Goal: Information Seeking & Learning: Learn about a topic

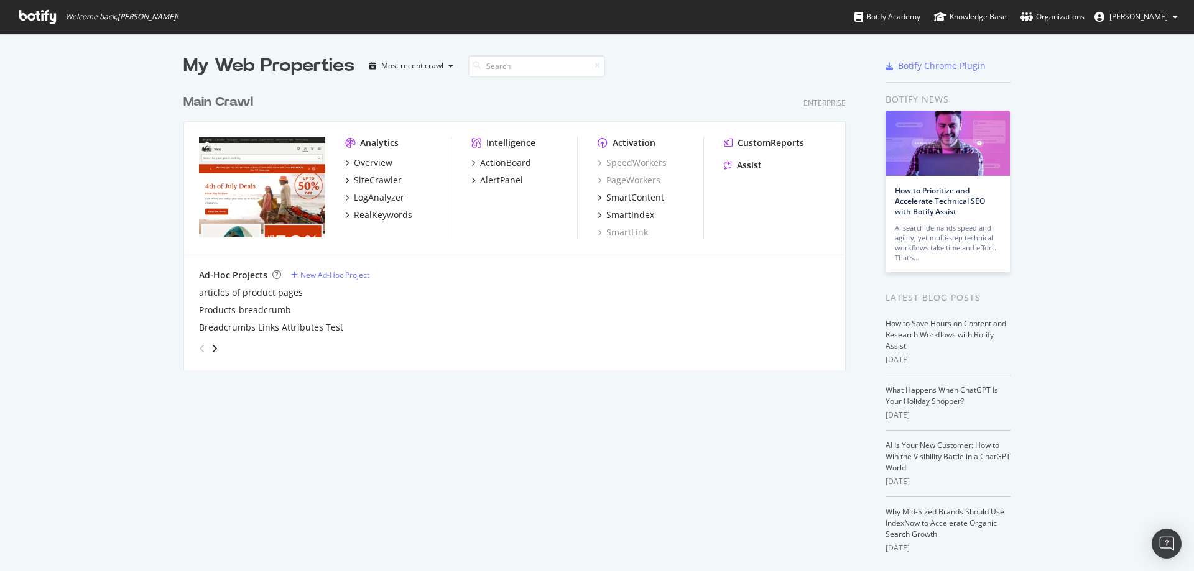
scroll to position [562, 1175]
click at [377, 165] on div "Overview" at bounding box center [373, 163] width 39 height 12
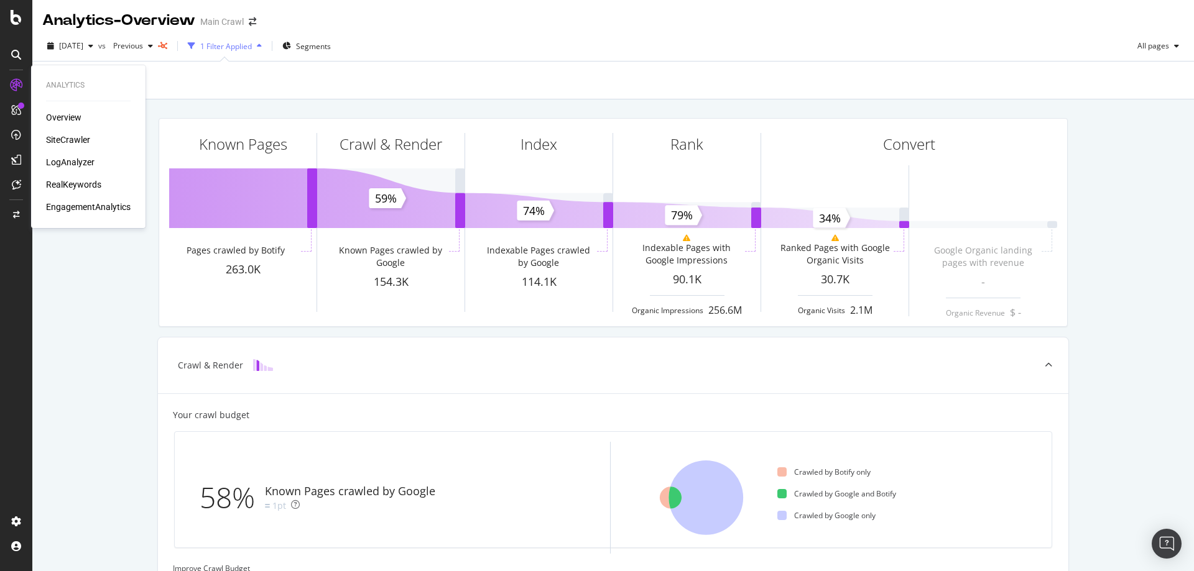
click at [71, 179] on div "RealKeywords" at bounding box center [73, 184] width 55 height 12
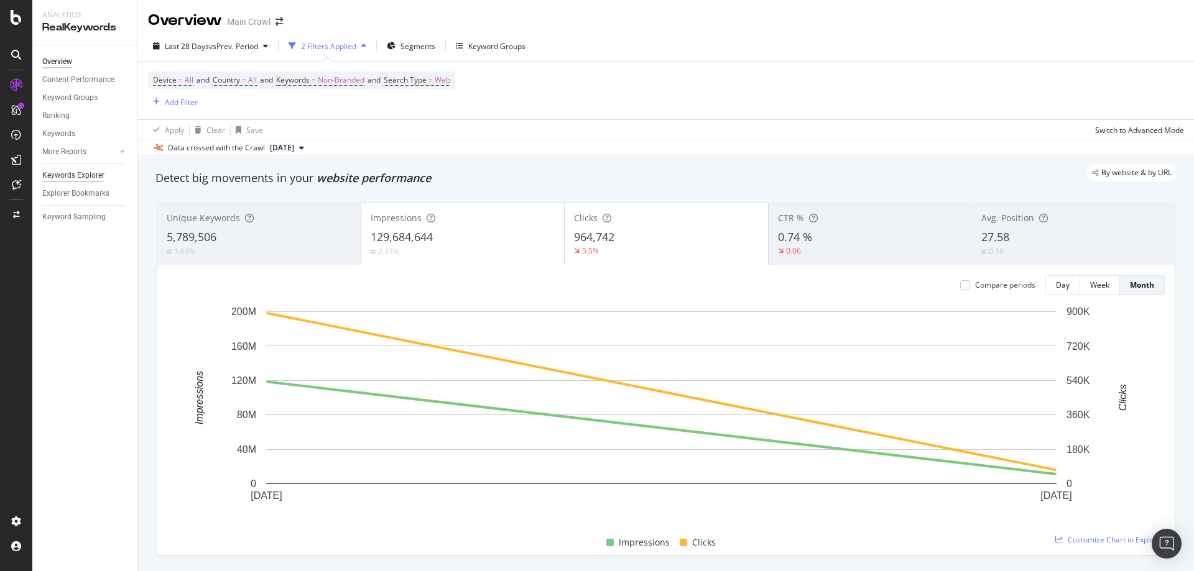
click at [73, 173] on div "Keywords Explorer" at bounding box center [73, 175] width 62 height 13
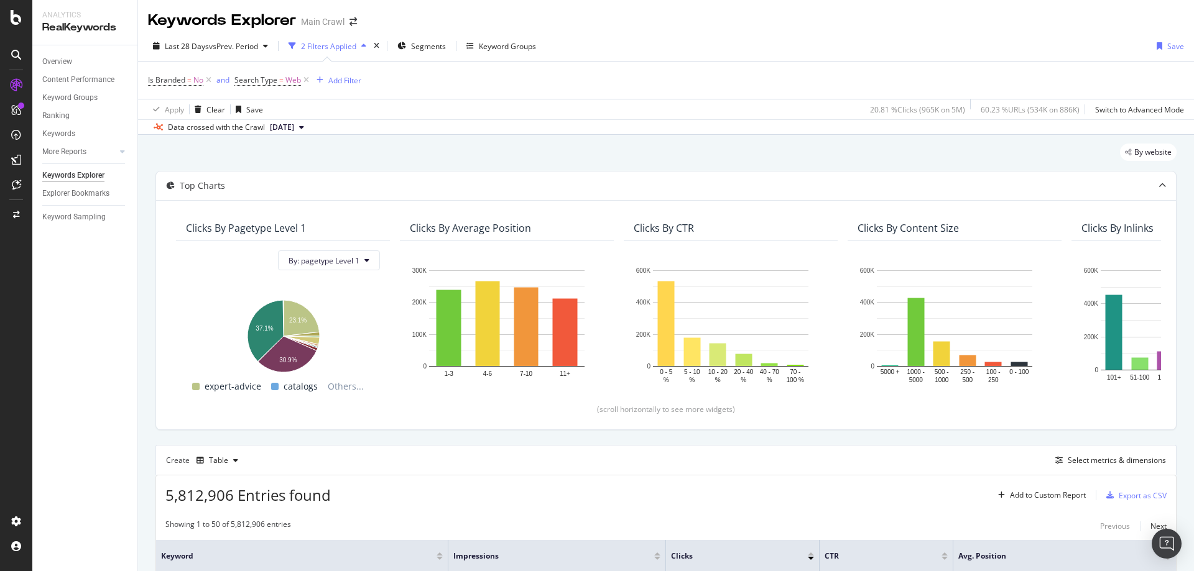
drag, startPoint x: 210, startPoint y: 80, endPoint x: 1033, endPoint y: 70, distance: 823.8
click at [210, 79] on icon at bounding box center [208, 80] width 11 height 12
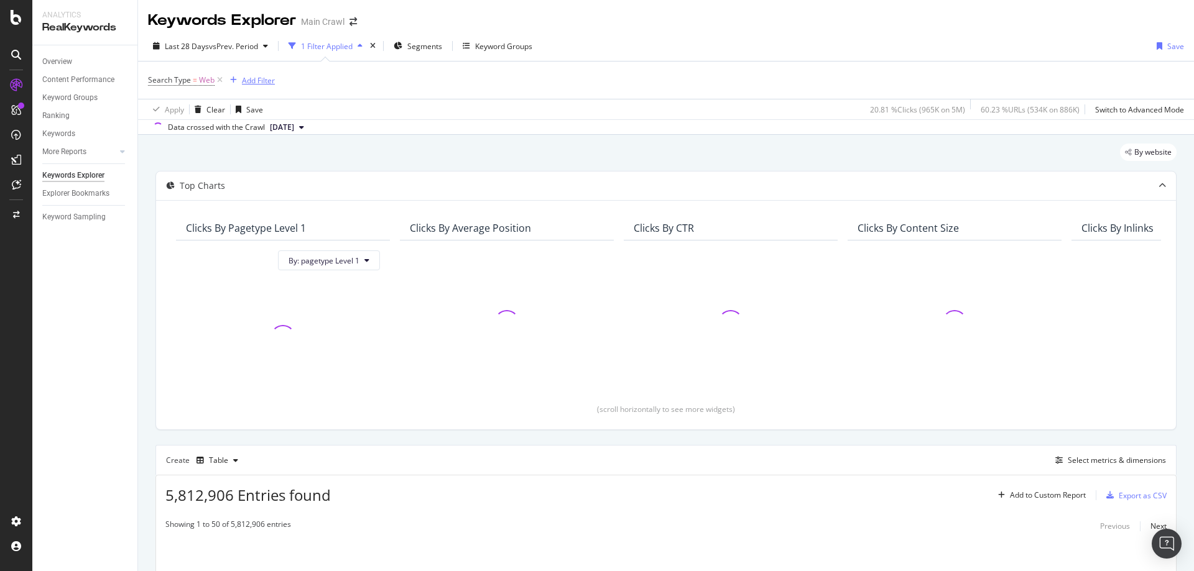
click at [260, 82] on div "Add Filter" at bounding box center [258, 80] width 33 height 11
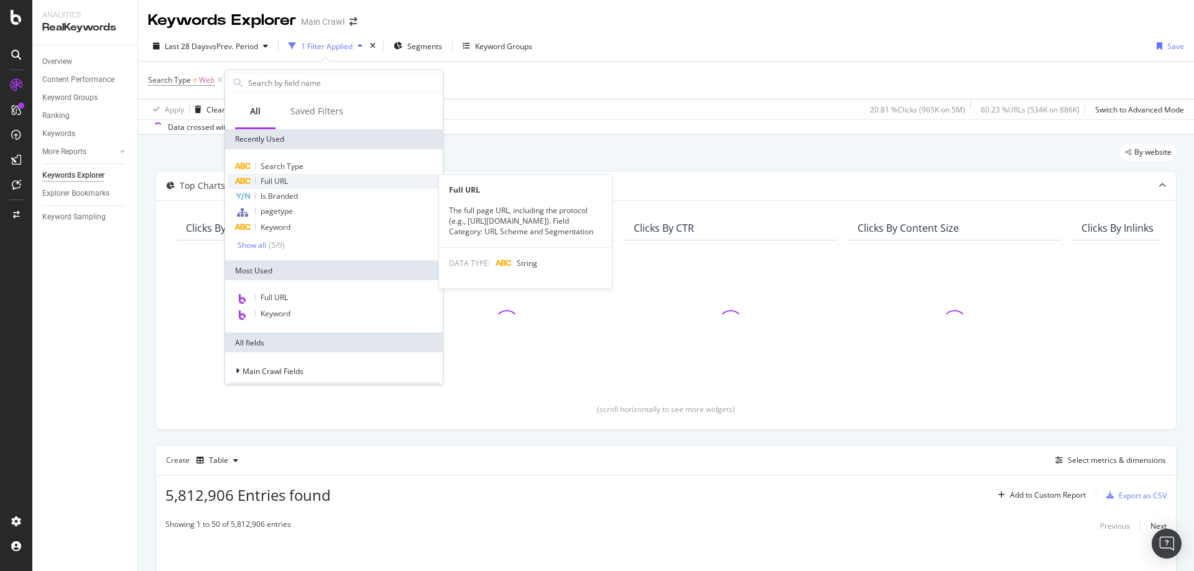
click at [287, 184] on span "Full URL" at bounding box center [273, 181] width 27 height 11
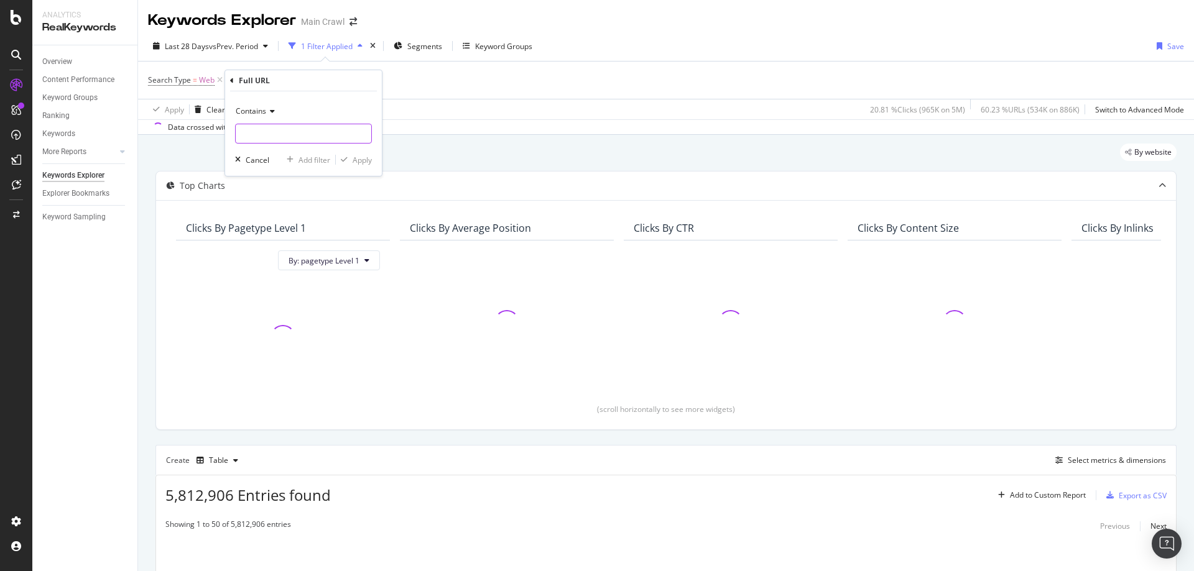
click at [303, 136] on input "text" at bounding box center [304, 134] width 136 height 20
paste input "https://www.rei.com/learn/expert-advice/best-winter-jackets.html"
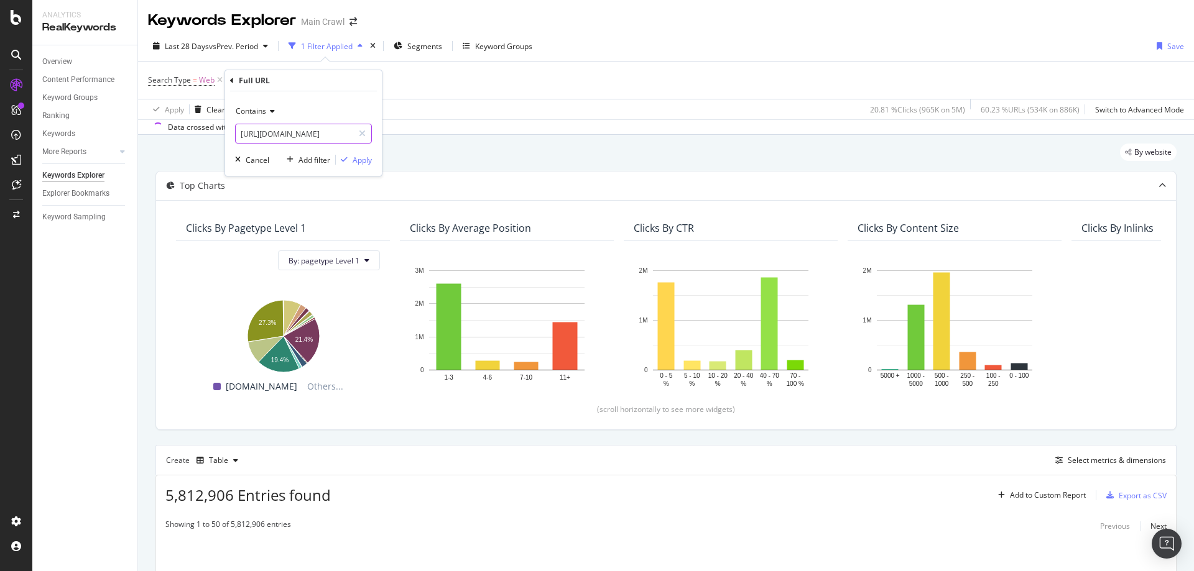
type input "https://www.rei.com/learn/expert-advice/best-winter-jackets.html"
click at [250, 109] on span "Contains" at bounding box center [251, 111] width 30 height 11
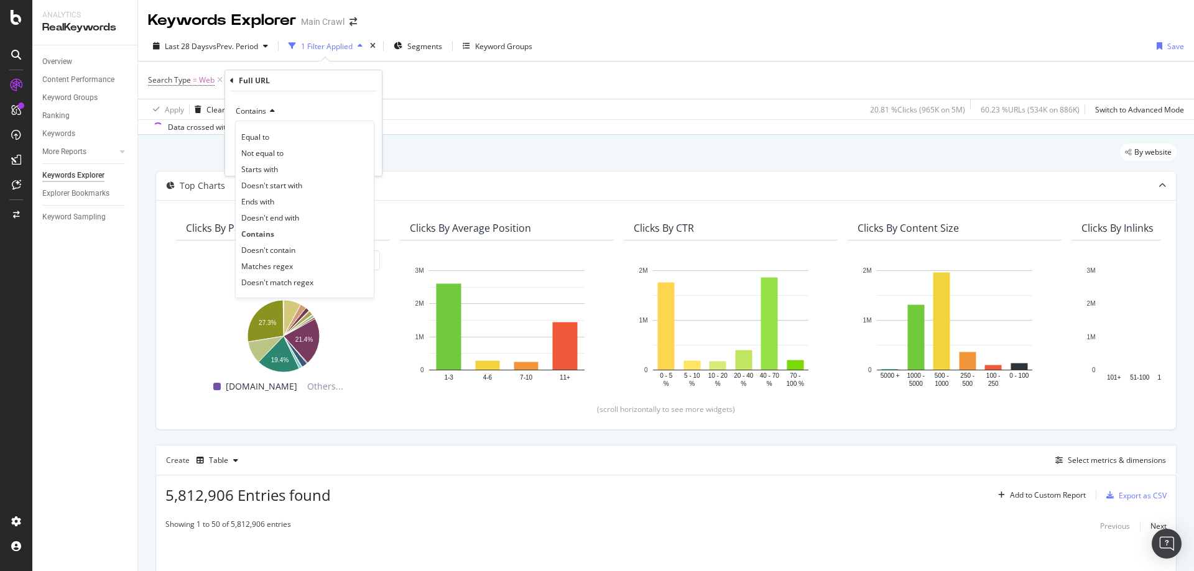
scroll to position [0, 0]
click at [282, 143] on div "Equal to" at bounding box center [304, 137] width 133 height 16
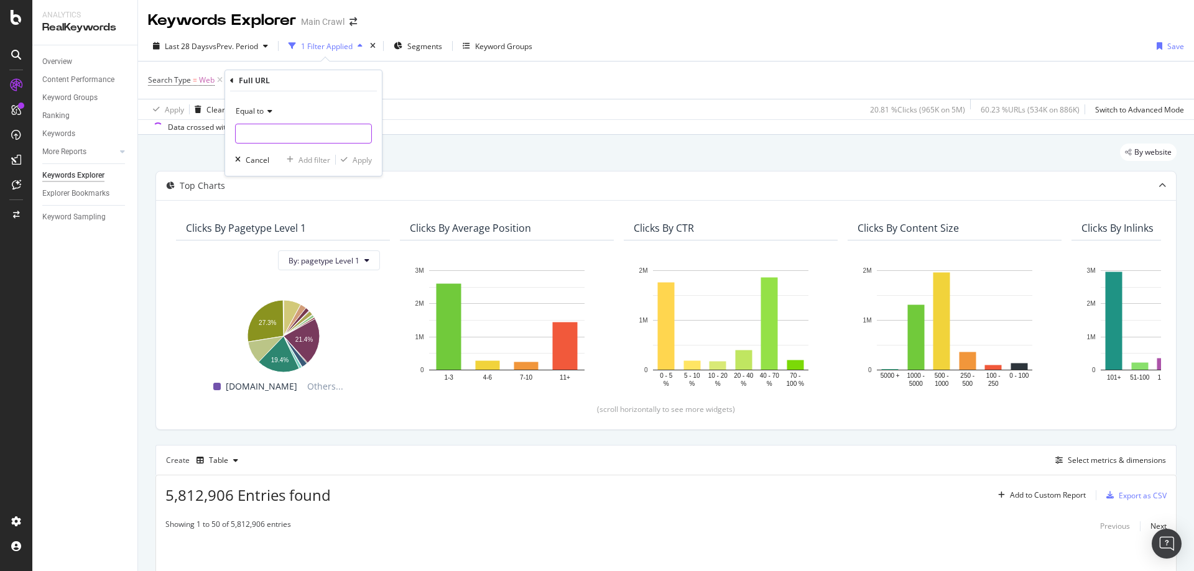
click at [327, 134] on input "text" at bounding box center [304, 134] width 136 height 20
paste input "https://www.rei.com/learn/expert-advice/best-winter-jackets.html"
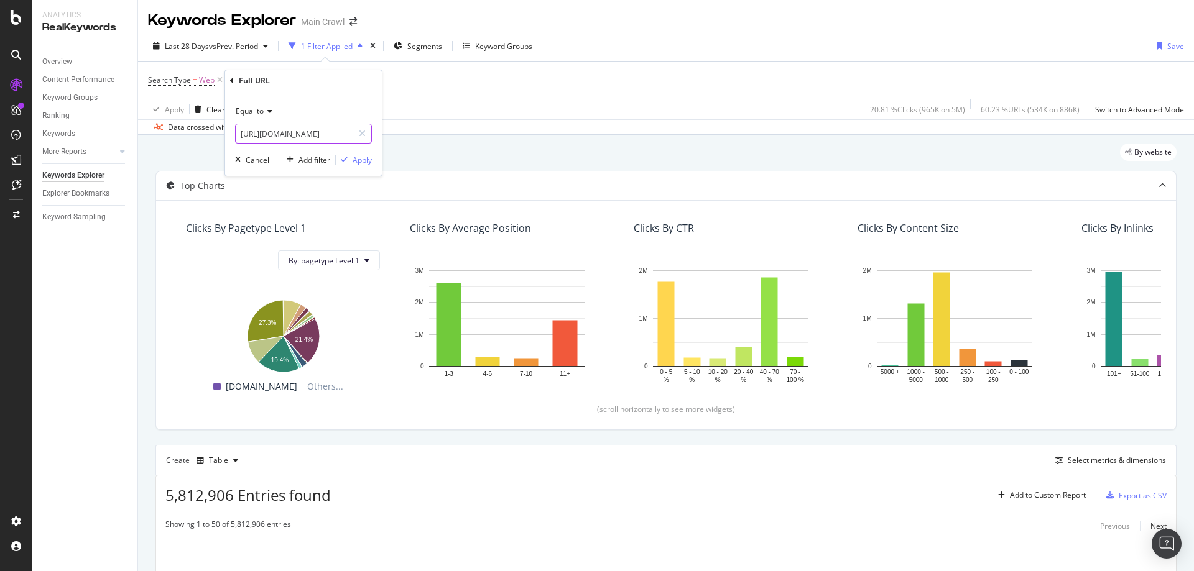
type input "https://www.rei.com/learn/expert-advice/best-winter-jackets.html"
click at [380, 151] on div "Equal to https://www.rei.com/learn/expert-advice/best-winter-jackets.html https…" at bounding box center [303, 133] width 157 height 85
click at [367, 157] on div "Apply" at bounding box center [362, 160] width 19 height 11
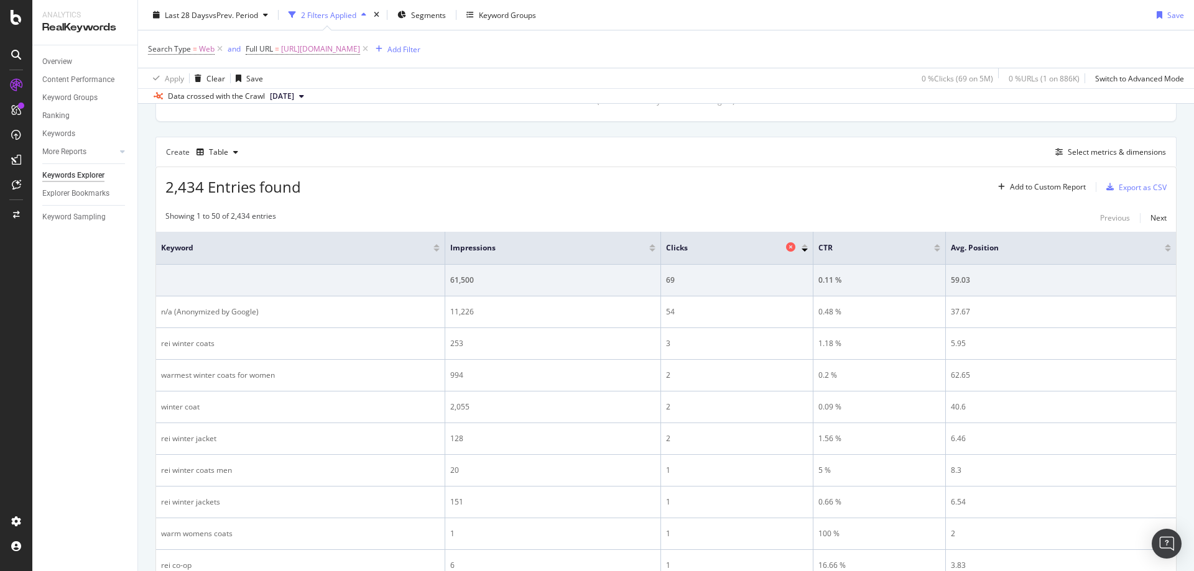
scroll to position [311, 0]
click at [431, 13] on span "Segments" at bounding box center [428, 14] width 35 height 11
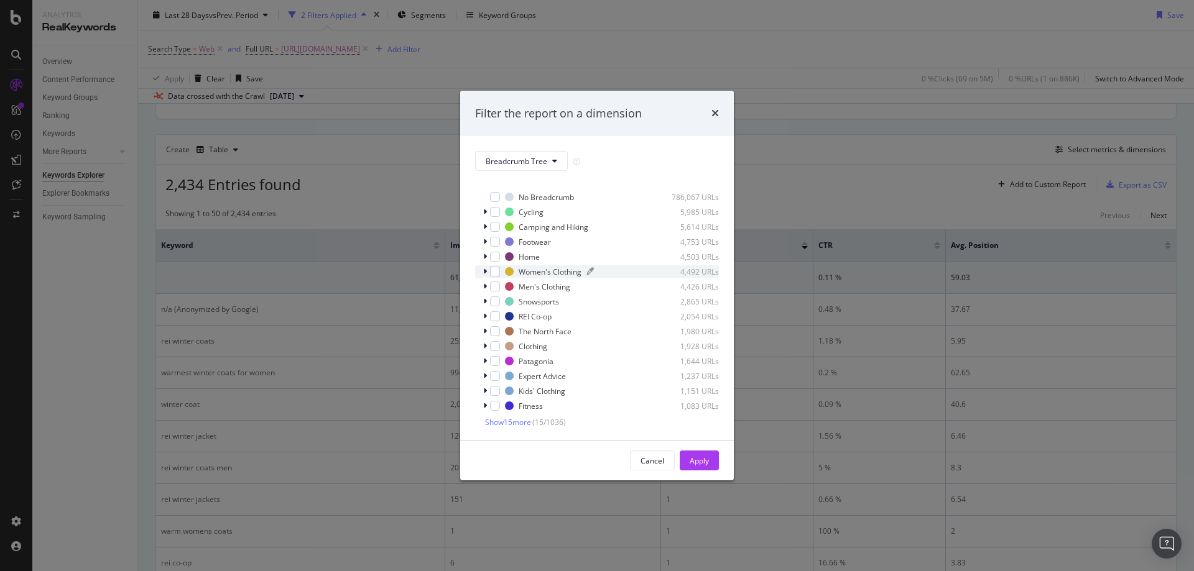
scroll to position [11, 0]
click at [485, 376] on icon "modal" at bounding box center [485, 373] width 4 height 7
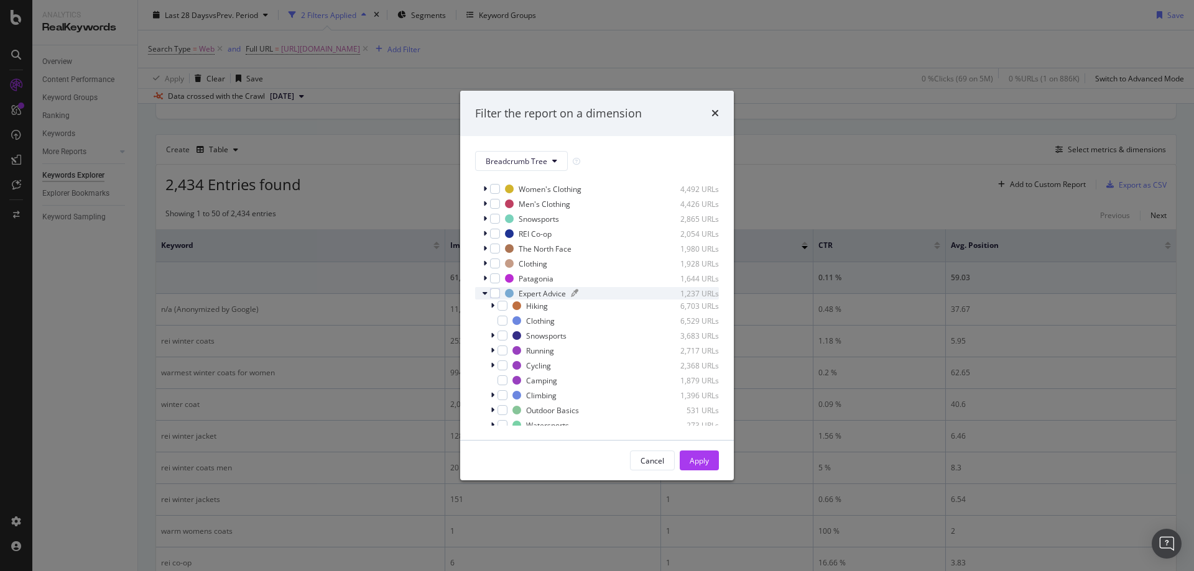
scroll to position [160, 0]
click at [492, 237] on icon "modal" at bounding box center [493, 236] width 4 height 7
click at [500, 235] on div "modal" at bounding box center [502, 237] width 10 height 10
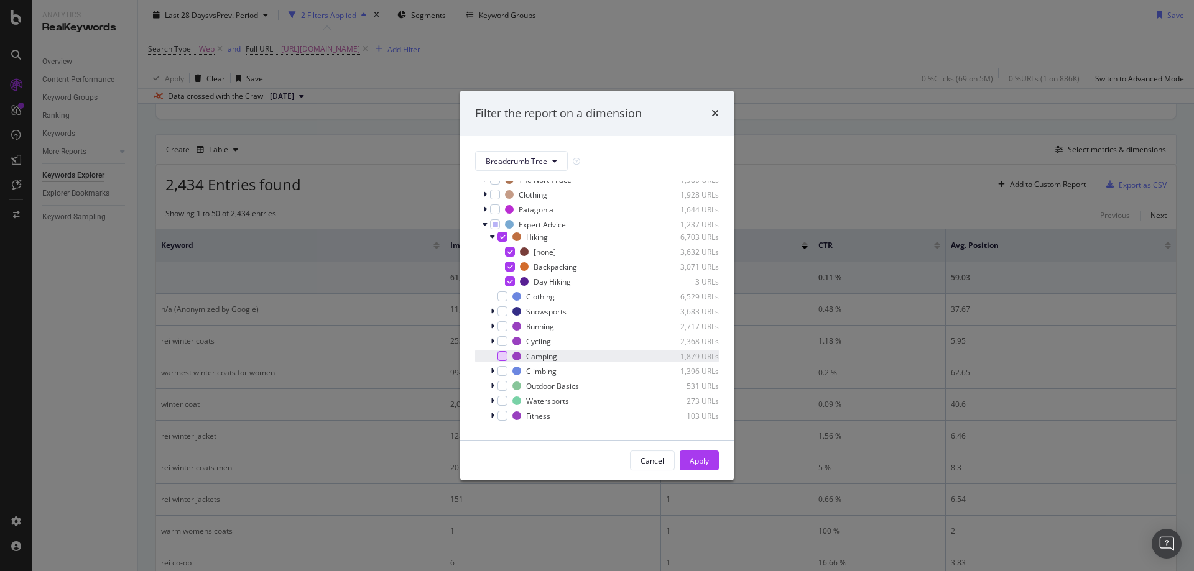
click at [500, 356] on div "modal" at bounding box center [502, 356] width 10 height 10
click at [709, 458] on button "Apply" at bounding box center [699, 461] width 39 height 20
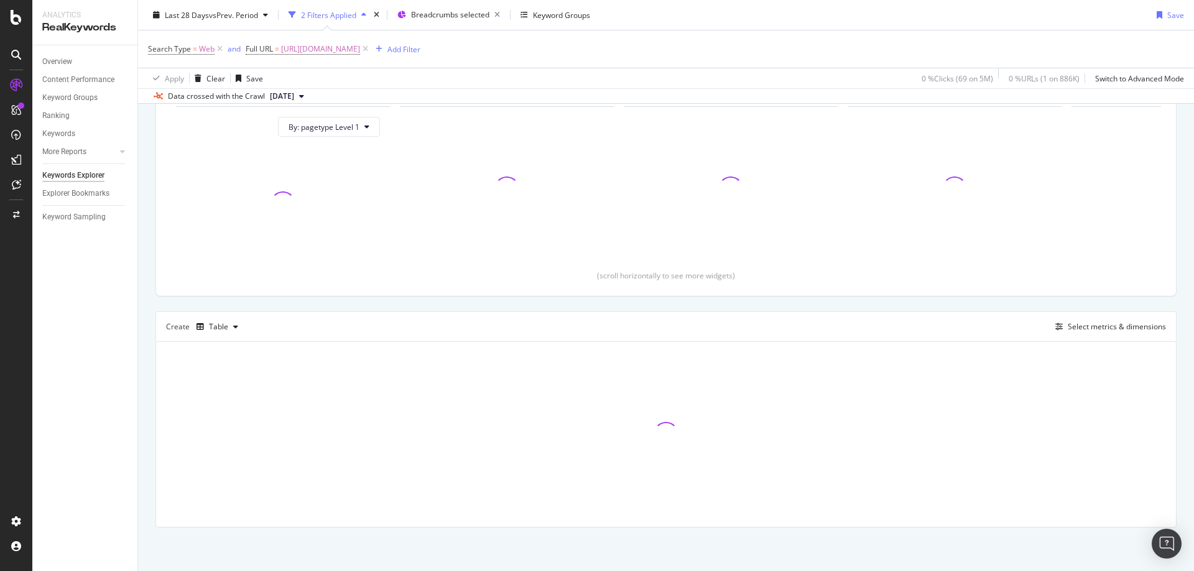
scroll to position [134, 0]
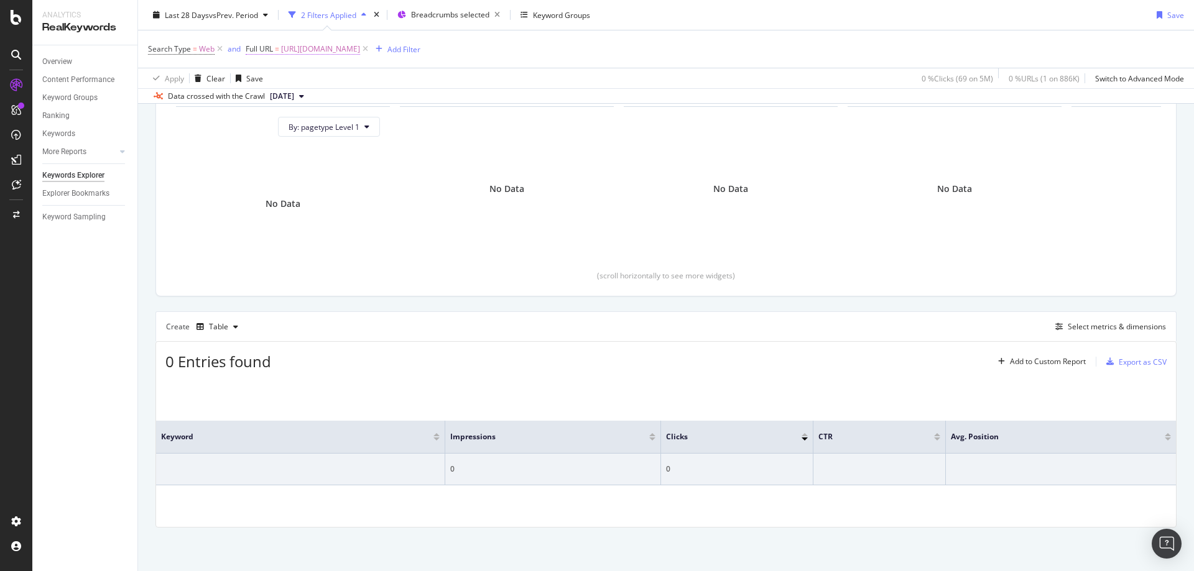
click at [360, 50] on span "https://www.rei.com/learn/expert-advice/best-winter-jackets.html" at bounding box center [320, 48] width 79 height 17
click at [287, 82] on icon at bounding box center [289, 78] width 9 height 7
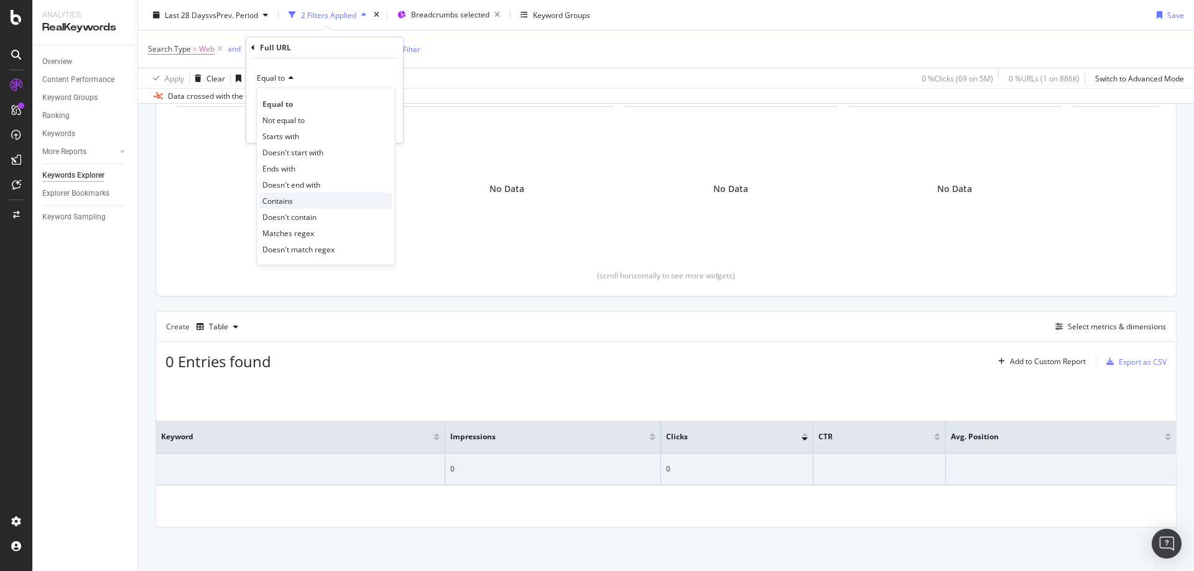
click at [280, 200] on span "Contains" at bounding box center [277, 201] width 30 height 11
click at [336, 107] on input "text" at bounding box center [325, 101] width 136 height 20
paste input "https://www.rei.com/learn/expert-advice/best-winter-jackets.html"
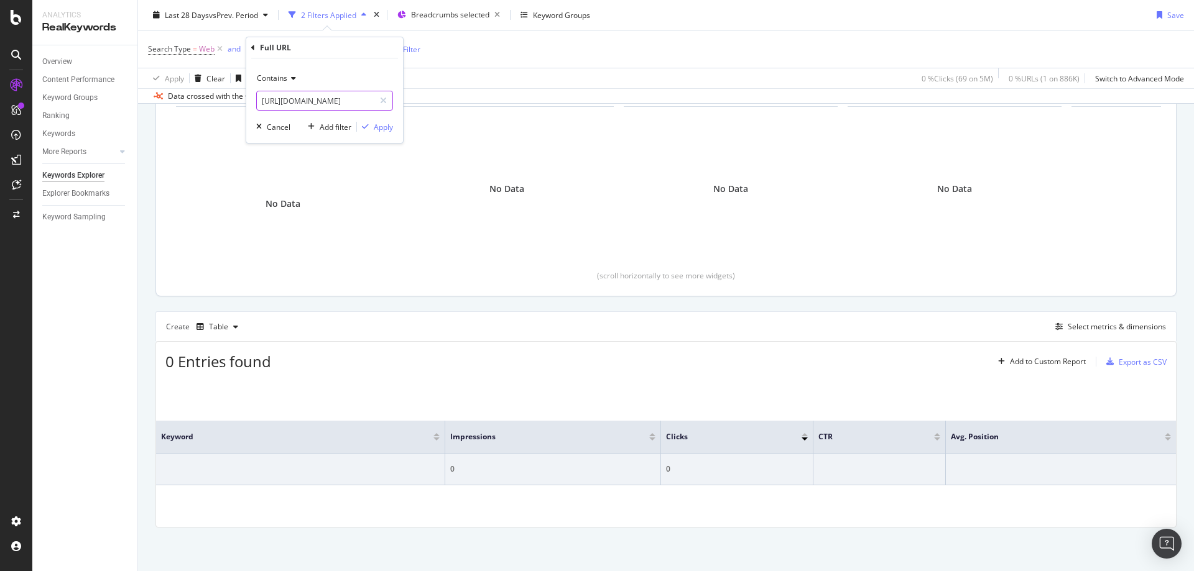
scroll to position [0, 119]
type input "https://www.rei.com/learn/expert-advice/best-winter-jackets.html"
click at [381, 129] on div "Apply" at bounding box center [383, 127] width 19 height 11
click at [384, 40] on div "Search Type = Web and Full URL = ^.*https://www.rei.com/learn/expert-advice/bes…" at bounding box center [666, 48] width 1036 height 37
click at [371, 55] on span "^.*https://www.rei.com/learn/expert-advice/best-winter-jackets.html.*$" at bounding box center [326, 48] width 90 height 17
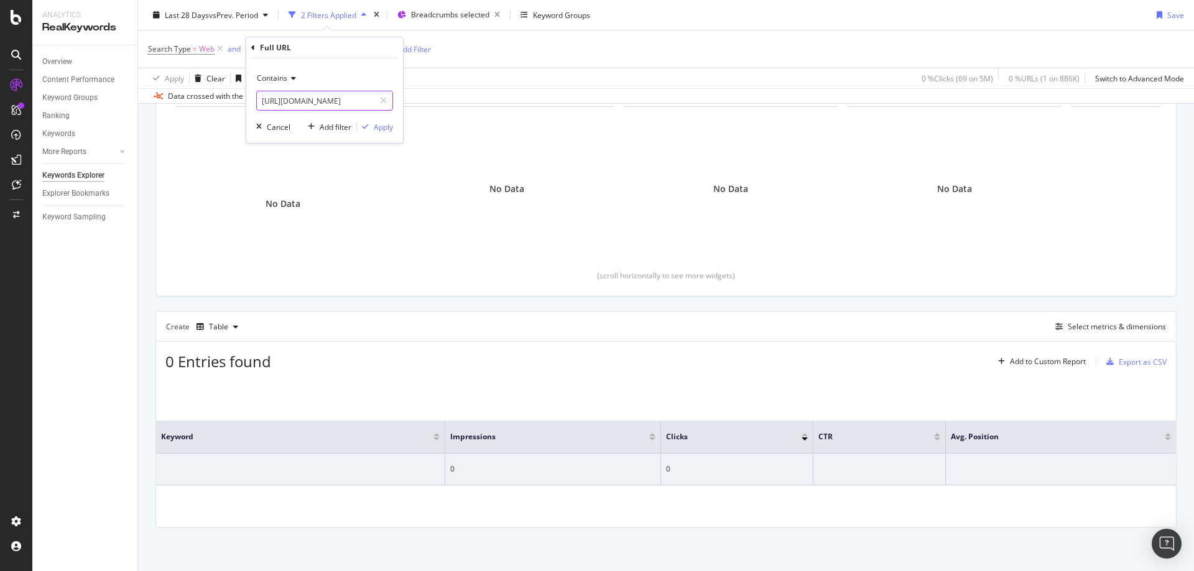
paste input "text"
drag, startPoint x: 283, startPoint y: 97, endPoint x: 120, endPoint y: 117, distance: 164.1
click at [120, 117] on body "Analytics RealKeywords Overview Content Performance Keyword Groups Ranking Keyw…" at bounding box center [597, 285] width 1194 height 571
drag, startPoint x: 366, startPoint y: 99, endPoint x: 225, endPoint y: 104, distance: 140.6
click at [226, 104] on body "Analytics RealKeywords Overview Content Performance Keyword Groups Ranking Keyw…" at bounding box center [597, 285] width 1194 height 571
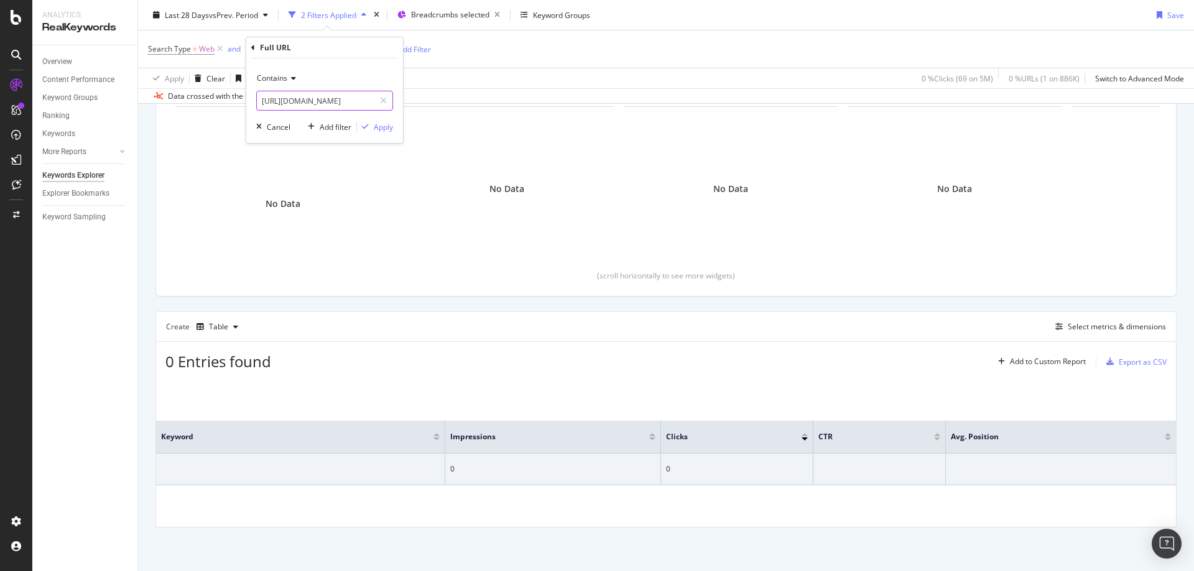
drag, startPoint x: 310, startPoint y: 101, endPoint x: 267, endPoint y: 99, distance: 42.3
click at [225, 99] on body "Analytics RealKeywords Overview Content Performance Keyword Groups Ranking Keyw…" at bounding box center [597, 285] width 1194 height 571
drag, startPoint x: 333, startPoint y: 99, endPoint x: 175, endPoint y: 98, distance: 158.5
click at [175, 98] on body "Analytics RealKeywords Overview Content Performance Keyword Groups Ranking Keyw…" at bounding box center [597, 285] width 1194 height 571
drag, startPoint x: 324, startPoint y: 100, endPoint x: 217, endPoint y: 97, distance: 107.0
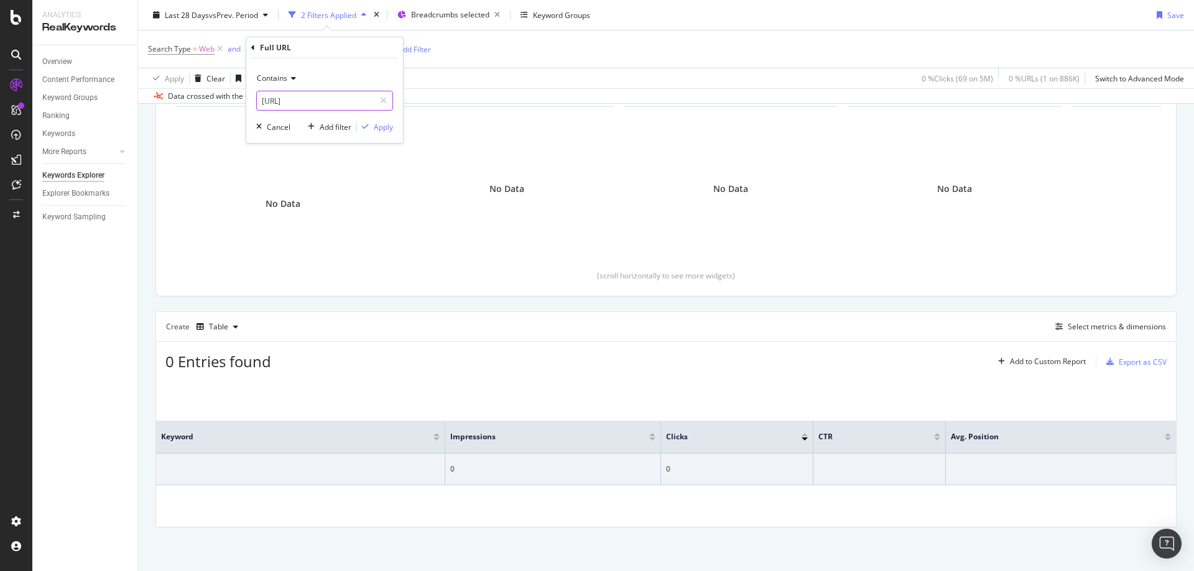
click at [217, 97] on body "Analytics RealKeywords Overview Content Performance Keyword Groups Ranking Keyw…" at bounding box center [597, 285] width 1194 height 571
drag, startPoint x: 328, startPoint y: 98, endPoint x: 249, endPoint y: 101, distance: 79.0
click at [249, 101] on div "Contains https://www.r Cancel Add filter Apply" at bounding box center [324, 100] width 157 height 85
paste input "ei.com/learn/expert-advice/best-winter-jackets.html"
click at [254, 93] on div "Contains https://www.rei.com/learn/expert-advice/best-winter-jackets.html Cance…" at bounding box center [324, 100] width 157 height 85
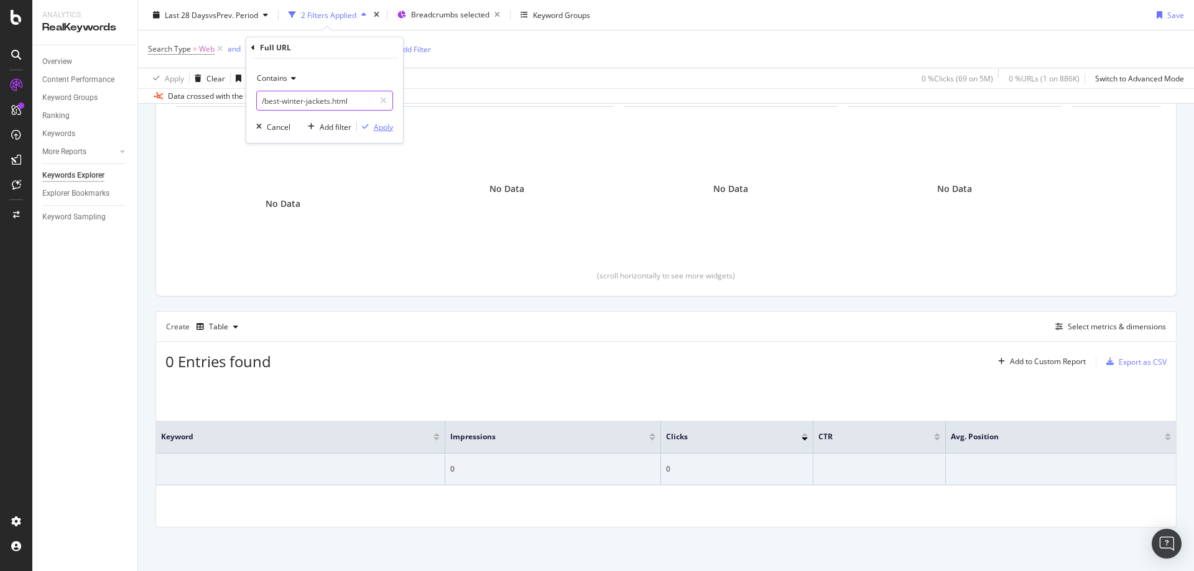
type input "/best-winter-jackets.html"
click at [387, 127] on div "Apply" at bounding box center [383, 127] width 19 height 11
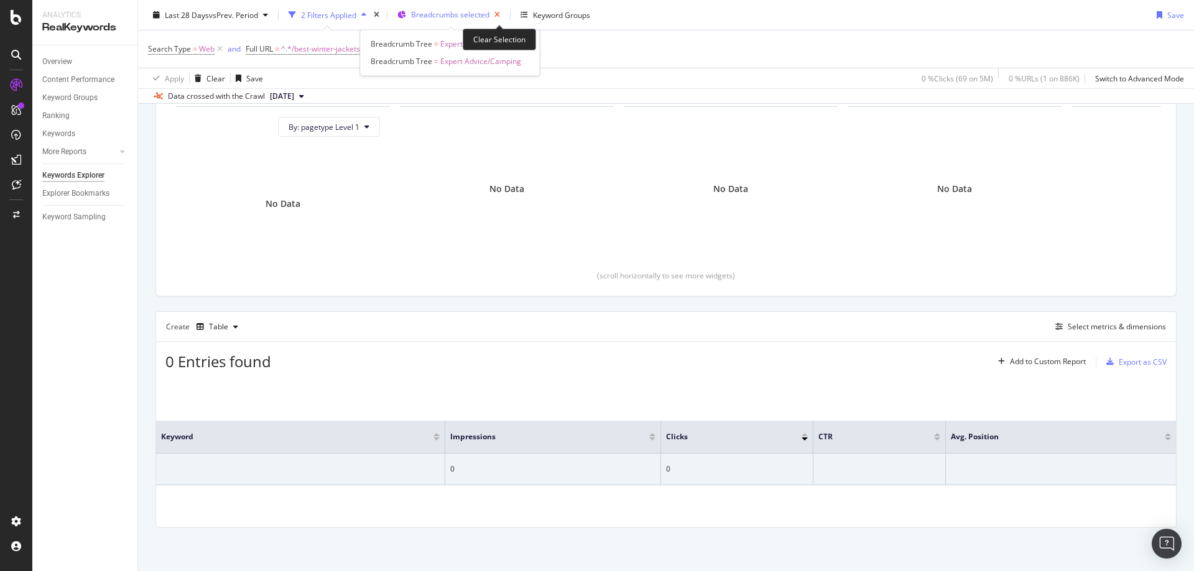
click at [502, 16] on icon "button" at bounding box center [497, 14] width 16 height 17
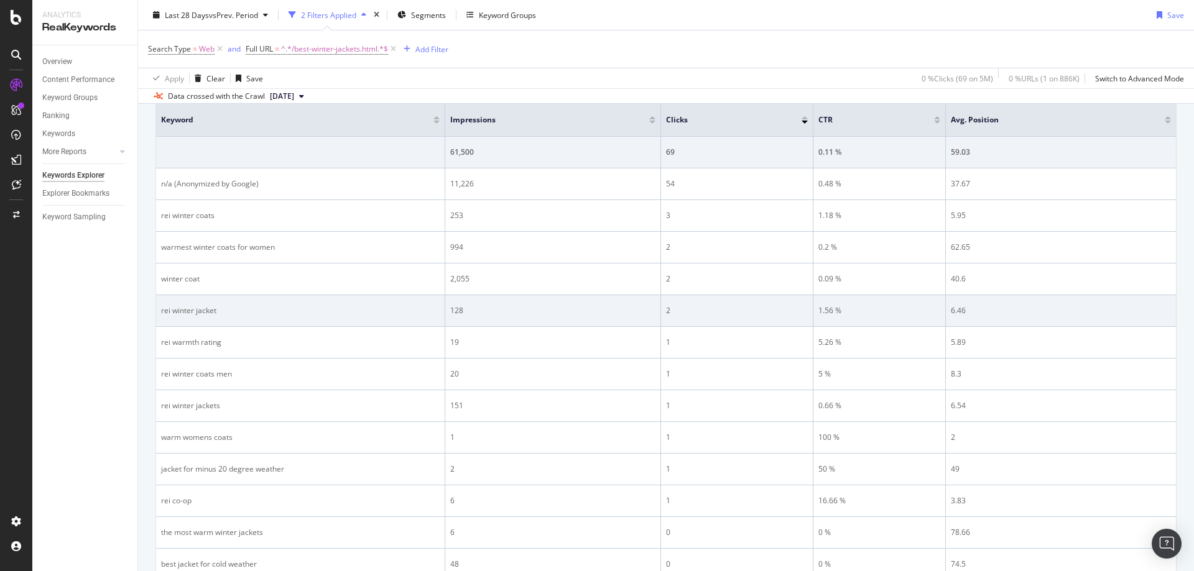
scroll to position [382, 0]
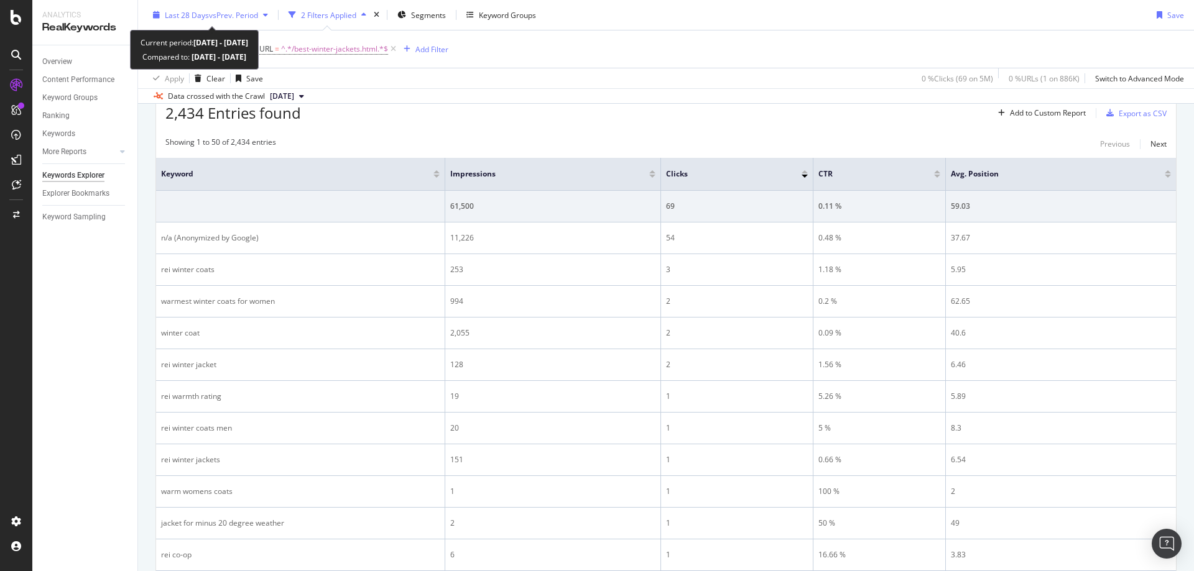
click at [228, 14] on span "vs Prev. Period" at bounding box center [233, 14] width 49 height 11
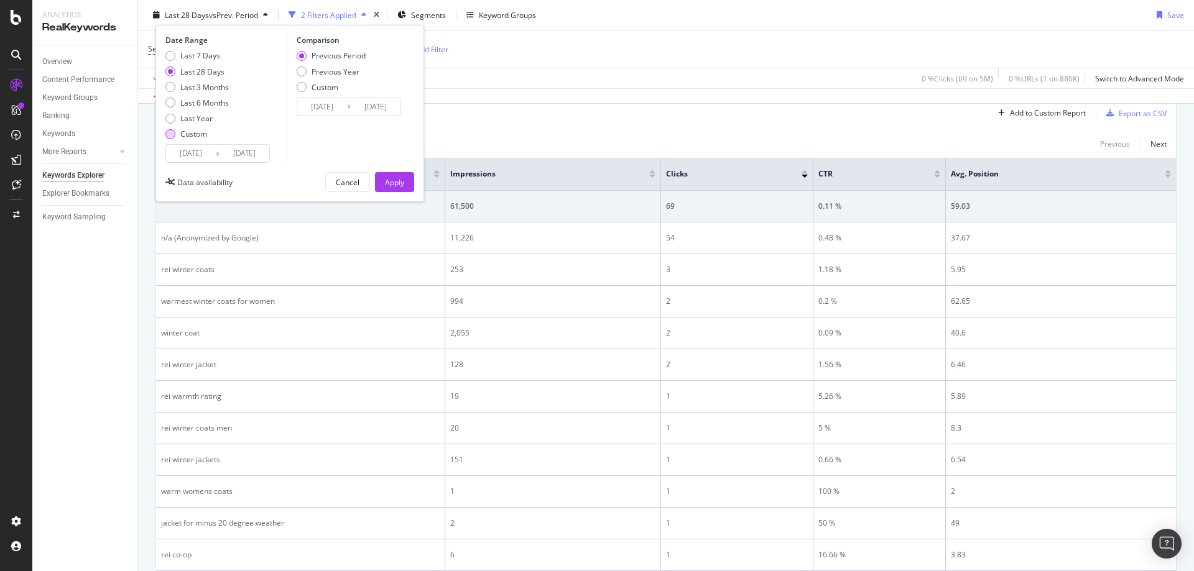
click at [198, 134] on div "Custom" at bounding box center [193, 134] width 27 height 11
click at [198, 152] on input "2025/08/06" at bounding box center [191, 153] width 50 height 17
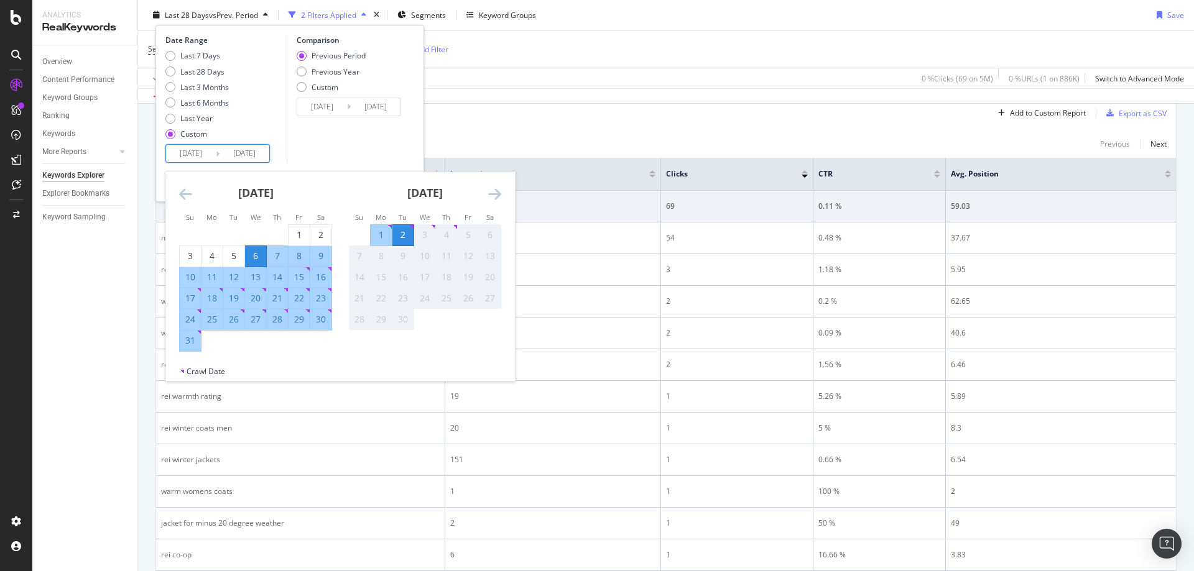
click at [187, 192] on icon "Move backward to switch to the previous month." at bounding box center [185, 194] width 13 height 15
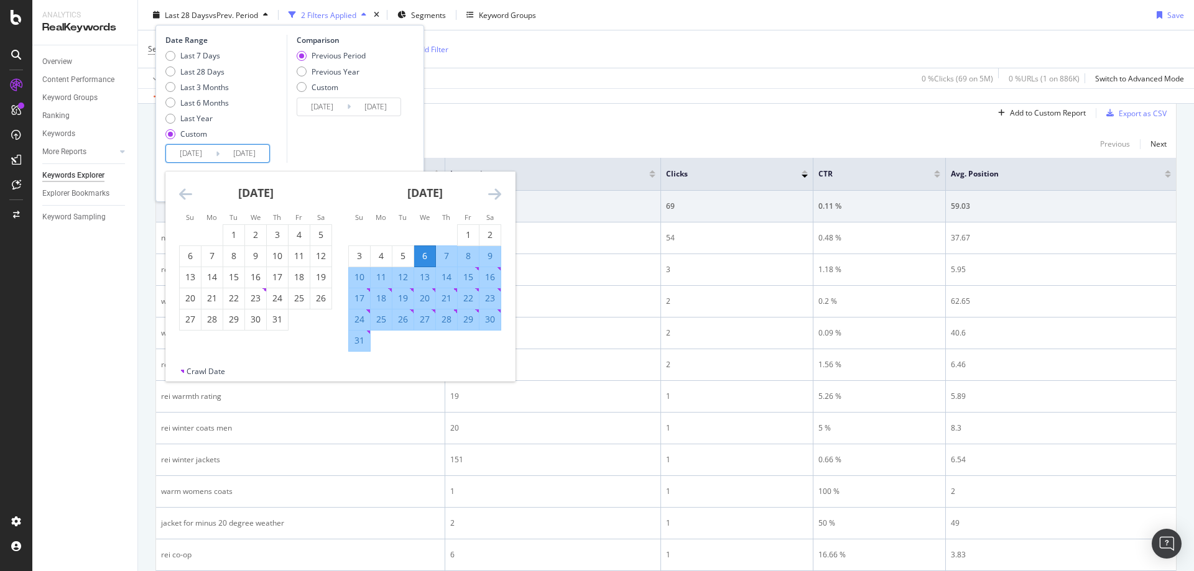
click at [187, 192] on icon "Move backward to switch to the previous month." at bounding box center [185, 194] width 13 height 15
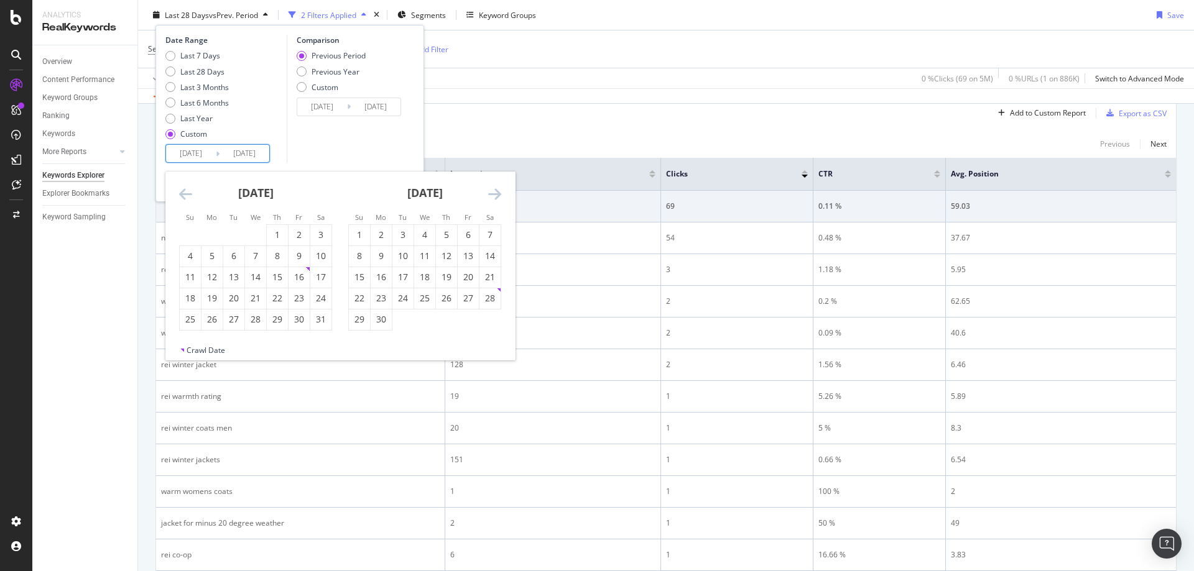
click at [187, 192] on icon "Move backward to switch to the previous month." at bounding box center [185, 194] width 13 height 15
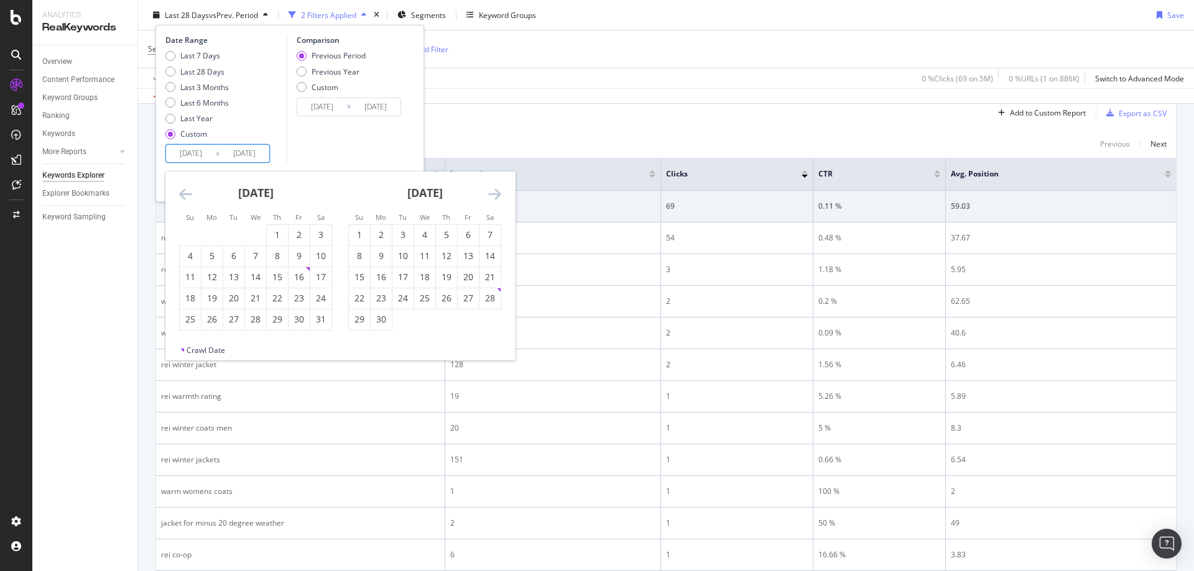
click at [187, 192] on icon "Move backward to switch to the previous month." at bounding box center [185, 194] width 13 height 15
click at [185, 196] on icon "Move backward to switch to the previous month." at bounding box center [185, 194] width 13 height 15
click at [190, 198] on icon "Move backward to switch to the previous month." at bounding box center [185, 194] width 13 height 15
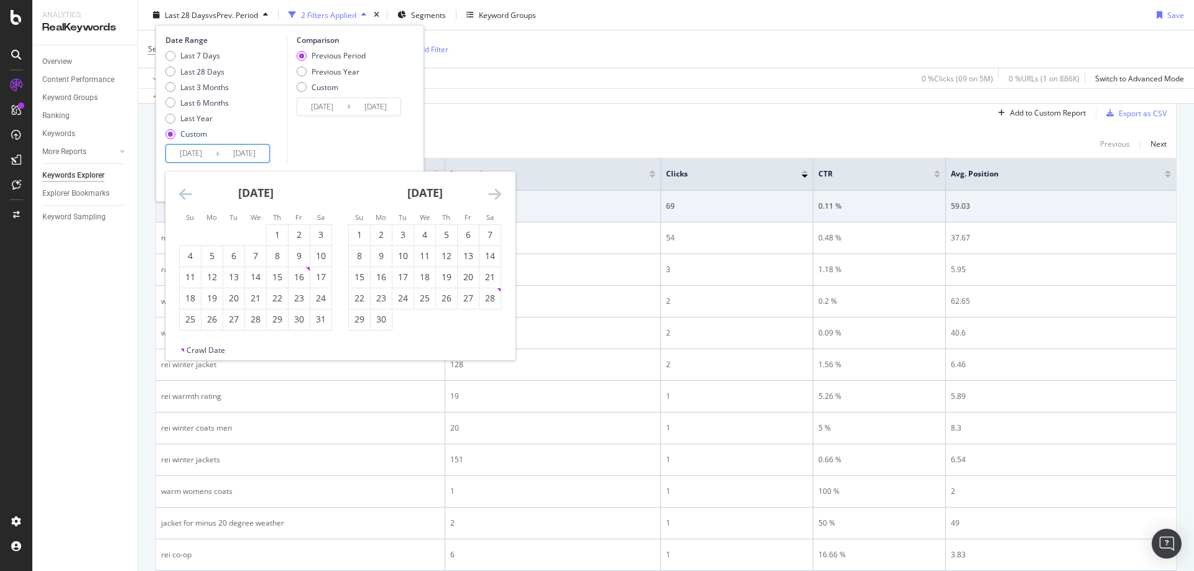
click at [200, 146] on input "2025/08/06" at bounding box center [191, 153] width 50 height 17
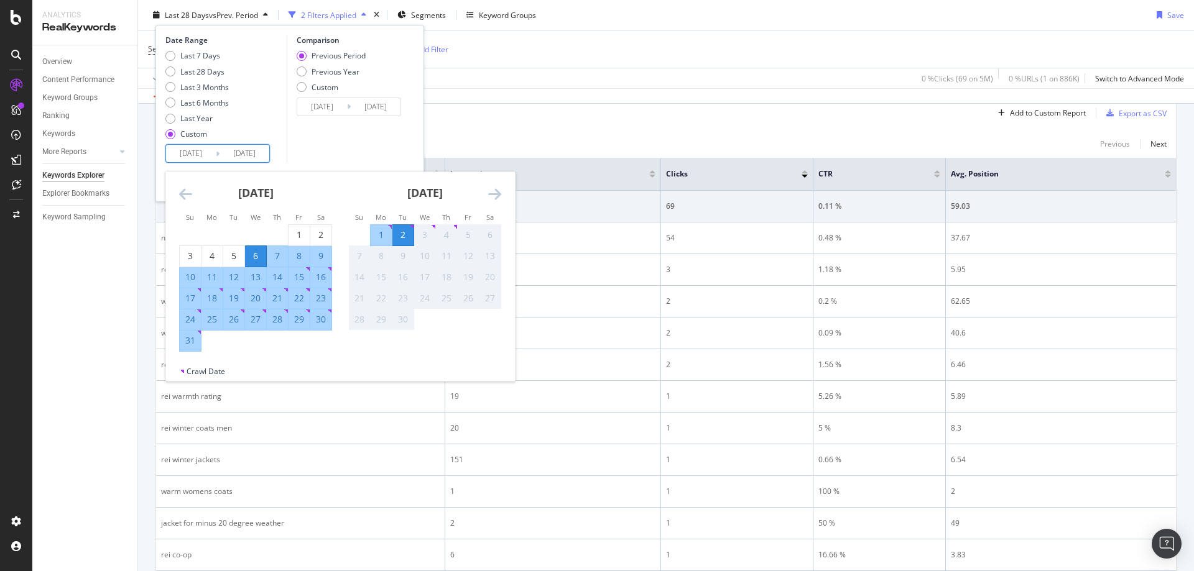
click at [185, 193] on icon "Move backward to switch to the previous month." at bounding box center [185, 194] width 13 height 15
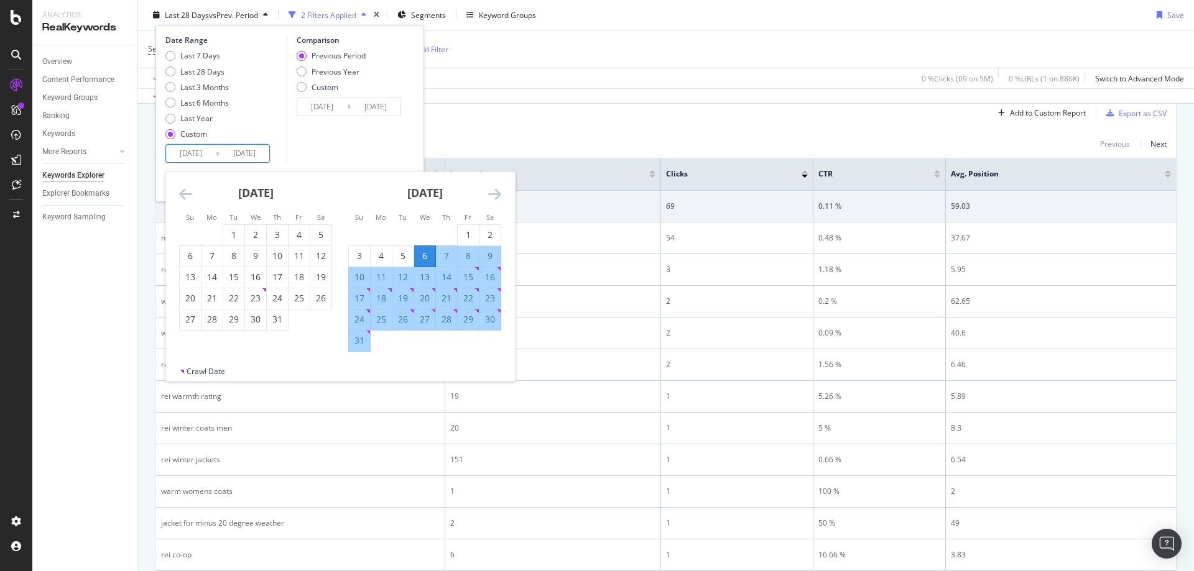
click at [185, 193] on icon "Move backward to switch to the previous month." at bounding box center [185, 194] width 13 height 15
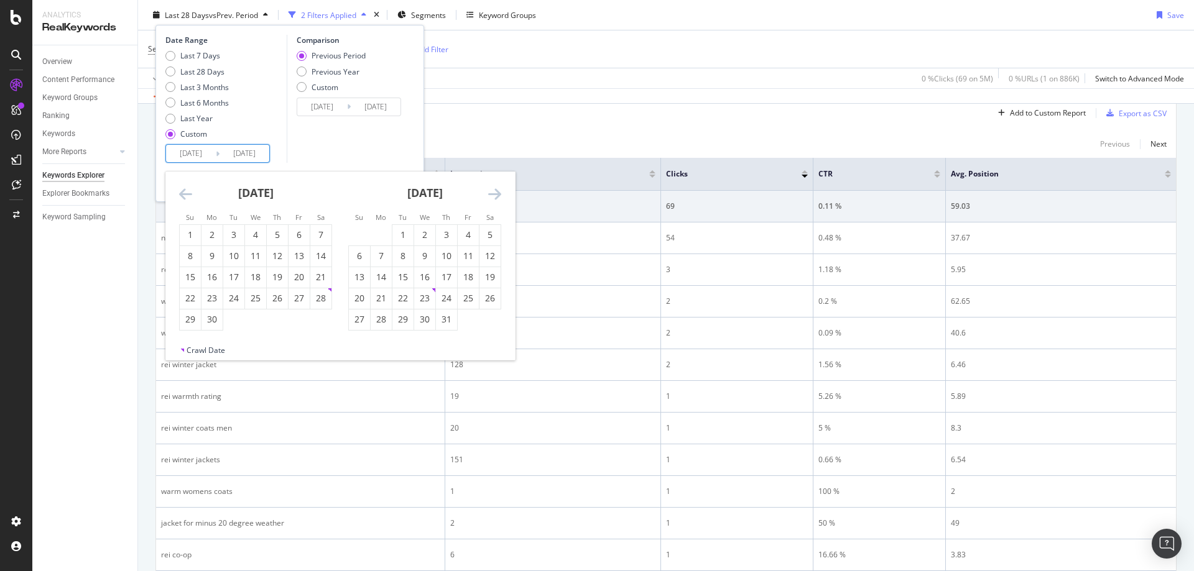
click at [185, 193] on icon "Move backward to switch to the previous month." at bounding box center [185, 194] width 13 height 15
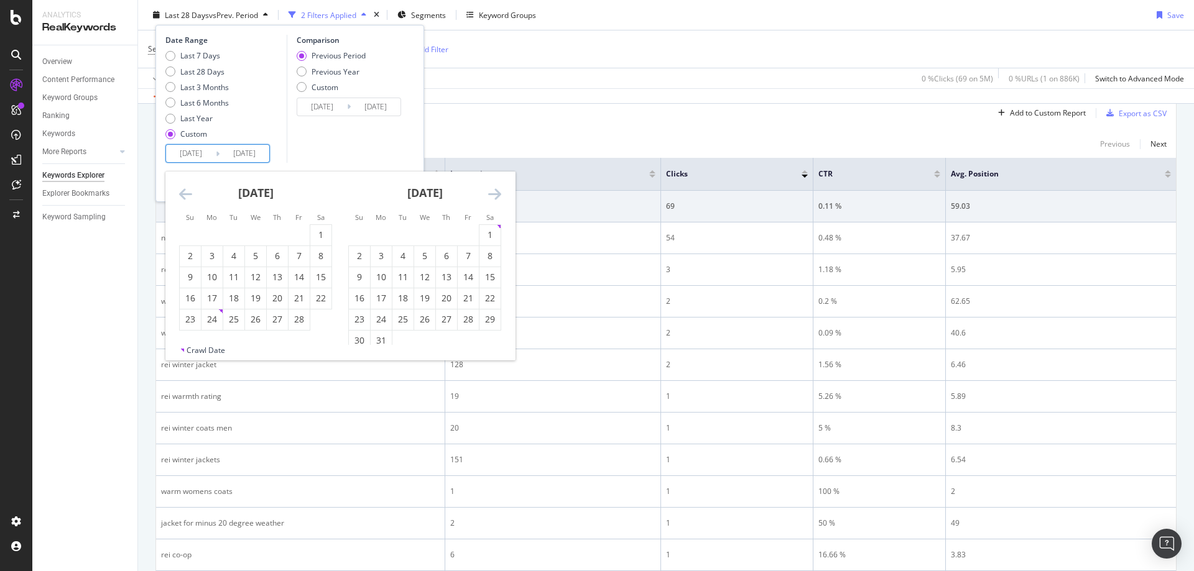
click at [185, 193] on icon "Move backward to switch to the previous month." at bounding box center [185, 194] width 13 height 15
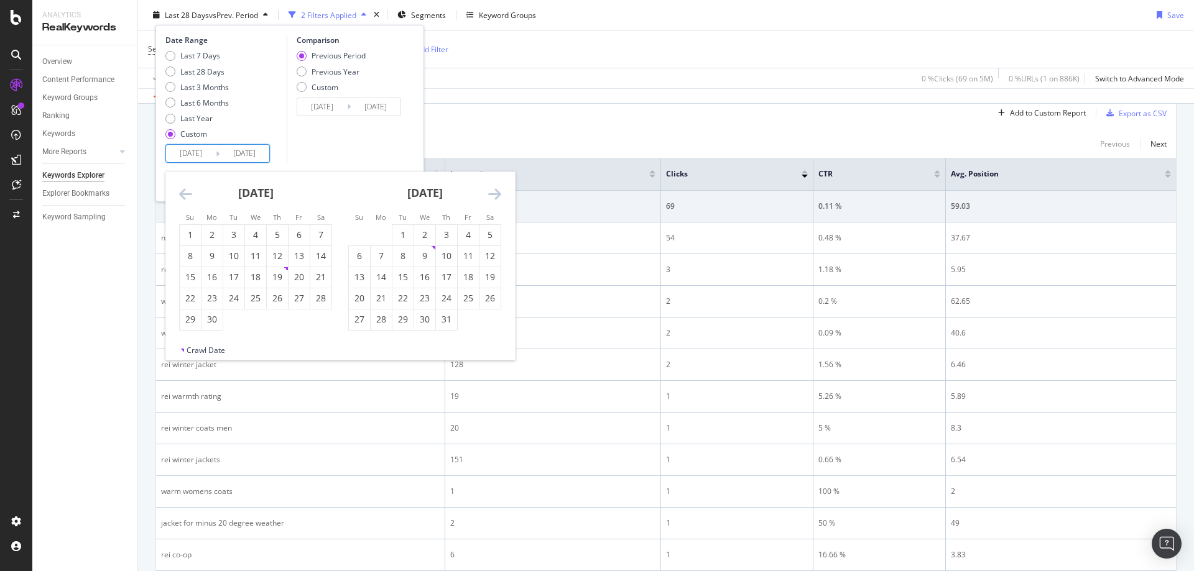
click at [185, 193] on icon "Move backward to switch to the previous month." at bounding box center [185, 194] width 13 height 15
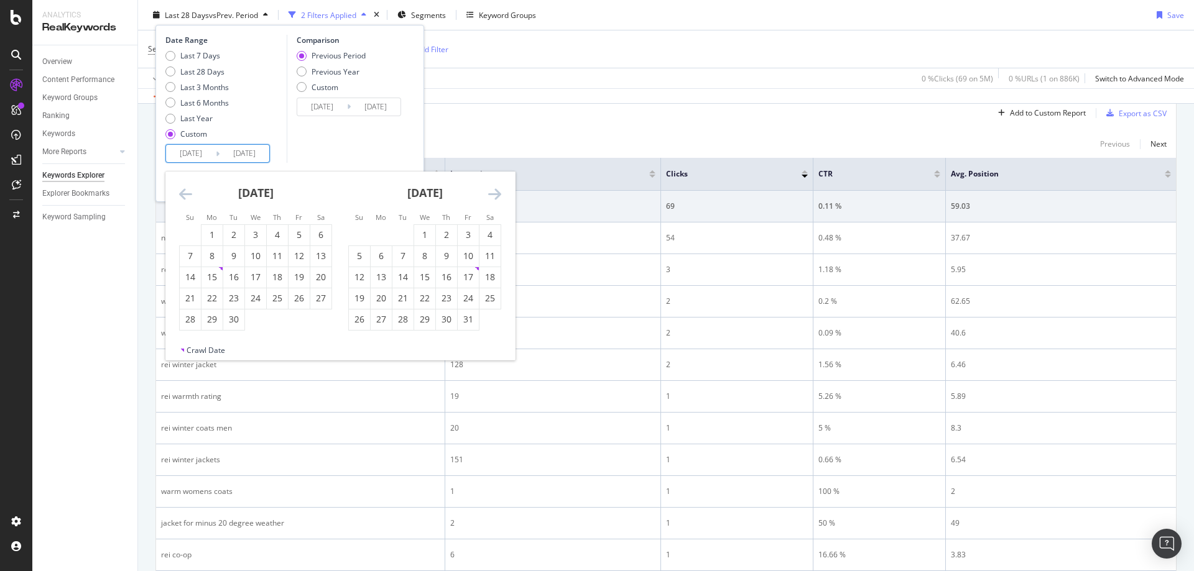
click at [185, 193] on icon "Move backward to switch to the previous month." at bounding box center [185, 194] width 13 height 15
click at [372, 229] on div "1" at bounding box center [381, 235] width 21 height 12
type input "2024/01/01"
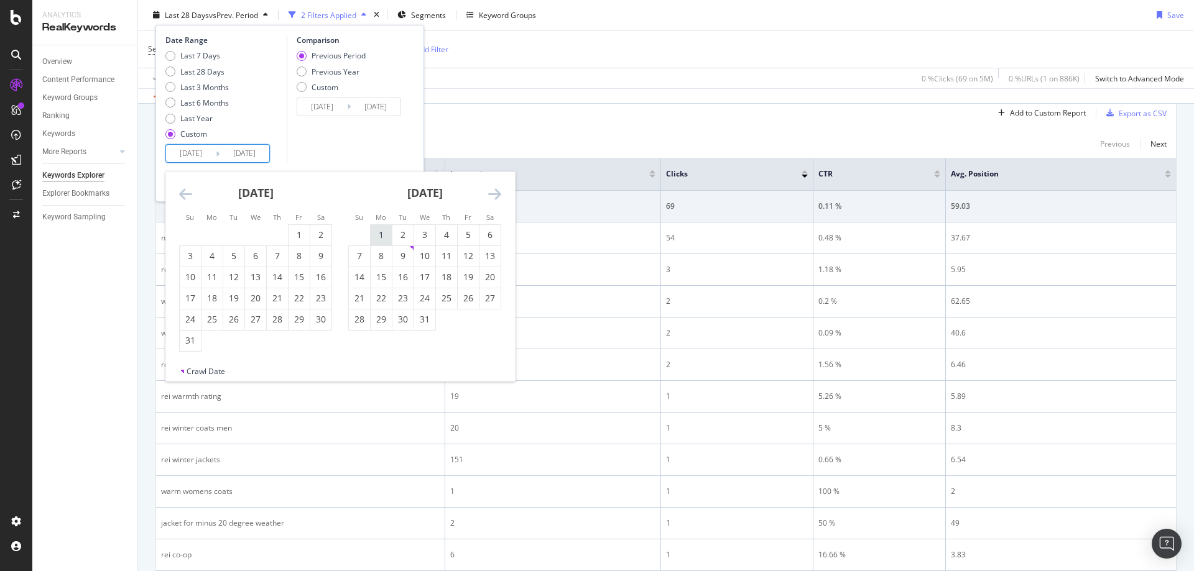
type input "2022/04/29"
type input "2023/12/31"
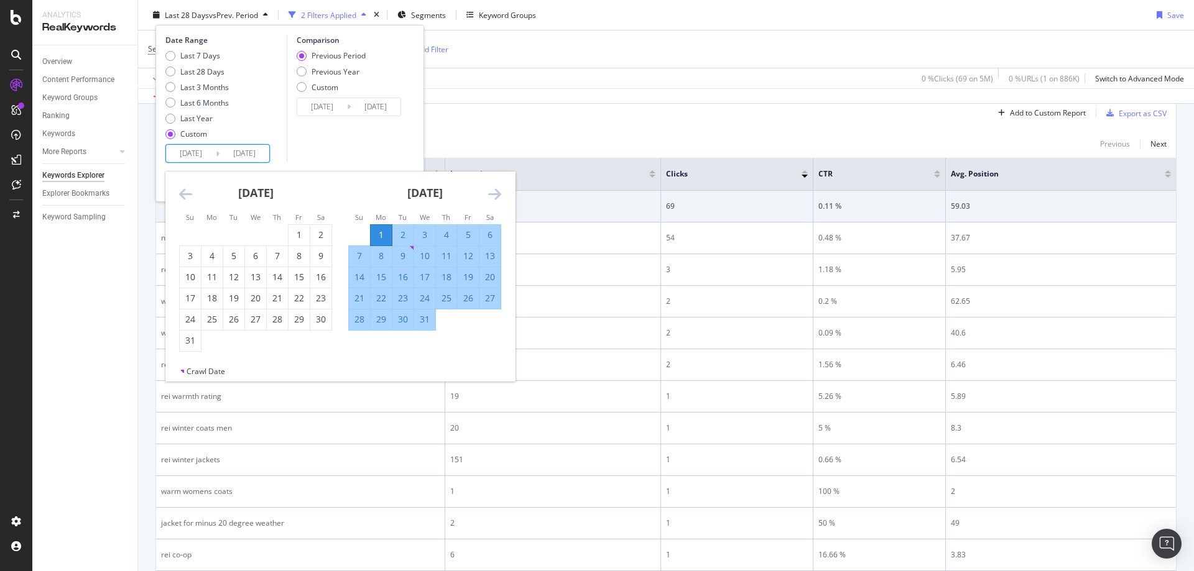
click at [491, 190] on icon "Move forward to switch to the next month." at bounding box center [494, 194] width 13 height 15
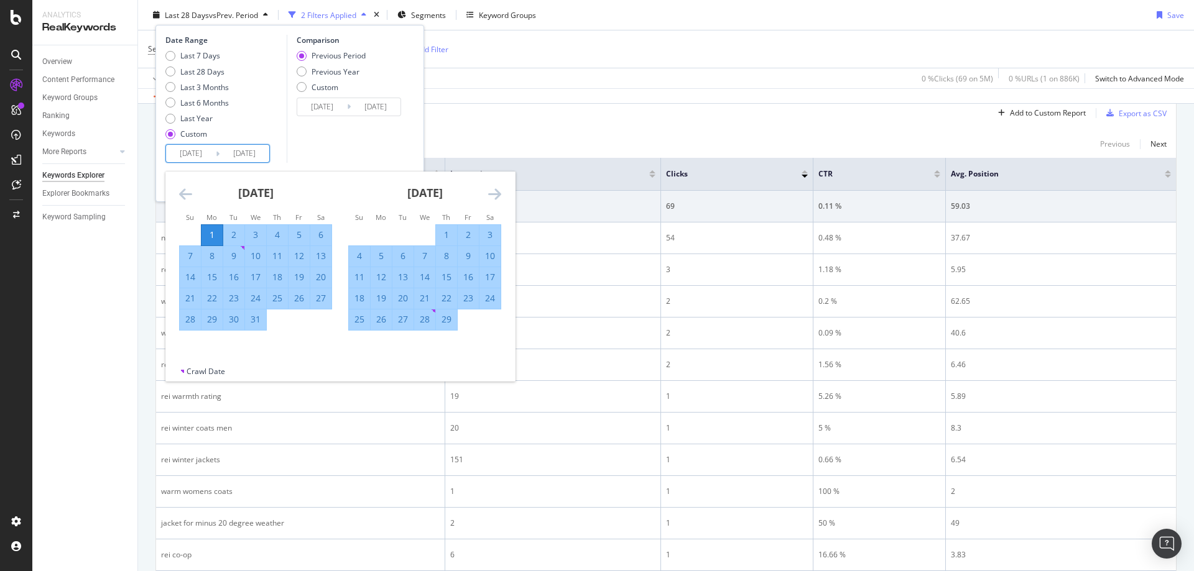
click at [491, 190] on icon "Move forward to switch to the next month." at bounding box center [494, 194] width 13 height 15
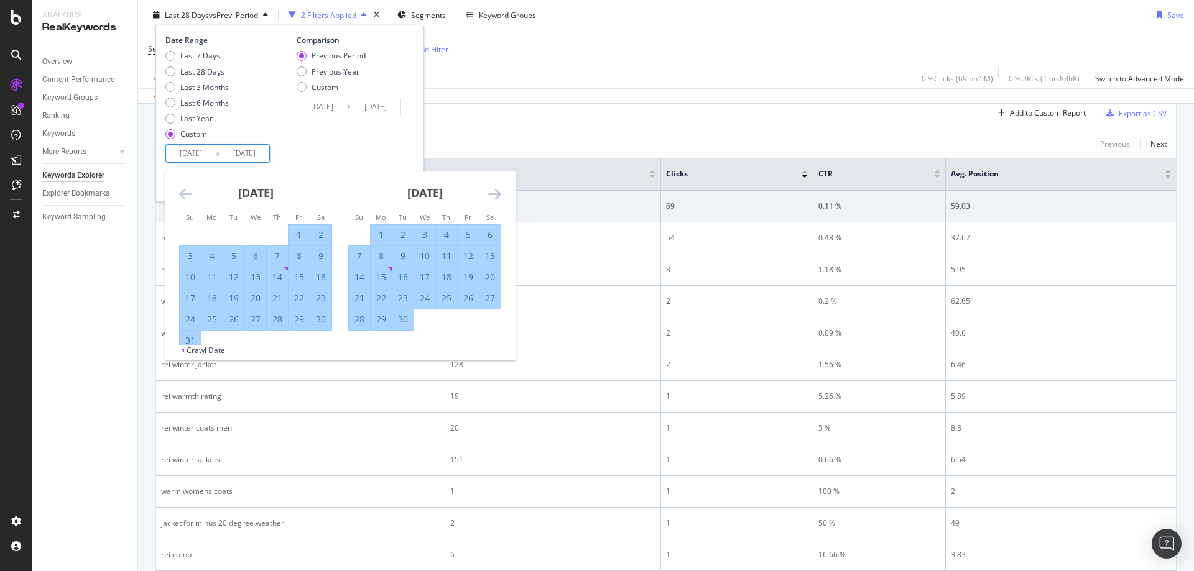
click at [491, 190] on icon "Move forward to switch to the next month." at bounding box center [494, 194] width 13 height 15
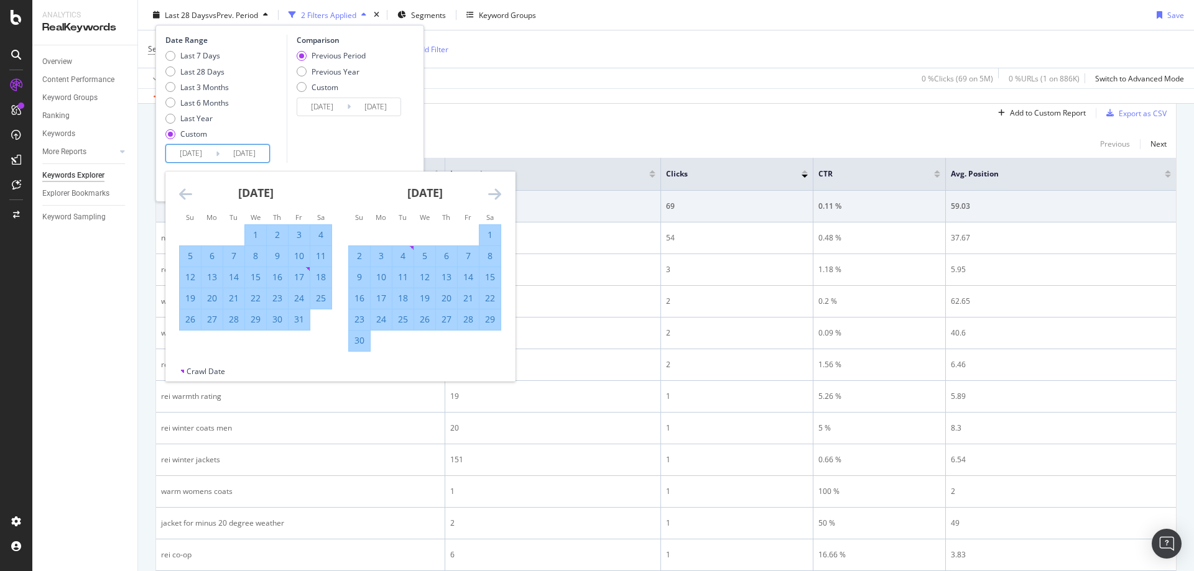
click at [491, 190] on icon "Move forward to switch to the next month." at bounding box center [494, 194] width 13 height 15
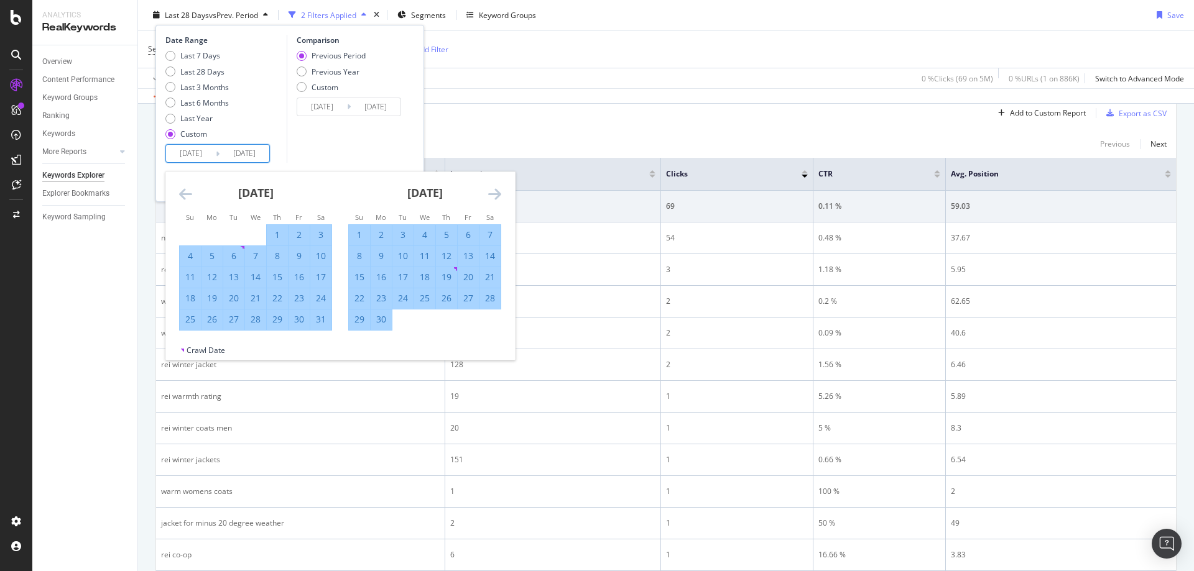
click at [491, 190] on icon "Move forward to switch to the next month." at bounding box center [494, 194] width 13 height 15
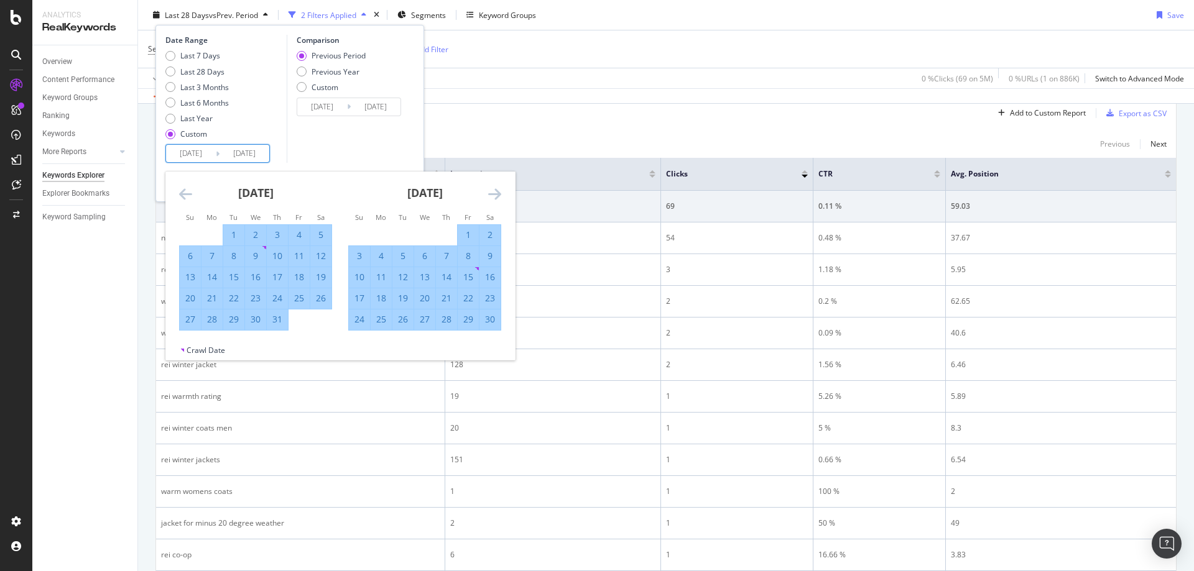
click at [491, 190] on icon "Move forward to switch to the next month." at bounding box center [494, 194] width 13 height 15
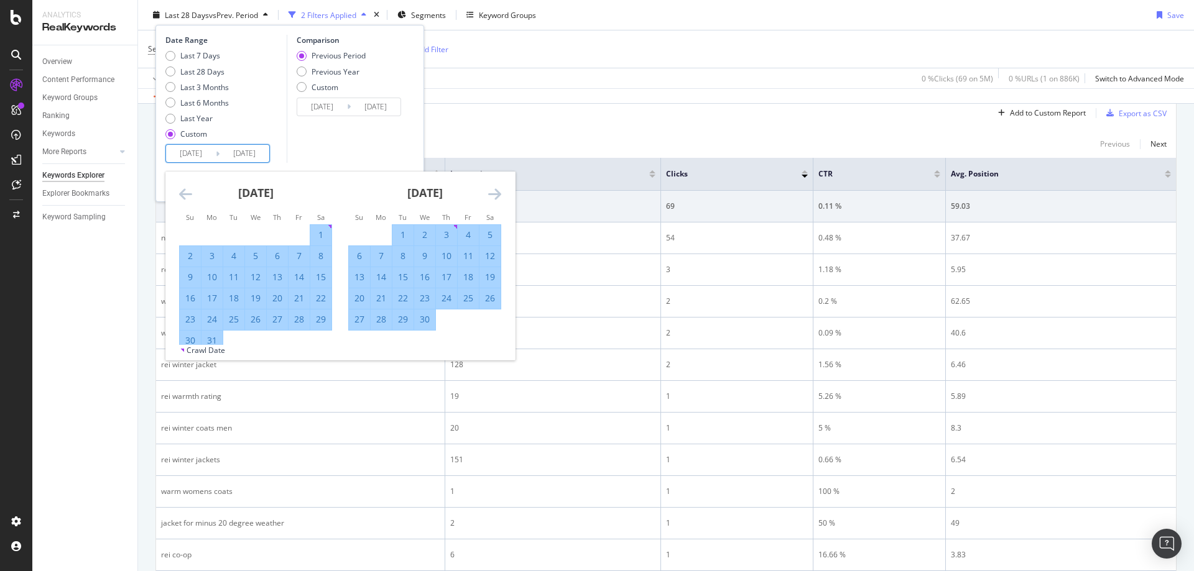
click at [491, 190] on icon "Move forward to switch to the next month." at bounding box center [494, 194] width 13 height 15
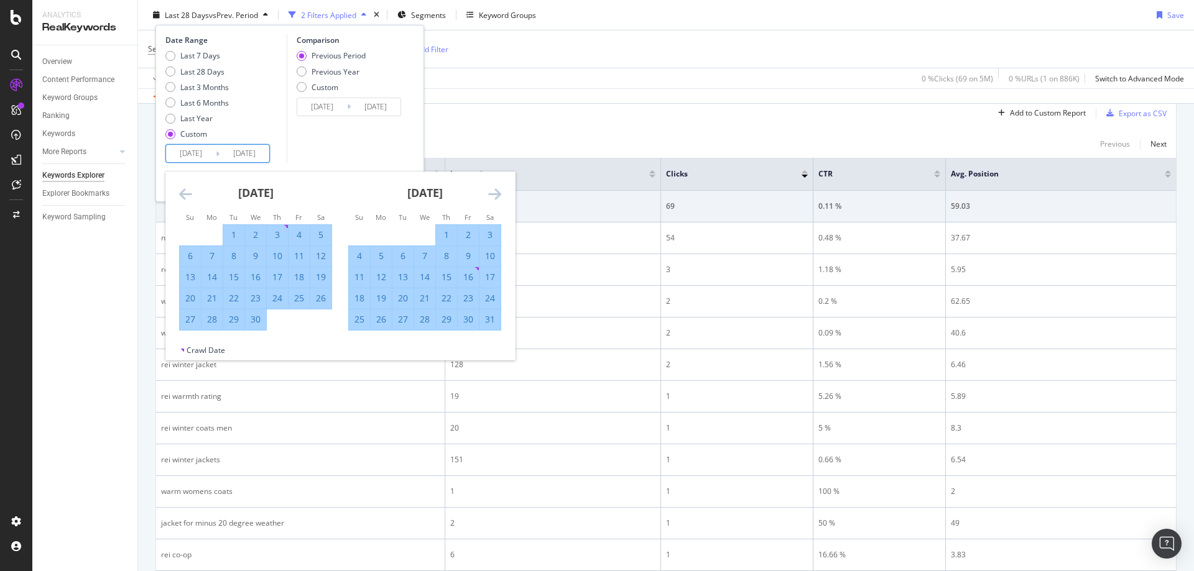
click at [491, 190] on icon "Move forward to switch to the next month." at bounding box center [494, 194] width 13 height 15
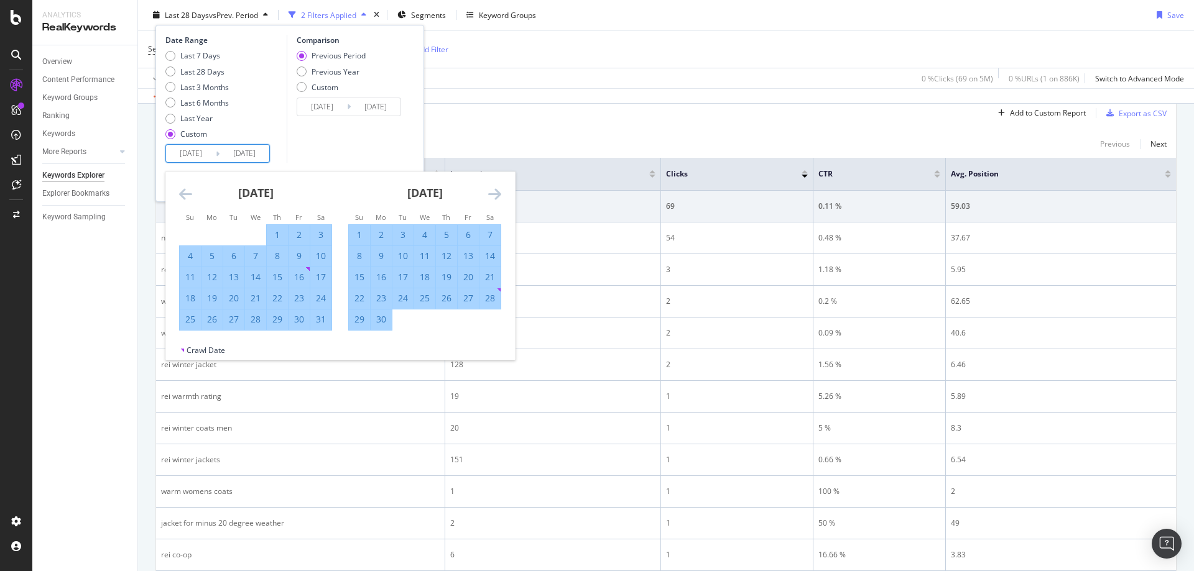
click at [491, 190] on icon "Move forward to switch to the next month." at bounding box center [494, 194] width 13 height 15
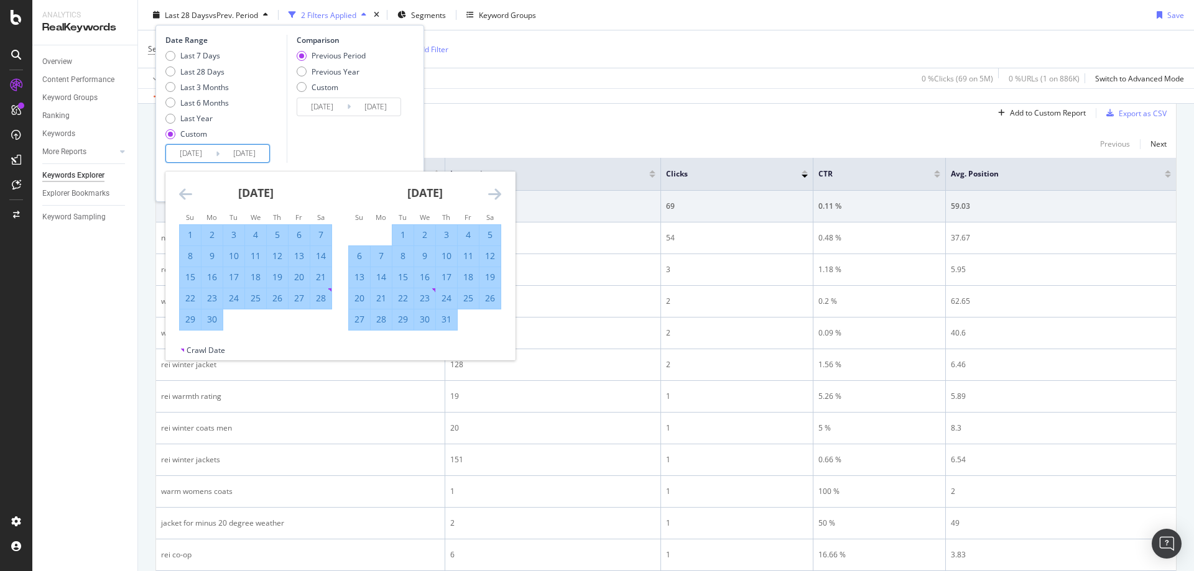
click at [491, 190] on icon "Move forward to switch to the next month." at bounding box center [494, 194] width 13 height 15
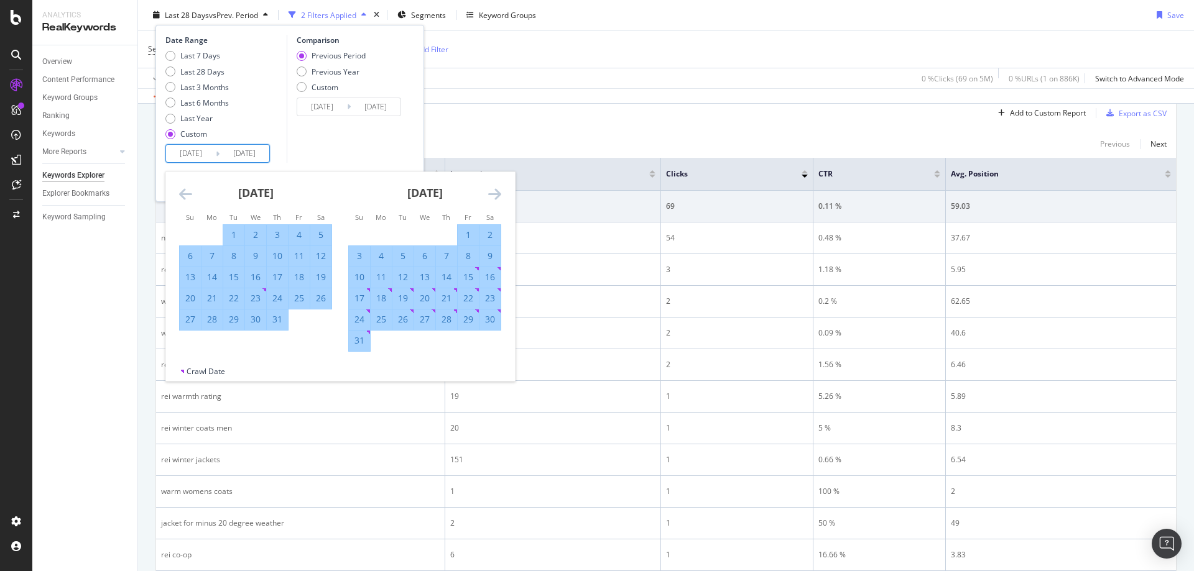
click at [492, 193] on icon "Move forward to switch to the next month." at bounding box center [494, 194] width 13 height 15
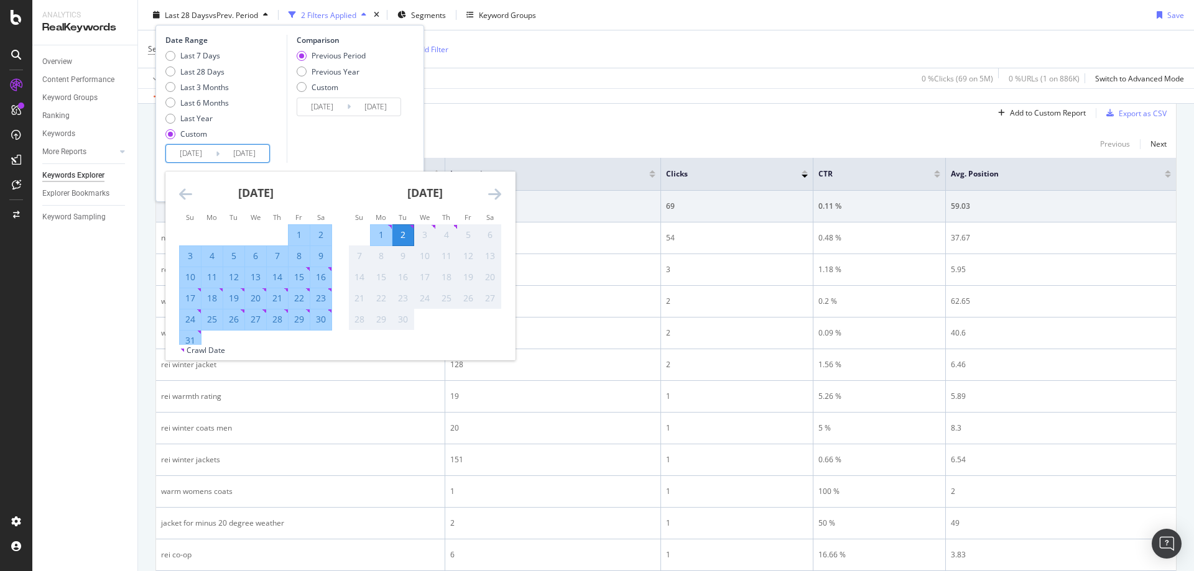
click at [190, 337] on div "31" at bounding box center [190, 340] width 21 height 12
type input "2025/08/31"
type input "2022/05/01"
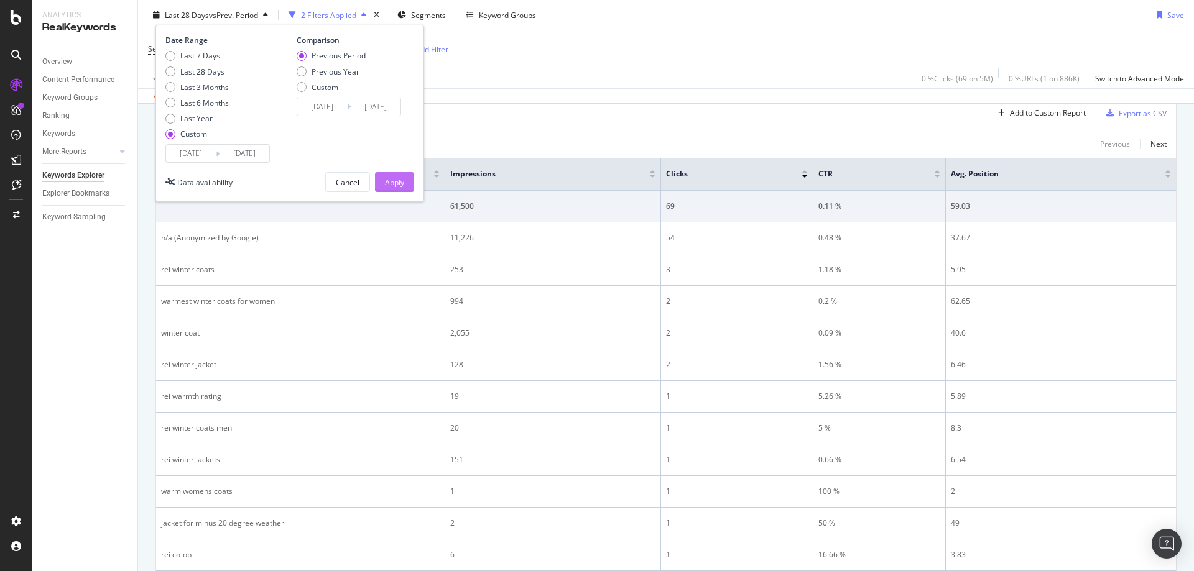
click at [402, 187] on div "Apply" at bounding box center [394, 182] width 19 height 11
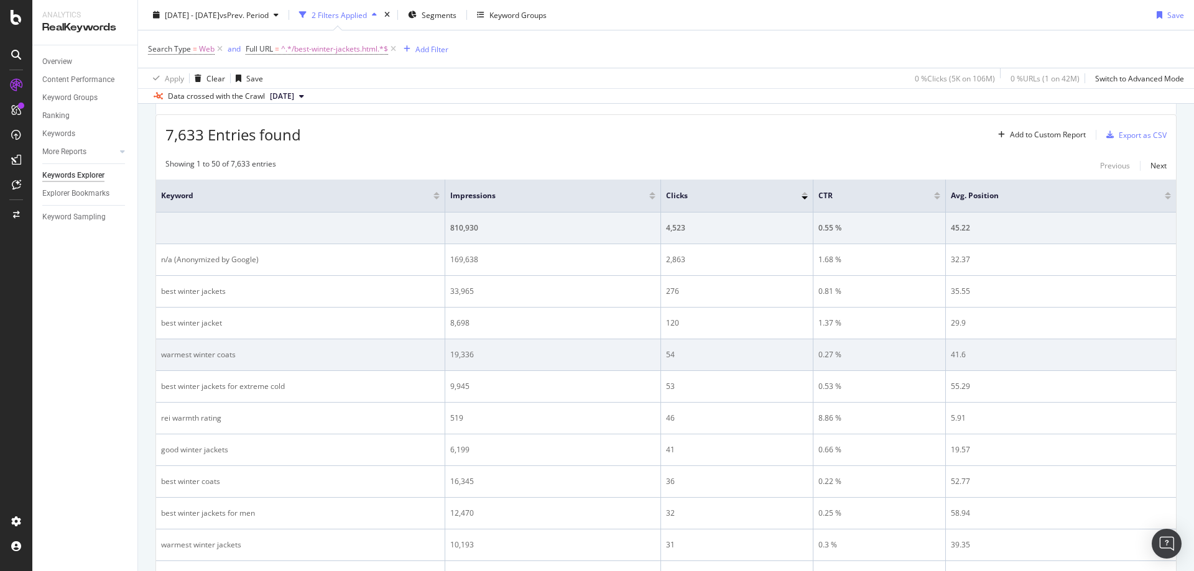
scroll to position [373, 0]
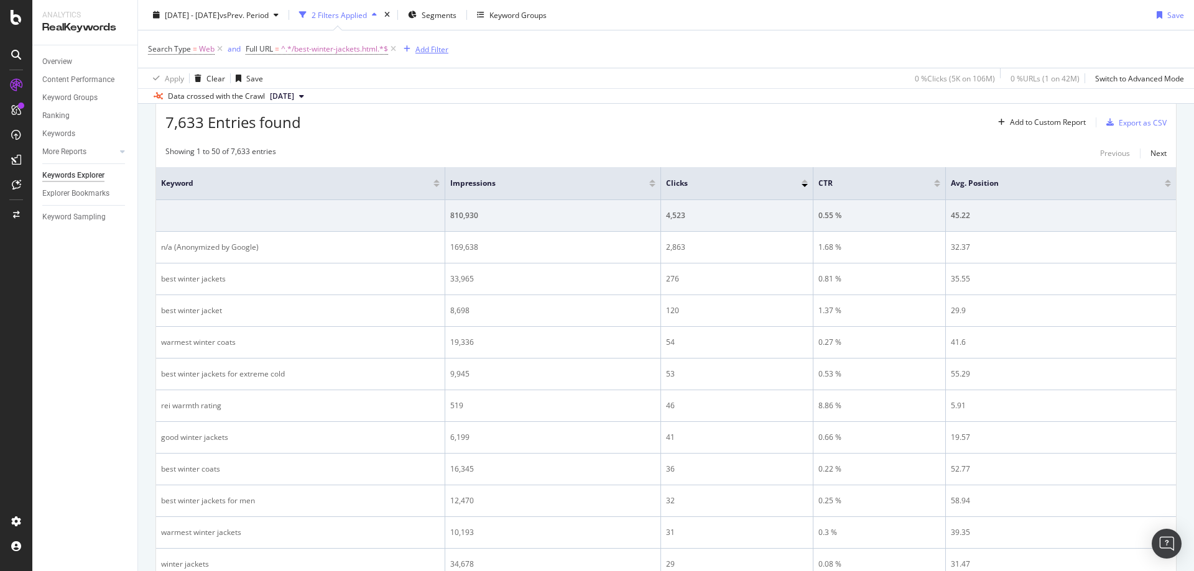
click at [439, 44] on div "Add Filter" at bounding box center [431, 49] width 33 height 11
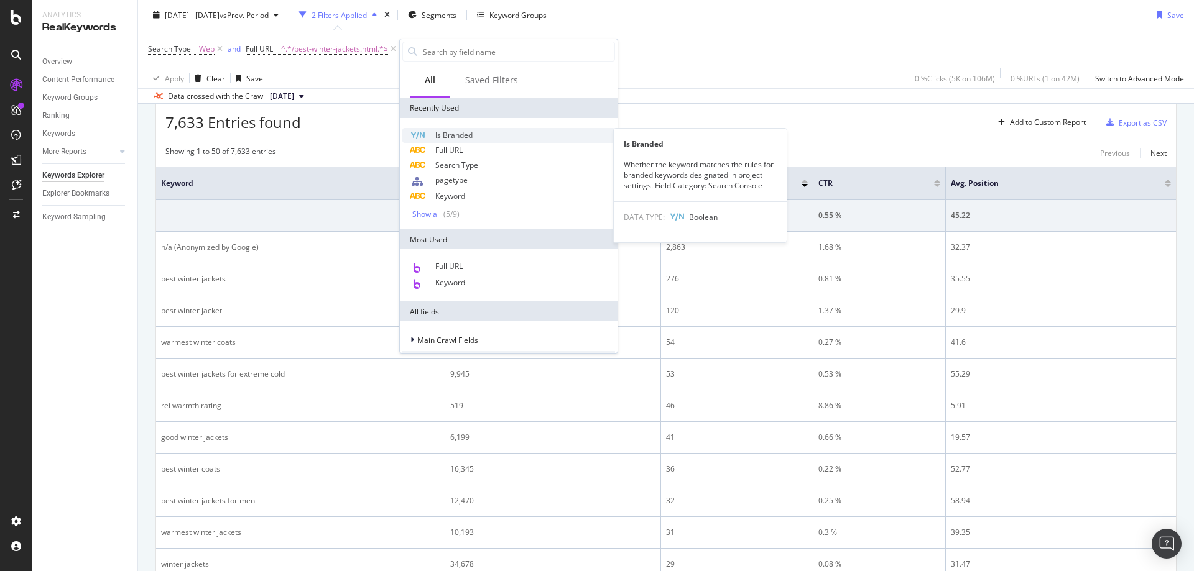
click at [460, 140] on span "Is Branded" at bounding box center [453, 135] width 37 height 11
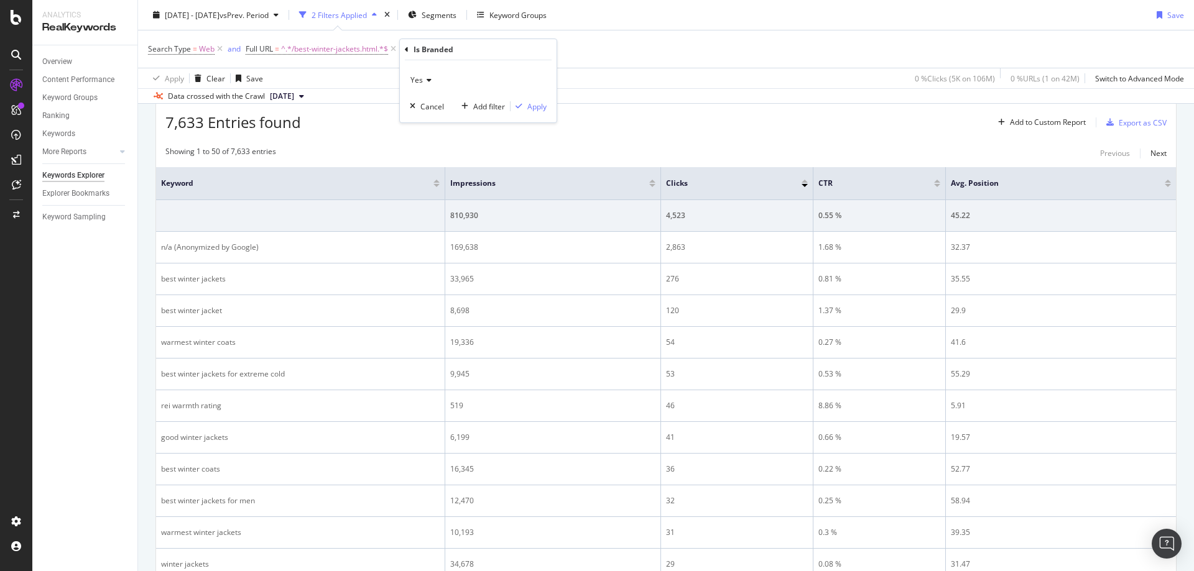
click at [429, 84] on icon at bounding box center [427, 79] width 9 height 7
click at [435, 121] on div "No" at bounding box center [479, 122] width 133 height 16
click at [530, 106] on div "Apply" at bounding box center [536, 106] width 19 height 11
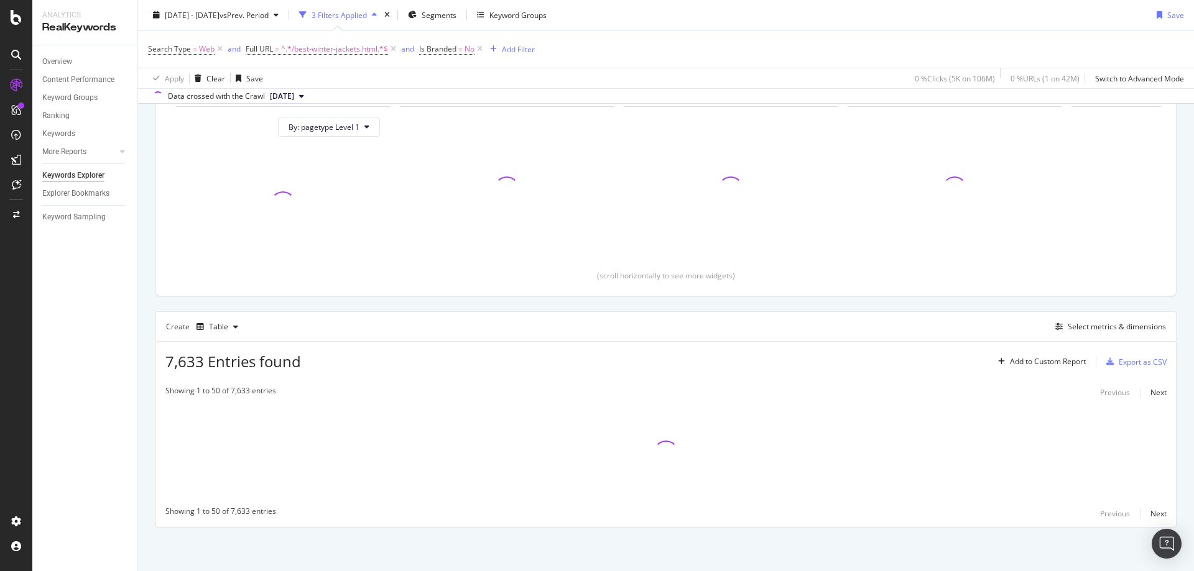
scroll to position [134, 0]
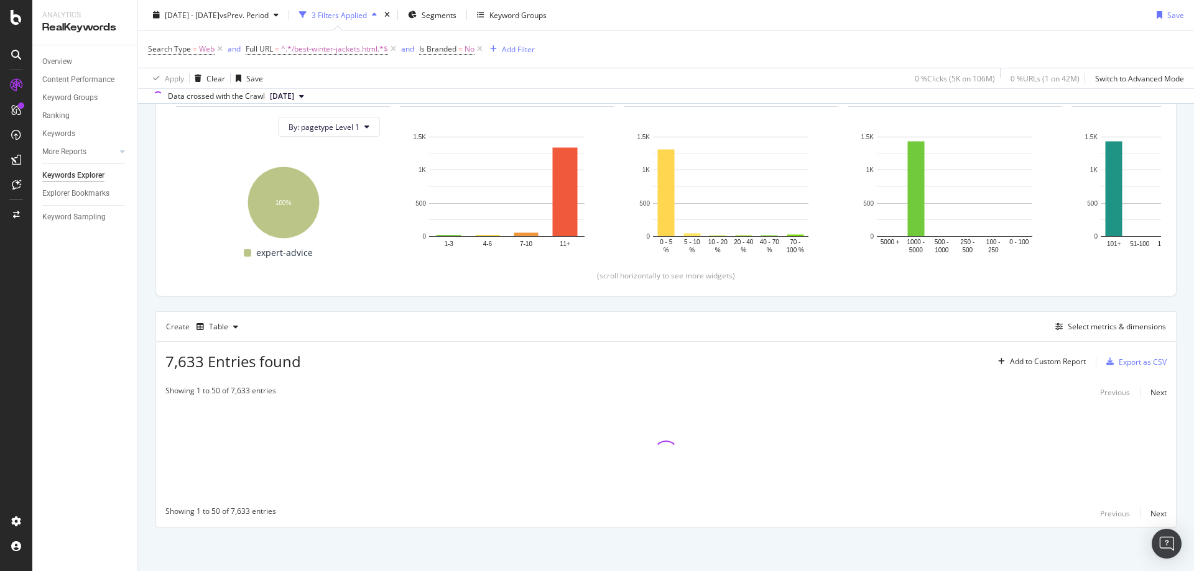
click at [806, 22] on div "[DATE] - [DATE] vs Prev. Period 3 Filters Applied Segments Keyword Groups Save" at bounding box center [666, 17] width 1056 height 25
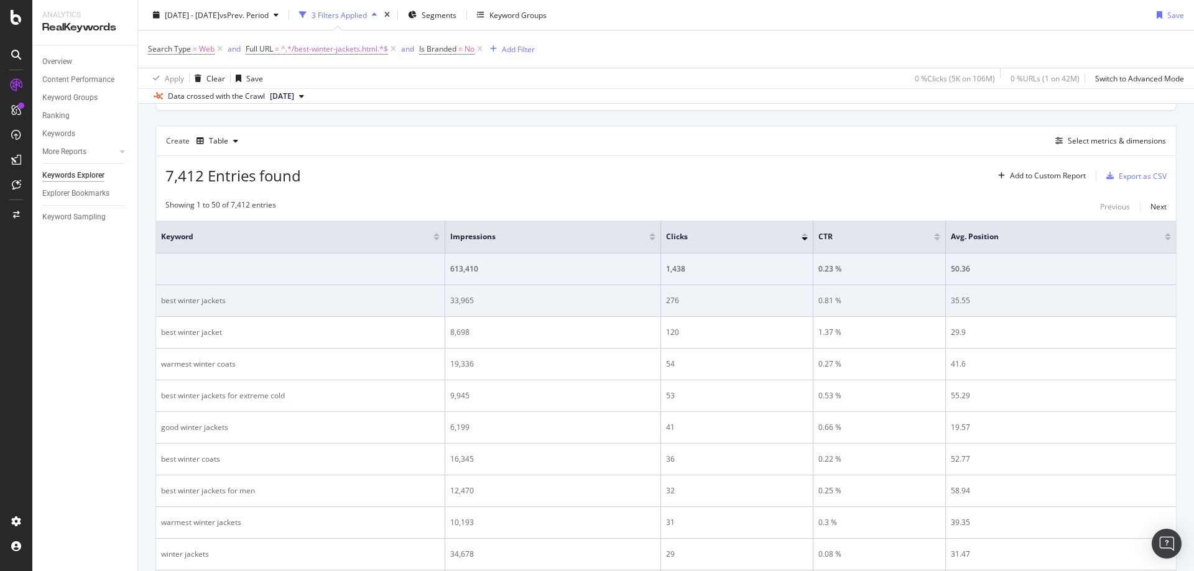
scroll to position [320, 0]
drag, startPoint x: 215, startPoint y: 299, endPoint x: 157, endPoint y: 305, distance: 58.7
click at [157, 305] on td "best winter jackets" at bounding box center [300, 301] width 289 height 32
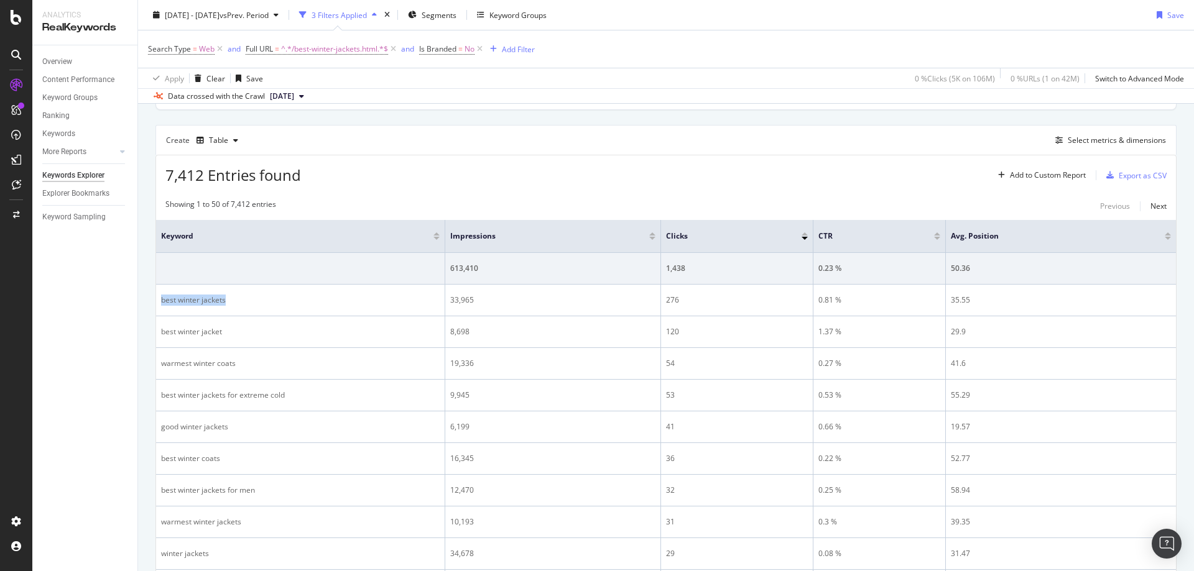
copy div "best winter jackets"
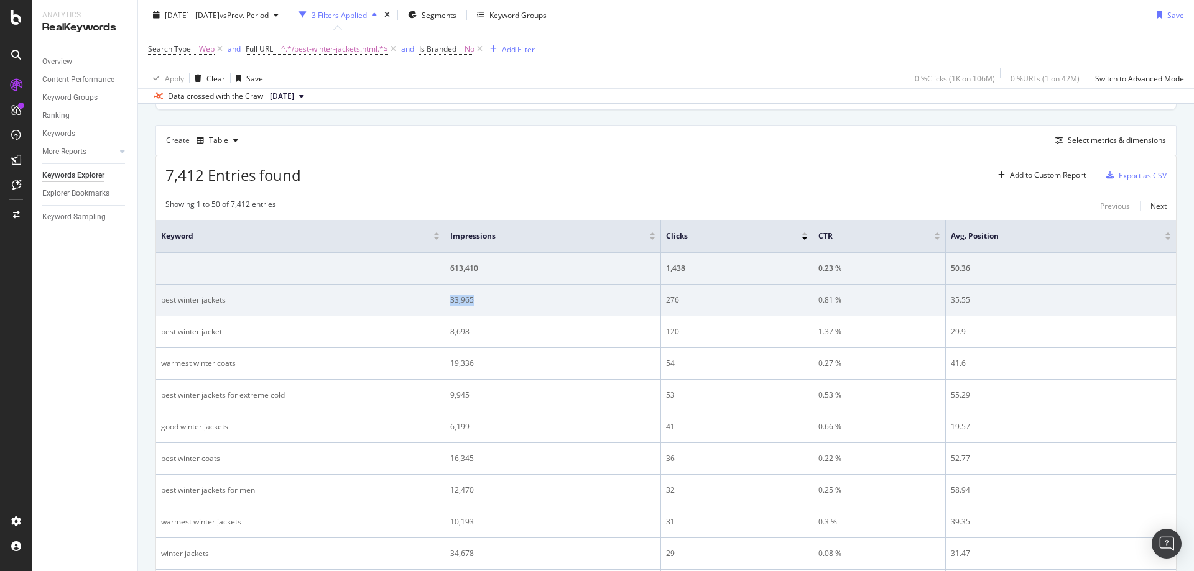
drag, startPoint x: 446, startPoint y: 306, endPoint x: 477, endPoint y: 306, distance: 30.5
click at [477, 306] on td "33,965" at bounding box center [553, 301] width 216 height 32
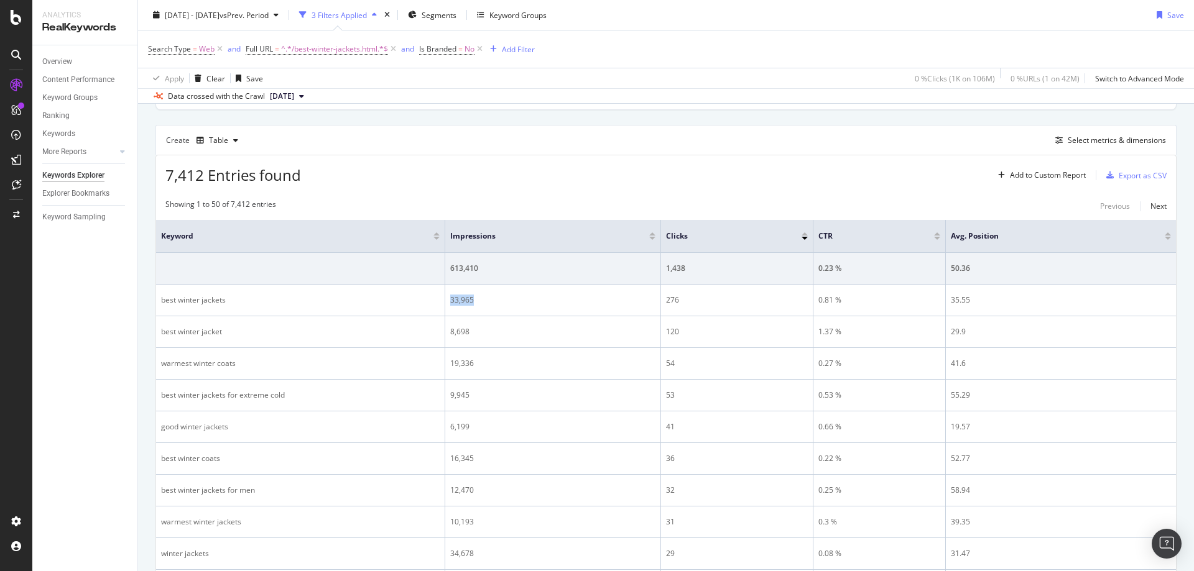
copy div "33,965"
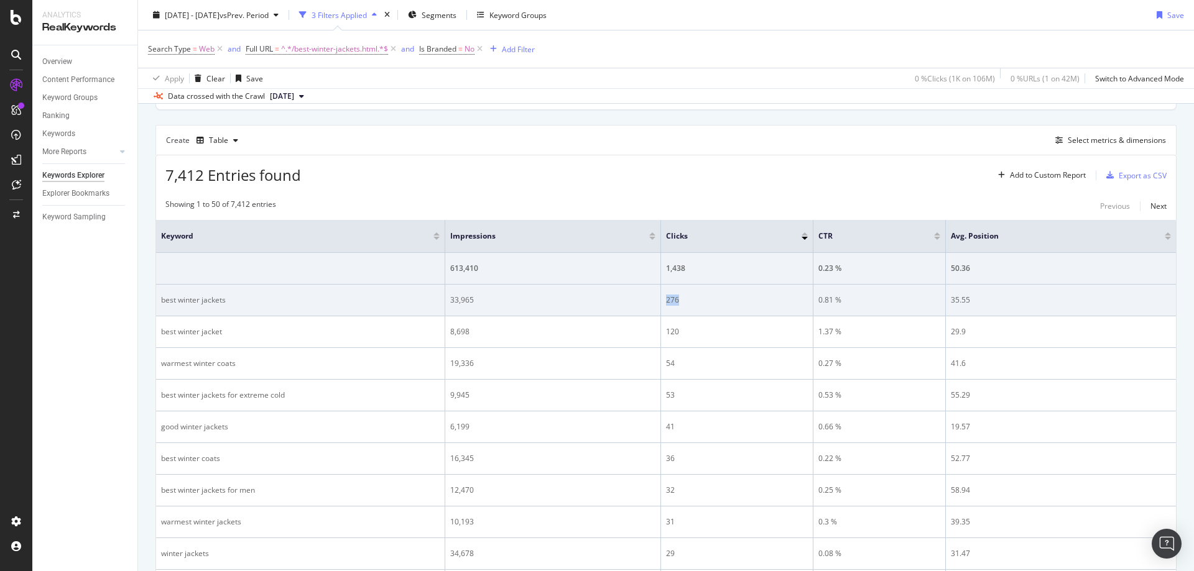
drag, startPoint x: 683, startPoint y: 297, endPoint x: 666, endPoint y: 300, distance: 17.7
click at [666, 300] on div "276" at bounding box center [737, 300] width 142 height 11
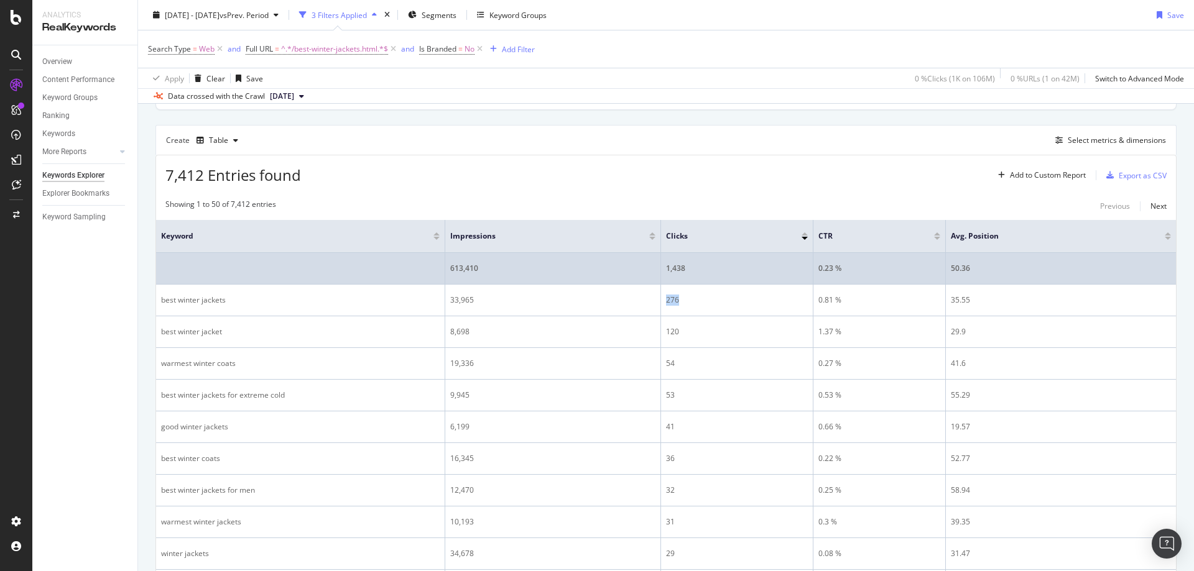
copy div "276"
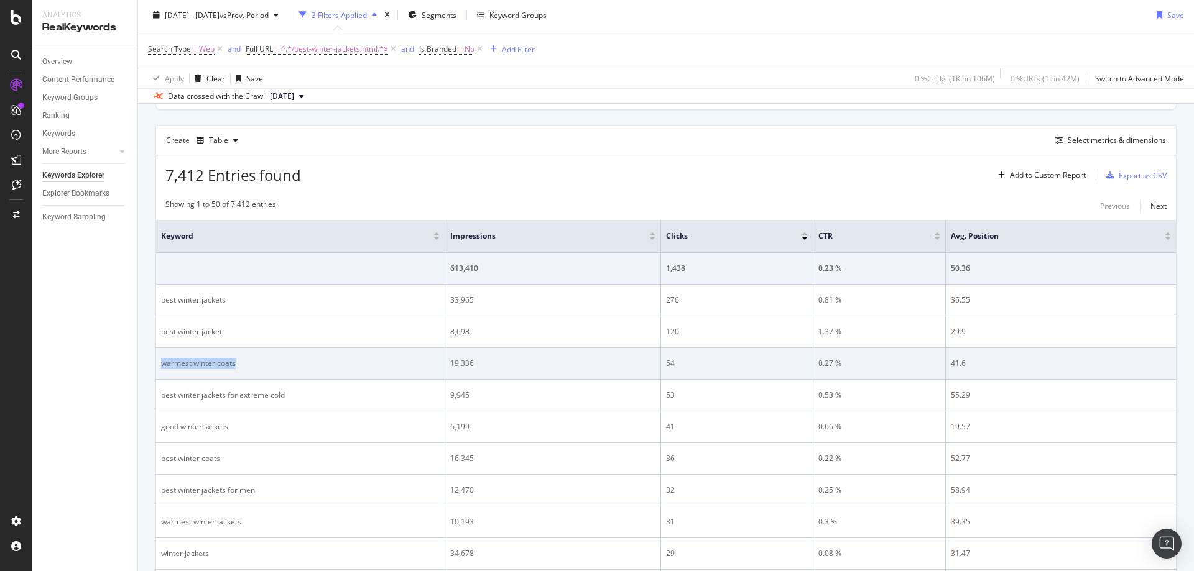
drag, startPoint x: 198, startPoint y: 364, endPoint x: 159, endPoint y: 366, distance: 39.2
click at [159, 366] on td "warmest winter coats" at bounding box center [300, 364] width 289 height 32
copy div "warmest winter coats"
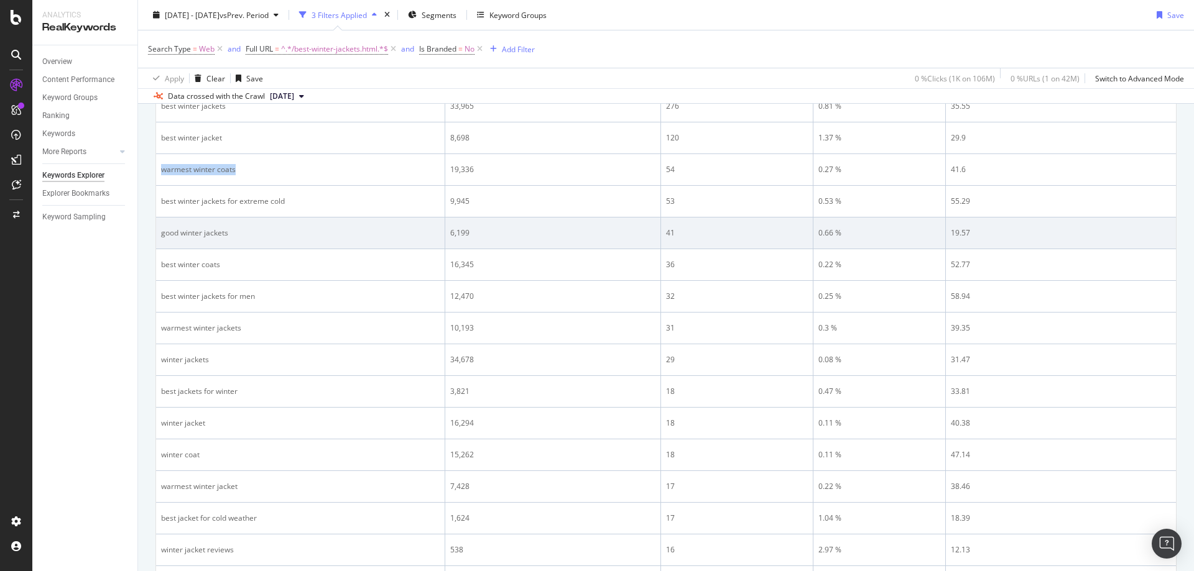
scroll to position [445, 0]
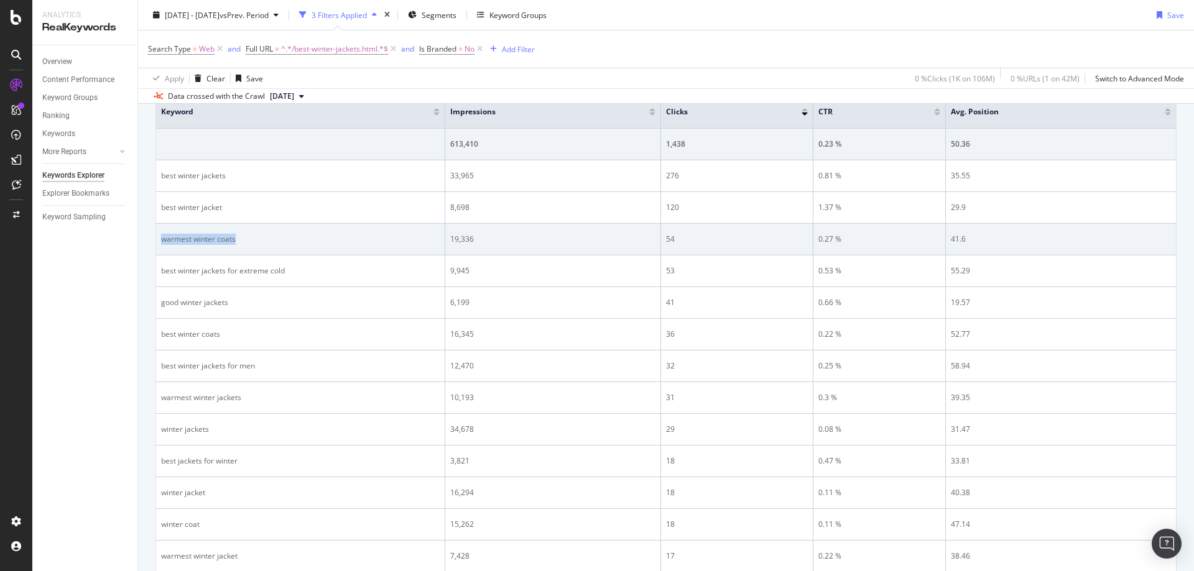
click at [347, 242] on div "warmest winter coats" at bounding box center [300, 239] width 279 height 11
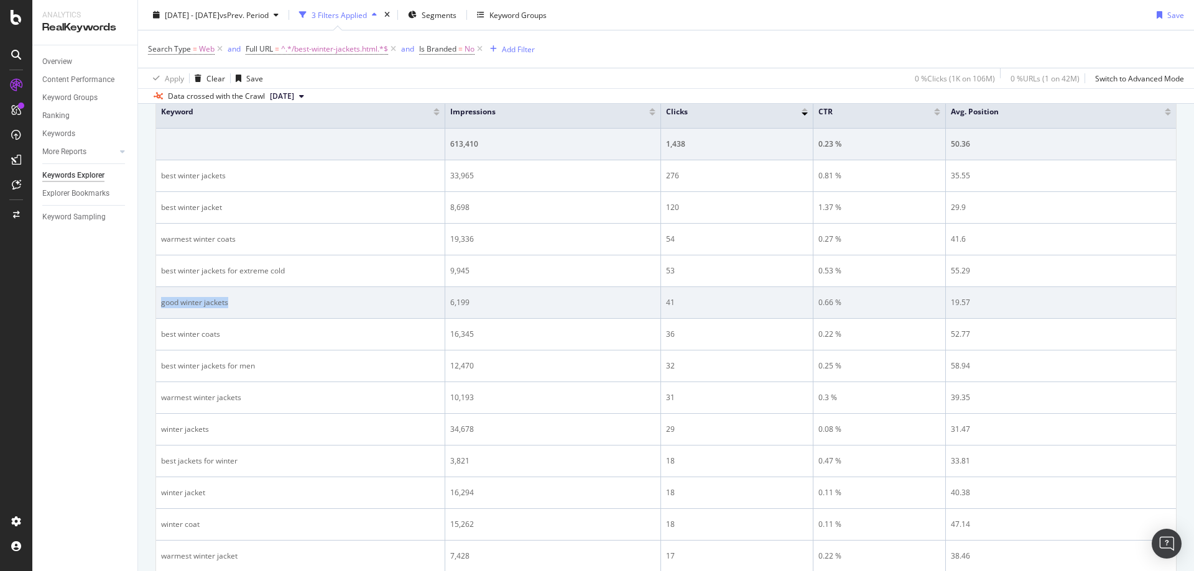
drag, startPoint x: 242, startPoint y: 308, endPoint x: 159, endPoint y: 307, distance: 82.7
click at [159, 307] on td "good winter jackets" at bounding box center [300, 303] width 289 height 32
copy div "good winter jackets"
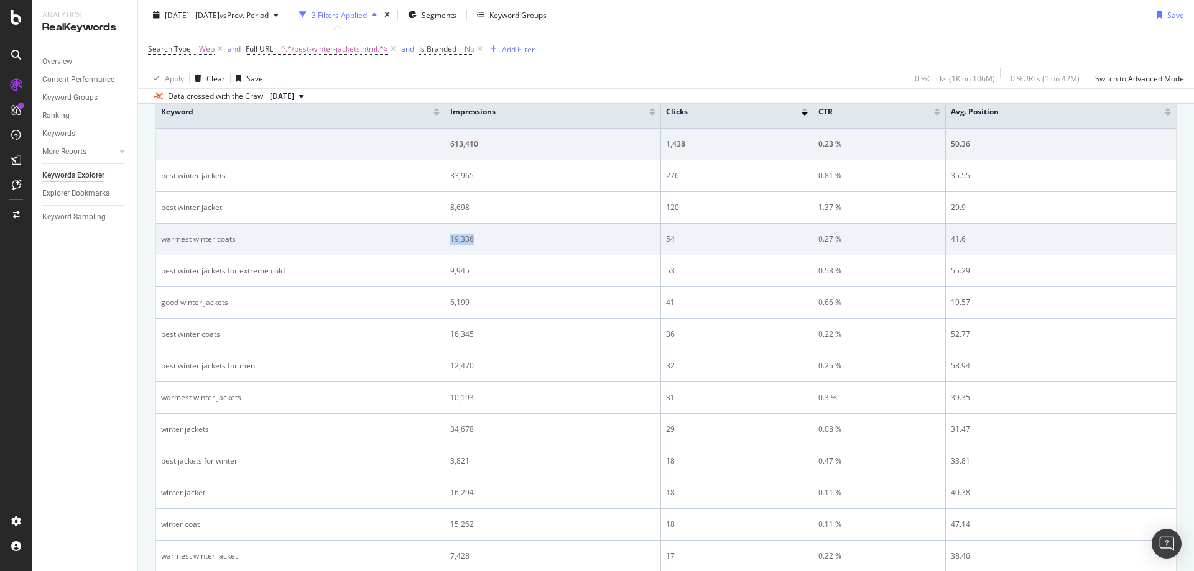
drag, startPoint x: 447, startPoint y: 241, endPoint x: 519, endPoint y: 234, distance: 72.5
click at [482, 240] on td "19,336" at bounding box center [553, 240] width 216 height 32
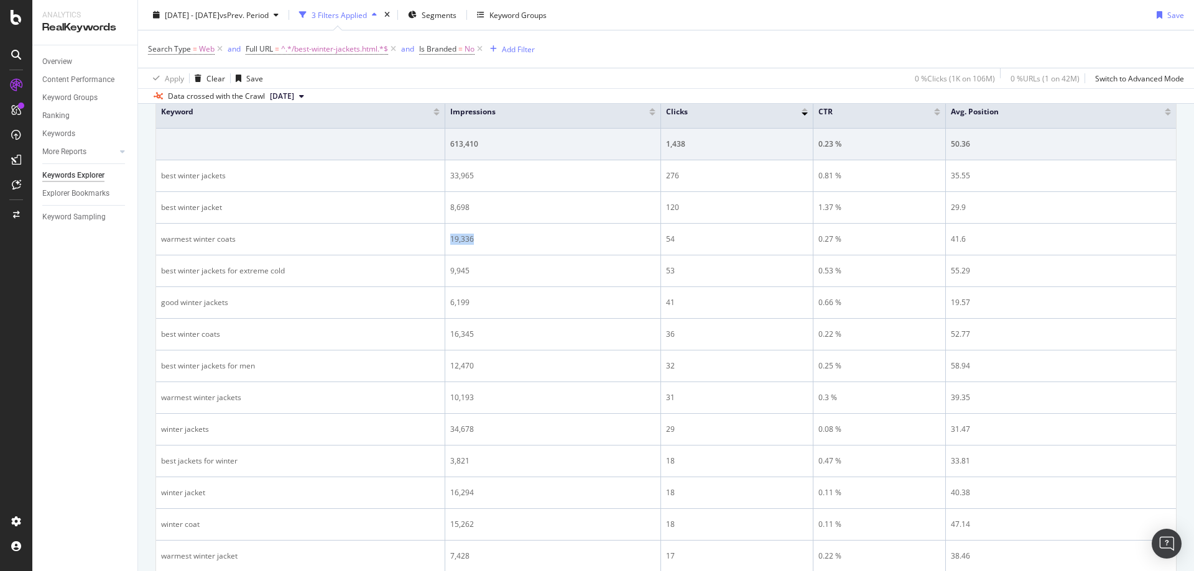
copy div "19,336"
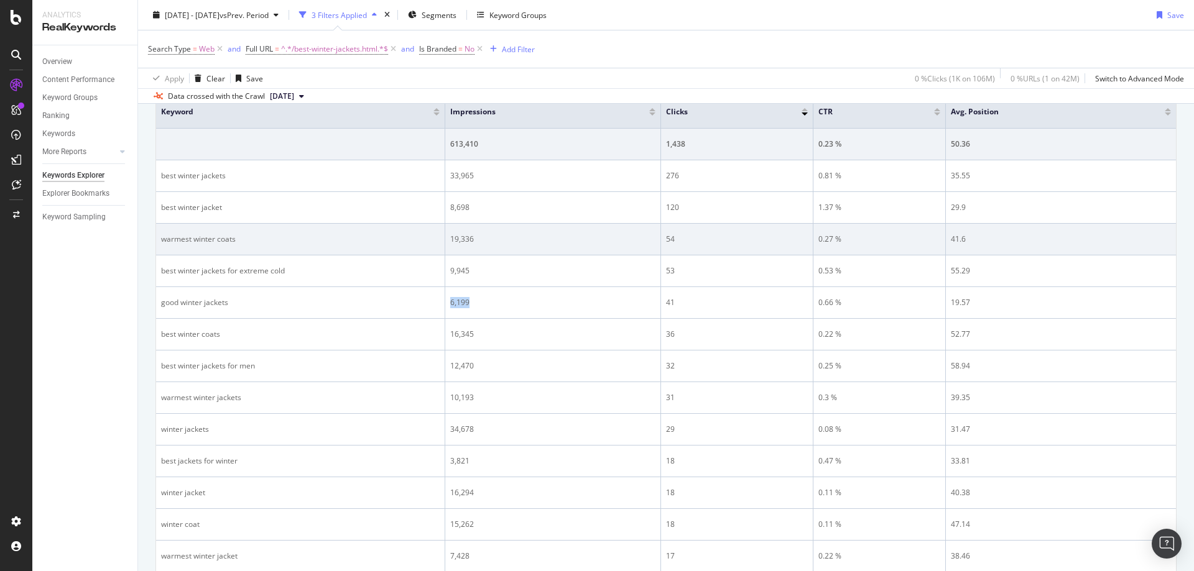
drag, startPoint x: 451, startPoint y: 297, endPoint x: 1150, endPoint y: 252, distance: 700.2
click at [494, 302] on div "6,199" at bounding box center [552, 302] width 205 height 11
copy div "6,199"
drag, startPoint x: 663, startPoint y: 233, endPoint x: 678, endPoint y: 235, distance: 15.7
click at [678, 235] on td "54" at bounding box center [737, 240] width 152 height 32
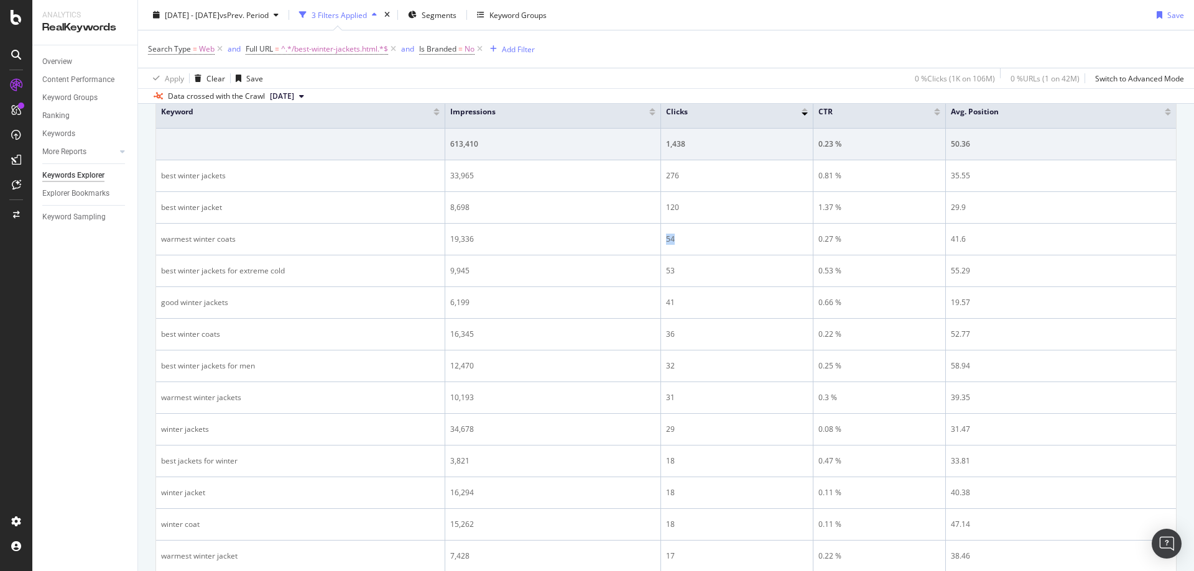
copy div "54"
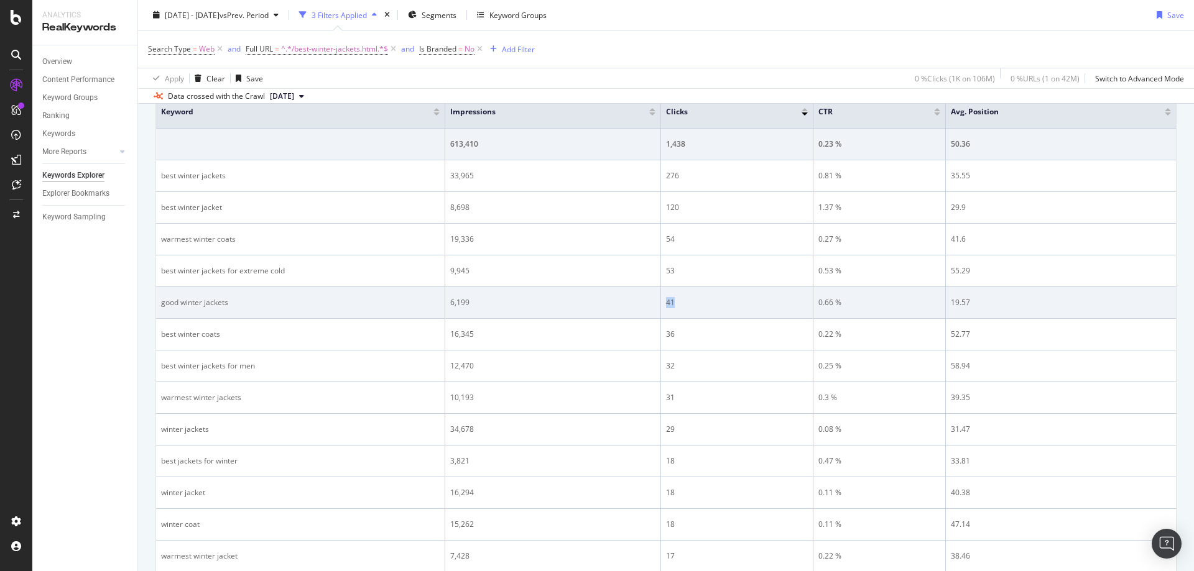
drag, startPoint x: 666, startPoint y: 305, endPoint x: 681, endPoint y: 305, distance: 14.3
click at [681, 305] on div "41" at bounding box center [737, 302] width 142 height 11
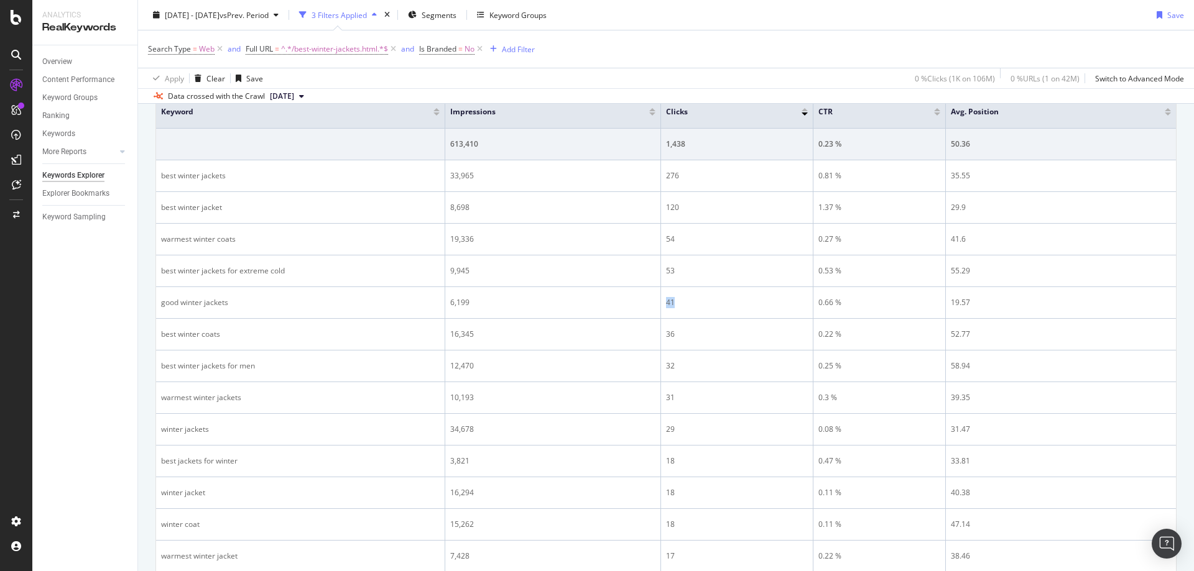
copy div "41"
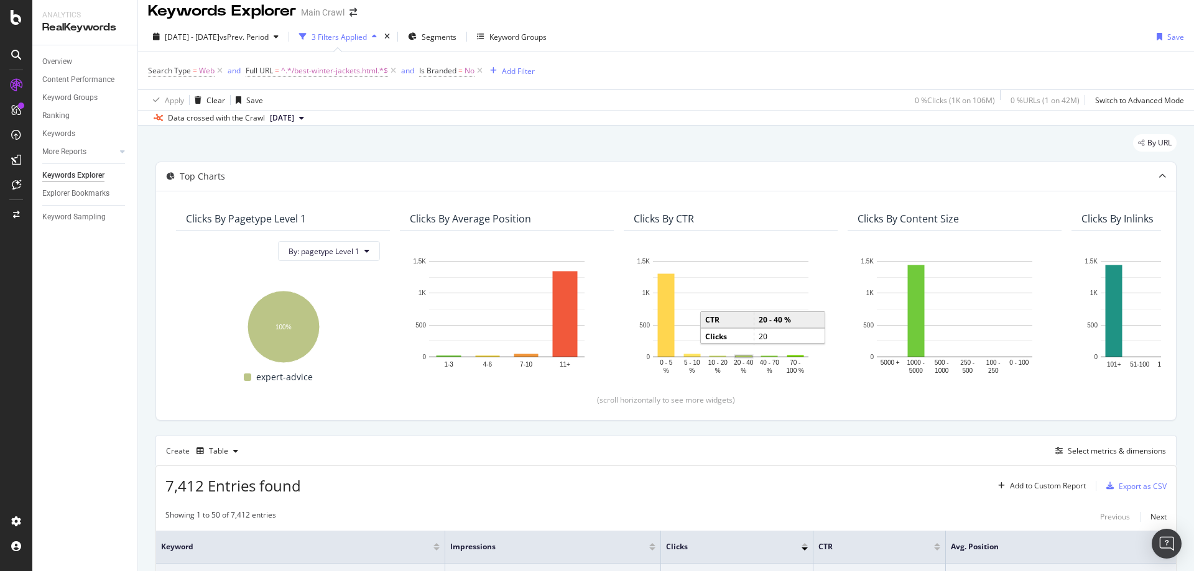
scroll to position [0, 0]
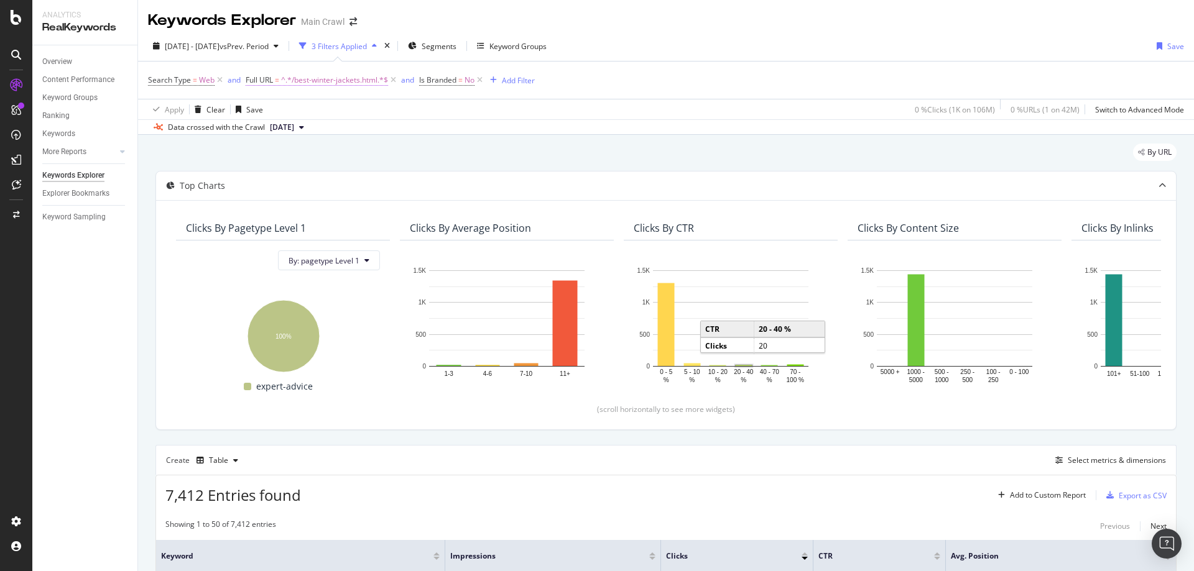
click at [350, 80] on span "^.*/best-winter-jackets.html.*$" at bounding box center [334, 79] width 107 height 17
click at [338, 129] on input "/best-winter-jackets.html" at bounding box center [316, 132] width 118 height 20
paste input "https://www.rei.com/learn/expert-advice/best-outdoor-gifts-less-than-50"
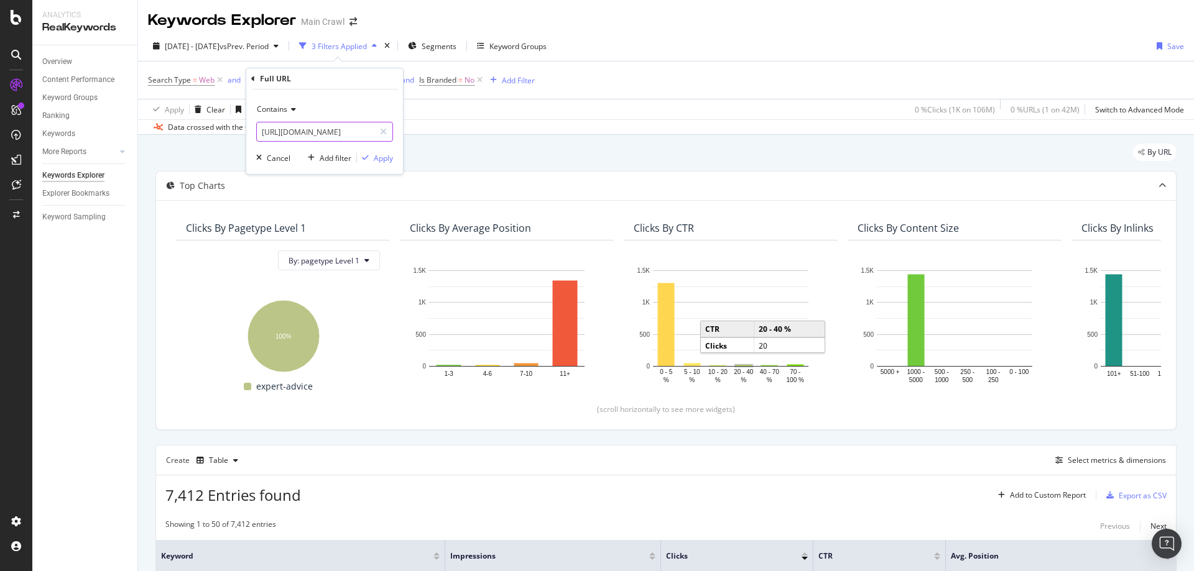
drag, startPoint x: 207, startPoint y: 133, endPoint x: 182, endPoint y: 139, distance: 26.1
click at [182, 139] on body "Analytics RealKeywords Overview Content Performance Keyword Groups Ranking Keyw…" at bounding box center [597, 285] width 1194 height 571
type input "https://www.rei.com/learn/expert-advice/best-outdoor-gifts-less-than-50.html"
click at [369, 156] on div "button" at bounding box center [365, 157] width 17 height 7
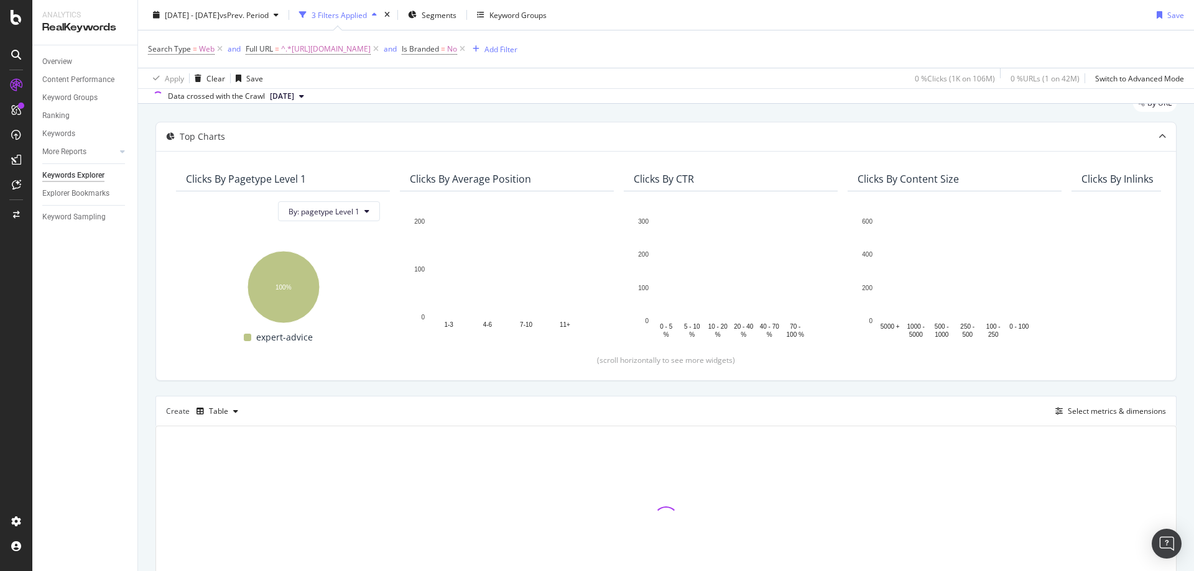
scroll to position [134, 0]
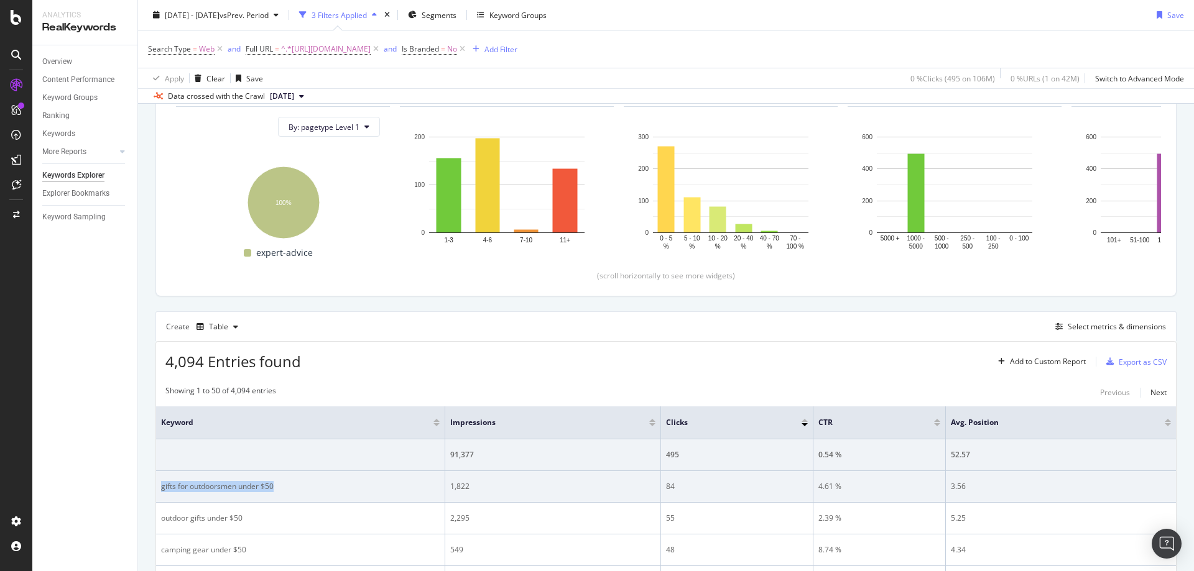
drag, startPoint x: 310, startPoint y: 487, endPoint x: 159, endPoint y: 488, distance: 151.1
click at [159, 488] on td "gifts for outdoorsmen under $50" at bounding box center [300, 487] width 289 height 32
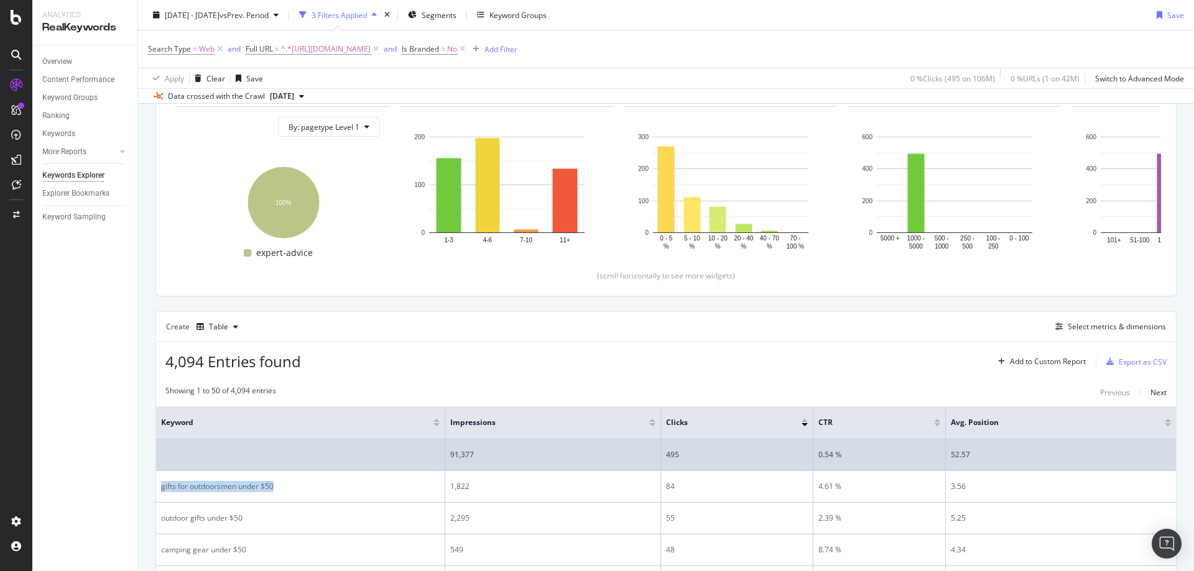
copy div "gifts for outdoorsmen under $50"
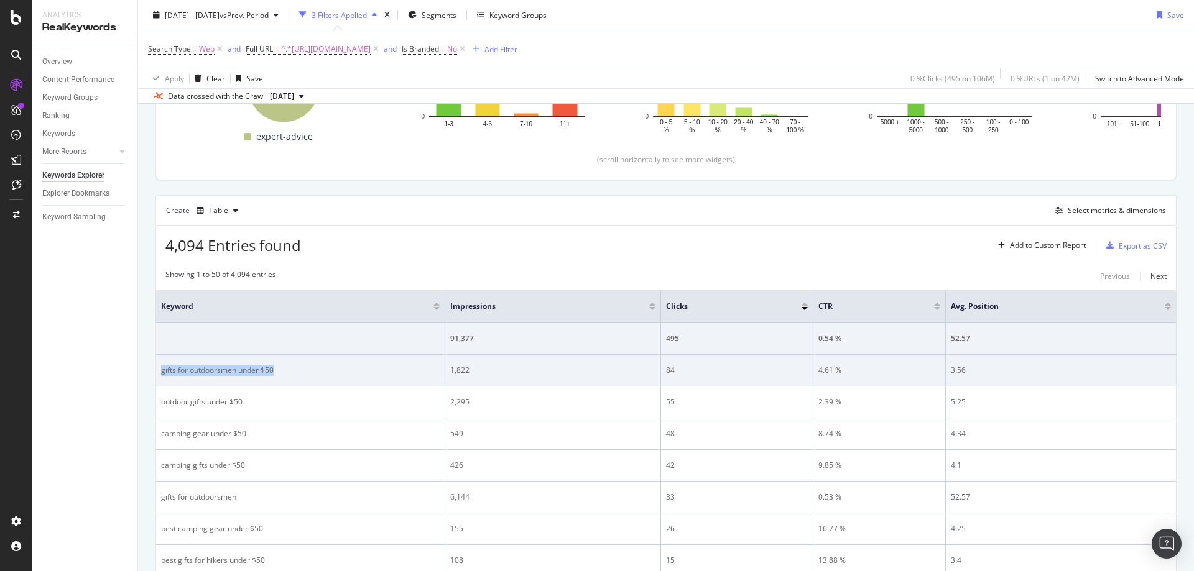
scroll to position [258, 0]
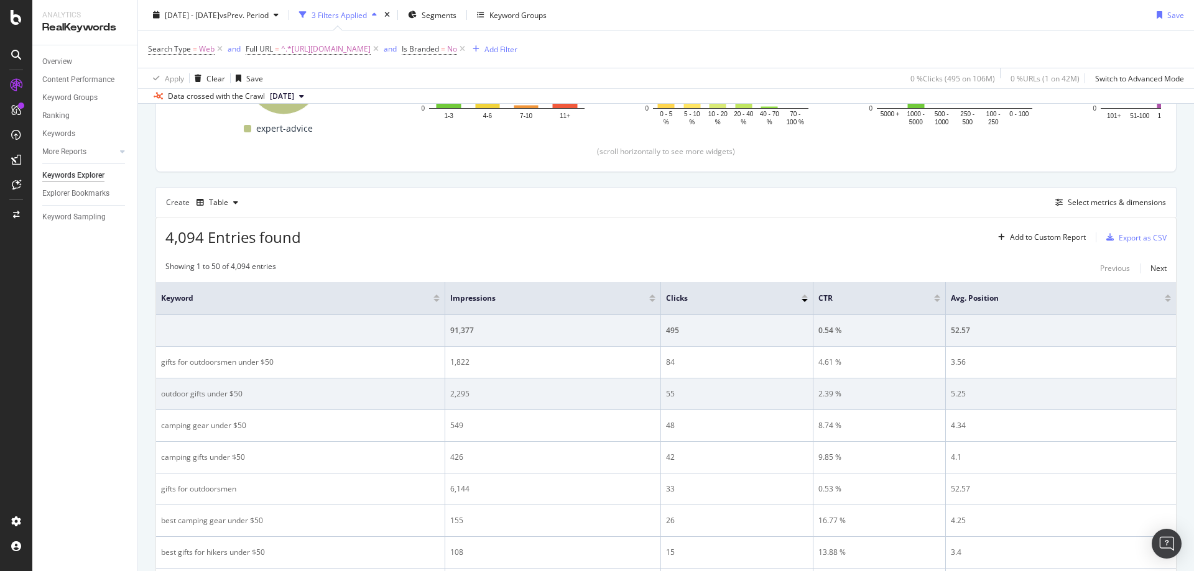
drag, startPoint x: 315, startPoint y: 389, endPoint x: 296, endPoint y: 389, distance: 19.3
click at [296, 389] on div "outdoor gifts under $50" at bounding box center [300, 394] width 279 height 11
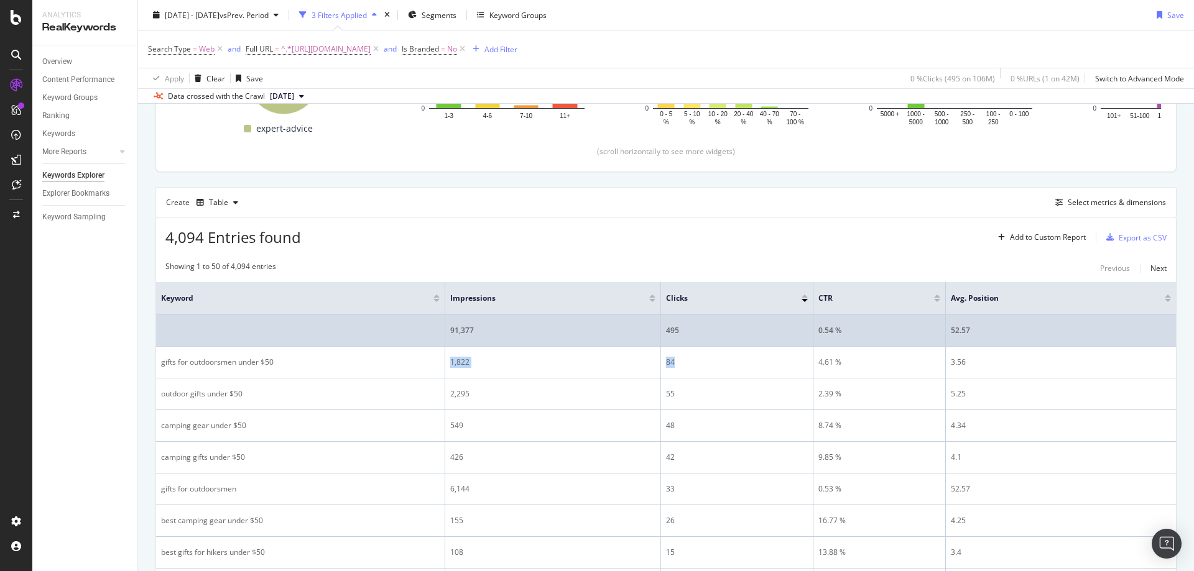
drag, startPoint x: 443, startPoint y: 361, endPoint x: 1143, endPoint y: 340, distance: 701.0
click at [704, 363] on tr "gifts for outdoorsmen under $50 1,822 84 4.61 % 3.56" at bounding box center [666, 363] width 1020 height 32
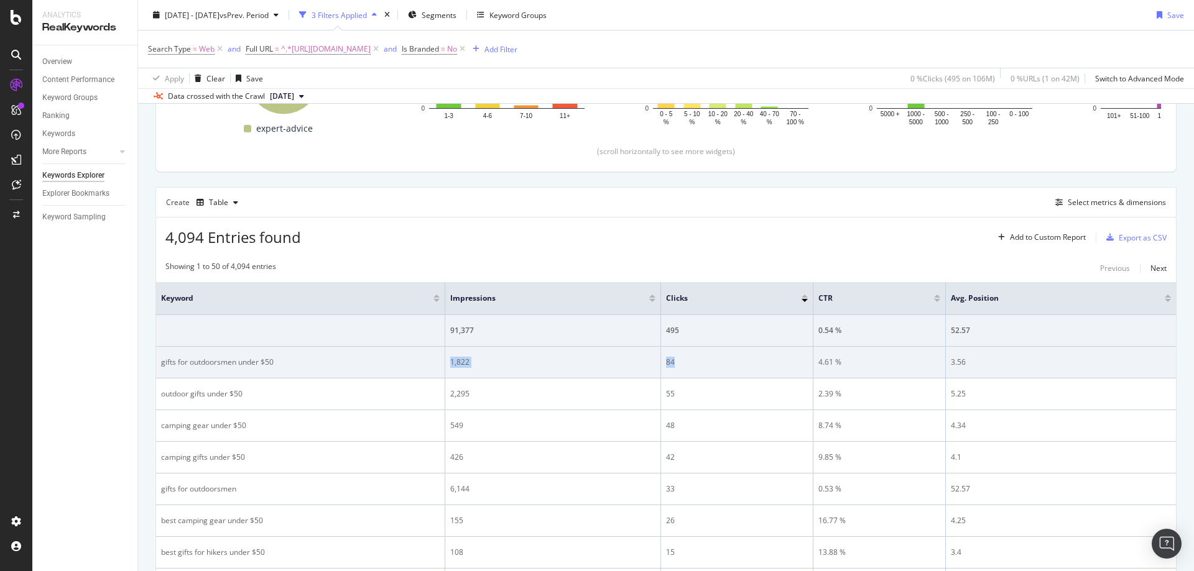
click at [487, 357] on div "1,822" at bounding box center [552, 362] width 205 height 11
drag, startPoint x: 461, startPoint y: 364, endPoint x: 446, endPoint y: 366, distance: 15.6
click at [446, 366] on td "1,822" at bounding box center [553, 363] width 216 height 32
click at [650, 356] on td "1,822" at bounding box center [553, 363] width 216 height 32
drag, startPoint x: 675, startPoint y: 361, endPoint x: 688, endPoint y: 359, distance: 13.2
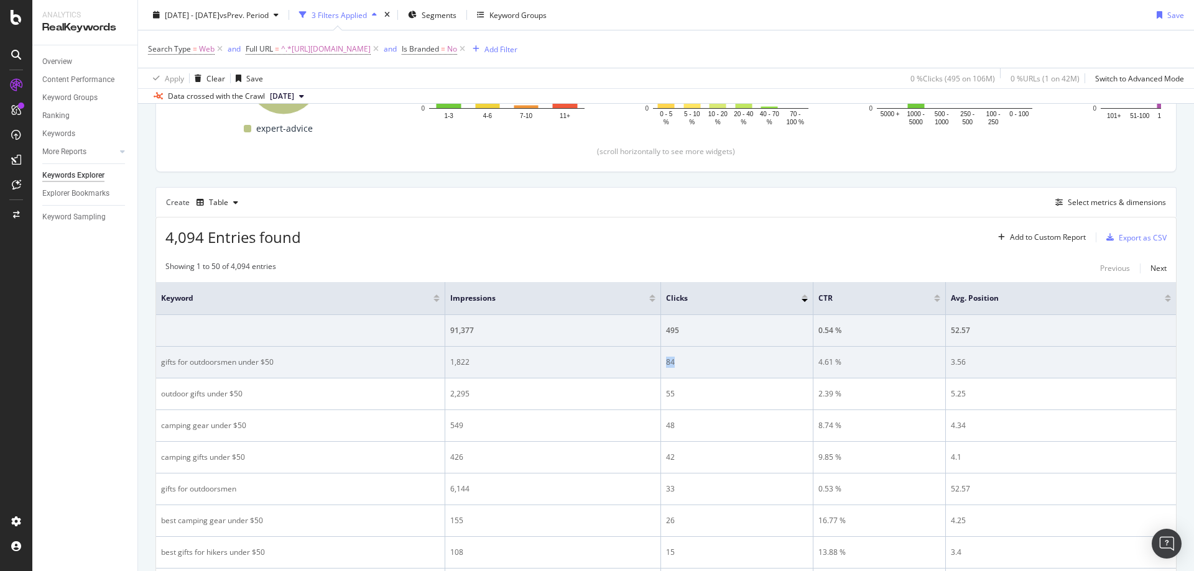
click at [665, 362] on td "84" at bounding box center [737, 363] width 152 height 32
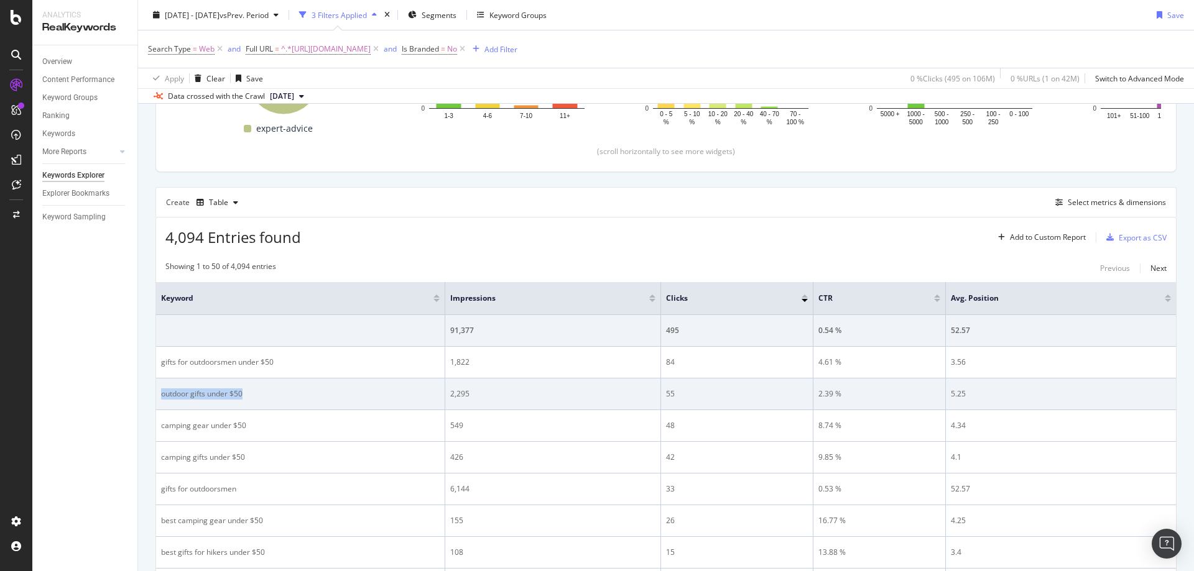
drag, startPoint x: 286, startPoint y: 385, endPoint x: 160, endPoint y: 397, distance: 126.1
click at [160, 397] on td "outdoor gifts under $50" at bounding box center [300, 395] width 289 height 32
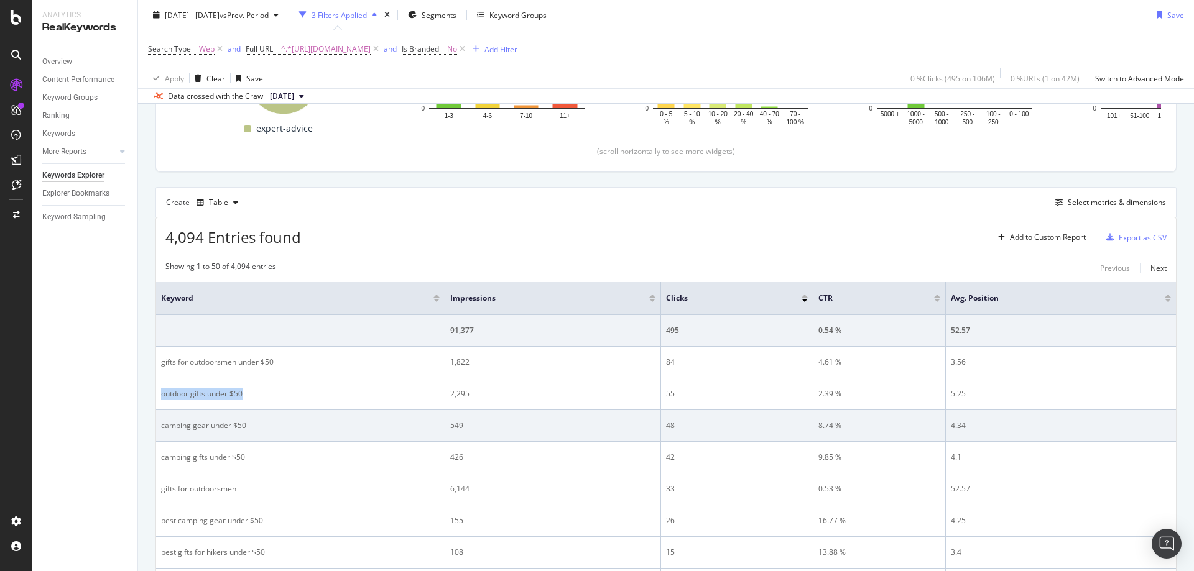
click at [242, 425] on div "camping gear under $50" at bounding box center [300, 425] width 279 height 11
drag, startPoint x: 282, startPoint y: 426, endPoint x: 162, endPoint y: 428, distance: 120.6
click at [162, 428] on div "camping gear under $50" at bounding box center [300, 425] width 279 height 11
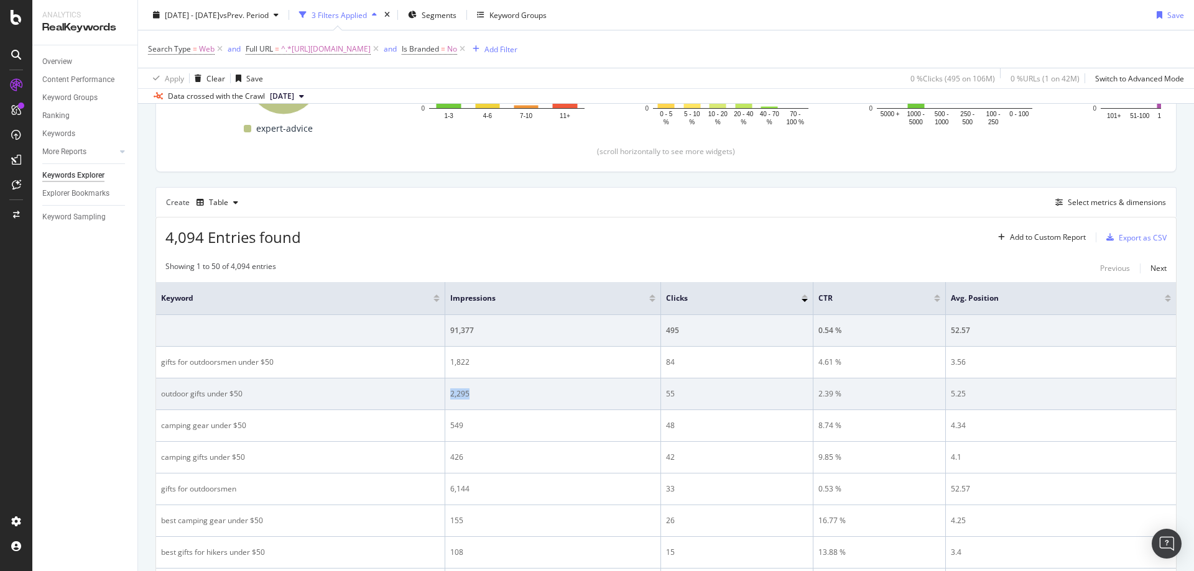
drag, startPoint x: 480, startPoint y: 395, endPoint x: 451, endPoint y: 397, distance: 29.3
click at [451, 394] on div "2,295" at bounding box center [552, 394] width 205 height 11
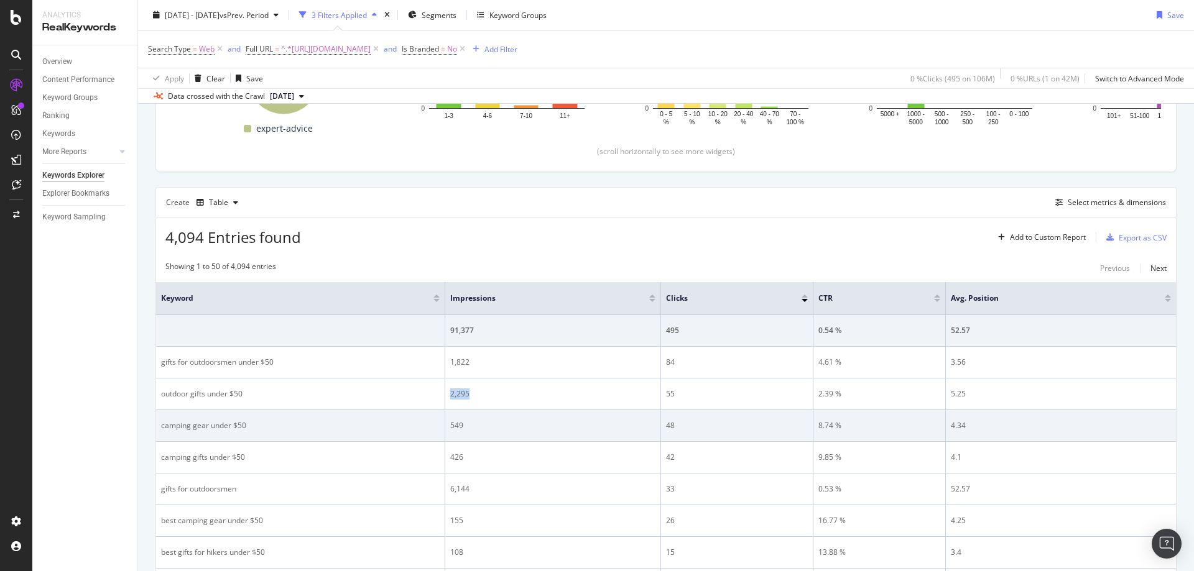
drag, startPoint x: 505, startPoint y: 431, endPoint x: 498, endPoint y: 431, distance: 7.5
click at [505, 431] on td "549" at bounding box center [553, 426] width 216 height 32
drag, startPoint x: 467, startPoint y: 429, endPoint x: 449, endPoint y: 426, distance: 17.6
click at [449, 426] on td "549" at bounding box center [553, 426] width 216 height 32
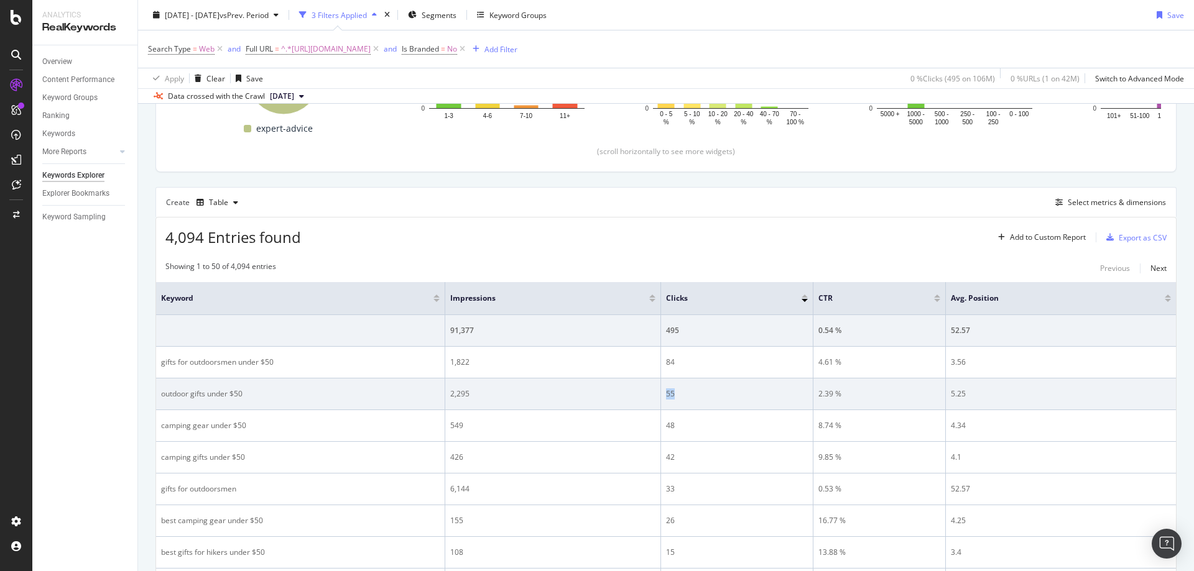
drag, startPoint x: 688, startPoint y: 398, endPoint x: 665, endPoint y: 397, distance: 23.0
click at [665, 397] on td "55" at bounding box center [737, 395] width 152 height 32
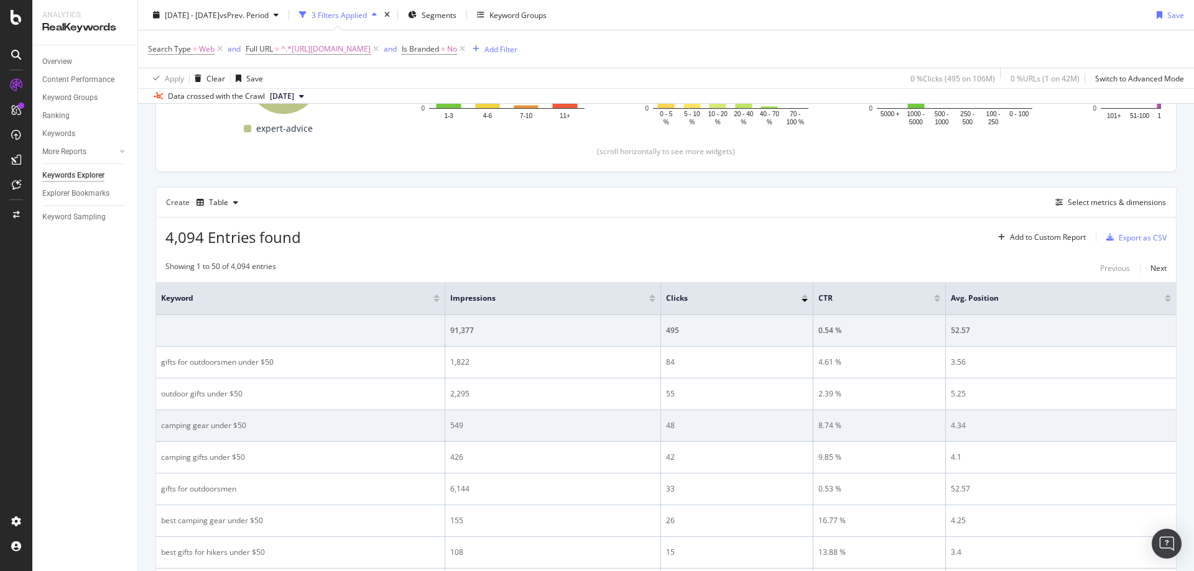
drag, startPoint x: 698, startPoint y: 413, endPoint x: 694, endPoint y: 422, distance: 8.9
click at [698, 413] on td "48" at bounding box center [737, 426] width 152 height 32
drag, startPoint x: 676, startPoint y: 423, endPoint x: 658, endPoint y: 425, distance: 17.5
click at [658, 425] on tr "camping gear under $50 549 48 8.74 % 4.34" at bounding box center [666, 426] width 1020 height 32
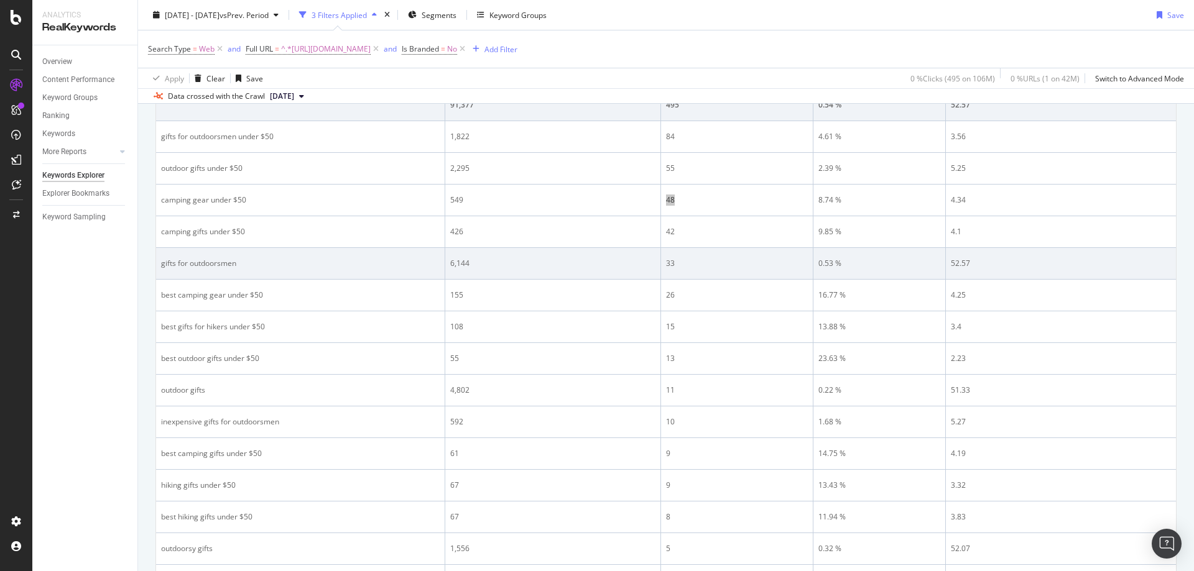
scroll to position [445, 0]
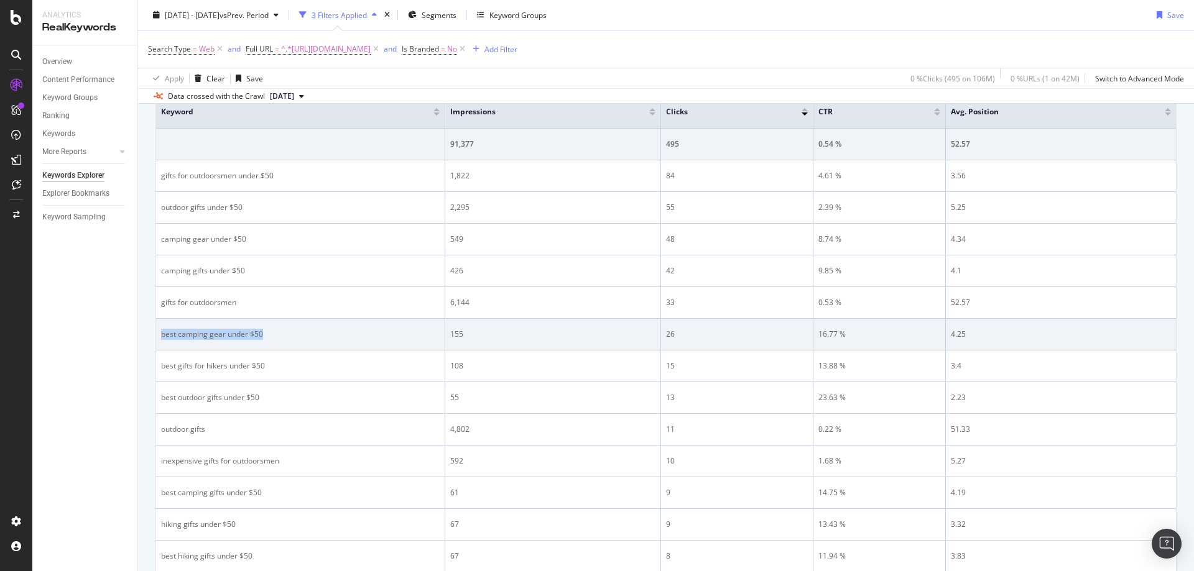
drag, startPoint x: 277, startPoint y: 333, endPoint x: 158, endPoint y: 338, distance: 118.9
click at [158, 338] on td "best camping gear under $50" at bounding box center [300, 335] width 289 height 32
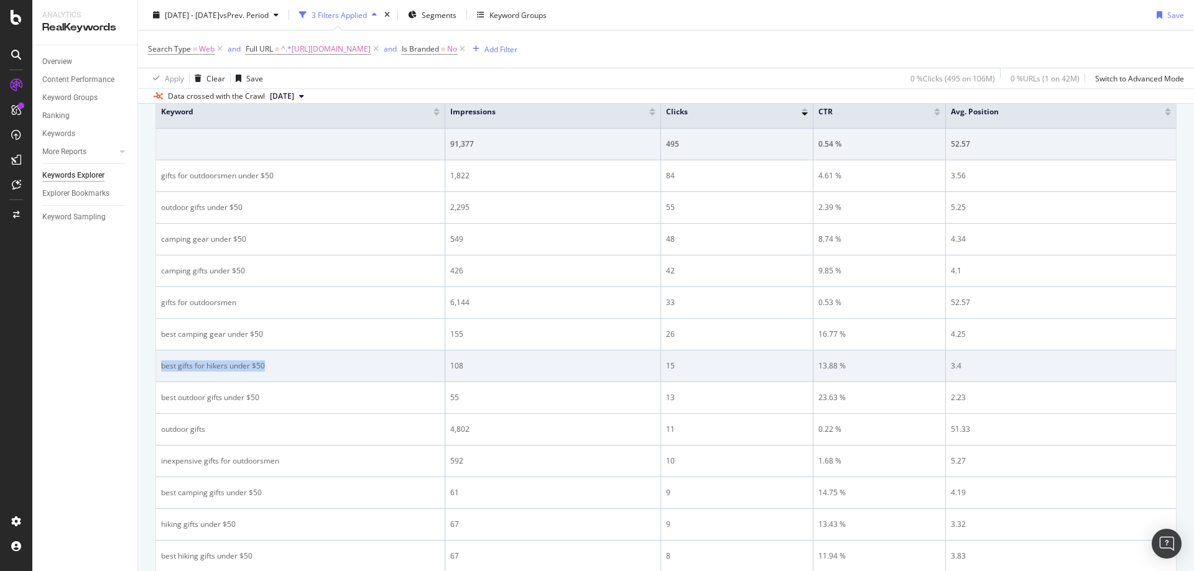
drag, startPoint x: 287, startPoint y: 369, endPoint x: 200, endPoint y: 371, distance: 87.7
click at [158, 374] on td "best gifts for hikers under $50" at bounding box center [300, 367] width 289 height 32
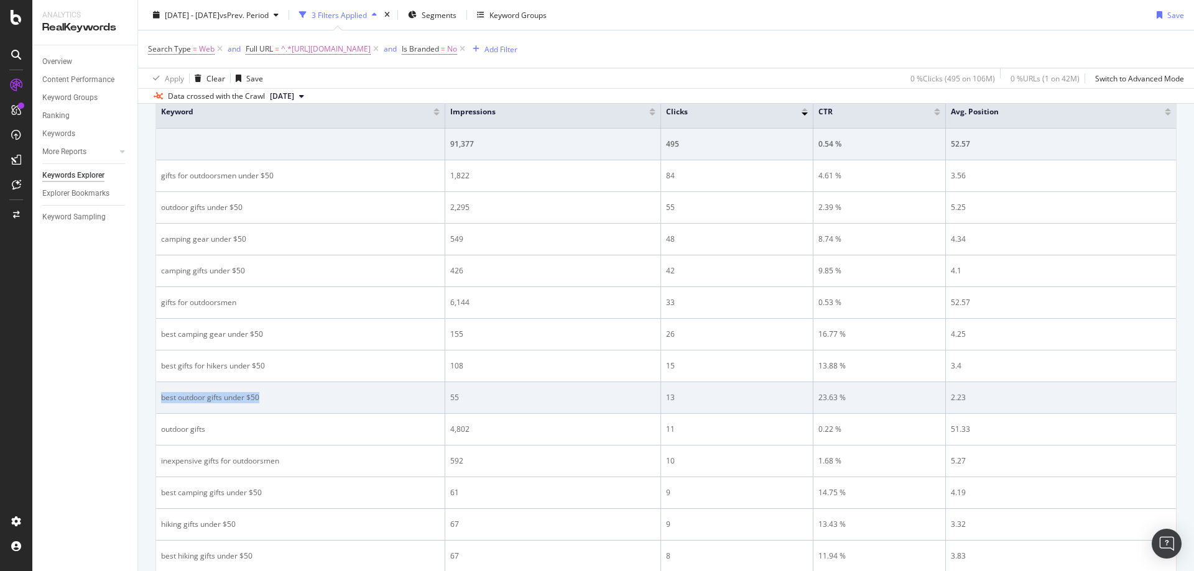
drag, startPoint x: 302, startPoint y: 396, endPoint x: 159, endPoint y: 399, distance: 142.4
click at [159, 399] on td "best outdoor gifts under $50" at bounding box center [300, 398] width 289 height 32
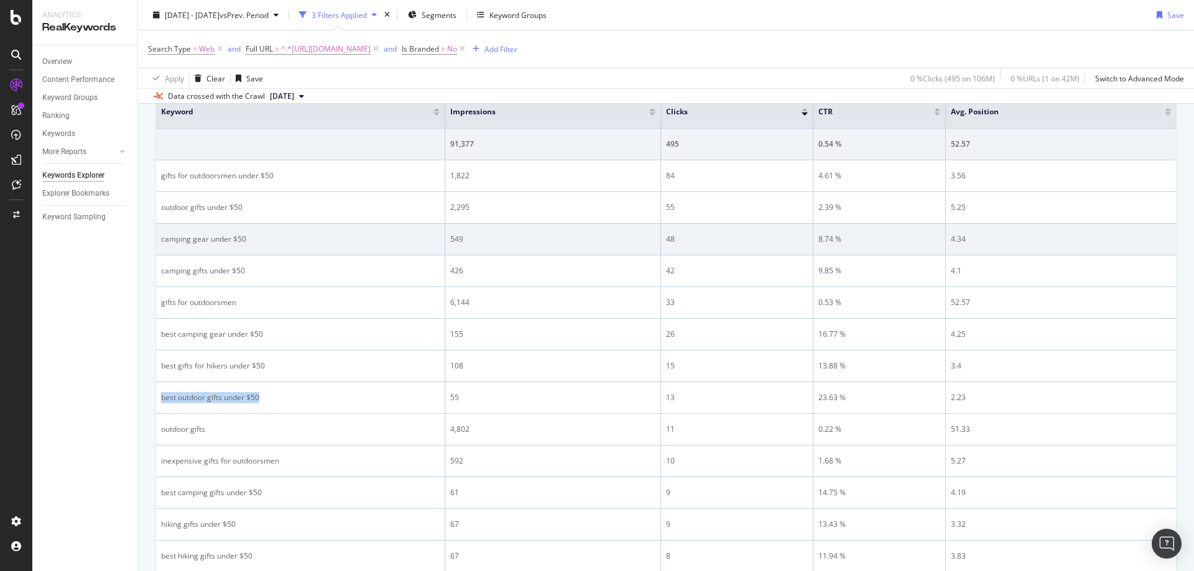
drag, startPoint x: 388, startPoint y: 305, endPoint x: 437, endPoint y: 250, distance: 74.0
click at [388, 305] on div "gifts for outdoorsmen" at bounding box center [300, 302] width 279 height 11
drag, startPoint x: 485, startPoint y: 236, endPoint x: 451, endPoint y: 236, distance: 34.2
click at [451, 236] on div "549" at bounding box center [552, 239] width 205 height 11
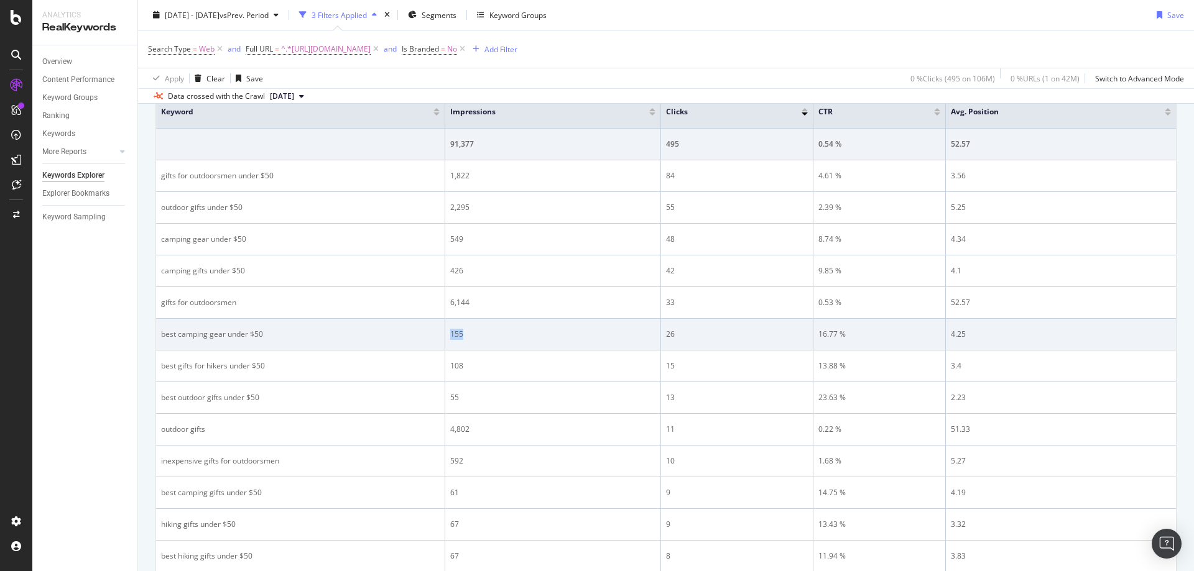
drag, startPoint x: 468, startPoint y: 330, endPoint x: 451, endPoint y: 332, distance: 17.6
click at [451, 332] on div "155" at bounding box center [552, 334] width 205 height 11
drag, startPoint x: 703, startPoint y: 339, endPoint x: 661, endPoint y: 339, distance: 41.7
click at [661, 339] on td "26" at bounding box center [737, 335] width 152 height 32
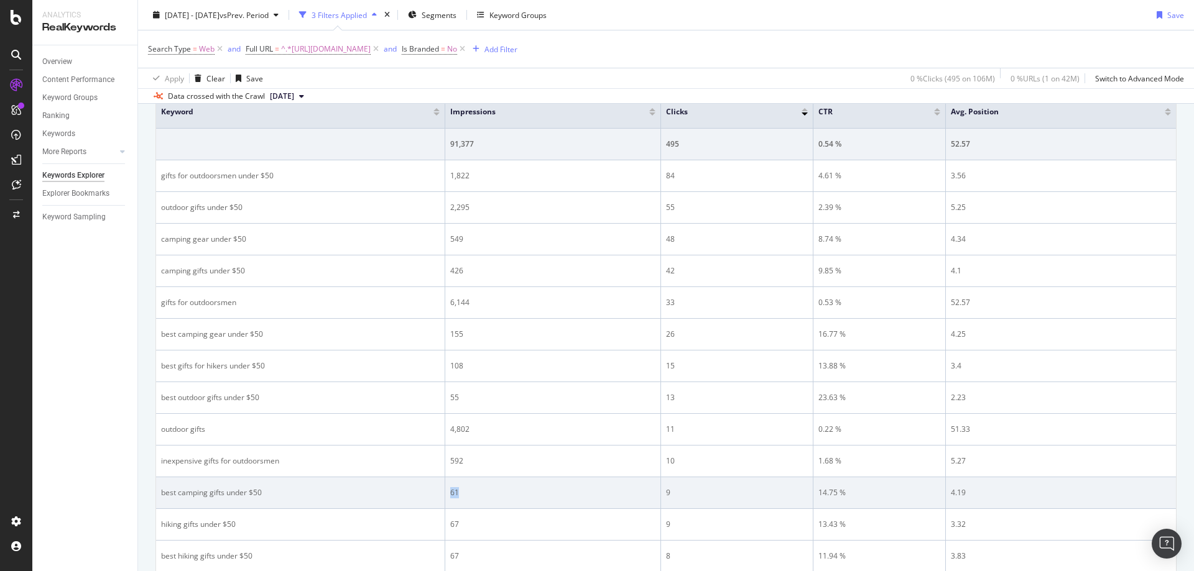
drag, startPoint x: 479, startPoint y: 492, endPoint x: 442, endPoint y: 492, distance: 36.7
click at [442, 492] on tr "best camping gifts under $50 61 9 14.75 % 4.19" at bounding box center [666, 493] width 1020 height 32
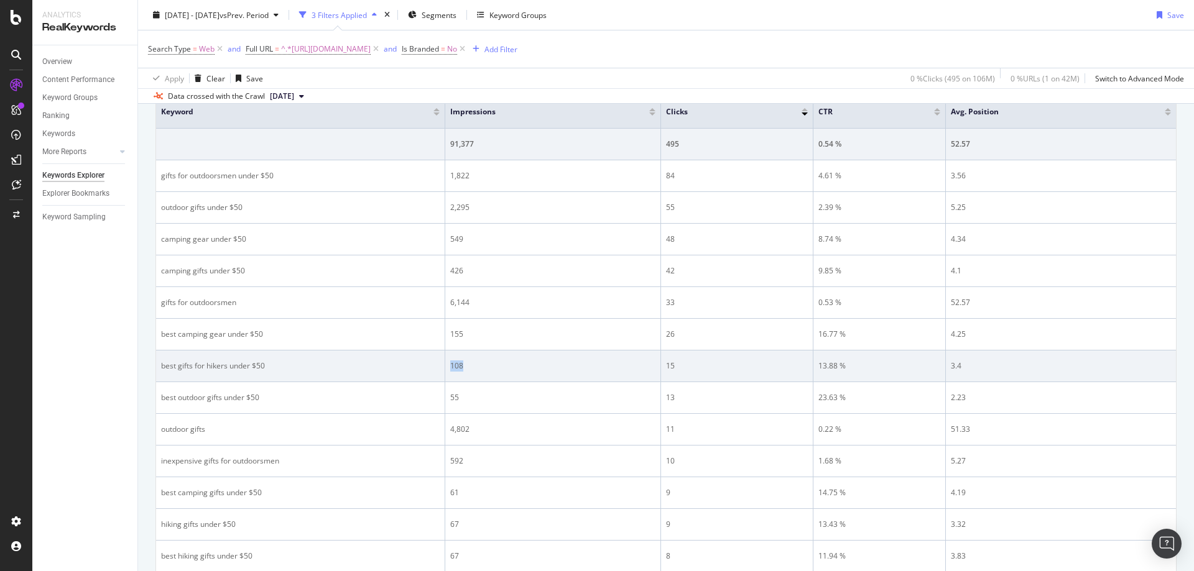
drag, startPoint x: 463, startPoint y: 364, endPoint x: 450, endPoint y: 364, distance: 12.4
click at [450, 364] on div "108" at bounding box center [552, 366] width 205 height 11
drag, startPoint x: 762, startPoint y: 372, endPoint x: 666, endPoint y: 369, distance: 95.2
click at [666, 369] on td "15" at bounding box center [737, 367] width 152 height 32
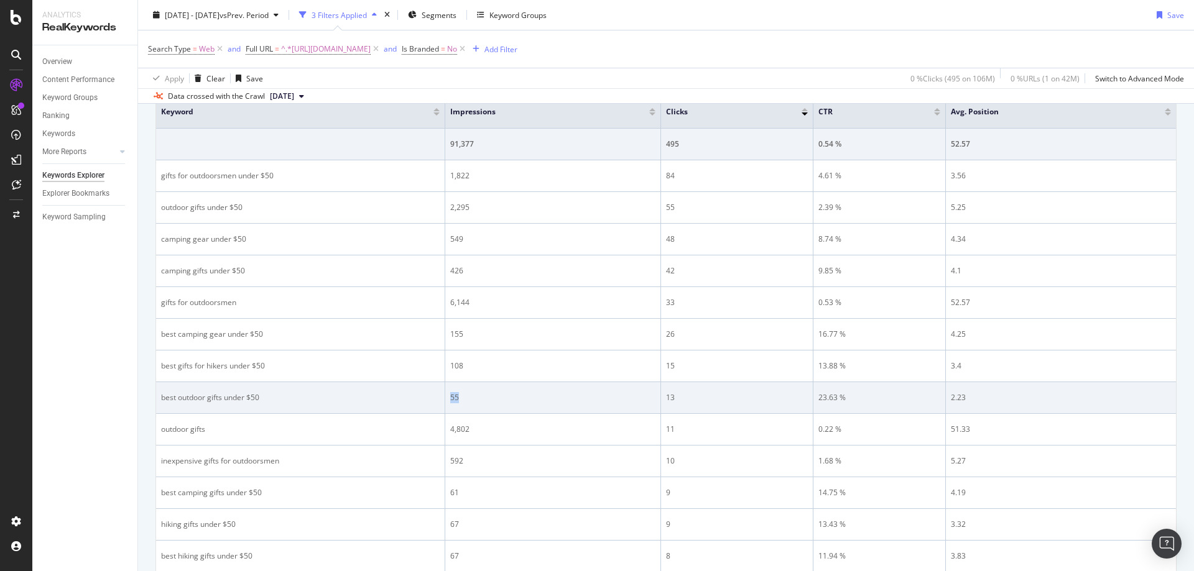
drag, startPoint x: 475, startPoint y: 398, endPoint x: 448, endPoint y: 400, distance: 26.8
click at [448, 400] on td "55" at bounding box center [553, 398] width 216 height 32
drag, startPoint x: 722, startPoint y: 397, endPoint x: 716, endPoint y: 396, distance: 6.2
click at [722, 397] on div "13" at bounding box center [737, 397] width 142 height 11
drag, startPoint x: 707, startPoint y: 395, endPoint x: 658, endPoint y: 399, distance: 48.7
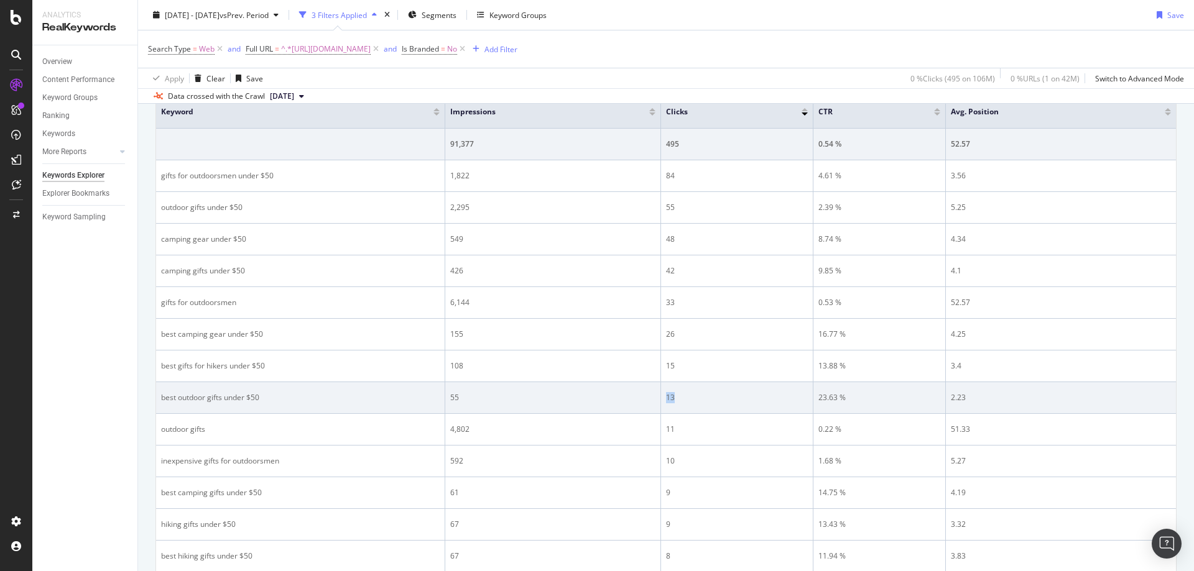
click at [658, 399] on tr "best outdoor gifts under $50 55 13 23.63 % 2.23" at bounding box center [666, 398] width 1020 height 32
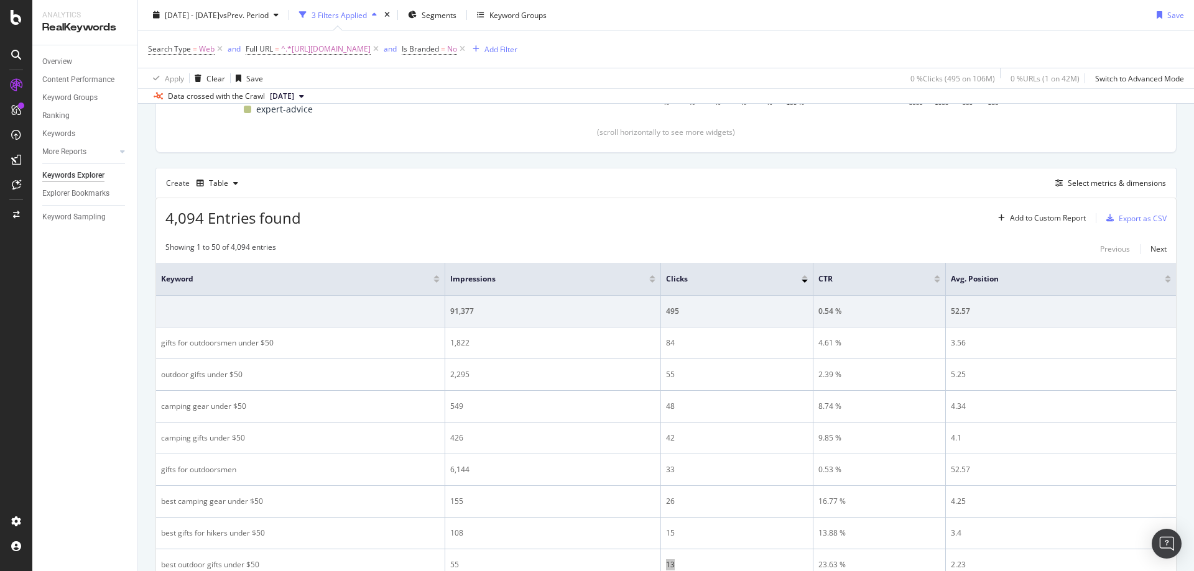
scroll to position [196, 0]
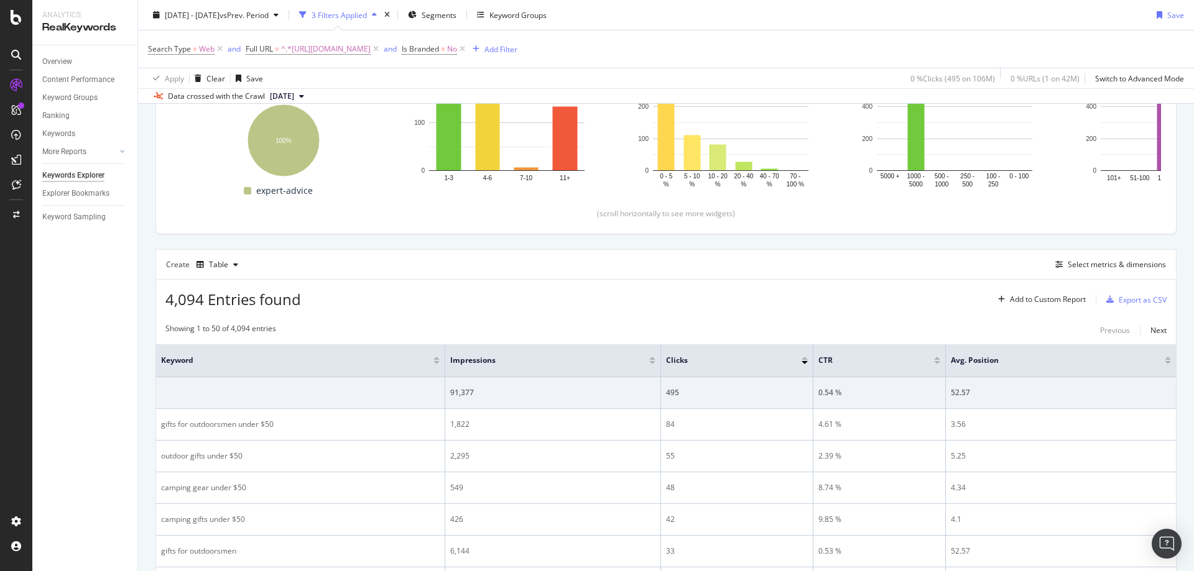
drag, startPoint x: 520, startPoint y: 49, endPoint x: 553, endPoint y: 60, distance: 35.2
click at [371, 49] on span "^.*https://www.rei.com/learn/expert-advice/best-outdoor-gifts-less-than-50.html…" at bounding box center [326, 48] width 90 height 17
click at [347, 103] on input "https://www.rei.com/learn/expert-advice/best-outdoor-gifts-less-than-50.html" at bounding box center [316, 101] width 118 height 20
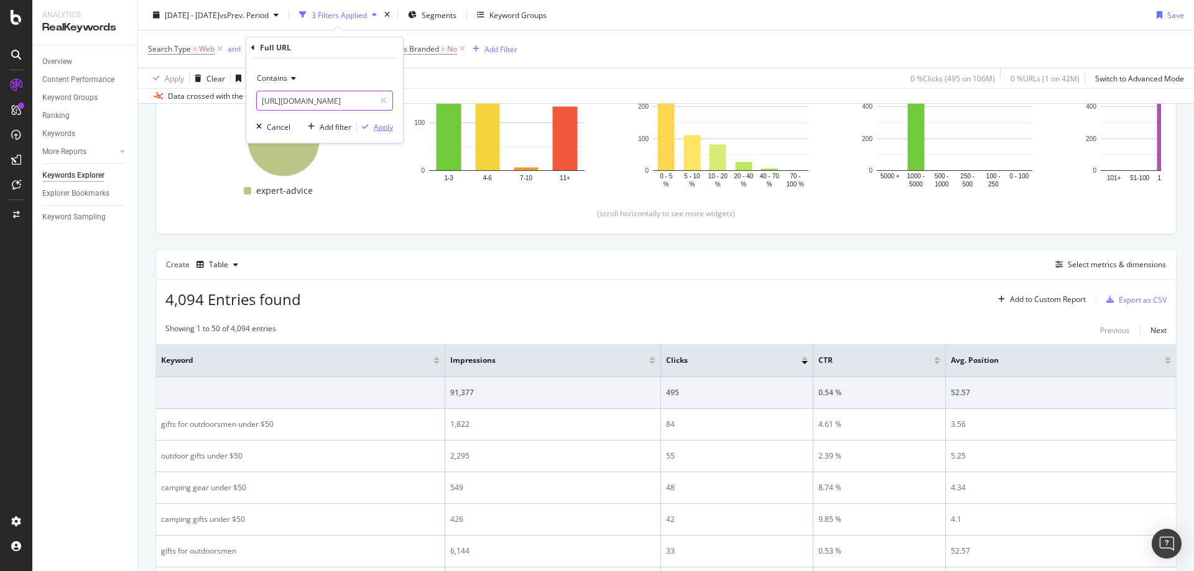
paste input "fleece-jackets"
type input "https://www.rei.com/learn/expert-advice/best-fleece-jackets.html"
click at [380, 124] on div "Apply" at bounding box center [383, 127] width 19 height 11
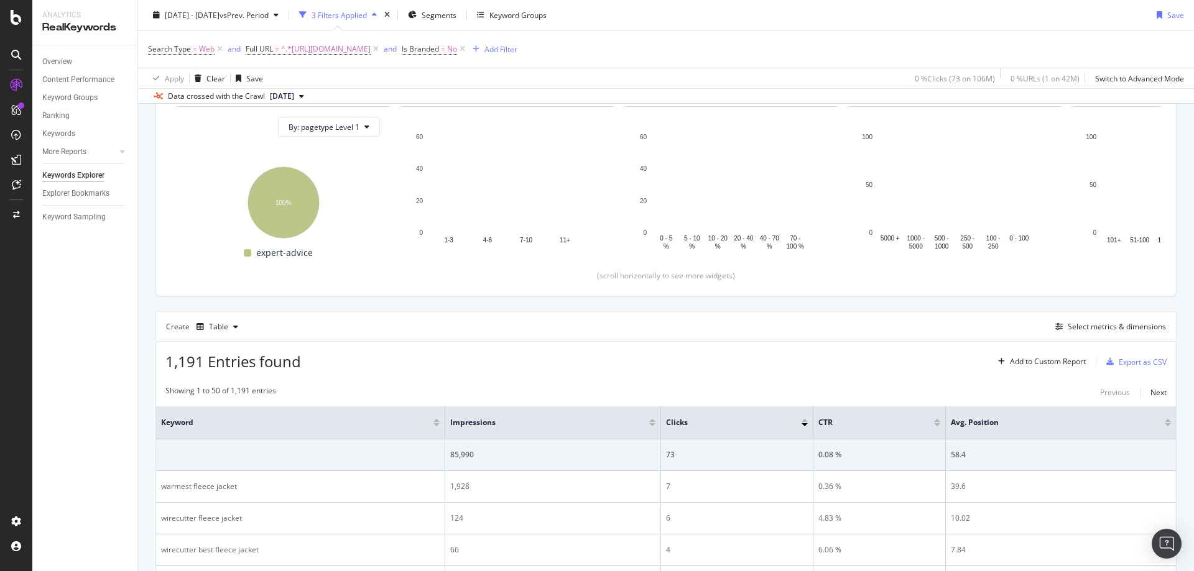
scroll to position [196, 0]
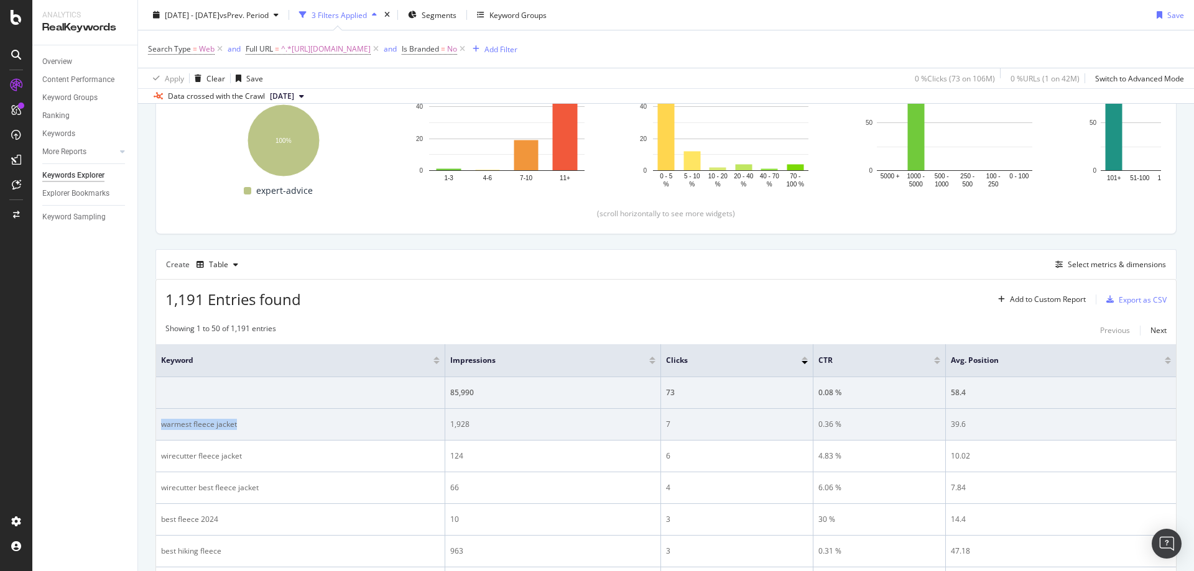
drag, startPoint x: 261, startPoint y: 416, endPoint x: 162, endPoint y: 431, distance: 100.6
click at [162, 431] on td "warmest fleece jacket" at bounding box center [300, 425] width 289 height 32
drag, startPoint x: 504, startPoint y: 415, endPoint x: 450, endPoint y: 422, distance: 53.9
click at [450, 422] on td "1,928" at bounding box center [553, 425] width 216 height 32
drag, startPoint x: 695, startPoint y: 413, endPoint x: 665, endPoint y: 420, distance: 30.6
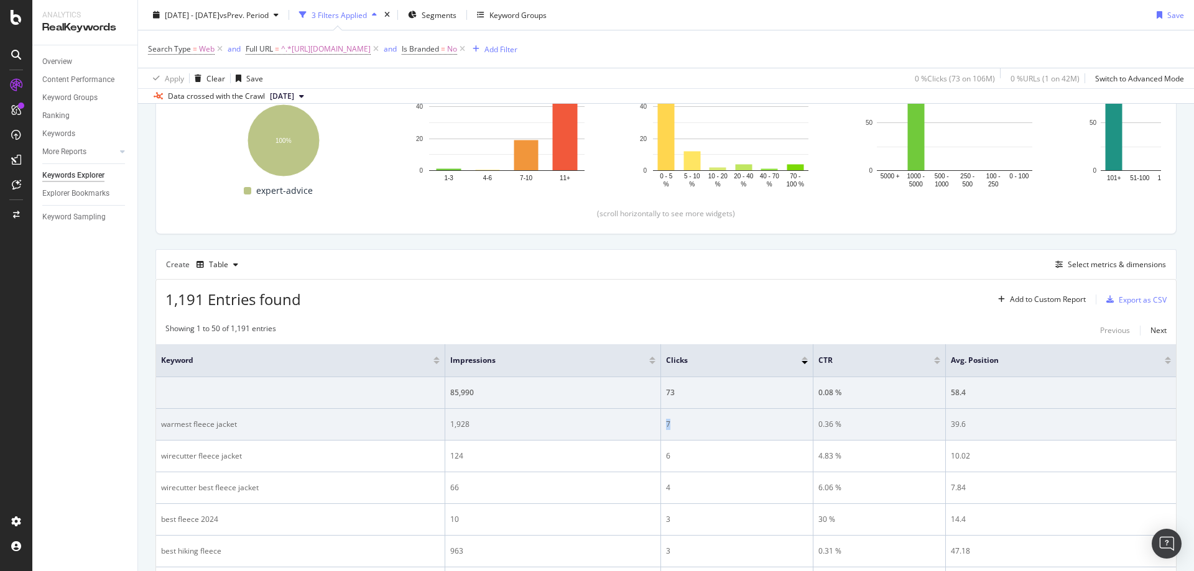
click at [665, 420] on td "7" at bounding box center [737, 425] width 152 height 32
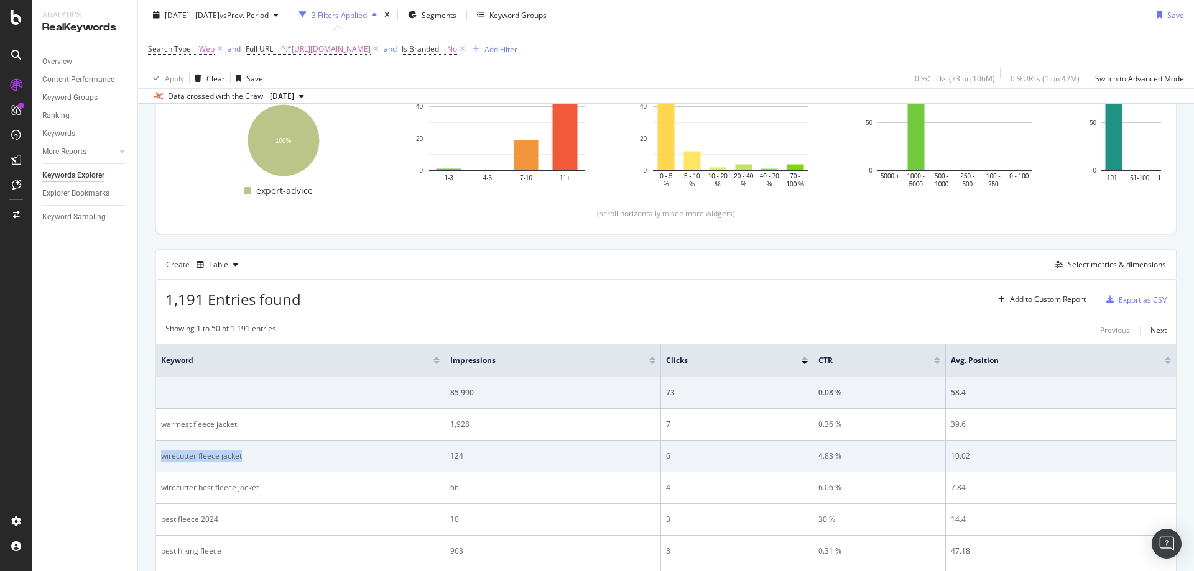
drag, startPoint x: 262, startPoint y: 459, endPoint x: 158, endPoint y: 463, distance: 103.9
click at [158, 463] on td "wirecutter fleece jacket" at bounding box center [300, 457] width 289 height 32
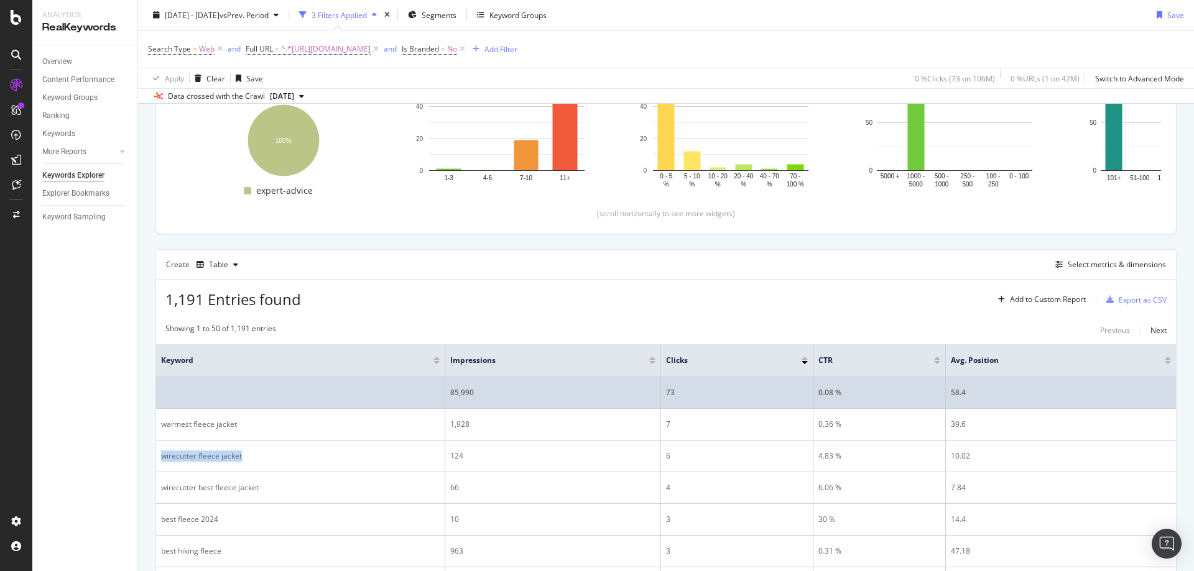
scroll to position [320, 0]
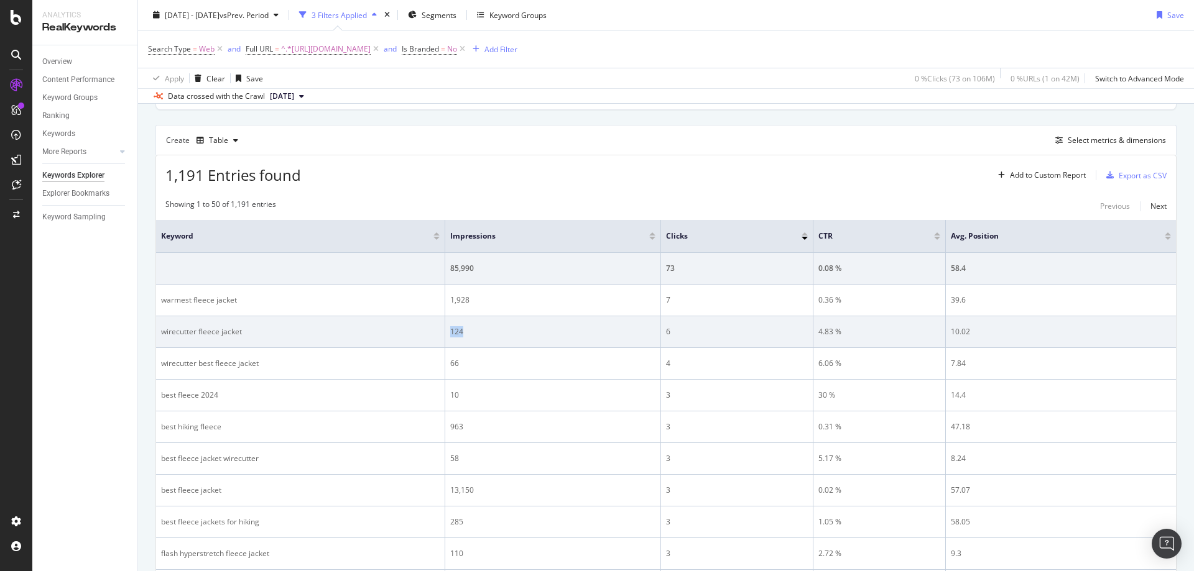
drag, startPoint x: 510, startPoint y: 332, endPoint x: 448, endPoint y: 331, distance: 62.8
click at [448, 331] on td "124" at bounding box center [553, 332] width 216 height 32
drag, startPoint x: 677, startPoint y: 331, endPoint x: 661, endPoint y: 333, distance: 16.4
click at [661, 333] on td "6" at bounding box center [737, 332] width 152 height 32
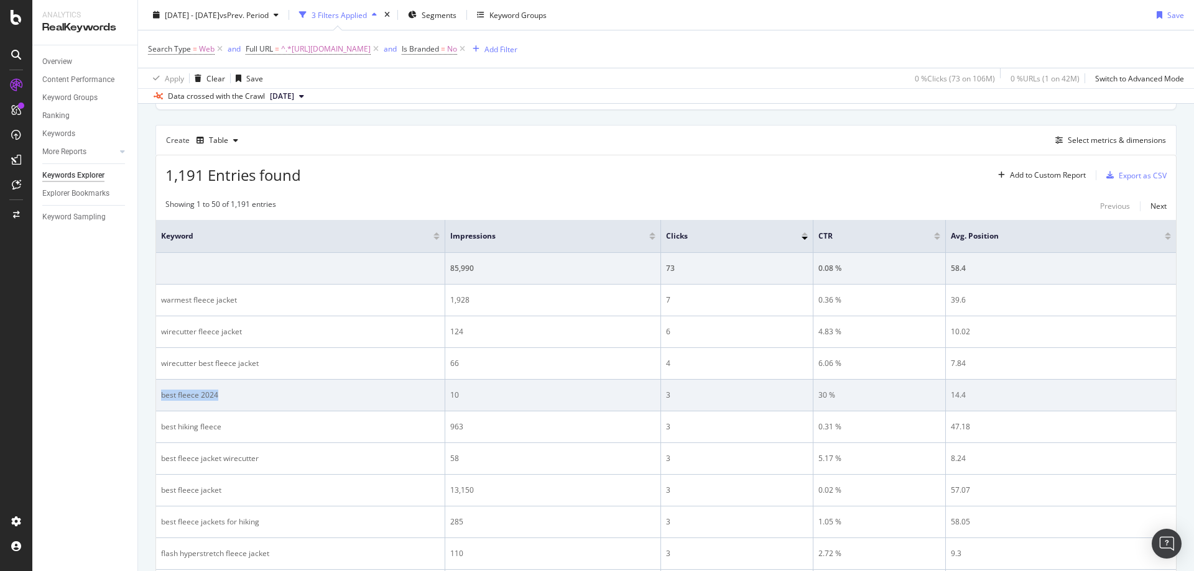
drag, startPoint x: 211, startPoint y: 402, endPoint x: 160, endPoint y: 405, distance: 51.1
click at [160, 405] on td "best fleece 2024" at bounding box center [300, 396] width 289 height 32
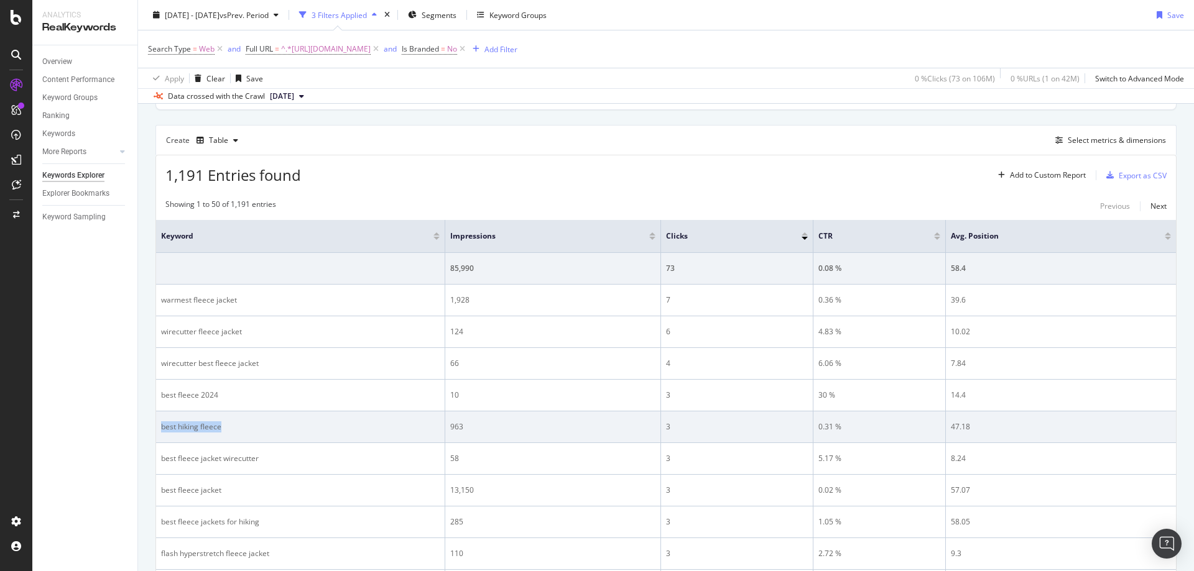
drag, startPoint x: 230, startPoint y: 423, endPoint x: 159, endPoint y: 428, distance: 71.7
click at [159, 428] on td "best hiking fleece" at bounding box center [300, 428] width 289 height 32
drag, startPoint x: 464, startPoint y: 431, endPoint x: 451, endPoint y: 431, distance: 13.1
click at [451, 431] on div "963" at bounding box center [552, 427] width 205 height 11
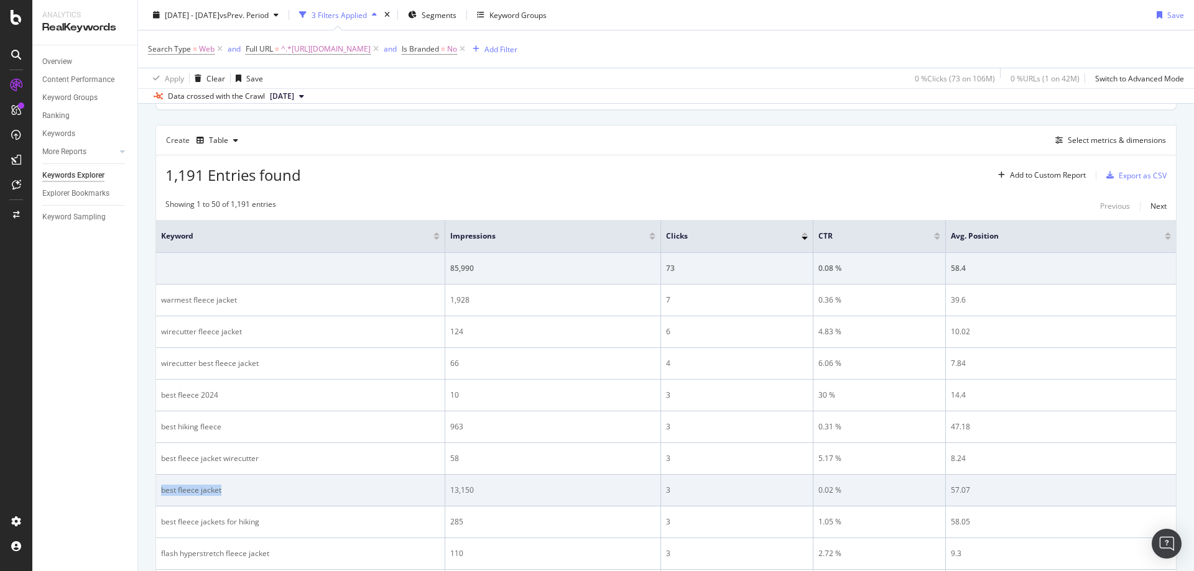
drag, startPoint x: 295, startPoint y: 496, endPoint x: 159, endPoint y: 499, distance: 136.2
click at [159, 499] on td "best fleece jacket" at bounding box center [300, 491] width 289 height 32
drag, startPoint x: 567, startPoint y: 491, endPoint x: 449, endPoint y: 496, distance: 118.3
click at [449, 496] on td "13,150" at bounding box center [553, 491] width 216 height 32
click at [693, 495] on div "3" at bounding box center [737, 490] width 142 height 11
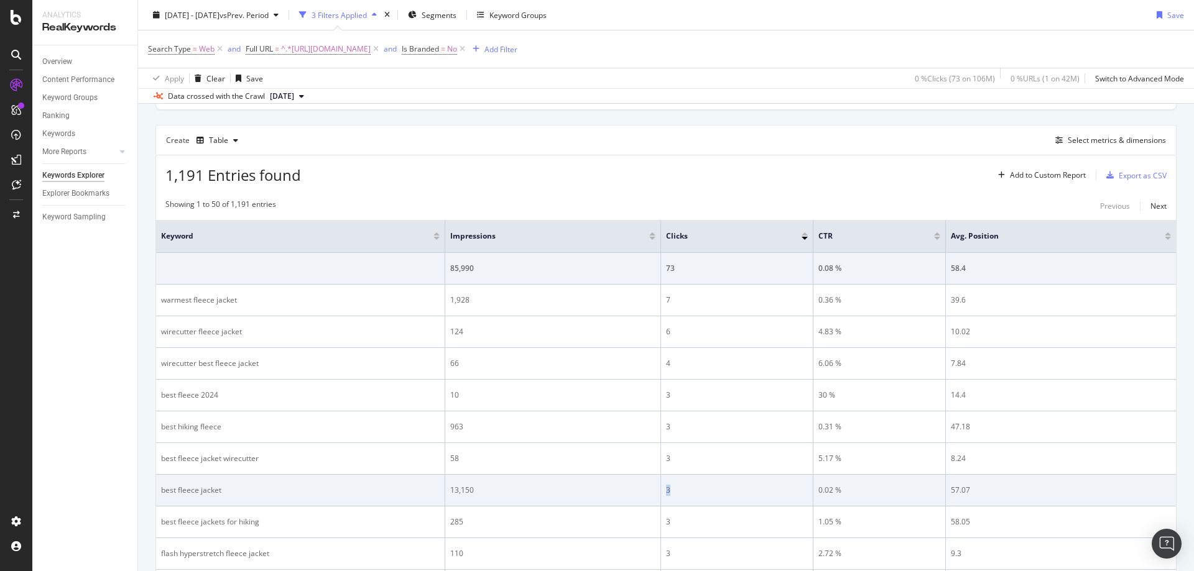
drag, startPoint x: 686, startPoint y: 491, endPoint x: 663, endPoint y: 494, distance: 23.1
click at [663, 494] on td "3" at bounding box center [737, 491] width 152 height 32
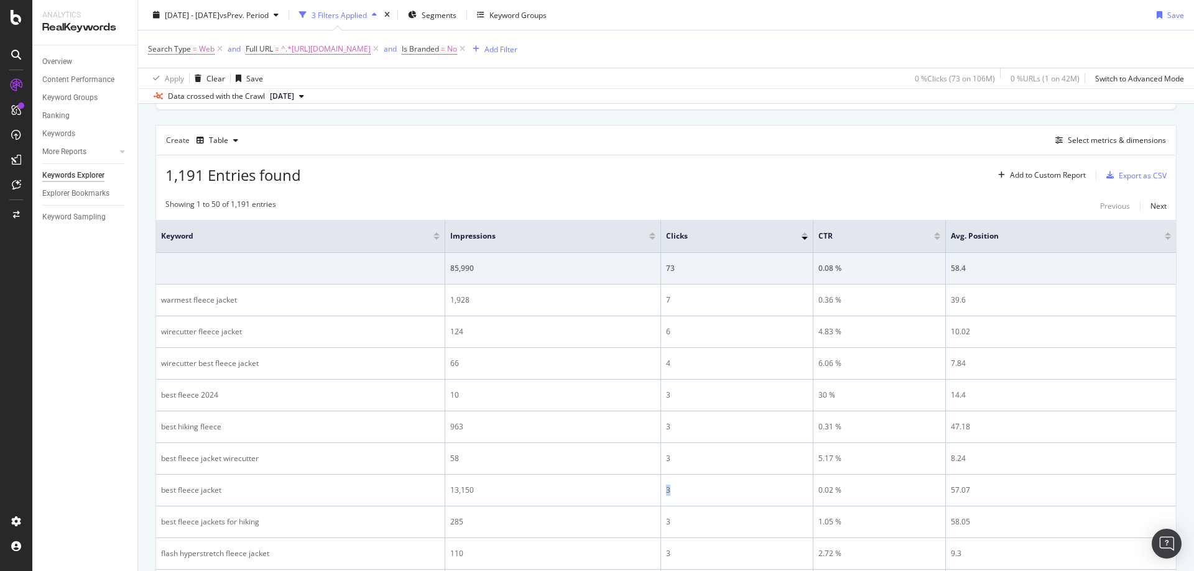
drag, startPoint x: 532, startPoint y: 48, endPoint x: 411, endPoint y: 42, distance: 121.4
click at [381, 48] on icon at bounding box center [376, 49] width 11 height 12
click at [442, 50] on div "Search Type = Web and Full URL = ^.*https://www.rei.com/learn/expert-advice/bes…" at bounding box center [666, 48] width 1036 height 37
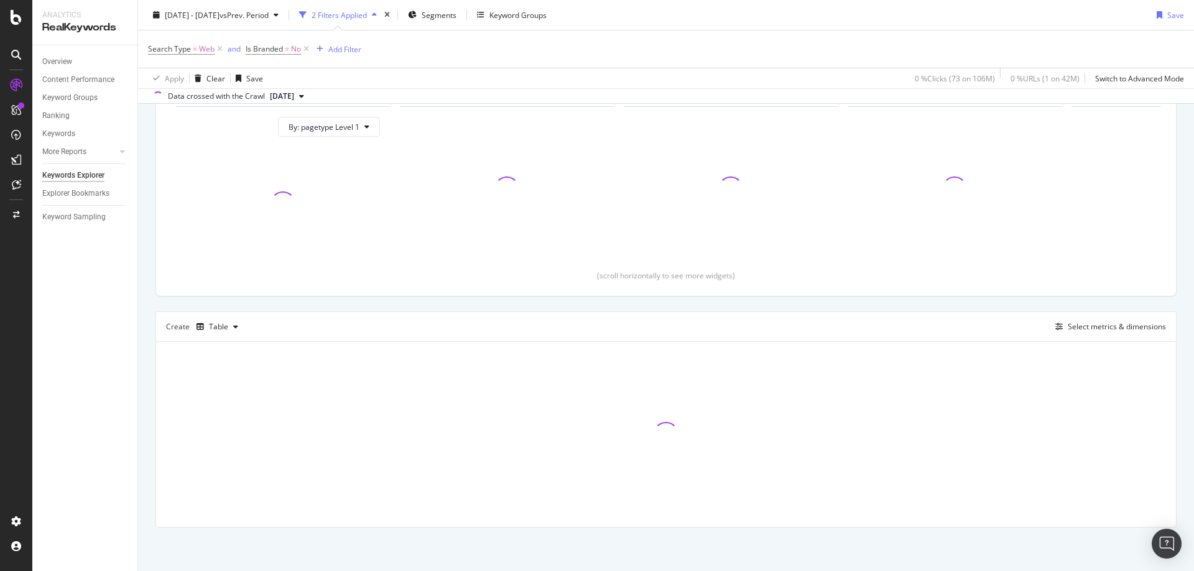
scroll to position [134, 0]
click at [345, 52] on div "Add Filter" at bounding box center [344, 49] width 33 height 11
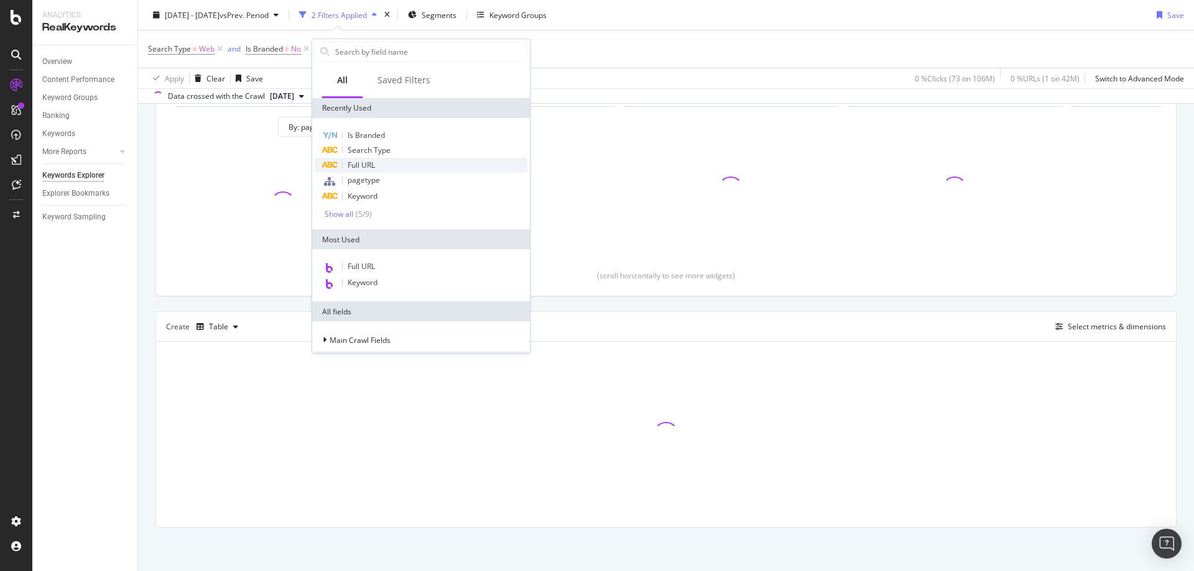
type input "https://www.rei.com/learn/expert-advice/sunscreen.html"
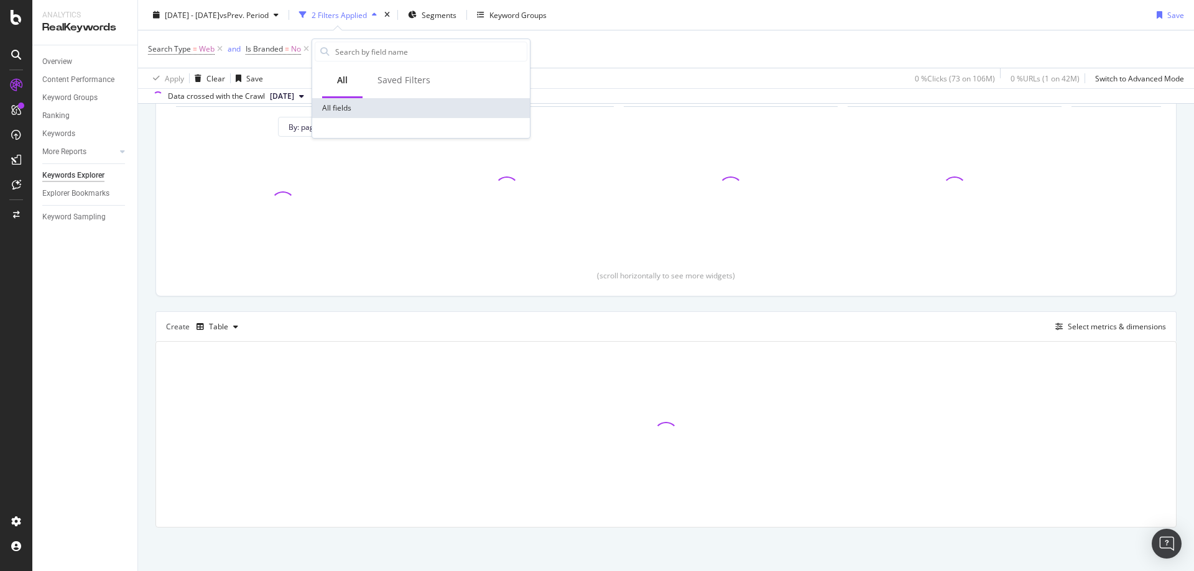
scroll to position [0, 0]
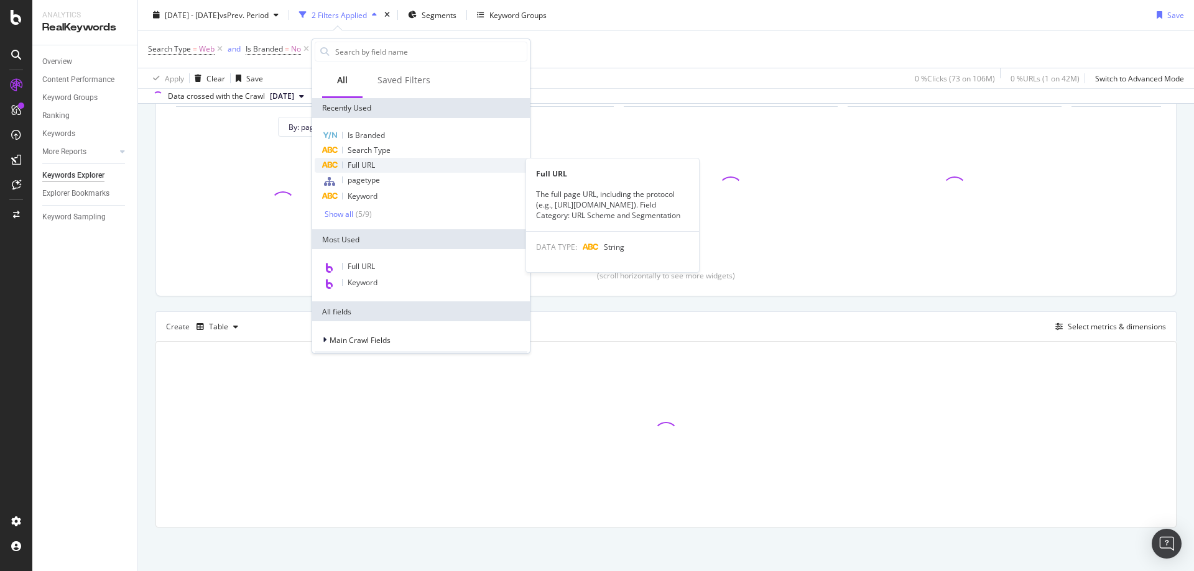
click at [366, 166] on span "Full URL" at bounding box center [361, 165] width 27 height 11
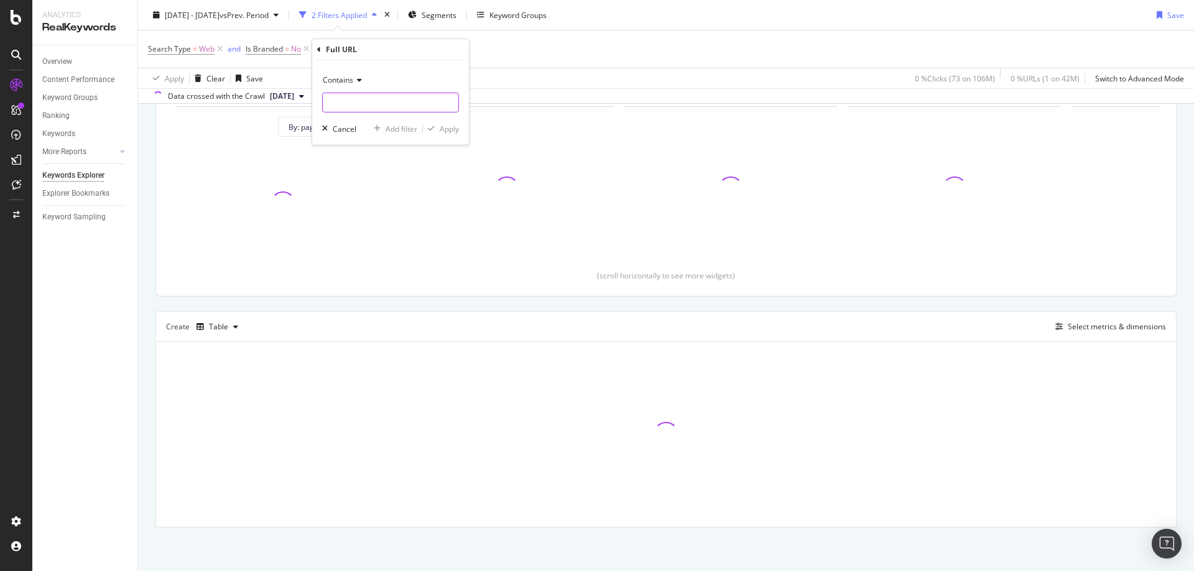
click at [412, 104] on input "text" at bounding box center [391, 103] width 136 height 20
paste input "https://www.rei.com/learn/expert-advice/sunscreen.html"
type input "https://www.rei.com/learn/expert-advice/sunscreen.html"
click at [440, 127] on div "Apply" at bounding box center [449, 129] width 19 height 11
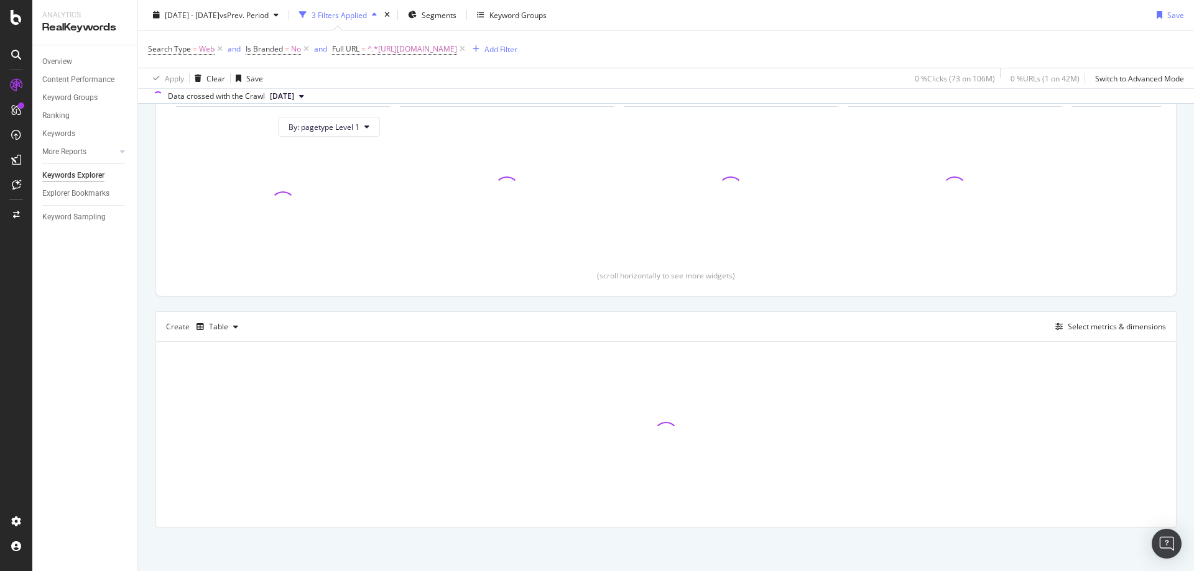
click at [851, 19] on div "[DATE] - [DATE] vs Prev. Period 3 Filters Applied Segments Keyword Groups Save" at bounding box center [666, 17] width 1056 height 25
click at [683, 50] on div "Search Type = Web and Is Branded = No and Full URL = ^.*https://www.rei.com/lea…" at bounding box center [666, 48] width 1036 height 37
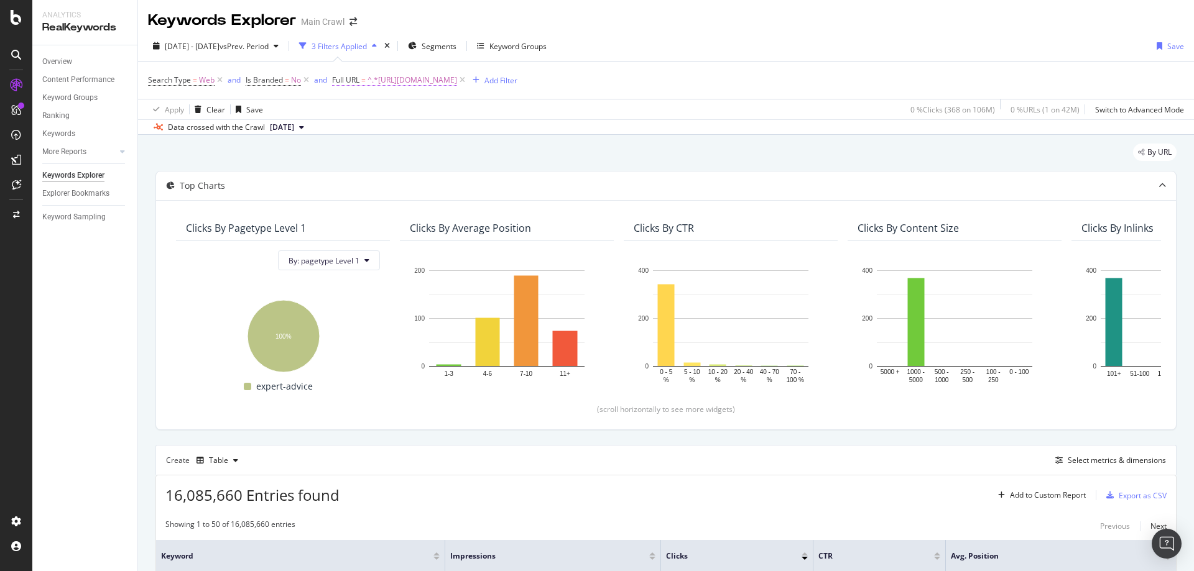
click at [457, 79] on span "^.*https://www.rei.com/learn/expert-advice/sunscreen.html.*$" at bounding box center [412, 79] width 90 height 17
click at [369, 113] on span "Contains" at bounding box center [359, 109] width 30 height 11
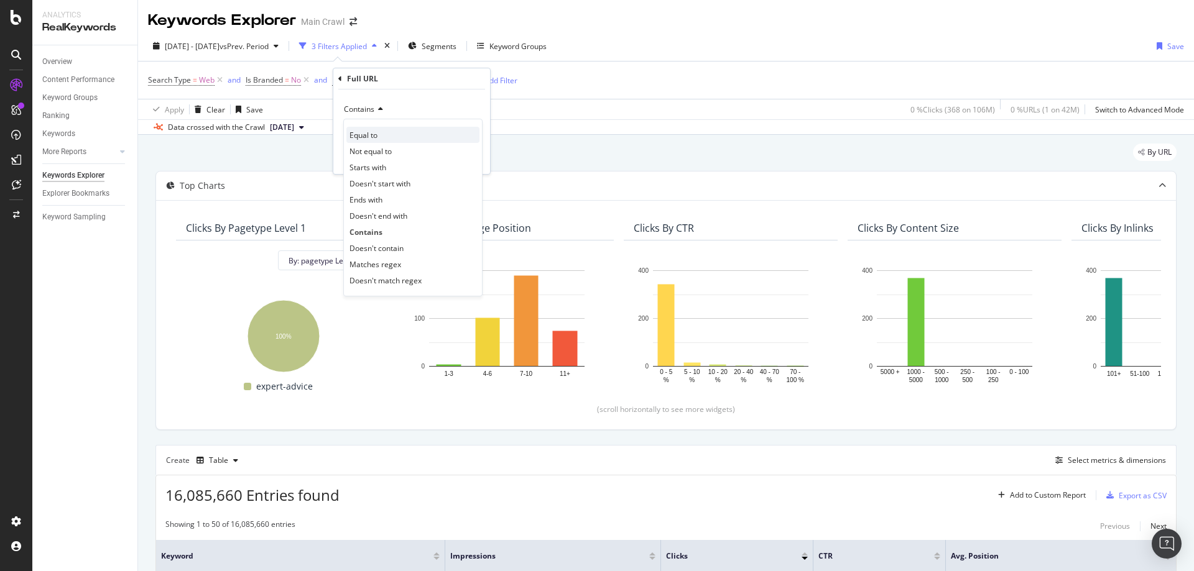
click at [387, 138] on div "Equal to" at bounding box center [412, 135] width 133 height 16
click at [446, 134] on input "text" at bounding box center [412, 132] width 136 height 20
paste input "https://www.rei.com/learn/expert-advice/sunscreen.html"
type input "https://www.rei.com/learn/expert-advice/sunscreen.html"
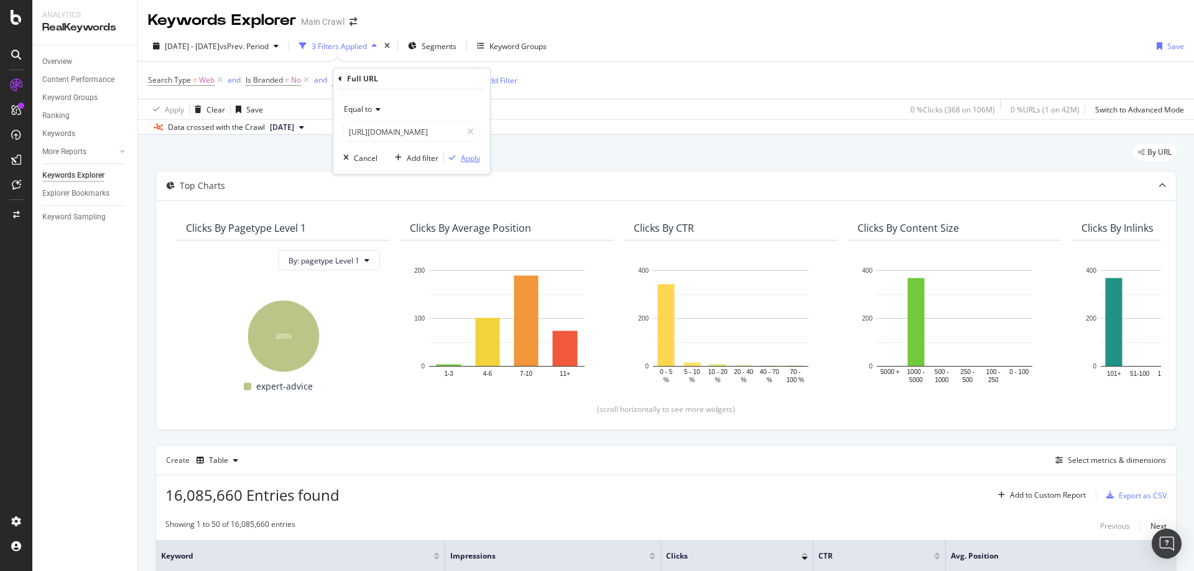
click at [474, 160] on div "Apply" at bounding box center [470, 158] width 19 height 11
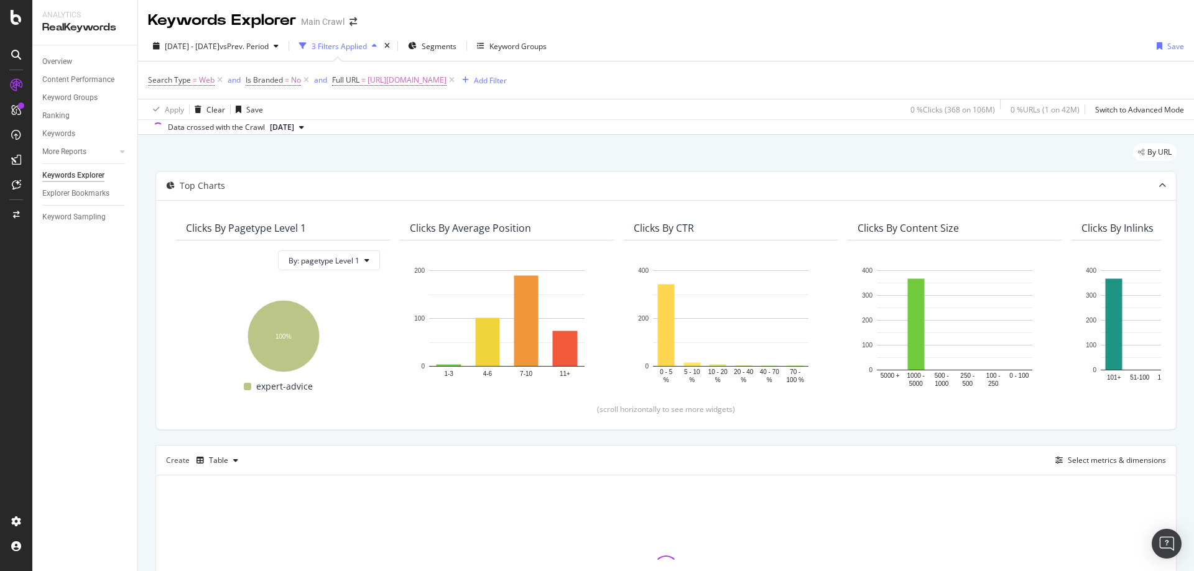
drag, startPoint x: 1132, startPoint y: 55, endPoint x: 1147, endPoint y: 35, distance: 25.2
click at [1132, 55] on div "[DATE] - [DATE] vs Prev. Period 3 Filters Applied Segments Keyword Groups Save" at bounding box center [666, 48] width 1056 height 25
click at [846, 66] on div "Search Type = Web and Is Branded = No and Full URL = https://www.rei.com/learn/…" at bounding box center [666, 80] width 1036 height 37
click at [721, 50] on div "[DATE] - [DATE] vs Prev. Period 3 Filters Applied Segments Keyword Groups Save" at bounding box center [666, 48] width 1056 height 25
click at [970, 54] on div "[DATE] - [DATE] vs Prev. Period 3 Filters Applied Segments Keyword Groups Save" at bounding box center [666, 48] width 1056 height 25
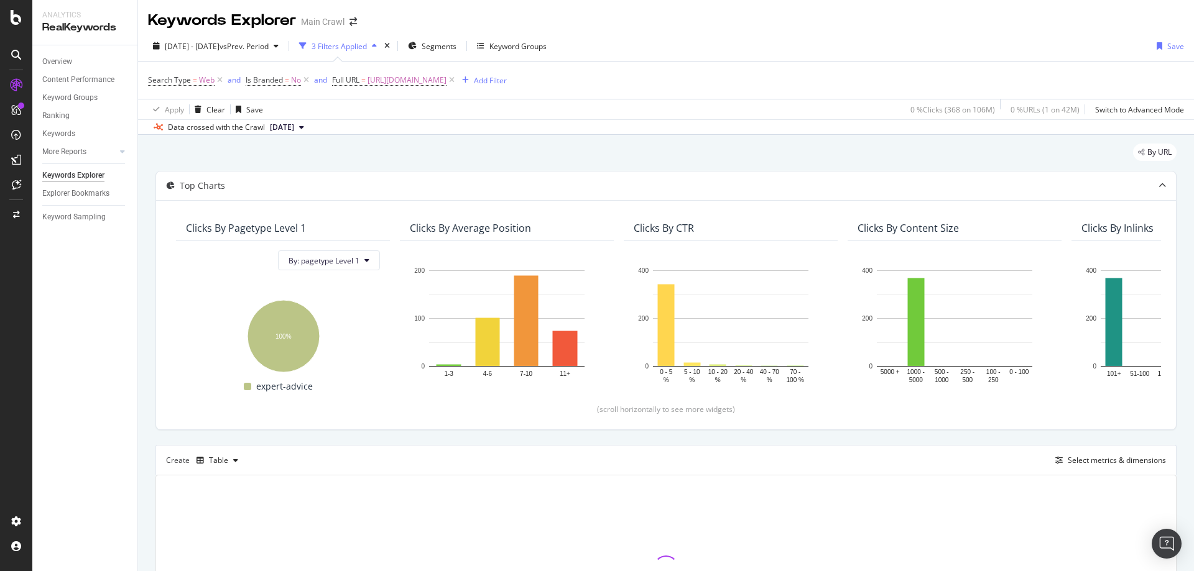
click at [1153, 15] on div "Keywords Explorer Main Crawl" at bounding box center [666, 15] width 1056 height 31
click at [1043, 43] on div "[DATE] - [DATE] vs Prev. Period 3 Filters Applied Segments Keyword Groups Save" at bounding box center [666, 48] width 1056 height 25
click at [637, 39] on div "[DATE] - [DATE] vs Prev. Period 3 Filters Applied Segments Keyword Groups Save" at bounding box center [666, 48] width 1056 height 25
click at [643, 45] on div "[DATE] - [DATE] vs Prev. Period 3 Filters Applied Segments Keyword Groups Save" at bounding box center [666, 48] width 1056 height 25
click at [693, 49] on div "[DATE] - [DATE] vs Prev. Period 3 Filters Applied Segments Keyword Groups Save" at bounding box center [666, 48] width 1056 height 25
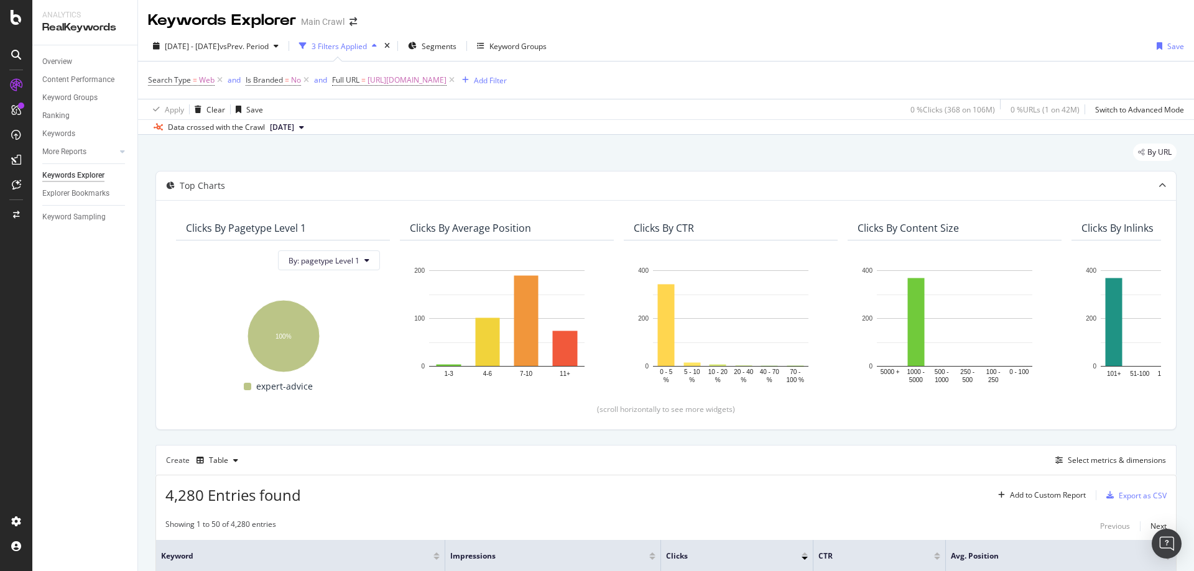
click at [693, 49] on div "[DATE] - [DATE] vs Prev. Period 3 Filters Applied Segments Keyword Groups Save" at bounding box center [666, 48] width 1056 height 25
click at [658, 76] on div "Search Type = Web and Is Branded = No and Full URL = https://www.rei.com/learn/…" at bounding box center [666, 80] width 1036 height 37
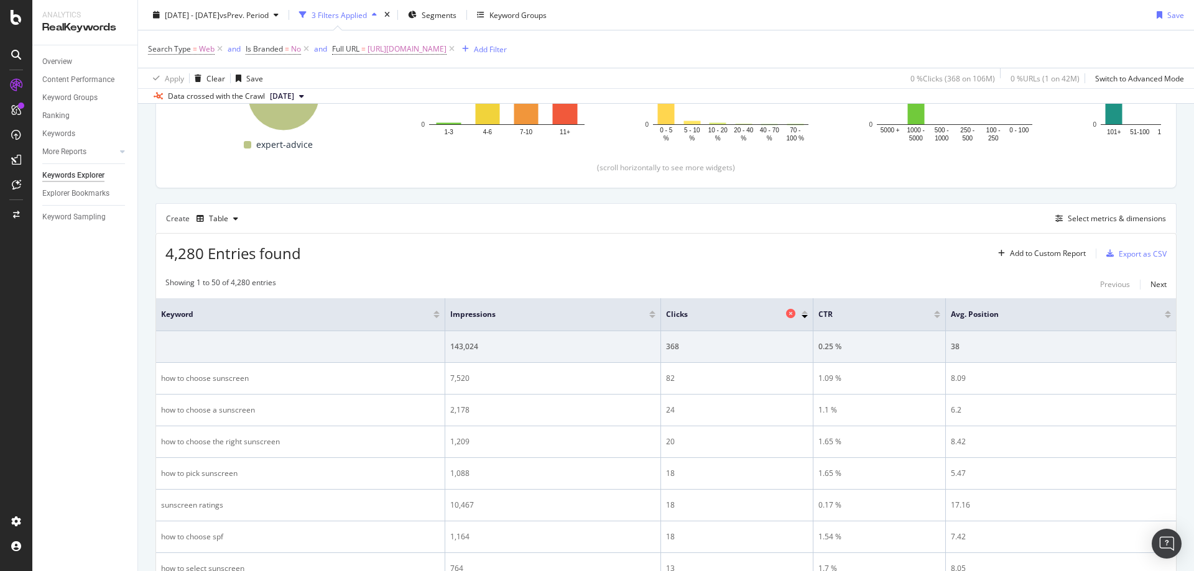
scroll to position [249, 0]
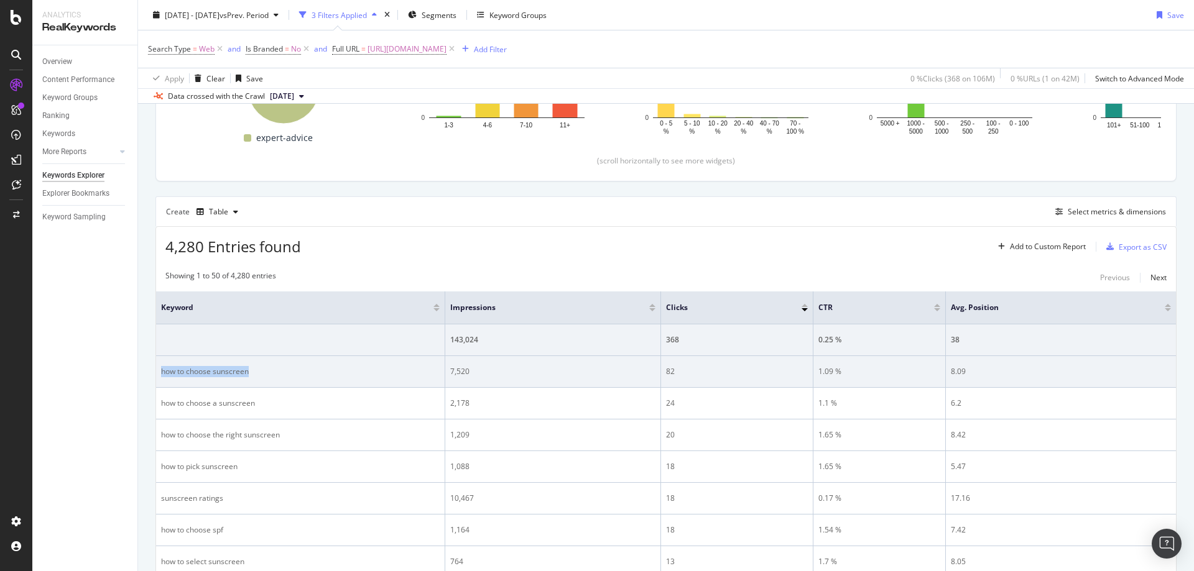
drag, startPoint x: 285, startPoint y: 384, endPoint x: 162, endPoint y: 381, distance: 123.1
click at [162, 381] on td "how to choose sunscreen" at bounding box center [300, 372] width 289 height 32
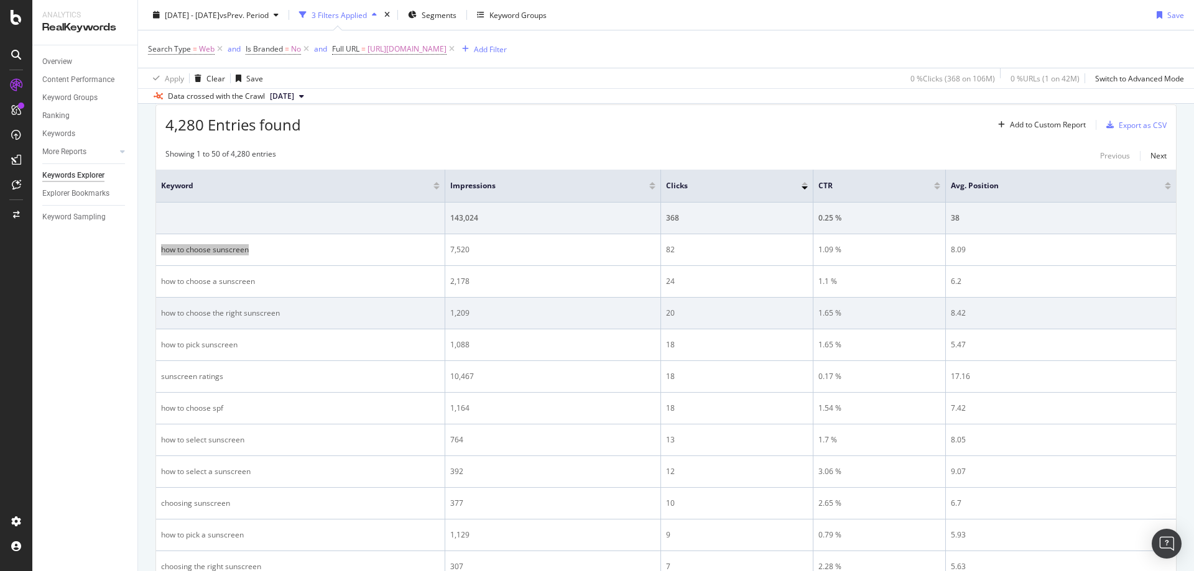
scroll to position [373, 0]
click at [300, 313] on div "how to choose the right sunscreen" at bounding box center [300, 310] width 279 height 11
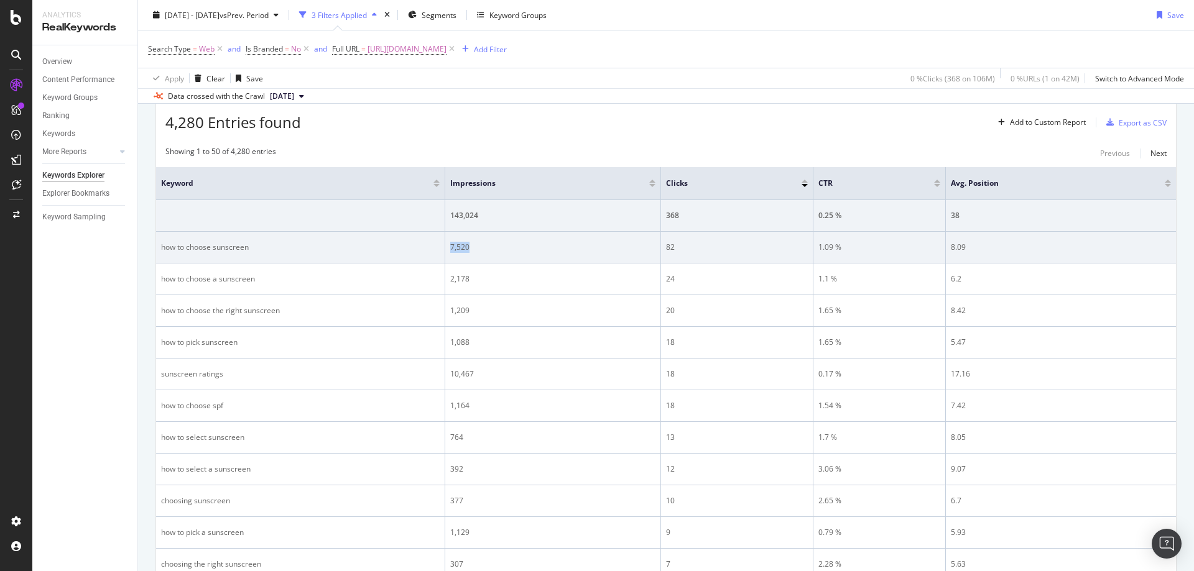
drag, startPoint x: 505, startPoint y: 243, endPoint x: 503, endPoint y: 235, distance: 8.3
click at [445, 244] on td "7,520" at bounding box center [553, 248] width 216 height 32
drag, startPoint x: 721, startPoint y: 246, endPoint x: 663, endPoint y: 251, distance: 58.0
click at [663, 251] on td "82" at bounding box center [737, 248] width 152 height 32
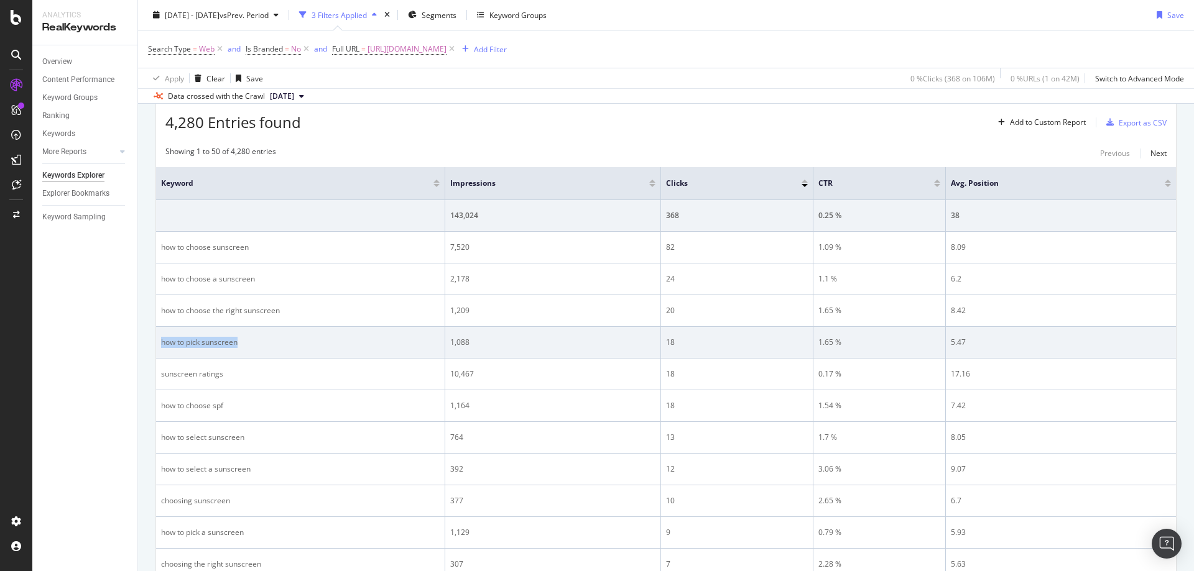
drag, startPoint x: 266, startPoint y: 343, endPoint x: 159, endPoint y: 349, distance: 107.2
click at [159, 349] on td "how to pick sunscreen" at bounding box center [300, 343] width 289 height 32
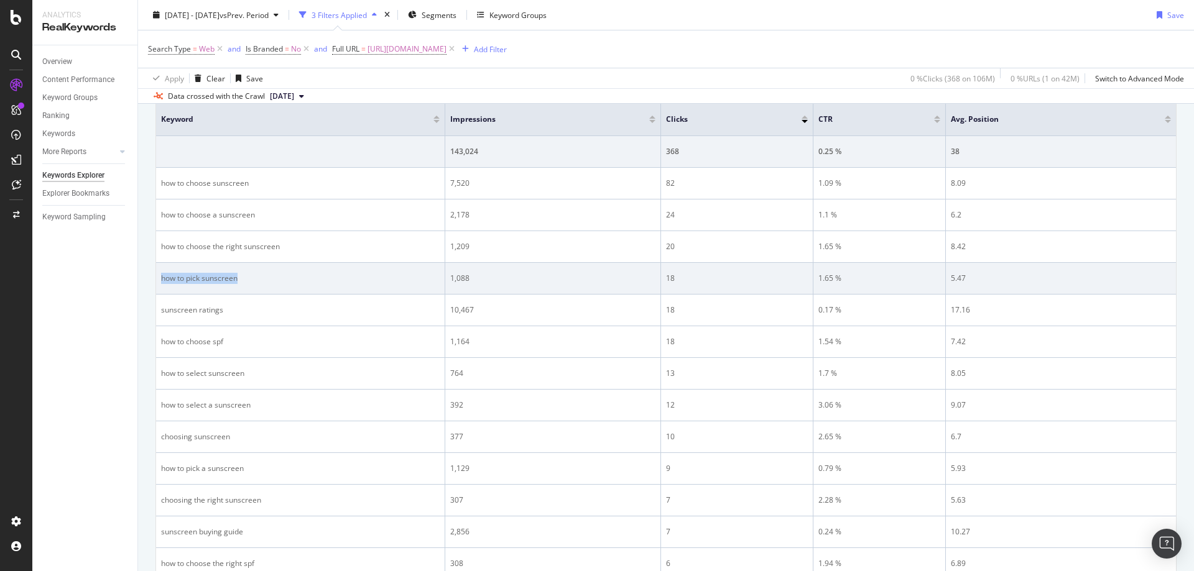
scroll to position [435, 0]
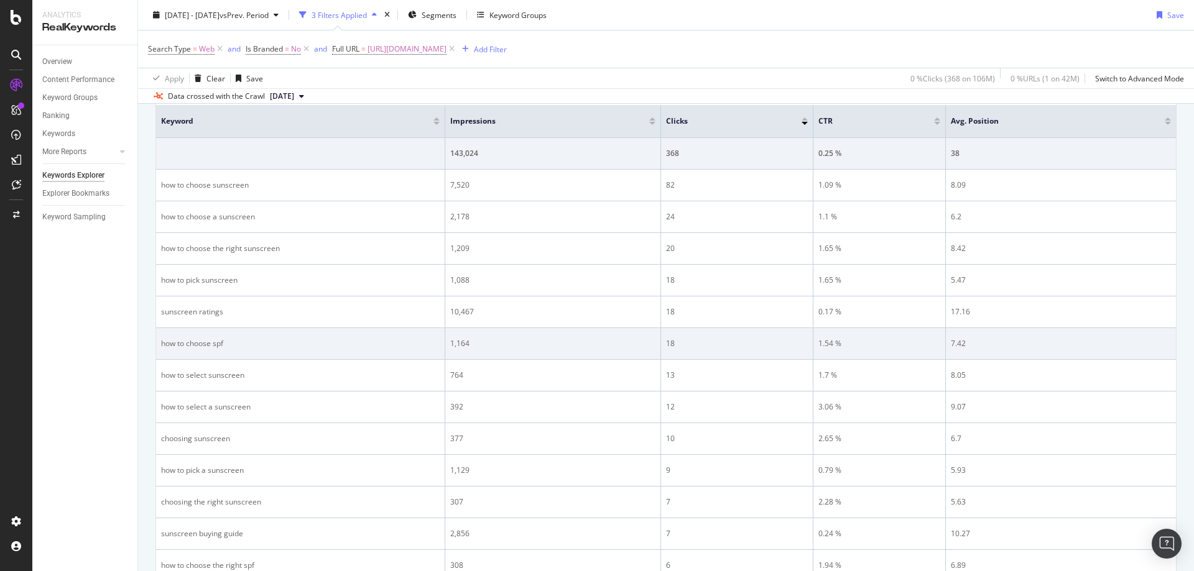
click at [237, 328] on td "how to choose spf" at bounding box center [300, 344] width 289 height 32
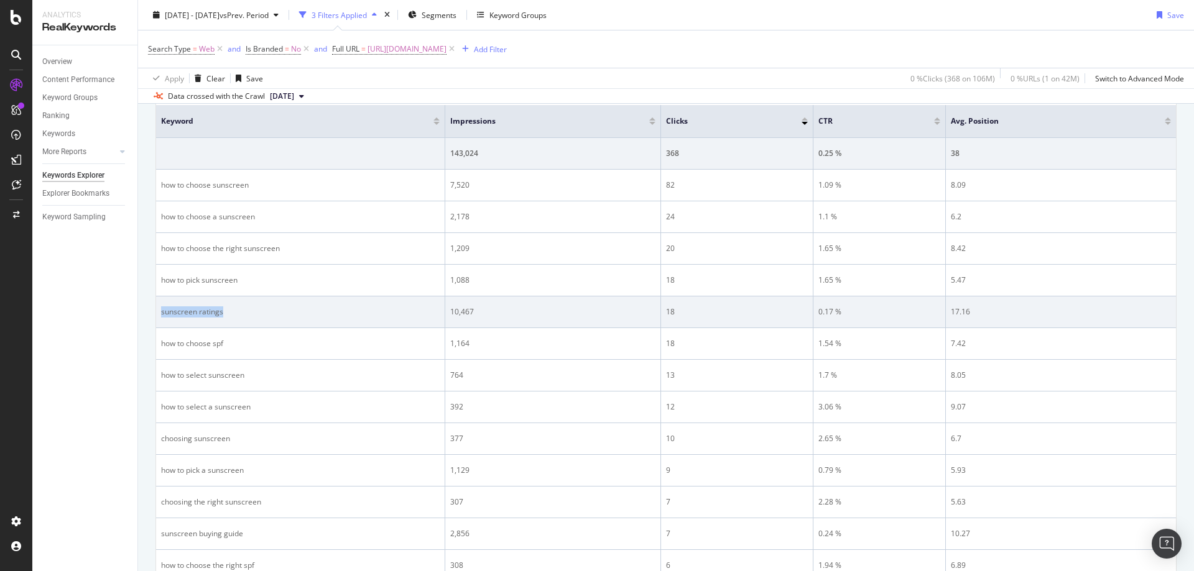
drag, startPoint x: 244, startPoint y: 316, endPoint x: 160, endPoint y: 314, distance: 83.3
click at [160, 314] on td "sunscreen ratings" at bounding box center [300, 313] width 289 height 32
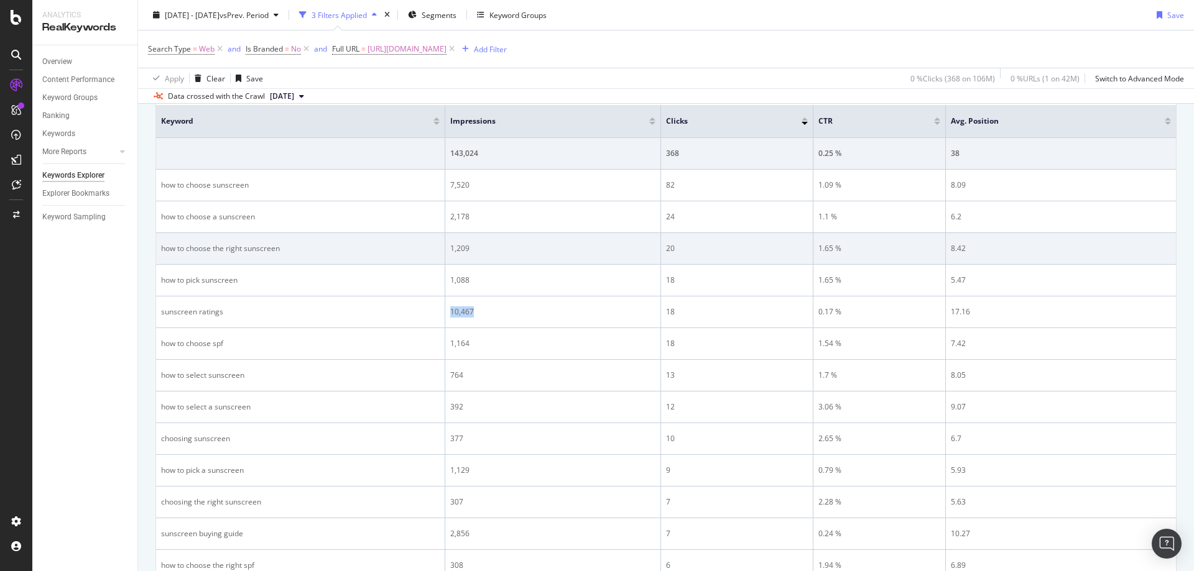
drag, startPoint x: 491, startPoint y: 310, endPoint x: 783, endPoint y: 238, distance: 300.8
click at [449, 311] on td "10,467" at bounding box center [553, 313] width 216 height 32
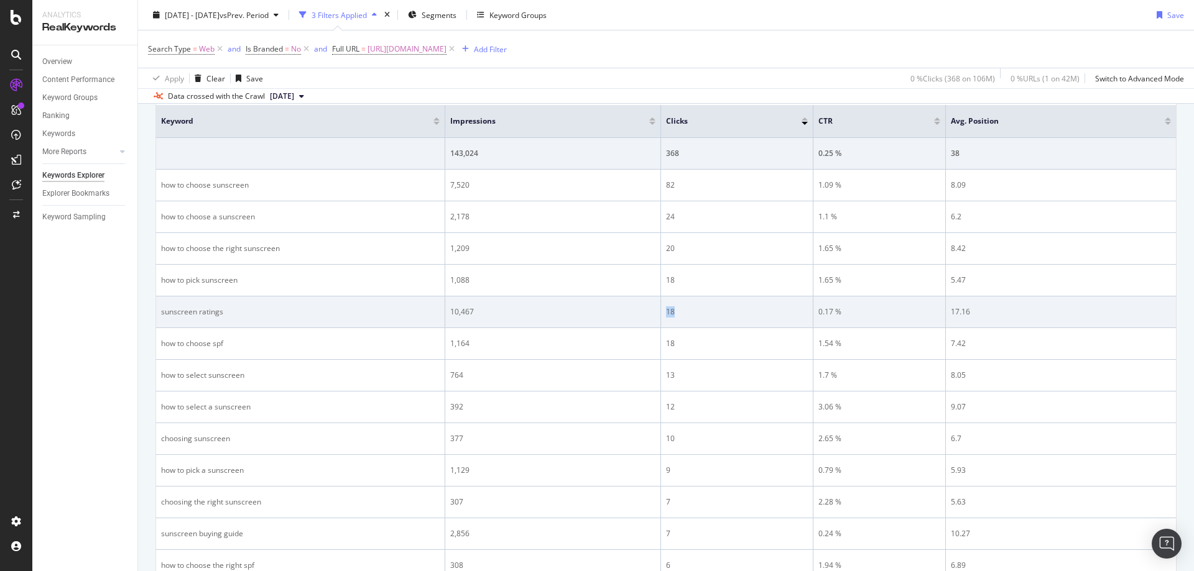
drag, startPoint x: 697, startPoint y: 304, endPoint x: 660, endPoint y: 311, distance: 37.9
click at [660, 311] on tr "sunscreen ratings 10,467 18 0.17 % 17.16" at bounding box center [666, 313] width 1020 height 32
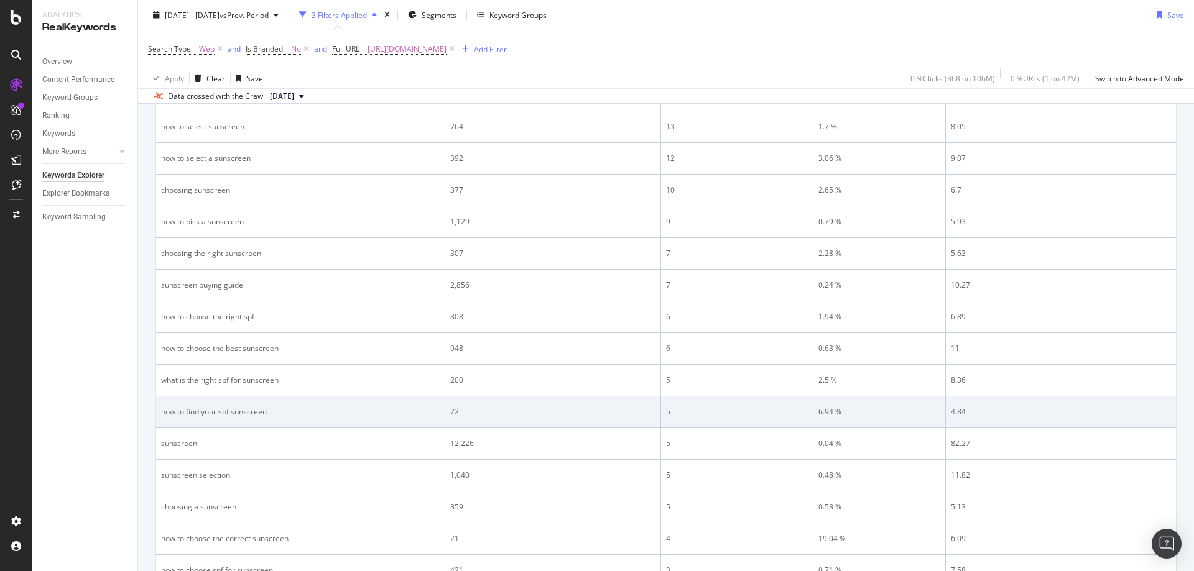
scroll to position [311, 0]
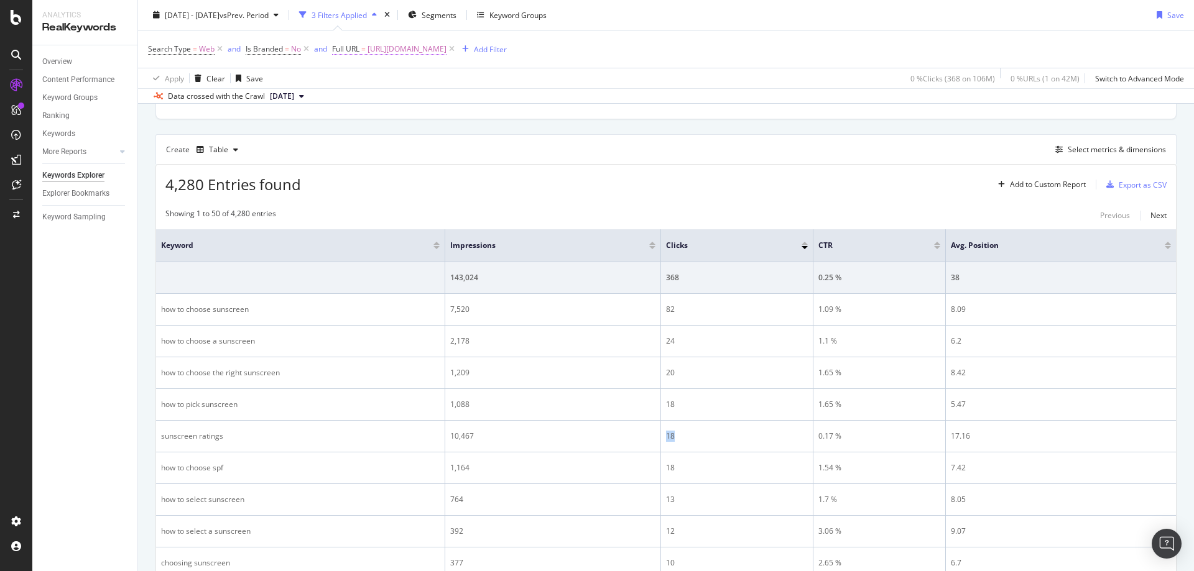
drag, startPoint x: 531, startPoint y: 48, endPoint x: 545, endPoint y: 53, distance: 14.6
click at [446, 48] on span "https://www.rei.com/learn/expert-advice/sunscreen.html" at bounding box center [406, 48] width 79 height 17
click at [443, 109] on input "https://www.rei.com/learn/expert-advice/sunscreen.html" at bounding box center [403, 101] width 118 height 20
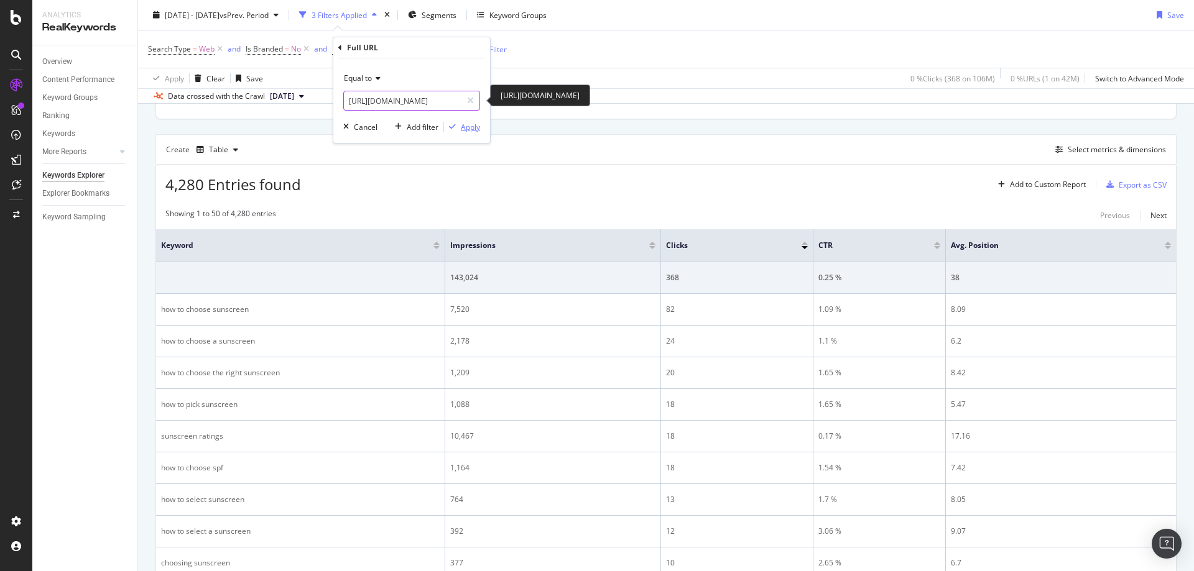
paste input "flashlight"
type input "https://www.rei.com/learn/expert-advice/flashlight.html"
click at [464, 124] on div "Apply" at bounding box center [470, 127] width 19 height 11
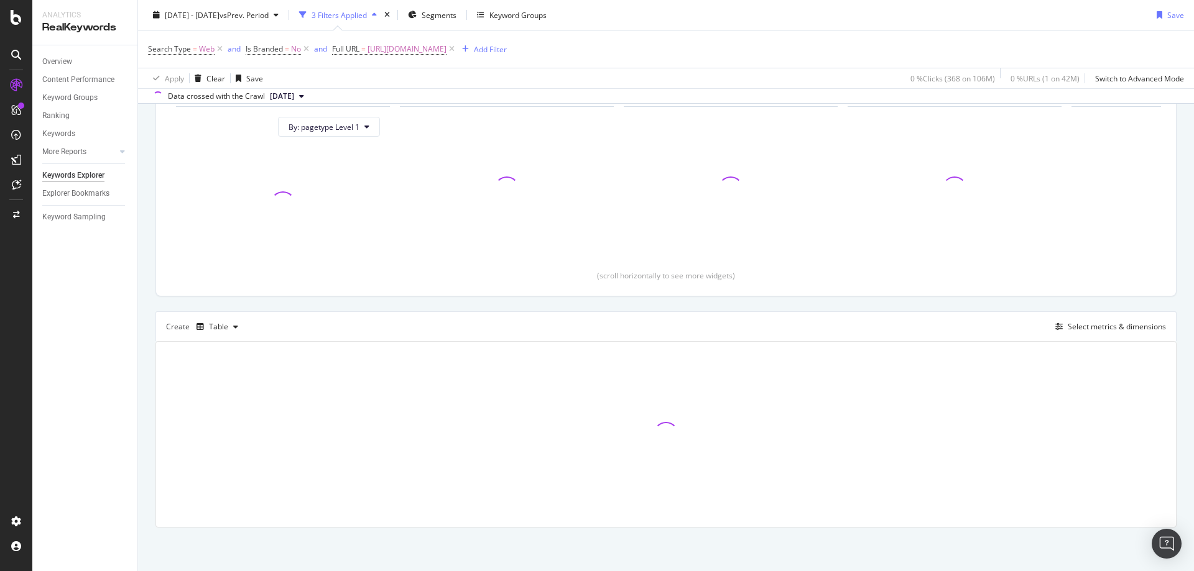
scroll to position [134, 0]
click at [917, 10] on div "[DATE] - [DATE] vs Prev. Period 3 Filters Applied Segments Keyword Groups Save" at bounding box center [666, 17] width 1056 height 25
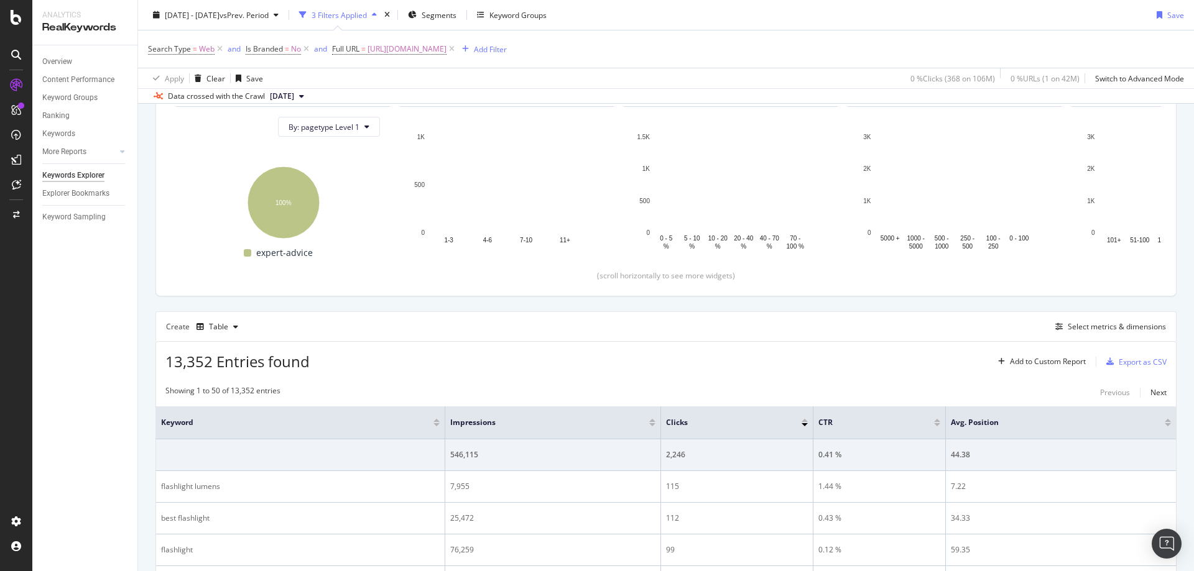
scroll to position [311, 0]
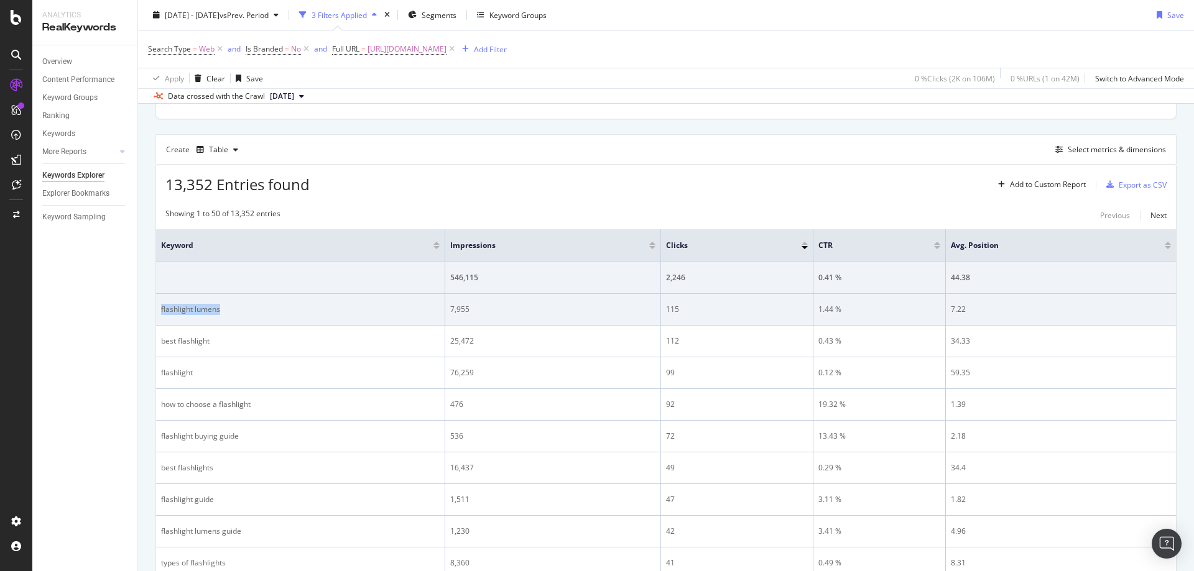
drag, startPoint x: 273, startPoint y: 315, endPoint x: 159, endPoint y: 314, distance: 114.4
click at [159, 314] on td "flashlight lumens" at bounding box center [300, 310] width 289 height 32
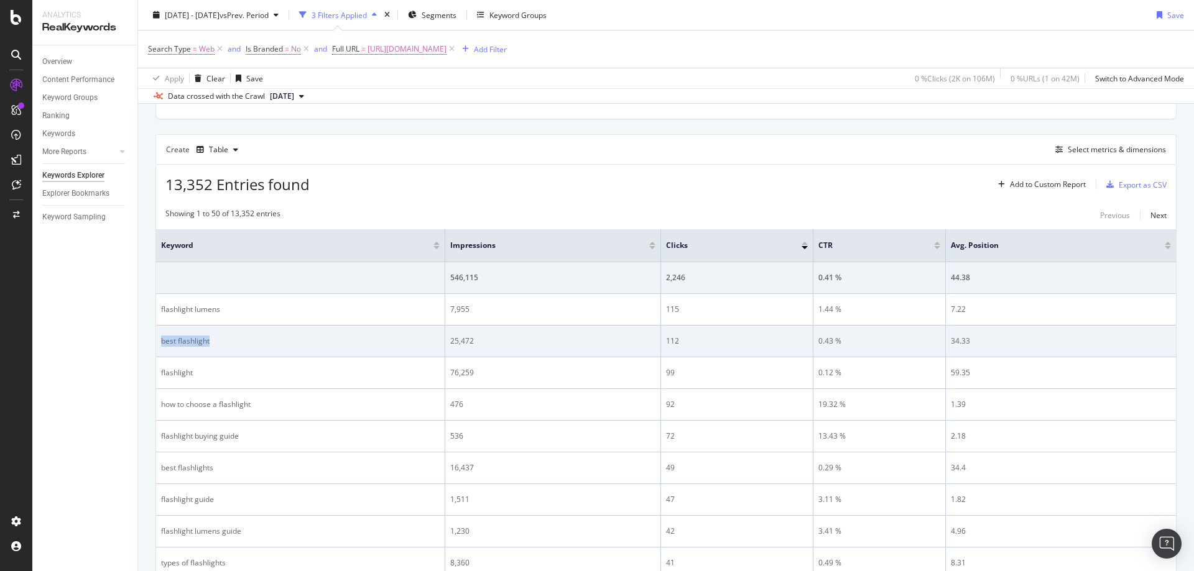
drag, startPoint x: 229, startPoint y: 337, endPoint x: 172, endPoint y: 339, distance: 57.3
click at [162, 345] on div "best flashlight" at bounding box center [300, 341] width 279 height 11
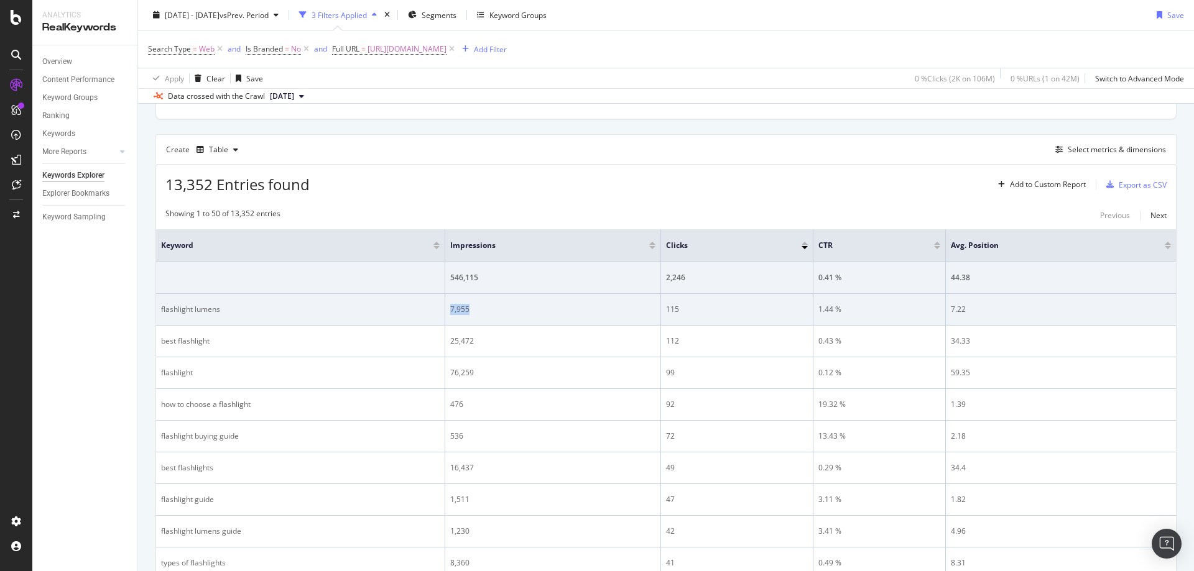
drag, startPoint x: 486, startPoint y: 301, endPoint x: 452, endPoint y: 309, distance: 35.1
click at [452, 309] on td "7,955" at bounding box center [553, 310] width 216 height 32
drag, startPoint x: 685, startPoint y: 308, endPoint x: 664, endPoint y: 310, distance: 21.3
click at [664, 310] on td "115" at bounding box center [737, 310] width 152 height 32
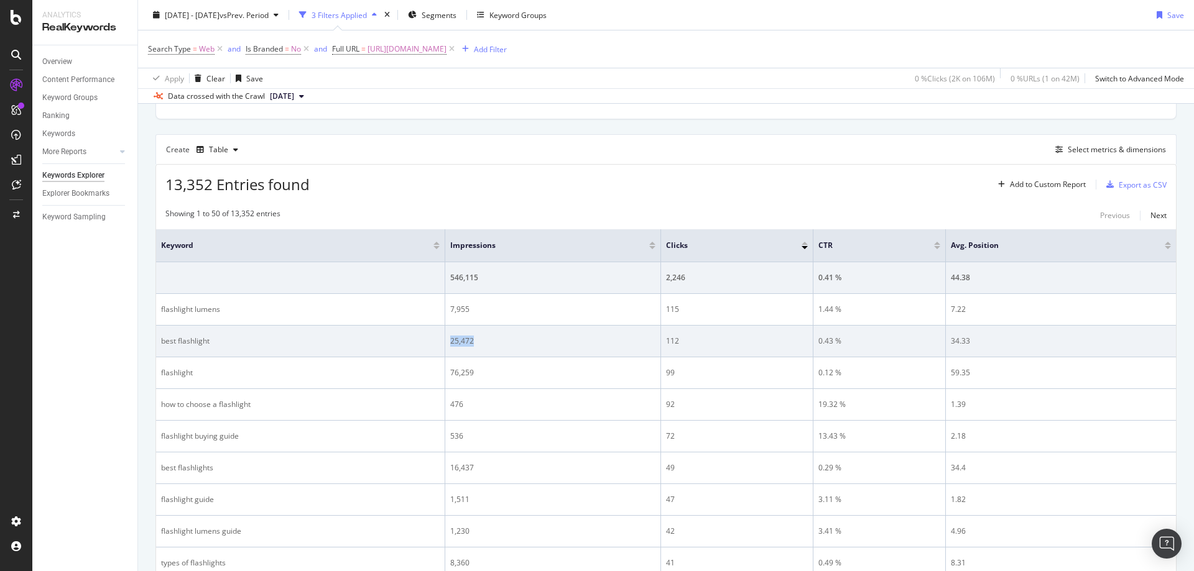
drag, startPoint x: 525, startPoint y: 336, endPoint x: 446, endPoint y: 343, distance: 78.6
click at [446, 343] on td "25,472" at bounding box center [553, 342] width 216 height 32
drag, startPoint x: 693, startPoint y: 344, endPoint x: 669, endPoint y: 346, distance: 23.7
click at [667, 346] on div "112" at bounding box center [737, 341] width 142 height 11
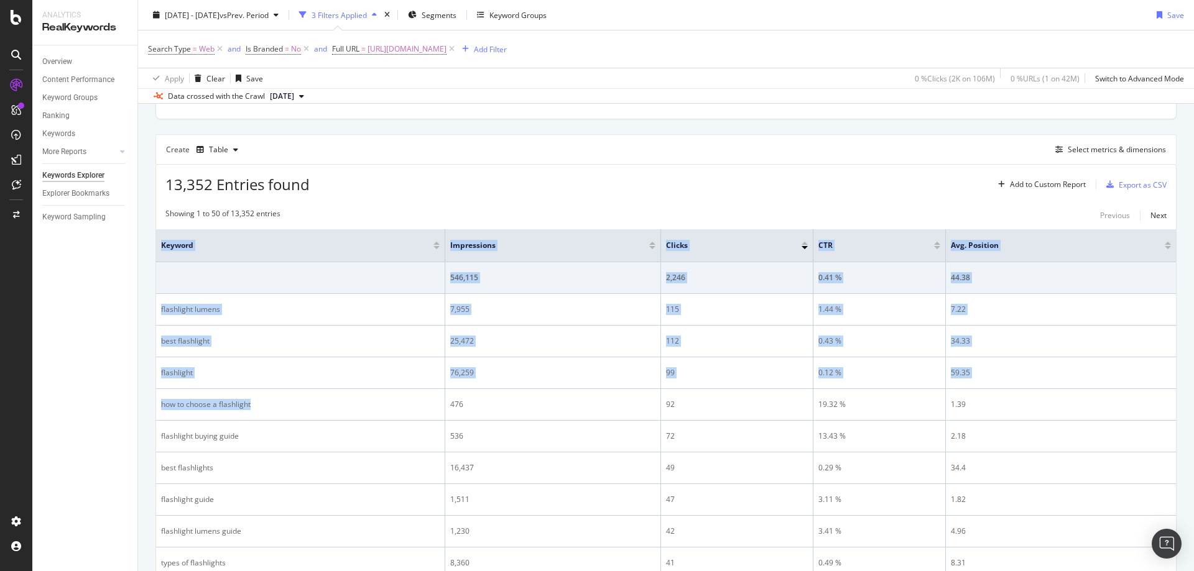
drag, startPoint x: 419, startPoint y: 407, endPoint x: 155, endPoint y: 417, distance: 263.8
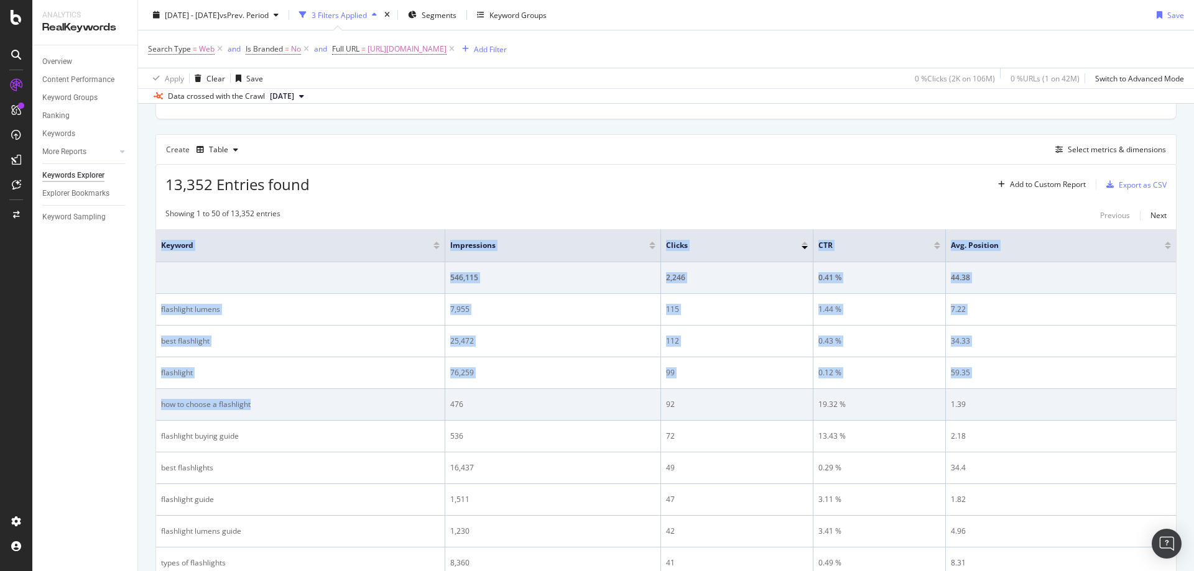
click at [286, 410] on div "how to choose a flashlight" at bounding box center [300, 404] width 279 height 11
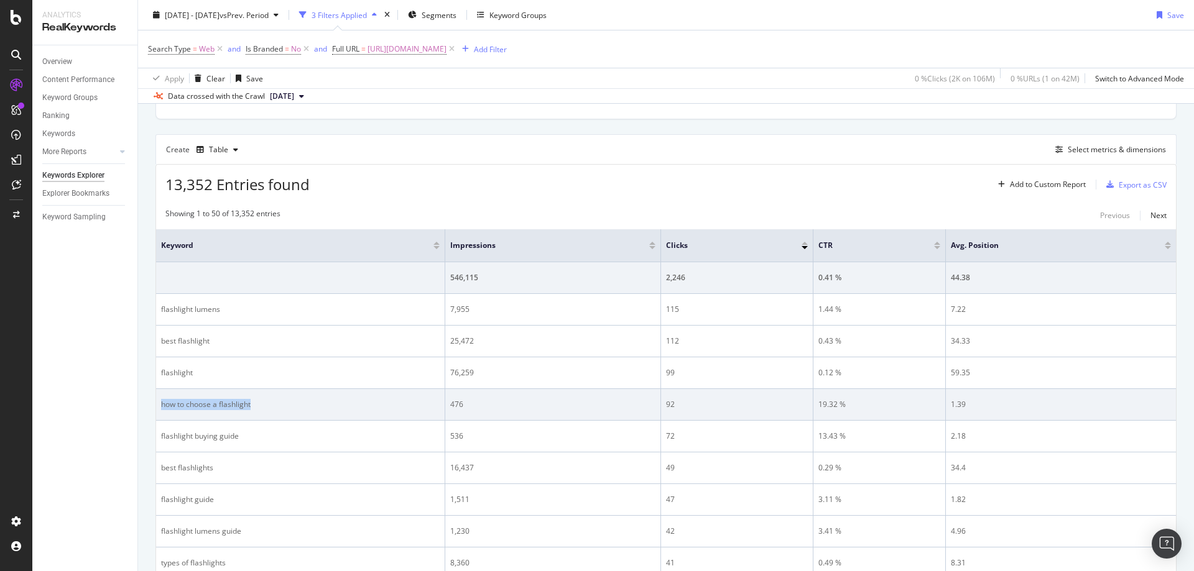
drag, startPoint x: 185, startPoint y: 405, endPoint x: 163, endPoint y: 407, distance: 21.8
click at [163, 407] on div "how to choose a flashlight" at bounding box center [300, 404] width 279 height 11
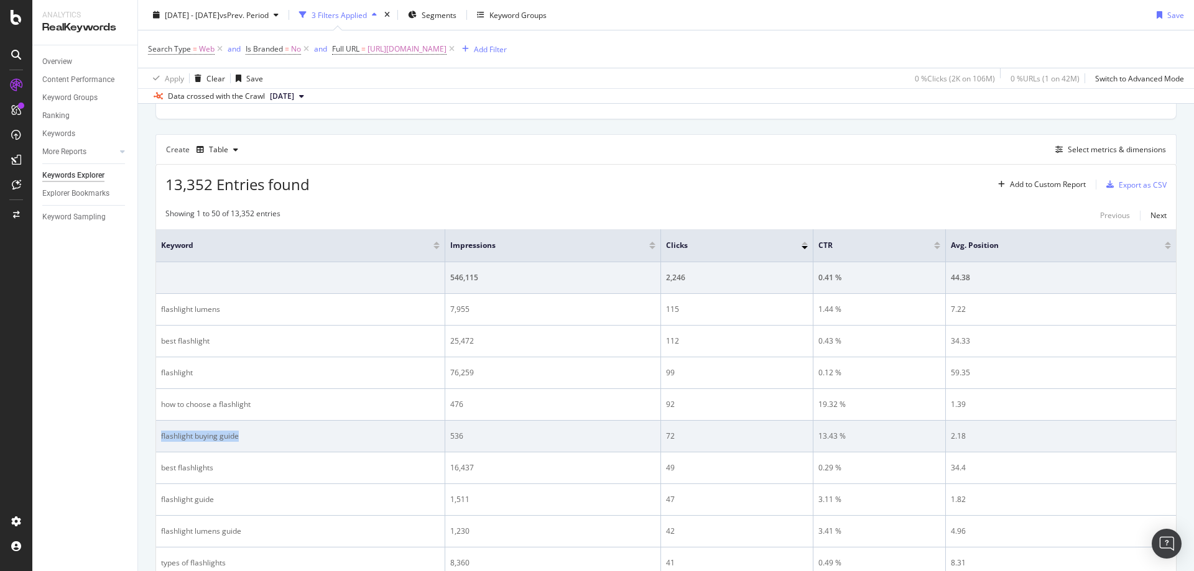
drag, startPoint x: 243, startPoint y: 441, endPoint x: 160, endPoint y: 445, distance: 82.7
click at [160, 445] on td "flashlight buying guide" at bounding box center [300, 437] width 289 height 32
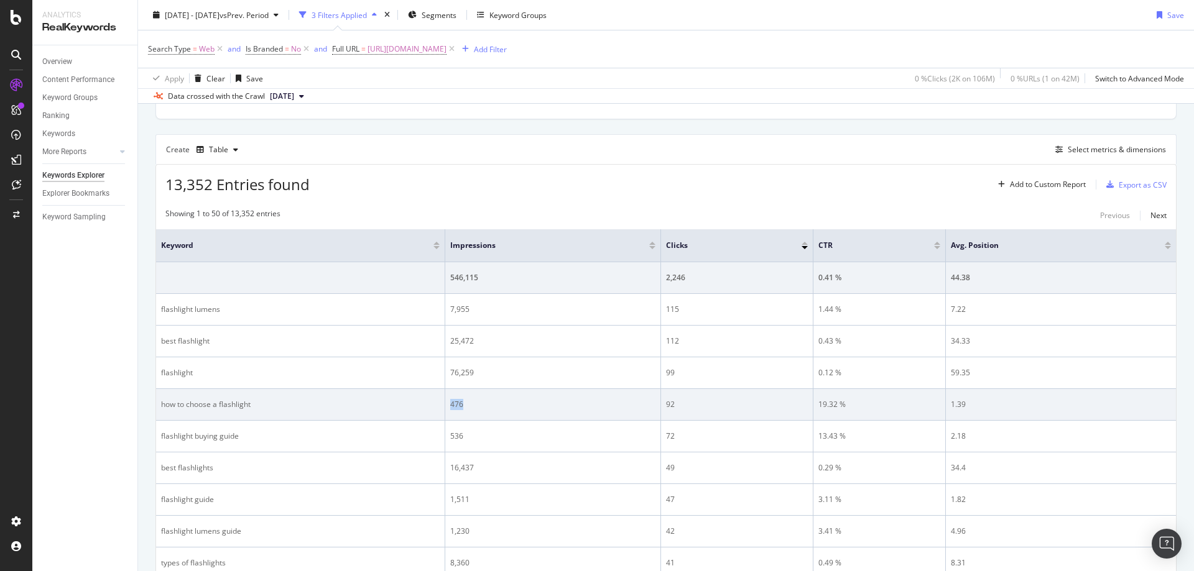
drag, startPoint x: 481, startPoint y: 408, endPoint x: 449, endPoint y: 407, distance: 31.1
click at [449, 407] on td "476" at bounding box center [553, 405] width 216 height 32
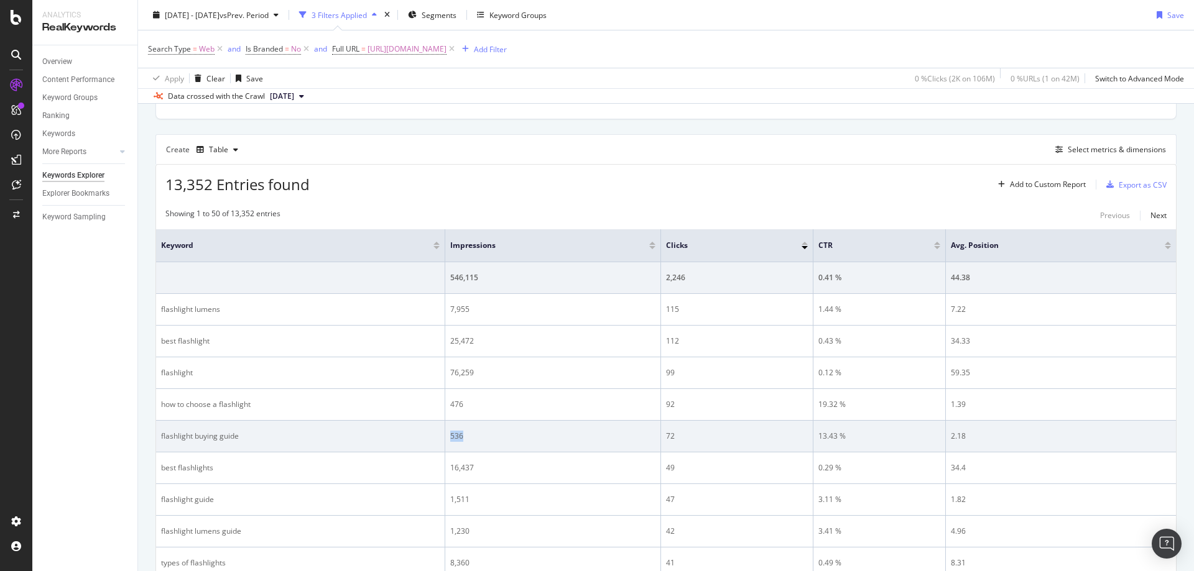
drag, startPoint x: 476, startPoint y: 435, endPoint x: 441, endPoint y: 436, distance: 34.9
click at [441, 436] on tr "flashlight buying guide 536 72 13.43 % 2.18" at bounding box center [666, 437] width 1020 height 32
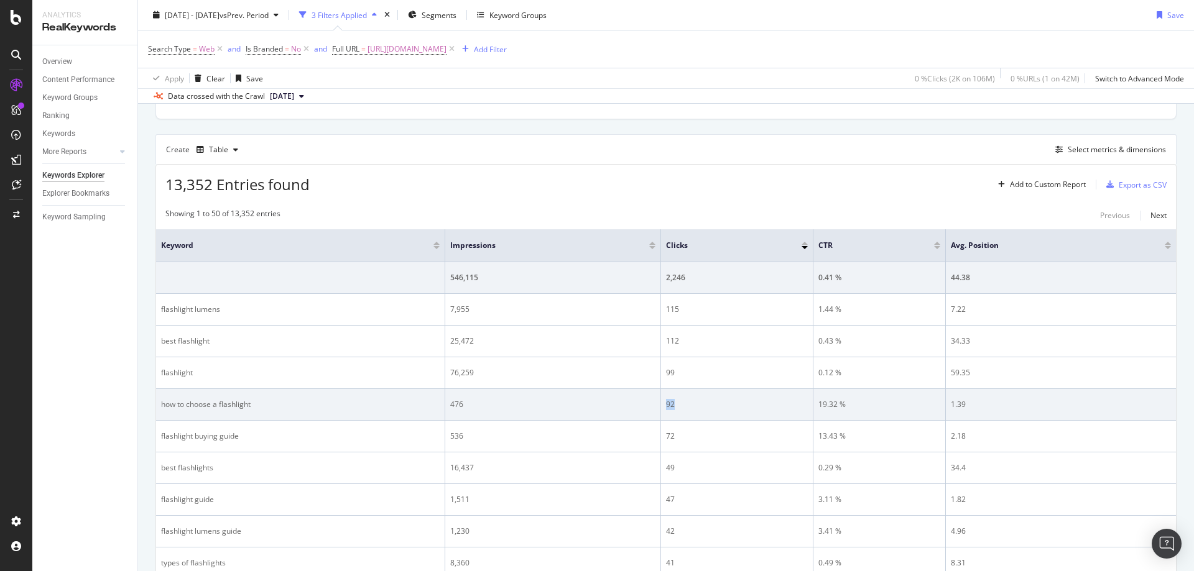
drag, startPoint x: 707, startPoint y: 397, endPoint x: 665, endPoint y: 403, distance: 42.1
click at [665, 403] on td "92" at bounding box center [737, 405] width 152 height 32
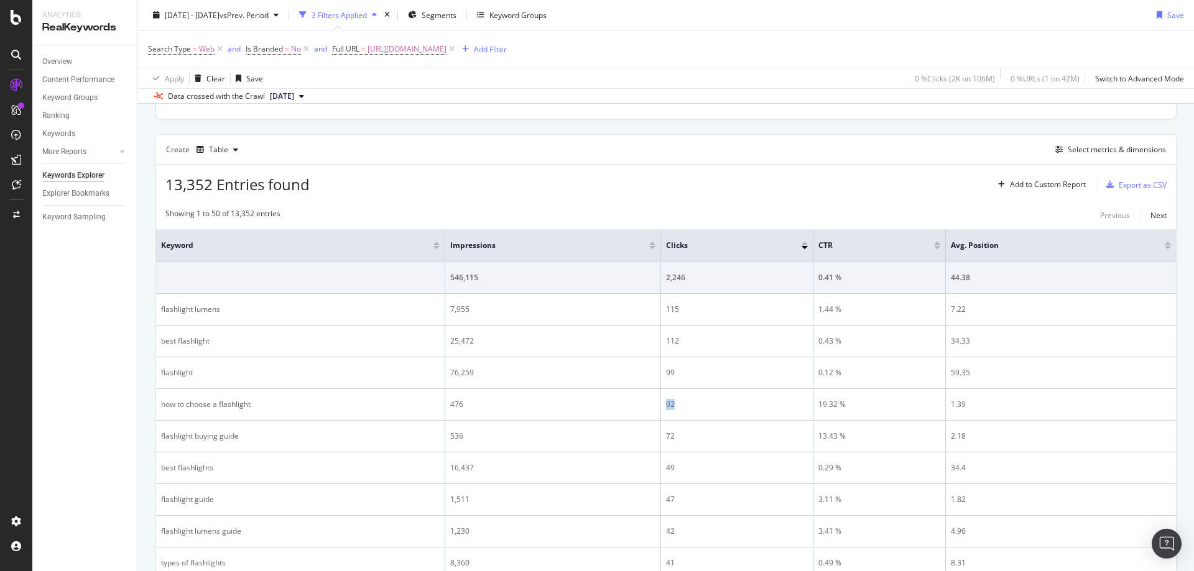
drag, startPoint x: 566, startPoint y: 48, endPoint x: 380, endPoint y: 54, distance: 185.4
click at [457, 48] on icon at bounding box center [451, 49] width 11 height 12
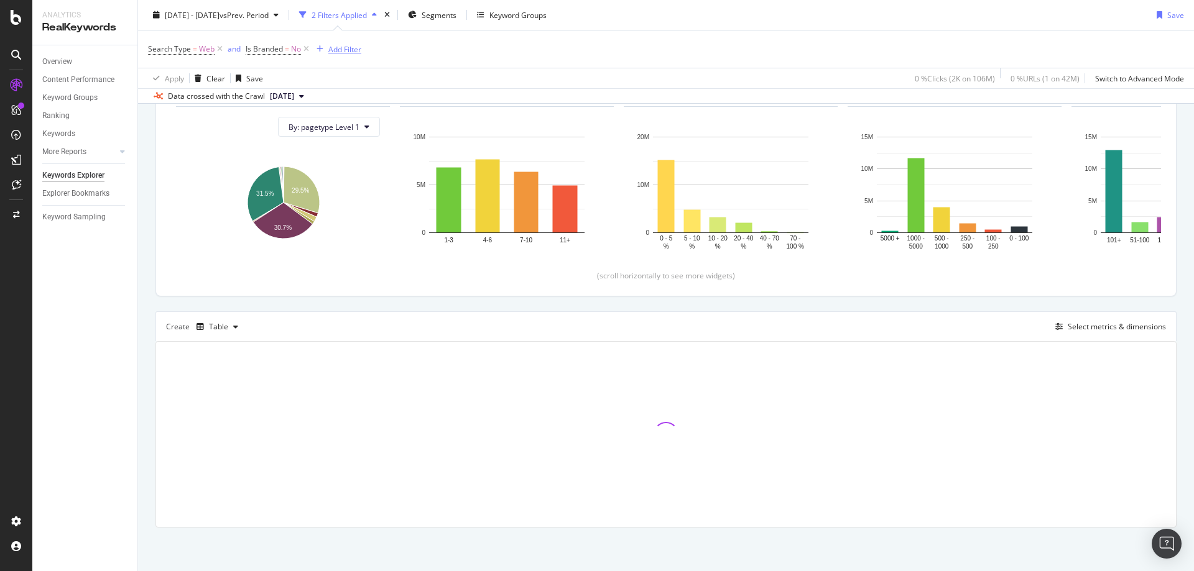
click at [350, 50] on div "Add Filter" at bounding box center [344, 49] width 33 height 11
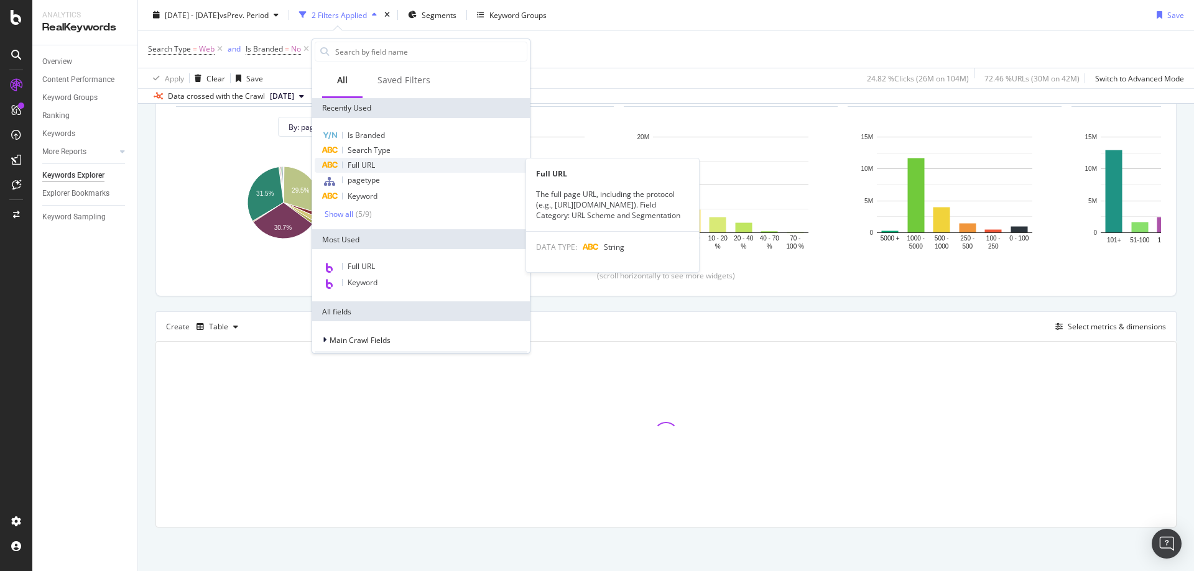
click at [373, 165] on span "Full URL" at bounding box center [361, 165] width 27 height 11
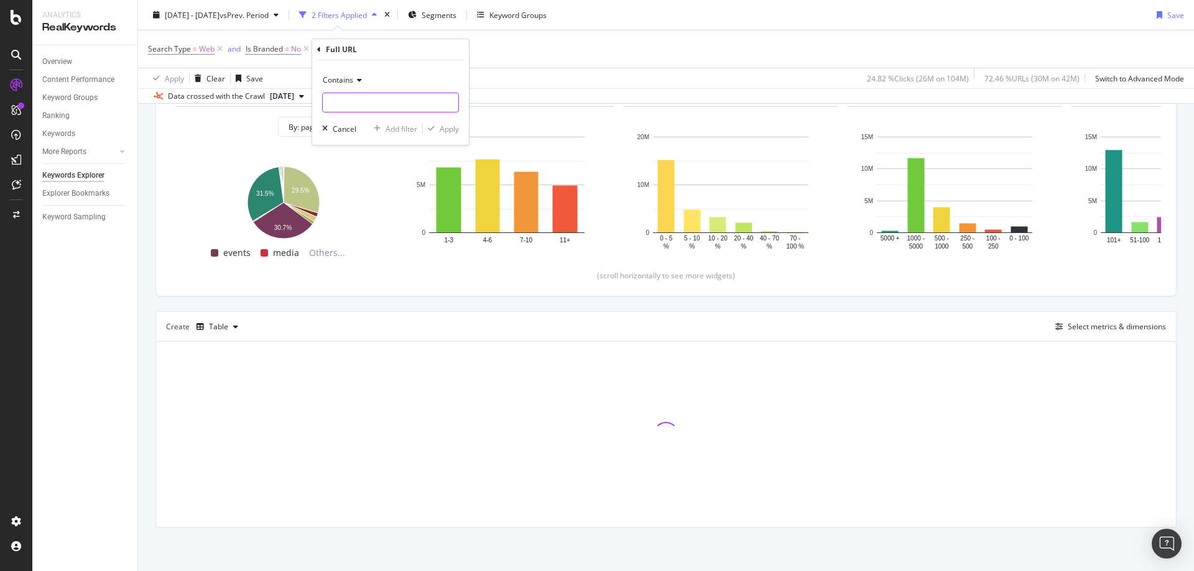
click at [387, 102] on input "text" at bounding box center [391, 103] width 136 height 20
paste input "[URL][DOMAIN_NAME]"
type input "[URL][DOMAIN_NAME]"
click at [440, 129] on div "Apply" at bounding box center [449, 129] width 19 height 11
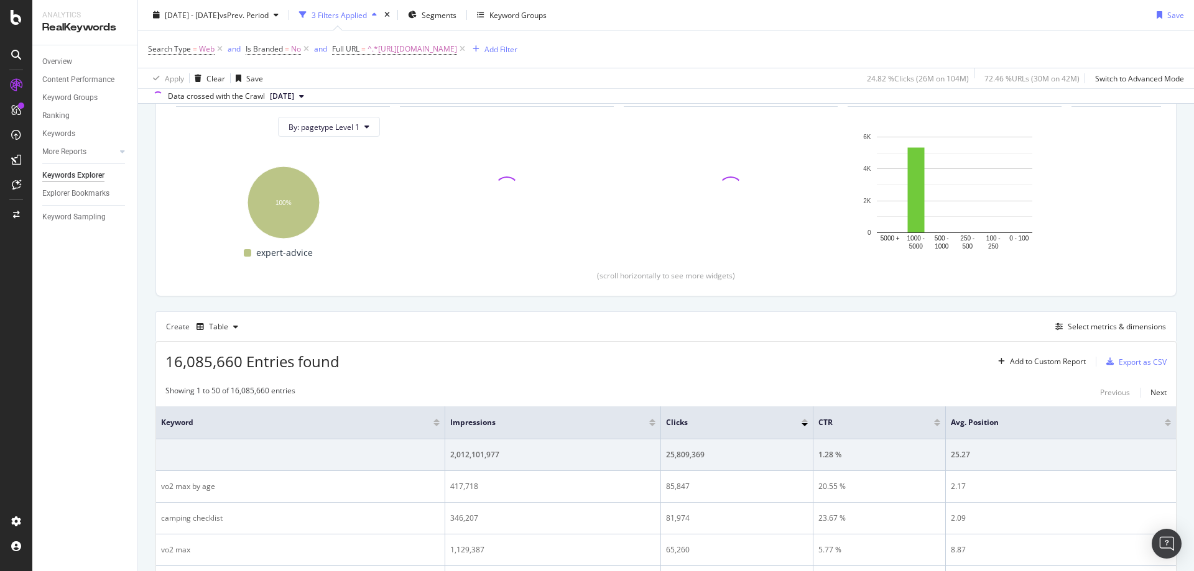
click at [265, 320] on div "Create Table Select metrics & dimensions" at bounding box center [665, 326] width 1021 height 30
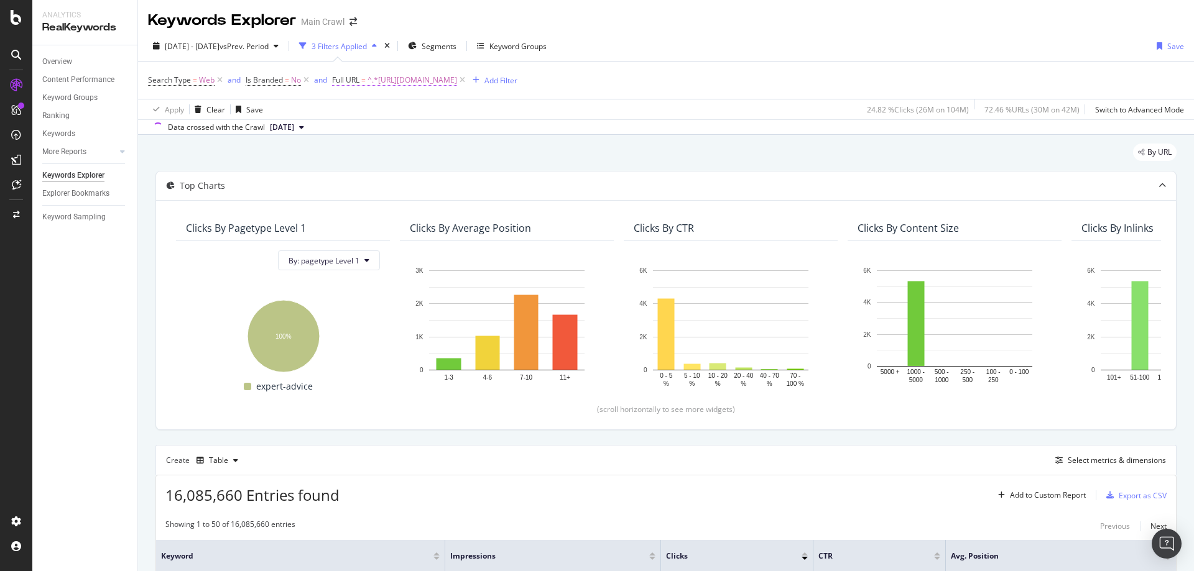
click at [457, 82] on span "^.*https://www.rei.com/learn/expert-advice/how-to-choose-the-right-size-cargo-b…" at bounding box center [412, 79] width 90 height 17
click at [379, 111] on icon at bounding box center [378, 109] width 9 height 7
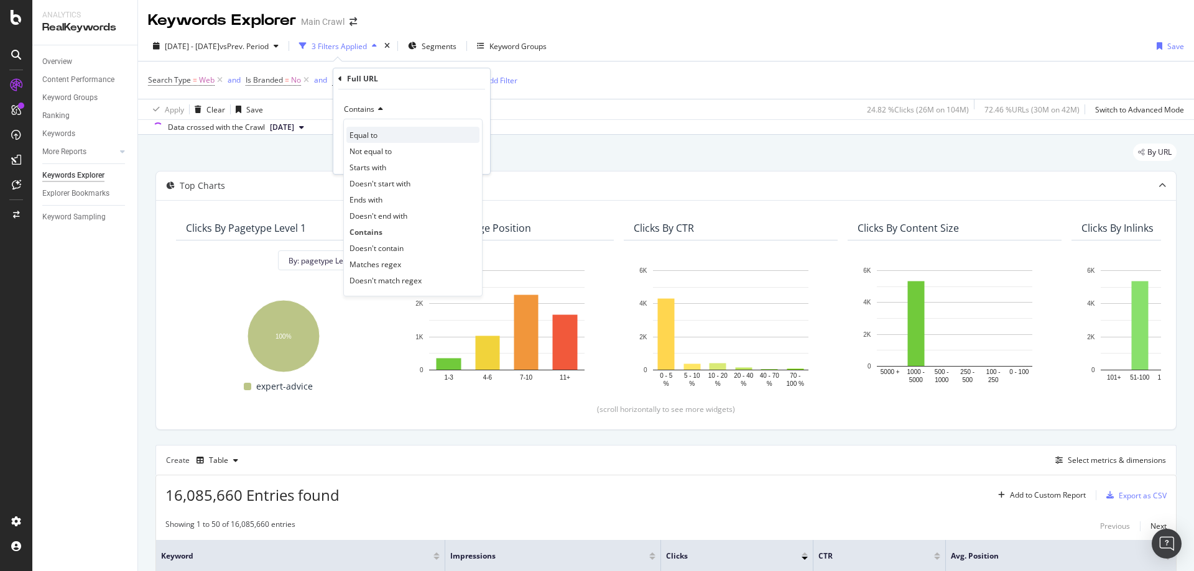
click at [382, 137] on div "Equal to" at bounding box center [412, 135] width 133 height 16
click at [397, 129] on input "text" at bounding box center [412, 132] width 136 height 20
paste input "[URL][DOMAIN_NAME]"
type input "[URL][DOMAIN_NAME]"
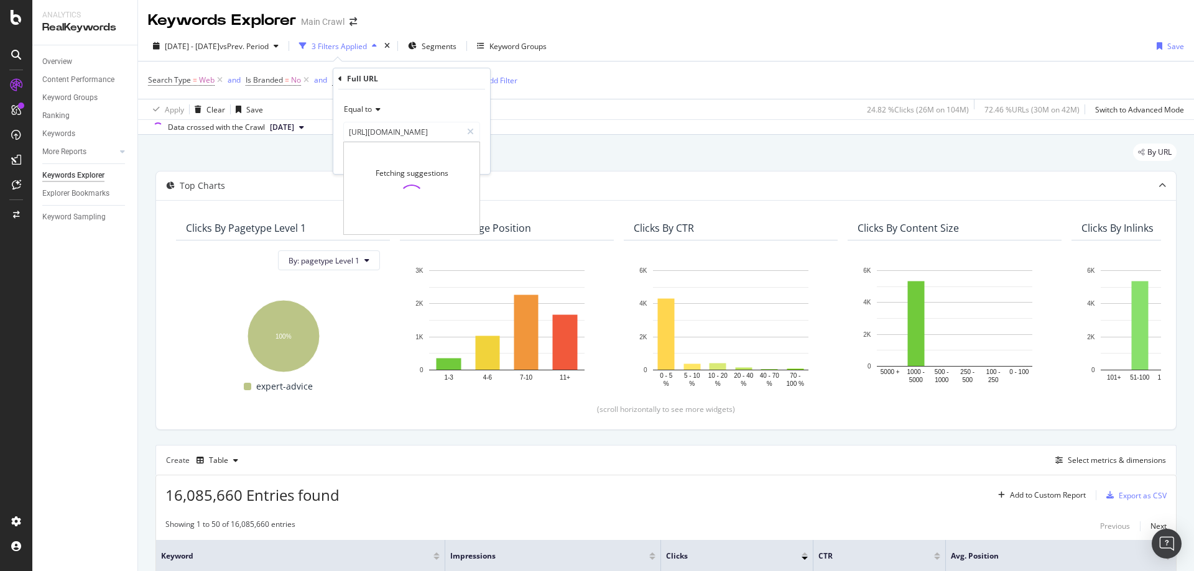
click at [456, 98] on div "Equal to https://www.rei.com/learn/expert-advice/how-to-choose-the-right-size-c…" at bounding box center [411, 132] width 157 height 85
click at [461, 158] on div "Apply" at bounding box center [470, 158] width 19 height 11
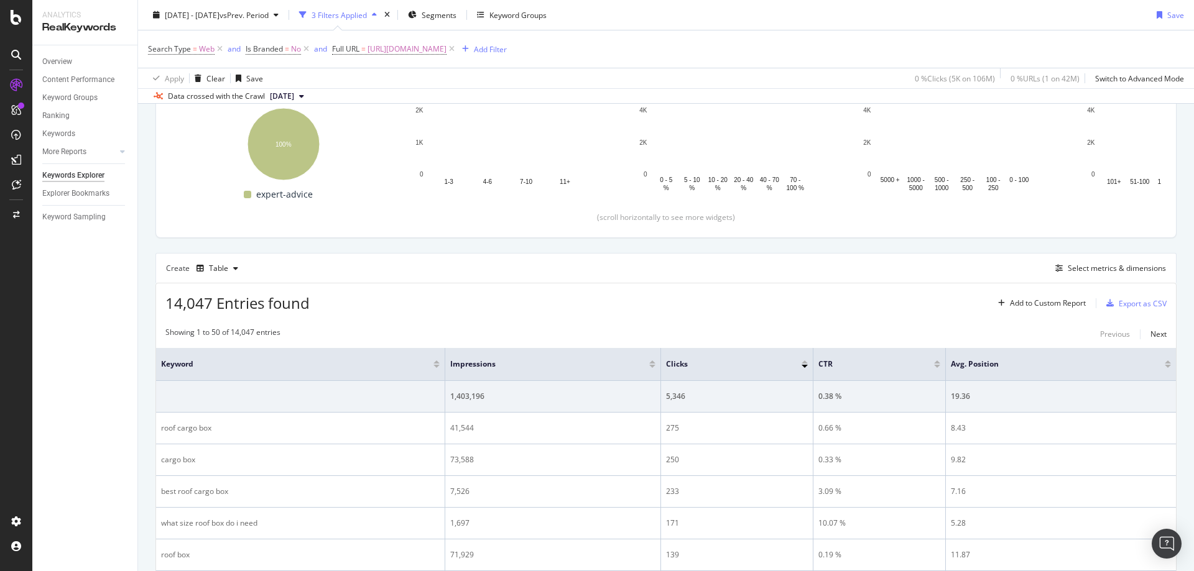
scroll to position [249, 0]
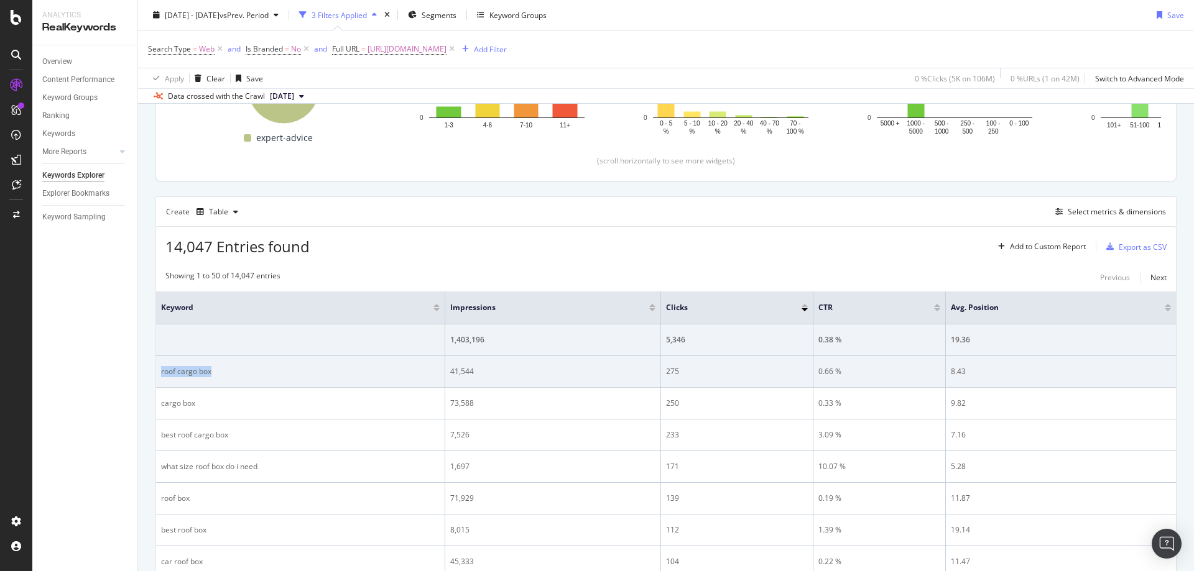
drag, startPoint x: 236, startPoint y: 376, endPoint x: 159, endPoint y: 378, distance: 77.1
click at [159, 378] on td "roof cargo box" at bounding box center [300, 372] width 289 height 32
drag, startPoint x: 505, startPoint y: 369, endPoint x: 450, endPoint y: 374, distance: 55.6
click at [450, 374] on div "41,544" at bounding box center [552, 371] width 205 height 11
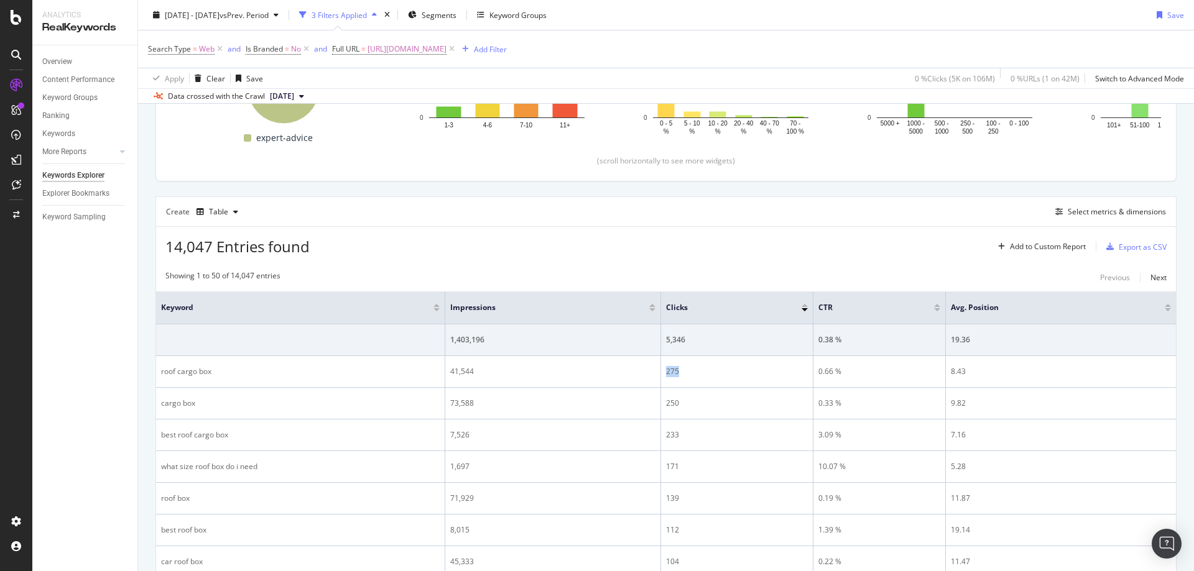
drag, startPoint x: 685, startPoint y: 372, endPoint x: 1021, endPoint y: 265, distance: 353.5
click at [654, 376] on tr "roof cargo box 41,544 275 0.66 % 8.43" at bounding box center [666, 372] width 1020 height 32
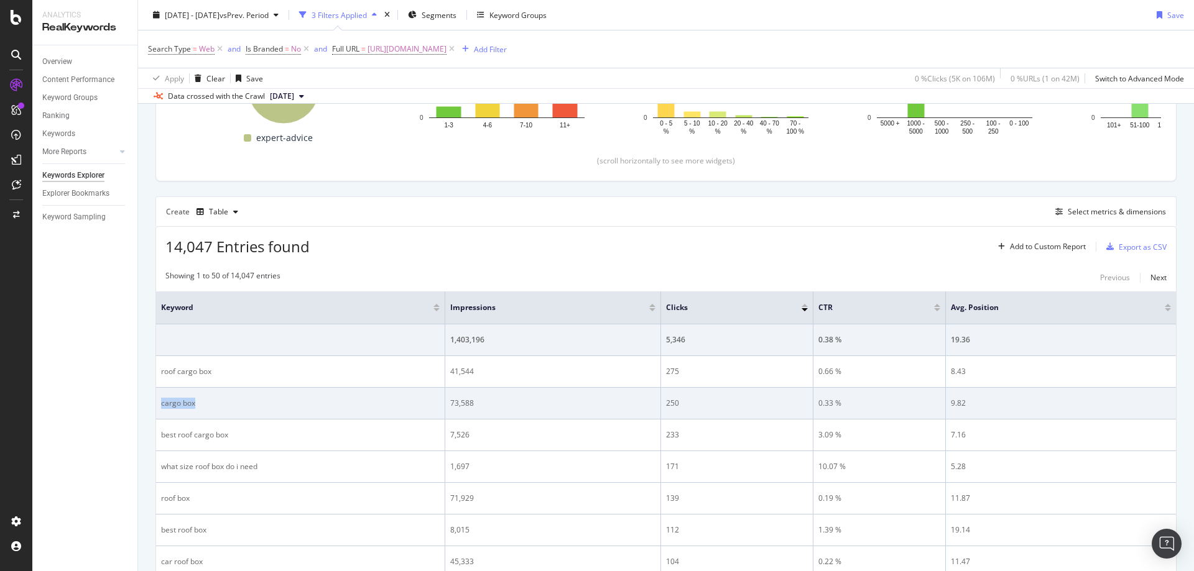
drag, startPoint x: 223, startPoint y: 412, endPoint x: 158, endPoint y: 407, distance: 65.5
click at [158, 407] on td "cargo box" at bounding box center [300, 404] width 289 height 32
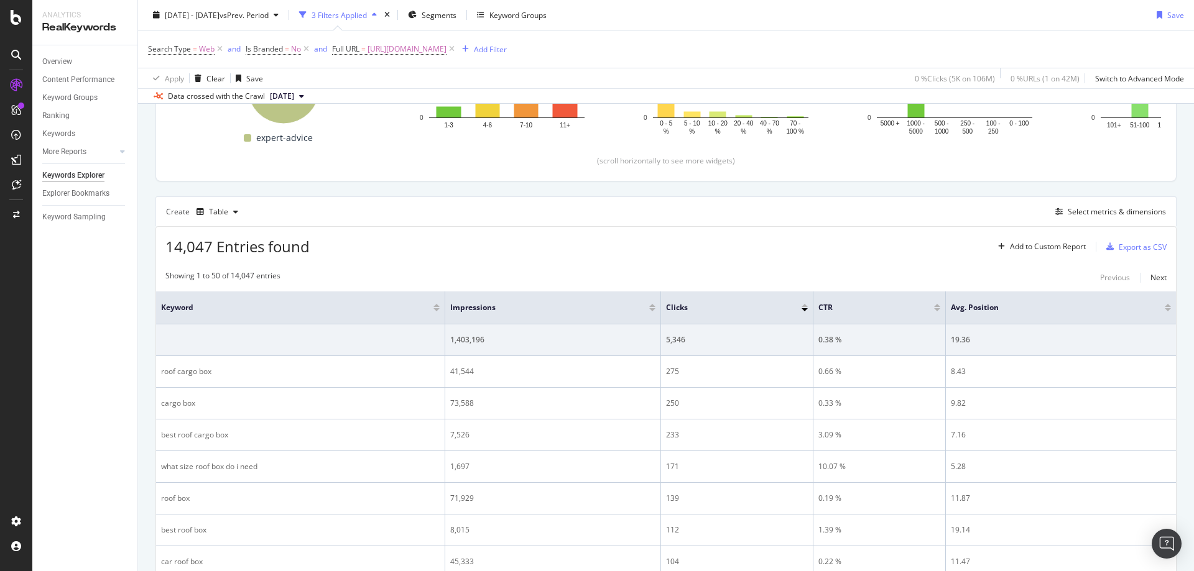
click at [1153, 196] on div "Create Table Select metrics & dimensions" at bounding box center [665, 211] width 1021 height 30
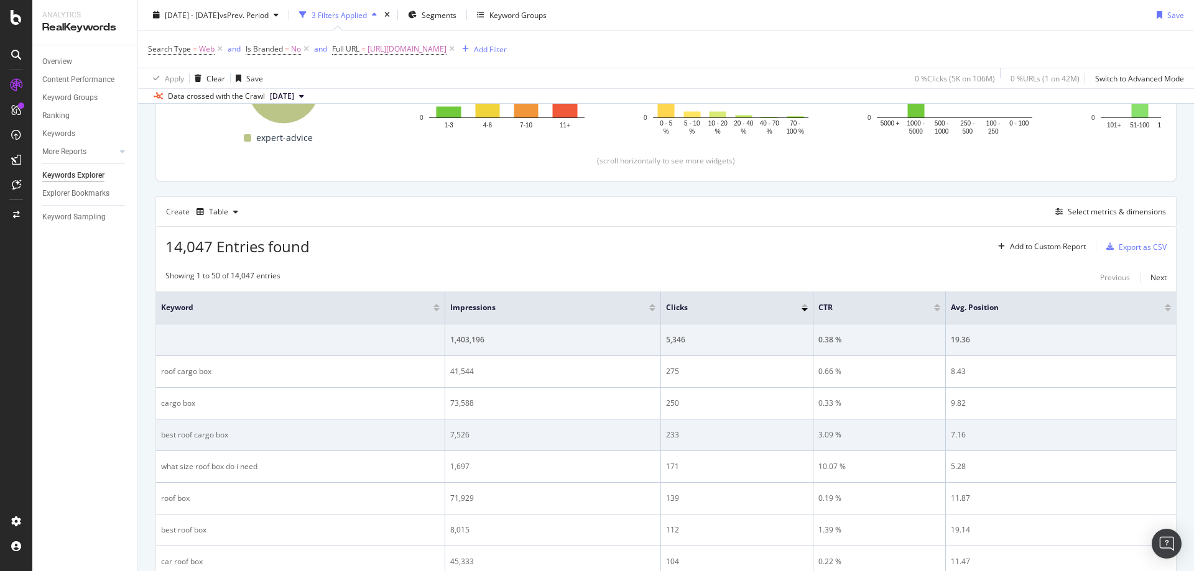
click at [275, 423] on td "best roof cargo box" at bounding box center [300, 436] width 289 height 32
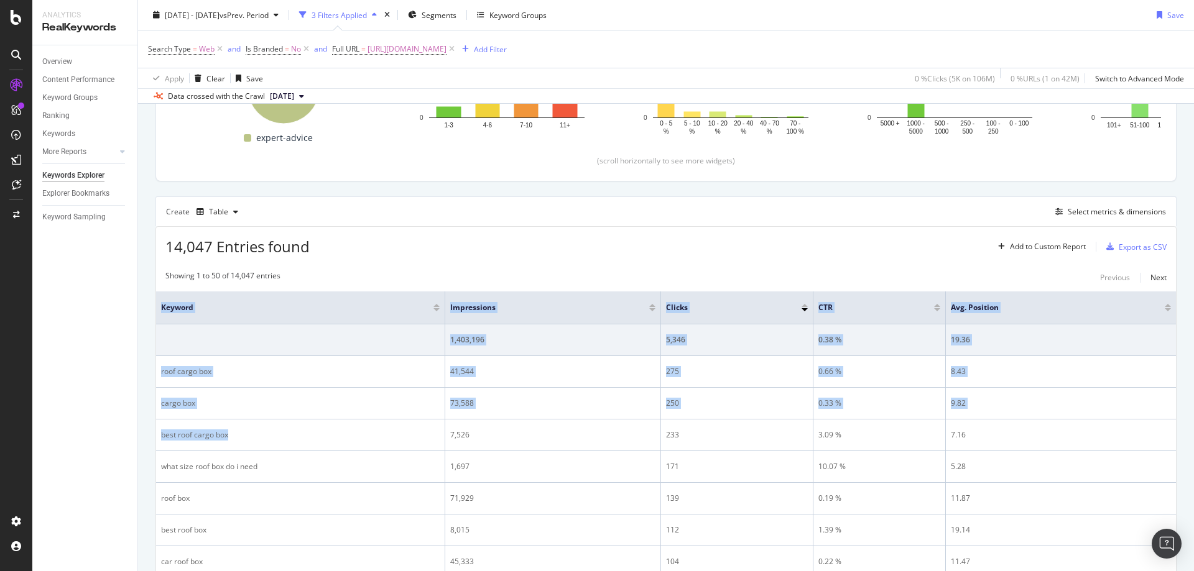
drag, startPoint x: 217, startPoint y: 436, endPoint x: 155, endPoint y: 439, distance: 61.6
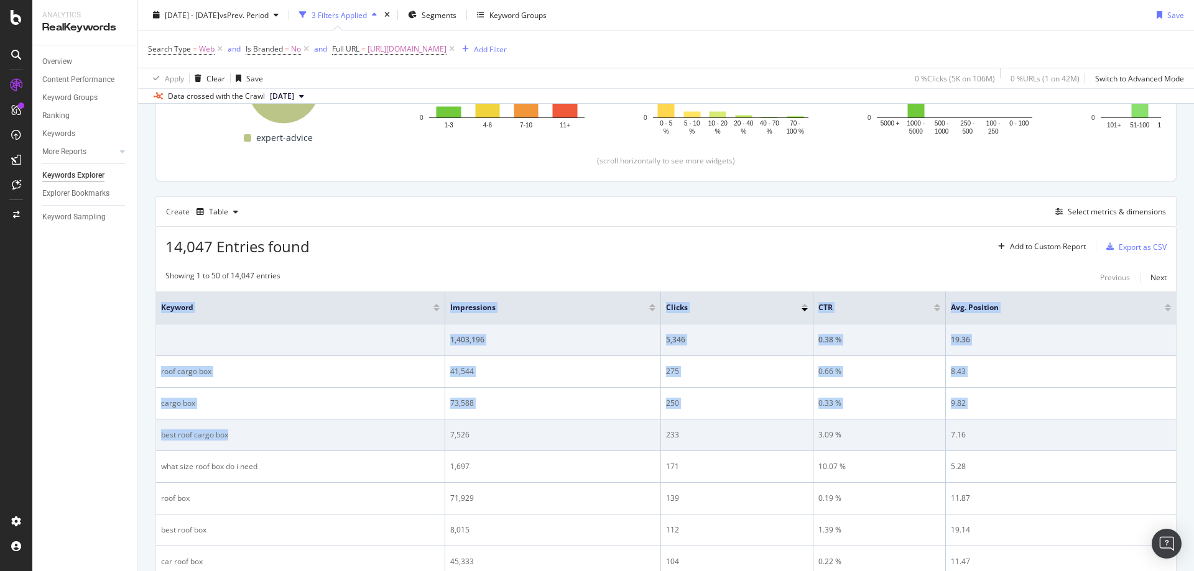
click at [262, 427] on td "best roof cargo box" at bounding box center [300, 436] width 289 height 32
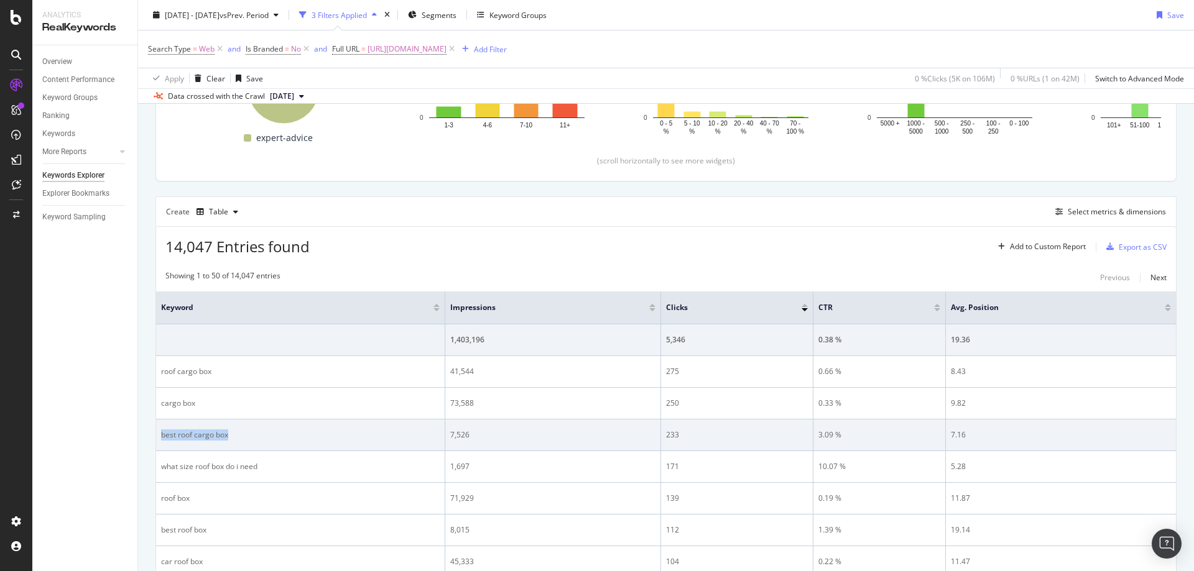
drag, startPoint x: 247, startPoint y: 433, endPoint x: 161, endPoint y: 441, distance: 86.8
click at [161, 441] on td "best roof cargo box" at bounding box center [300, 436] width 289 height 32
drag, startPoint x: 468, startPoint y: 440, endPoint x: 451, endPoint y: 437, distance: 17.7
click at [451, 437] on div "7,526" at bounding box center [552, 435] width 205 height 11
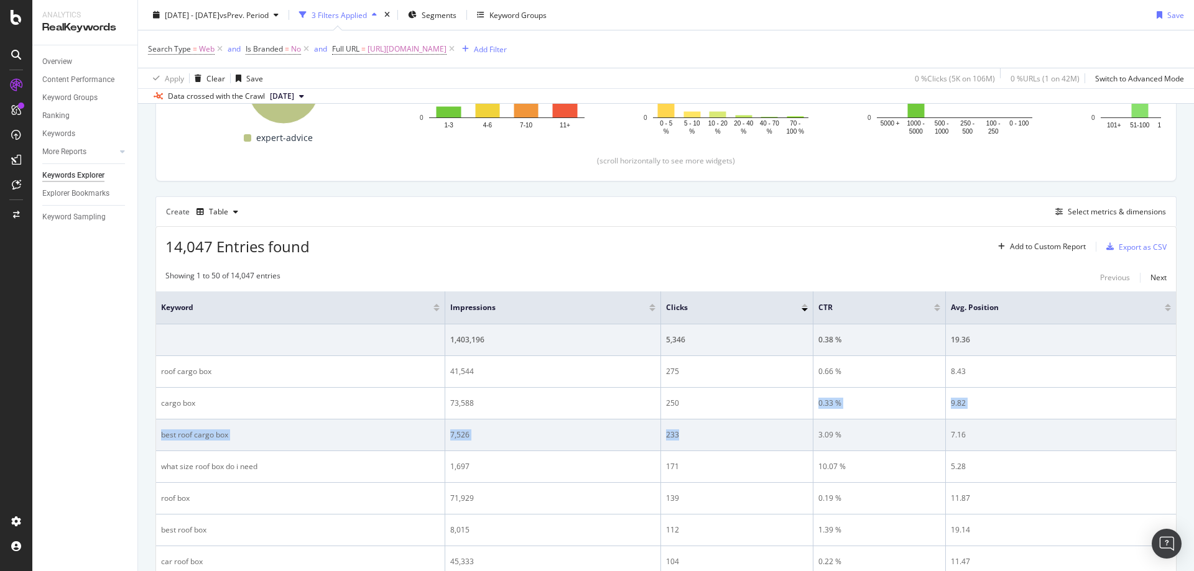
click at [691, 436] on div "233" at bounding box center [737, 435] width 142 height 11
drag, startPoint x: 681, startPoint y: 436, endPoint x: 666, endPoint y: 436, distance: 15.6
click at [666, 436] on div "233" at bounding box center [737, 435] width 142 height 11
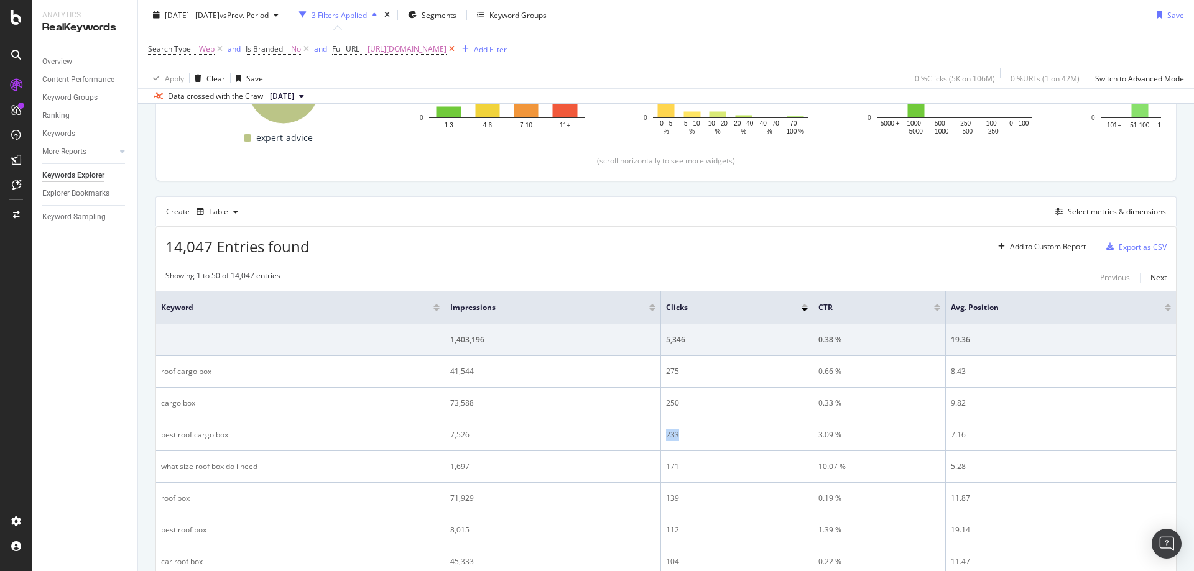
click at [457, 48] on icon at bounding box center [451, 49] width 11 height 12
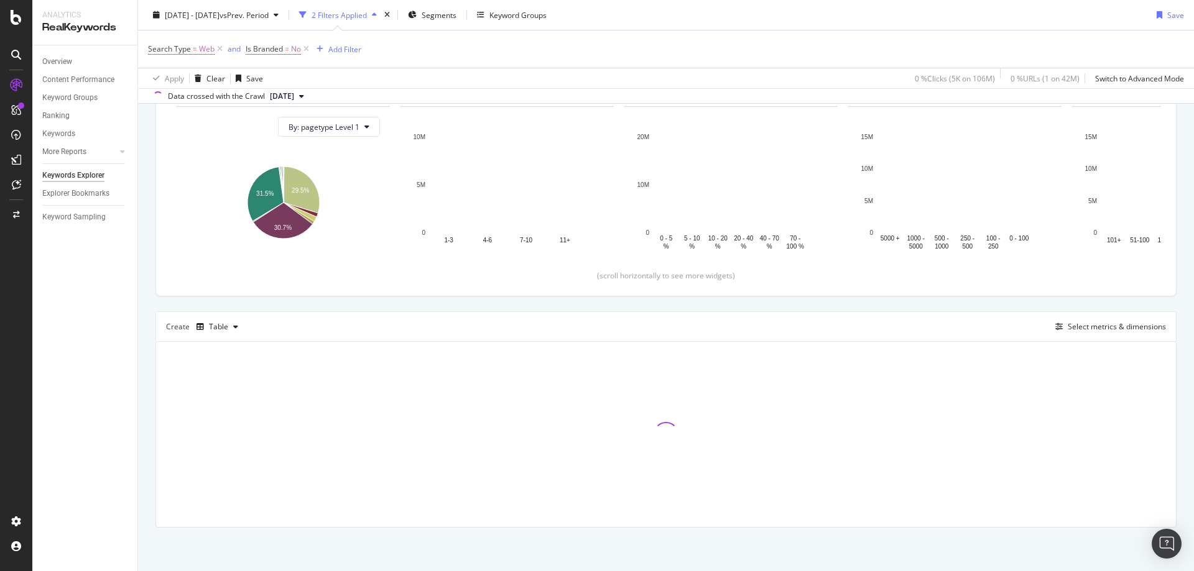
scroll to position [134, 0]
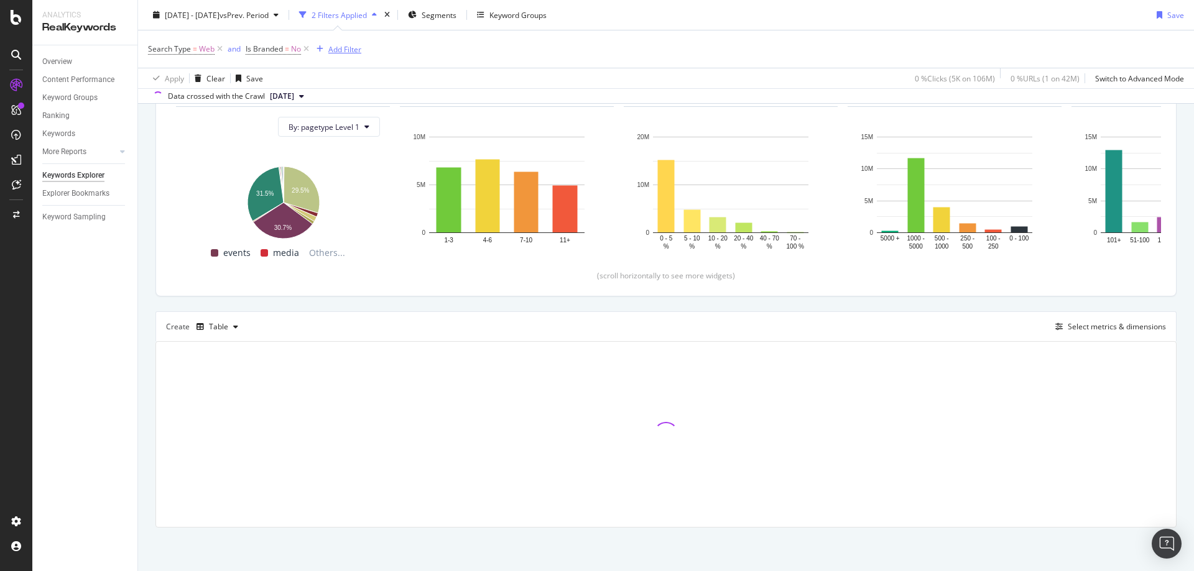
click at [339, 52] on div "Add Filter" at bounding box center [344, 49] width 33 height 11
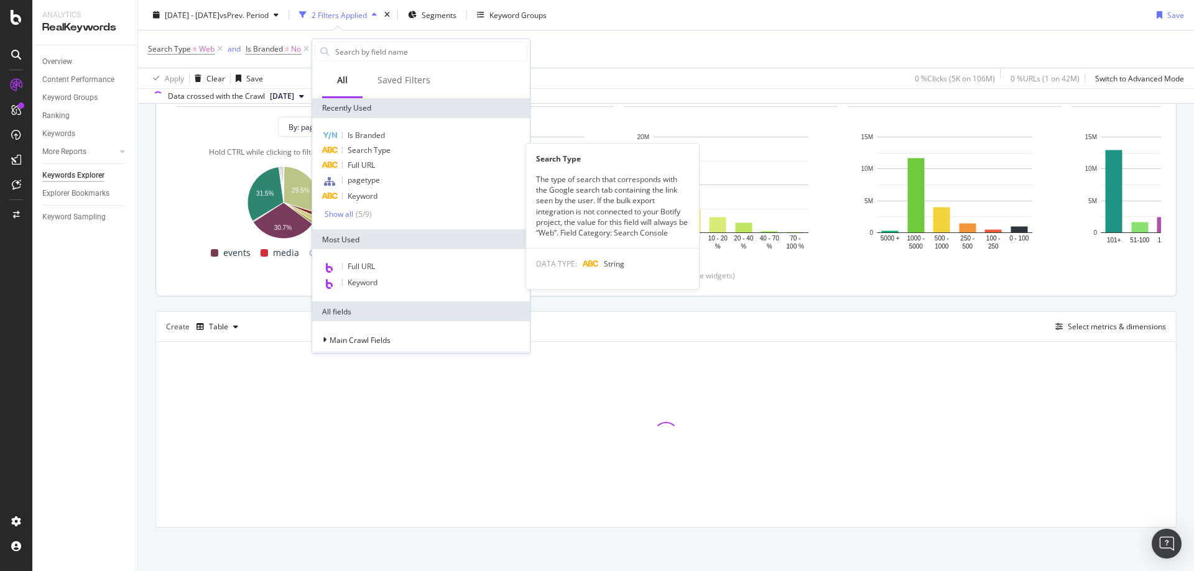
click at [364, 164] on span "Full URL" at bounding box center [361, 165] width 27 height 11
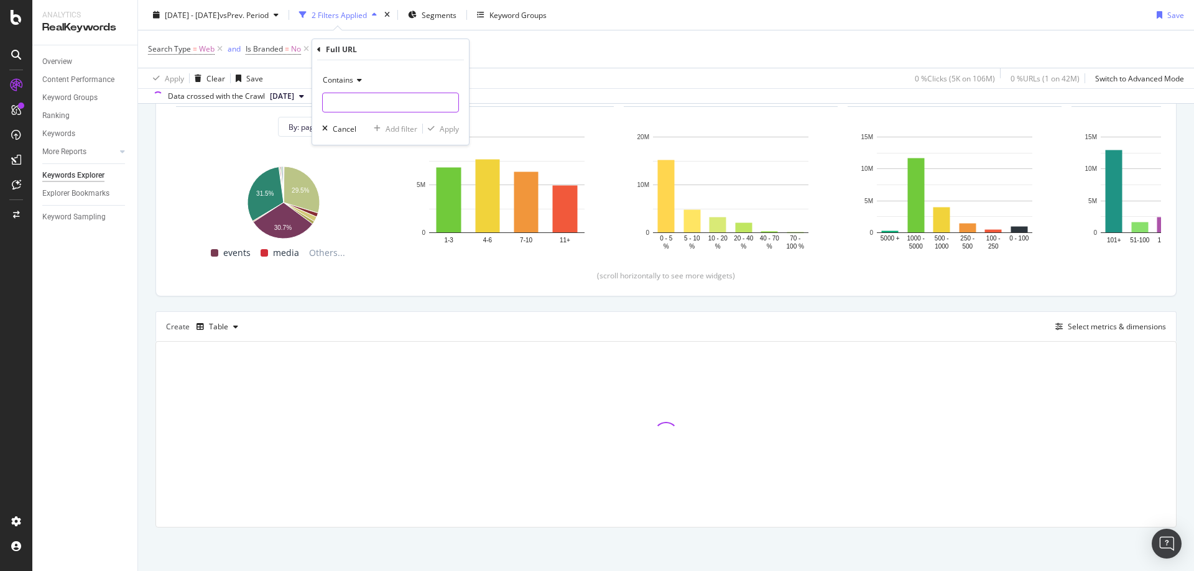
click at [397, 99] on input "text" at bounding box center [391, 103] width 136 height 20
click at [352, 86] on div "Contains" at bounding box center [390, 80] width 137 height 20
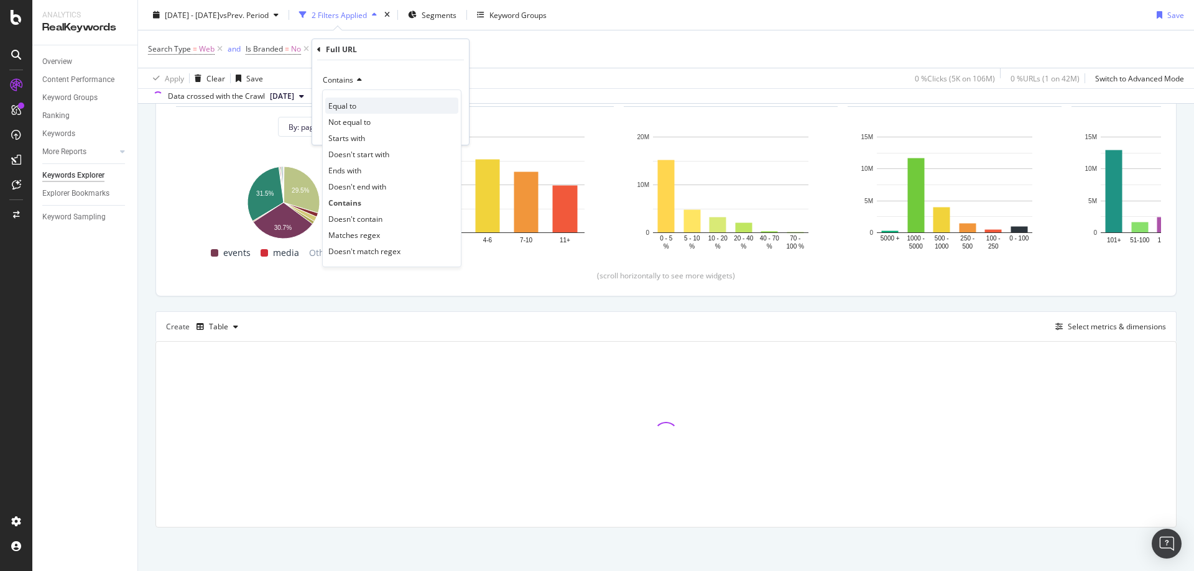
click at [372, 107] on div "Equal to" at bounding box center [391, 106] width 133 height 16
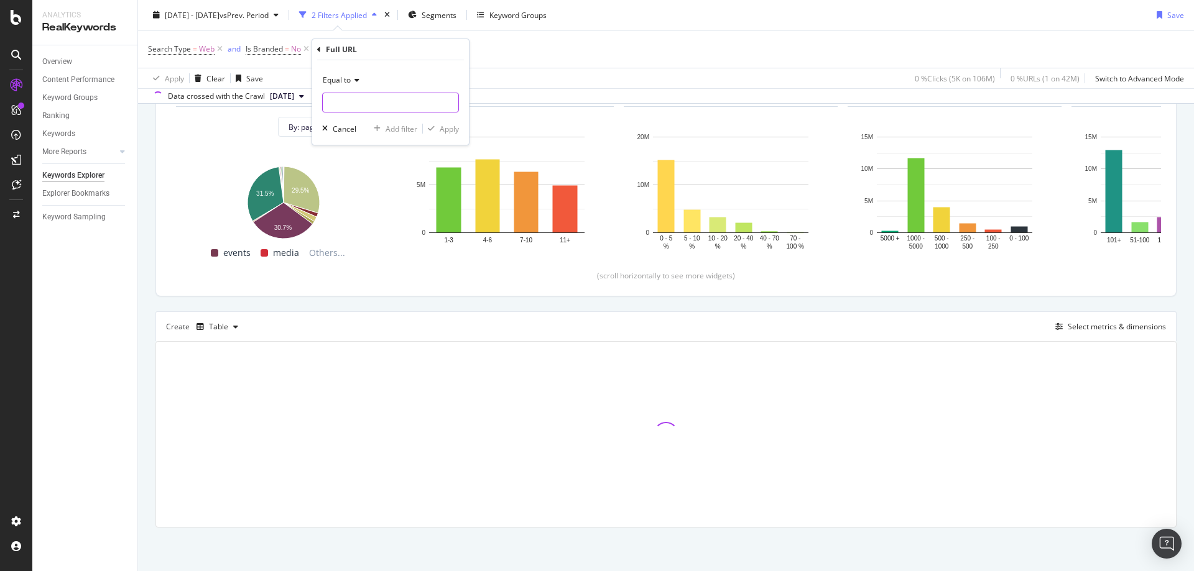
click at [390, 99] on input "text" at bounding box center [391, 103] width 136 height 20
drag, startPoint x: 380, startPoint y: 100, endPoint x: 366, endPoint y: 101, distance: 14.4
click at [365, 102] on input "text" at bounding box center [391, 103] width 136 height 20
click at [430, 93] on input "text" at bounding box center [391, 103] width 136 height 20
paste input "https://www.rei.com/learn/expert-advice/injury-prevention-and-recovery.html"
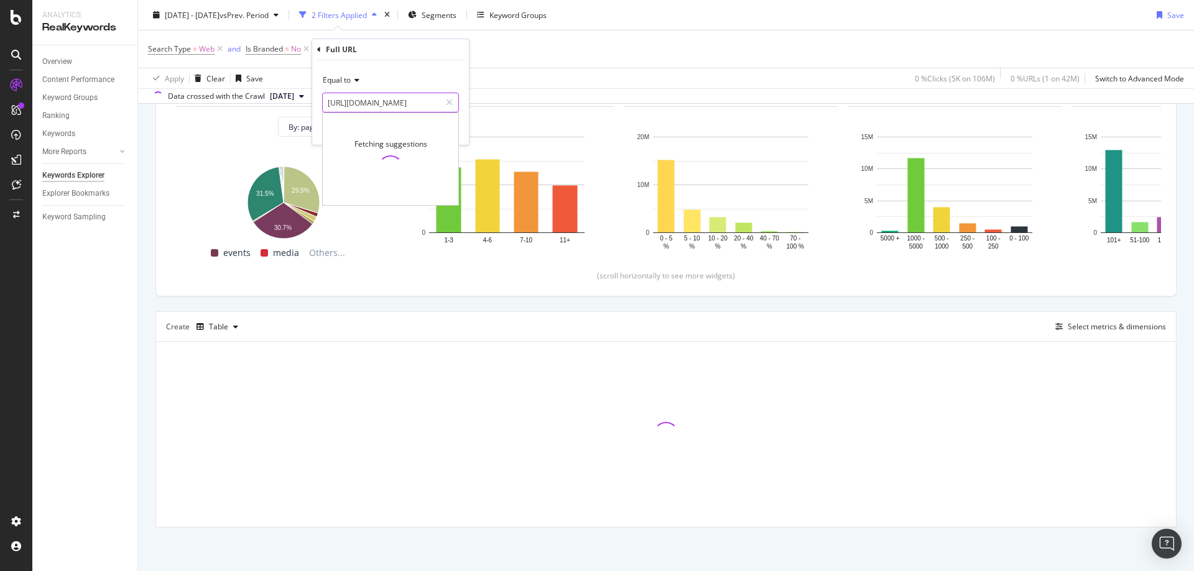
scroll to position [0, 162]
type input "https://www.rei.com/learn/expert-advice/injury-prevention-and-recovery.html"
click at [449, 74] on div "Equal to" at bounding box center [390, 80] width 137 height 20
click at [423, 50] on div "Full URL" at bounding box center [390, 49] width 147 height 21
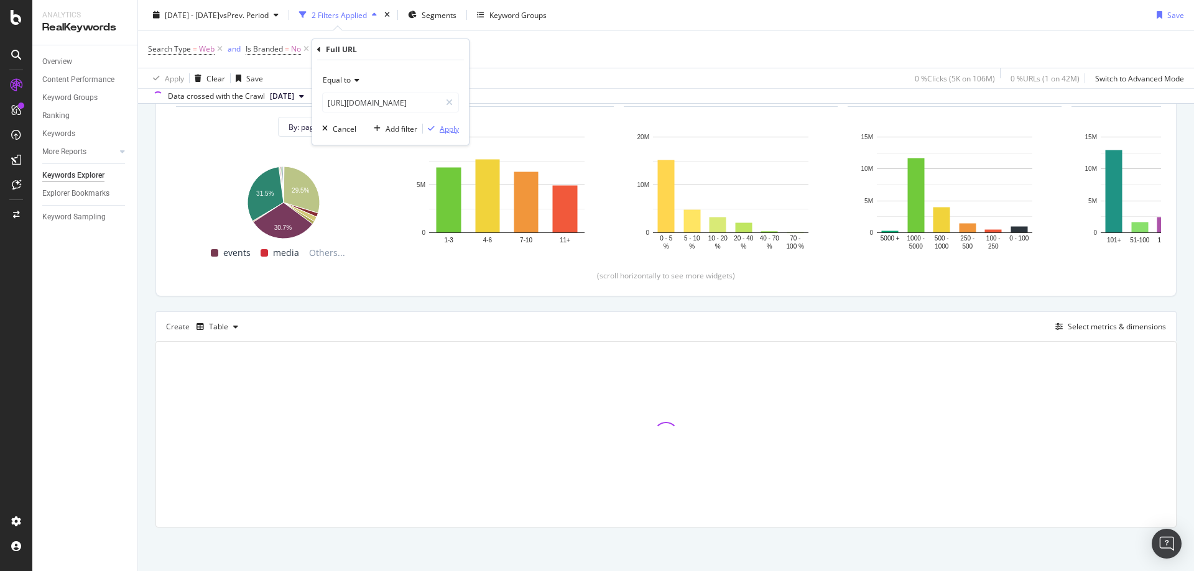
click at [444, 132] on div "Apply" at bounding box center [449, 129] width 19 height 11
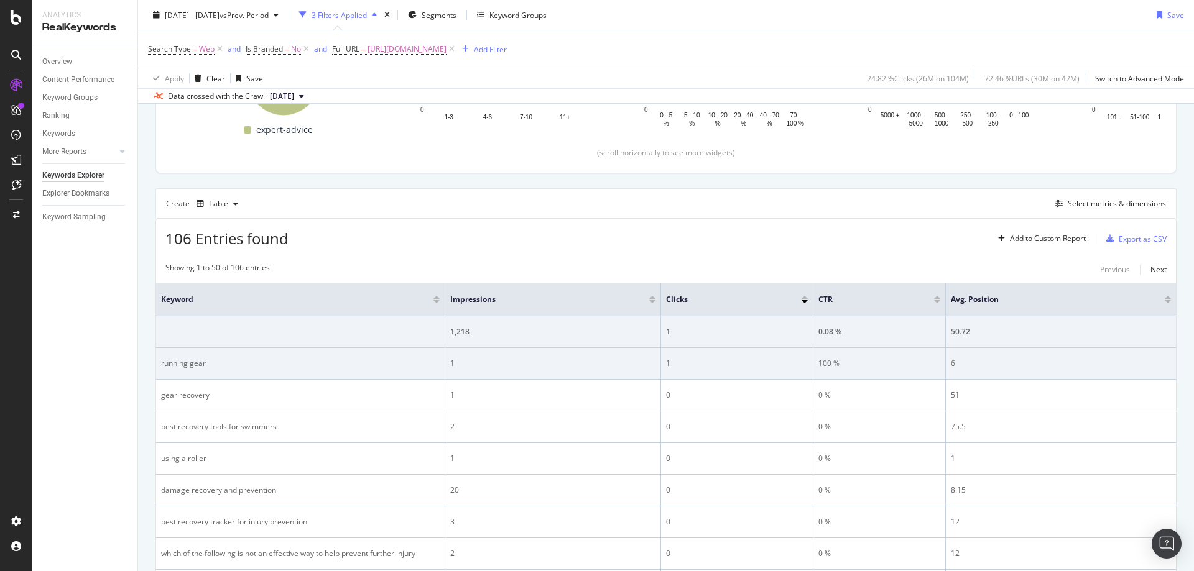
scroll to position [258, 0]
drag, startPoint x: 307, startPoint y: 357, endPoint x: 160, endPoint y: 370, distance: 147.3
click at [160, 370] on td "running gear" at bounding box center [300, 363] width 289 height 32
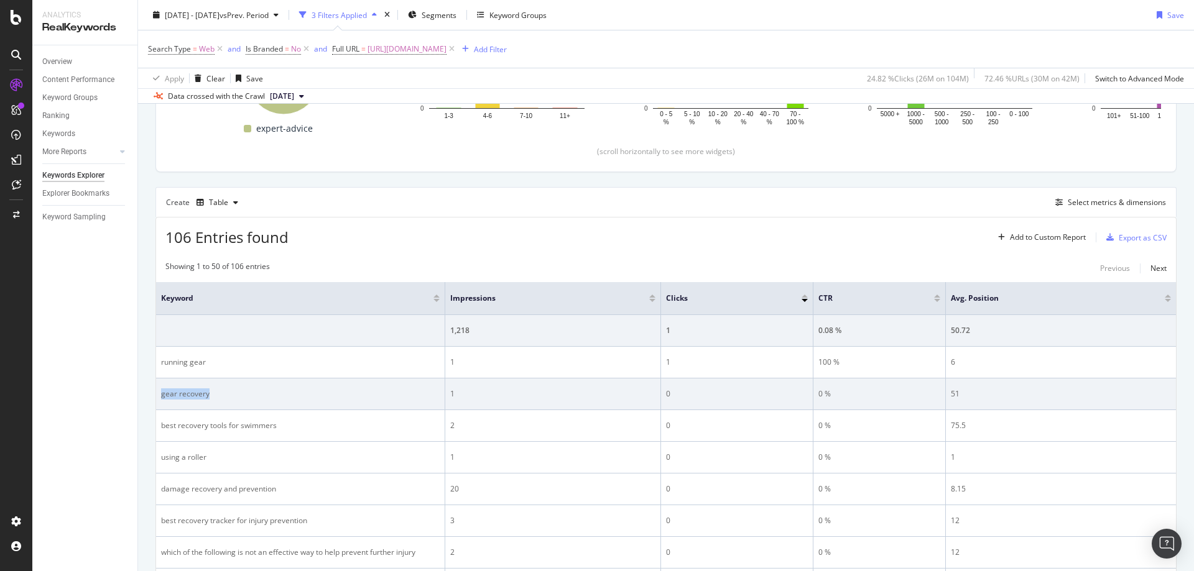
drag, startPoint x: 221, startPoint y: 384, endPoint x: 160, endPoint y: 397, distance: 61.7
click at [160, 397] on td "gear recovery" at bounding box center [300, 395] width 289 height 32
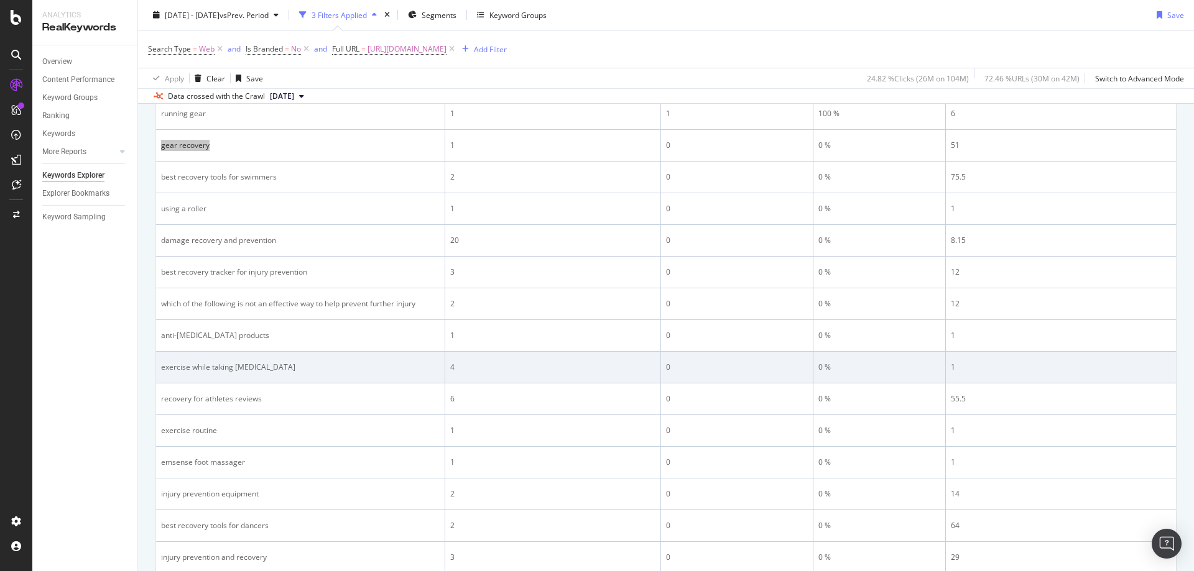
scroll to position [320, 0]
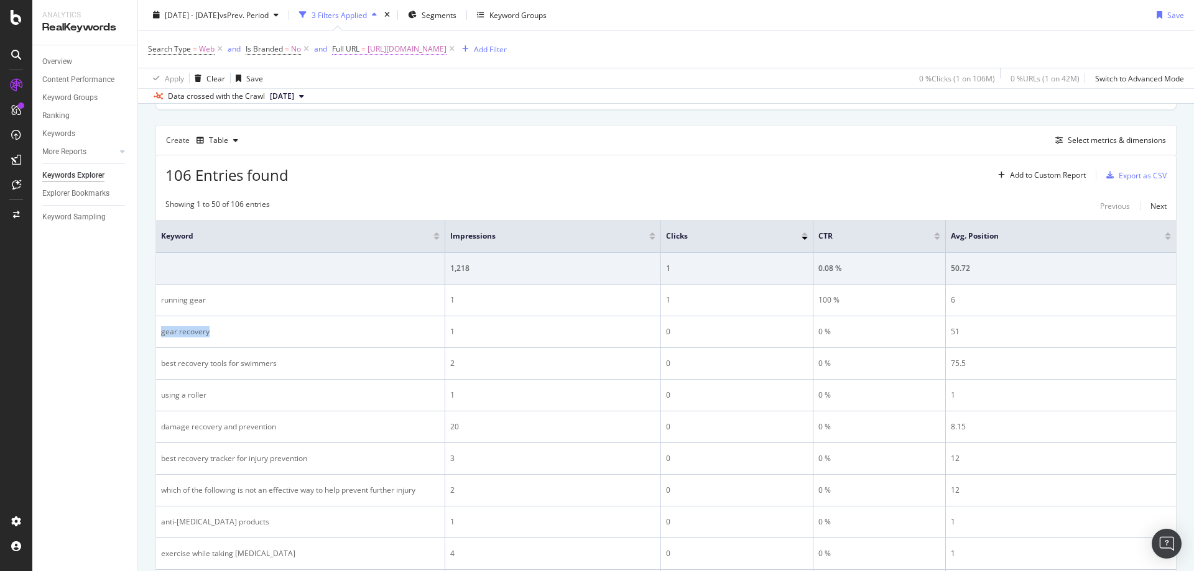
click at [446, 45] on span "https://www.rei.com/learn/expert-advice/injury-prevention-and-recovery.html" at bounding box center [406, 48] width 79 height 17
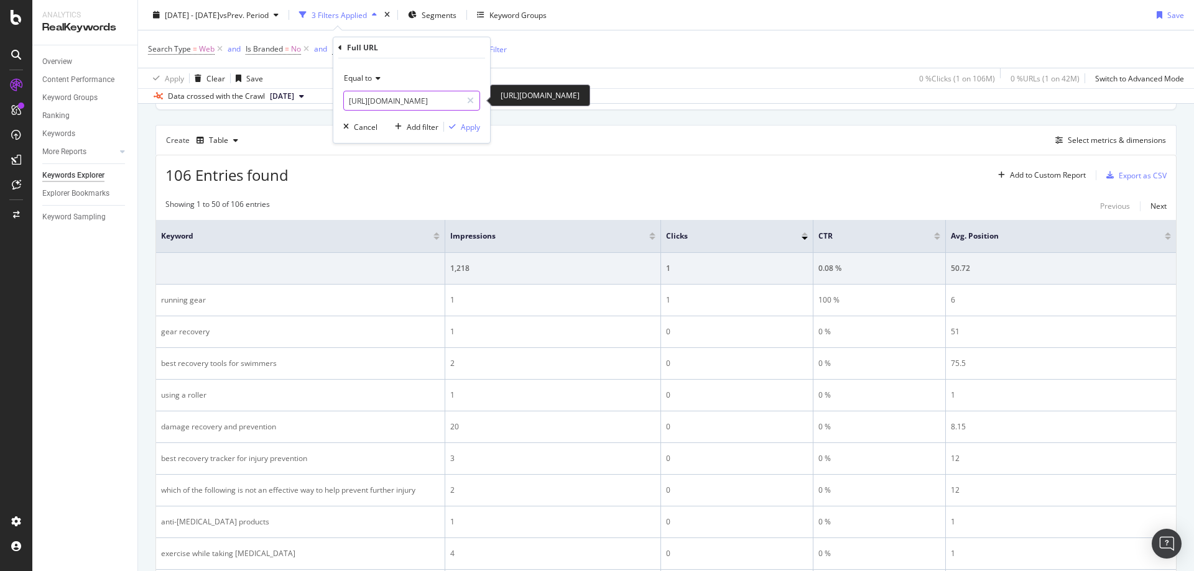
click at [421, 109] on input "https://www.rei.com/learn/expert-advice/injury-prevention-and-recovery.html" at bounding box center [403, 101] width 118 height 20
click at [417, 109] on input "https://www.rei.com/learn/expert-advice/injury-prevention-and-recovery.html" at bounding box center [403, 101] width 118 height 20
paste input "plus-size-gear-and-apparel"
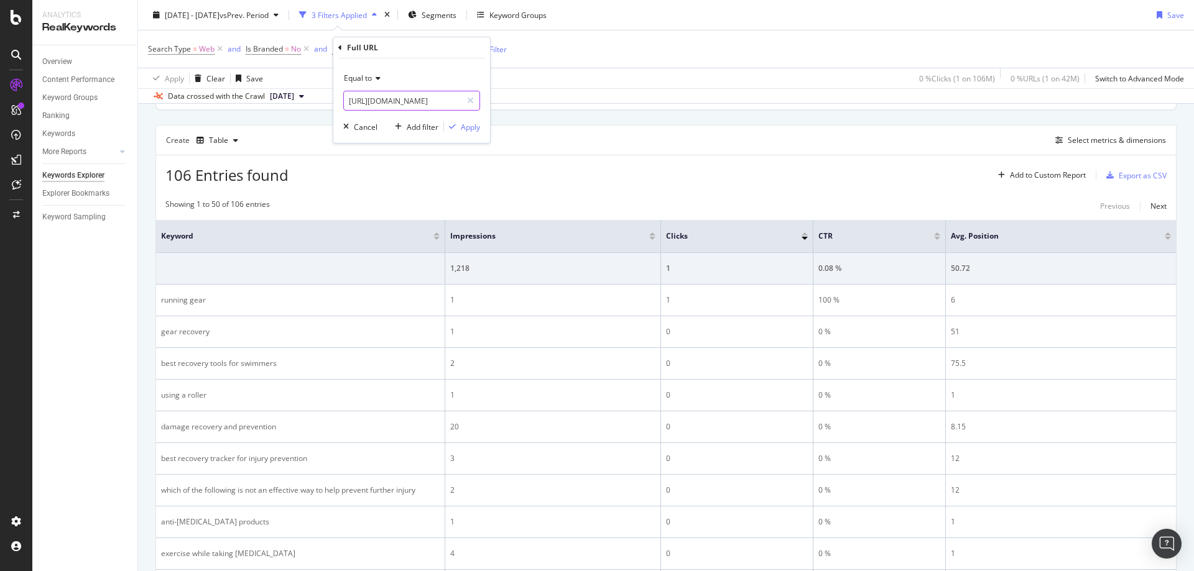
type input "[URL][DOMAIN_NAME]"
click at [463, 127] on div "Apply" at bounding box center [470, 127] width 19 height 11
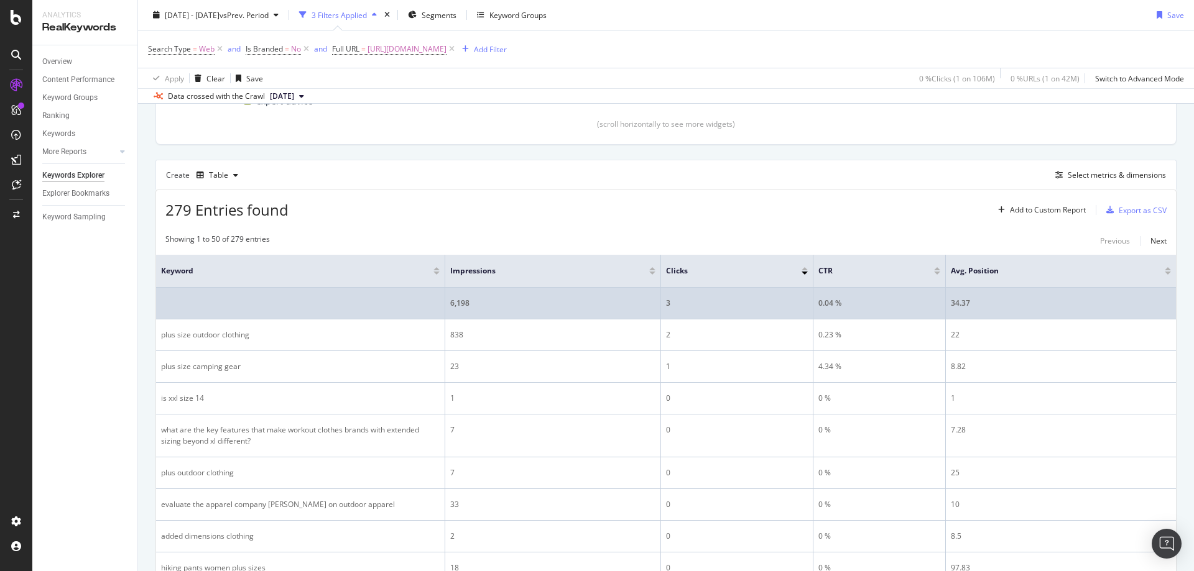
scroll to position [258, 0]
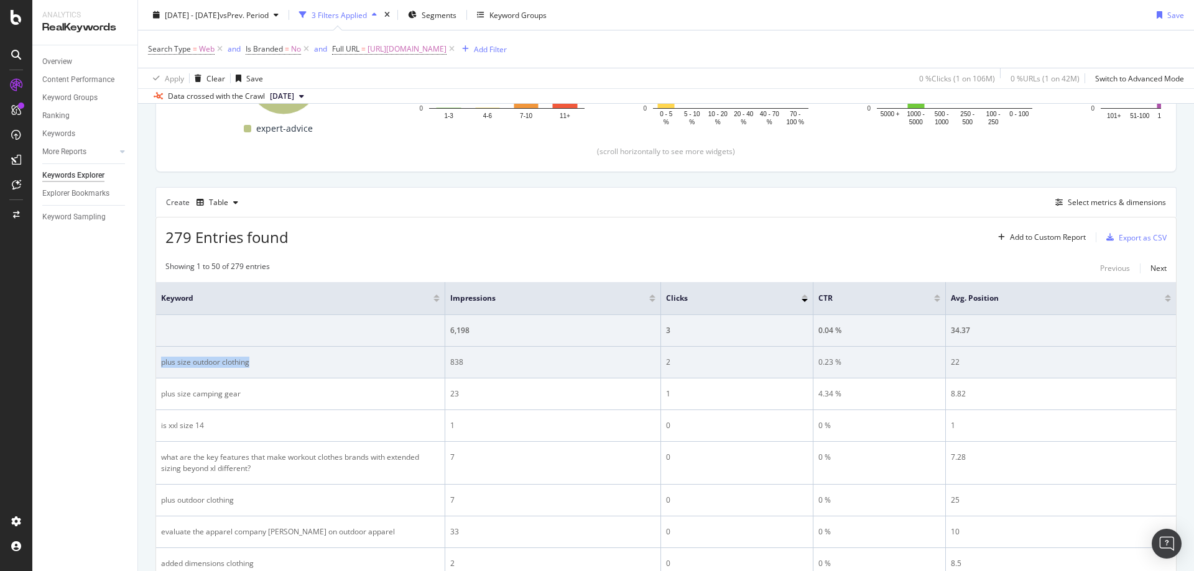
drag, startPoint x: 276, startPoint y: 357, endPoint x: 162, endPoint y: 374, distance: 115.5
click at [162, 374] on td "plus size outdoor clothing" at bounding box center [300, 363] width 289 height 32
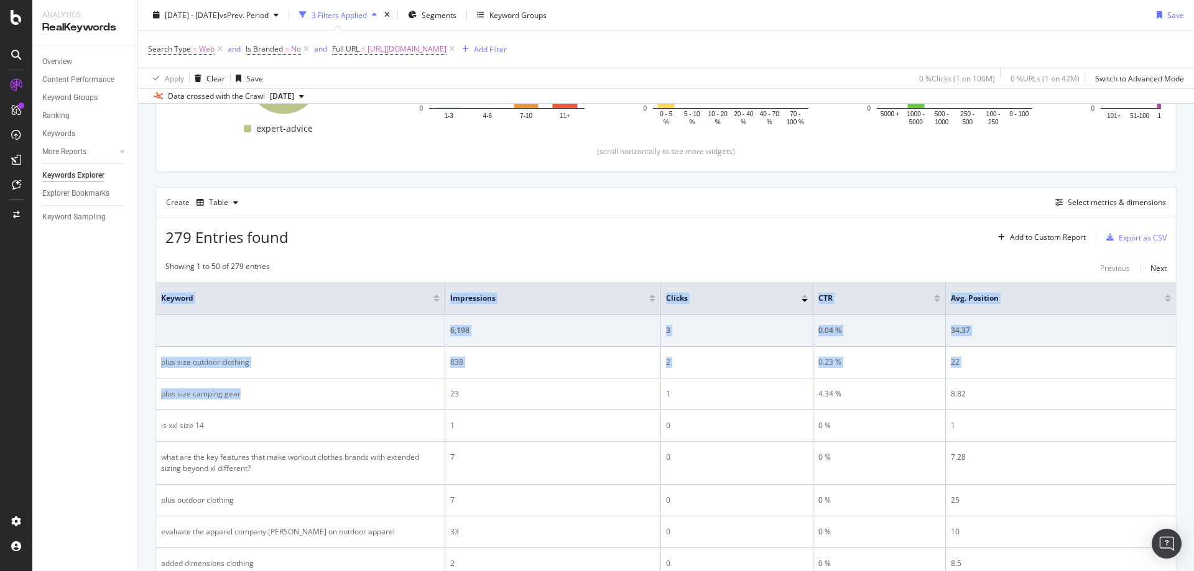
drag, startPoint x: 281, startPoint y: 392, endPoint x: 152, endPoint y: 400, distance: 129.0
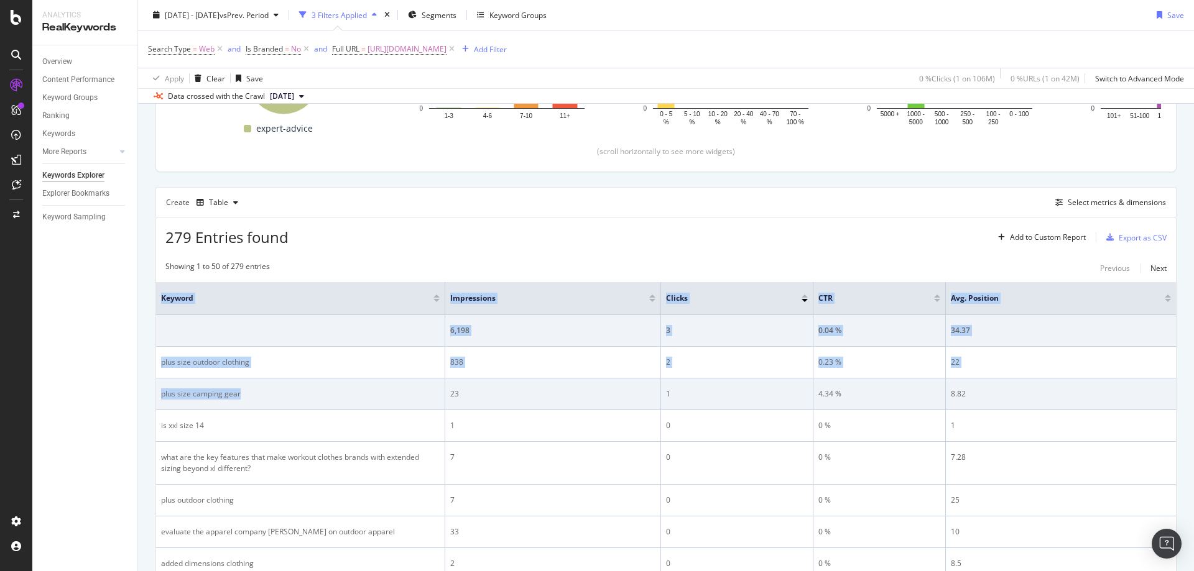
click at [224, 392] on div "plus size camping gear" at bounding box center [300, 394] width 279 height 11
click at [214, 396] on div "plus size camping gear" at bounding box center [300, 394] width 279 height 11
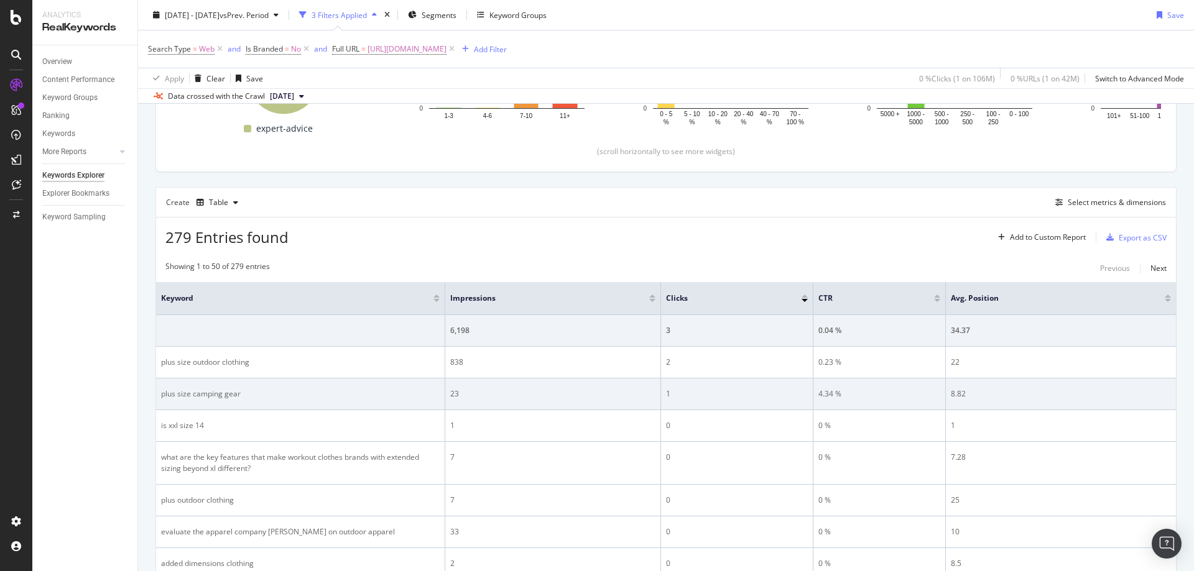
click at [229, 396] on div "plus size camping gear" at bounding box center [300, 394] width 279 height 11
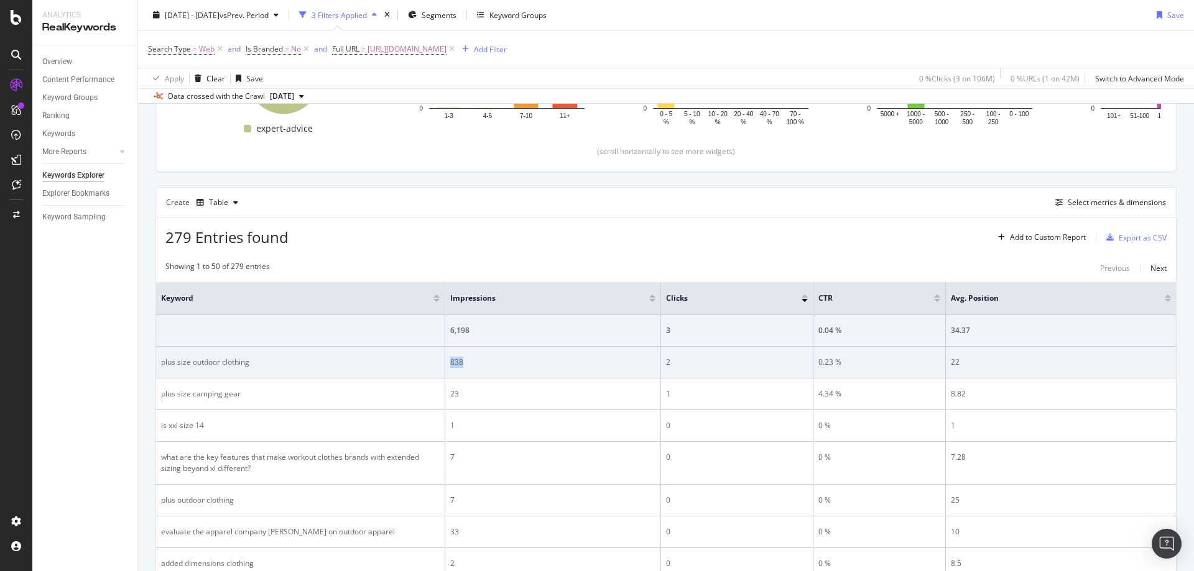
drag, startPoint x: 502, startPoint y: 364, endPoint x: 449, endPoint y: 363, distance: 53.5
click at [449, 363] on td "838" at bounding box center [553, 363] width 216 height 32
drag, startPoint x: 732, startPoint y: 366, endPoint x: 655, endPoint y: 366, distance: 76.5
click at [655, 366] on tr "plus size outdoor clothing 838 2 0.23 % 22" at bounding box center [666, 363] width 1020 height 32
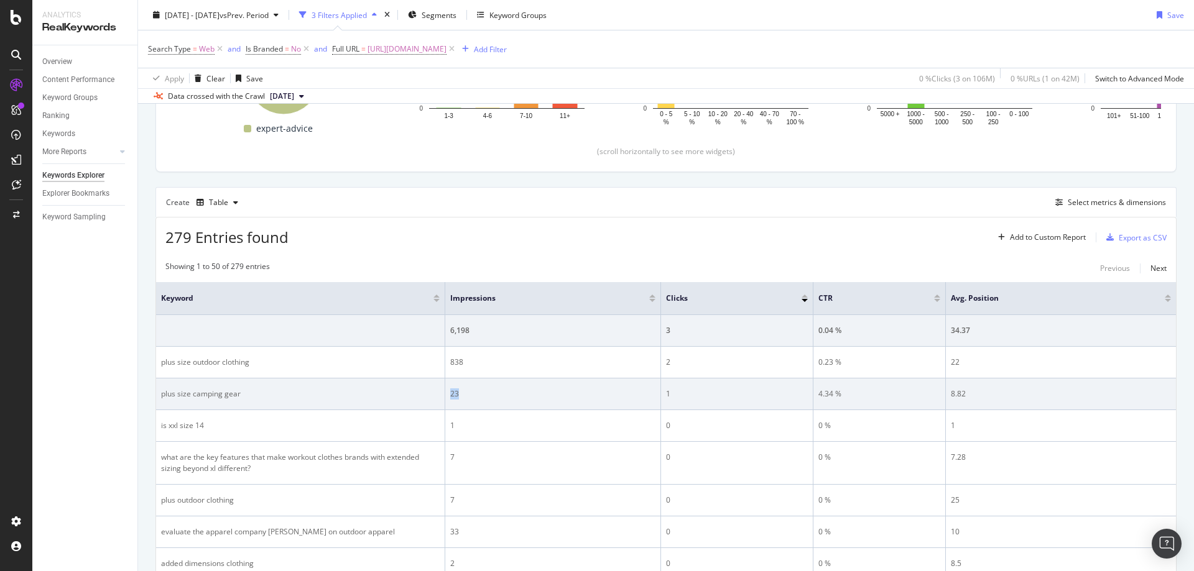
drag, startPoint x: 486, startPoint y: 397, endPoint x: 450, endPoint y: 398, distance: 35.5
click at [450, 398] on div "23" at bounding box center [552, 394] width 205 height 11
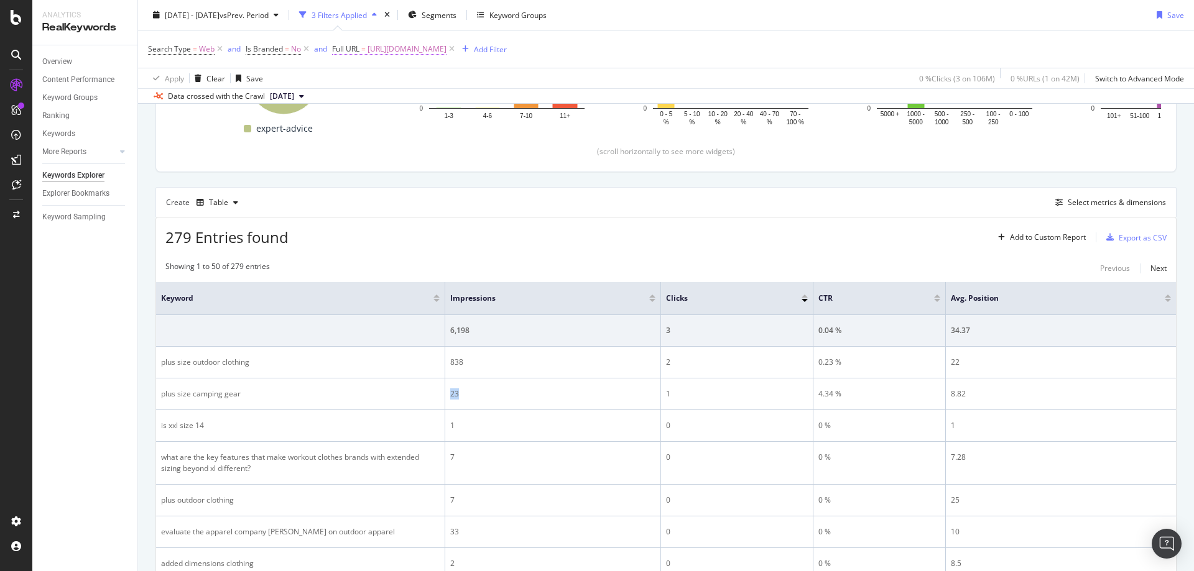
click at [446, 50] on span "[URL][DOMAIN_NAME]" at bounding box center [406, 48] width 79 height 17
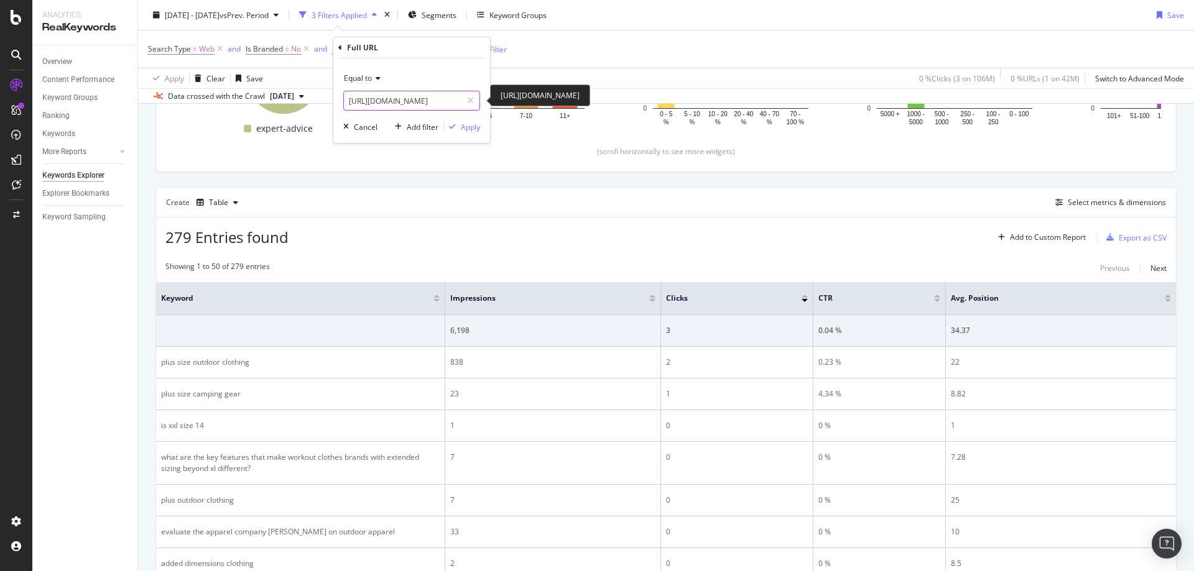
click at [425, 102] on input "[URL][DOMAIN_NAME]" at bounding box center [403, 101] width 118 height 20
paste input "binoculars"
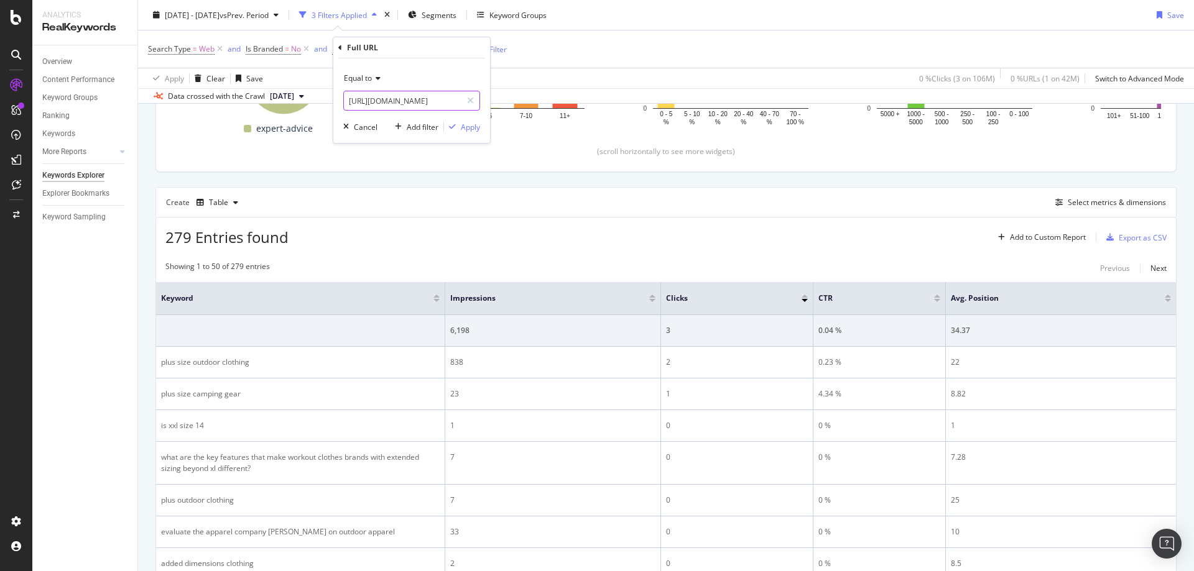
type input "[URL][DOMAIN_NAME]"
click at [464, 124] on div "Apply" at bounding box center [470, 127] width 19 height 11
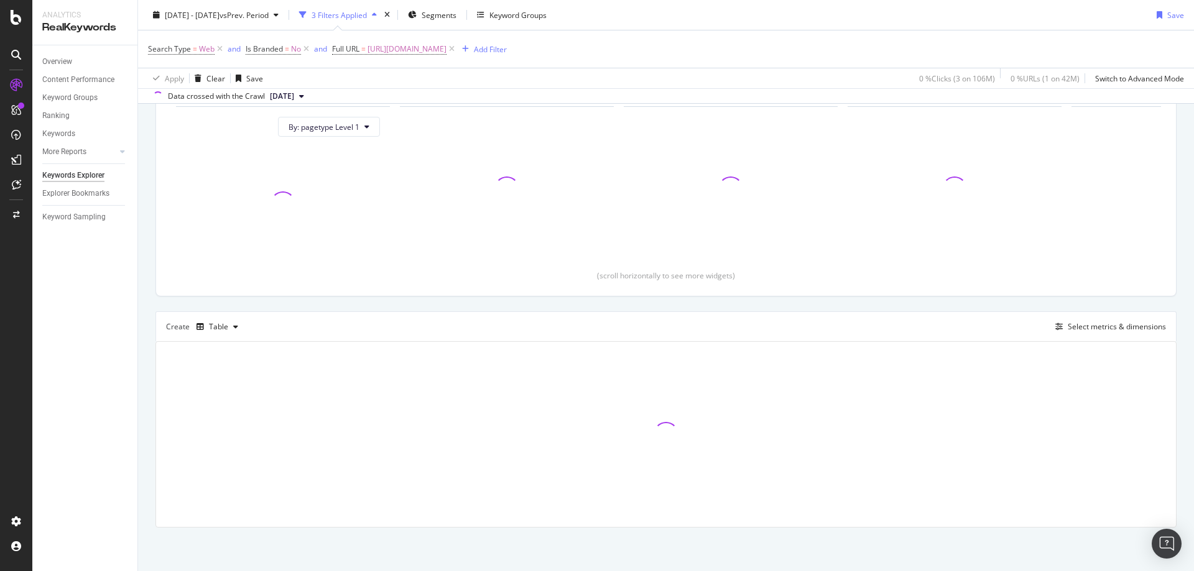
scroll to position [134, 0]
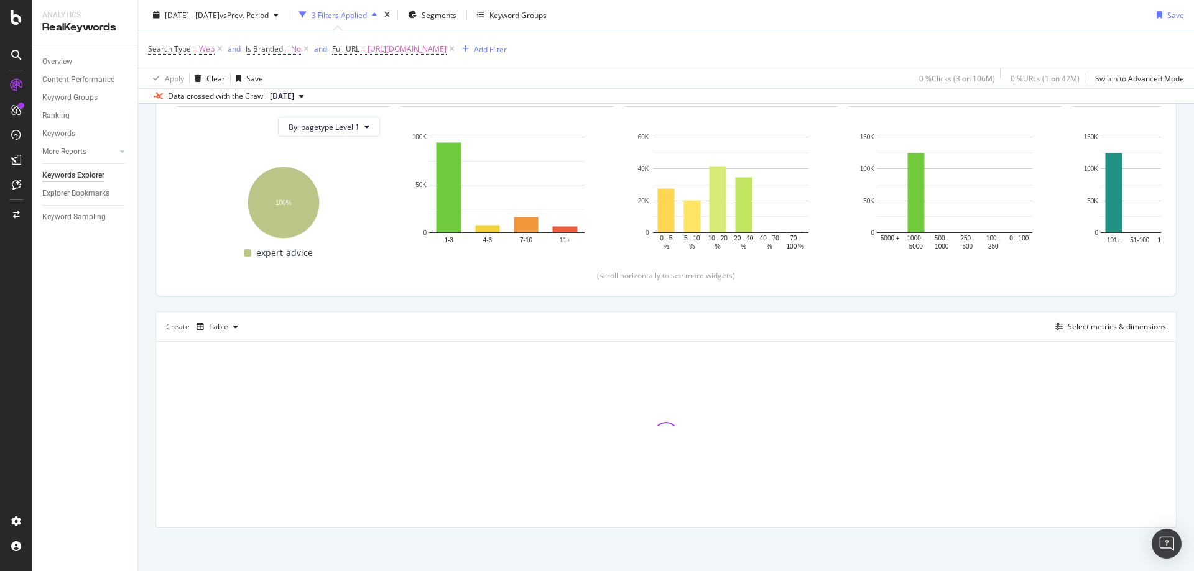
click at [1081, 41] on div "Search Type = Web and Is Branded = No and Full URL = https://www.rei.com/learn/…" at bounding box center [666, 48] width 1036 height 37
click at [1000, 324] on div "Create Table Select metrics & dimensions" at bounding box center [665, 326] width 1021 height 30
click at [1127, 305] on div "Top Charts Clicks By pagetype Level 1 By: pagetype Level 1 Hold CTRL while clic…" at bounding box center [665, 282] width 1021 height 491
click at [898, 30] on div "Search Type = Web and Is Branded = No and Full URL = https://www.rei.com/learn/…" at bounding box center [666, 48] width 1036 height 37
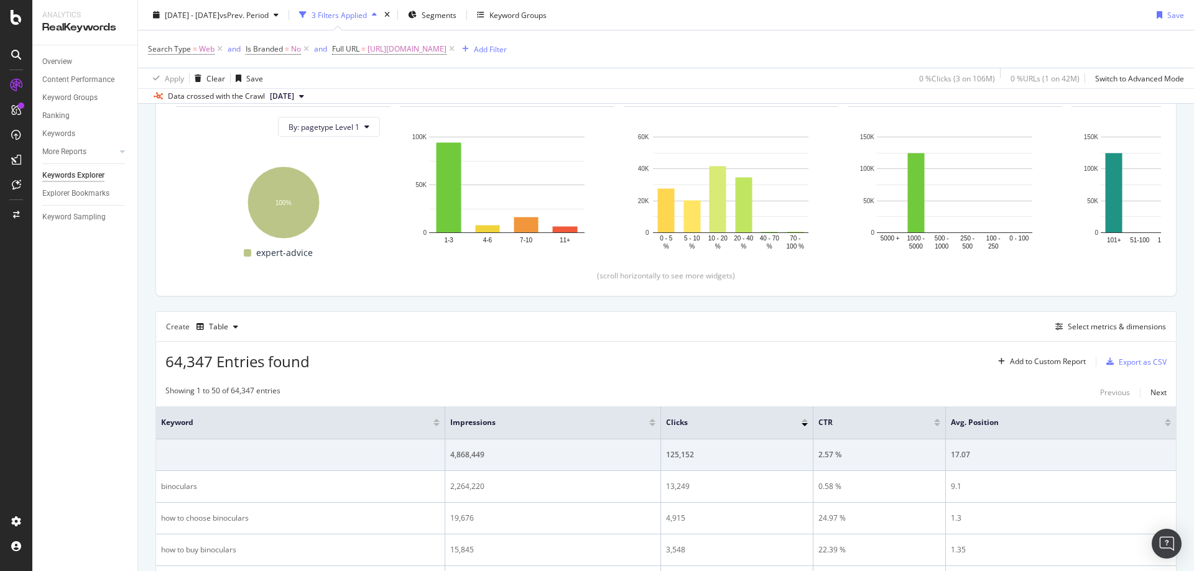
scroll to position [258, 0]
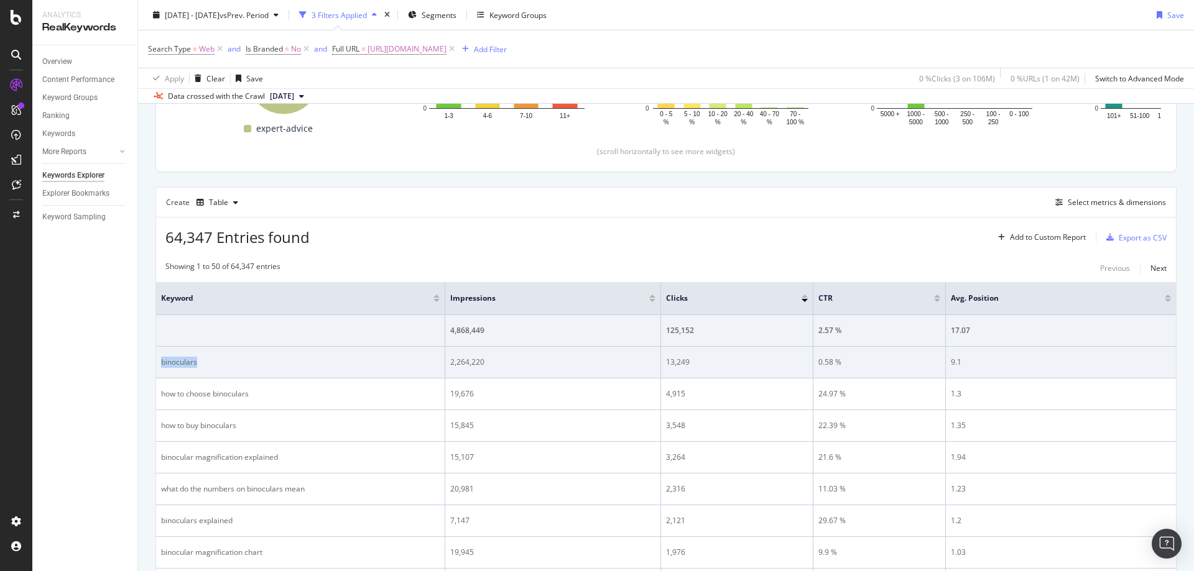
drag, startPoint x: 214, startPoint y: 366, endPoint x: 159, endPoint y: 366, distance: 54.7
click at [159, 366] on td "binoculars" at bounding box center [300, 363] width 289 height 32
drag, startPoint x: 542, startPoint y: 364, endPoint x: 445, endPoint y: 364, distance: 97.6
click at [445, 364] on tr "binoculars 2,264,220 13,249 0.58 % 9.1" at bounding box center [666, 363] width 1020 height 32
drag, startPoint x: 706, startPoint y: 366, endPoint x: 667, endPoint y: 368, distance: 38.6
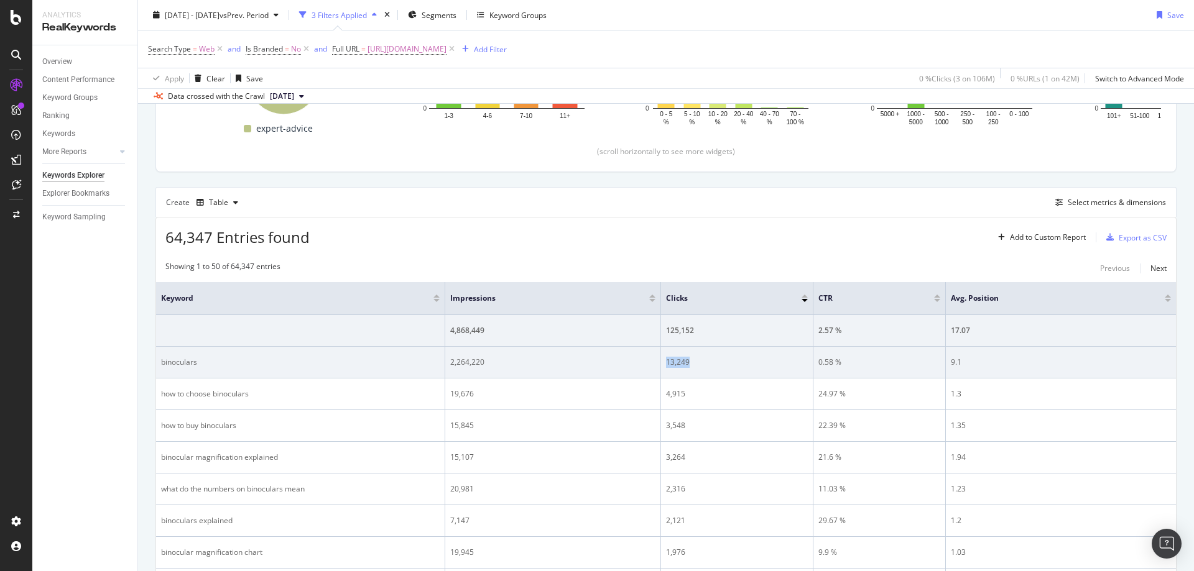
click at [667, 368] on td "13,249" at bounding box center [737, 363] width 152 height 32
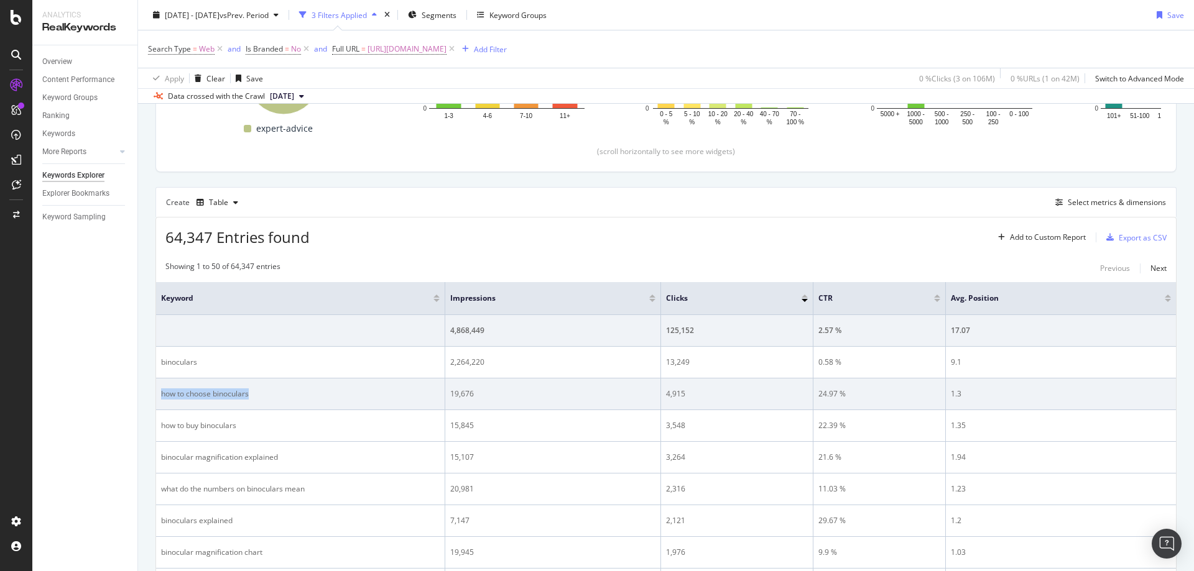
drag, startPoint x: 335, startPoint y: 396, endPoint x: 159, endPoint y: 401, distance: 176.0
click at [159, 400] on td "how to choose binoculars" at bounding box center [300, 395] width 289 height 32
drag, startPoint x: 532, startPoint y: 393, endPoint x: 498, endPoint y: 397, distance: 34.5
click at [532, 393] on div "19,676" at bounding box center [552, 394] width 205 height 11
drag, startPoint x: 496, startPoint y: 397, endPoint x: 448, endPoint y: 397, distance: 47.9
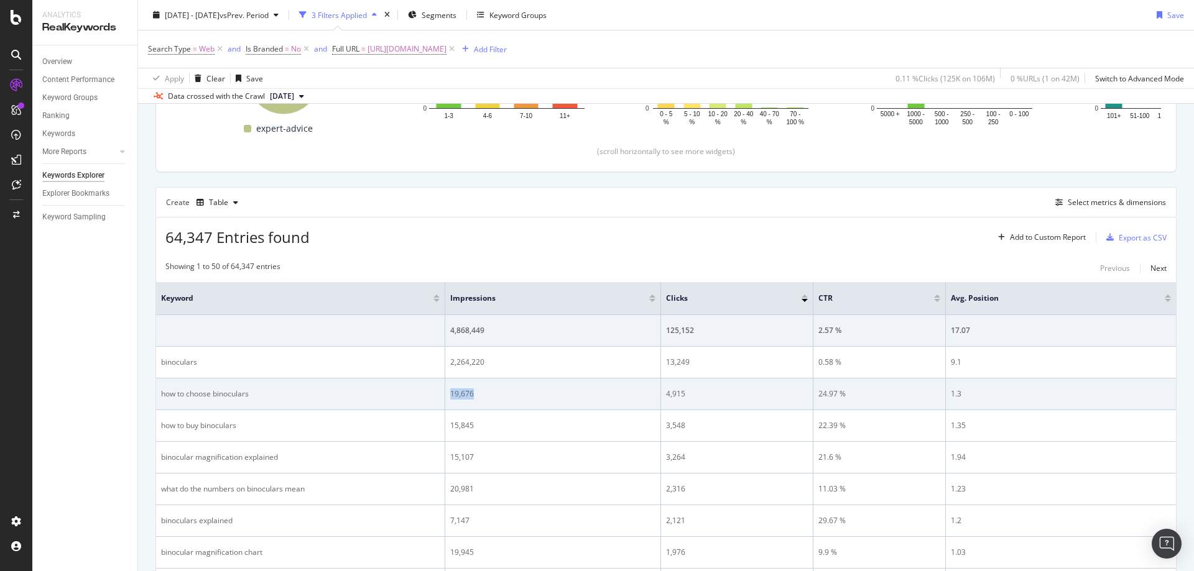
click at [448, 397] on td "19,676" at bounding box center [553, 395] width 216 height 32
click at [677, 389] on div "4,915" at bounding box center [737, 394] width 142 height 11
drag, startPoint x: 716, startPoint y: 389, endPoint x: 666, endPoint y: 393, distance: 49.9
click at [666, 393] on div "4,915" at bounding box center [737, 394] width 142 height 11
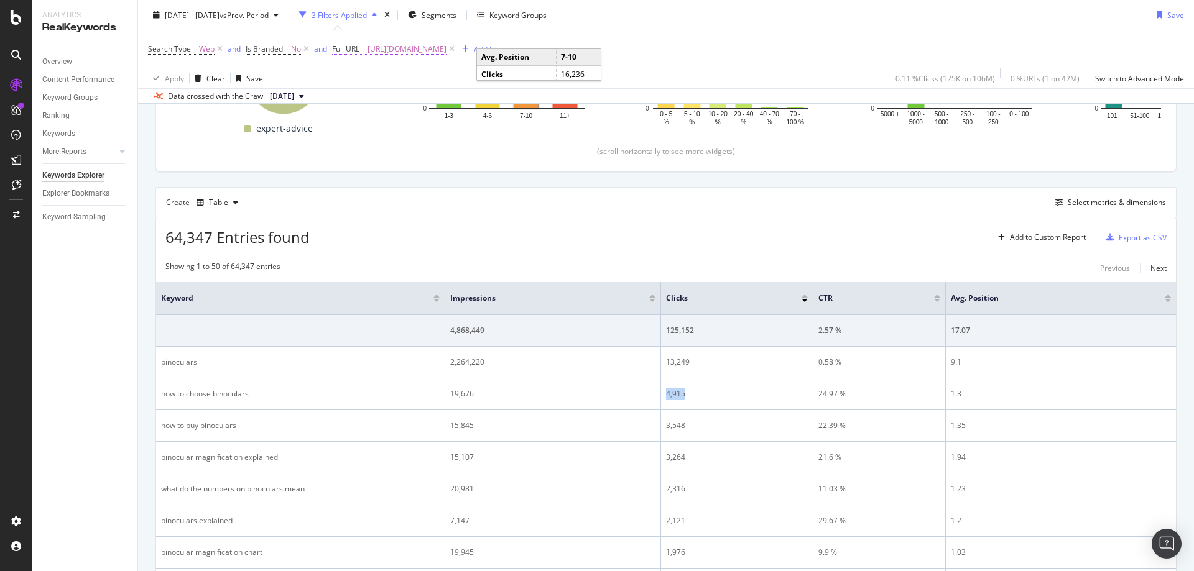
click at [446, 52] on span "[URL][DOMAIN_NAME]" at bounding box center [406, 48] width 79 height 17
click at [446, 40] on span "[URL][DOMAIN_NAME]" at bounding box center [406, 48] width 79 height 17
click at [387, 97] on input "[URL][DOMAIN_NAME]" at bounding box center [403, 101] width 118 height 20
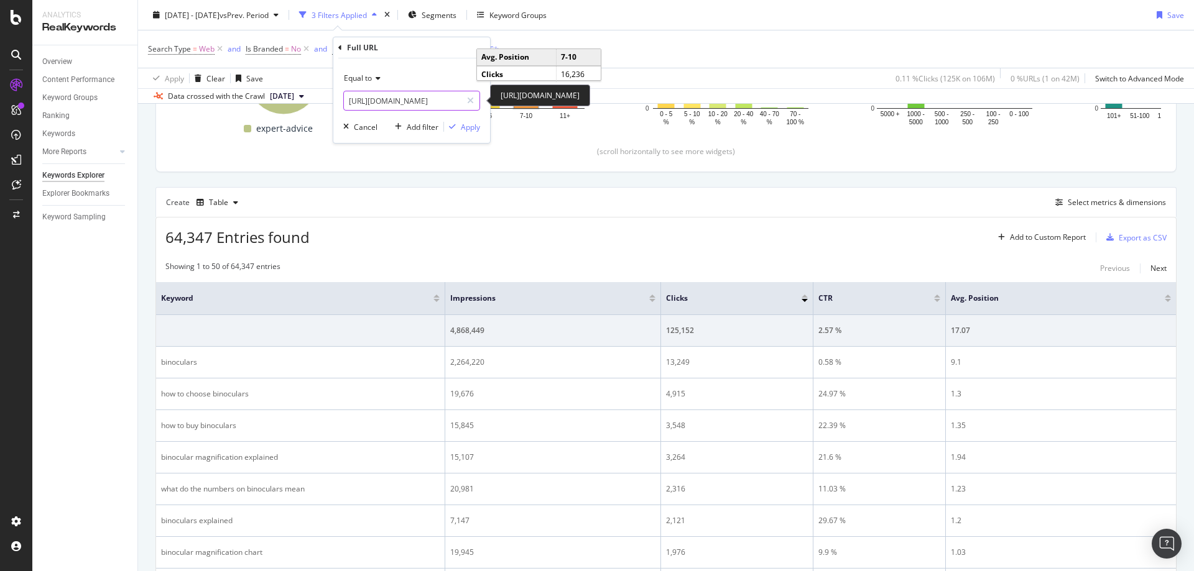
click at [387, 97] on input "[URL][DOMAIN_NAME]" at bounding box center [403, 101] width 118 height 20
paste input "crampons-snow-ice-climbing"
type input "[URL][DOMAIN_NAME]"
click at [468, 128] on div "Apply" at bounding box center [470, 127] width 19 height 11
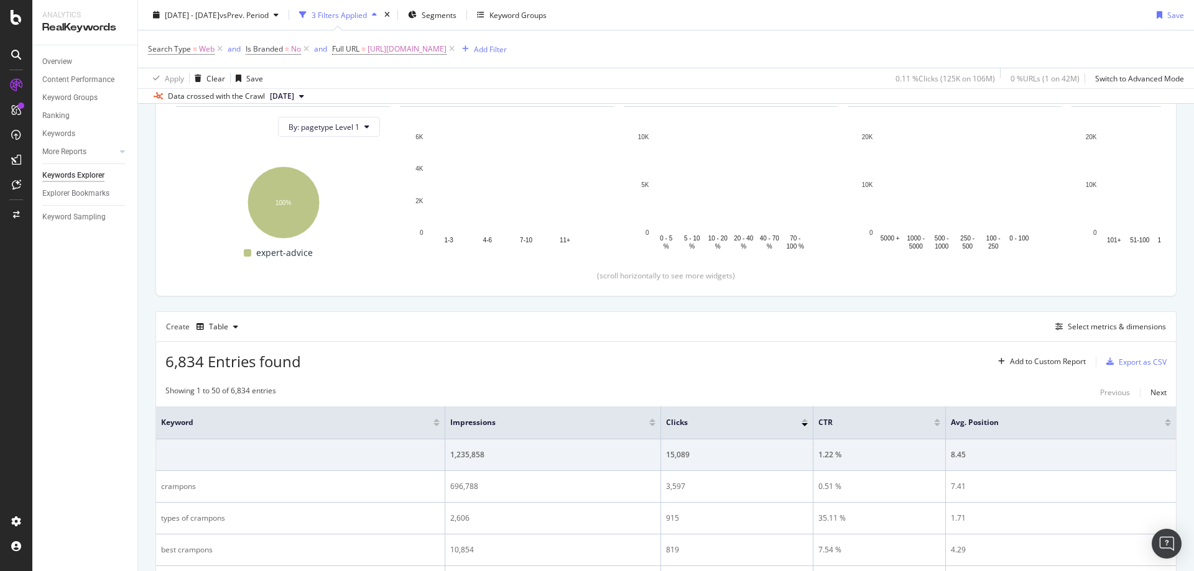
scroll to position [258, 0]
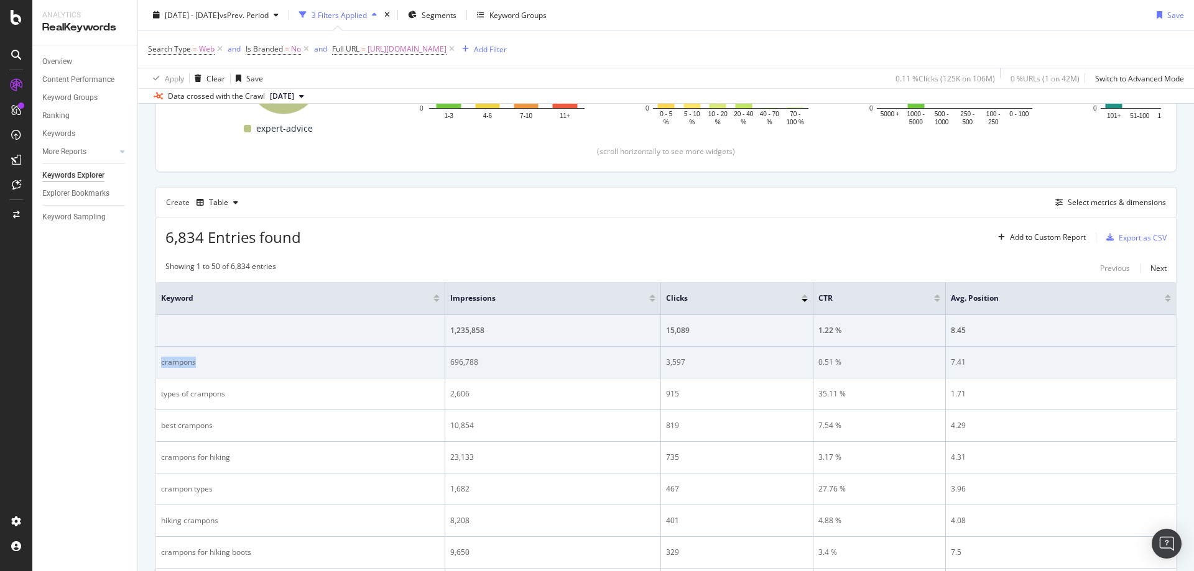
drag, startPoint x: 204, startPoint y: 357, endPoint x: 159, endPoint y: 360, distance: 44.9
click at [159, 360] on td "crampons" at bounding box center [300, 363] width 289 height 32
drag, startPoint x: 520, startPoint y: 359, endPoint x: 450, endPoint y: 357, distance: 69.6
click at [450, 357] on div "696,788" at bounding box center [552, 362] width 205 height 11
drag, startPoint x: 739, startPoint y: 367, endPoint x: 665, endPoint y: 364, distance: 74.0
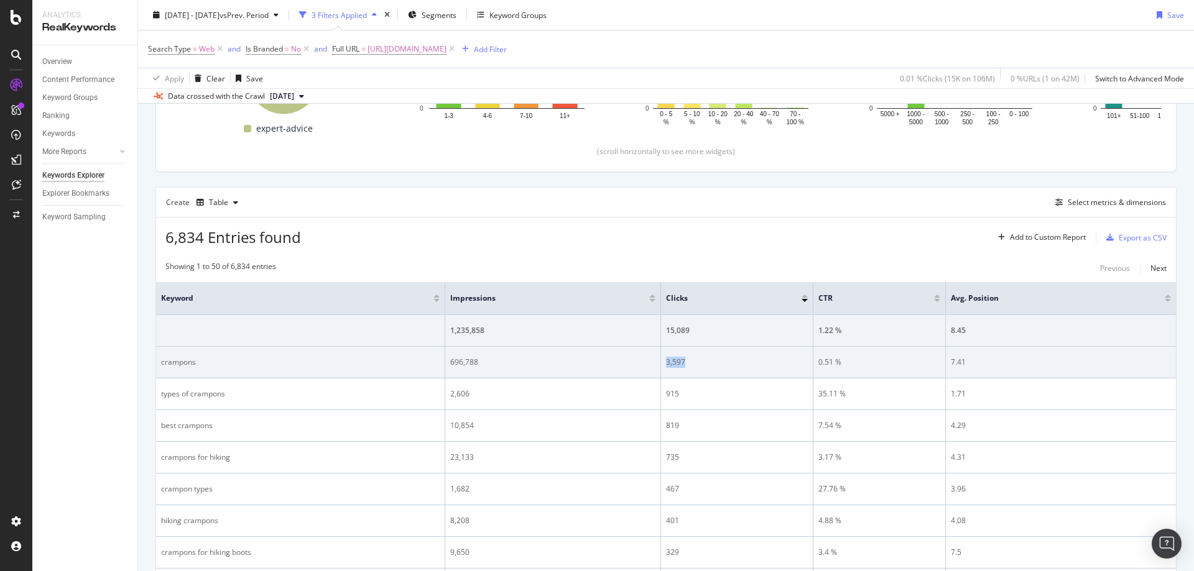
click at [665, 364] on td "3,597" at bounding box center [737, 363] width 152 height 32
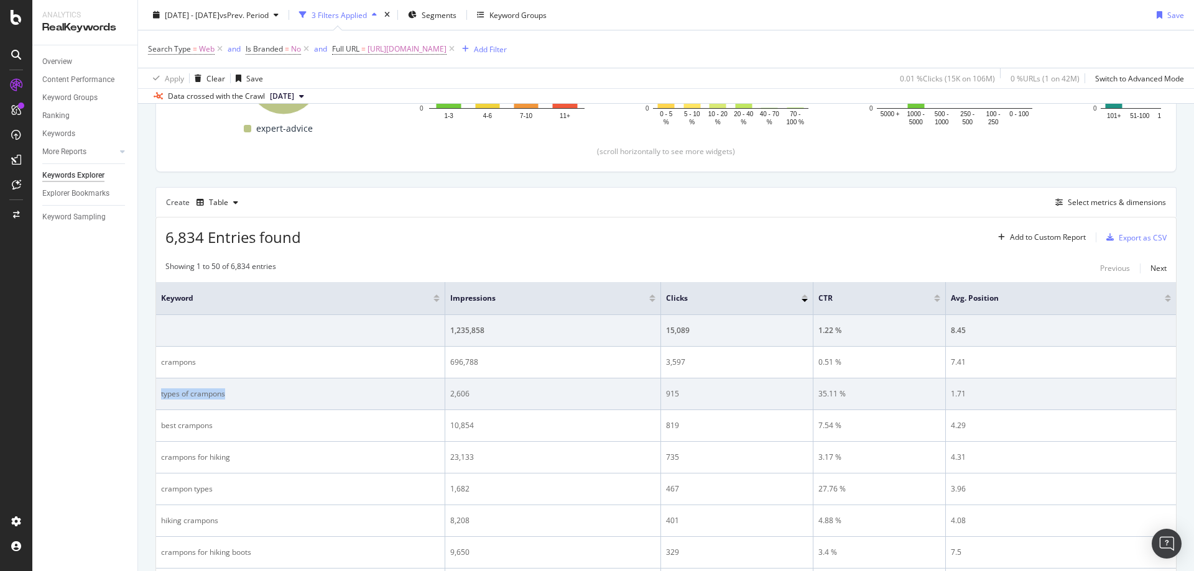
drag, startPoint x: 270, startPoint y: 398, endPoint x: 159, endPoint y: 396, distance: 110.7
click at [159, 396] on td "types of crampons" at bounding box center [300, 395] width 289 height 32
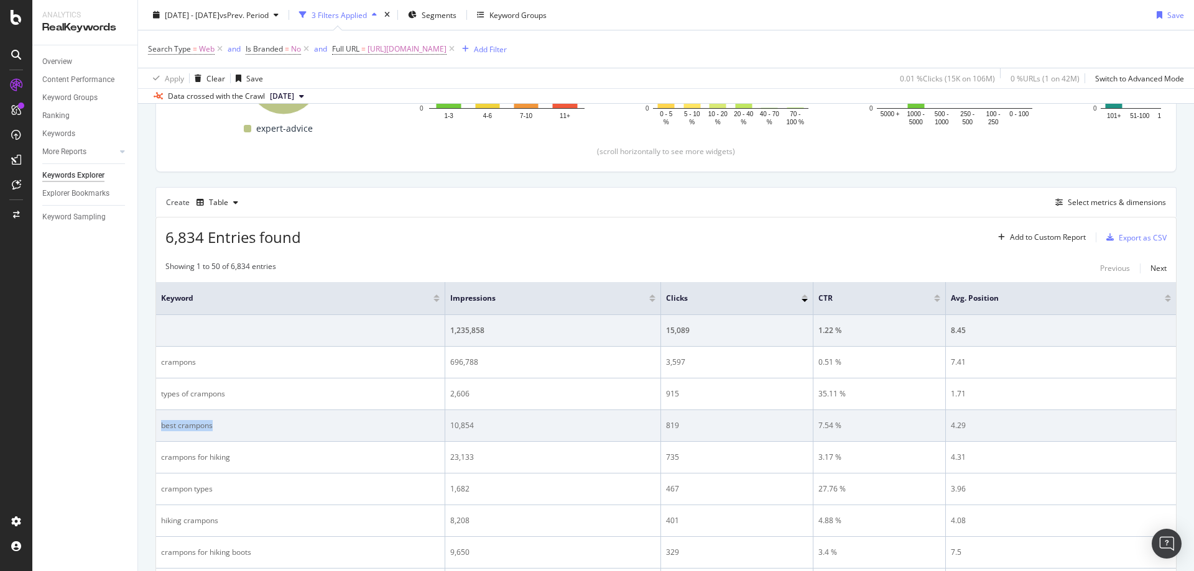
drag, startPoint x: 240, startPoint y: 423, endPoint x: 160, endPoint y: 429, distance: 80.4
click at [160, 429] on td "best crampons" at bounding box center [300, 426] width 289 height 32
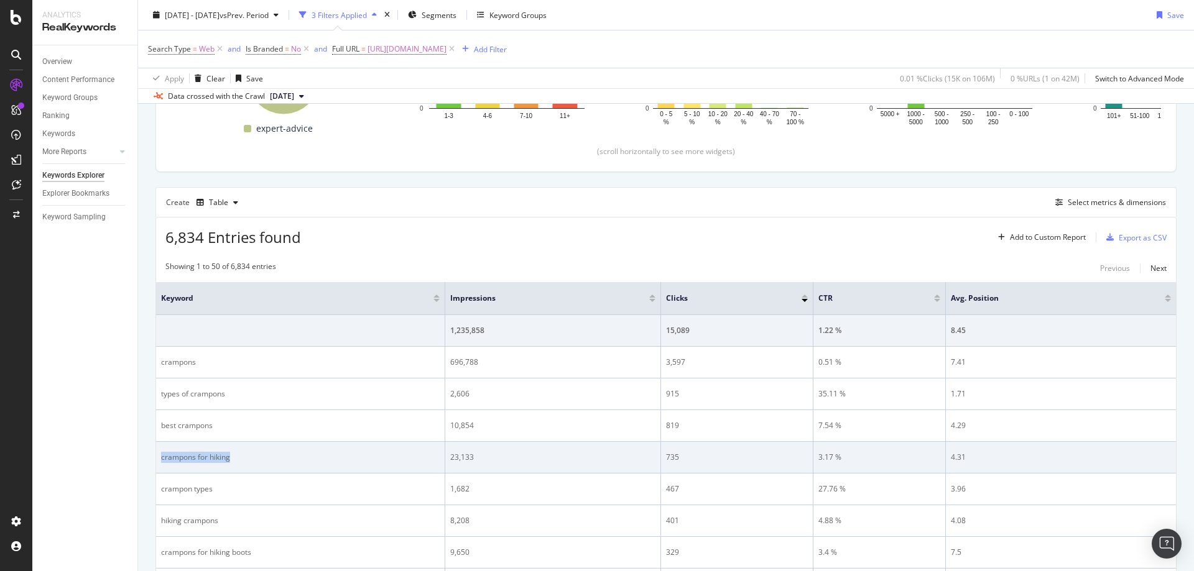
drag, startPoint x: 295, startPoint y: 468, endPoint x: 158, endPoint y: 466, distance: 136.8
click at [158, 466] on td "crampons for hiking" at bounding box center [300, 458] width 289 height 32
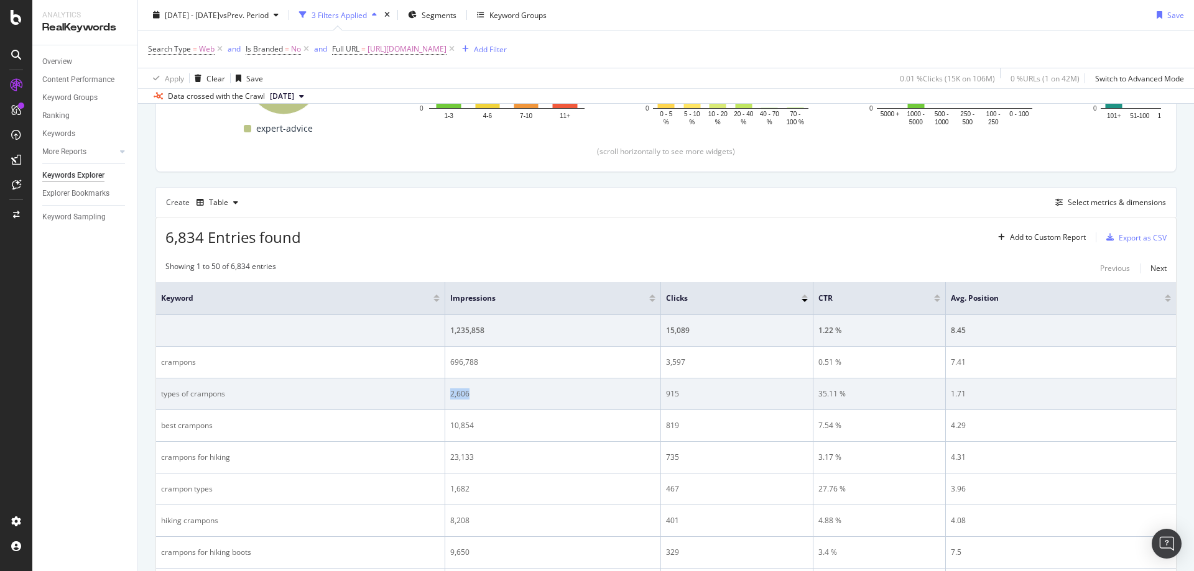
drag, startPoint x: 479, startPoint y: 402, endPoint x: 445, endPoint y: 397, distance: 33.9
click at [445, 397] on td "2,606" at bounding box center [553, 395] width 216 height 32
drag, startPoint x: 702, startPoint y: 403, endPoint x: 687, endPoint y: 398, distance: 15.9
click at [701, 403] on td "915" at bounding box center [737, 395] width 152 height 32
drag, startPoint x: 684, startPoint y: 396, endPoint x: 663, endPoint y: 393, distance: 20.8
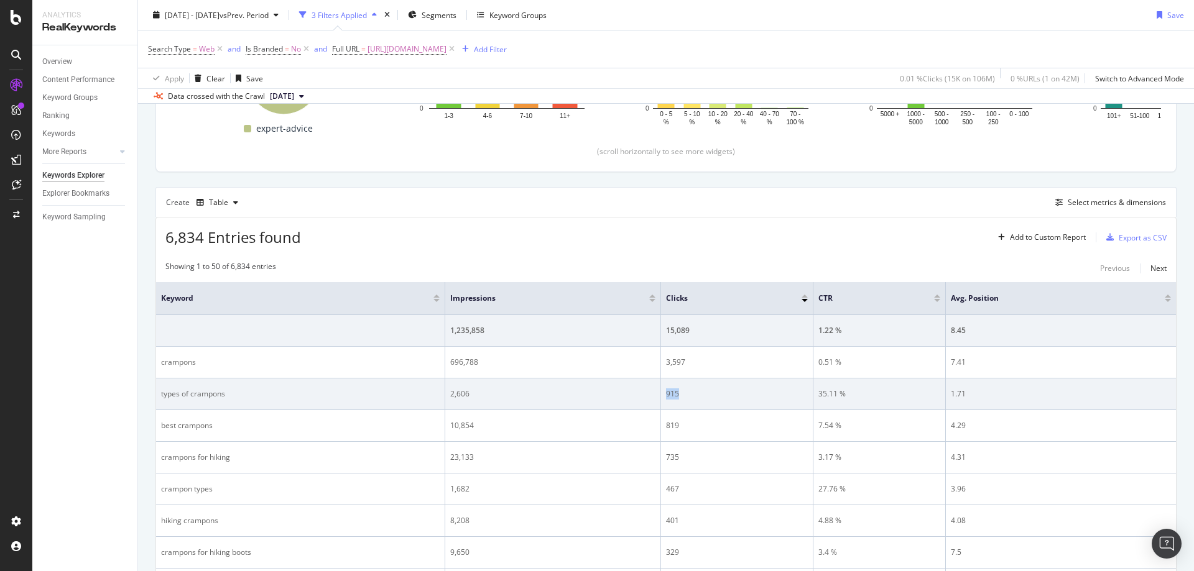
click at [663, 393] on td "915" at bounding box center [737, 395] width 152 height 32
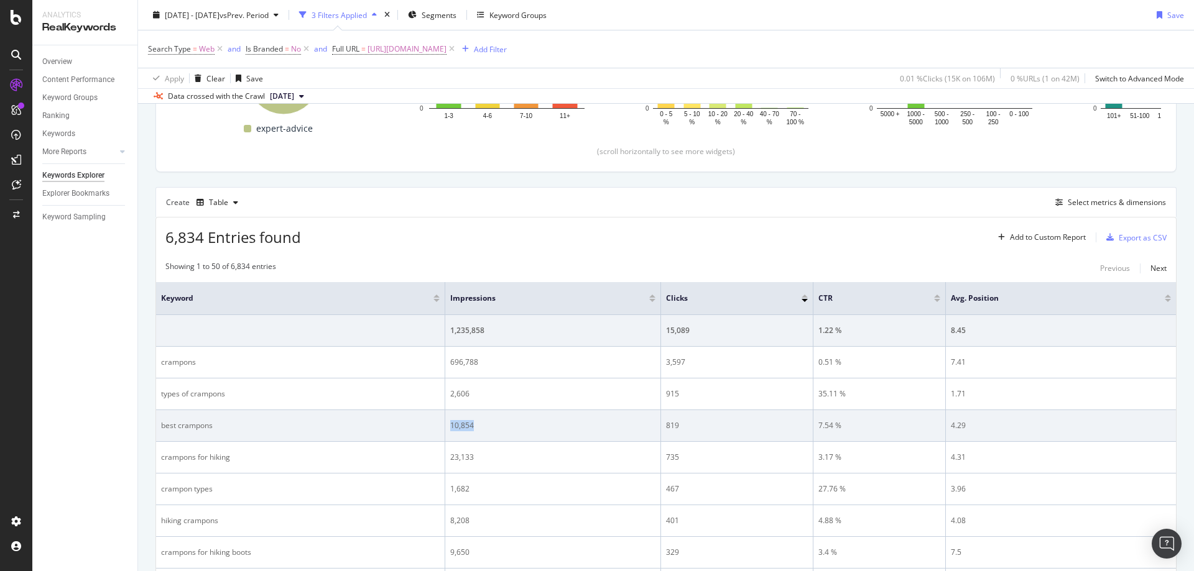
drag, startPoint x: 502, startPoint y: 419, endPoint x: 451, endPoint y: 426, distance: 51.5
click at [451, 426] on td "10,854" at bounding box center [553, 426] width 216 height 32
drag, startPoint x: 704, startPoint y: 429, endPoint x: 665, endPoint y: 428, distance: 38.6
click at [665, 428] on td "819" at bounding box center [737, 426] width 152 height 32
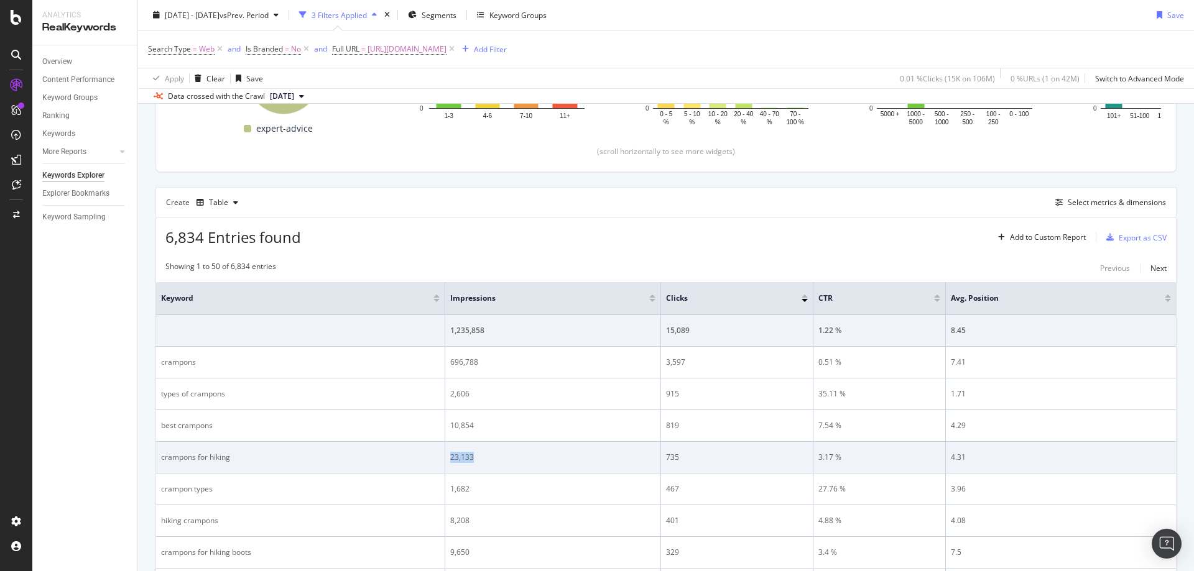
drag, startPoint x: 477, startPoint y: 450, endPoint x: 451, endPoint y: 458, distance: 27.9
click at [451, 458] on td "23,133" at bounding box center [553, 458] width 216 height 32
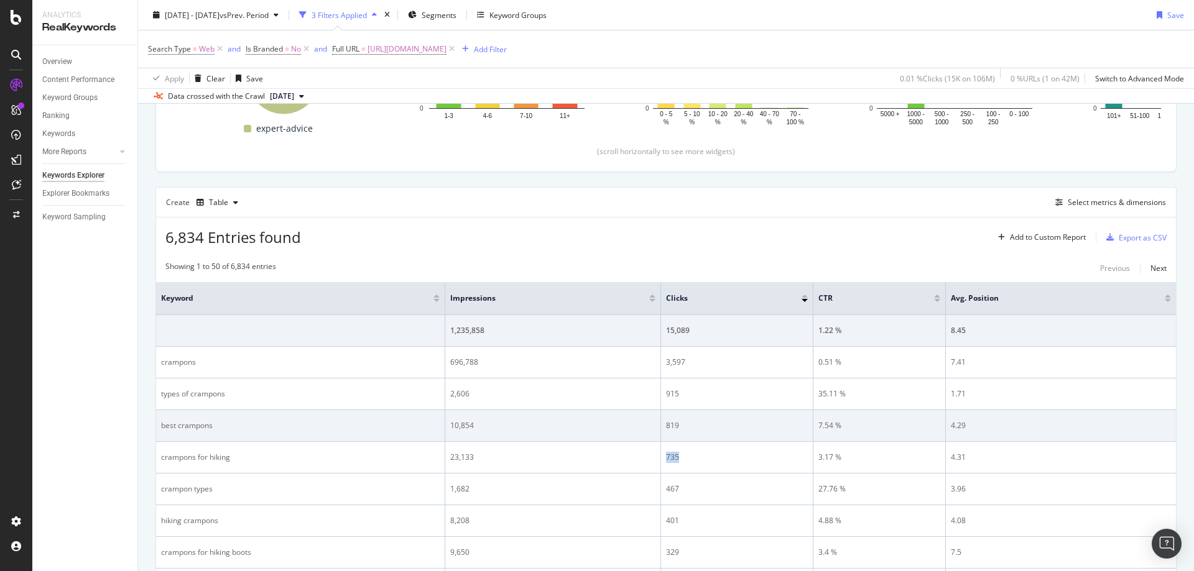
drag, startPoint x: 685, startPoint y: 455, endPoint x: 1020, endPoint y: 430, distance: 336.0
click at [663, 457] on td "735" at bounding box center [737, 458] width 152 height 32
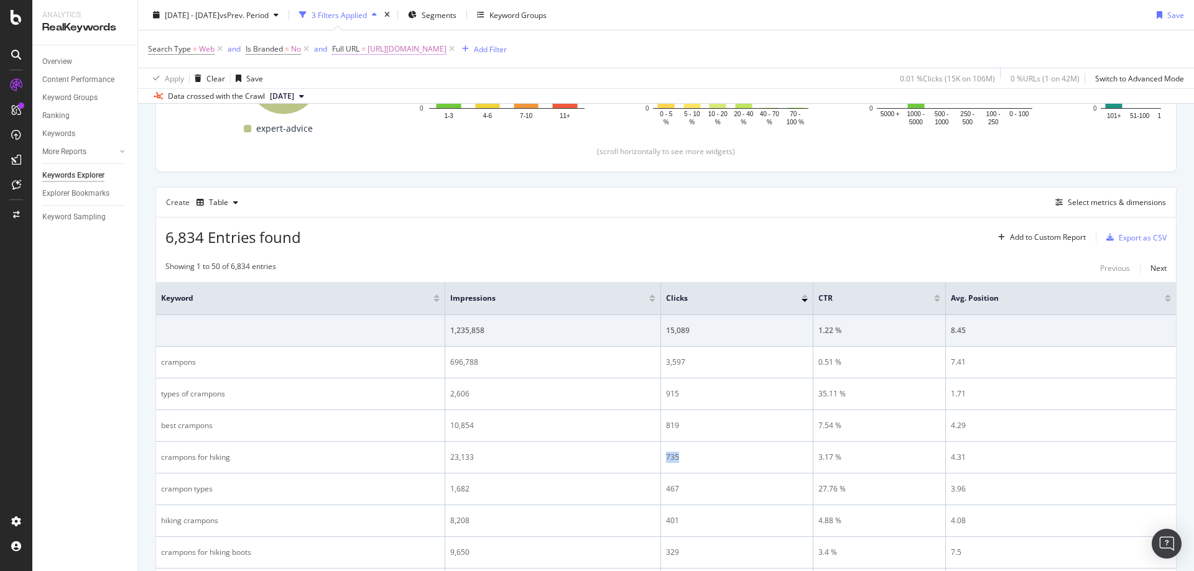
click at [446, 46] on span "[URL][DOMAIN_NAME]" at bounding box center [406, 48] width 79 height 17
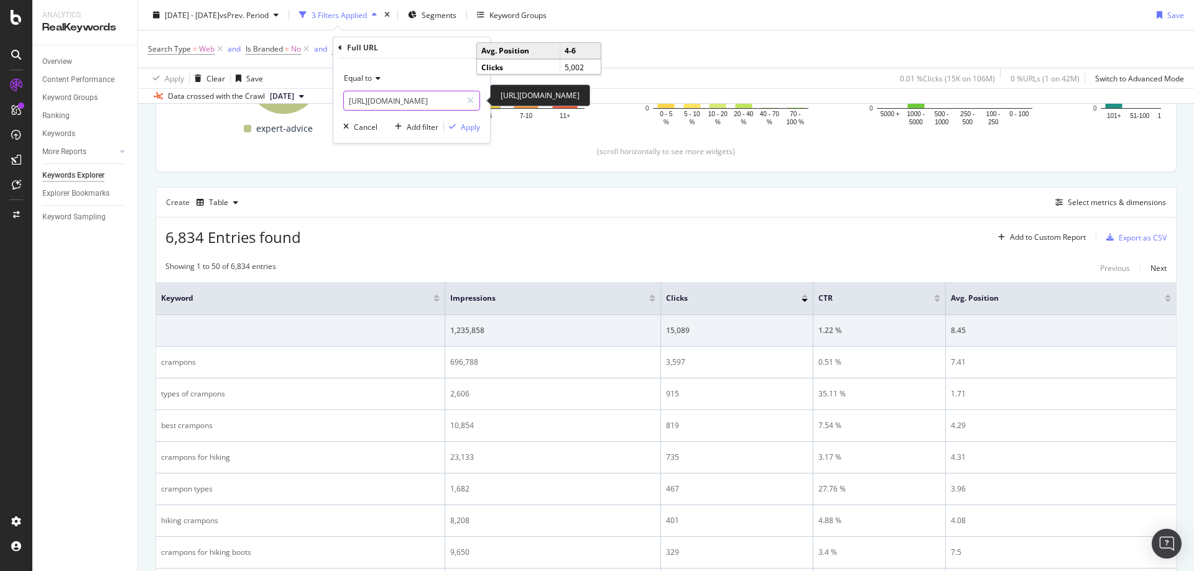
click at [398, 105] on input "[URL][DOMAIN_NAME]" at bounding box center [403, 101] width 118 height 20
paste input "sun-protection"
click at [428, 104] on input "[URL][DOMAIN_NAME]" at bounding box center [403, 101] width 118 height 20
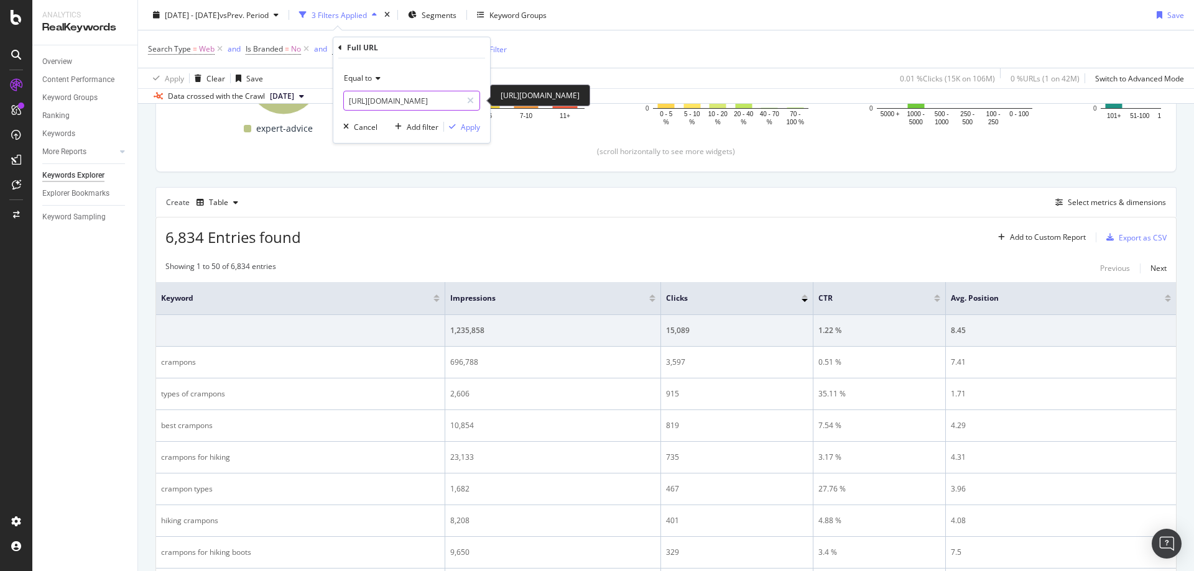
click at [428, 104] on input "[URL][DOMAIN_NAME]" at bounding box center [403, 101] width 118 height 20
paste input "personal-locator-beacons"
type input "[URL][DOMAIN_NAME]"
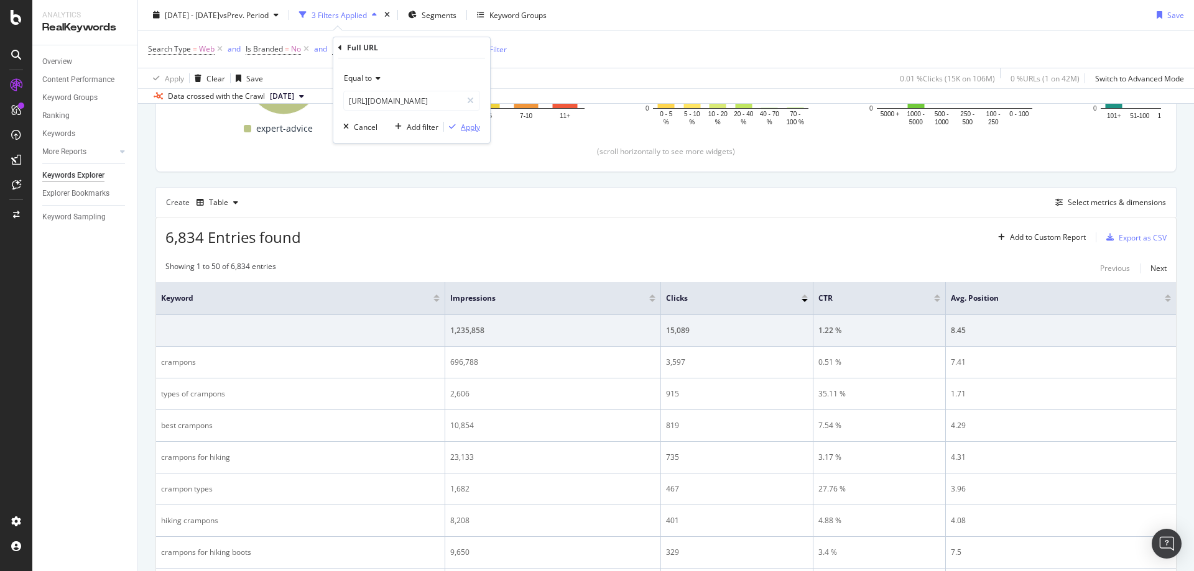
click at [465, 129] on div "Apply" at bounding box center [470, 127] width 19 height 11
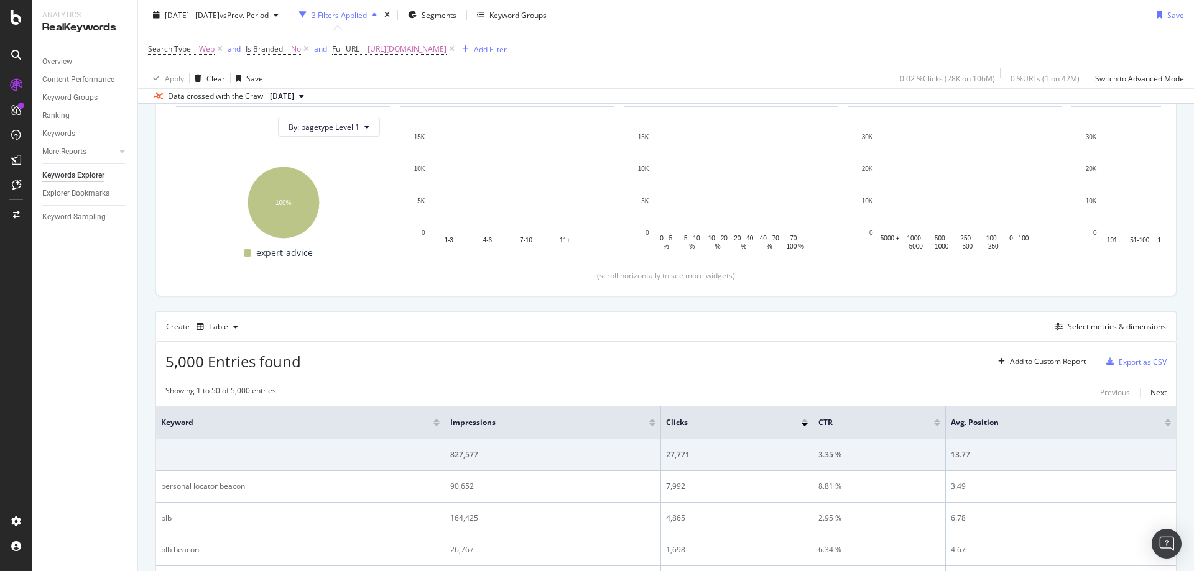
scroll to position [258, 0]
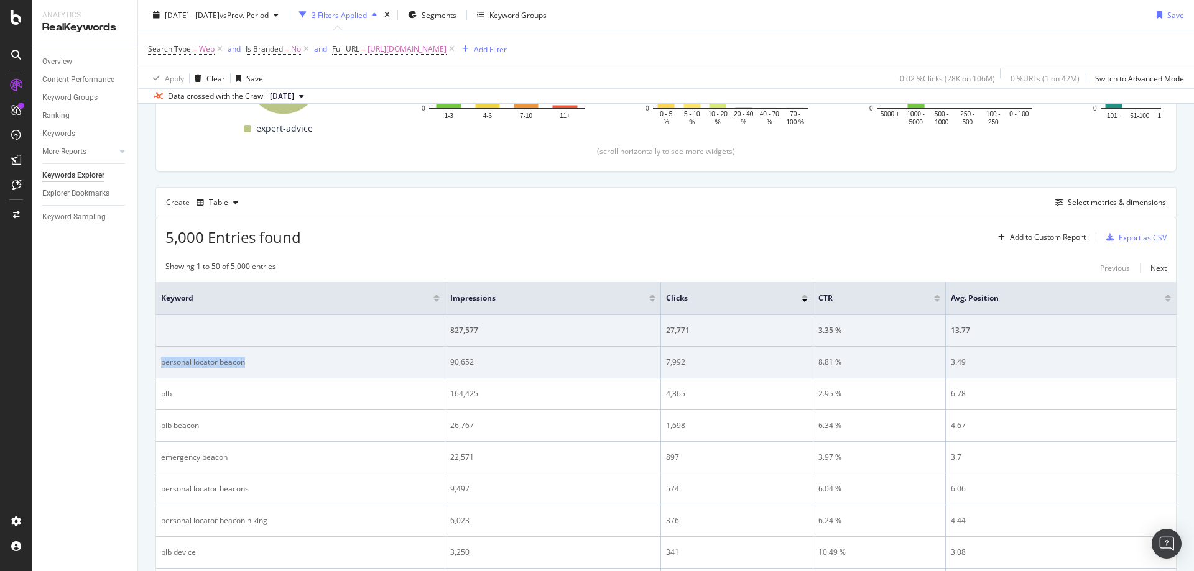
drag, startPoint x: 209, startPoint y: 365, endPoint x: 158, endPoint y: 368, distance: 51.1
click at [158, 368] on td "personal locator beacon" at bounding box center [300, 363] width 289 height 32
drag, startPoint x: 545, startPoint y: 352, endPoint x: 451, endPoint y: 365, distance: 94.8
click at [451, 365] on td "90,652" at bounding box center [553, 363] width 216 height 32
drag, startPoint x: 696, startPoint y: 366, endPoint x: 664, endPoint y: 366, distance: 32.3
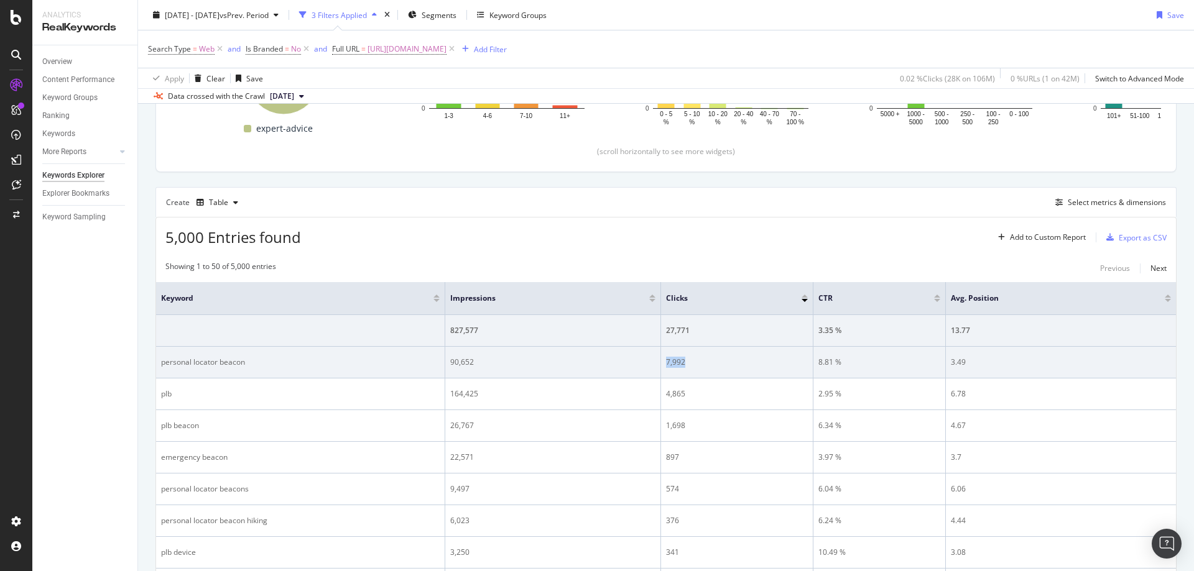
click at [664, 366] on td "7,992" at bounding box center [737, 363] width 152 height 32
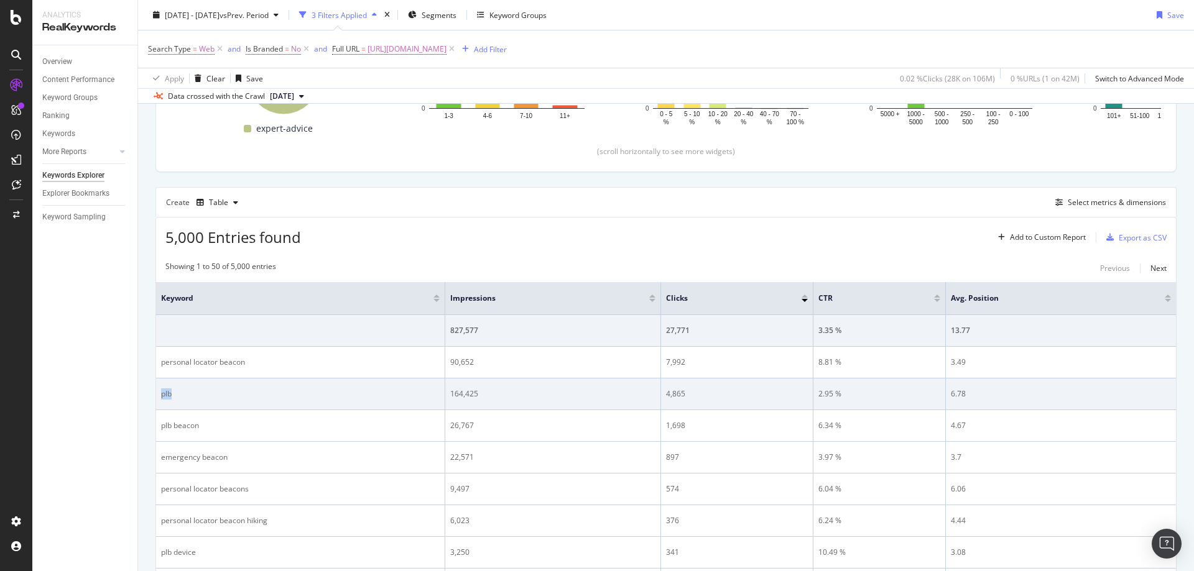
drag, startPoint x: 292, startPoint y: 405, endPoint x: 160, endPoint y: 402, distance: 131.8
click at [160, 402] on td "plb" at bounding box center [300, 395] width 289 height 32
drag, startPoint x: 602, startPoint y: 398, endPoint x: 588, endPoint y: 400, distance: 14.5
click at [601, 399] on div "164,425" at bounding box center [552, 394] width 205 height 11
drag, startPoint x: 534, startPoint y: 398, endPoint x: 451, endPoint y: 395, distance: 83.4
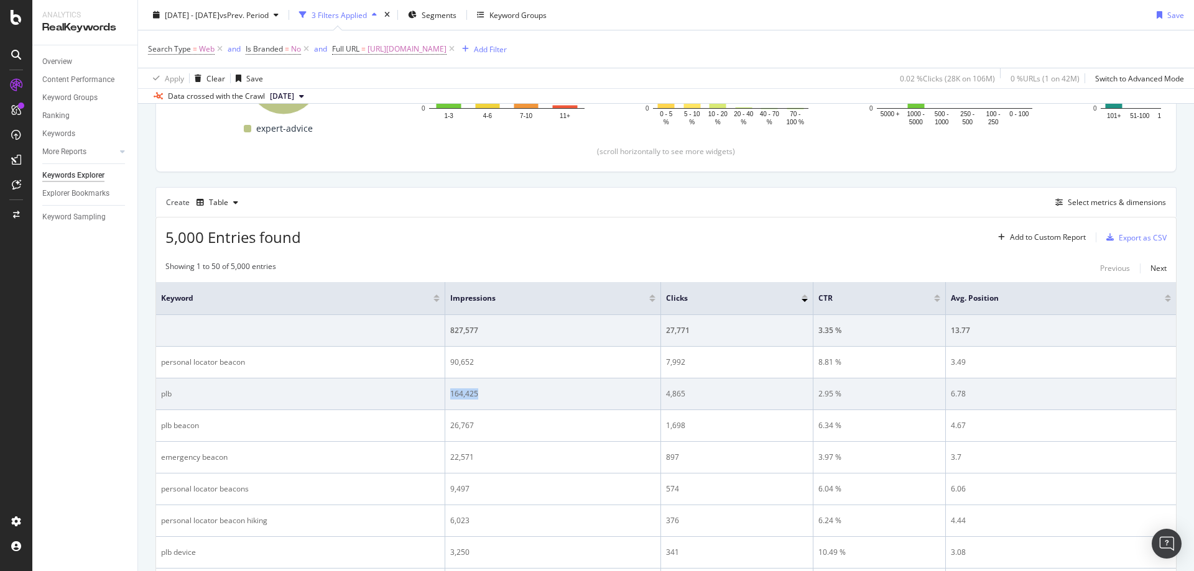
click at [451, 395] on div "164,425" at bounding box center [552, 394] width 205 height 11
drag, startPoint x: 689, startPoint y: 402, endPoint x: 666, endPoint y: 398, distance: 23.3
click at [666, 398] on td "4,865" at bounding box center [737, 395] width 152 height 32
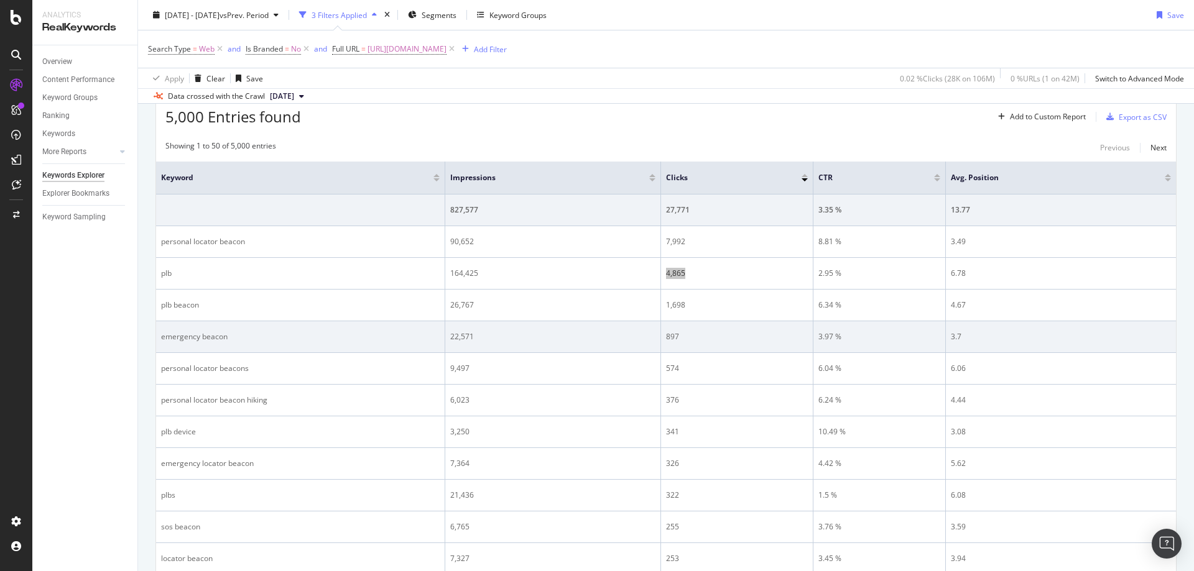
scroll to position [382, 0]
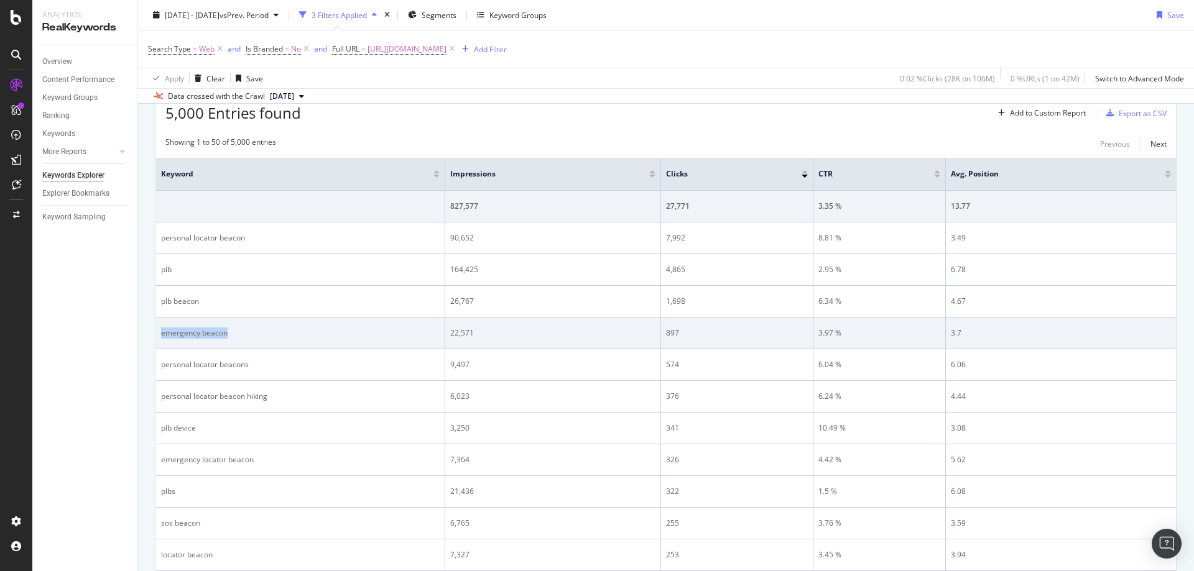
drag, startPoint x: 316, startPoint y: 334, endPoint x: 158, endPoint y: 343, distance: 158.2
click at [158, 343] on td "emergency beacon" at bounding box center [300, 334] width 289 height 32
drag, startPoint x: 496, startPoint y: 341, endPoint x: 451, endPoint y: 336, distance: 45.1
click at [451, 336] on td "22,571" at bounding box center [553, 334] width 216 height 32
drag, startPoint x: 703, startPoint y: 315, endPoint x: 696, endPoint y: 328, distance: 14.7
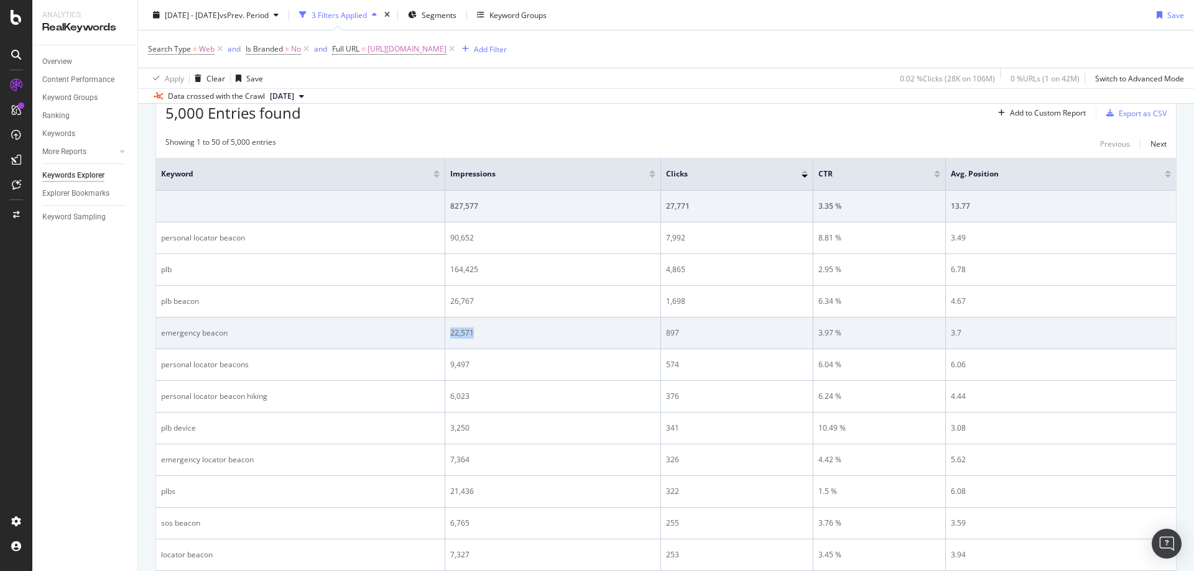
click at [703, 315] on td "1,698" at bounding box center [737, 302] width 152 height 32
drag, startPoint x: 697, startPoint y: 329, endPoint x: 666, endPoint y: 331, distance: 30.6
click at [666, 331] on div "897" at bounding box center [737, 333] width 142 height 11
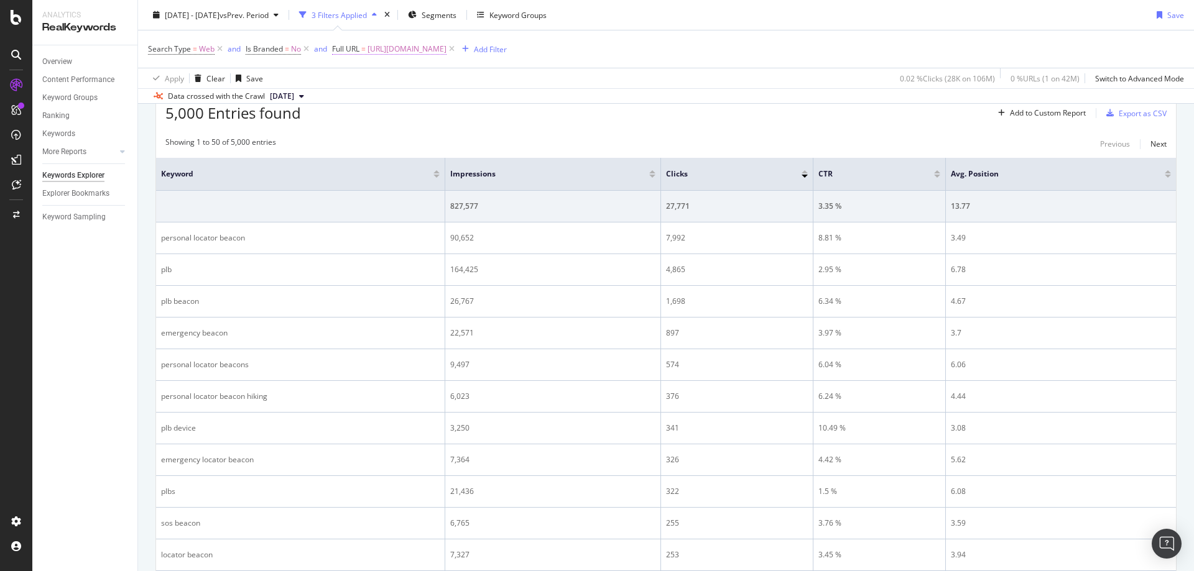
click at [446, 50] on span "[URL][DOMAIN_NAME]" at bounding box center [406, 48] width 79 height 17
click at [429, 103] on input "[URL][DOMAIN_NAME]" at bounding box center [403, 101] width 118 height 20
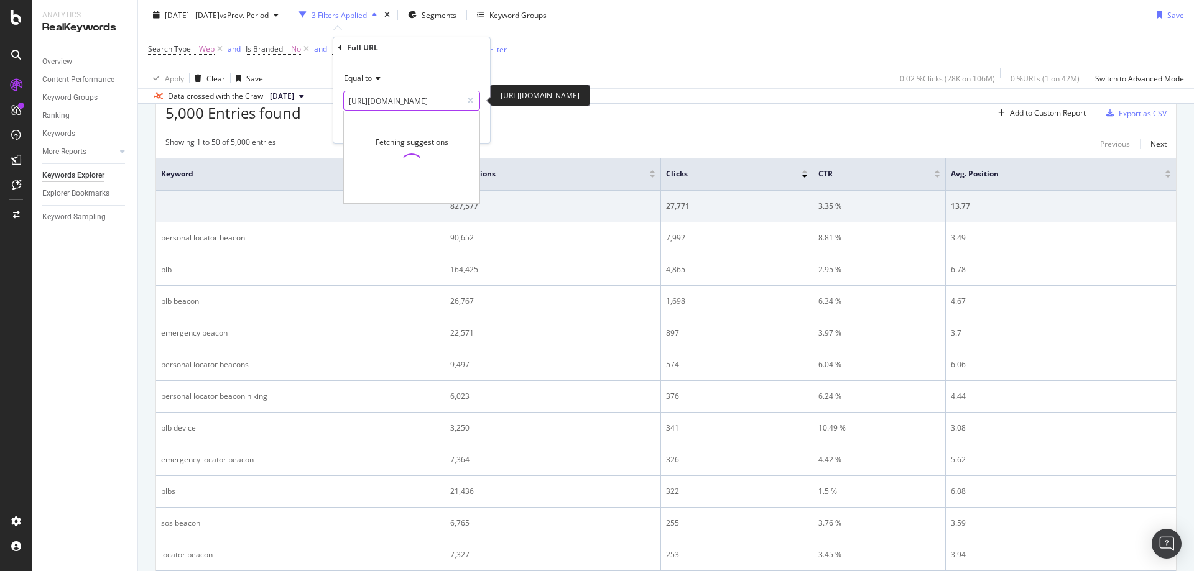
click at [428, 103] on input "[URL][DOMAIN_NAME]" at bounding box center [403, 101] width 118 height 20
paste input "solar-chargers-portable-power"
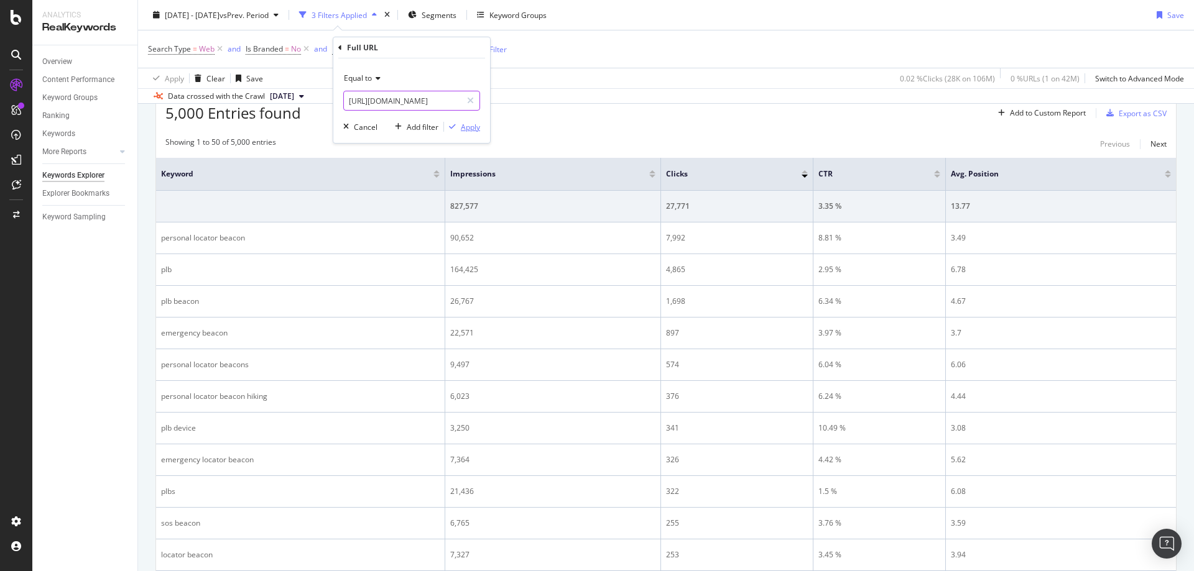
type input "https://www.rei.com/learn/expert-advice/solar-chargers-portable-power.html"
click at [470, 127] on div "Apply" at bounding box center [470, 127] width 19 height 11
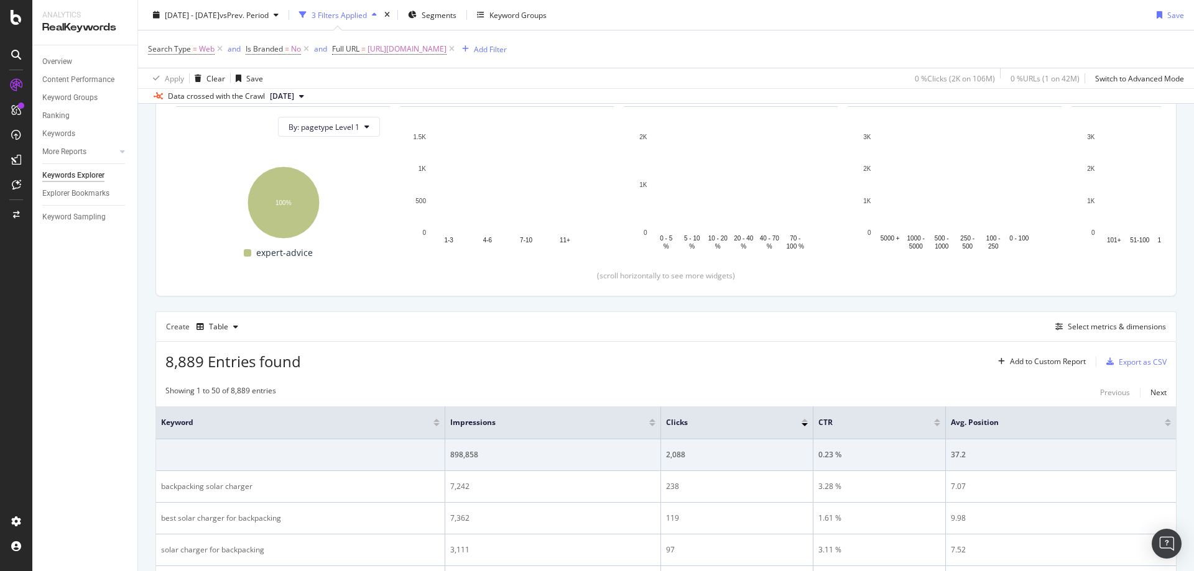
scroll to position [382, 0]
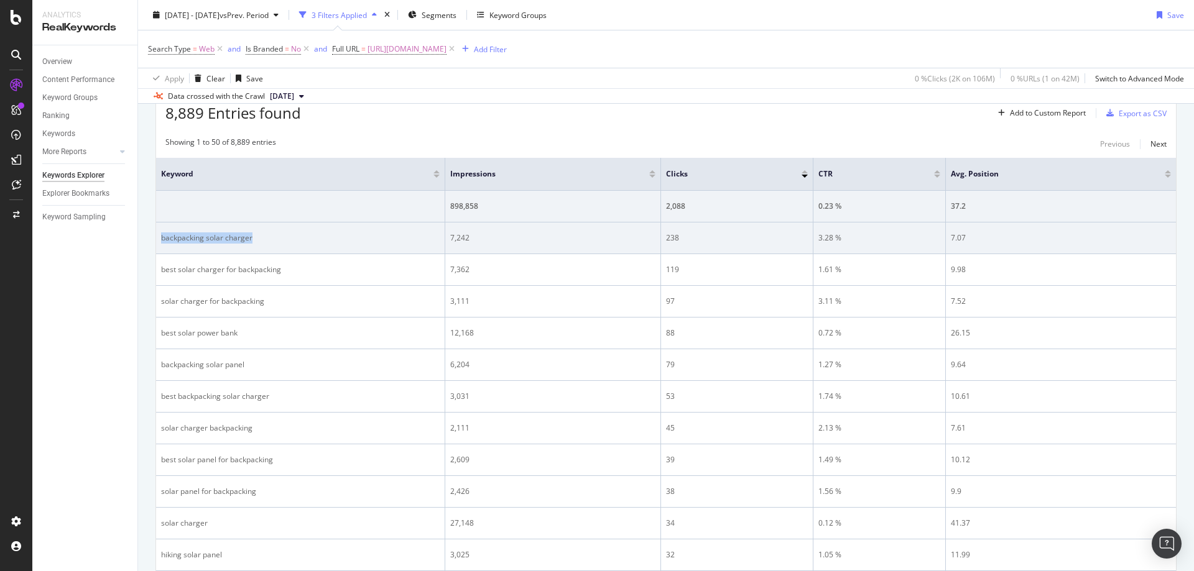
drag, startPoint x: 287, startPoint y: 235, endPoint x: 162, endPoint y: 241, distance: 125.1
click at [162, 241] on td "backpacking solar charger" at bounding box center [300, 239] width 289 height 32
drag, startPoint x: 476, startPoint y: 240, endPoint x: 449, endPoint y: 237, distance: 26.3
click at [449, 237] on td "7,242" at bounding box center [553, 239] width 216 height 32
drag, startPoint x: 694, startPoint y: 239, endPoint x: 666, endPoint y: 237, distance: 28.0
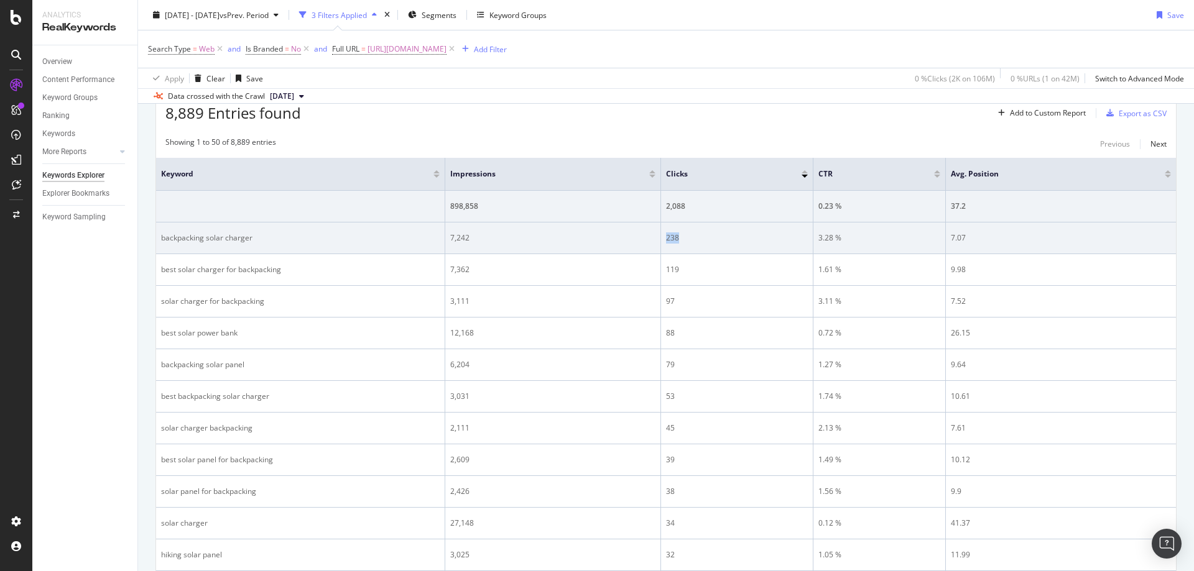
click at [666, 237] on div "238" at bounding box center [737, 238] width 142 height 11
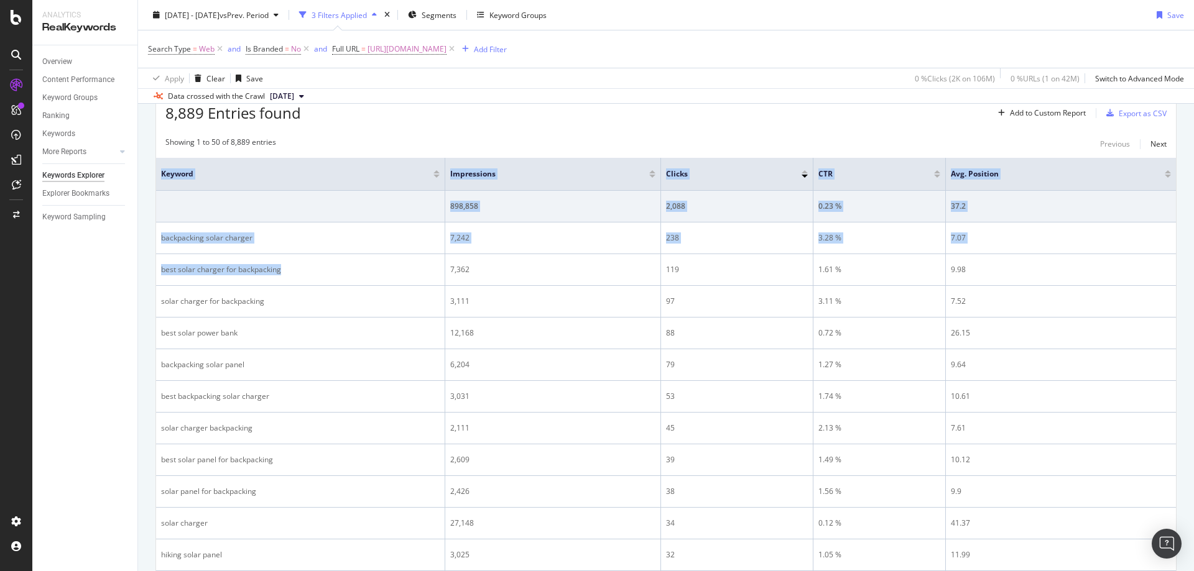
drag, startPoint x: 233, startPoint y: 273, endPoint x: 154, endPoint y: 274, distance: 79.0
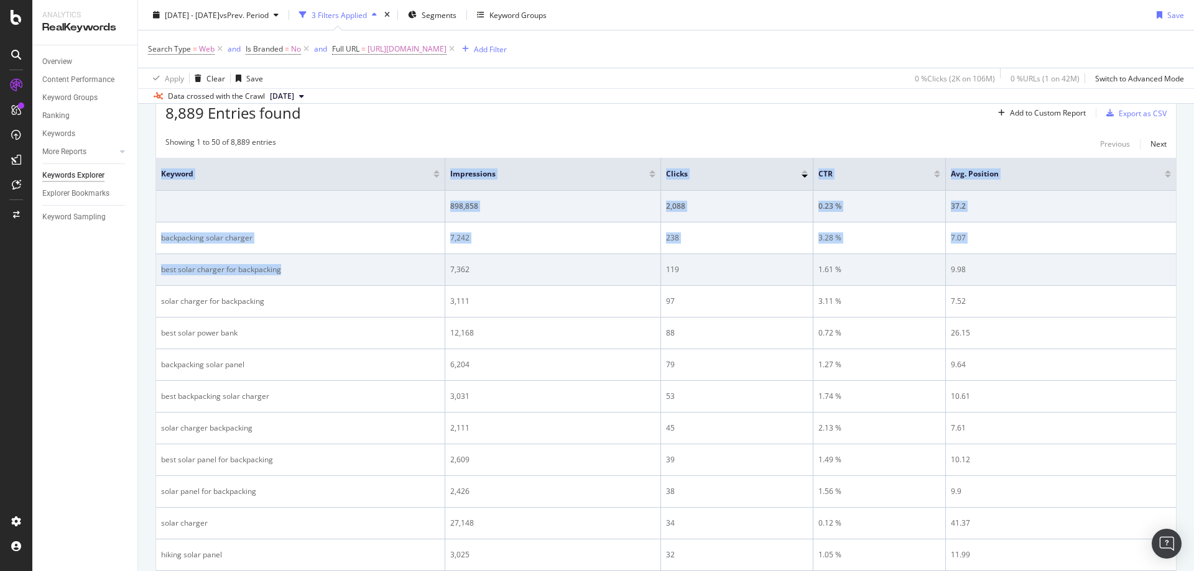
click at [216, 270] on div "best solar charger for backpacking" at bounding box center [300, 269] width 279 height 11
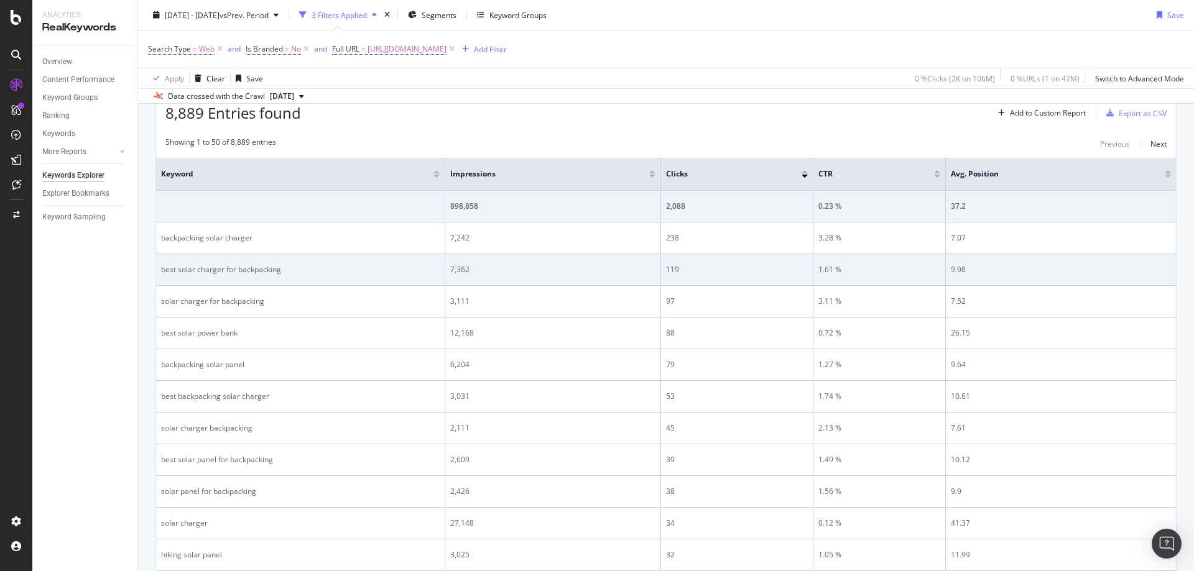
click at [245, 269] on div "best solar charger for backpacking" at bounding box center [300, 269] width 279 height 11
click at [247, 269] on div "best solar charger for backpacking" at bounding box center [300, 269] width 279 height 11
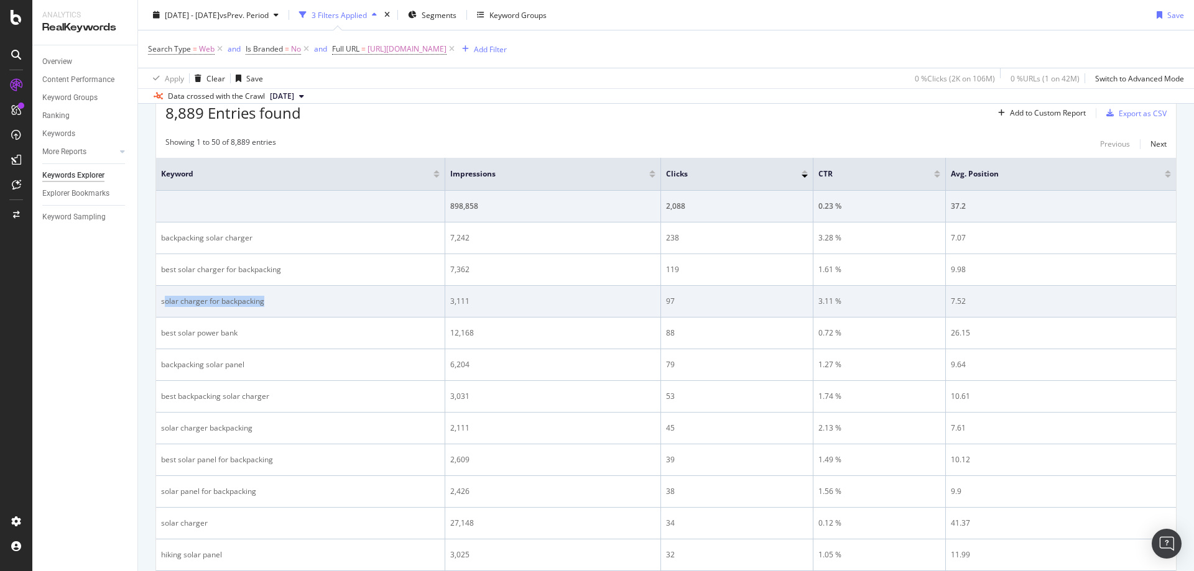
drag, startPoint x: 304, startPoint y: 305, endPoint x: 172, endPoint y: 308, distance: 131.8
click at [164, 307] on div "solar charger for backpacking" at bounding box center [300, 301] width 279 height 11
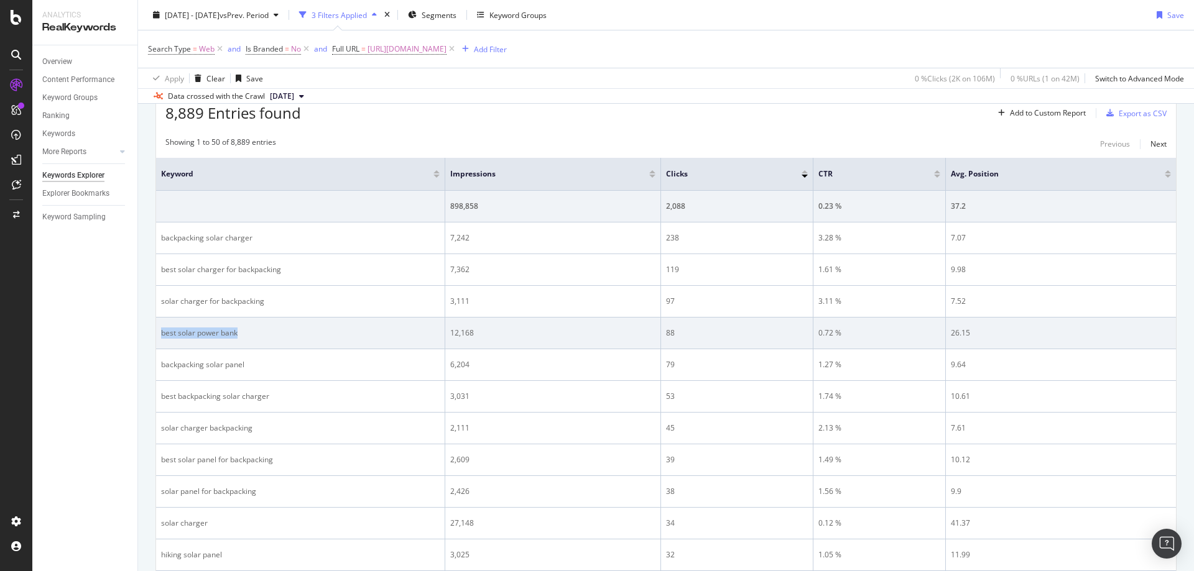
drag, startPoint x: 262, startPoint y: 338, endPoint x: 252, endPoint y: 344, distance: 12.0
click at [167, 336] on td "best solar power bank" at bounding box center [300, 334] width 289 height 32
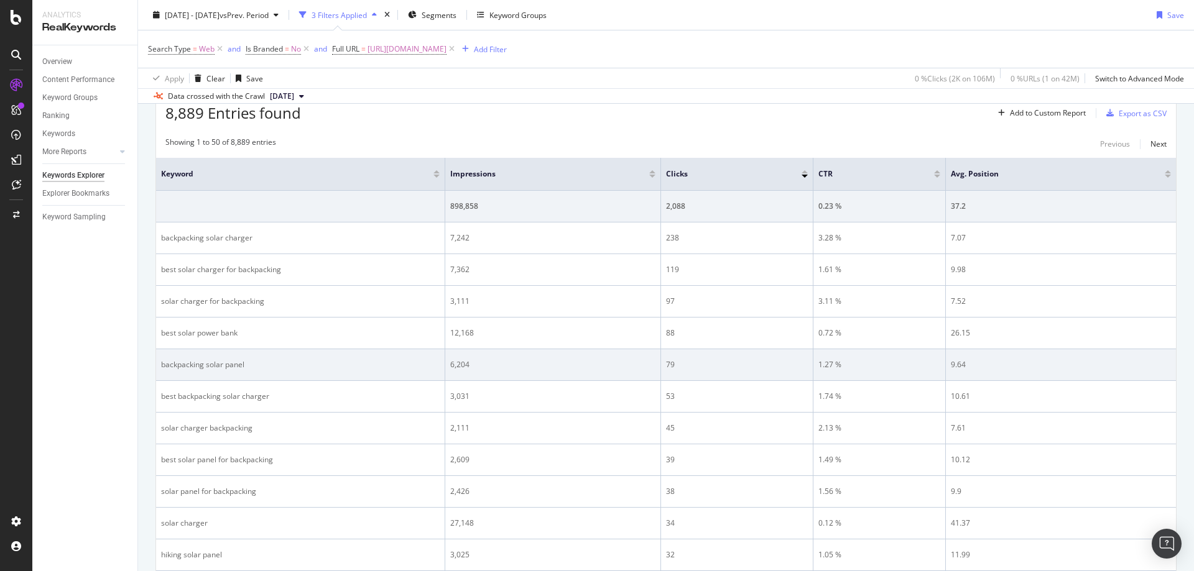
click at [307, 356] on td "backpacking solar panel" at bounding box center [300, 365] width 289 height 32
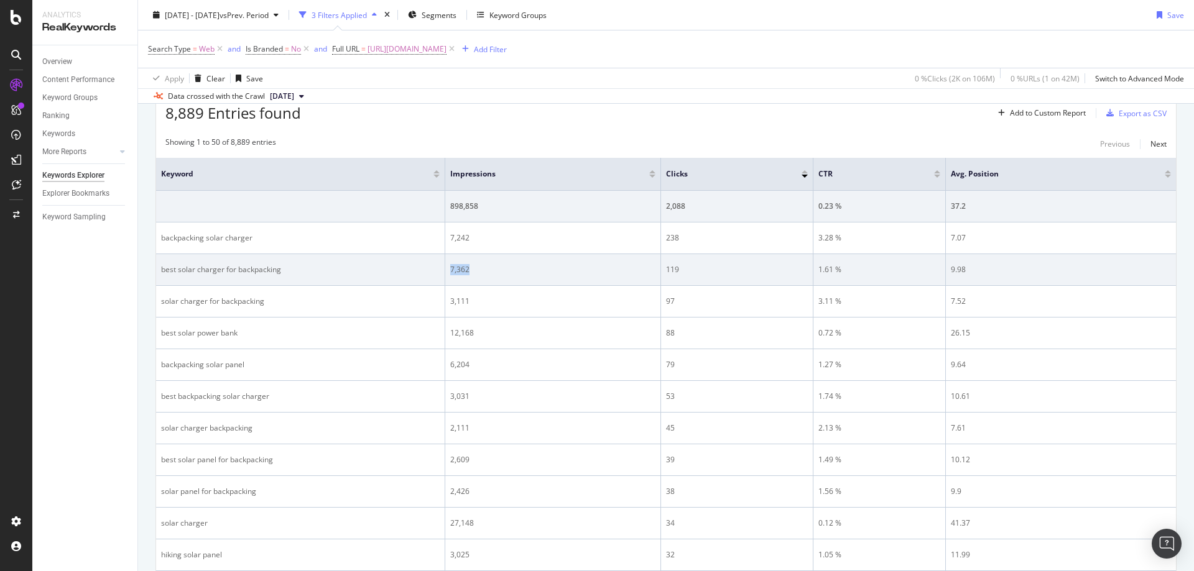
drag, startPoint x: 469, startPoint y: 267, endPoint x: 447, endPoint y: 267, distance: 21.8
click at [447, 267] on td "7,362" at bounding box center [553, 270] width 216 height 32
drag, startPoint x: 664, startPoint y: 265, endPoint x: 676, endPoint y: 265, distance: 12.4
click at [664, 265] on td "119" at bounding box center [737, 270] width 152 height 32
drag, startPoint x: 687, startPoint y: 267, endPoint x: 1187, endPoint y: 256, distance: 500.6
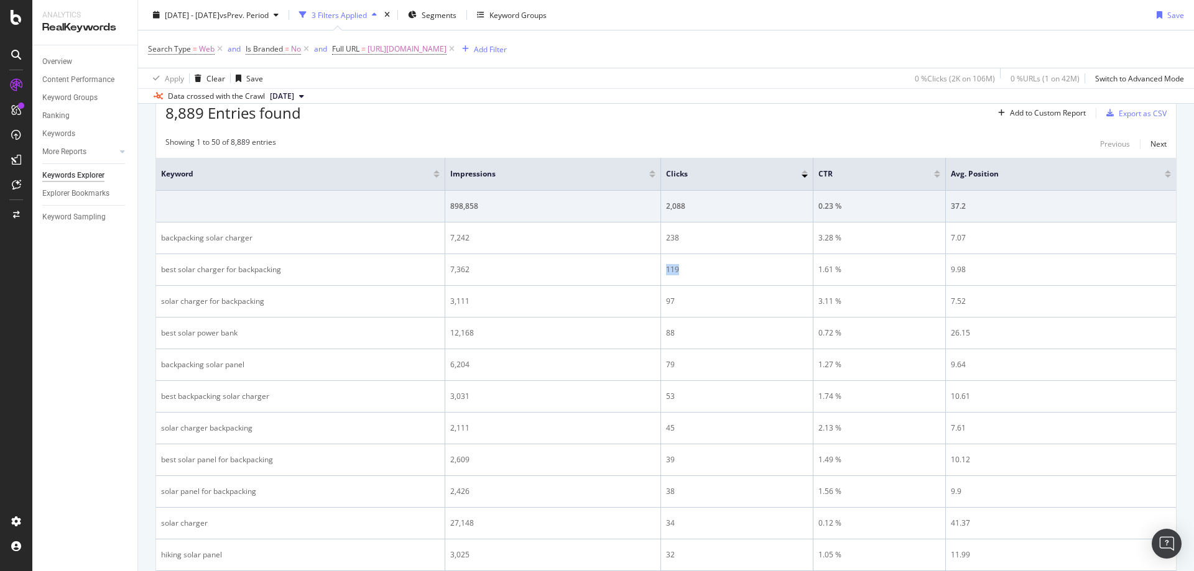
click at [668, 270] on div "119" at bounding box center [737, 269] width 142 height 11
drag, startPoint x: 588, startPoint y: 51, endPoint x: 552, endPoint y: 75, distance: 42.9
click at [446, 51] on span "https://www.rei.com/learn/expert-advice/solar-chargers-portable-power.html" at bounding box center [406, 48] width 79 height 17
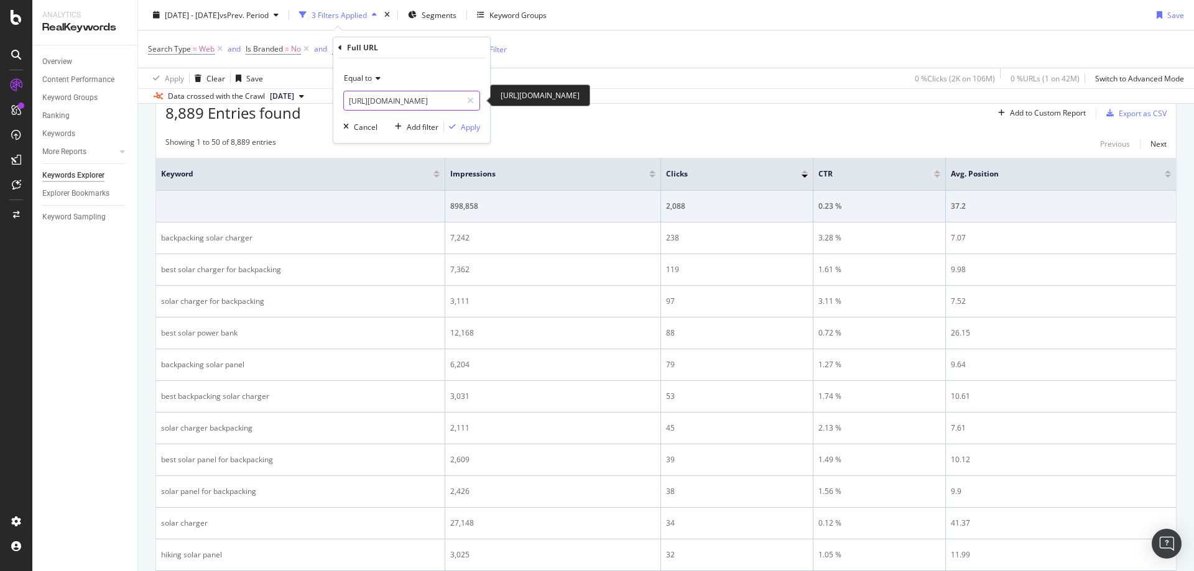
click at [444, 101] on input "https://www.rei.com/learn/expert-advice/solar-chargers-portable-power.html" at bounding box center [403, 101] width 118 height 20
paste input "what-is-merino-wool"
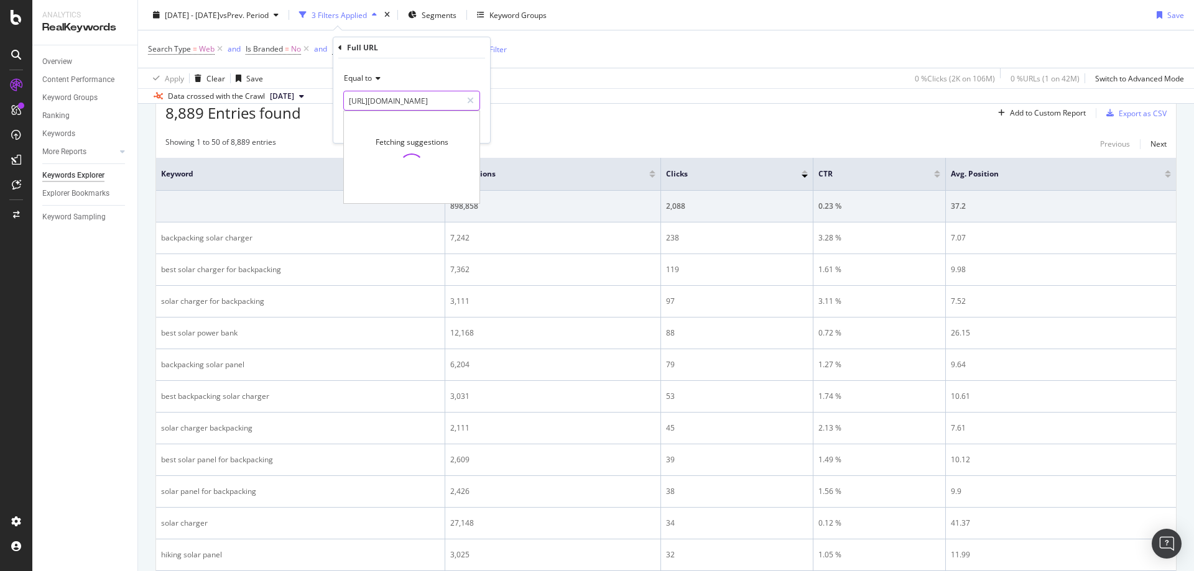
scroll to position [0, 125]
type input "[URL][DOMAIN_NAME]"
click at [471, 70] on div "Equal to" at bounding box center [411, 78] width 137 height 20
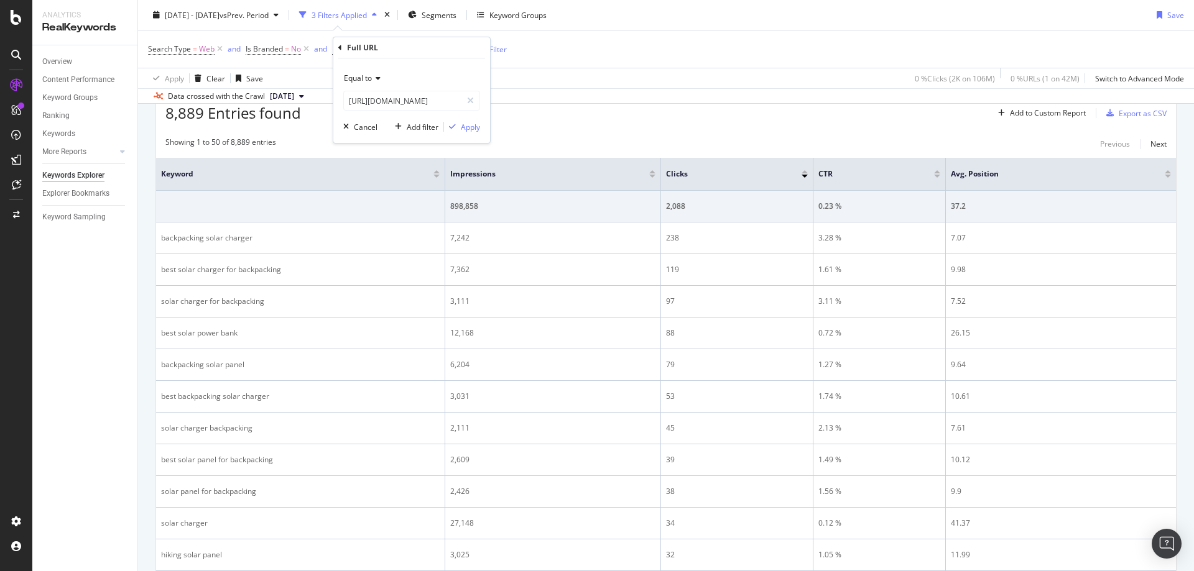
click at [438, 52] on div "Full URL" at bounding box center [411, 47] width 147 height 21
click at [469, 125] on div "Apply" at bounding box center [470, 127] width 19 height 11
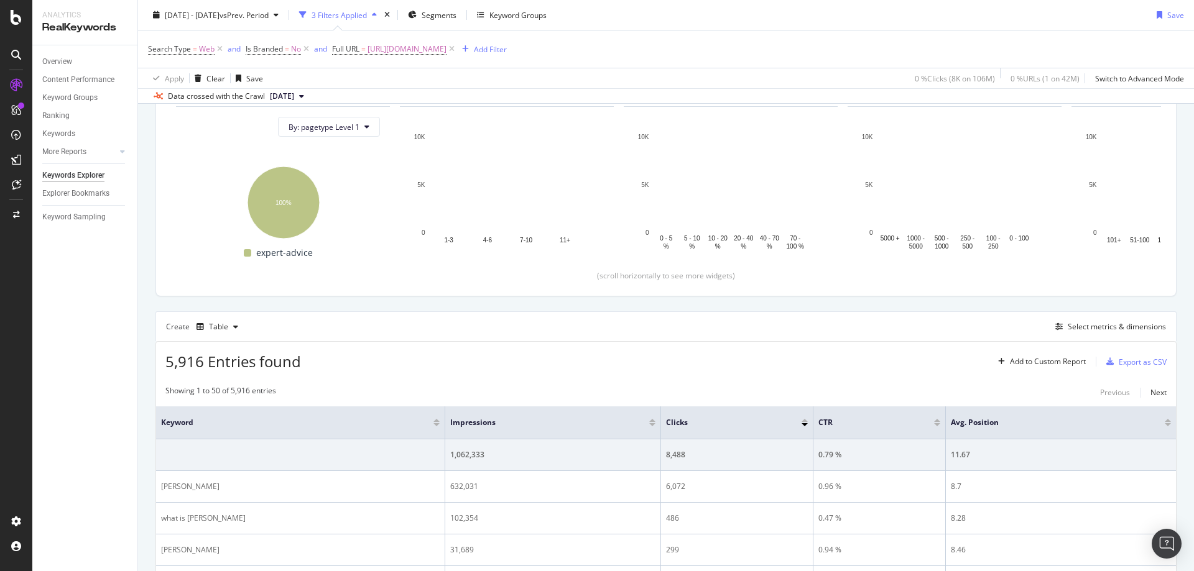
scroll to position [382, 0]
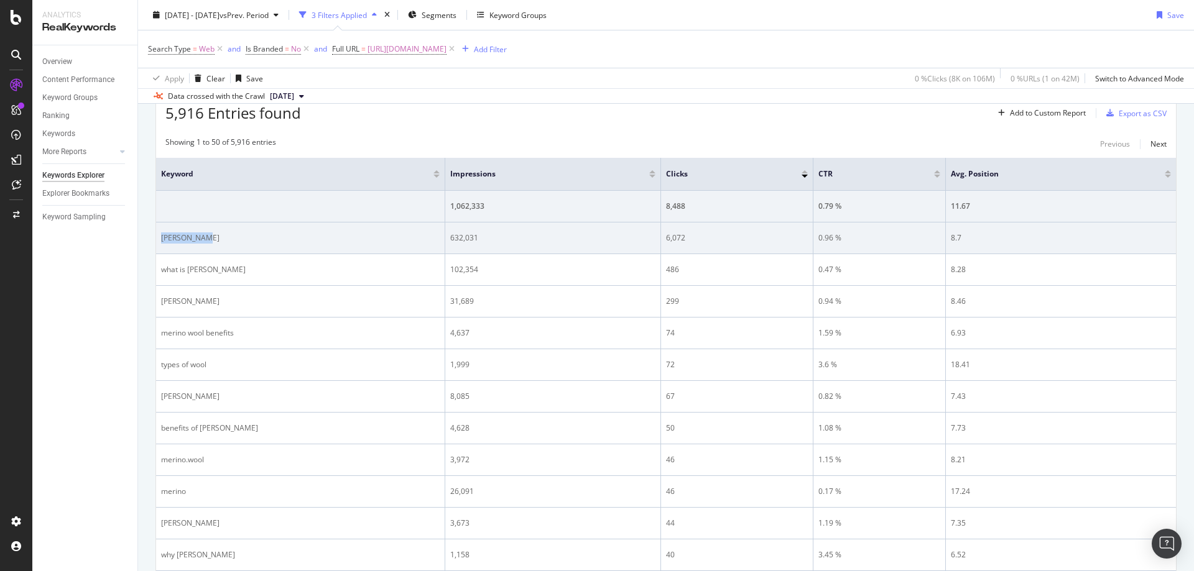
drag, startPoint x: 221, startPoint y: 232, endPoint x: 162, endPoint y: 236, distance: 58.6
click at [162, 235] on div "[PERSON_NAME]" at bounding box center [300, 238] width 279 height 11
drag, startPoint x: 494, startPoint y: 240, endPoint x: 449, endPoint y: 239, distance: 44.8
click at [449, 239] on td "632,031" at bounding box center [553, 239] width 216 height 32
drag, startPoint x: 695, startPoint y: 237, endPoint x: 826, endPoint y: 241, distance: 131.2
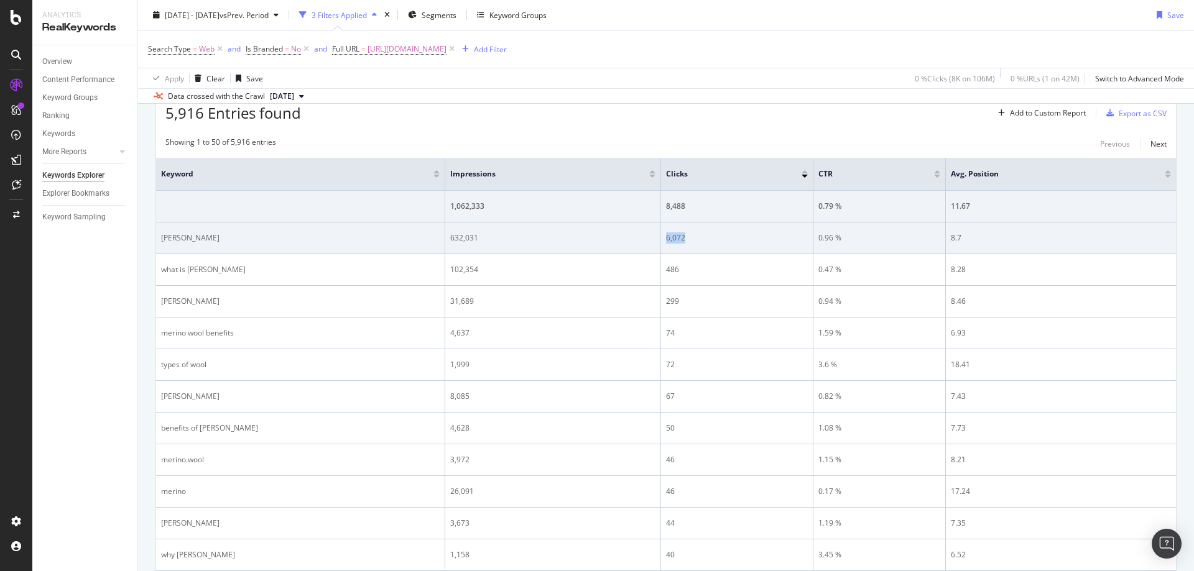
click at [666, 236] on div "6,072" at bounding box center [737, 238] width 142 height 11
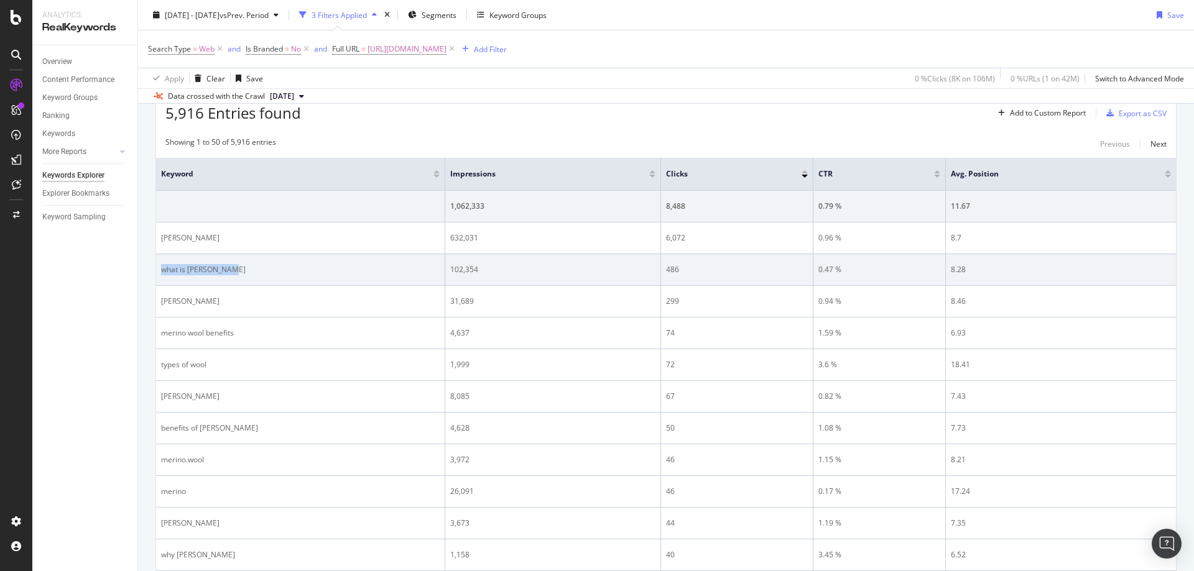
drag, startPoint x: 274, startPoint y: 275, endPoint x: 159, endPoint y: 273, distance: 115.0
click at [159, 273] on td "what is [PERSON_NAME]" at bounding box center [300, 270] width 289 height 32
drag, startPoint x: 485, startPoint y: 270, endPoint x: 449, endPoint y: 270, distance: 36.1
click at [449, 270] on td "102,354" at bounding box center [553, 270] width 216 height 32
click at [675, 274] on div "486" at bounding box center [737, 269] width 142 height 11
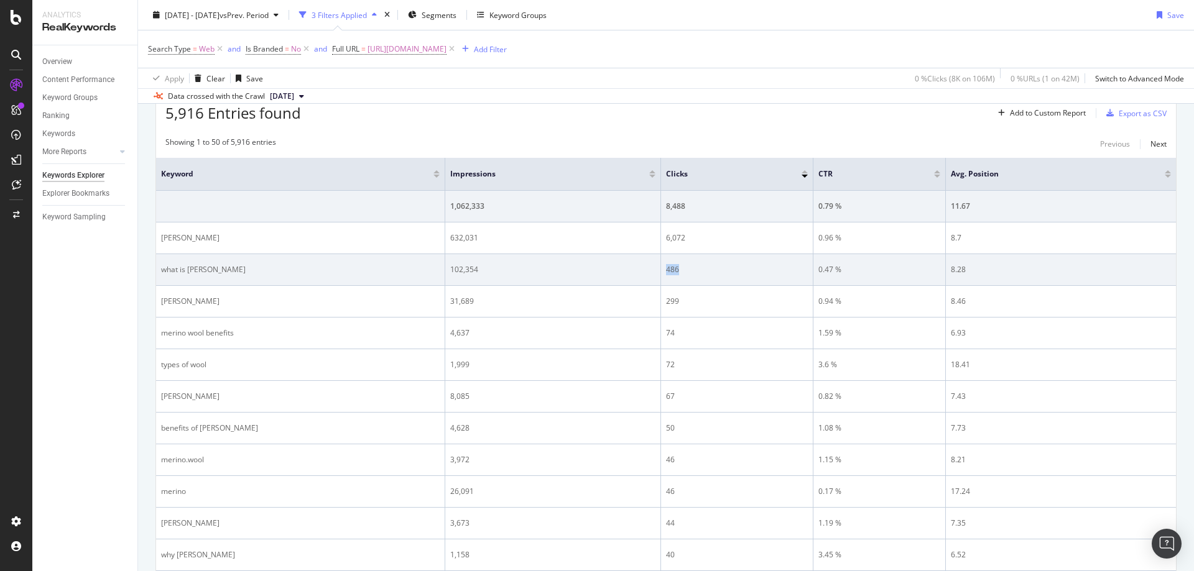
drag, startPoint x: 684, startPoint y: 272, endPoint x: 663, endPoint y: 272, distance: 21.1
click at [663, 272] on td "486" at bounding box center [737, 270] width 152 height 32
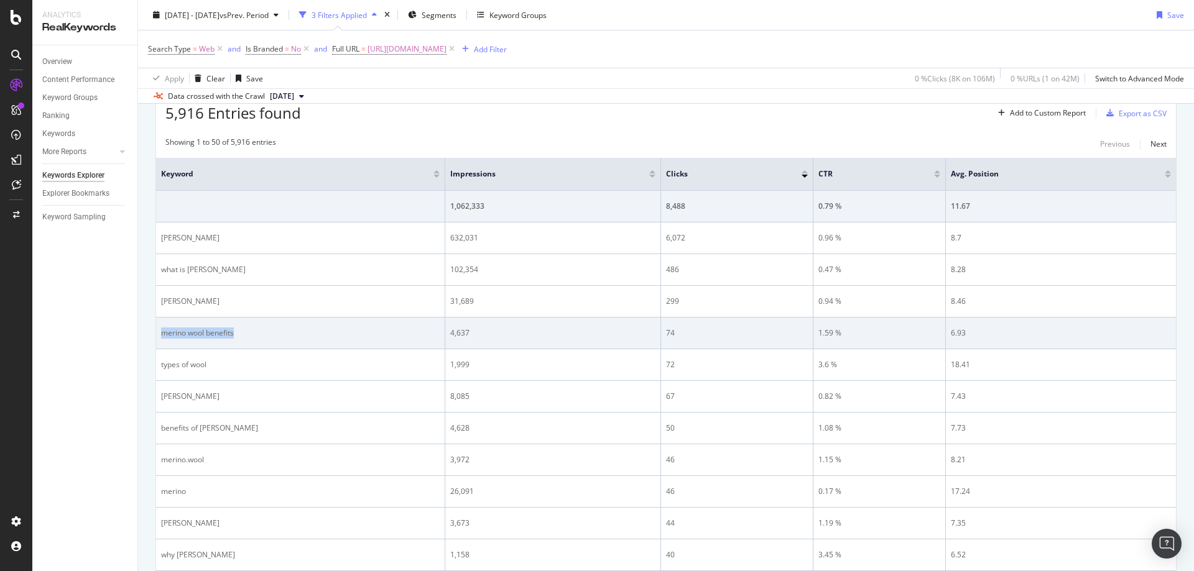
drag, startPoint x: 249, startPoint y: 330, endPoint x: 161, endPoint y: 338, distance: 88.7
click at [161, 338] on div "merino wool benefits" at bounding box center [300, 333] width 279 height 11
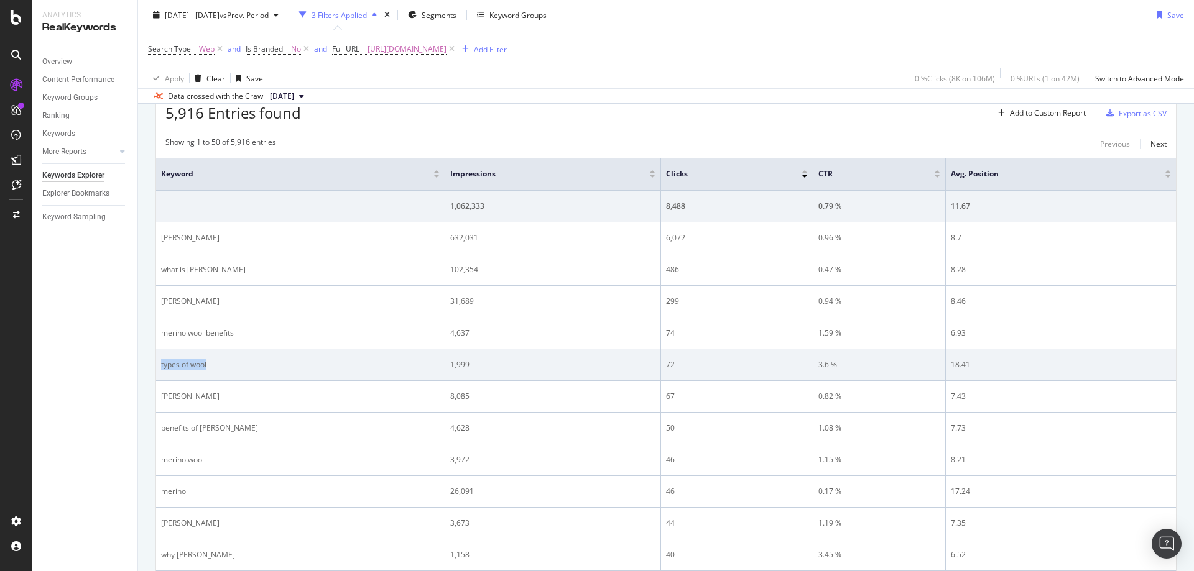
drag, startPoint x: 236, startPoint y: 367, endPoint x: 160, endPoint y: 367, distance: 75.2
click at [160, 367] on td "types of wool" at bounding box center [300, 365] width 289 height 32
drag, startPoint x: 489, startPoint y: 371, endPoint x: 447, endPoint y: 368, distance: 42.3
click at [447, 368] on td "1,999" at bounding box center [553, 365] width 216 height 32
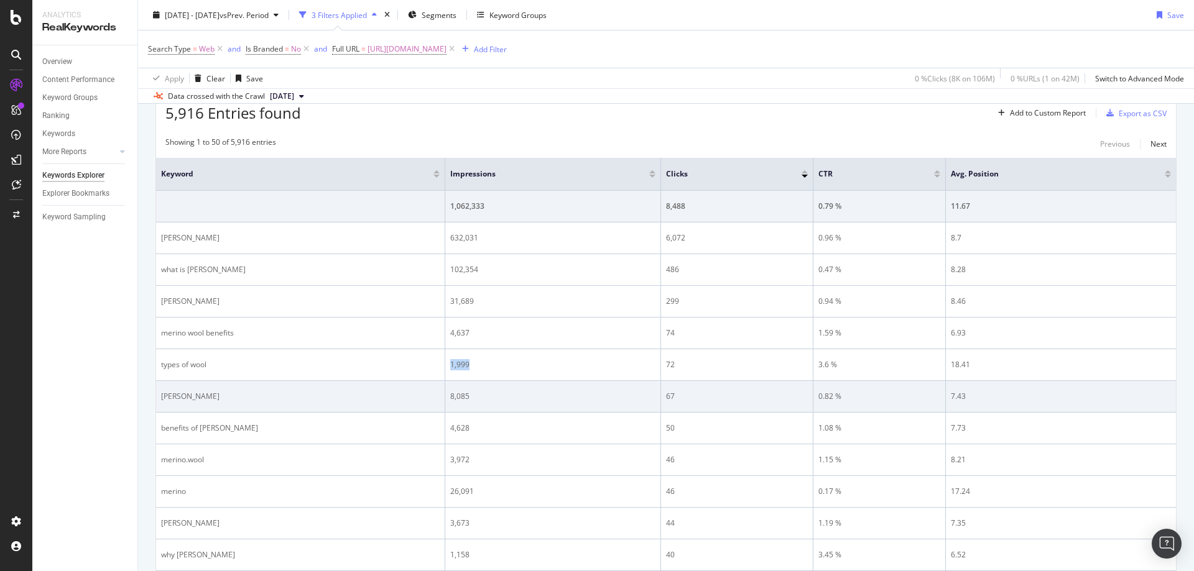
drag, startPoint x: 763, startPoint y: 399, endPoint x: 752, endPoint y: 394, distance: 11.4
click at [763, 399] on div "67" at bounding box center [737, 396] width 142 height 11
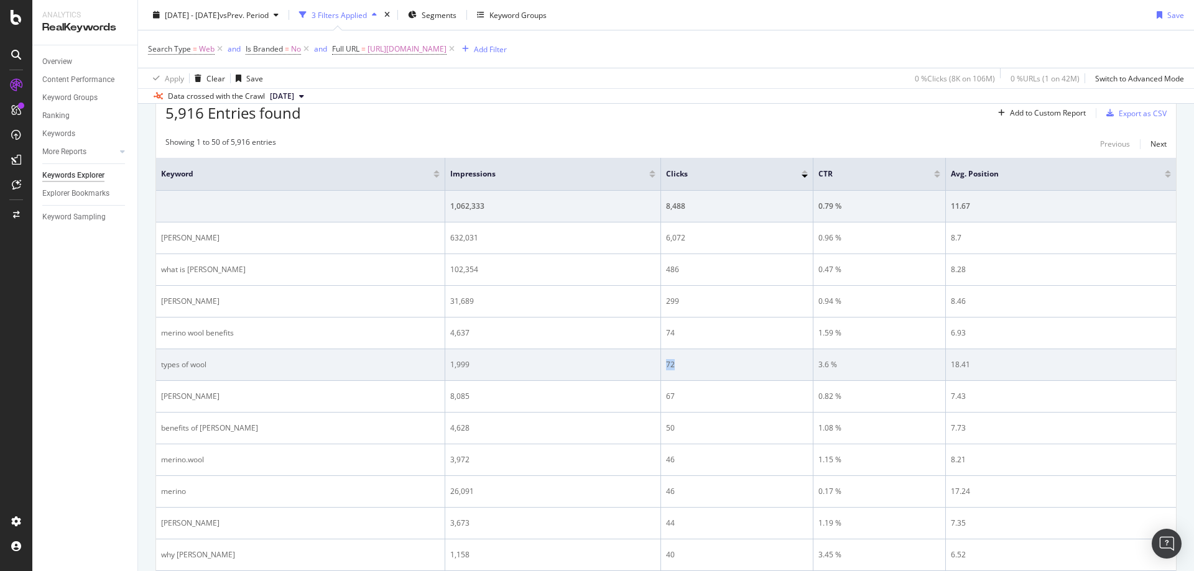
drag, startPoint x: 701, startPoint y: 362, endPoint x: 665, endPoint y: 365, distance: 36.2
click at [665, 365] on td "72" at bounding box center [737, 365] width 152 height 32
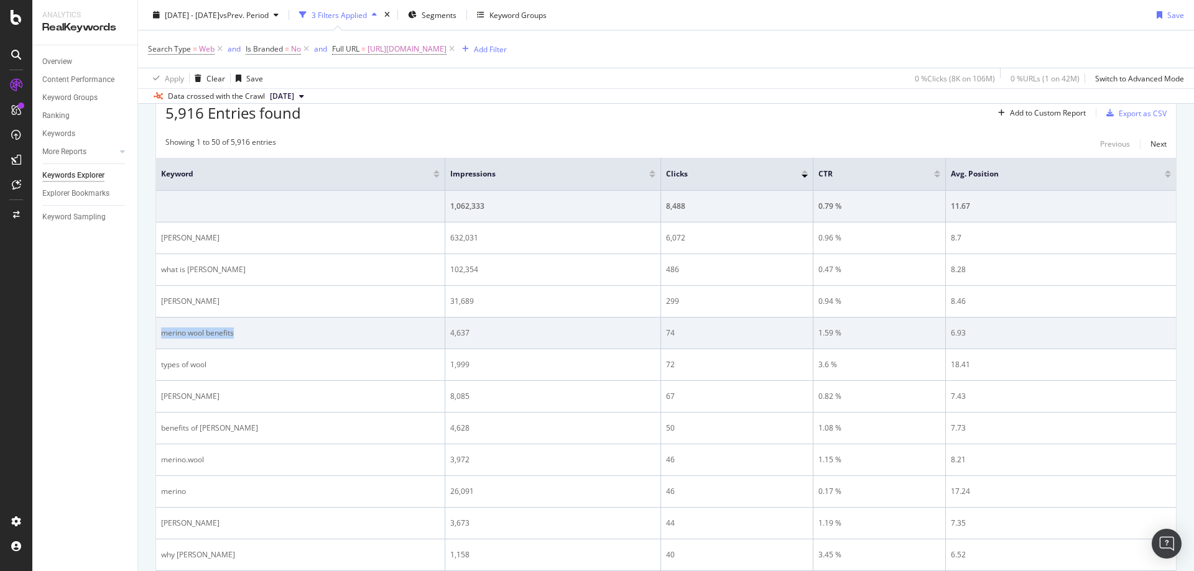
drag, startPoint x: 254, startPoint y: 325, endPoint x: 161, endPoint y: 330, distance: 93.4
click at [161, 330] on td "merino wool benefits" at bounding box center [300, 334] width 289 height 32
drag, startPoint x: 563, startPoint y: 333, endPoint x: 446, endPoint y: 338, distance: 117.6
click at [446, 338] on td "4,637" at bounding box center [553, 334] width 216 height 32
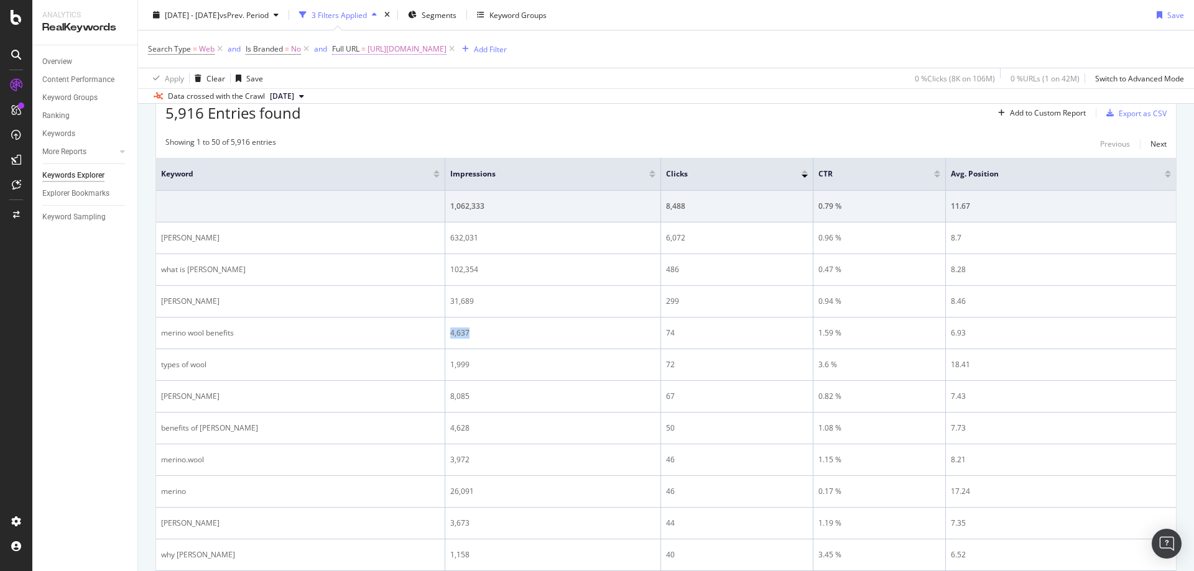
click at [446, 40] on span "[URL][DOMAIN_NAME]" at bounding box center [406, 48] width 79 height 17
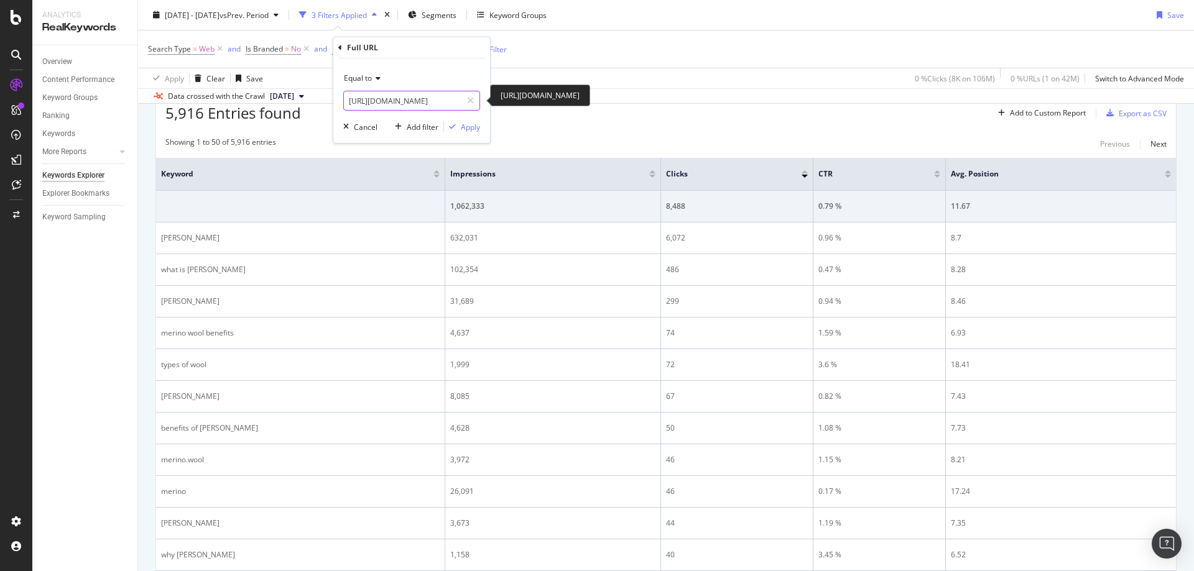
click at [394, 99] on input "[URL][DOMAIN_NAME]" at bounding box center [403, 101] width 118 height 20
paste input "body-mapping"
type input "[URL][DOMAIN_NAME]"
click at [475, 128] on div "Apply" at bounding box center [470, 127] width 19 height 11
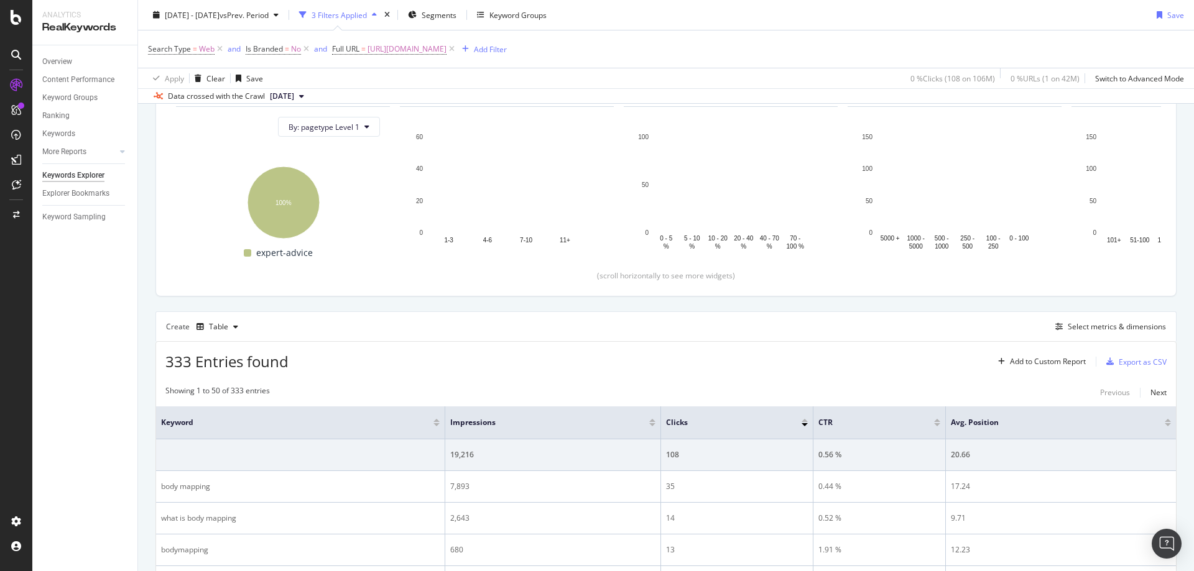
scroll to position [382, 0]
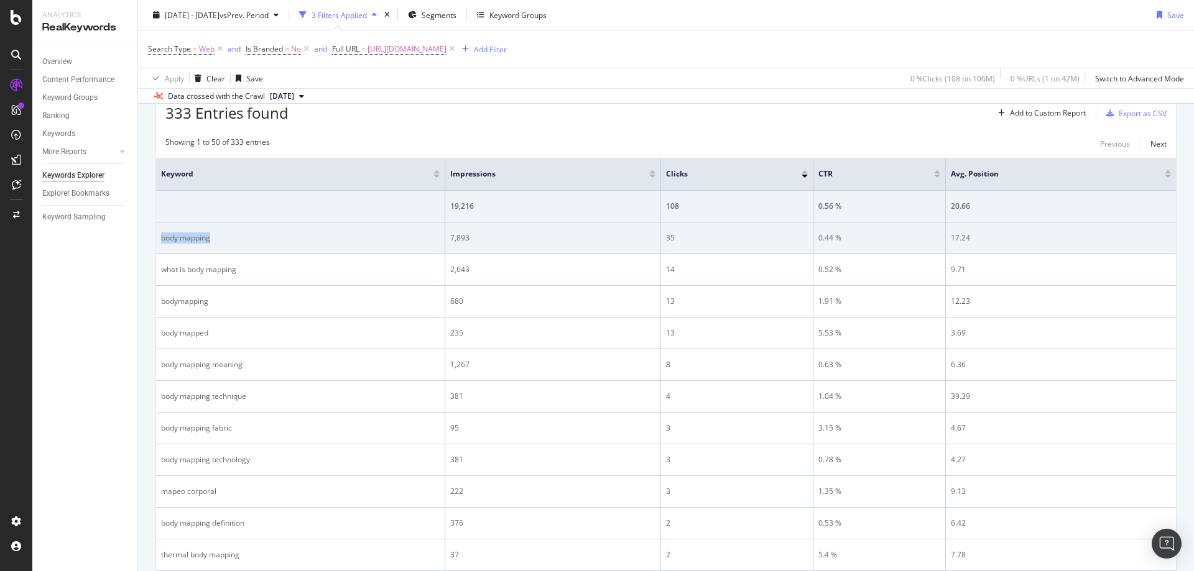
drag, startPoint x: 214, startPoint y: 244, endPoint x: 162, endPoint y: 244, distance: 52.8
click at [162, 244] on td "body mapping" at bounding box center [300, 239] width 289 height 32
drag, startPoint x: 497, startPoint y: 243, endPoint x: 449, endPoint y: 239, distance: 47.4
click at [449, 239] on td "7,893" at bounding box center [553, 239] width 216 height 32
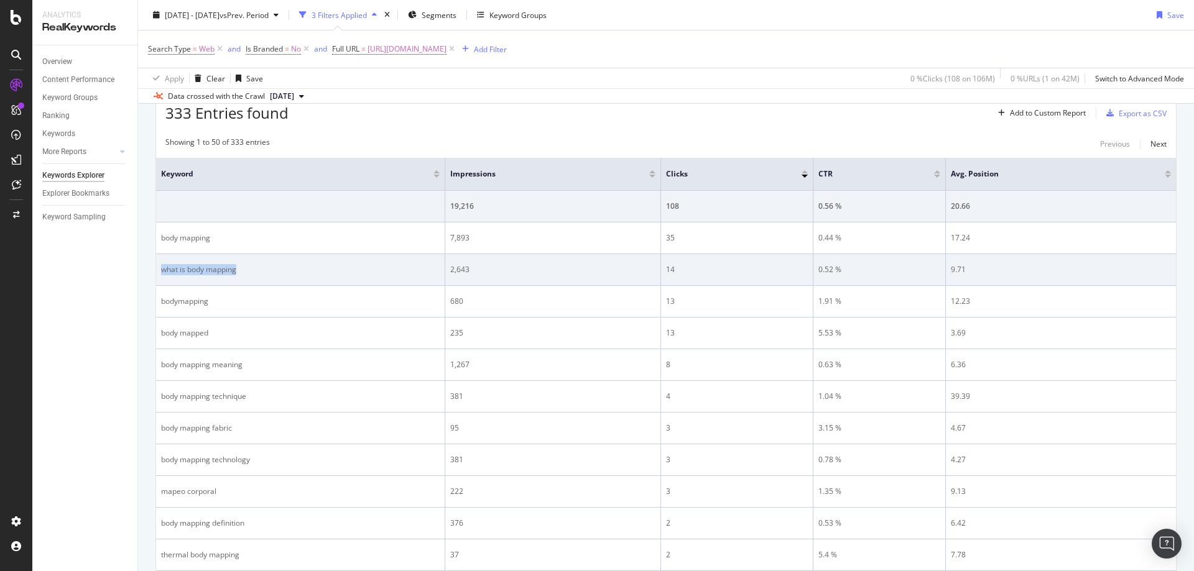
drag, startPoint x: 331, startPoint y: 285, endPoint x: 159, endPoint y: 267, distance: 173.7
click at [159, 267] on td "what is body mapping" at bounding box center [300, 270] width 289 height 32
drag, startPoint x: 465, startPoint y: 270, endPoint x: 449, endPoint y: 270, distance: 16.2
click at [449, 270] on td "2,643" at bounding box center [553, 270] width 216 height 32
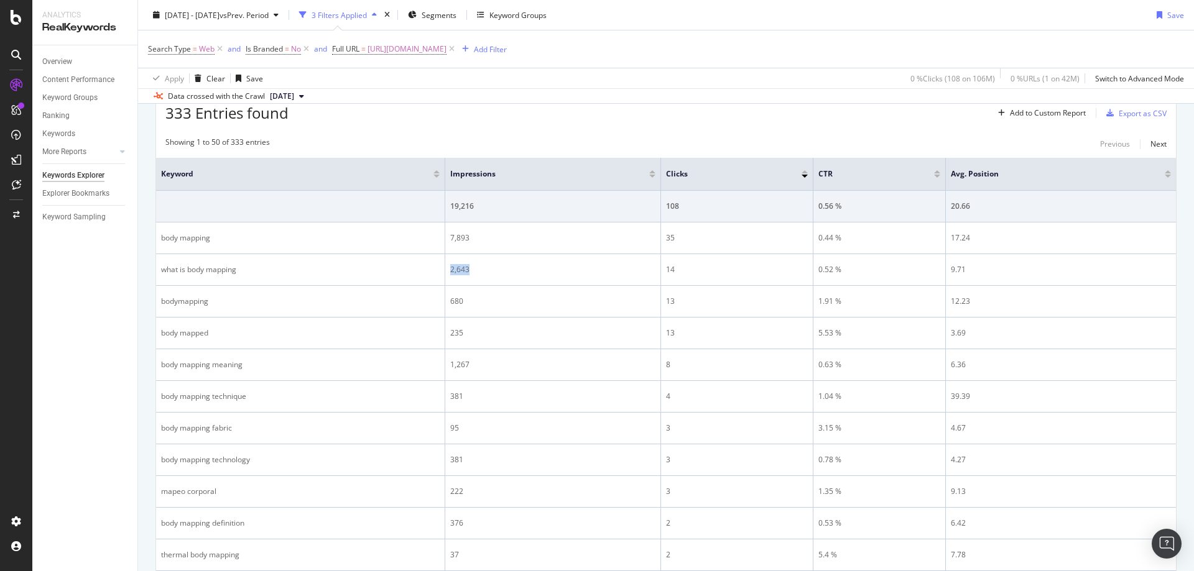
drag, startPoint x: 481, startPoint y: 48, endPoint x: 497, endPoint y: 88, distance: 43.3
click at [446, 48] on span "[URL][DOMAIN_NAME]" at bounding box center [406, 48] width 79 height 17
click at [434, 106] on input "[URL][DOMAIN_NAME]" at bounding box center [403, 101] width 118 height 20
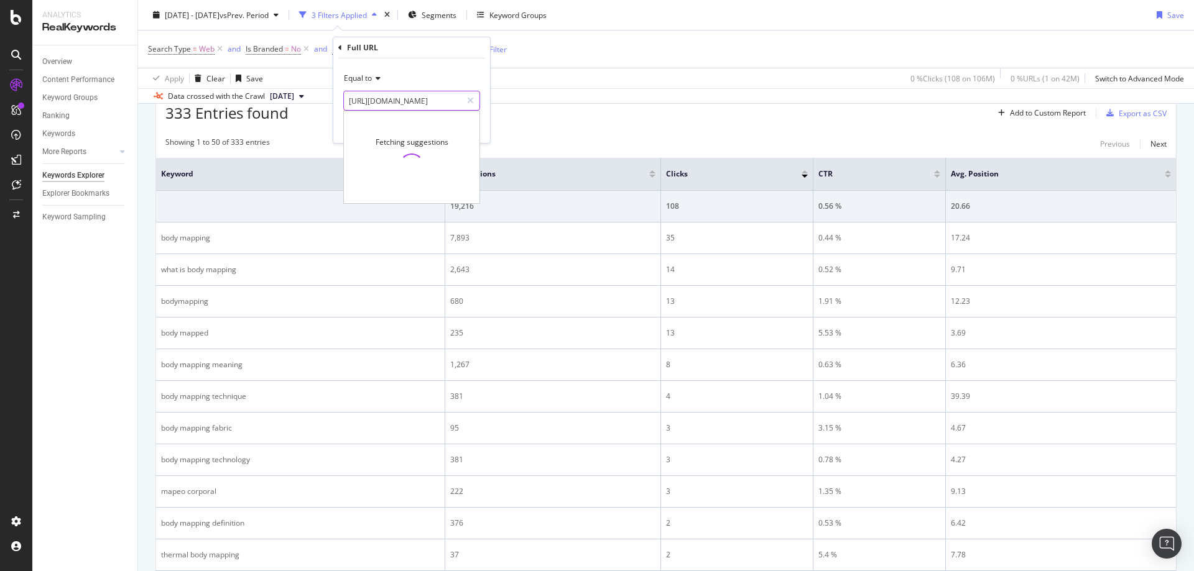
paste input "est-approach-shoes"
type input "[URL][DOMAIN_NAME]"
click at [466, 57] on div "Full URL" at bounding box center [411, 47] width 147 height 21
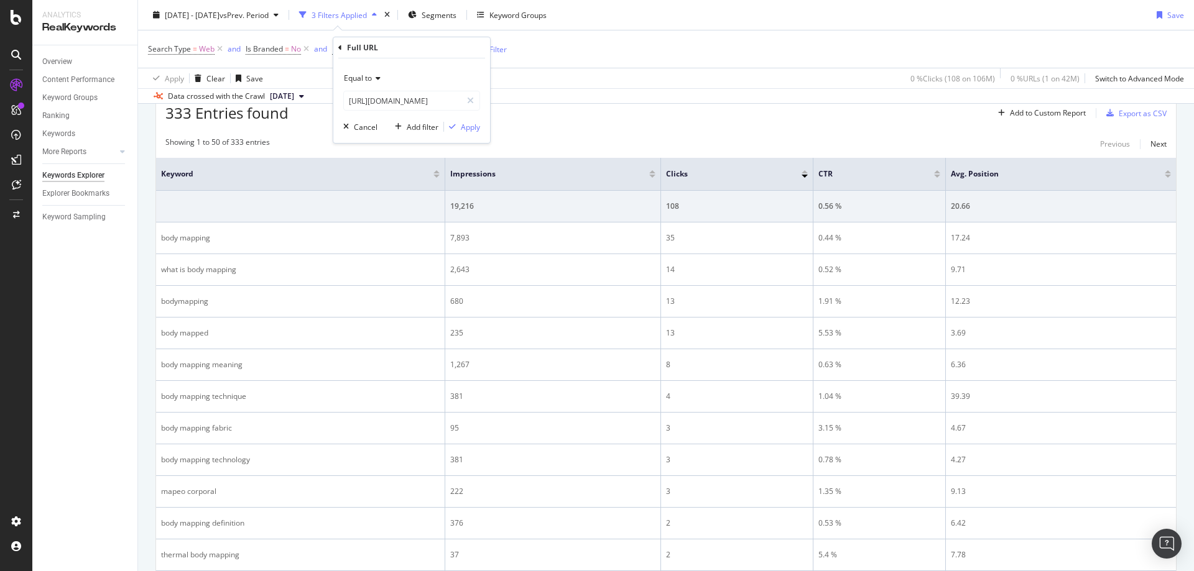
scroll to position [0, 0]
click at [476, 127] on div "Apply" at bounding box center [470, 127] width 19 height 11
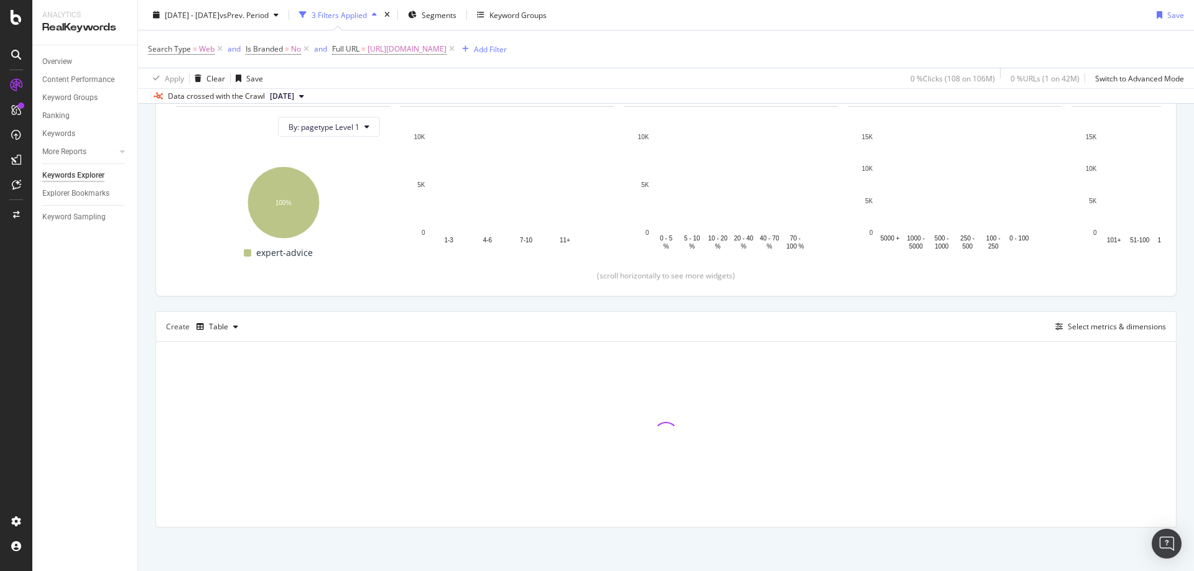
scroll to position [382, 0]
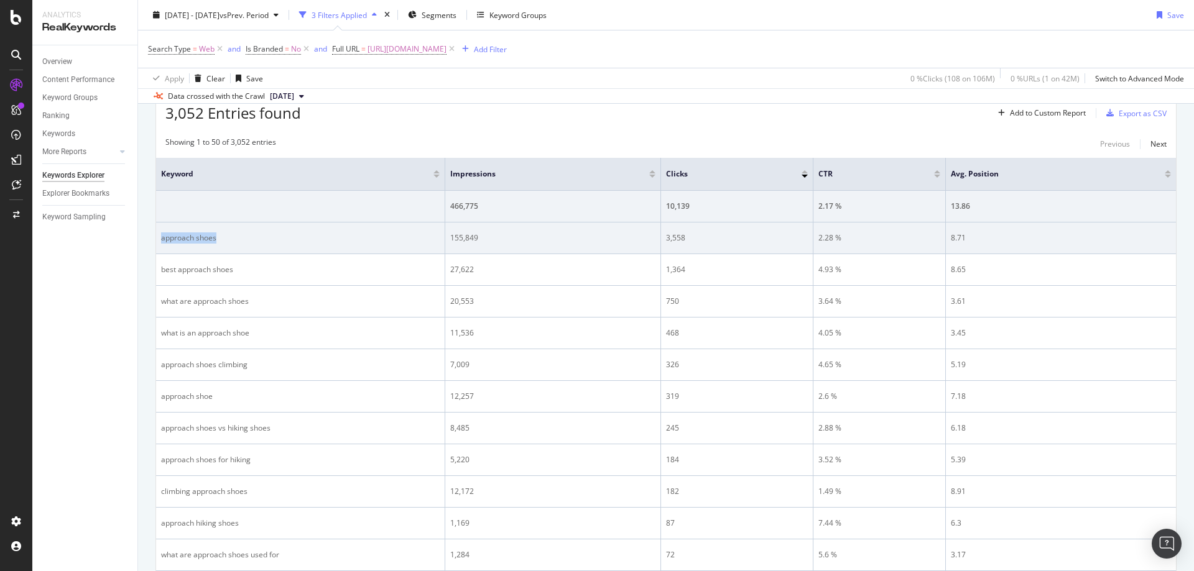
drag, startPoint x: 256, startPoint y: 242, endPoint x: 158, endPoint y: 240, distance: 98.2
click at [158, 239] on td "approach shoes" at bounding box center [300, 239] width 289 height 32
drag, startPoint x: 482, startPoint y: 244, endPoint x: 443, endPoint y: 240, distance: 39.4
click at [443, 240] on tr "approach shoes 155,849 3,558 2.28 % 8.71" at bounding box center [666, 239] width 1020 height 32
drag, startPoint x: 691, startPoint y: 239, endPoint x: 666, endPoint y: 239, distance: 25.5
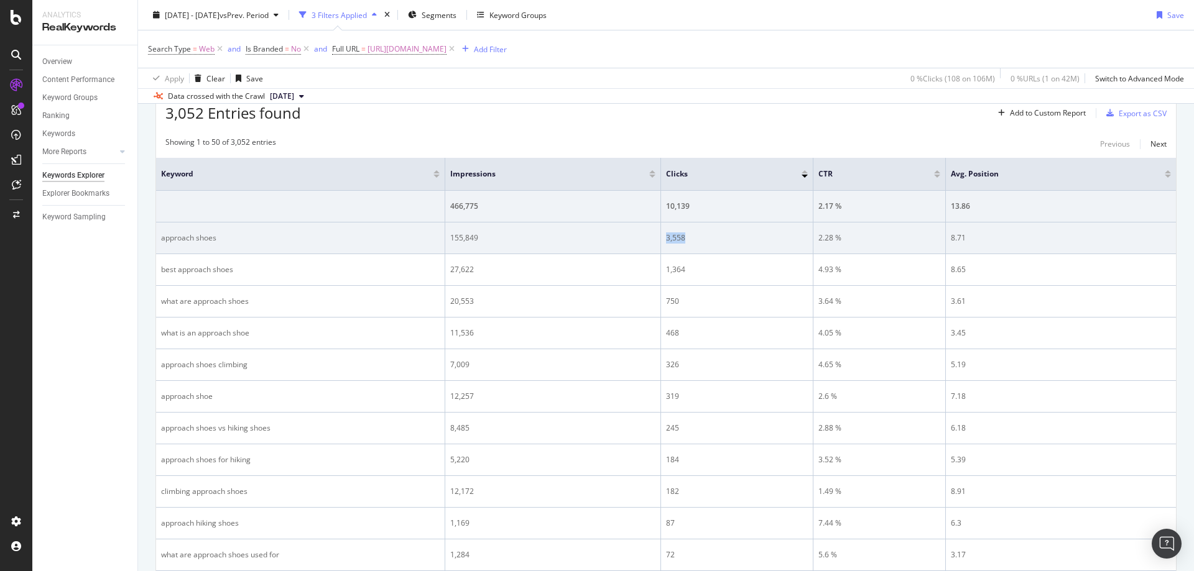
click at [666, 239] on div "3,558" at bounding box center [737, 238] width 142 height 11
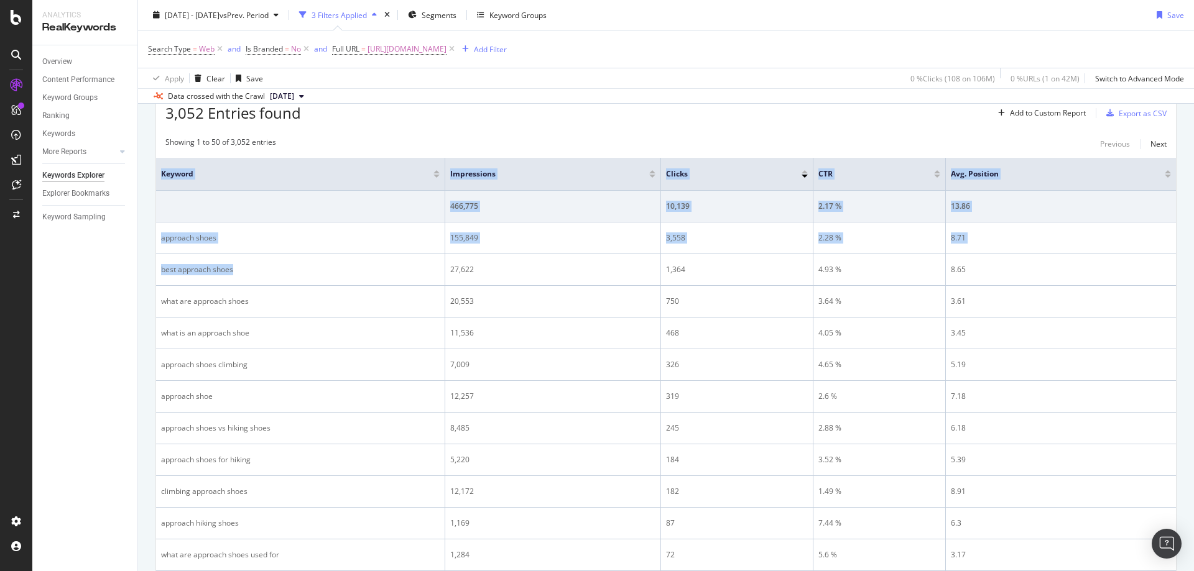
drag, startPoint x: 317, startPoint y: 266, endPoint x: 152, endPoint y: 274, distance: 164.9
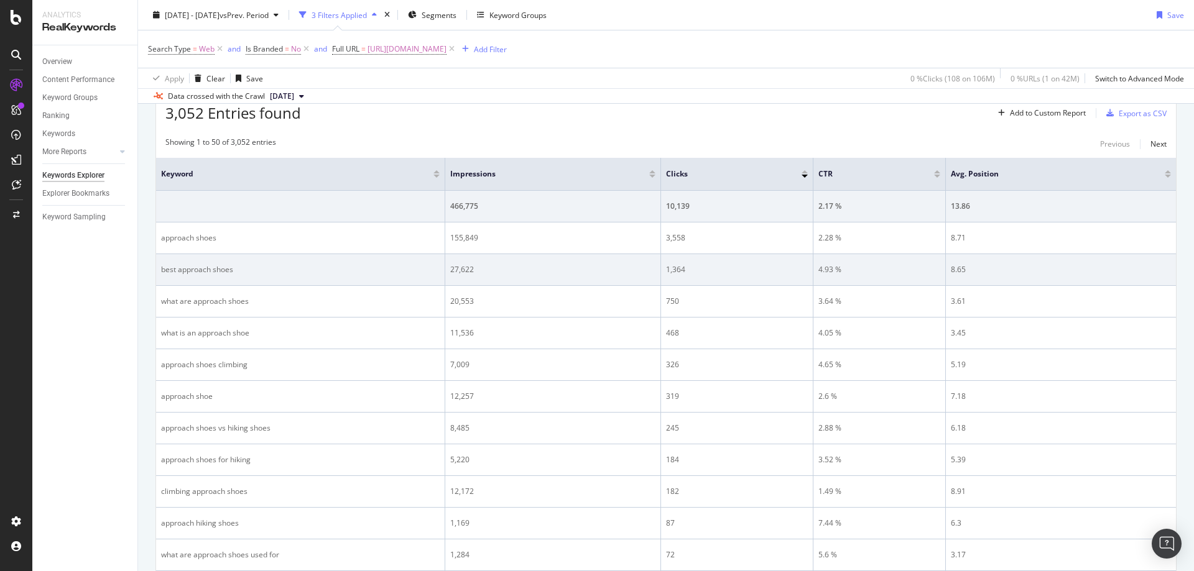
click at [187, 270] on div "best approach shoes" at bounding box center [300, 269] width 279 height 11
drag, startPoint x: 479, startPoint y: 274, endPoint x: 450, endPoint y: 272, distance: 29.3
click at [450, 272] on td "27,622" at bounding box center [553, 270] width 216 height 32
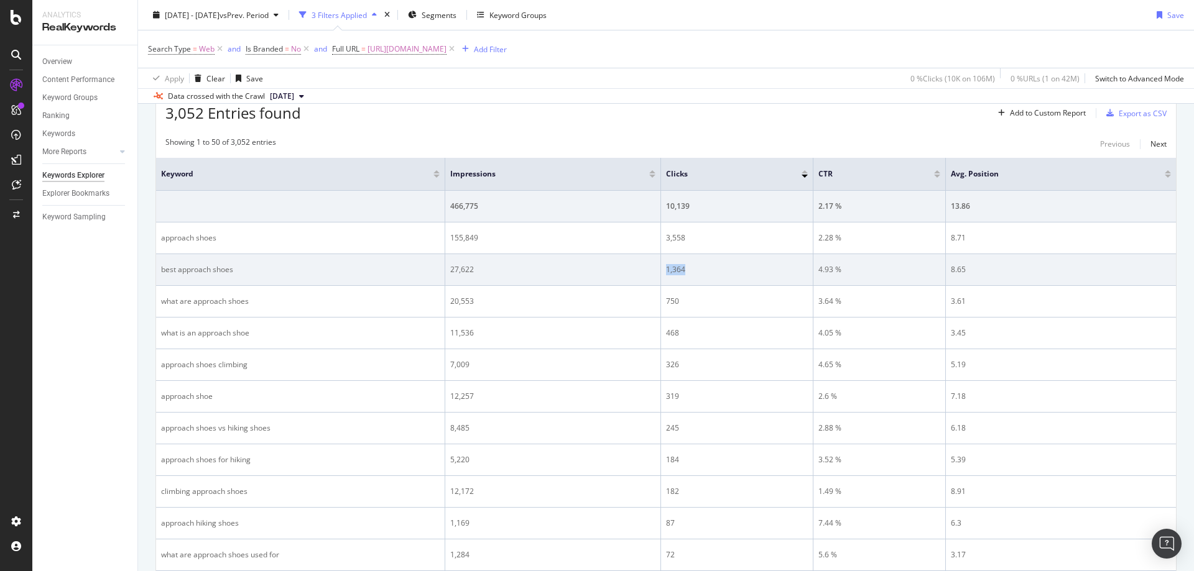
drag, startPoint x: 692, startPoint y: 273, endPoint x: 665, endPoint y: 271, distance: 27.4
click at [665, 271] on td "1,364" at bounding box center [737, 270] width 152 height 32
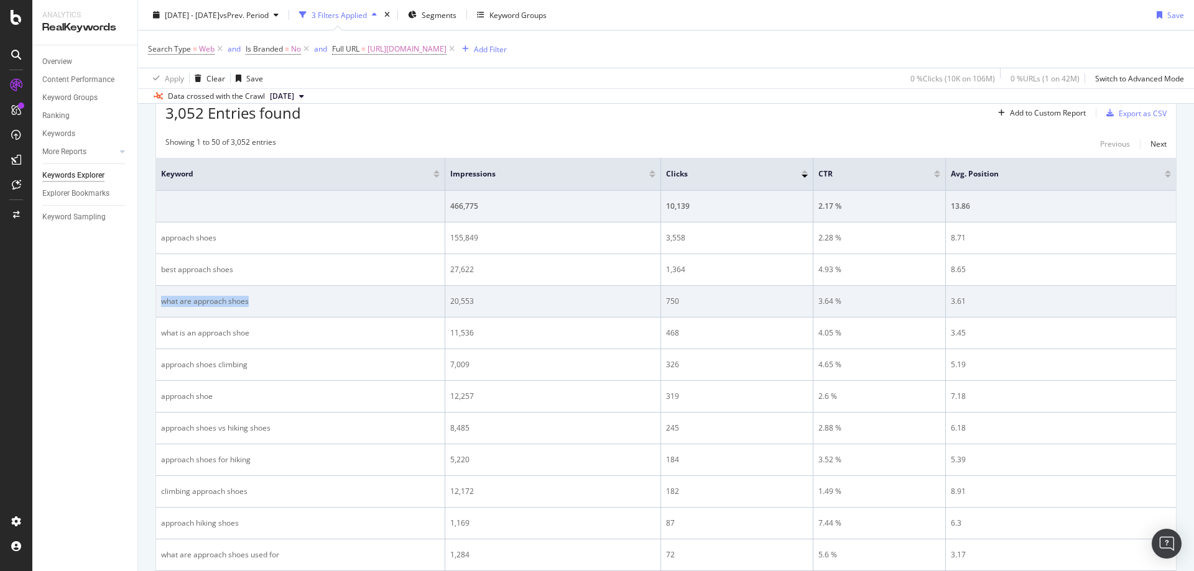
drag, startPoint x: 302, startPoint y: 303, endPoint x: 162, endPoint y: 300, distance: 139.9
click at [162, 300] on div "what are approach shoes" at bounding box center [300, 301] width 279 height 11
drag, startPoint x: 500, startPoint y: 295, endPoint x: 449, endPoint y: 298, distance: 51.1
click at [449, 298] on td "20,553" at bounding box center [553, 302] width 216 height 32
drag, startPoint x: 717, startPoint y: 302, endPoint x: 663, endPoint y: 303, distance: 54.7
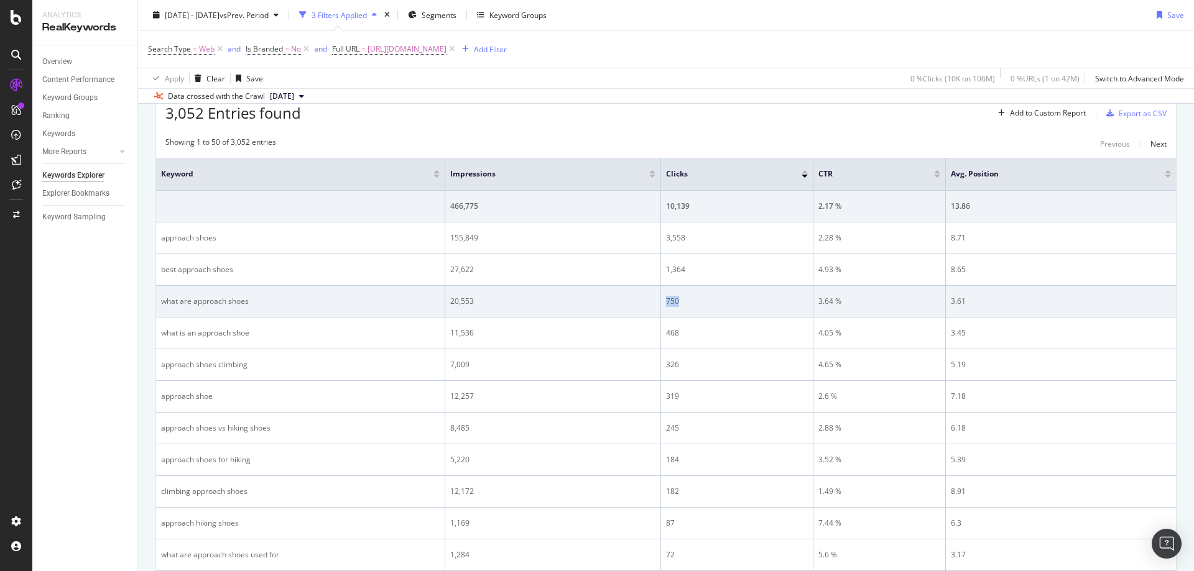
click at [663, 303] on td "750" at bounding box center [737, 302] width 152 height 32
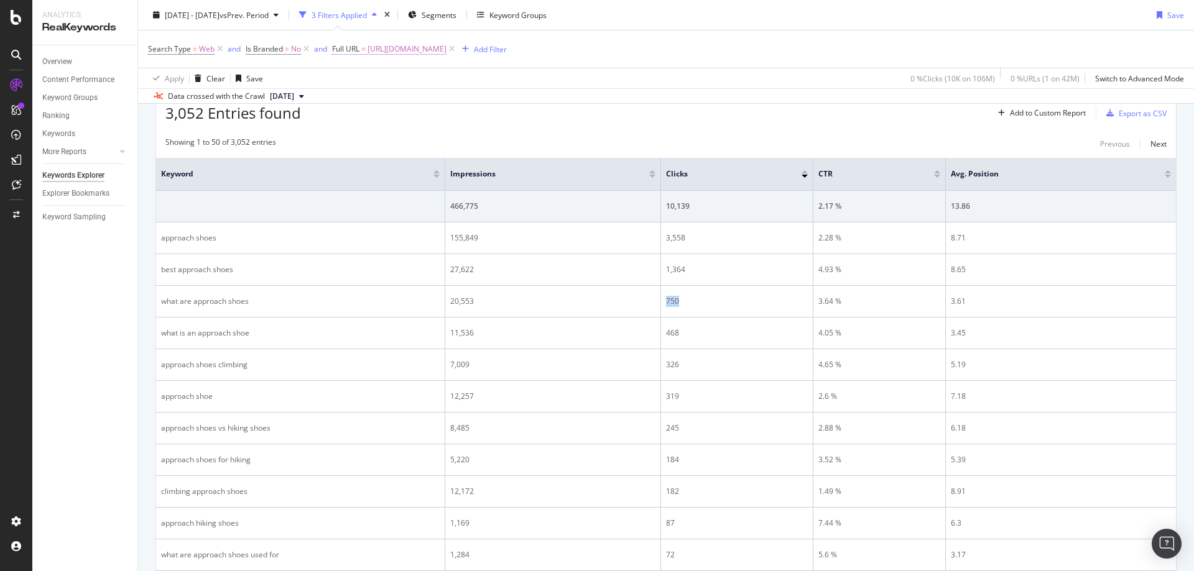
click at [446, 44] on span "[URL][DOMAIN_NAME]" at bounding box center [406, 48] width 79 height 17
click at [431, 111] on div "Equal to https://www.rei.com/learn/expert-advice/best-approach-shoes.html https…" at bounding box center [411, 100] width 157 height 85
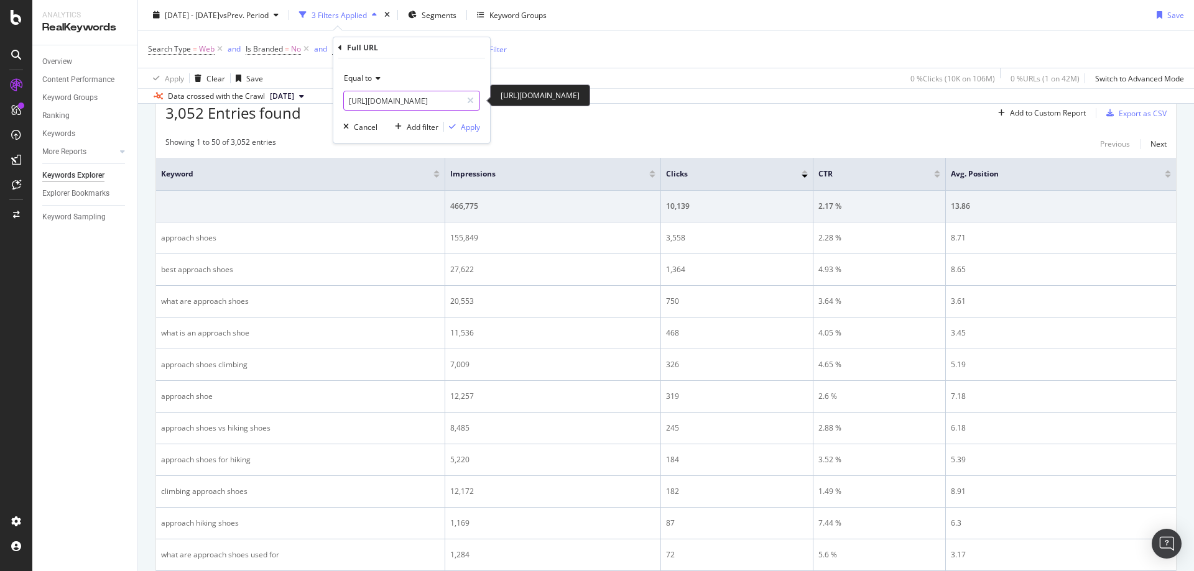
click at [430, 101] on input "[URL][DOMAIN_NAME]" at bounding box center [403, 101] width 118 height 20
paste input "camp-coffee-maker"
type input "https://www.rei.com/learn/expert-advice/best-camp-coffee-makers.html"
click at [462, 126] on div "Apply" at bounding box center [470, 127] width 19 height 11
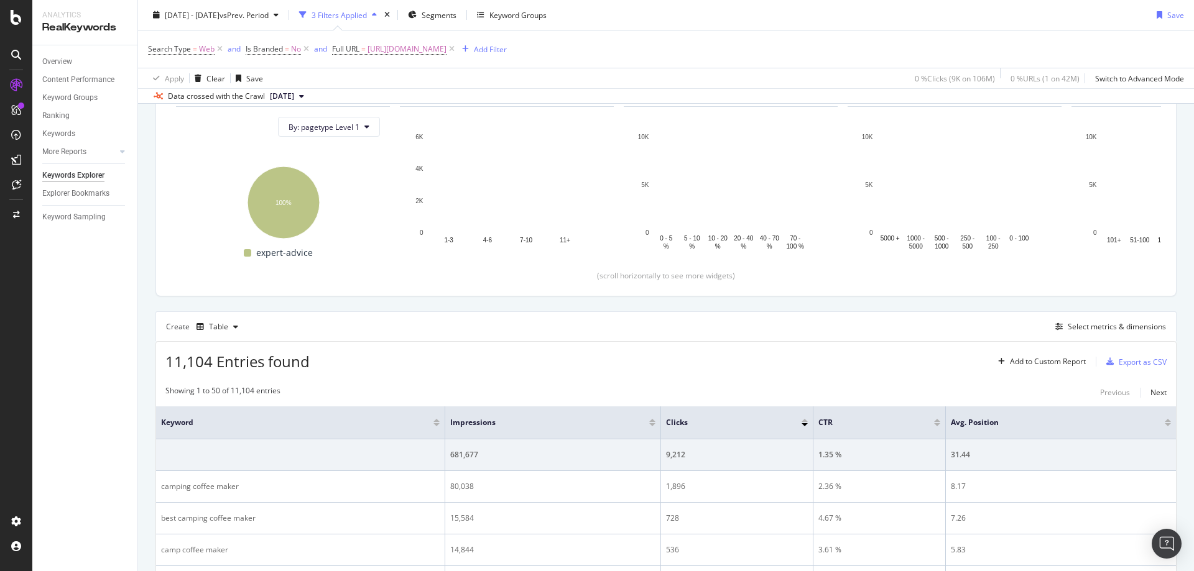
scroll to position [382, 0]
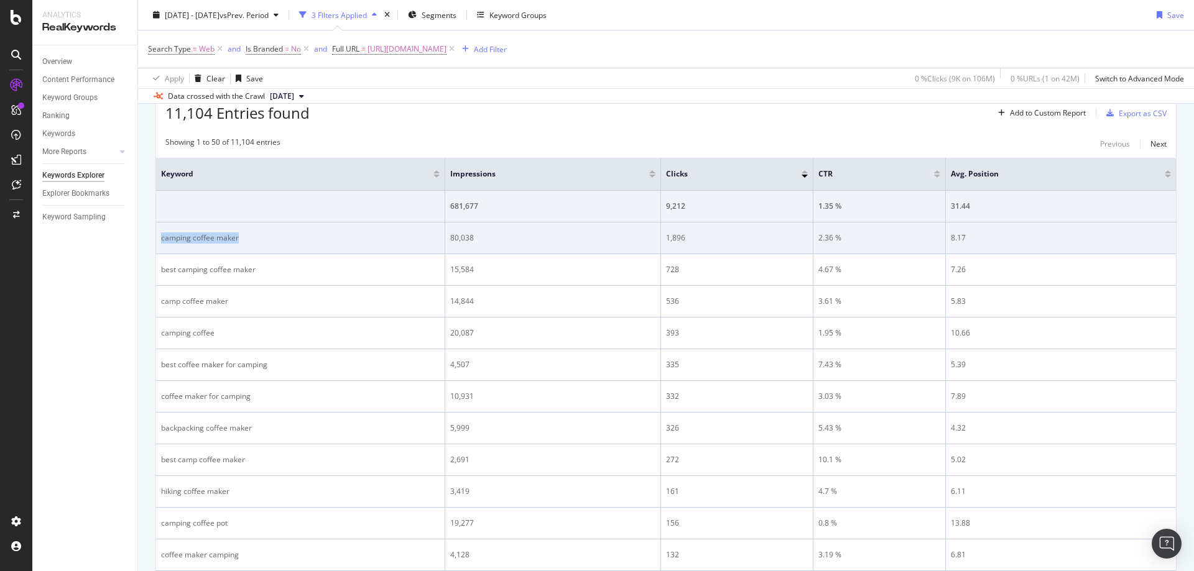
drag, startPoint x: 258, startPoint y: 241, endPoint x: 159, endPoint y: 243, distance: 98.9
click at [159, 243] on td "camping coffee maker" at bounding box center [300, 239] width 289 height 32
drag, startPoint x: 509, startPoint y: 239, endPoint x: 449, endPoint y: 241, distance: 59.7
click at [449, 241] on td "80,038" at bounding box center [553, 239] width 216 height 32
drag, startPoint x: 726, startPoint y: 239, endPoint x: 666, endPoint y: 240, distance: 60.3
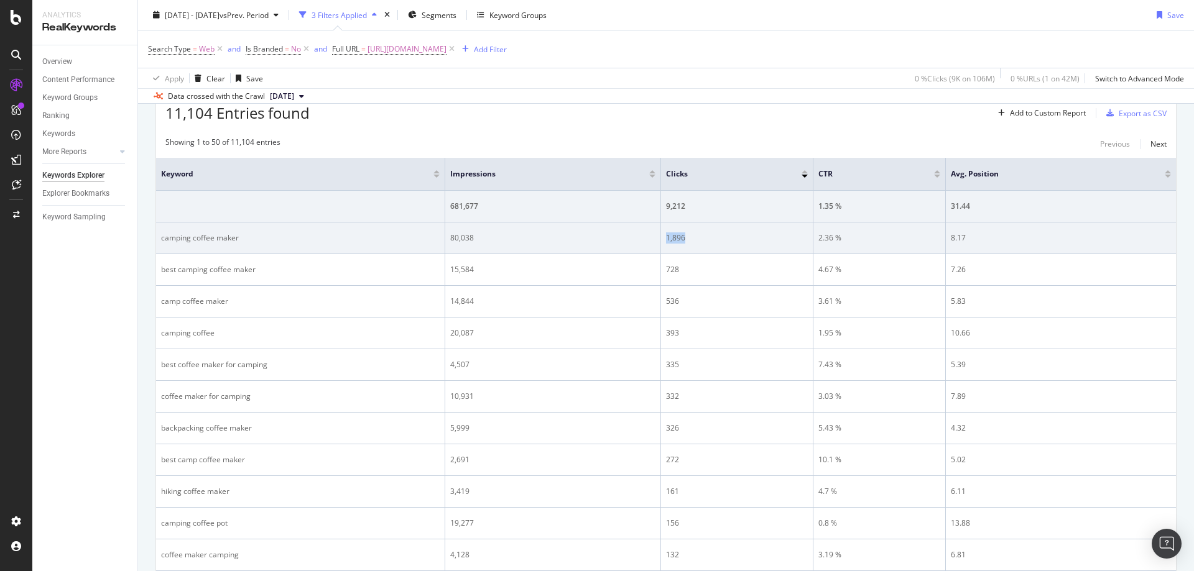
click at [666, 240] on div "1,896" at bounding box center [737, 238] width 142 height 11
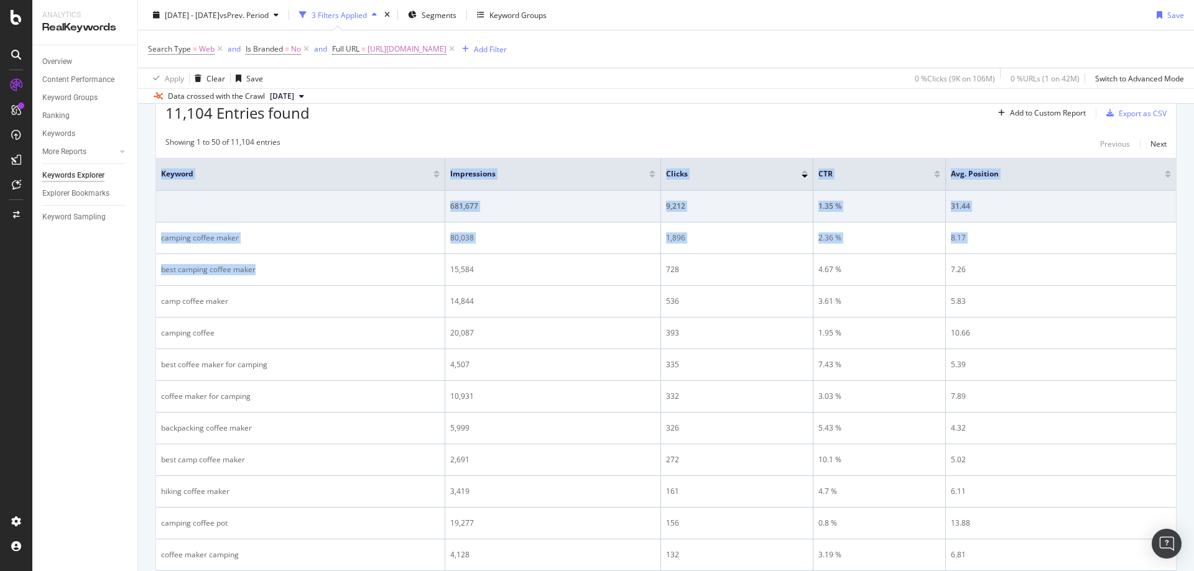
drag, startPoint x: 216, startPoint y: 277, endPoint x: 152, endPoint y: 275, distance: 64.1
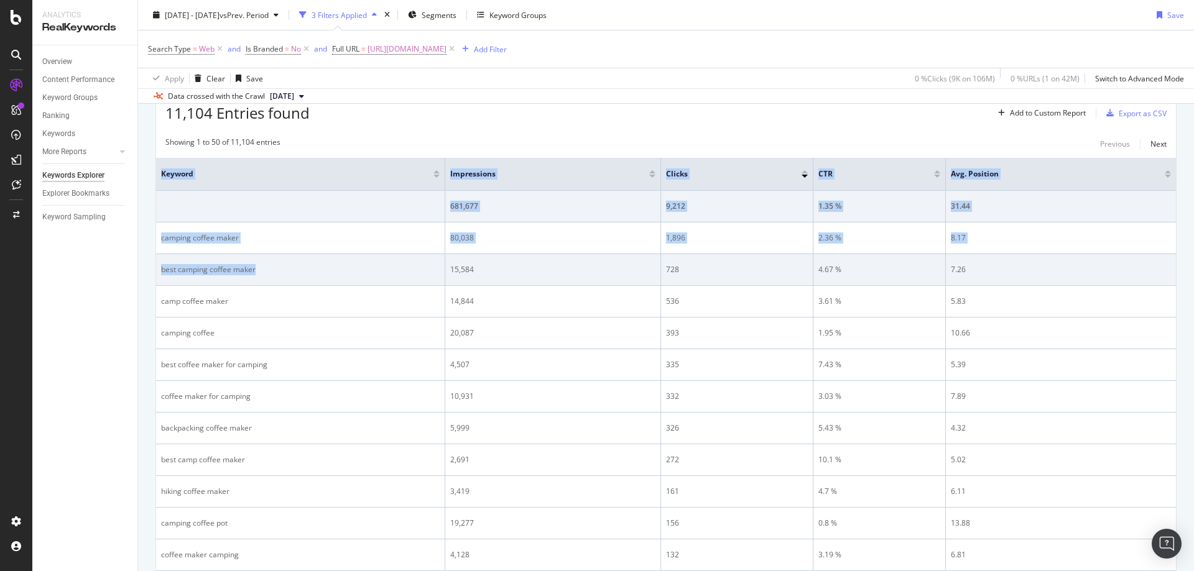
click at [175, 272] on div "best camping coffee maker" at bounding box center [300, 269] width 279 height 11
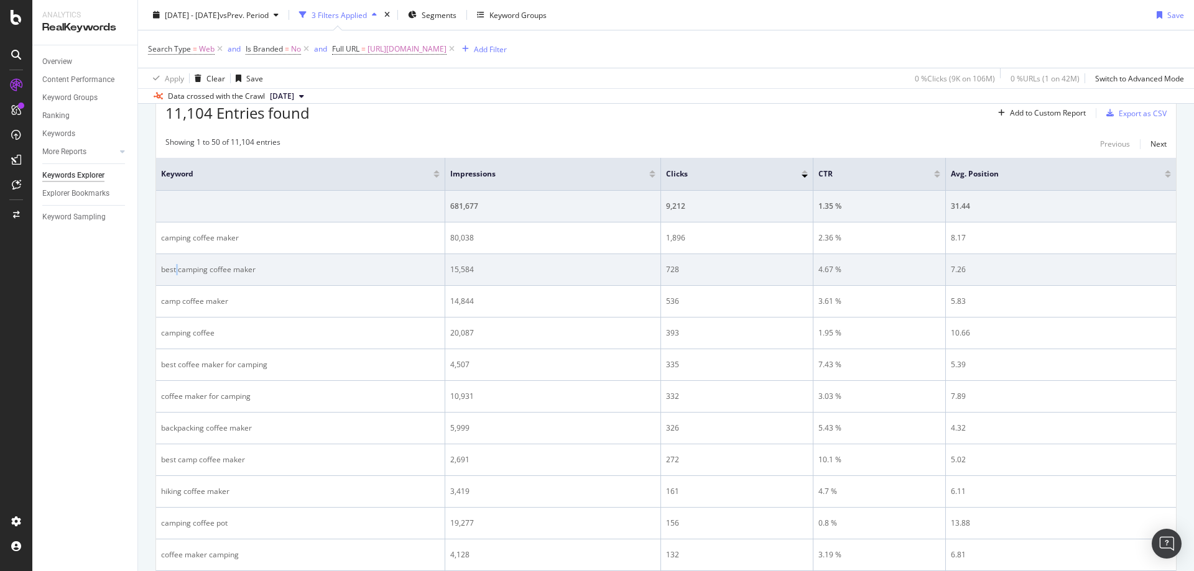
click at [175, 272] on div "best camping coffee maker" at bounding box center [300, 269] width 279 height 11
drag, startPoint x: 587, startPoint y: 280, endPoint x: 451, endPoint y: 273, distance: 135.7
click at [451, 273] on td "15,584" at bounding box center [553, 270] width 216 height 32
drag, startPoint x: 691, startPoint y: 270, endPoint x: 667, endPoint y: 272, distance: 24.3
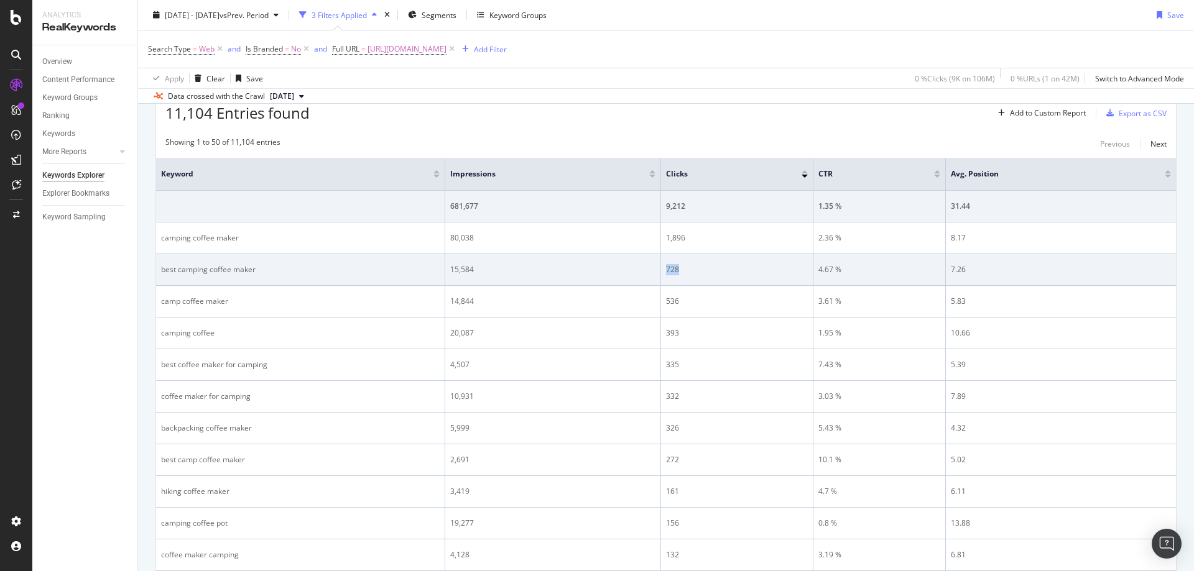
click at [667, 272] on div "728" at bounding box center [737, 269] width 142 height 11
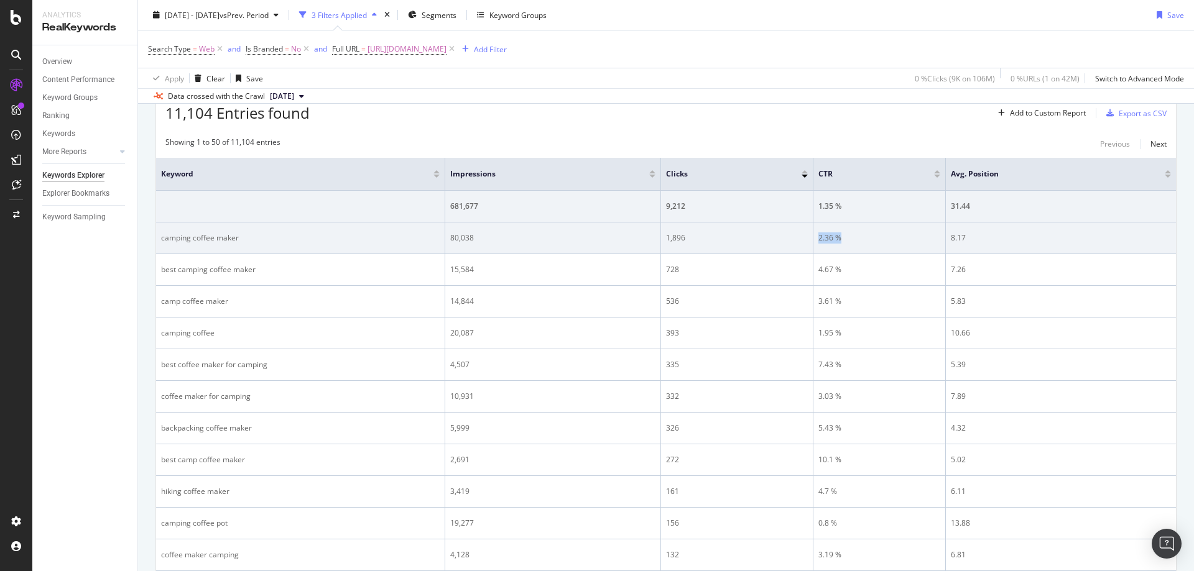
drag, startPoint x: 889, startPoint y: 237, endPoint x: 813, endPoint y: 239, distance: 75.9
click at [813, 239] on td "2.36 %" at bounding box center [879, 239] width 132 height 32
drag, startPoint x: 955, startPoint y: 249, endPoint x: 949, endPoint y: 246, distance: 6.7
click at [972, 241] on div "8.17" at bounding box center [1061, 238] width 220 height 11
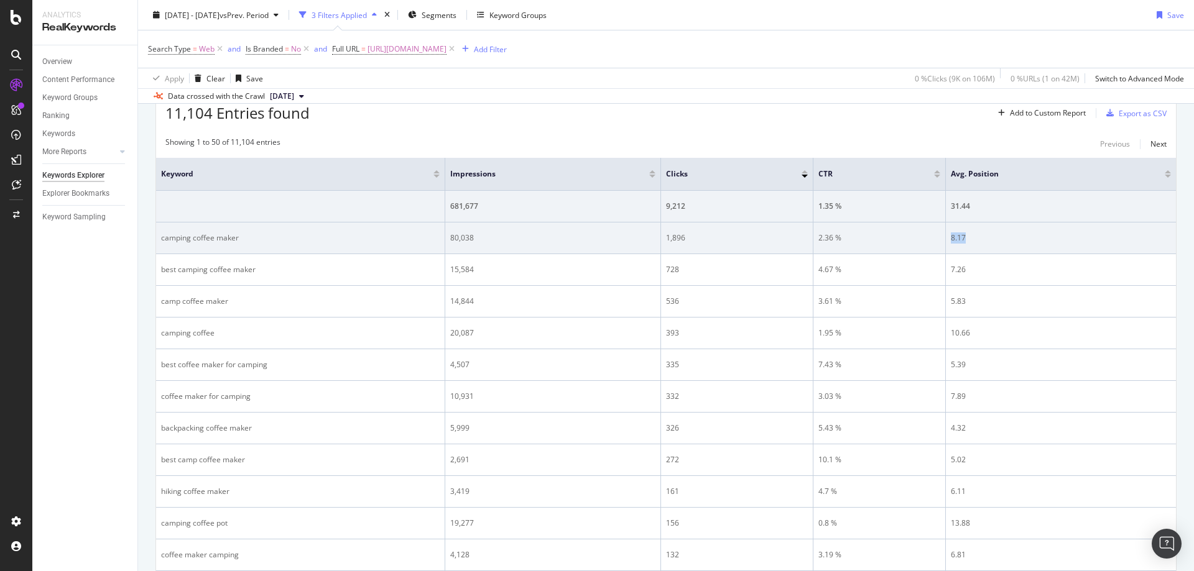
drag, startPoint x: 979, startPoint y: 237, endPoint x: 947, endPoint y: 237, distance: 31.1
click at [947, 237] on td "8.17" at bounding box center [1061, 239] width 230 height 32
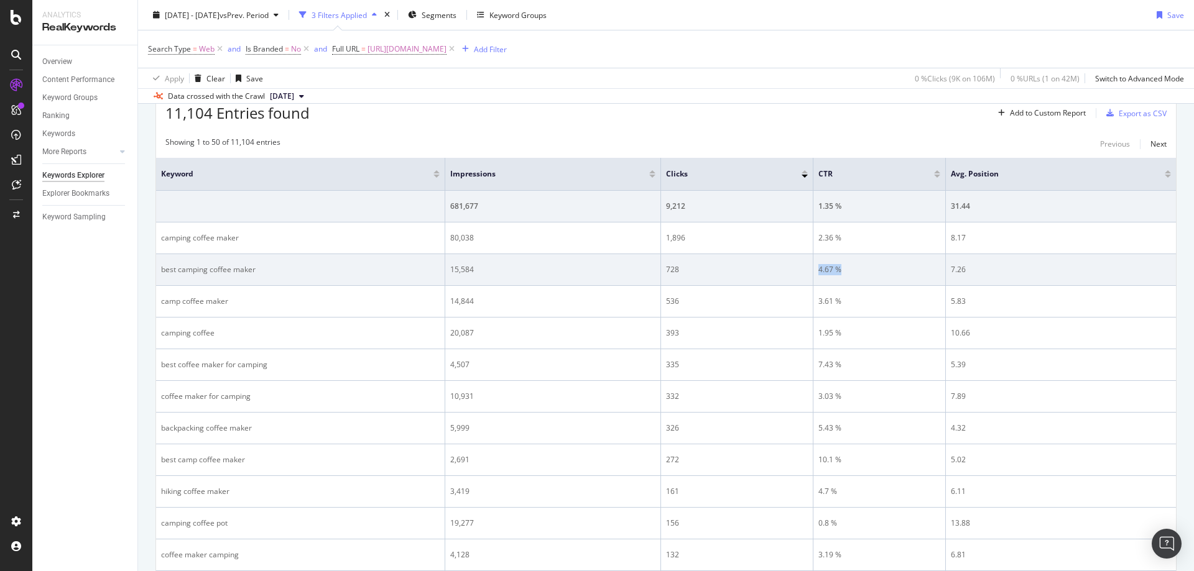
drag, startPoint x: 848, startPoint y: 261, endPoint x: 818, endPoint y: 268, distance: 30.6
click at [818, 268] on td "4.67 %" at bounding box center [879, 270] width 132 height 32
drag, startPoint x: 975, startPoint y: 274, endPoint x: 952, endPoint y: 273, distance: 23.7
click at [952, 273] on div "7.26" at bounding box center [1061, 269] width 220 height 11
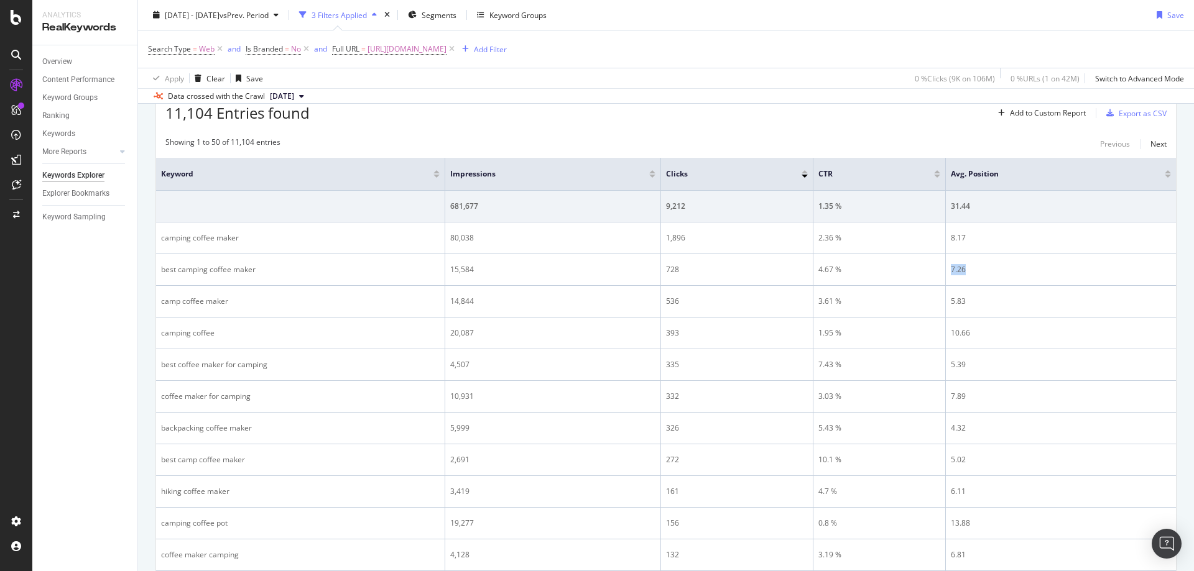
click at [553, 58] on div "Search Type = Web and Is Branded = No and Full URL = https://www.rei.com/learn/…" at bounding box center [666, 48] width 1036 height 37
click at [446, 52] on span "https://www.rei.com/learn/expert-advice/best-camp-coffee-makers.html" at bounding box center [406, 48] width 79 height 17
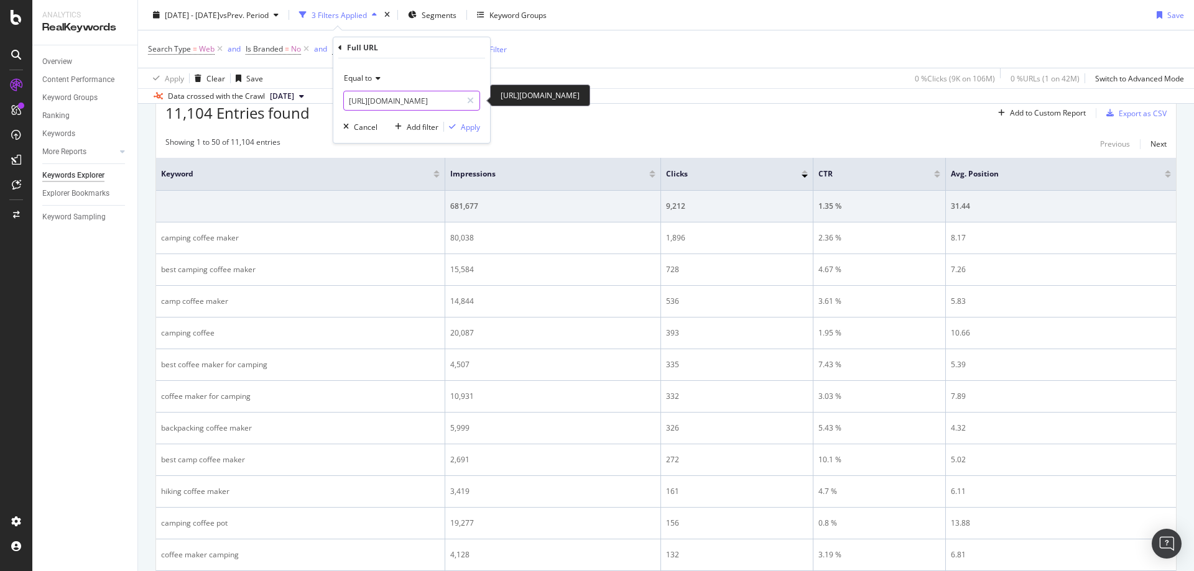
click at [440, 96] on input "https://www.rei.com/learn/expert-advice/best-camp-coffee-makers.html" at bounding box center [403, 101] width 118 height 20
paste input "the-best-hiking-boot"
type input "https://www.rei.com/learn/expert-advice/the-best-hiking-boots.html"
click at [469, 129] on div "Apply" at bounding box center [470, 127] width 19 height 11
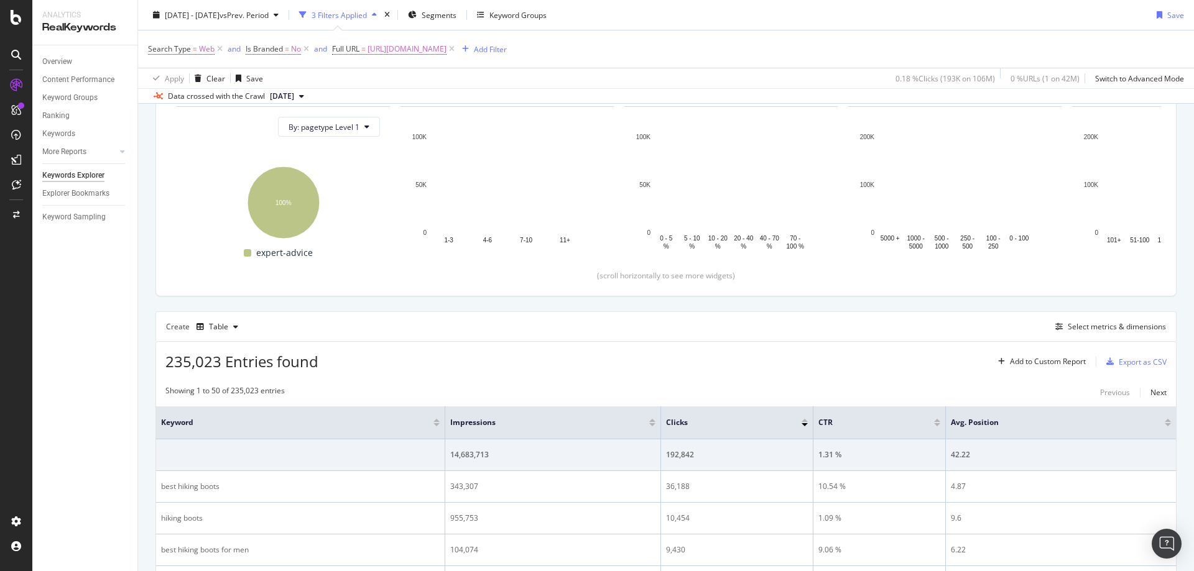
scroll to position [382, 0]
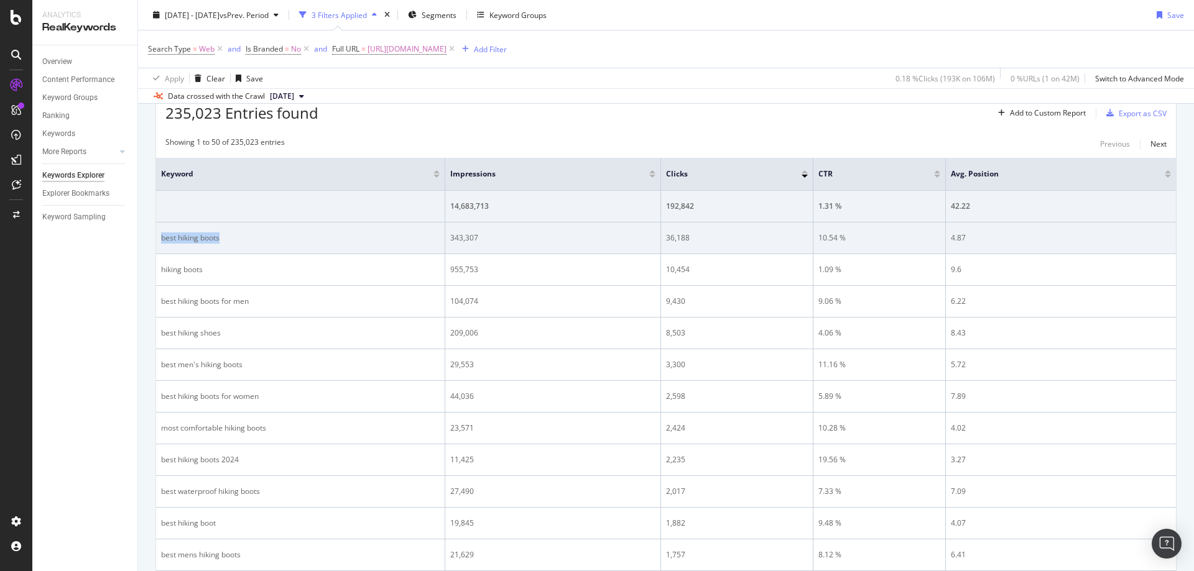
drag, startPoint x: 229, startPoint y: 242, endPoint x: 159, endPoint y: 238, distance: 69.7
click at [159, 238] on td "best hiking boots" at bounding box center [300, 239] width 289 height 32
drag, startPoint x: 550, startPoint y: 238, endPoint x: 449, endPoint y: 238, distance: 101.3
click at [449, 238] on td "343,307" at bounding box center [553, 239] width 216 height 32
drag, startPoint x: 750, startPoint y: 235, endPoint x: 1148, endPoint y: 251, distance: 398.2
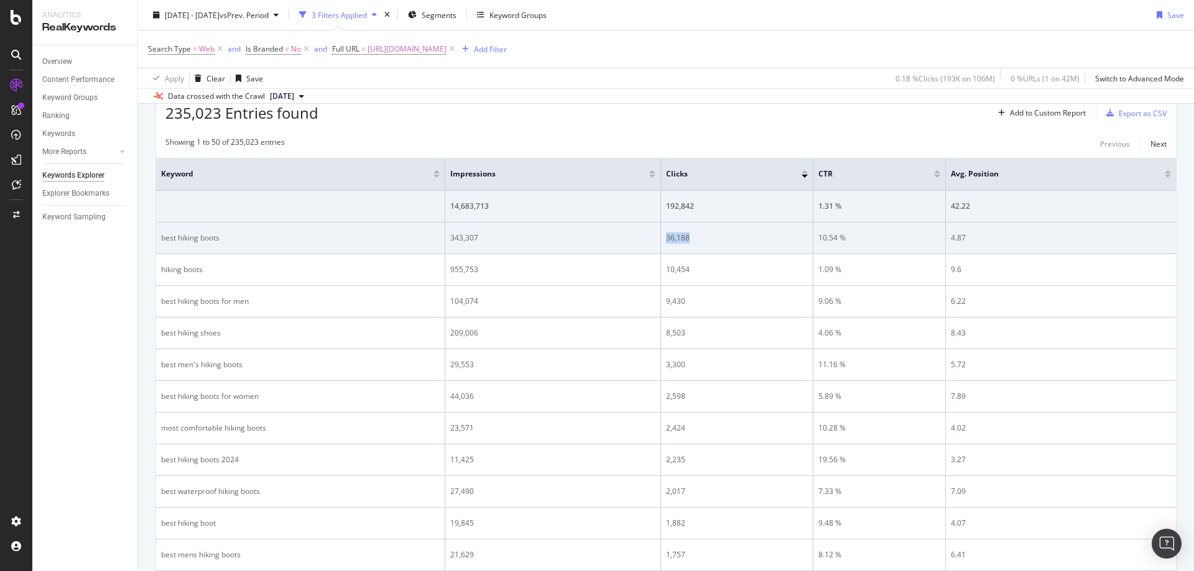
click at [666, 239] on div "36,188" at bounding box center [737, 238] width 142 height 11
drag, startPoint x: 858, startPoint y: 237, endPoint x: 816, endPoint y: 238, distance: 41.7
click at [816, 238] on td "10.54 %" at bounding box center [879, 239] width 132 height 32
drag, startPoint x: 991, startPoint y: 241, endPoint x: 947, endPoint y: 240, distance: 43.5
click at [947, 240] on td "4.87" at bounding box center [1061, 239] width 230 height 32
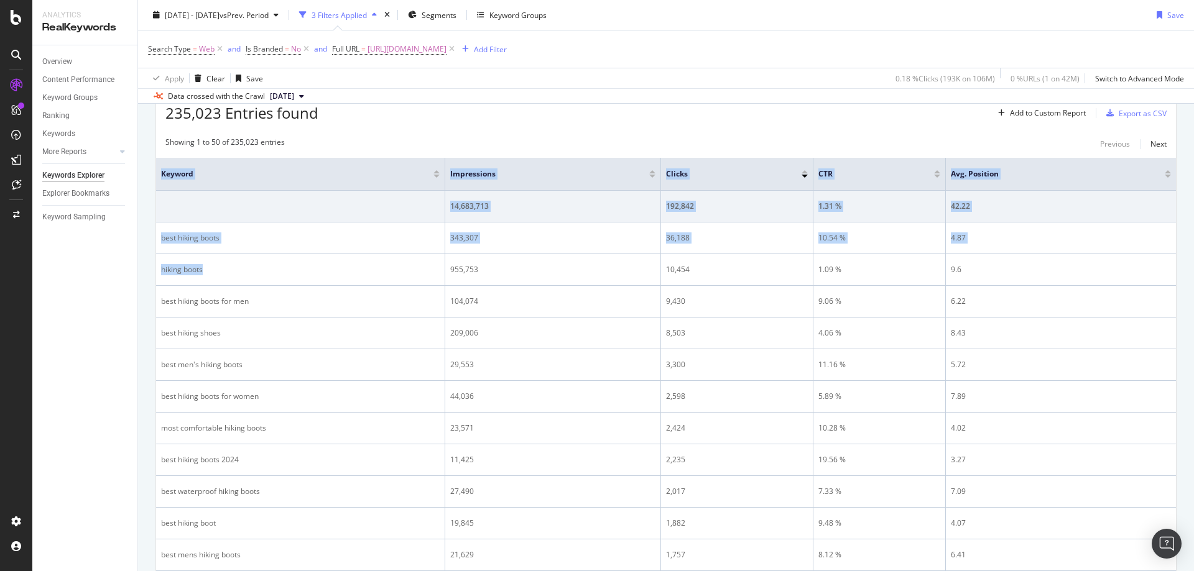
drag, startPoint x: 320, startPoint y: 270, endPoint x: 155, endPoint y: 272, distance: 164.8
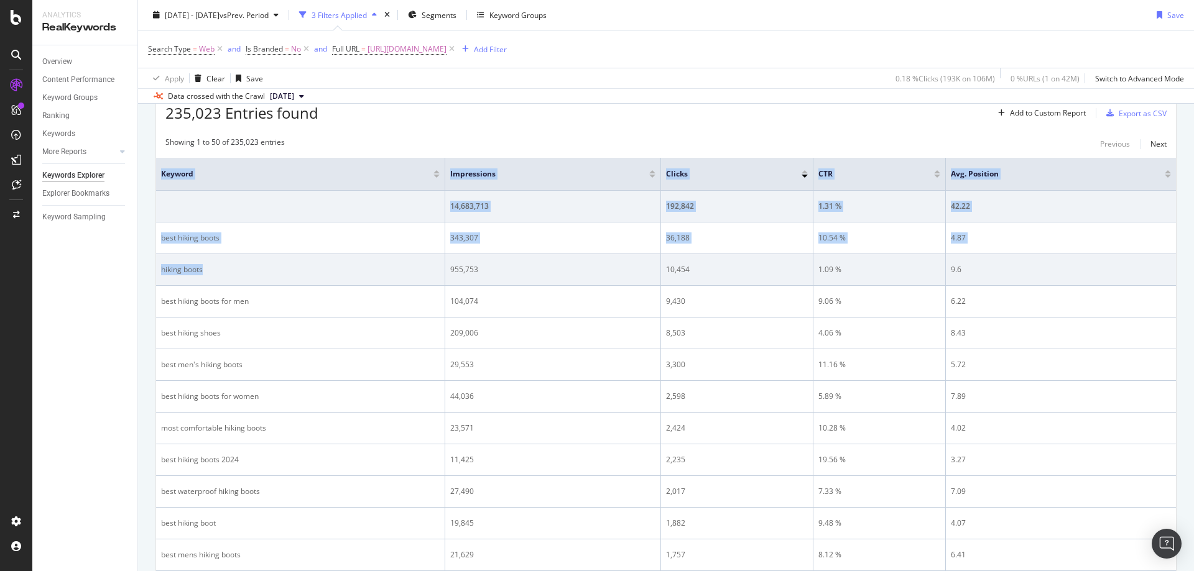
click at [213, 270] on div "hiking boots" at bounding box center [300, 269] width 279 height 11
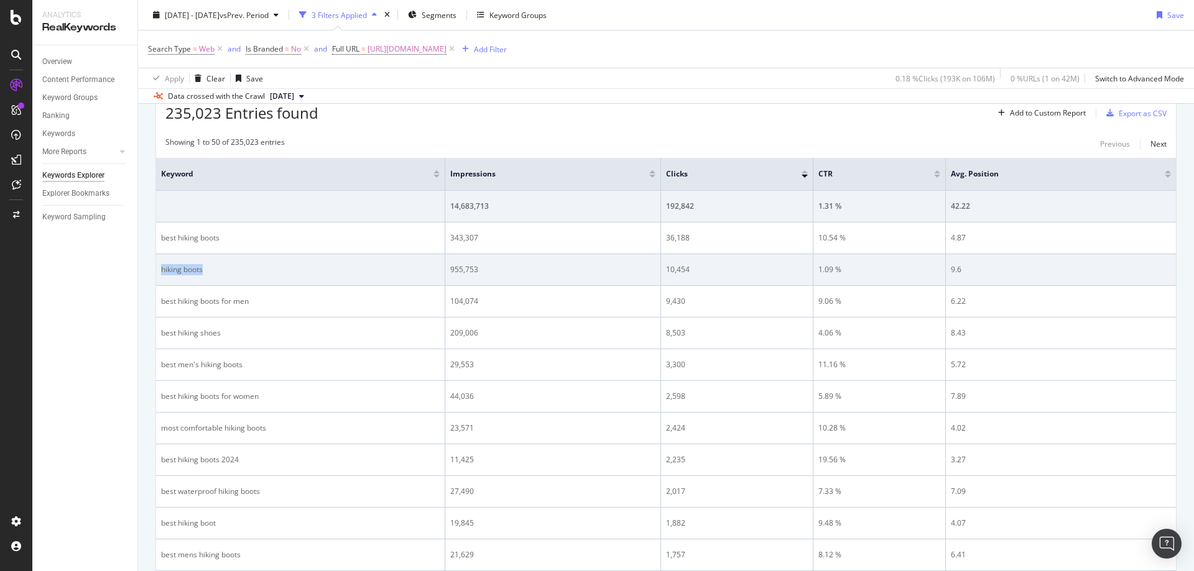
drag, startPoint x: 206, startPoint y: 270, endPoint x: 160, endPoint y: 273, distance: 45.5
click at [160, 273] on td "hiking boots" at bounding box center [300, 270] width 289 height 32
drag, startPoint x: 505, startPoint y: 270, endPoint x: 449, endPoint y: 274, distance: 56.7
click at [449, 274] on td "955,753" at bounding box center [553, 270] width 216 height 32
click at [666, 273] on div "10,454" at bounding box center [737, 269] width 142 height 11
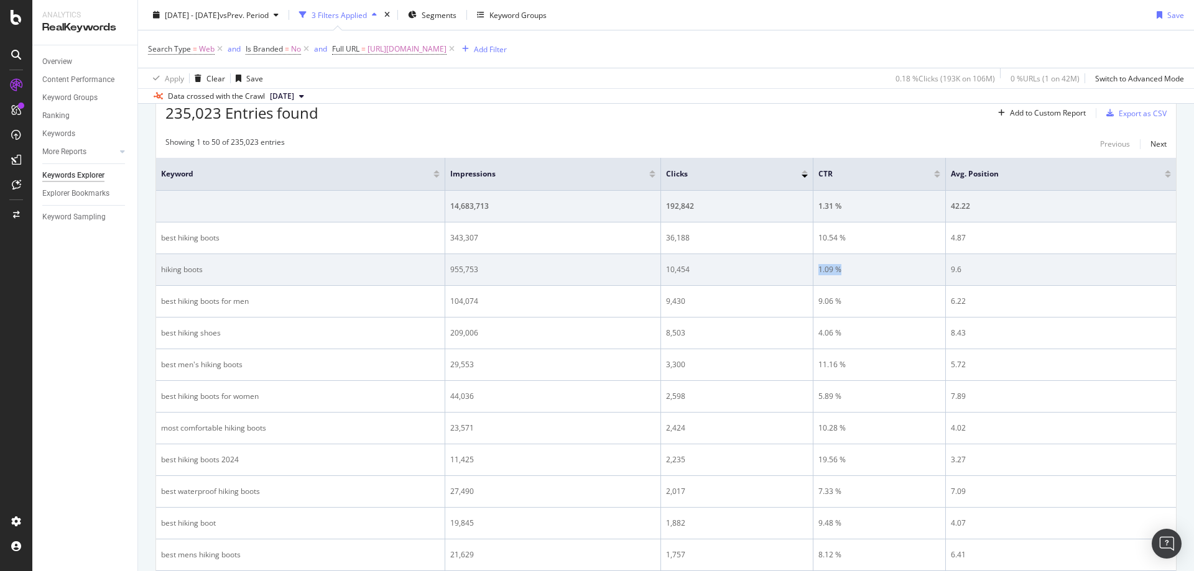
drag, startPoint x: 860, startPoint y: 264, endPoint x: 822, endPoint y: 265, distance: 37.9
click at [817, 266] on td "1.09 %" at bounding box center [879, 270] width 132 height 32
drag, startPoint x: 1006, startPoint y: 279, endPoint x: 949, endPoint y: 272, distance: 57.1
click at [949, 272] on td "9.6" at bounding box center [1061, 270] width 230 height 32
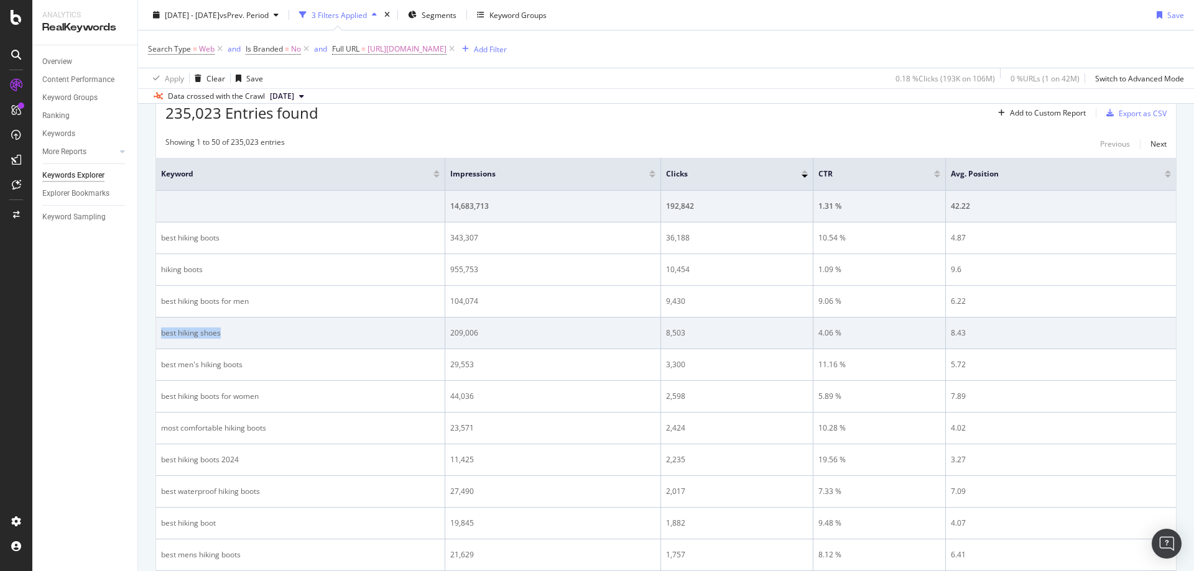
drag, startPoint x: 231, startPoint y: 333, endPoint x: 158, endPoint y: 338, distance: 72.9
click at [158, 338] on td "best hiking shoes" at bounding box center [300, 334] width 289 height 32
drag, startPoint x: 479, startPoint y: 333, endPoint x: 448, endPoint y: 331, distance: 31.1
click at [443, 331] on tr "best hiking shoes 209,006 8,503 4.06 % 8.43" at bounding box center [666, 334] width 1020 height 32
drag, startPoint x: 684, startPoint y: 339, endPoint x: 667, endPoint y: 337, distance: 16.9
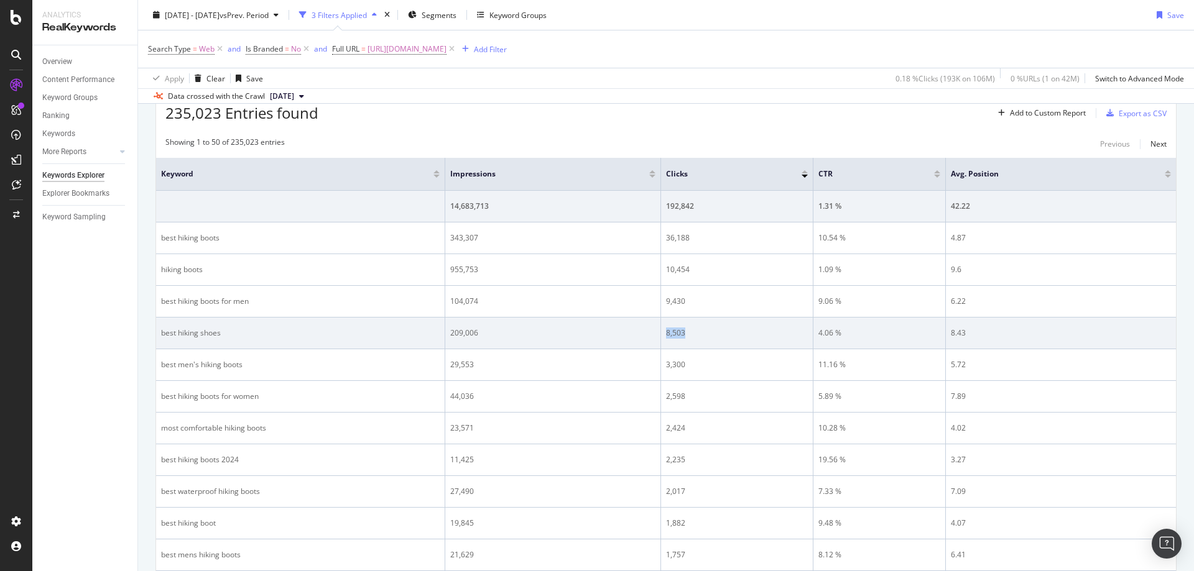
click at [667, 337] on td "8,503" at bounding box center [737, 334] width 152 height 32
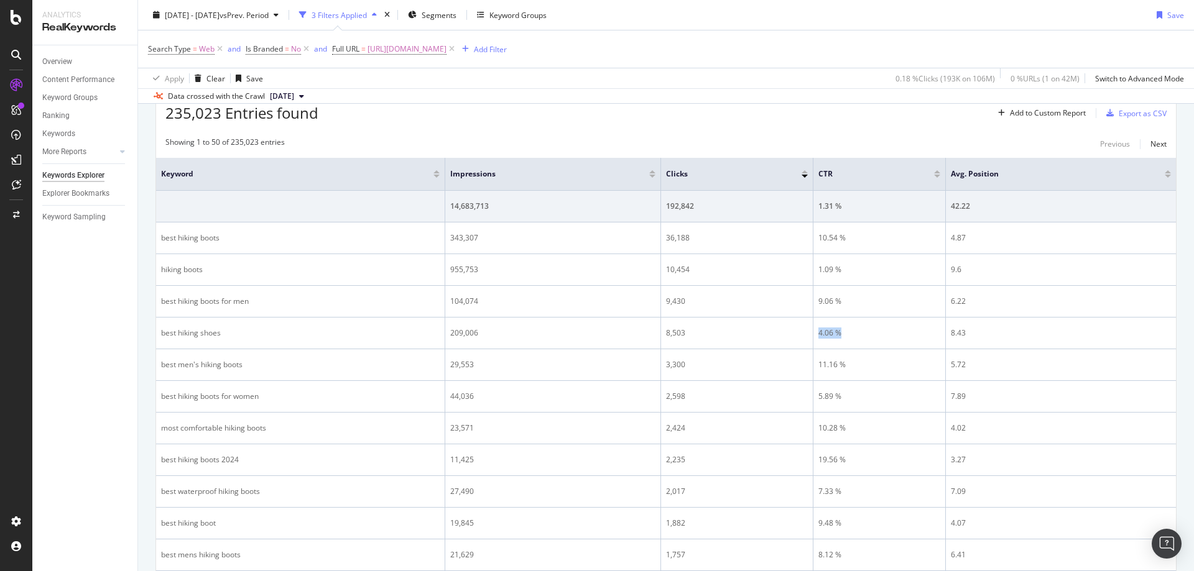
drag, startPoint x: 855, startPoint y: 330, endPoint x: 1187, endPoint y: 333, distance: 332.0
click at [814, 332] on td "4.06 %" at bounding box center [879, 334] width 132 height 32
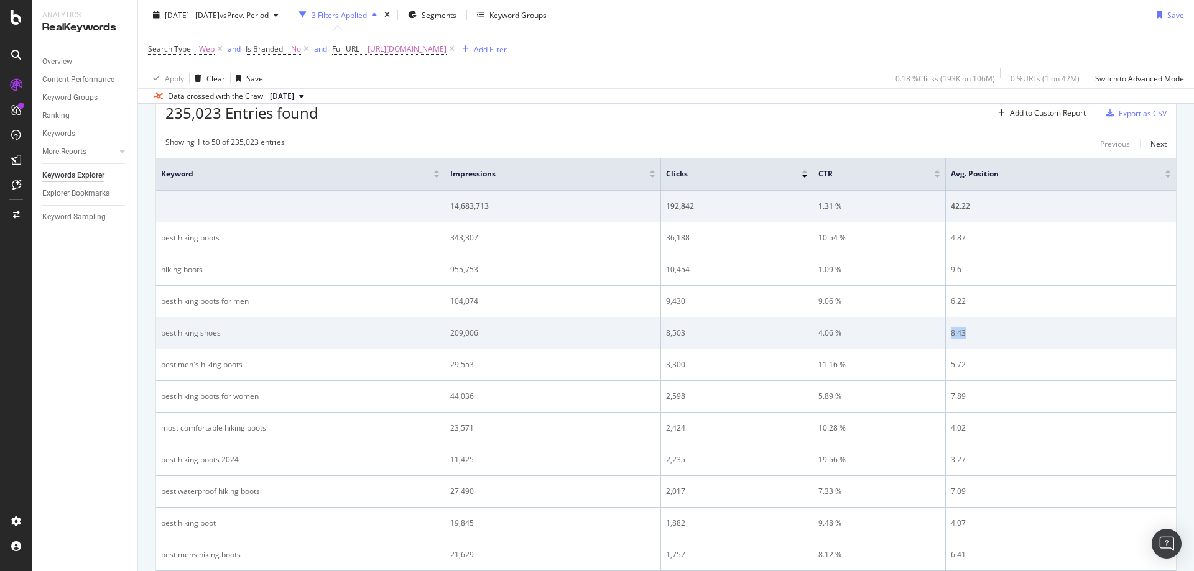
drag, startPoint x: 969, startPoint y: 336, endPoint x: 949, endPoint y: 336, distance: 19.3
click at [949, 336] on td "8.43" at bounding box center [1061, 334] width 230 height 32
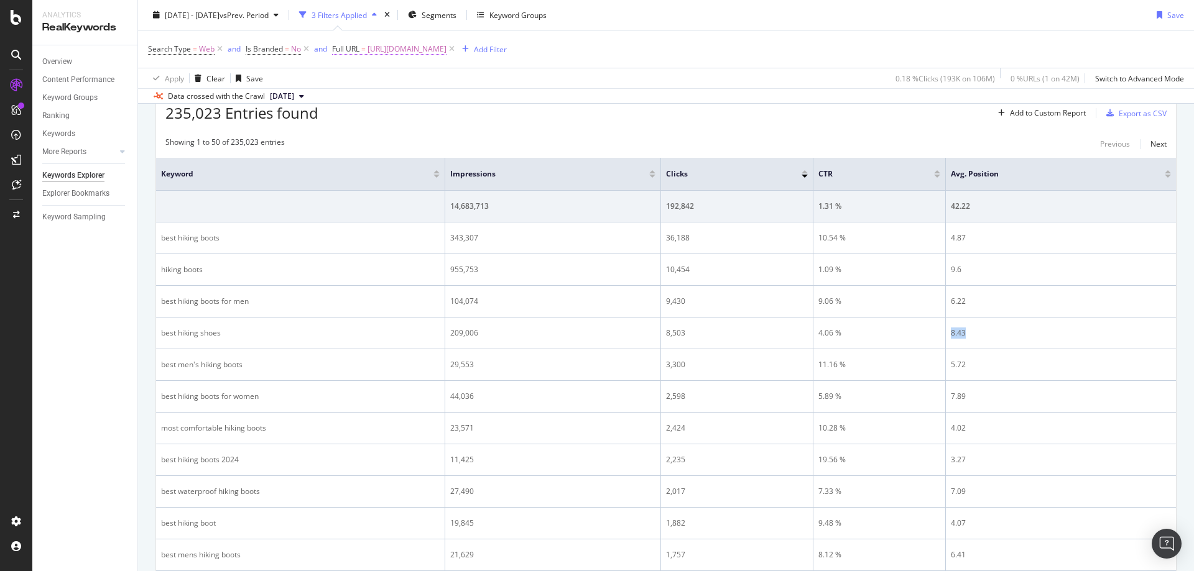
click at [446, 50] on span "https://www.rei.com/learn/expert-advice/the-best-hiking-boots.html" at bounding box center [406, 48] width 79 height 17
click at [422, 104] on input "https://www.rei.com/learn/expert-advice/the-best-hiking-boots.html" at bounding box center [403, 101] width 118 height 20
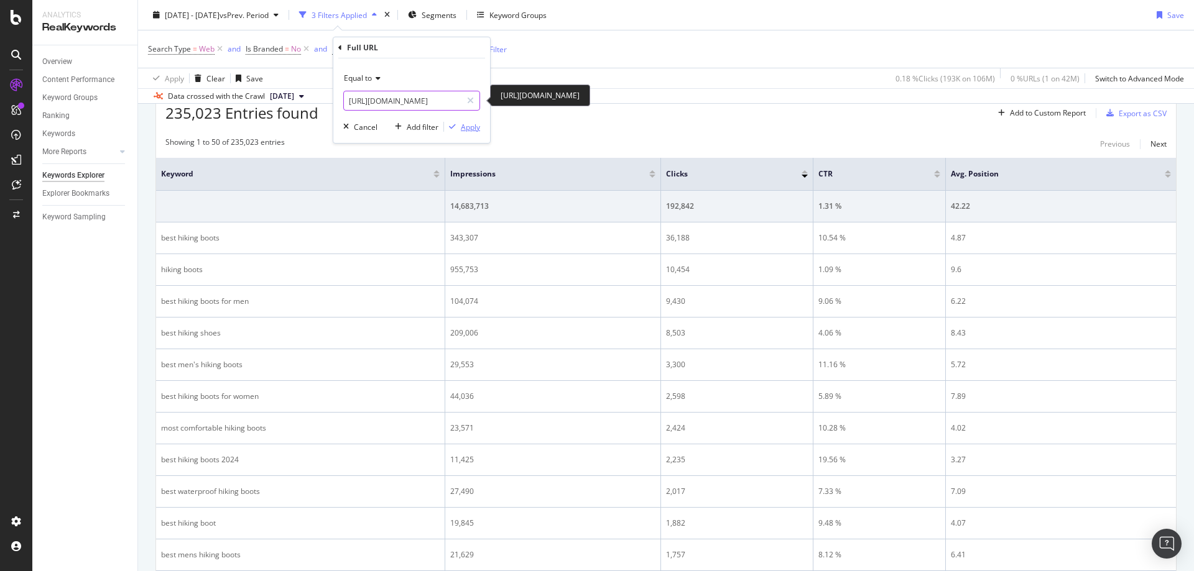
paste input "best-rain-jacke"
type input "https://www.rei.com/learn/expert-advice/best-rain-jackets.html"
click at [476, 131] on div "Apply" at bounding box center [470, 127] width 19 height 11
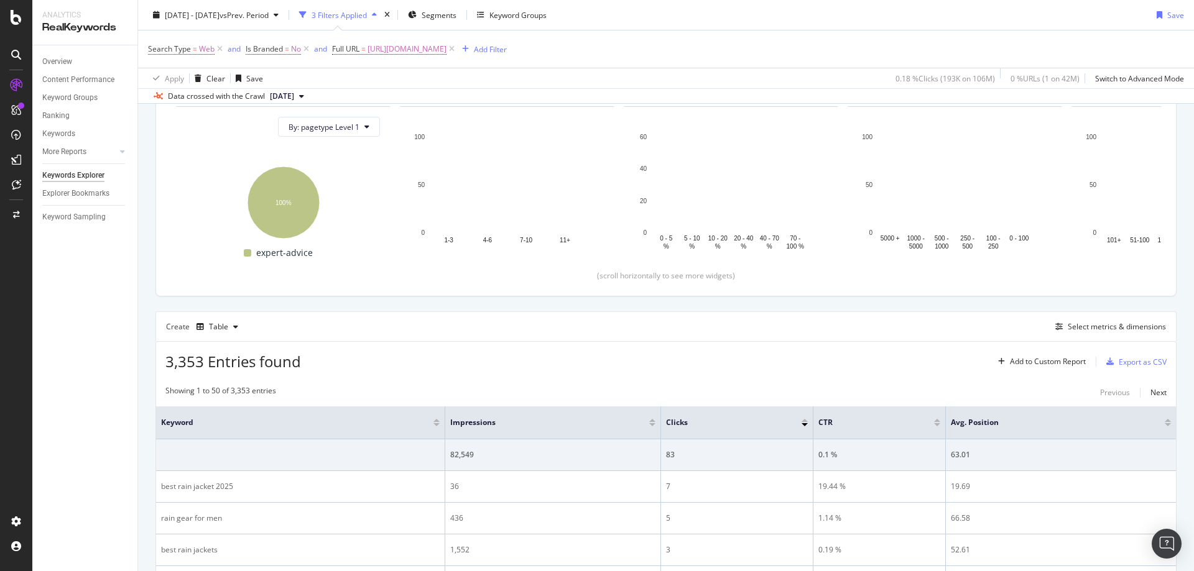
scroll to position [382, 0]
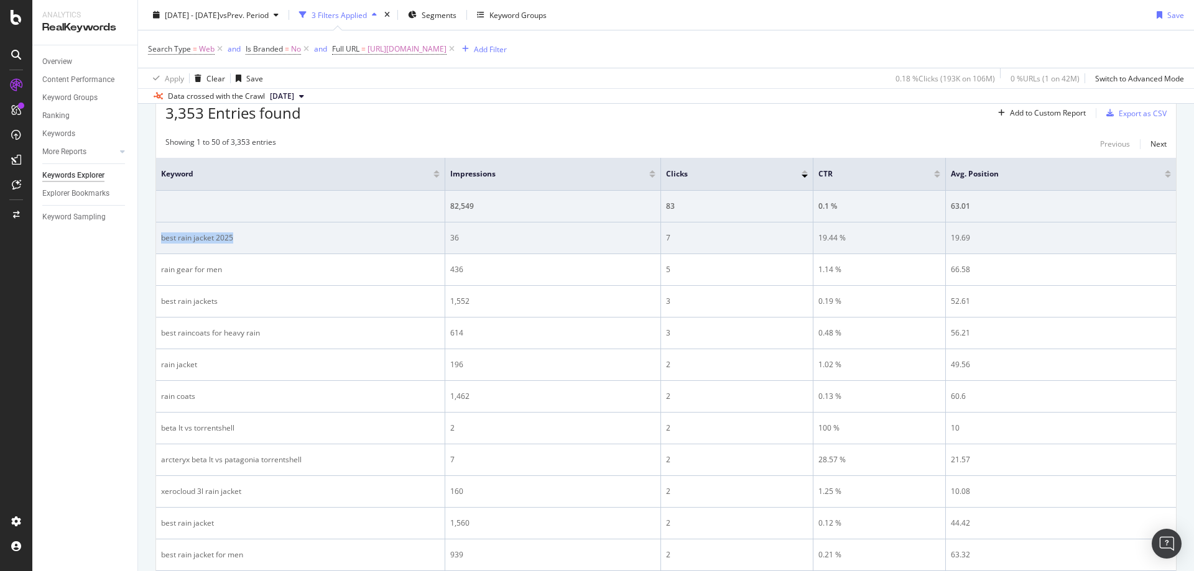
drag, startPoint x: 337, startPoint y: 242, endPoint x: 158, endPoint y: 240, distance: 179.1
click at [158, 240] on td "best rain jacket 2025" at bounding box center [300, 239] width 289 height 32
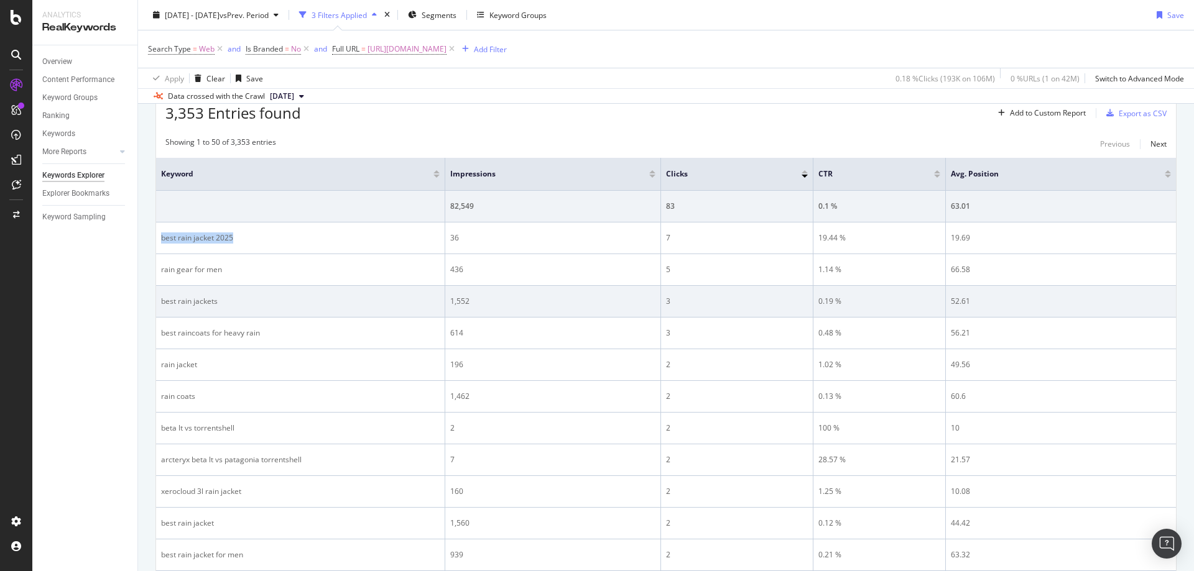
scroll to position [445, 0]
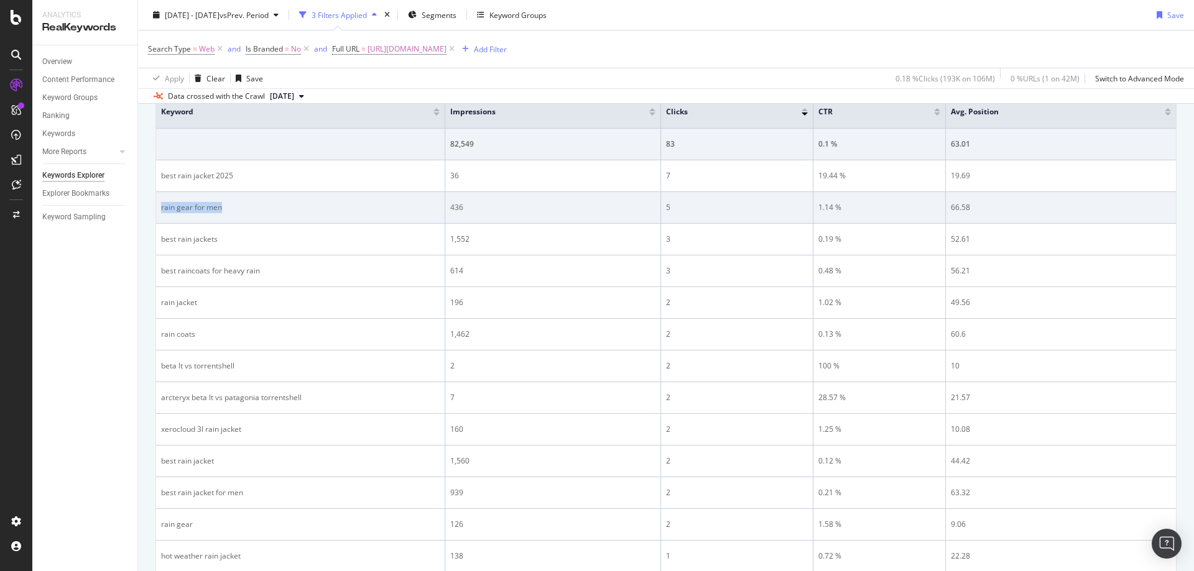
drag, startPoint x: 278, startPoint y: 206, endPoint x: 157, endPoint y: 206, distance: 120.6
click at [157, 206] on td "rain gear for men" at bounding box center [300, 208] width 289 height 32
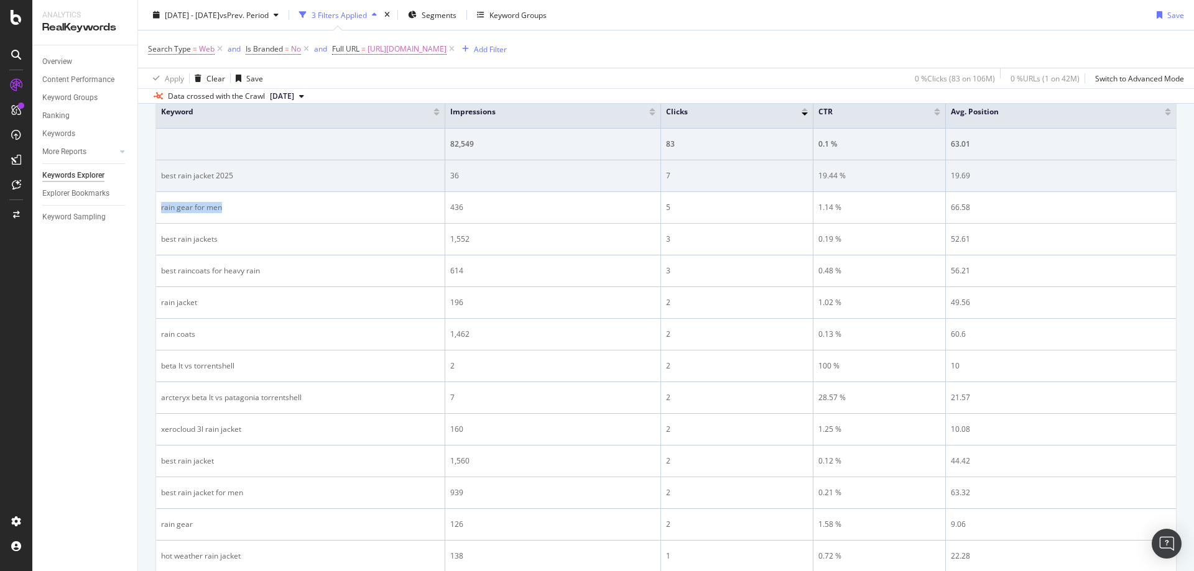
drag, startPoint x: 538, startPoint y: 165, endPoint x: 511, endPoint y: 173, distance: 28.5
click at [519, 170] on td "36" at bounding box center [553, 176] width 216 height 32
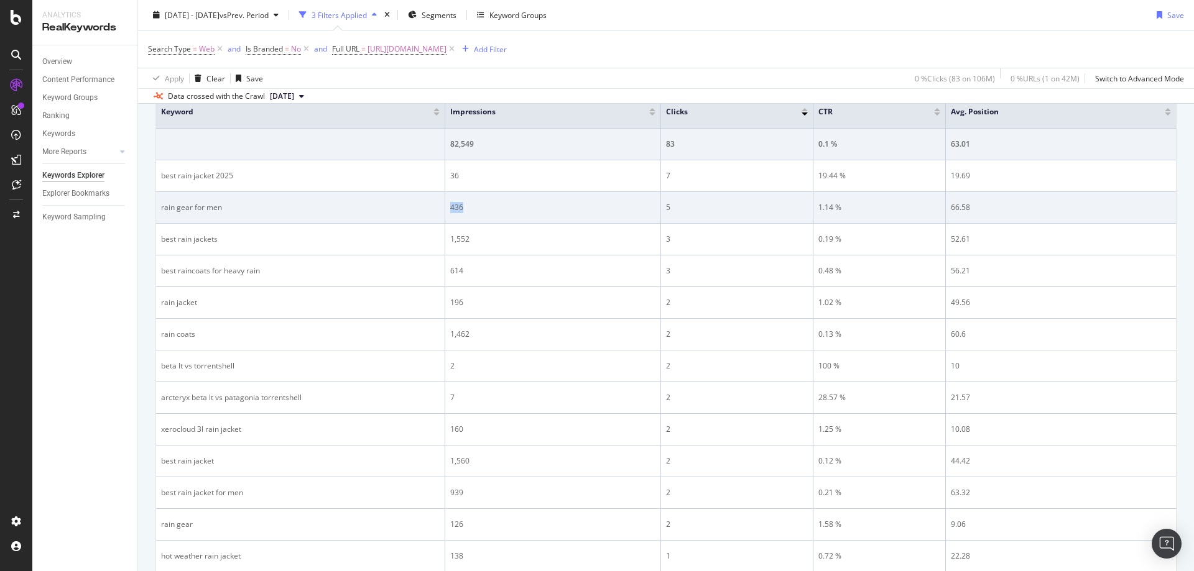
drag, startPoint x: 499, startPoint y: 204, endPoint x: 448, endPoint y: 205, distance: 51.0
click at [448, 205] on td "436" at bounding box center [553, 208] width 216 height 32
drag, startPoint x: 865, startPoint y: 201, endPoint x: 818, endPoint y: 206, distance: 47.5
click at [816, 205] on td "1.14 %" at bounding box center [879, 208] width 132 height 32
drag, startPoint x: 985, startPoint y: 213, endPoint x: 949, endPoint y: 212, distance: 36.7
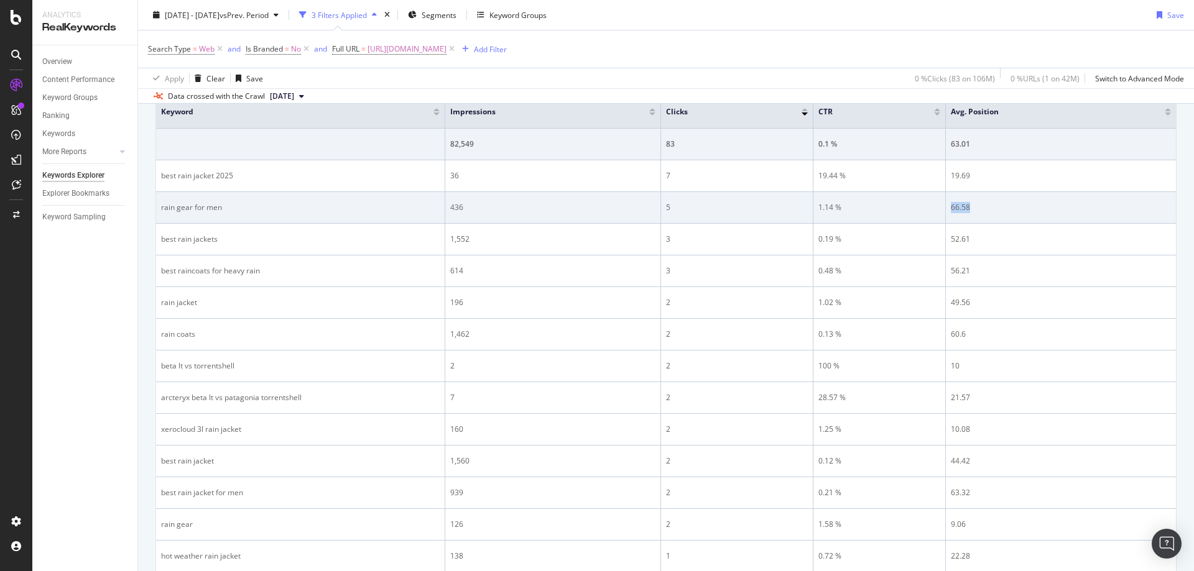
click at [949, 212] on td "66.58" at bounding box center [1061, 208] width 230 height 32
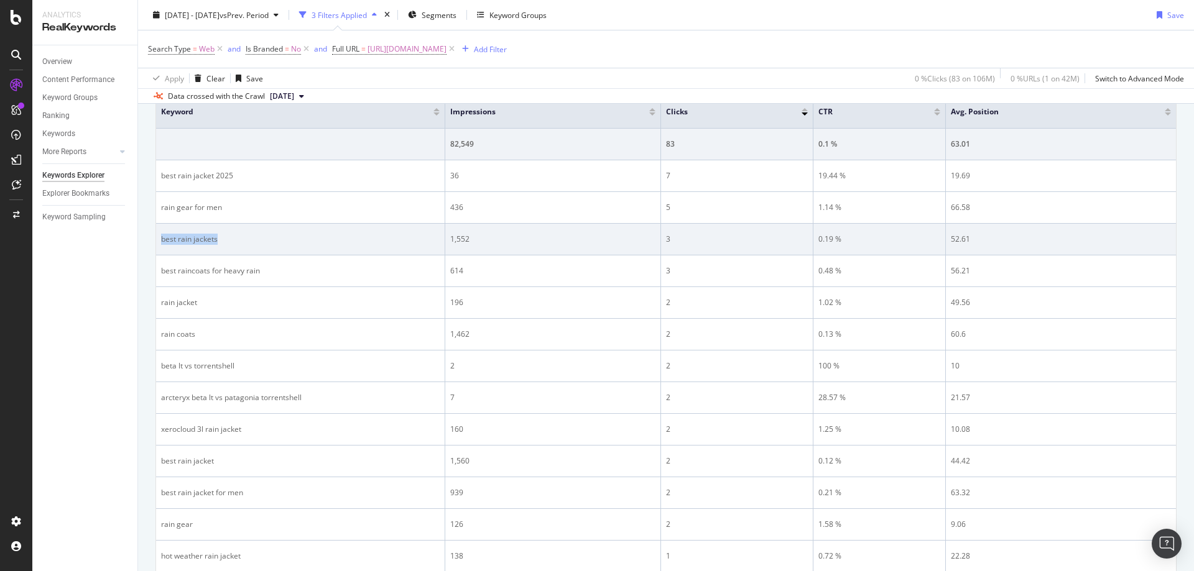
drag, startPoint x: 231, startPoint y: 236, endPoint x: 159, endPoint y: 236, distance: 72.7
click at [159, 236] on td "best rain jackets" at bounding box center [300, 240] width 289 height 32
drag, startPoint x: 524, startPoint y: 234, endPoint x: 449, endPoint y: 239, distance: 74.8
click at [449, 239] on td "1,552" at bounding box center [553, 240] width 216 height 32
drag, startPoint x: 859, startPoint y: 230, endPoint x: 827, endPoint y: 239, distance: 33.6
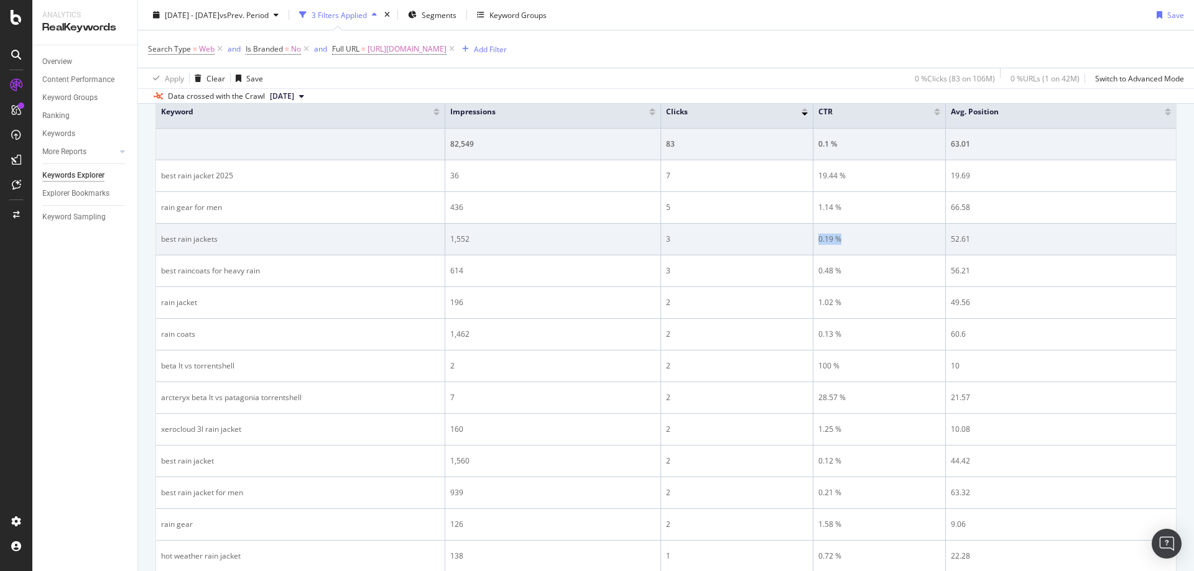
click at [818, 237] on td "0.19 %" at bounding box center [879, 240] width 132 height 32
drag, startPoint x: 1005, startPoint y: 246, endPoint x: 952, endPoint y: 242, distance: 53.0
click at [952, 242] on td "52.61" at bounding box center [1061, 240] width 230 height 32
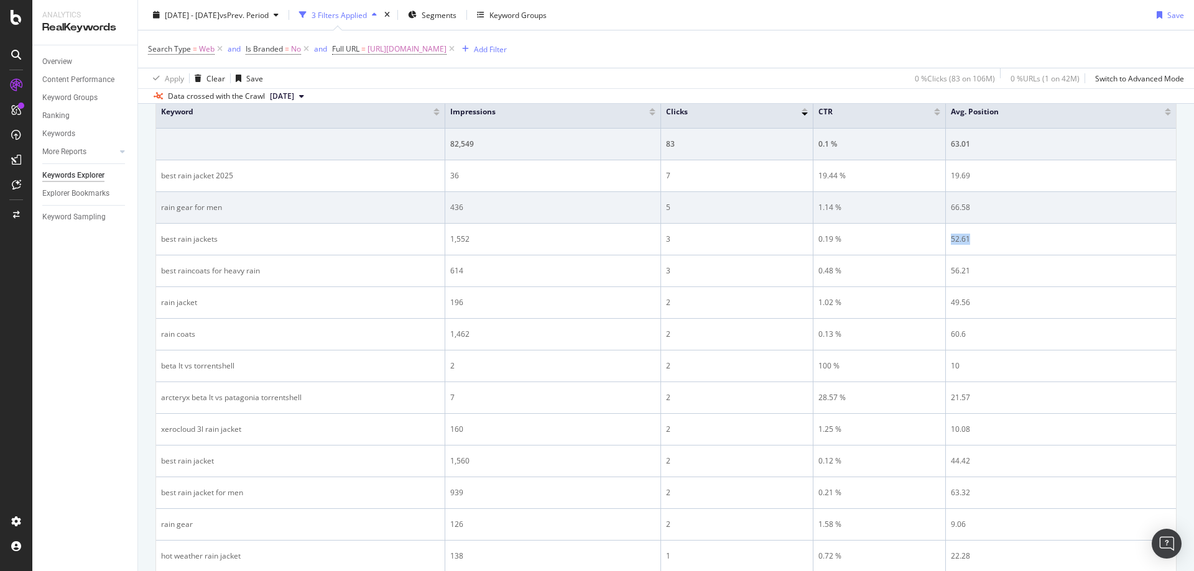
scroll to position [320, 0]
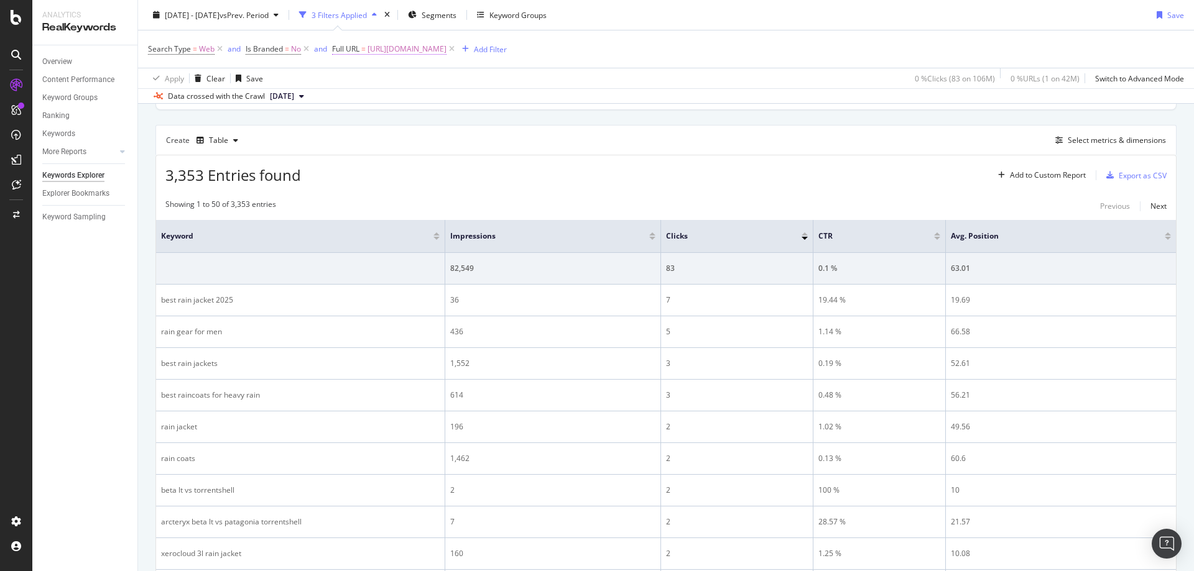
click at [446, 44] on span "https://www.rei.com/learn/expert-advice/best-rain-jackets.html" at bounding box center [406, 48] width 79 height 17
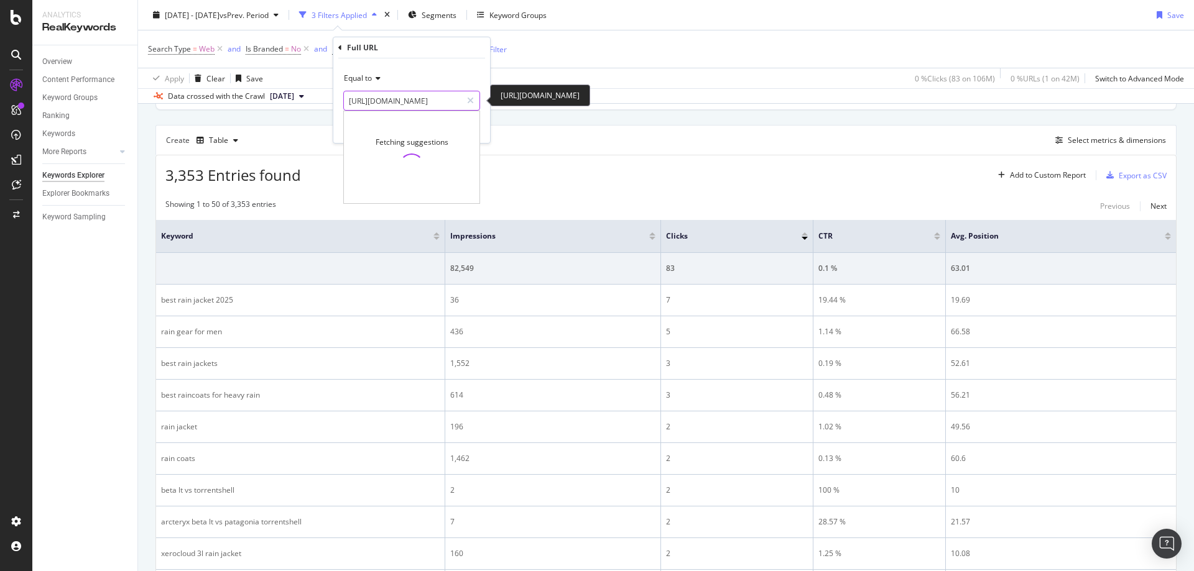
click at [426, 98] on input "https://www.rei.com/learn/expert-advice/best-rain-jackets.html" at bounding box center [403, 101] width 118 height 20
paste input "approach-shoe"
type input "[URL][DOMAIN_NAME]"
click at [465, 124] on div "Apply" at bounding box center [470, 127] width 19 height 11
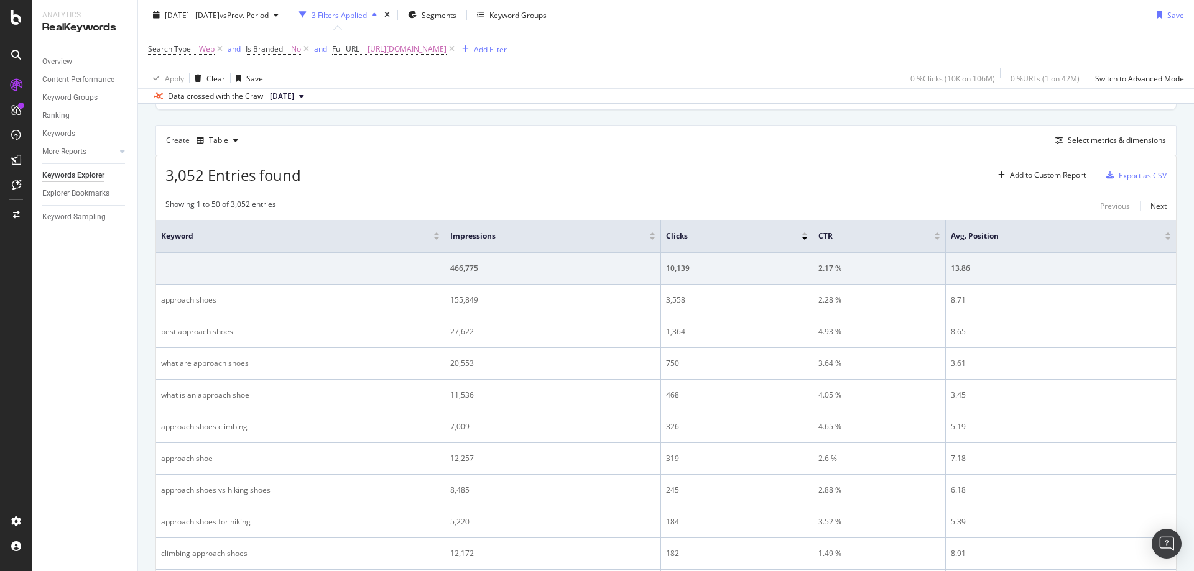
scroll to position [320, 0]
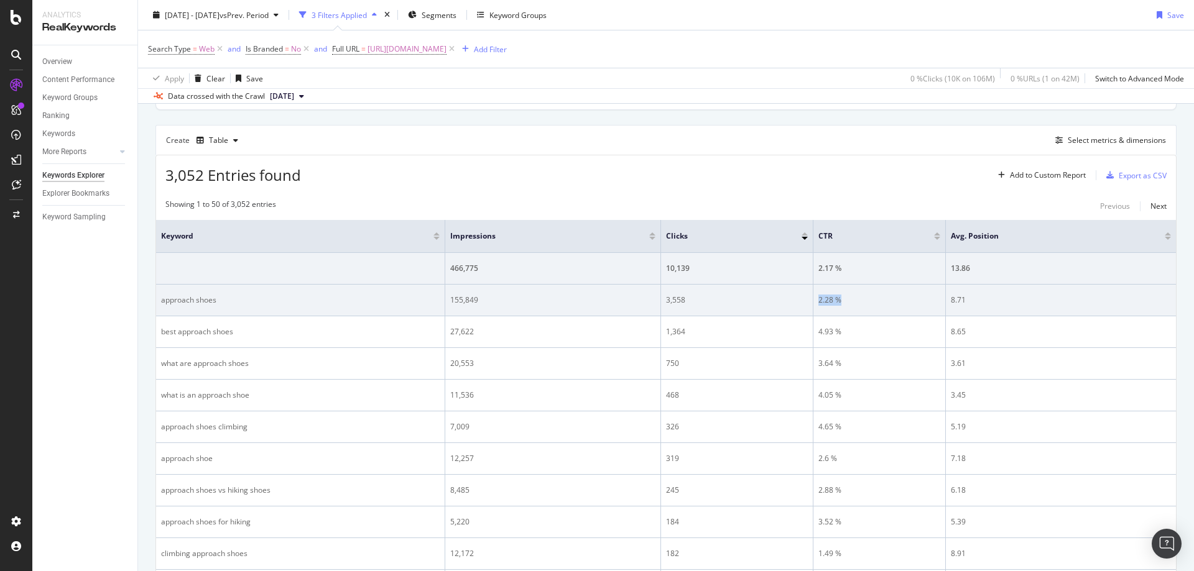
drag, startPoint x: 848, startPoint y: 296, endPoint x: 819, endPoint y: 300, distance: 29.5
click at [818, 300] on td "2.28 %" at bounding box center [879, 301] width 132 height 32
drag, startPoint x: 1013, startPoint y: 290, endPoint x: 941, endPoint y: 300, distance: 72.7
click at [941, 300] on tr "approach shoes 155,849 3,558 2.28 % 8.71" at bounding box center [666, 301] width 1020 height 32
drag, startPoint x: 874, startPoint y: 327, endPoint x: 1021, endPoint y: 314, distance: 148.5
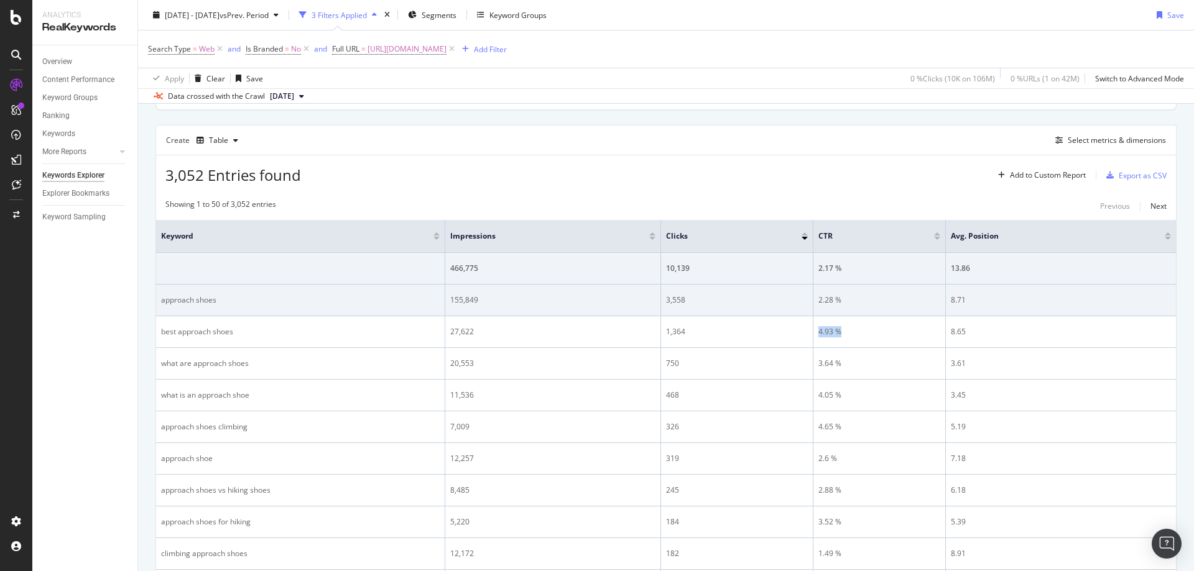
click at [813, 334] on td "4.93 %" at bounding box center [879, 332] width 132 height 32
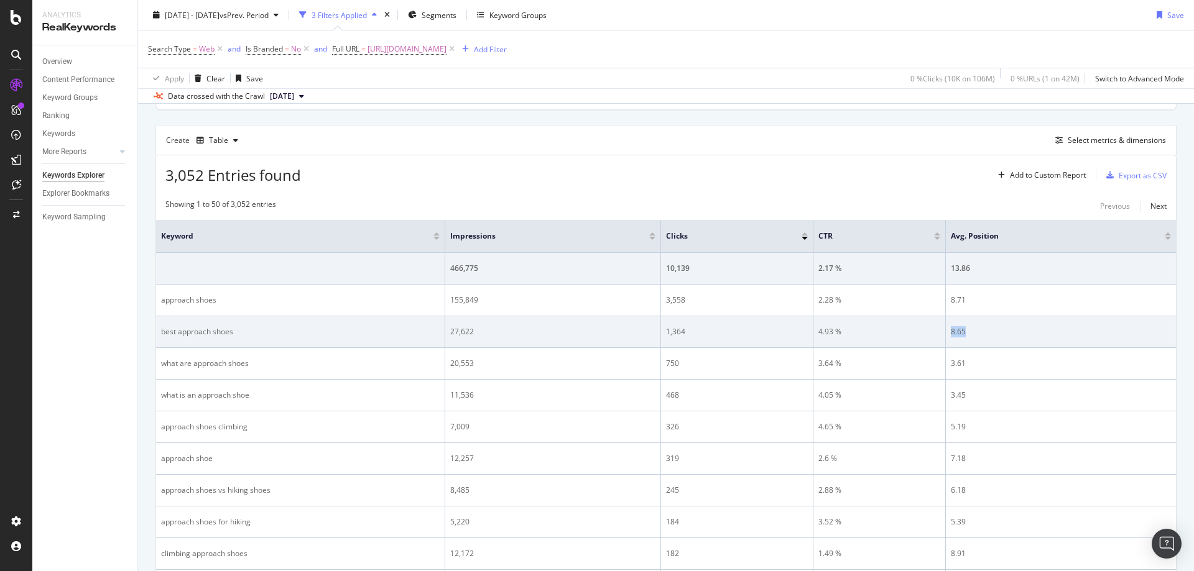
click at [951, 339] on td "8.65" at bounding box center [1061, 332] width 230 height 32
drag, startPoint x: 842, startPoint y: 362, endPoint x: 1152, endPoint y: 331, distance: 311.9
click at [816, 363] on td "3.64 %" at bounding box center [879, 364] width 132 height 32
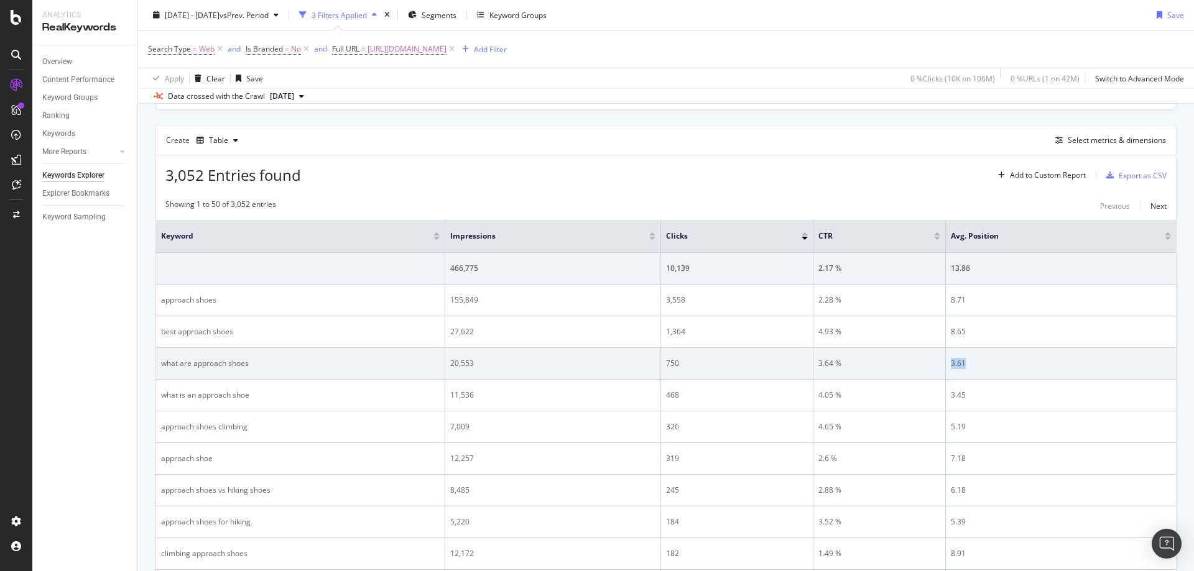
drag, startPoint x: 1030, startPoint y: 369, endPoint x: 947, endPoint y: 367, distance: 82.7
click at [947, 367] on td "3.61" at bounding box center [1061, 364] width 230 height 32
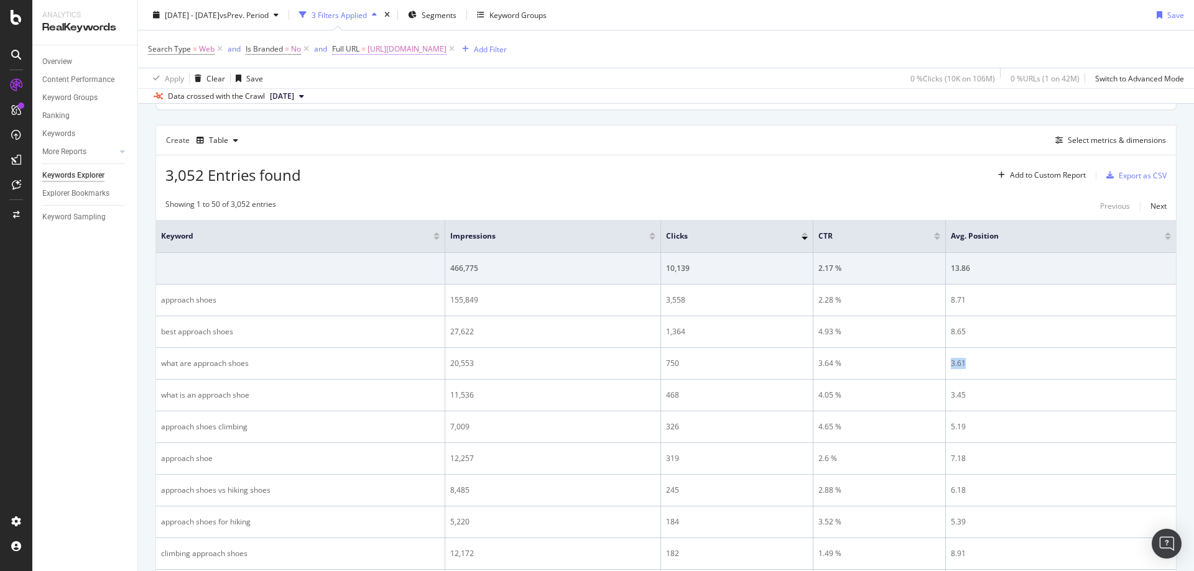
click at [446, 48] on span "[URL][DOMAIN_NAME]" at bounding box center [406, 48] width 79 height 17
click at [435, 91] on input "[URL][DOMAIN_NAME]" at bounding box center [403, 101] width 118 height 20
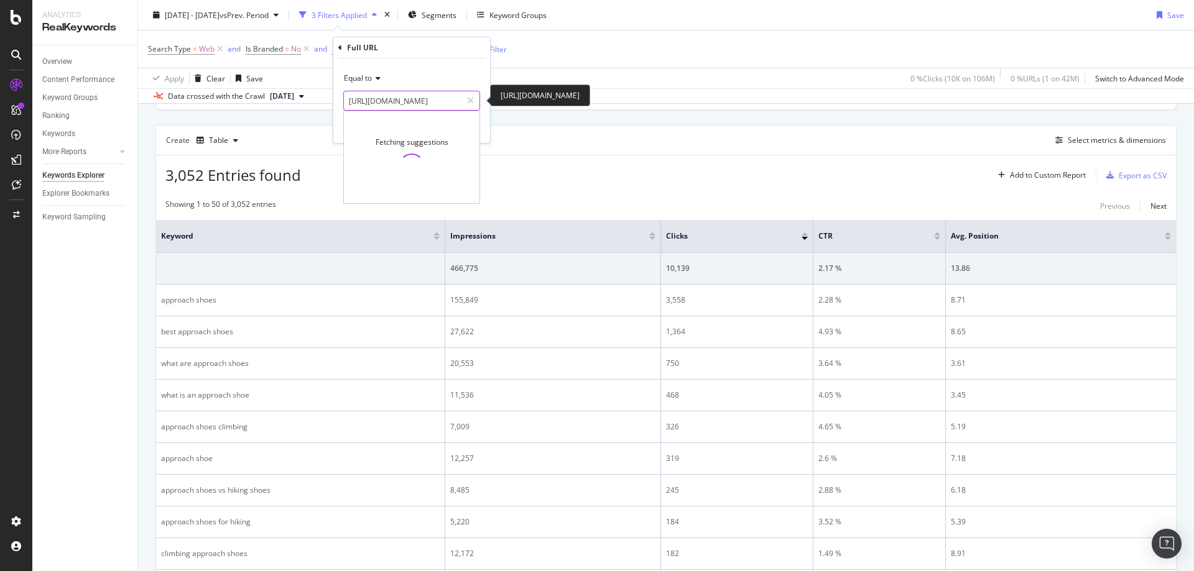
paste input "knives-and-tools--how-to-choose"
type input "[URL][DOMAIN_NAME]"
click at [470, 126] on div "Apply" at bounding box center [470, 127] width 19 height 11
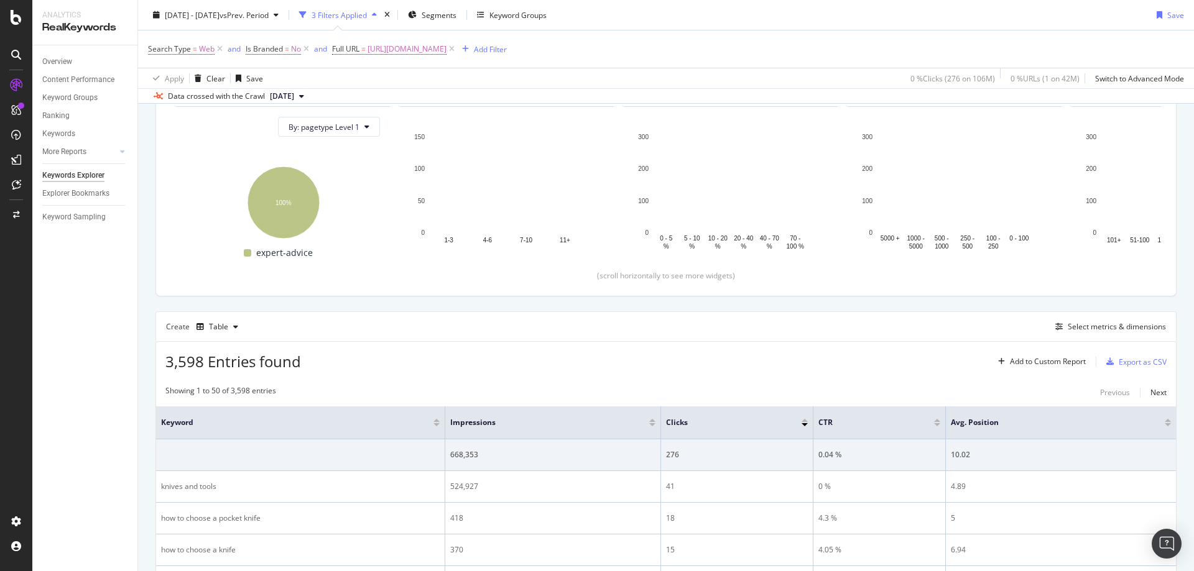
scroll to position [320, 0]
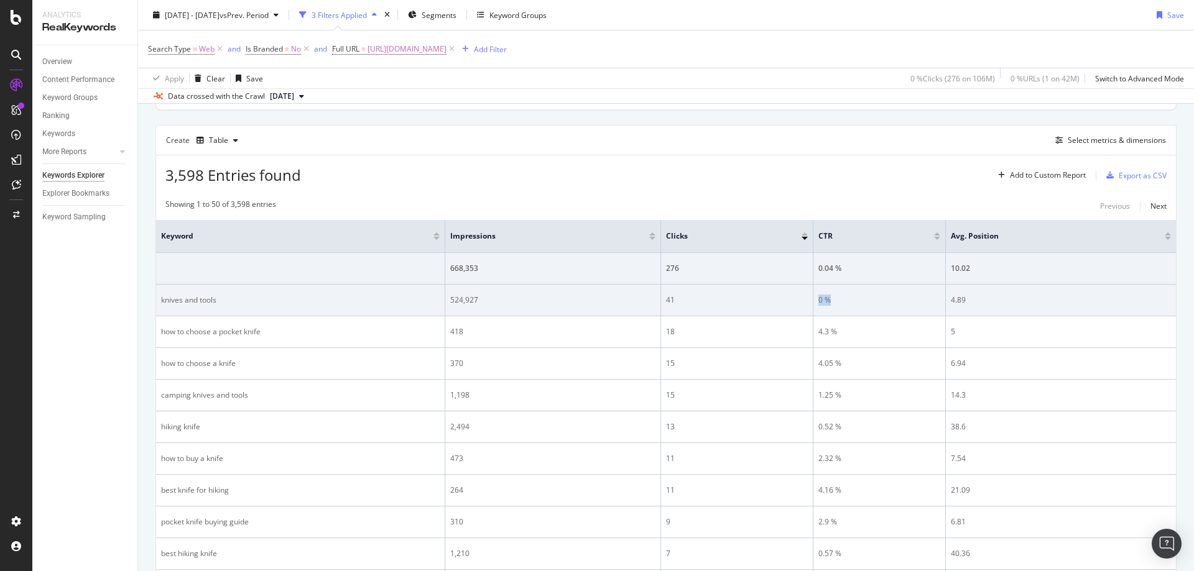
drag, startPoint x: 853, startPoint y: 292, endPoint x: 834, endPoint y: 301, distance: 20.6
click at [814, 301] on td "0 %" at bounding box center [879, 301] width 132 height 32
drag, startPoint x: 1013, startPoint y: 305, endPoint x: 949, endPoint y: 300, distance: 63.7
click at [949, 300] on td "4.89" at bounding box center [1061, 301] width 230 height 32
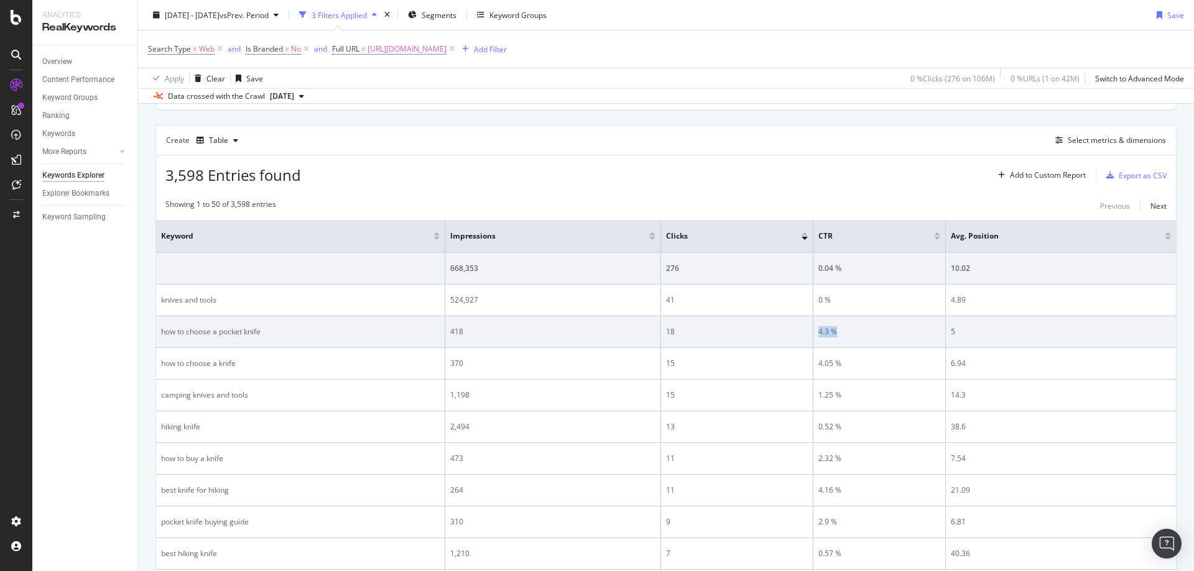
drag, startPoint x: 860, startPoint y: 327, endPoint x: 818, endPoint y: 332, distance: 42.6
click at [818, 332] on td "4.3 %" at bounding box center [879, 332] width 132 height 32
drag, startPoint x: 989, startPoint y: 331, endPoint x: 947, endPoint y: 331, distance: 41.7
click at [947, 331] on td "5" at bounding box center [1061, 332] width 230 height 32
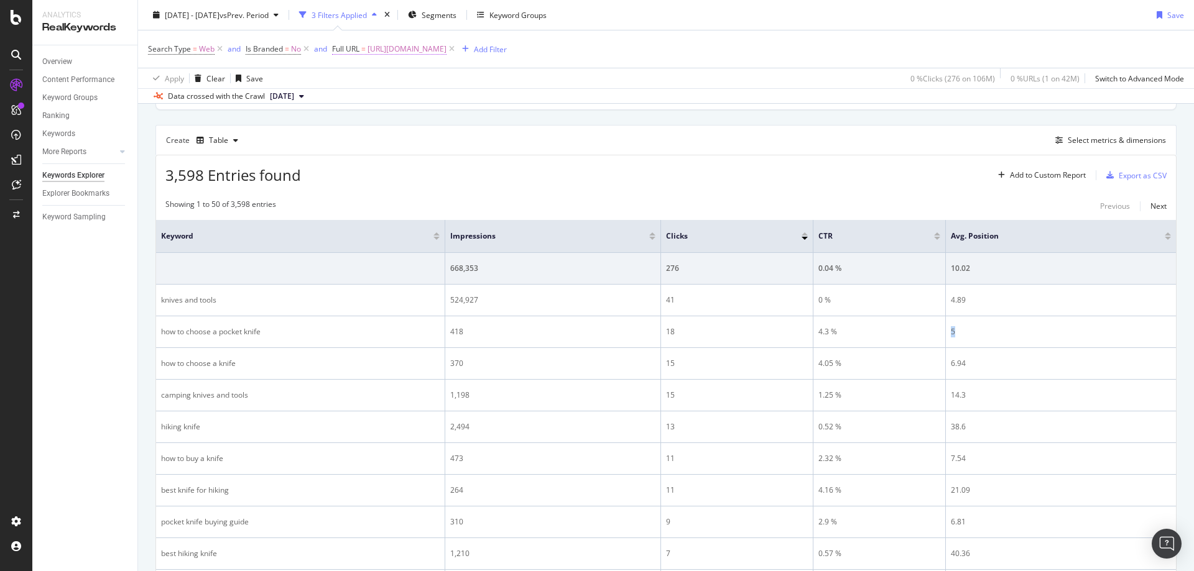
drag, startPoint x: 604, startPoint y: 53, endPoint x: 597, endPoint y: 53, distance: 6.2
click at [446, 53] on span "[URL][DOMAIN_NAME]" at bounding box center [406, 48] width 79 height 17
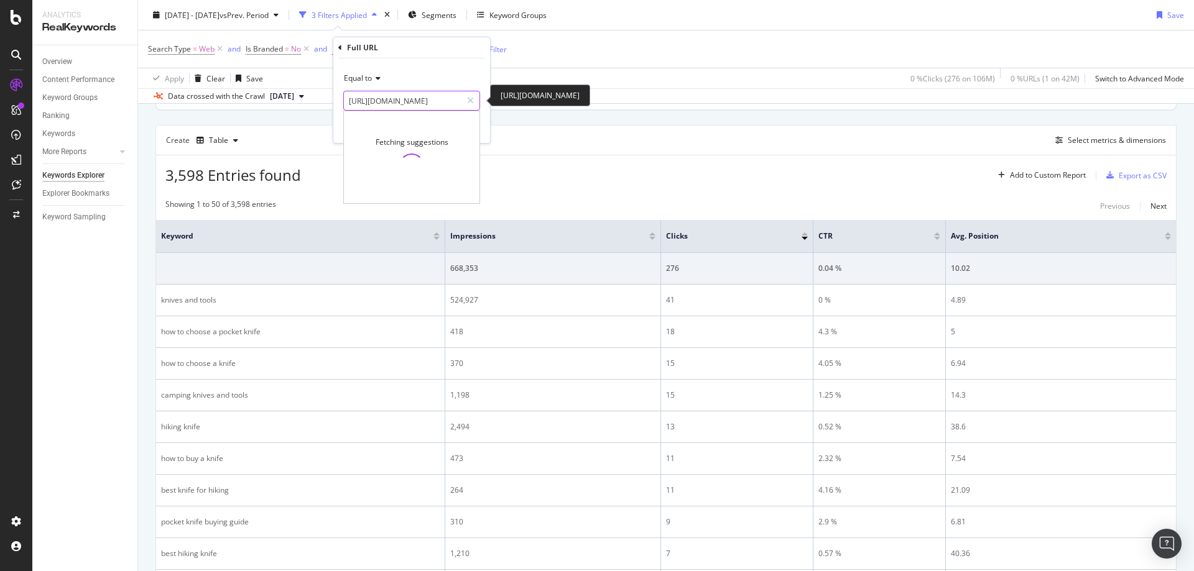
click at [440, 105] on input "[URL][DOMAIN_NAME]" at bounding box center [403, 101] width 118 height 20
paste input "how-to-choose-a-camp-chair"
type input "[URL][DOMAIN_NAME]"
click at [469, 122] on div "Apply" at bounding box center [470, 127] width 19 height 11
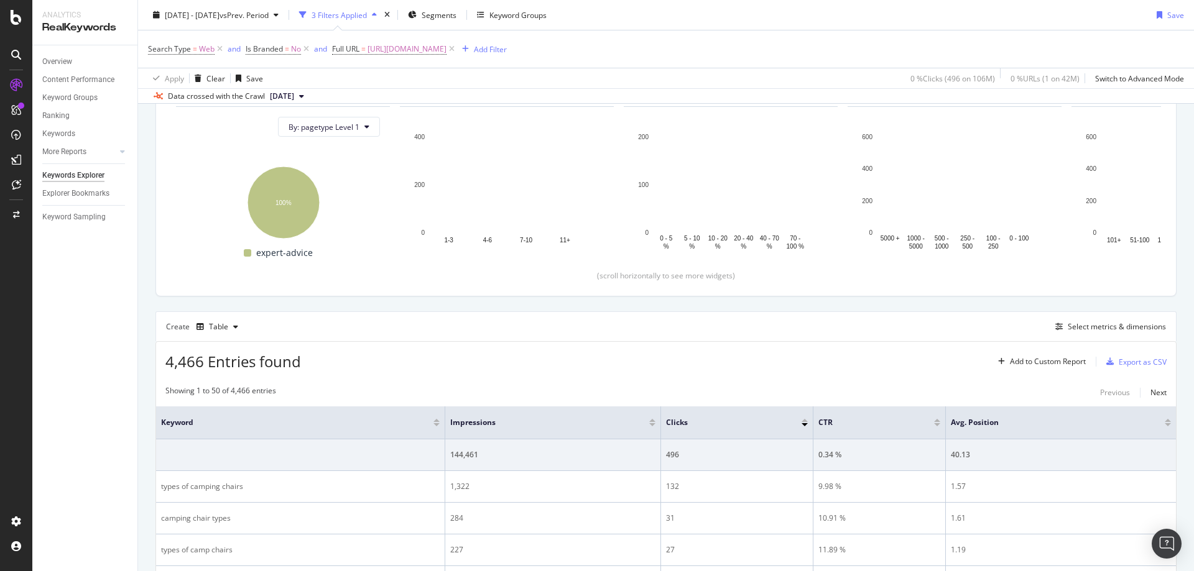
scroll to position [320, 0]
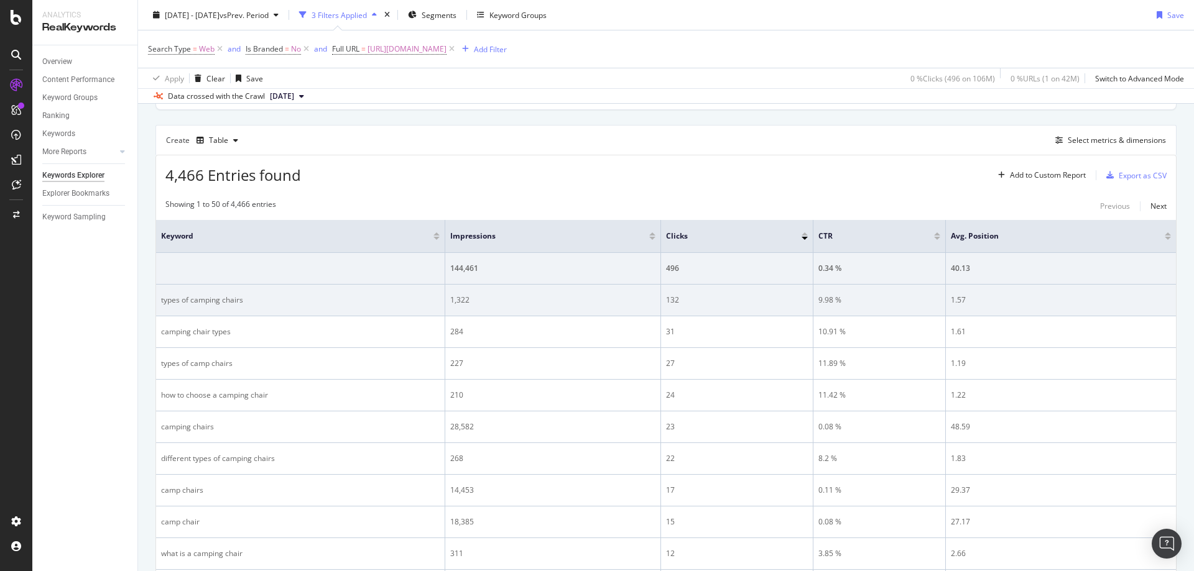
click at [836, 305] on div "9.98 %" at bounding box center [879, 300] width 122 height 11
drag, startPoint x: 990, startPoint y: 308, endPoint x: 951, endPoint y: 303, distance: 39.5
click at [951, 303] on td "1.57" at bounding box center [1061, 301] width 230 height 32
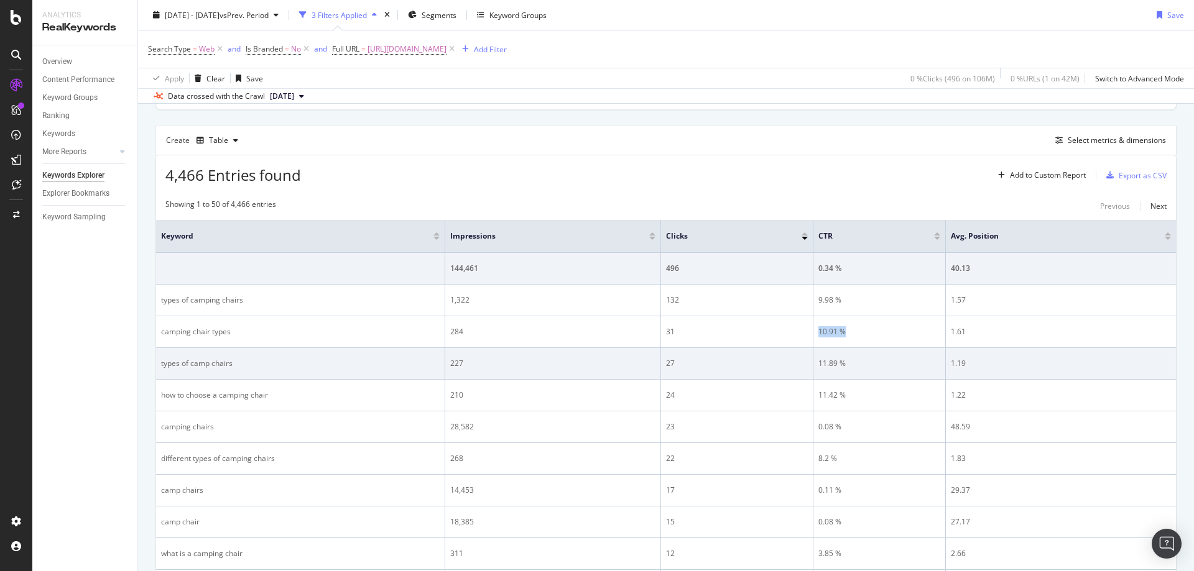
drag, startPoint x: 871, startPoint y: 333, endPoint x: 1035, endPoint y: 348, distance: 164.2
click at [814, 336] on td "10.91 %" at bounding box center [879, 332] width 132 height 32
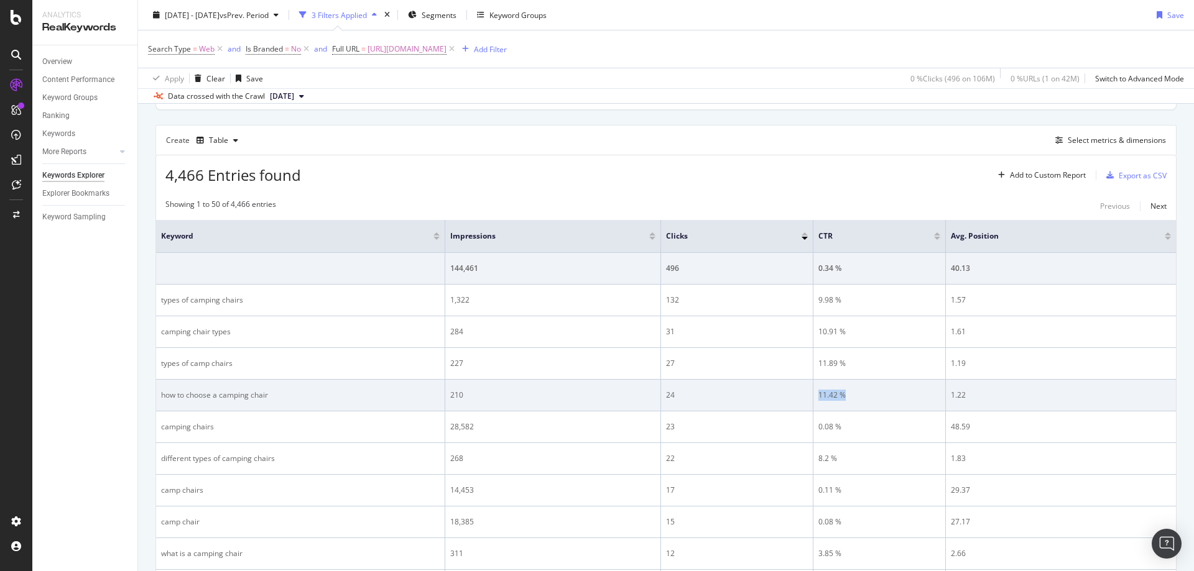
drag, startPoint x: 869, startPoint y: 385, endPoint x: 814, endPoint y: 396, distance: 56.3
click at [811, 397] on tr "how to choose a camping chair 210 24 11.42 % 1.22" at bounding box center [666, 396] width 1020 height 32
click at [994, 397] on div "1.22" at bounding box center [1061, 395] width 220 height 11
drag, startPoint x: 984, startPoint y: 396, endPoint x: 951, endPoint y: 395, distance: 33.0
click at [951, 395] on div "1.22" at bounding box center [1061, 395] width 220 height 11
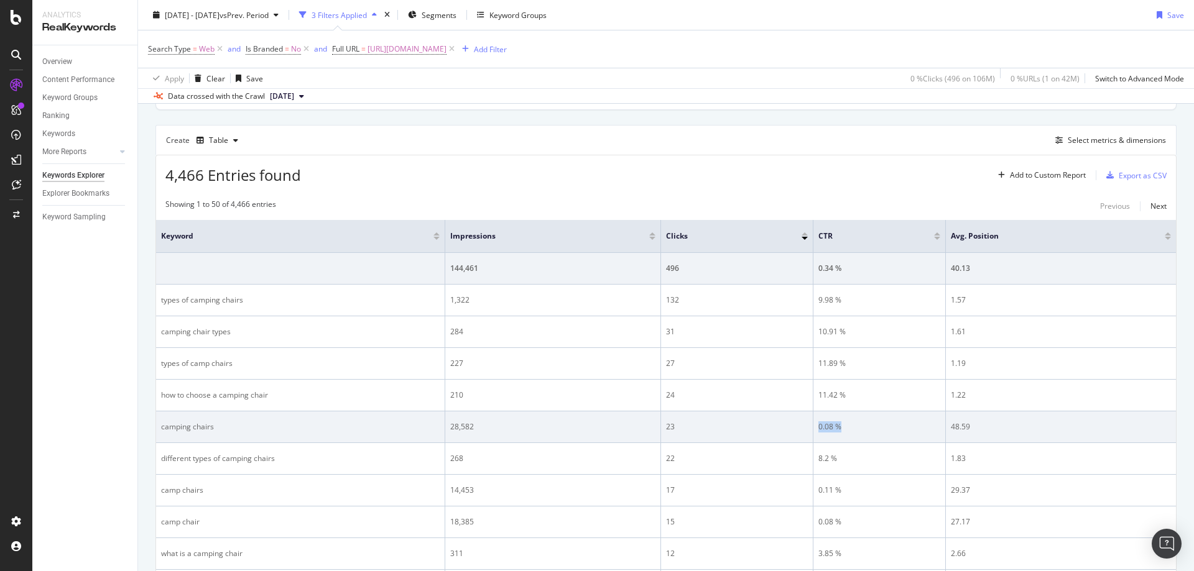
drag, startPoint x: 864, startPoint y: 429, endPoint x: 820, endPoint y: 430, distance: 44.2
click at [820, 430] on div "0.08 %" at bounding box center [879, 427] width 122 height 11
drag, startPoint x: 1013, startPoint y: 432, endPoint x: 951, endPoint y: 431, distance: 62.2
click at [951, 431] on div "48.59" at bounding box center [1061, 427] width 220 height 11
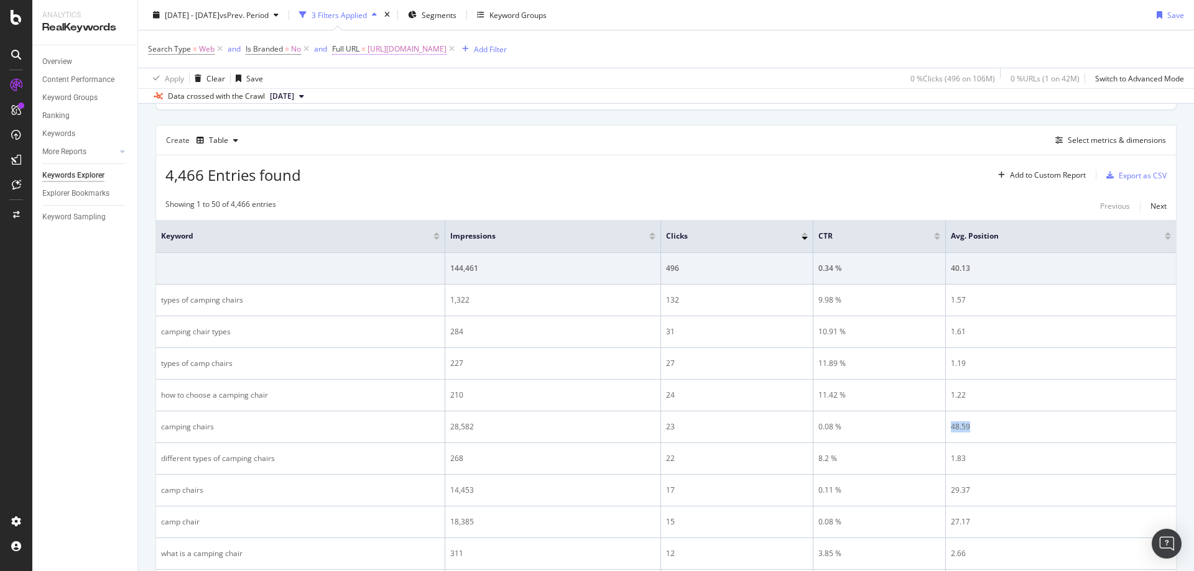
click at [446, 43] on span "[URL][DOMAIN_NAME]" at bounding box center [406, 48] width 79 height 17
click at [419, 95] on input "[URL][DOMAIN_NAME]" at bounding box center [403, 101] width 118 height 20
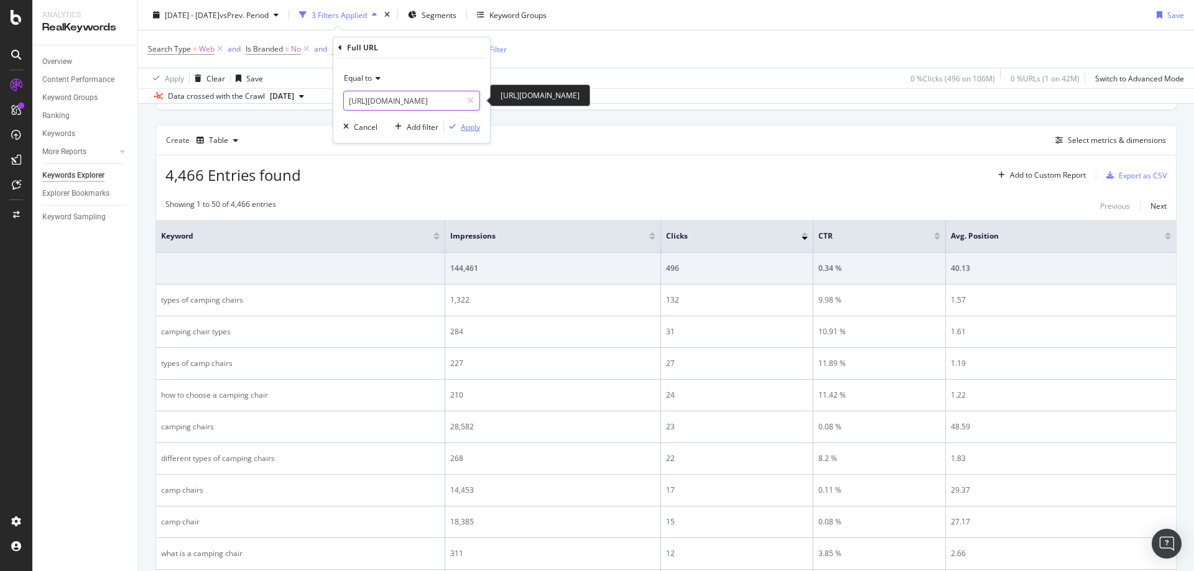
paste input "iking-boots"
type input "[URL][DOMAIN_NAME]"
click at [459, 128] on div "button" at bounding box center [452, 126] width 17 height 7
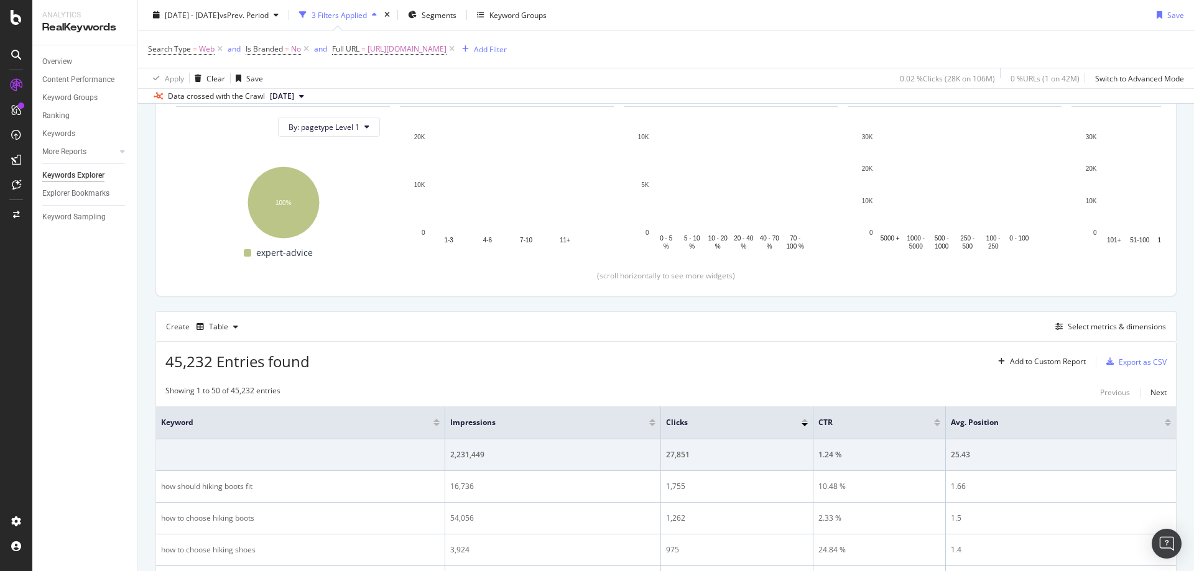
scroll to position [320, 0]
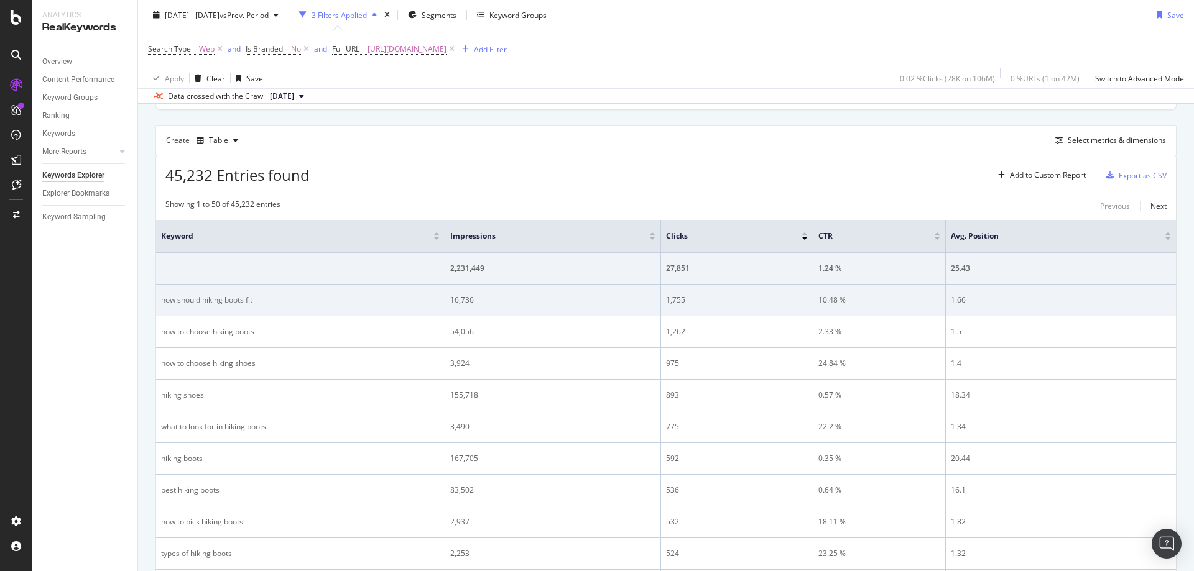
click at [835, 297] on div "10.48 %" at bounding box center [879, 300] width 122 height 11
click at [862, 298] on div "10.48 %" at bounding box center [879, 300] width 122 height 11
drag, startPoint x: 865, startPoint y: 299, endPoint x: 813, endPoint y: 300, distance: 52.2
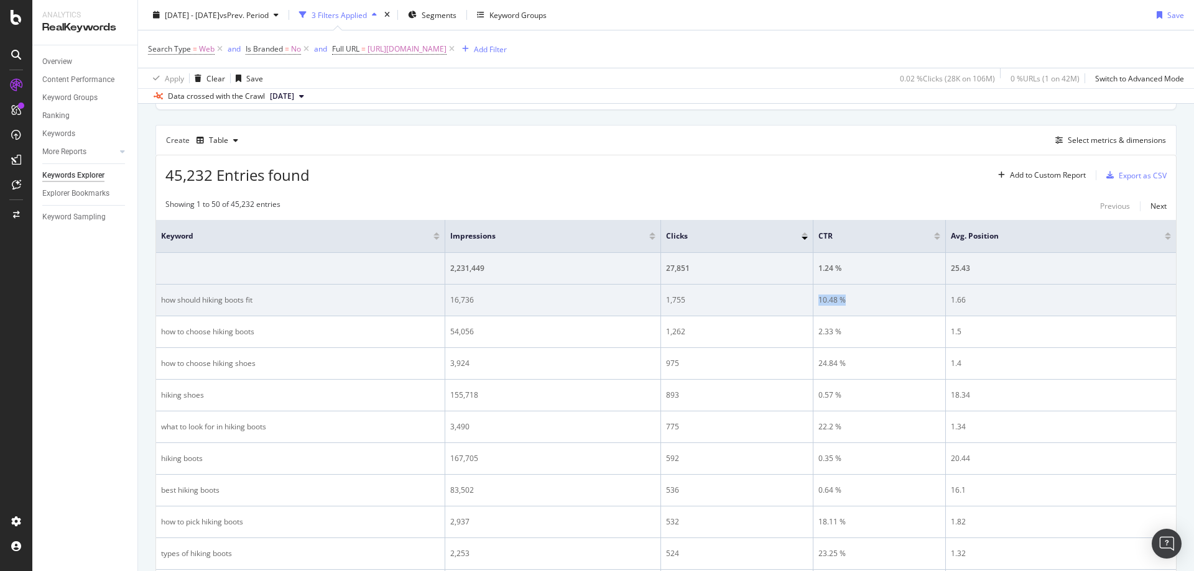
click at [813, 300] on td "10.48 %" at bounding box center [879, 301] width 132 height 32
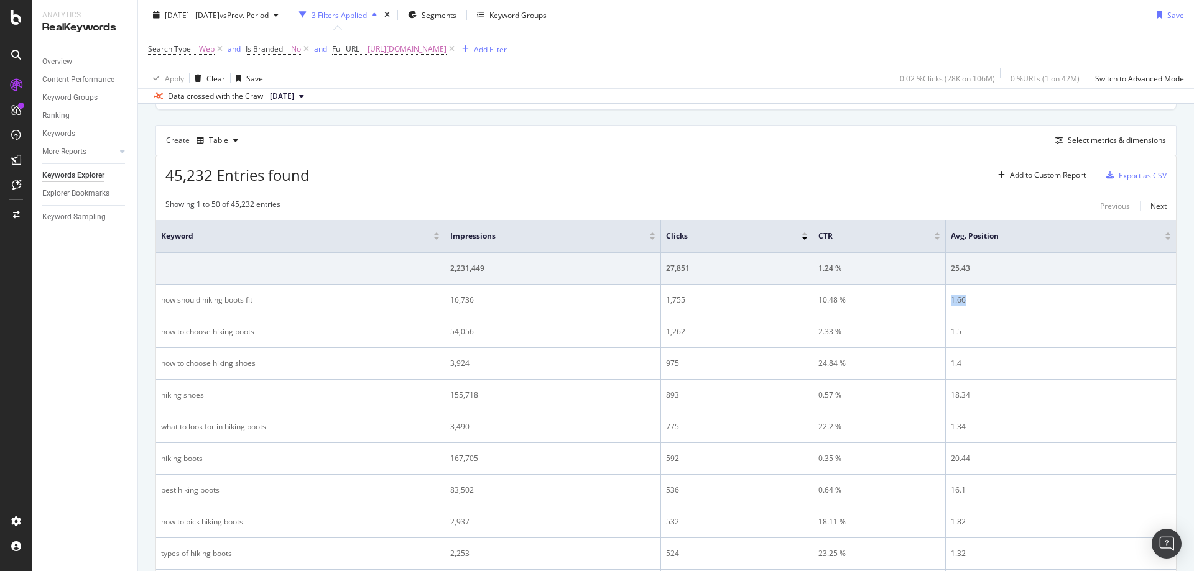
drag, startPoint x: 1043, startPoint y: 289, endPoint x: 1176, endPoint y: 303, distance: 133.8
click at [952, 289] on td "1.66" at bounding box center [1061, 301] width 230 height 32
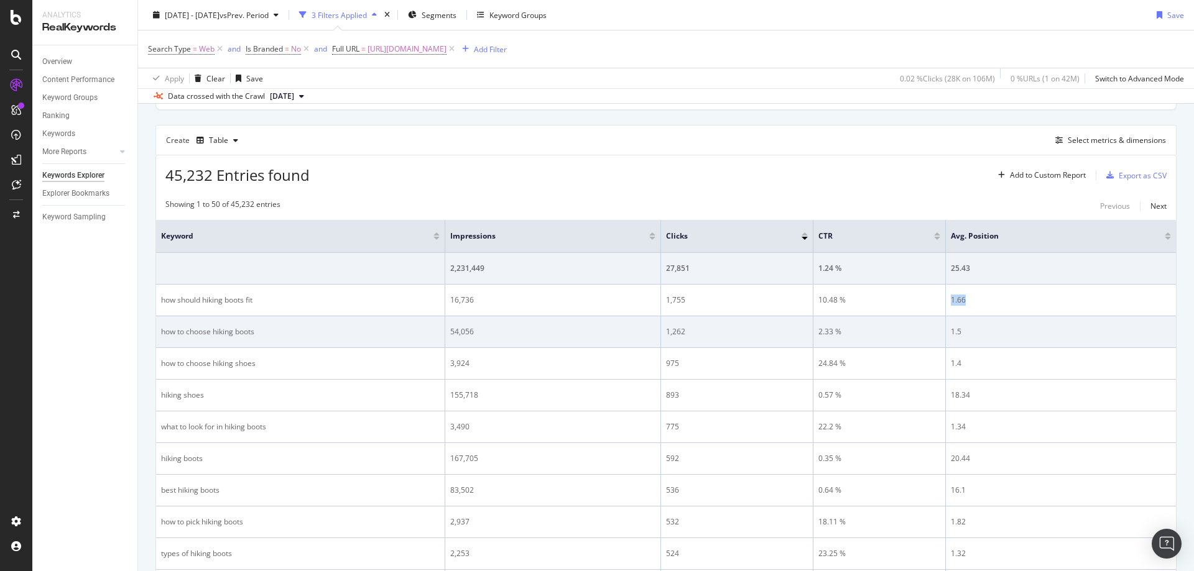
click at [829, 328] on div "2.33 %" at bounding box center [879, 331] width 122 height 11
drag, startPoint x: 1044, startPoint y: 327, endPoint x: 951, endPoint y: 334, distance: 92.9
click at [951, 334] on td "1.5" at bounding box center [1061, 332] width 230 height 32
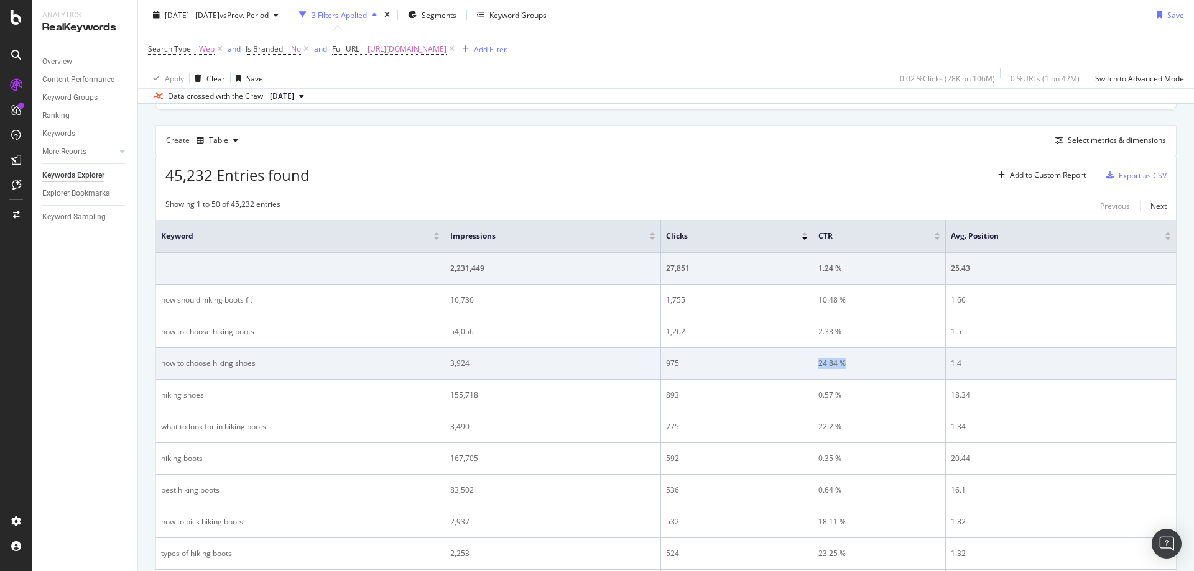
drag, startPoint x: 872, startPoint y: 349, endPoint x: 835, endPoint y: 355, distance: 37.1
click at [818, 355] on td "24.84 %" at bounding box center [879, 364] width 132 height 32
drag, startPoint x: 1021, startPoint y: 372, endPoint x: 953, endPoint y: 367, distance: 67.9
click at [949, 367] on td "1.4" at bounding box center [1061, 364] width 230 height 32
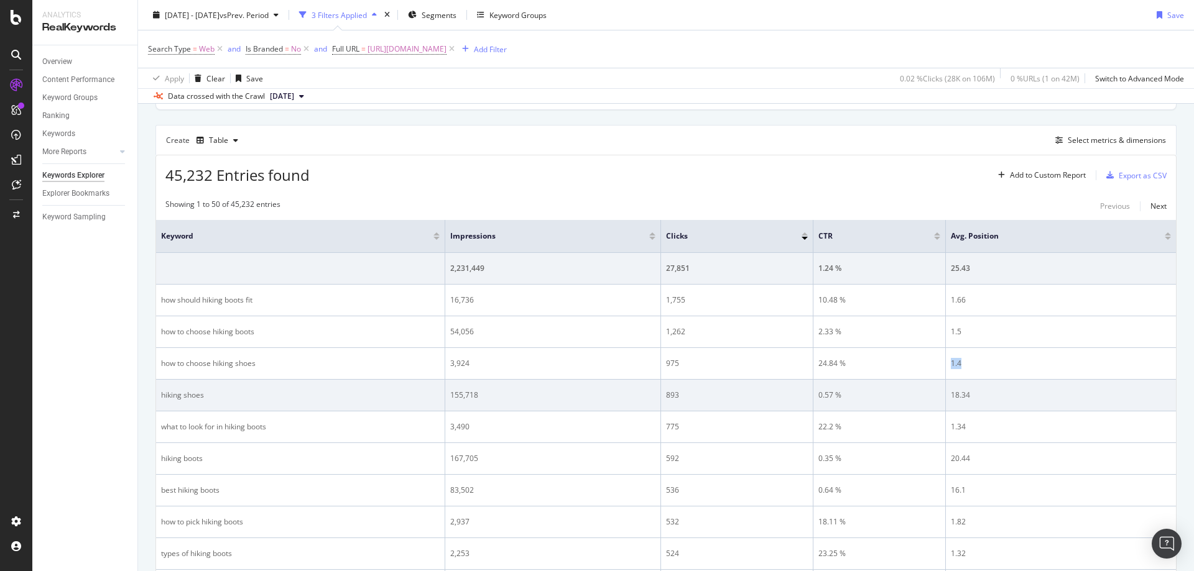
click at [911, 397] on div "0.57 %" at bounding box center [879, 395] width 122 height 11
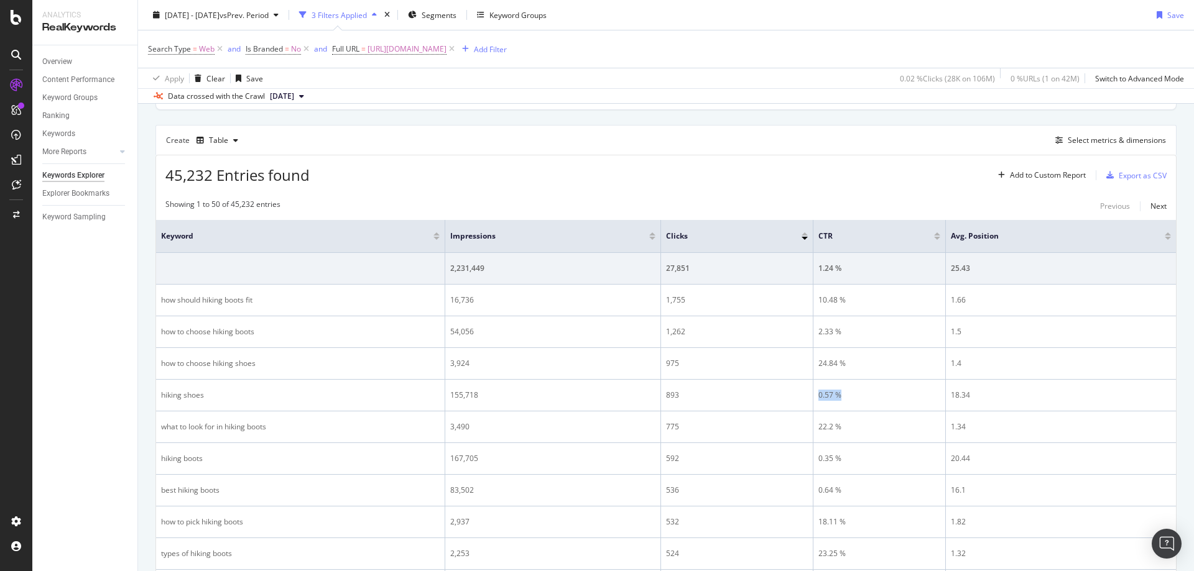
drag, startPoint x: 842, startPoint y: 398, endPoint x: 1174, endPoint y: 390, distance: 332.1
click at [810, 397] on tr "hiking shoes 155,718 893 0.57 % 18.34" at bounding box center [666, 396] width 1020 height 32
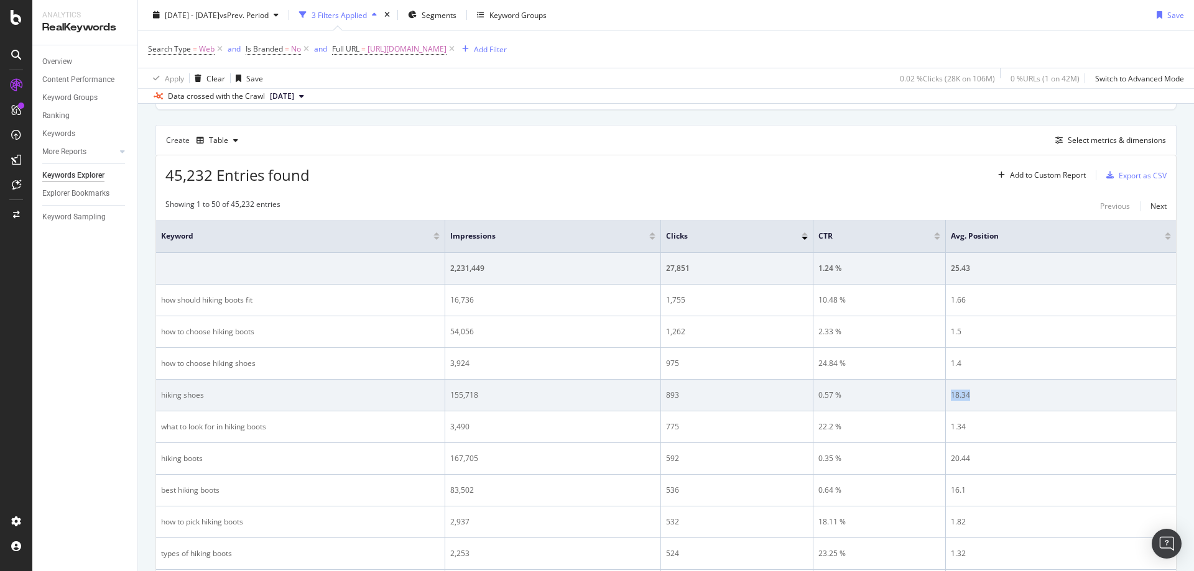
drag, startPoint x: 1053, startPoint y: 401, endPoint x: 952, endPoint y: 395, distance: 100.3
click at [949, 397] on td "18.34" at bounding box center [1061, 396] width 230 height 32
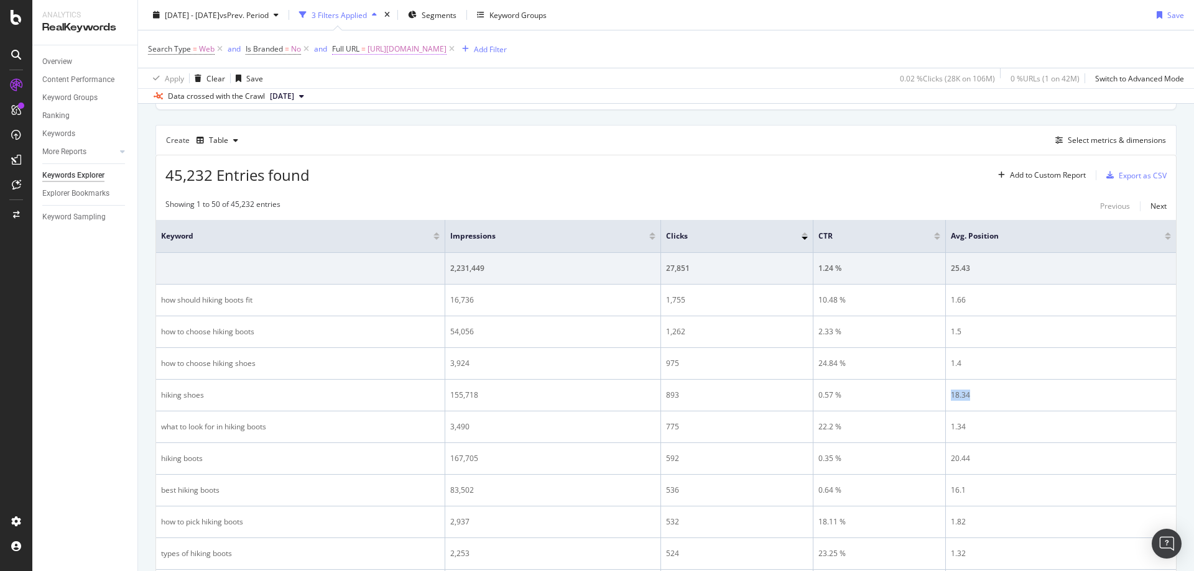
click at [446, 53] on span "[URL][DOMAIN_NAME]" at bounding box center [406, 48] width 79 height 17
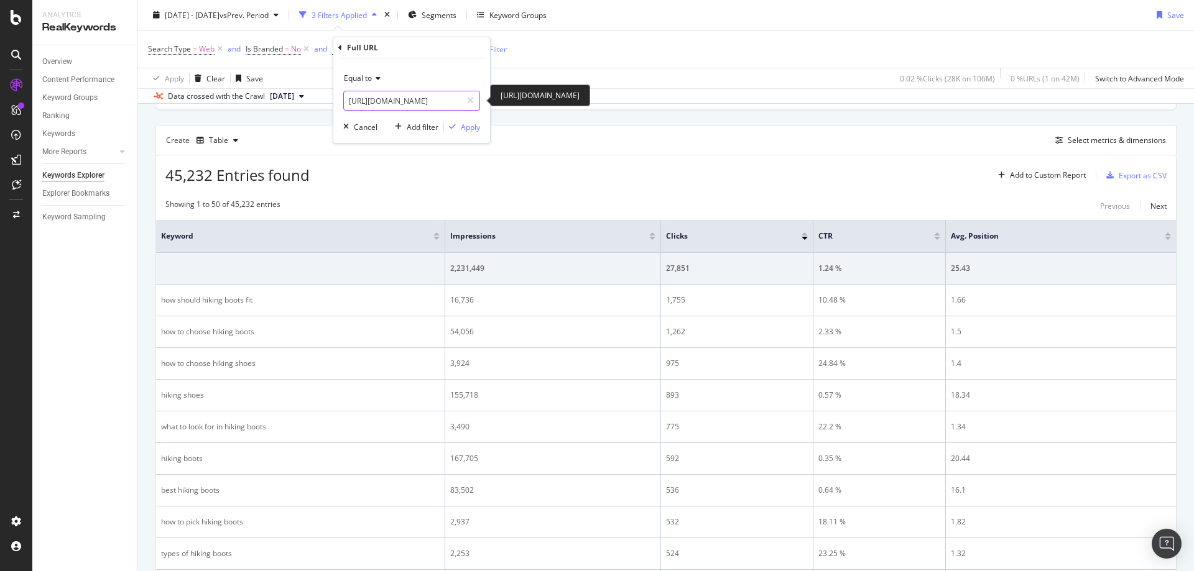
click at [426, 103] on input "[URL][DOMAIN_NAME]" at bounding box center [403, 101] width 118 height 20
paste input "sun-protection"
type input "[URL][DOMAIN_NAME]"
click at [461, 127] on div "Apply" at bounding box center [470, 127] width 19 height 11
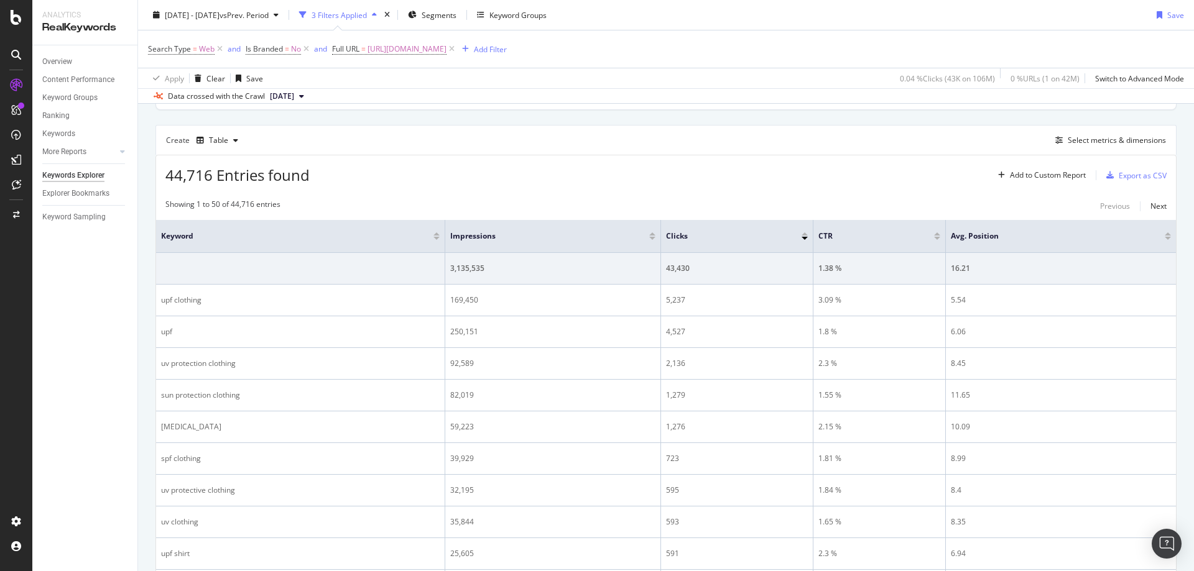
scroll to position [320, 0]
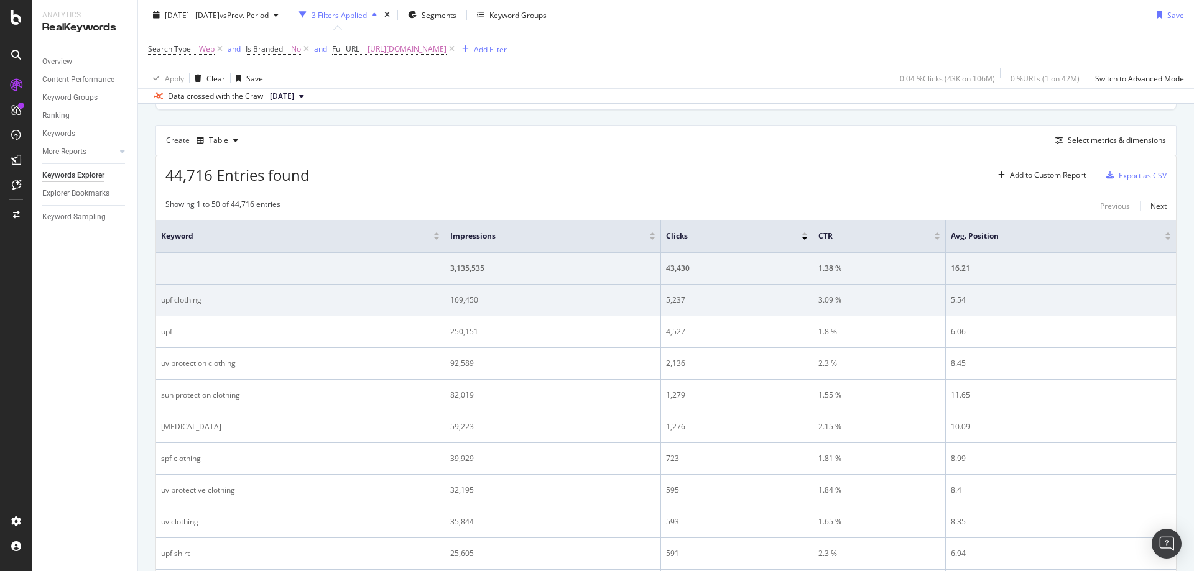
click at [834, 298] on div "3.09 %" at bounding box center [879, 300] width 122 height 11
click at [968, 305] on div "5.54" at bounding box center [1061, 300] width 220 height 11
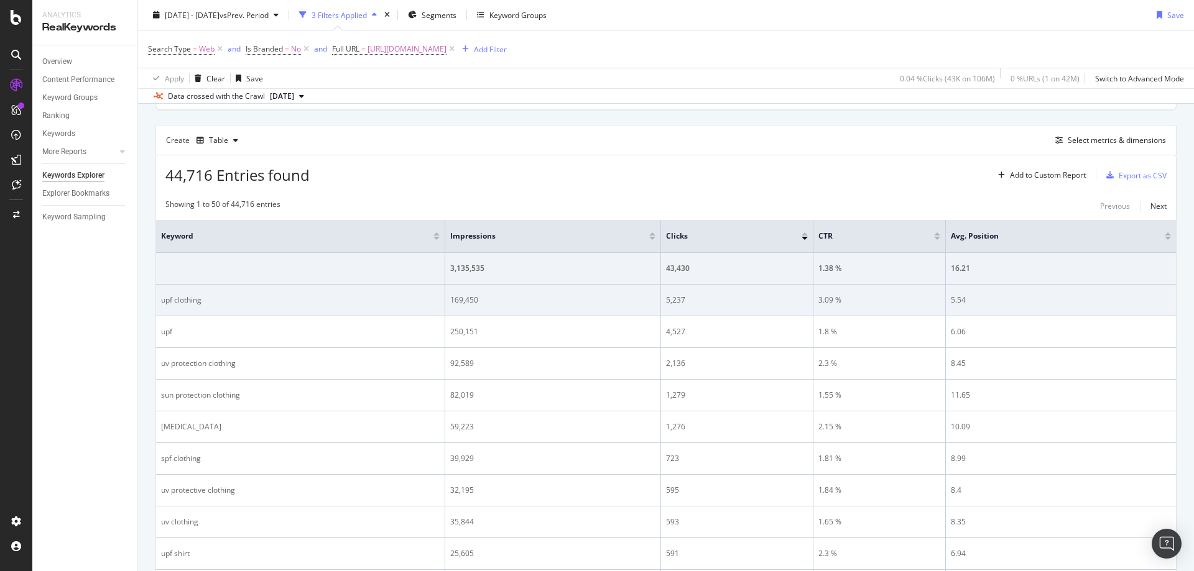
click at [959, 303] on div "5.54" at bounding box center [1061, 300] width 220 height 11
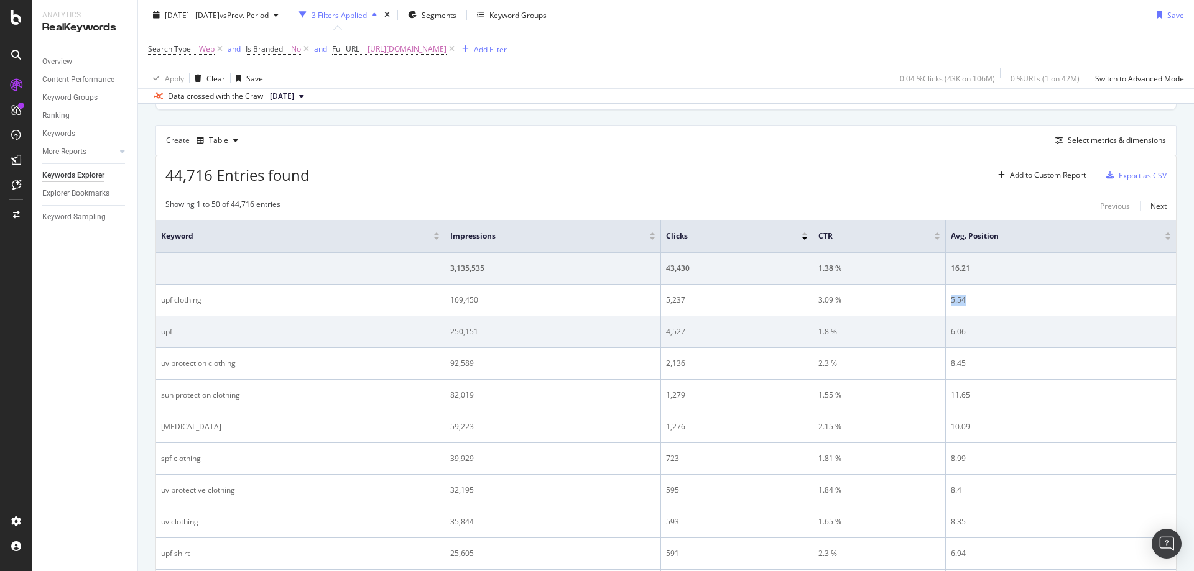
click at [834, 316] on td "1.8 %" at bounding box center [879, 332] width 132 height 32
click at [828, 329] on div "1.8 %" at bounding box center [879, 331] width 122 height 11
click at [957, 354] on td "8.45" at bounding box center [1061, 364] width 230 height 32
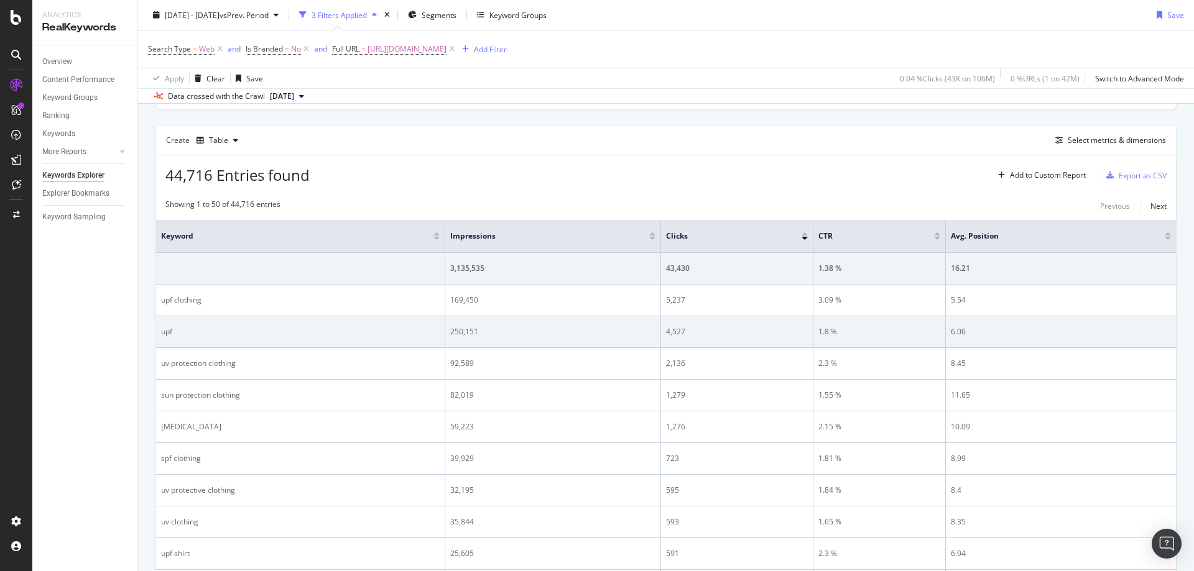
click at [957, 334] on div "6.06" at bounding box center [1061, 331] width 220 height 11
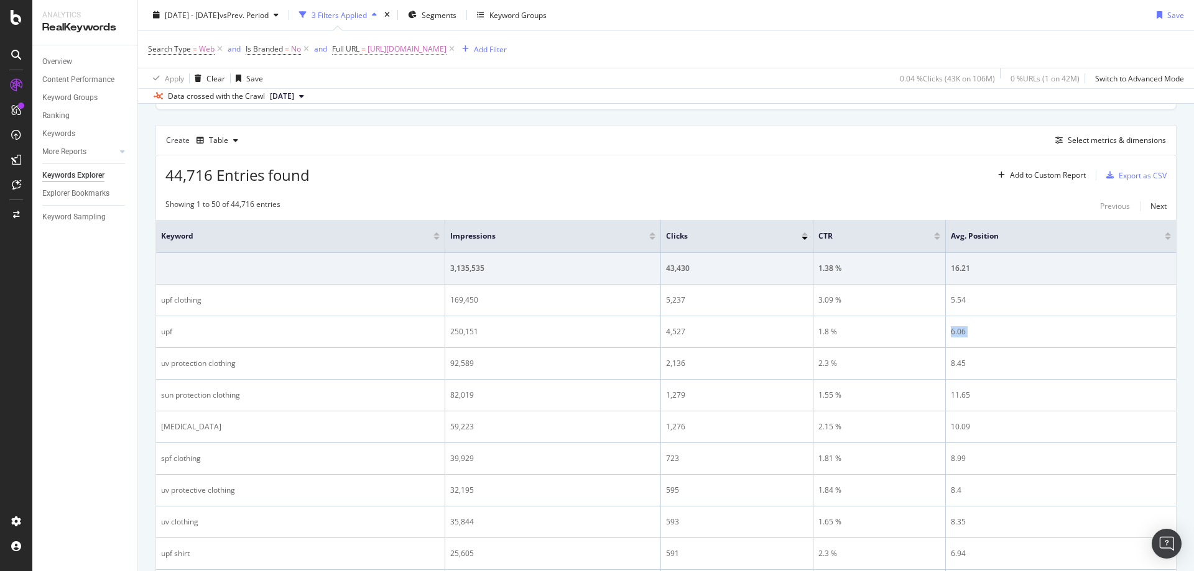
click at [446, 53] on span "[URL][DOMAIN_NAME]" at bounding box center [406, 48] width 79 height 17
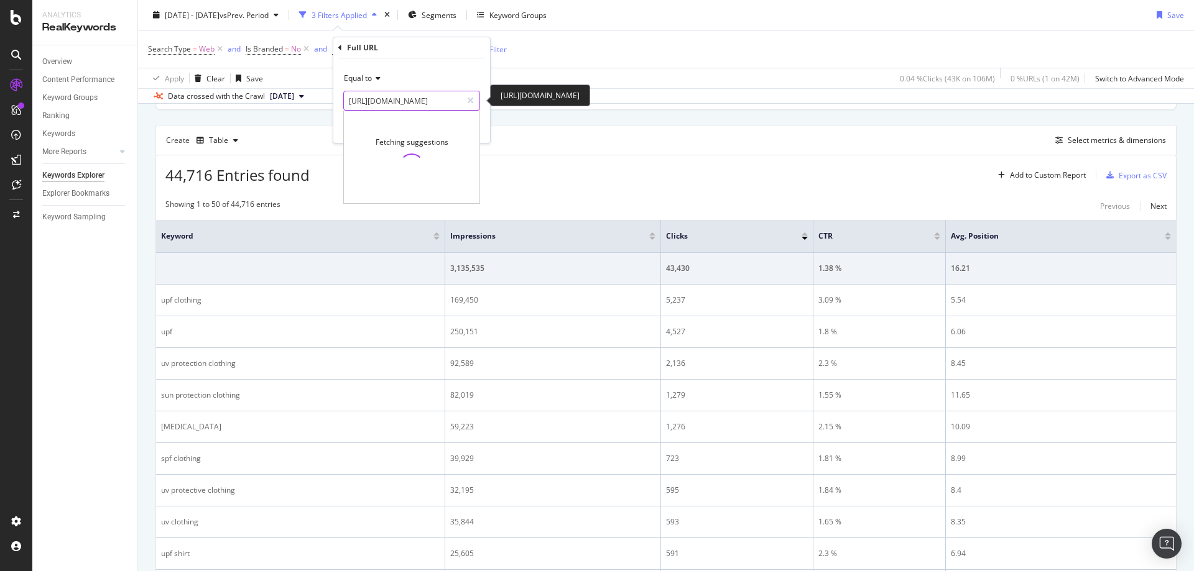
click at [429, 93] on input "[URL][DOMAIN_NAME]" at bounding box center [403, 101] width 118 height 20
paste input "child-carriers"
type input "[URL][DOMAIN_NAME]"
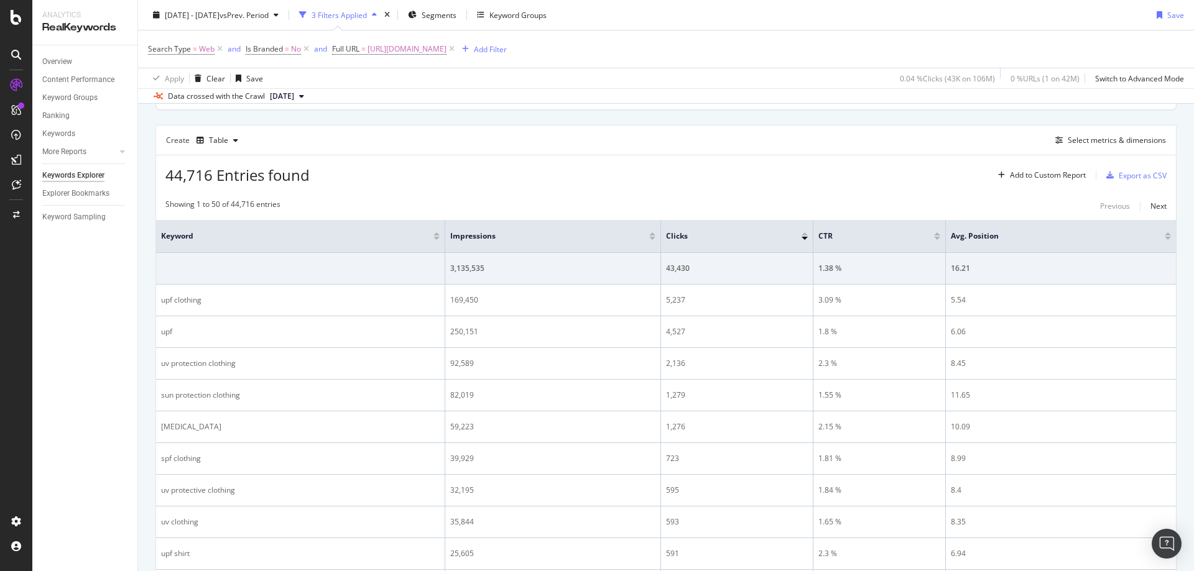
click at [491, 132] on div "Create Table Select metrics & dimensions" at bounding box center [665, 140] width 1021 height 30
click at [446, 47] on span "[URL][DOMAIN_NAME]" at bounding box center [406, 48] width 79 height 17
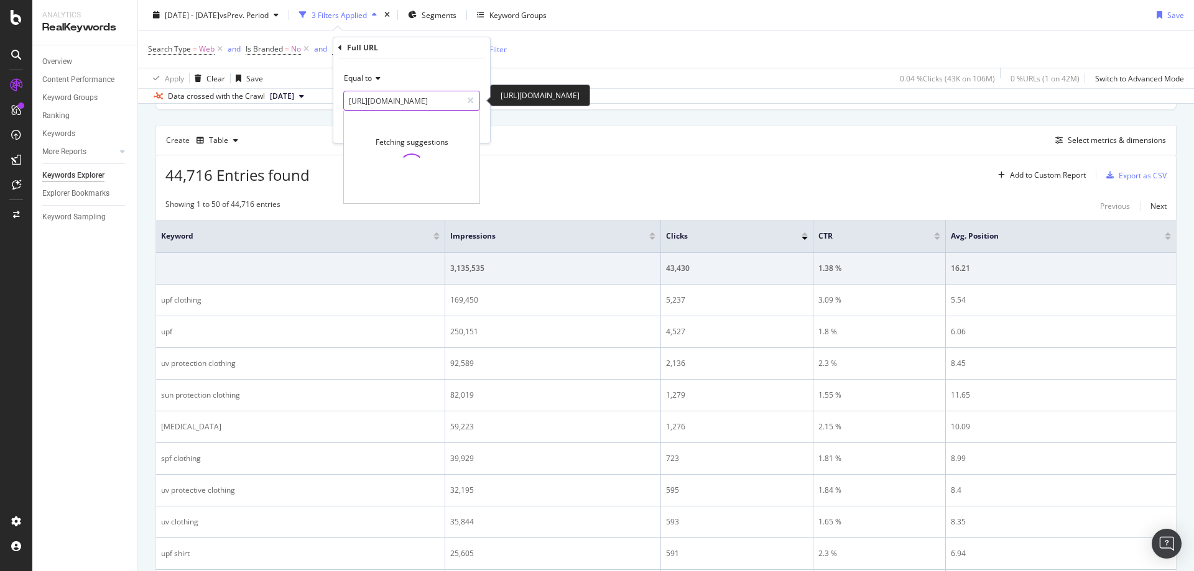
click at [432, 98] on input "[URL][DOMAIN_NAME]" at bounding box center [403, 101] width 118 height 20
paste input "child-carriers"
type input "[URL][DOMAIN_NAME]"
click at [463, 125] on div "Apply" at bounding box center [470, 127] width 19 height 11
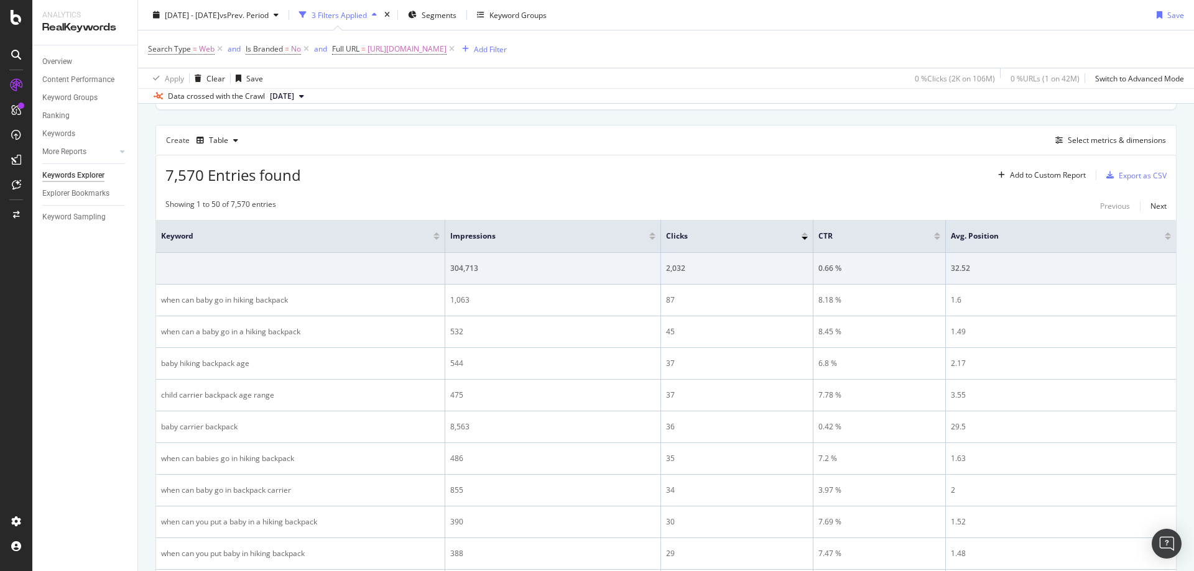
scroll to position [320, 0]
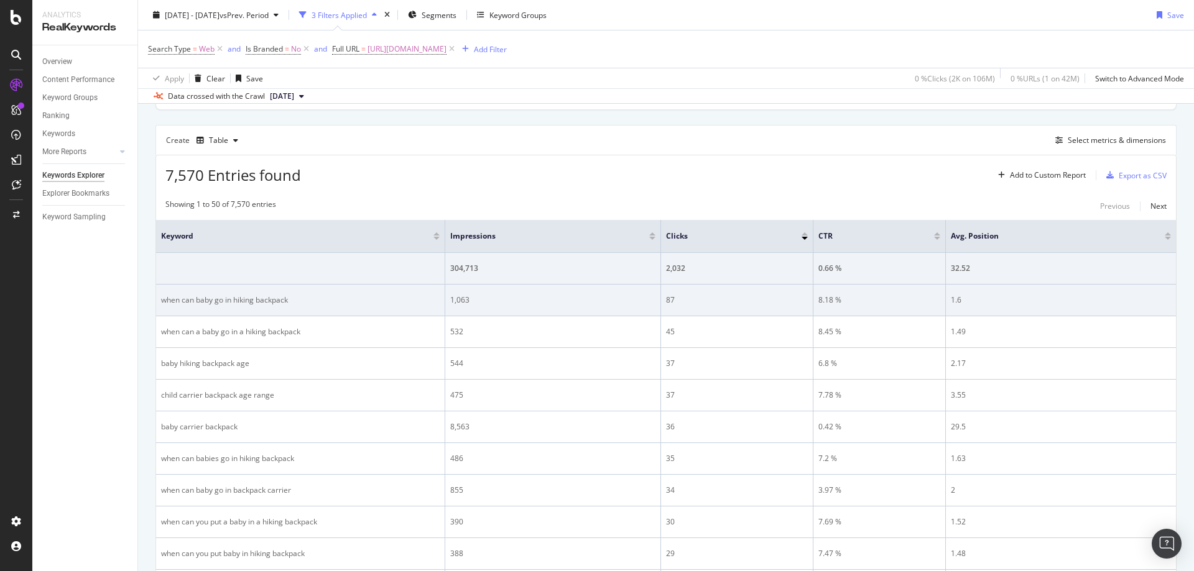
click at [834, 302] on div "8.18 %" at bounding box center [879, 300] width 122 height 11
click at [960, 300] on div "1.6" at bounding box center [1061, 300] width 220 height 11
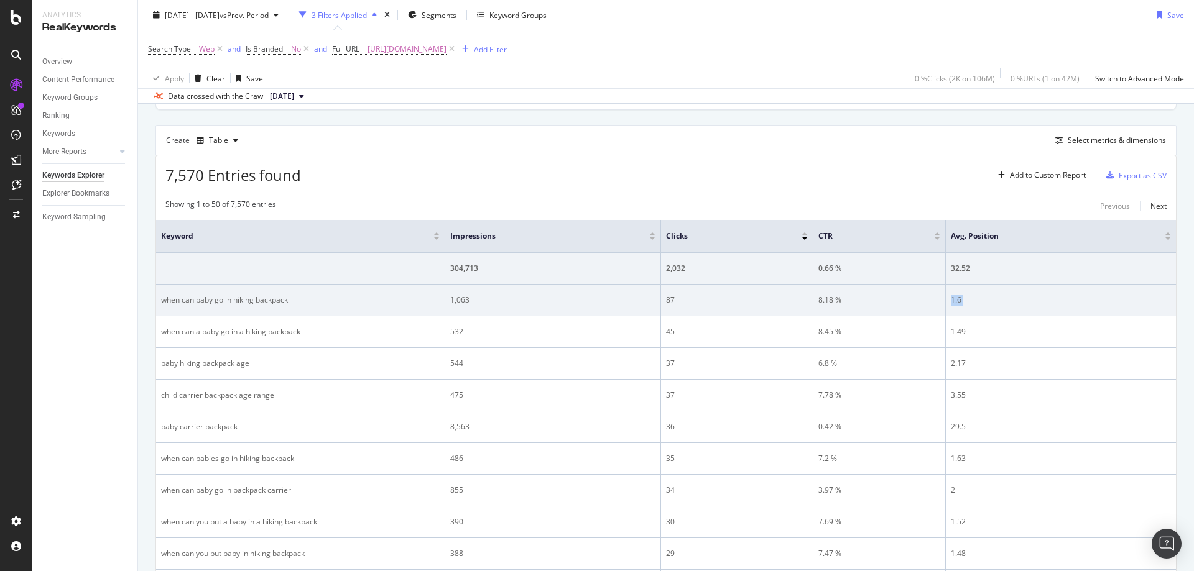
click at [960, 300] on div "1.6" at bounding box center [1061, 300] width 220 height 11
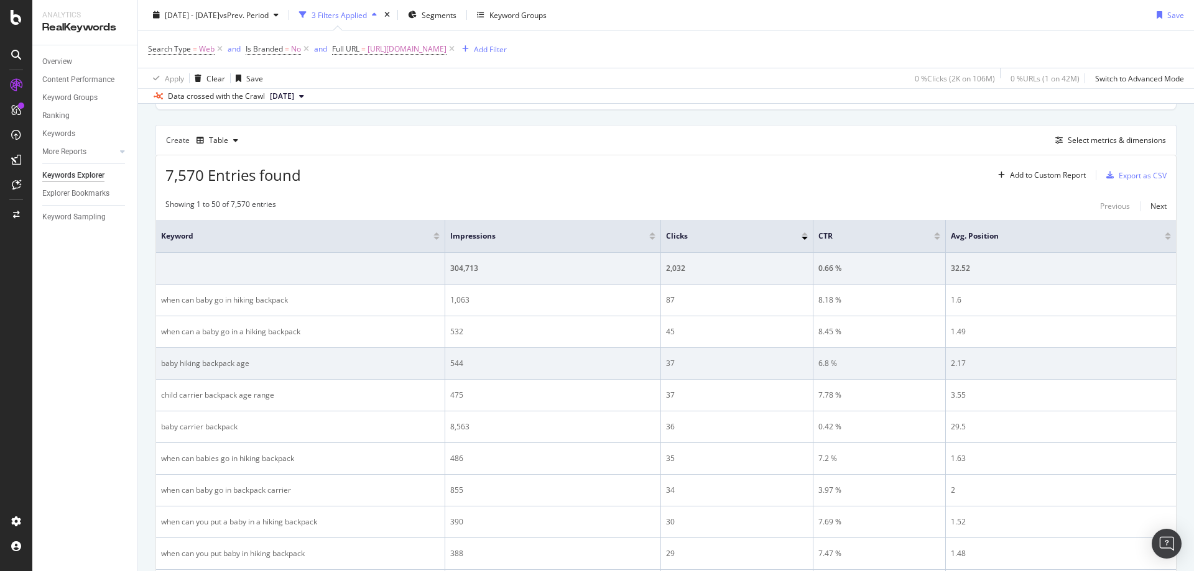
click at [828, 363] on div "6.8 %" at bounding box center [879, 363] width 122 height 11
click at [956, 366] on div "2.17" at bounding box center [1061, 363] width 220 height 11
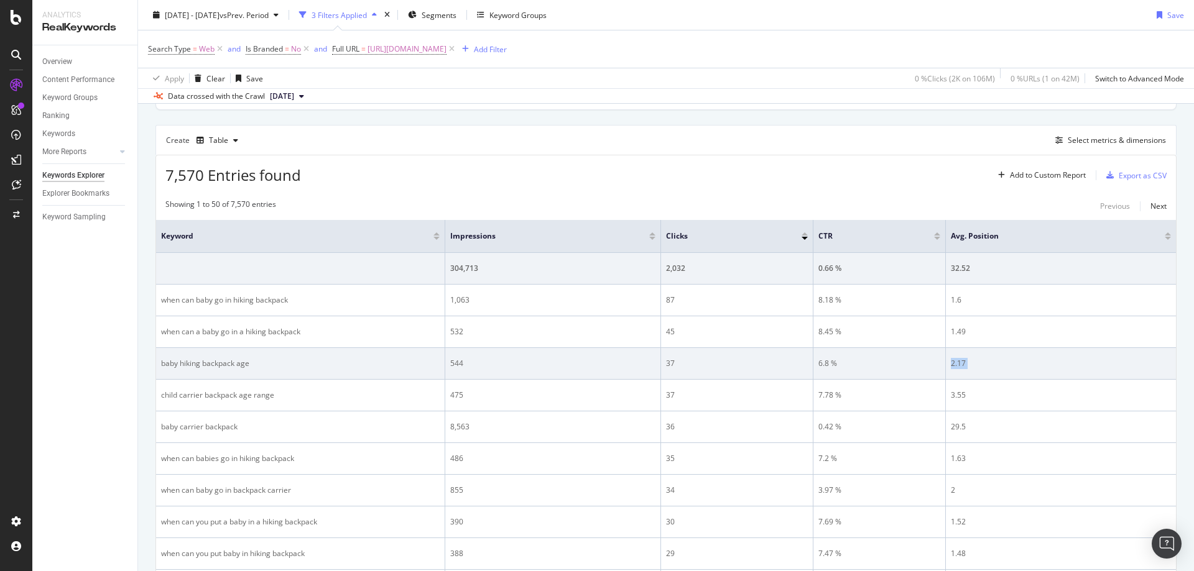
click at [956, 366] on div "2.17" at bounding box center [1061, 363] width 220 height 11
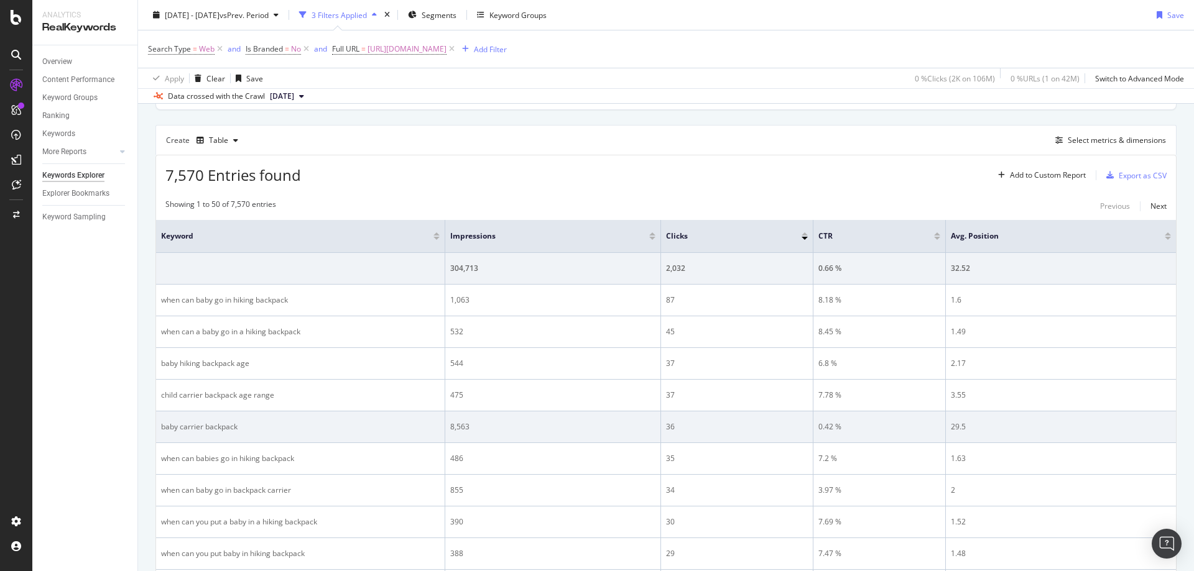
click at [832, 422] on div "0.42 %" at bounding box center [879, 427] width 122 height 11
click at [964, 422] on div "29.5" at bounding box center [1061, 427] width 220 height 11
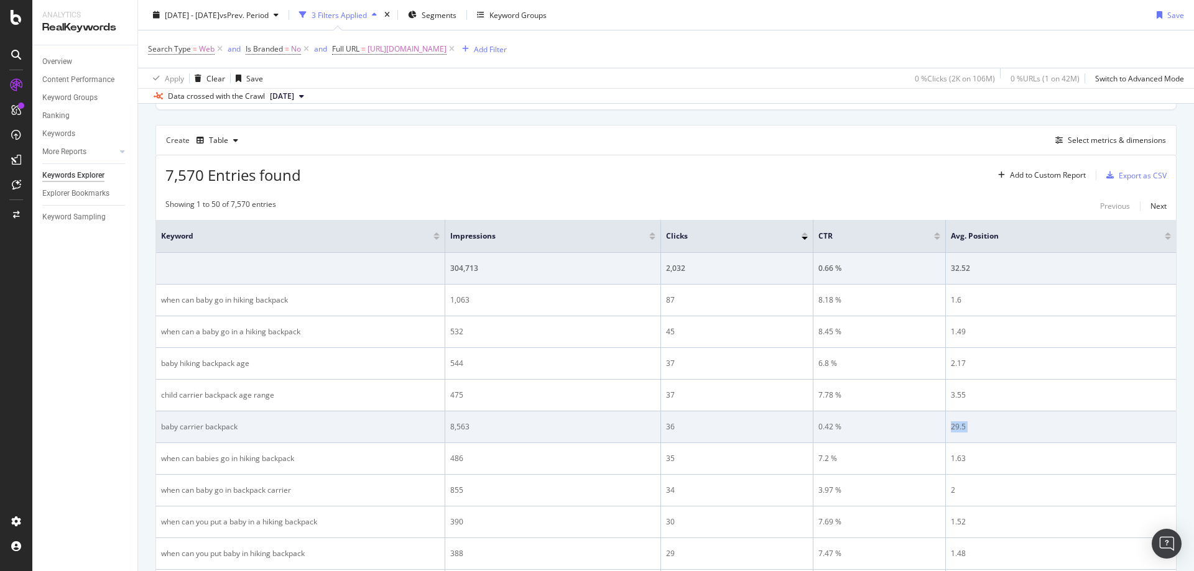
click at [964, 422] on div "29.5" at bounding box center [1061, 427] width 220 height 11
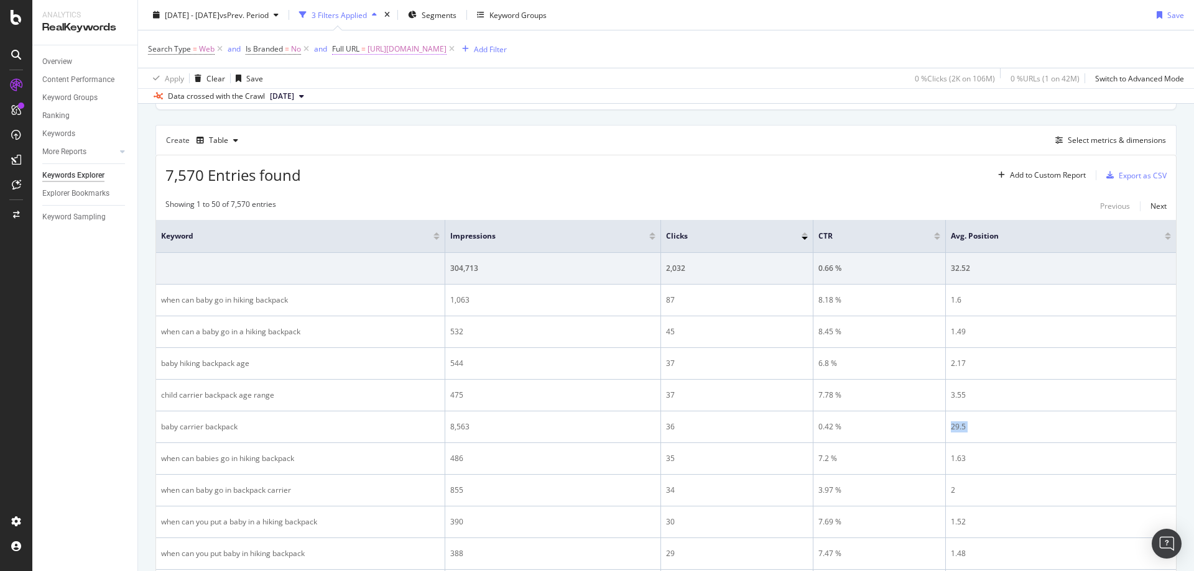
click at [446, 44] on span "[URL][DOMAIN_NAME]" at bounding box center [406, 48] width 79 height 17
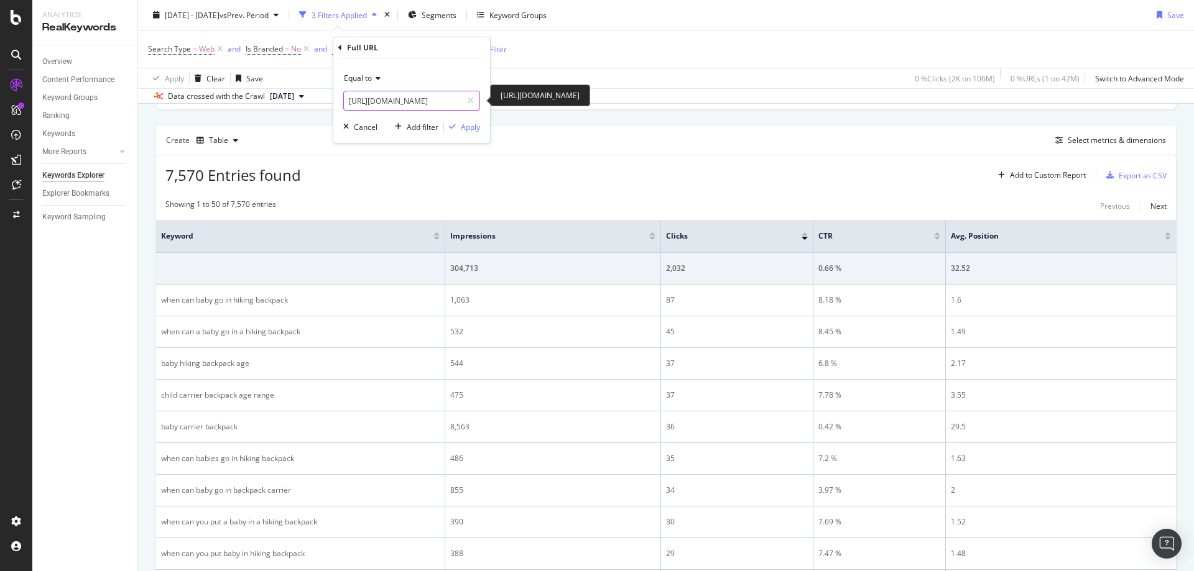
click at [421, 98] on input "[URL][DOMAIN_NAME]" at bounding box center [403, 101] width 118 height 20
paste input "plus-size-gear-and-apparel"
type input "[URL][DOMAIN_NAME]"
click at [465, 131] on div "Apply" at bounding box center [470, 127] width 19 height 11
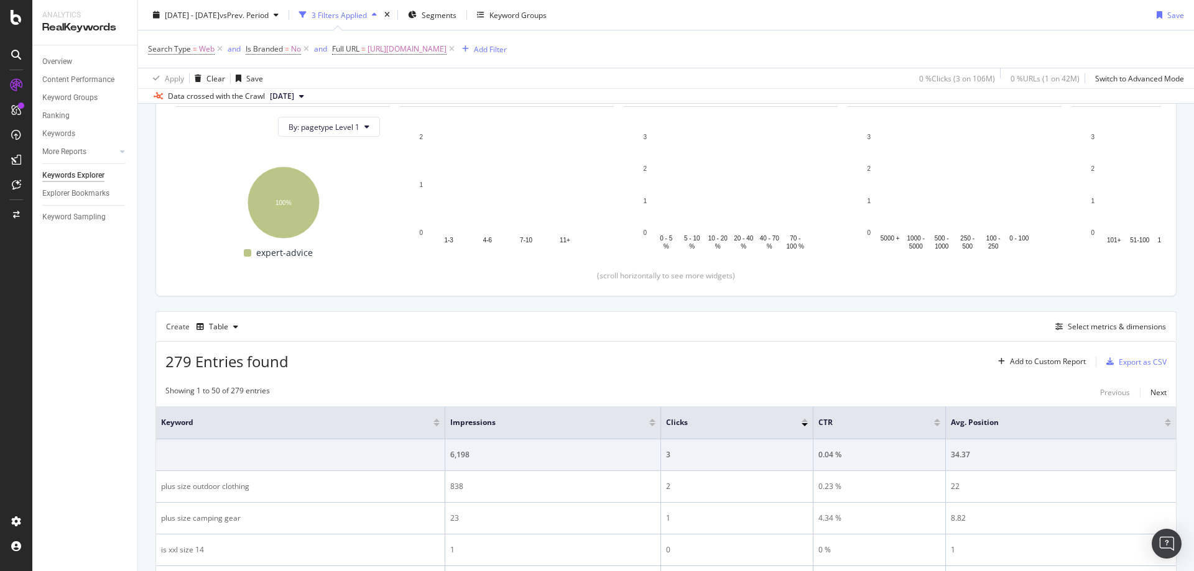
scroll to position [320, 0]
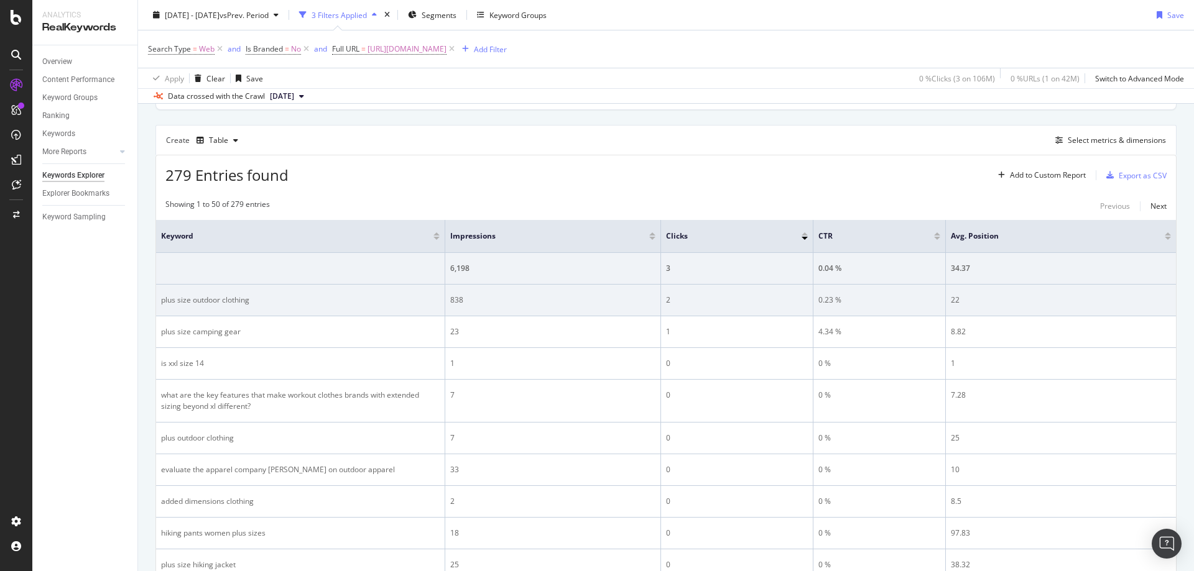
click at [838, 291] on td "0.23 %" at bounding box center [879, 301] width 132 height 32
click at [831, 299] on div "0.23 %" at bounding box center [879, 300] width 122 height 11
click at [958, 292] on td "22" at bounding box center [1061, 301] width 230 height 32
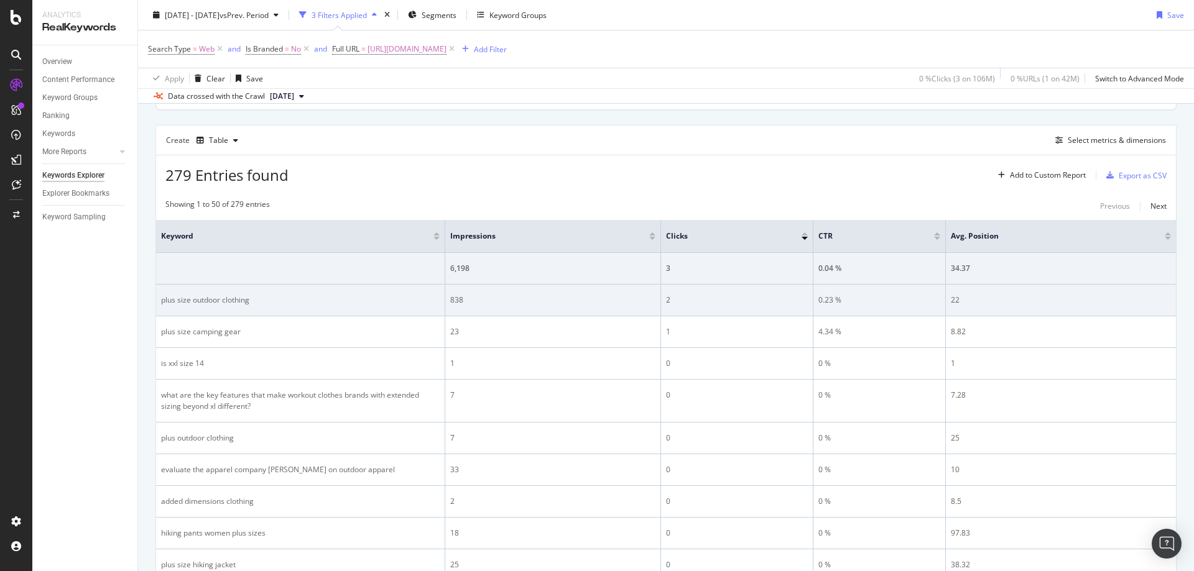
click at [958, 292] on td "22" at bounding box center [1061, 301] width 230 height 32
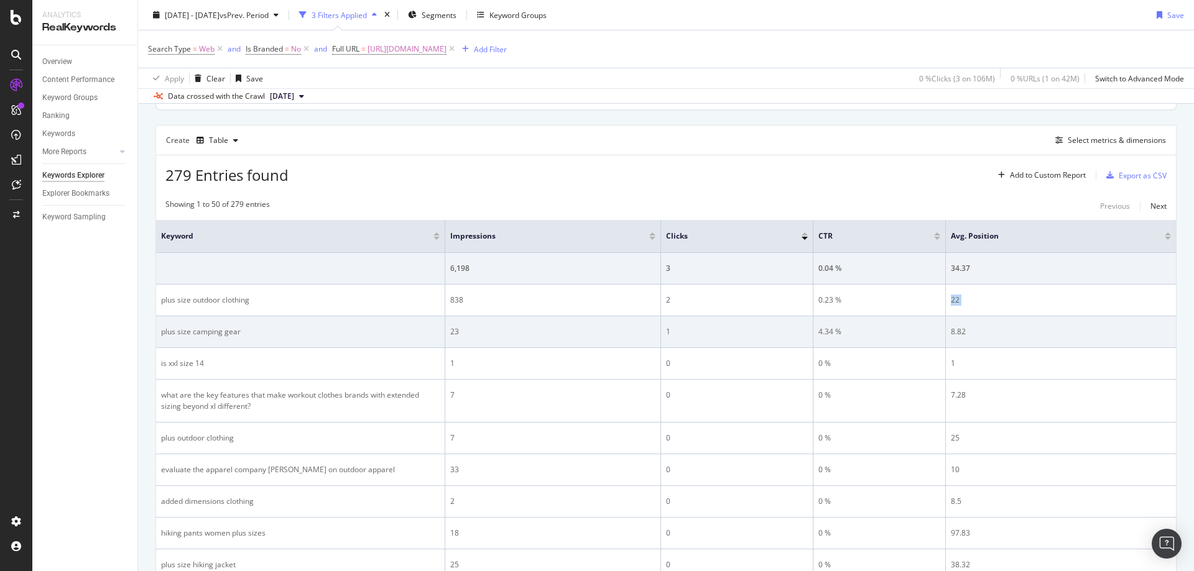
click at [843, 330] on div "4.34 %" at bounding box center [879, 331] width 122 height 11
click at [972, 327] on div "8.82" at bounding box center [1061, 331] width 220 height 11
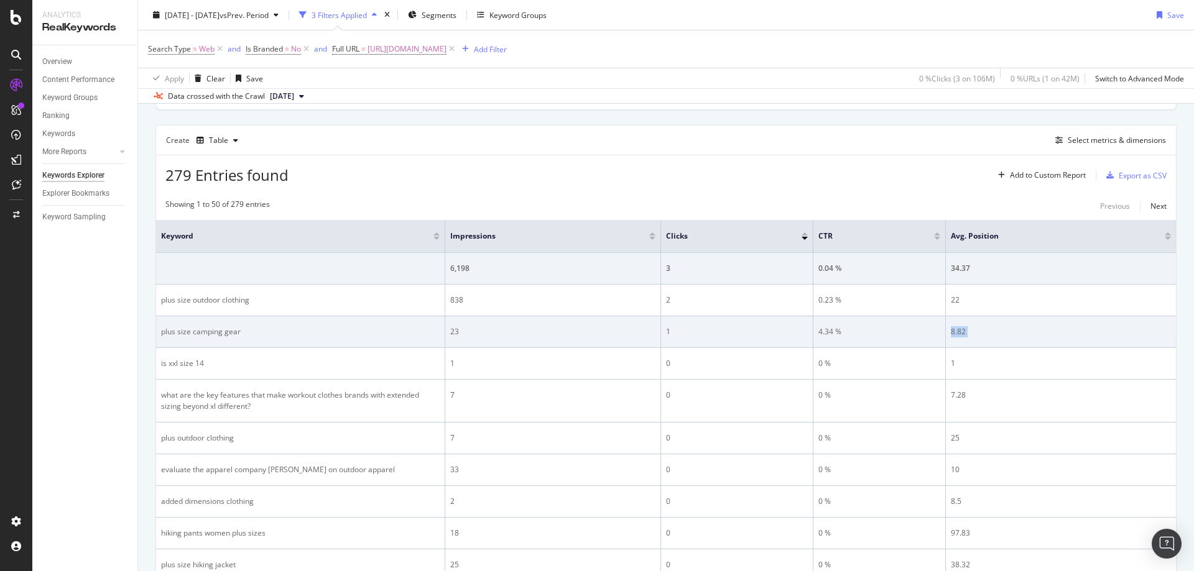
click at [972, 327] on div "8.82" at bounding box center [1061, 331] width 220 height 11
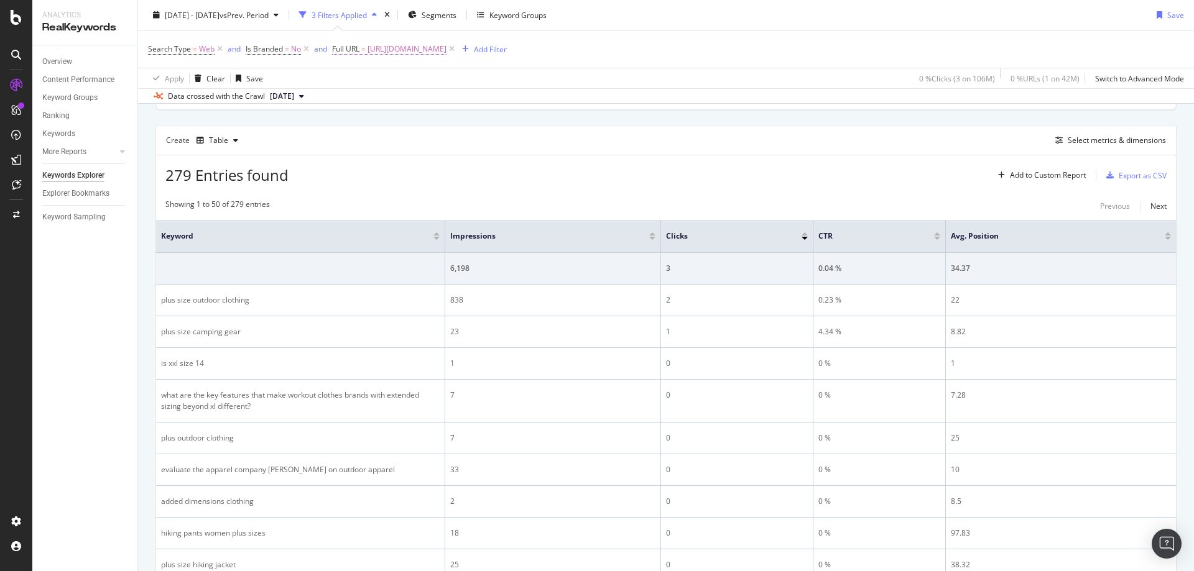
click at [446, 46] on span "[URL][DOMAIN_NAME]" at bounding box center [406, 48] width 79 height 17
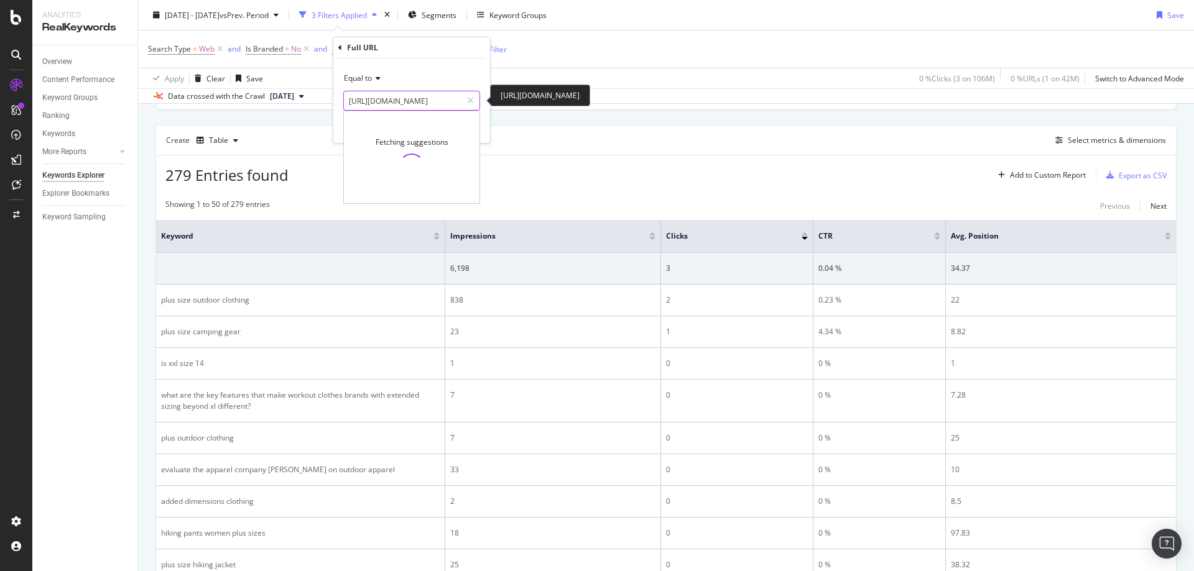
click at [417, 98] on input "[URL][DOMAIN_NAME]" at bounding box center [403, 101] width 118 height 20
paste input "c/camping-and-hiking"
type input "https://www.rei.com/c/camping-and-hiking"
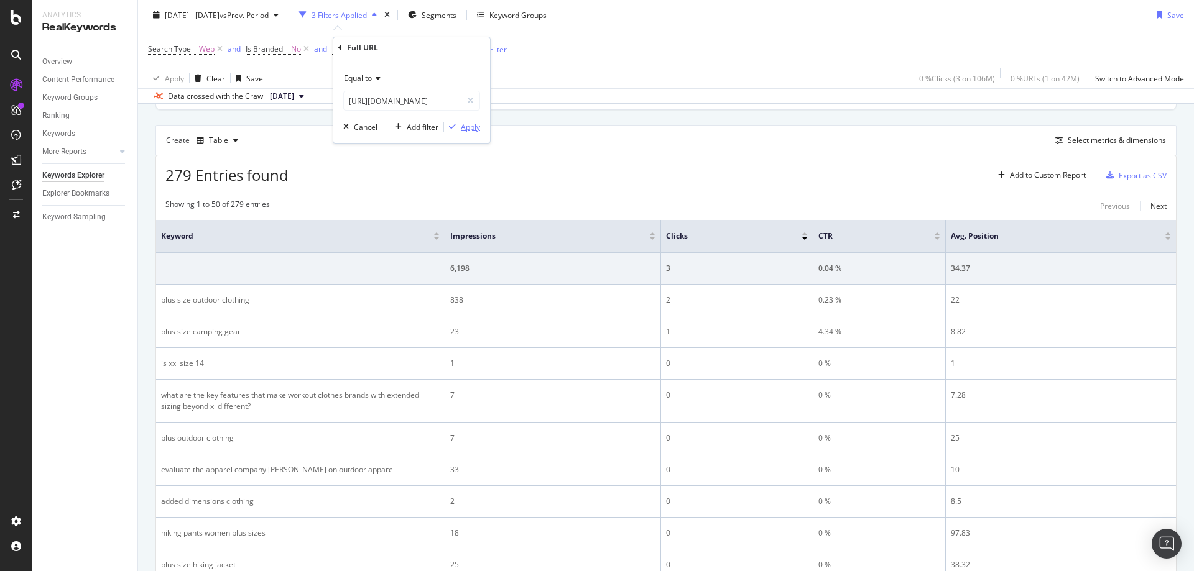
click at [470, 124] on div "Apply" at bounding box center [470, 127] width 19 height 11
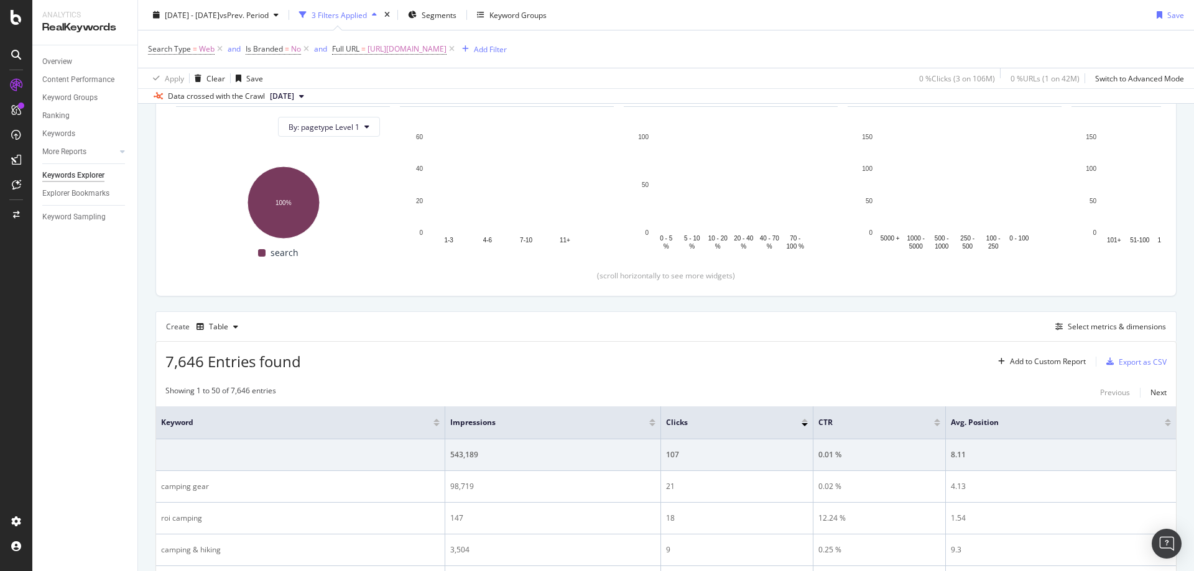
scroll to position [320, 0]
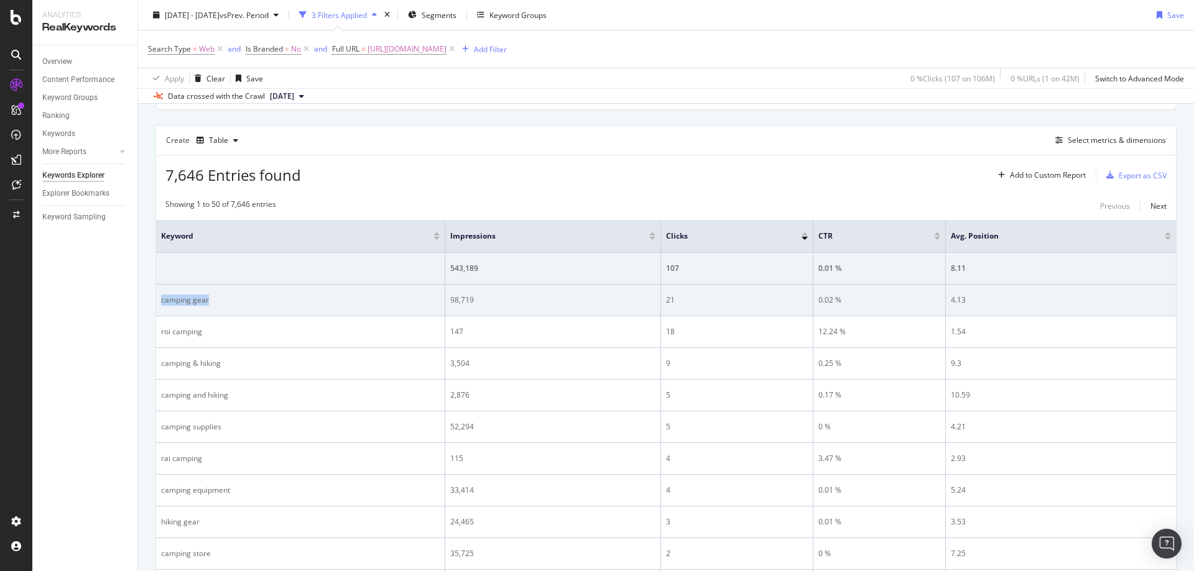
drag, startPoint x: 306, startPoint y: 308, endPoint x: 159, endPoint y: 304, distance: 147.4
click at [159, 304] on td "camping gear" at bounding box center [300, 301] width 289 height 32
drag, startPoint x: 270, startPoint y: 369, endPoint x: 457, endPoint y: 307, distance: 196.6
click at [163, 367] on td "camping & hiking" at bounding box center [300, 364] width 289 height 32
drag, startPoint x: 499, startPoint y: 296, endPoint x: 446, endPoint y: 301, distance: 53.1
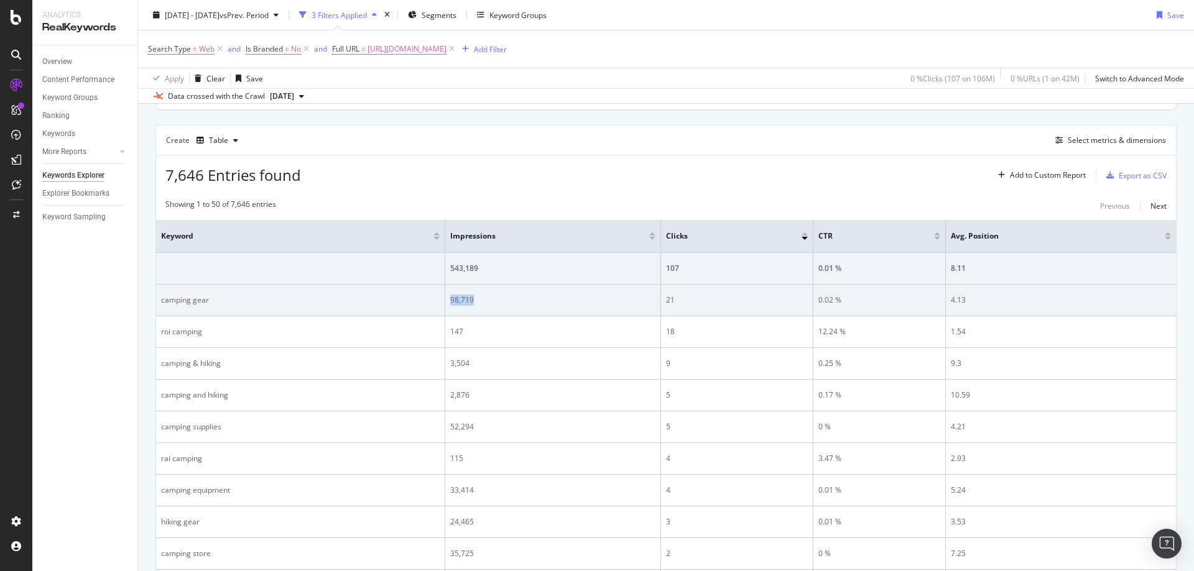
click at [446, 301] on td "98,719" at bounding box center [553, 301] width 216 height 32
drag, startPoint x: 739, startPoint y: 305, endPoint x: 668, endPoint y: 305, distance: 70.9
click at [668, 305] on div "21" at bounding box center [737, 300] width 142 height 11
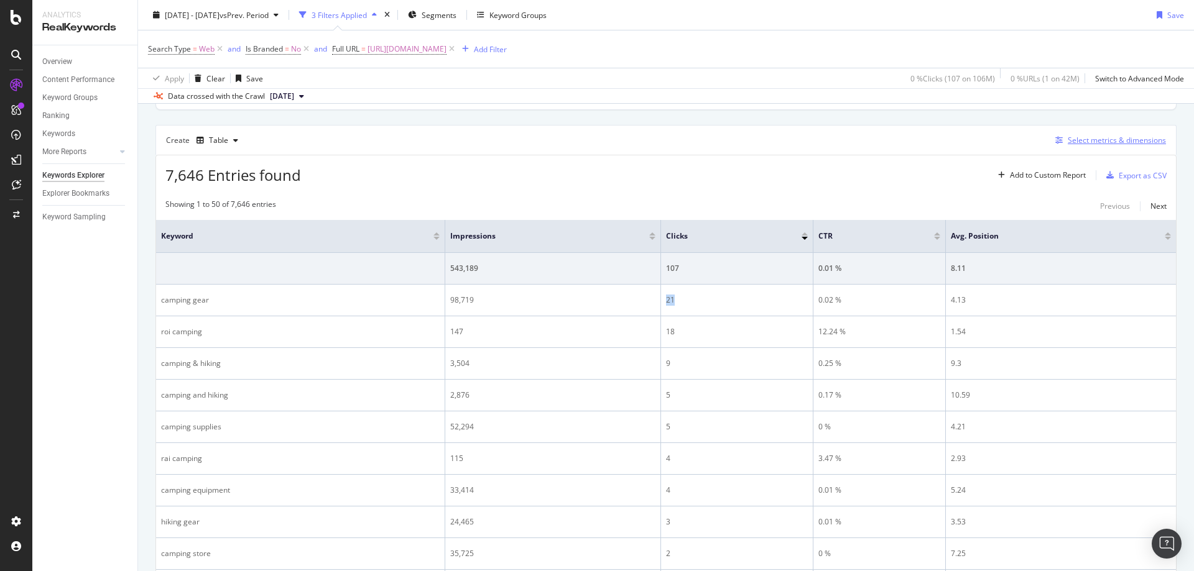
click at [1085, 144] on div "Select metrics & dimensions" at bounding box center [1116, 140] width 98 height 11
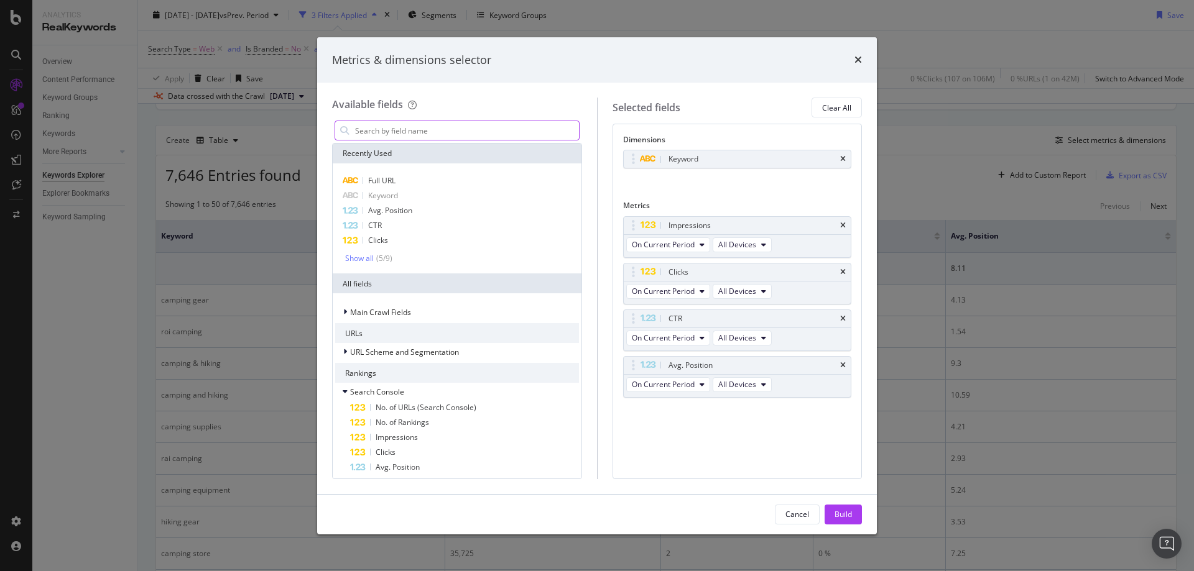
click at [488, 127] on input "modal" at bounding box center [466, 130] width 225 height 19
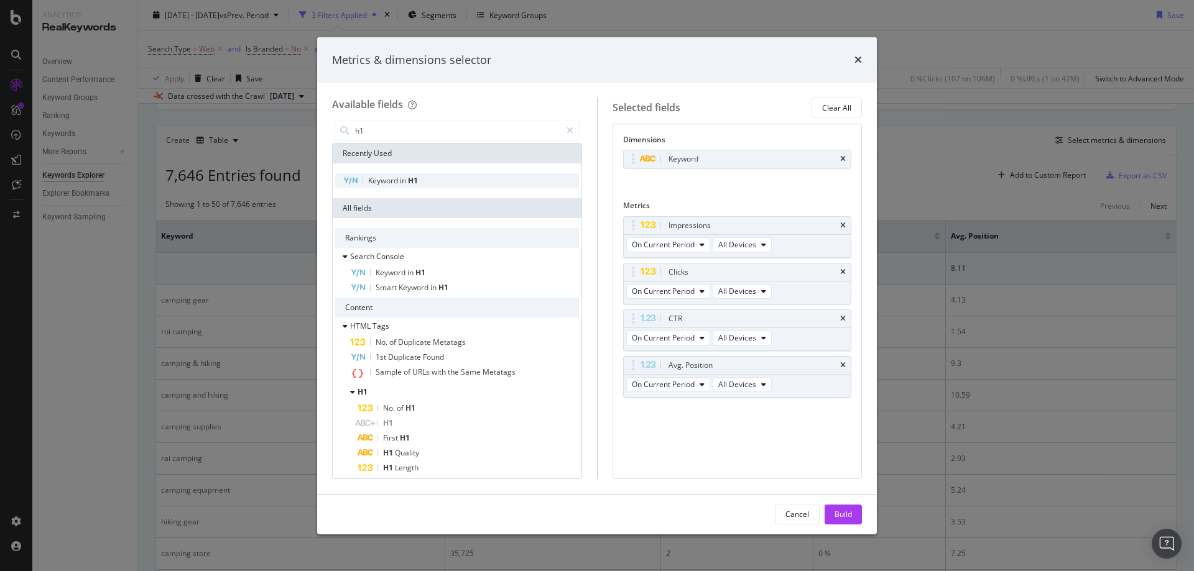
type input "h1"
click at [415, 179] on span "H1" at bounding box center [413, 180] width 10 height 11
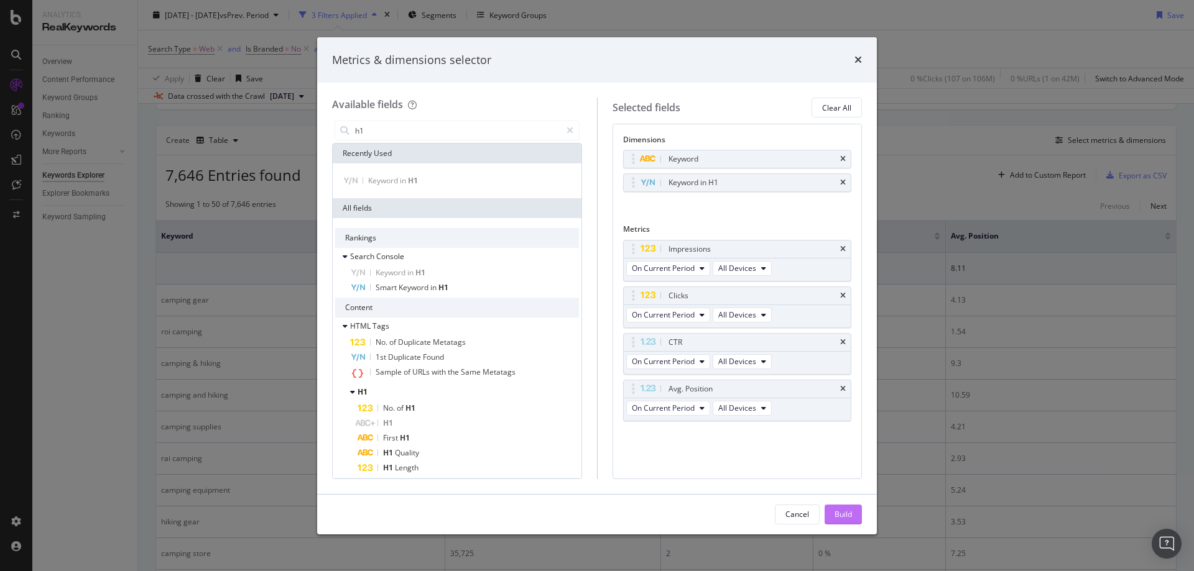
click at [828, 515] on button "Build" at bounding box center [842, 515] width 37 height 20
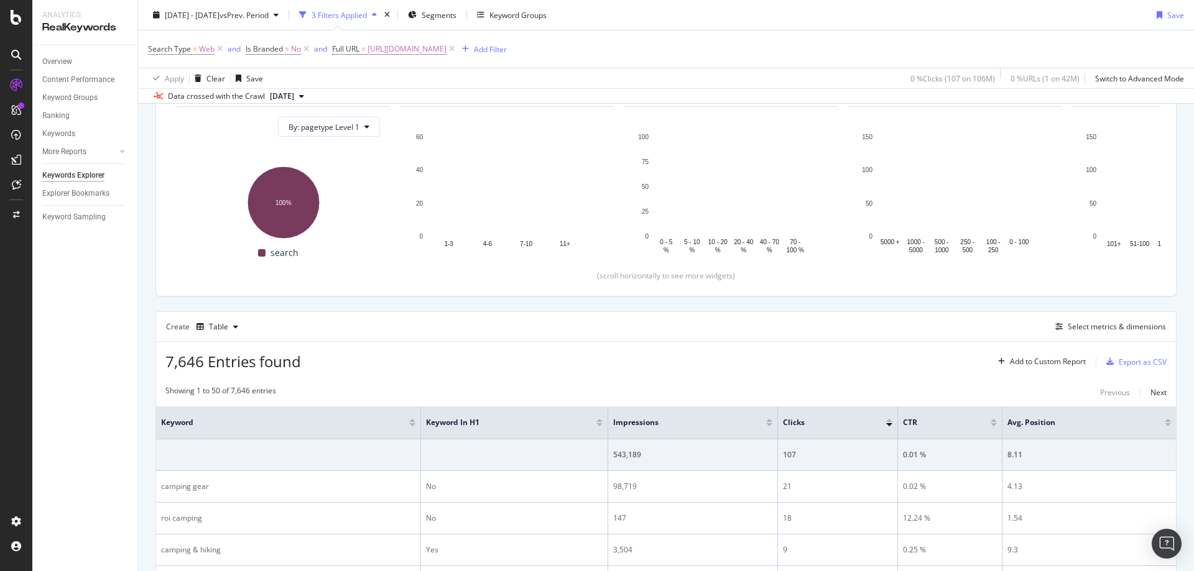
scroll to position [258, 0]
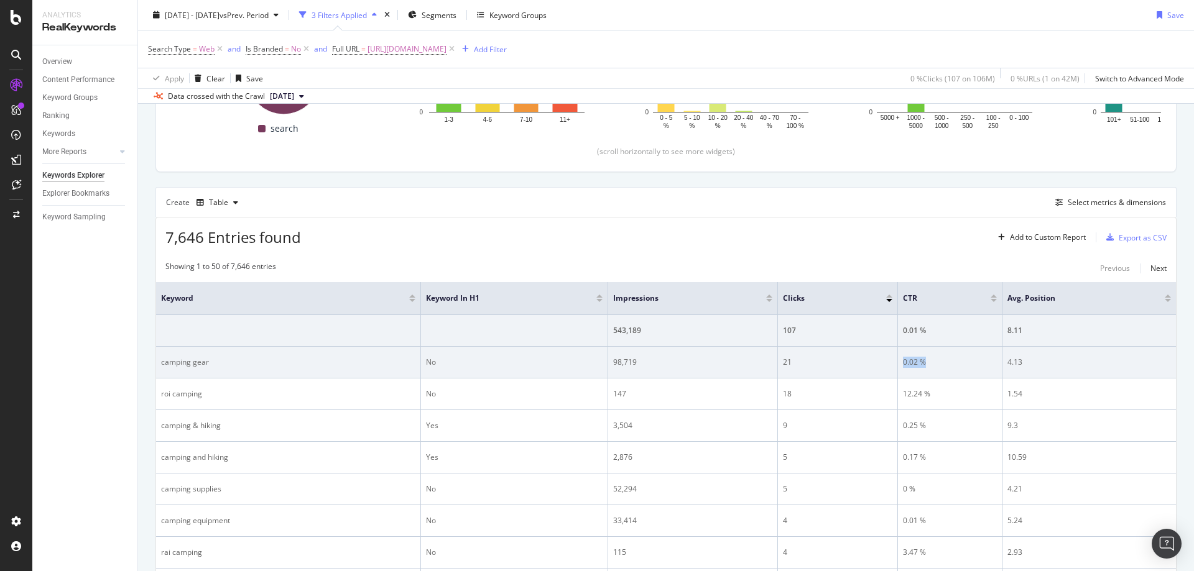
drag, startPoint x: 930, startPoint y: 359, endPoint x: 898, endPoint y: 359, distance: 32.3
click at [903, 359] on div "0.02 %" at bounding box center [950, 362] width 94 height 11
drag, startPoint x: 1028, startPoint y: 328, endPoint x: 1057, endPoint y: 349, distance: 35.7
click at [1026, 330] on div "8.11" at bounding box center [1089, 330] width 164 height 11
drag, startPoint x: 1061, startPoint y: 356, endPoint x: 999, endPoint y: 364, distance: 62.1
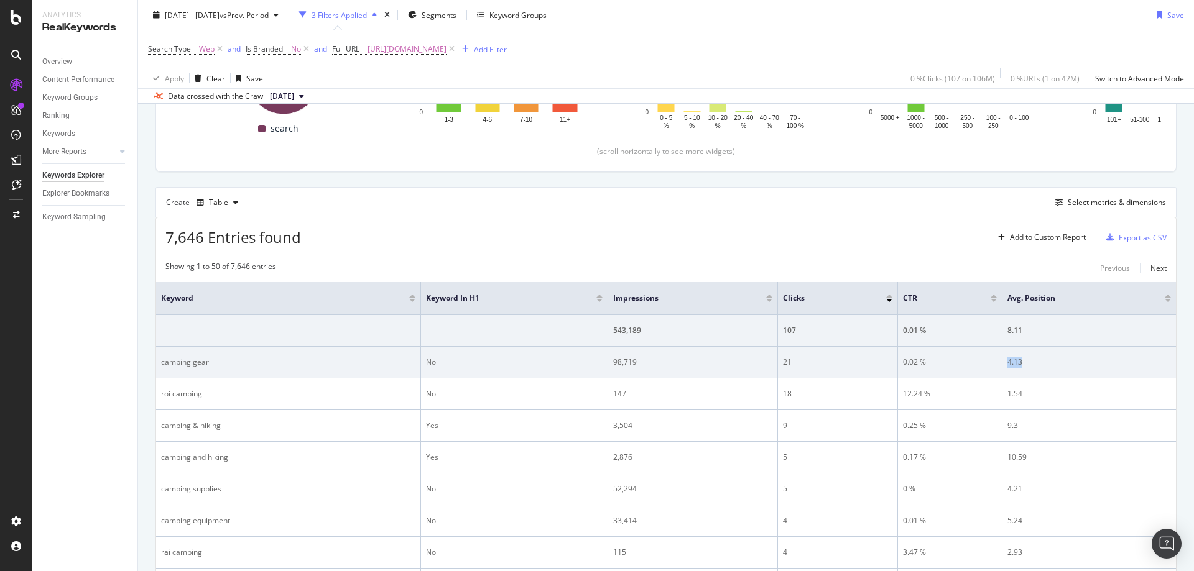
click at [1007, 364] on div "4.13" at bounding box center [1089, 362] width 164 height 11
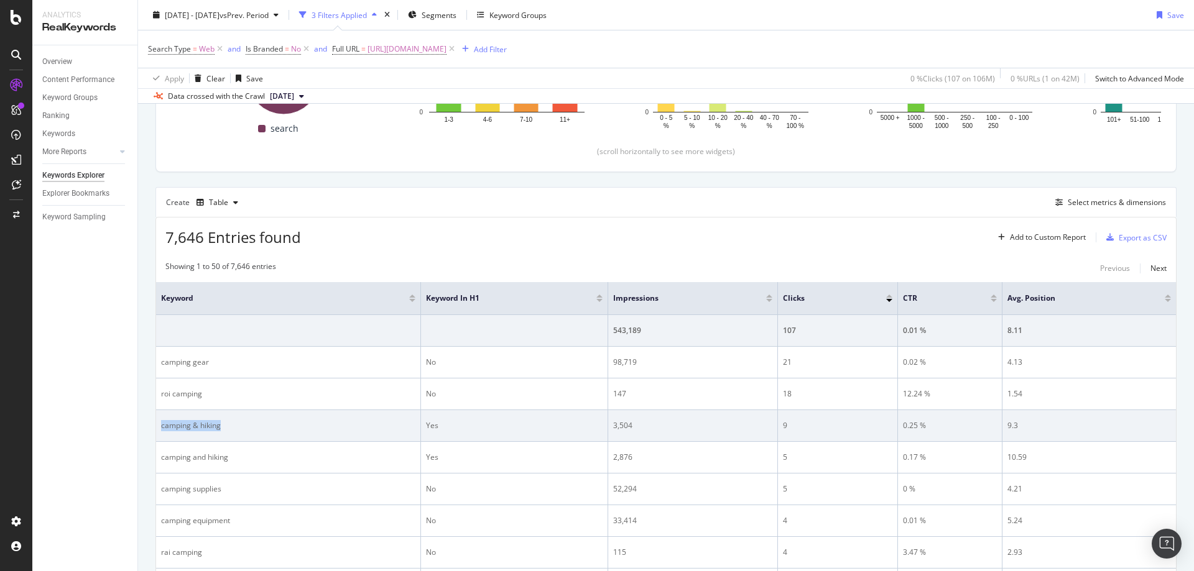
drag, startPoint x: 223, startPoint y: 433, endPoint x: 159, endPoint y: 435, distance: 64.7
click at [159, 435] on td "camping & hiking" at bounding box center [288, 426] width 265 height 32
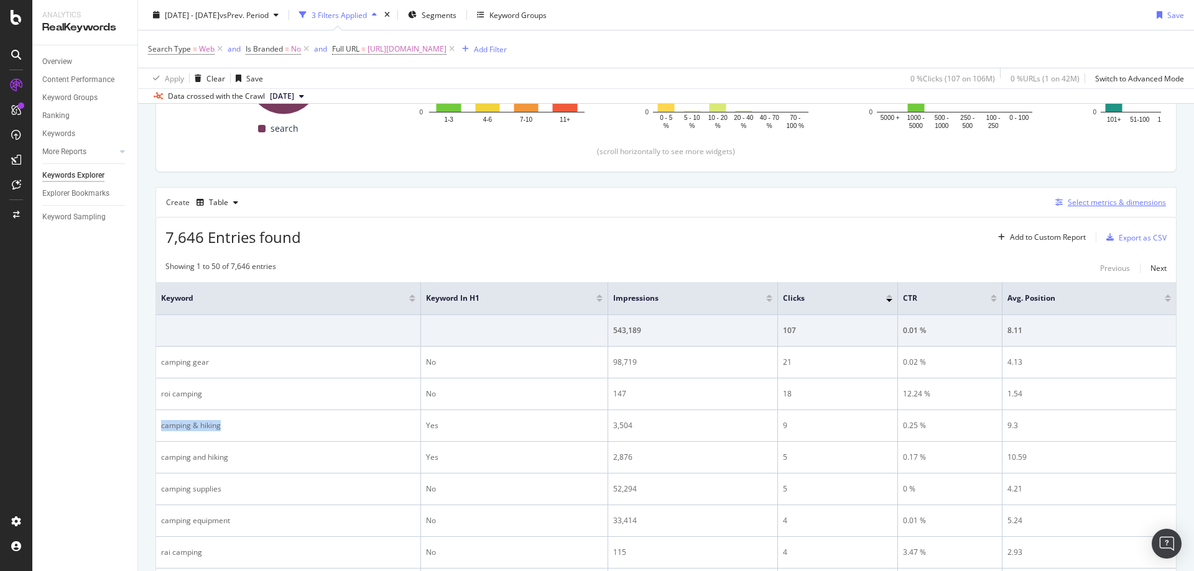
click at [1083, 207] on div "Select metrics & dimensions" at bounding box center [1116, 202] width 98 height 11
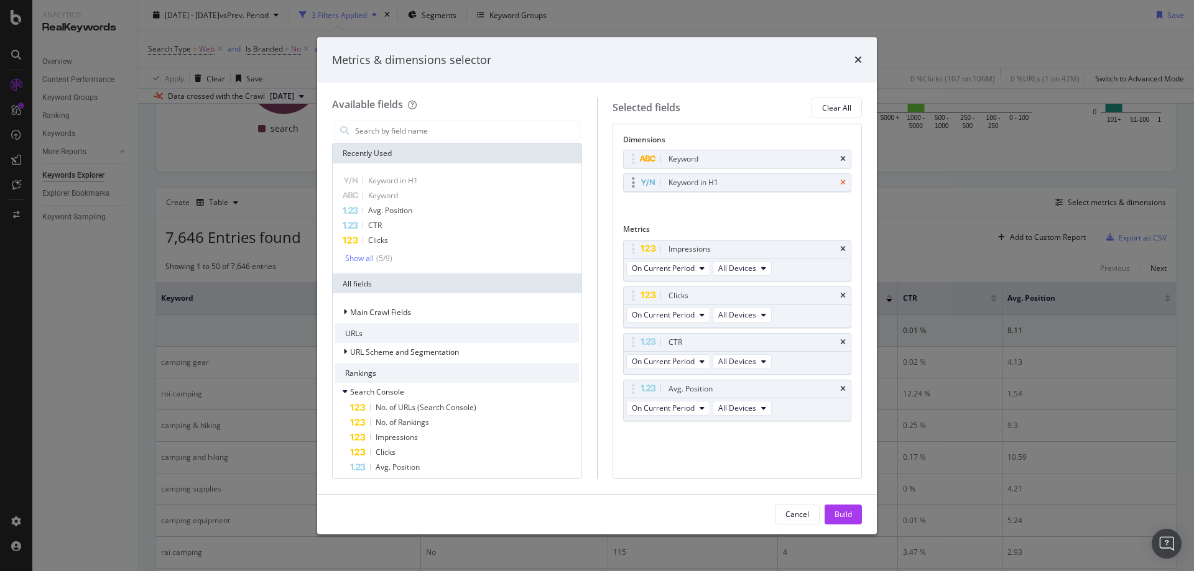
click at [843, 185] on icon "times" at bounding box center [843, 182] width 6 height 7
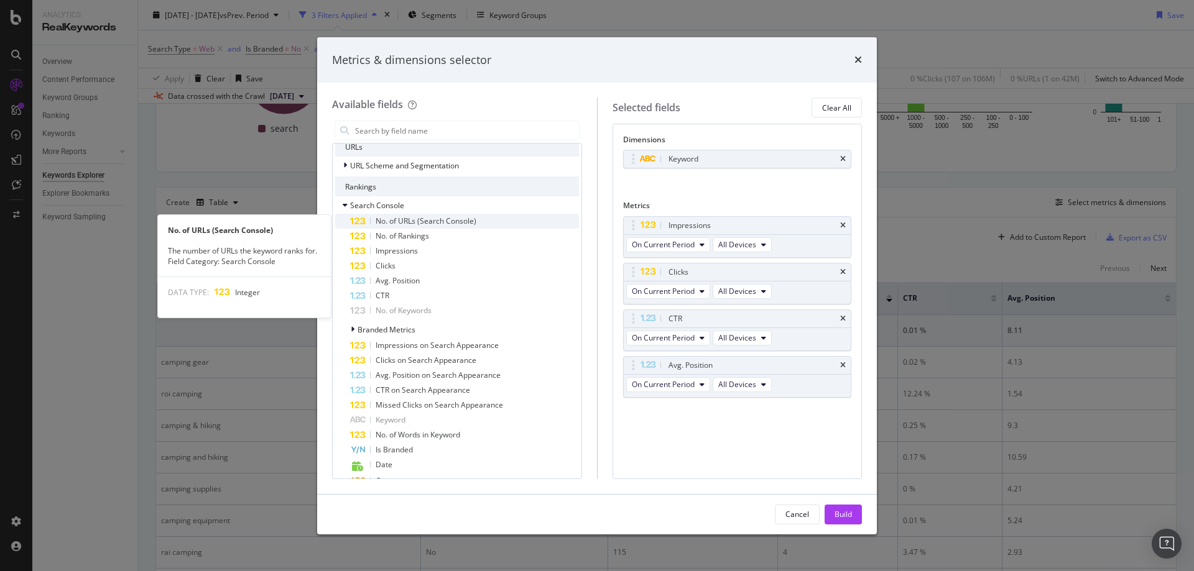
scroll to position [0, 0]
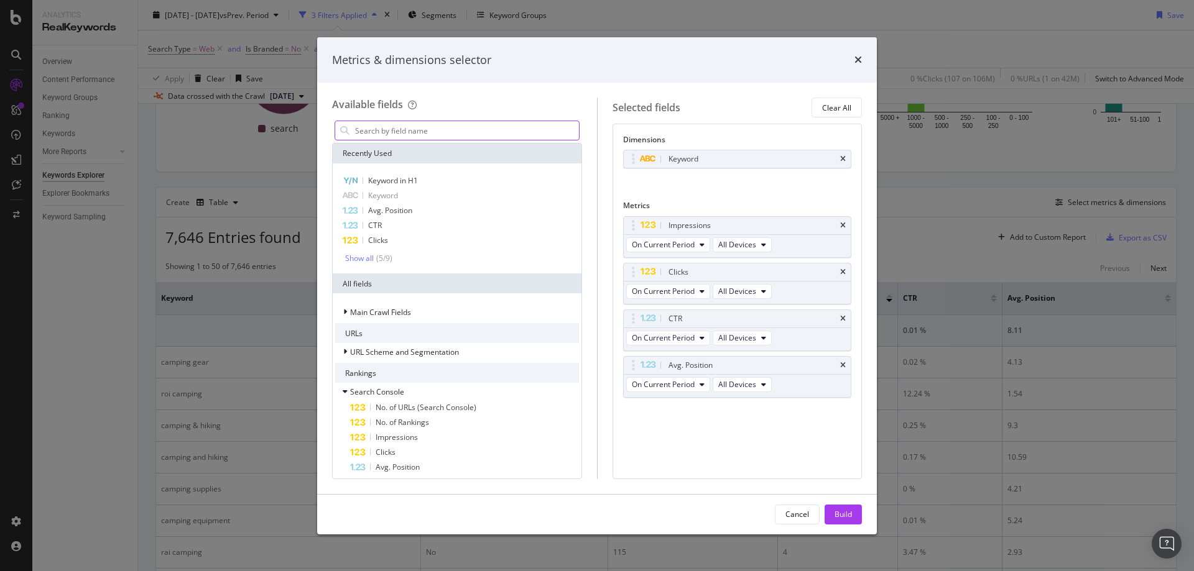
click at [424, 130] on input "modal" at bounding box center [466, 130] width 225 height 19
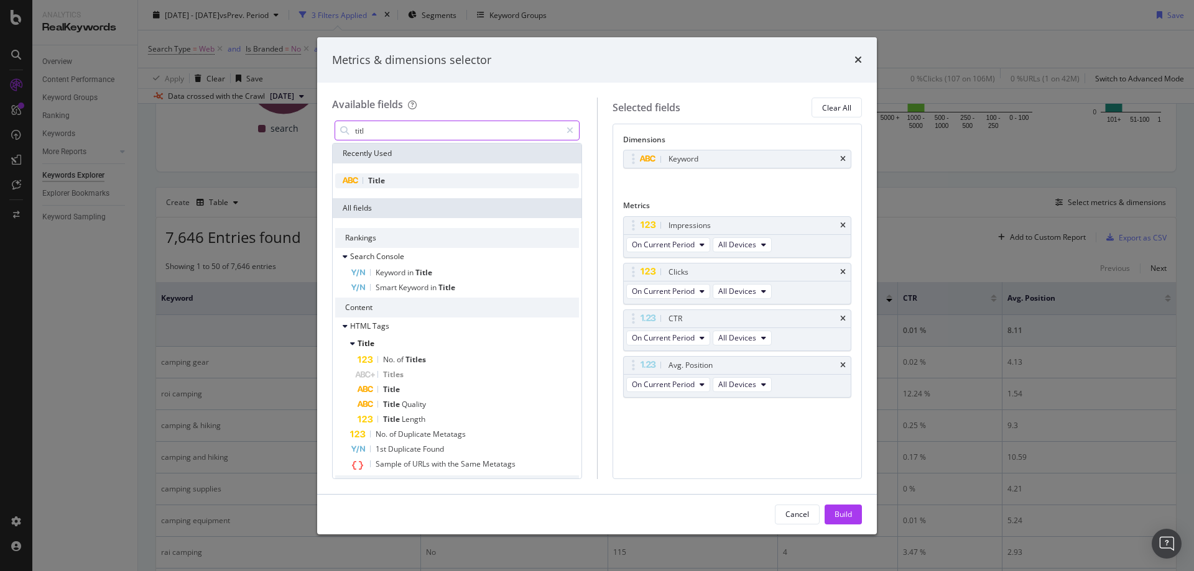
type input "titl"
click at [394, 180] on div "Title" at bounding box center [457, 180] width 244 height 15
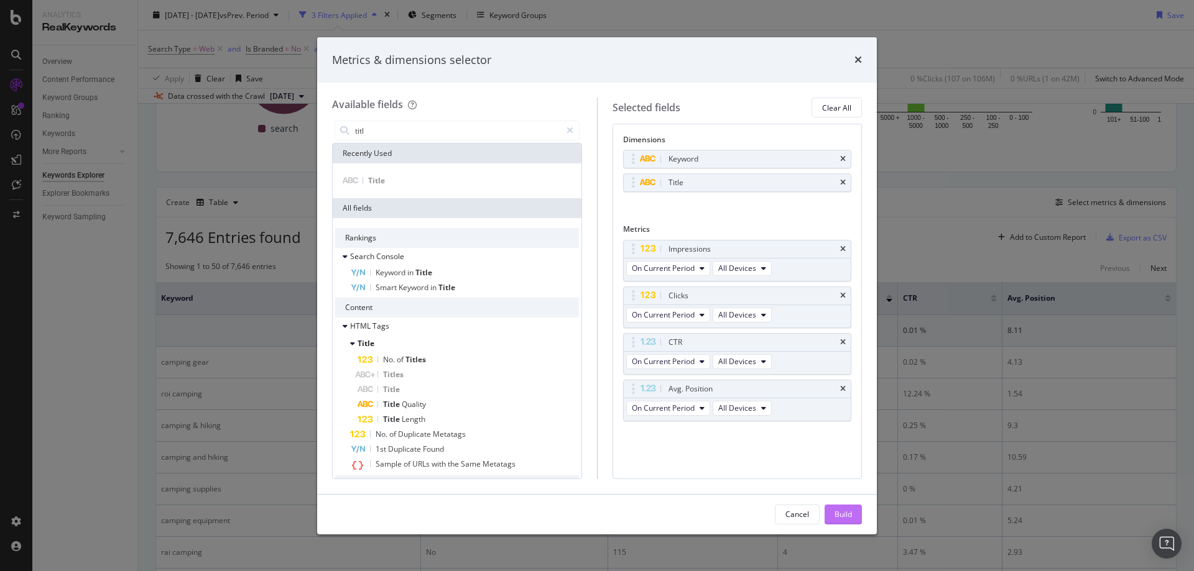
click at [841, 512] on div "Build" at bounding box center [842, 514] width 17 height 11
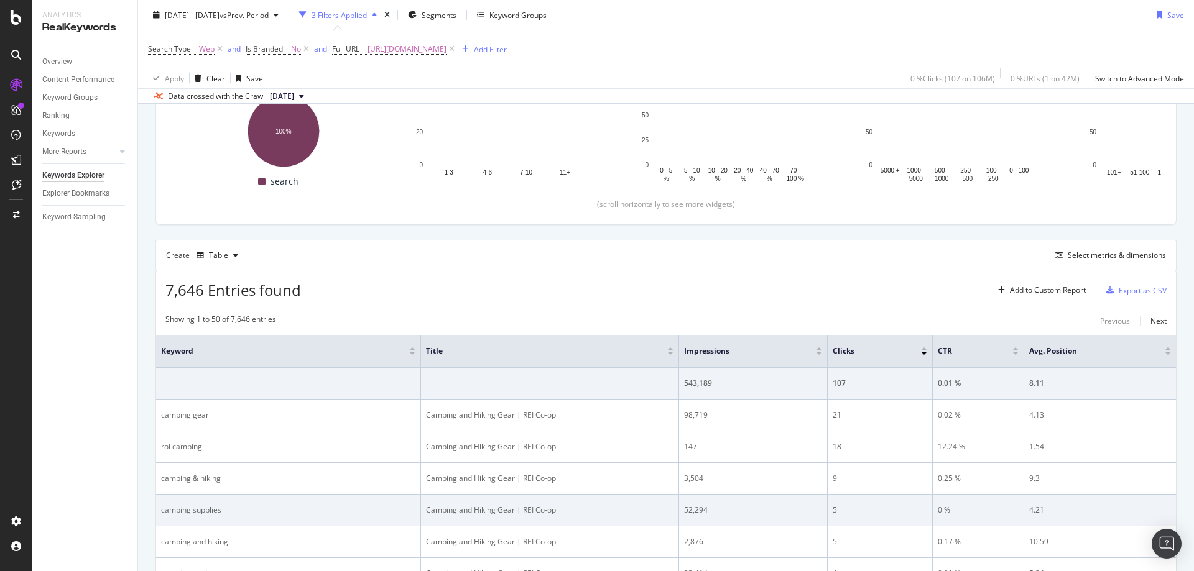
scroll to position [382, 0]
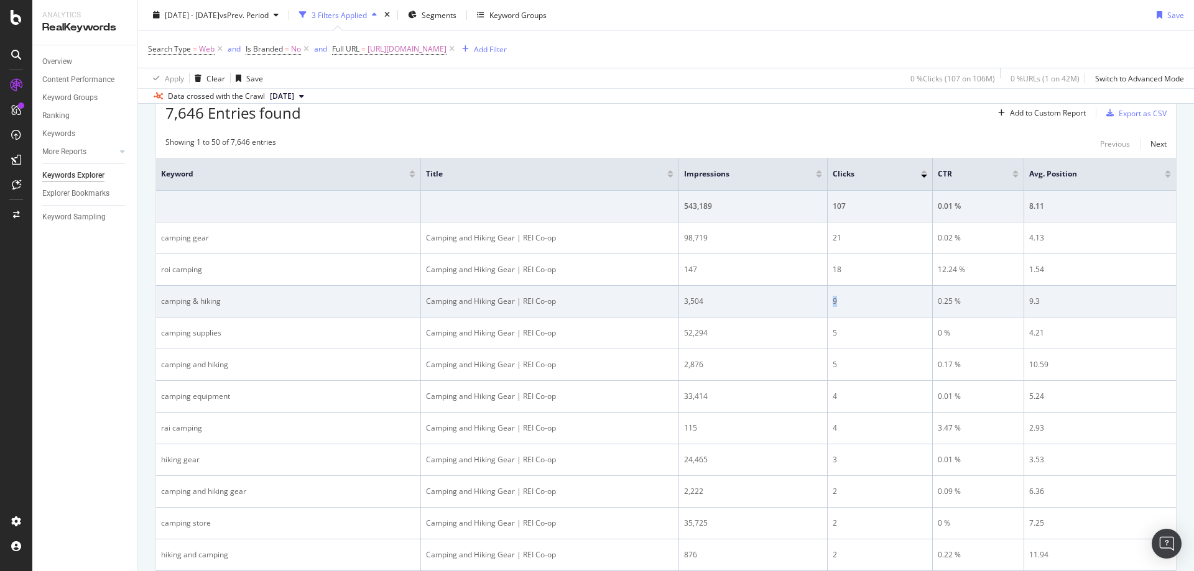
drag, startPoint x: 847, startPoint y: 298, endPoint x: 823, endPoint y: 299, distance: 24.9
click at [828, 299] on td "9" at bounding box center [880, 302] width 105 height 32
drag, startPoint x: 745, startPoint y: 304, endPoint x: 668, endPoint y: 300, distance: 77.2
click at [668, 300] on tr "camping & hiking Camping and Hiking Gear | REI Co-op 3,504 9 0.25 % 9.3" at bounding box center [666, 302] width 1020 height 32
drag, startPoint x: 842, startPoint y: 304, endPoint x: 816, endPoint y: 298, distance: 26.7
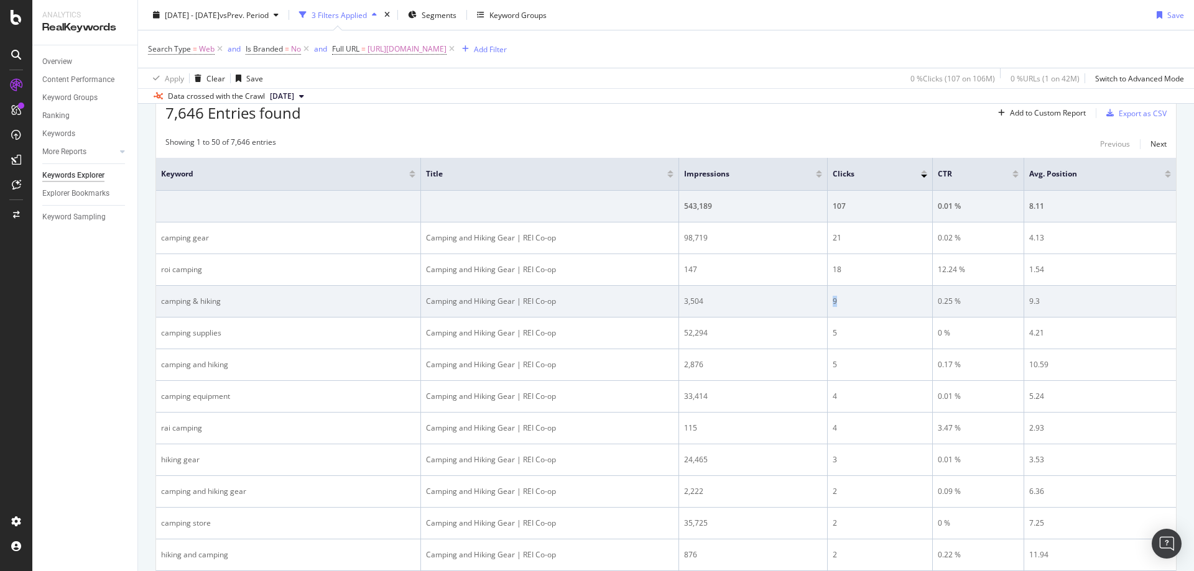
click at [816, 298] on tr "camping & hiking Camping and Hiking Gear | REI Co-op 3,504 9 0.25 % 9.3" at bounding box center [666, 302] width 1020 height 32
drag, startPoint x: 936, startPoint y: 307, endPoint x: 929, endPoint y: 306, distance: 6.2
click at [938, 306] on div "0.25 %" at bounding box center [978, 301] width 81 height 11
click at [1030, 305] on div "9.3" at bounding box center [1100, 301] width 142 height 11
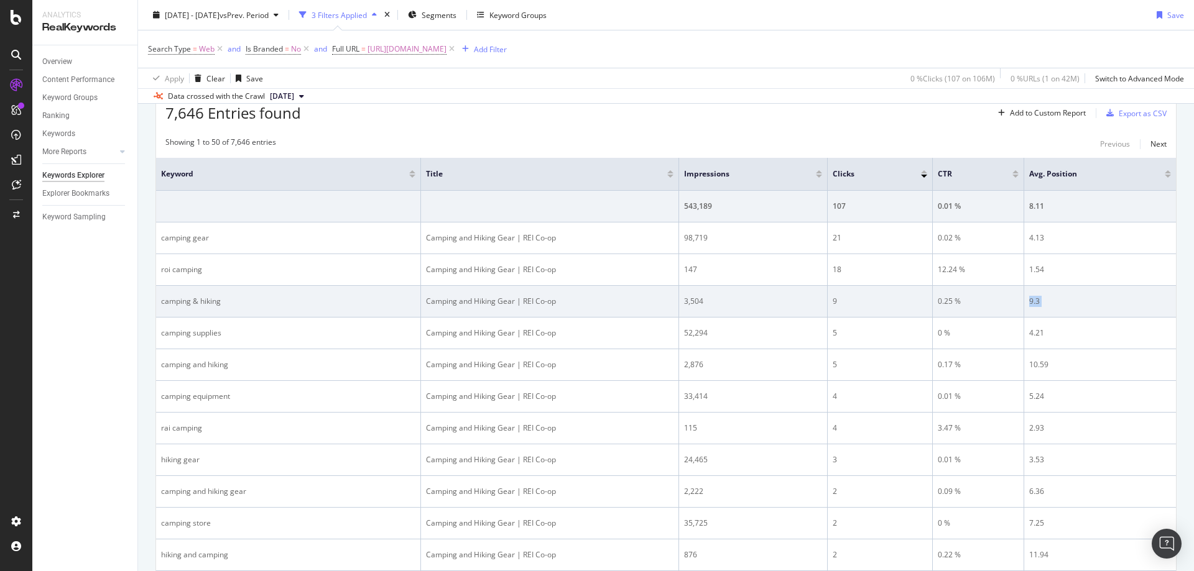
click at [1030, 305] on div "9.3" at bounding box center [1100, 301] width 142 height 11
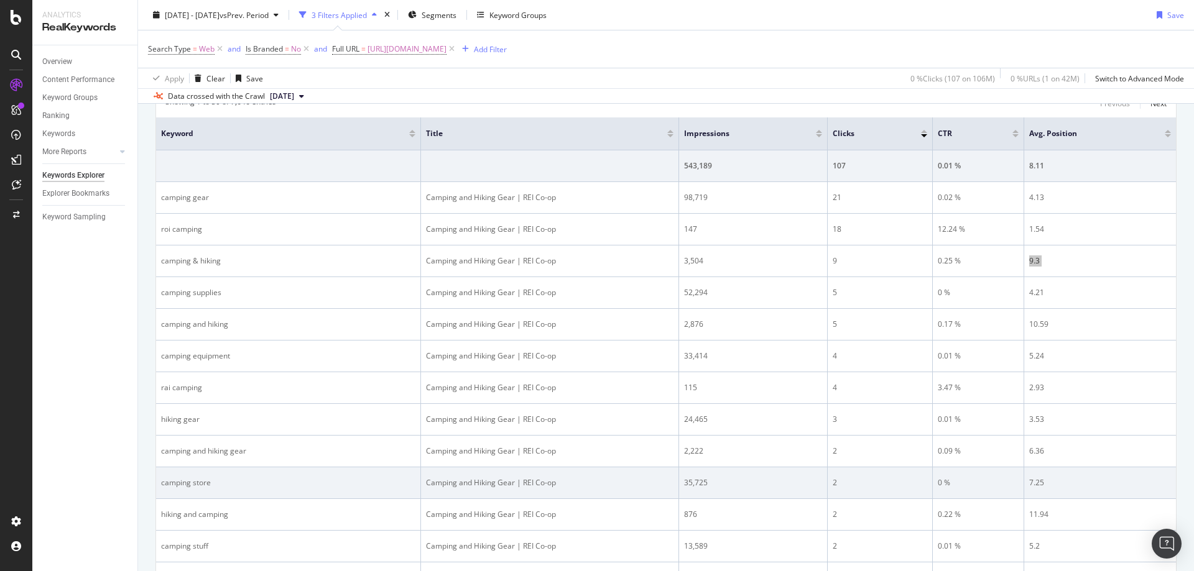
scroll to position [445, 0]
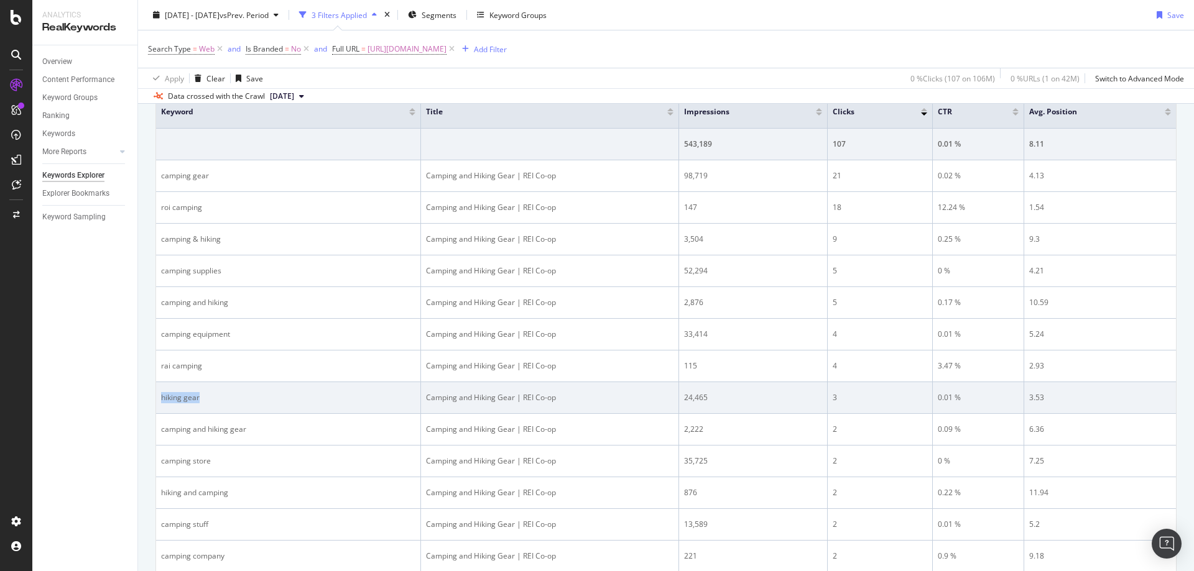
drag, startPoint x: 203, startPoint y: 397, endPoint x: 162, endPoint y: 398, distance: 40.4
click at [162, 398] on div "hiking gear" at bounding box center [288, 397] width 254 height 11
drag, startPoint x: 729, startPoint y: 397, endPoint x: 671, endPoint y: 397, distance: 57.2
click at [679, 397] on td "24,465" at bounding box center [753, 398] width 149 height 32
drag, startPoint x: 865, startPoint y: 402, endPoint x: 823, endPoint y: 397, distance: 42.6
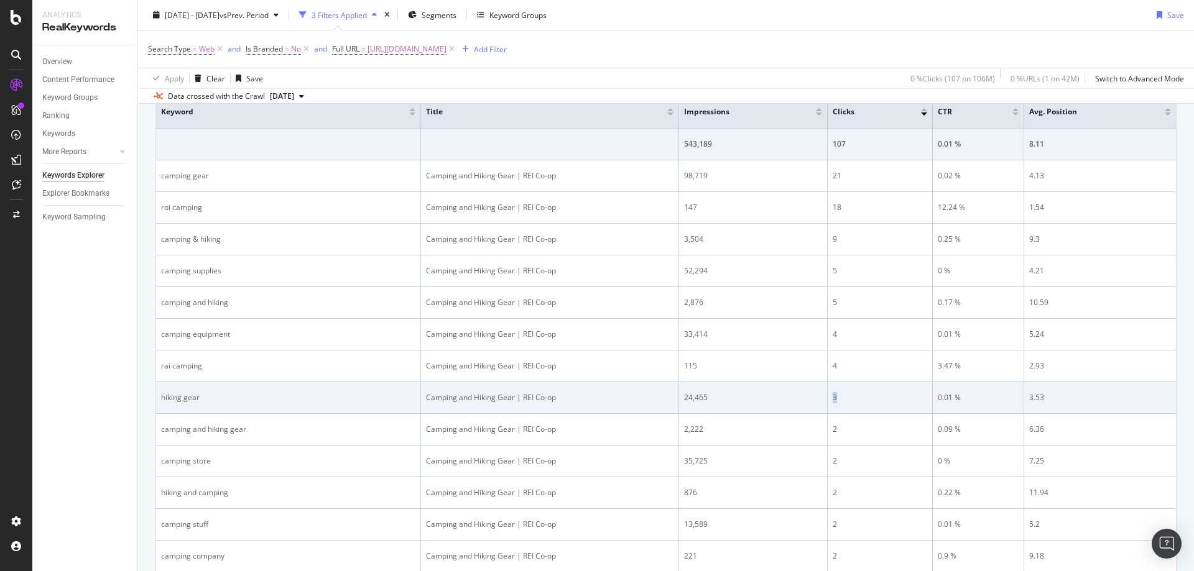
click at [828, 397] on td "3" at bounding box center [880, 398] width 105 height 32
drag, startPoint x: 961, startPoint y: 402, endPoint x: 926, endPoint y: 400, distance: 34.8
click at [933, 400] on td "0.01 %" at bounding box center [978, 398] width 91 height 32
drag, startPoint x: 1074, startPoint y: 401, endPoint x: 1011, endPoint y: 398, distance: 62.9
click at [1011, 398] on tr "hiking gear Camping and Hiking Gear | REI Co-op 24,465 3 0.01 % 3.53" at bounding box center [666, 398] width 1020 height 32
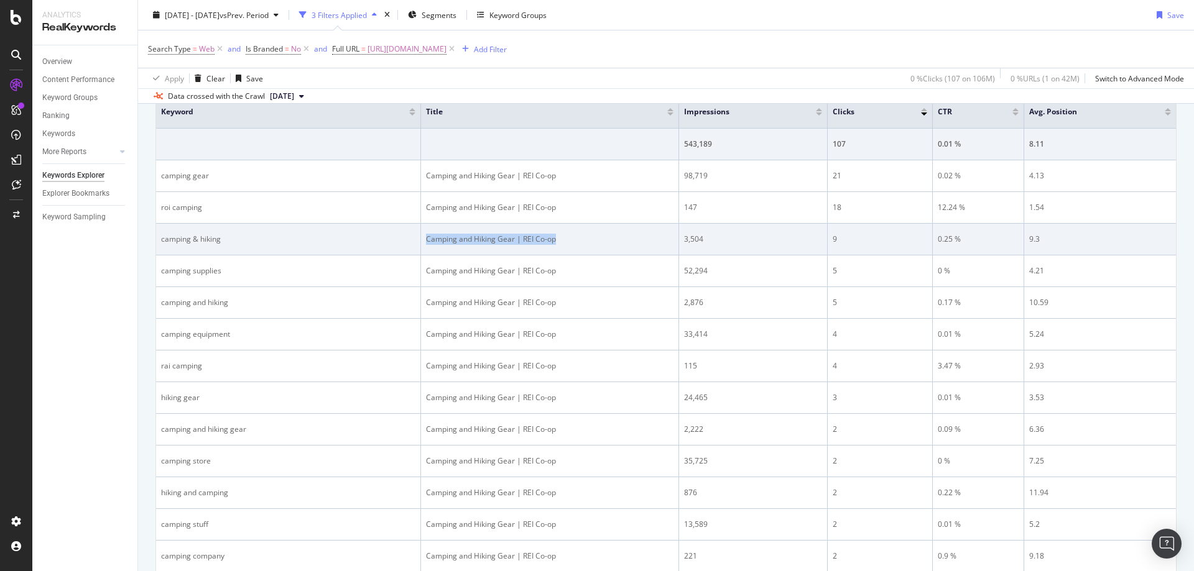
drag, startPoint x: 566, startPoint y: 224, endPoint x: 415, endPoint y: 228, distance: 150.5
click at [421, 228] on td "Camping and Hiking Gear | REI Co-op" at bounding box center [550, 240] width 258 height 32
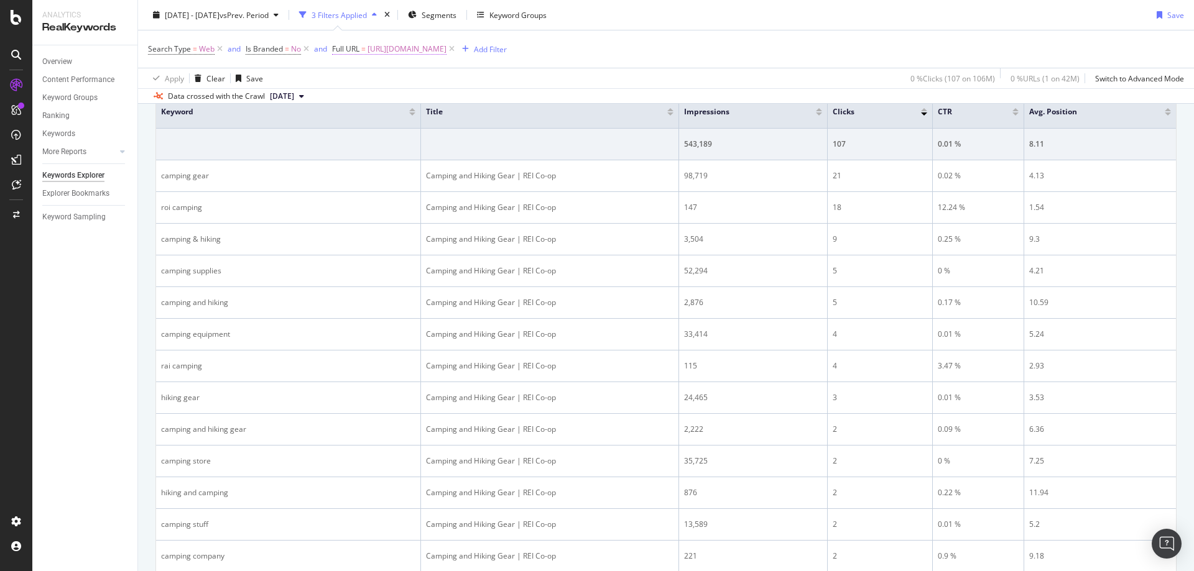
click at [446, 49] on span "https://www.rei.com/c/camping-and-hiking" at bounding box center [406, 48] width 79 height 17
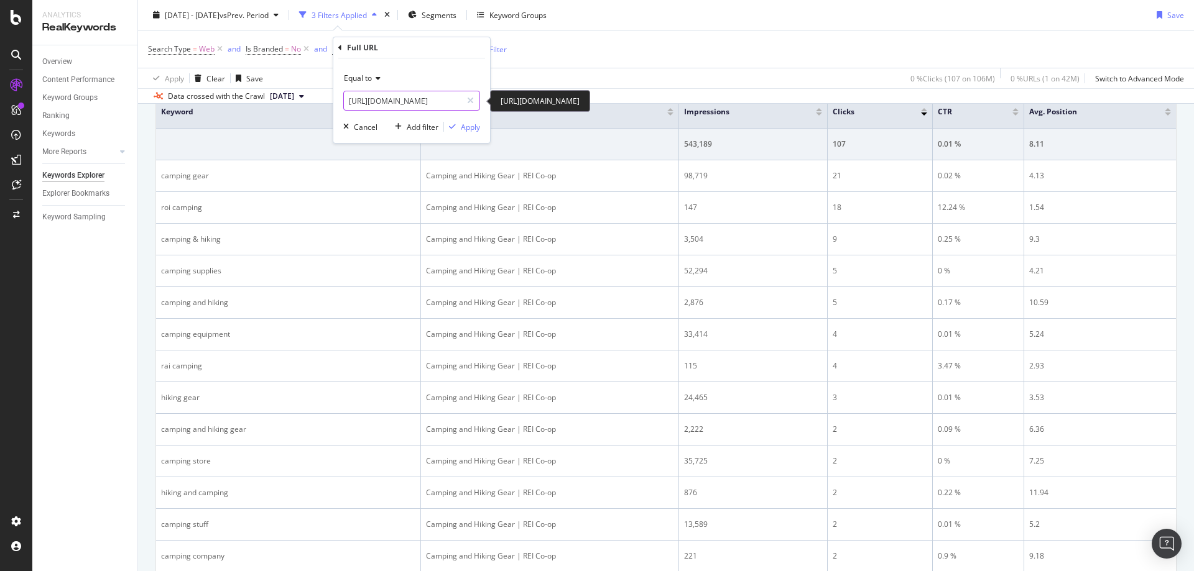
click at [431, 98] on input "https://www.rei.com/c/camping-and-hiking" at bounding box center [403, 101] width 118 height 20
paste input "picnic"
type input "[URL][DOMAIN_NAME]"
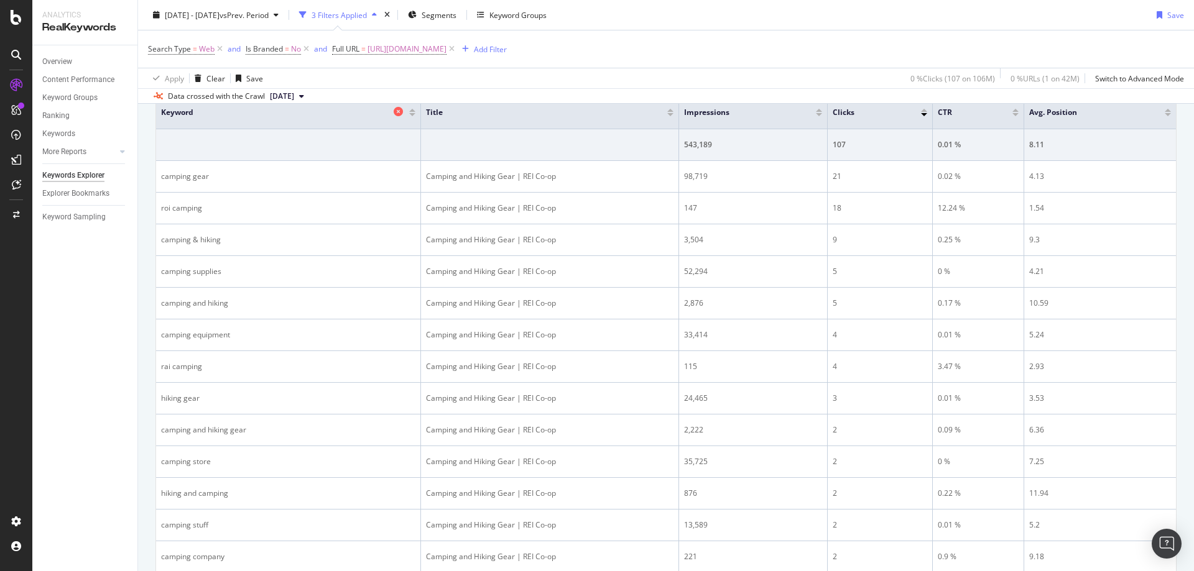
scroll to position [382, 0]
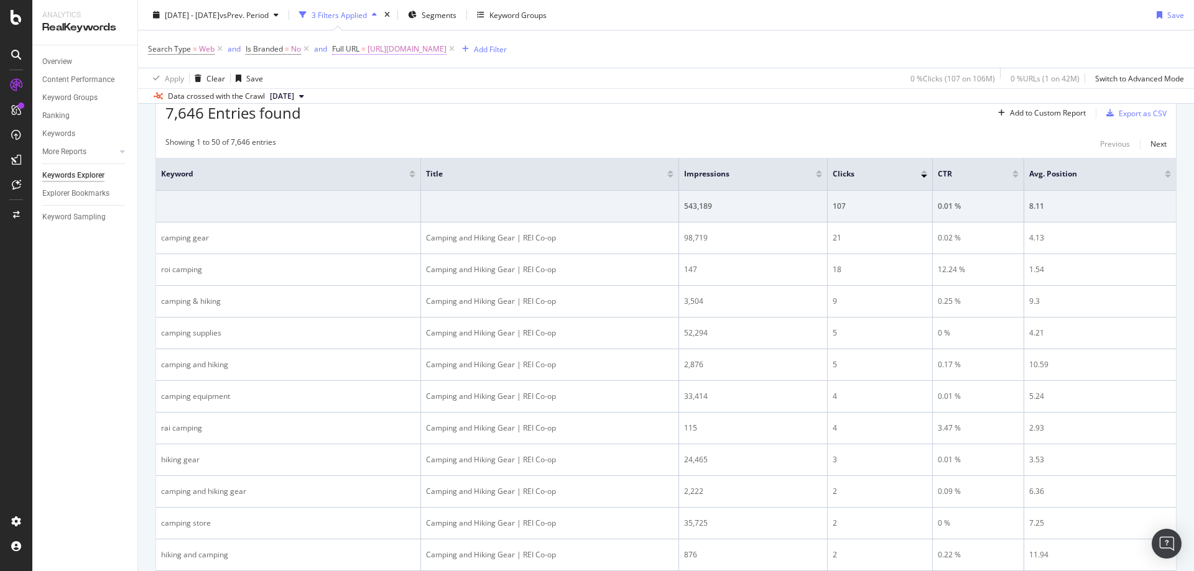
click at [406, 47] on span "https://www.rei.com/c/camping-and-hiking" at bounding box center [406, 48] width 79 height 17
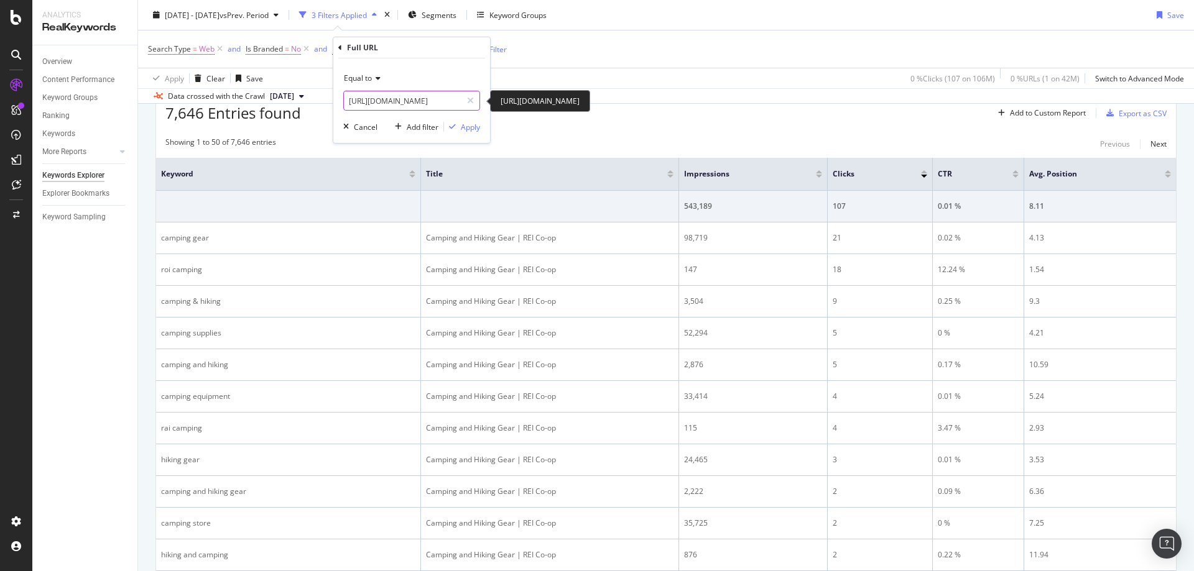
click at [411, 108] on input "https://www.rei.com/c/camping-and-hiking" at bounding box center [403, 101] width 118 height 20
paste input "picnic"
type input "[URL][DOMAIN_NAME]"
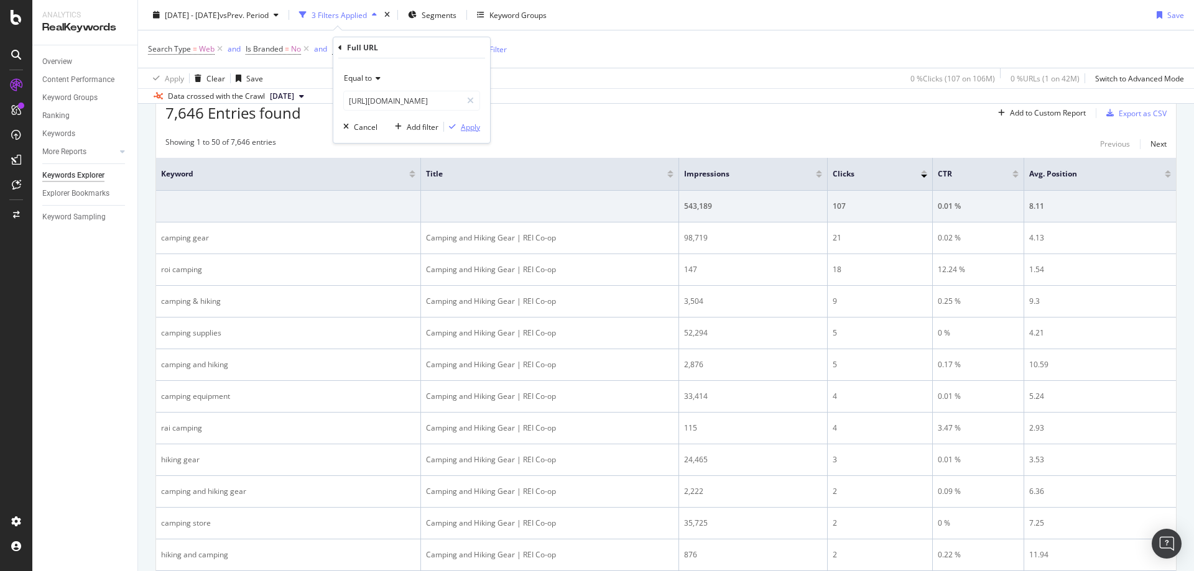
click at [468, 126] on div "Apply" at bounding box center [470, 127] width 19 height 11
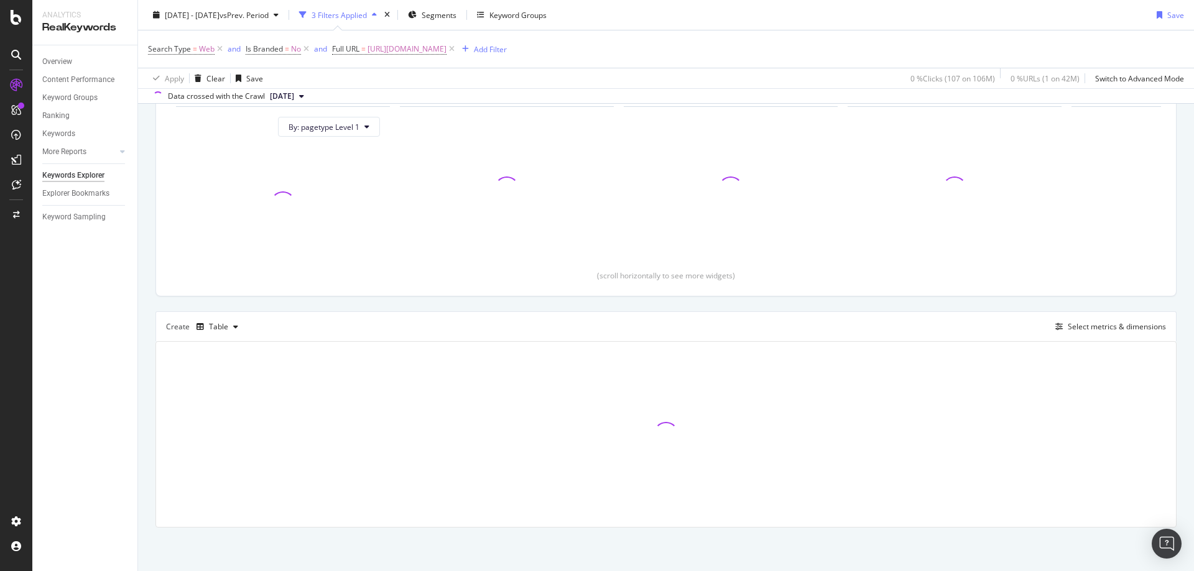
scroll to position [134, 0]
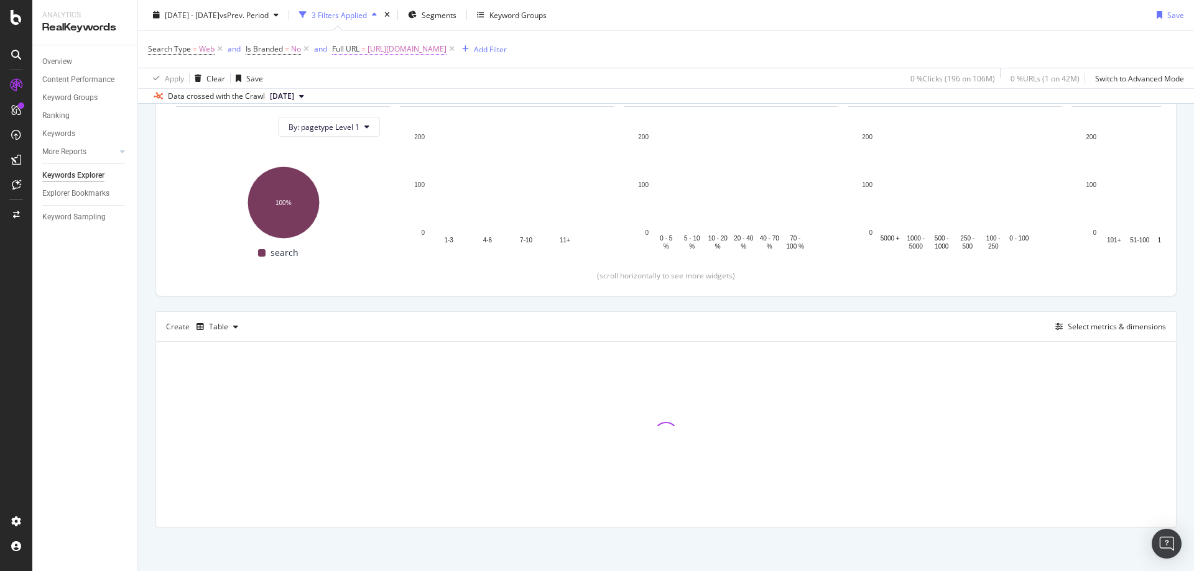
click at [446, 56] on span "[URL][DOMAIN_NAME]" at bounding box center [406, 48] width 79 height 17
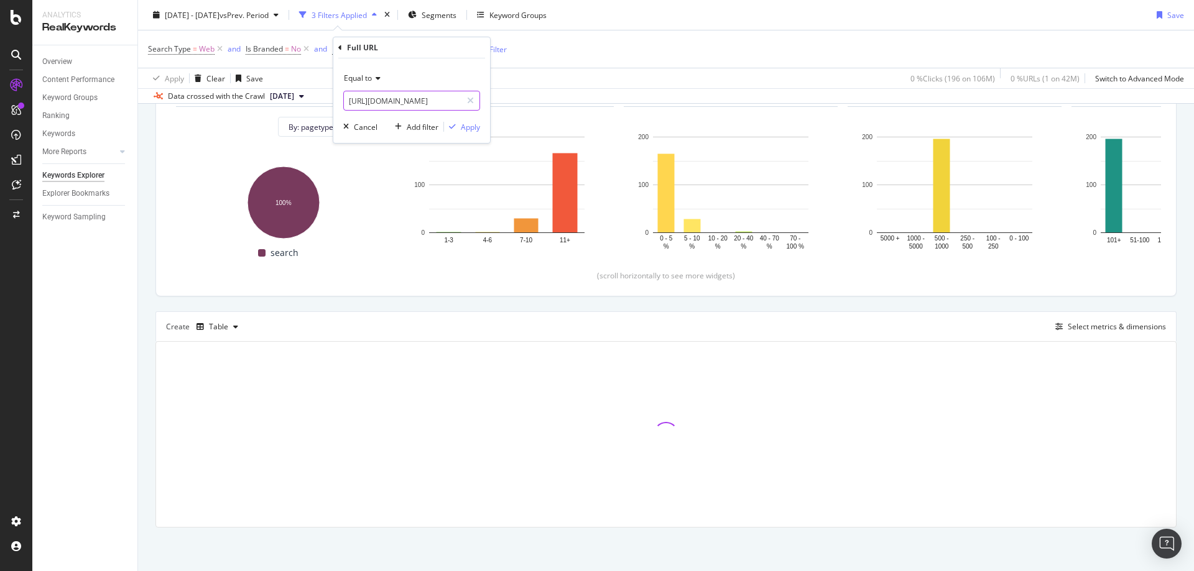
click at [437, 101] on input "[URL][DOMAIN_NAME]" at bounding box center [403, 101] width 118 height 20
paste input "-accessories"
type input "[URL][DOMAIN_NAME]"
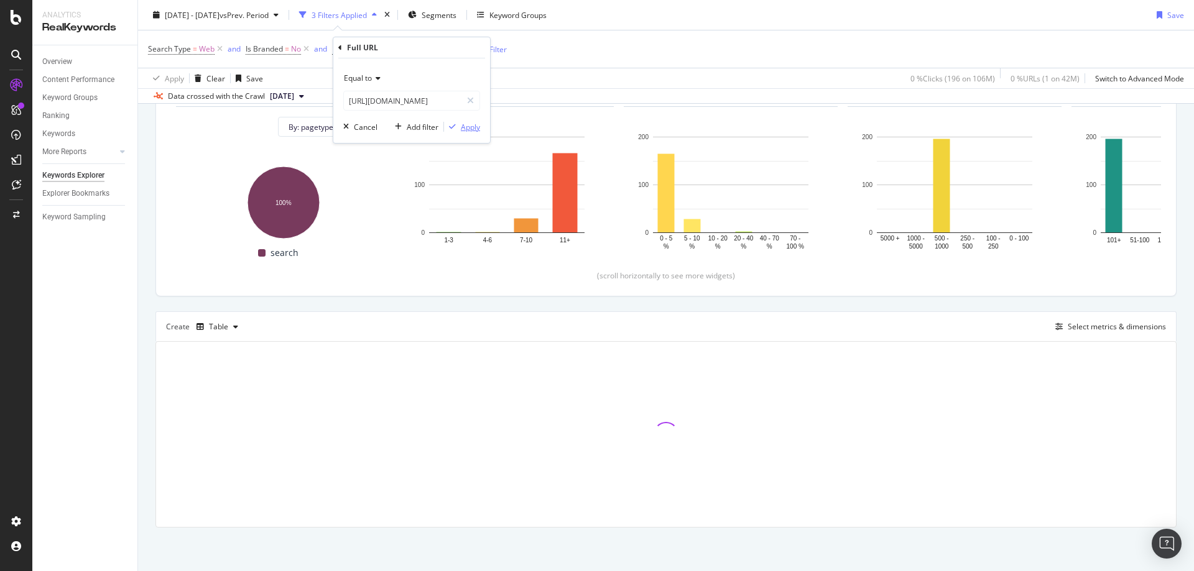
click at [465, 127] on div "Apply" at bounding box center [470, 127] width 19 height 11
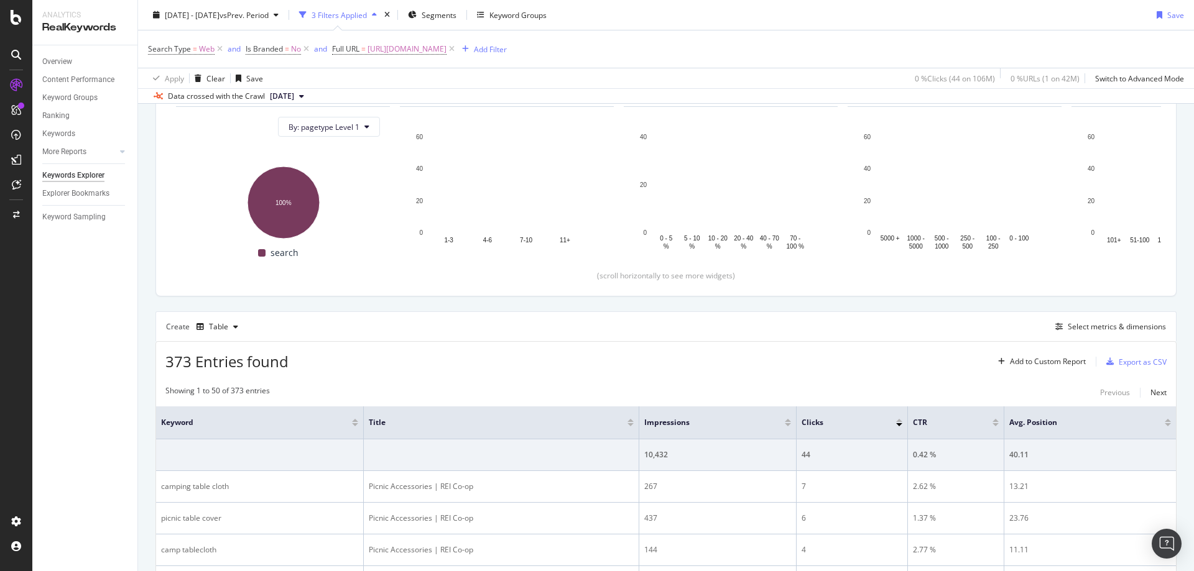
scroll to position [382, 0]
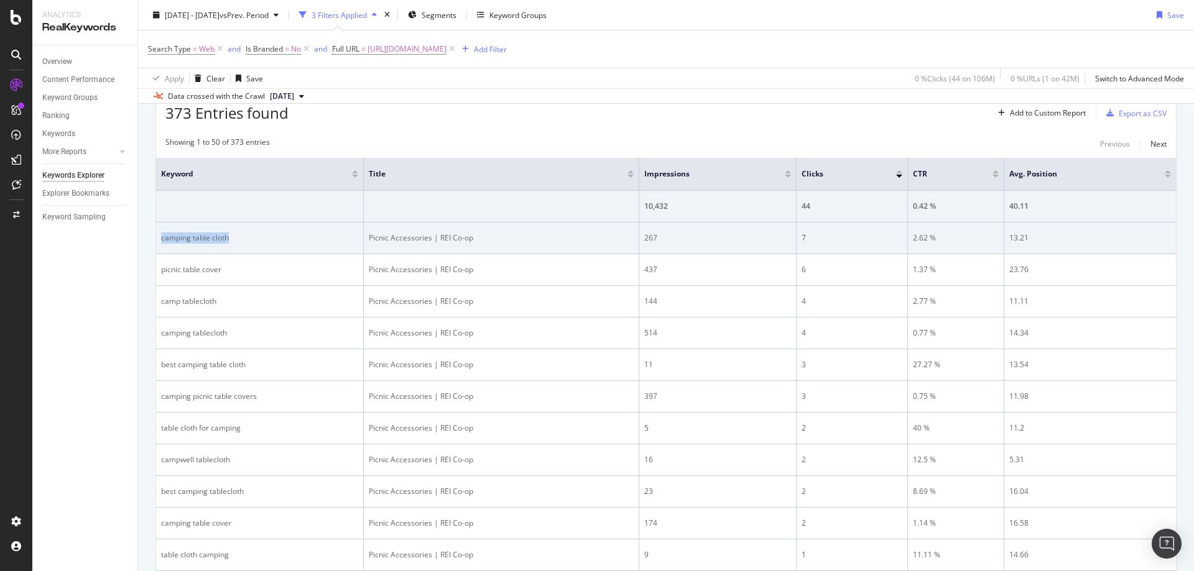
drag, startPoint x: 249, startPoint y: 235, endPoint x: 159, endPoint y: 239, distance: 89.6
click at [159, 239] on td "camping table cloth" at bounding box center [260, 239] width 208 height 32
drag, startPoint x: 675, startPoint y: 242, endPoint x: 640, endPoint y: 239, distance: 35.6
click at [640, 239] on td "267" at bounding box center [717, 239] width 157 height 32
drag, startPoint x: 852, startPoint y: 242, endPoint x: 799, endPoint y: 239, distance: 53.6
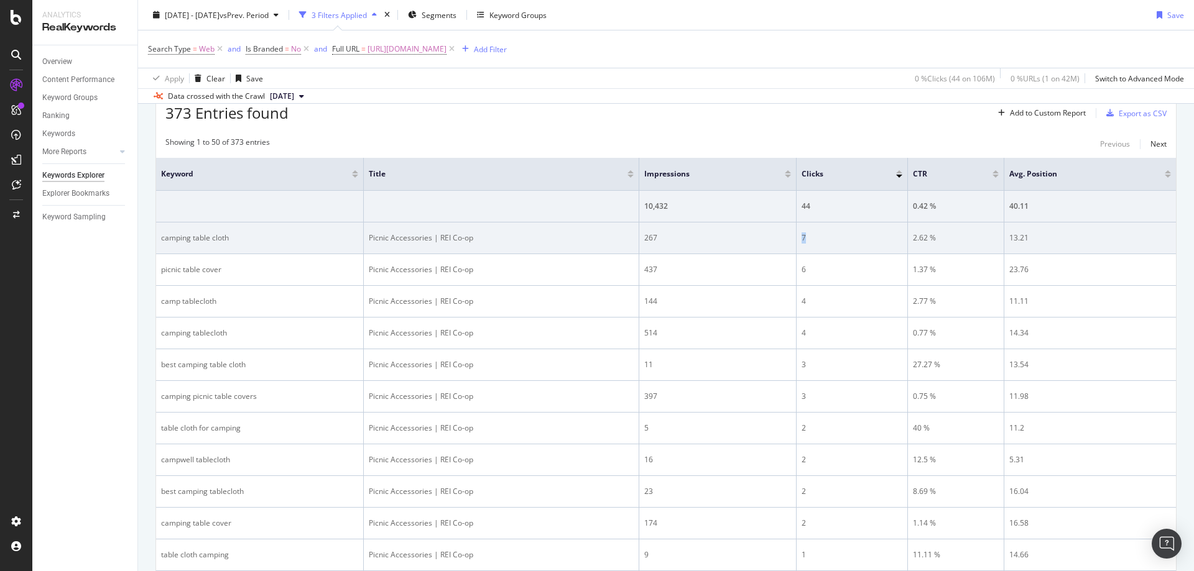
click at [799, 239] on td "7" at bounding box center [851, 239] width 111 height 32
drag, startPoint x: 944, startPoint y: 239, endPoint x: 911, endPoint y: 235, distance: 33.2
click at [911, 235] on td "2.62 %" at bounding box center [956, 239] width 96 height 32
drag, startPoint x: 1092, startPoint y: 247, endPoint x: 1007, endPoint y: 240, distance: 85.5
click at [1007, 240] on td "13.21" at bounding box center [1090, 239] width 172 height 32
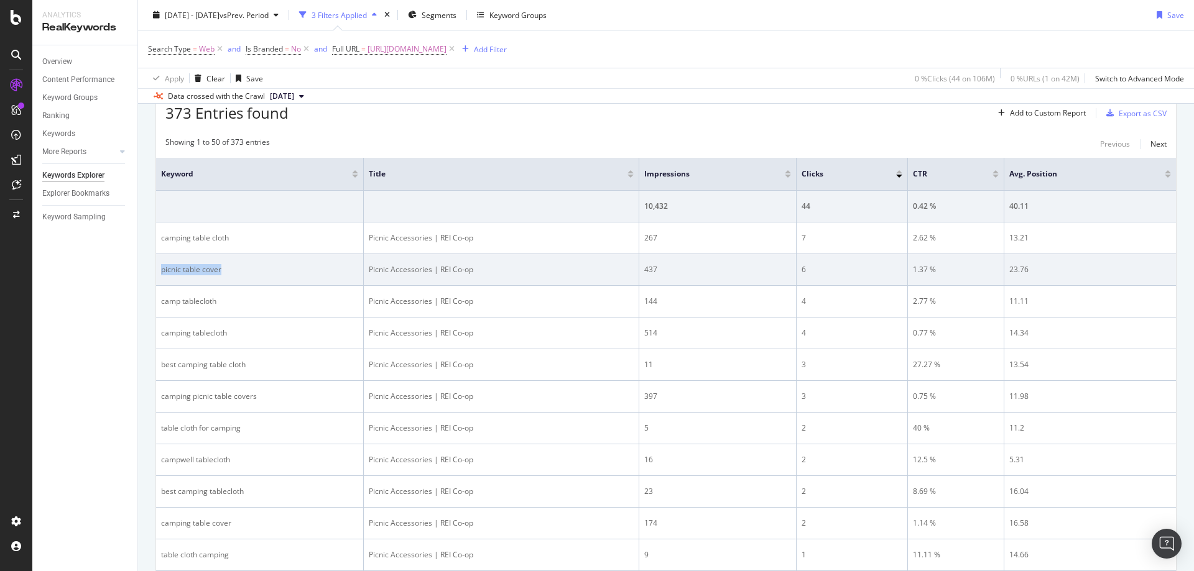
drag, startPoint x: 257, startPoint y: 275, endPoint x: 159, endPoint y: 272, distance: 98.3
click at [159, 272] on td "picnic table cover" at bounding box center [260, 270] width 208 height 32
drag, startPoint x: 500, startPoint y: 267, endPoint x: 514, endPoint y: 264, distance: 13.6
click at [402, 267] on div "Picnic Accessories | REI Co-op" at bounding box center [501, 269] width 265 height 11
drag, startPoint x: 734, startPoint y: 262, endPoint x: 677, endPoint y: 266, distance: 57.3
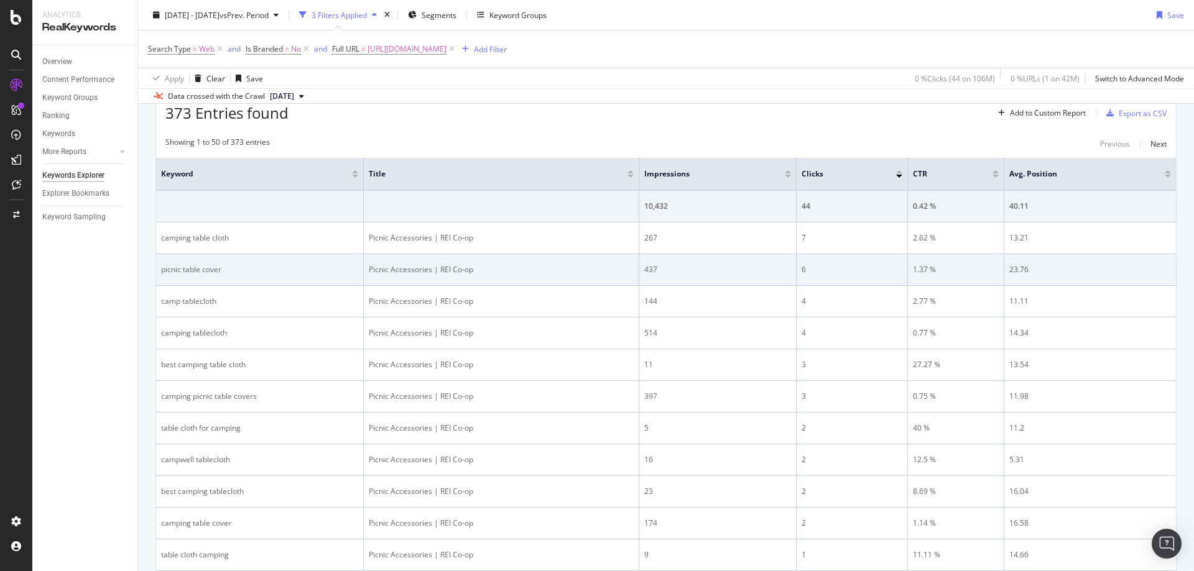
click at [734, 263] on td "437" at bounding box center [717, 270] width 157 height 32
drag, startPoint x: 677, startPoint y: 266, endPoint x: 645, endPoint y: 268, distance: 31.8
click at [645, 268] on div "437" at bounding box center [717, 269] width 147 height 11
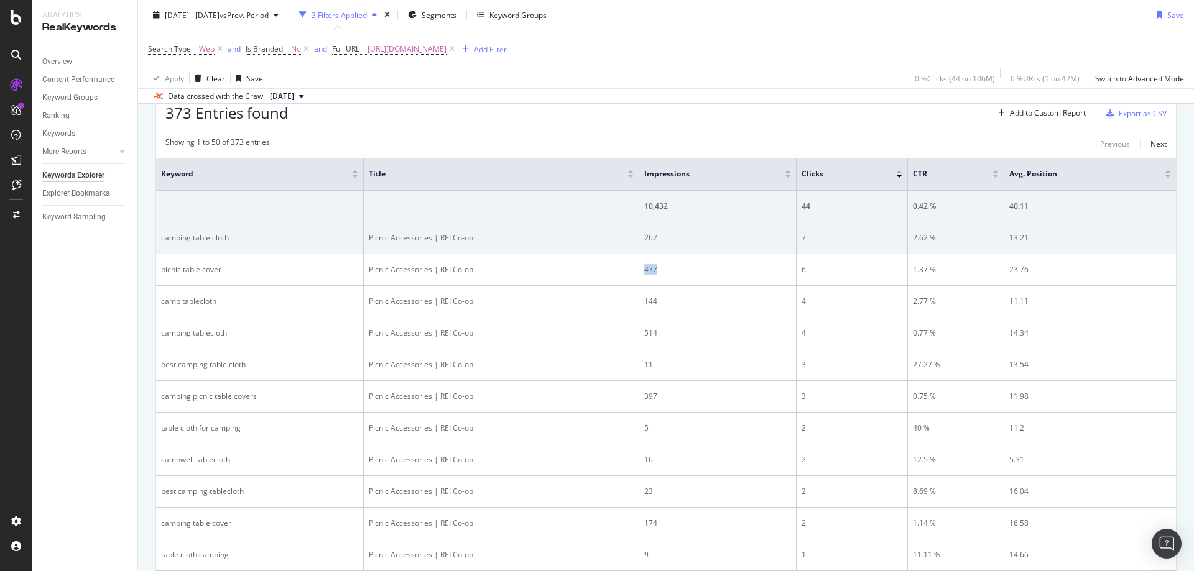
drag, startPoint x: 821, startPoint y: 256, endPoint x: 849, endPoint y: 246, distance: 30.1
click at [821, 256] on td "6" at bounding box center [851, 270] width 111 height 32
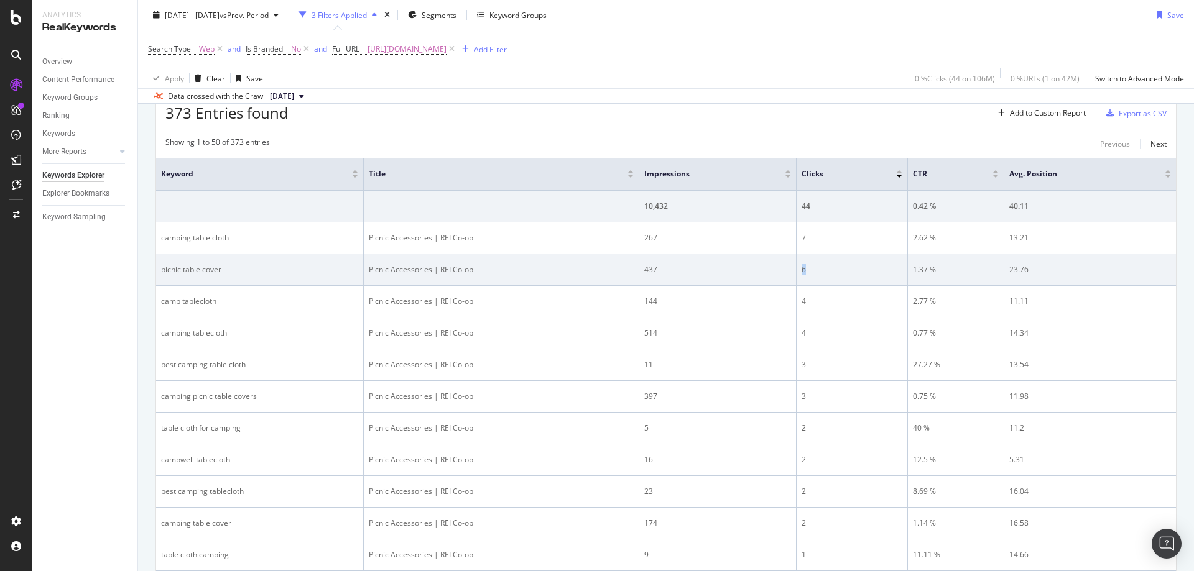
drag, startPoint x: 845, startPoint y: 265, endPoint x: 1127, endPoint y: 263, distance: 282.3
click at [800, 267] on td "6" at bounding box center [851, 270] width 111 height 32
drag, startPoint x: 1046, startPoint y: 268, endPoint x: 923, endPoint y: 270, distance: 123.7
click at [911, 271] on tr "picnic table cover Picnic Accessories | REI Co-op 437 6 1.37 % 23.76" at bounding box center [666, 270] width 1020 height 32
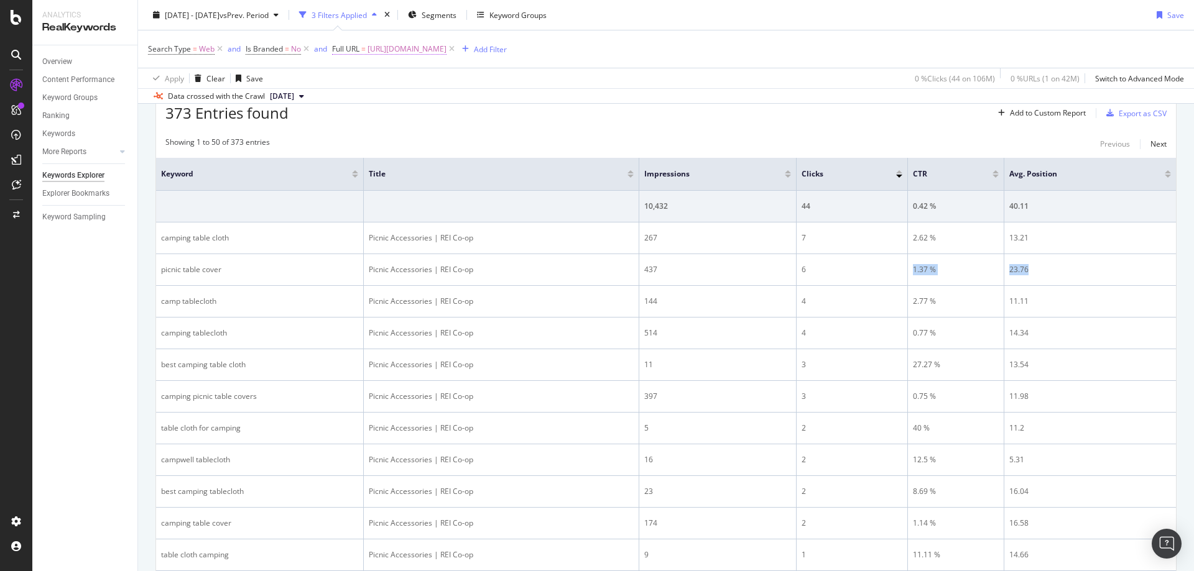
click at [438, 48] on span "[URL][DOMAIN_NAME]" at bounding box center [406, 48] width 79 height 17
click at [403, 113] on div "Equal to https://www.rei.com/c/picnic-accessories https://www.rei.com/c/picnic-…" at bounding box center [411, 100] width 157 height 85
click at [404, 103] on input "[URL][DOMAIN_NAME]" at bounding box center [403, 101] width 118 height 20
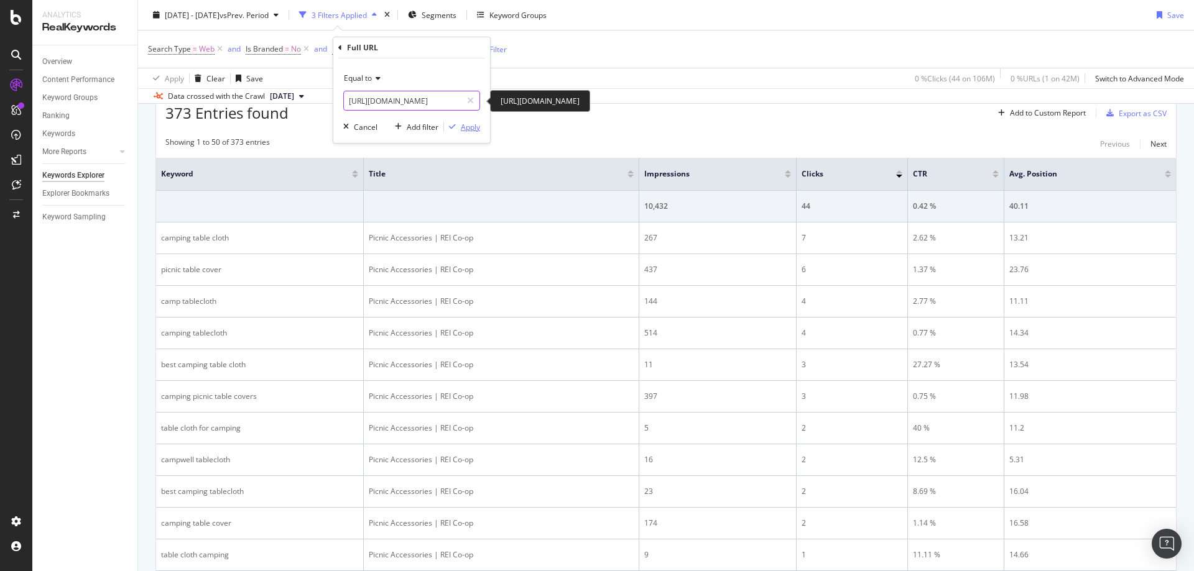
paste input "action-camera"
type input "https://www.rei.com/c/action-cameras"
click at [464, 130] on div "Apply" at bounding box center [470, 127] width 19 height 11
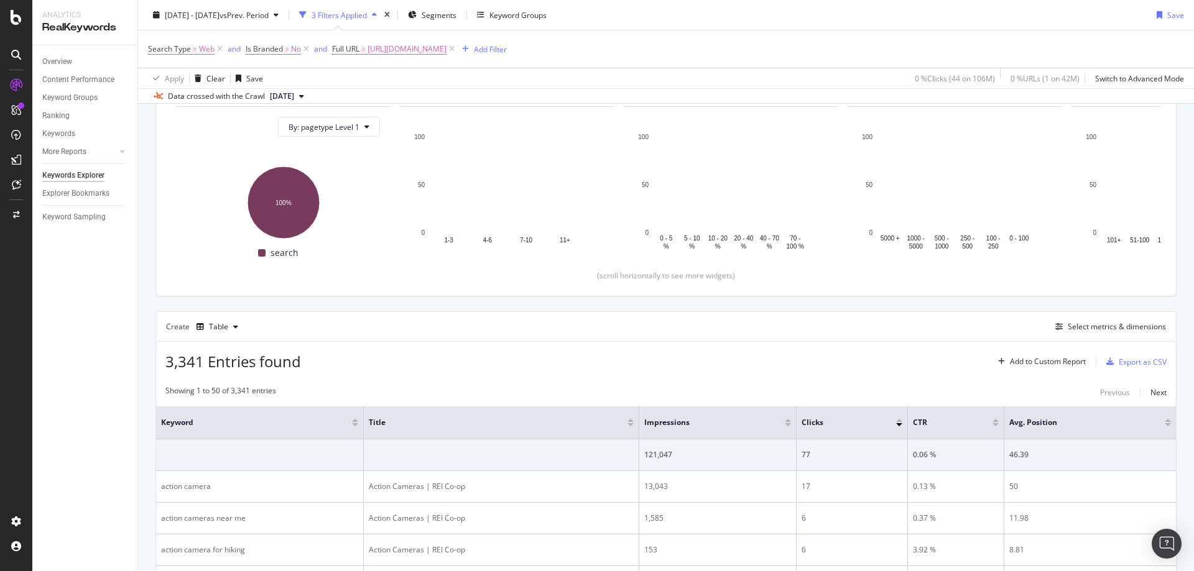
scroll to position [382, 0]
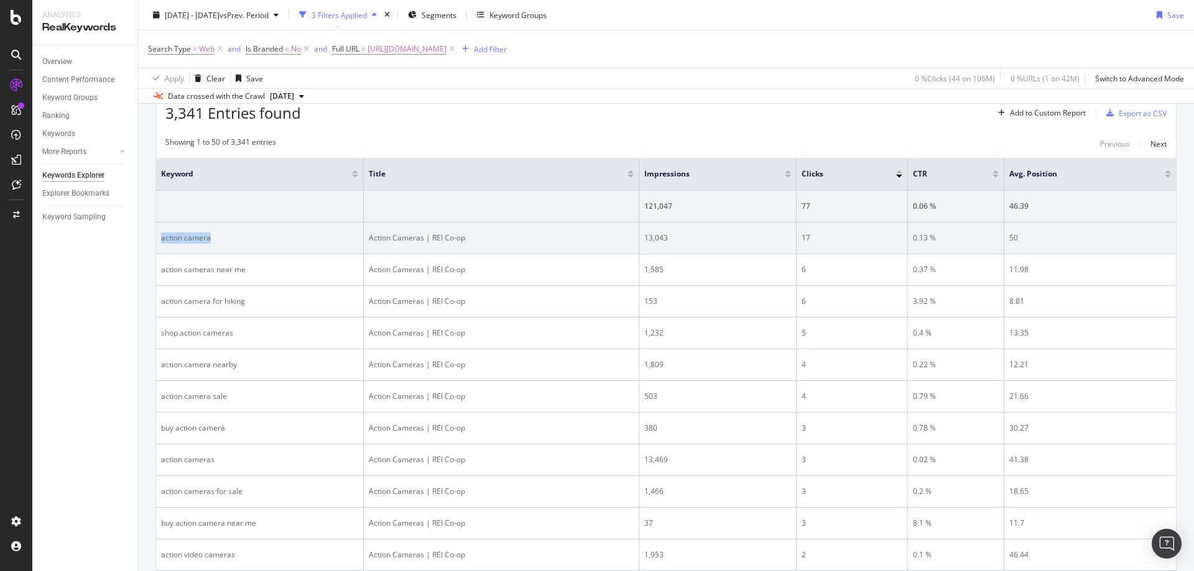
drag, startPoint x: 259, startPoint y: 238, endPoint x: 161, endPoint y: 236, distance: 98.2
click at [161, 236] on div "action camera" at bounding box center [259, 238] width 197 height 11
drag, startPoint x: 658, startPoint y: 234, endPoint x: 644, endPoint y: 235, distance: 13.7
click at [644, 235] on div "13,043" at bounding box center [717, 238] width 147 height 11
drag, startPoint x: 814, startPoint y: 242, endPoint x: 801, endPoint y: 242, distance: 13.1
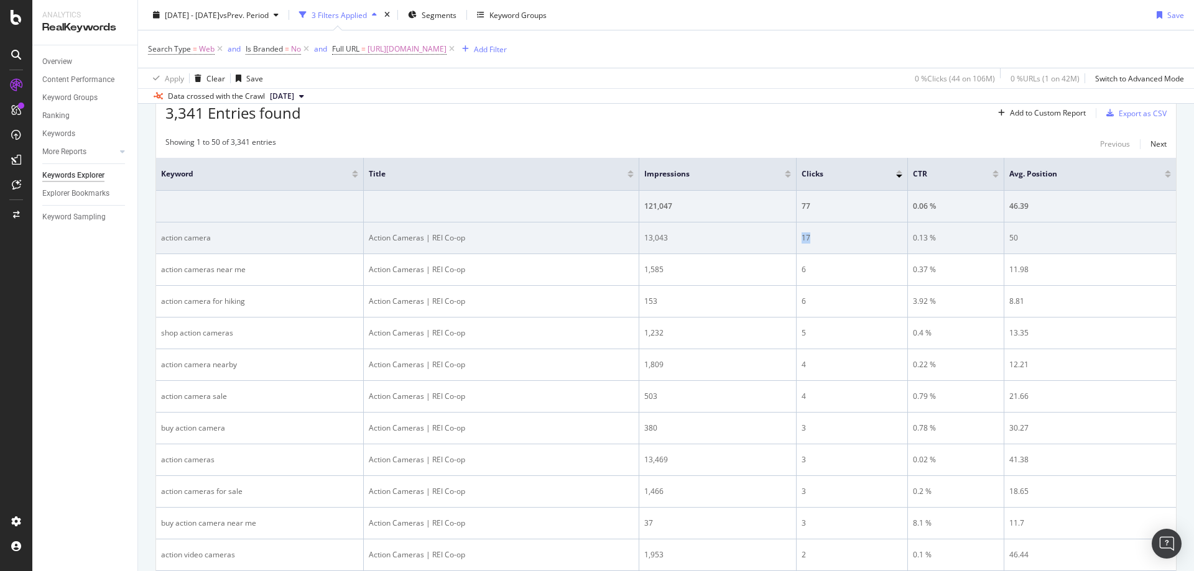
click at [801, 242] on div "17" at bounding box center [851, 238] width 101 height 11
drag, startPoint x: 936, startPoint y: 239, endPoint x: 912, endPoint y: 241, distance: 23.7
click at [912, 241] on td "0.13 %" at bounding box center [956, 239] width 96 height 32
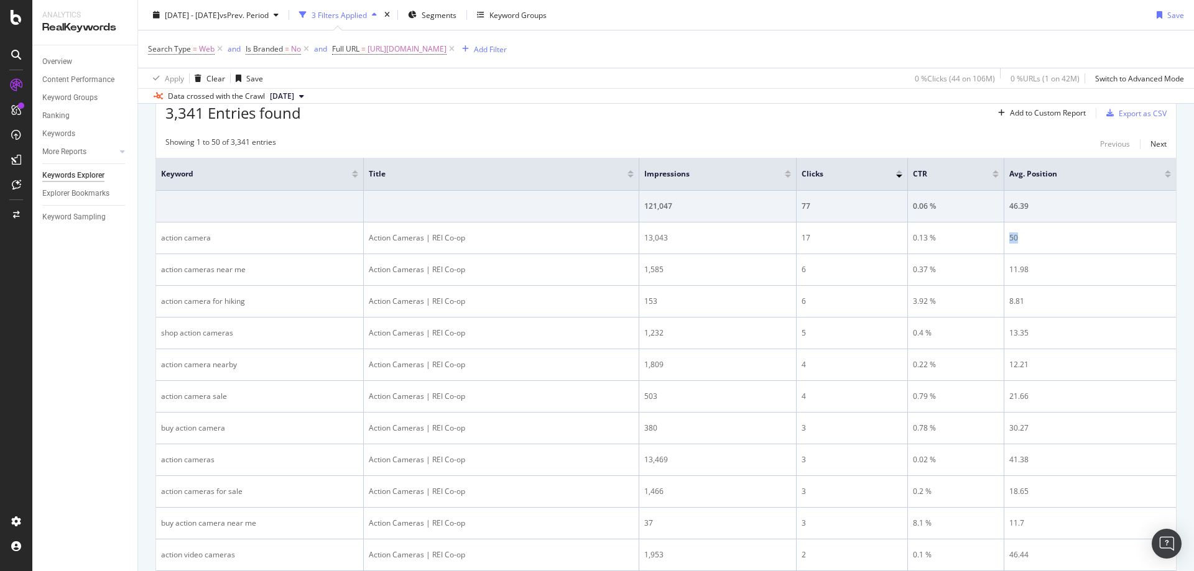
drag, startPoint x: 1028, startPoint y: 245, endPoint x: 1192, endPoint y: 229, distance: 164.3
click at [1011, 243] on td "50" at bounding box center [1090, 239] width 172 height 32
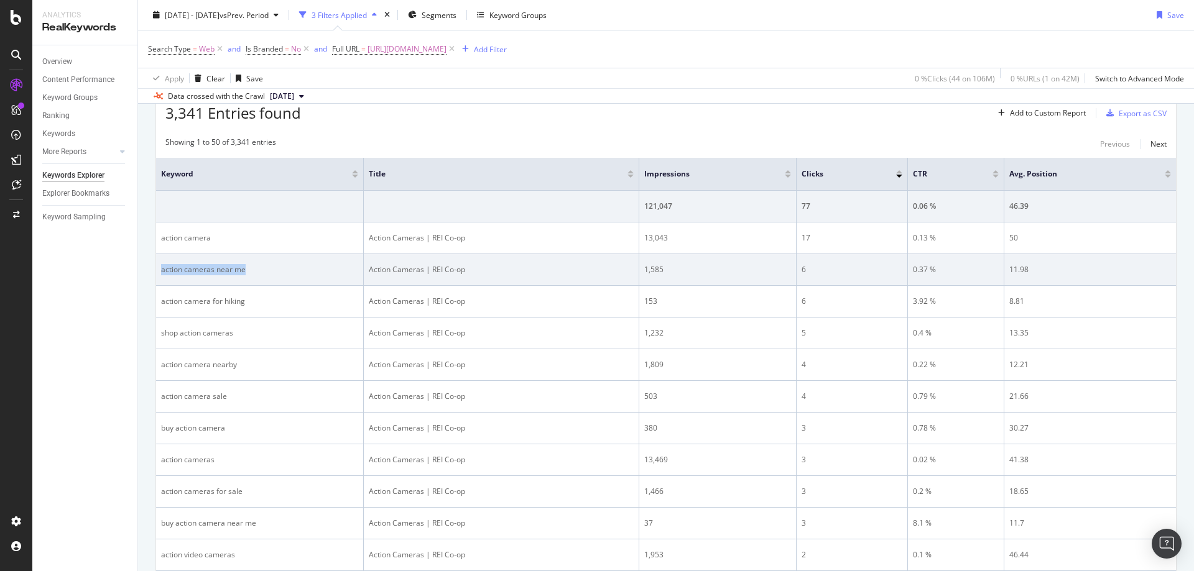
drag, startPoint x: 282, startPoint y: 264, endPoint x: 159, endPoint y: 272, distance: 122.8
click at [159, 272] on td "action cameras near me" at bounding box center [260, 270] width 208 height 32
drag, startPoint x: 664, startPoint y: 272, endPoint x: 649, endPoint y: 269, distance: 15.1
click at [649, 269] on td "1,585" at bounding box center [717, 270] width 157 height 32
click at [640, 270] on td "1,585" at bounding box center [717, 270] width 157 height 32
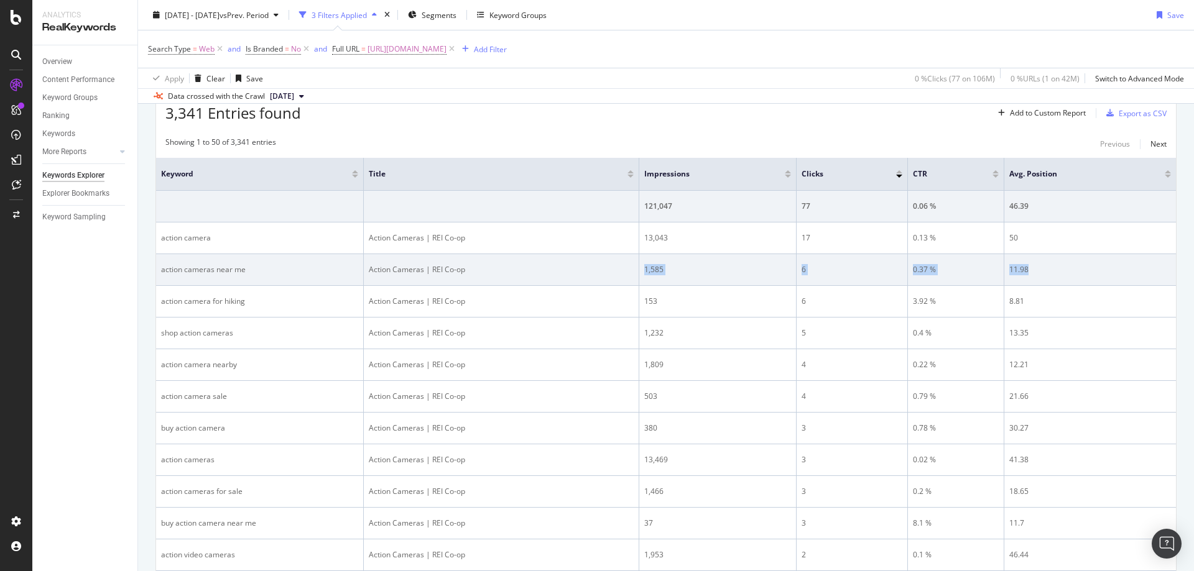
drag, startPoint x: 640, startPoint y: 270, endPoint x: 1036, endPoint y: 262, distance: 396.1
click at [1036, 262] on tr "action cameras near me Action Cameras | REI Co-op 1,585 6 0.37 % 11.98" at bounding box center [666, 270] width 1020 height 32
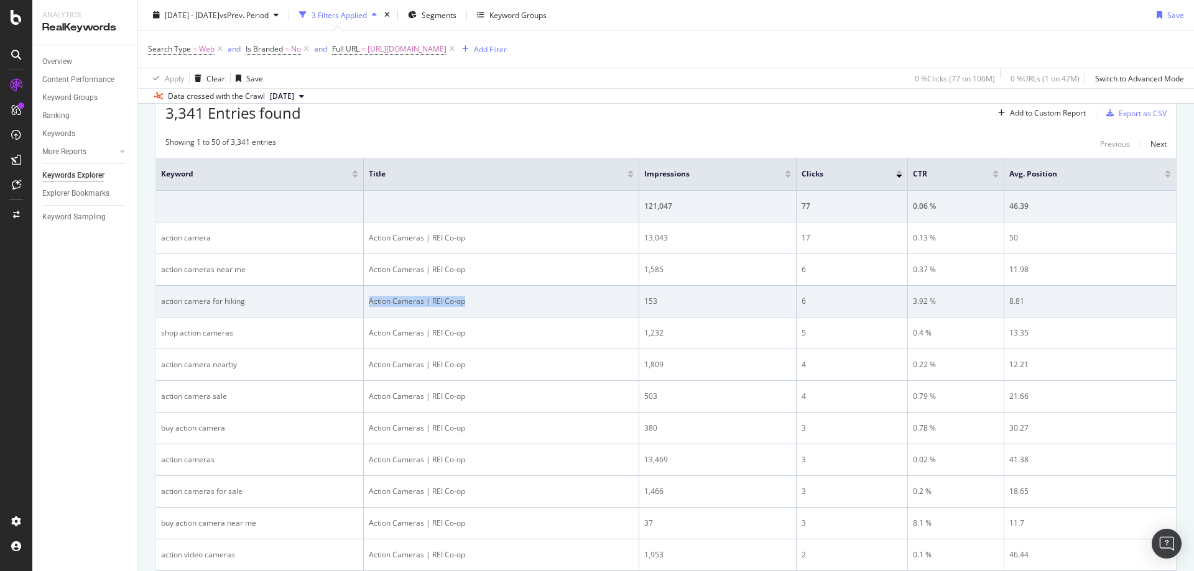
drag, startPoint x: 477, startPoint y: 291, endPoint x: 363, endPoint y: 300, distance: 114.7
click at [363, 300] on tr "action camera for hiking Action Cameras | REI Co-op 153 6 3.92 % 8.81" at bounding box center [666, 302] width 1020 height 32
drag, startPoint x: 212, startPoint y: 337, endPoint x: 252, endPoint y: 301, distance: 54.2
click at [175, 333] on div "shop action cameras" at bounding box center [259, 333] width 197 height 11
drag, startPoint x: 267, startPoint y: 304, endPoint x: 159, endPoint y: 310, distance: 108.9
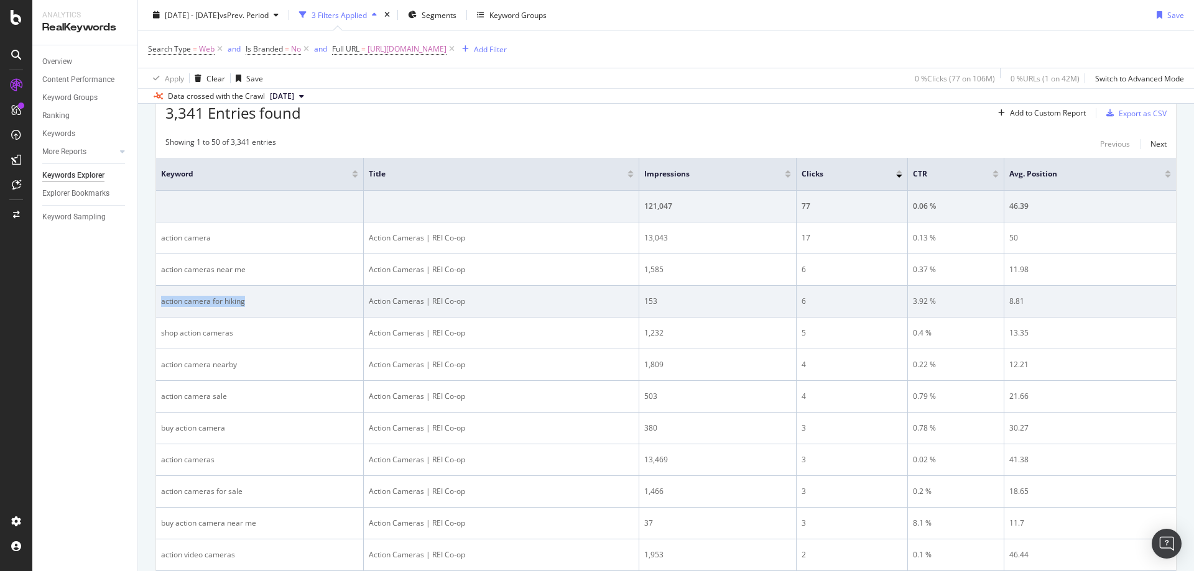
click at [159, 310] on td "action camera for hiking" at bounding box center [260, 302] width 208 height 32
drag, startPoint x: 669, startPoint y: 298, endPoint x: 645, endPoint y: 299, distance: 23.6
click at [645, 299] on div "153" at bounding box center [717, 301] width 147 height 11
click at [709, 303] on div "153" at bounding box center [717, 301] width 147 height 11
drag, startPoint x: 643, startPoint y: 303, endPoint x: 1046, endPoint y: 298, distance: 402.9
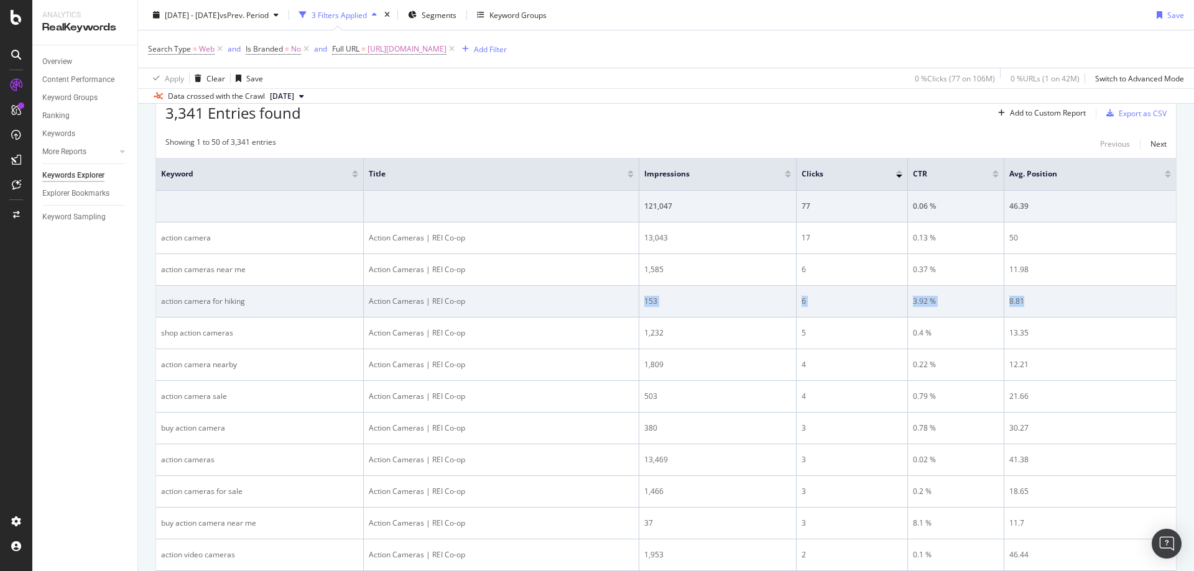
click at [1046, 298] on tr "action camera for hiking Action Cameras | REI Co-op 153 6 3.92 % 8.81" at bounding box center [666, 302] width 1020 height 32
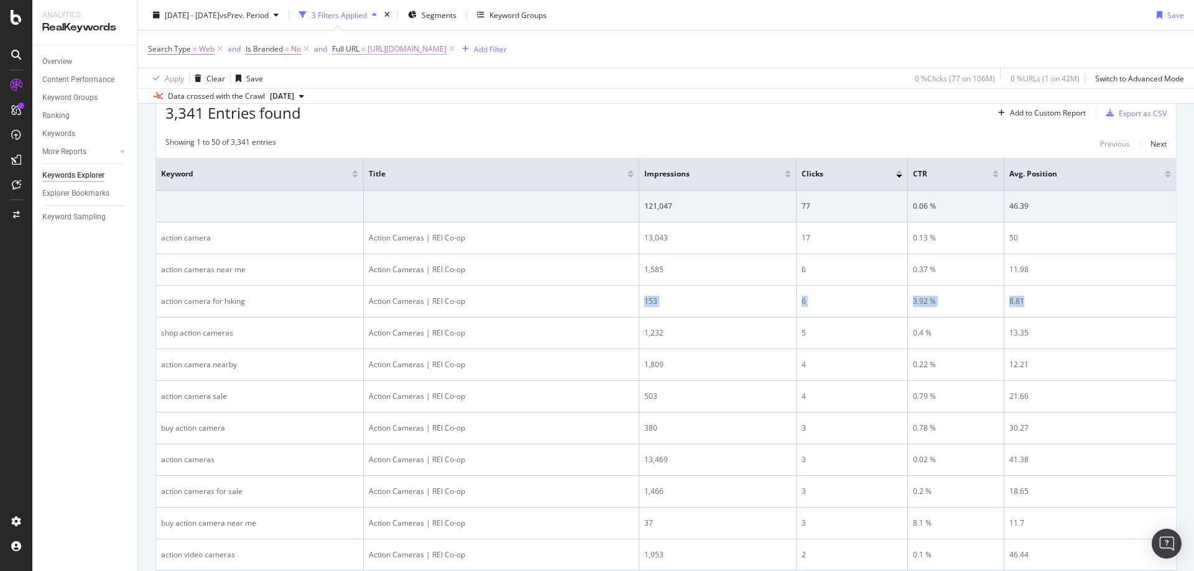
click at [440, 50] on span "https://www.rei.com/c/action-cameras" at bounding box center [406, 48] width 79 height 17
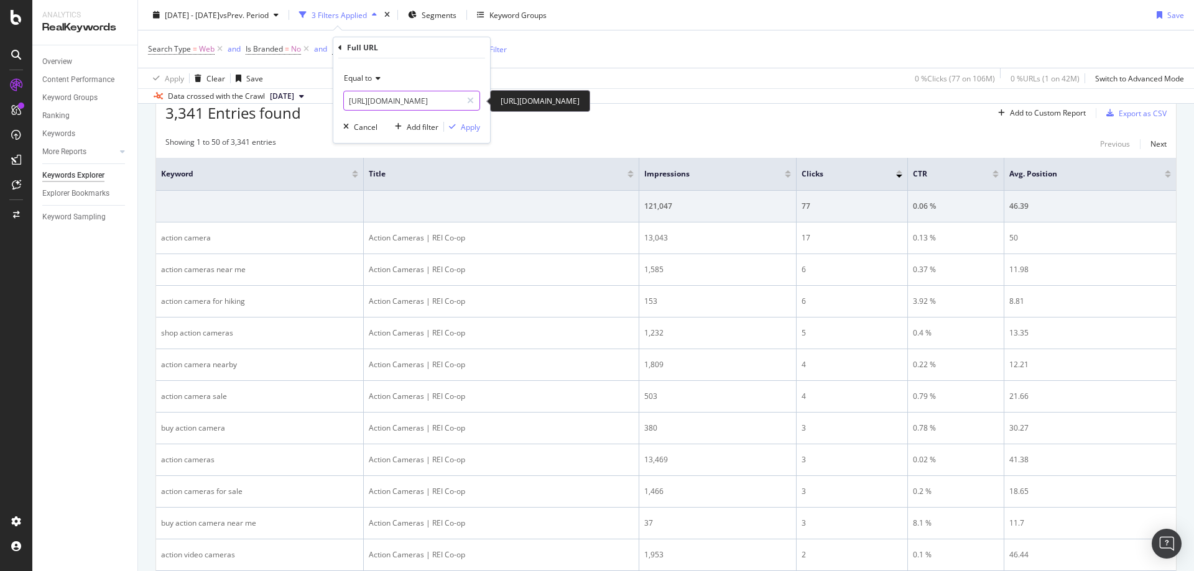
click at [415, 108] on input "https://www.rei.com/c/action-cameras" at bounding box center [403, 101] width 118 height 20
paste input "music-device"
type input "[URL][DOMAIN_NAME]"
click at [481, 127] on div "Equal to [URL][DOMAIN_NAME] [URL][DOMAIN_NAME] Cancel Add filter Apply" at bounding box center [411, 100] width 157 height 85
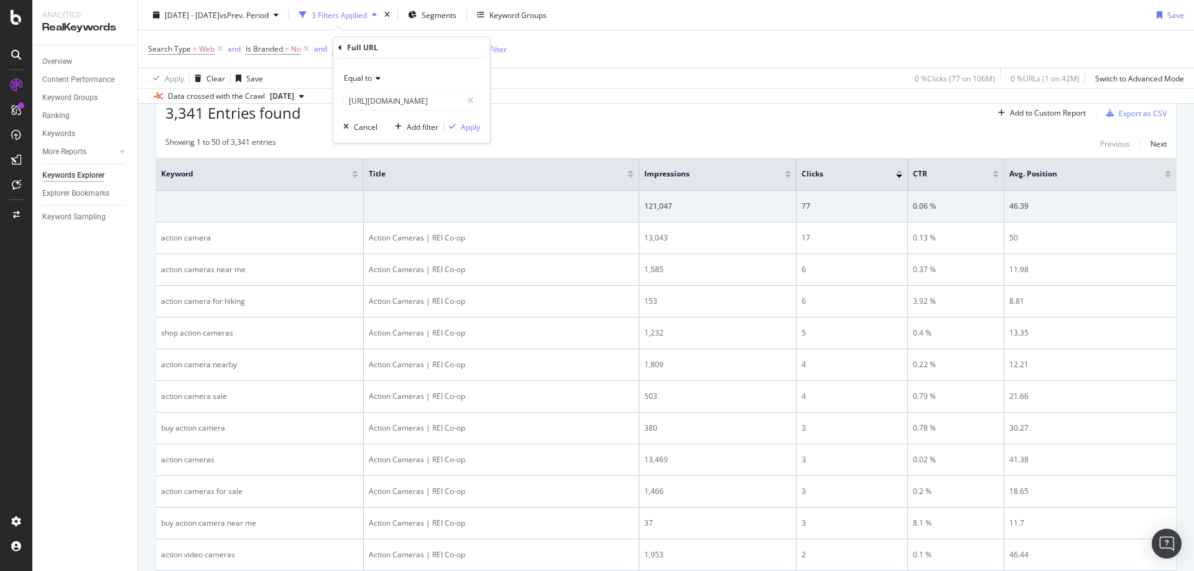
scroll to position [0, 0]
click at [461, 123] on div "Apply" at bounding box center [470, 127] width 19 height 11
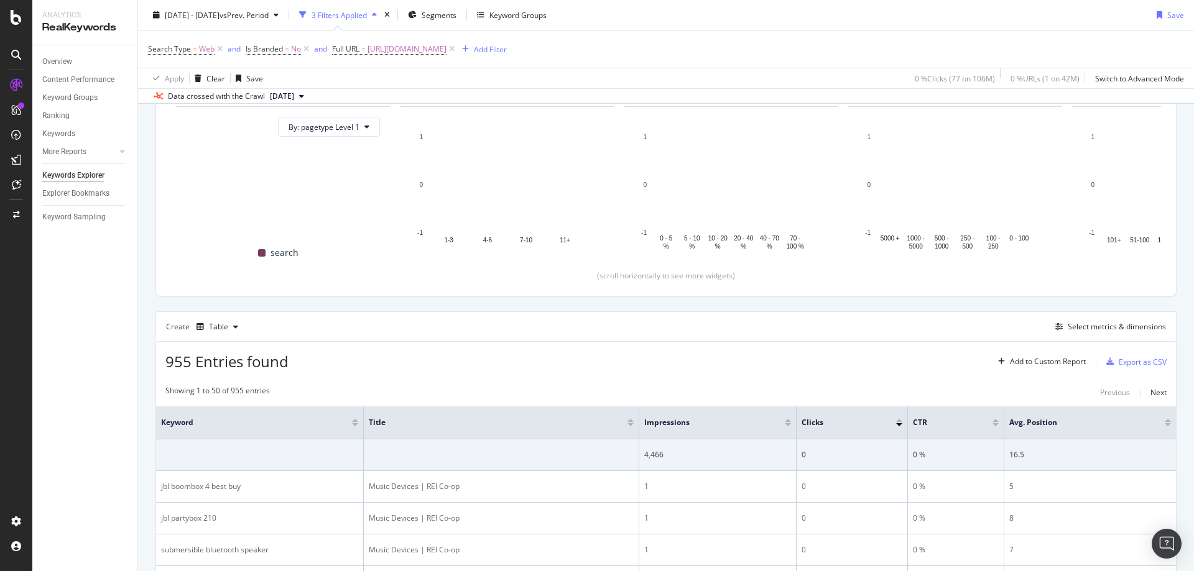
scroll to position [382, 0]
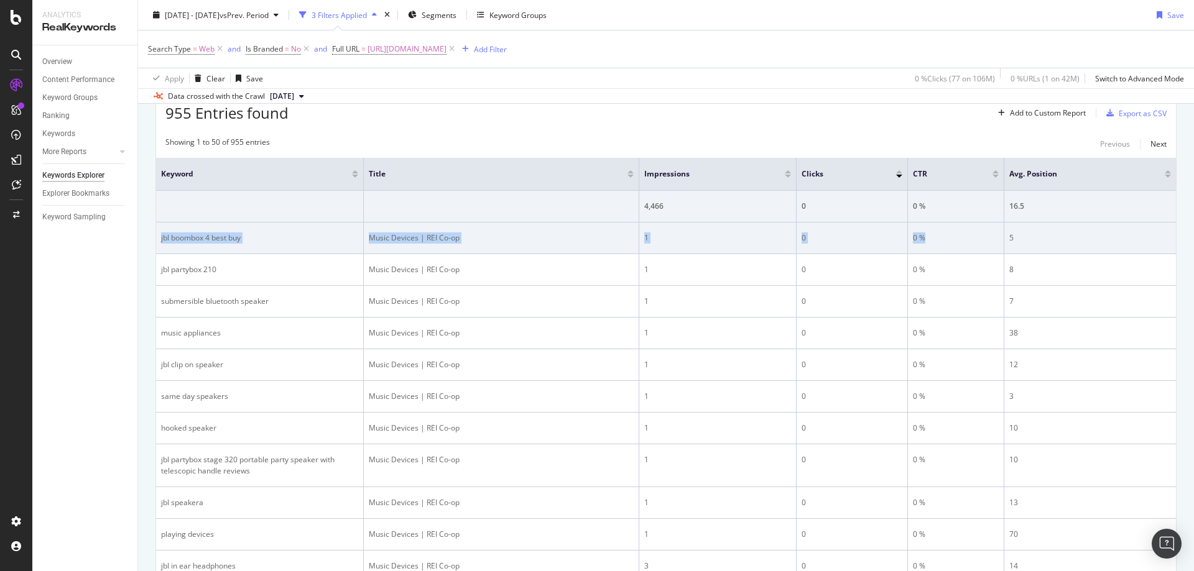
drag, startPoint x: 157, startPoint y: 243, endPoint x: 923, endPoint y: 239, distance: 765.3
click at [923, 239] on tr "jbl boombox 4 best buy Music Devices | REI Co-op 1 0 0 % 5" at bounding box center [666, 239] width 1020 height 32
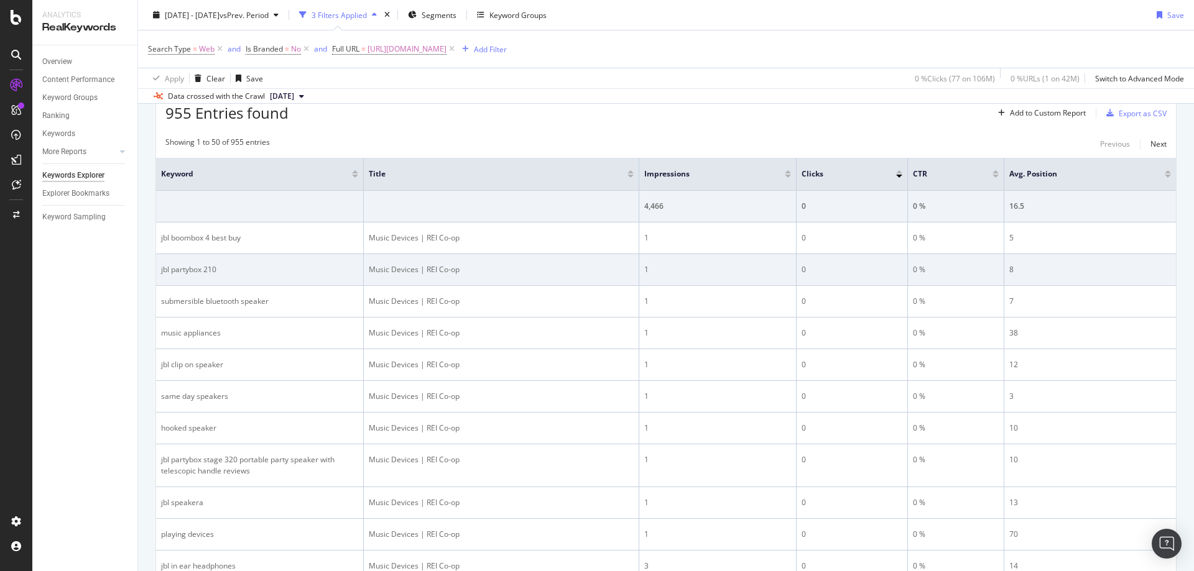
click at [303, 272] on div "jbl partybox 210" at bounding box center [259, 269] width 197 height 11
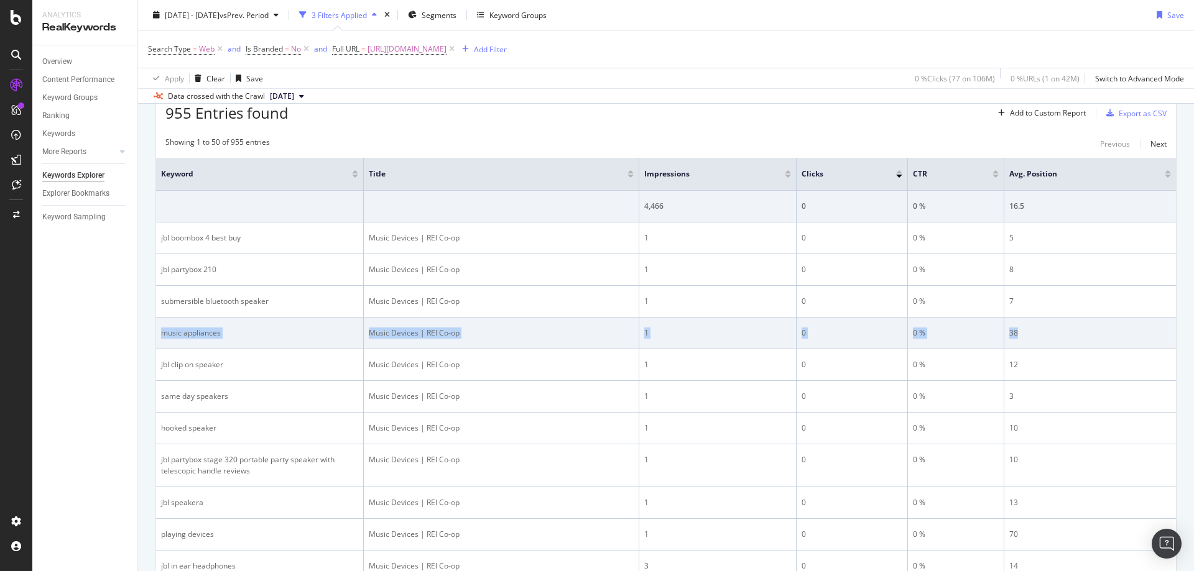
drag, startPoint x: 159, startPoint y: 333, endPoint x: 1032, endPoint y: 329, distance: 873.5
click at [1032, 329] on tr "music appliances Music Devices | REI Co-op 1 0 0 % 38" at bounding box center [666, 334] width 1020 height 32
drag, startPoint x: 285, startPoint y: 333, endPoint x: 257, endPoint y: 334, distance: 27.4
click at [284, 333] on div "music appliances" at bounding box center [259, 333] width 197 height 11
click at [171, 335] on div "music appliances" at bounding box center [259, 333] width 197 height 11
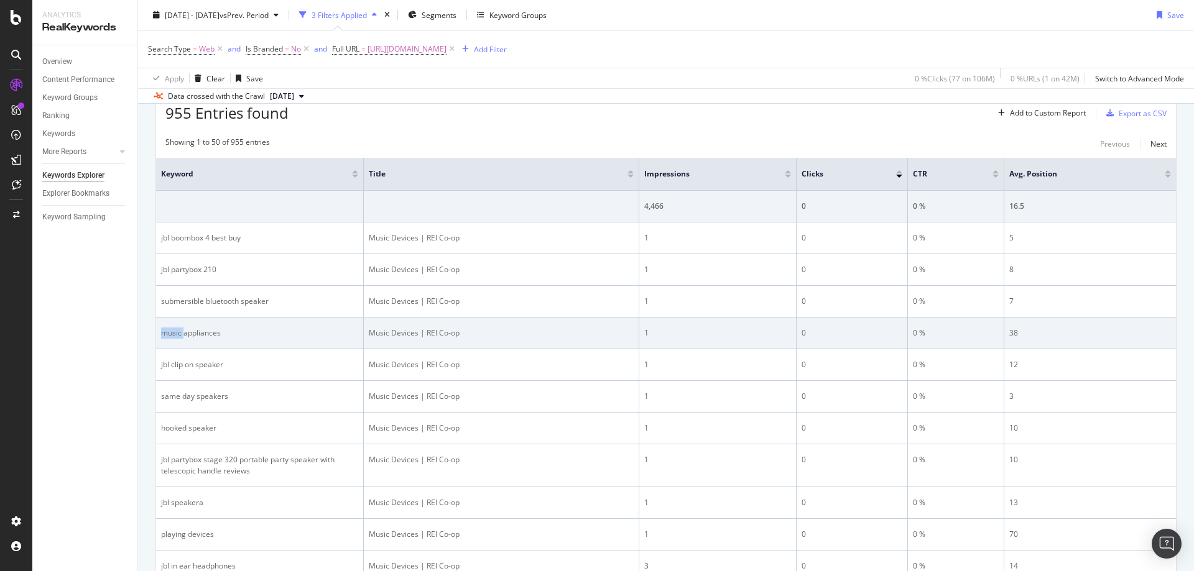
click at [171, 335] on div "music appliances" at bounding box center [259, 333] width 197 height 11
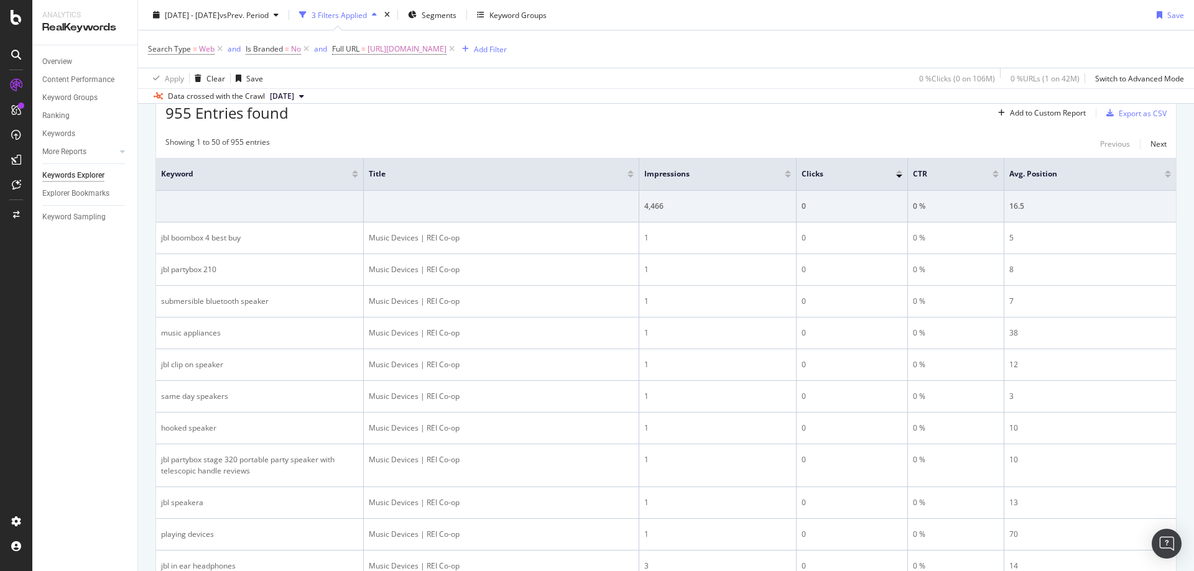
drag, startPoint x: 1139, startPoint y: 339, endPoint x: 1193, endPoint y: 338, distance: 54.1
click at [1141, 339] on td "38" at bounding box center [1090, 334] width 172 height 32
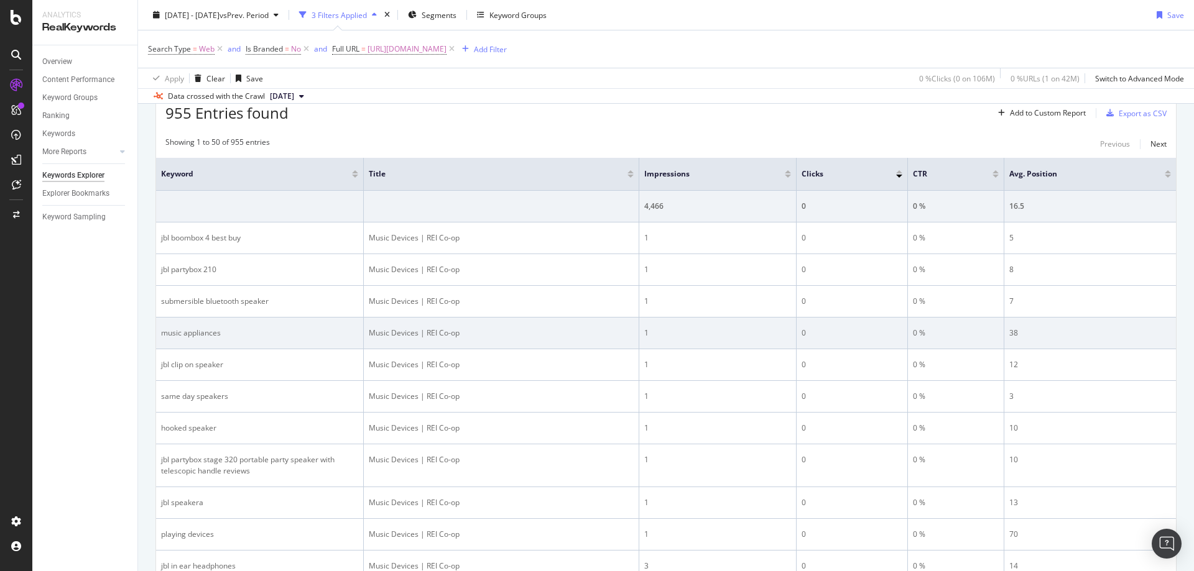
drag, startPoint x: 503, startPoint y: 334, endPoint x: 401, endPoint y: 333, distance: 102.0
click at [502, 334] on div "Music Devices | REI Co-op" at bounding box center [501, 333] width 265 height 11
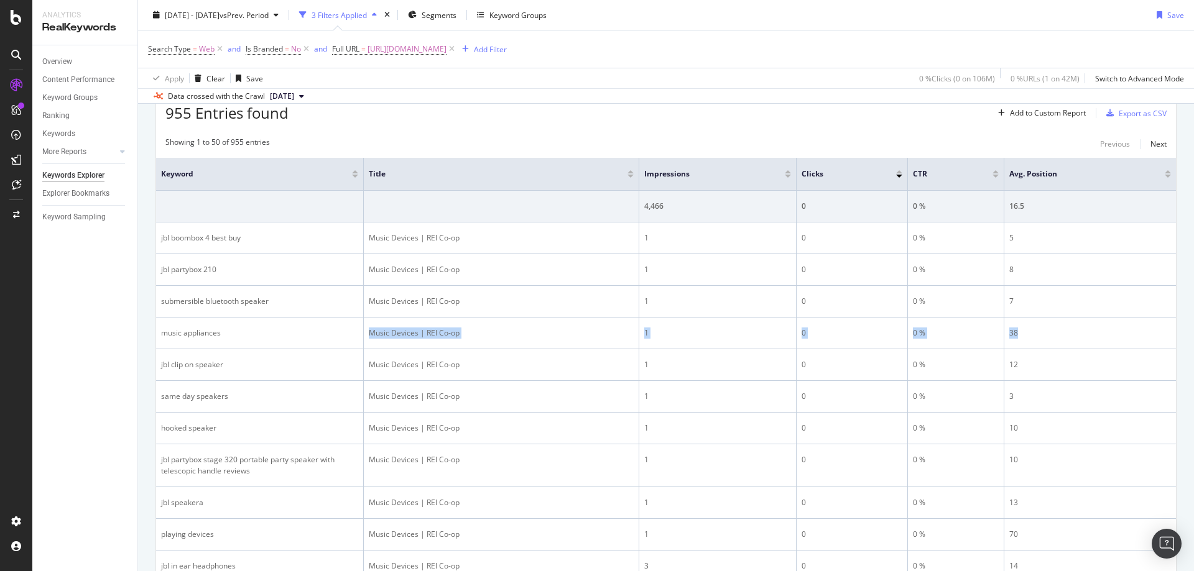
drag, startPoint x: 366, startPoint y: 332, endPoint x: 1166, endPoint y: 328, distance: 800.2
click at [1032, 333] on tr "music appliances Music Devices | REI Co-op 1 0 0 % 38" at bounding box center [666, 334] width 1020 height 32
drag, startPoint x: 251, startPoint y: 235, endPoint x: 550, endPoint y: 102, distance: 327.3
click at [161, 239] on div "jbl boombox 4 best buy" at bounding box center [259, 238] width 197 height 11
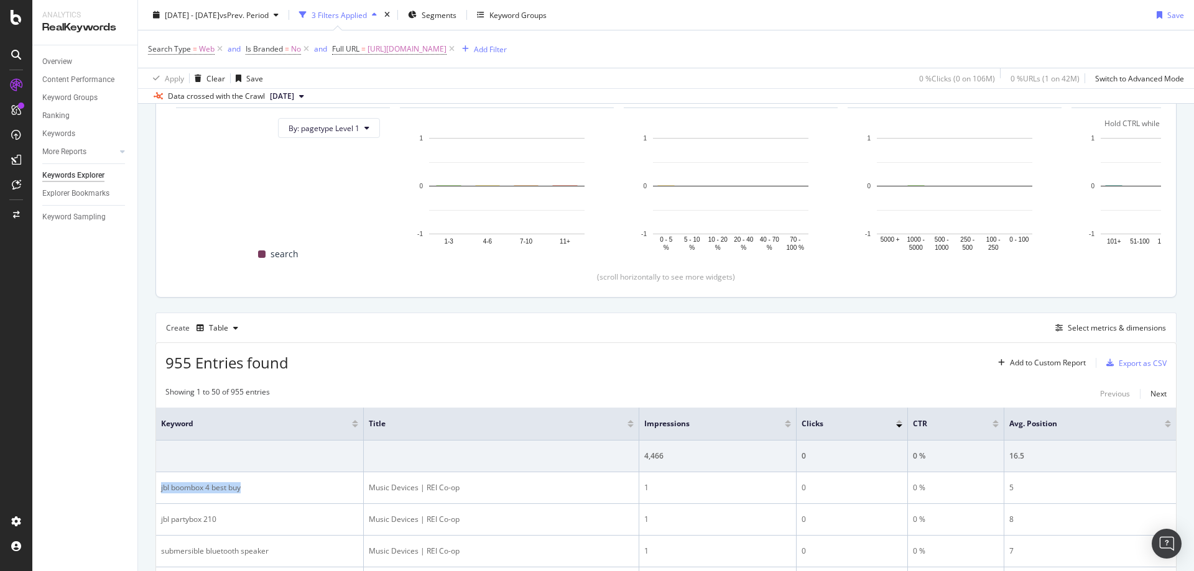
scroll to position [9, 0]
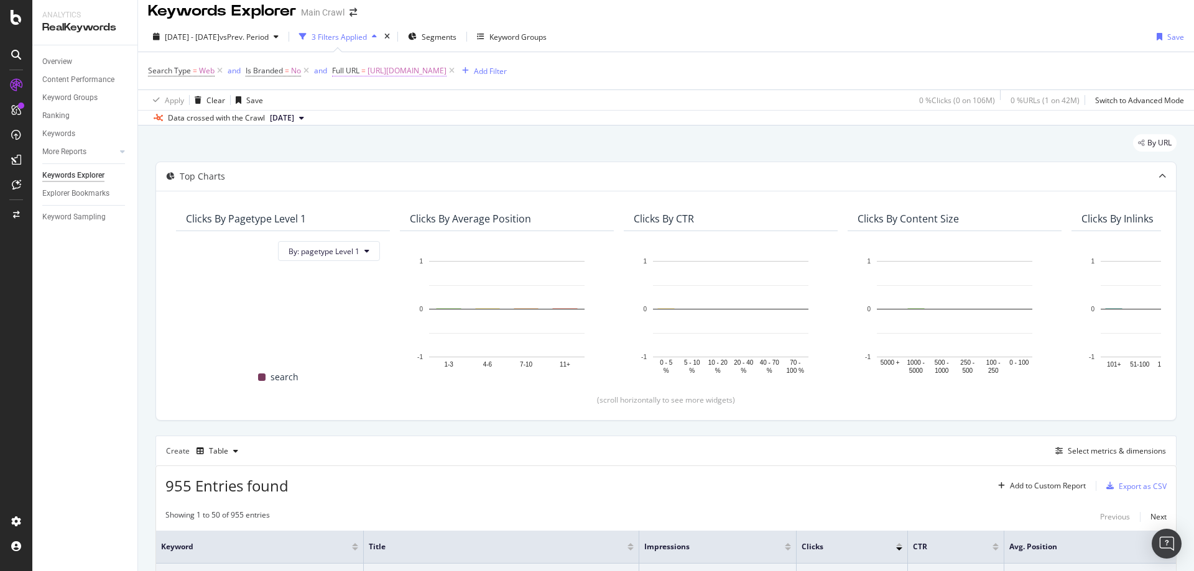
click at [443, 78] on span "[URL][DOMAIN_NAME]" at bounding box center [406, 70] width 79 height 17
click at [426, 127] on input "[URL][DOMAIN_NAME]" at bounding box center [403, 123] width 118 height 20
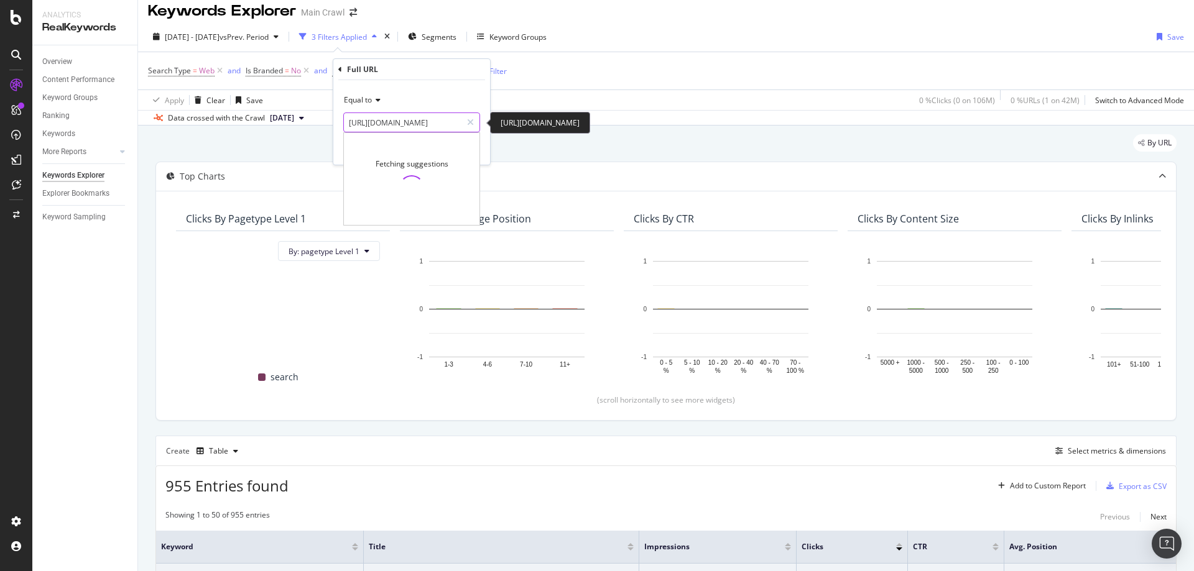
paste input "camera-backpack"
type input "https://www.rei.com/c/camera-backpacks"
click at [466, 153] on div "Apply" at bounding box center [470, 149] width 19 height 11
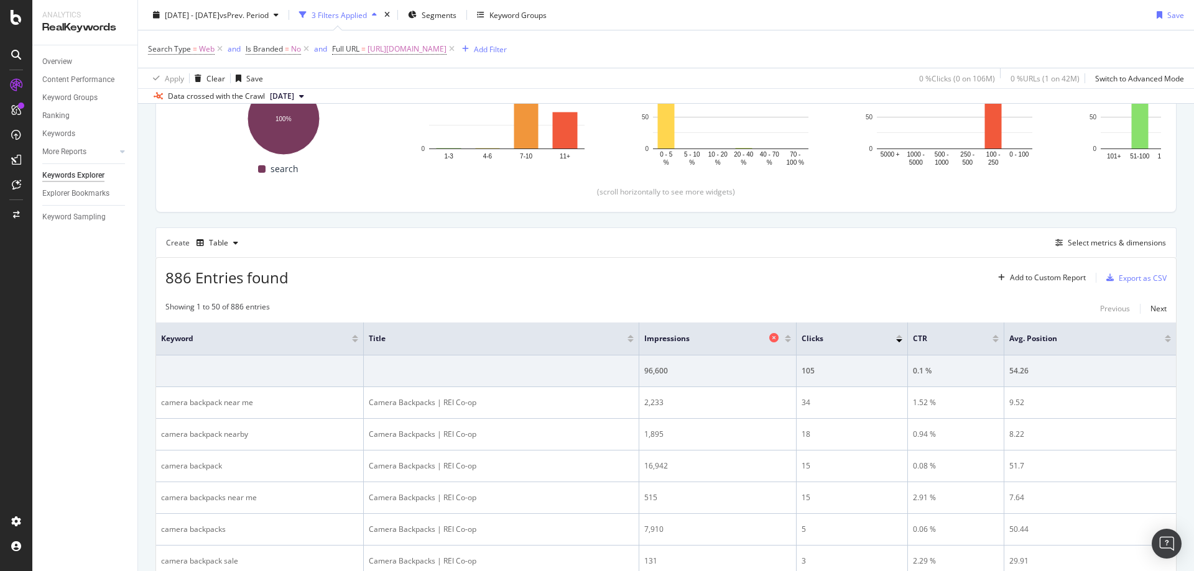
scroll to position [311, 0]
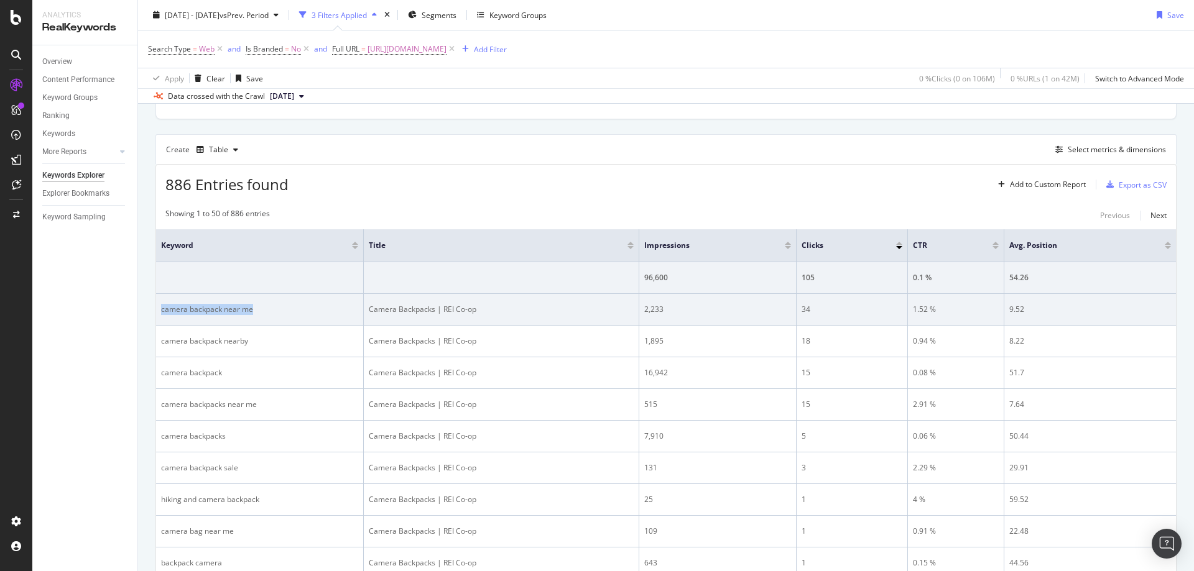
drag, startPoint x: 263, startPoint y: 301, endPoint x: 157, endPoint y: 306, distance: 105.8
click at [157, 306] on td "camera backpack near me" at bounding box center [260, 310] width 208 height 32
drag, startPoint x: 364, startPoint y: 309, endPoint x: 1030, endPoint y: 305, distance: 665.2
click at [1030, 305] on tr "camera backpack near me Camera Backpacks | REI Co-op 2,233 34 1.52 % 9.52" at bounding box center [666, 310] width 1020 height 32
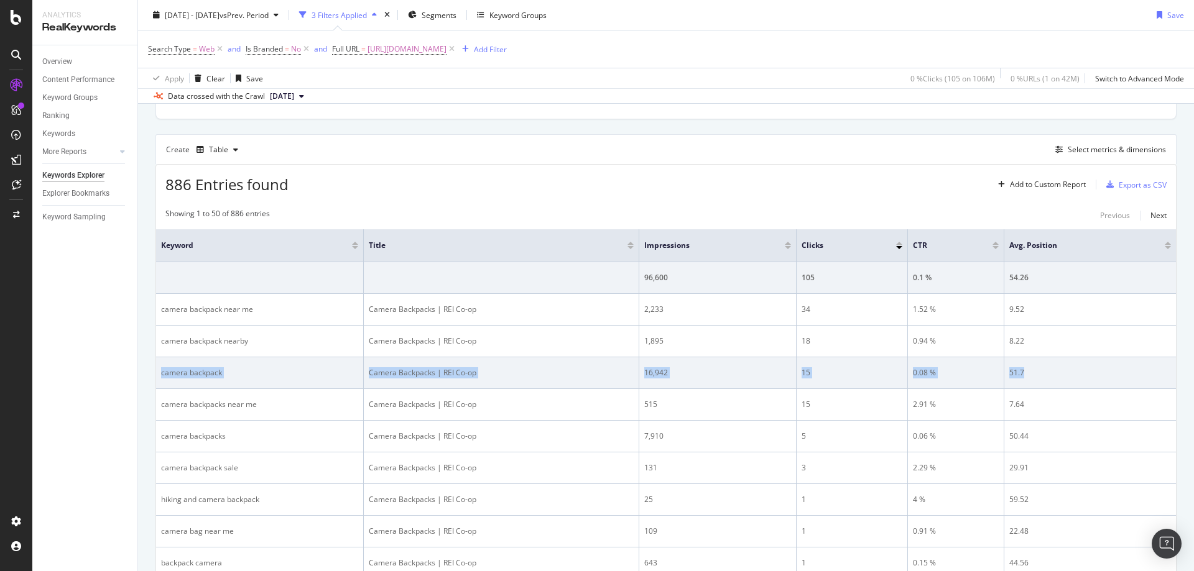
drag, startPoint x: 159, startPoint y: 367, endPoint x: 363, endPoint y: 378, distance: 204.8
click at [990, 364] on tr "camera backpack Camera Backpacks | REI Co-op 16,942 15 0.08 % 51.7" at bounding box center [666, 373] width 1020 height 32
click at [208, 367] on div "camera backpack" at bounding box center [259, 372] width 197 height 11
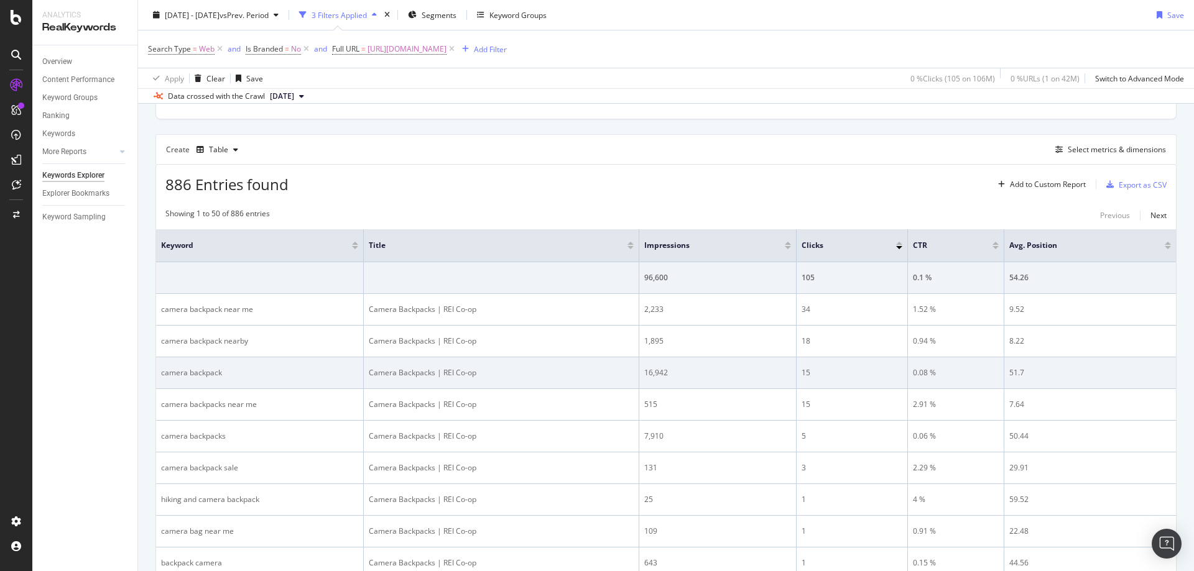
click at [458, 380] on td "Camera Backpacks | REI Co-op" at bounding box center [501, 373] width 275 height 32
click at [372, 374] on div "Camera Backpacks | REI Co-op" at bounding box center [501, 372] width 265 height 11
click at [370, 374] on td "Camera Backpacks | REI Co-op" at bounding box center [501, 373] width 275 height 32
drag, startPoint x: 370, startPoint y: 374, endPoint x: 1041, endPoint y: 362, distance: 670.9
click at [1041, 362] on tr "camera backpack Camera Backpacks | REI Co-op 16,942 15 0.08 % 51.7" at bounding box center [666, 373] width 1020 height 32
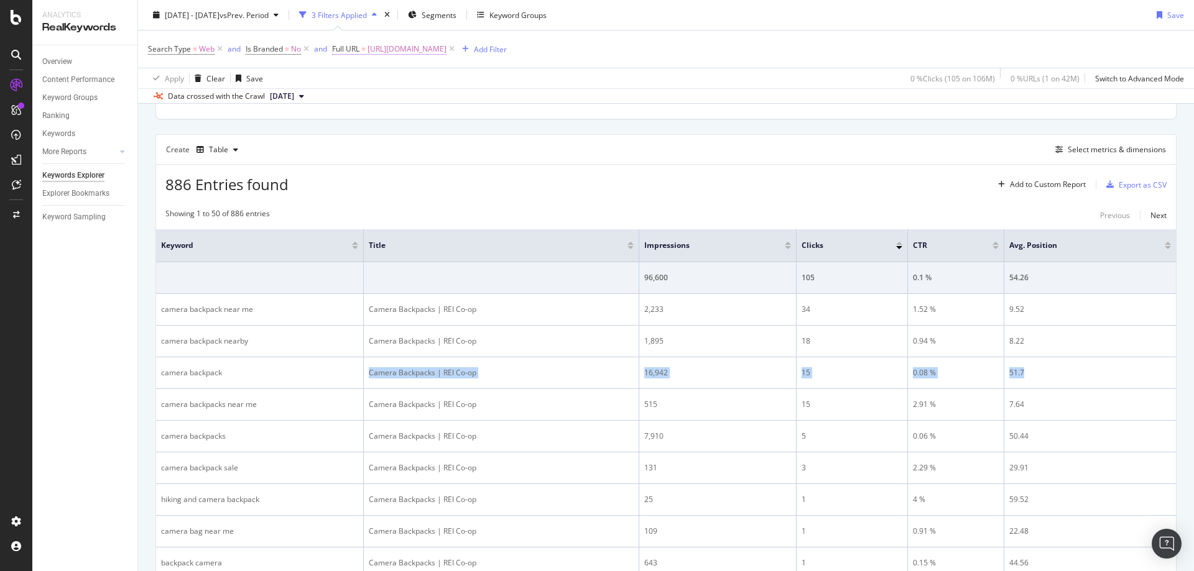
click at [446, 57] on span "https://www.rei.com/c/camera-backpacks" at bounding box center [406, 48] width 79 height 17
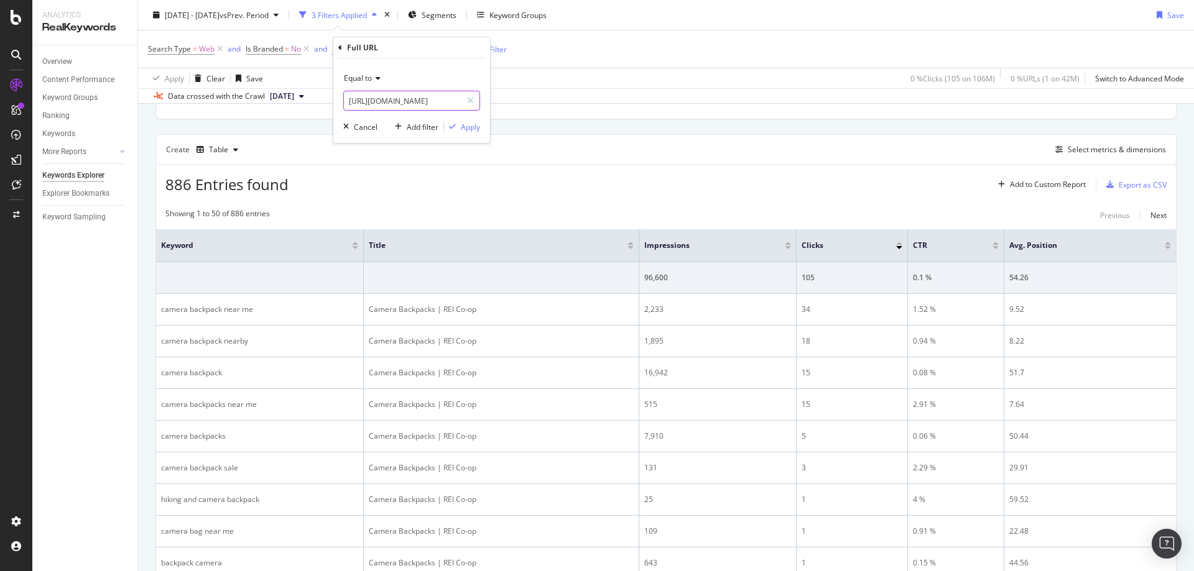
click at [427, 92] on input "https://www.rei.com/c/camera-backpacks" at bounding box center [403, 101] width 118 height 20
paste input "action-camera"
type input "https://www.rei.com/c/action-cameras"
click at [469, 128] on div "Apply" at bounding box center [470, 127] width 19 height 11
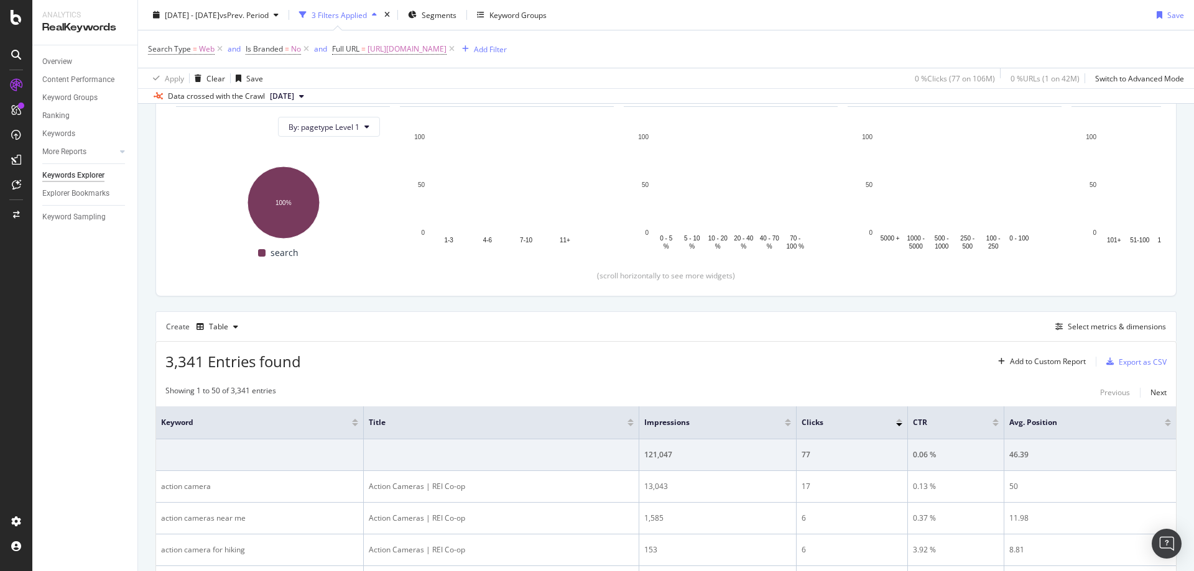
scroll to position [311, 0]
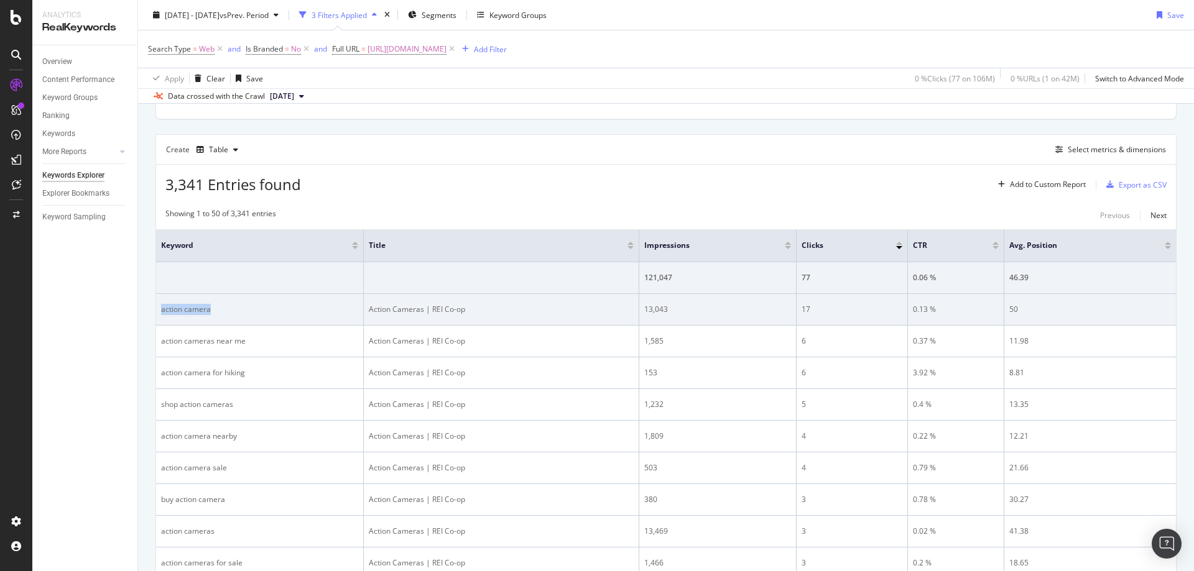
drag, startPoint x: 160, startPoint y: 311, endPoint x: 810, endPoint y: 303, distance: 649.7
click at [219, 310] on div "action camera" at bounding box center [259, 309] width 197 height 11
drag, startPoint x: 389, startPoint y: 298, endPoint x: 367, endPoint y: 305, distance: 22.8
click at [388, 298] on td "Action Cameras | REI Co-op" at bounding box center [501, 310] width 275 height 32
drag, startPoint x: 367, startPoint y: 305, endPoint x: 1063, endPoint y: 309, distance: 695.7
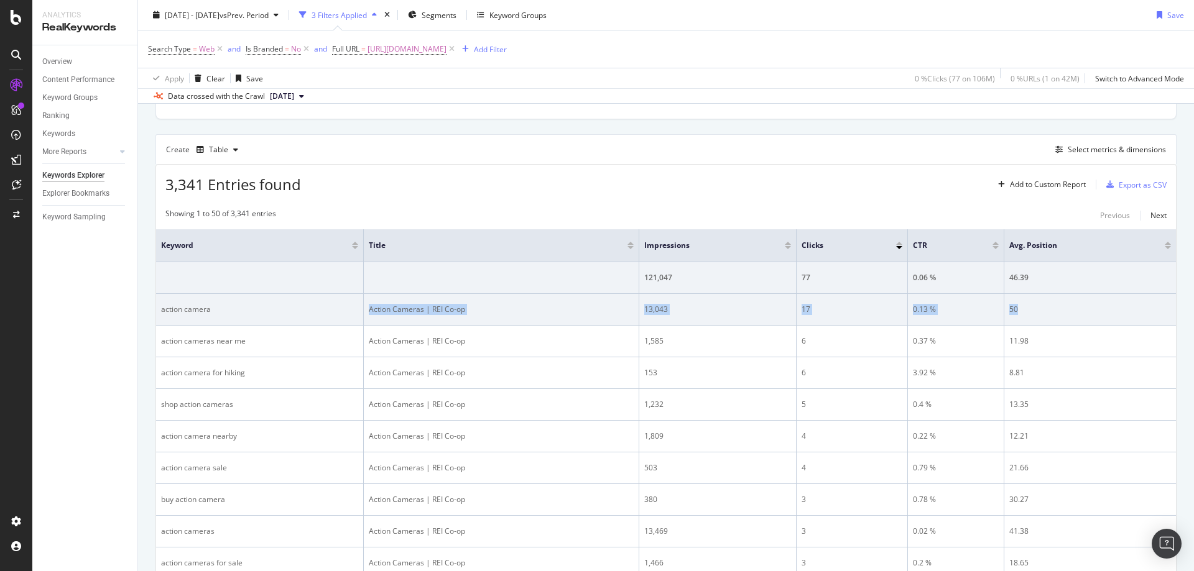
click at [1063, 309] on tr "action camera Action Cameras | REI Co-op 13,043 17 0.13 % 50" at bounding box center [666, 310] width 1020 height 32
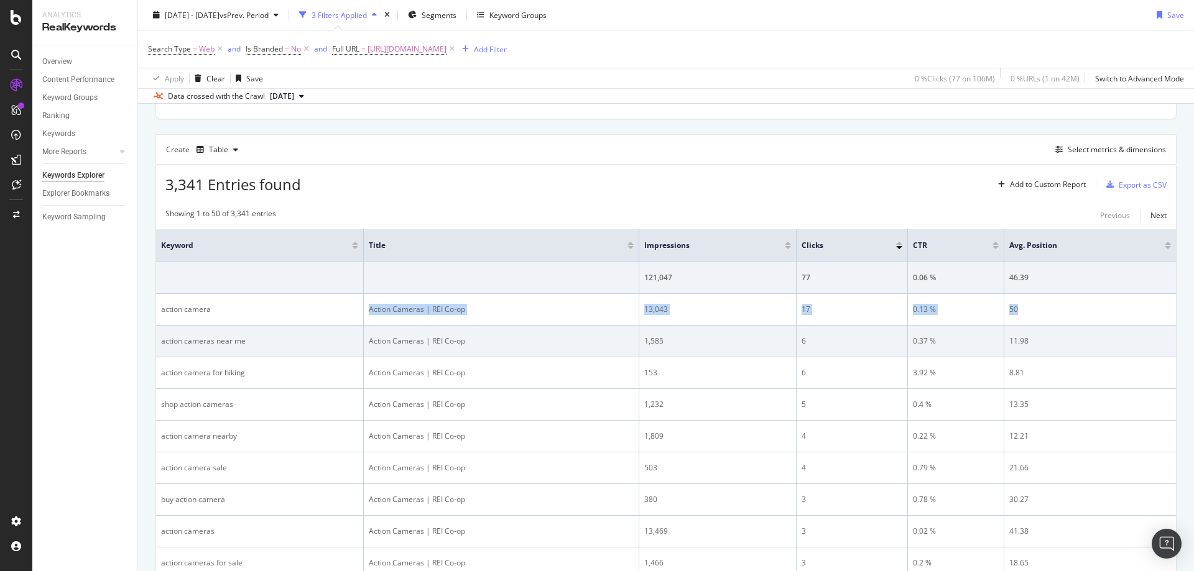
click at [214, 322] on td "action camera" at bounding box center [260, 310] width 208 height 32
drag, startPoint x: 196, startPoint y: 340, endPoint x: 263, endPoint y: 341, distance: 66.5
click at [263, 341] on td "action cameras near me" at bounding box center [260, 342] width 208 height 32
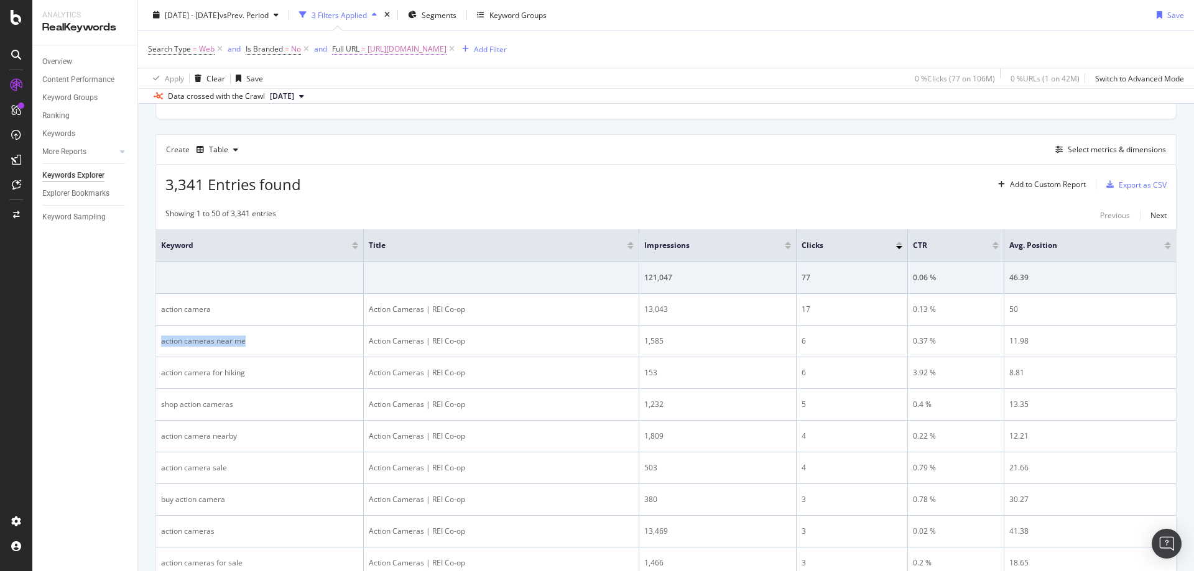
click at [443, 50] on span "https://www.rei.com/c/action-cameras" at bounding box center [406, 48] width 79 height 17
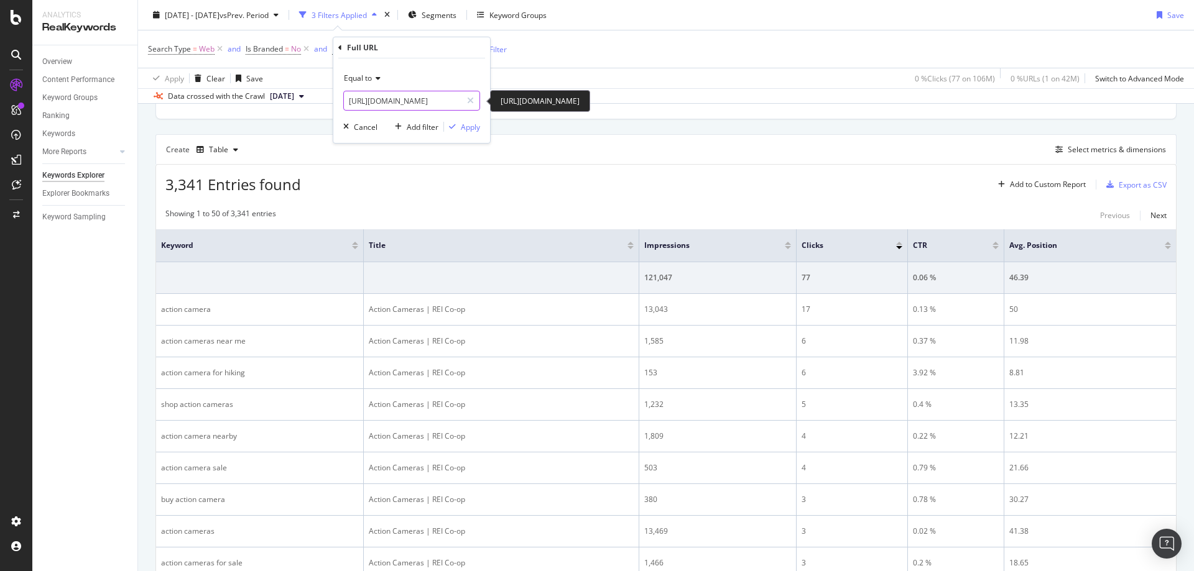
click at [440, 108] on input "https://www.rei.com/c/action-cameras" at bounding box center [403, 101] width 118 height 20
paste input "-mount"
type input "https://www.rei.com/c/action-cam-mounts"
click at [439, 51] on div "Full URL" at bounding box center [411, 47] width 147 height 21
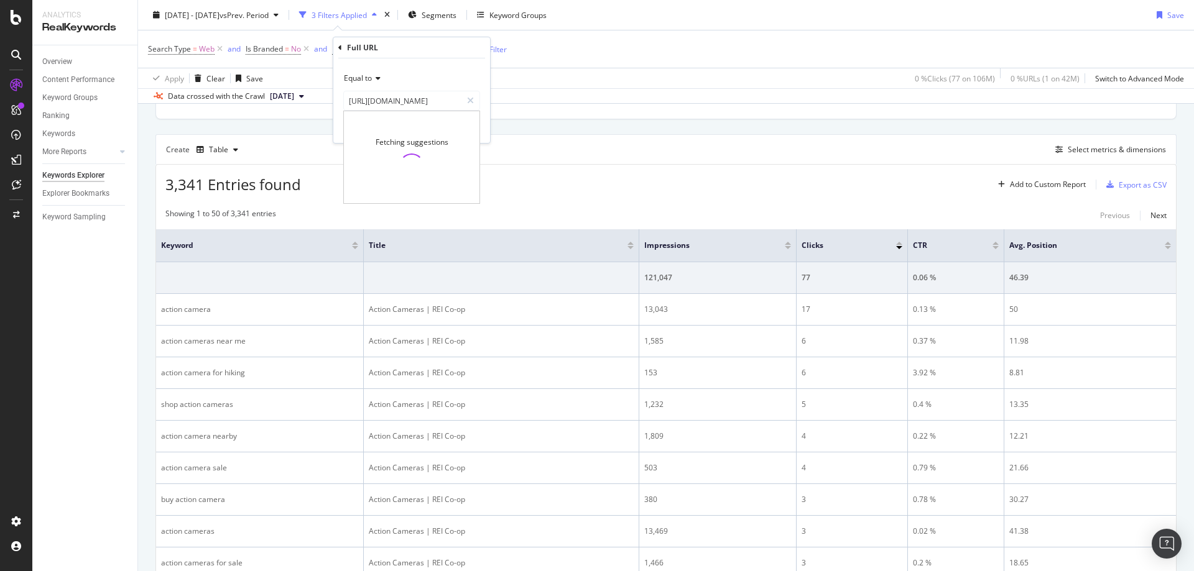
scroll to position [0, 0]
click at [468, 134] on div "Equal to https://www.rei.com/c/action-cam-mounts https://www.rei.com/c/action-c…" at bounding box center [411, 100] width 157 height 85
click at [474, 130] on div "Apply" at bounding box center [470, 127] width 19 height 11
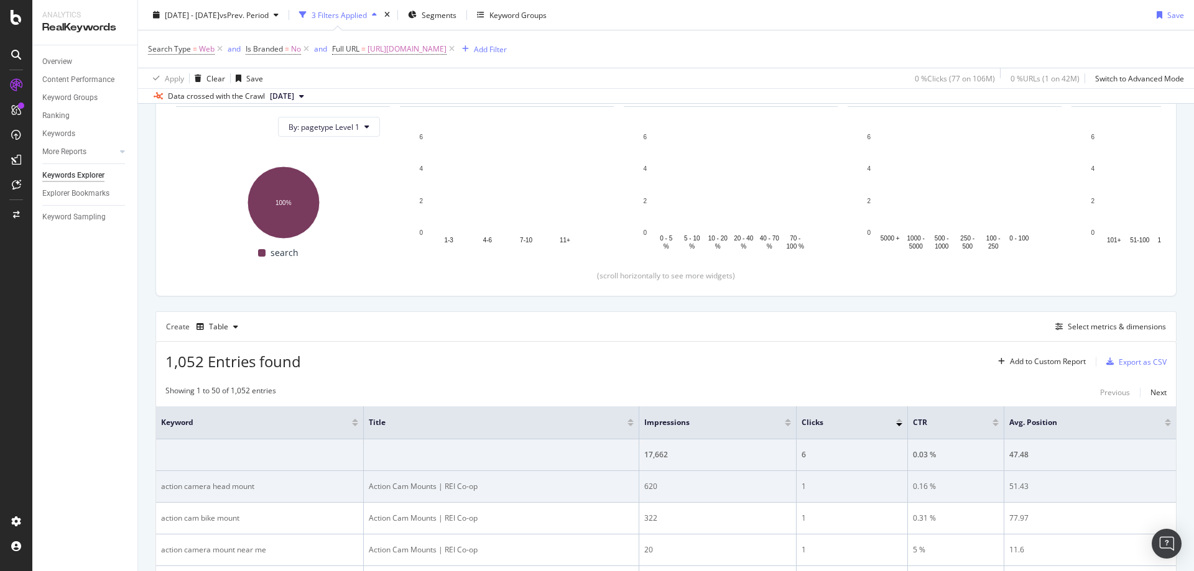
scroll to position [311, 0]
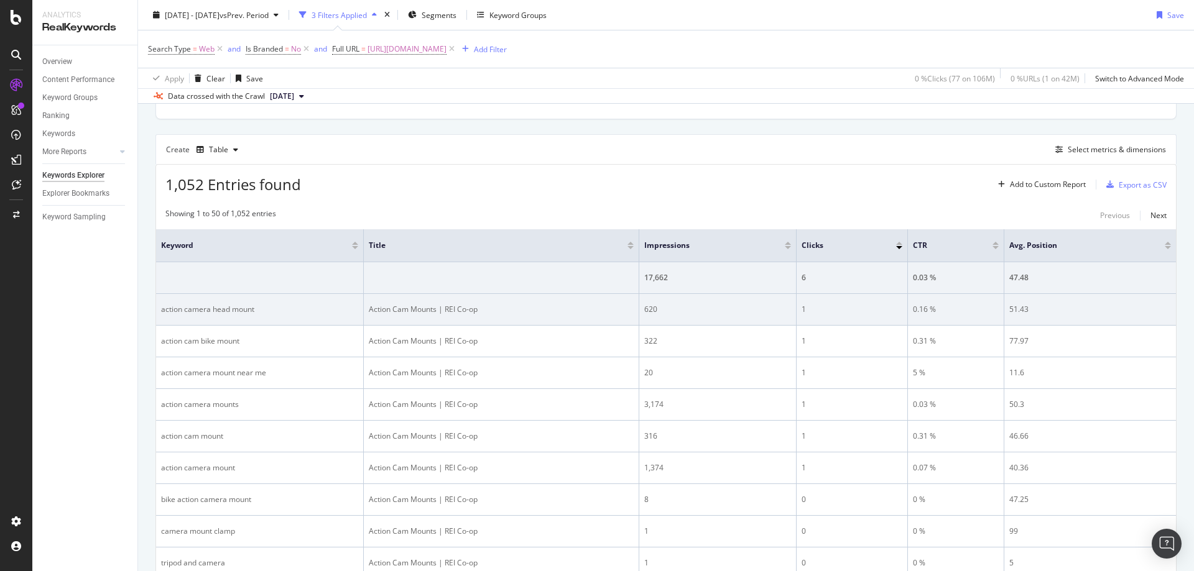
click at [224, 310] on div "action camera head mount" at bounding box center [259, 309] width 197 height 11
click at [361, 312] on td "action camera head mount" at bounding box center [260, 310] width 208 height 32
drag, startPoint x: 581, startPoint y: 311, endPoint x: 1043, endPoint y: 315, distance: 462.6
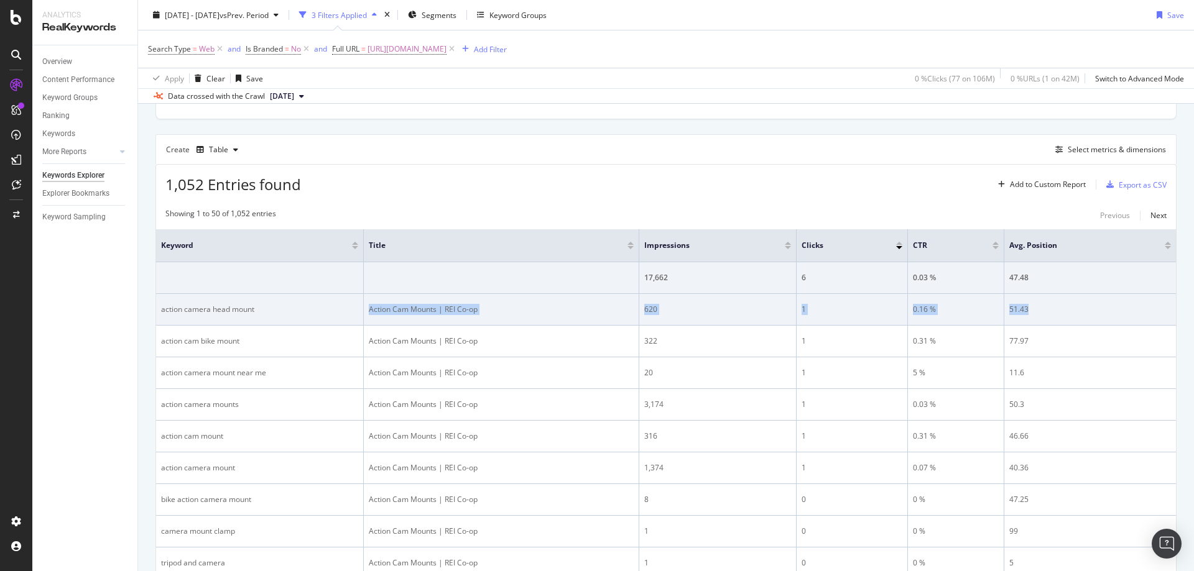
click at [1042, 315] on tr "action camera head mount Action Cam Mounts | REI Co-op 620 1 0.16 % 51.43" at bounding box center [666, 310] width 1020 height 32
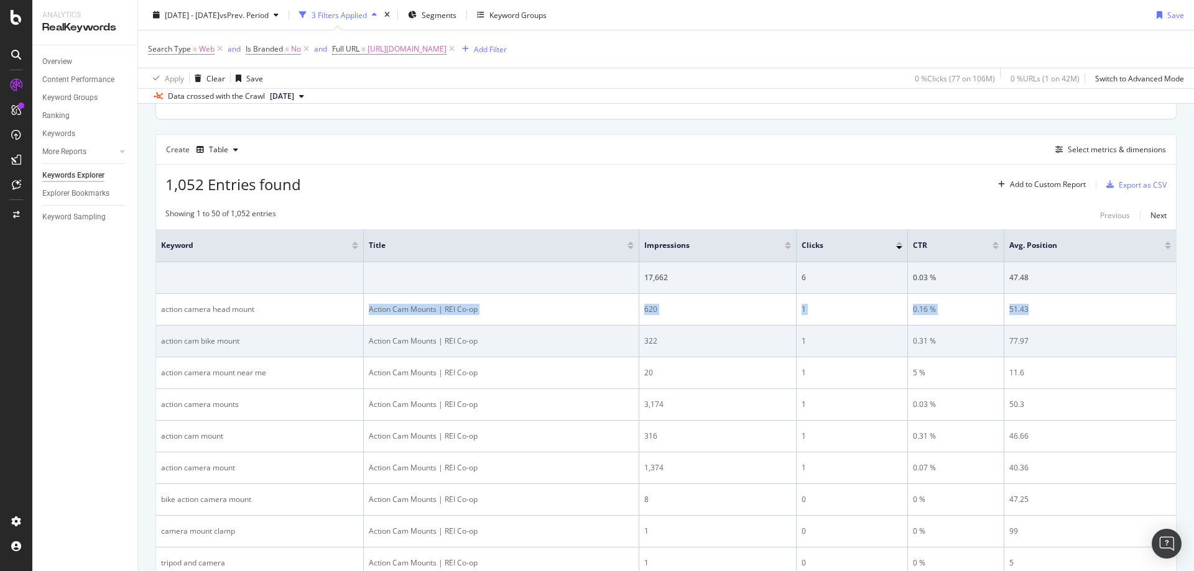
drag, startPoint x: 382, startPoint y: 325, endPoint x: 337, endPoint y: 335, distance: 46.0
click at [382, 325] on td "Action Cam Mounts | REI Co-op" at bounding box center [501, 310] width 275 height 32
drag, startPoint x: 158, startPoint y: 344, endPoint x: 258, endPoint y: 344, distance: 100.1
click at [252, 345] on td "action cam bike mount" at bounding box center [260, 342] width 208 height 32
click at [619, 334] on td "Action Cam Mounts | REI Co-op" at bounding box center [501, 342] width 275 height 32
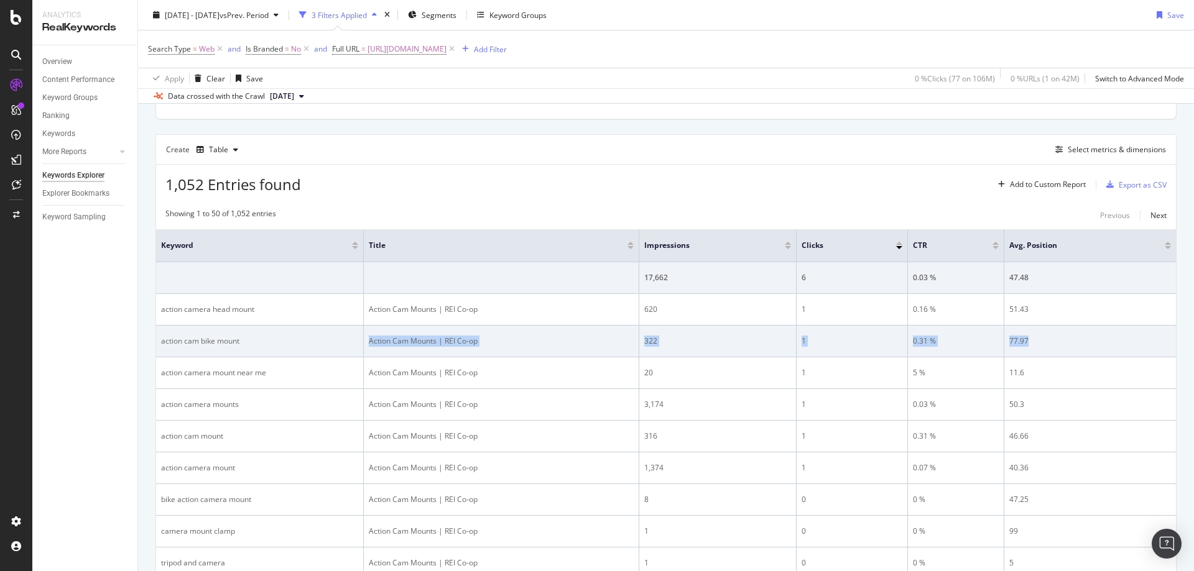
drag, startPoint x: 427, startPoint y: 338, endPoint x: 1063, endPoint y: 339, distance: 636.0
click at [1063, 339] on tr "action cam bike mount Action Cam Mounts | REI Co-op 322 1 0.31 % 77.97" at bounding box center [666, 342] width 1020 height 32
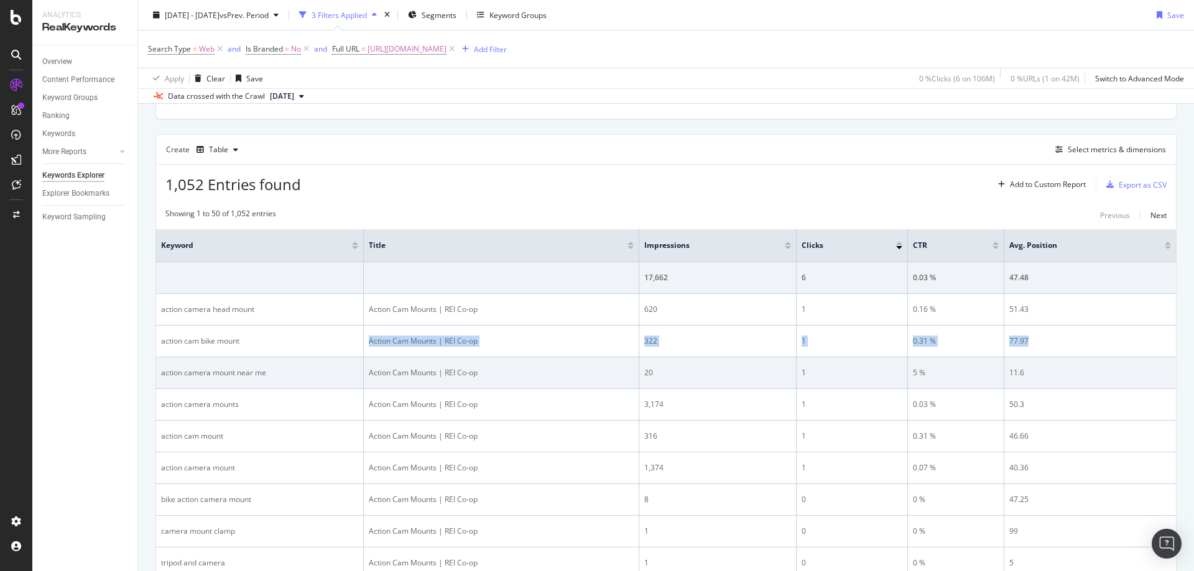
drag, startPoint x: 310, startPoint y: 367, endPoint x: 300, endPoint y: 367, distance: 9.9
click at [310, 367] on div "action camera mount near me" at bounding box center [259, 372] width 197 height 11
drag, startPoint x: 159, startPoint y: 374, endPoint x: 296, endPoint y: 371, distance: 137.4
click at [296, 371] on td "action camera mount near me" at bounding box center [260, 373] width 208 height 32
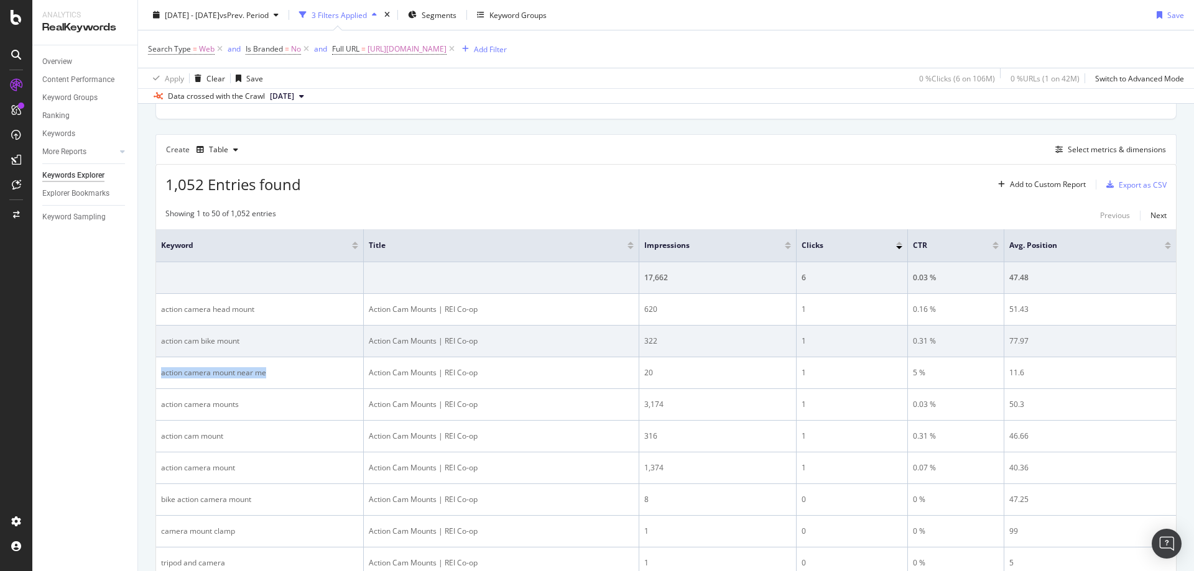
click at [558, 333] on td "Action Cam Mounts | REI Co-op" at bounding box center [501, 342] width 275 height 32
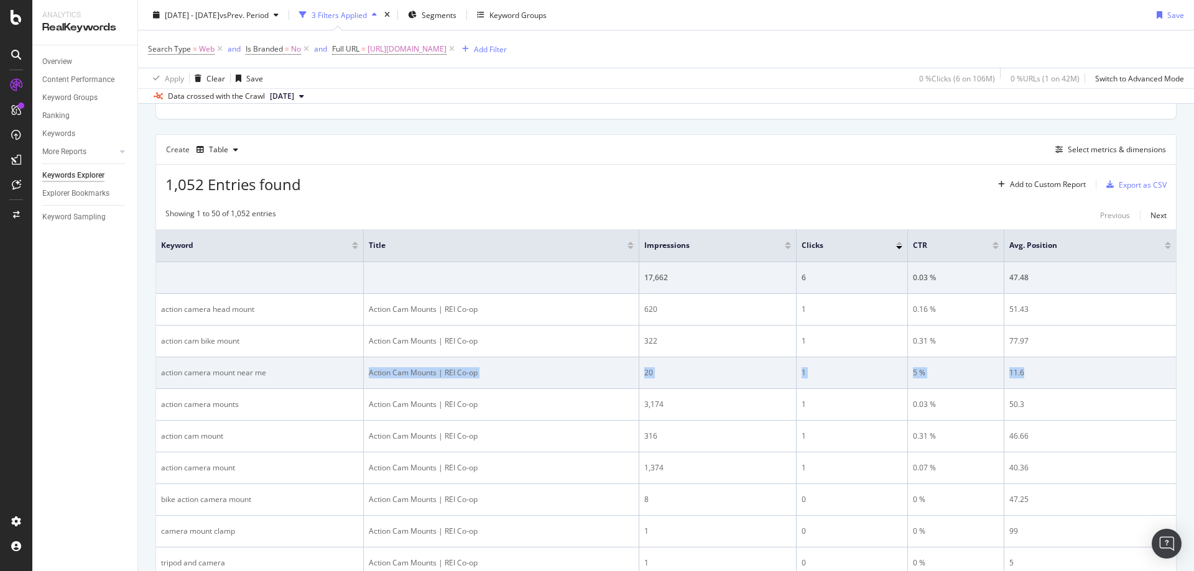
drag, startPoint x: 362, startPoint y: 372, endPoint x: 1066, endPoint y: 371, distance: 703.8
click at [1066, 371] on tr "action camera mount near me Action Cam Mounts | REI Co-op 20 1 5 % 11.6" at bounding box center [666, 373] width 1020 height 32
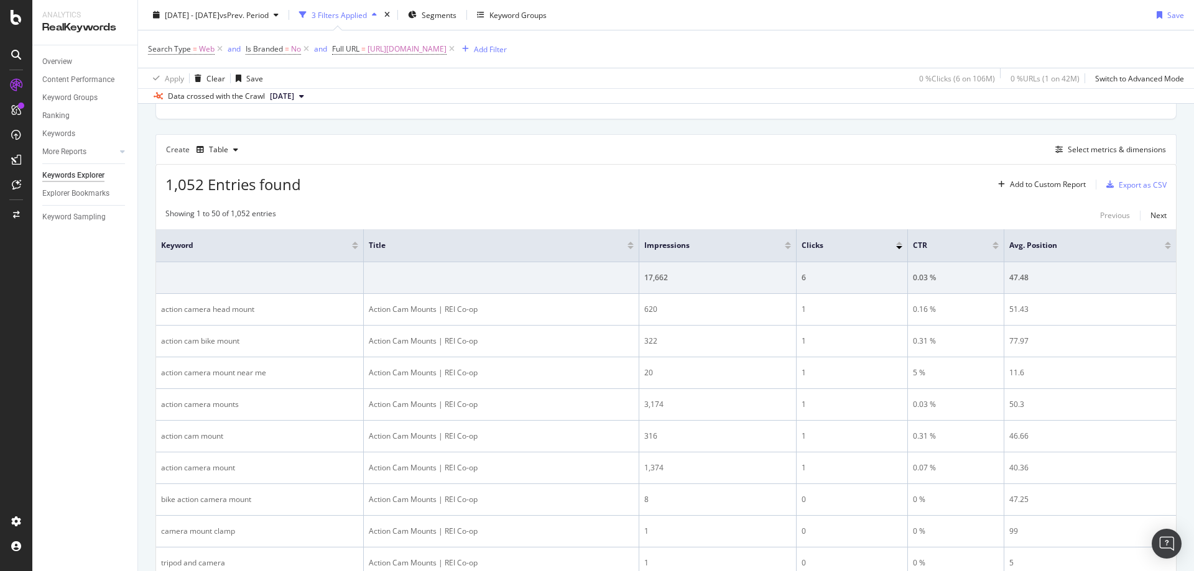
drag, startPoint x: 474, startPoint y: 52, endPoint x: 491, endPoint y: 60, distance: 18.1
click at [446, 52] on span "https://www.rei.com/c/action-cam-mounts" at bounding box center [406, 48] width 79 height 17
click at [408, 95] on input "https://www.rei.com/c/action-cam-mounts" at bounding box center [403, 101] width 118 height 20
paste input "text"
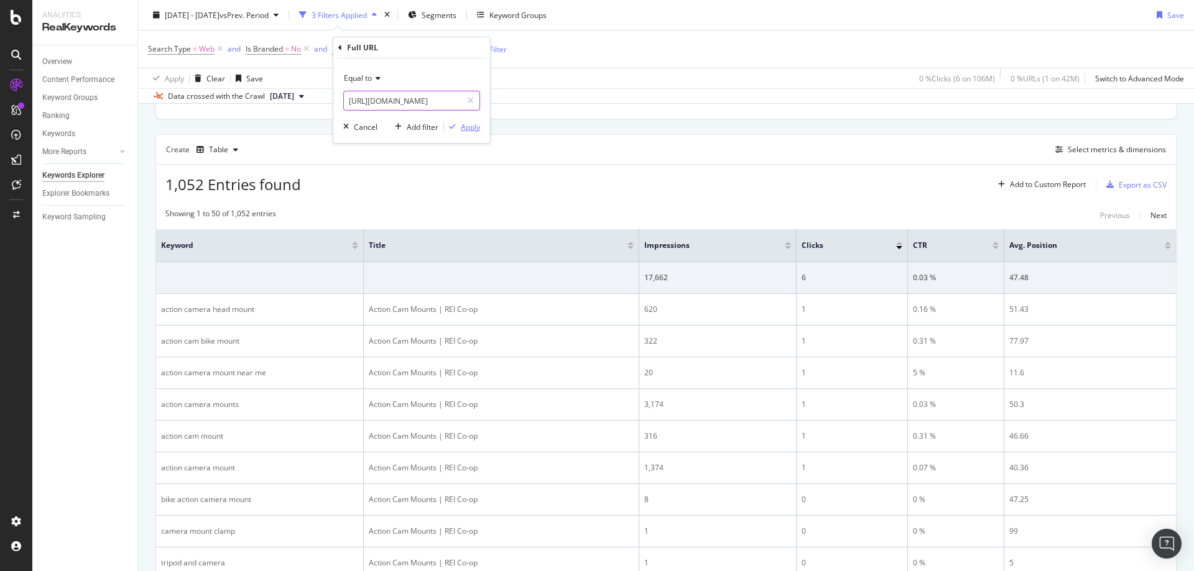
type input "https://www.rei.com/c/action-cams"
click at [464, 126] on div "Apply" at bounding box center [470, 127] width 19 height 11
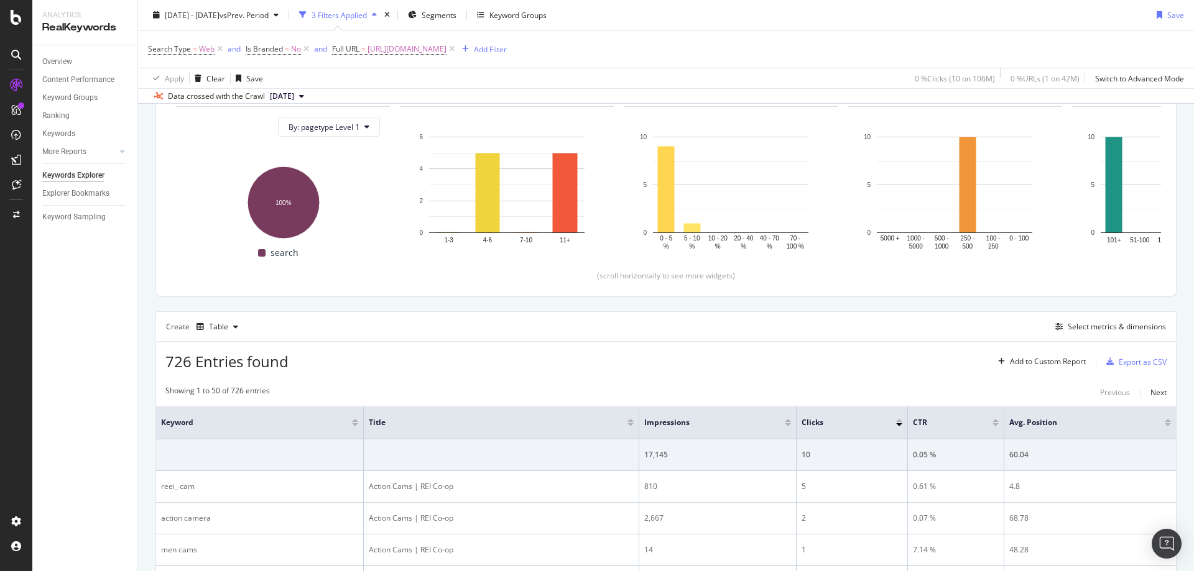
scroll to position [311, 0]
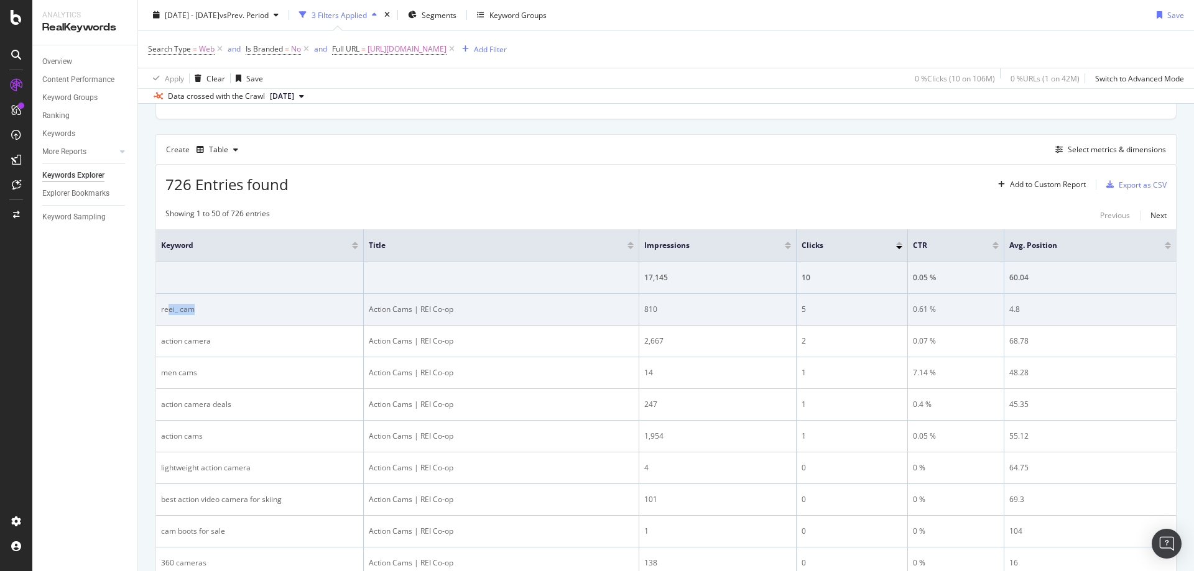
drag, startPoint x: 231, startPoint y: 308, endPoint x: 168, endPoint y: 312, distance: 62.3
click at [168, 311] on div "reei_ cam" at bounding box center [259, 309] width 197 height 11
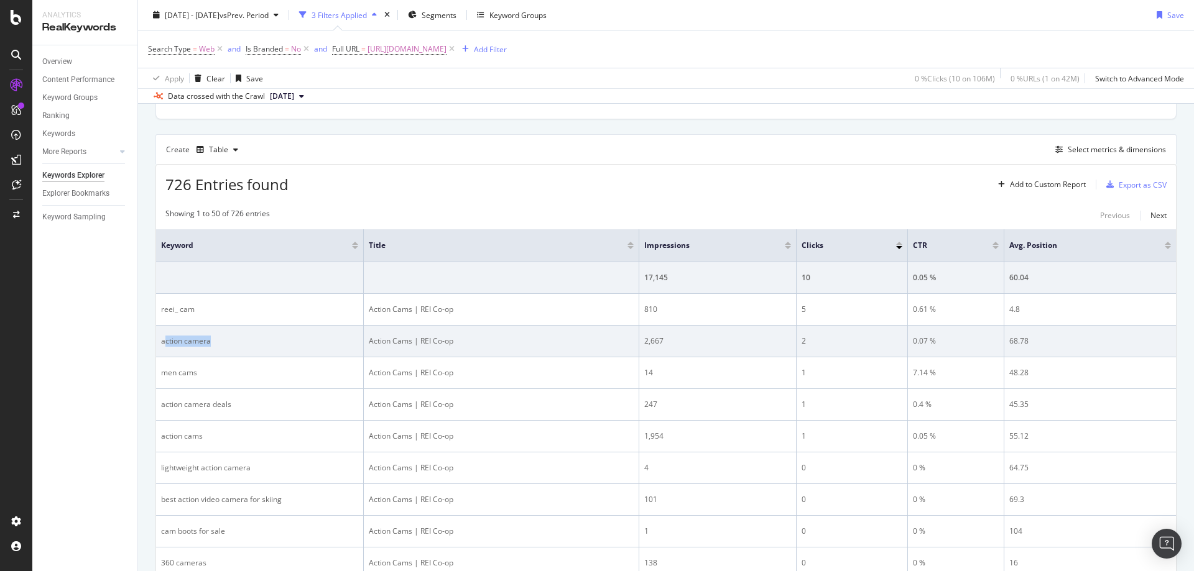
drag, startPoint x: 218, startPoint y: 336, endPoint x: 164, endPoint y: 343, distance: 53.9
click at [164, 343] on div "action camera" at bounding box center [259, 341] width 197 height 11
click at [162, 343] on div "action camera" at bounding box center [259, 341] width 197 height 11
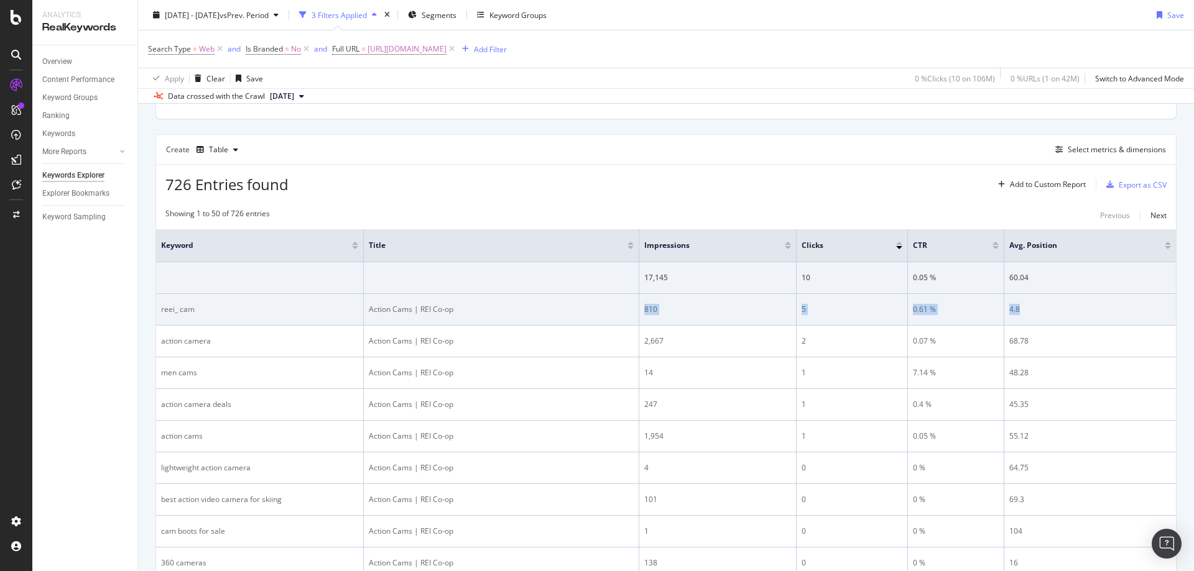
drag, startPoint x: 640, startPoint y: 307, endPoint x: 1046, endPoint y: 302, distance: 406.0
click at [1033, 304] on tr "reei_ cam Action Cams | REI Co-op 810 5 0.61 % 4.8" at bounding box center [666, 310] width 1020 height 32
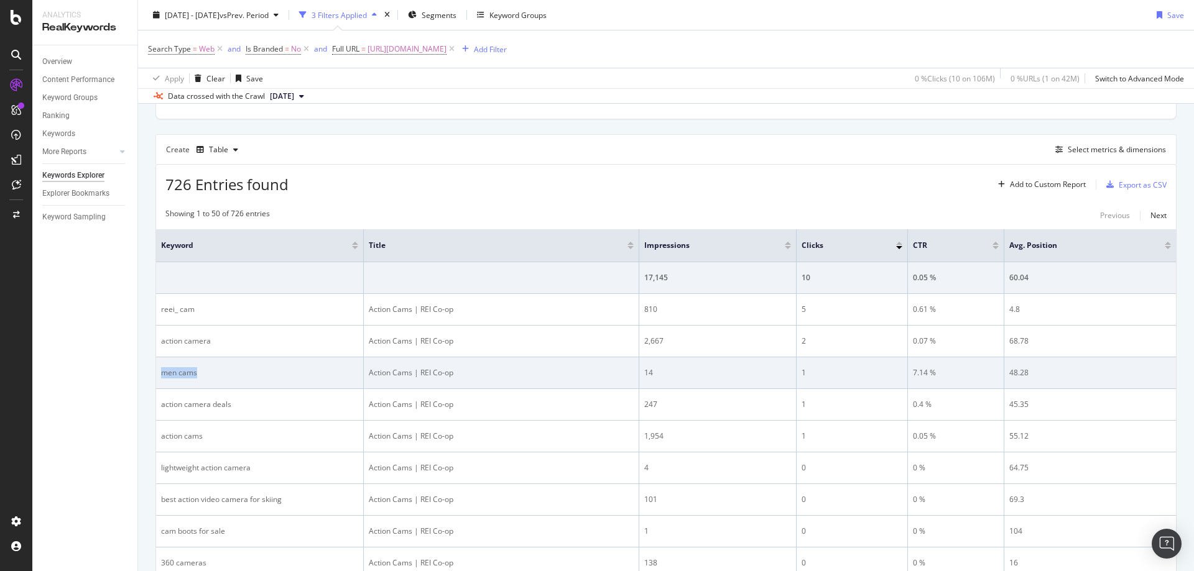
drag, startPoint x: 213, startPoint y: 378, endPoint x: 180, endPoint y: 384, distance: 32.8
click at [162, 379] on td "men cams" at bounding box center [260, 373] width 208 height 32
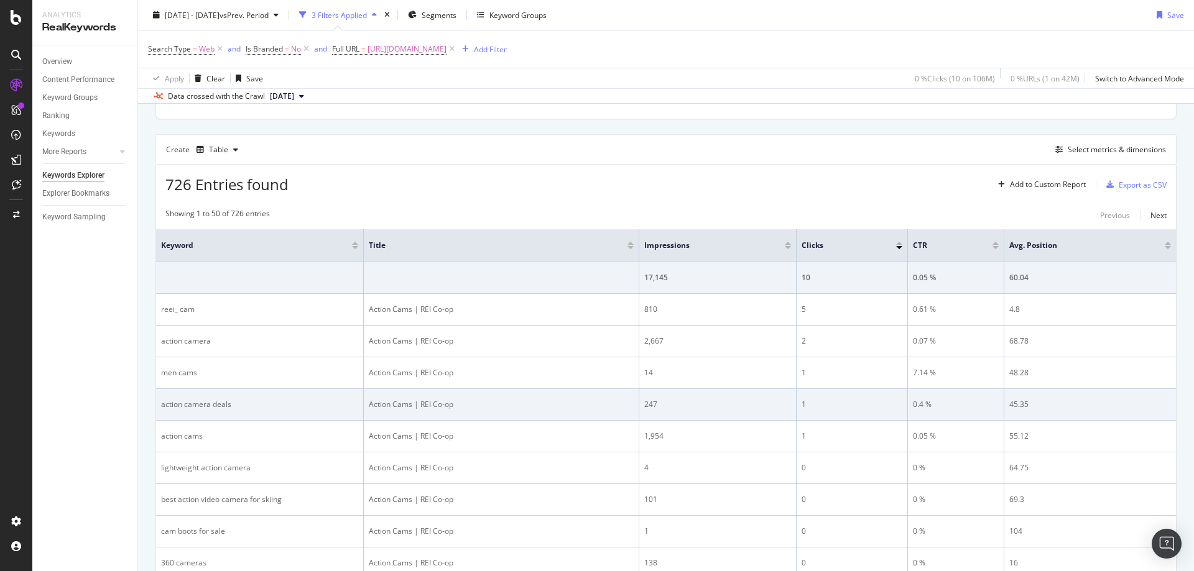
drag, startPoint x: 273, startPoint y: 405, endPoint x: 248, endPoint y: 405, distance: 24.9
click at [248, 405] on div "action camera deals" at bounding box center [259, 404] width 197 height 11
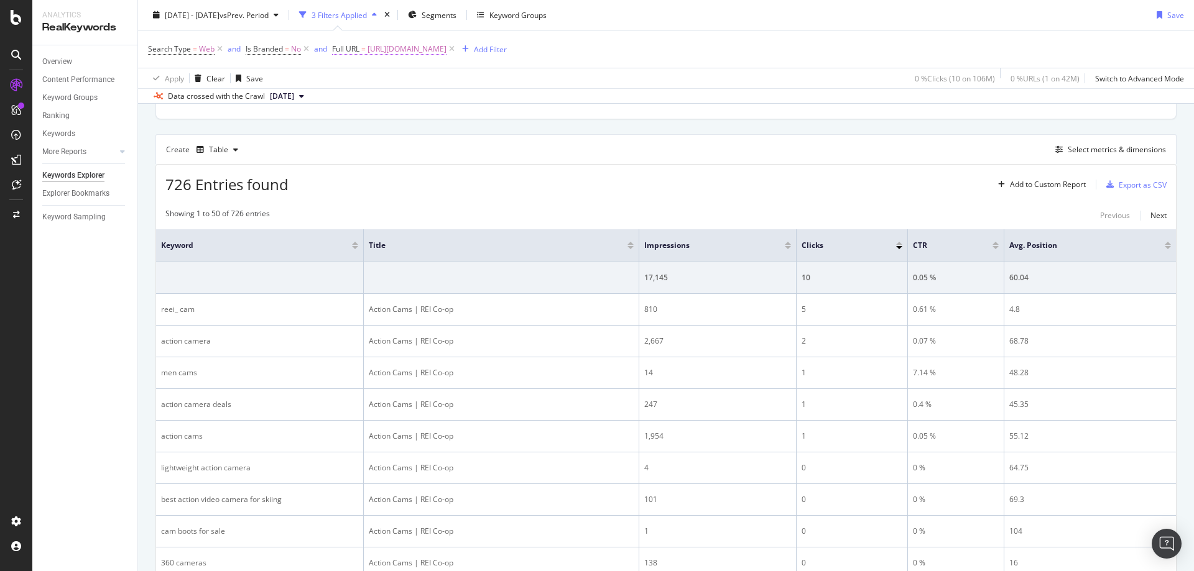
click at [446, 55] on span "https://www.rei.com/c/action-cams" at bounding box center [406, 48] width 79 height 17
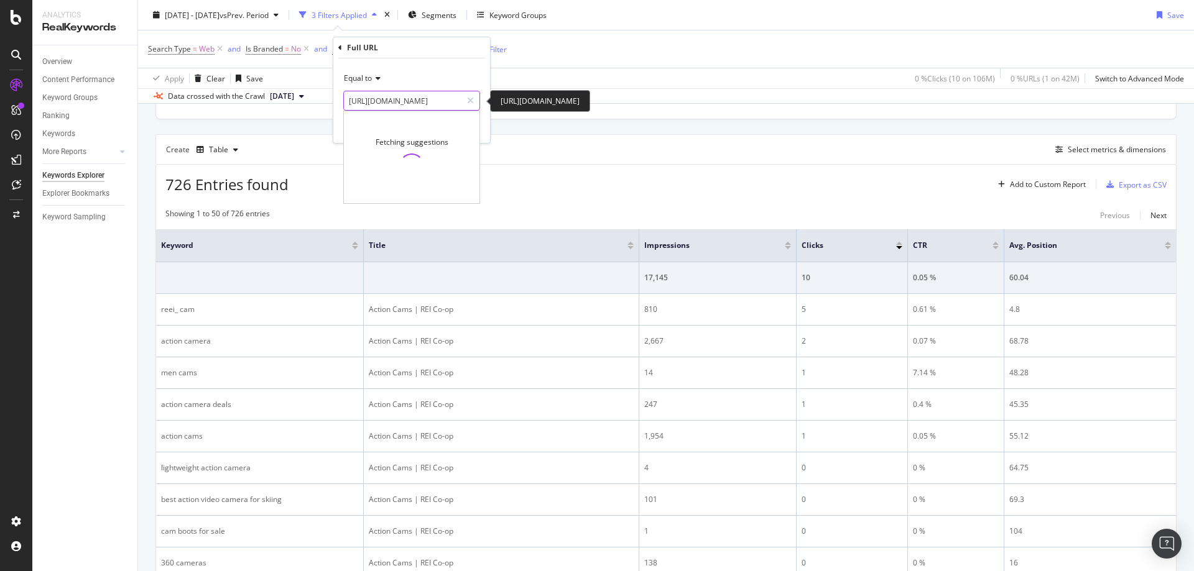
click at [428, 102] on input "https://www.rei.com/c/action-cams" at bounding box center [403, 101] width 118 height 20
paste input "memory-card"
type input "https://www.rei.com/c/memory-cards"
click at [474, 131] on div "Apply" at bounding box center [470, 127] width 19 height 11
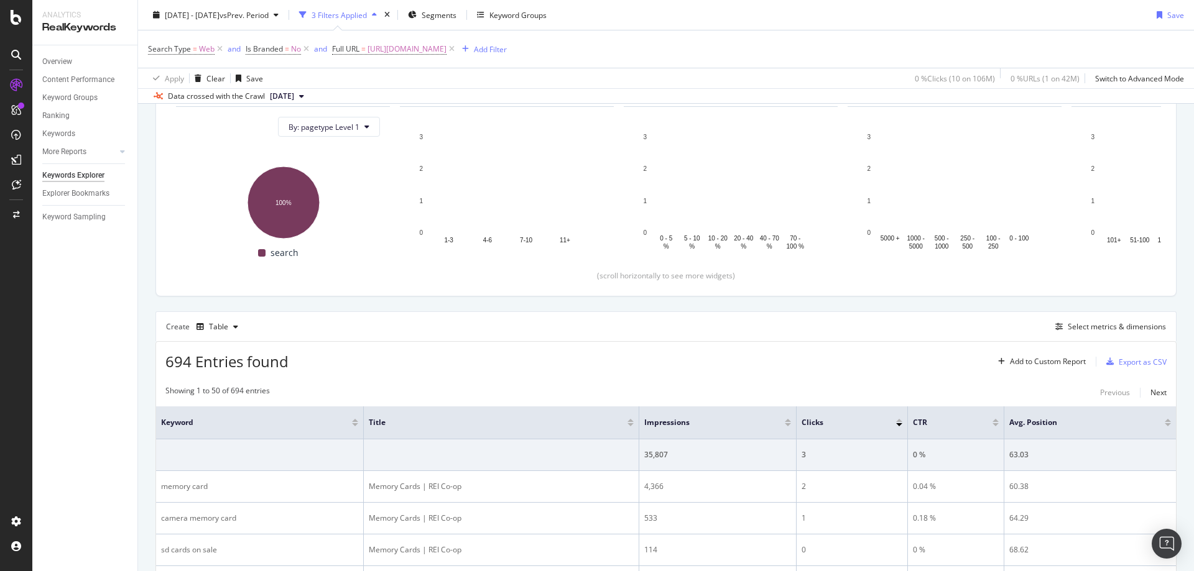
scroll to position [311, 0]
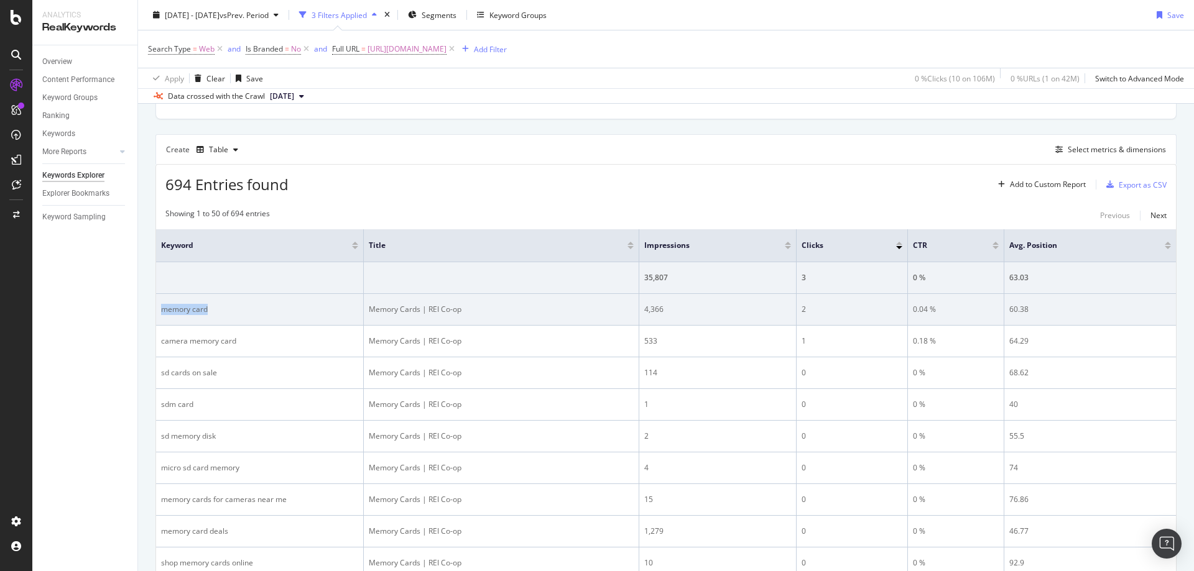
drag, startPoint x: 197, startPoint y: 311, endPoint x: 159, endPoint y: 313, distance: 38.0
click at [159, 313] on td "memory card" at bounding box center [260, 310] width 208 height 32
click at [381, 310] on div "Memory Cards | REI Co-op" at bounding box center [501, 309] width 265 height 11
drag, startPoint x: 624, startPoint y: 308, endPoint x: 1035, endPoint y: 307, distance: 410.3
click at [1035, 307] on tr "memory card Memory Cards | REI Co-op 4,366 2 0.04 % 60.38" at bounding box center [666, 310] width 1020 height 32
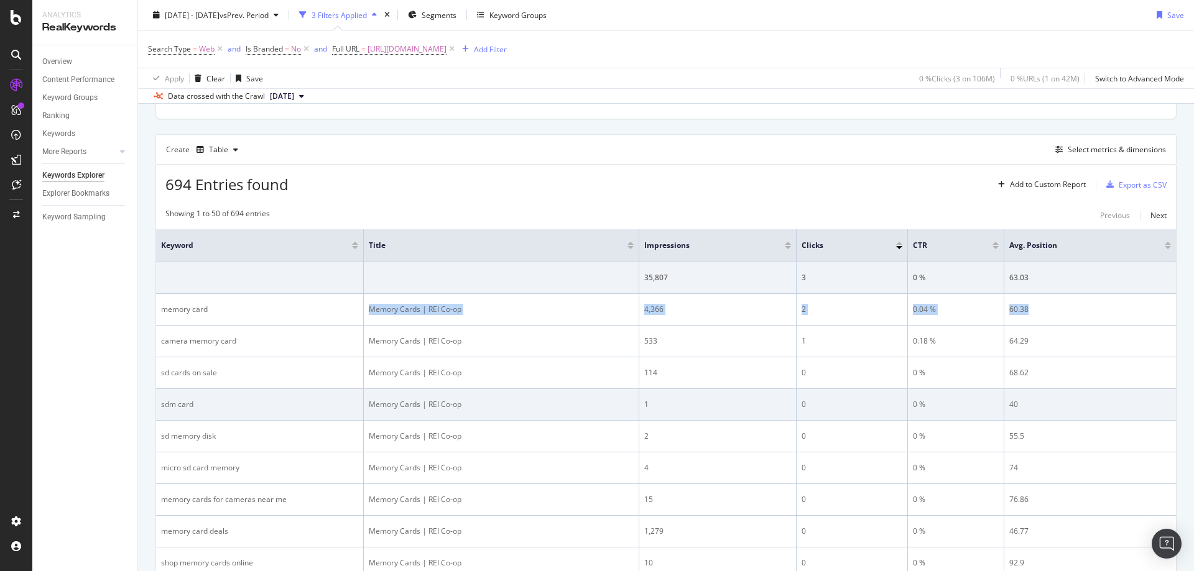
click at [219, 394] on td "sdm card" at bounding box center [260, 405] width 208 height 32
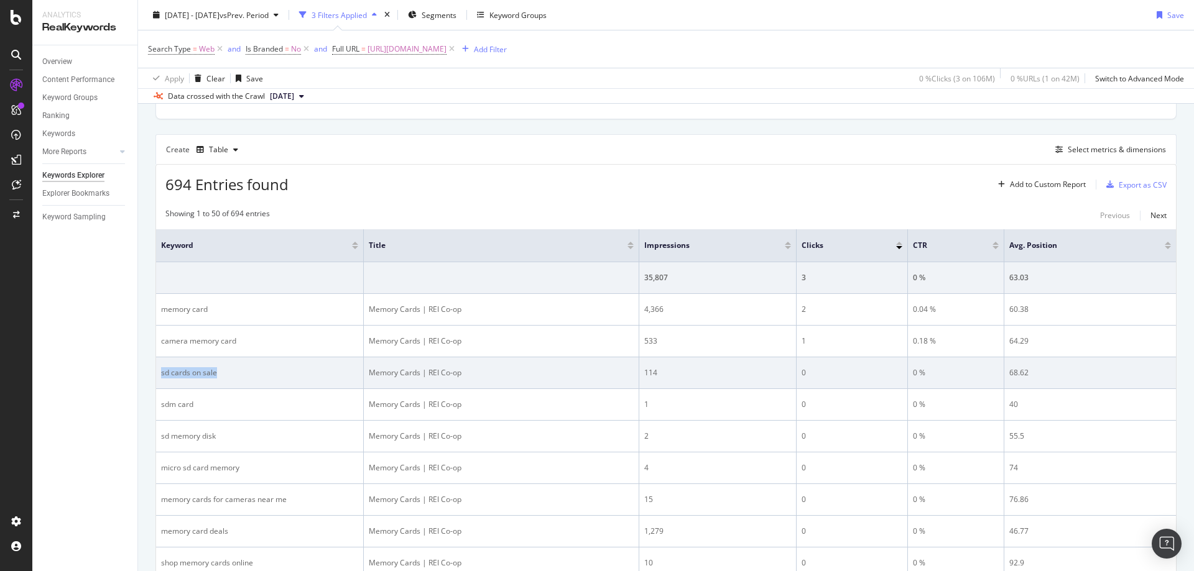
drag, startPoint x: 159, startPoint y: 374, endPoint x: 229, endPoint y: 372, distance: 70.3
click at [229, 372] on td "sd cards on sale" at bounding box center [260, 373] width 208 height 32
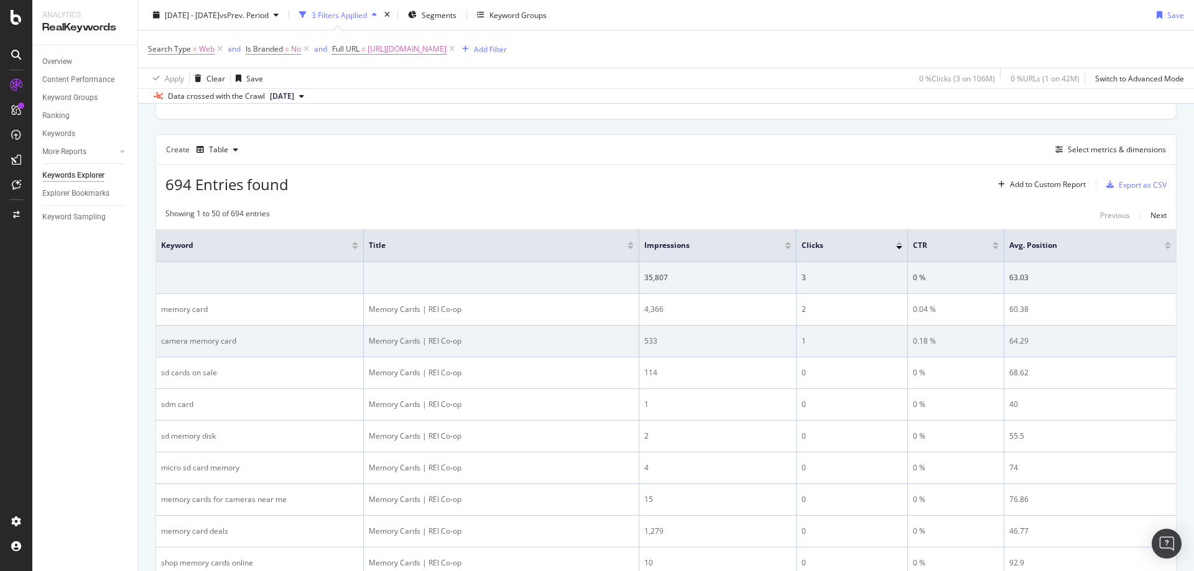
click at [198, 346] on div "camera memory card" at bounding box center [259, 341] width 197 height 11
drag, startPoint x: 160, startPoint y: 342, endPoint x: 244, endPoint y: 339, distance: 84.0
click at [244, 339] on td "camera memory card" at bounding box center [260, 342] width 208 height 32
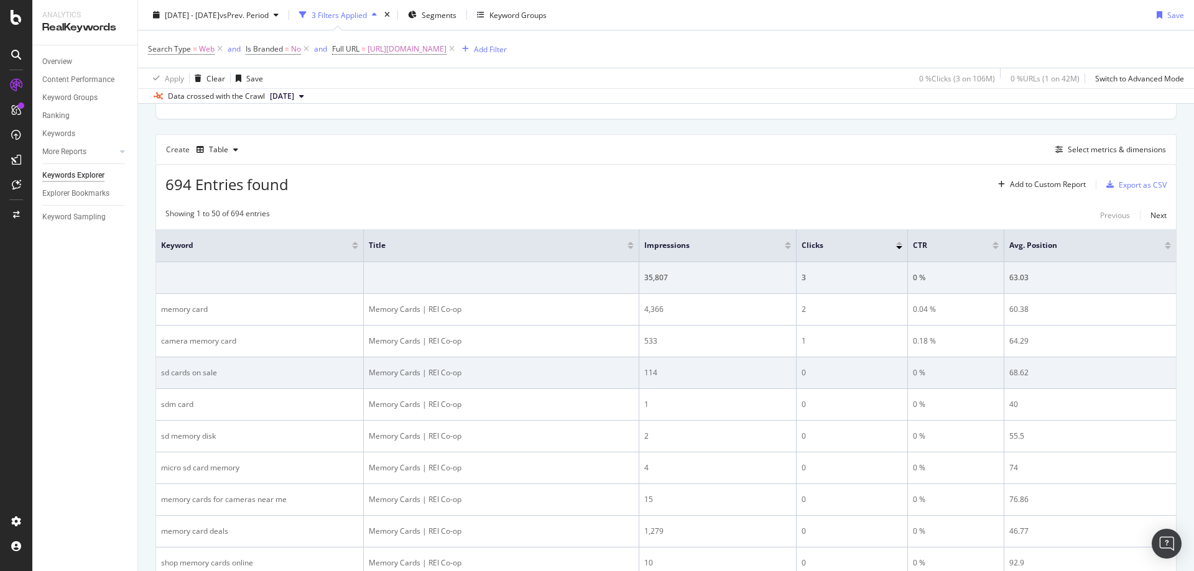
click at [185, 375] on div "sd cards on sale" at bounding box center [259, 372] width 197 height 11
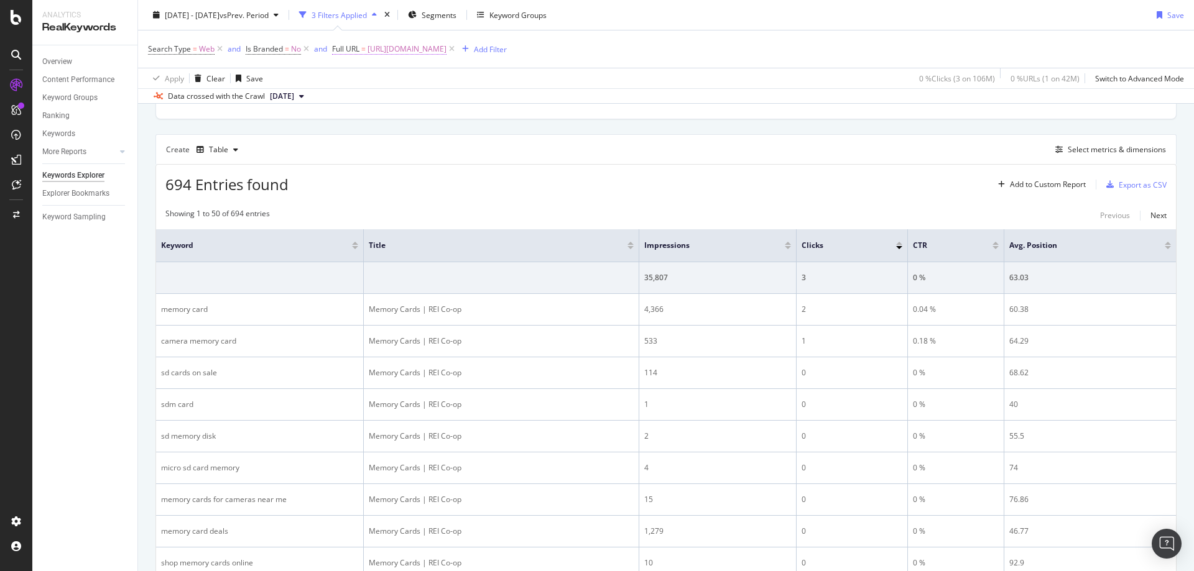
click at [415, 46] on span "https://www.rei.com/c/memory-cards" at bounding box center [406, 48] width 79 height 17
click at [410, 101] on input "https://www.rei.com/c/memory-cards" at bounding box center [403, 101] width 118 height 20
paste input "usic-device"
type input "[URL][DOMAIN_NAME]"
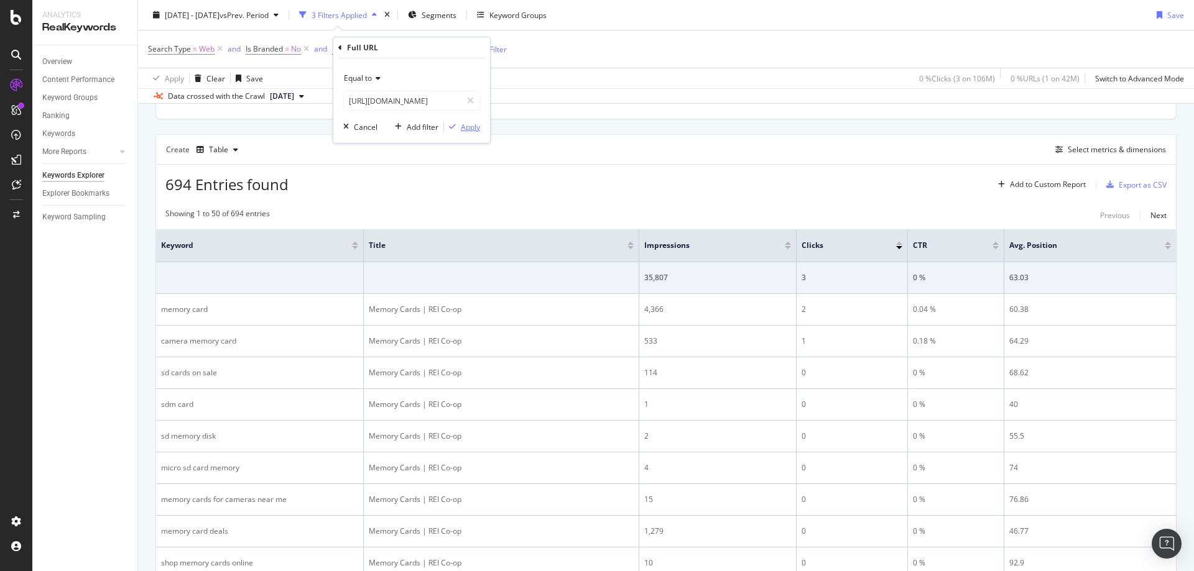
click at [474, 127] on div "Apply" at bounding box center [470, 127] width 19 height 11
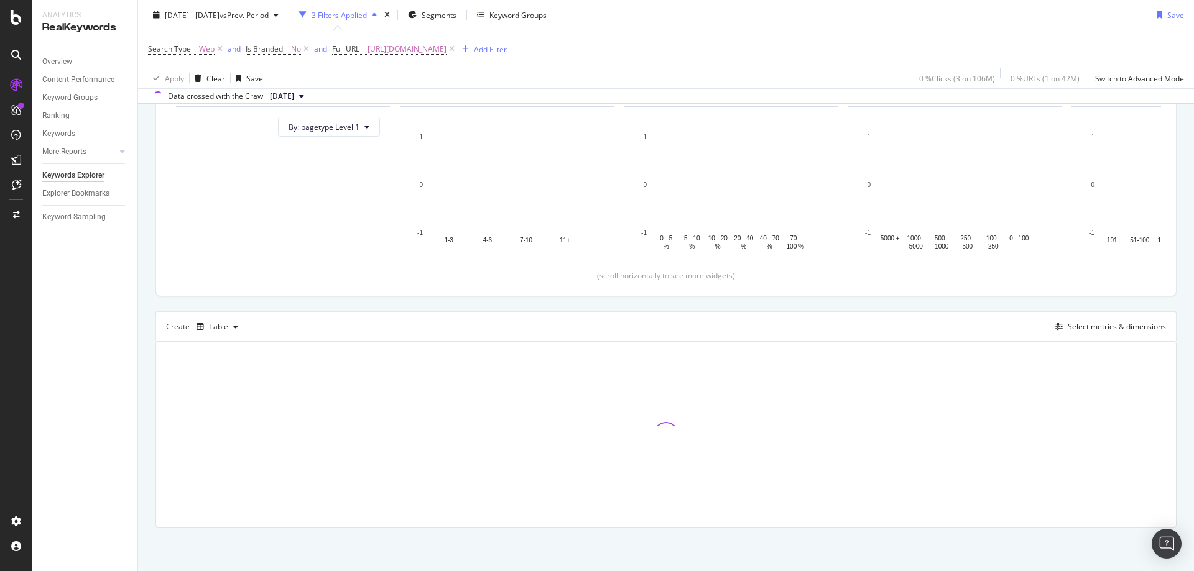
scroll to position [134, 0]
drag, startPoint x: 432, startPoint y: 62, endPoint x: 433, endPoint y: 52, distance: 9.4
click at [432, 62] on div "Search Type = Web and Is Branded = No and Full URL = https://www.rei.com/c/musi…" at bounding box center [666, 48] width 1036 height 37
click at [433, 52] on span "[URL][DOMAIN_NAME]" at bounding box center [406, 48] width 79 height 17
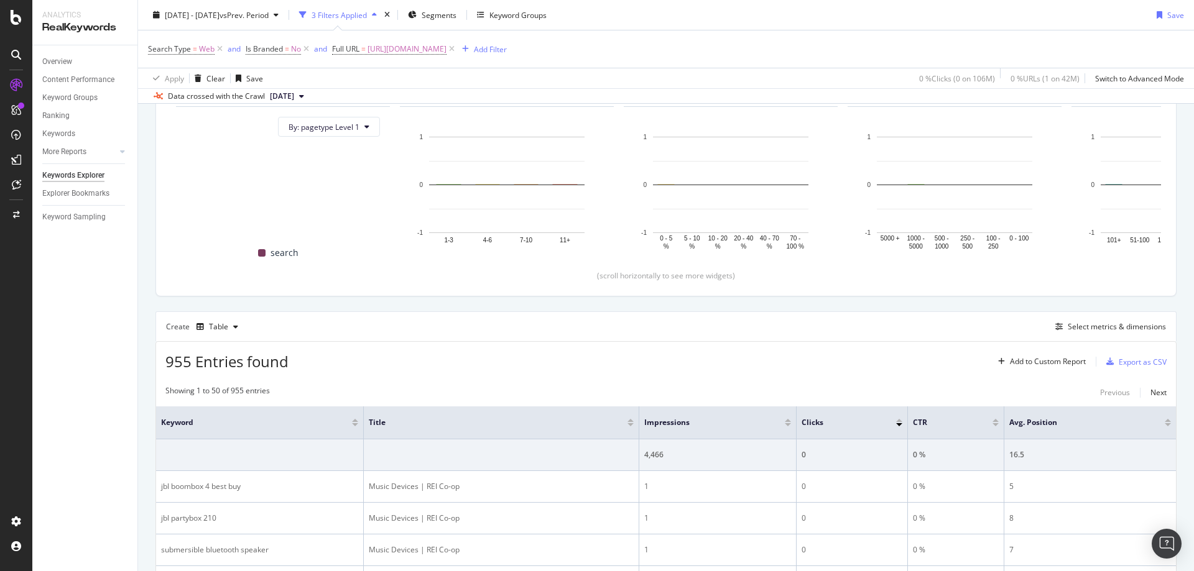
scroll to position [311, 0]
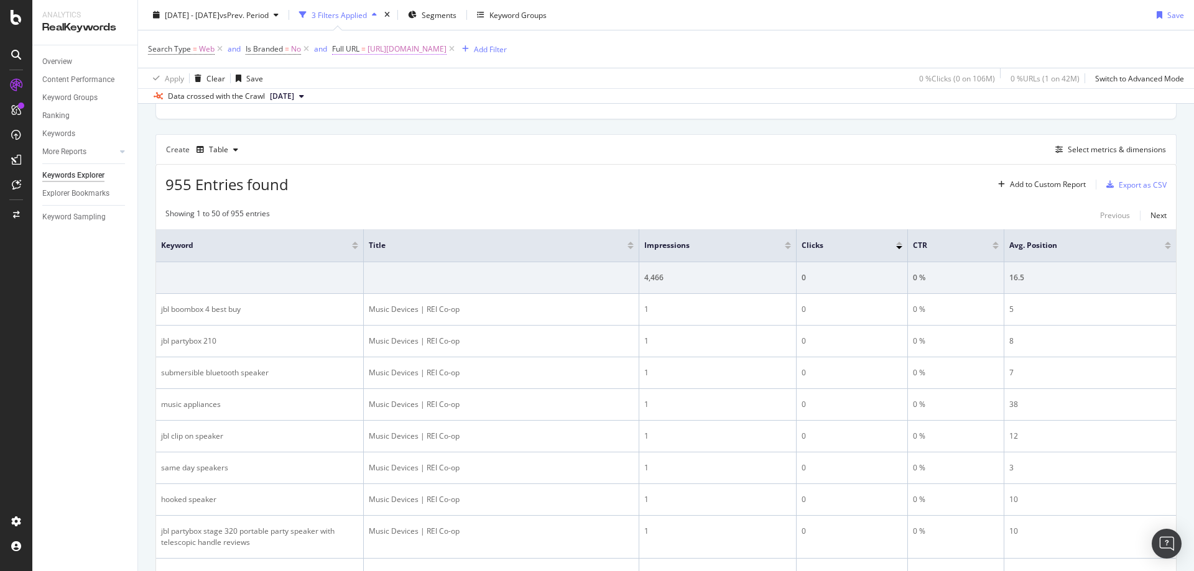
click at [423, 47] on span "[URL][DOMAIN_NAME]" at bounding box center [406, 48] width 79 height 17
click at [408, 96] on input "[URL][DOMAIN_NAME]" at bounding box center [403, 101] width 118 height 20
paste input "headphon"
type input "https://www.rei.com/c/headphones"
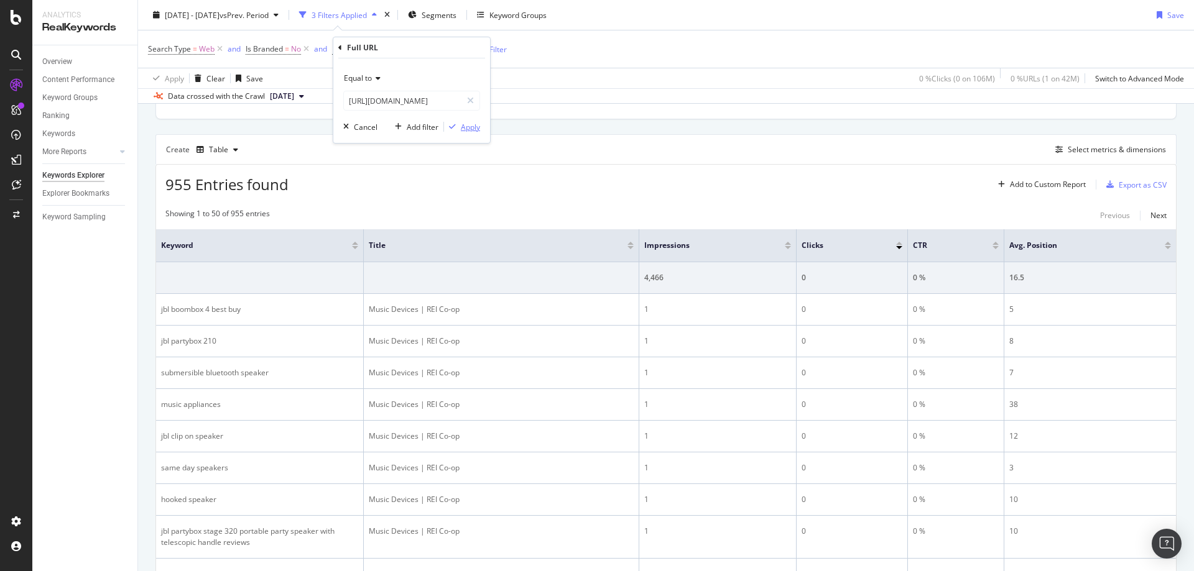
click at [465, 131] on div "Apply" at bounding box center [470, 127] width 19 height 11
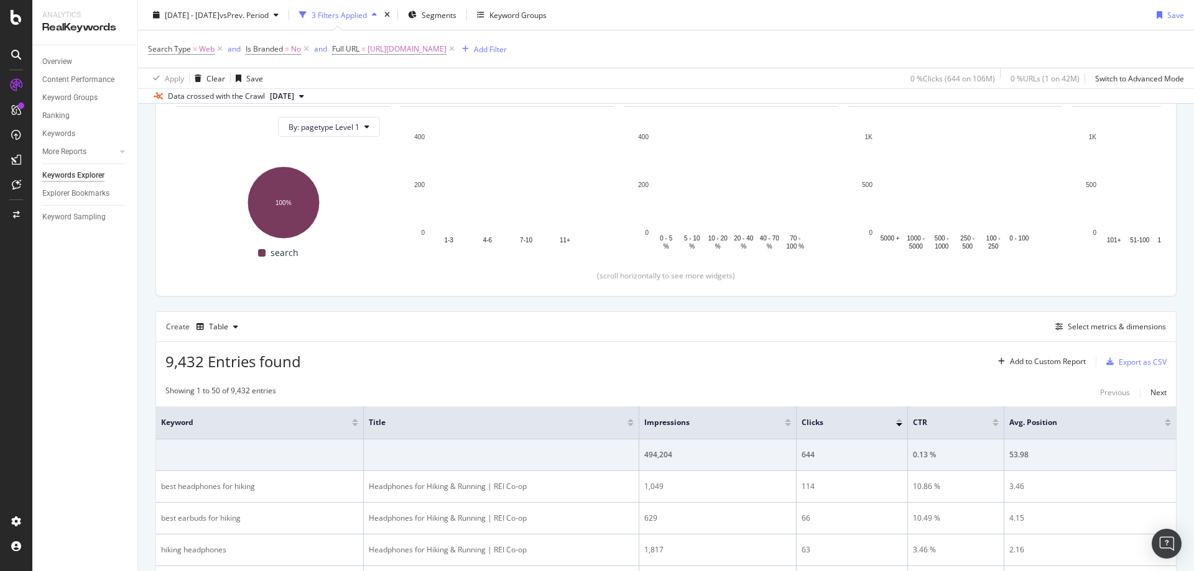
scroll to position [311, 0]
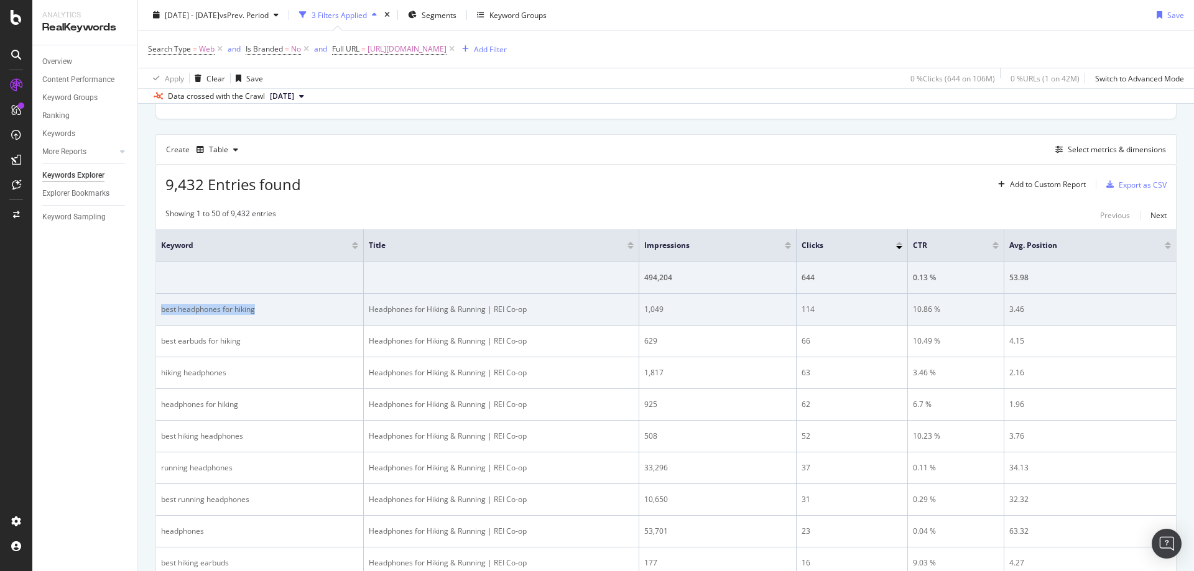
drag, startPoint x: 279, startPoint y: 313, endPoint x: 161, endPoint y: 316, distance: 117.5
click at [161, 316] on td "best headphones for hiking" at bounding box center [260, 310] width 208 height 32
drag, startPoint x: 382, startPoint y: 319, endPoint x: 374, endPoint y: 315, distance: 8.3
click at [382, 318] on td "Headphones for Hiking & Running | REI Co-op" at bounding box center [501, 310] width 275 height 32
drag, startPoint x: 369, startPoint y: 310, endPoint x: 1031, endPoint y: 297, distance: 662.3
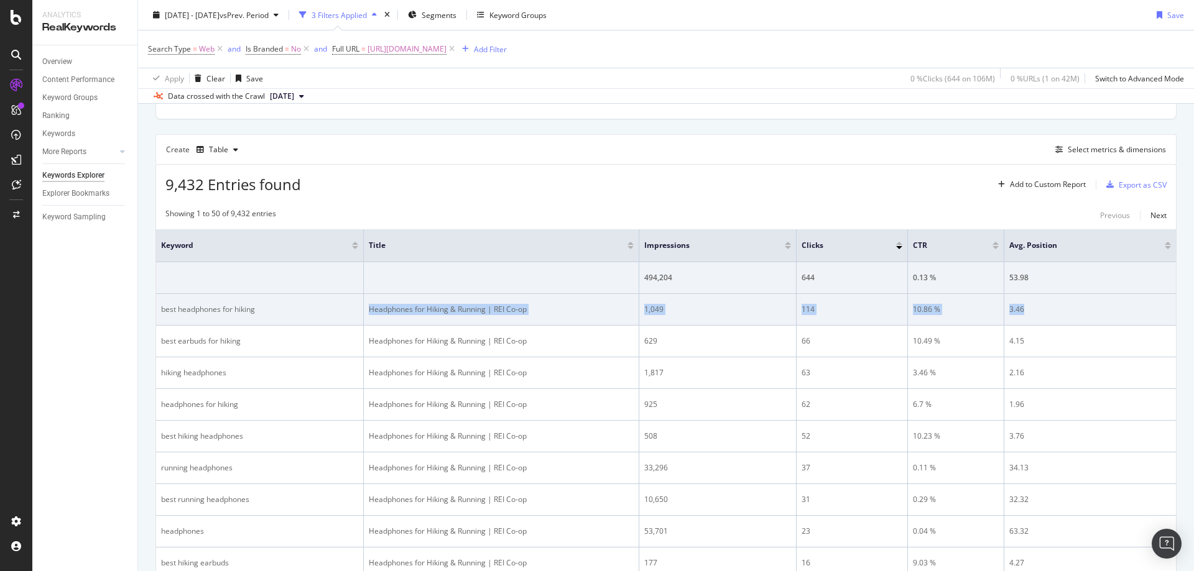
click at [1031, 297] on tr "best headphones for hiking Headphones for Hiking & Running | REI Co-op 1,049 11…" at bounding box center [666, 310] width 1020 height 32
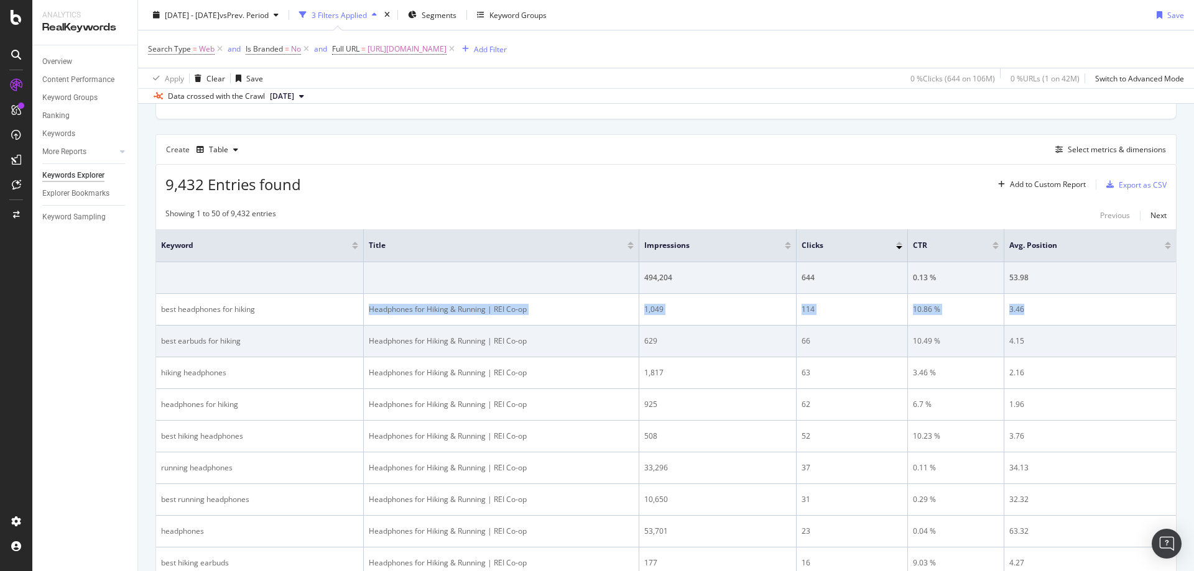
click at [500, 341] on div "Headphones for Hiking & Running | REI Co-op" at bounding box center [501, 341] width 265 height 11
drag, startPoint x: 240, startPoint y: 346, endPoint x: 162, endPoint y: 344, distance: 77.7
click at [162, 344] on div "best earbuds for hiking" at bounding box center [259, 341] width 197 height 11
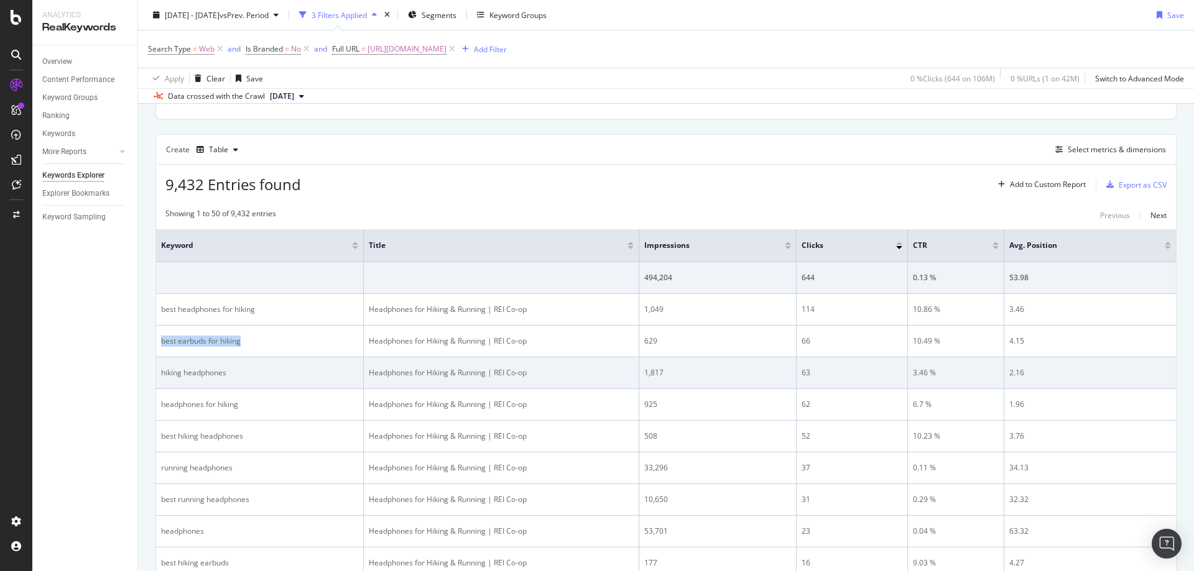
drag, startPoint x: 514, startPoint y: 374, endPoint x: 413, endPoint y: 366, distance: 101.0
click at [512, 374] on div "Headphones for Hiking & Running | REI Co-op" at bounding box center [501, 372] width 265 height 11
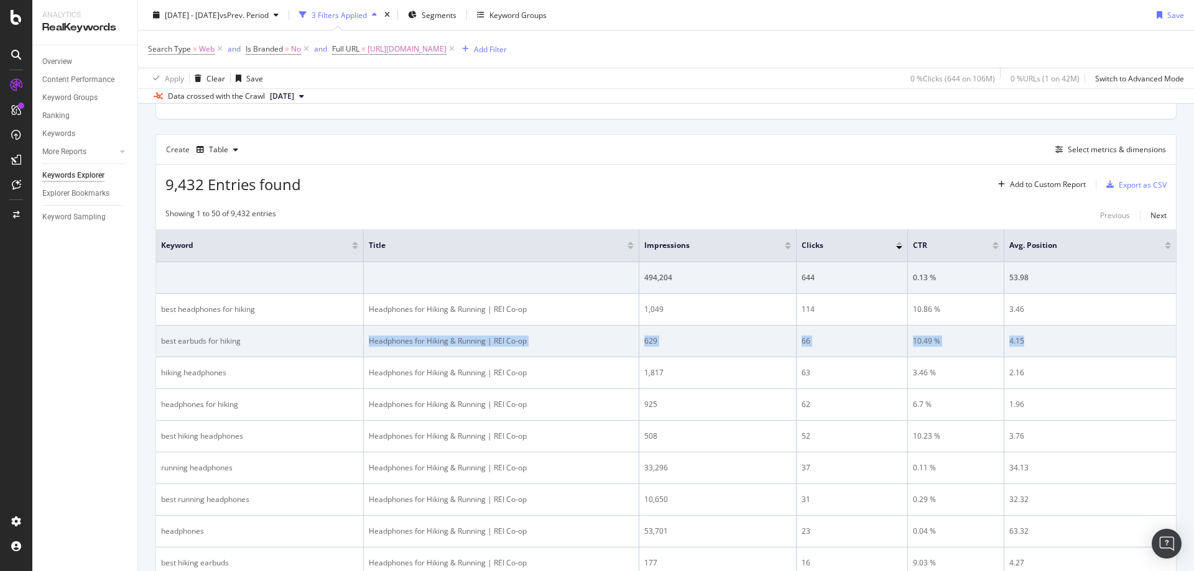
drag, startPoint x: 367, startPoint y: 342, endPoint x: 1027, endPoint y: 330, distance: 659.8
click at [1027, 330] on tr "best earbuds for hiking Headphones for Hiking & Running | REI Co-op 629 66 10.4…" at bounding box center [666, 342] width 1020 height 32
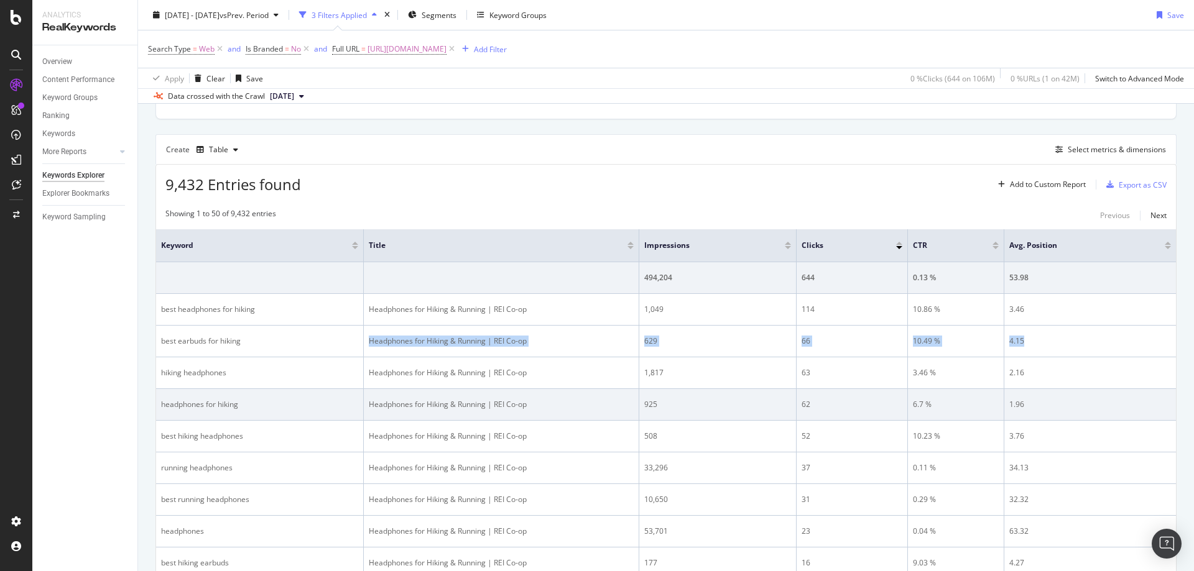
click at [346, 418] on td "headphones for hiking" at bounding box center [260, 405] width 208 height 32
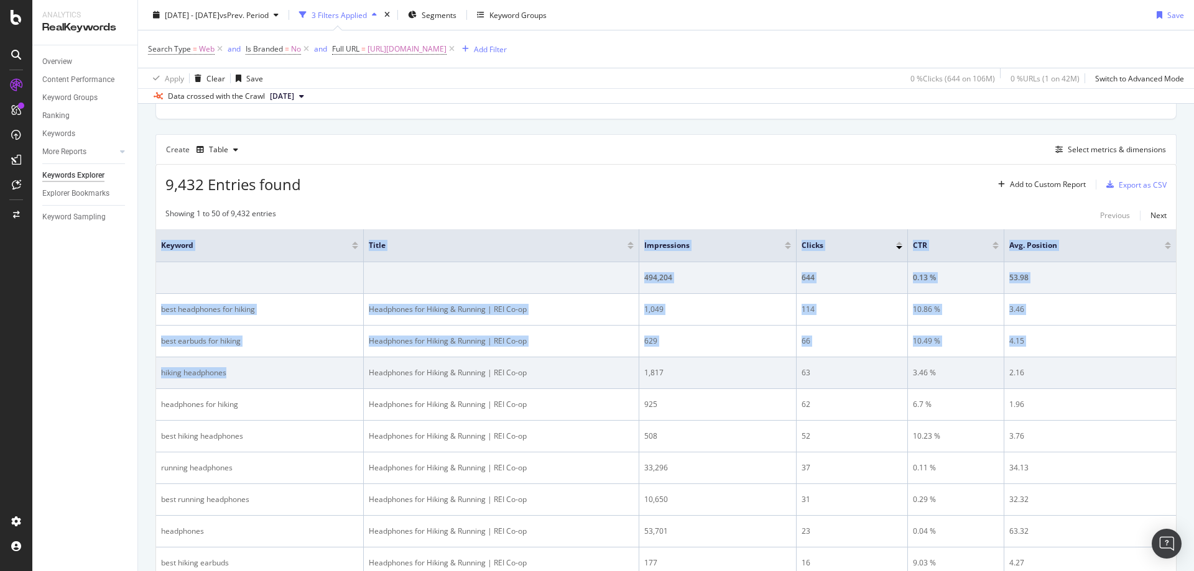
drag, startPoint x: 160, startPoint y: 371, endPoint x: 233, endPoint y: 371, distance: 72.7
click at [206, 372] on div "hiking headphones" at bounding box center [259, 372] width 197 height 11
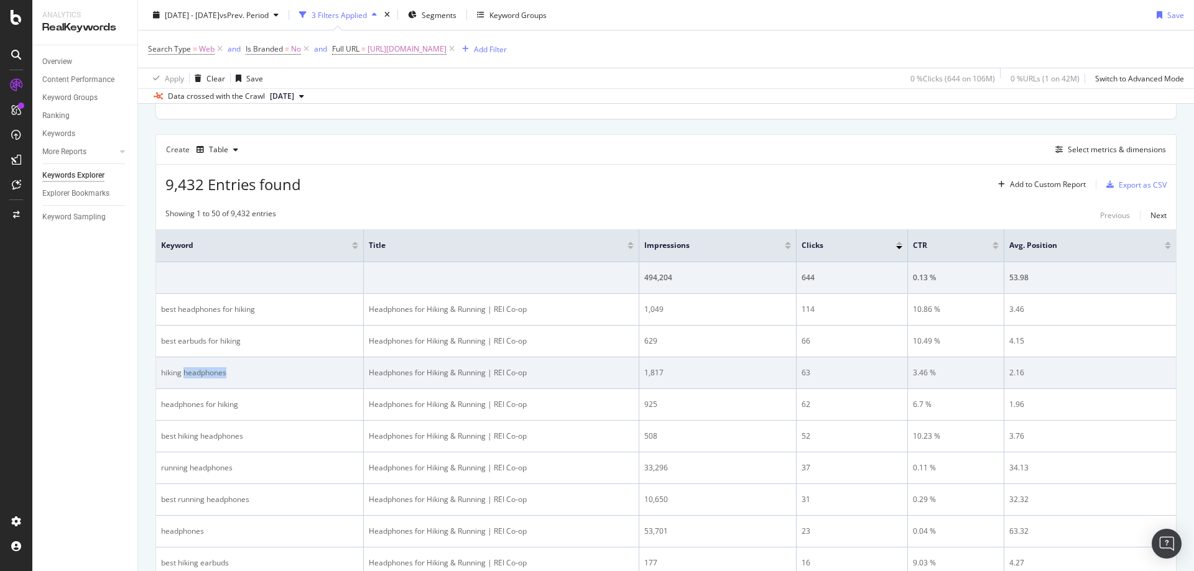
click at [206, 372] on div "hiking headphones" at bounding box center [259, 372] width 197 height 11
drag, startPoint x: 688, startPoint y: 380, endPoint x: 507, endPoint y: 377, distance: 181.6
click at [688, 380] on td "1,817" at bounding box center [717, 373] width 157 height 32
drag, startPoint x: 366, startPoint y: 372, endPoint x: 1043, endPoint y: 367, distance: 677.1
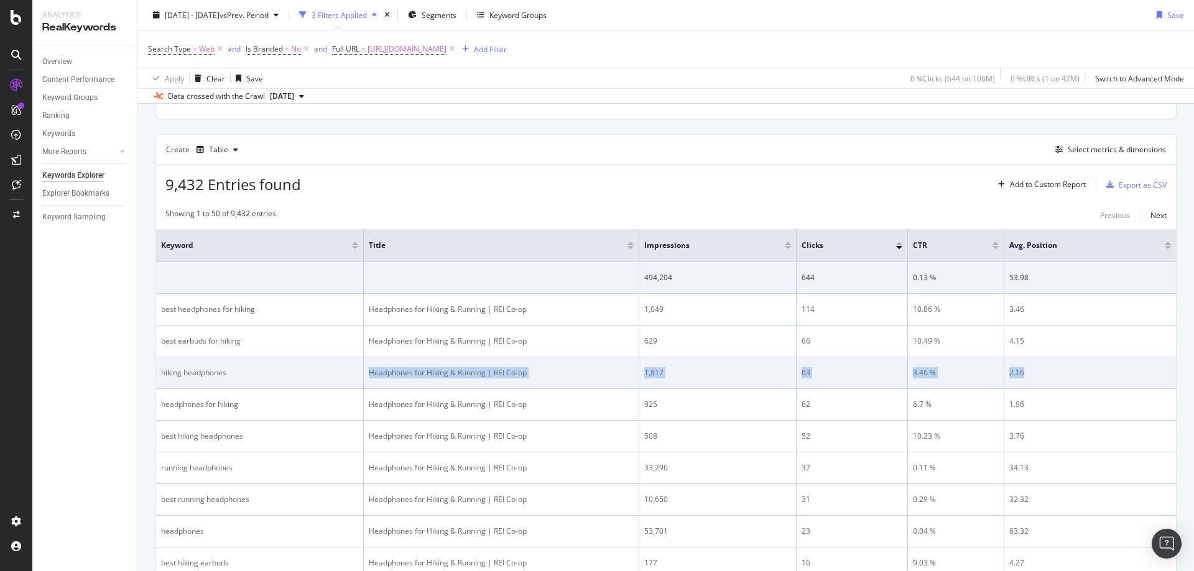
click at [1042, 367] on tr "hiking headphones Headphones for Hiking & Running | REI Co-op 1,817 63 3.46 % 2…" at bounding box center [666, 373] width 1020 height 32
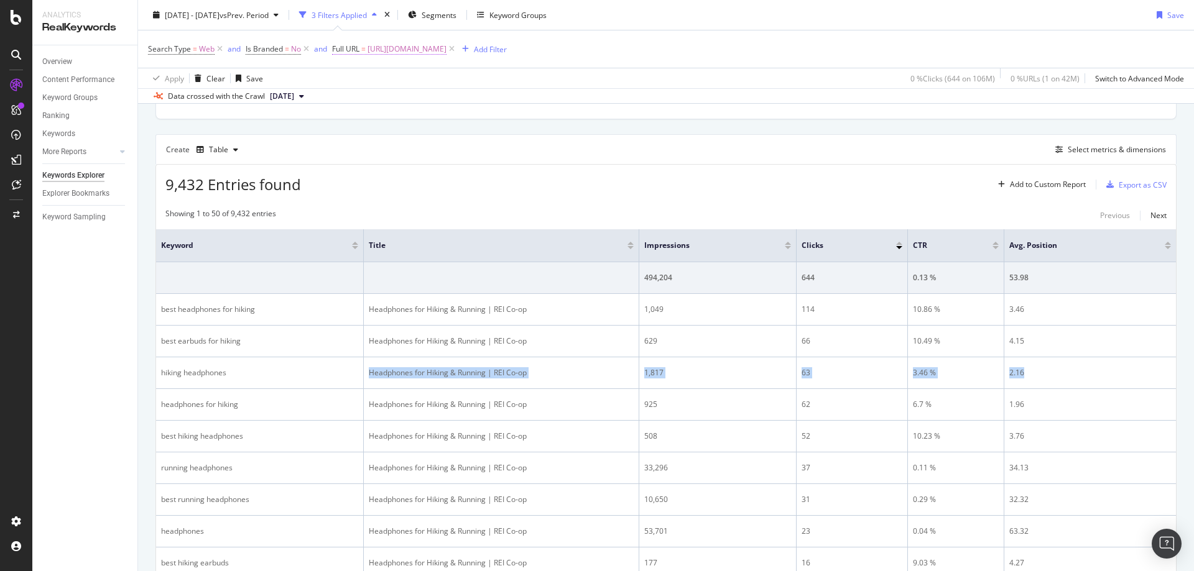
click at [446, 53] on span "https://www.rei.com/c/headphones" at bounding box center [406, 48] width 79 height 17
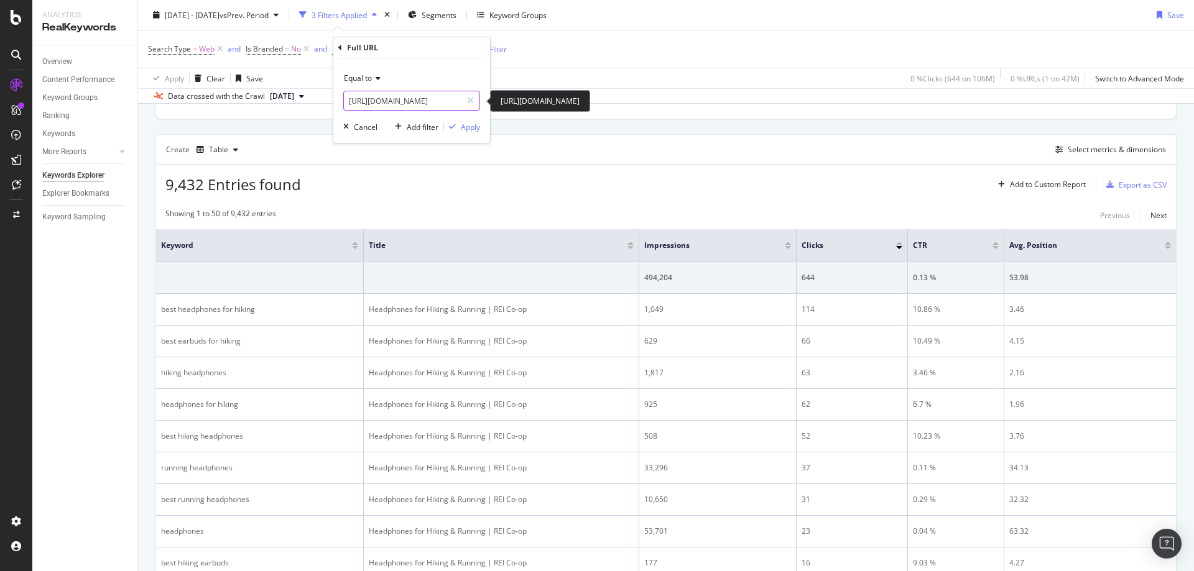
click at [429, 101] on input "https://www.rei.com/c/headphones" at bounding box center [403, 101] width 118 height 20
paste input "small-storage-bottl"
type input "https://www.rei.com/c/small-storage-bottles"
click at [470, 128] on div "Apply" at bounding box center [470, 127] width 19 height 11
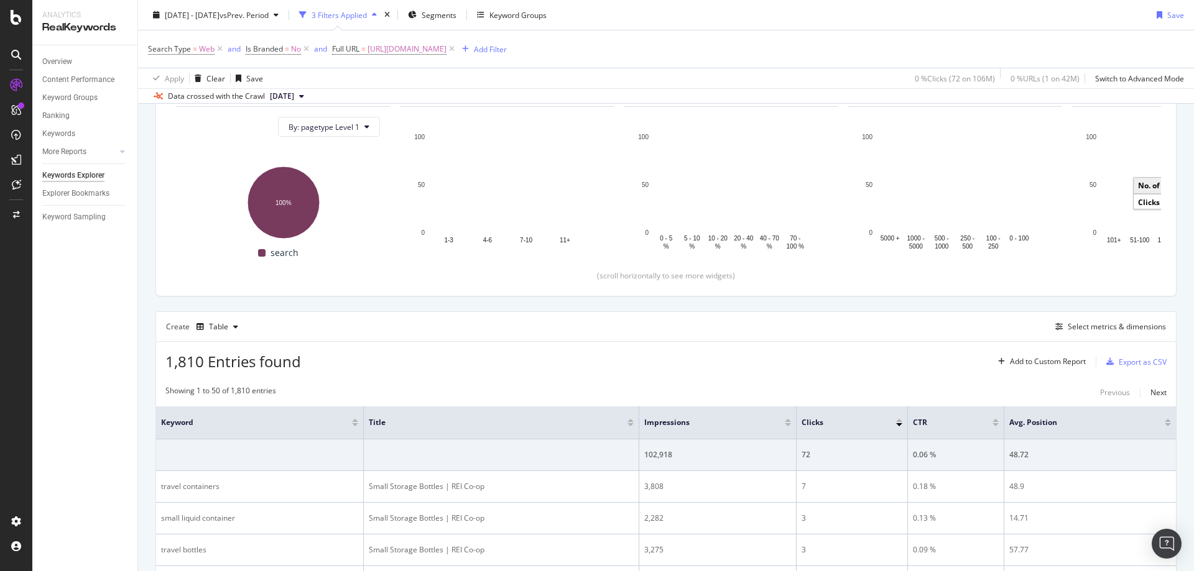
scroll to position [311, 0]
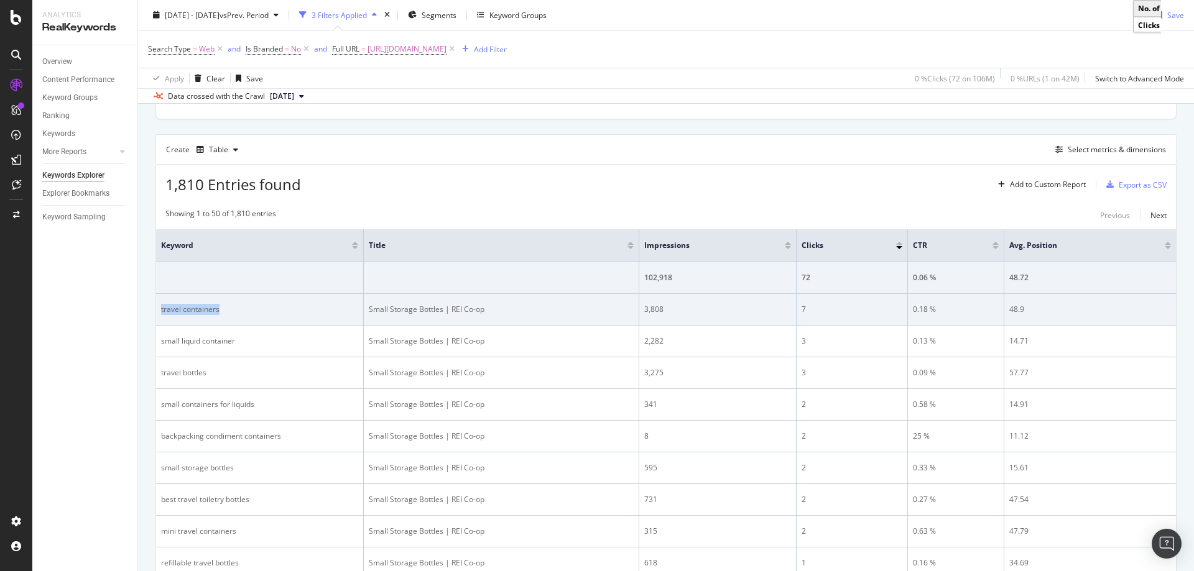
drag, startPoint x: 244, startPoint y: 311, endPoint x: 162, endPoint y: 310, distance: 82.7
click at [162, 310] on div "travel containers" at bounding box center [259, 309] width 197 height 11
click at [565, 321] on td "Small Storage Bottles | REI Co-op" at bounding box center [501, 310] width 275 height 32
drag, startPoint x: 365, startPoint y: 310, endPoint x: 1037, endPoint y: 305, distance: 672.1
click at [1037, 305] on tr "travel containers Small Storage Bottles | REI Co-op 3,808 7 0.18 % 48.9" at bounding box center [666, 310] width 1020 height 32
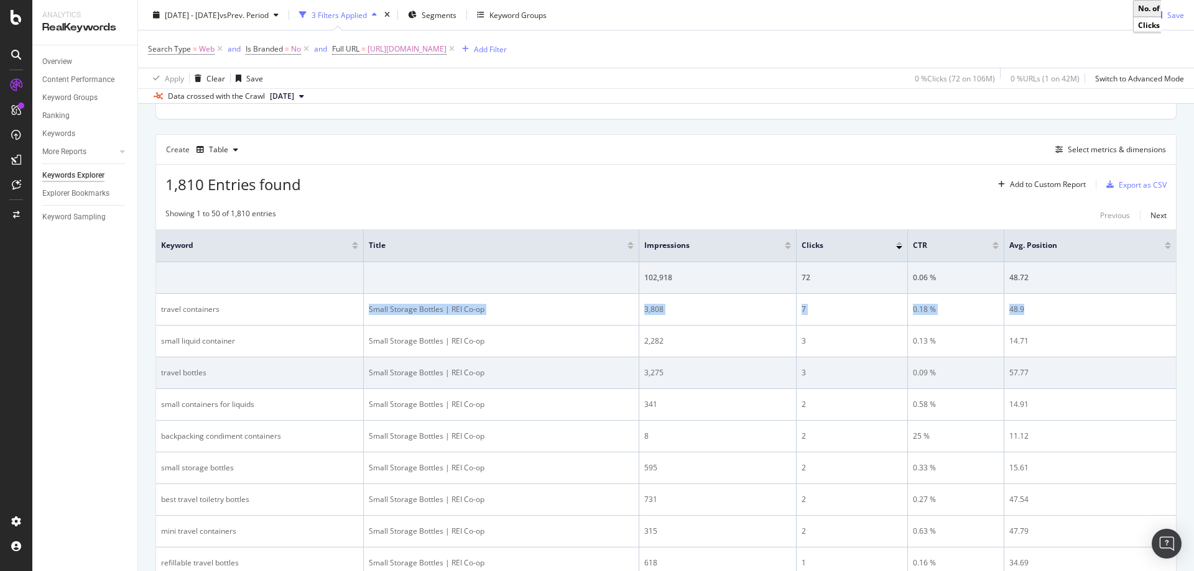
click at [427, 376] on div "Small Storage Bottles | REI Co-op" at bounding box center [501, 372] width 265 height 11
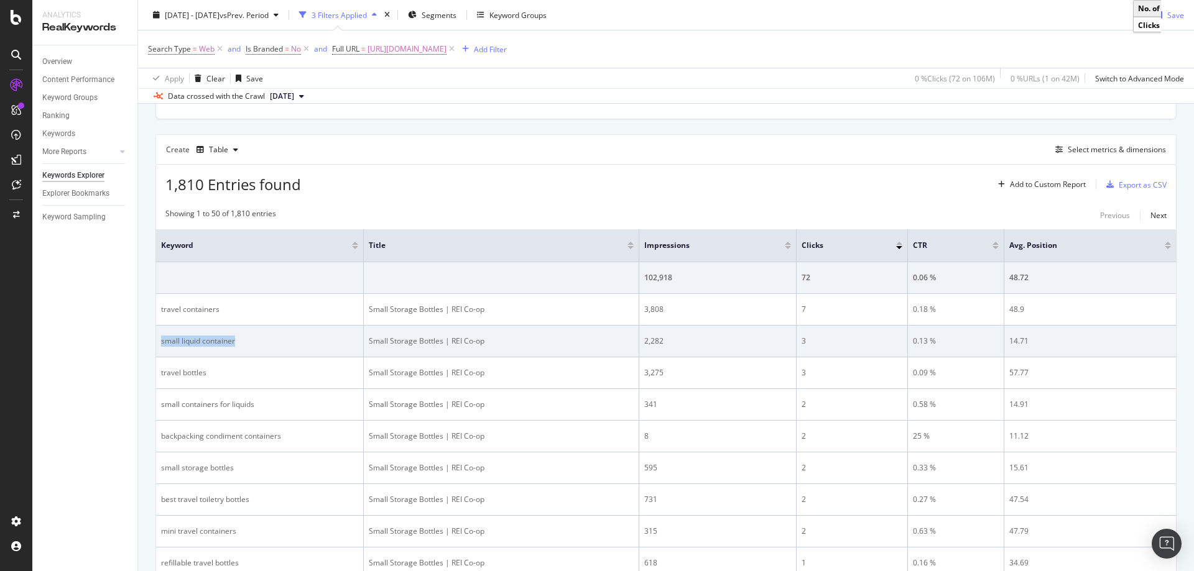
drag, startPoint x: 159, startPoint y: 342, endPoint x: 241, endPoint y: 341, distance: 81.4
click at [241, 341] on td "small liquid container" at bounding box center [260, 342] width 208 height 32
click at [382, 345] on div "Small Storage Bottles | REI Co-op" at bounding box center [501, 341] width 265 height 11
drag, startPoint x: 366, startPoint y: 343, endPoint x: 1033, endPoint y: 344, distance: 666.5
click at [1033, 344] on tr "small liquid container Small Storage Bottles | REI Co-op 2,282 3 0.13 % 14.71" at bounding box center [666, 342] width 1020 height 32
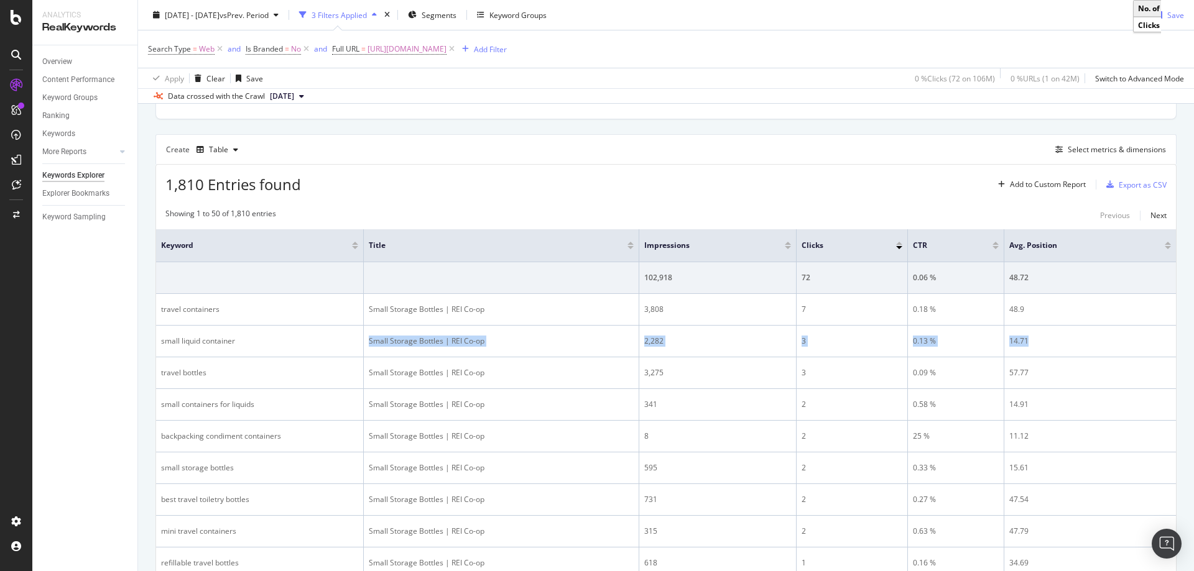
click at [454, 37] on div "Search Type = Web and Is Branded = No and Full URL = https://www.rei.com/c/smal…" at bounding box center [666, 48] width 1036 height 37
click at [446, 47] on span "https://www.rei.com/c/small-storage-bottles" at bounding box center [406, 48] width 79 height 17
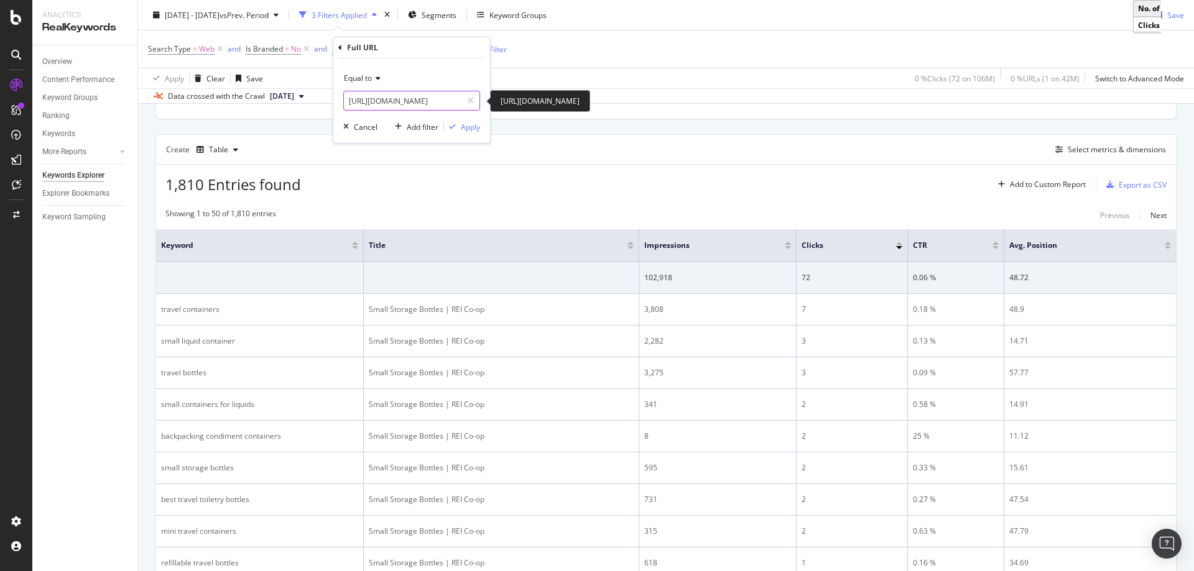
click at [446, 98] on input "https://www.rei.com/c/small-storage-bottles" at bounding box center [403, 101] width 118 height 20
paste input "anti-chafing-balm"
type input "https://www.rei.com/c/anti-chafing-balm"
click at [446, 43] on div "Full URL" at bounding box center [411, 47] width 147 height 21
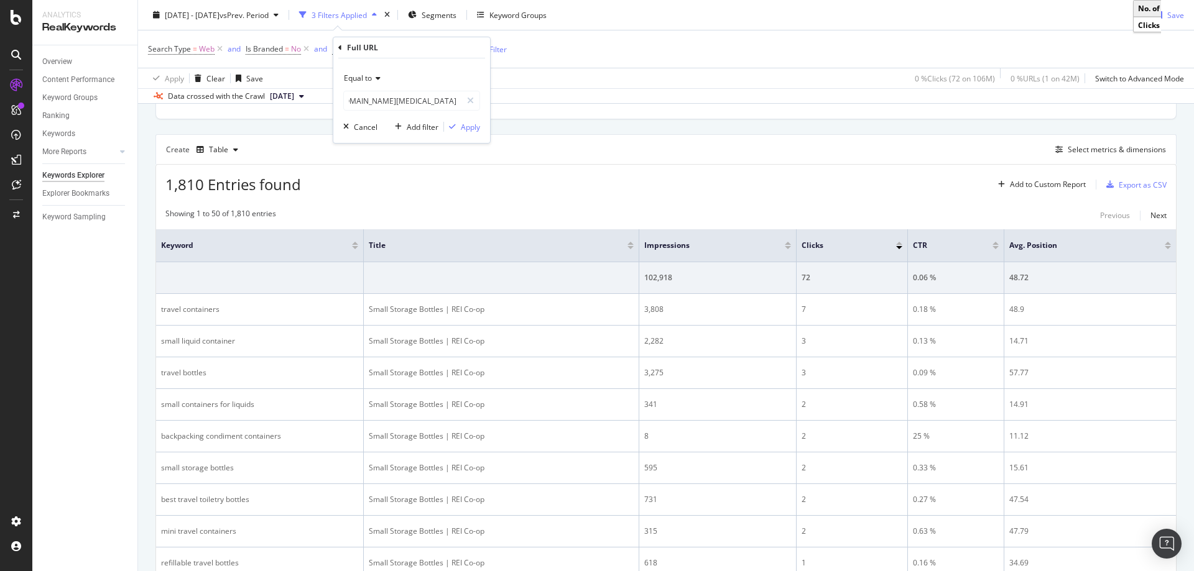
scroll to position [0, 0]
click at [466, 126] on div "Apply" at bounding box center [470, 127] width 19 height 11
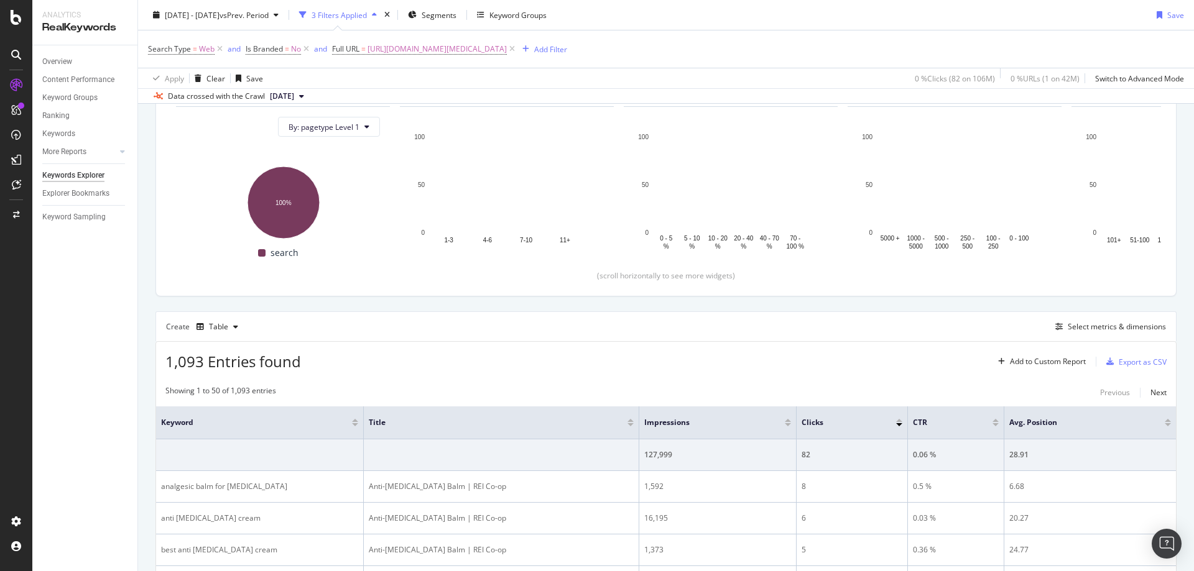
scroll to position [311, 0]
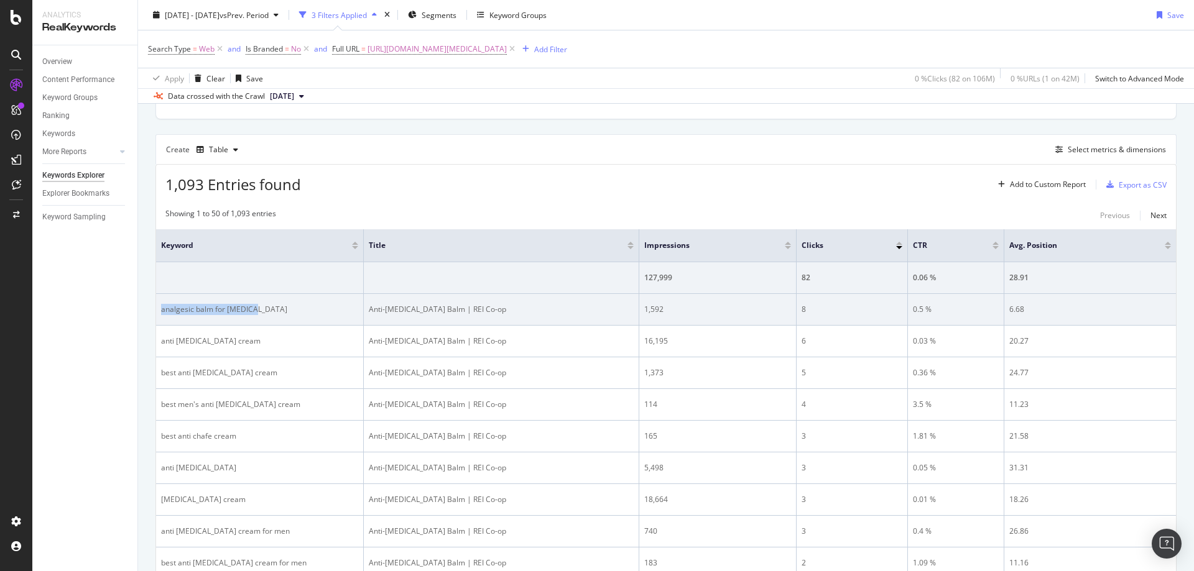
drag, startPoint x: 274, startPoint y: 316, endPoint x: 162, endPoint y: 311, distance: 112.0
click at [161, 311] on td "analgesic balm for chafing" at bounding box center [260, 310] width 208 height 32
click at [562, 323] on td "Anti-Chafing Balm | REI Co-op" at bounding box center [501, 310] width 275 height 32
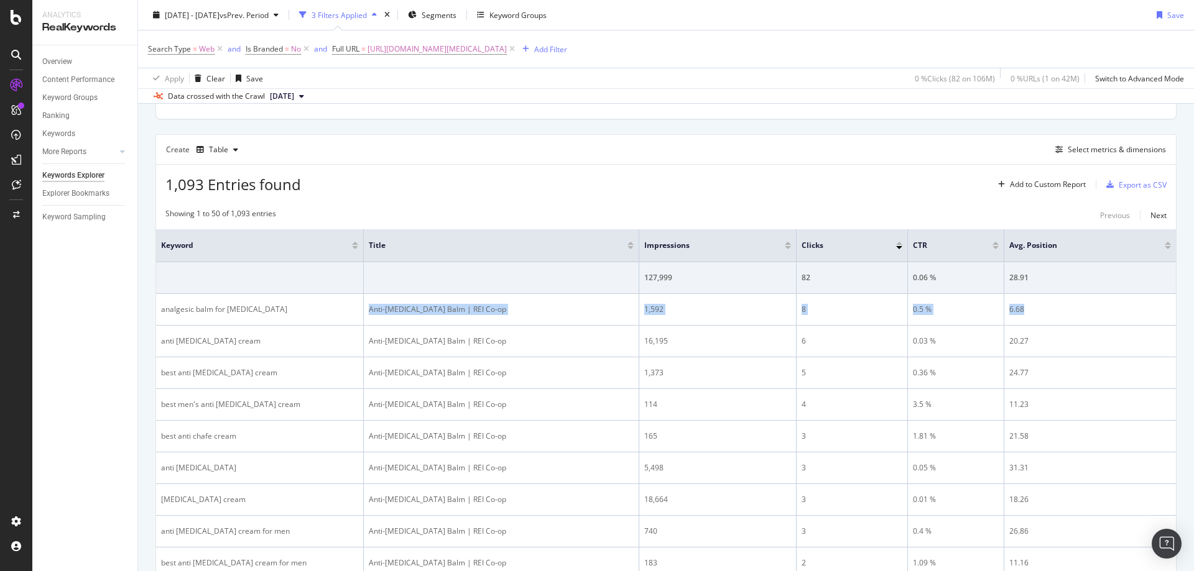
drag, startPoint x: 370, startPoint y: 308, endPoint x: 1181, endPoint y: 303, distance: 811.4
click at [1041, 307] on tr "analgesic balm for chafing Anti-Chafing Balm | REI Co-op 1,592 8 0.5 % 6.68" at bounding box center [666, 310] width 1020 height 32
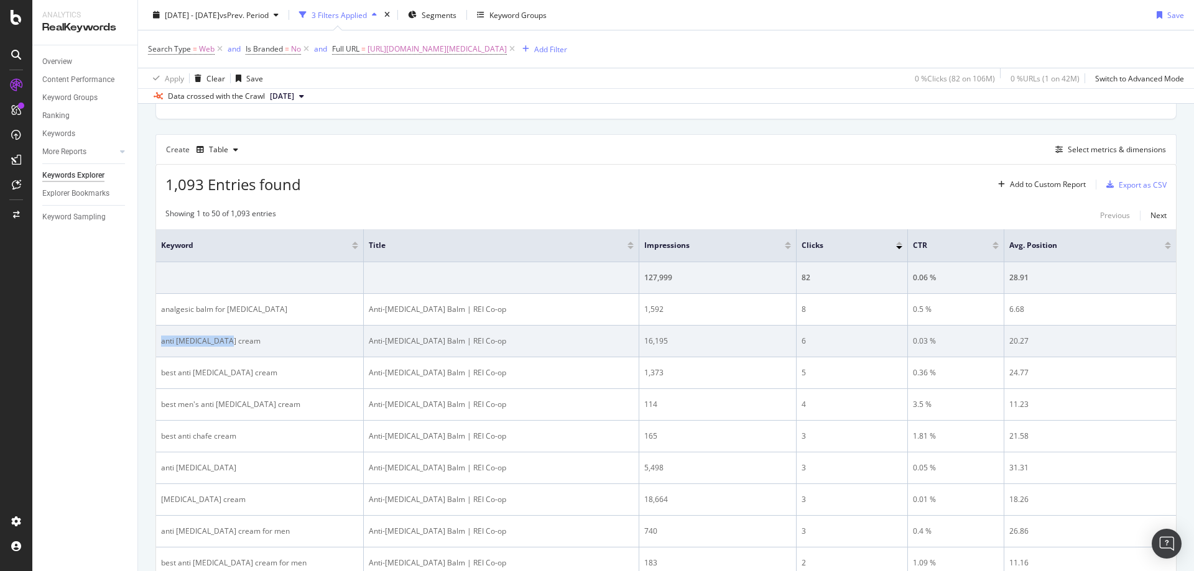
drag, startPoint x: 245, startPoint y: 347, endPoint x: 157, endPoint y: 344, distance: 88.3
click at [157, 344] on td "anti chafing cream" at bounding box center [260, 342] width 208 height 32
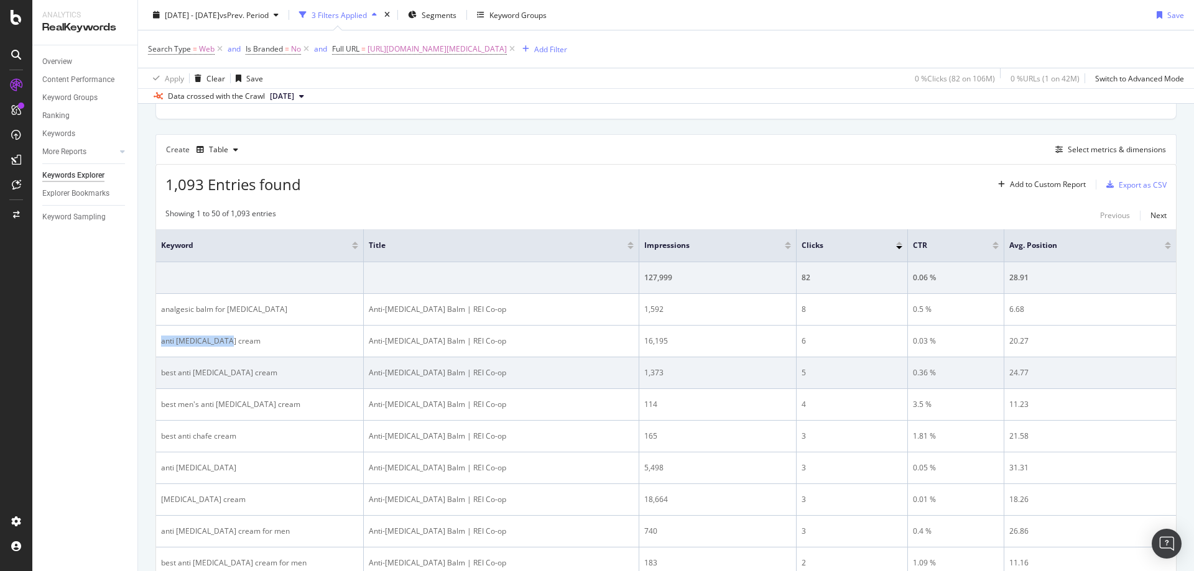
click at [612, 367] on div "Anti-Chafing Balm | REI Co-op" at bounding box center [501, 372] width 265 height 11
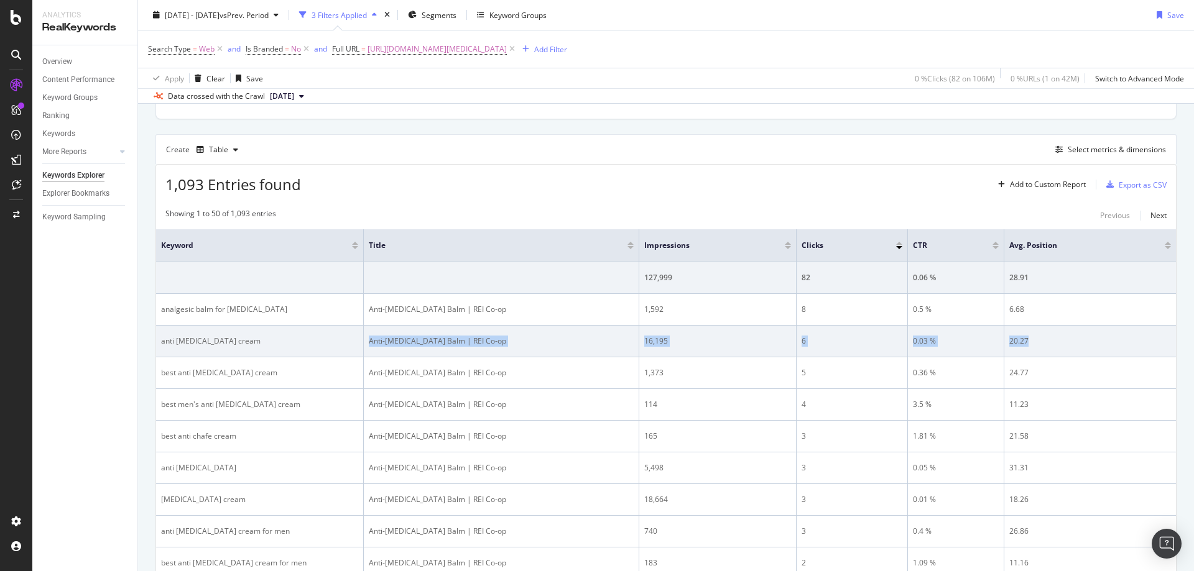
drag, startPoint x: 384, startPoint y: 343, endPoint x: 1111, endPoint y: 339, distance: 727.4
click at [1043, 346] on tr "anti chafing cream Anti-Chafing Balm | REI Co-op 16,195 6 0.03 % 20.27" at bounding box center [666, 342] width 1020 height 32
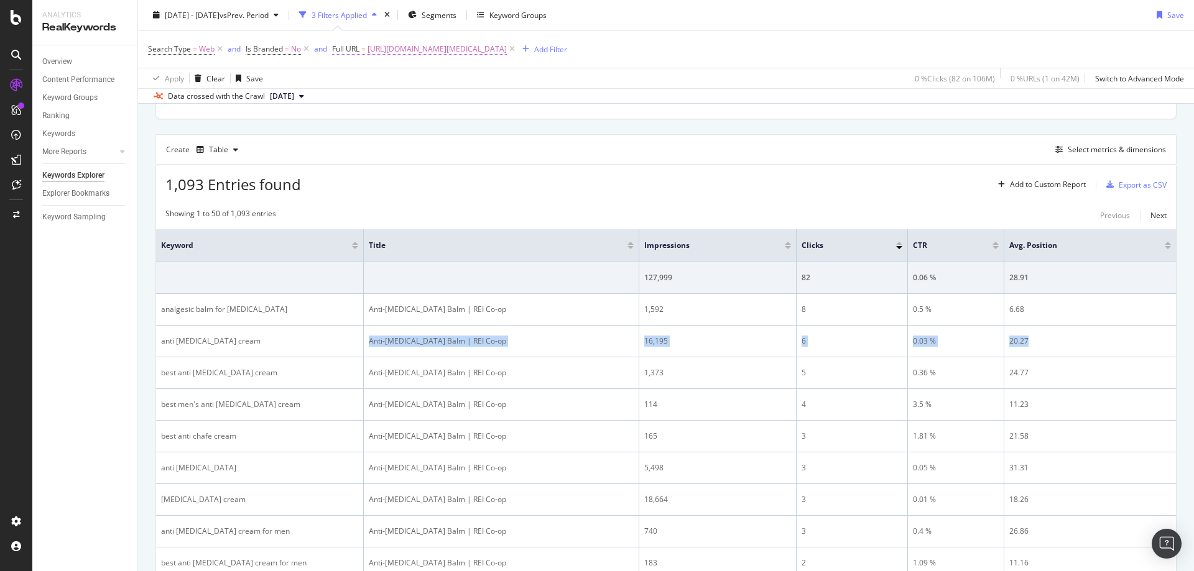
click at [484, 47] on span "https://www.rei.com/c/anti-chafing-balm" at bounding box center [436, 48] width 139 height 17
click at [432, 106] on input "https://www.rei.com/c/anti-chafing-balm" at bounding box center [403, 101] width 118 height 20
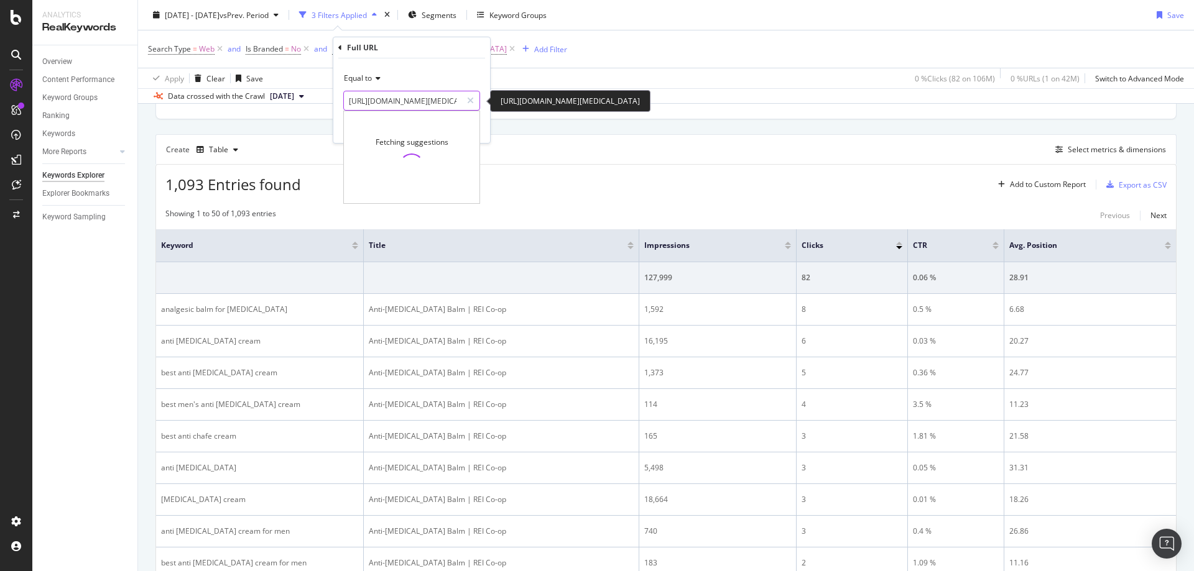
paste input "camp-mattresses/f/scd-deals"
type input "https://www.rei.com/c/camp-mattresses/f/scd-deals"
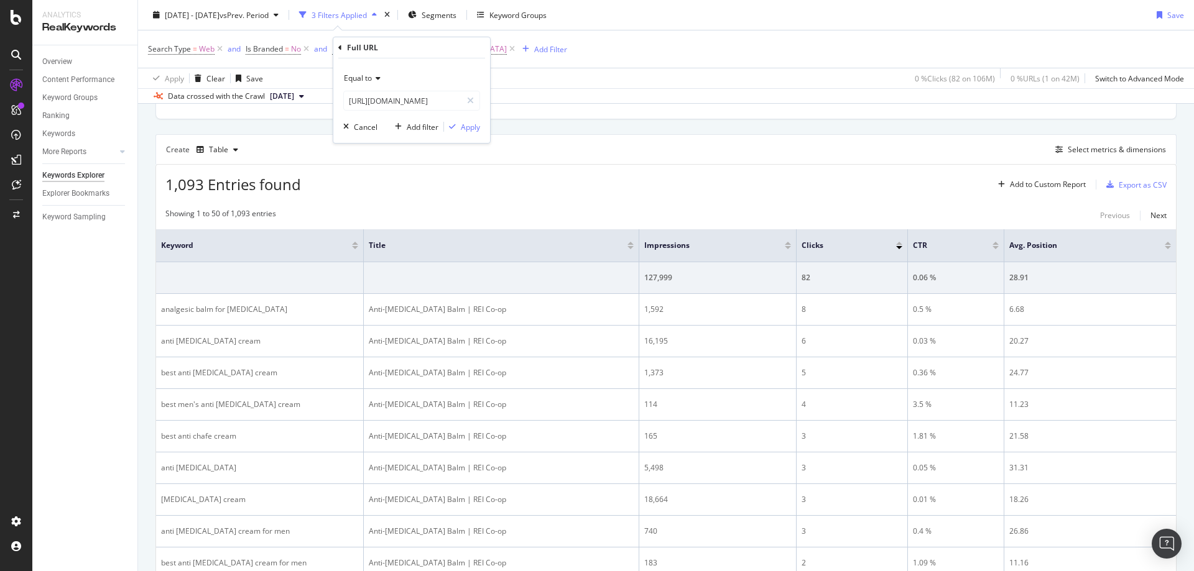
click at [446, 52] on div "Full URL" at bounding box center [411, 47] width 147 height 21
click at [477, 131] on div "Apply" at bounding box center [470, 127] width 19 height 11
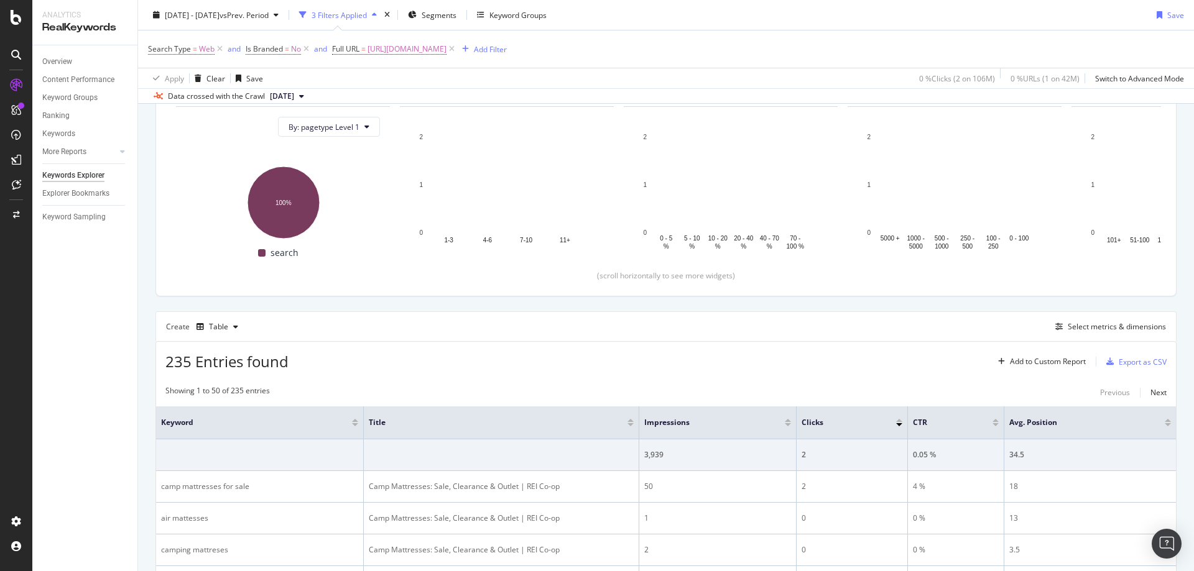
scroll to position [311, 0]
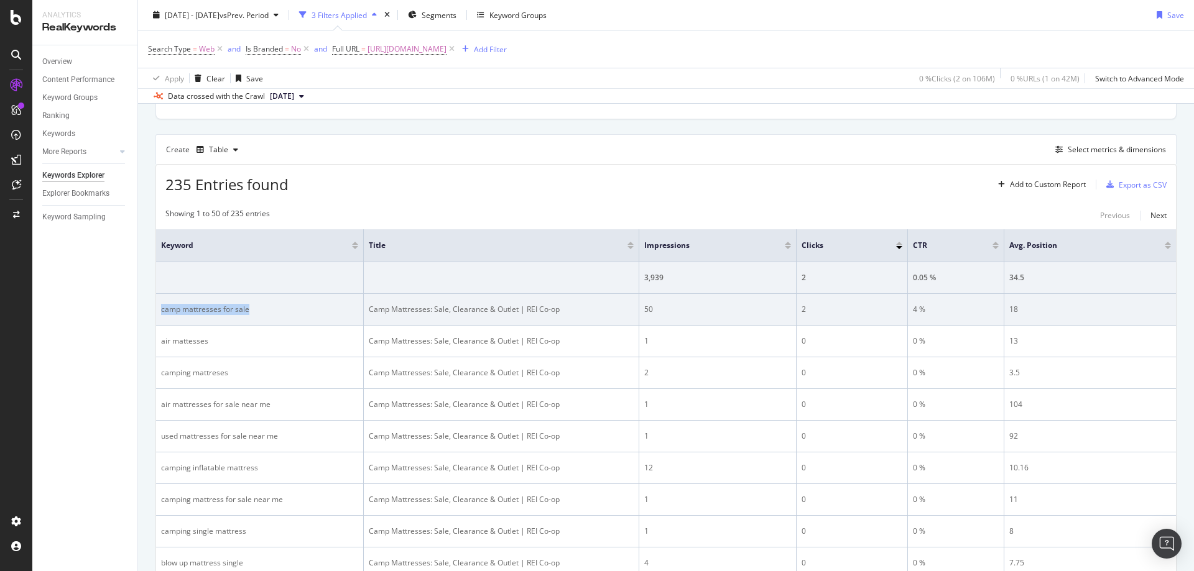
drag, startPoint x: 258, startPoint y: 309, endPoint x: 161, endPoint y: 311, distance: 97.0
click at [161, 311] on div "camp mattresses for sale" at bounding box center [259, 309] width 197 height 11
click at [257, 310] on div "camp mattresses for sale" at bounding box center [259, 309] width 197 height 11
click at [221, 318] on td "camp mattresses for sale" at bounding box center [260, 310] width 208 height 32
click at [221, 310] on div "camp mattresses for sale" at bounding box center [259, 309] width 197 height 11
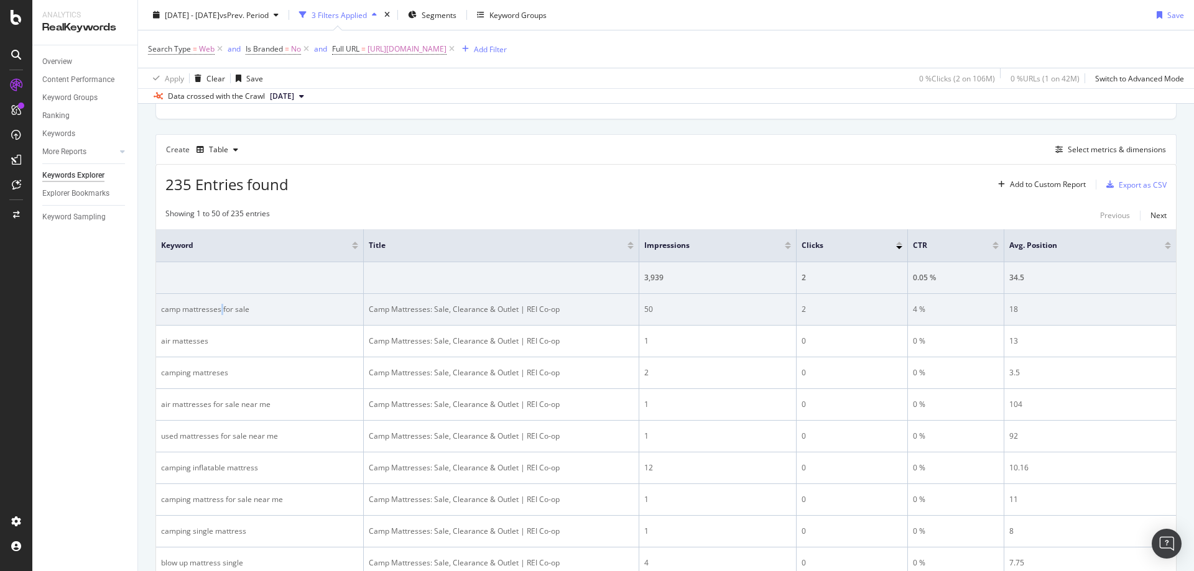
click at [221, 310] on div "camp mattresses for sale" at bounding box center [259, 309] width 197 height 11
click at [629, 317] on td "Camp Mattresses: Sale, Clearance & Outlet | REI Co-op" at bounding box center [501, 310] width 275 height 32
drag, startPoint x: 363, startPoint y: 309, endPoint x: 1115, endPoint y: 320, distance: 752.4
click at [1029, 313] on tr "camp mattresses for sale Camp Mattresses: Sale, Clearance & Outlet | REI Co-op …" at bounding box center [666, 310] width 1020 height 32
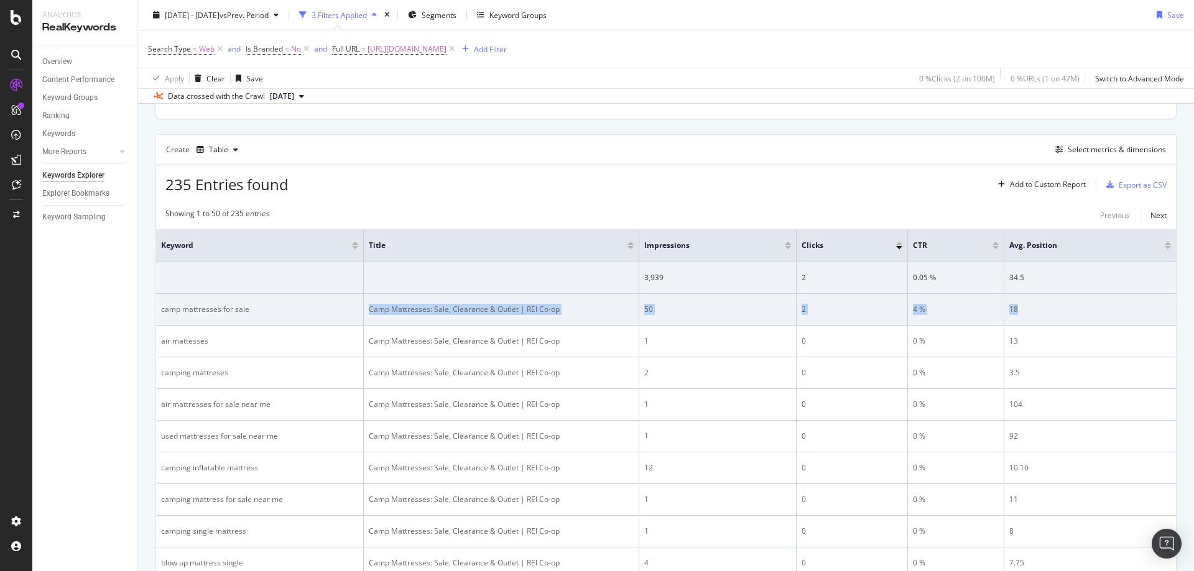
drag, startPoint x: 734, startPoint y: 294, endPoint x: 669, endPoint y: 295, distance: 65.3
click at [734, 294] on td "50" at bounding box center [717, 310] width 157 height 32
click at [446, 305] on div "Camp Mattresses: Sale, Clearance & Outlet | REI Co-op" at bounding box center [501, 309] width 265 height 11
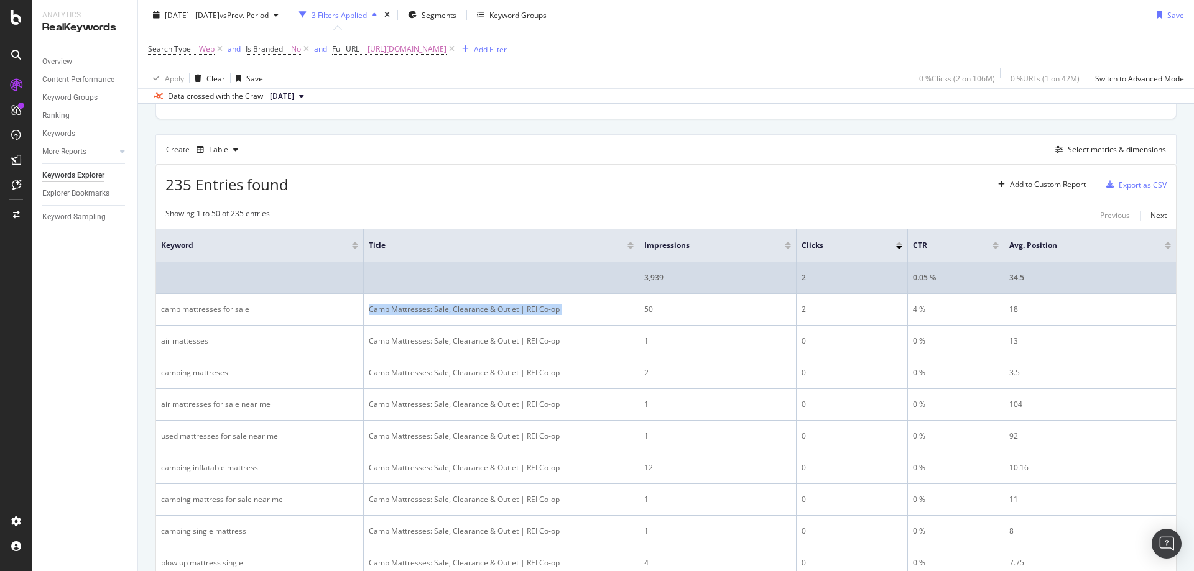
drag, startPoint x: 690, startPoint y: 279, endPoint x: 647, endPoint y: 287, distance: 44.3
click at [690, 279] on div "3,939" at bounding box center [717, 277] width 147 height 11
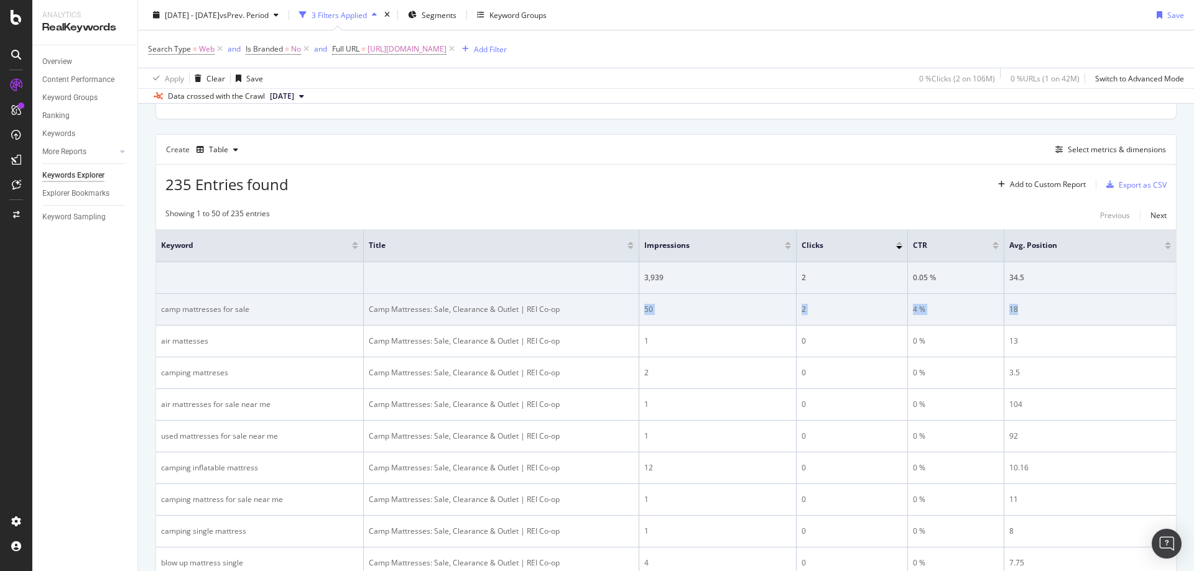
drag, startPoint x: 643, startPoint y: 298, endPoint x: 1036, endPoint y: 310, distance: 393.7
click at [1036, 310] on tr "camp mattresses for sale Camp Mattresses: Sale, Clearance & Outlet | REI Co-op …" at bounding box center [666, 310] width 1020 height 32
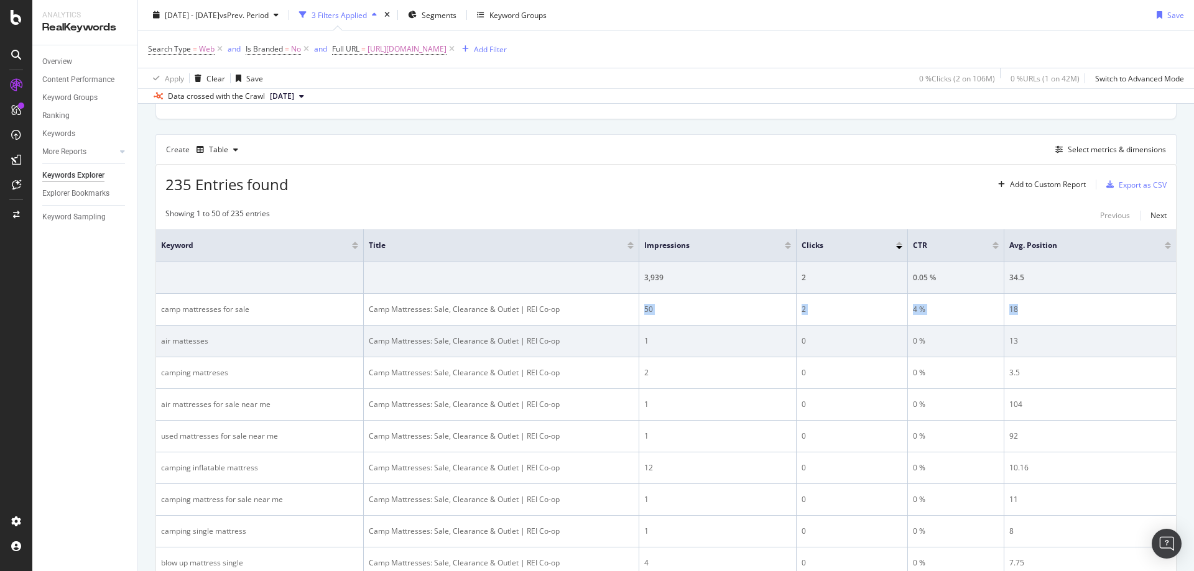
click at [254, 325] on td "camp mattresses for sale" at bounding box center [260, 310] width 208 height 32
drag, startPoint x: 221, startPoint y: 336, endPoint x: 163, endPoint y: 347, distance: 59.4
click at [163, 347] on td "air mattesses" at bounding box center [260, 342] width 208 height 32
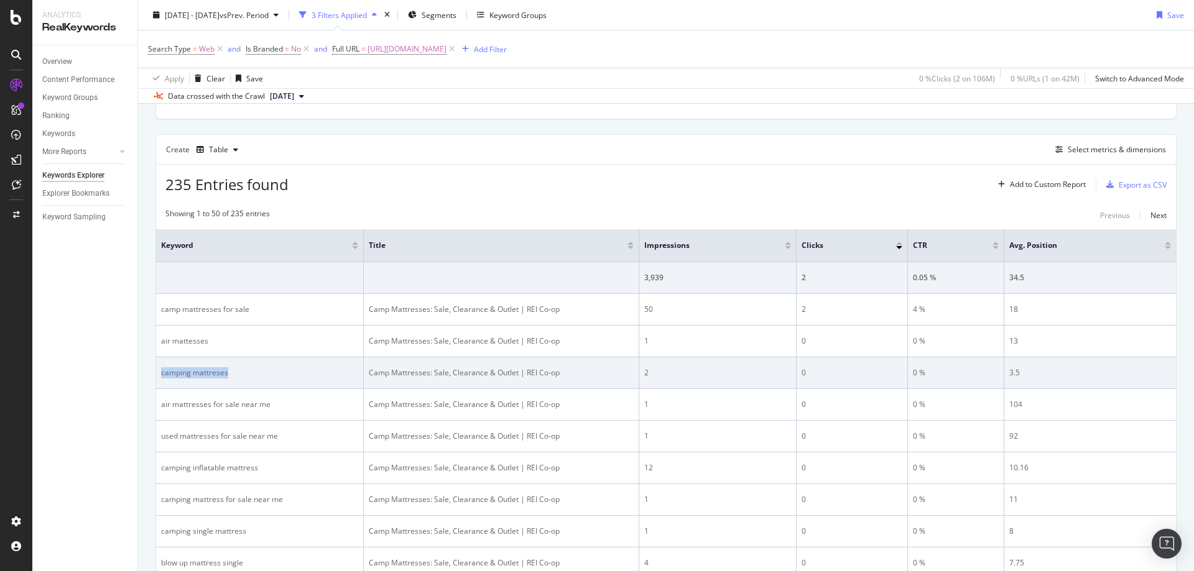
drag, startPoint x: 244, startPoint y: 372, endPoint x: 158, endPoint y: 378, distance: 86.0
click at [158, 378] on td "camping mattreses" at bounding box center [260, 373] width 208 height 32
drag, startPoint x: 559, startPoint y: 376, endPoint x: 366, endPoint y: 380, distance: 193.4
click at [366, 380] on td "Camp Mattresses: Sale, Clearance & Outlet | REI Co-op" at bounding box center [501, 373] width 275 height 32
drag, startPoint x: 719, startPoint y: 343, endPoint x: 658, endPoint y: 366, distance: 65.7
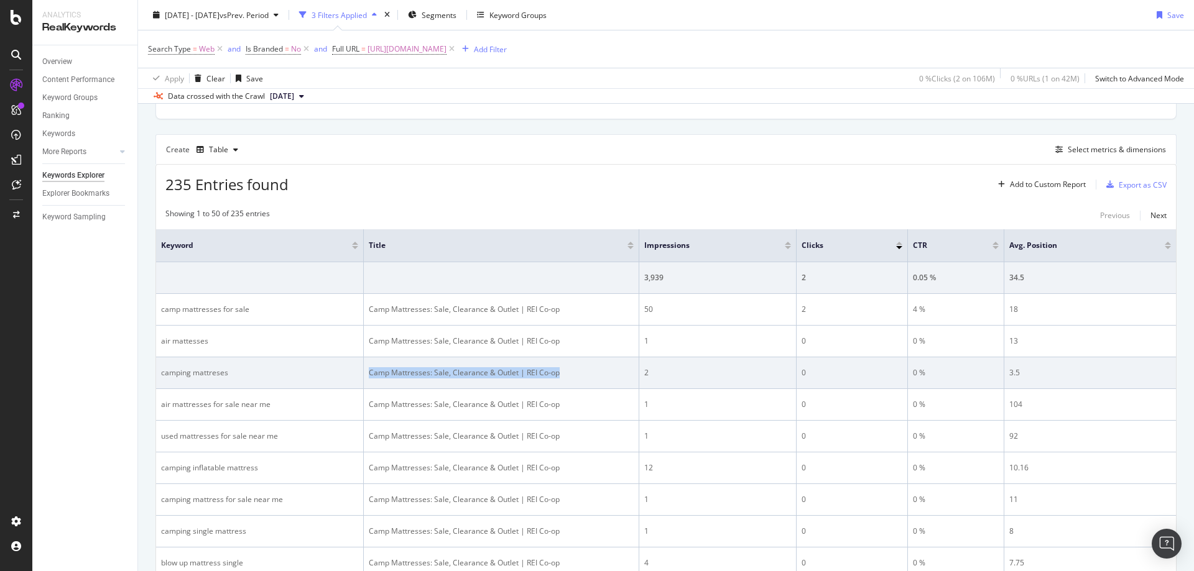
click at [719, 343] on div "1" at bounding box center [717, 341] width 147 height 11
click at [638, 369] on td "Camp Mattresses: Sale, Clearance & Outlet | REI Co-op" at bounding box center [501, 373] width 275 height 32
drag, startPoint x: 640, startPoint y: 369, endPoint x: 1047, endPoint y: 379, distance: 407.4
click at [1044, 379] on tr "camping mattreses Camp Mattresses: Sale, Clearance & Outlet | REI Co-op 2 0 0 %…" at bounding box center [666, 373] width 1020 height 32
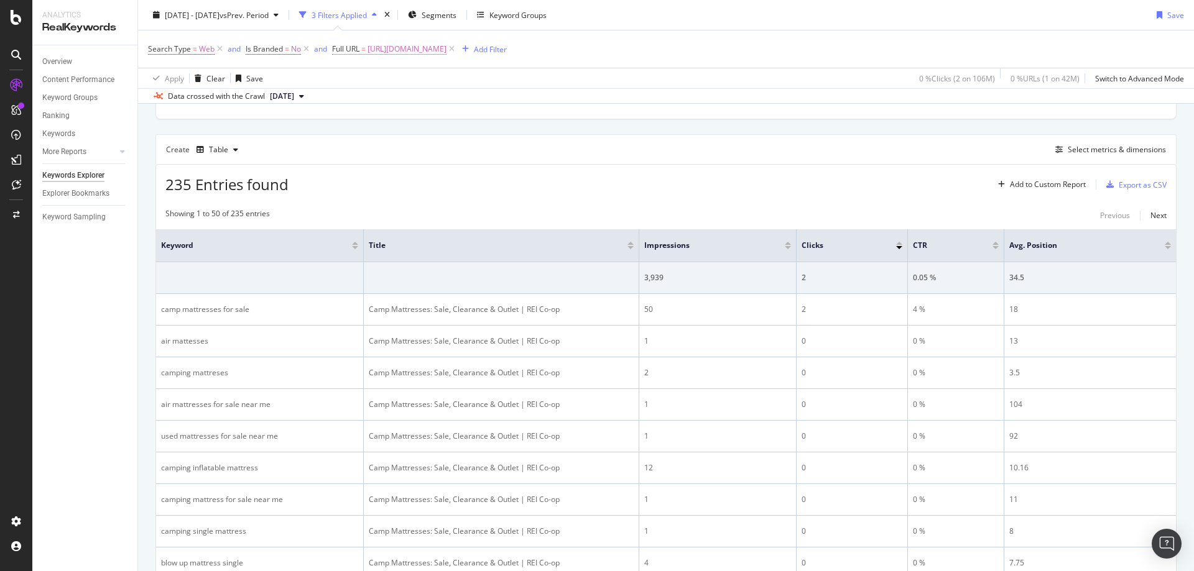
click at [446, 53] on span "https://www.rei.com/c/camp-mattresses/f/scd-deals" at bounding box center [406, 48] width 79 height 17
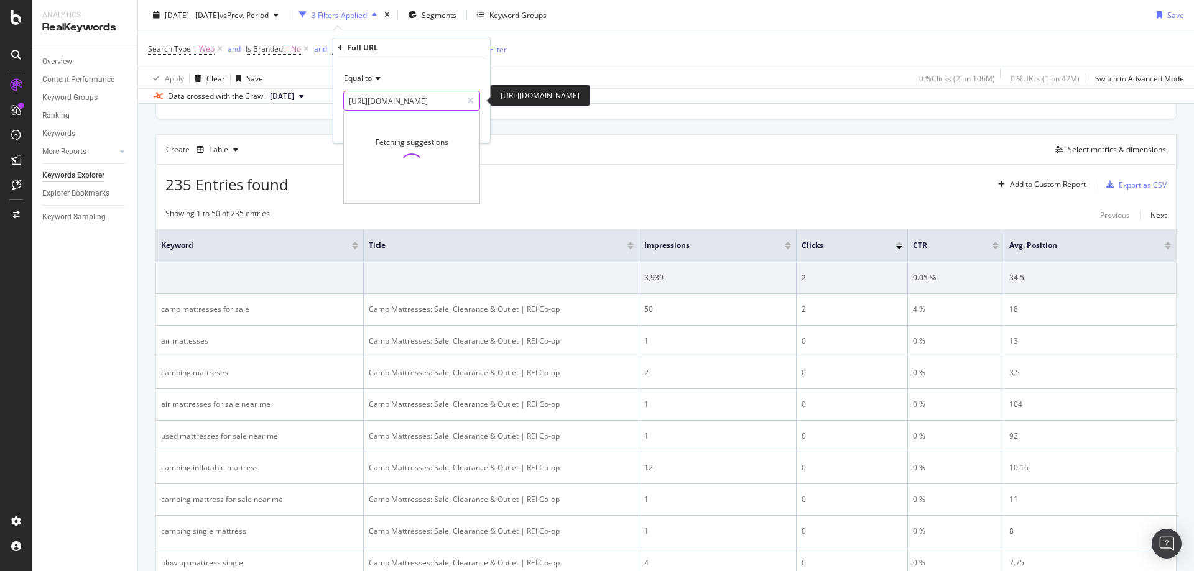
click at [438, 99] on input "https://www.rei.com/c/camp-mattresses/f/scd-deals" at bounding box center [403, 101] width 118 height 20
paste input "hammock-tent"
type input "https://www.rei.com/c/hammock-tents/f/scd-deals"
click at [468, 126] on div "Apply" at bounding box center [470, 127] width 19 height 11
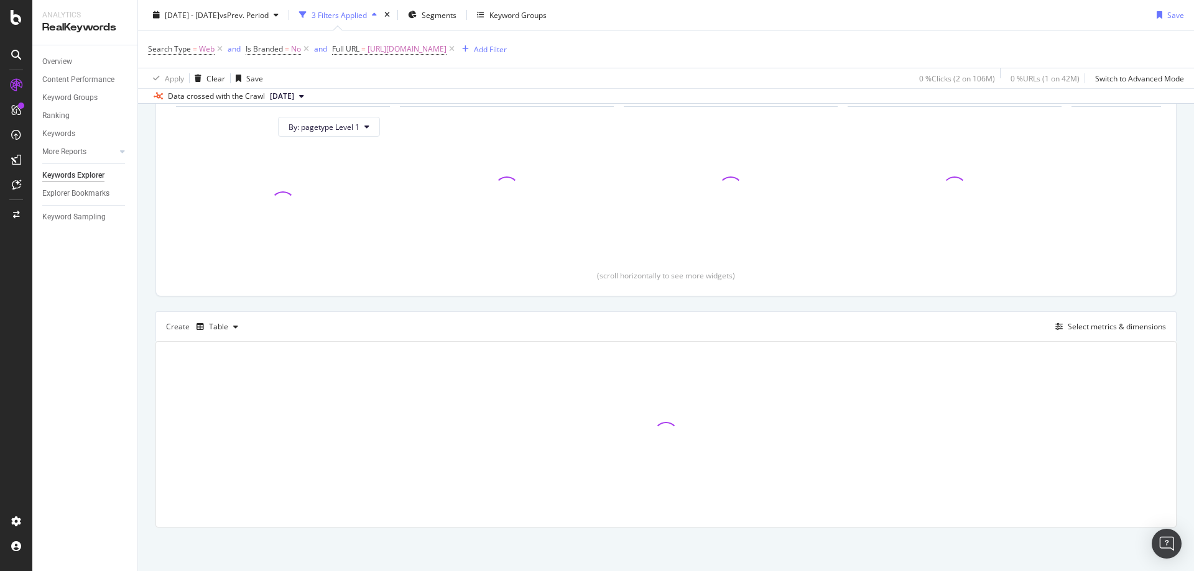
scroll to position [134, 0]
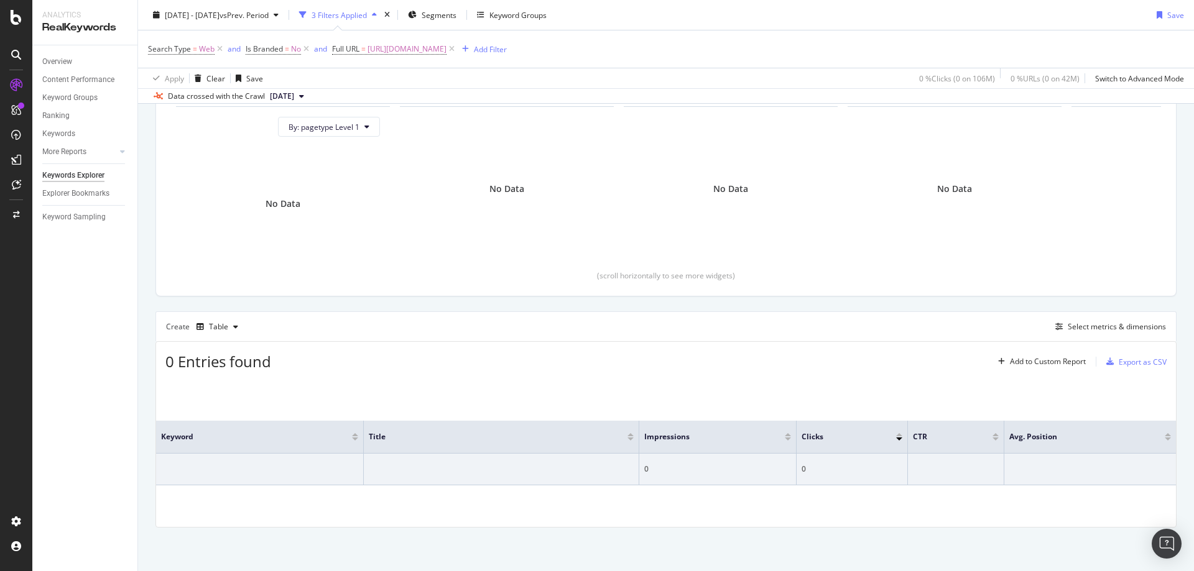
drag, startPoint x: 502, startPoint y: 47, endPoint x: 491, endPoint y: 78, distance: 33.4
click at [446, 47] on span "https://www.rei.com/c/hammock-tents/f/scd-deals" at bounding box center [406, 48] width 79 height 17
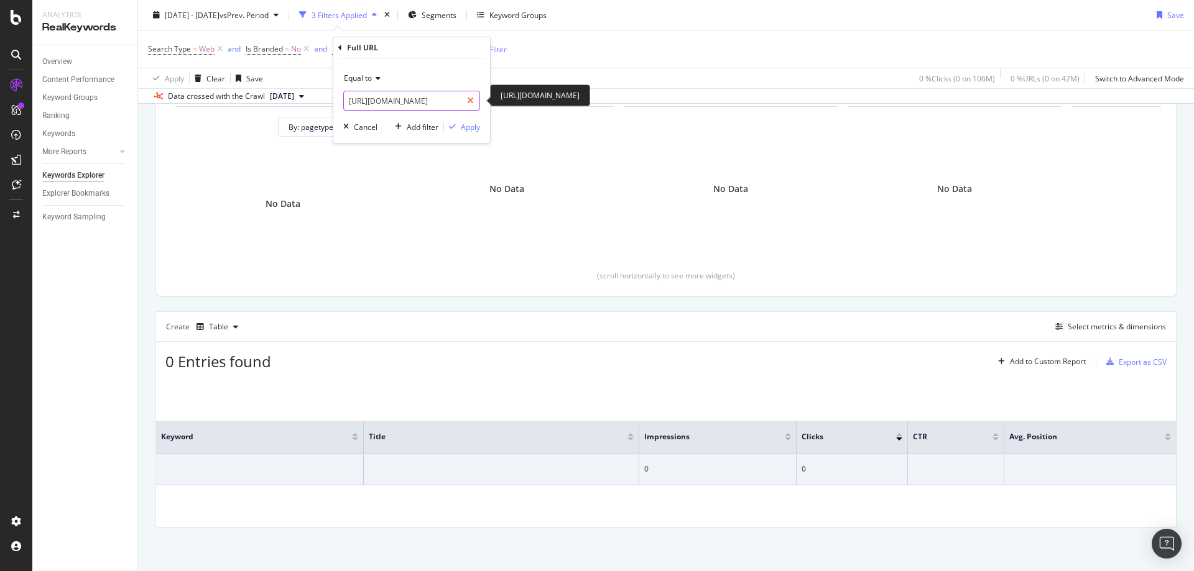
click at [469, 99] on icon at bounding box center [470, 100] width 7 height 9
click at [439, 104] on input "text" at bounding box center [412, 101] width 136 height 20
paste input "https://www.rei.com/c/baby-carrier-packs/f/scd-deals"
type input "https://www.rei.com/c/baby-carrier-packs/f/scd-deals"
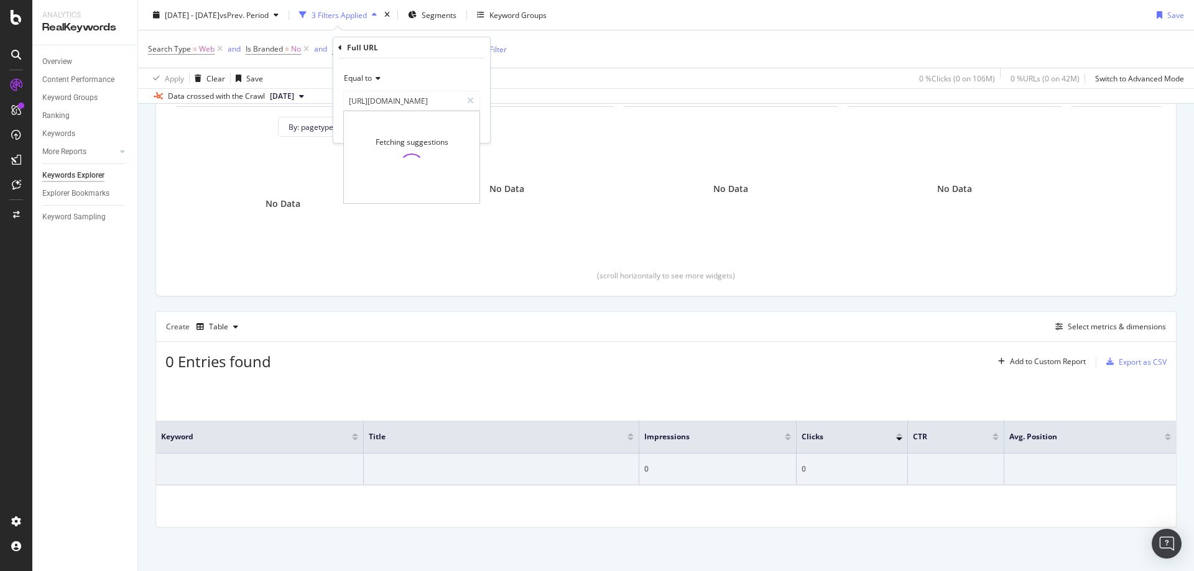
click at [462, 43] on div "Full URL" at bounding box center [411, 47] width 147 height 21
click at [472, 126] on div "Apply" at bounding box center [470, 127] width 19 height 11
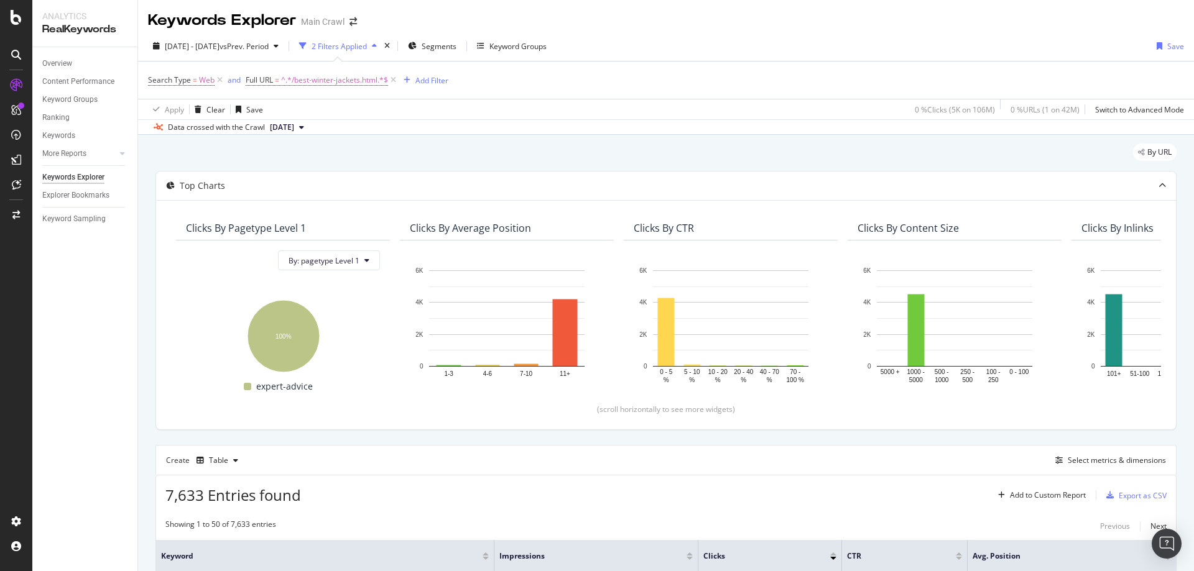
drag, startPoint x: 397, startPoint y: 78, endPoint x: 325, endPoint y: 80, distance: 71.5
click at [397, 78] on icon at bounding box center [393, 80] width 11 height 12
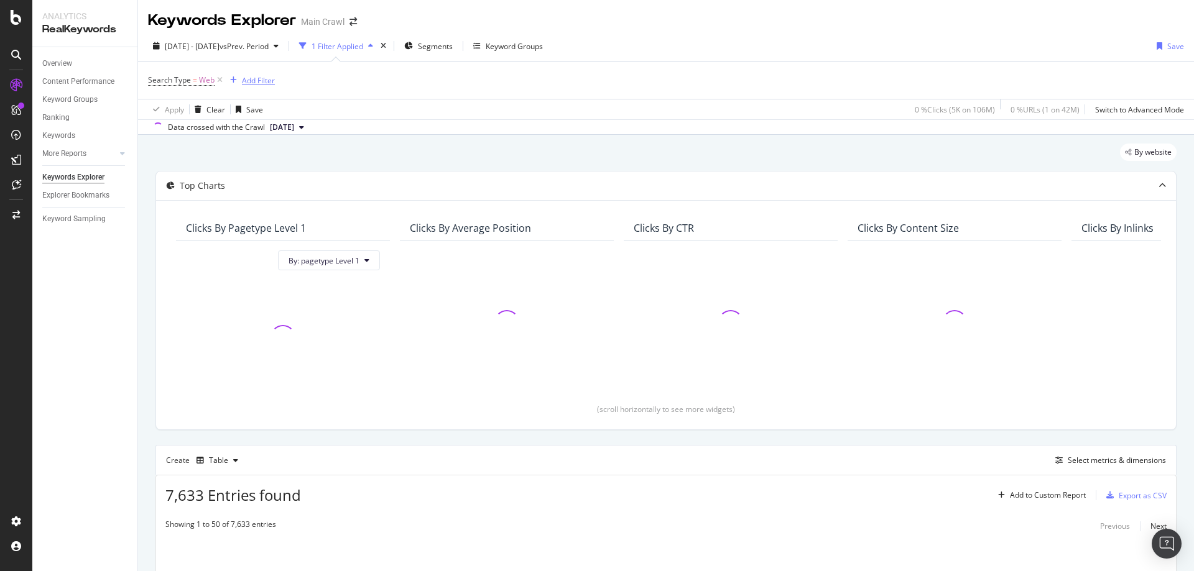
click at [244, 80] on div "Add Filter" at bounding box center [258, 80] width 33 height 11
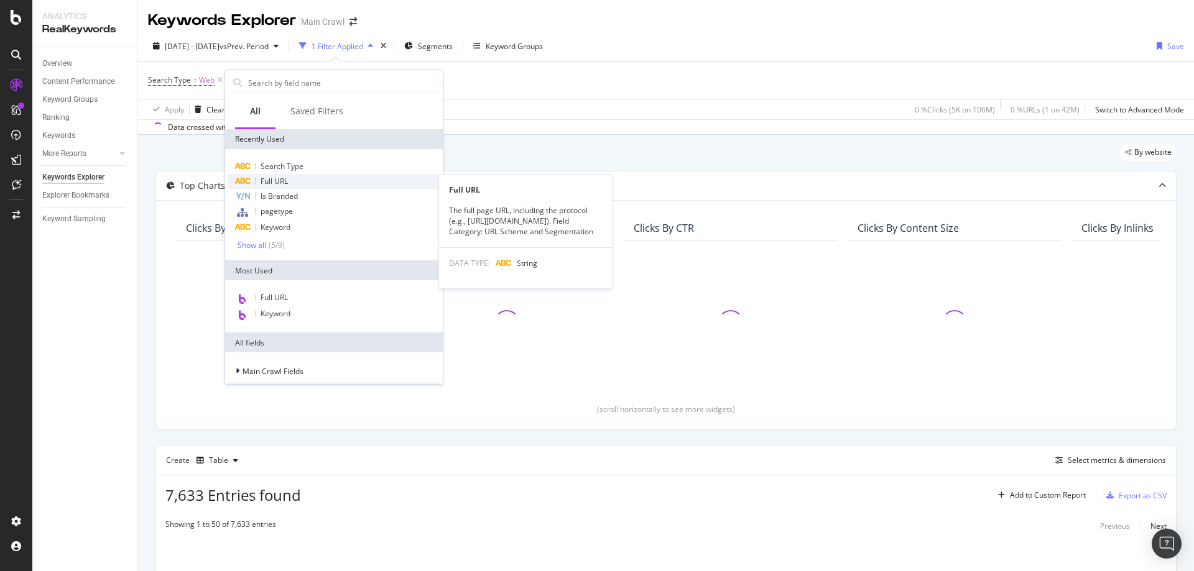
click at [294, 183] on div "Full URL" at bounding box center [334, 181] width 213 height 15
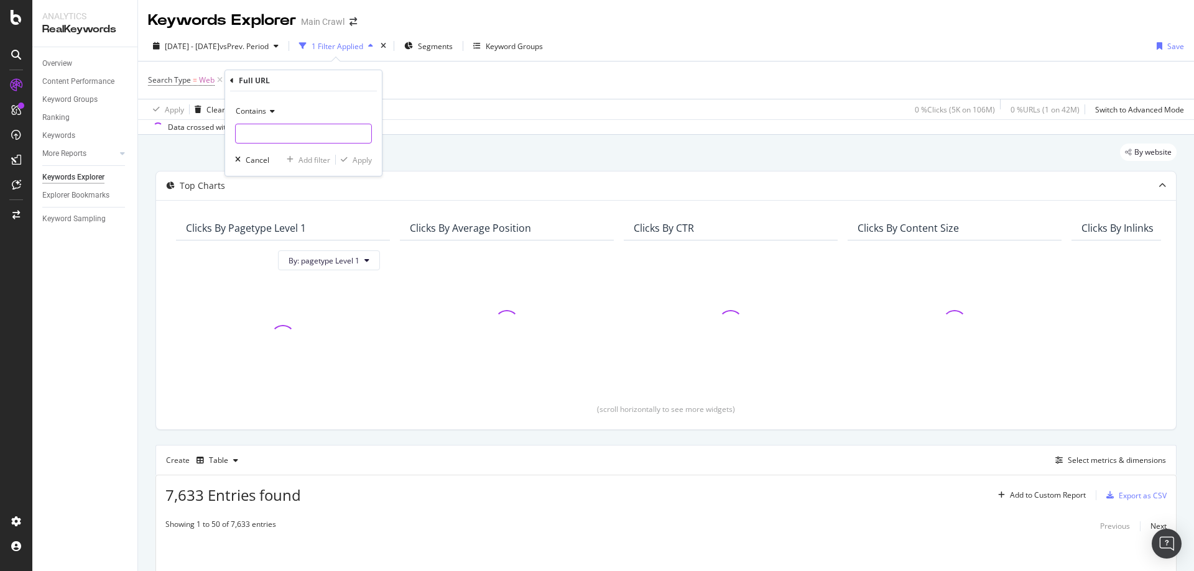
click at [278, 137] on input "text" at bounding box center [304, 134] width 136 height 20
paste input "https://www.rei.com/learn/expert-advice/maple-glazed-trail-mix-camp-recipe.html"
type input "https://www.rei.com/learn/expert-advice/maple-glazed-trail-mix-camp-recipe.html"
click at [359, 165] on div "Apply" at bounding box center [362, 160] width 19 height 11
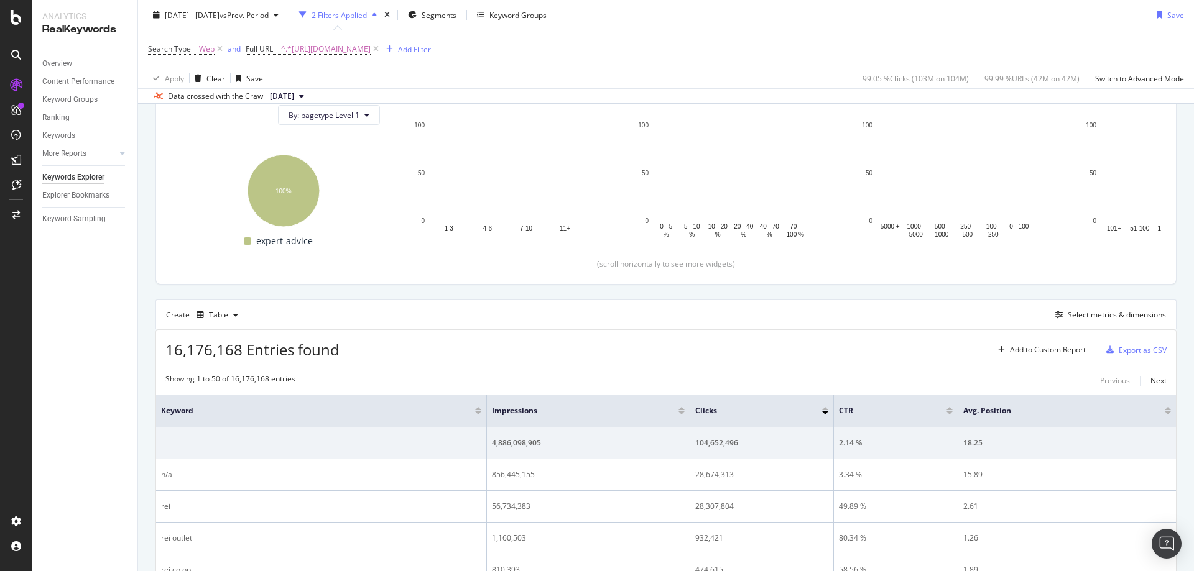
scroll to position [9, 0]
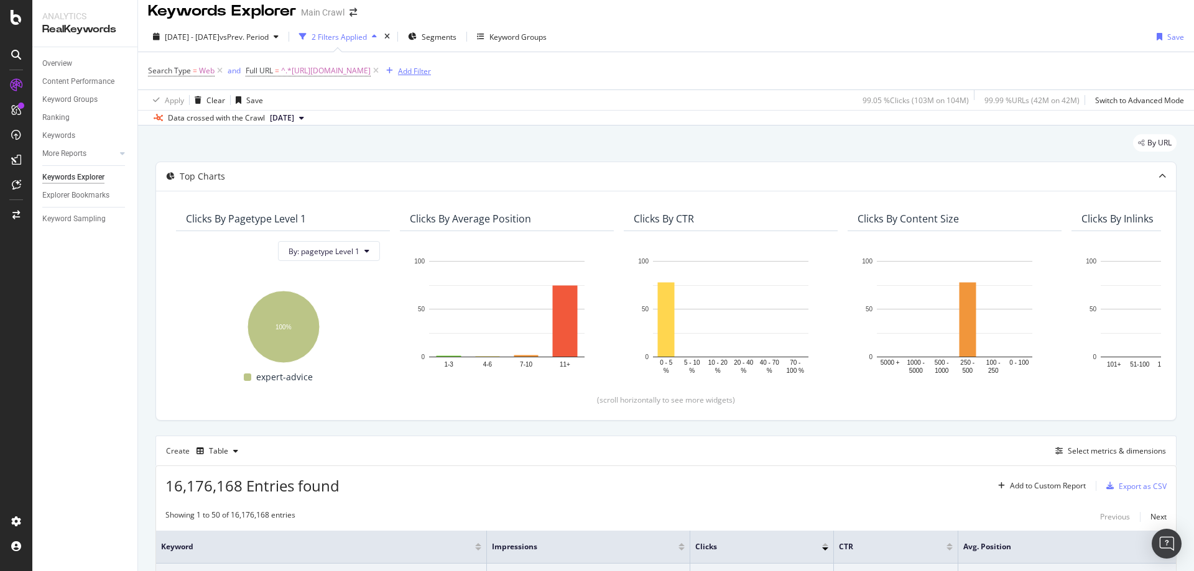
click at [431, 74] on div "Add Filter" at bounding box center [414, 71] width 33 height 11
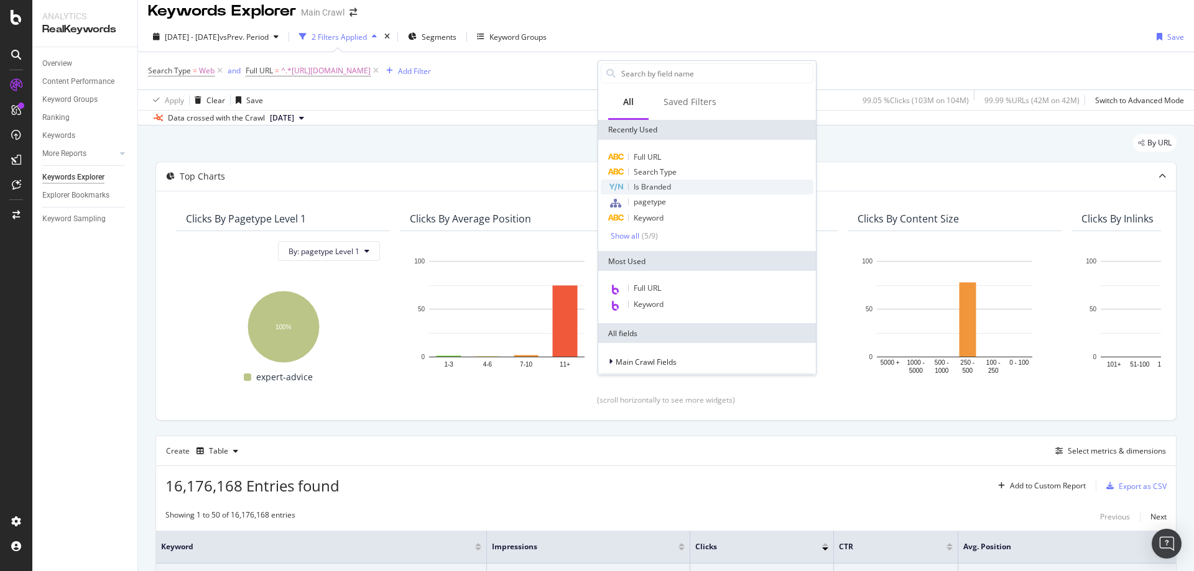
click at [650, 181] on div "Is Branded" at bounding box center [707, 187] width 213 height 15
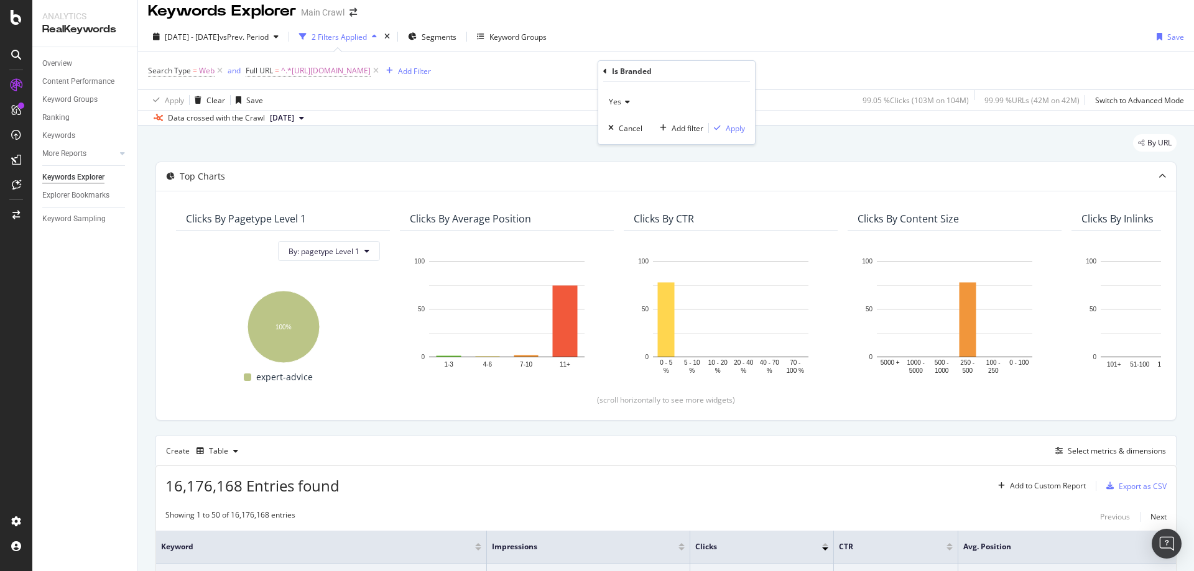
click at [631, 102] on div "Yes" at bounding box center [676, 102] width 137 height 20
click at [637, 140] on div "No" at bounding box center [677, 144] width 133 height 16
click at [741, 129] on div "Apply" at bounding box center [735, 128] width 19 height 11
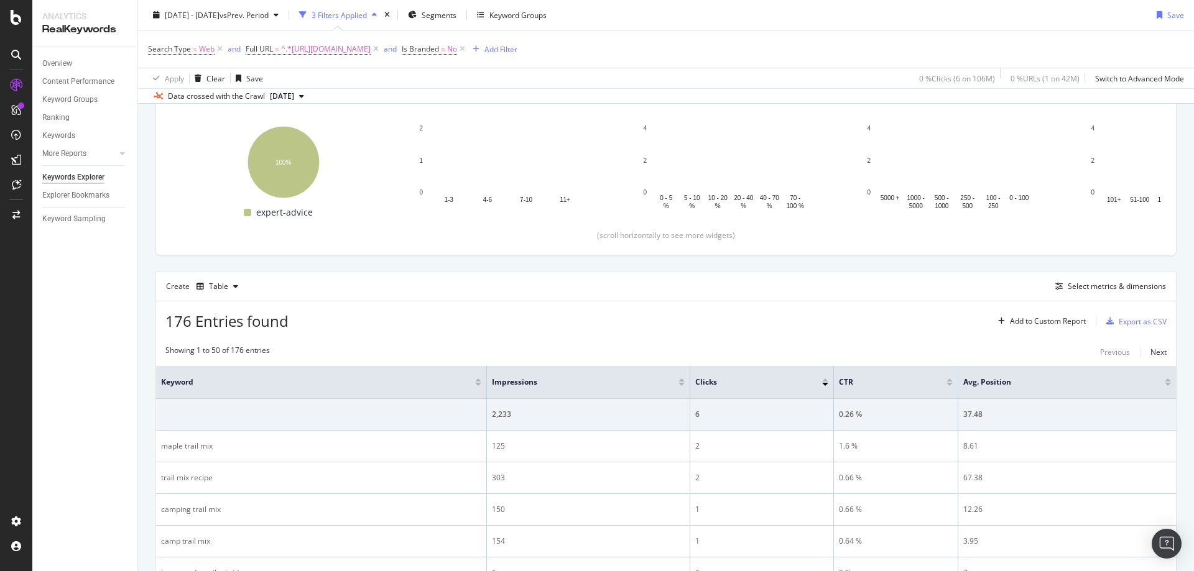
scroll to position [196, 0]
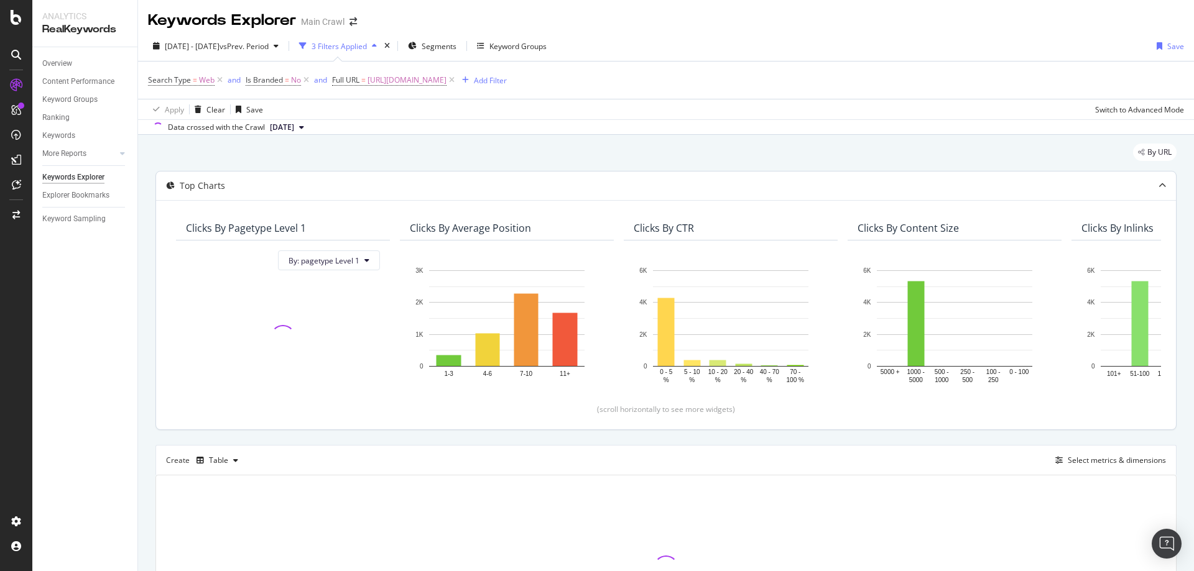
drag, startPoint x: 640, startPoint y: 78, endPoint x: 596, endPoint y: 174, distance: 106.3
click at [446, 78] on span "[URL][DOMAIN_NAME]" at bounding box center [406, 79] width 79 height 17
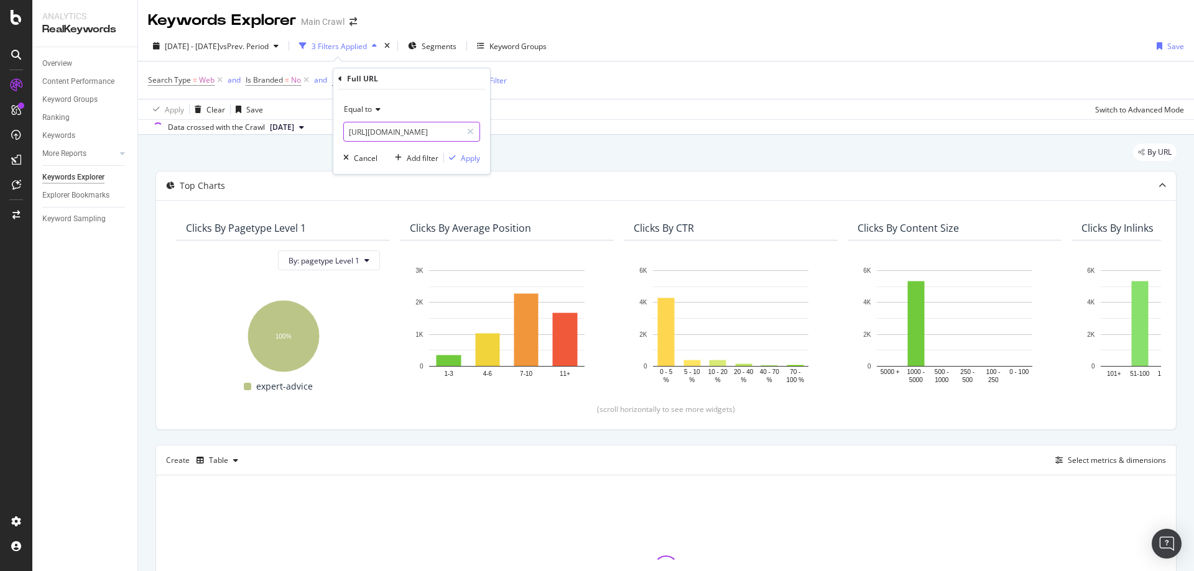
click at [423, 134] on input "[URL][DOMAIN_NAME]" at bounding box center [403, 132] width 118 height 20
click at [459, 158] on div "button" at bounding box center [452, 157] width 17 height 7
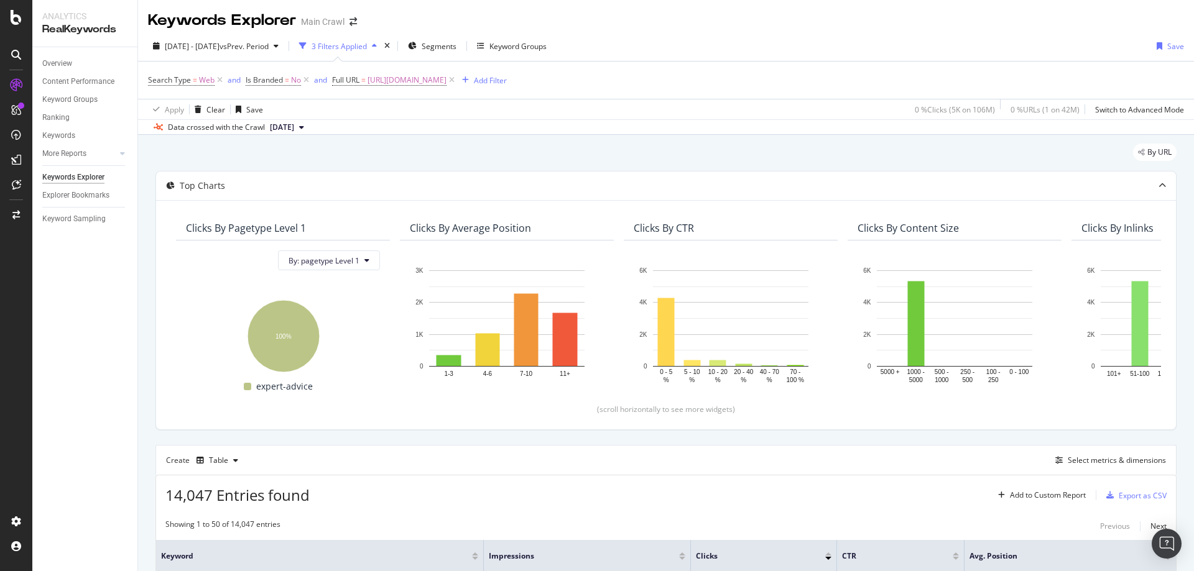
click at [457, 81] on icon at bounding box center [451, 80] width 11 height 12
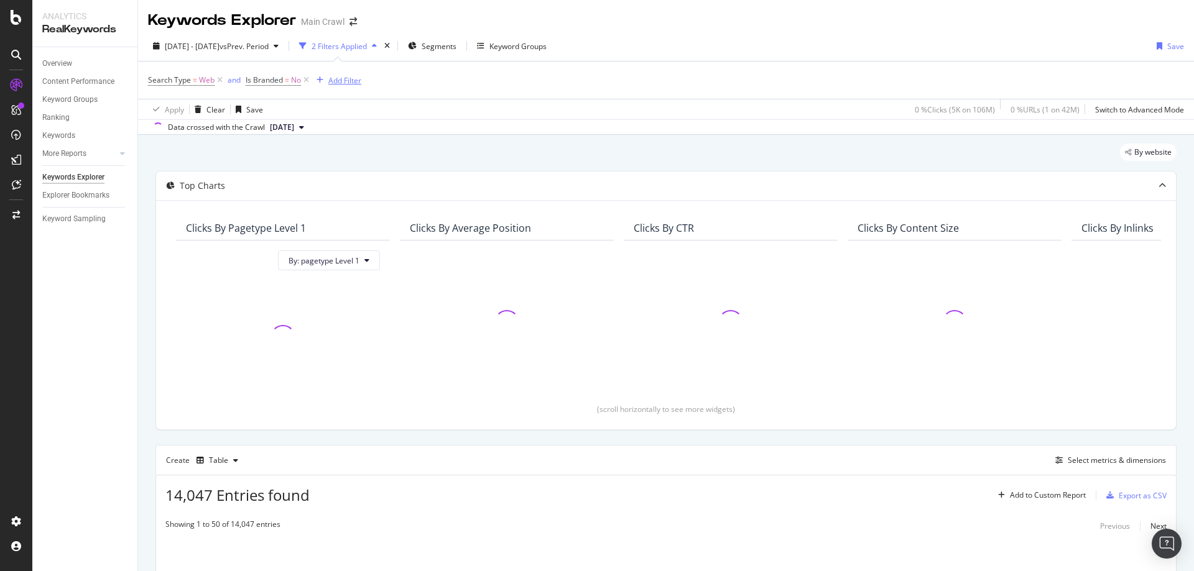
click at [340, 81] on div "Add Filter" at bounding box center [344, 80] width 33 height 11
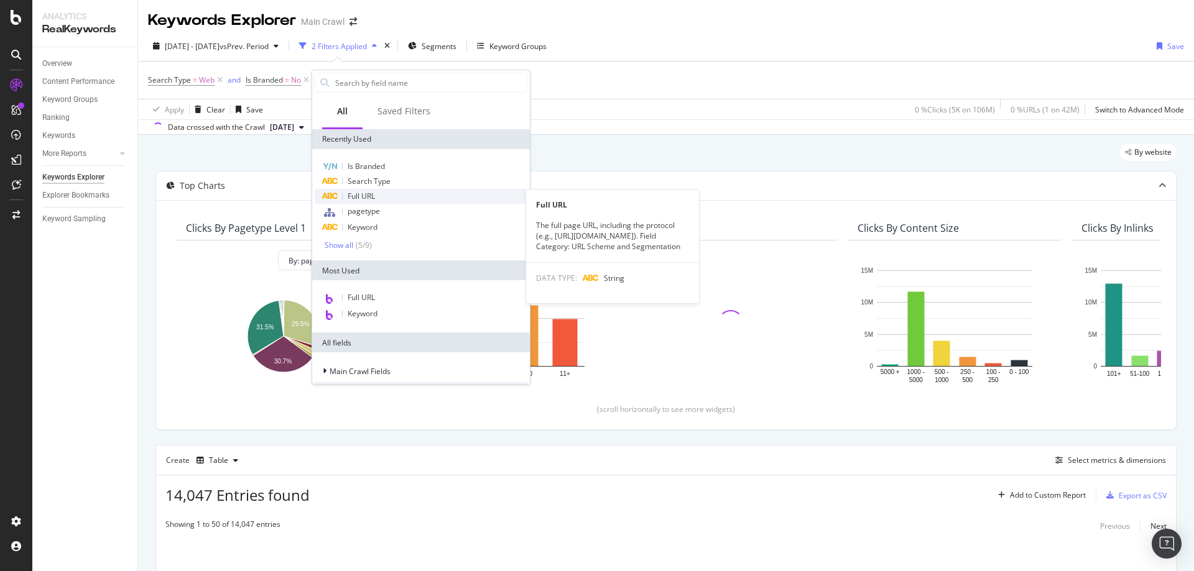
click at [369, 199] on span "Full URL" at bounding box center [361, 196] width 27 height 11
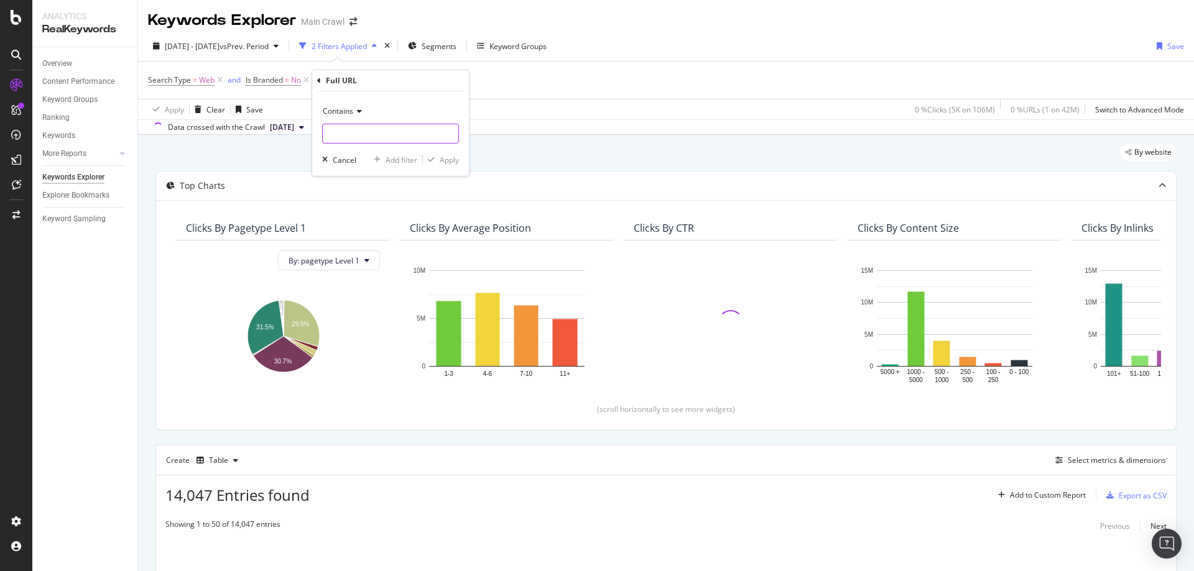
click at [358, 133] on input "text" at bounding box center [391, 134] width 136 height 20
click at [355, 113] on icon at bounding box center [357, 111] width 9 height 7
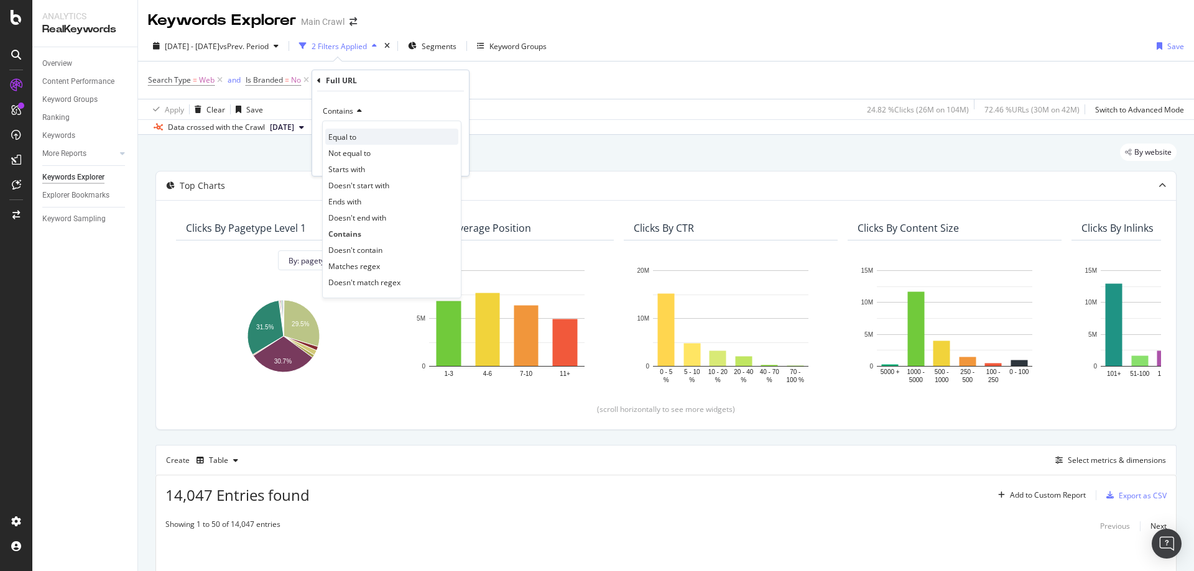
click at [362, 129] on div "Equal to" at bounding box center [391, 137] width 133 height 16
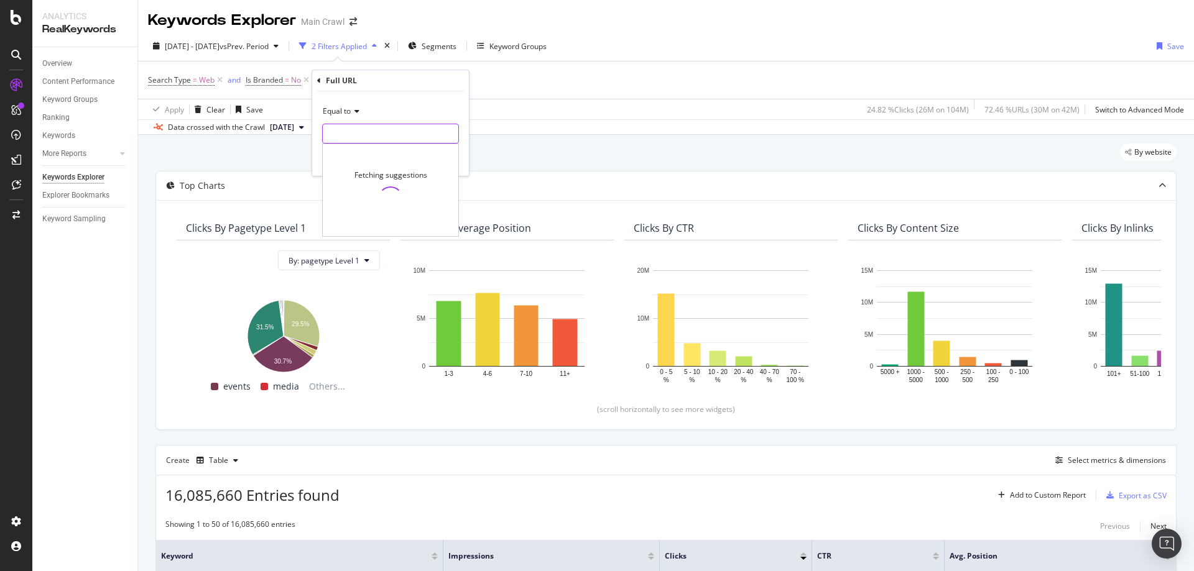
click at [372, 132] on input "text" at bounding box center [391, 134] width 136 height 20
paste input "[URL][DOMAIN_NAME]"
type input "[URL][DOMAIN_NAME]"
click at [438, 160] on div "button" at bounding box center [431, 159] width 17 height 7
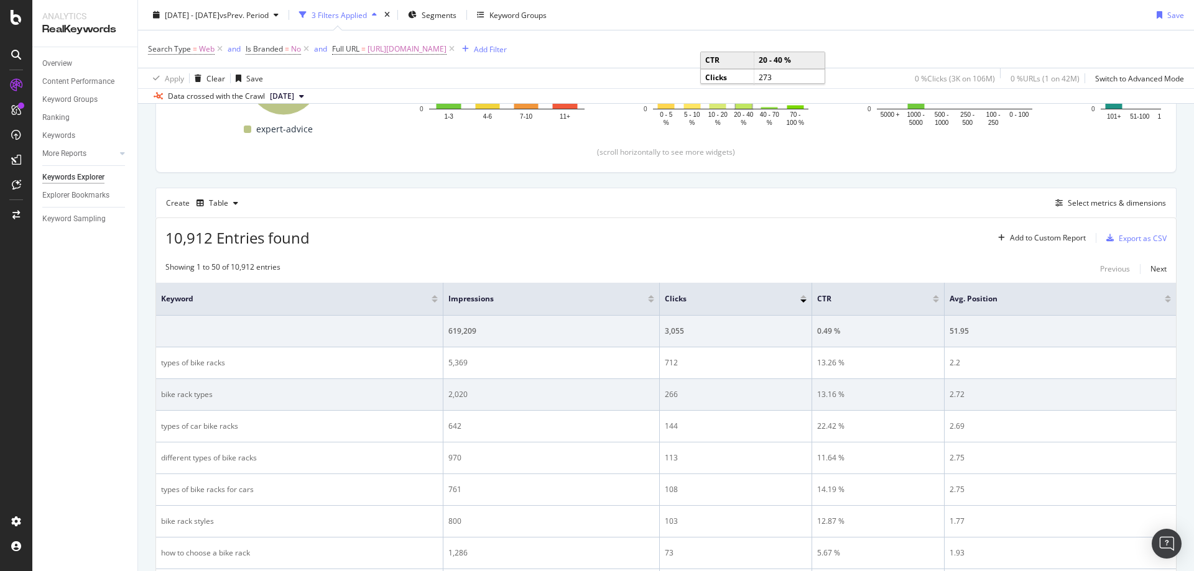
scroll to position [258, 0]
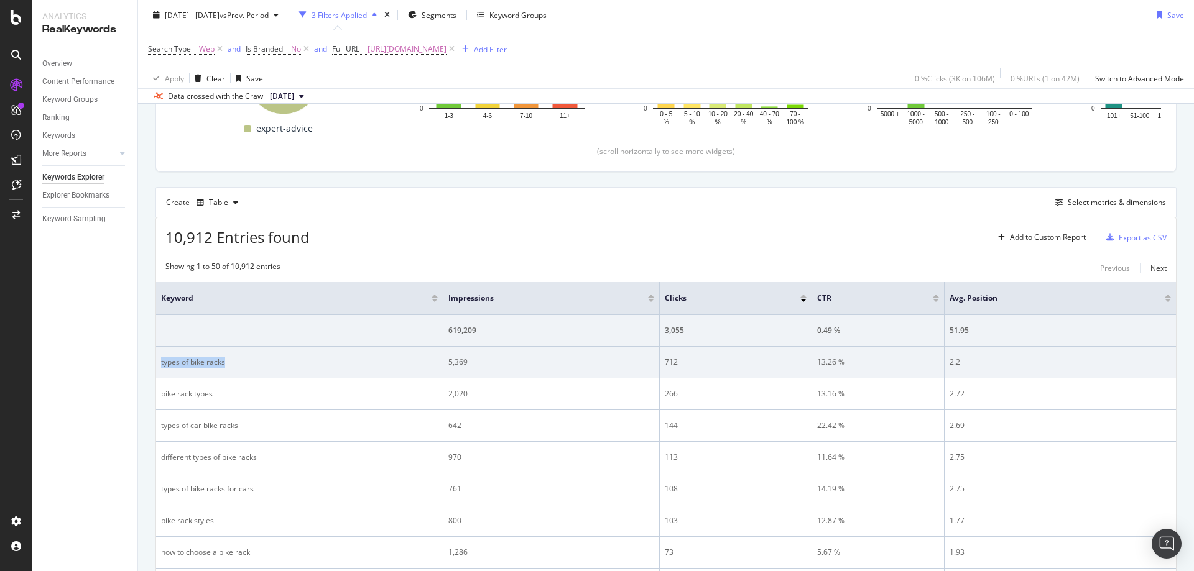
drag, startPoint x: 195, startPoint y: 365, endPoint x: 160, endPoint y: 367, distance: 35.5
click at [160, 367] on td "types of bike racks" at bounding box center [299, 363] width 287 height 32
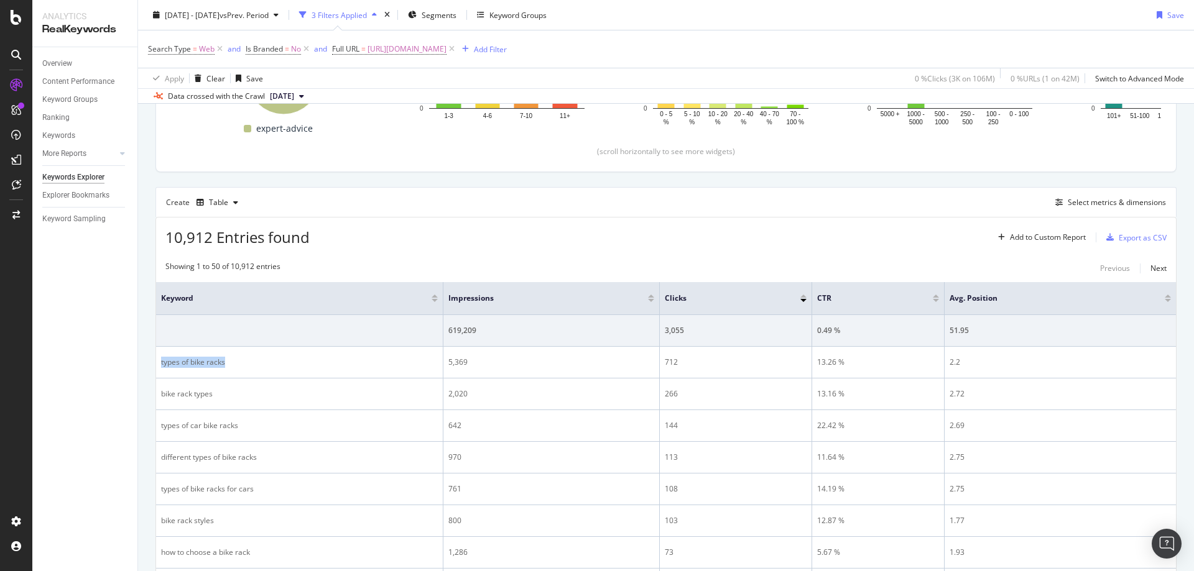
copy div "types of bike racks"
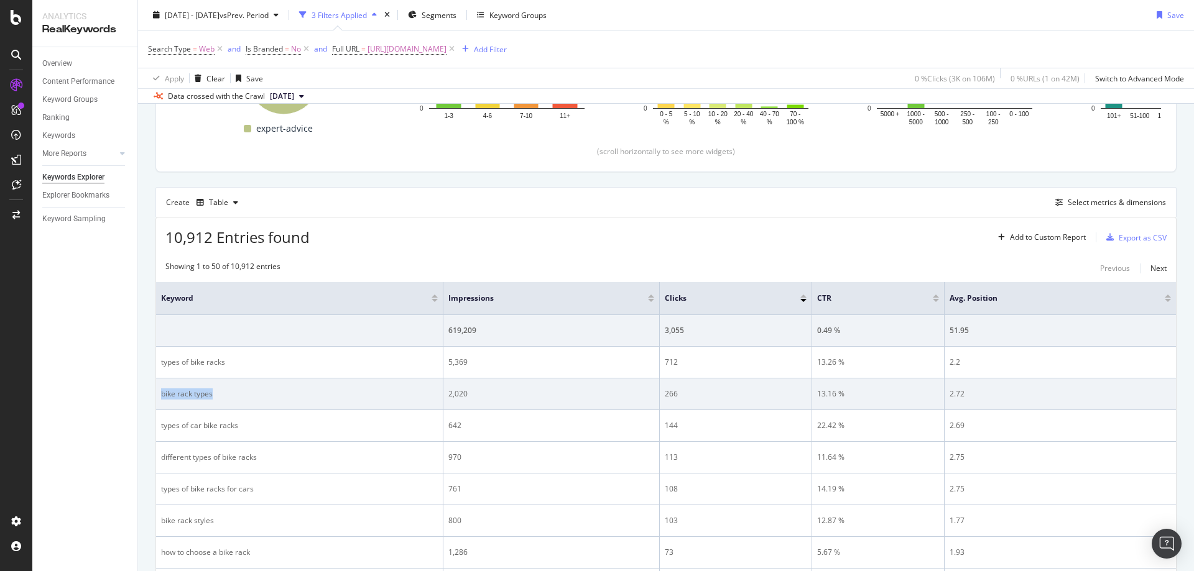
drag, startPoint x: 185, startPoint y: 392, endPoint x: 160, endPoint y: 394, distance: 24.9
click at [161, 394] on div "bike rack types" at bounding box center [299, 394] width 277 height 11
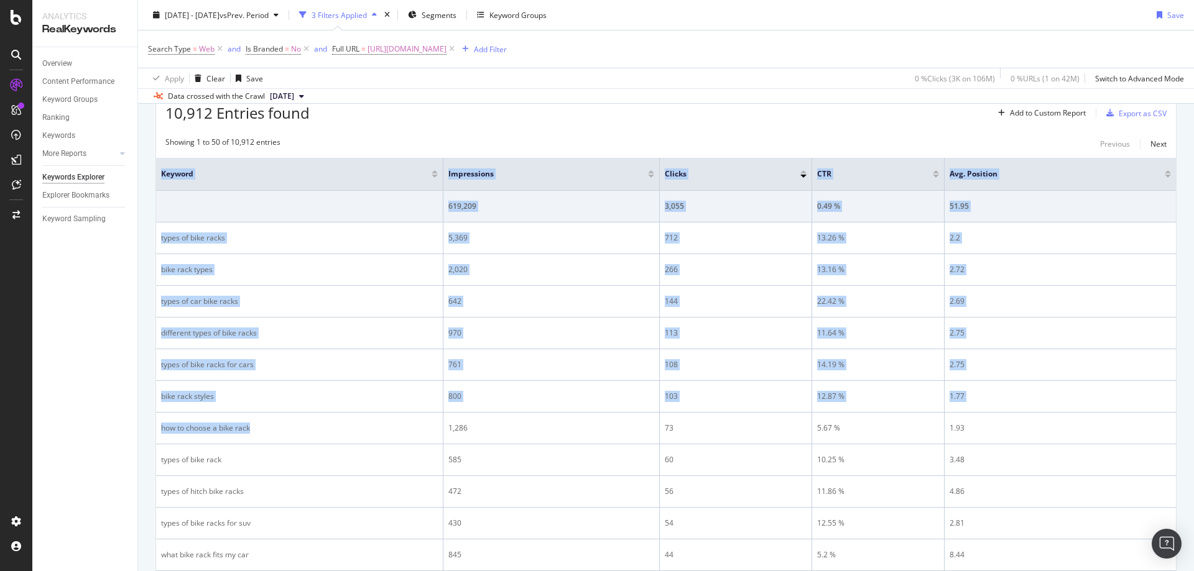
drag, startPoint x: 295, startPoint y: 428, endPoint x: 147, endPoint y: 428, distance: 148.6
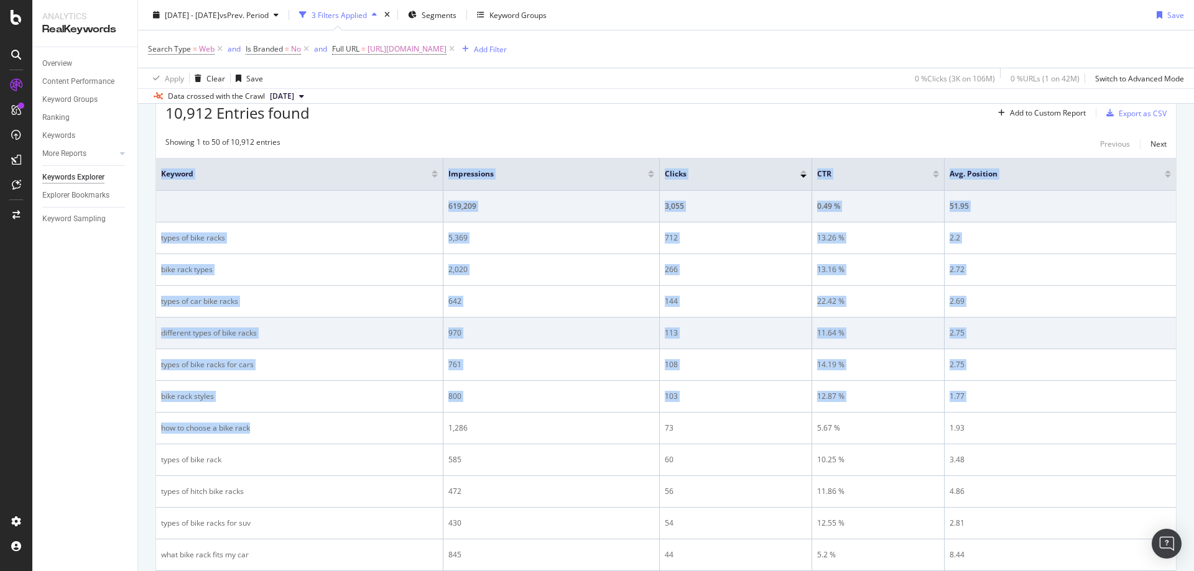
click at [280, 339] on td "different types of bike racks" at bounding box center [299, 334] width 287 height 32
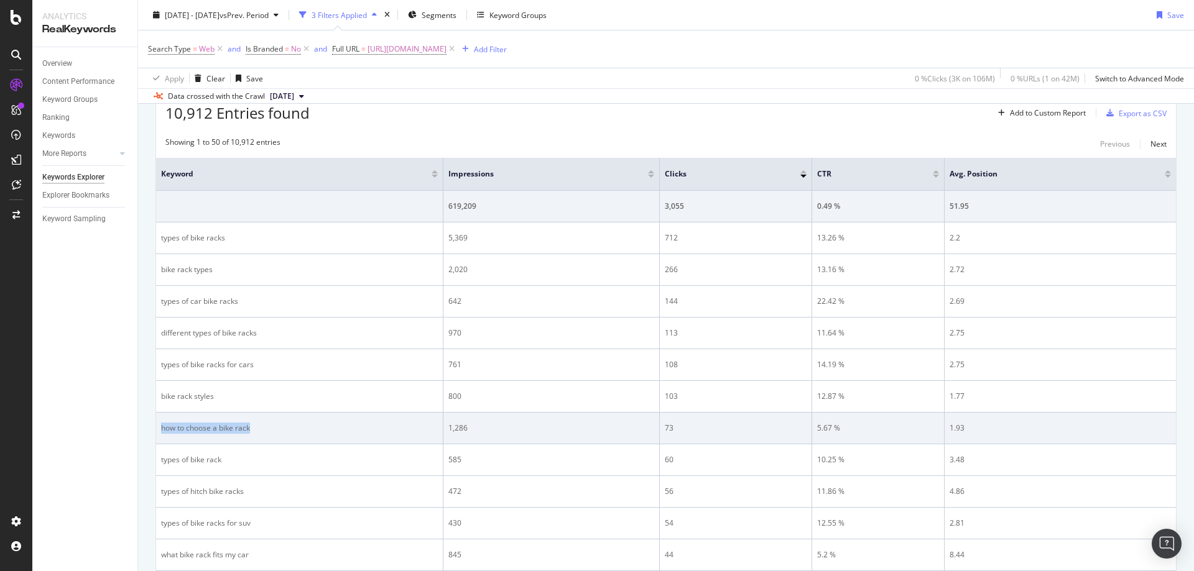
drag, startPoint x: 274, startPoint y: 426, endPoint x: 162, endPoint y: 433, distance: 112.2
click at [162, 433] on div "how to choose a bike rack" at bounding box center [299, 428] width 277 height 11
copy div "how to choose a bike rack"
drag, startPoint x: 483, startPoint y: 426, endPoint x: 449, endPoint y: 426, distance: 34.2
click at [449, 426] on div "1,286" at bounding box center [551, 428] width 206 height 11
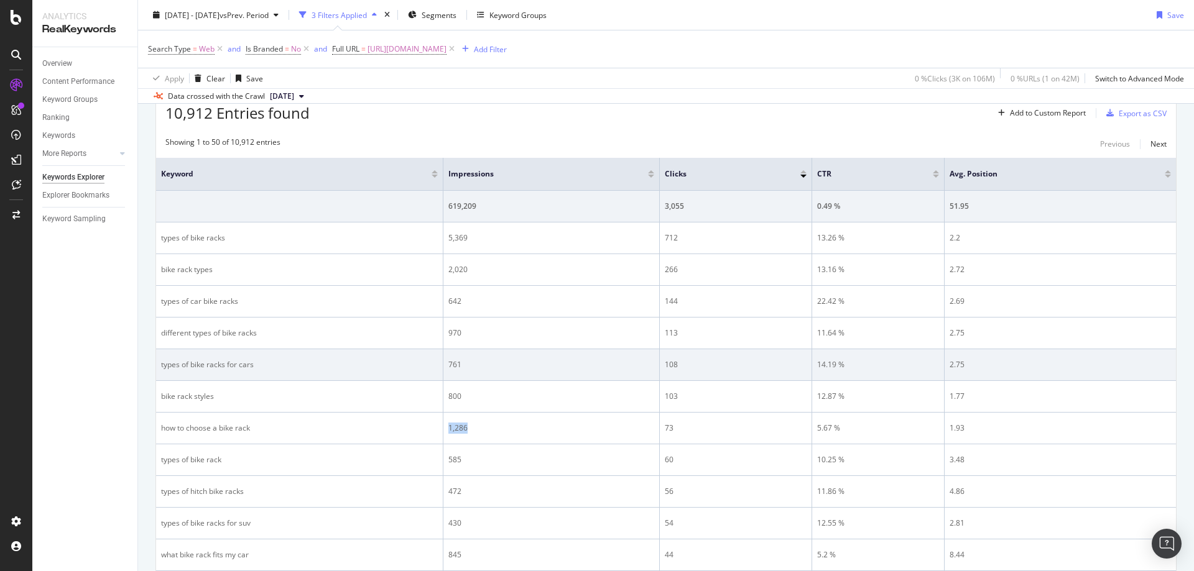
copy div "1,286"
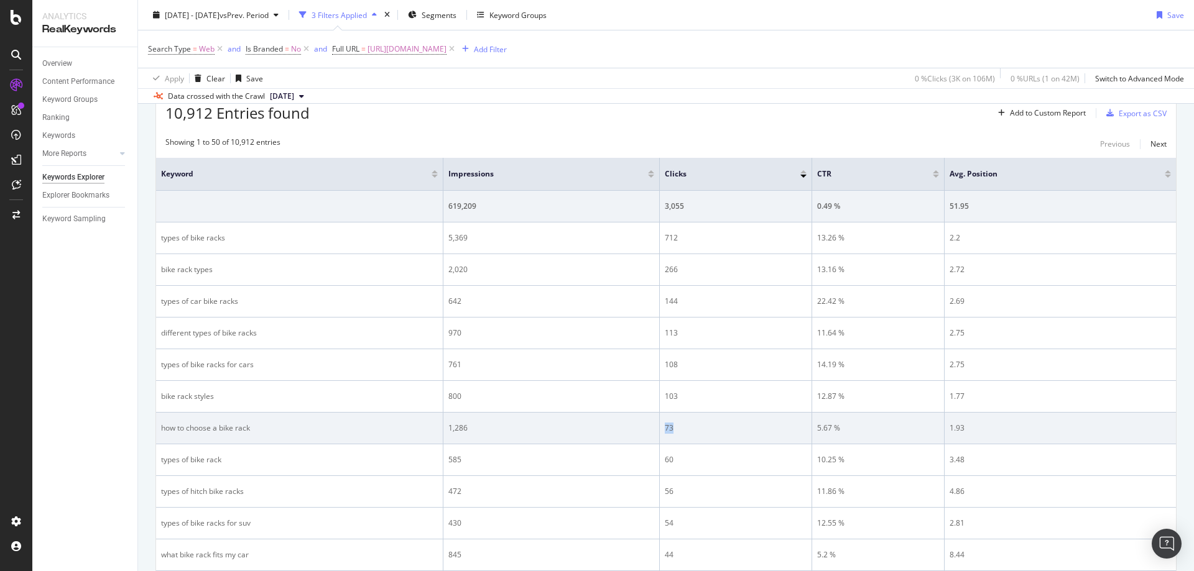
drag, startPoint x: 692, startPoint y: 431, endPoint x: 658, endPoint y: 433, distance: 33.6
click at [658, 433] on tr "how to choose a bike rack 1,286 73 5.67 % 1.93" at bounding box center [666, 429] width 1020 height 32
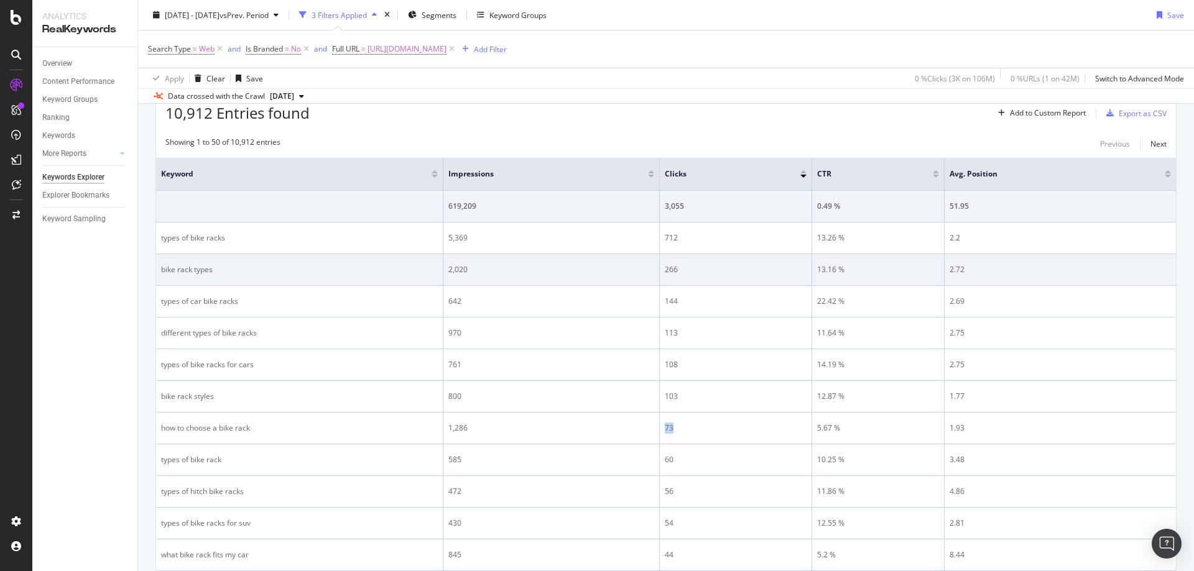
copy tr "73"
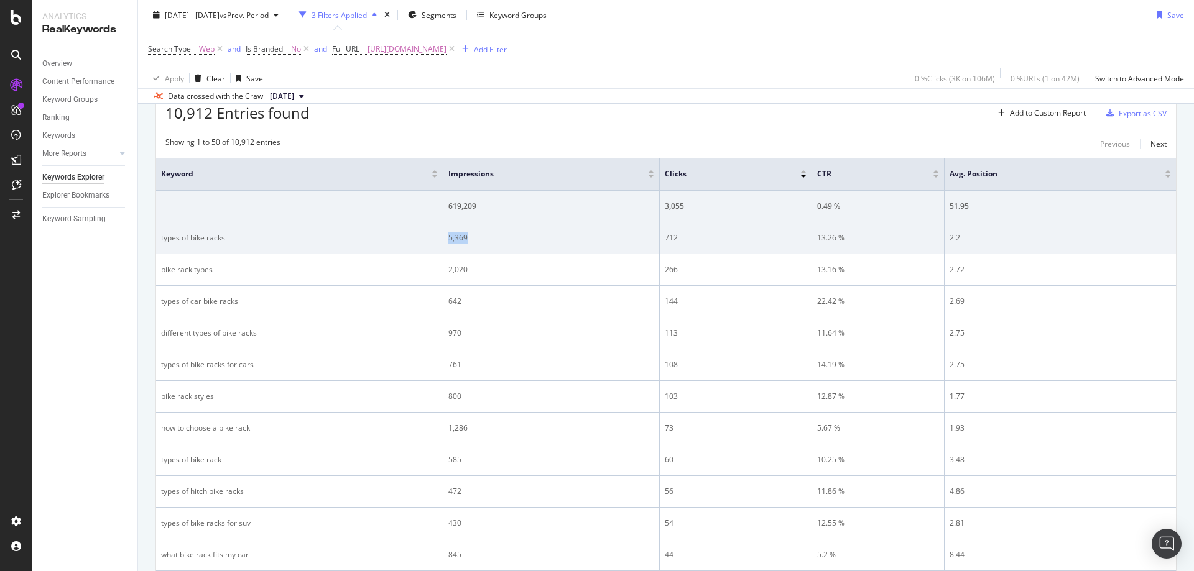
drag, startPoint x: 476, startPoint y: 233, endPoint x: 444, endPoint y: 238, distance: 32.2
click at [444, 238] on td "5,369" at bounding box center [551, 239] width 216 height 32
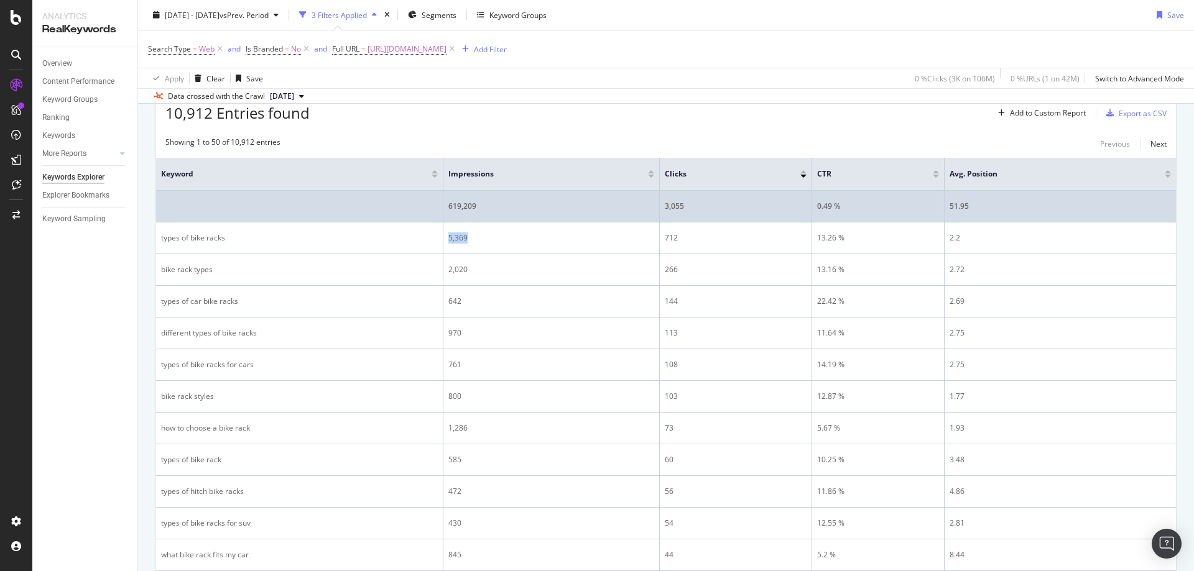
copy div "5,369"
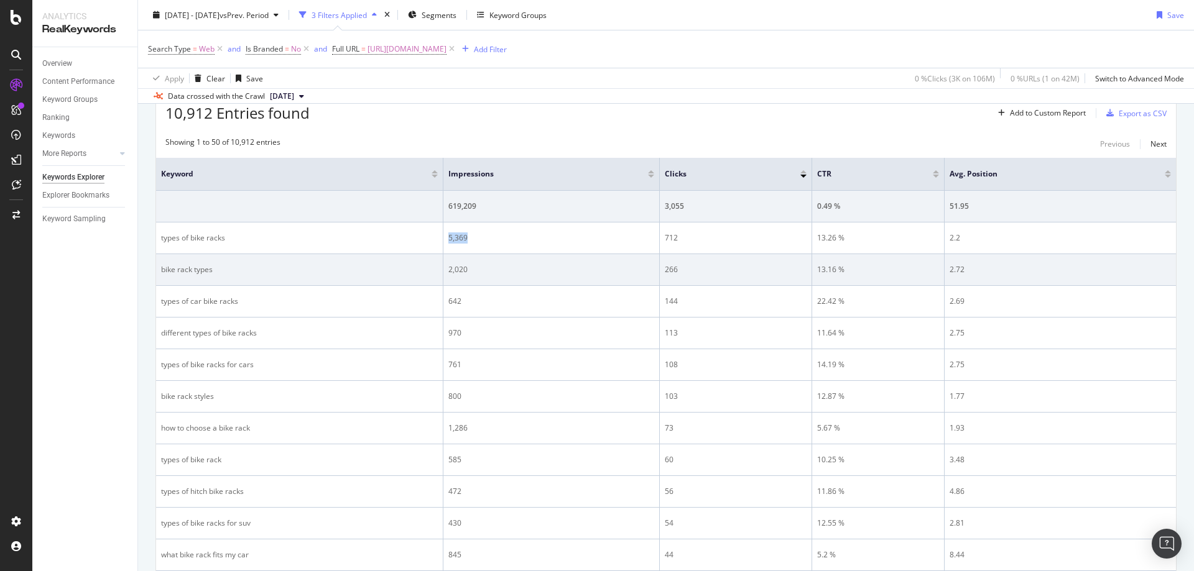
click at [744, 257] on td "266" at bounding box center [736, 270] width 152 height 32
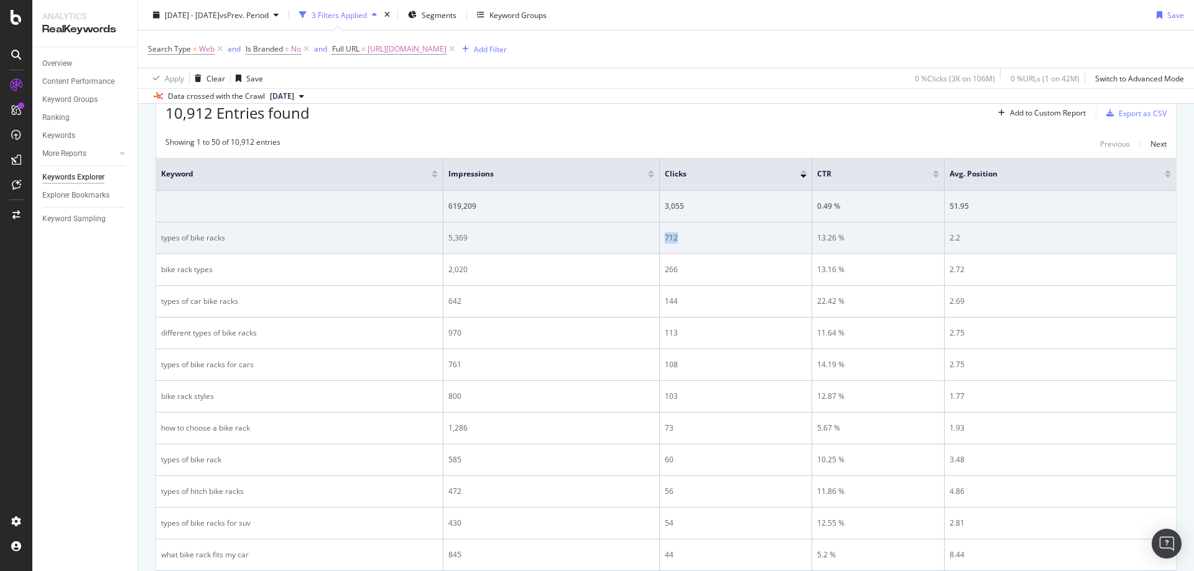
drag, startPoint x: 708, startPoint y: 241, endPoint x: 660, endPoint y: 239, distance: 47.3
click at [660, 239] on td "712" at bounding box center [736, 239] width 152 height 32
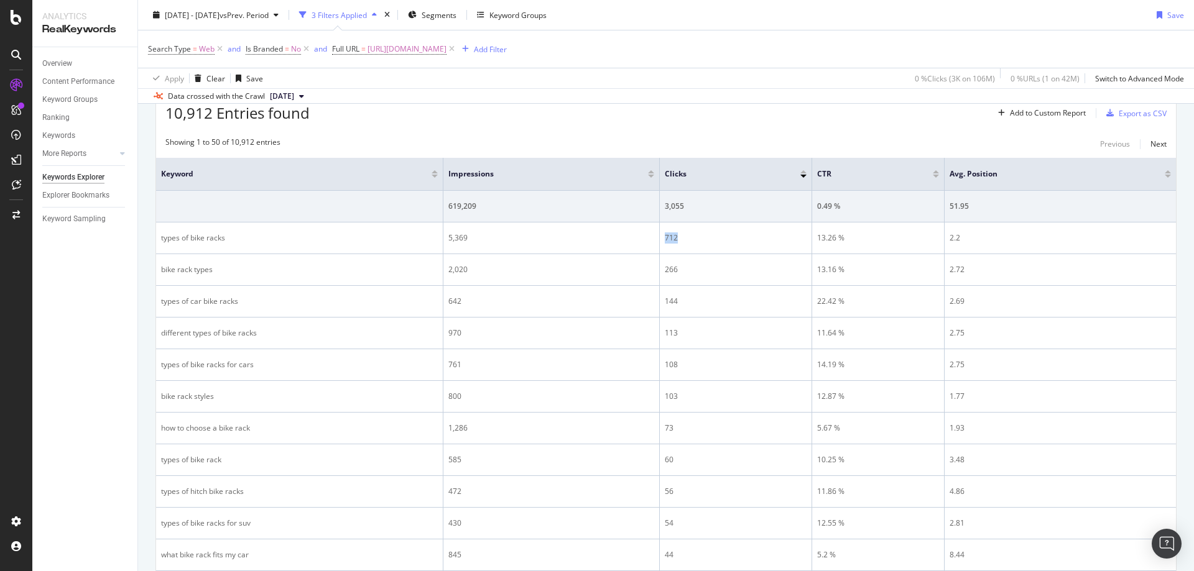
copy div "712"
drag, startPoint x: 510, startPoint y: 48, endPoint x: 490, endPoint y: 150, distance: 103.3
click at [446, 48] on span "[URL][DOMAIN_NAME]" at bounding box center [406, 48] width 79 height 17
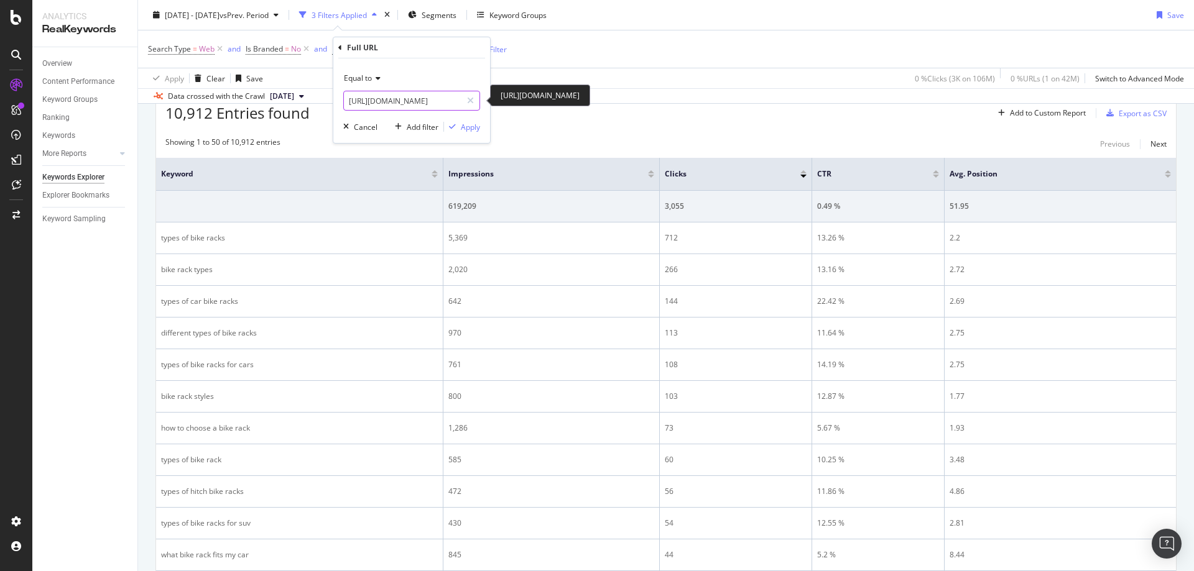
click at [403, 104] on input "[URL][DOMAIN_NAME]" at bounding box center [403, 101] width 118 height 20
click at [402, 104] on input "[URL][DOMAIN_NAME]" at bounding box center [403, 101] width 118 height 20
paste input "plus-size-gear-and-apparel"
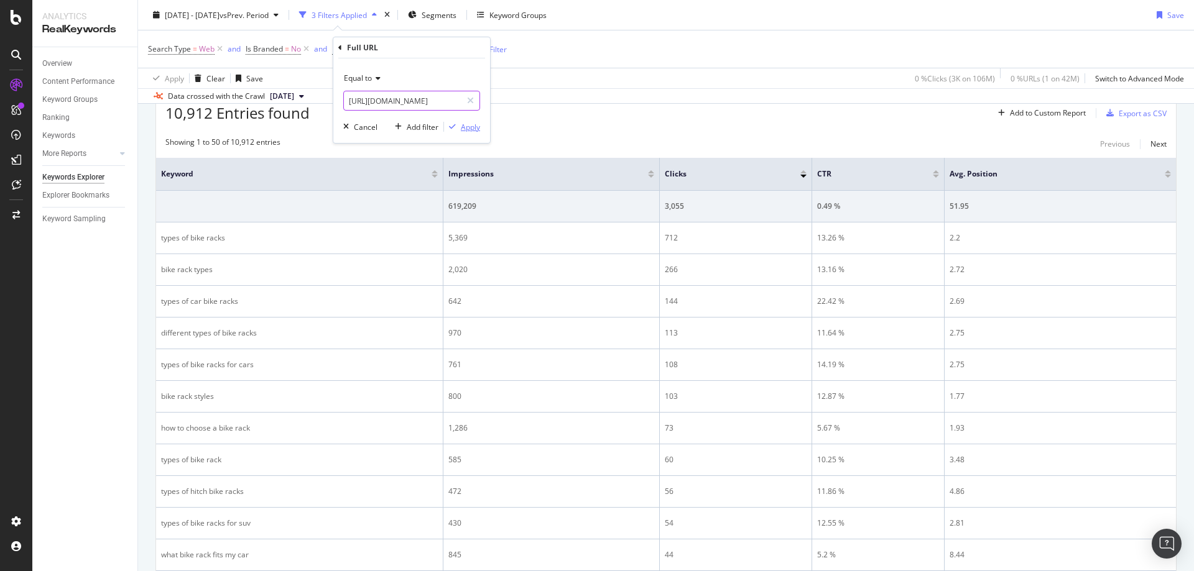
type input "[URL][DOMAIN_NAME]"
click at [466, 126] on div "Apply" at bounding box center [470, 127] width 19 height 11
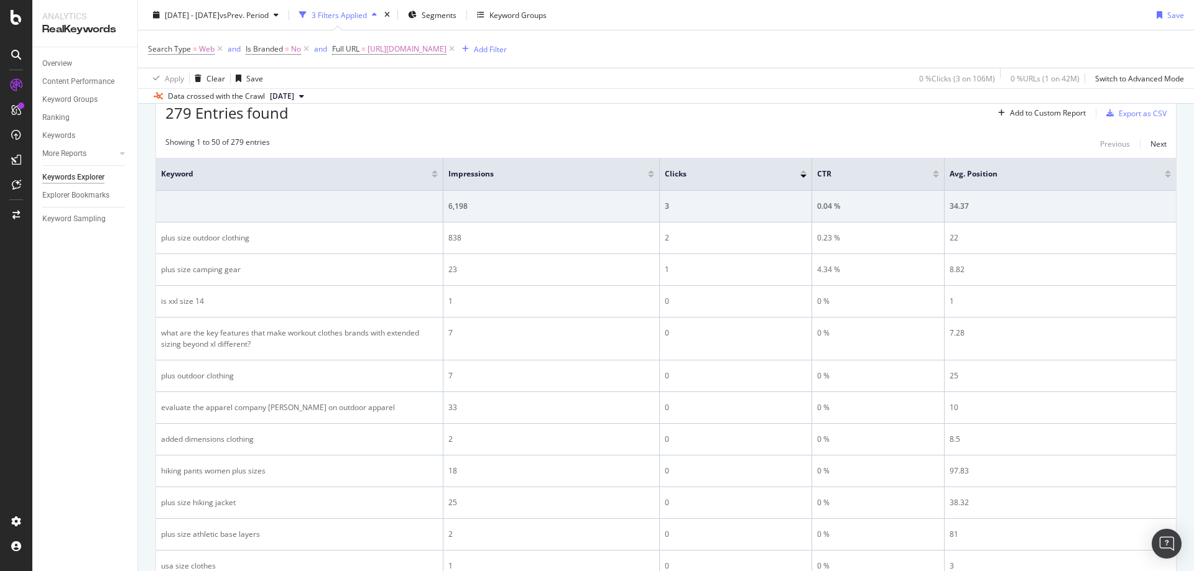
scroll to position [382, 0]
click at [446, 51] on span "[URL][DOMAIN_NAME]" at bounding box center [406, 48] width 79 height 17
click at [431, 98] on input "[URL][DOMAIN_NAME]" at bounding box center [403, 101] width 118 height 20
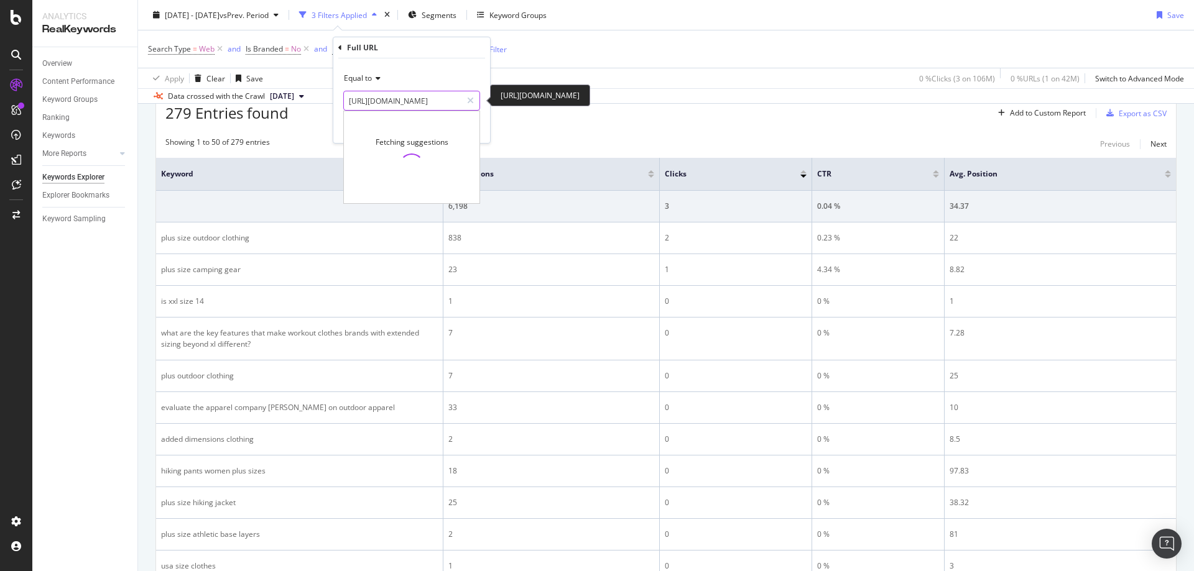
click at [431, 98] on input "[URL][DOMAIN_NAME]" at bounding box center [403, 101] width 118 height 20
paste input "child-carriers"
type input "[URL][DOMAIN_NAME]"
click at [450, 65] on div "Equal to [URL][DOMAIN_NAME] [URL][DOMAIN_NAME] Fetching suggestions Cancel Add …" at bounding box center [411, 100] width 157 height 85
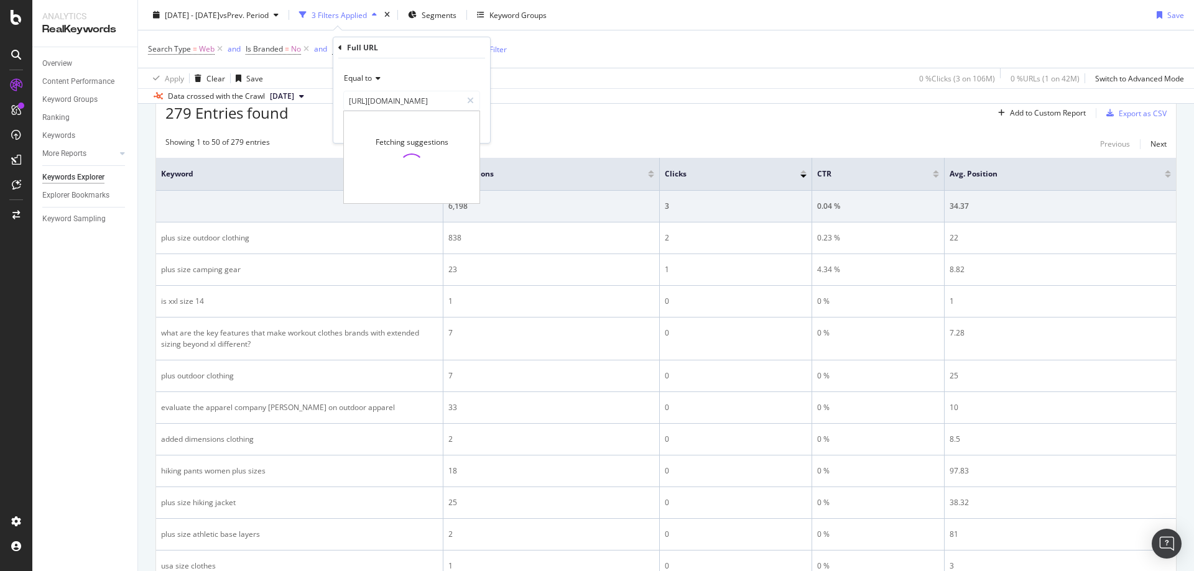
scroll to position [0, 0]
click at [466, 129] on div "Apply" at bounding box center [470, 127] width 19 height 11
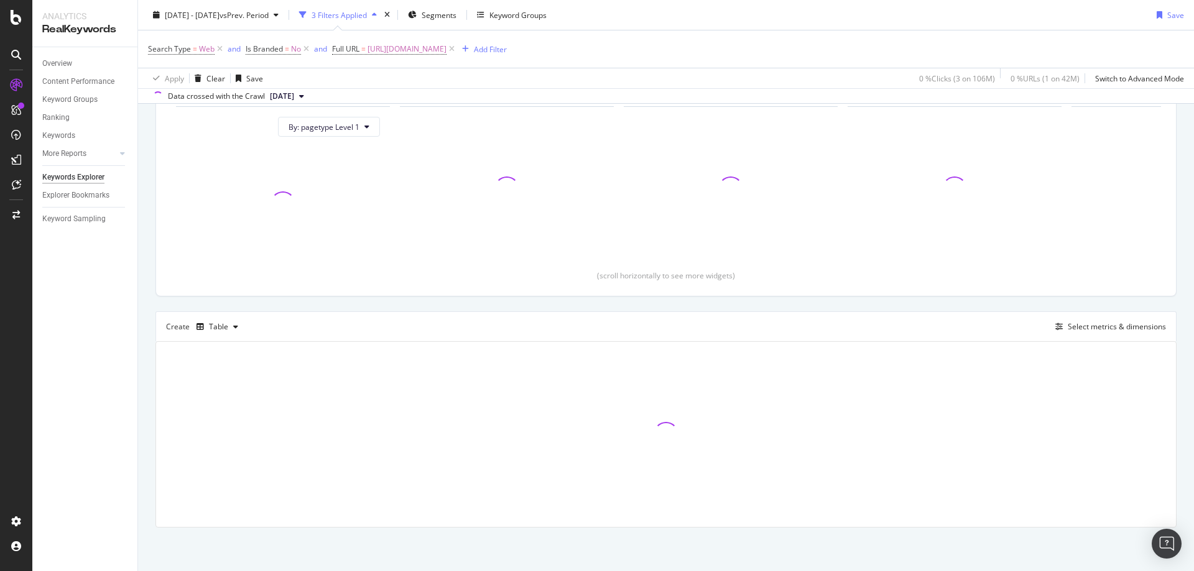
scroll to position [134, 0]
click at [606, 10] on div "[DATE] - [DATE] vs Prev. Period 3 Filters Applied Segments Keyword Groups Save" at bounding box center [666, 17] width 1056 height 25
click at [655, 35] on div "Search Type = Web and Is Branded = No and Full URL = [URL][DOMAIN_NAME] Add Fil…" at bounding box center [666, 48] width 1036 height 37
click at [1115, 8] on div "[DATE] - [DATE] vs Prev. Period 3 Filters Applied Segments Keyword Groups Save" at bounding box center [666, 17] width 1056 height 25
click at [645, 45] on div "Search Type = Web and Is Branded = No and Full URL = [URL][DOMAIN_NAME] Add Fil…" at bounding box center [666, 48] width 1036 height 37
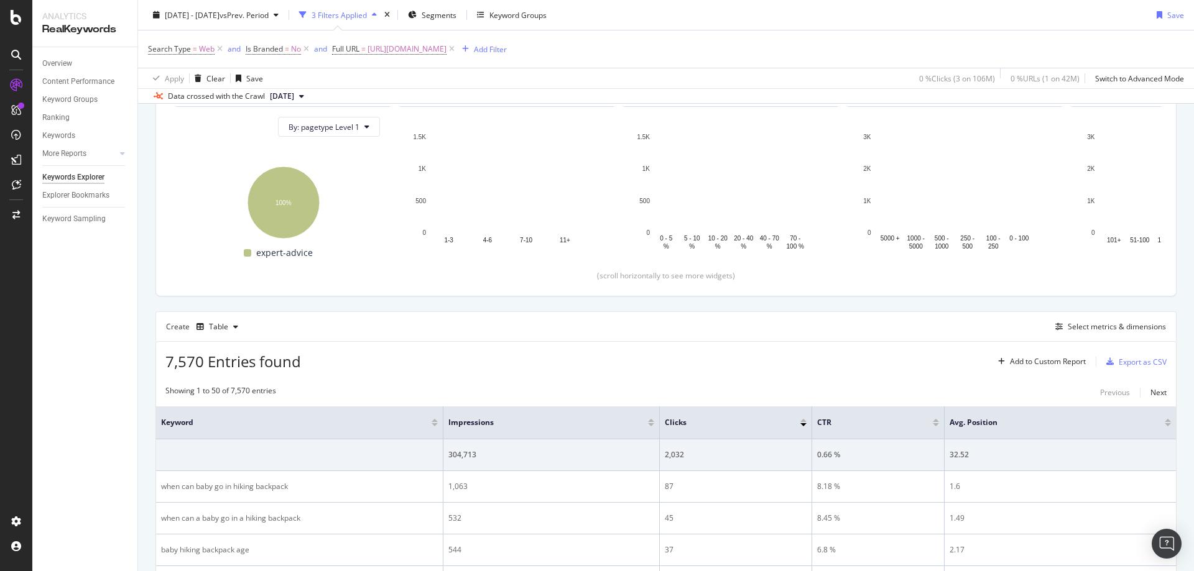
scroll to position [382, 0]
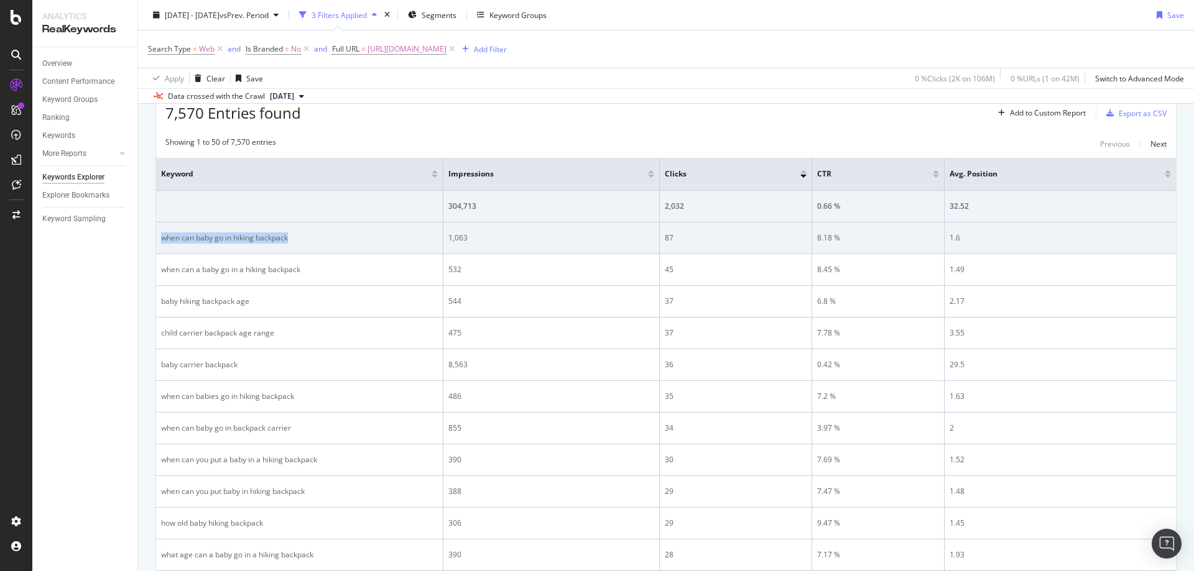
drag, startPoint x: 315, startPoint y: 244, endPoint x: 160, endPoint y: 241, distance: 154.8
click at [160, 241] on td "when can baby go in hiking backpack" at bounding box center [299, 239] width 287 height 32
copy div "when can baby go in hiking backpack"
drag, startPoint x: 509, startPoint y: 251, endPoint x: 463, endPoint y: 239, distance: 48.0
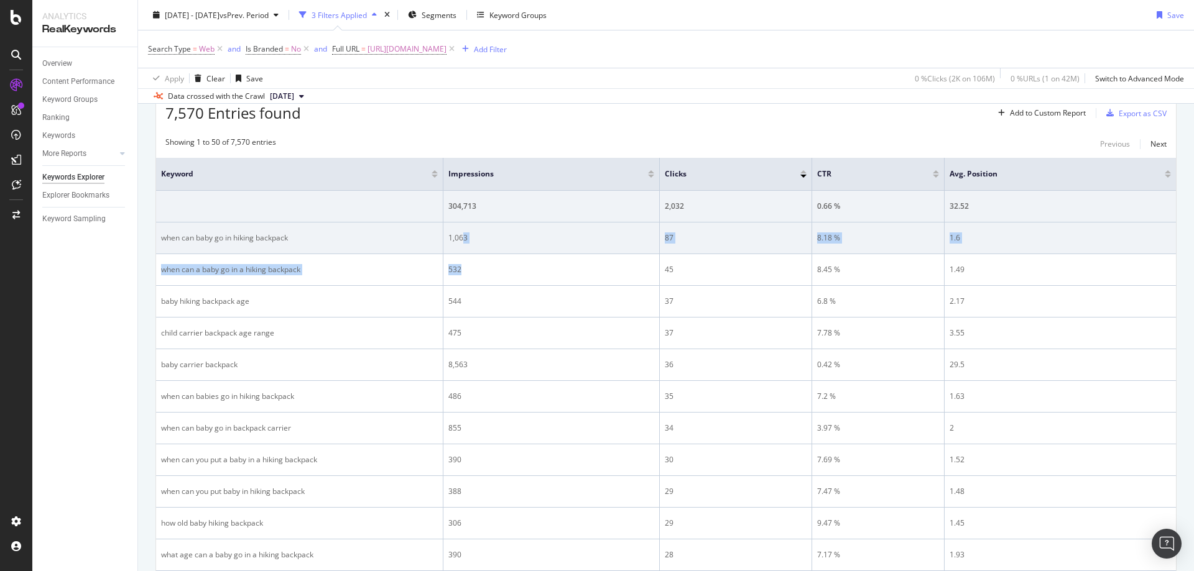
click at [477, 236] on div "1,063" at bounding box center [551, 238] width 206 height 11
drag, startPoint x: 487, startPoint y: 237, endPoint x: 446, endPoint y: 238, distance: 41.7
click at [446, 238] on td "1,063" at bounding box center [551, 239] width 216 height 32
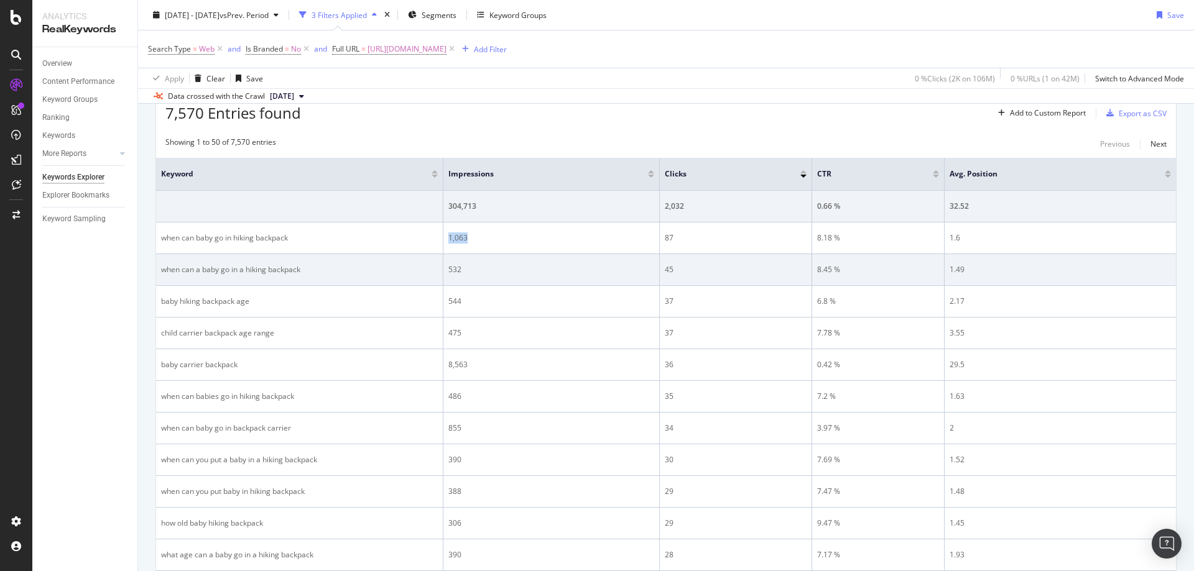
copy div "1,063"
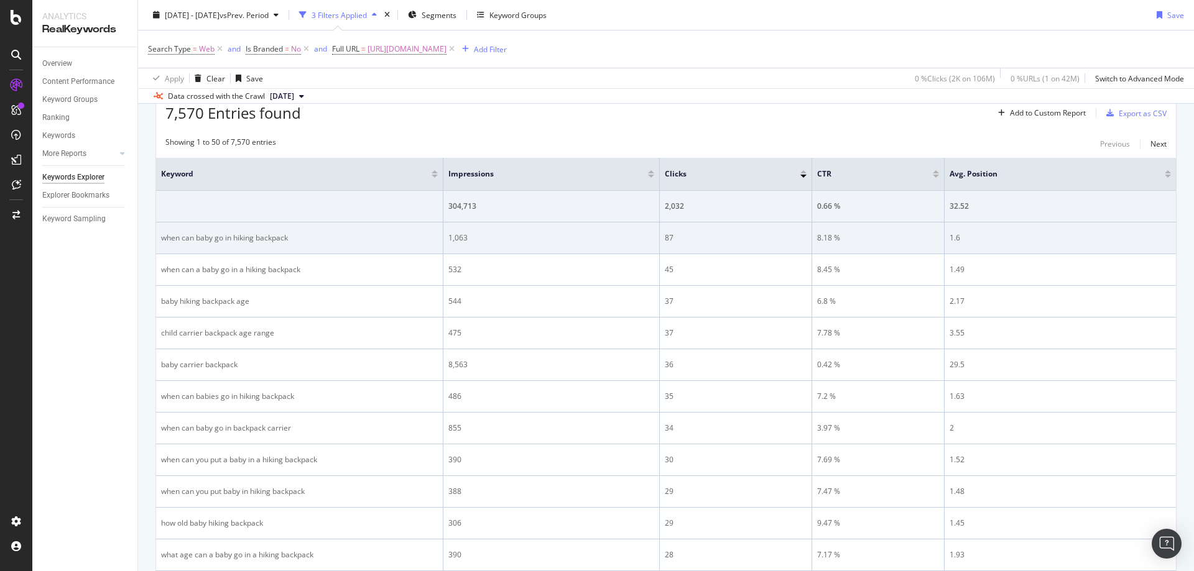
drag, startPoint x: 704, startPoint y: 239, endPoint x: 688, endPoint y: 237, distance: 16.8
click at [704, 239] on div "87" at bounding box center [736, 238] width 142 height 11
drag, startPoint x: 681, startPoint y: 237, endPoint x: 663, endPoint y: 237, distance: 18.0
click at [663, 237] on td "87" at bounding box center [736, 239] width 152 height 32
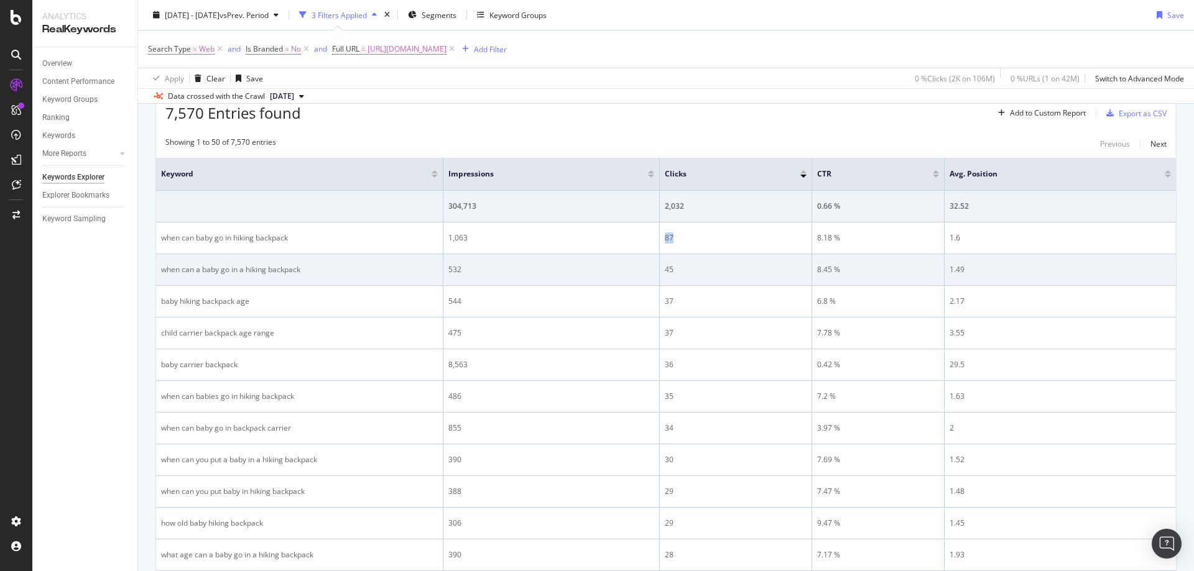
copy div "87"
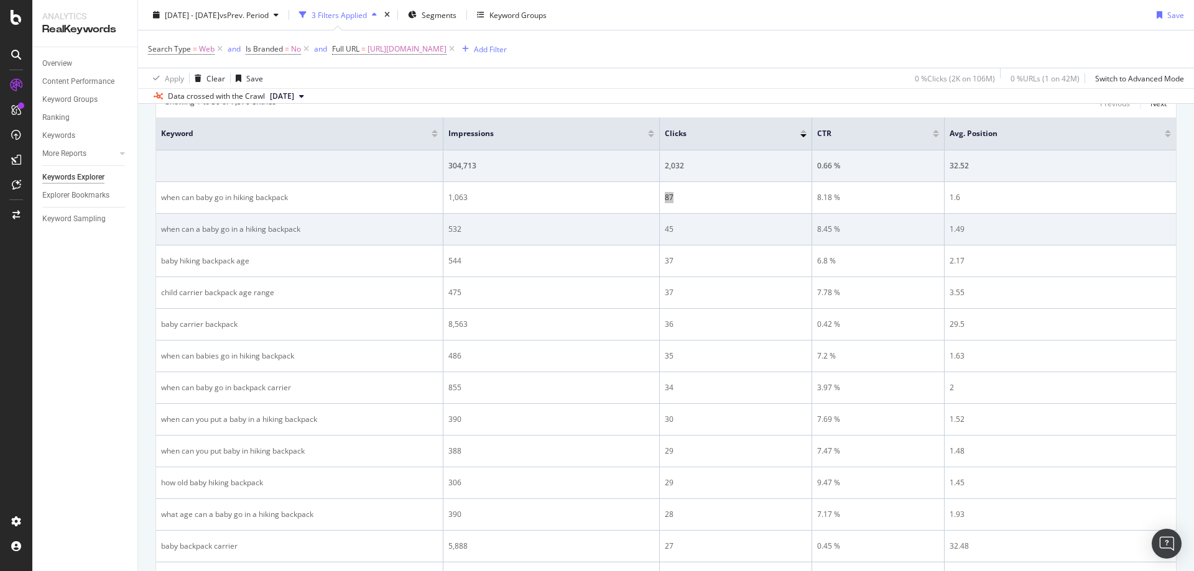
scroll to position [445, 0]
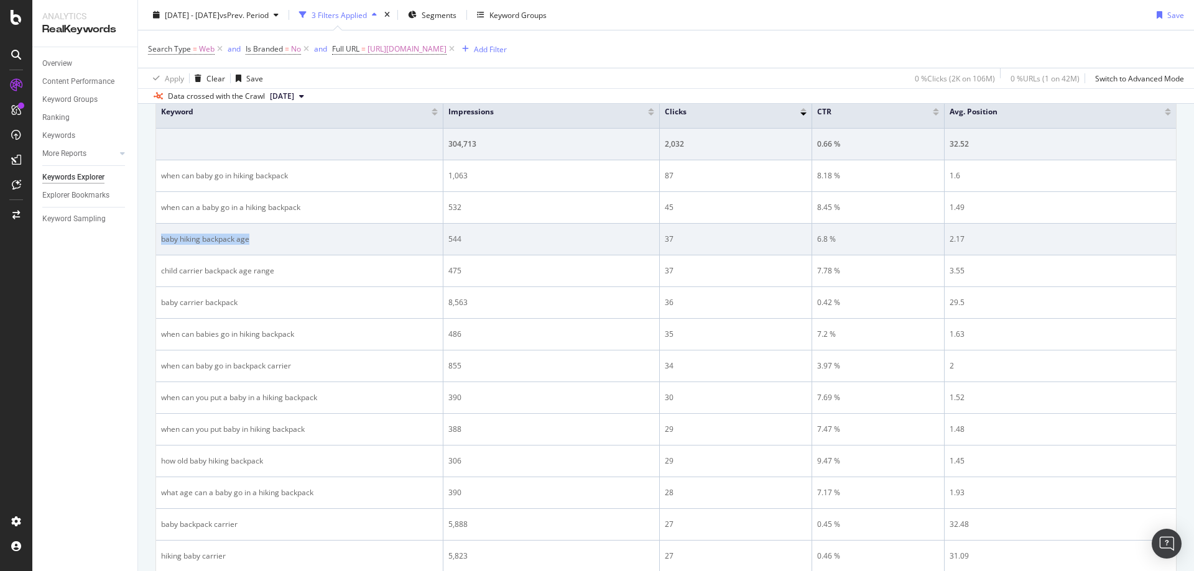
drag, startPoint x: 262, startPoint y: 238, endPoint x: 157, endPoint y: 246, distance: 105.4
click at [157, 246] on td "baby hiking backpack age" at bounding box center [299, 240] width 287 height 32
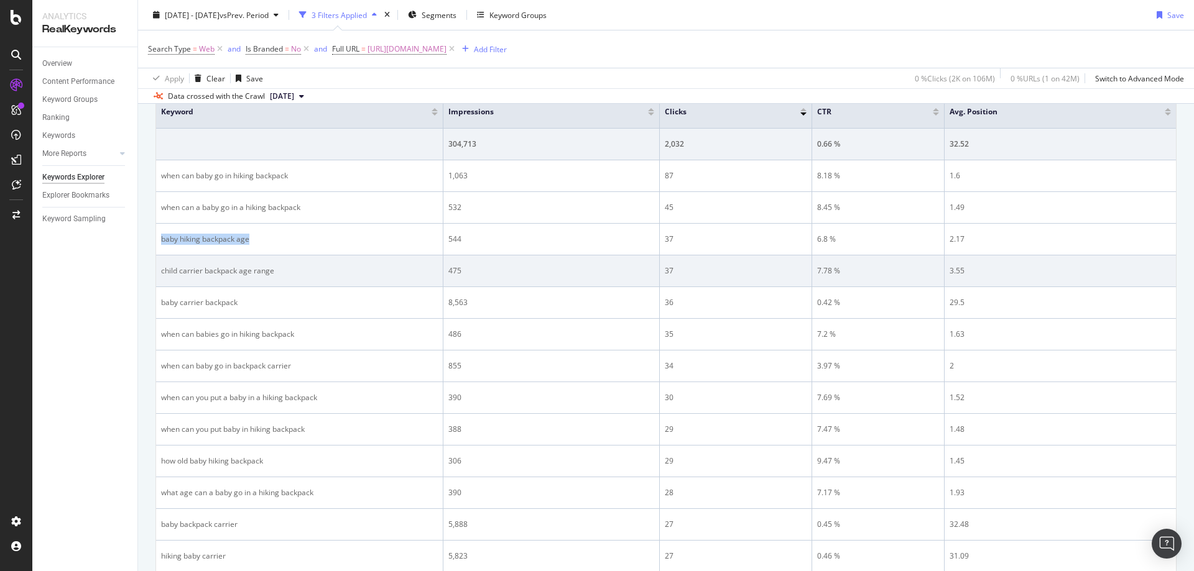
copy div "baby hiking backpack age"
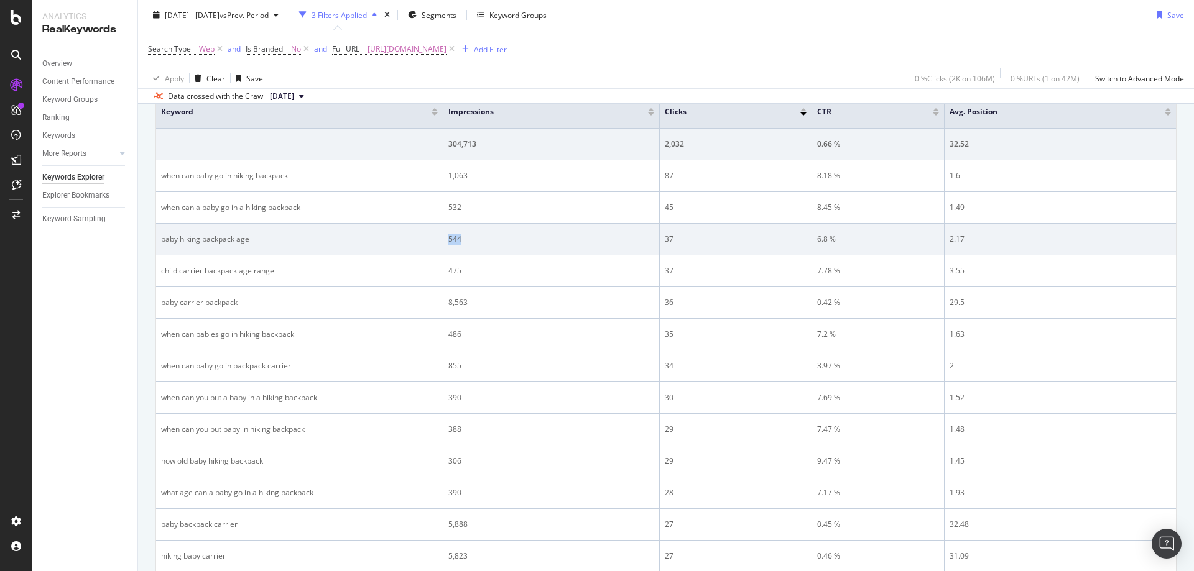
drag, startPoint x: 526, startPoint y: 249, endPoint x: 447, endPoint y: 237, distance: 79.7
click at [447, 237] on td "544" at bounding box center [551, 240] width 216 height 32
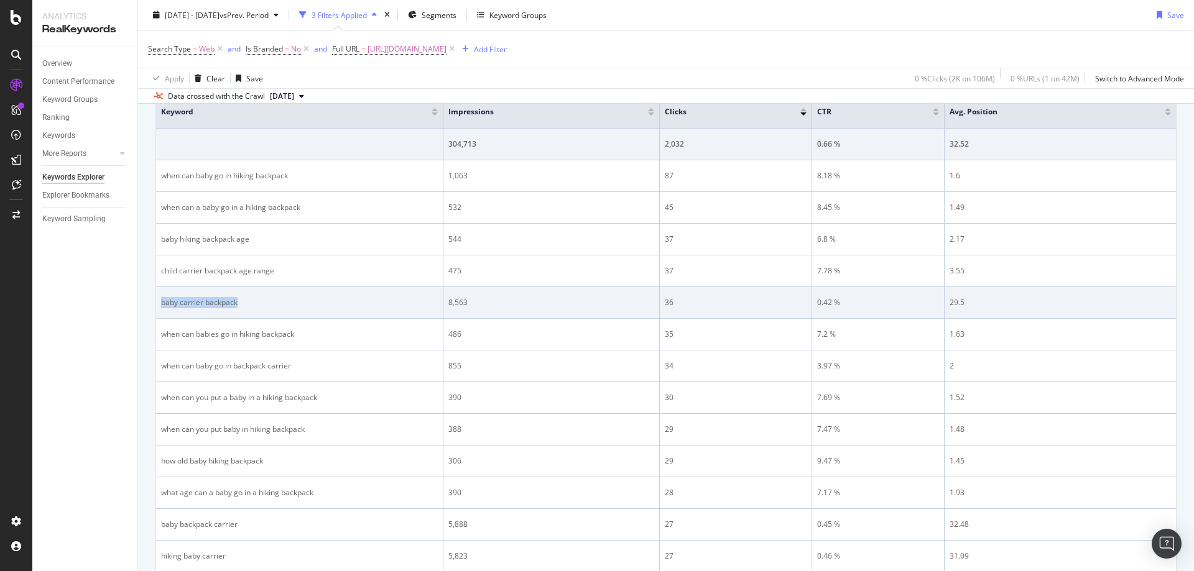
drag, startPoint x: 241, startPoint y: 308, endPoint x: 156, endPoint y: 302, distance: 84.7
click at [156, 302] on td "baby carrier backpack" at bounding box center [299, 303] width 287 height 32
drag, startPoint x: 535, startPoint y: 302, endPoint x: 446, endPoint y: 302, distance: 89.5
click at [446, 302] on td "8,563" at bounding box center [551, 303] width 216 height 32
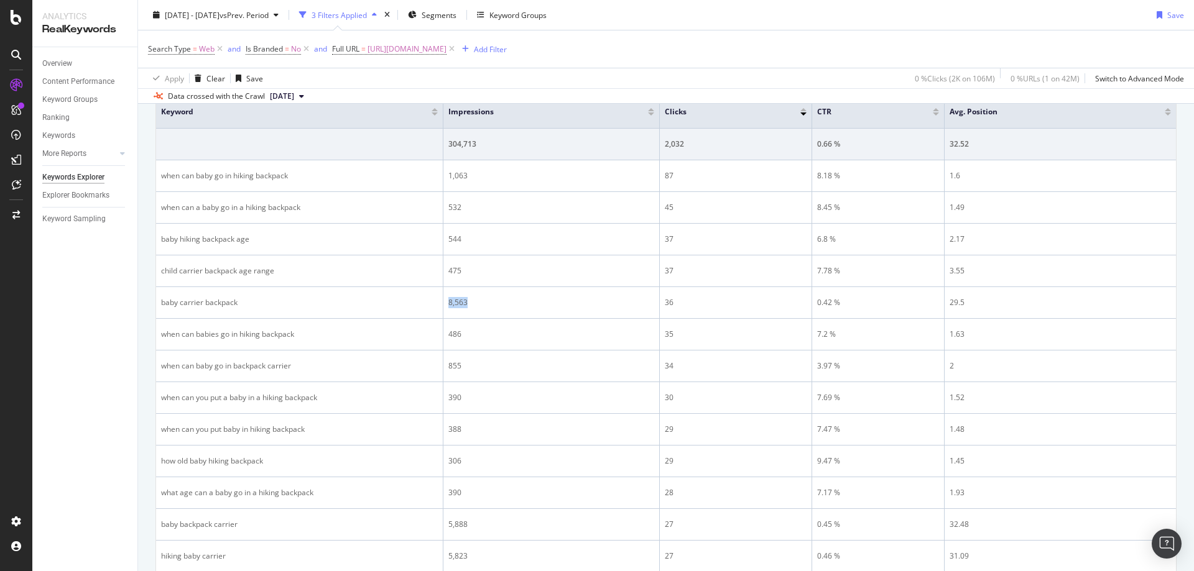
drag, startPoint x: 503, startPoint y: 57, endPoint x: 522, endPoint y: 77, distance: 27.7
click at [446, 57] on span "[URL][DOMAIN_NAME]" at bounding box center [406, 48] width 79 height 17
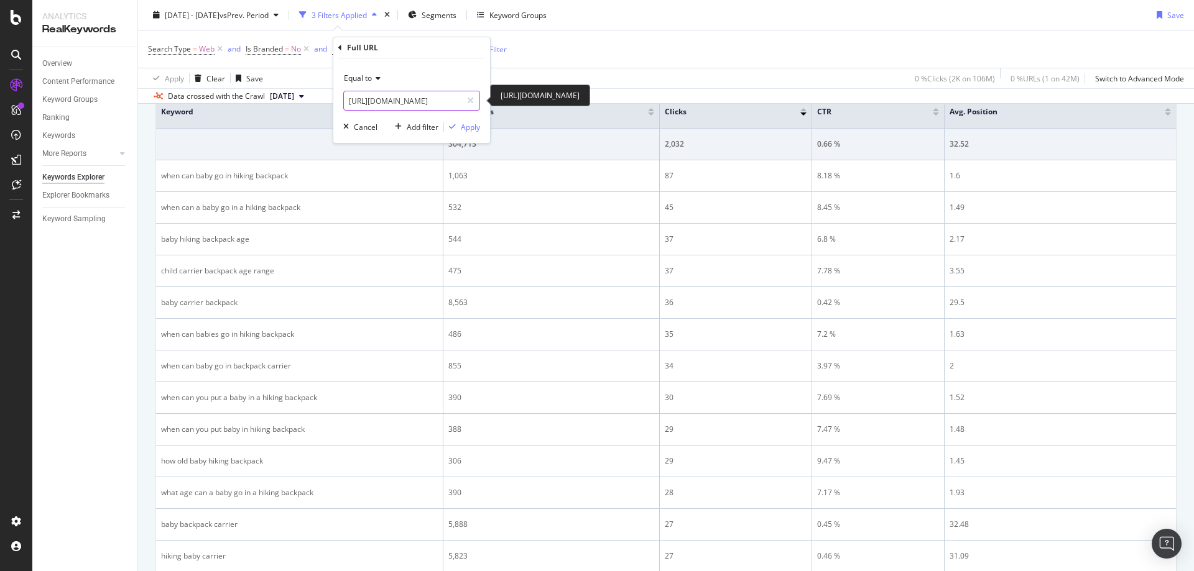
click at [415, 98] on input "[URL][DOMAIN_NAME]" at bounding box center [403, 101] width 118 height 20
paste input "sun-protection"
type input "[URL][DOMAIN_NAME]"
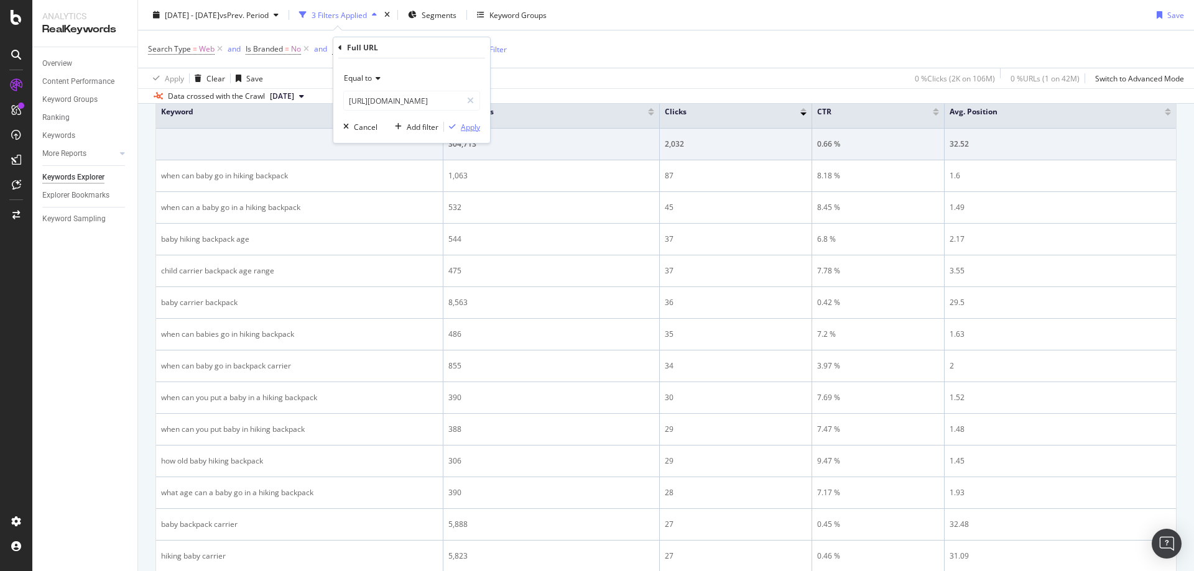
click at [468, 129] on div "Apply" at bounding box center [470, 127] width 19 height 11
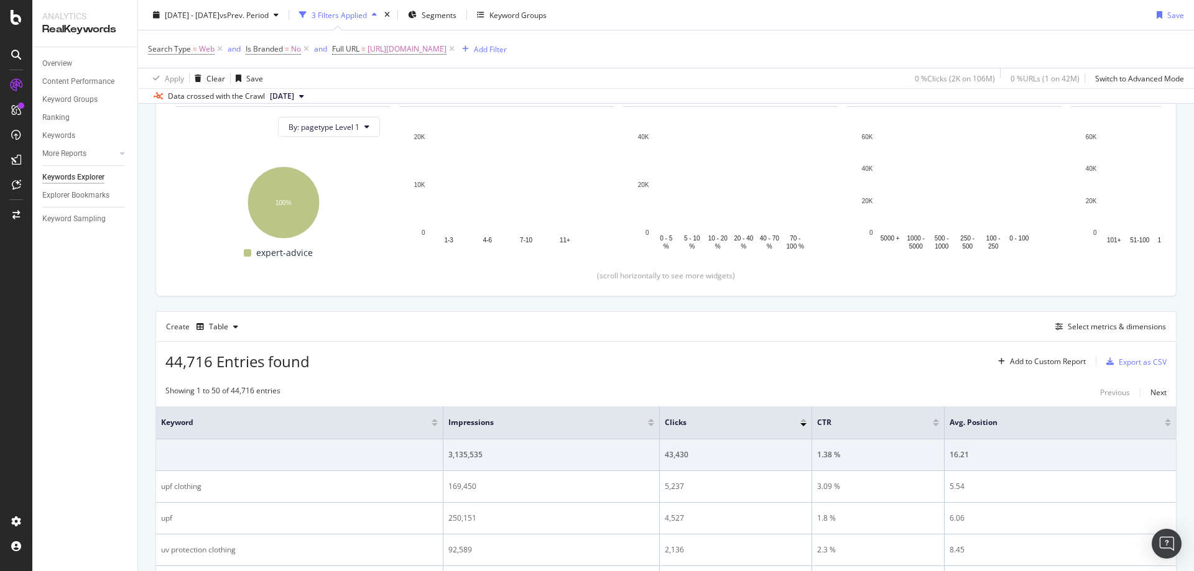
scroll to position [445, 0]
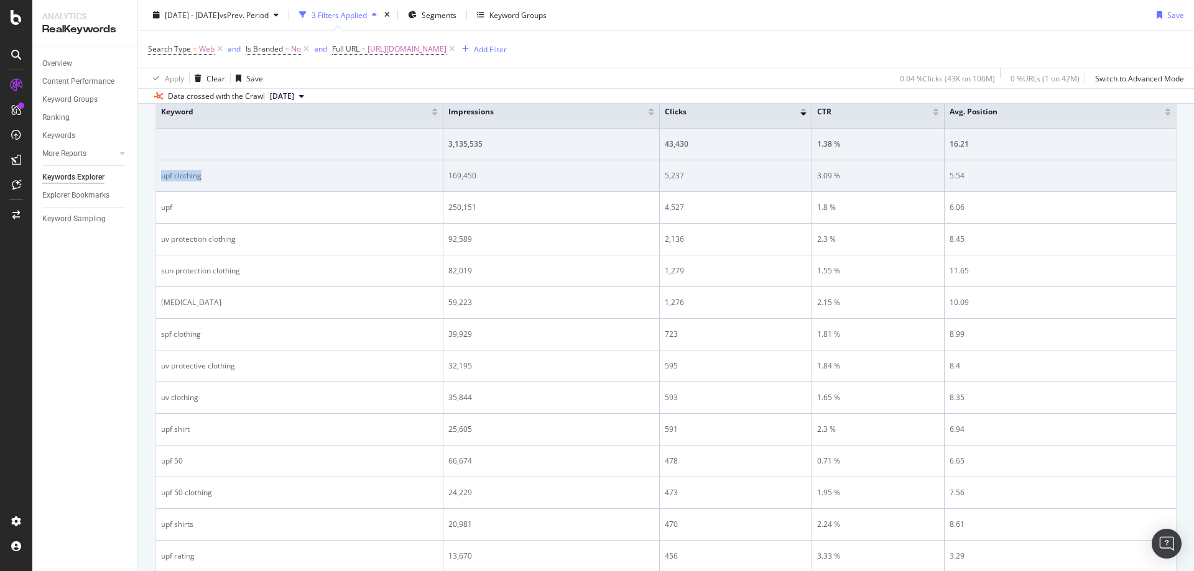
drag, startPoint x: 192, startPoint y: 180, endPoint x: 160, endPoint y: 182, distance: 31.8
click at [160, 182] on td "upf clothing" at bounding box center [299, 176] width 287 height 32
drag, startPoint x: 496, startPoint y: 182, endPoint x: 438, endPoint y: 172, distance: 58.8
click at [438, 172] on tr "upf clothing 169,450 5,237 3.09 % 5.54" at bounding box center [666, 176] width 1020 height 32
drag, startPoint x: 687, startPoint y: 169, endPoint x: 663, endPoint y: 175, distance: 24.4
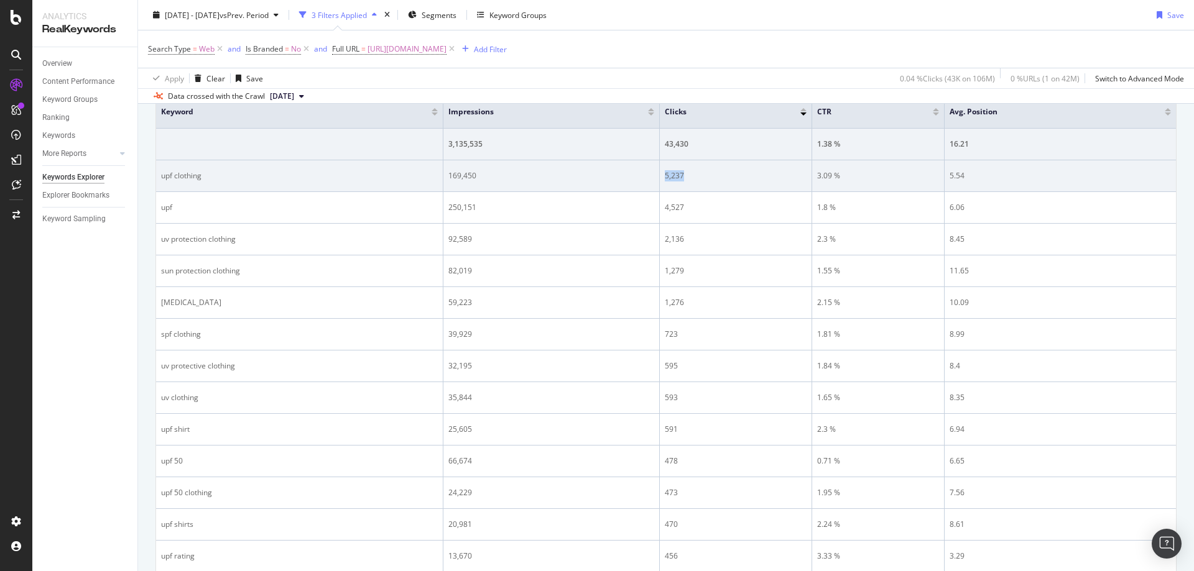
click at [663, 175] on td "5,237" at bounding box center [736, 176] width 152 height 32
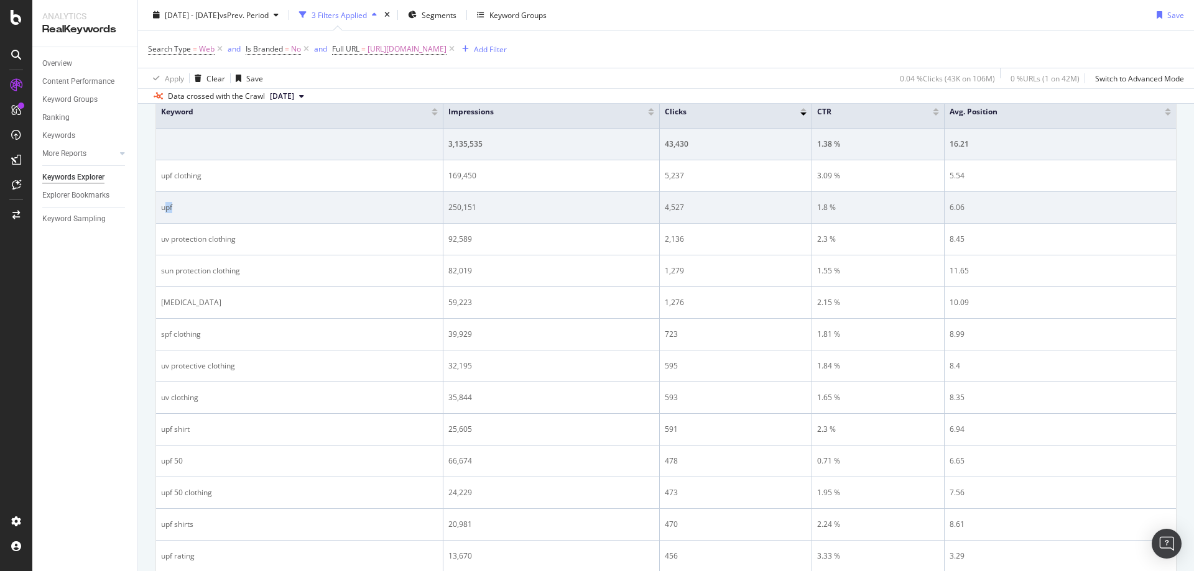
drag, startPoint x: 202, startPoint y: 201, endPoint x: 166, endPoint y: 208, distance: 36.8
click at [166, 208] on td "upf" at bounding box center [299, 208] width 287 height 32
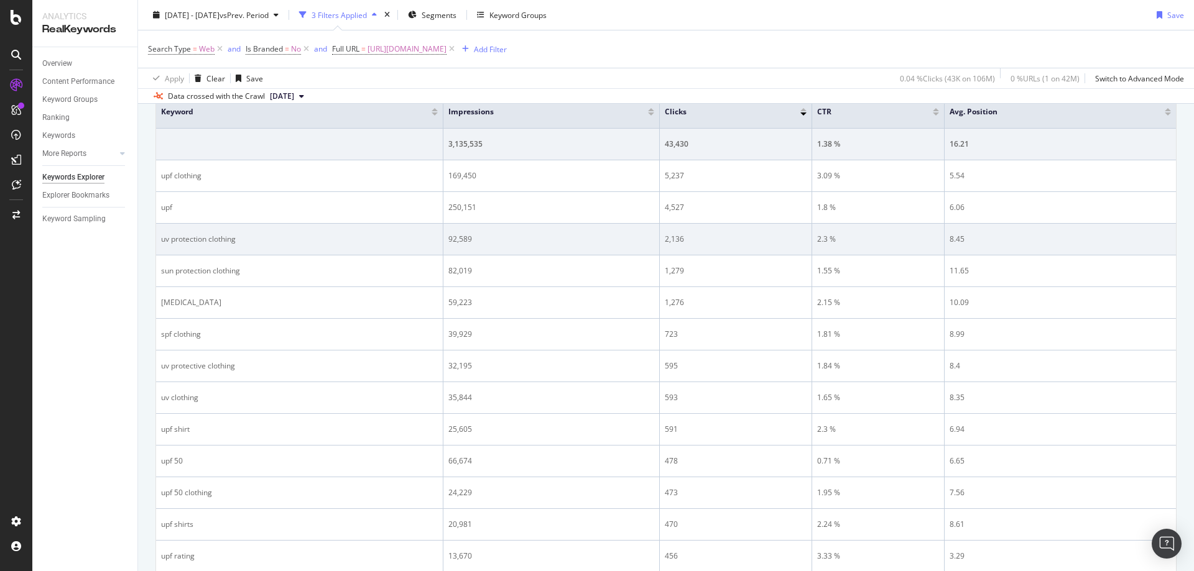
click at [280, 236] on div "uv protection clothing" at bounding box center [299, 239] width 277 height 11
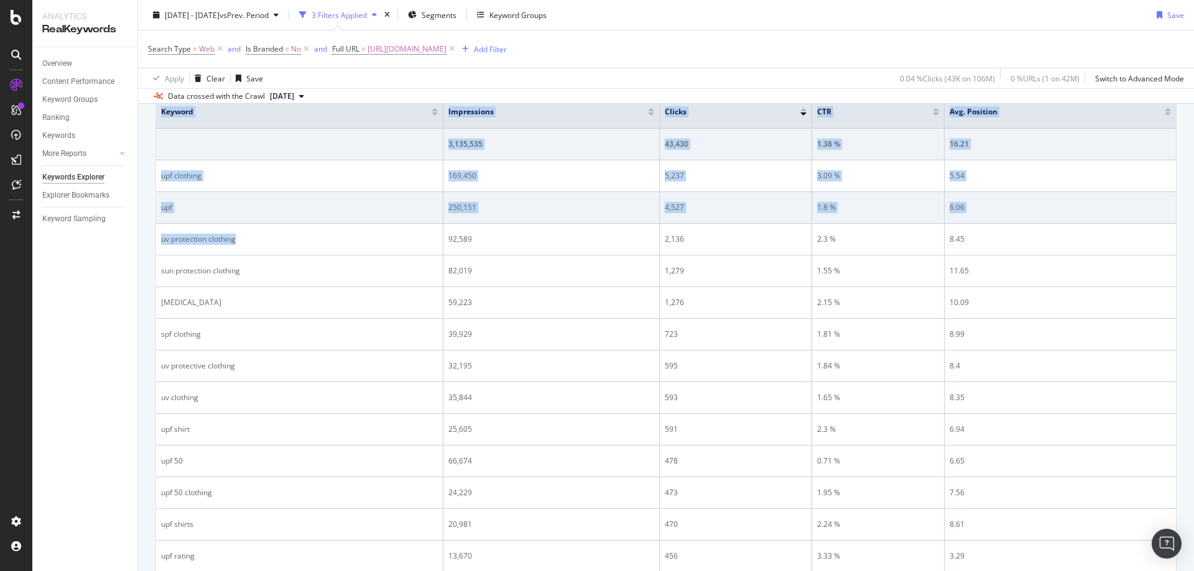
drag, startPoint x: 285, startPoint y: 239, endPoint x: 182, endPoint y: 208, distance: 108.0
click at [157, 242] on td "uv protection clothing" at bounding box center [299, 240] width 287 height 32
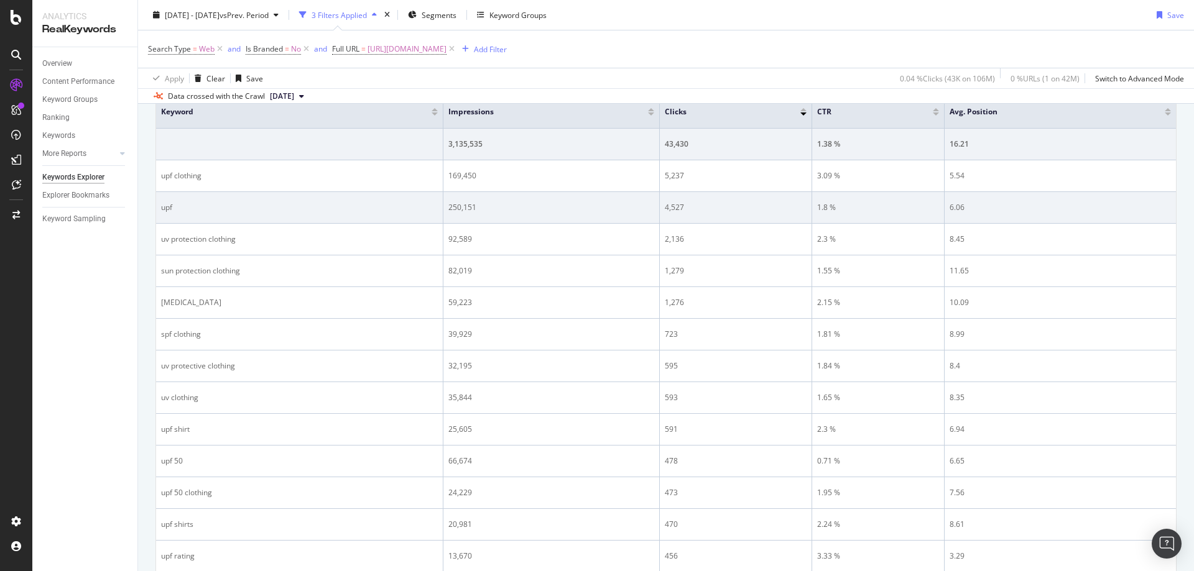
click at [182, 208] on div "upf" at bounding box center [299, 207] width 277 height 11
drag, startPoint x: 186, startPoint y: 207, endPoint x: 162, endPoint y: 209, distance: 23.7
click at [162, 209] on div "upf" at bounding box center [299, 207] width 277 height 11
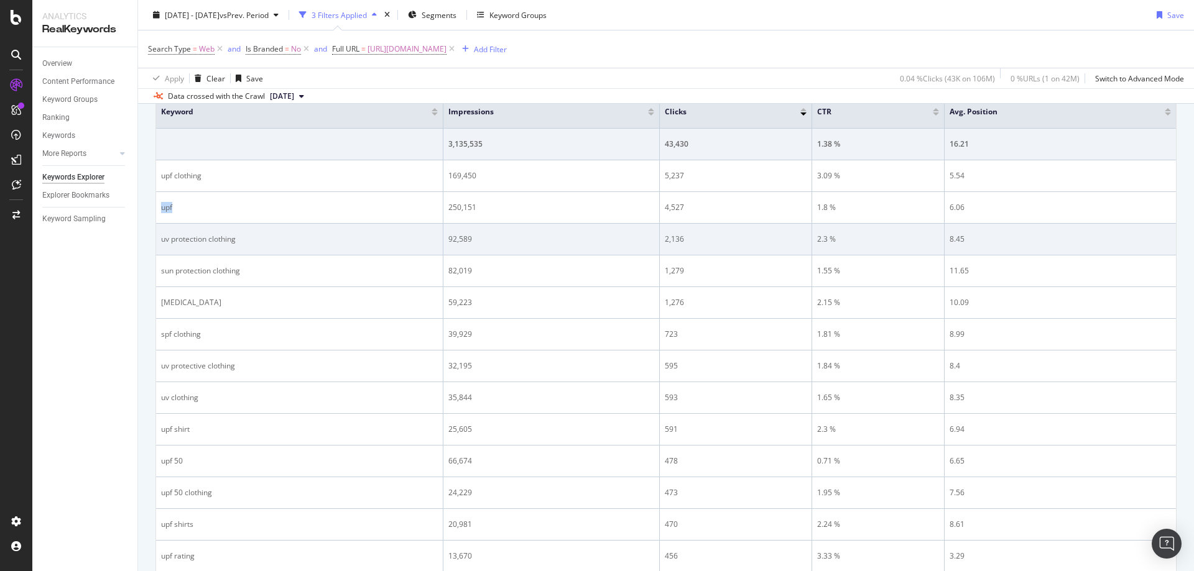
click at [543, 253] on td "92,589" at bounding box center [551, 240] width 216 height 32
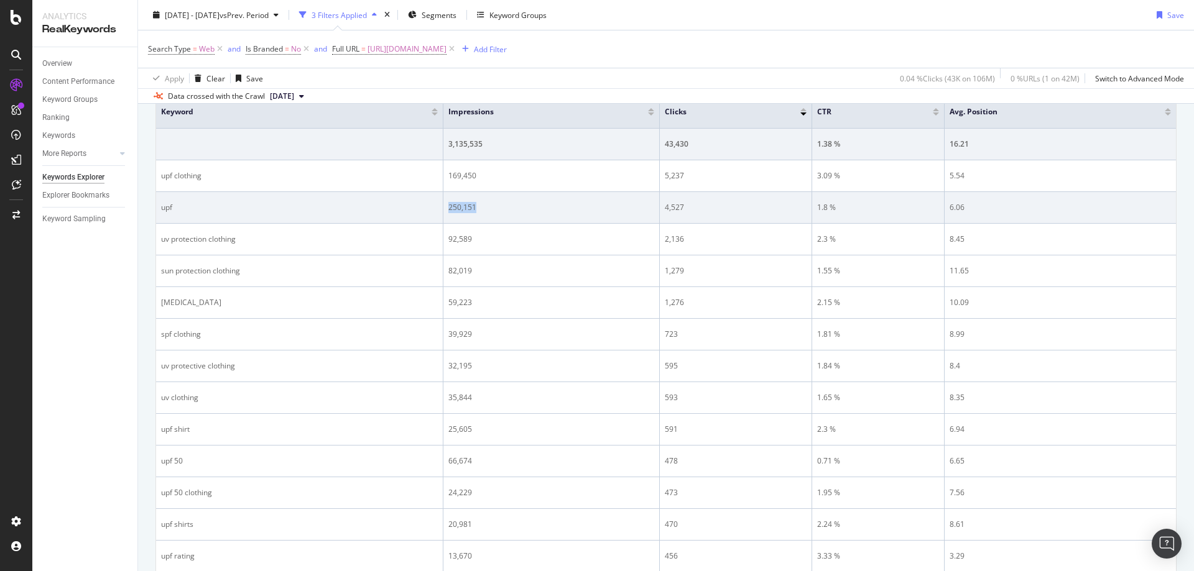
drag, startPoint x: 486, startPoint y: 210, endPoint x: 444, endPoint y: 210, distance: 42.3
click at [444, 210] on td "250,151" at bounding box center [551, 208] width 216 height 32
drag, startPoint x: 718, startPoint y: 189, endPoint x: 704, endPoint y: 220, distance: 34.2
click at [700, 208] on div "4,527" at bounding box center [736, 207] width 142 height 11
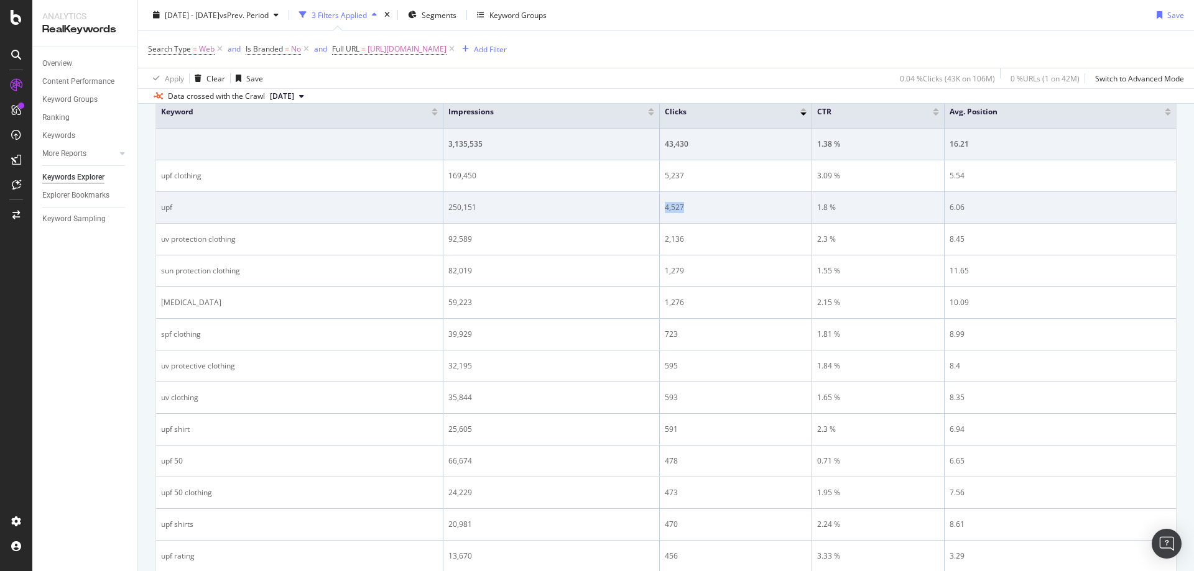
drag, startPoint x: 711, startPoint y: 206, endPoint x: 662, endPoint y: 210, distance: 49.3
click at [662, 210] on td "4,527" at bounding box center [736, 208] width 152 height 32
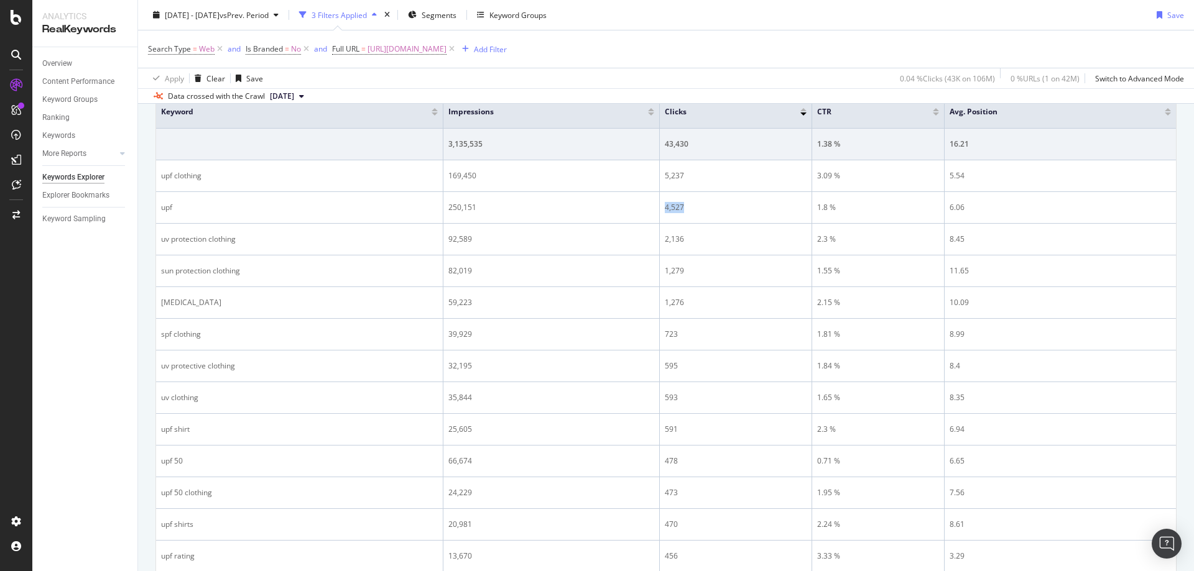
drag, startPoint x: 524, startPoint y: 48, endPoint x: 551, endPoint y: 95, distance: 54.6
click at [446, 48] on span "[URL][DOMAIN_NAME]" at bounding box center [406, 48] width 79 height 17
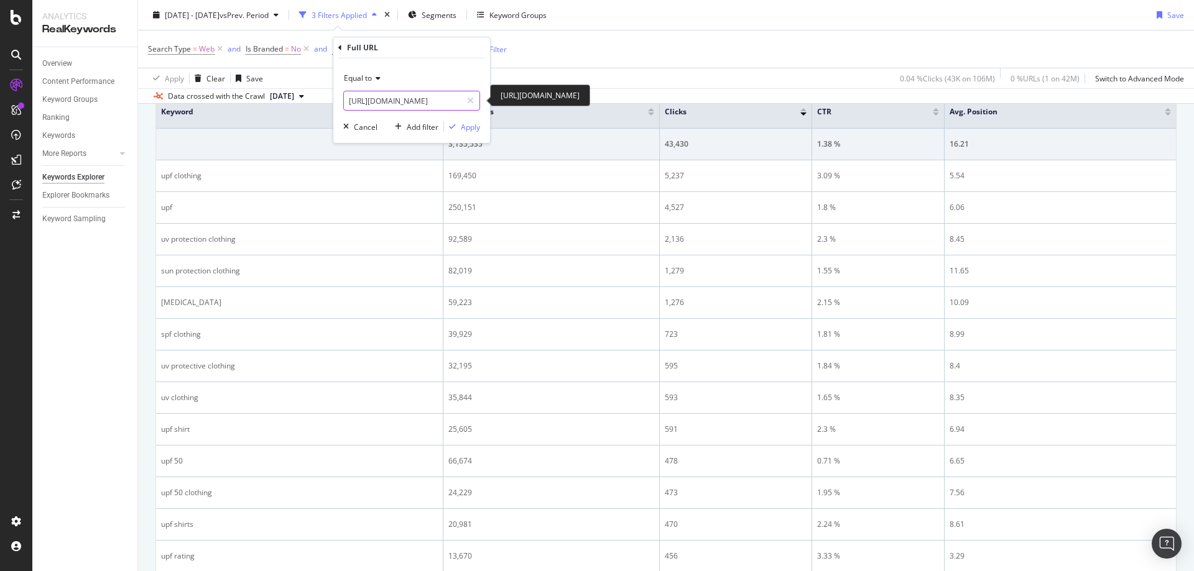
click at [411, 103] on input "[URL][DOMAIN_NAME]" at bounding box center [403, 101] width 118 height 20
paste input "hiking-boots"
type input "[URL][DOMAIN_NAME]"
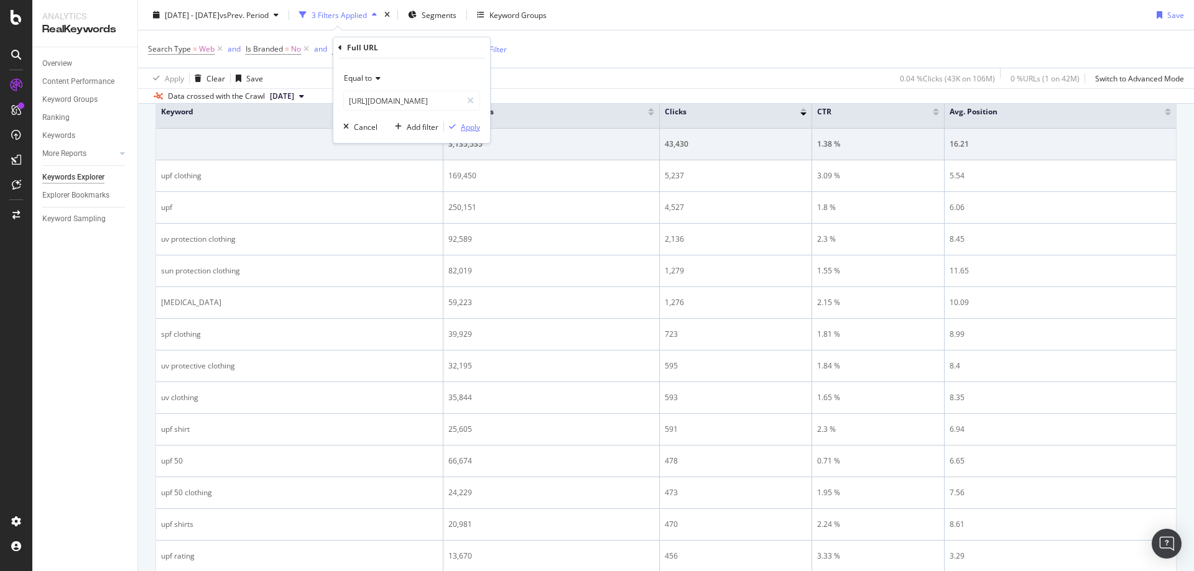
click at [464, 125] on div "Apply" at bounding box center [470, 127] width 19 height 11
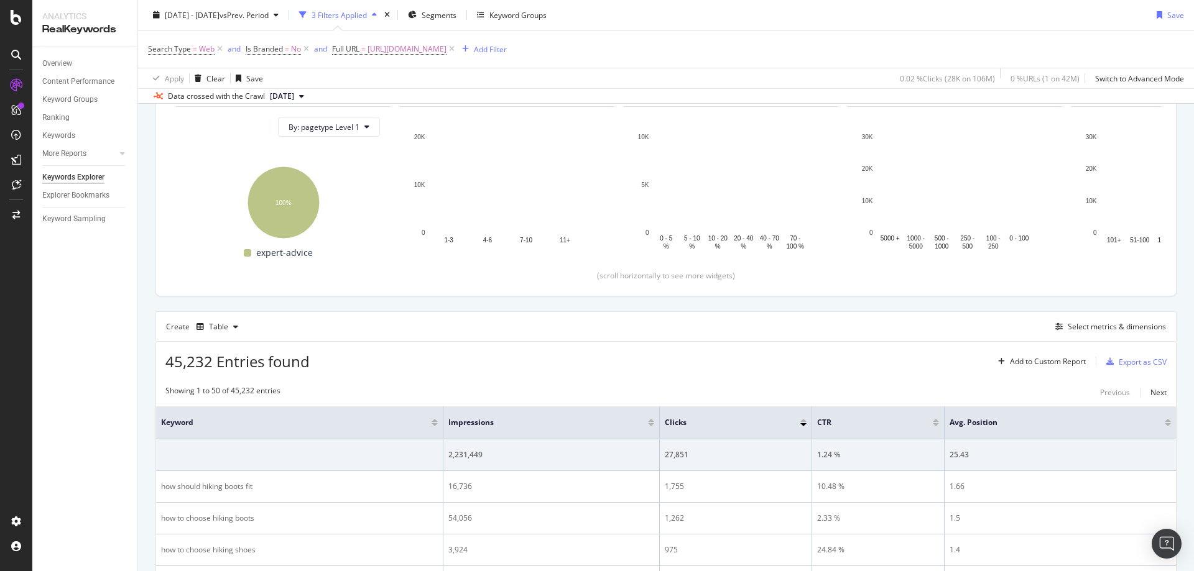
scroll to position [445, 0]
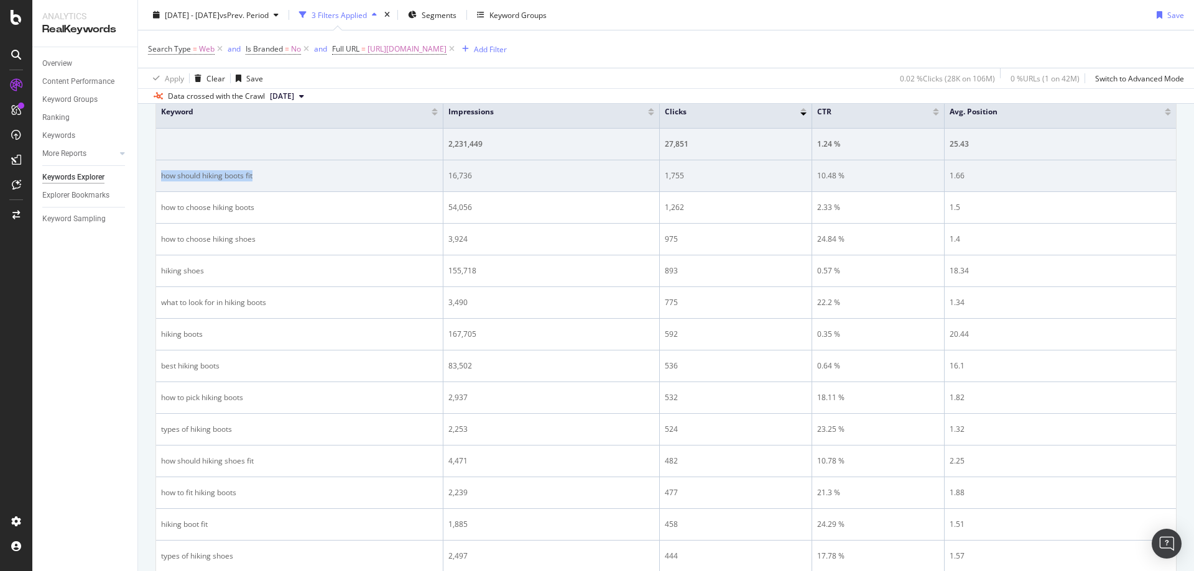
drag, startPoint x: 362, startPoint y: 173, endPoint x: 160, endPoint y: 175, distance: 202.1
click at [160, 175] on td "how should hiking boots fit" at bounding box center [299, 176] width 287 height 32
drag, startPoint x: 525, startPoint y: 165, endPoint x: 444, endPoint y: 177, distance: 81.6
click at [444, 177] on td "16,736" at bounding box center [551, 176] width 216 height 32
drag, startPoint x: 703, startPoint y: 180, endPoint x: 657, endPoint y: 175, distance: 46.3
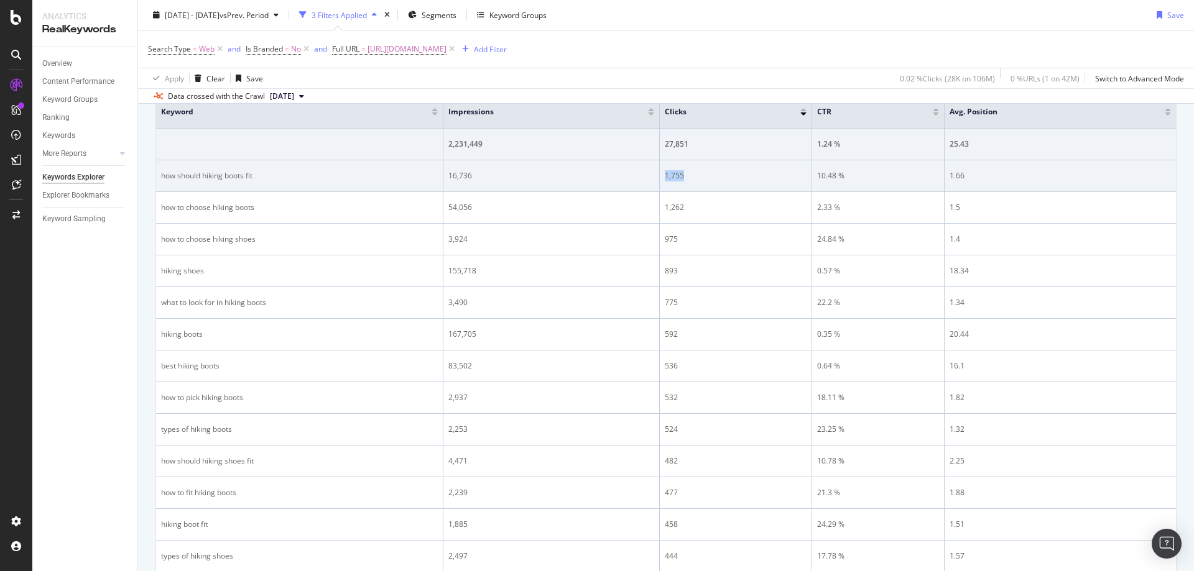
click at [657, 175] on tr "how should hiking boots fit 16,736 1,755 10.48 % 1.66" at bounding box center [666, 176] width 1020 height 32
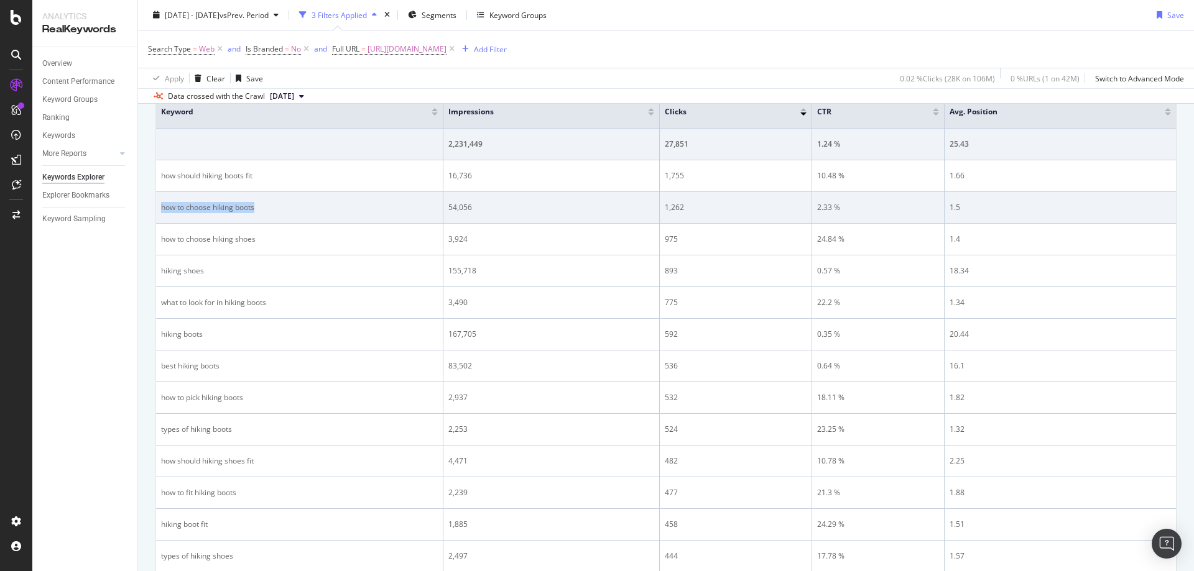
drag, startPoint x: 283, startPoint y: 210, endPoint x: 160, endPoint y: 210, distance: 122.5
click at [160, 210] on td "how to choose hiking boots" at bounding box center [299, 208] width 287 height 32
drag, startPoint x: 488, startPoint y: 215, endPoint x: 458, endPoint y: 208, distance: 31.4
click at [446, 208] on td "54,056" at bounding box center [551, 208] width 216 height 32
drag, startPoint x: 813, startPoint y: 198, endPoint x: 760, endPoint y: 211, distance: 54.4
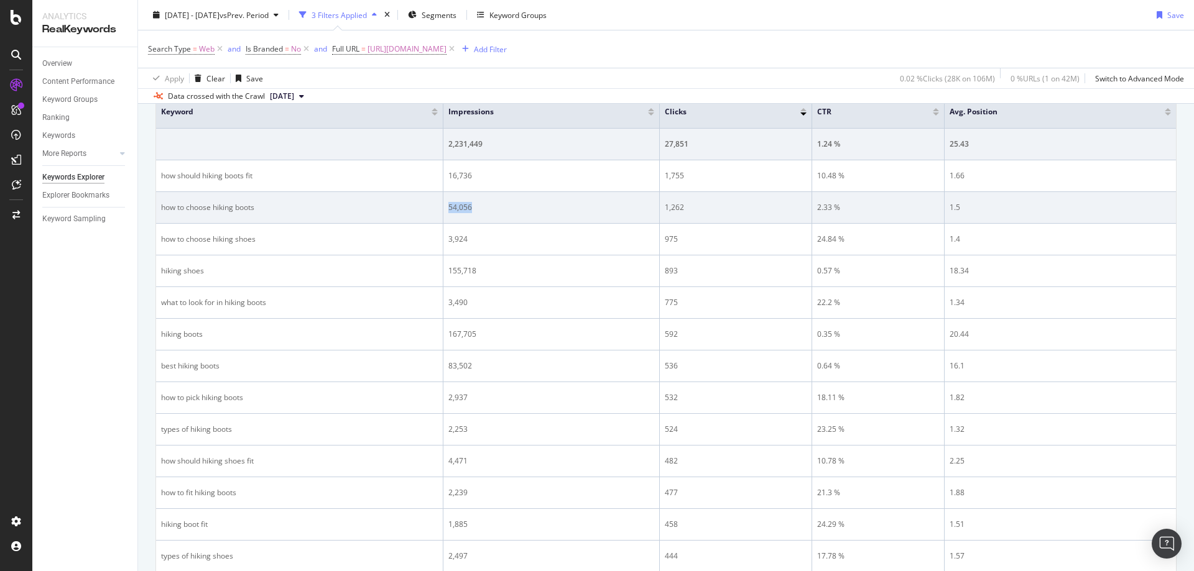
click at [813, 198] on td "2.33 %" at bounding box center [878, 208] width 132 height 32
drag, startPoint x: 701, startPoint y: 218, endPoint x: 655, endPoint y: 211, distance: 46.4
click at [655, 211] on tr "how to choose hiking boots 54,056 1,262 2.33 % 1.5" at bounding box center [666, 208] width 1020 height 32
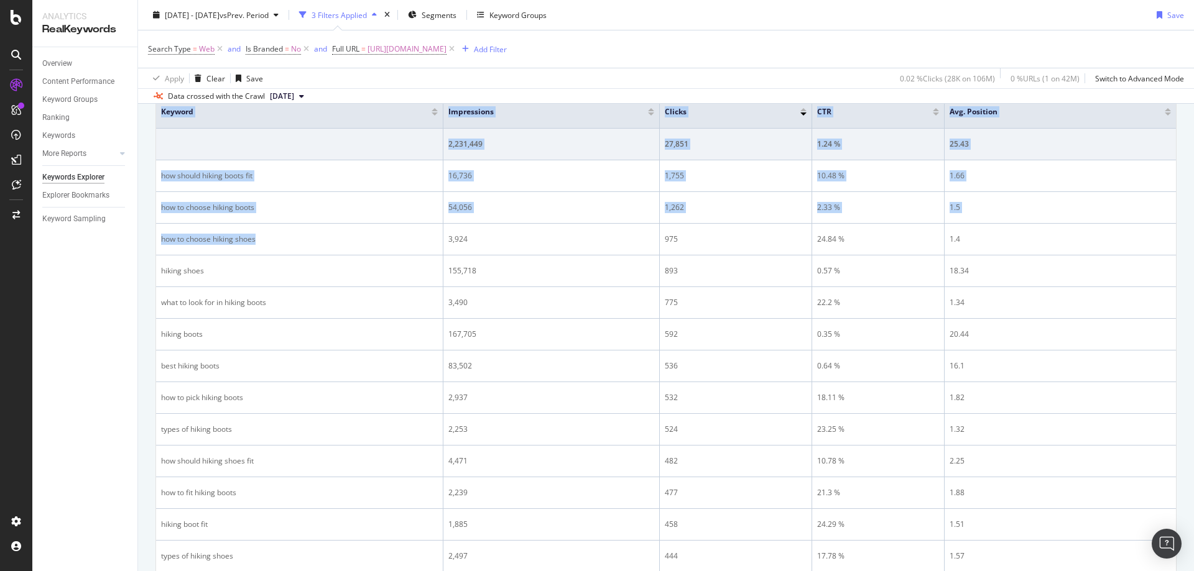
drag, startPoint x: 325, startPoint y: 241, endPoint x: 155, endPoint y: 244, distance: 170.4
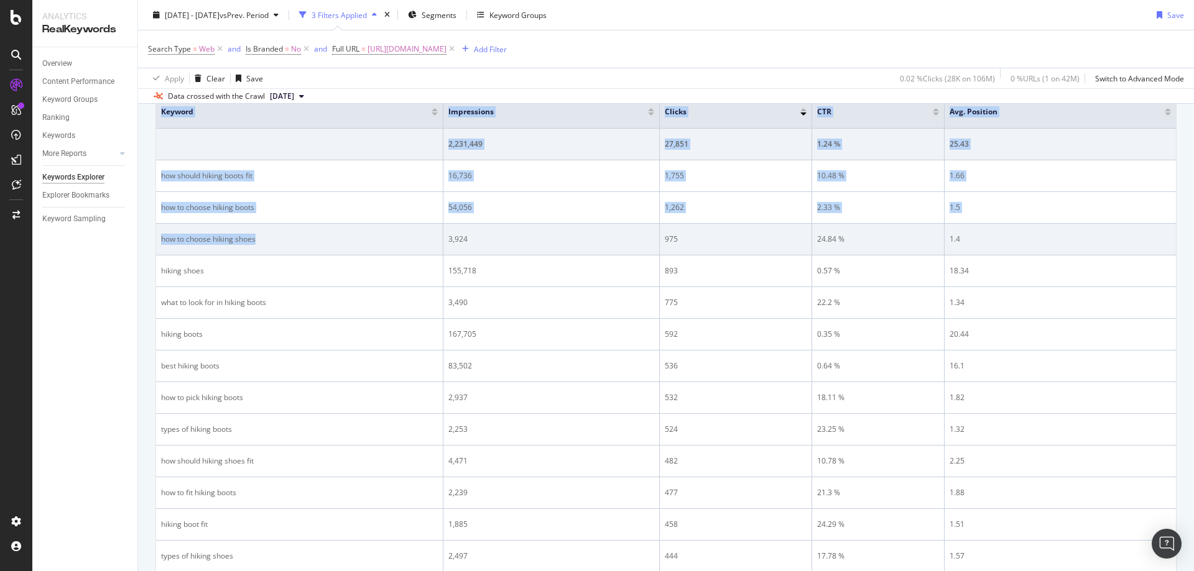
click at [382, 249] on td "how to choose hiking shoes" at bounding box center [299, 240] width 287 height 32
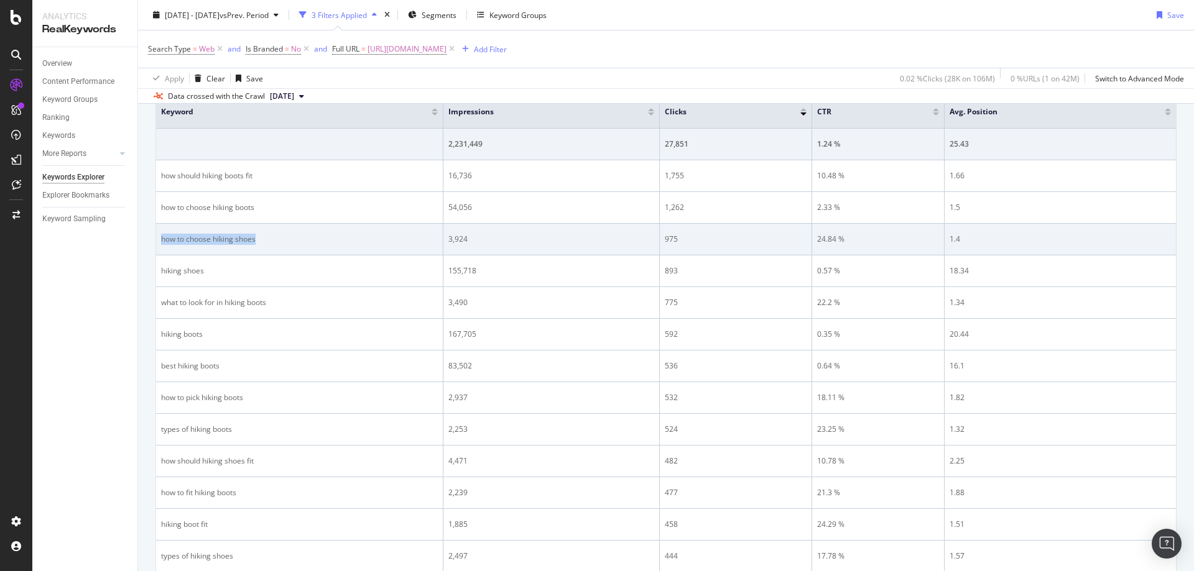
drag, startPoint x: 293, startPoint y: 246, endPoint x: 163, endPoint y: 244, distance: 130.0
click at [163, 244] on td "how to choose hiking shoes" at bounding box center [299, 240] width 287 height 32
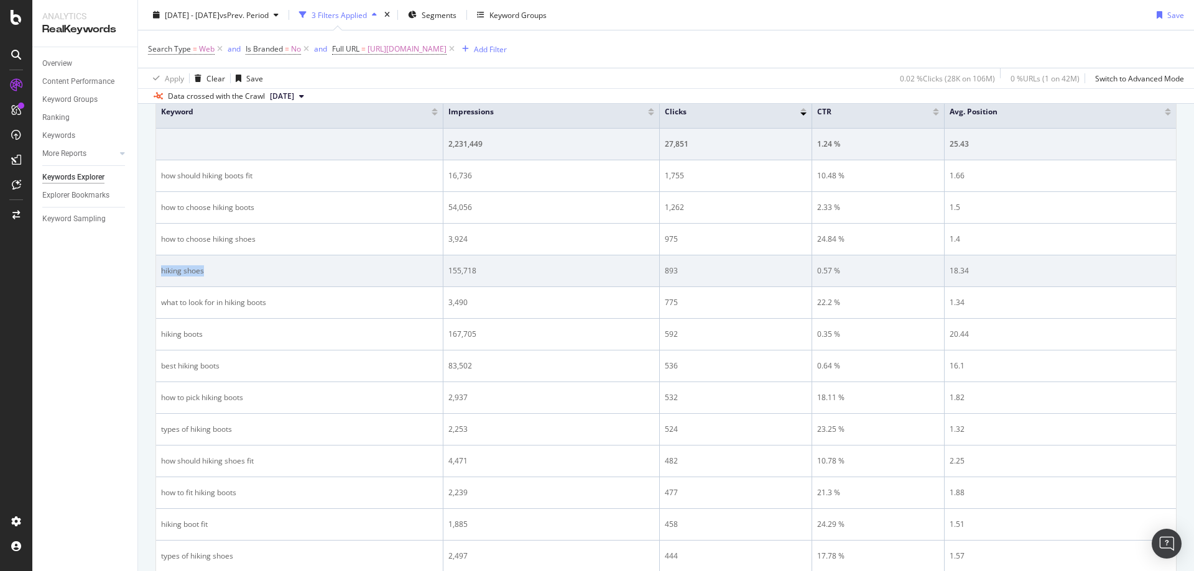
drag, startPoint x: 285, startPoint y: 274, endPoint x: 205, endPoint y: 272, distance: 80.9
click at [162, 272] on div "hiking shoes" at bounding box center [299, 270] width 277 height 11
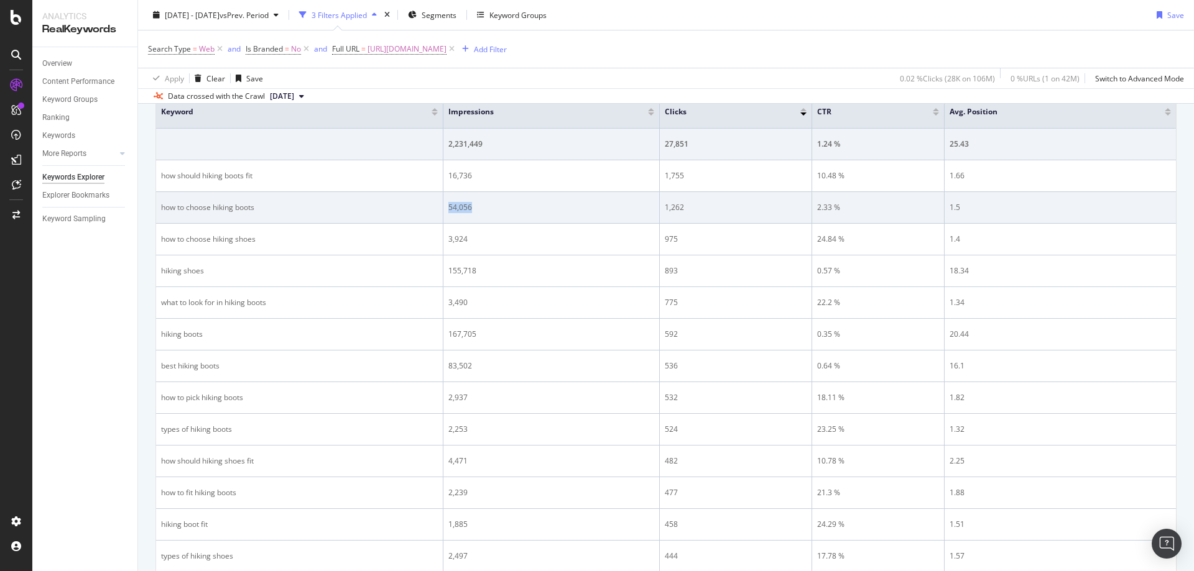
drag, startPoint x: 477, startPoint y: 203, endPoint x: 447, endPoint y: 208, distance: 30.3
click at [447, 208] on td "54,056" at bounding box center [551, 208] width 216 height 32
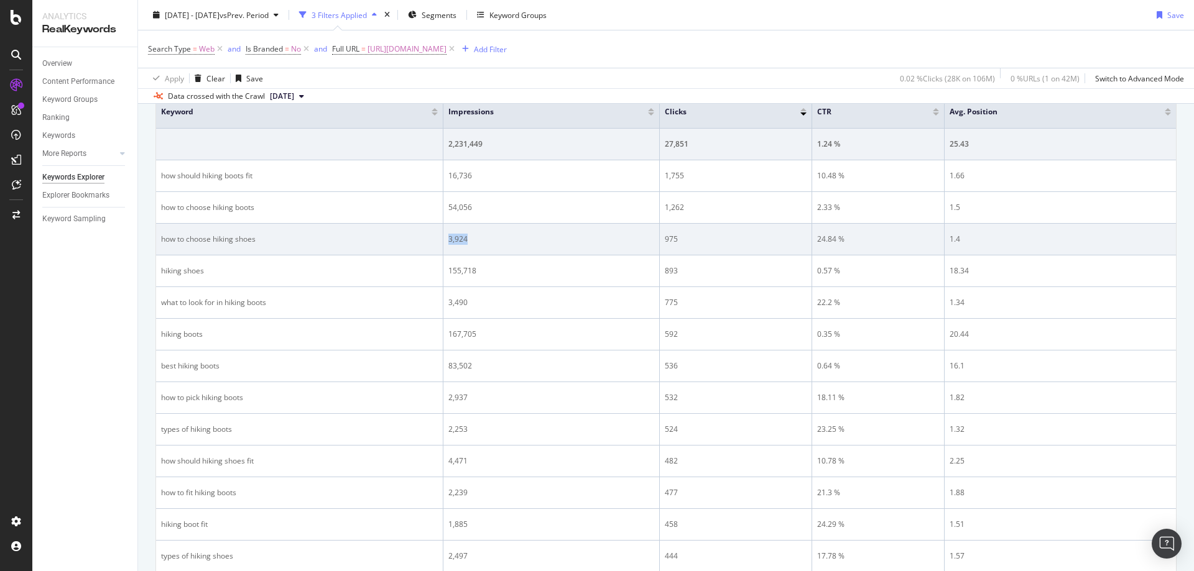
drag, startPoint x: 496, startPoint y: 236, endPoint x: 447, endPoint y: 241, distance: 48.7
click at [447, 241] on td "3,924" at bounding box center [551, 240] width 216 height 32
drag, startPoint x: 736, startPoint y: 244, endPoint x: 698, endPoint y: 246, distance: 38.0
click at [734, 244] on div "975" at bounding box center [736, 239] width 142 height 11
drag, startPoint x: 689, startPoint y: 242, endPoint x: 665, endPoint y: 241, distance: 24.9
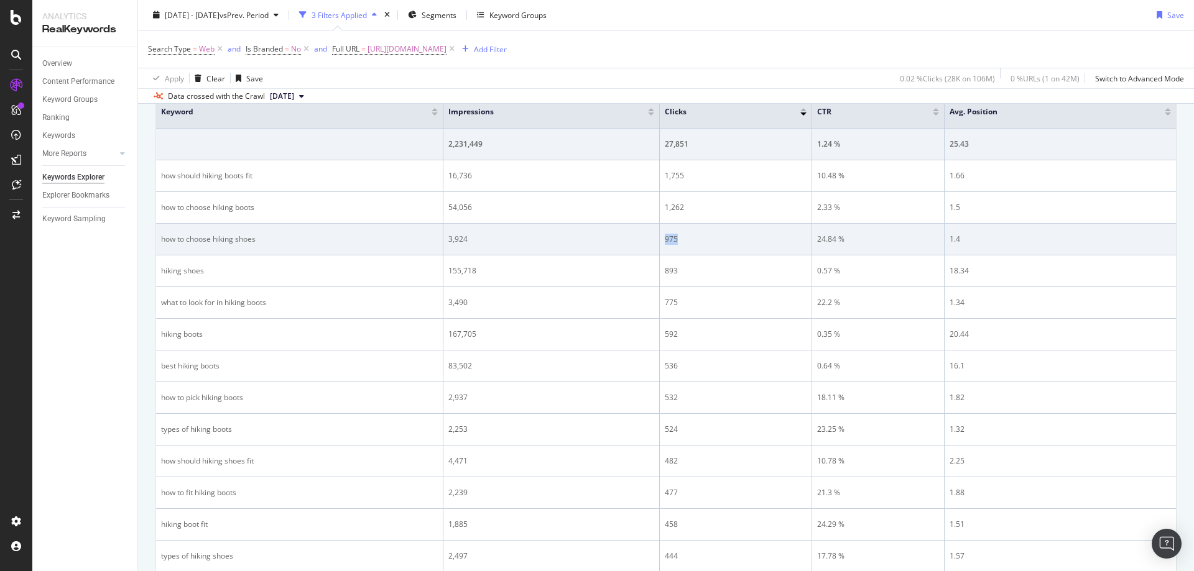
click at [665, 241] on div "975" at bounding box center [736, 239] width 142 height 11
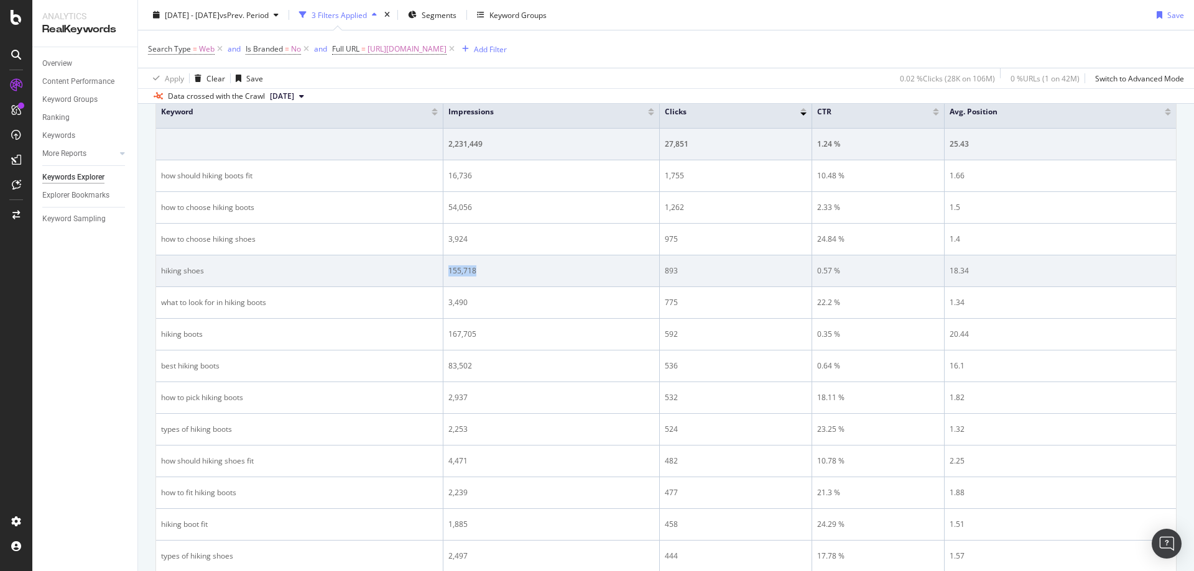
drag, startPoint x: 500, startPoint y: 270, endPoint x: 443, endPoint y: 274, distance: 57.9
click at [443, 274] on tr "hiking shoes 155,718 893 0.57 % 18.34" at bounding box center [666, 272] width 1020 height 32
drag, startPoint x: 703, startPoint y: 284, endPoint x: 663, endPoint y: 274, distance: 41.0
click at [663, 274] on td "893" at bounding box center [736, 272] width 152 height 32
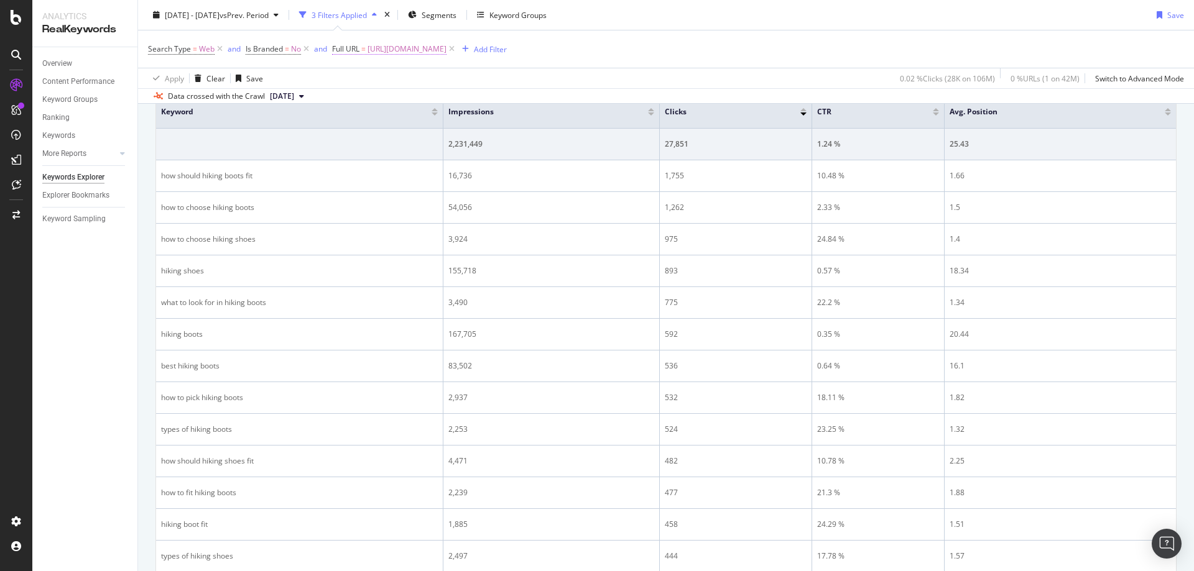
click at [446, 41] on span "[URL][DOMAIN_NAME]" at bounding box center [406, 48] width 79 height 17
click at [427, 108] on input "[URL][DOMAIN_NAME]" at bounding box center [403, 101] width 118 height 20
paste input "ow-to-choose-a-camp-chair"
type input "[URL][DOMAIN_NAME]"
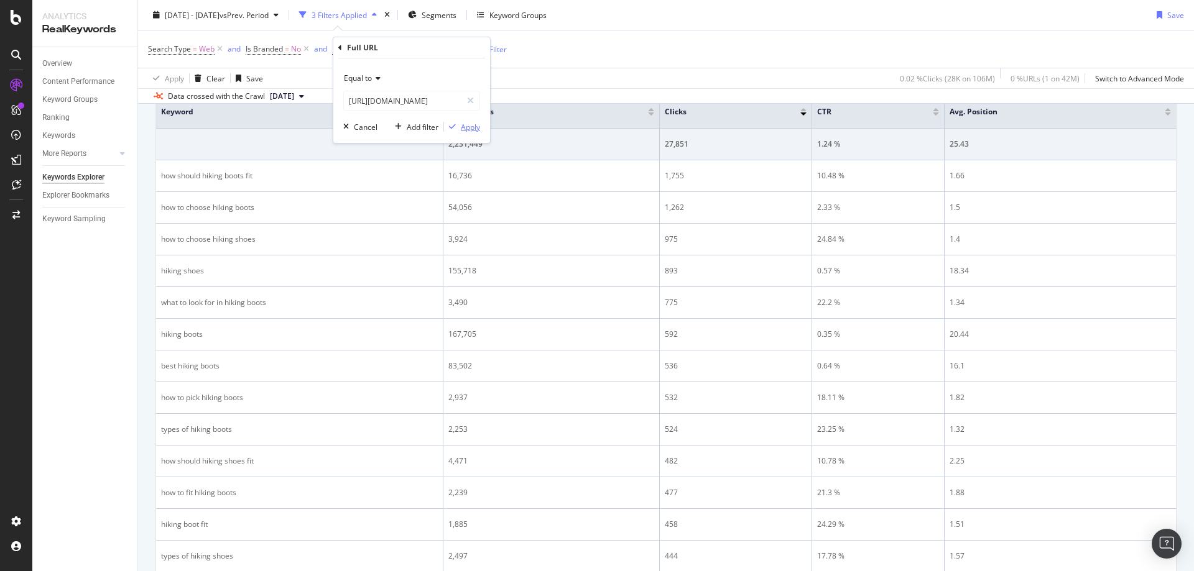
click at [466, 129] on div "Apply" at bounding box center [470, 127] width 19 height 11
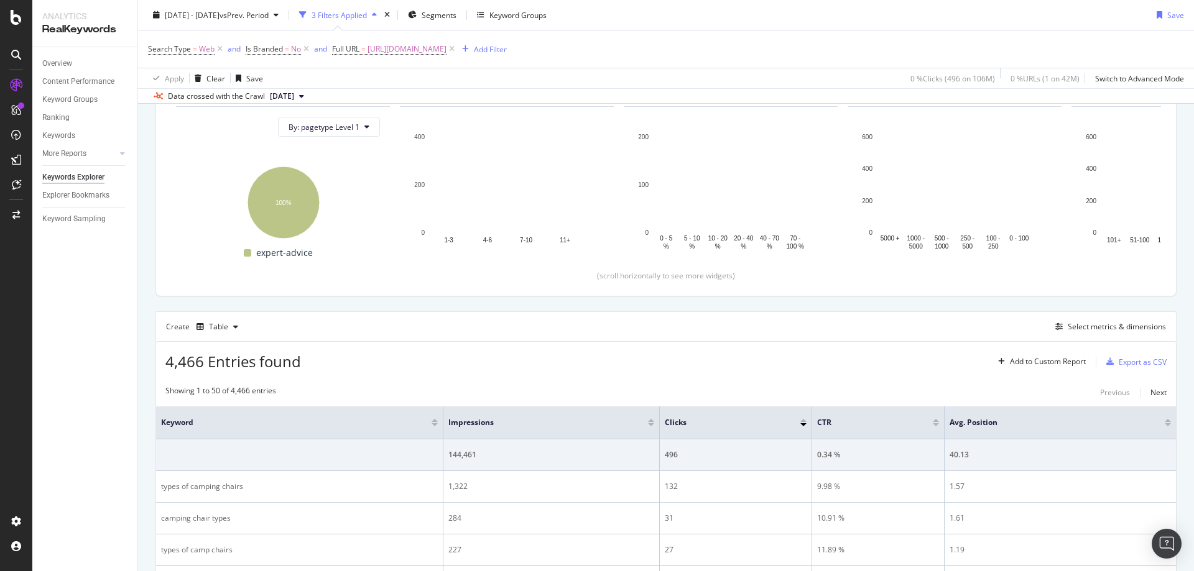
scroll to position [445, 0]
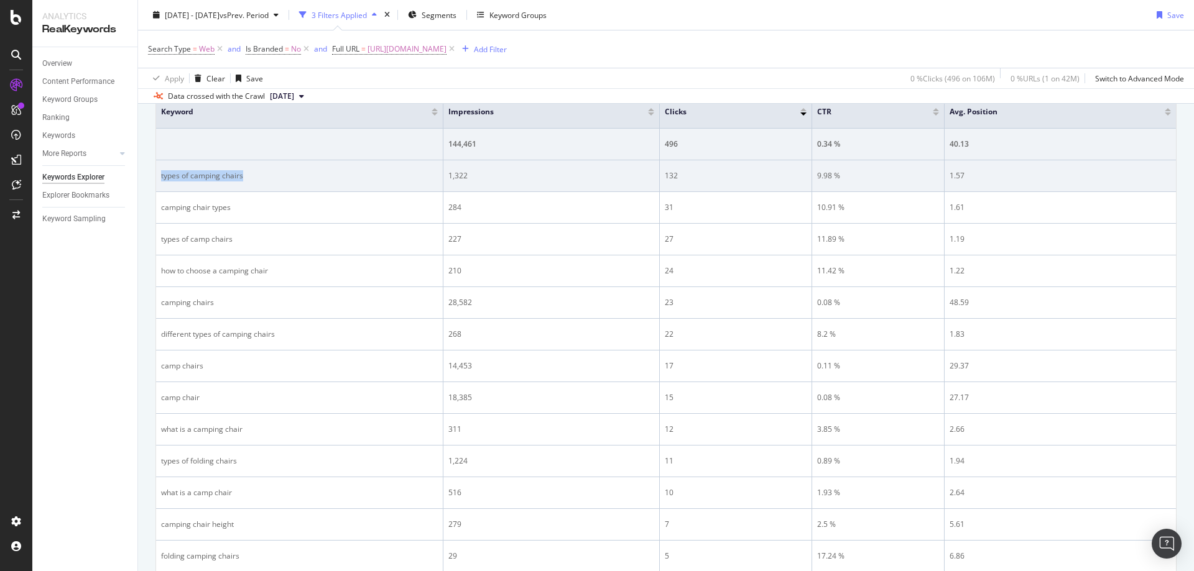
drag, startPoint x: 237, startPoint y: 177, endPoint x: 157, endPoint y: 181, distance: 80.9
click at [157, 181] on td "types of camping chairs" at bounding box center [299, 176] width 287 height 32
drag, startPoint x: 491, startPoint y: 167, endPoint x: 448, endPoint y: 172, distance: 43.3
click at [448, 172] on td "1,322" at bounding box center [551, 176] width 216 height 32
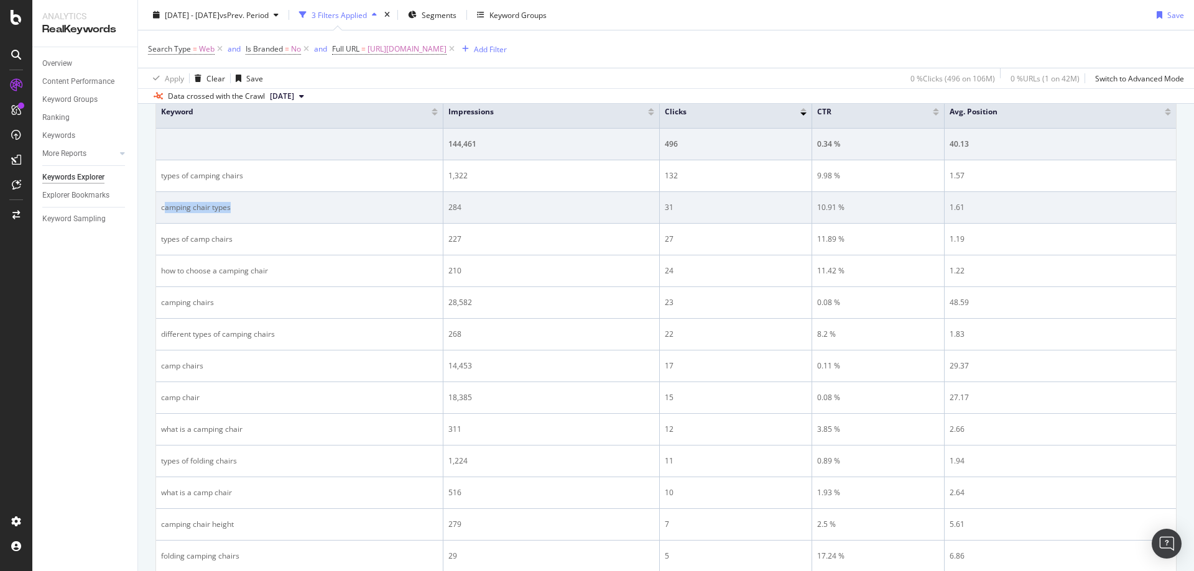
drag, startPoint x: 291, startPoint y: 214, endPoint x: 164, endPoint y: 213, distance: 127.5
click at [164, 213] on td "camping chair types" at bounding box center [299, 208] width 287 height 32
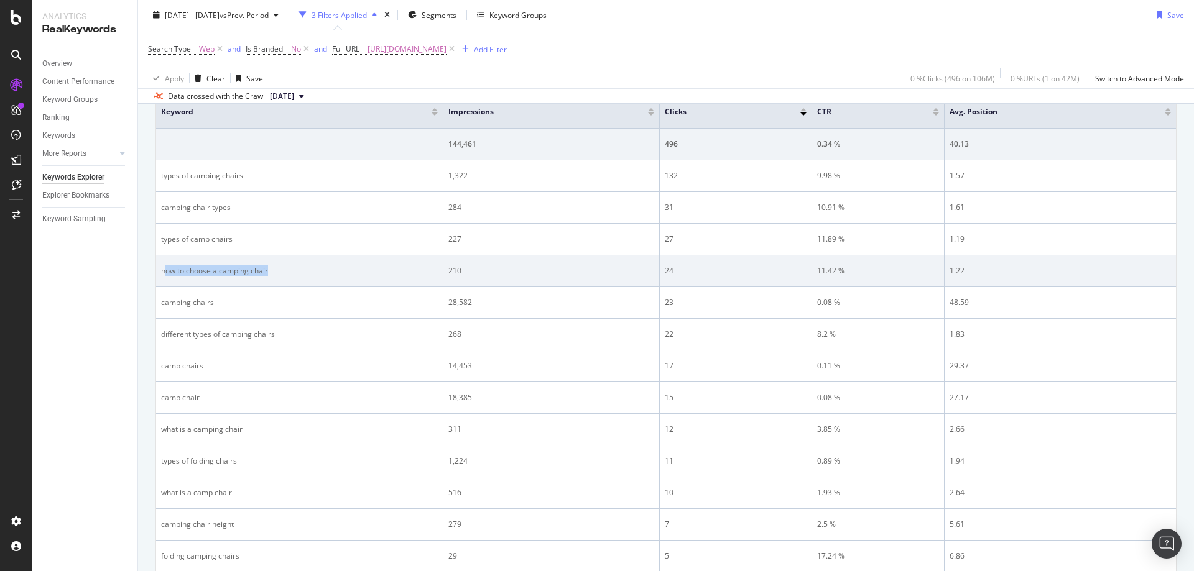
drag, startPoint x: 270, startPoint y: 272, endPoint x: 164, endPoint y: 274, distance: 106.3
click at [164, 274] on div "how to choose a camping chair" at bounding box center [299, 270] width 277 height 11
click at [176, 270] on div "how to choose a camping chair" at bounding box center [299, 270] width 277 height 11
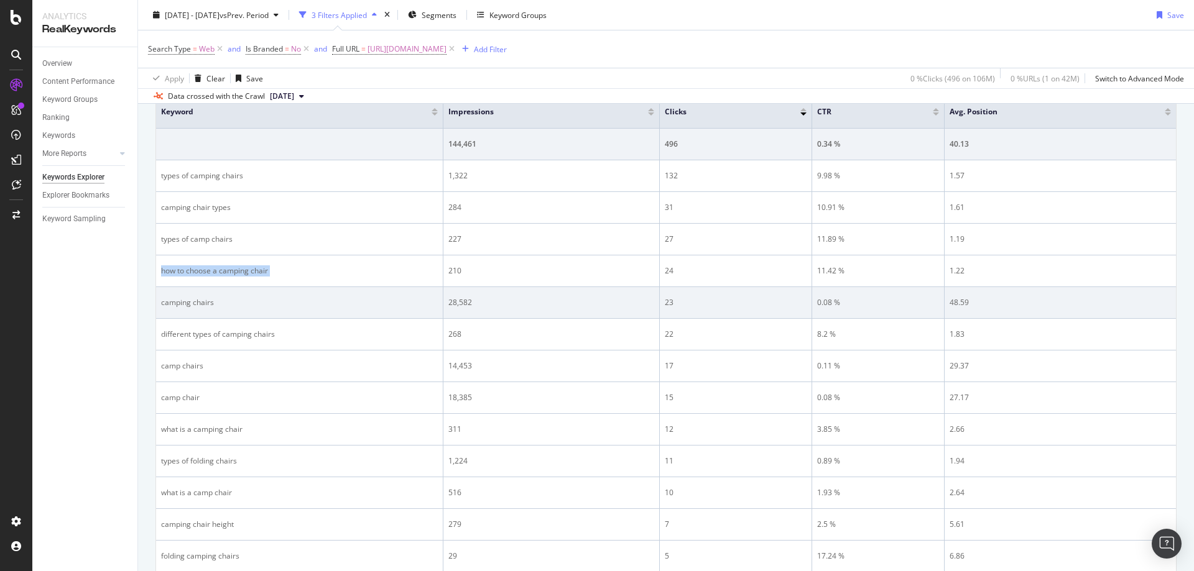
click at [535, 298] on div "28,582" at bounding box center [551, 302] width 206 height 11
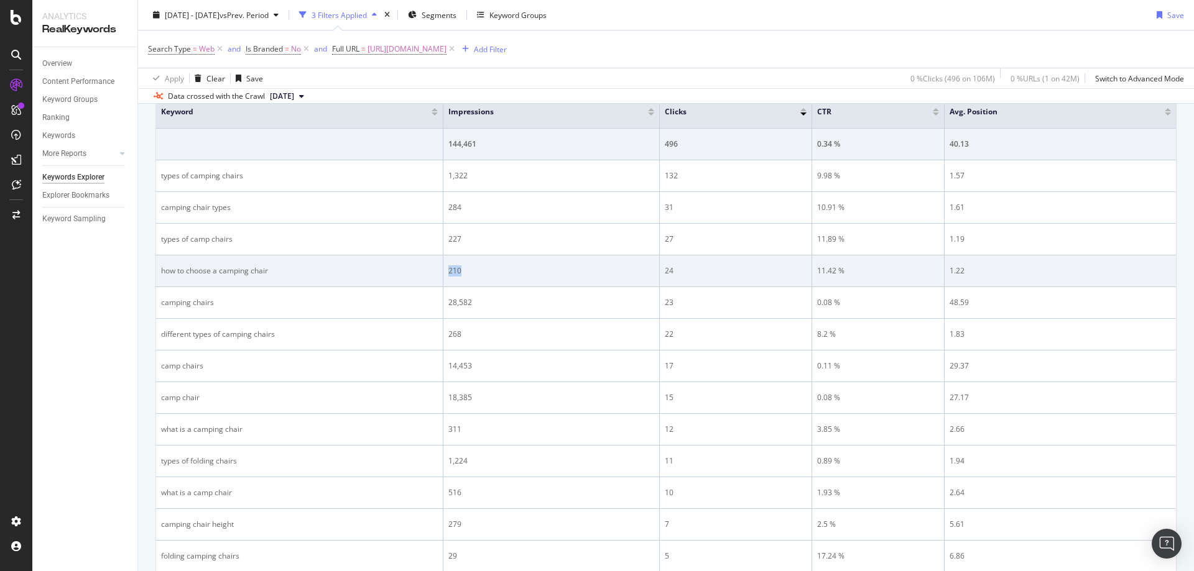
drag, startPoint x: 506, startPoint y: 273, endPoint x: 696, endPoint y: 270, distance: 189.6
click at [445, 272] on td "210" at bounding box center [551, 272] width 216 height 32
drag, startPoint x: 721, startPoint y: 272, endPoint x: 661, endPoint y: 267, distance: 60.5
click at [661, 267] on td "24" at bounding box center [736, 272] width 152 height 32
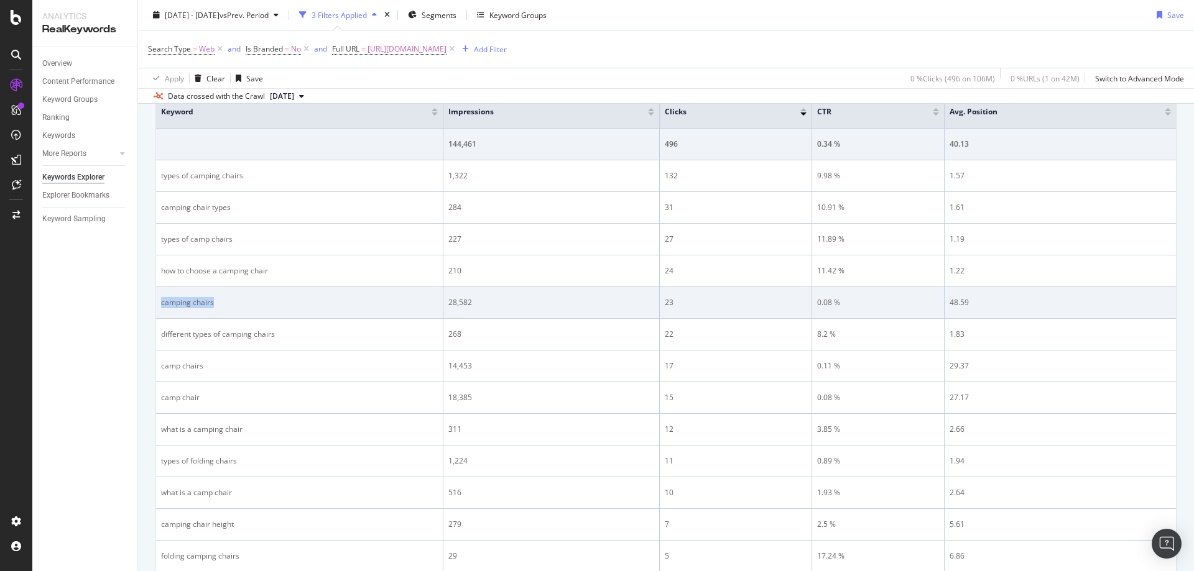
drag, startPoint x: 221, startPoint y: 298, endPoint x: 167, endPoint y: 299, distance: 53.5
click at [159, 299] on td "camping chairs" at bounding box center [299, 303] width 287 height 32
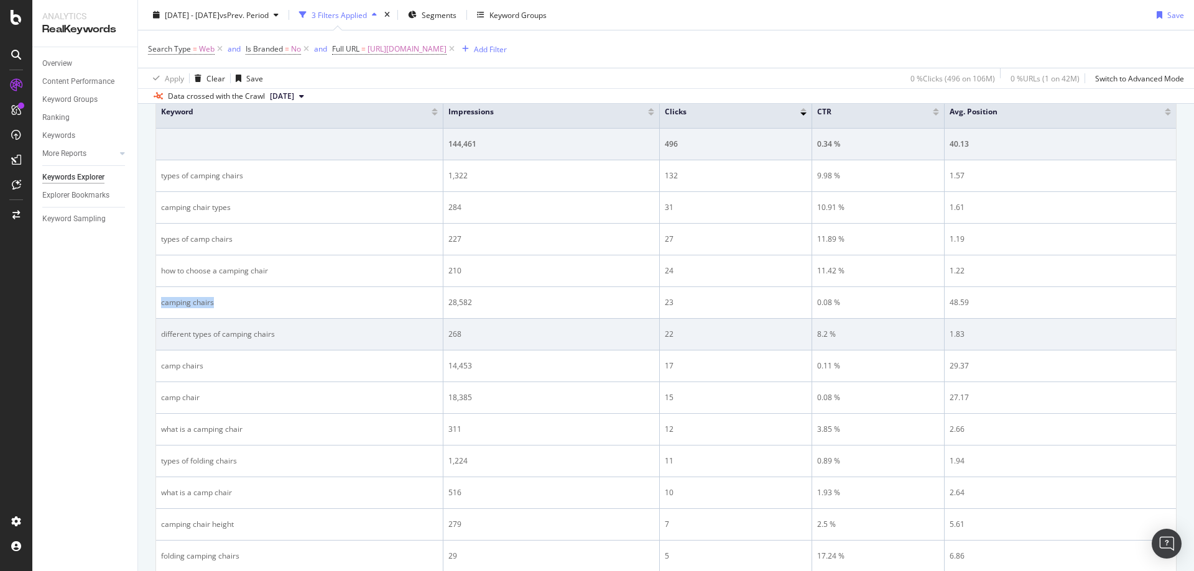
click at [594, 336] on div "268" at bounding box center [551, 334] width 206 height 11
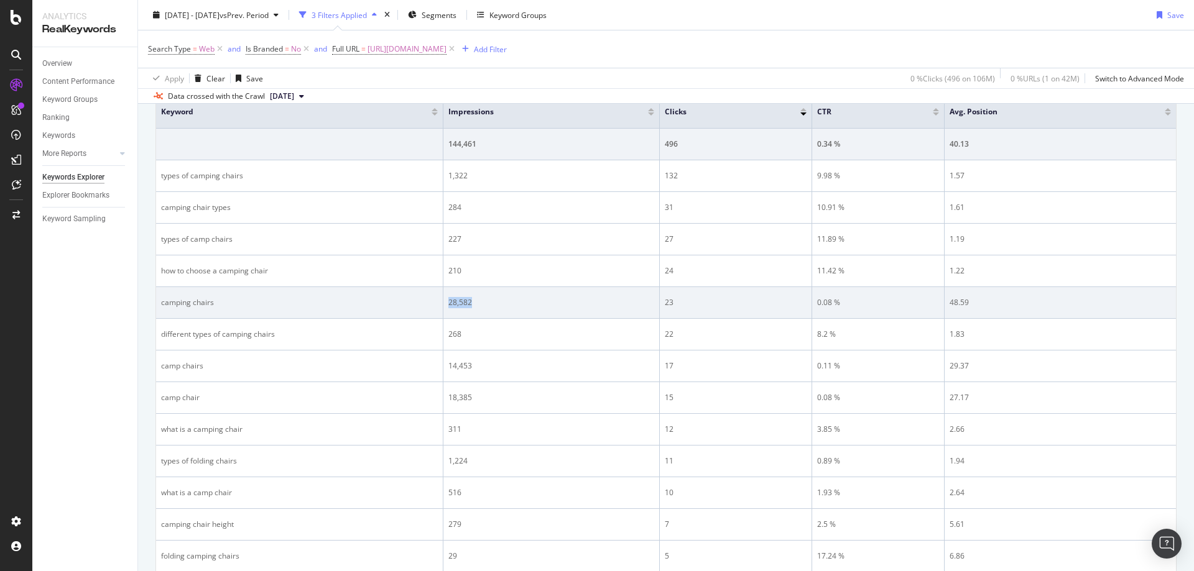
drag, startPoint x: 480, startPoint y: 306, endPoint x: 447, endPoint y: 303, distance: 33.1
click at [447, 303] on td "28,582" at bounding box center [551, 303] width 216 height 32
drag, startPoint x: 681, startPoint y: 300, endPoint x: 822, endPoint y: 292, distance: 141.4
click at [668, 301] on div "23" at bounding box center [736, 302] width 142 height 11
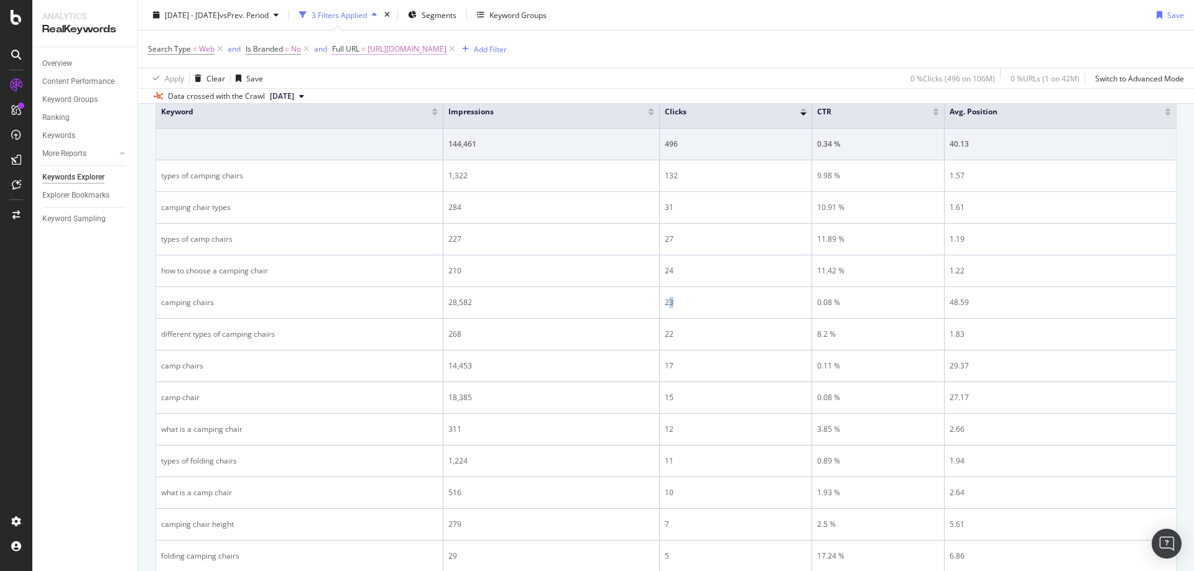
click at [446, 46] on span "[URL][DOMAIN_NAME]" at bounding box center [406, 48] width 79 height 17
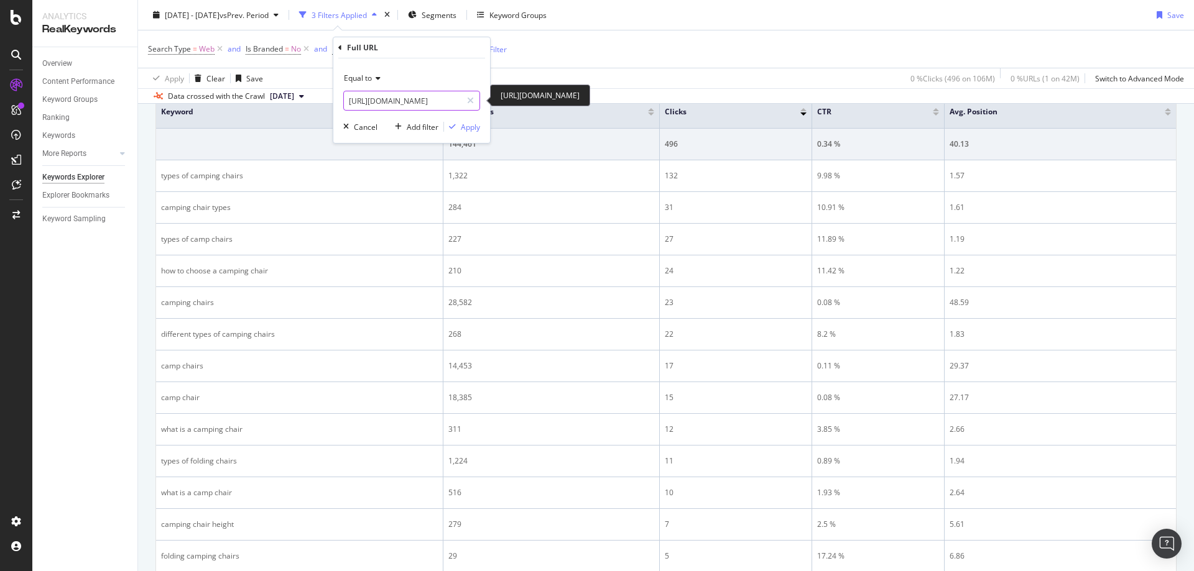
click at [438, 107] on input "[URL][DOMAIN_NAME]" at bounding box center [403, 101] width 118 height 20
paste input "knives-and-tools--how-to-choose"
type input "[URL][DOMAIN_NAME]"
click at [465, 126] on div "Apply" at bounding box center [470, 127] width 19 height 11
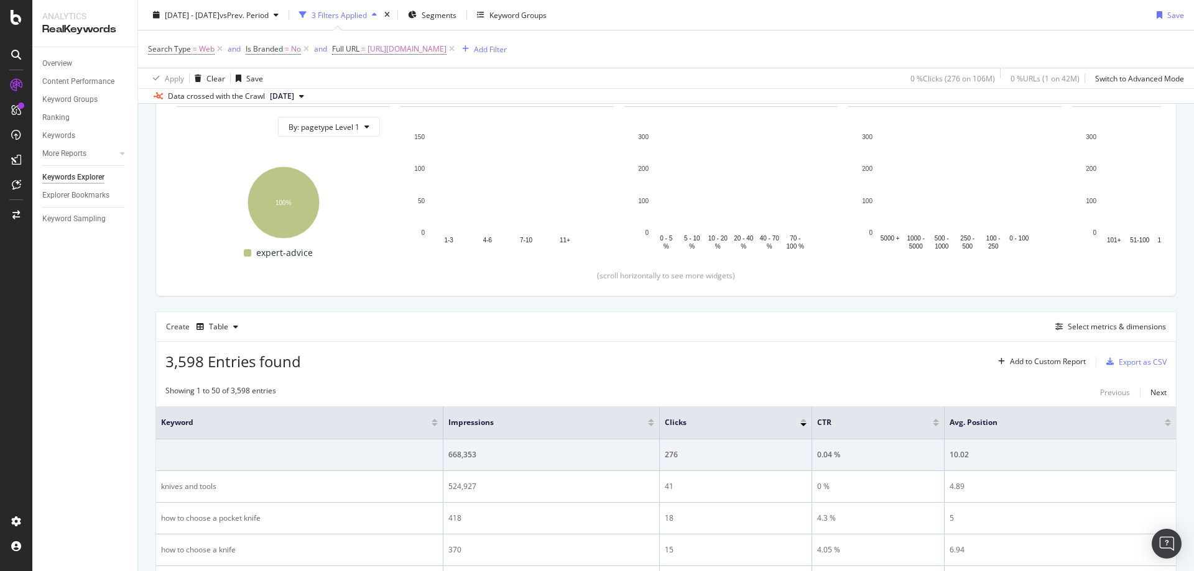
scroll to position [445, 0]
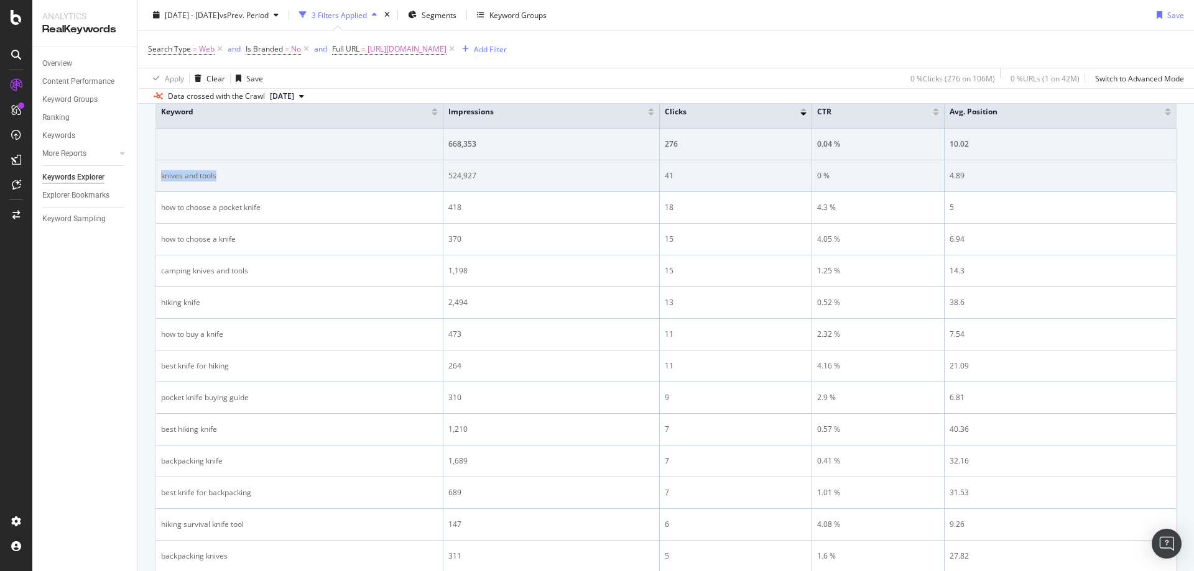
drag, startPoint x: 254, startPoint y: 181, endPoint x: 157, endPoint y: 177, distance: 97.1
click at [157, 177] on td "knives and tools" at bounding box center [299, 176] width 287 height 32
drag, startPoint x: 514, startPoint y: 180, endPoint x: 442, endPoint y: 177, distance: 71.6
click at [442, 177] on tr "knives and tools 524,927 41 0 % 4.89" at bounding box center [666, 176] width 1020 height 32
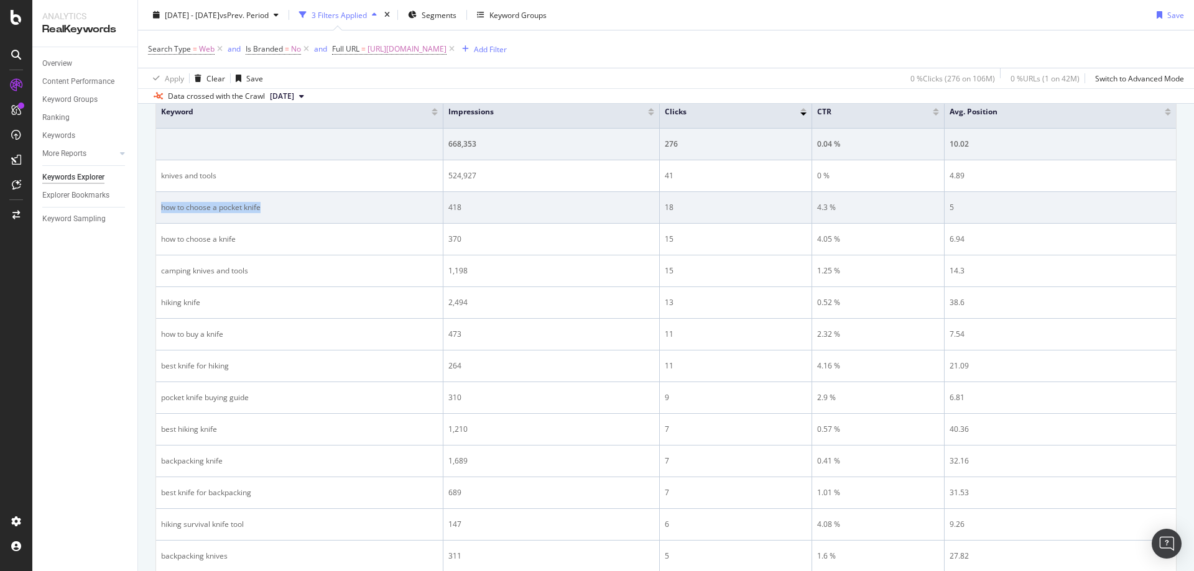
drag, startPoint x: 268, startPoint y: 211, endPoint x: 159, endPoint y: 213, distance: 108.8
click at [159, 213] on td "how to choose a pocket knife" at bounding box center [299, 208] width 287 height 32
click at [444, 210] on td "418" at bounding box center [551, 208] width 216 height 32
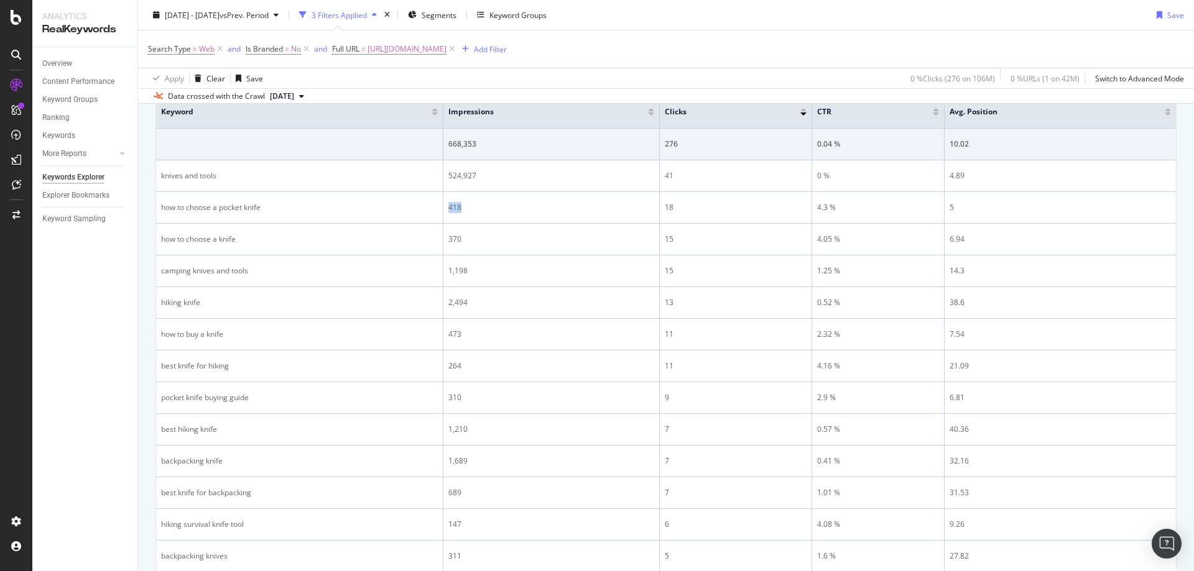
drag, startPoint x: 545, startPoint y: 51, endPoint x: 541, endPoint y: 68, distance: 17.9
click at [446, 51] on span "[URL][DOMAIN_NAME]" at bounding box center [406, 48] width 79 height 17
click at [420, 103] on input "[URL][DOMAIN_NAME]" at bounding box center [403, 101] width 118 height 20
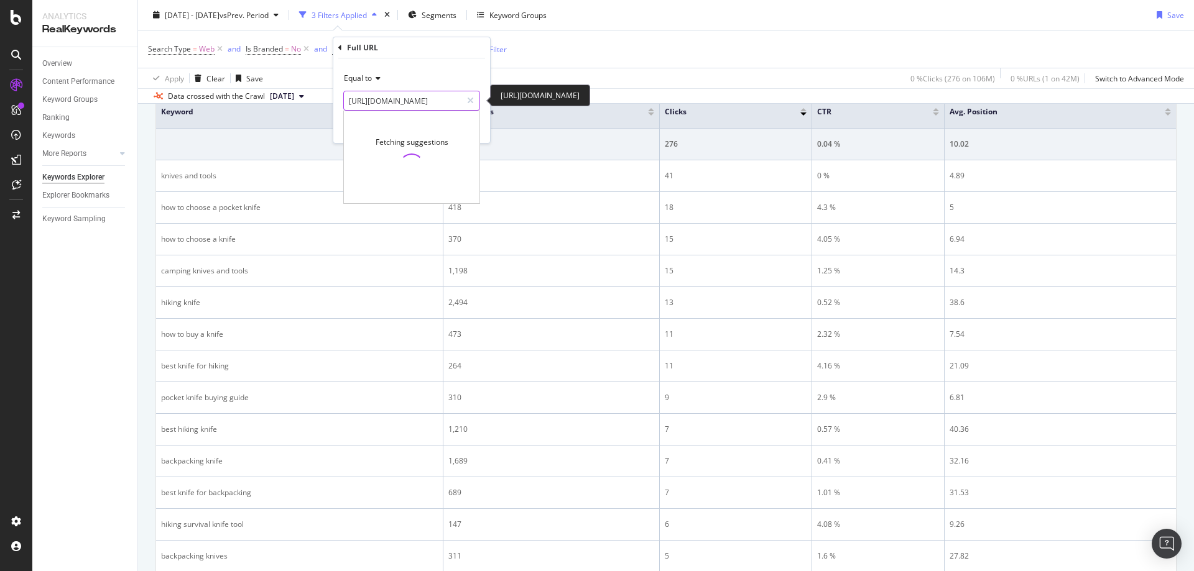
paste input "hiking-pants"
type input "[URL][DOMAIN_NAME]"
click at [460, 61] on div "Equal to [URL][DOMAIN_NAME] [URL][DOMAIN_NAME] Fetching suggestions Cancel Add …" at bounding box center [411, 100] width 157 height 85
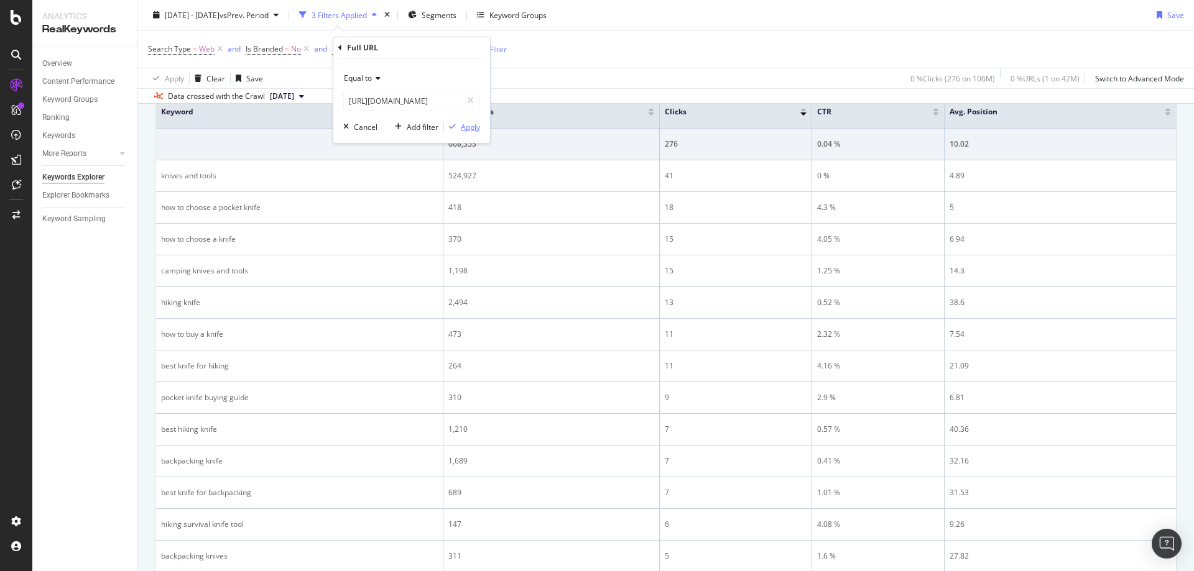
click at [469, 127] on div "Apply" at bounding box center [470, 127] width 19 height 11
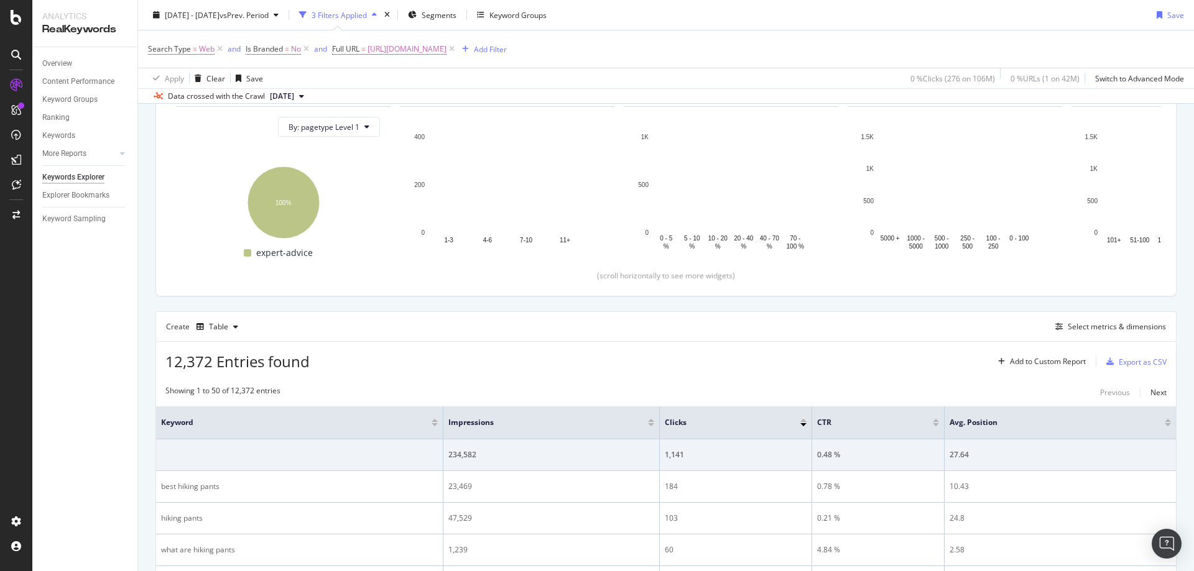
scroll to position [445, 0]
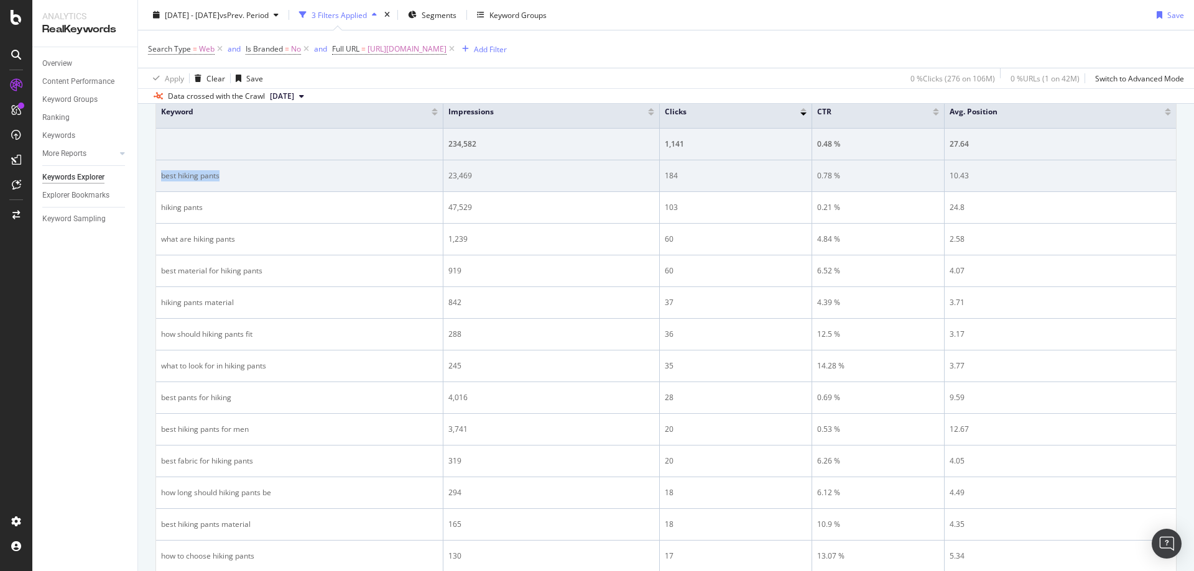
drag, startPoint x: 237, startPoint y: 182, endPoint x: 156, endPoint y: 182, distance: 80.8
click at [156, 182] on td "best hiking pants" at bounding box center [299, 176] width 287 height 32
drag, startPoint x: 512, startPoint y: 181, endPoint x: 448, endPoint y: 178, distance: 64.1
click at [448, 178] on td "23,469" at bounding box center [551, 176] width 216 height 32
drag, startPoint x: 736, startPoint y: 169, endPoint x: 665, endPoint y: 178, distance: 71.5
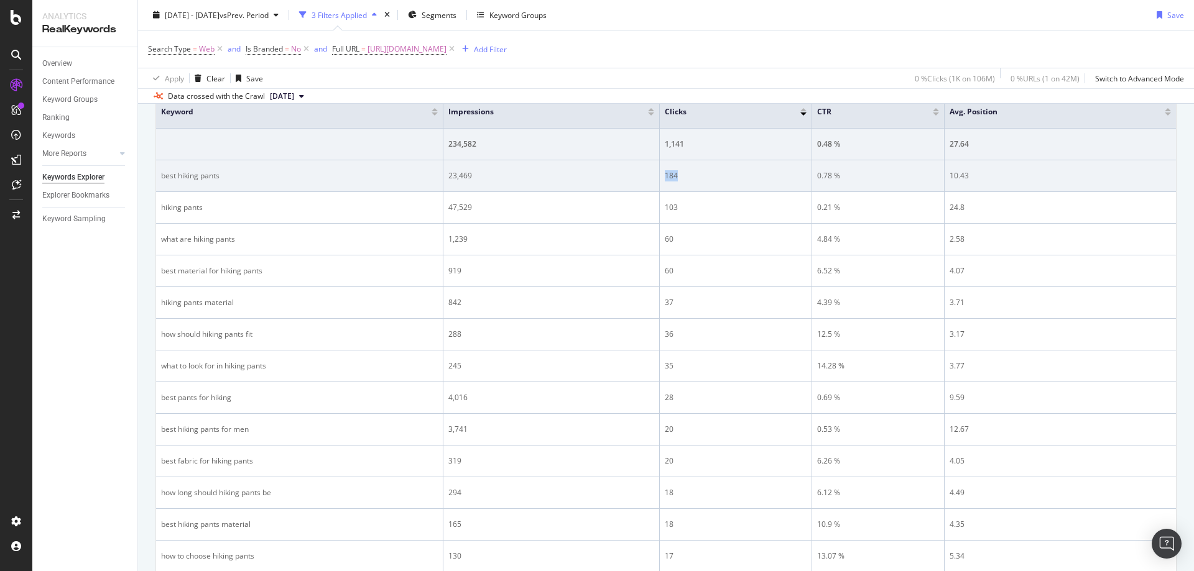
click at [665, 178] on td "184" at bounding box center [736, 176] width 152 height 32
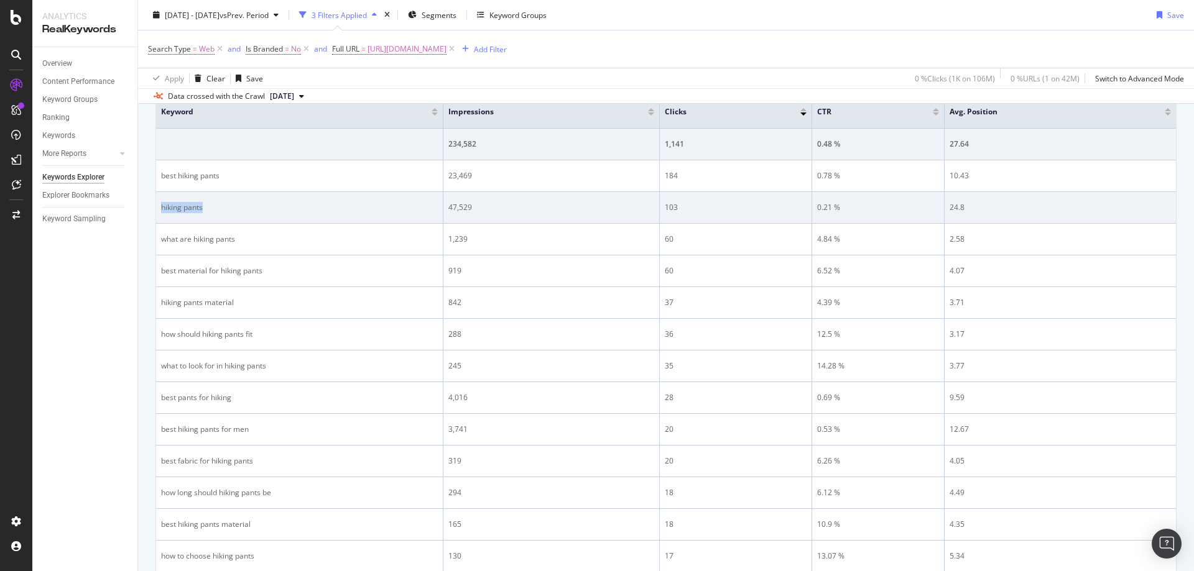
drag, startPoint x: 301, startPoint y: 214, endPoint x: 162, endPoint y: 215, distance: 138.6
click at [162, 215] on td "hiking pants" at bounding box center [299, 208] width 287 height 32
drag, startPoint x: 460, startPoint y: 208, endPoint x: 447, endPoint y: 208, distance: 13.1
click at [447, 208] on td "47,529" at bounding box center [551, 208] width 216 height 32
drag, startPoint x: 665, startPoint y: 208, endPoint x: 656, endPoint y: 209, distance: 9.3
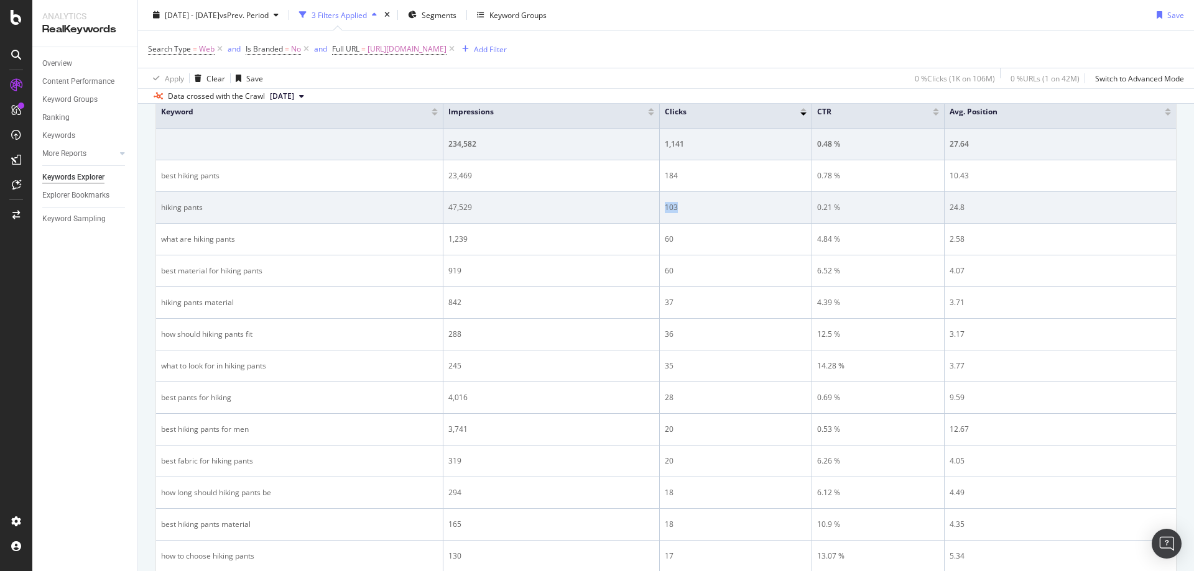
click at [656, 209] on tr "hiking pants 47,529 103 0.21 % 24.8" at bounding box center [666, 208] width 1020 height 32
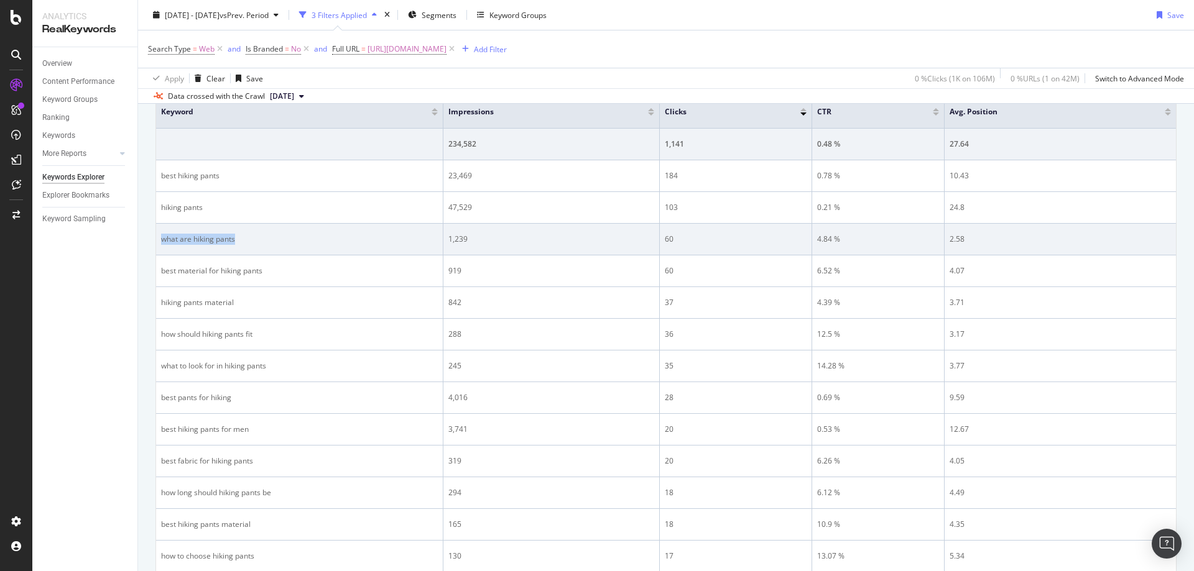
drag, startPoint x: 225, startPoint y: 249, endPoint x: 164, endPoint y: 247, distance: 61.6
click at [164, 247] on td "what are hiking pants" at bounding box center [299, 240] width 287 height 32
drag, startPoint x: 481, startPoint y: 240, endPoint x: 448, endPoint y: 240, distance: 33.6
click at [448, 240] on td "1,239" at bounding box center [551, 240] width 216 height 32
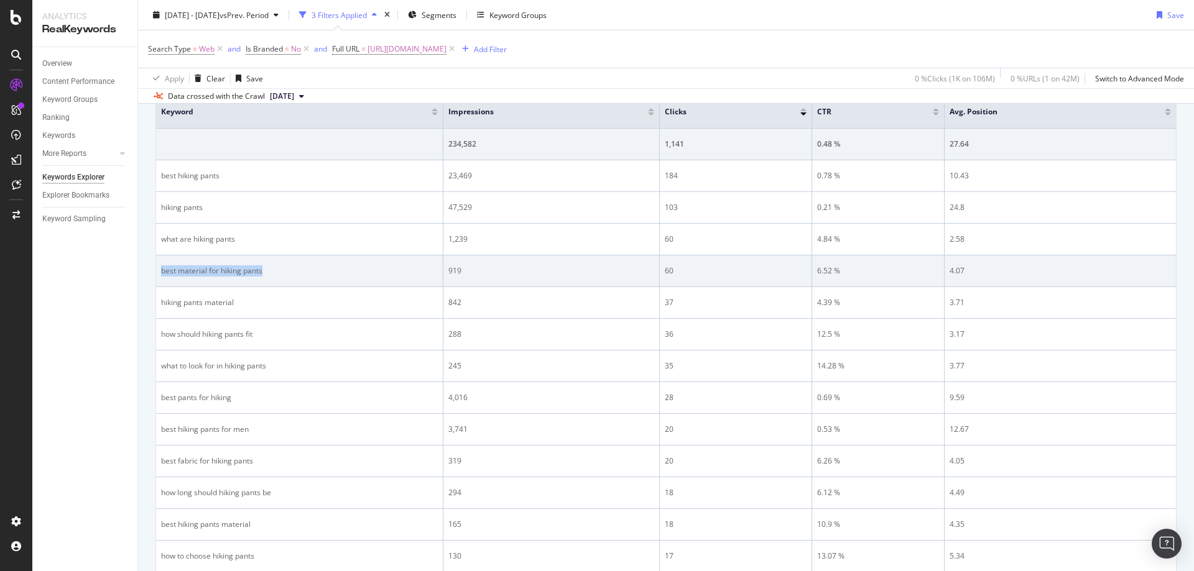
drag, startPoint x: 228, startPoint y: 269, endPoint x: 161, endPoint y: 269, distance: 66.5
click at [161, 269] on div "best material for hiking pants" at bounding box center [299, 270] width 277 height 11
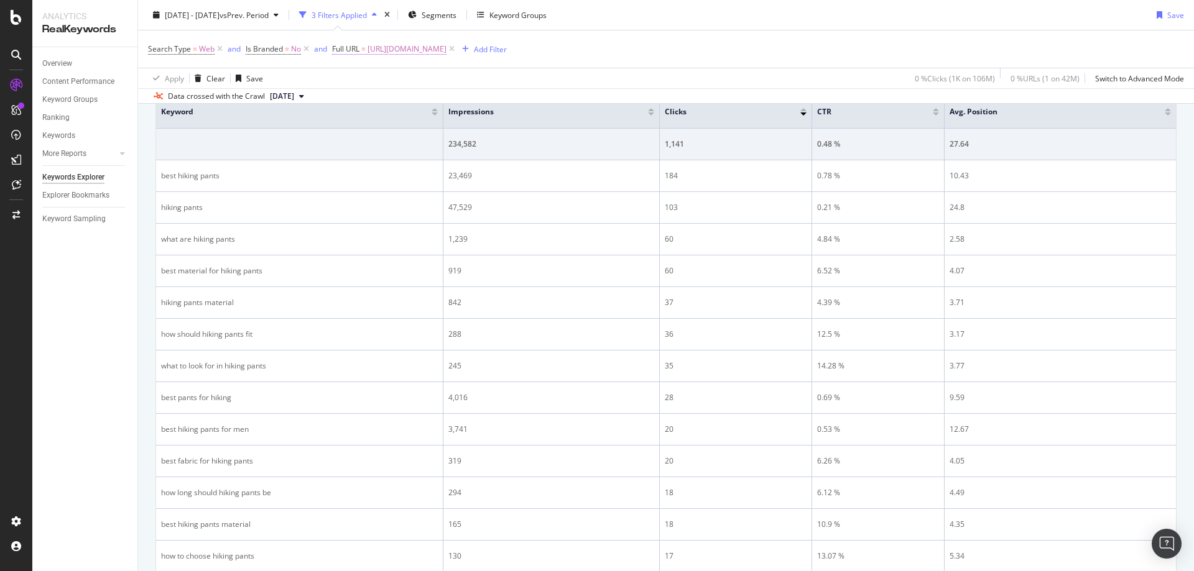
click at [446, 48] on span "[URL][DOMAIN_NAME]" at bounding box center [406, 48] width 79 height 17
click at [428, 104] on input "[URL][DOMAIN_NAME]" at bounding box center [403, 101] width 118 height 20
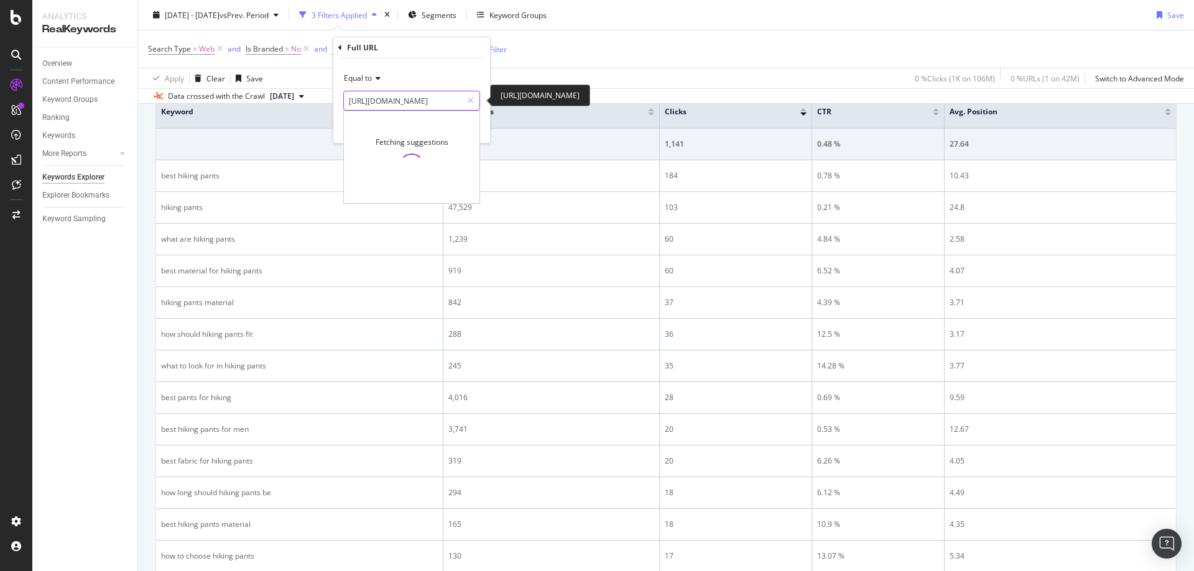
paste input "best-kid-carrier"
type input "[URL][DOMAIN_NAME]"
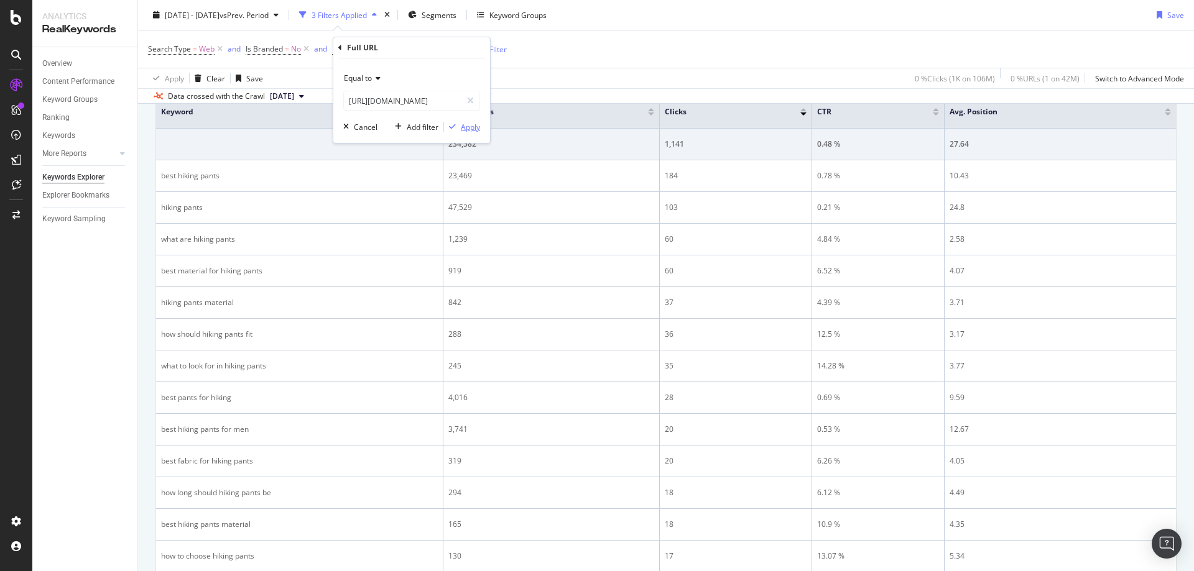
click at [466, 128] on div "Apply" at bounding box center [470, 127] width 19 height 11
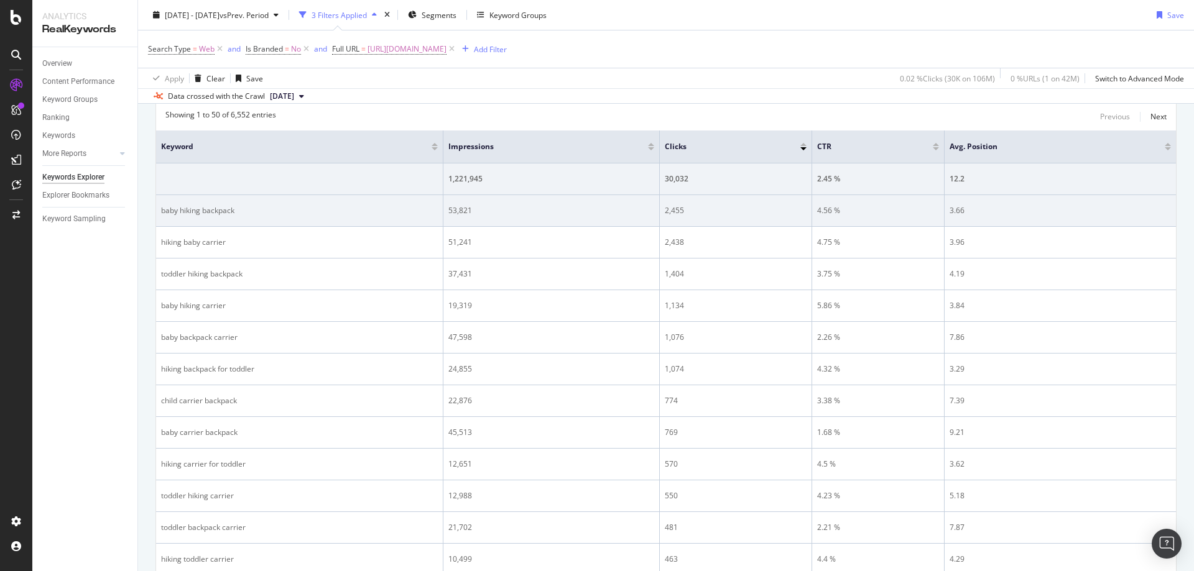
scroll to position [382, 0]
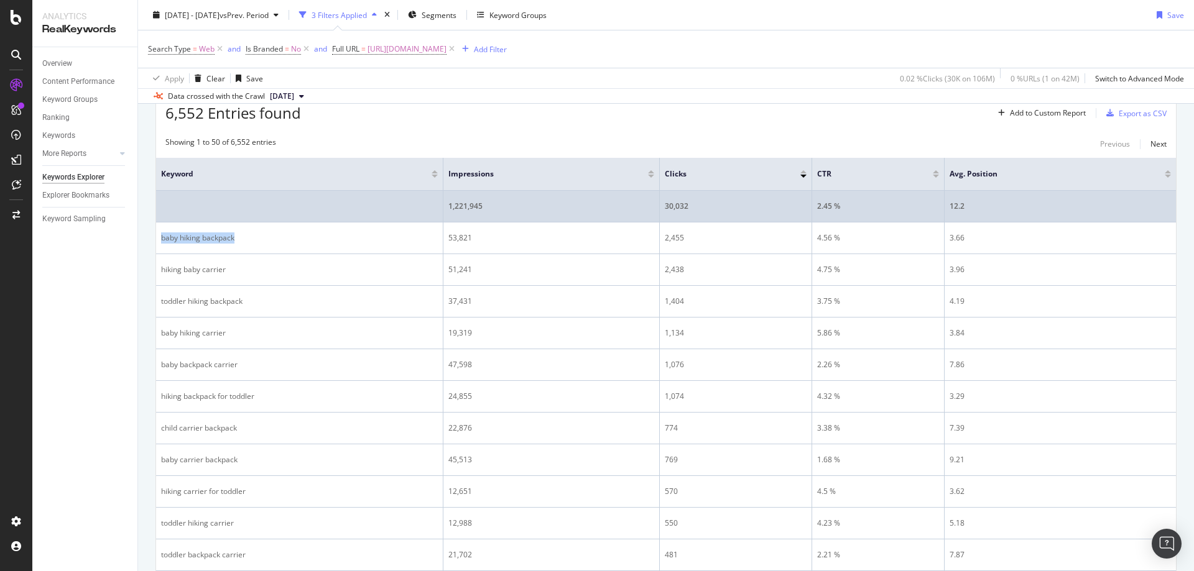
drag, startPoint x: 250, startPoint y: 234, endPoint x: 539, endPoint y: 220, distance: 289.4
click at [160, 237] on td "baby hiking backpack" at bounding box center [299, 239] width 287 height 32
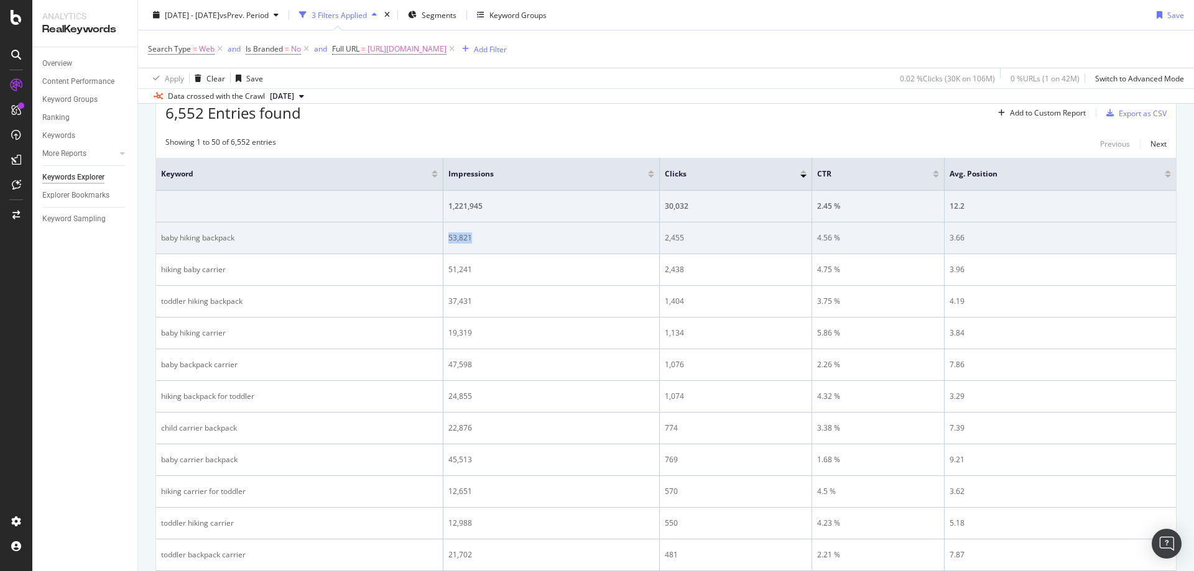
drag, startPoint x: 545, startPoint y: 239, endPoint x: 446, endPoint y: 242, distance: 98.3
click at [446, 242] on td "53,821" at bounding box center [551, 239] width 216 height 32
drag, startPoint x: 717, startPoint y: 240, endPoint x: 650, endPoint y: 243, distance: 66.6
click at [650, 243] on tr "baby hiking backpack 53,821 2,455 4.56 % 3.66" at bounding box center [666, 239] width 1020 height 32
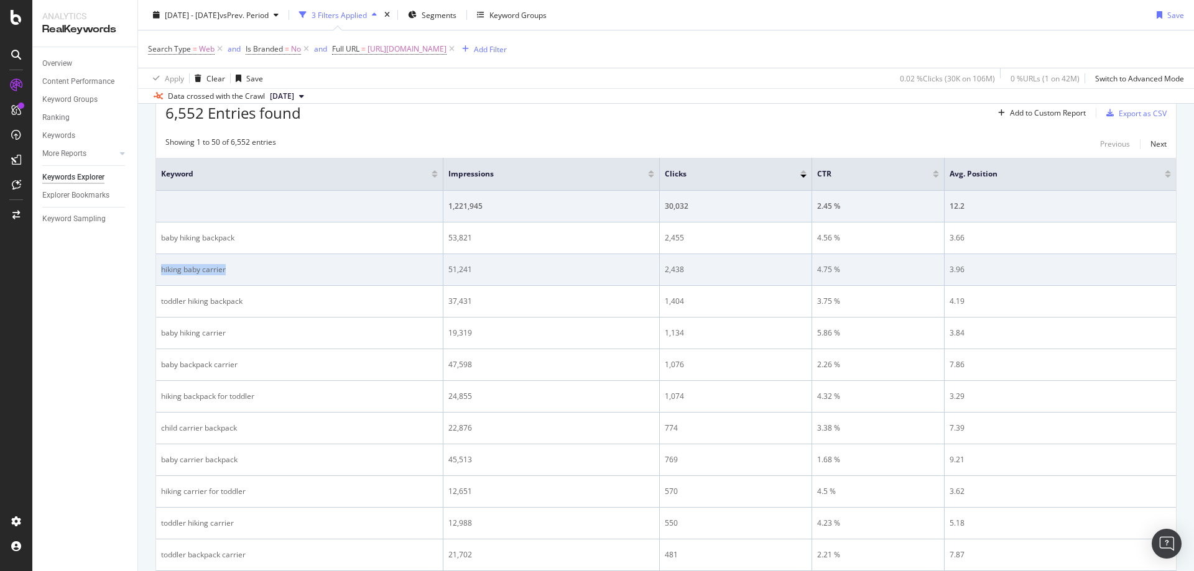
drag, startPoint x: 194, startPoint y: 272, endPoint x: 161, endPoint y: 267, distance: 33.3
click at [161, 267] on div "hiking baby carrier" at bounding box center [299, 269] width 277 height 11
drag, startPoint x: 551, startPoint y: 262, endPoint x: 426, endPoint y: 266, distance: 125.0
click at [426, 266] on tr "hiking baby carrier 51,241 2,438 4.75 % 3.96" at bounding box center [666, 270] width 1020 height 32
drag, startPoint x: 693, startPoint y: 265, endPoint x: 665, endPoint y: 269, distance: 28.1
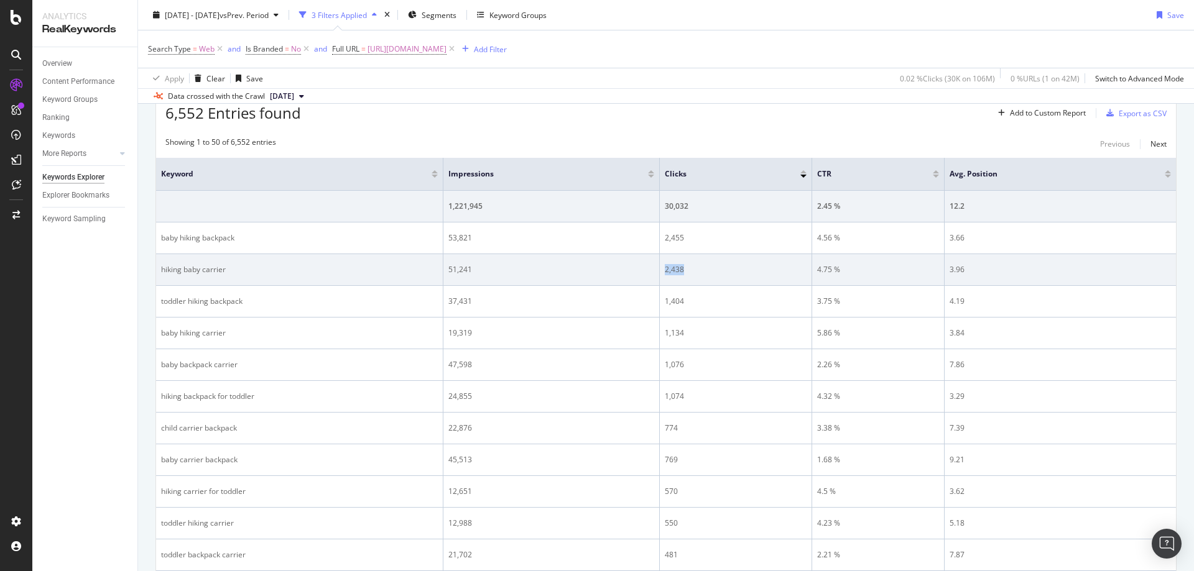
click at [665, 269] on div "2,438" at bounding box center [736, 269] width 142 height 11
drag, startPoint x: 849, startPoint y: 265, endPoint x: 818, endPoint y: 272, distance: 32.6
click at [818, 272] on div "4.75 %" at bounding box center [878, 269] width 122 height 11
drag, startPoint x: 977, startPoint y: 272, endPoint x: 945, endPoint y: 272, distance: 31.7
click at [944, 272] on tr "hiking baby carrier 51,241 2,438 4.75 % 3.96" at bounding box center [666, 270] width 1020 height 32
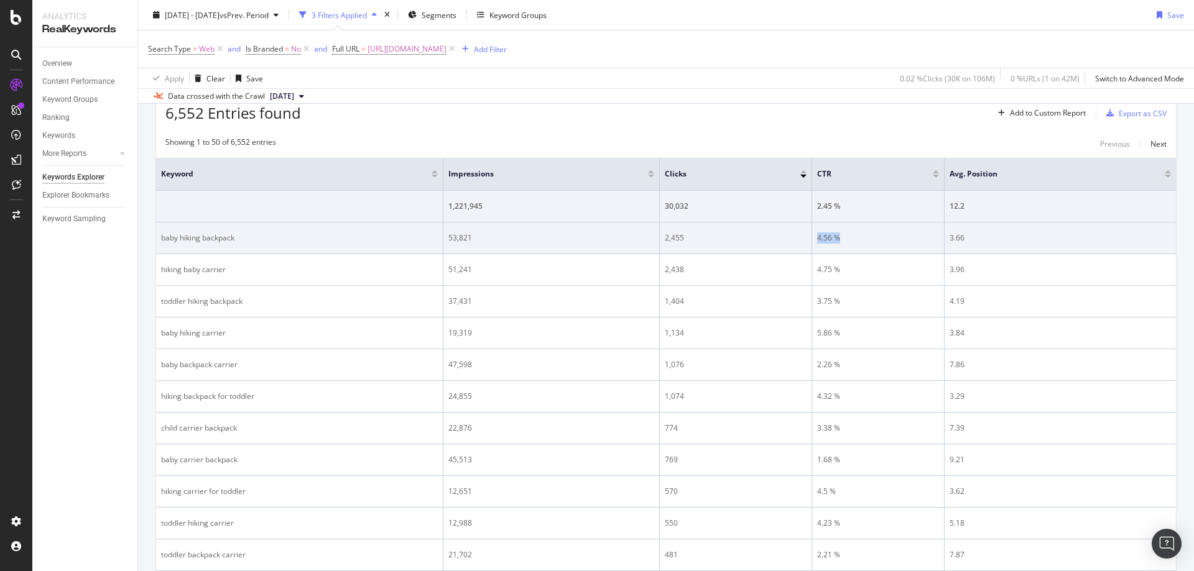
drag, startPoint x: 853, startPoint y: 230, endPoint x: 818, endPoint y: 236, distance: 36.0
click at [818, 236] on td "4.56 %" at bounding box center [878, 239] width 132 height 32
drag, startPoint x: 1004, startPoint y: 242, endPoint x: 1166, endPoint y: 241, distance: 161.7
click at [950, 241] on div "3.66" at bounding box center [1059, 238] width 221 height 11
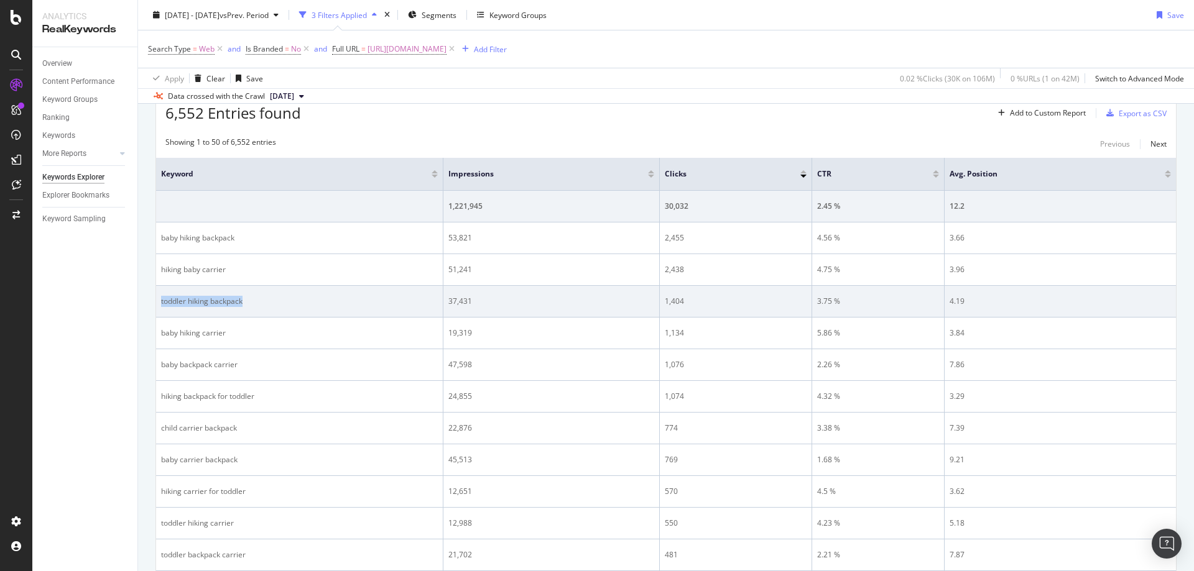
drag, startPoint x: 298, startPoint y: 305, endPoint x: 159, endPoint y: 302, distance: 139.9
click at [159, 302] on td "toddler hiking backpack" at bounding box center [299, 302] width 287 height 32
drag, startPoint x: 519, startPoint y: 307, endPoint x: 543, endPoint y: 302, distance: 24.3
click at [449, 305] on td "37,431" at bounding box center [551, 302] width 216 height 32
drag, startPoint x: 699, startPoint y: 292, endPoint x: 669, endPoint y: 299, distance: 31.4
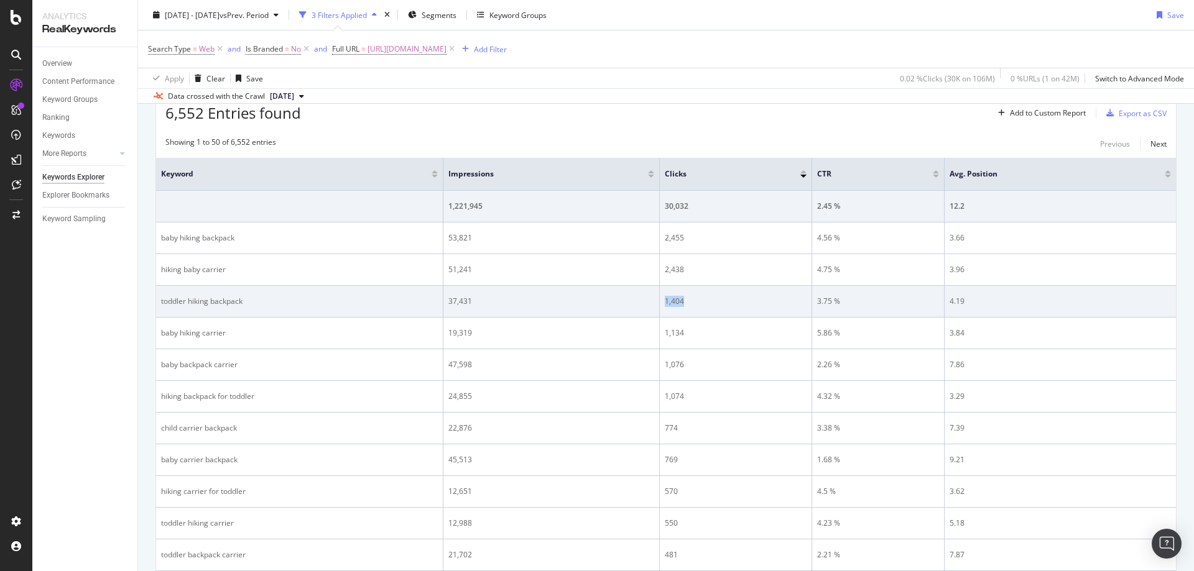
click at [666, 299] on td "1,404" at bounding box center [736, 302] width 152 height 32
drag, startPoint x: 850, startPoint y: 303, endPoint x: 813, endPoint y: 302, distance: 36.7
click at [813, 302] on td "3.75 %" at bounding box center [878, 302] width 132 height 32
drag, startPoint x: 985, startPoint y: 308, endPoint x: 944, endPoint y: 307, distance: 41.7
click at [944, 307] on tr "toddler hiking backpack 37,431 1,404 3.75 % 4.19" at bounding box center [666, 302] width 1020 height 32
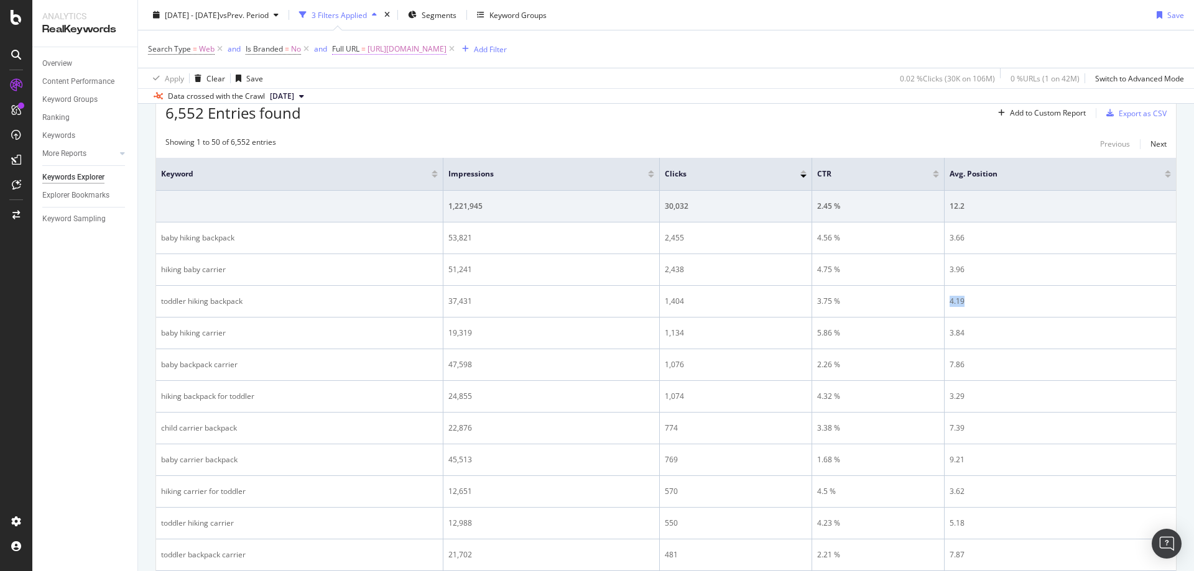
click at [446, 52] on span "[URL][DOMAIN_NAME]" at bounding box center [406, 48] width 79 height 17
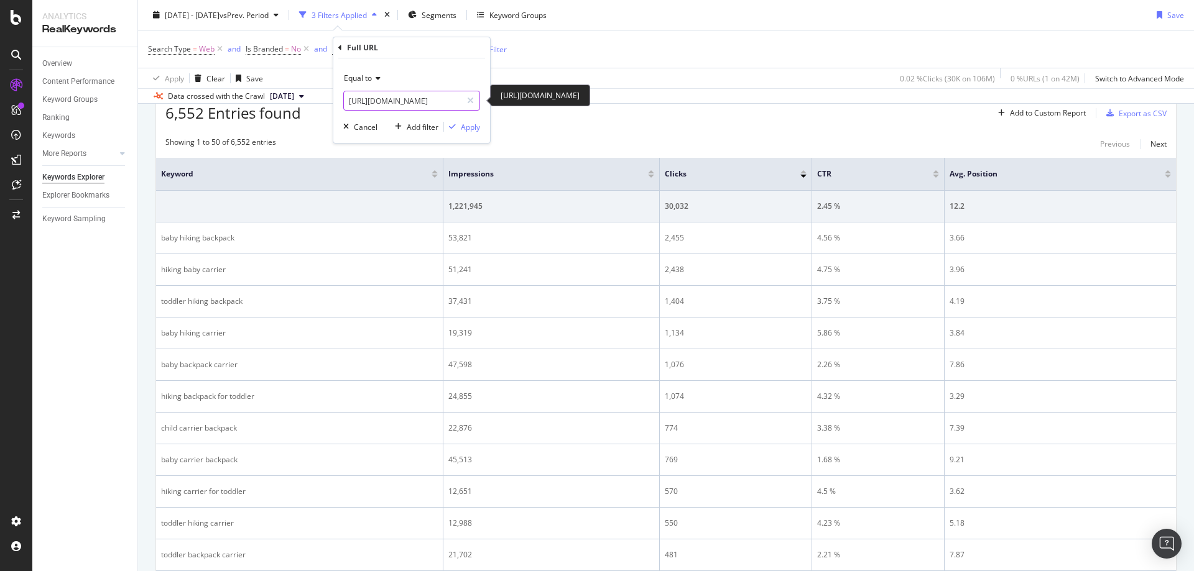
click at [412, 103] on input "[URL][DOMAIN_NAME]" at bounding box center [403, 101] width 118 height 20
paste input "water-bottle"
type input "[URL][DOMAIN_NAME]"
click at [469, 127] on div "Apply" at bounding box center [470, 127] width 19 height 11
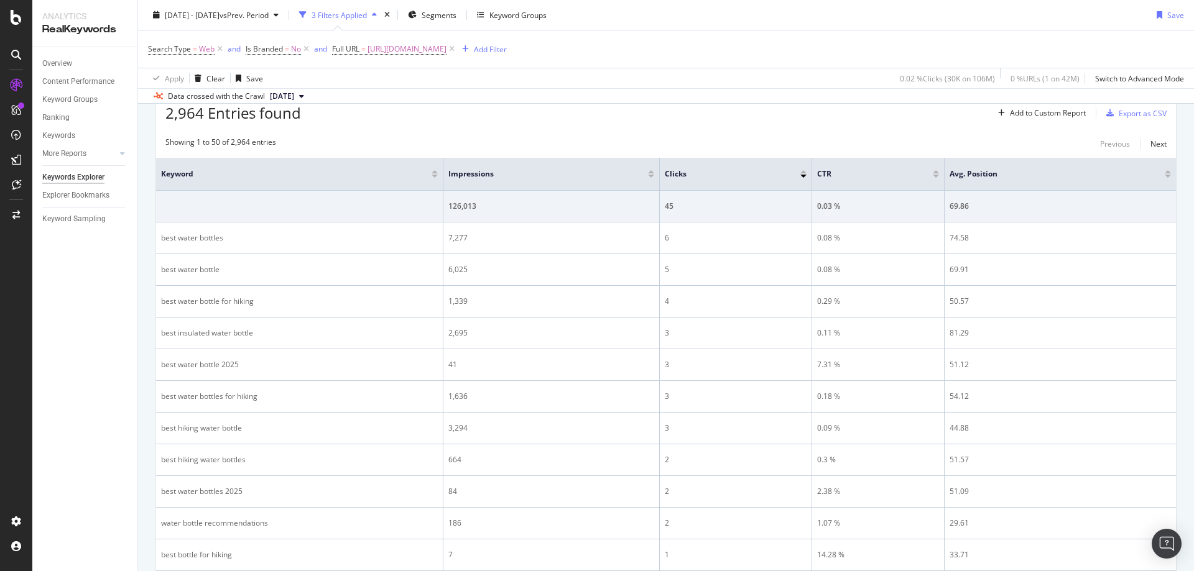
scroll to position [382, 0]
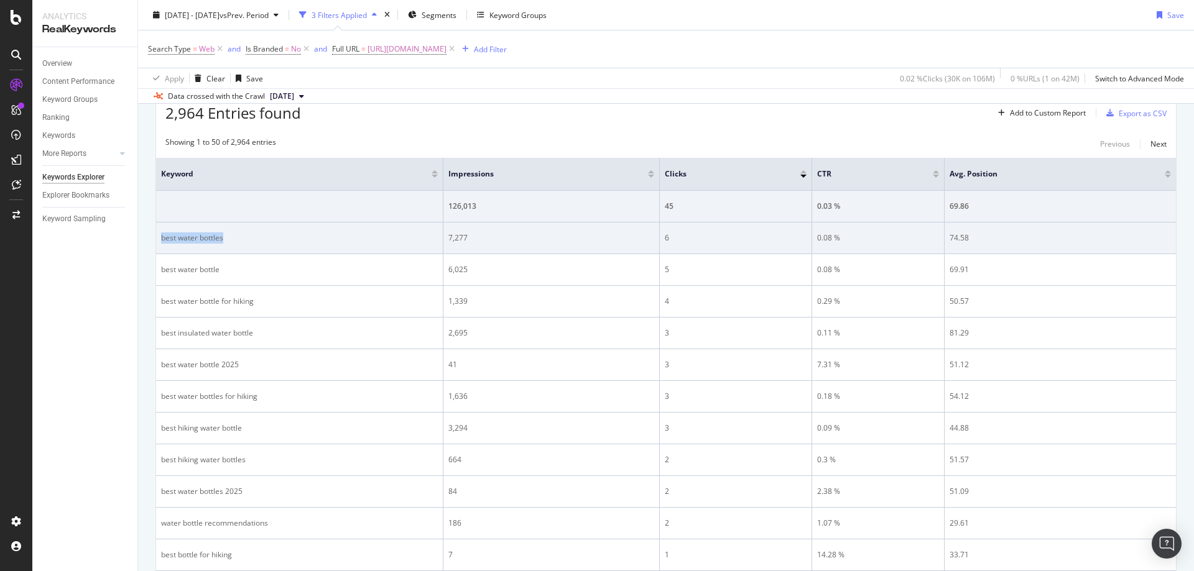
drag, startPoint x: 275, startPoint y: 234, endPoint x: 159, endPoint y: 239, distance: 116.4
click at [159, 239] on td "best water bottles" at bounding box center [299, 239] width 287 height 32
drag, startPoint x: 503, startPoint y: 236, endPoint x: 448, endPoint y: 236, distance: 54.7
click at [448, 236] on div "7,277" at bounding box center [551, 238] width 206 height 11
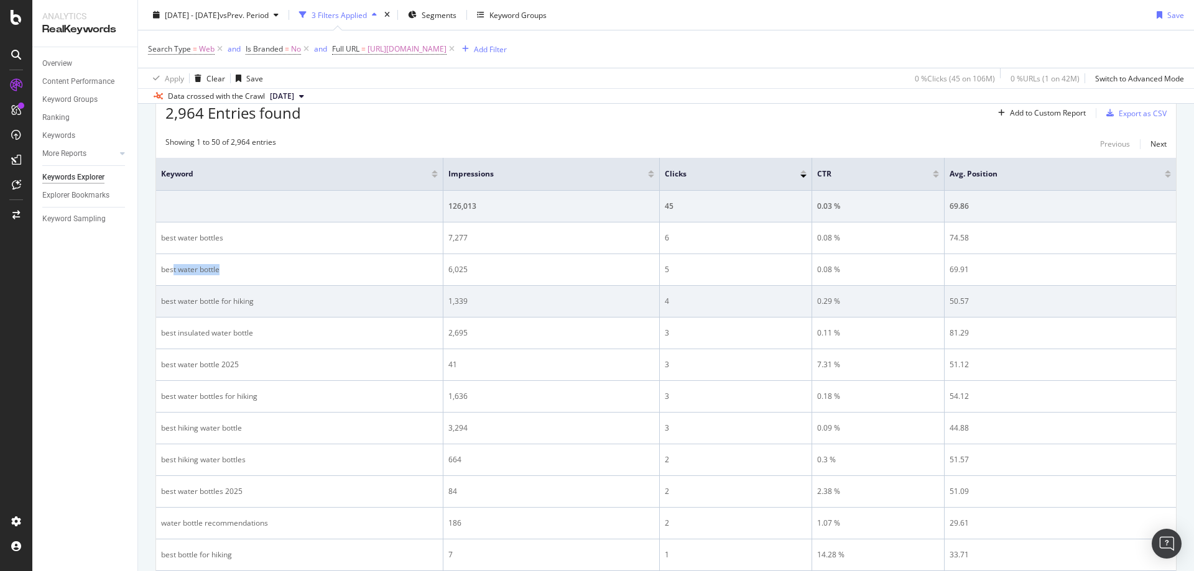
drag, startPoint x: 255, startPoint y: 265, endPoint x: 272, endPoint y: 293, distance: 33.0
click at [173, 270] on div "best water bottle" at bounding box center [299, 269] width 277 height 11
drag, startPoint x: 216, startPoint y: 300, endPoint x: 159, endPoint y: 302, distance: 56.6
click at [159, 302] on td "best water bottle for hiking" at bounding box center [299, 302] width 287 height 32
drag, startPoint x: 522, startPoint y: 300, endPoint x: 445, endPoint y: 307, distance: 77.3
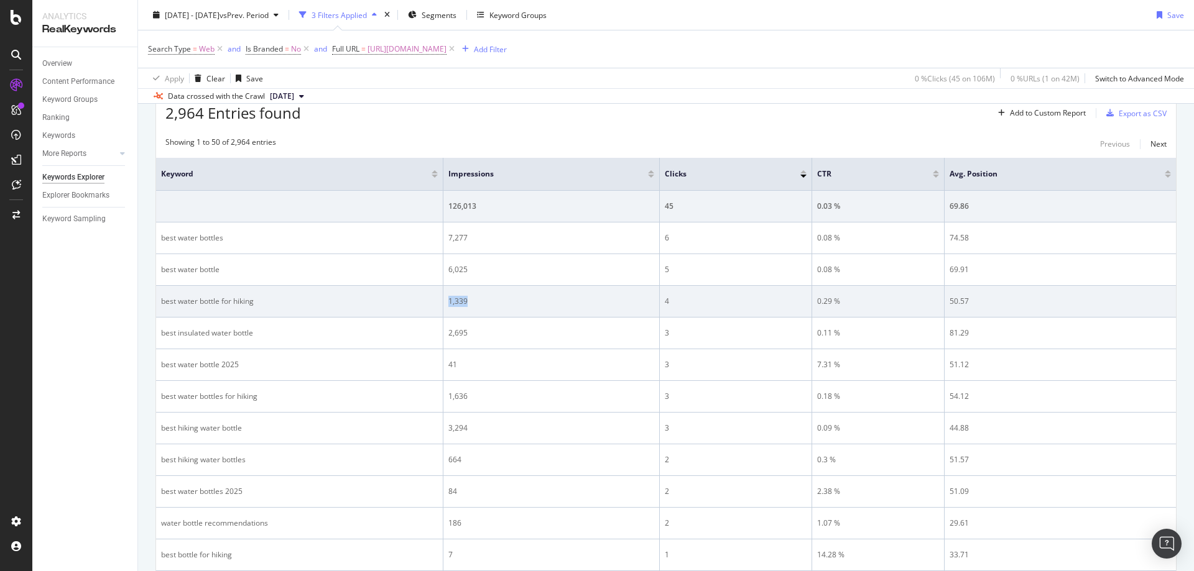
click at [445, 307] on td "1,339" at bounding box center [551, 302] width 216 height 32
drag, startPoint x: 993, startPoint y: 308, endPoint x: 946, endPoint y: 303, distance: 47.5
click at [946, 303] on td "50.57" at bounding box center [1059, 302] width 231 height 32
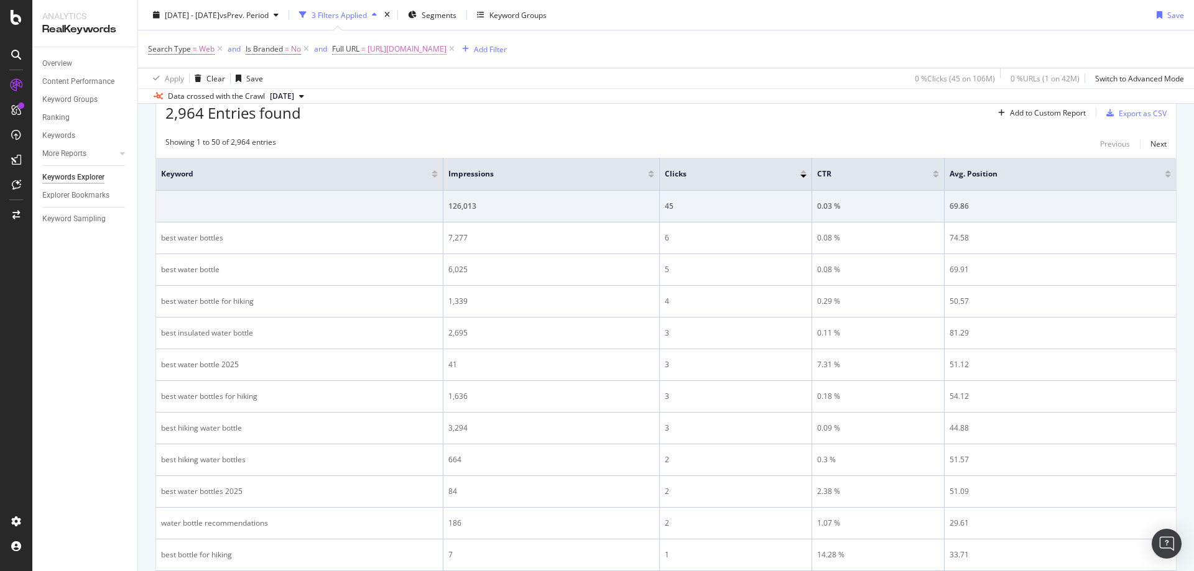
click at [446, 48] on span "[URL][DOMAIN_NAME]" at bounding box center [406, 48] width 79 height 17
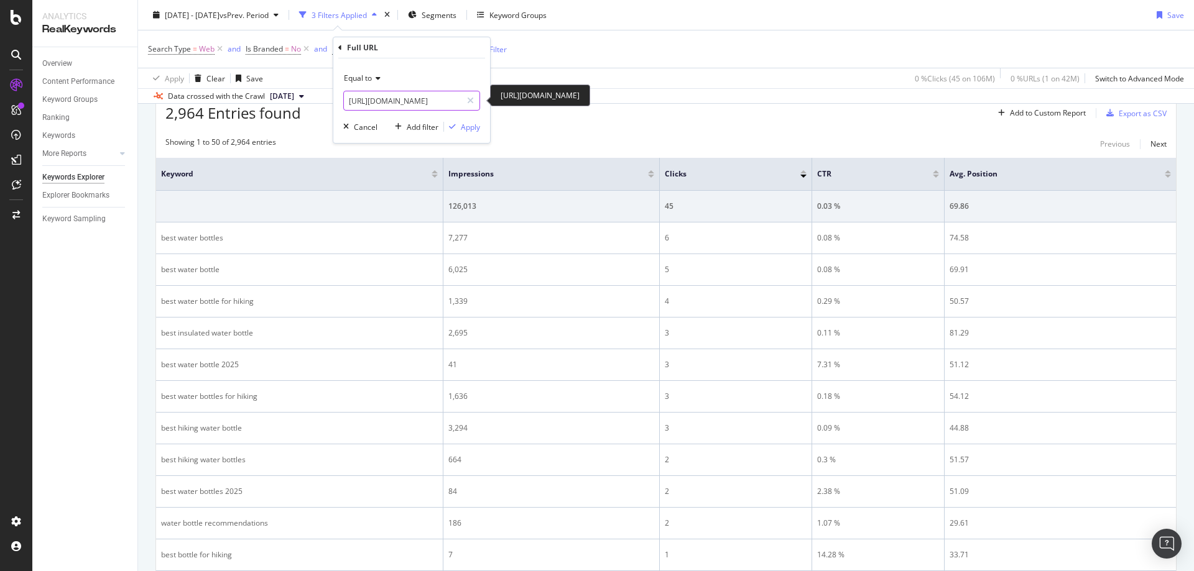
click at [435, 97] on input "[URL][DOMAIN_NAME]" at bounding box center [403, 101] width 118 height 20
paste input "hiking-gear-for-dog"
type input "[URL][DOMAIN_NAME]"
click at [468, 128] on div "Apply" at bounding box center [470, 127] width 19 height 11
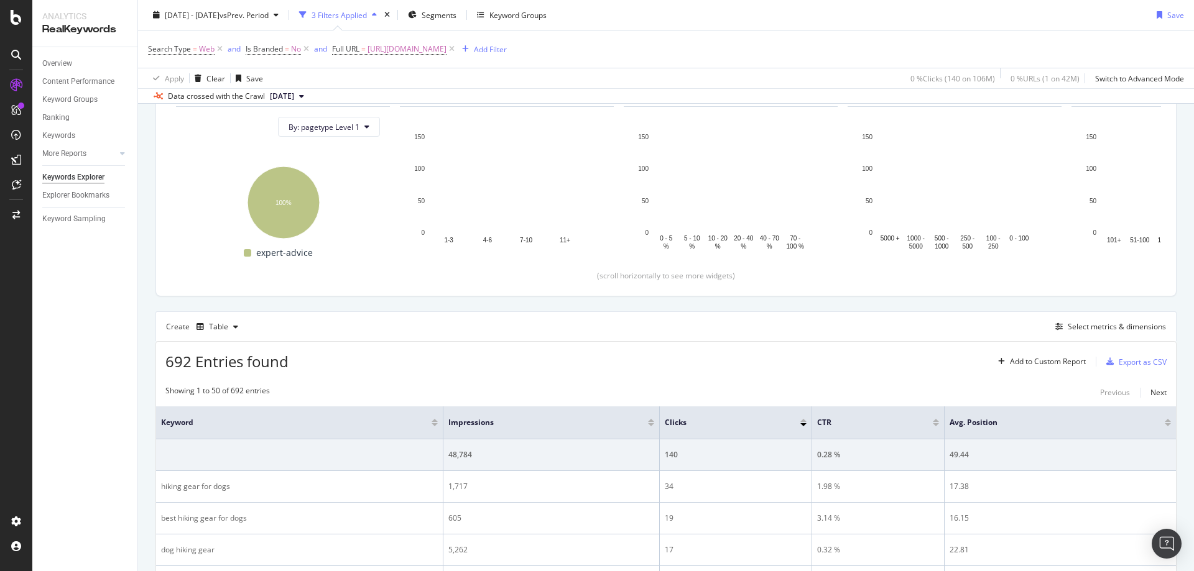
scroll to position [382, 0]
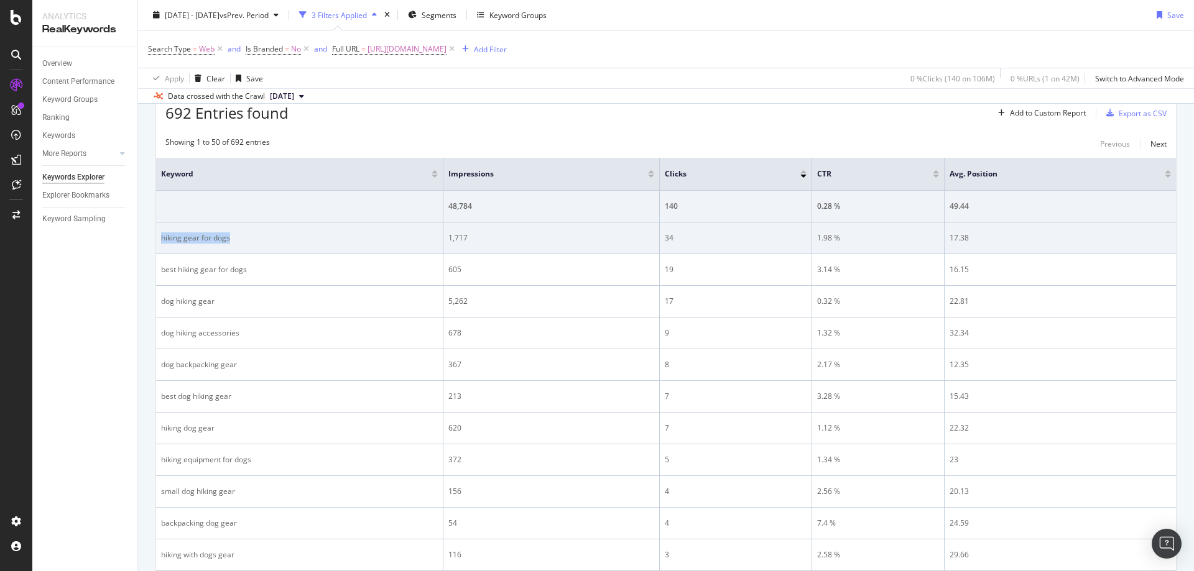
drag, startPoint x: 287, startPoint y: 239, endPoint x: 157, endPoint y: 242, distance: 130.6
click at [157, 242] on td "hiking gear for dogs" at bounding box center [299, 239] width 287 height 32
drag, startPoint x: 462, startPoint y: 230, endPoint x: 446, endPoint y: 231, distance: 16.2
click at [446, 231] on td "1,717" at bounding box center [551, 239] width 216 height 32
drag, startPoint x: 705, startPoint y: 233, endPoint x: 648, endPoint y: 229, distance: 57.3
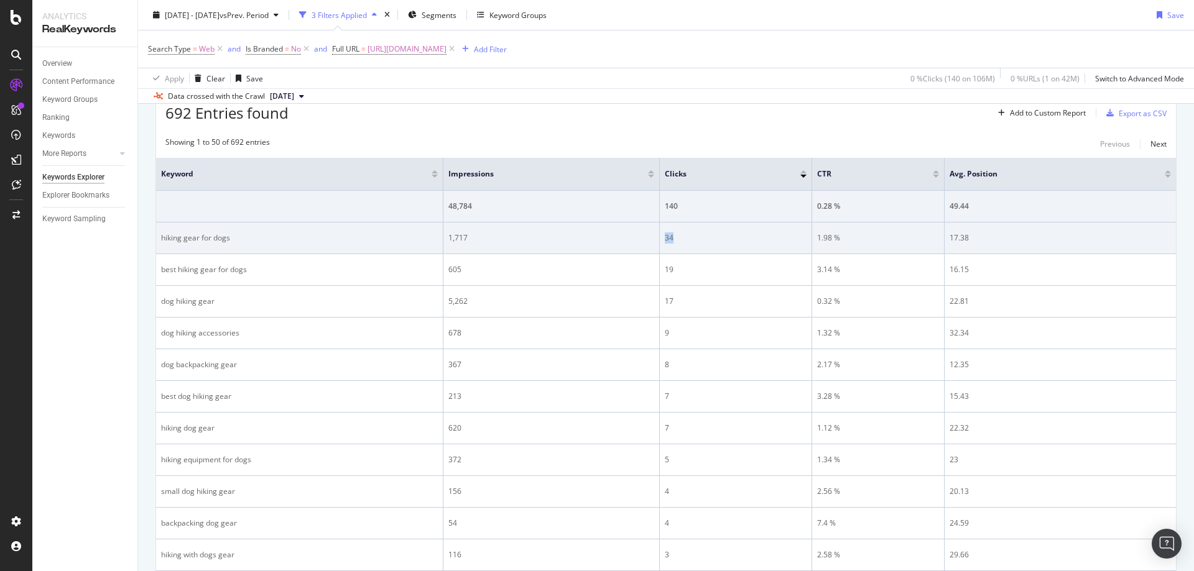
click at [648, 229] on tr "hiking gear for dogs 1,717 34 1.98 % 17.38" at bounding box center [666, 239] width 1020 height 32
drag, startPoint x: 831, startPoint y: 234, endPoint x: 817, endPoint y: 236, distance: 13.8
click at [817, 236] on td "1.98 %" at bounding box center [878, 239] width 132 height 32
click at [950, 236] on div "17.38" at bounding box center [1059, 238] width 221 height 11
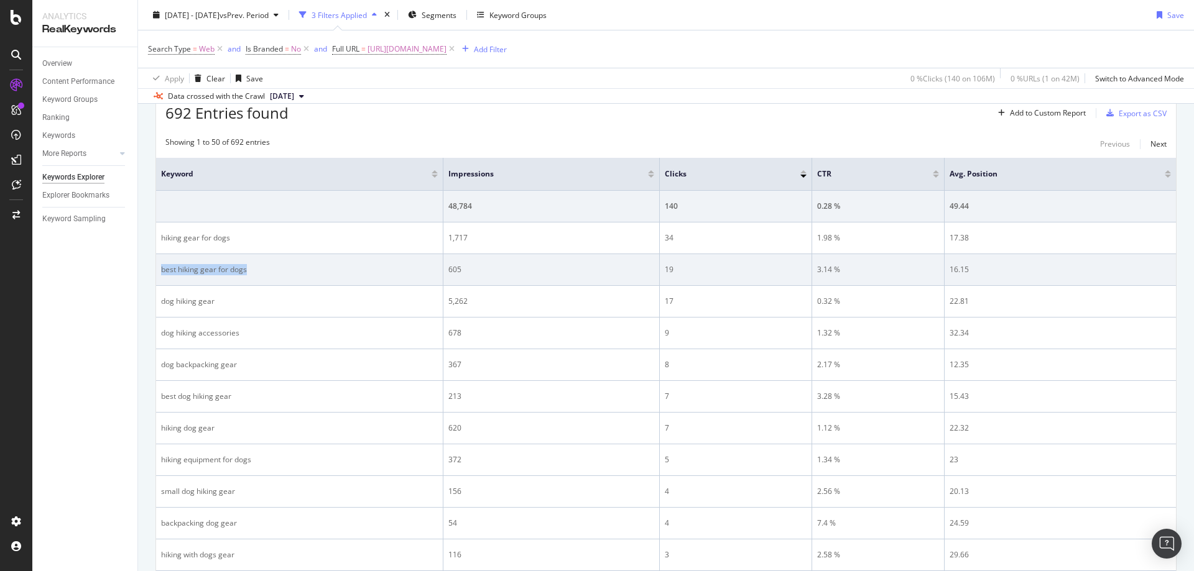
drag, startPoint x: 280, startPoint y: 272, endPoint x: 162, endPoint y: 269, distance: 118.2
click at [162, 269] on div "best hiking gear for dogs" at bounding box center [299, 269] width 277 height 11
drag, startPoint x: 516, startPoint y: 263, endPoint x: 445, endPoint y: 262, distance: 70.9
click at [445, 262] on td "605" at bounding box center [551, 270] width 216 height 32
drag, startPoint x: 699, startPoint y: 264, endPoint x: 662, endPoint y: 262, distance: 37.3
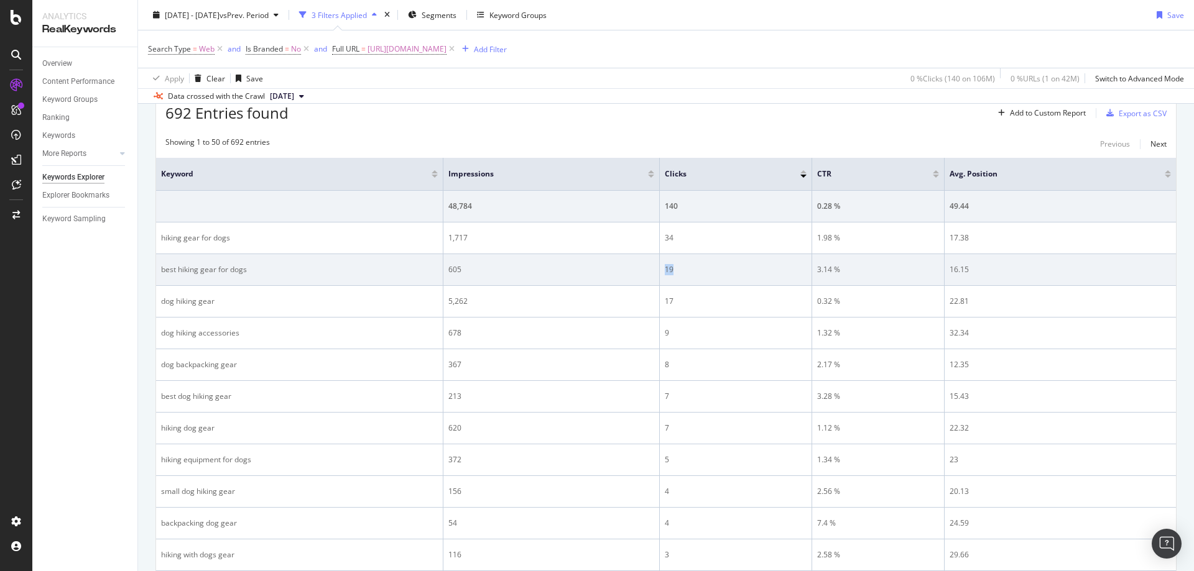
click at [662, 262] on td "19" at bounding box center [736, 270] width 152 height 32
drag, startPoint x: 874, startPoint y: 264, endPoint x: 811, endPoint y: 265, distance: 62.8
click at [811, 265] on tr "best hiking gear for dogs 605 19 3.14 % 16.15" at bounding box center [666, 270] width 1020 height 32
drag, startPoint x: 969, startPoint y: 269, endPoint x: 949, endPoint y: 269, distance: 20.5
click at [949, 269] on td "16.15" at bounding box center [1059, 270] width 231 height 32
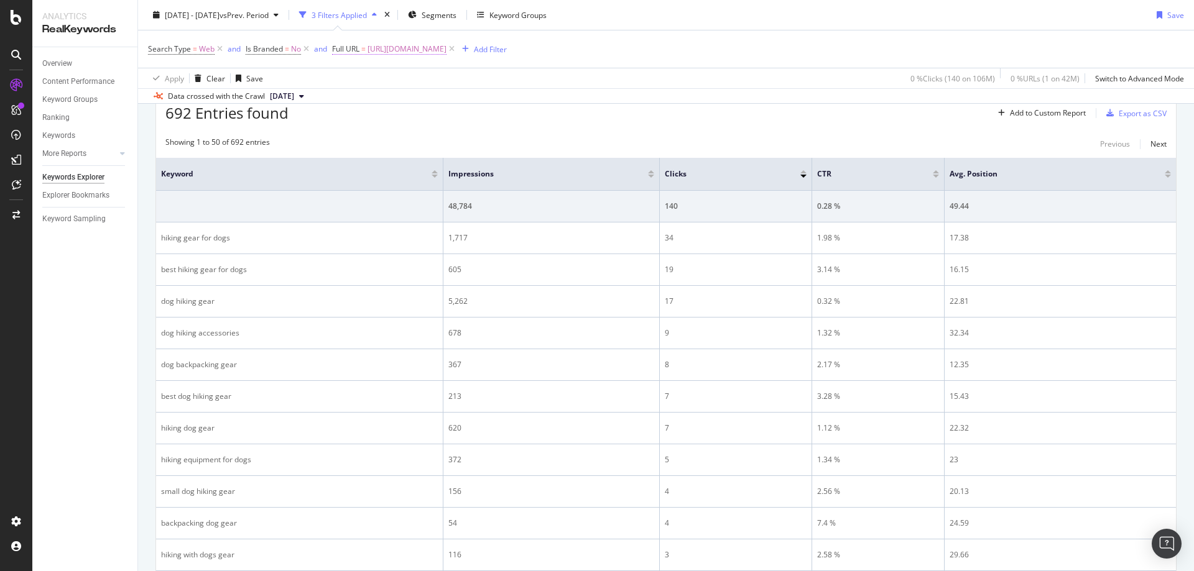
click at [446, 45] on span "[URL][DOMAIN_NAME]" at bounding box center [406, 48] width 79 height 17
click at [410, 101] on input "[URL][DOMAIN_NAME]" at bounding box center [403, 101] width 118 height 20
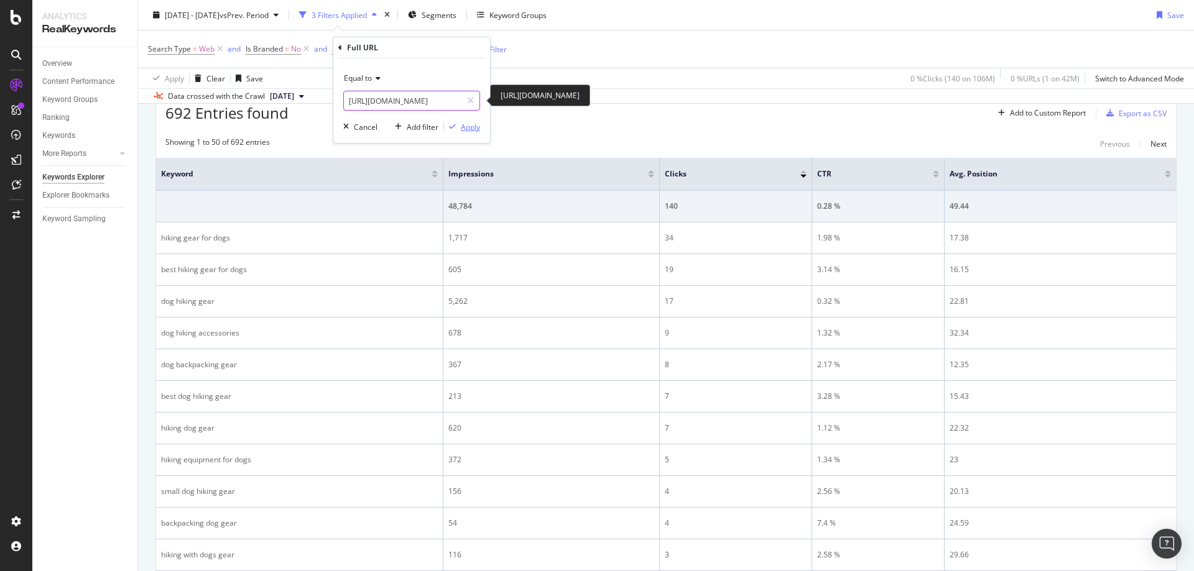
paste input "approach-shoe"
type input "[URL][DOMAIN_NAME]"
click at [466, 129] on div "Apply" at bounding box center [470, 127] width 19 height 11
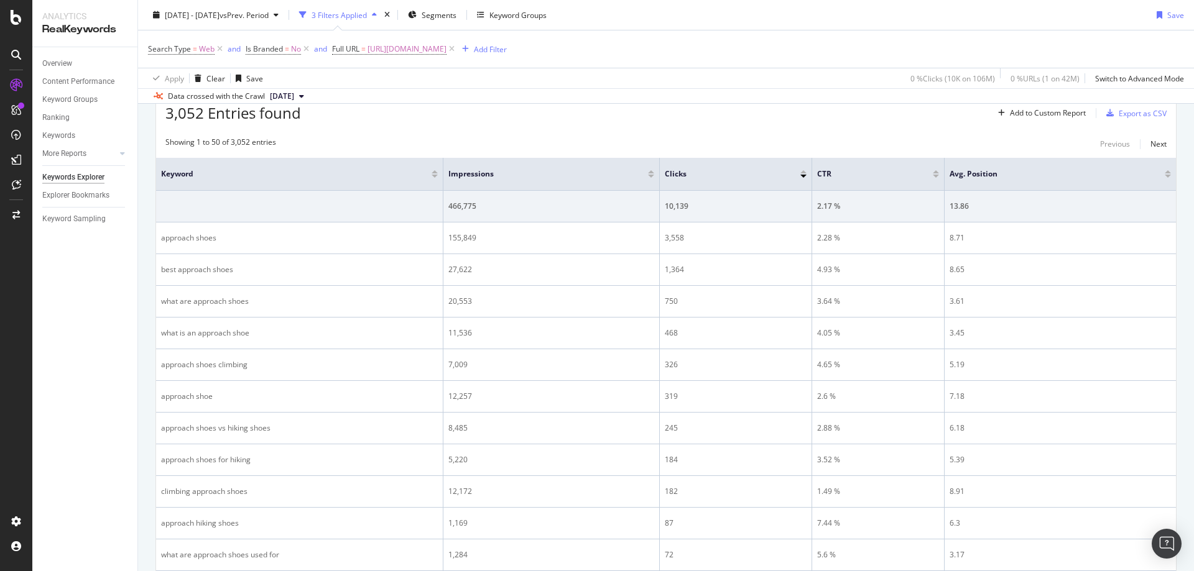
scroll to position [382, 0]
click at [407, 44] on span "[URL][DOMAIN_NAME]" at bounding box center [406, 48] width 79 height 17
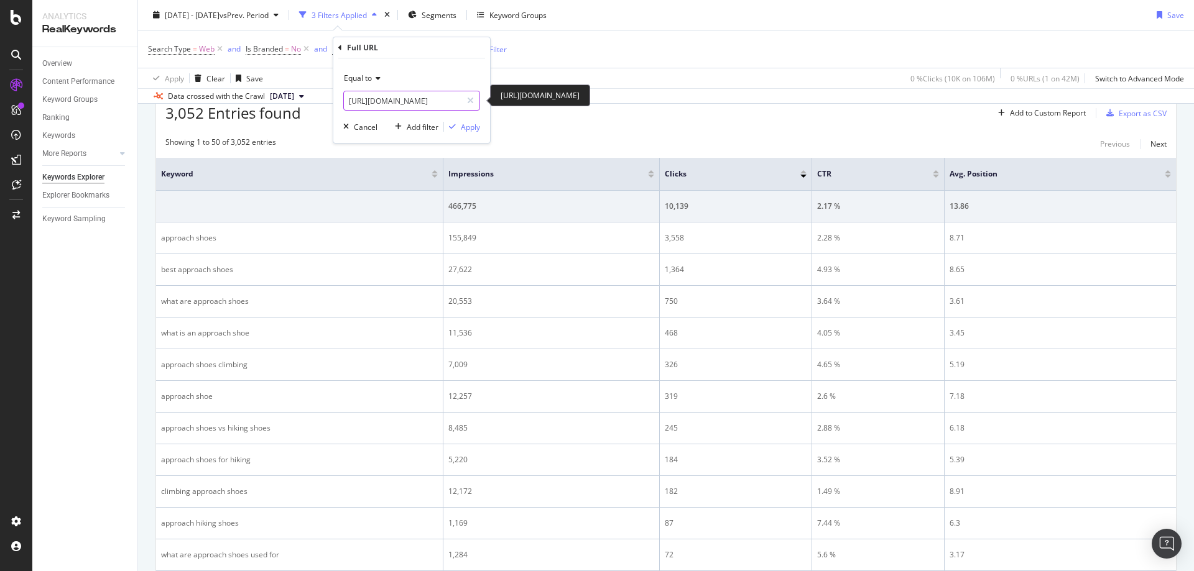
click at [406, 101] on input "[URL][DOMAIN_NAME]" at bounding box center [403, 101] width 118 height 20
paste input "hiking-pant"
type input "[URL][DOMAIN_NAME]"
click at [476, 126] on div "Apply" at bounding box center [470, 127] width 19 height 11
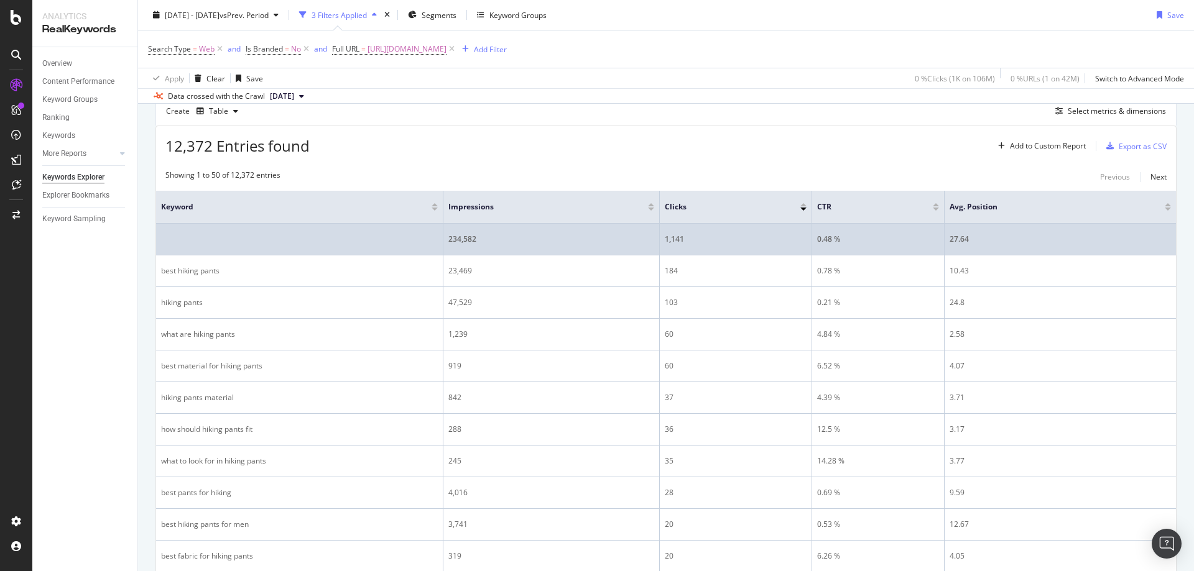
scroll to position [320, 0]
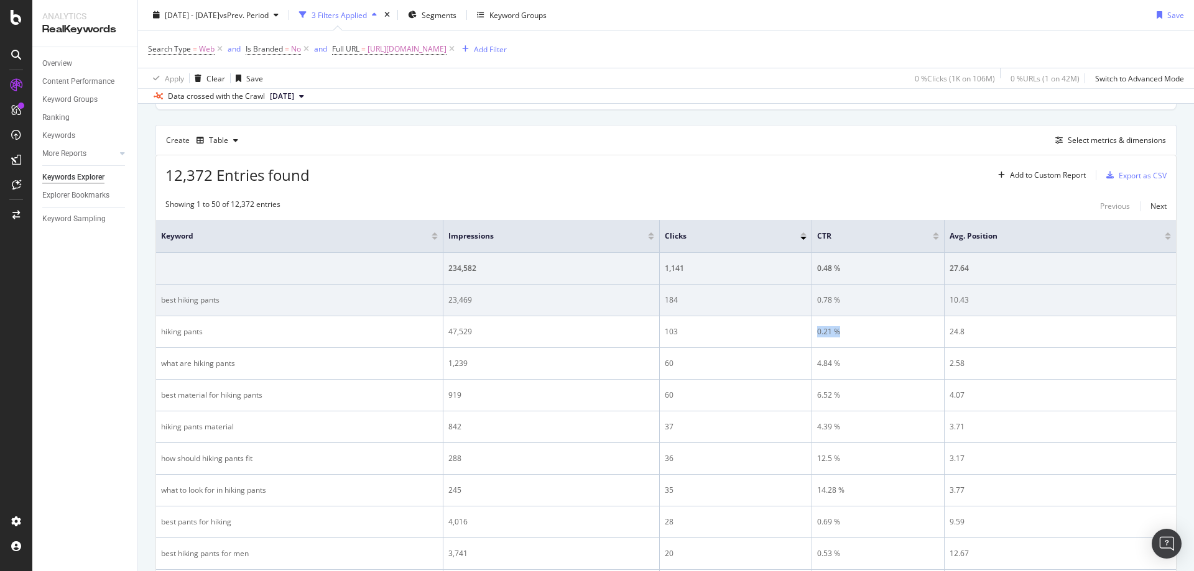
drag, startPoint x: 845, startPoint y: 329, endPoint x: 930, endPoint y: 301, distance: 89.7
click at [816, 331] on td "0.21 %" at bounding box center [878, 332] width 132 height 32
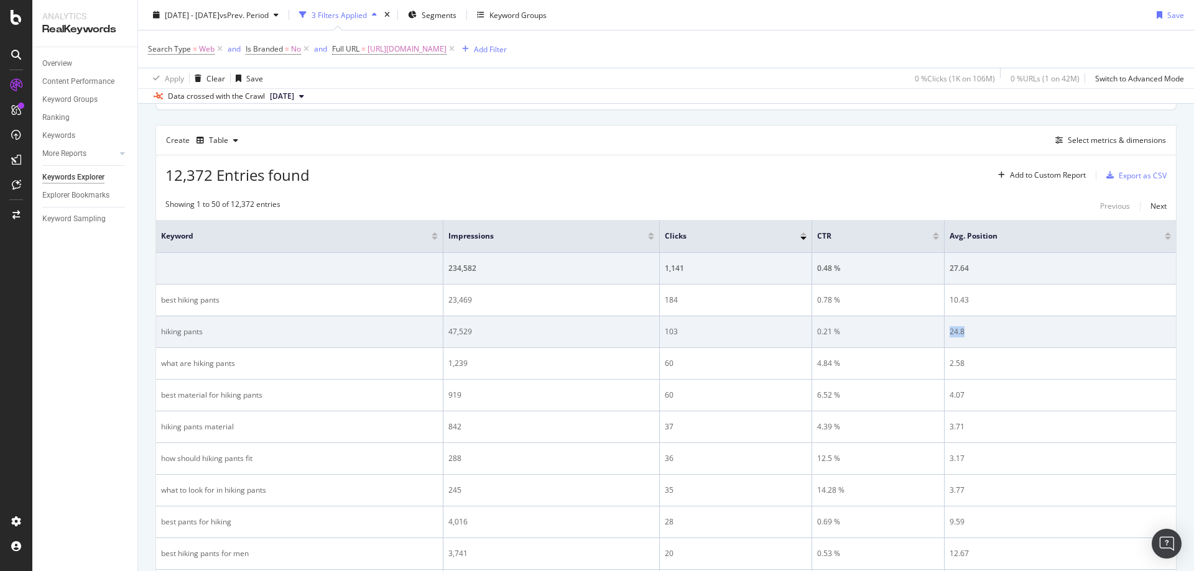
drag, startPoint x: 983, startPoint y: 335, endPoint x: 949, endPoint y: 332, distance: 34.3
click at [949, 332] on td "24.8" at bounding box center [1059, 332] width 231 height 32
drag, startPoint x: 859, startPoint y: 341, endPoint x: 804, endPoint y: 336, distance: 54.9
click at [804, 336] on tr "hiking pants 47,529 103 0.21 % 24.8" at bounding box center [666, 332] width 1020 height 32
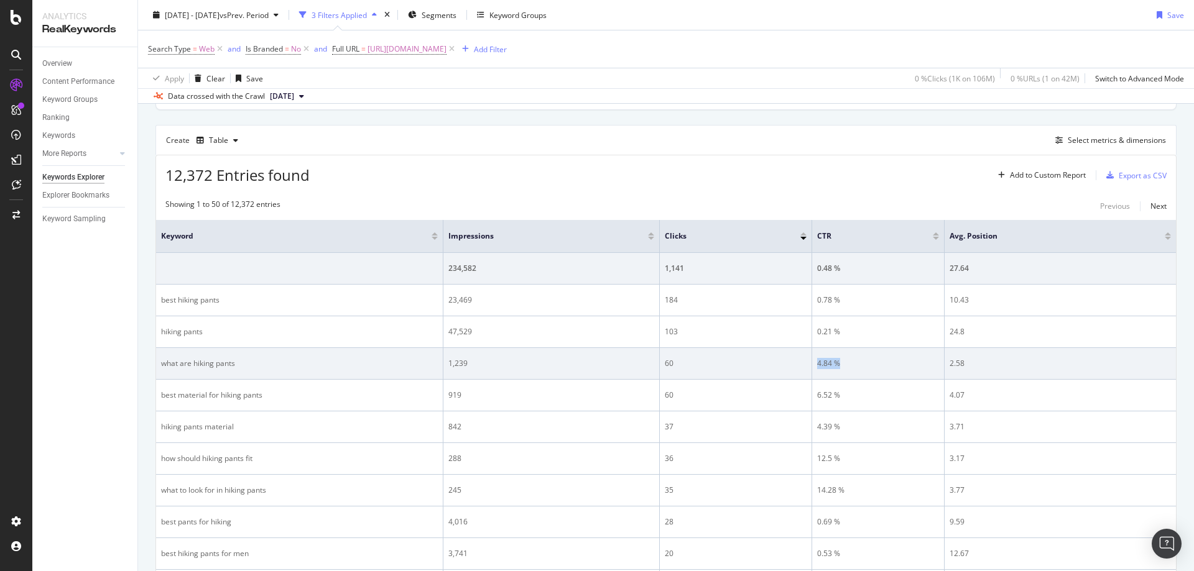
drag, startPoint x: 844, startPoint y: 361, endPoint x: 954, endPoint y: 351, distance: 111.1
click at [814, 365] on td "4.84 %" at bounding box center [878, 364] width 132 height 32
drag, startPoint x: 978, startPoint y: 363, endPoint x: 948, endPoint y: 362, distance: 29.9
click at [948, 362] on td "2.58" at bounding box center [1059, 364] width 231 height 32
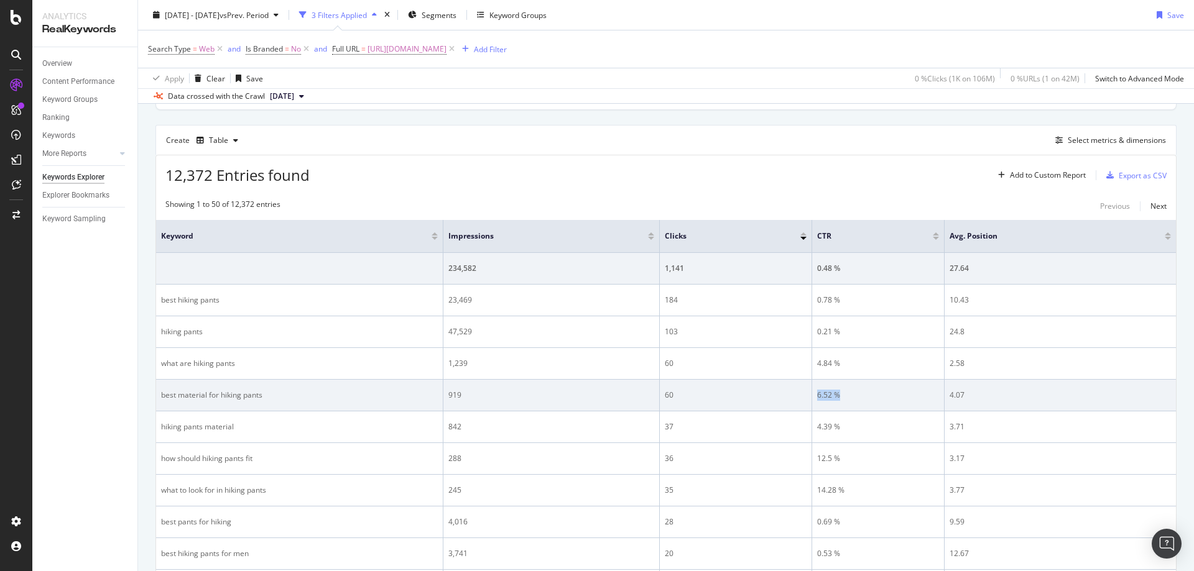
drag, startPoint x: 841, startPoint y: 393, endPoint x: 813, endPoint y: 397, distance: 28.9
click at [813, 397] on td "6.52 %" at bounding box center [878, 396] width 132 height 32
drag, startPoint x: 983, startPoint y: 394, endPoint x: 949, endPoint y: 394, distance: 33.6
click at [949, 394] on div "4.07" at bounding box center [1059, 395] width 221 height 11
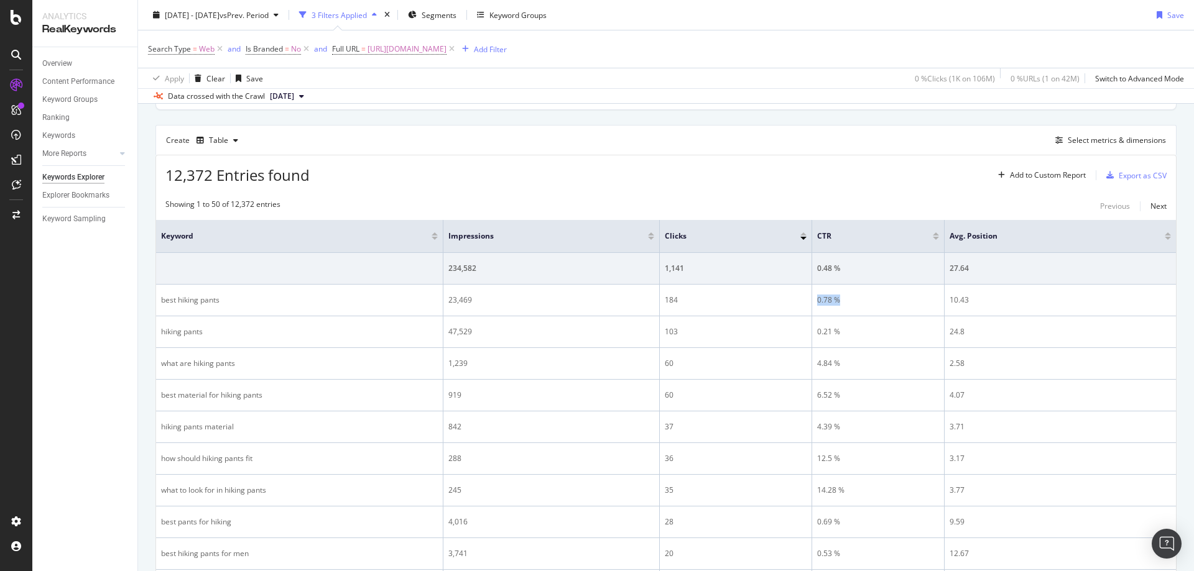
drag, startPoint x: 846, startPoint y: 297, endPoint x: 1173, endPoint y: 274, distance: 327.3
click at [814, 300] on td "0.78 %" at bounding box center [878, 301] width 132 height 32
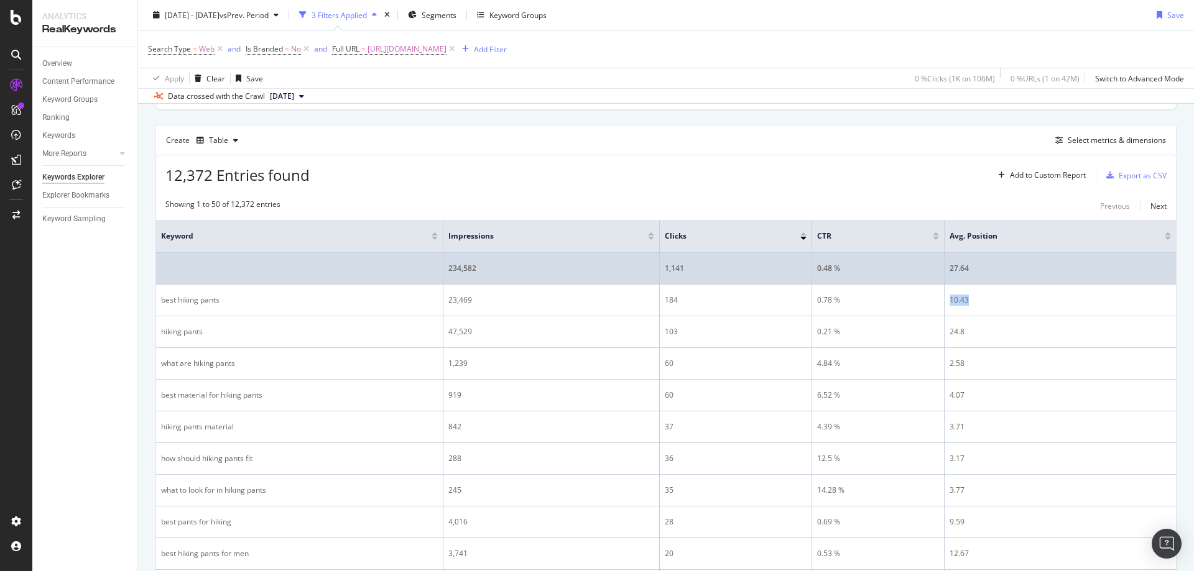
drag, startPoint x: 981, startPoint y: 292, endPoint x: 1135, endPoint y: 281, distance: 154.0
click at [951, 298] on td "10.43" at bounding box center [1059, 301] width 231 height 32
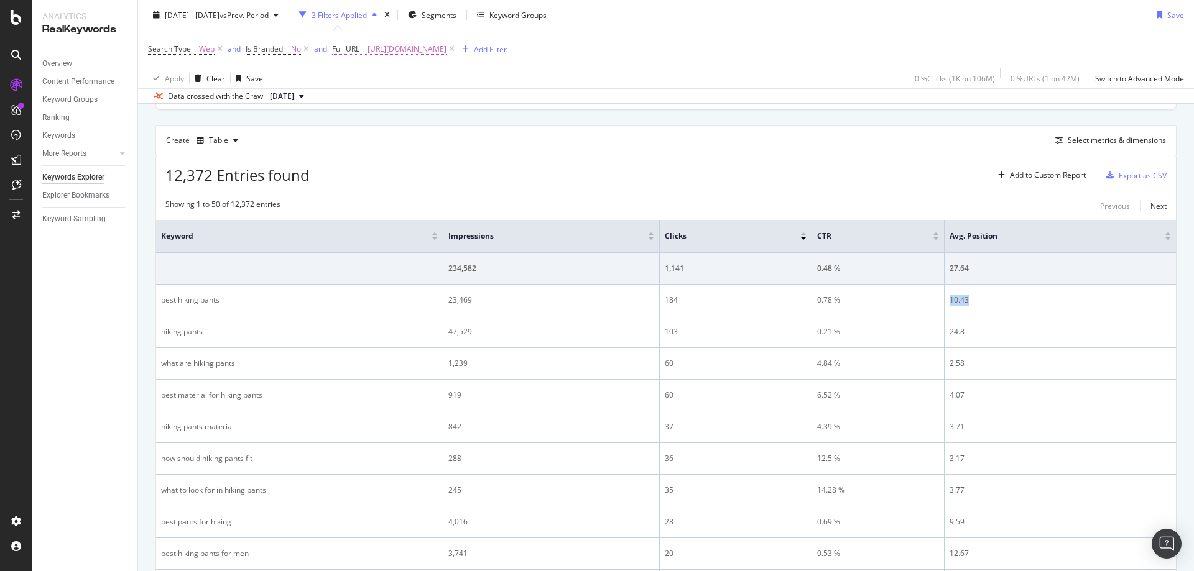
click at [446, 53] on span "[URL][DOMAIN_NAME]" at bounding box center [406, 48] width 79 height 17
click at [445, 102] on input "[URL][DOMAIN_NAME]" at bounding box center [403, 101] width 118 height 20
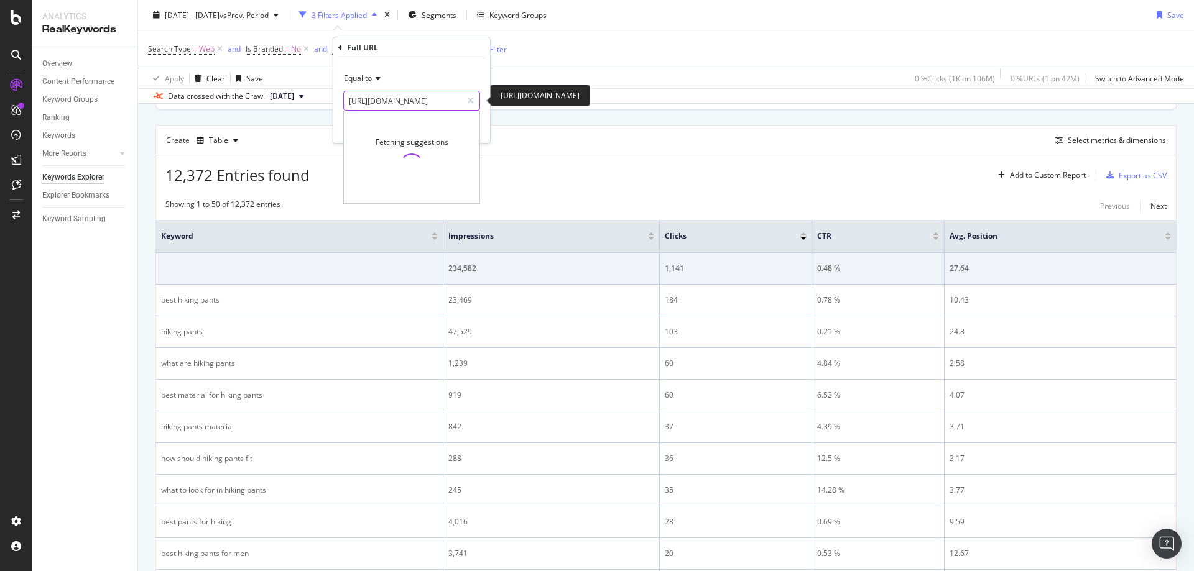
paste input "body-mapping"
type input "[URL][DOMAIN_NAME]"
click at [466, 129] on div "Apply" at bounding box center [470, 127] width 19 height 11
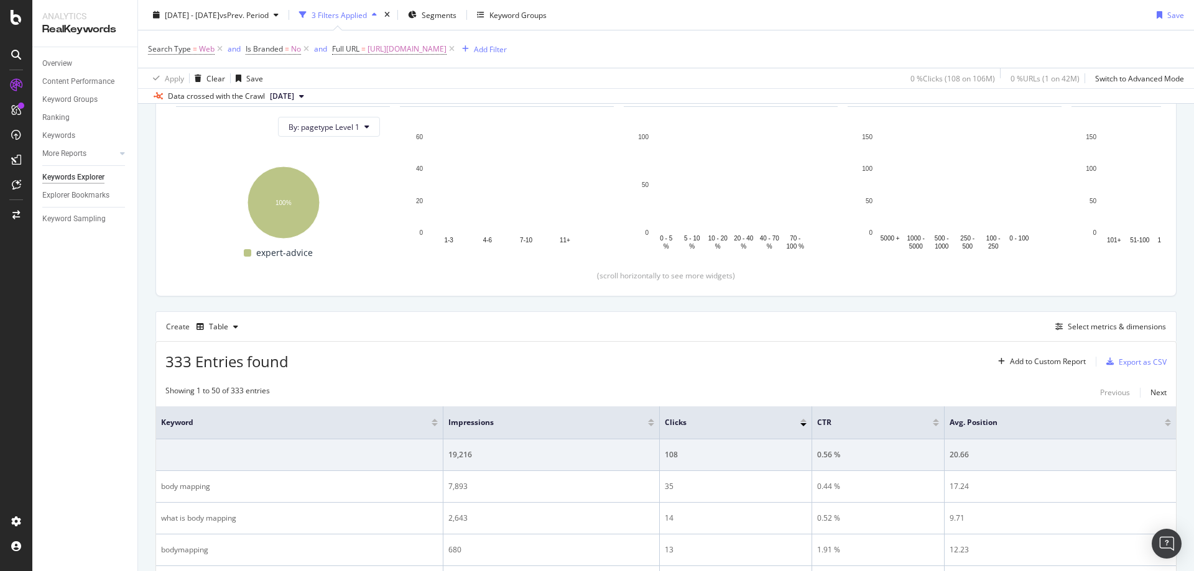
scroll to position [320, 0]
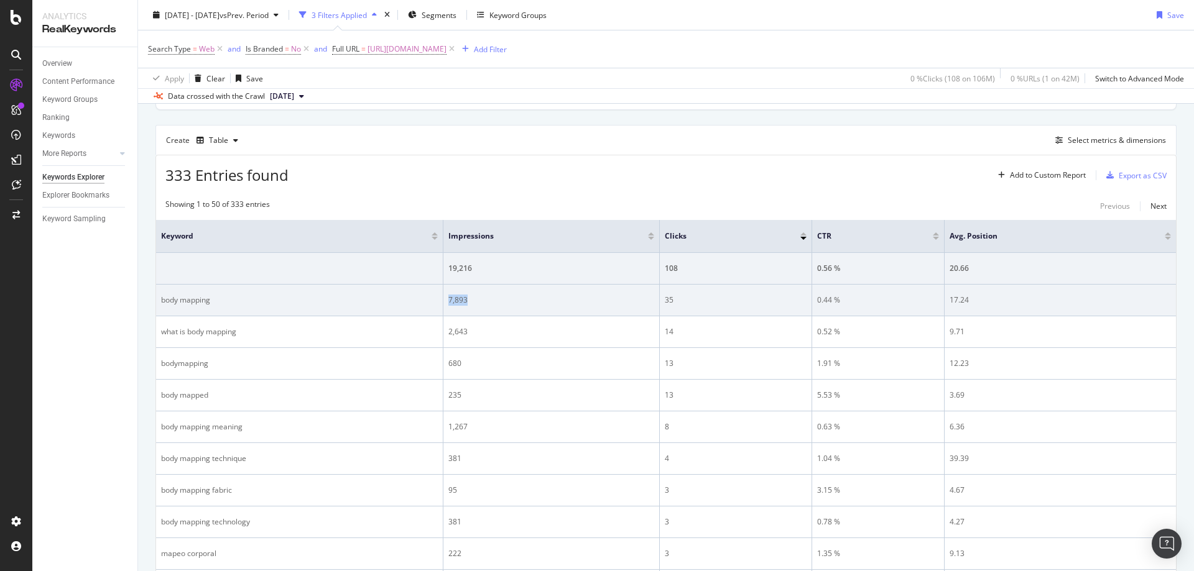
drag, startPoint x: 471, startPoint y: 302, endPoint x: 440, endPoint y: 308, distance: 31.6
click at [440, 308] on tr "body mapping 7,893 35 0.44 % 17.24" at bounding box center [666, 301] width 1020 height 32
drag, startPoint x: 691, startPoint y: 297, endPoint x: 853, endPoint y: 292, distance: 161.7
click at [665, 299] on div "35" at bounding box center [736, 300] width 142 height 11
drag, startPoint x: 872, startPoint y: 305, endPoint x: 809, endPoint y: 302, distance: 62.2
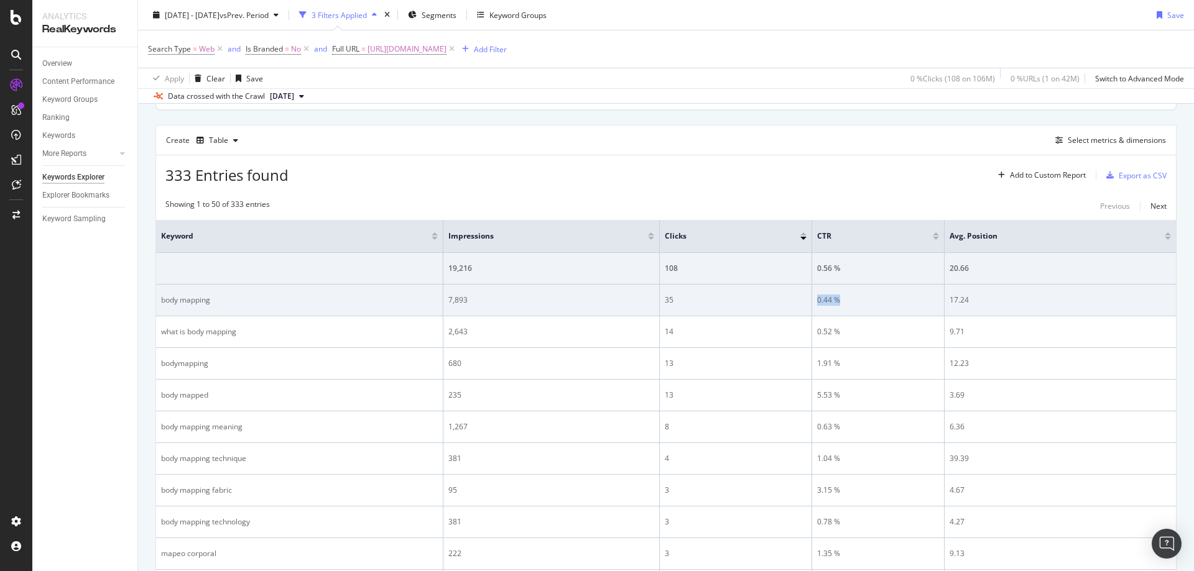
click at [809, 302] on tr "body mapping 7,893 35 0.44 % 17.24" at bounding box center [666, 301] width 1020 height 32
drag, startPoint x: 976, startPoint y: 304, endPoint x: 950, endPoint y: 303, distance: 26.1
click at [950, 303] on div "17.24" at bounding box center [1059, 300] width 221 height 11
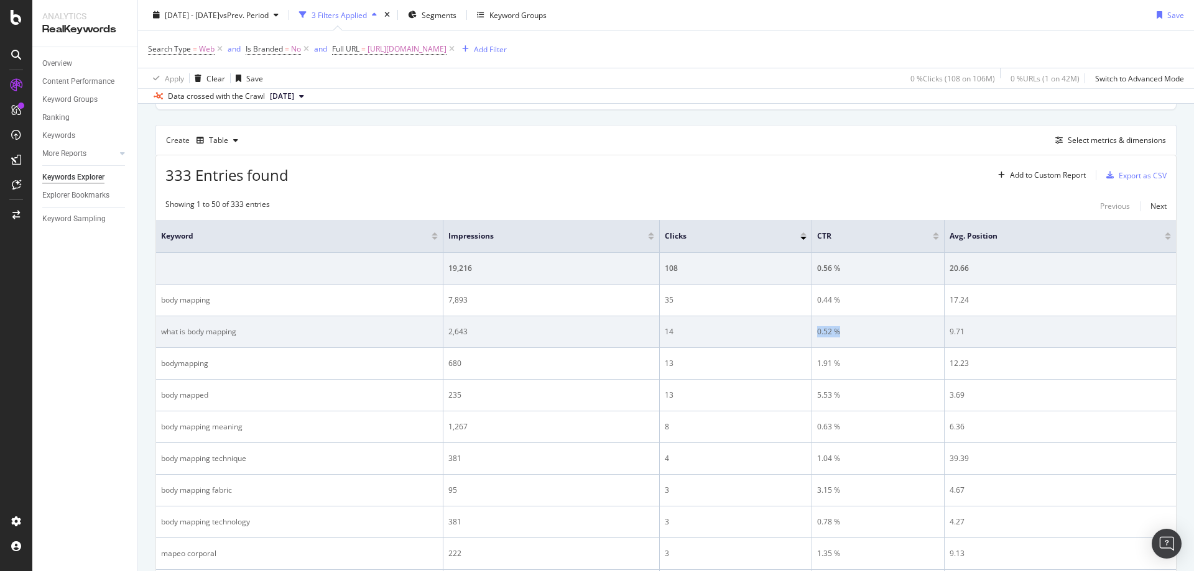
click at [816, 329] on td "0.52 %" at bounding box center [878, 332] width 132 height 32
click at [949, 330] on td "9.71" at bounding box center [1059, 332] width 231 height 32
click at [960, 328] on div "9.71" at bounding box center [1059, 331] width 221 height 11
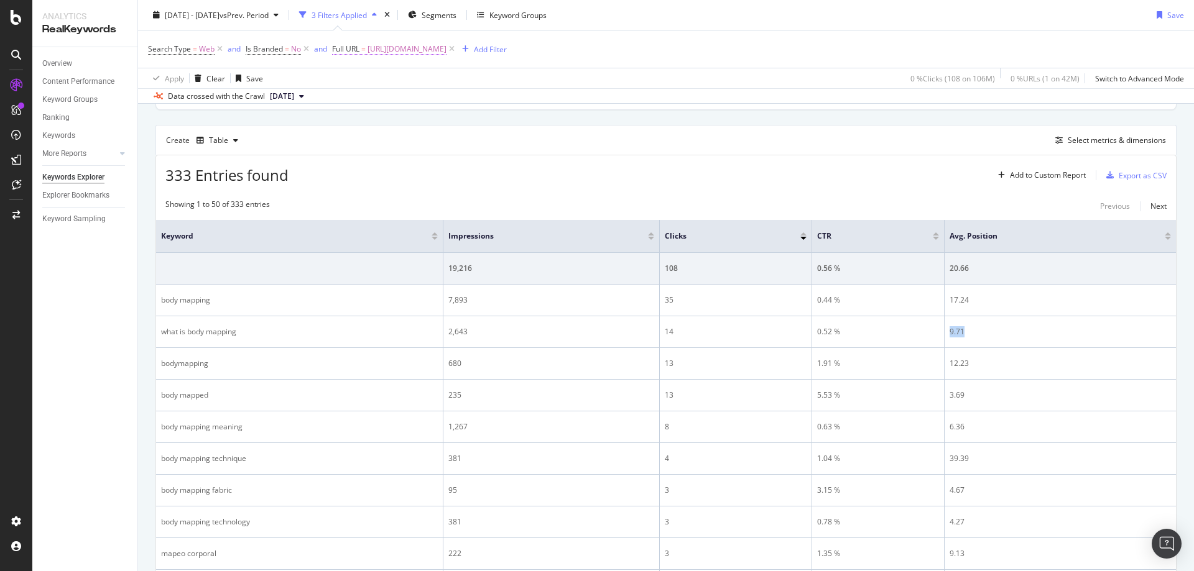
click at [446, 53] on span "[URL][DOMAIN_NAME]" at bounding box center [406, 48] width 79 height 17
click at [437, 98] on input "[URL][DOMAIN_NAME]" at bounding box center [403, 101] width 118 height 20
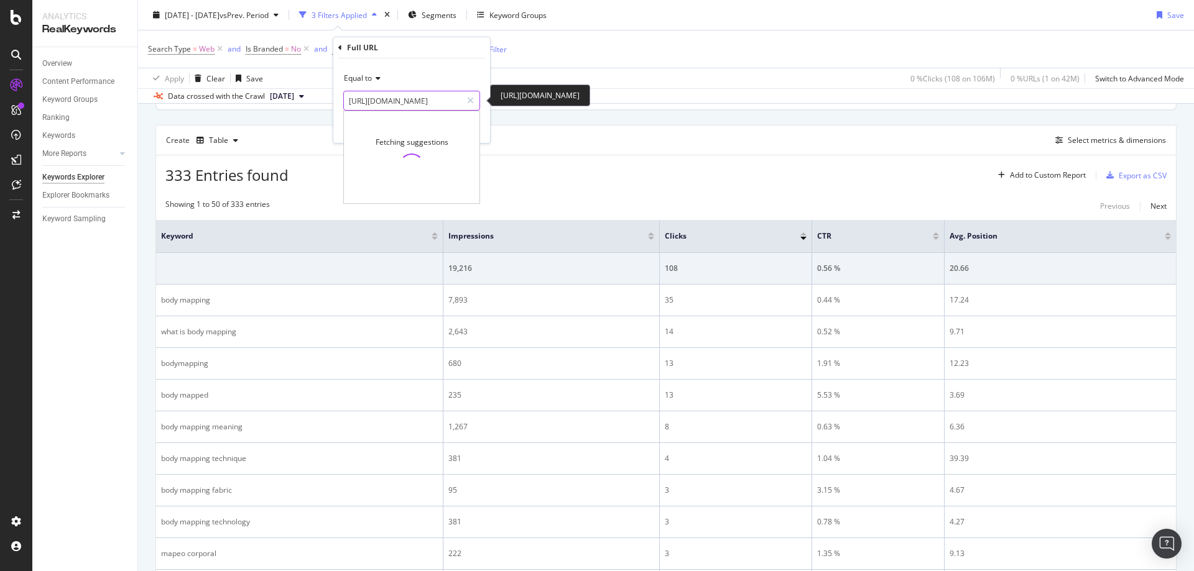
paste input "what-is-merino-wool"
type input "[URL][DOMAIN_NAME]"
click at [467, 127] on div "Apply" at bounding box center [470, 127] width 19 height 11
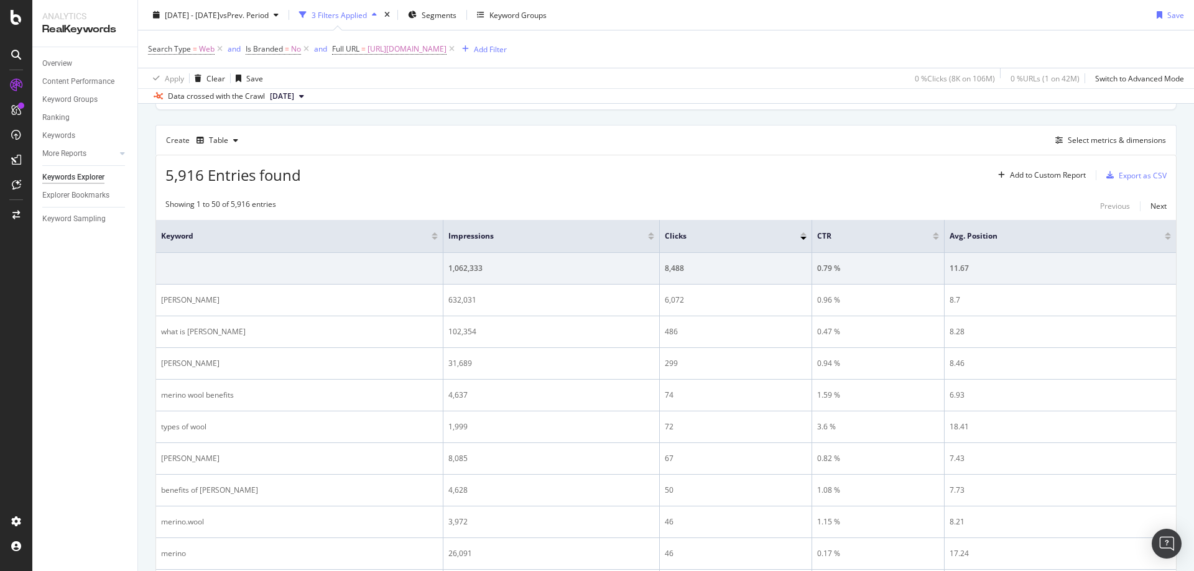
scroll to position [320, 0]
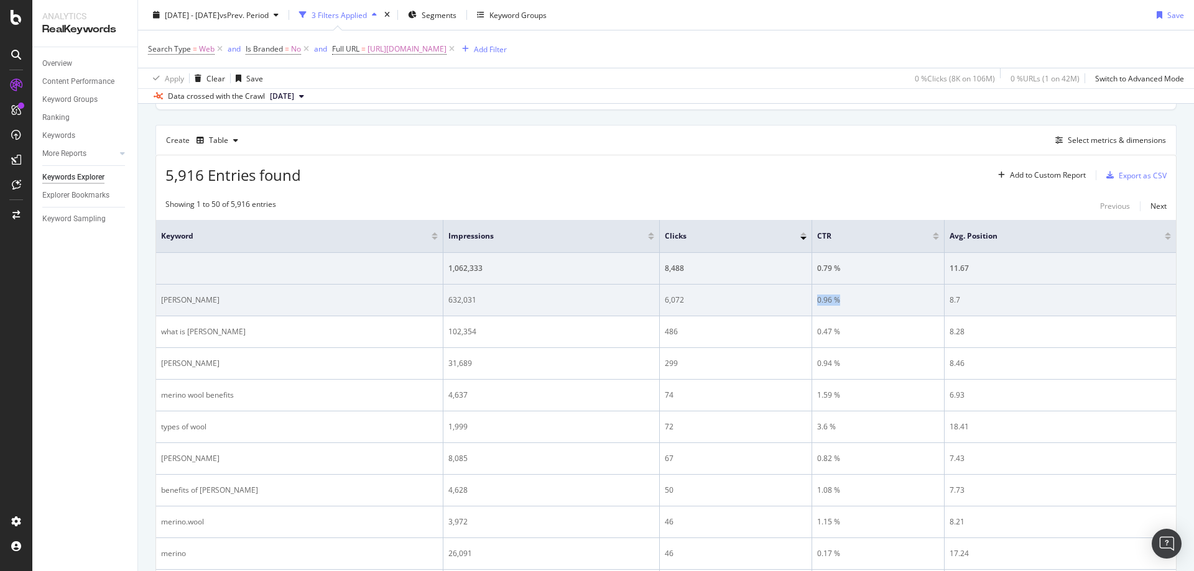
drag, startPoint x: 863, startPoint y: 299, endPoint x: 810, endPoint y: 305, distance: 53.2
click at [810, 305] on tr "[PERSON_NAME] 632,031 6,072 0.96 % 8.7" at bounding box center [666, 301] width 1020 height 32
drag, startPoint x: 961, startPoint y: 303, endPoint x: 949, endPoint y: 302, distance: 12.4
click at [949, 302] on td "8.7" at bounding box center [1059, 301] width 231 height 32
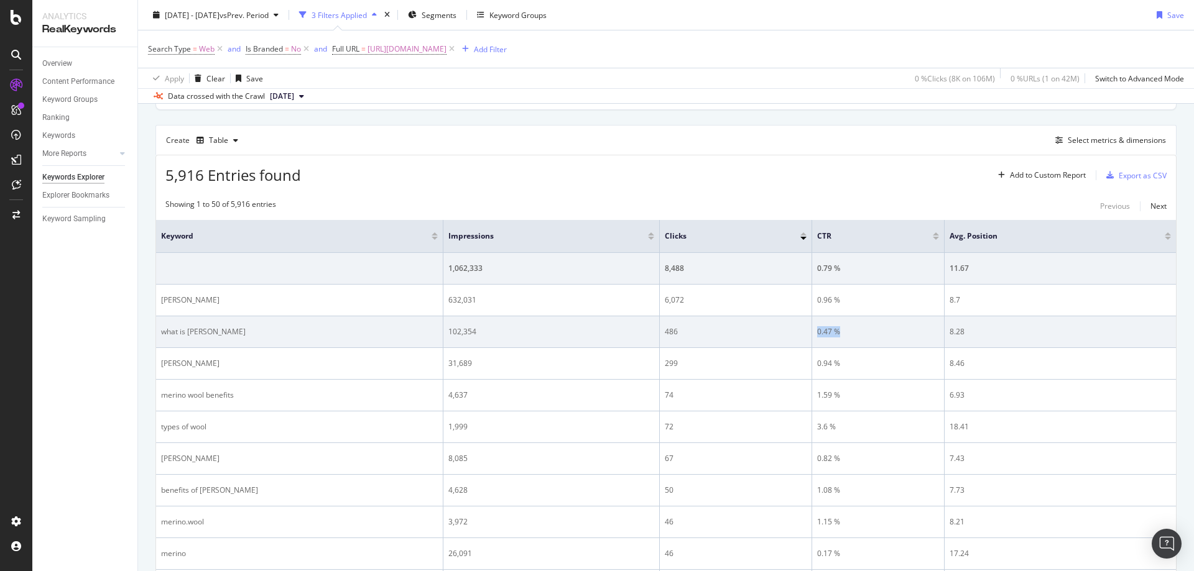
drag, startPoint x: 831, startPoint y: 336, endPoint x: 814, endPoint y: 336, distance: 16.8
click at [814, 336] on td "0.47 %" at bounding box center [878, 332] width 132 height 32
drag, startPoint x: 973, startPoint y: 336, endPoint x: 948, endPoint y: 334, distance: 25.0
click at [948, 334] on td "8.28" at bounding box center [1059, 332] width 231 height 32
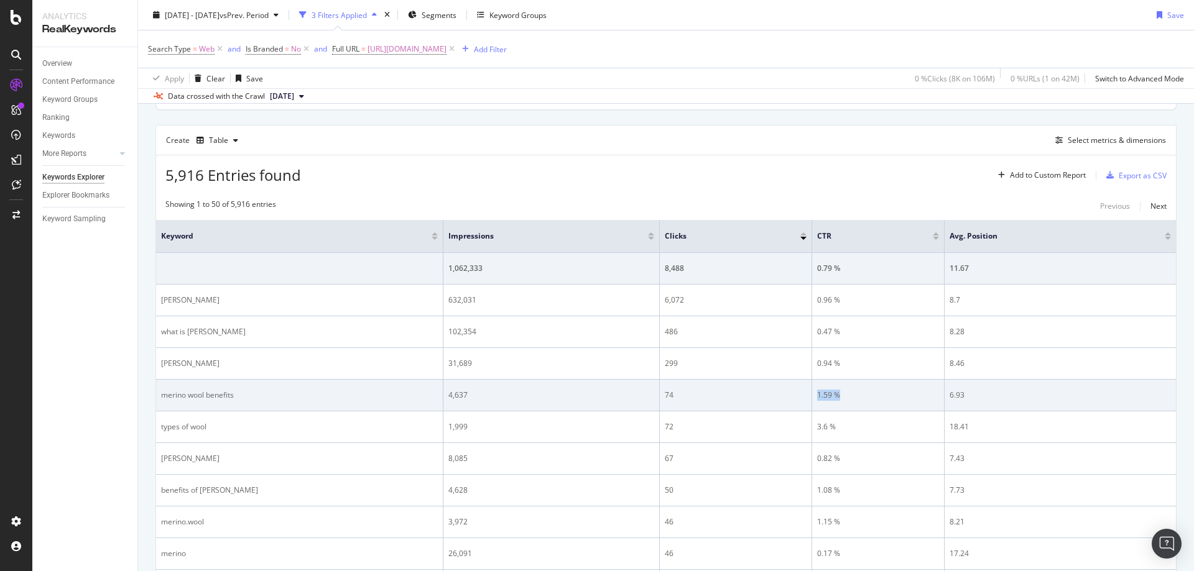
drag, startPoint x: 852, startPoint y: 394, endPoint x: 816, endPoint y: 402, distance: 37.0
click at [816, 402] on td "1.59 %" at bounding box center [878, 396] width 132 height 32
drag, startPoint x: 1008, startPoint y: 398, endPoint x: 949, endPoint y: 399, distance: 59.7
click at [949, 399] on td "6.93" at bounding box center [1059, 396] width 231 height 32
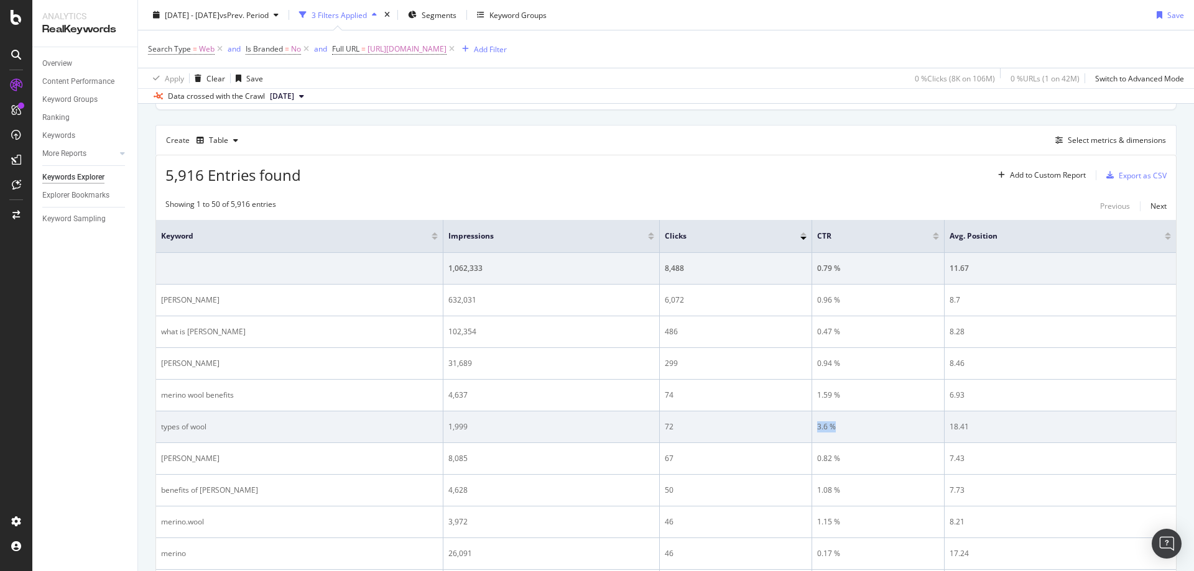
drag, startPoint x: 879, startPoint y: 430, endPoint x: 816, endPoint y: 431, distance: 62.8
click at [816, 431] on td "3.6 %" at bounding box center [878, 428] width 132 height 32
drag, startPoint x: 984, startPoint y: 438, endPoint x: 953, endPoint y: 433, distance: 31.5
click at [952, 434] on td "18.41" at bounding box center [1059, 428] width 231 height 32
click at [957, 425] on div "18.41" at bounding box center [1059, 427] width 221 height 11
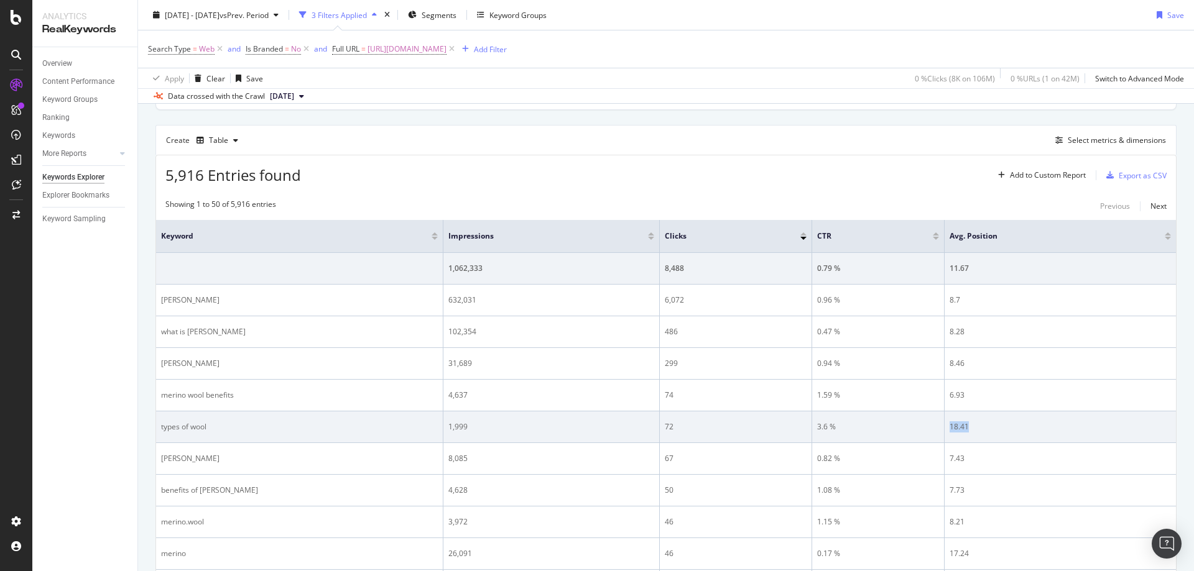
click at [957, 424] on div "18.41" at bounding box center [1059, 427] width 221 height 11
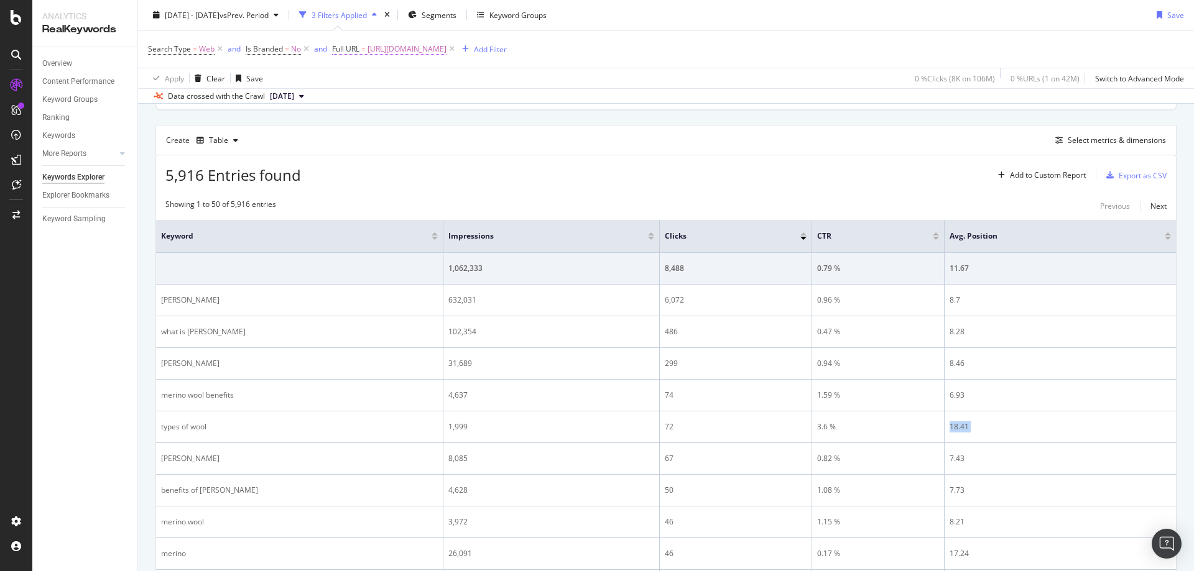
click at [446, 44] on span "[URL][DOMAIN_NAME]" at bounding box center [406, 48] width 79 height 17
click at [417, 96] on input "[URL][DOMAIN_NAME]" at bounding box center [403, 101] width 118 height 20
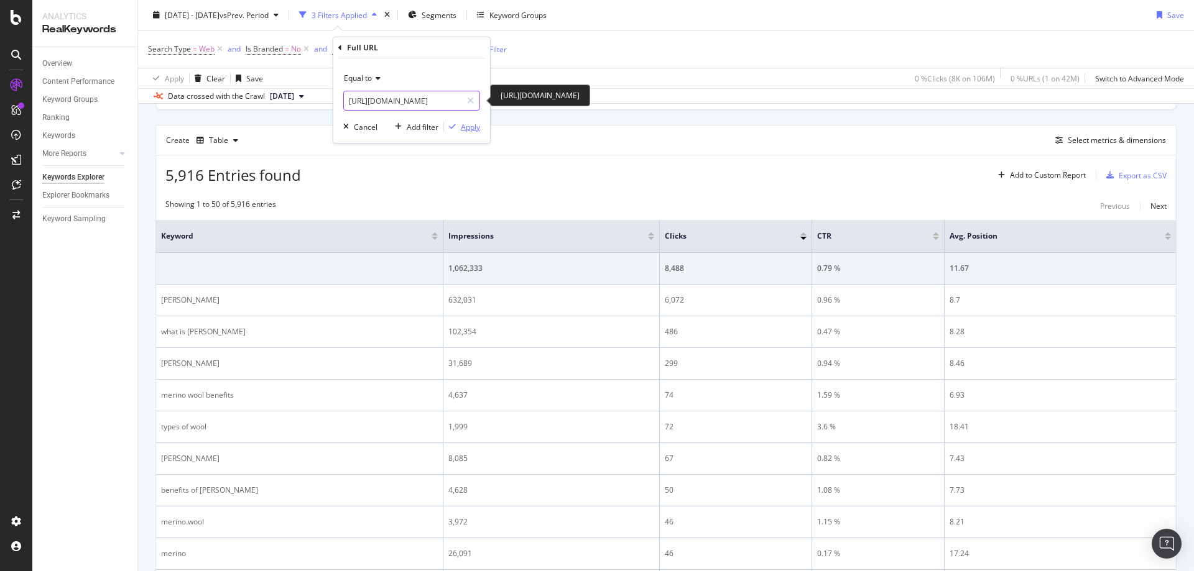
paste input "personal-locator-beacons"
type input "[URL][DOMAIN_NAME]"
click at [476, 127] on div "Apply" at bounding box center [470, 127] width 19 height 11
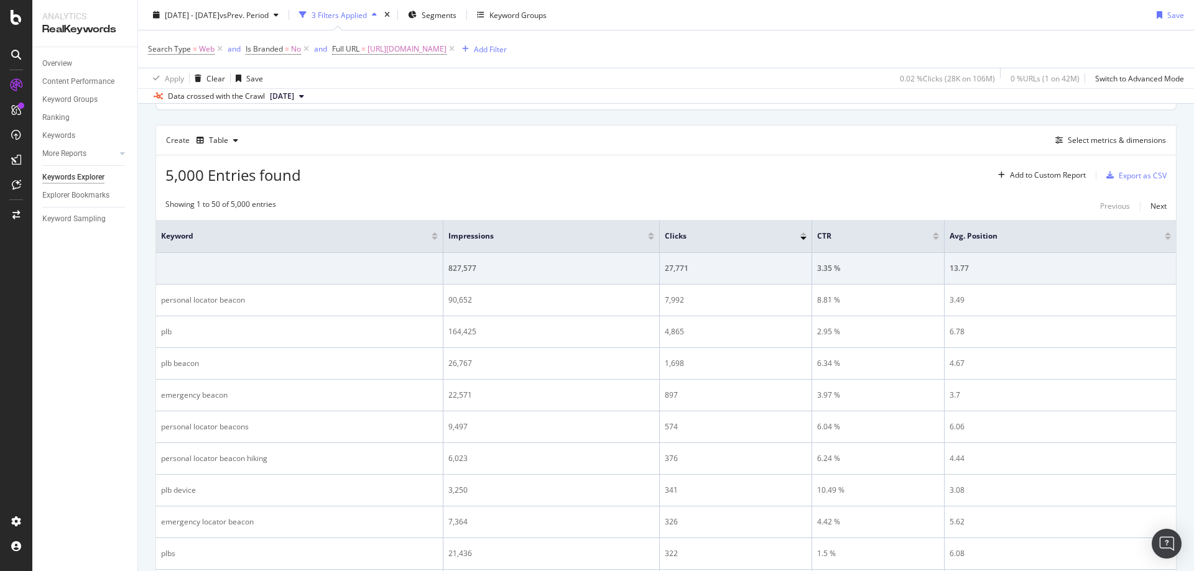
scroll to position [320, 0]
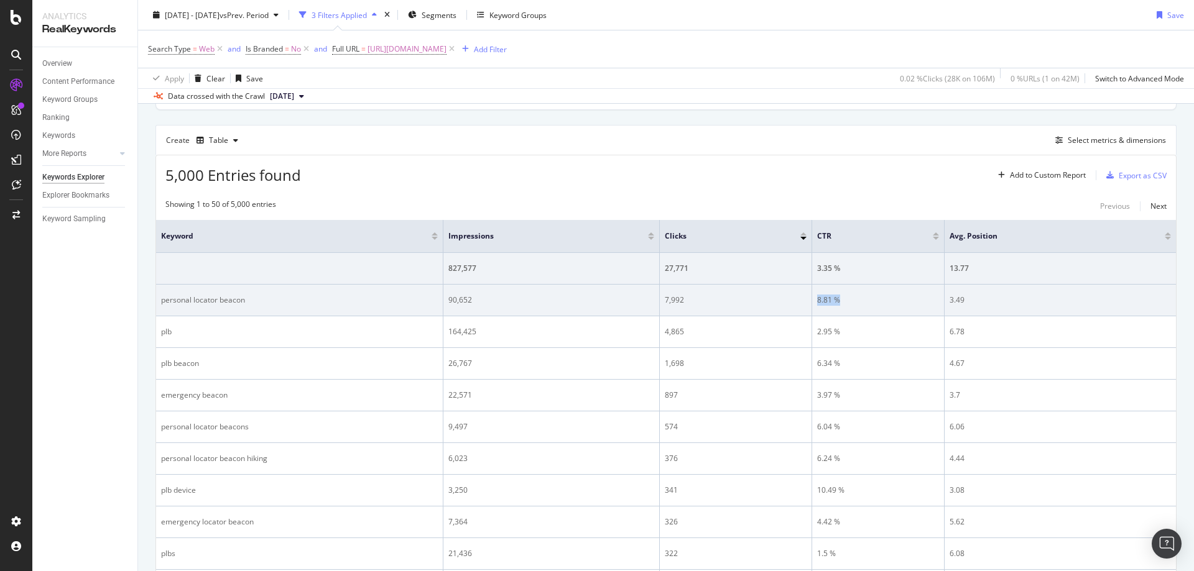
drag, startPoint x: 847, startPoint y: 303, endPoint x: 814, endPoint y: 303, distance: 33.0
click at [814, 303] on td "8.81 %" at bounding box center [878, 301] width 132 height 32
drag, startPoint x: 968, startPoint y: 300, endPoint x: 949, endPoint y: 303, distance: 18.9
click at [949, 303] on div "3.49" at bounding box center [1059, 300] width 221 height 11
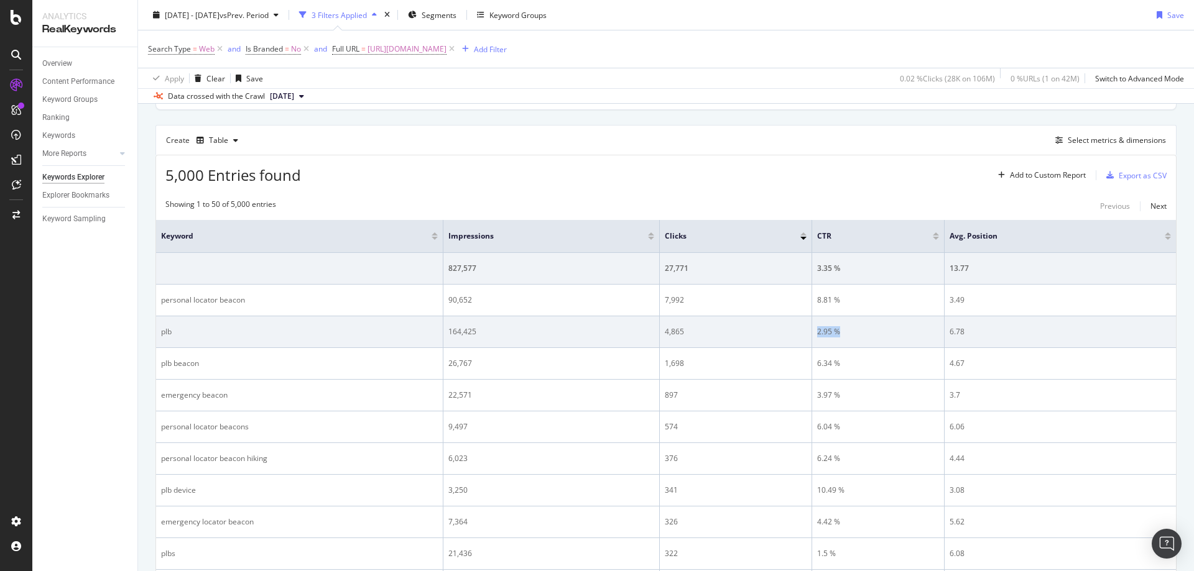
drag, startPoint x: 868, startPoint y: 334, endPoint x: 818, endPoint y: 334, distance: 50.4
click at [818, 334] on div "2.95 %" at bounding box center [878, 331] width 122 height 11
drag, startPoint x: 972, startPoint y: 331, endPoint x: 946, endPoint y: 331, distance: 26.1
click at [946, 331] on td "6.78" at bounding box center [1059, 332] width 231 height 32
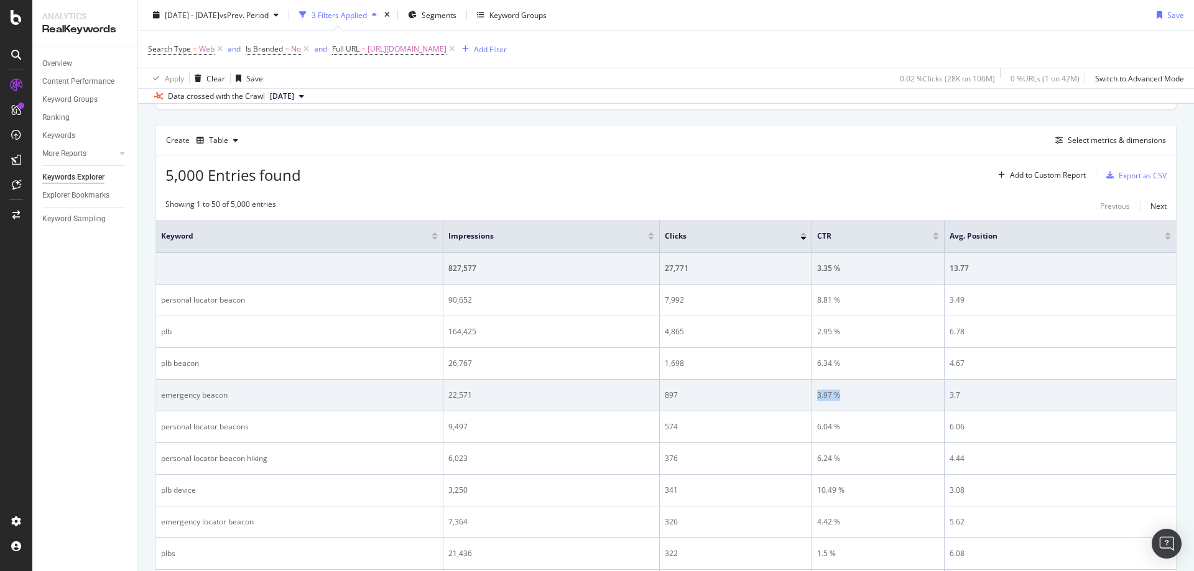
drag, startPoint x: 858, startPoint y: 396, endPoint x: 811, endPoint y: 400, distance: 47.5
click at [811, 400] on tr "emergency beacon 22,571 897 3.97 % 3.7" at bounding box center [666, 396] width 1020 height 32
drag, startPoint x: 1006, startPoint y: 400, endPoint x: 943, endPoint y: 407, distance: 63.7
click at [943, 407] on tr "emergency beacon 22,571 897 3.97 % 3.7" at bounding box center [666, 396] width 1020 height 32
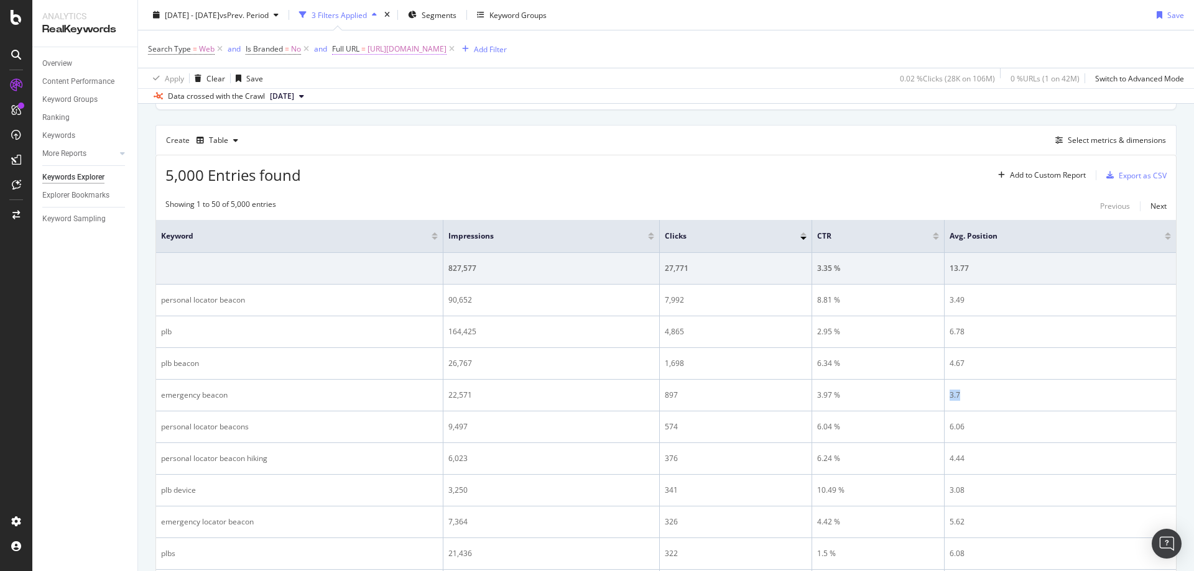
click at [446, 44] on span "[URL][DOMAIN_NAME]" at bounding box center [406, 48] width 79 height 17
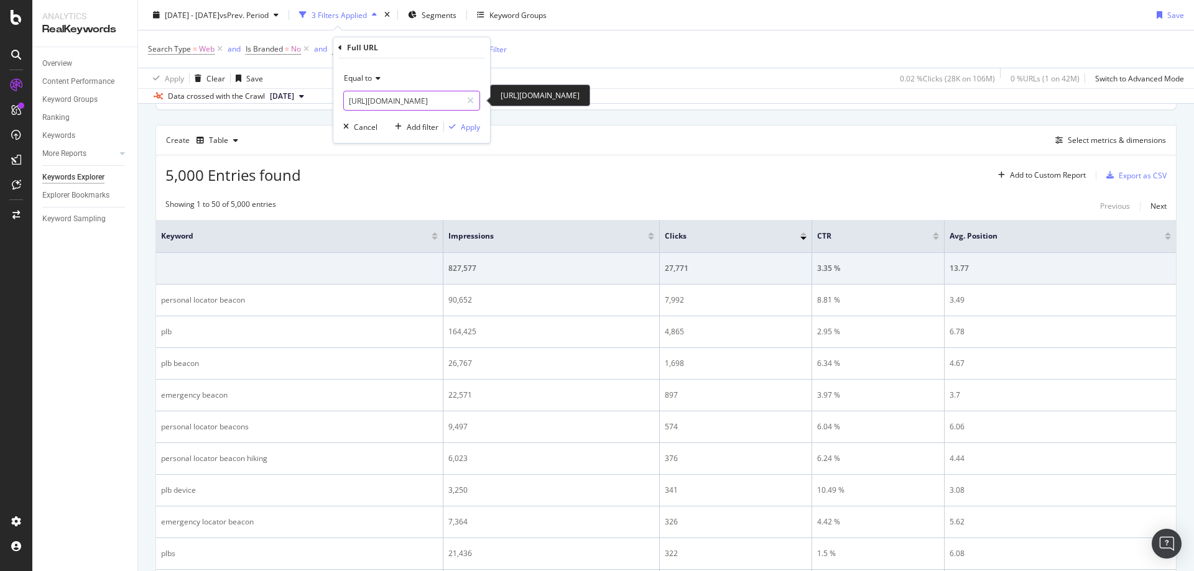
click at [426, 103] on input "[URL][DOMAIN_NAME]" at bounding box center [403, 101] width 118 height 20
paste input "crampons-snow-ice-climbing"
type input "[URL][DOMAIN_NAME]"
click at [474, 130] on div "Apply" at bounding box center [470, 127] width 19 height 11
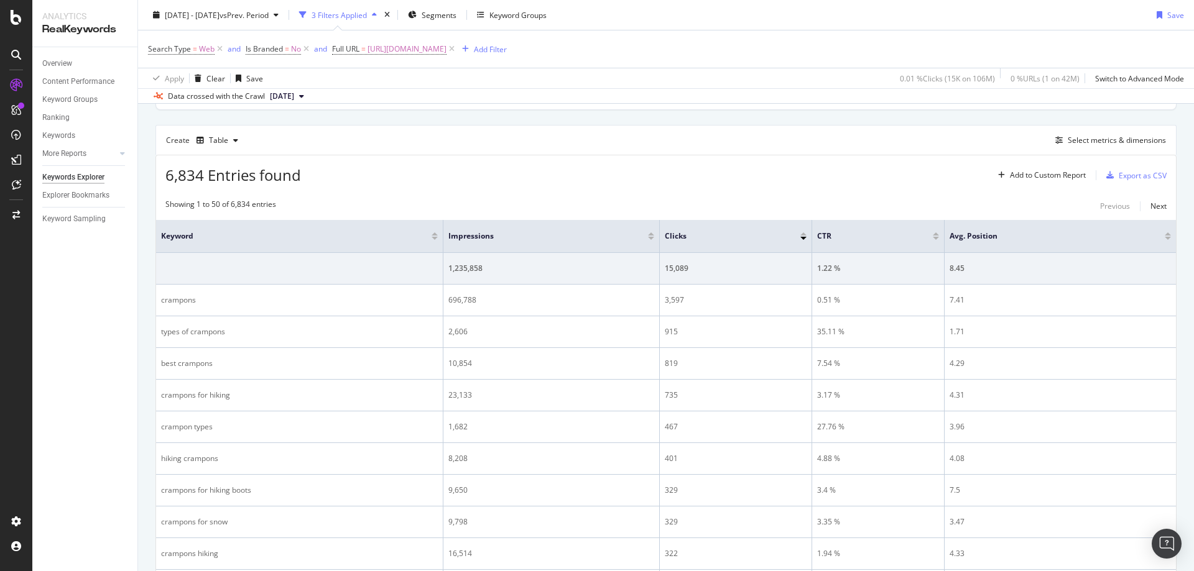
scroll to position [320, 0]
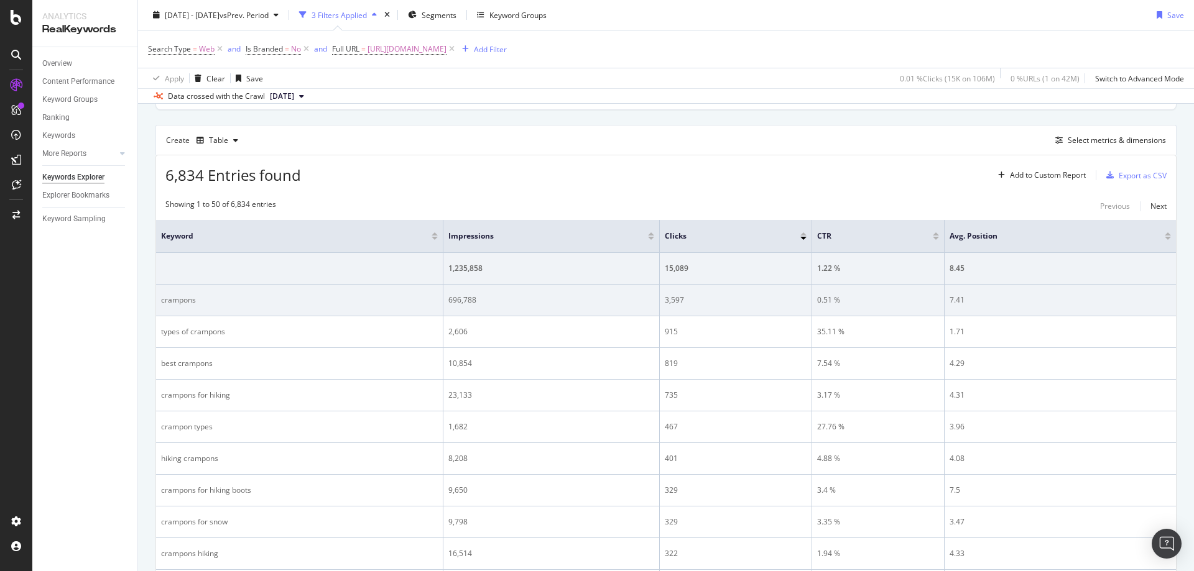
drag, startPoint x: 768, startPoint y: 271, endPoint x: 684, endPoint y: 305, distance: 91.0
click at [768, 271] on div "15,089" at bounding box center [736, 268] width 142 height 11
click at [824, 297] on div "0.51 %" at bounding box center [878, 300] width 122 height 11
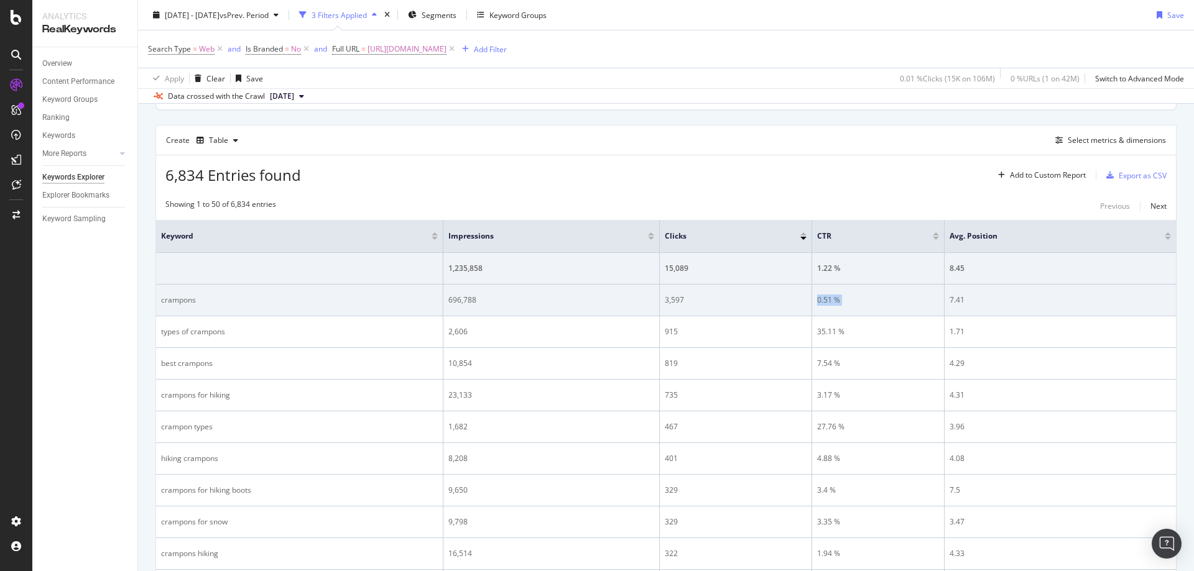
click at [948, 303] on td "7.41" at bounding box center [1059, 301] width 231 height 32
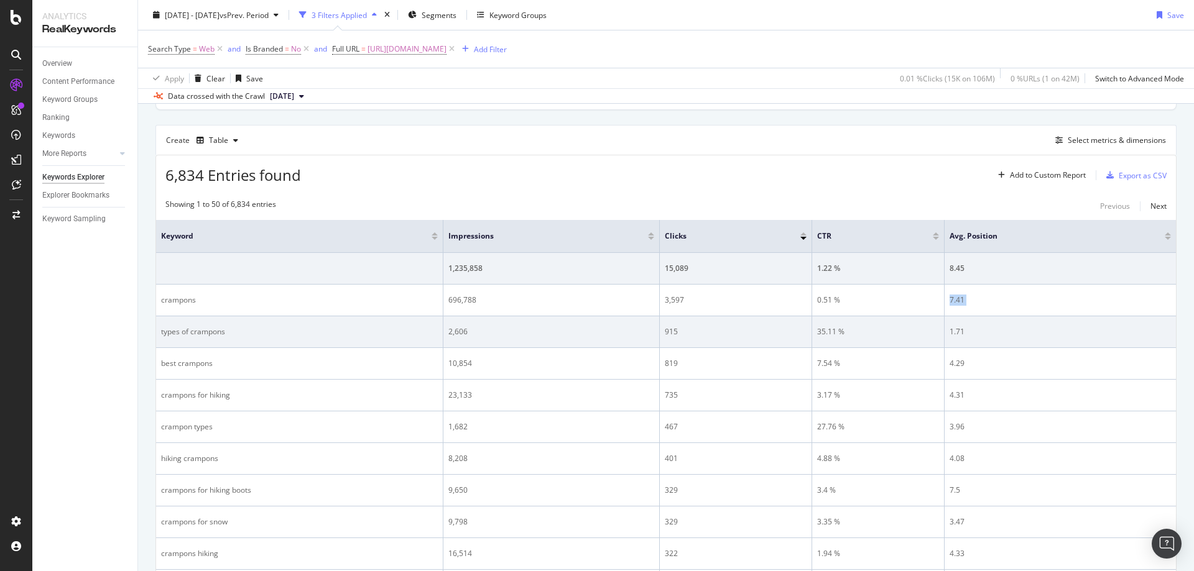
click at [836, 331] on div "35.11 %" at bounding box center [878, 331] width 122 height 11
click at [836, 332] on div "35.11 %" at bounding box center [878, 331] width 122 height 11
click at [948, 334] on td "1.71" at bounding box center [1059, 332] width 231 height 32
click at [949, 334] on td "1.71" at bounding box center [1059, 332] width 231 height 32
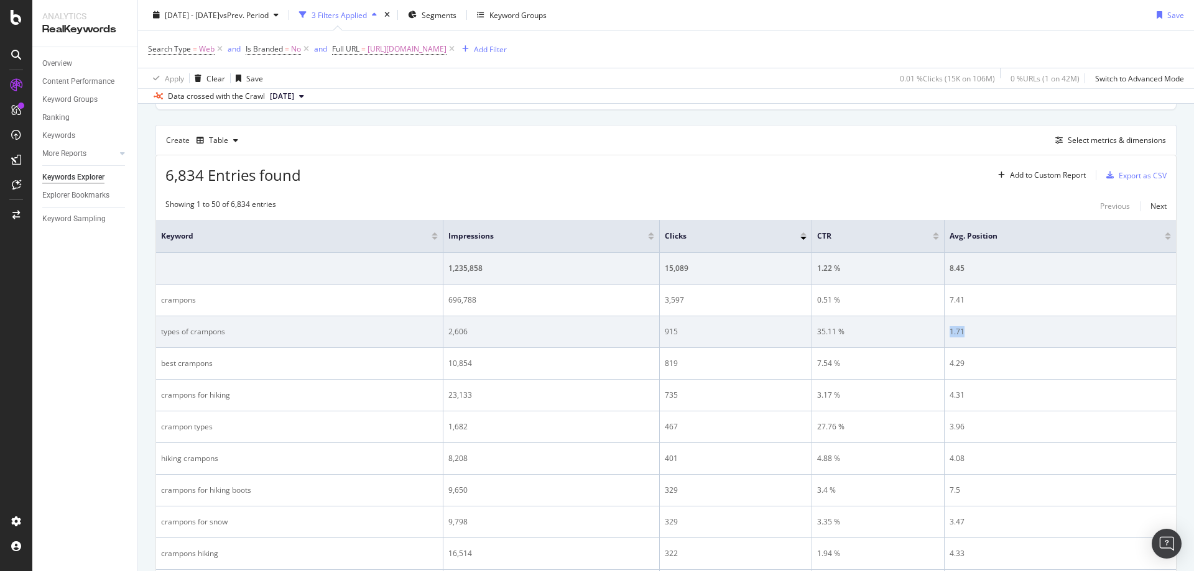
click at [826, 344] on td "35.11 %" at bounding box center [878, 332] width 132 height 32
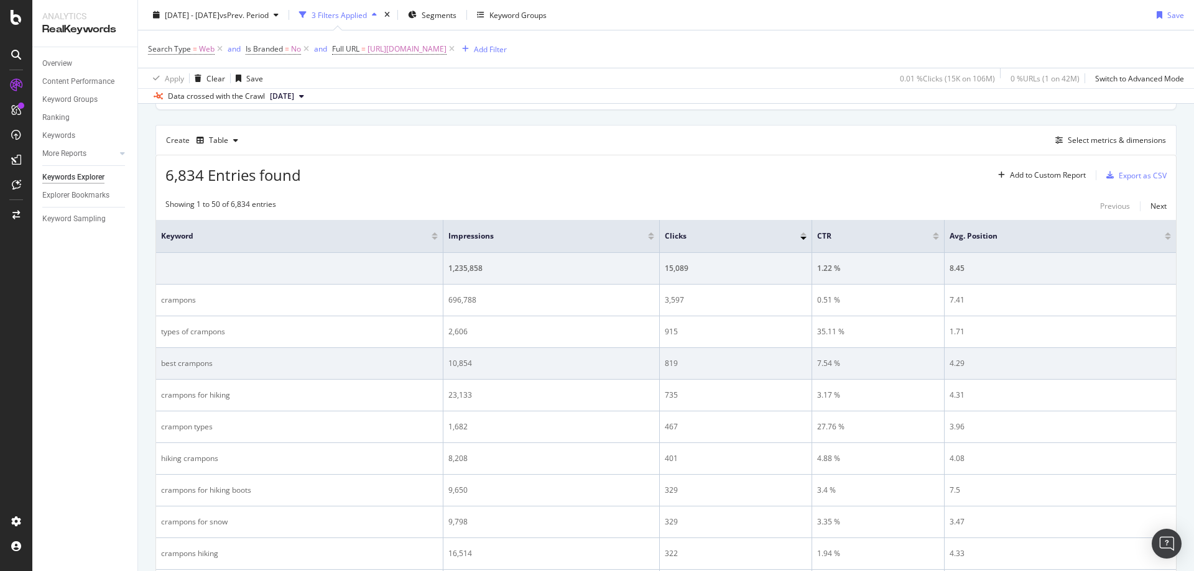
click at [823, 359] on div "7.54 %" at bounding box center [878, 363] width 122 height 11
click at [845, 359] on div "7.54 %" at bounding box center [878, 363] width 122 height 11
click at [843, 359] on div "7.54 %" at bounding box center [878, 363] width 122 height 11
click at [839, 359] on div "7.54 %" at bounding box center [878, 363] width 122 height 11
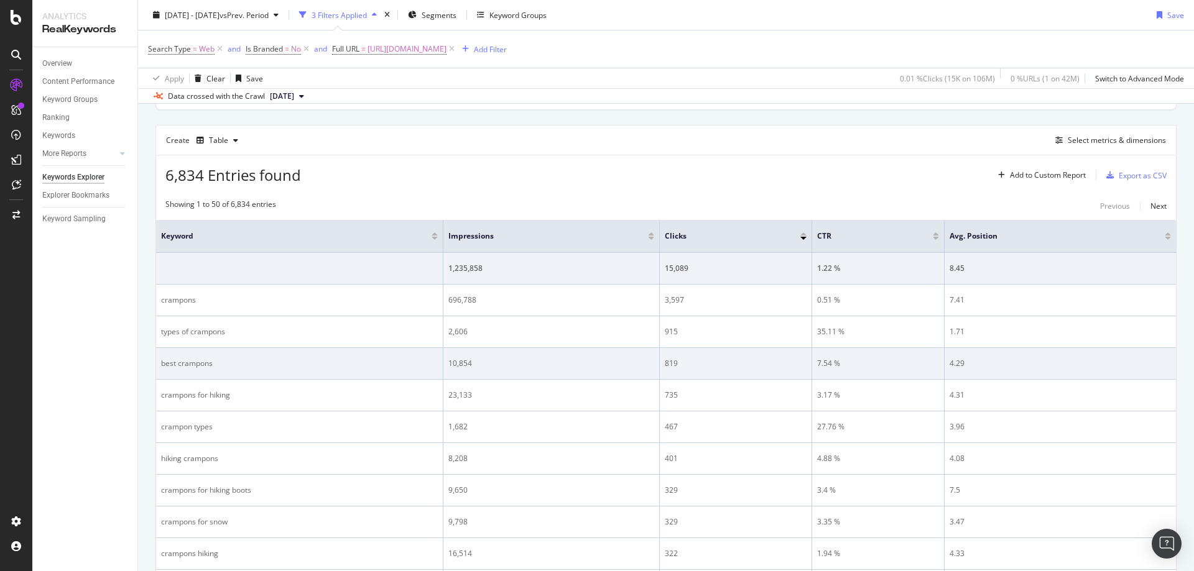
click at [829, 361] on div "7.54 %" at bounding box center [878, 363] width 122 height 11
click at [965, 364] on div "4.29" at bounding box center [1059, 363] width 221 height 11
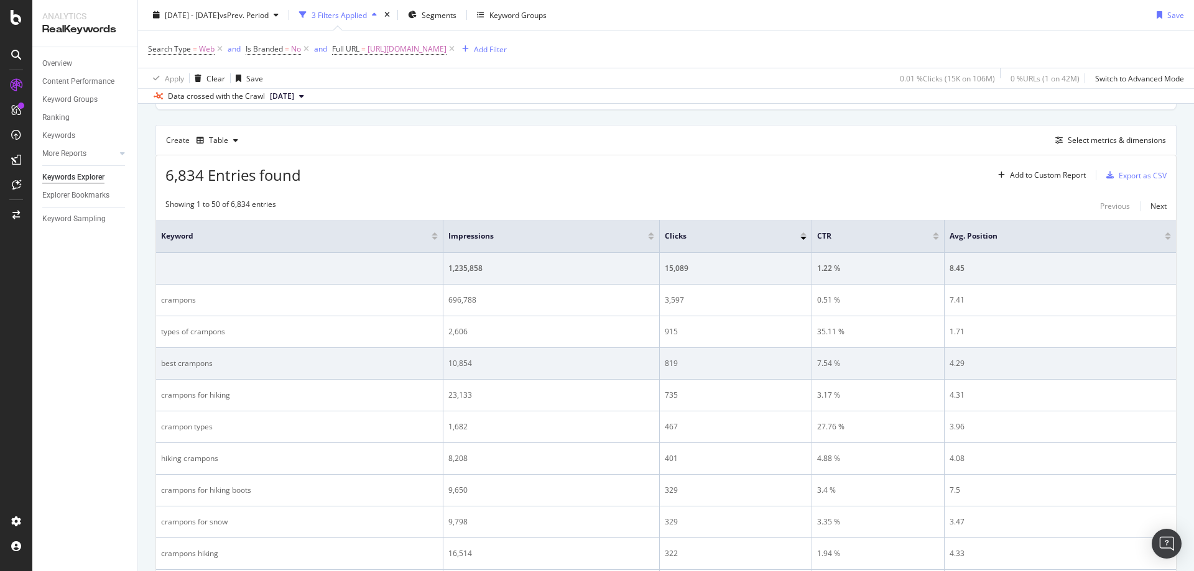
click at [961, 365] on div "4.29" at bounding box center [1059, 363] width 221 height 11
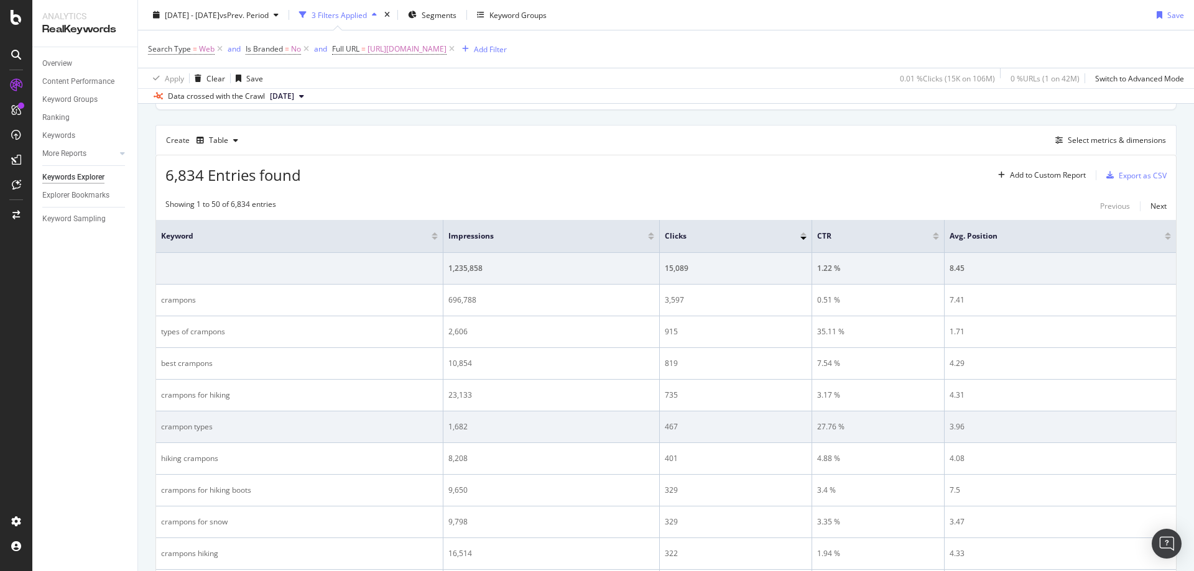
click at [875, 436] on td "27.76 %" at bounding box center [878, 428] width 132 height 32
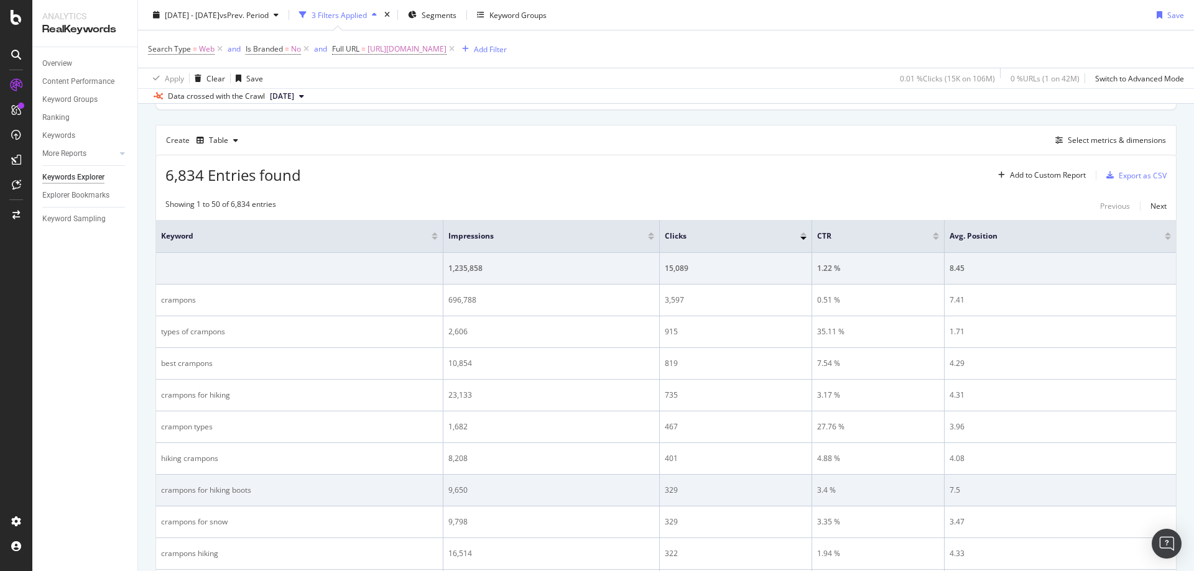
click at [869, 476] on td "3.4 %" at bounding box center [878, 491] width 132 height 32
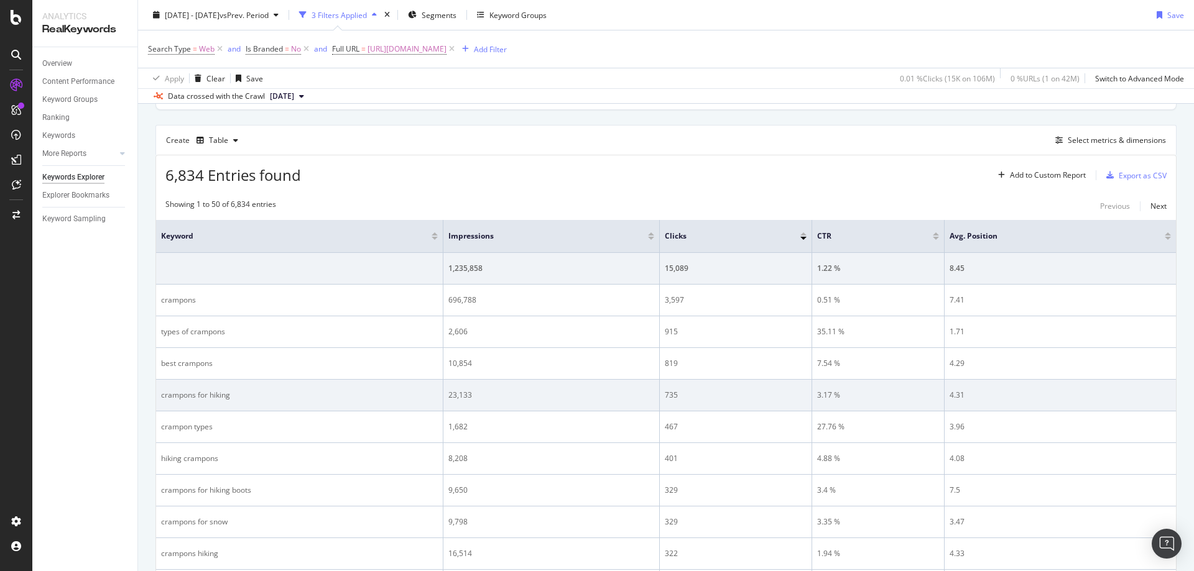
click at [828, 395] on div "3.17 %" at bounding box center [878, 395] width 122 height 11
click at [961, 396] on div "4.31" at bounding box center [1059, 395] width 221 height 11
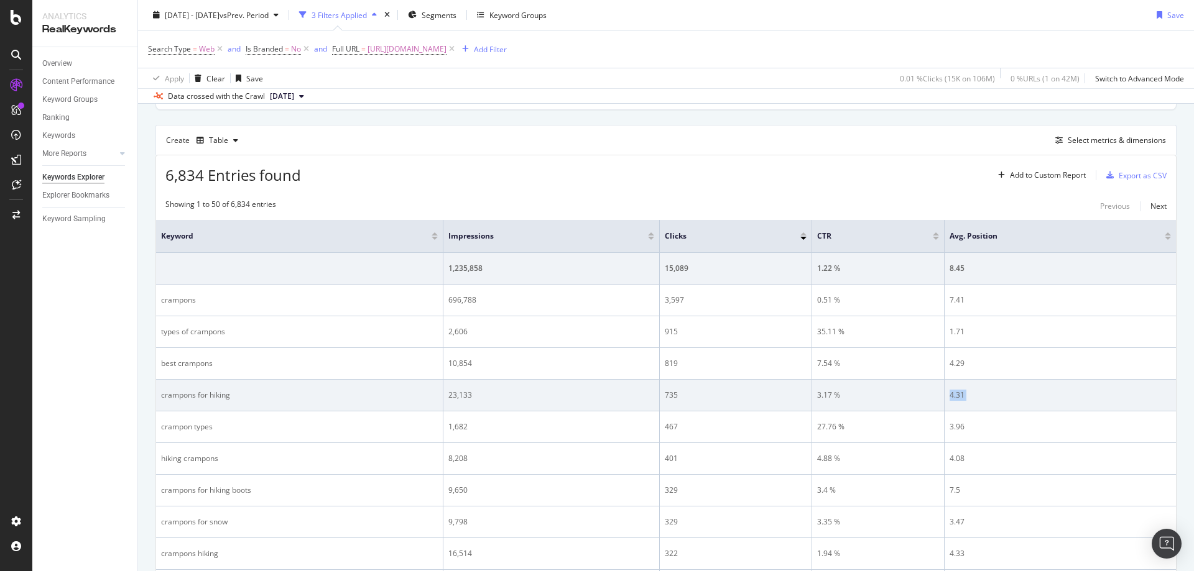
click at [961, 396] on div "4.31" at bounding box center [1059, 395] width 221 height 11
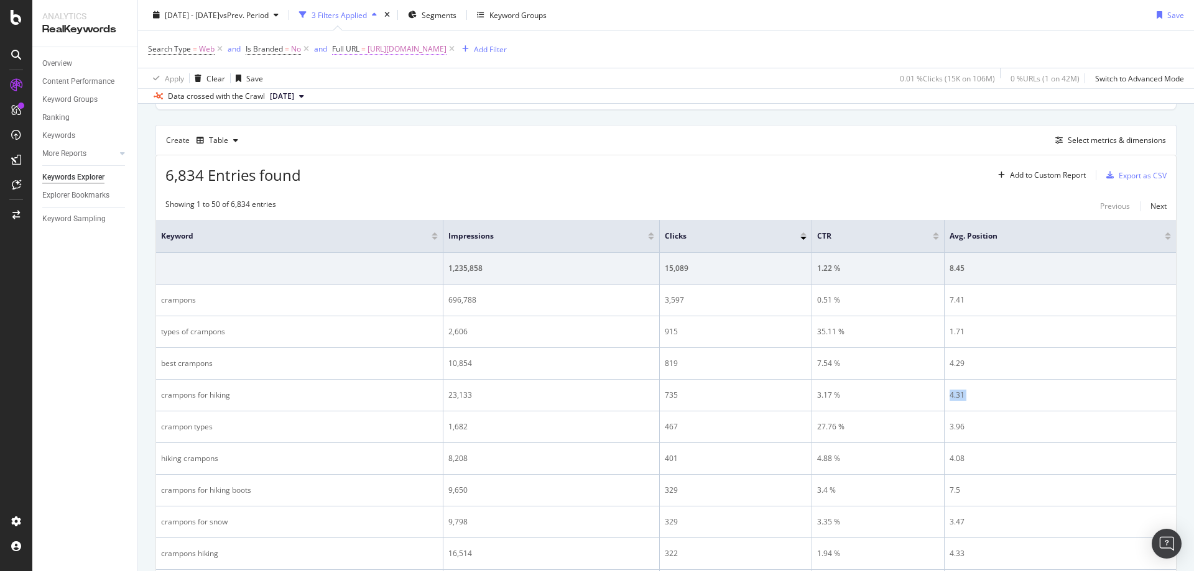
click at [446, 50] on span "[URL][DOMAIN_NAME]" at bounding box center [406, 48] width 79 height 17
click at [420, 94] on input "[URL][DOMAIN_NAME]" at bounding box center [403, 101] width 118 height 20
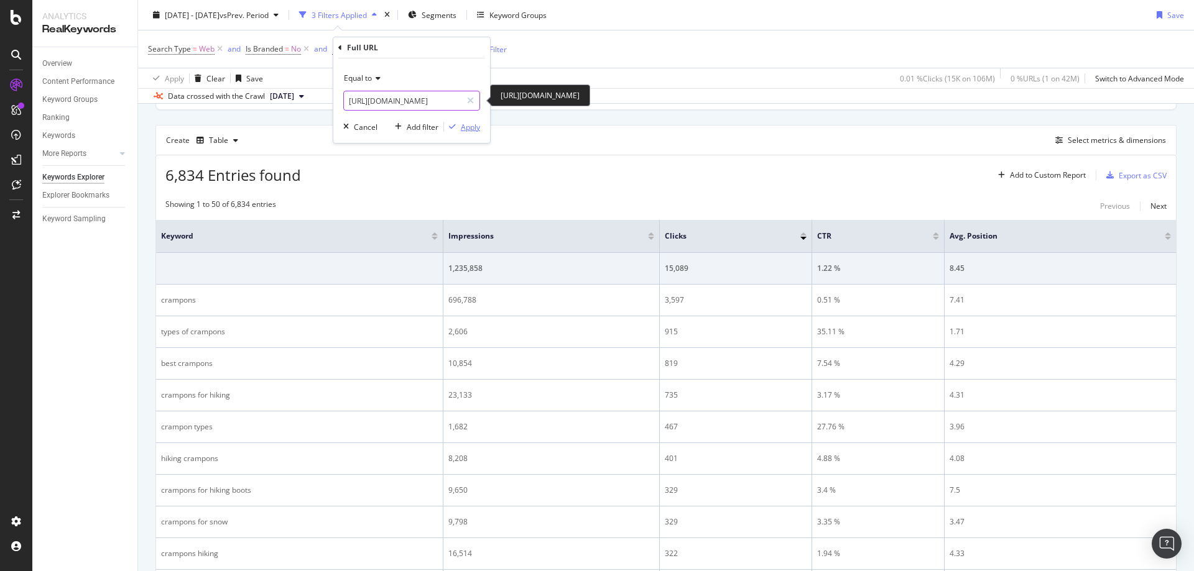
paste input "binoculars"
type input "[URL][DOMAIN_NAME]"
click at [475, 126] on div "Apply" at bounding box center [470, 127] width 19 height 11
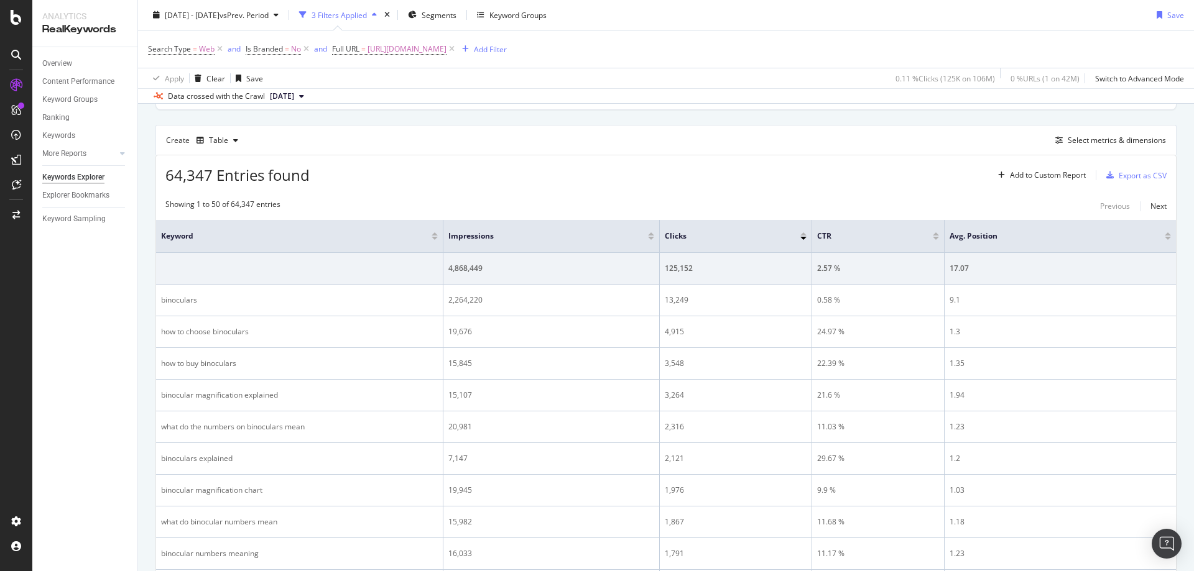
scroll to position [320, 0]
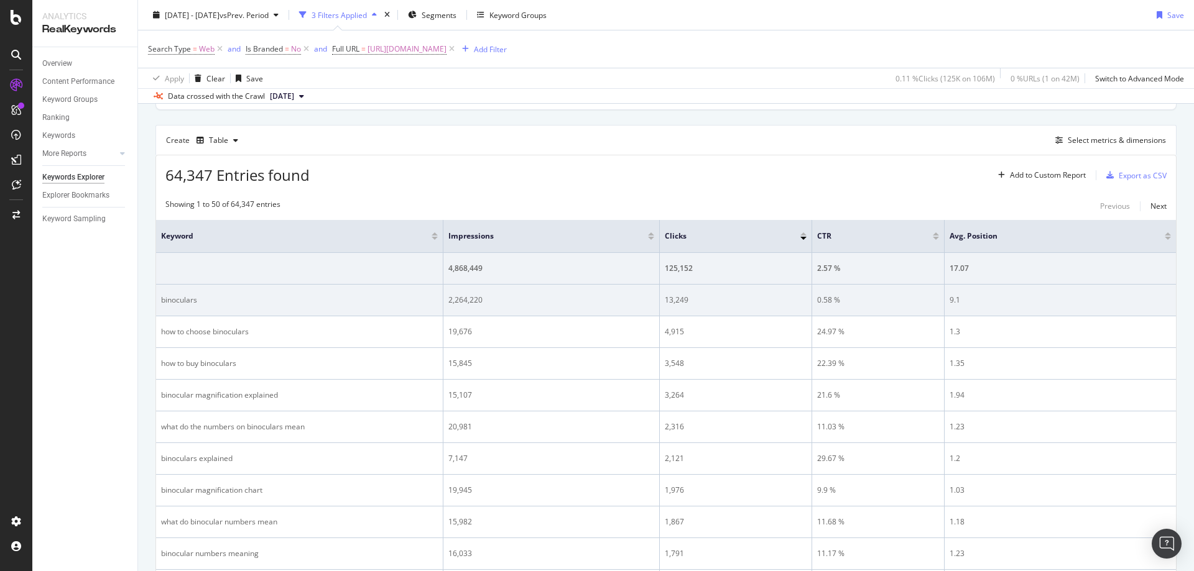
click at [836, 303] on div "0.58 %" at bounding box center [878, 300] width 122 height 11
click at [976, 296] on div "9.1" at bounding box center [1059, 300] width 221 height 11
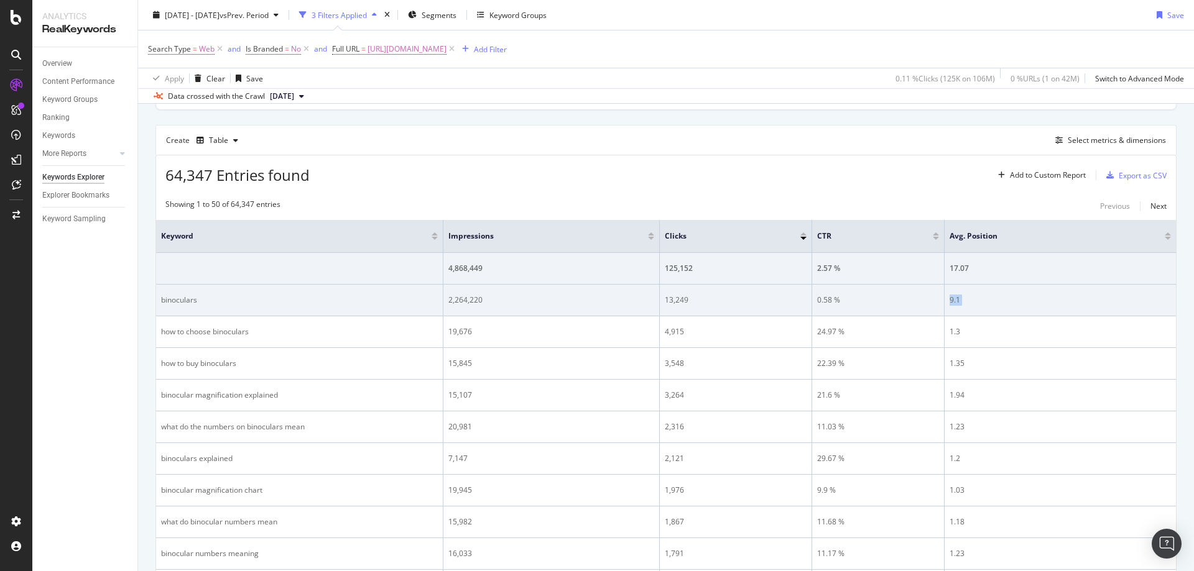
click at [976, 296] on div "9.1" at bounding box center [1059, 300] width 221 height 11
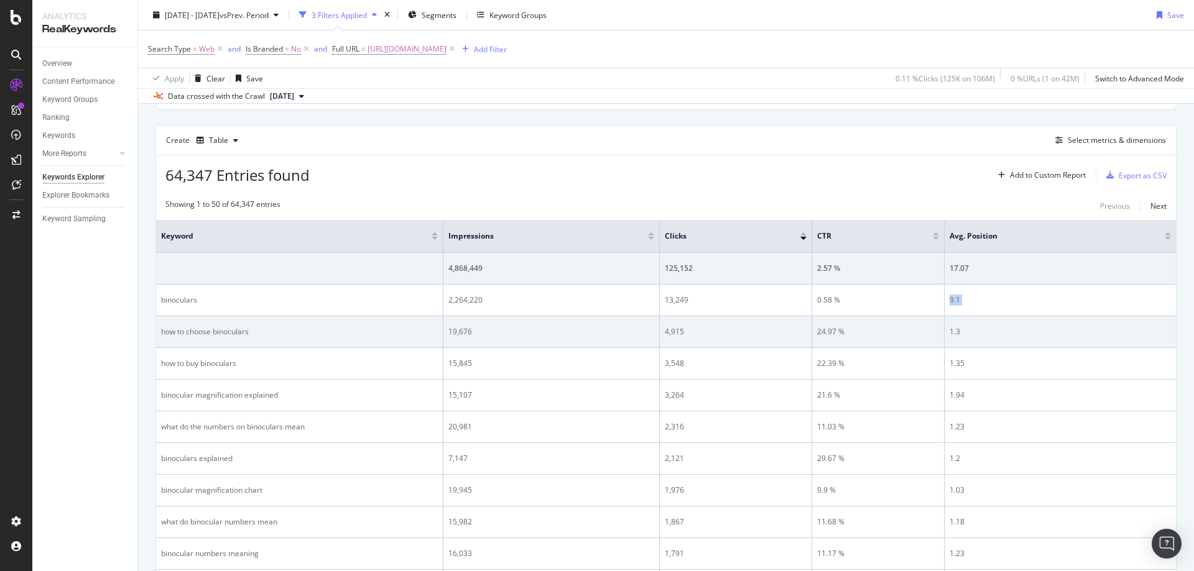
click at [827, 325] on td "24.97 %" at bounding box center [878, 332] width 132 height 32
click at [952, 334] on div "1.3" at bounding box center [1059, 331] width 221 height 11
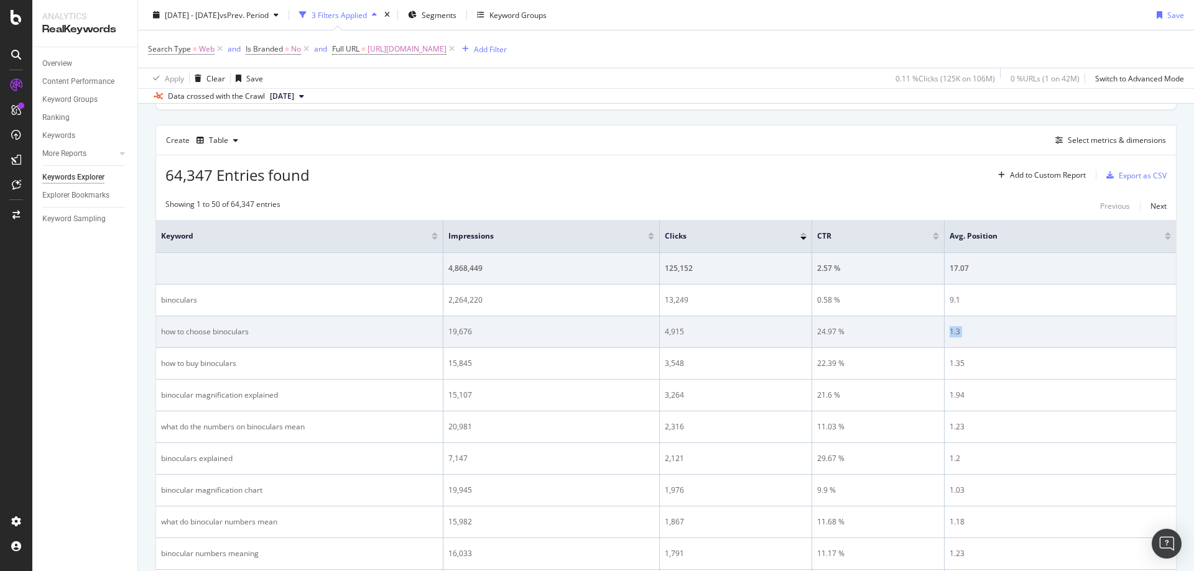
click at [952, 334] on div "1.3" at bounding box center [1059, 331] width 221 height 11
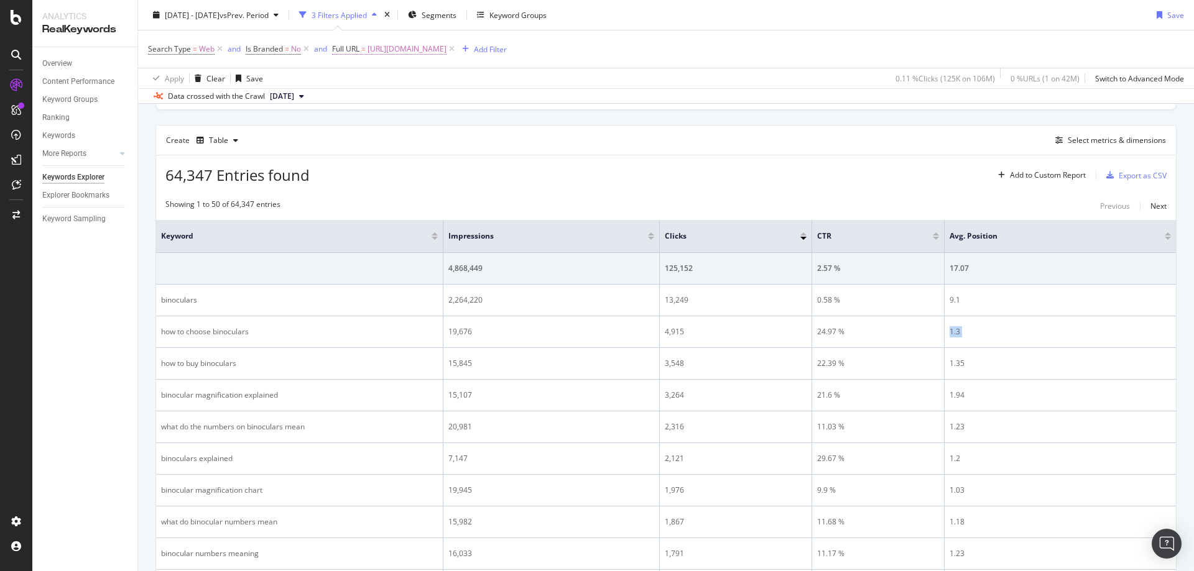
click at [446, 54] on span "[URL][DOMAIN_NAME]" at bounding box center [406, 48] width 79 height 17
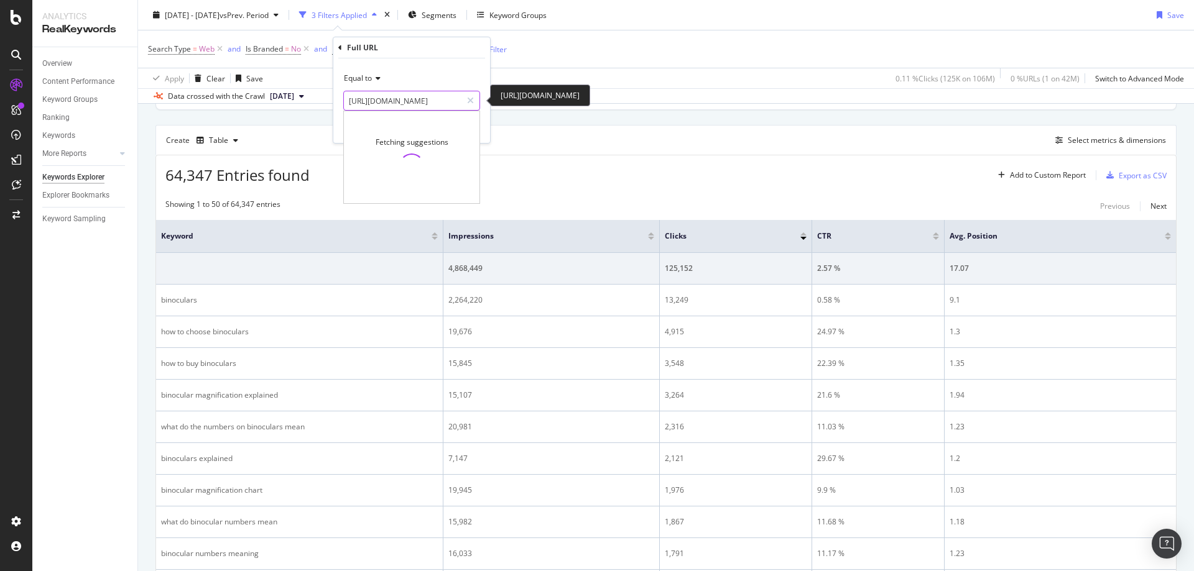
click at [387, 96] on input "[URL][DOMAIN_NAME]" at bounding box center [403, 101] width 118 height 20
paste input "c/picnicking"
type input "[URL][DOMAIN_NAME]"
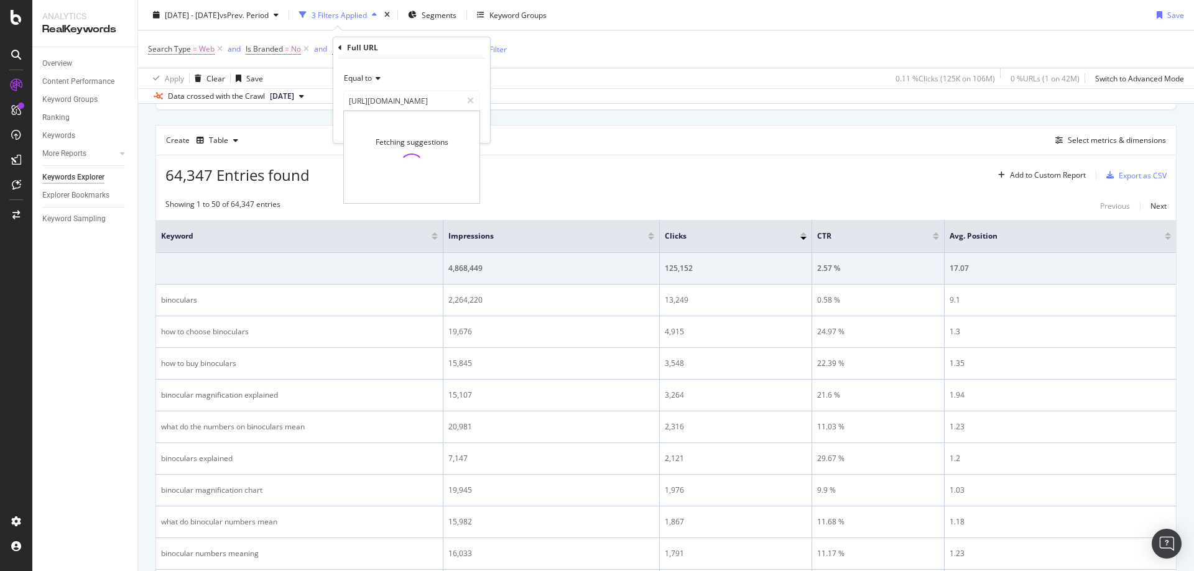
click at [464, 55] on div "Full URL" at bounding box center [411, 47] width 147 height 21
click at [468, 129] on div "Apply" at bounding box center [470, 127] width 19 height 11
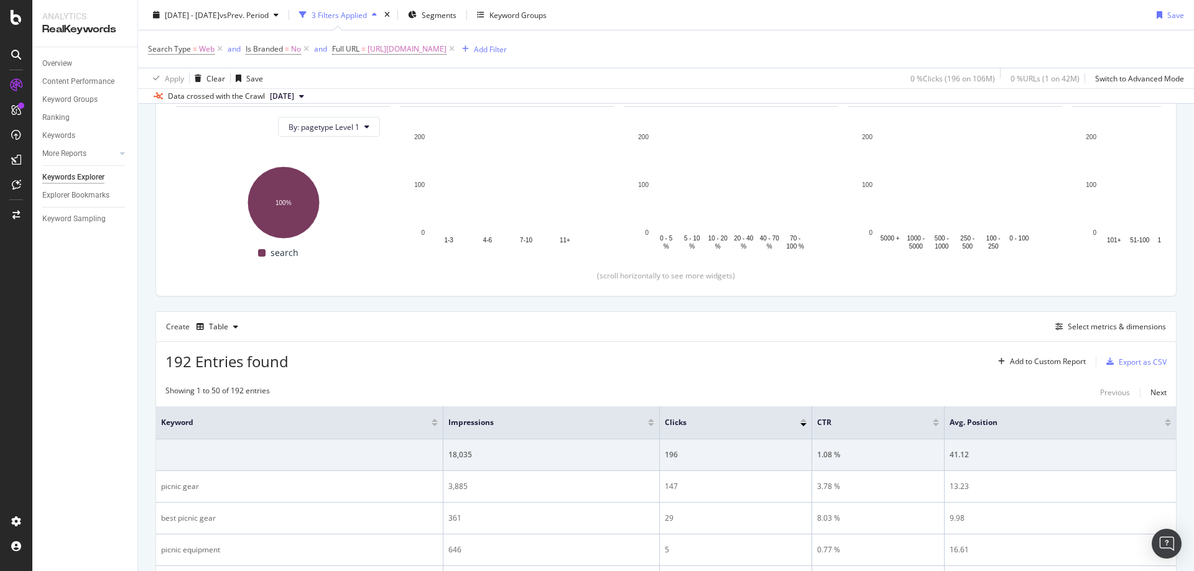
scroll to position [320, 0]
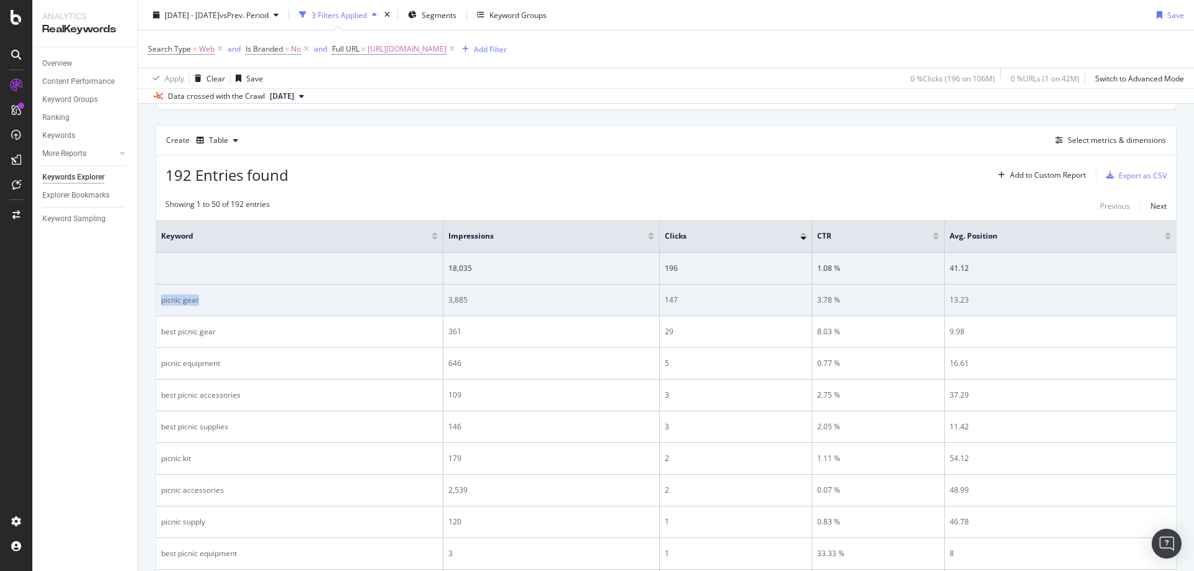
drag, startPoint x: 287, startPoint y: 305, endPoint x: 162, endPoint y: 300, distance: 125.1
click at [162, 300] on div "picnic gear" at bounding box center [299, 300] width 277 height 11
drag, startPoint x: 552, startPoint y: 302, endPoint x: 448, endPoint y: 301, distance: 103.8
click at [448, 301] on div "3,885" at bounding box center [551, 300] width 206 height 11
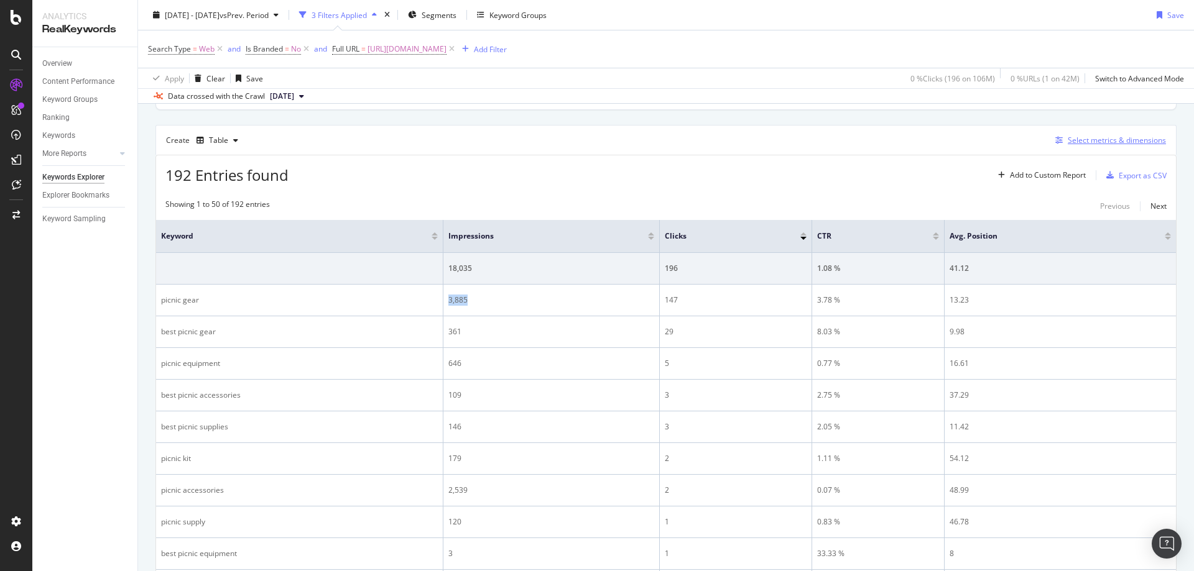
click at [1088, 138] on div "Select metrics & dimensions" at bounding box center [1116, 140] width 98 height 11
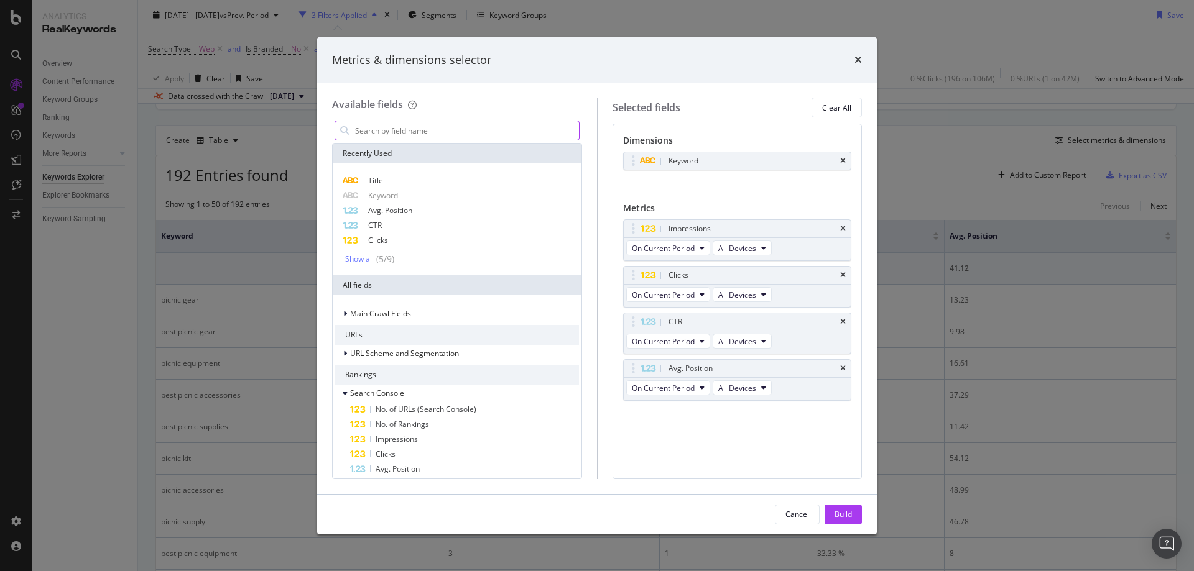
click at [474, 136] on input "modal" at bounding box center [466, 130] width 225 height 19
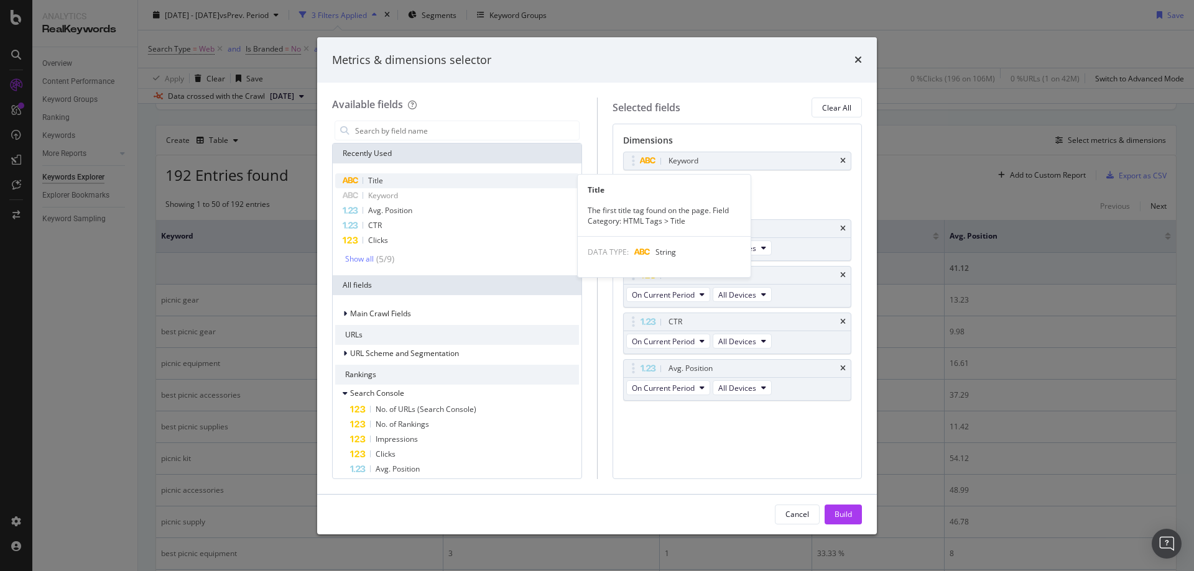
click at [397, 182] on div "Title" at bounding box center [457, 180] width 244 height 15
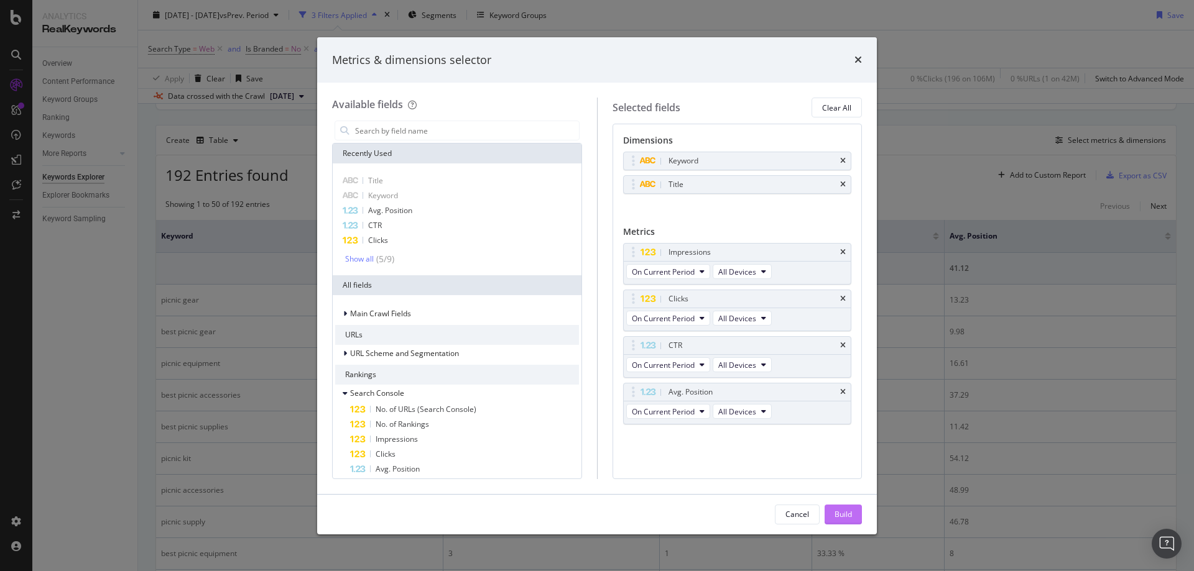
click at [851, 509] on div "Build" at bounding box center [842, 514] width 17 height 11
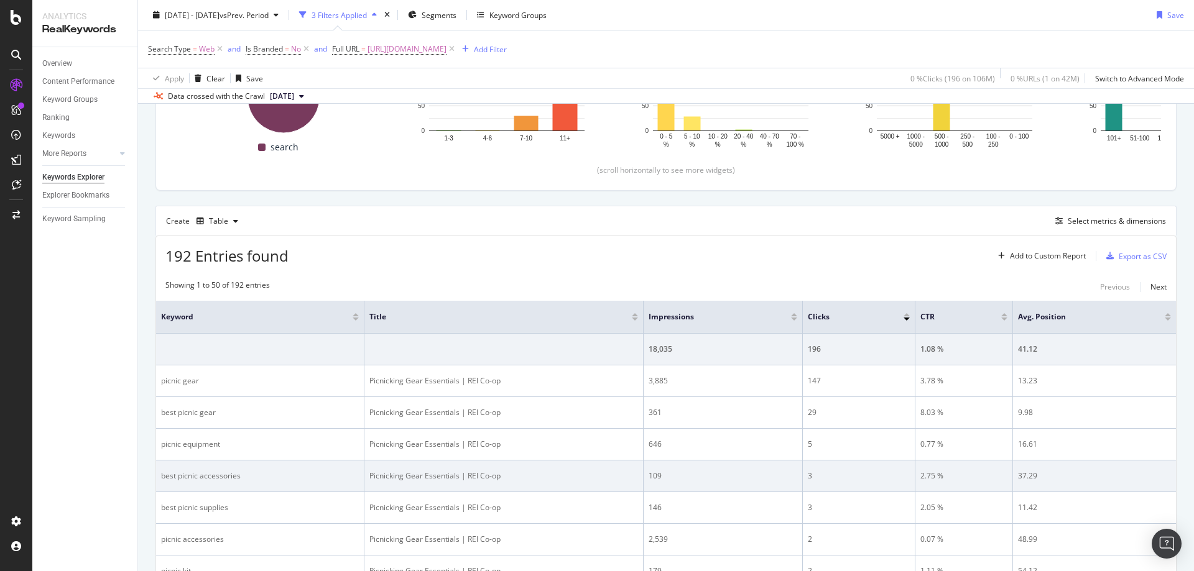
scroll to position [320, 0]
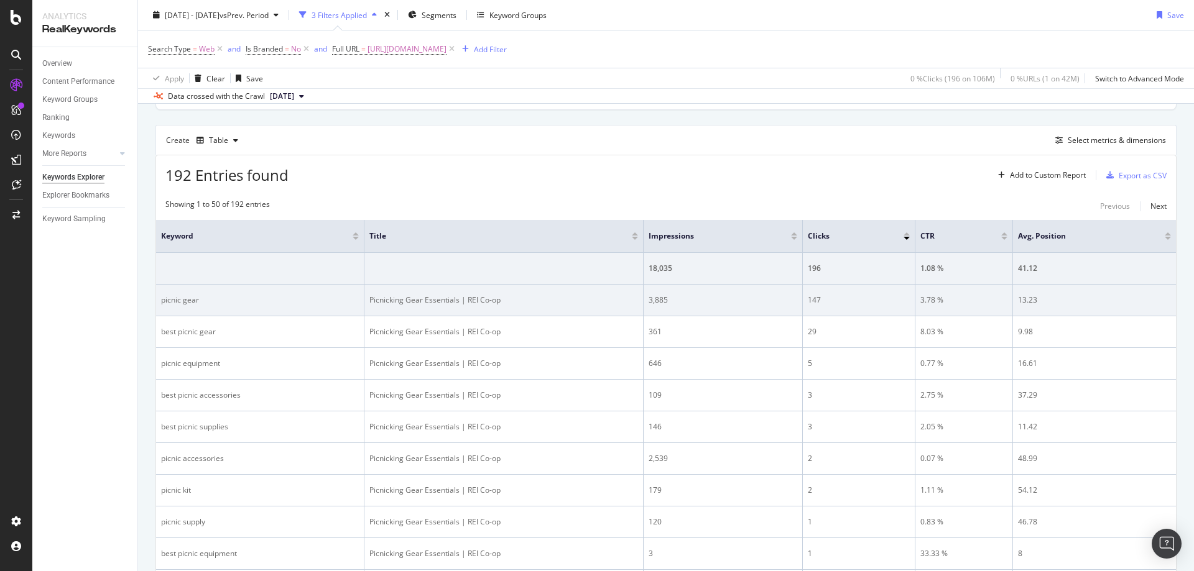
click at [482, 303] on div "Picnicking Gear Essentials | REI Co-op" at bounding box center [503, 300] width 269 height 11
drag, startPoint x: 206, startPoint y: 299, endPoint x: 160, endPoint y: 300, distance: 45.4
click at [160, 300] on td "picnic gear" at bounding box center [260, 301] width 208 height 32
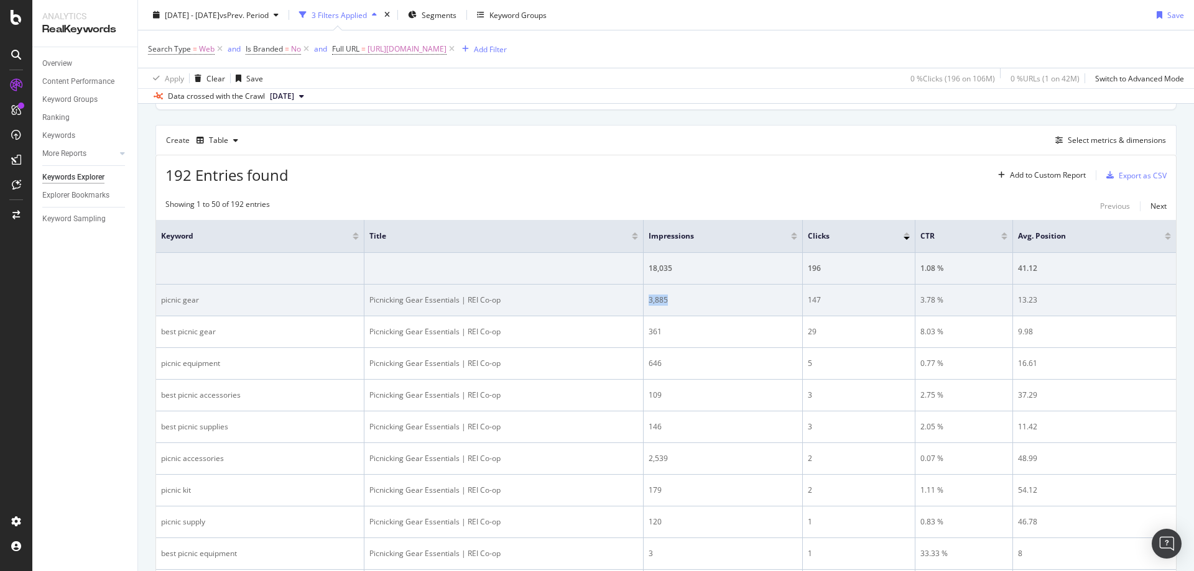
drag, startPoint x: 666, startPoint y: 293, endPoint x: 645, endPoint y: 297, distance: 21.6
click at [645, 297] on td "3,885" at bounding box center [722, 301] width 159 height 32
drag, startPoint x: 831, startPoint y: 297, endPoint x: 829, endPoint y: 290, distance: 7.9
click at [808, 298] on div "147" at bounding box center [859, 300] width 102 height 11
drag, startPoint x: 956, startPoint y: 297, endPoint x: 912, endPoint y: 303, distance: 44.6
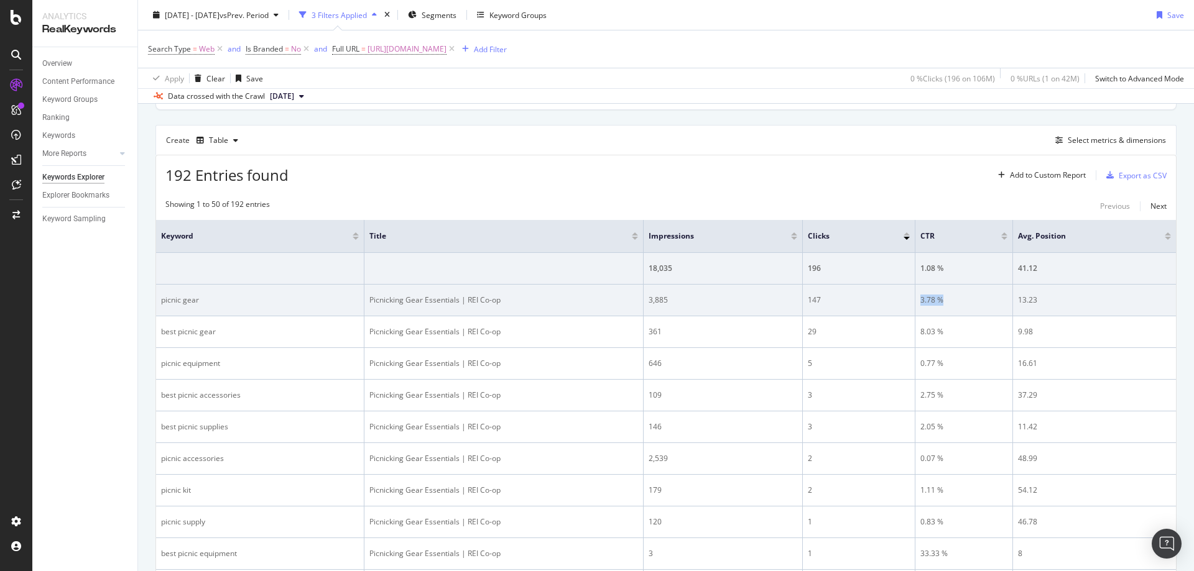
click at [915, 303] on td "3.78 %" at bounding box center [964, 301] width 98 height 32
drag, startPoint x: 1056, startPoint y: 299, endPoint x: 1003, endPoint y: 300, distance: 52.8
click at [1003, 300] on tr "picnic gear Picnicking Gear Essentials | REI Co-op 3,885 147 3.78 % 13.23" at bounding box center [666, 301] width 1020 height 32
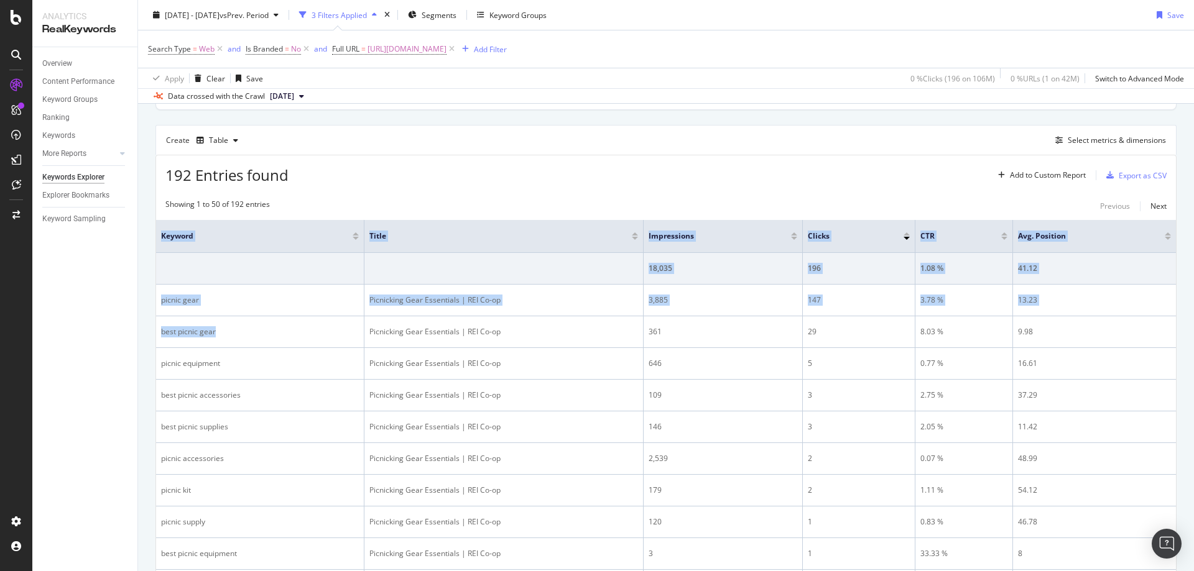
drag, startPoint x: 234, startPoint y: 345, endPoint x: 155, endPoint y: 334, distance: 79.7
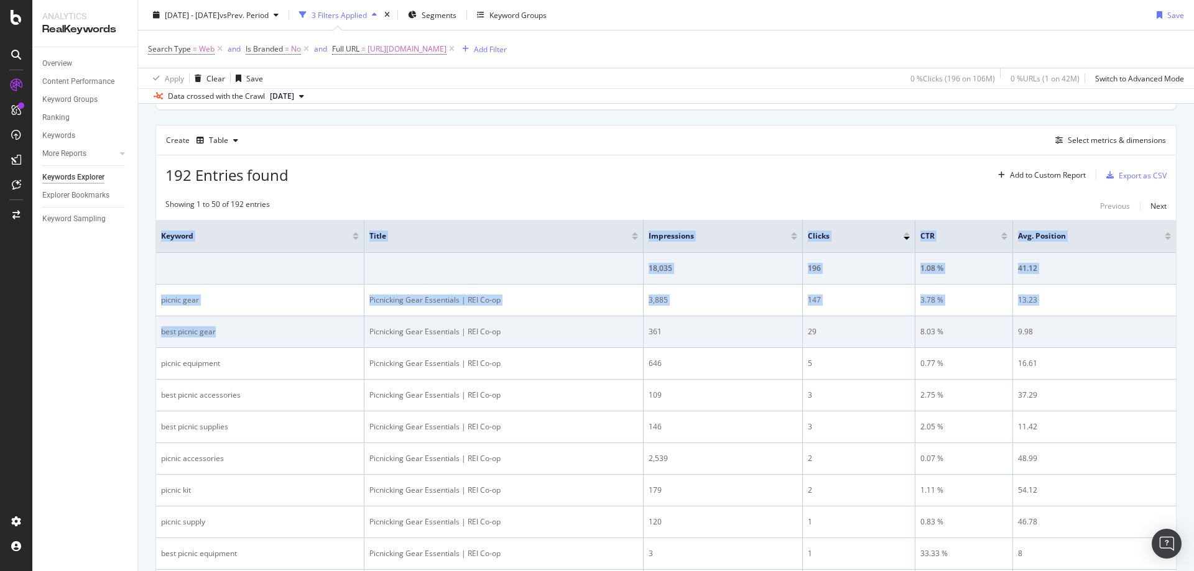
click at [195, 336] on div "best picnic gear" at bounding box center [260, 331] width 198 height 11
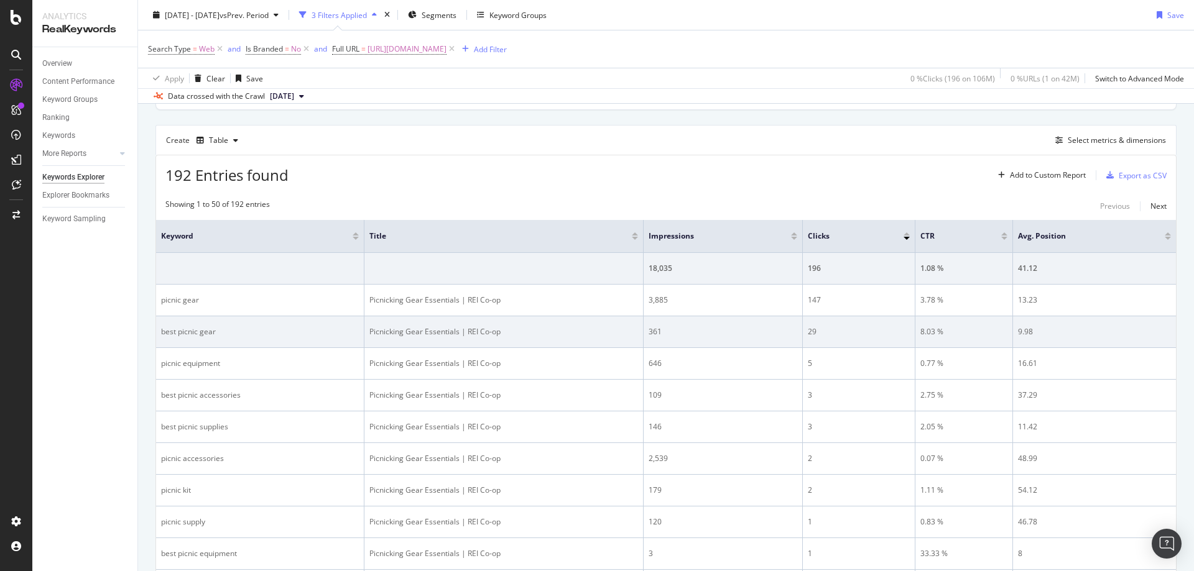
click at [194, 333] on div "best picnic gear" at bounding box center [260, 331] width 198 height 11
drag, startPoint x: 663, startPoint y: 330, endPoint x: 644, endPoint y: 331, distance: 19.3
click at [643, 331] on td "361" at bounding box center [722, 332] width 159 height 32
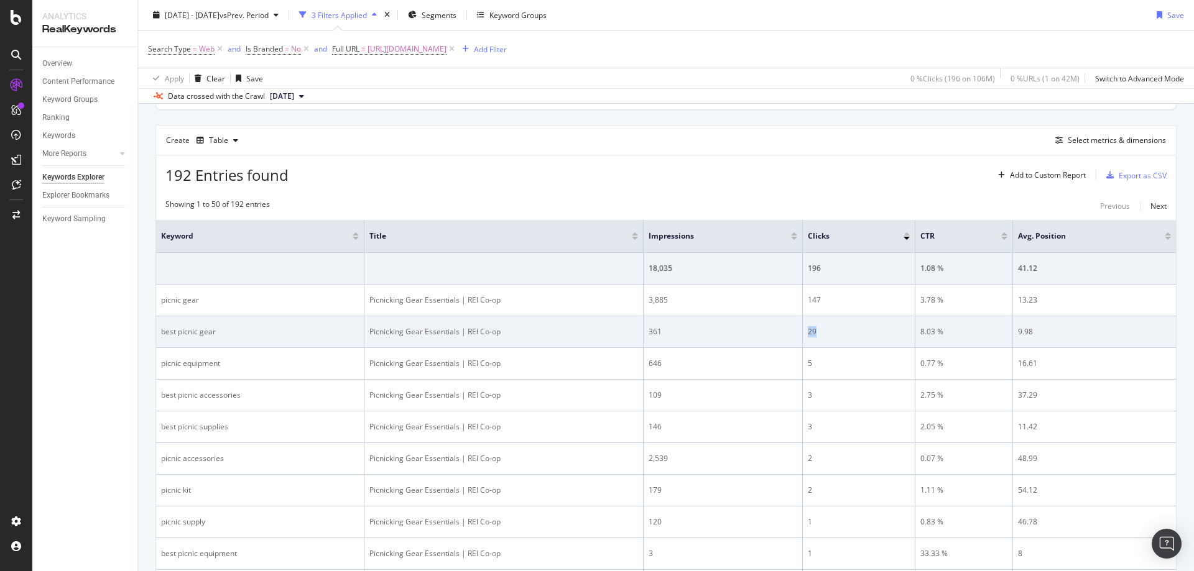
drag, startPoint x: 858, startPoint y: 322, endPoint x: 795, endPoint y: 334, distance: 64.6
click at [795, 334] on tr "best picnic gear Picnicking Gear Essentials | REI Co-op 361 29 8.03 % 9.98" at bounding box center [666, 332] width 1020 height 32
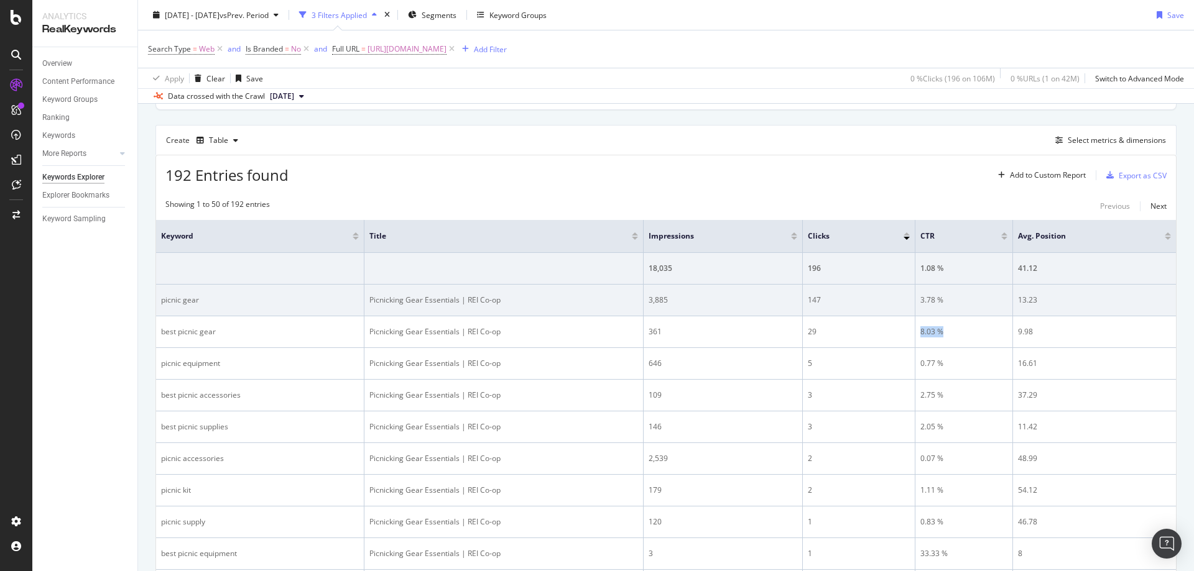
drag, startPoint x: 940, startPoint y: 333, endPoint x: 1128, endPoint y: 300, distance: 190.5
click at [907, 334] on tr "best picnic gear Picnicking Gear Essentials | REI Co-op 361 29 8.03 % 9.98" at bounding box center [666, 332] width 1020 height 32
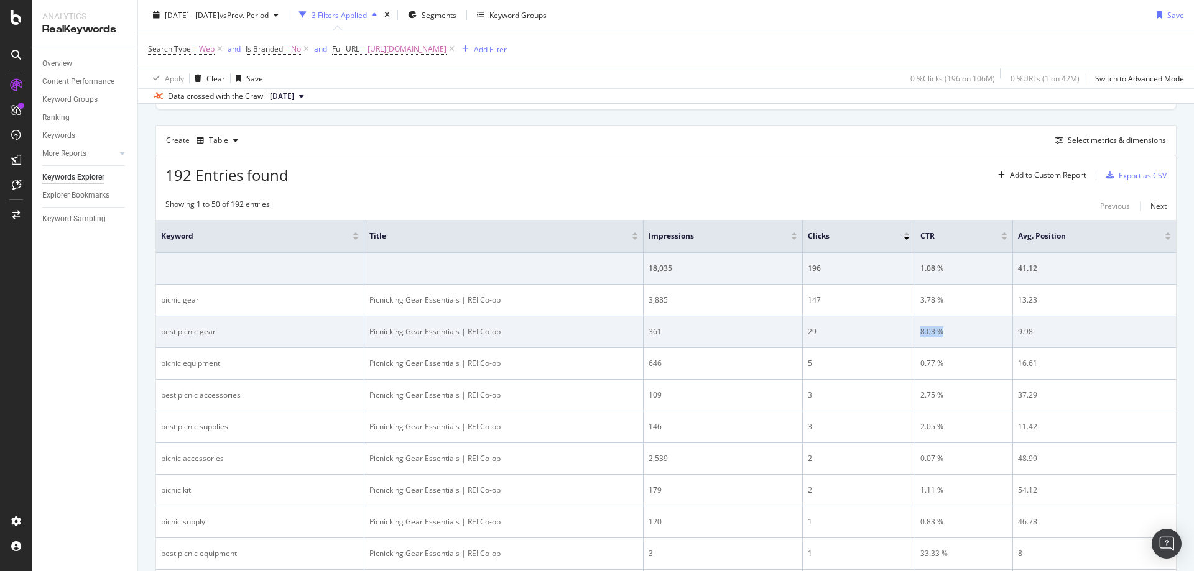
drag, startPoint x: 1098, startPoint y: 310, endPoint x: 1052, endPoint y: 326, distance: 48.8
click at [1098, 310] on td "13.23" at bounding box center [1094, 301] width 163 height 32
drag, startPoint x: 1051, startPoint y: 326, endPoint x: 1025, endPoint y: 326, distance: 26.7
click at [1013, 333] on td "9.98" at bounding box center [1094, 332] width 163 height 32
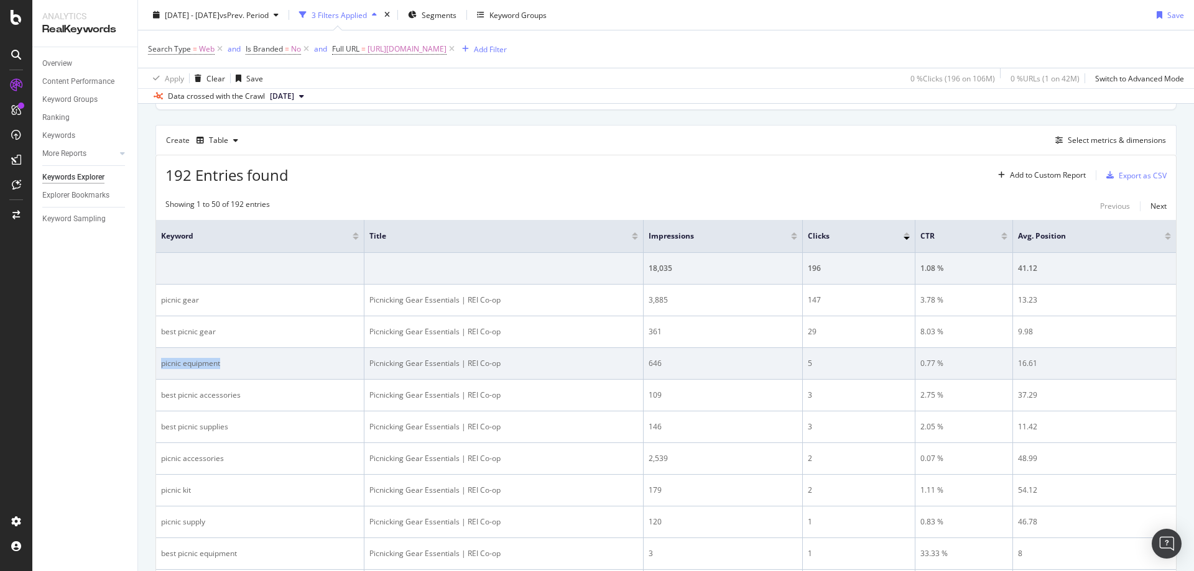
drag, startPoint x: 275, startPoint y: 365, endPoint x: 159, endPoint y: 366, distance: 116.9
click at [159, 366] on td "picnic equipment" at bounding box center [260, 364] width 208 height 32
click at [629, 367] on tr "picnic equipment Picnicking Gear Essentials | REI Co-op 646 5 0.77 % 16.61" at bounding box center [666, 364] width 1020 height 32
drag, startPoint x: 816, startPoint y: 364, endPoint x: 796, endPoint y: 362, distance: 19.4
click at [803, 362] on td "5" at bounding box center [859, 364] width 113 height 32
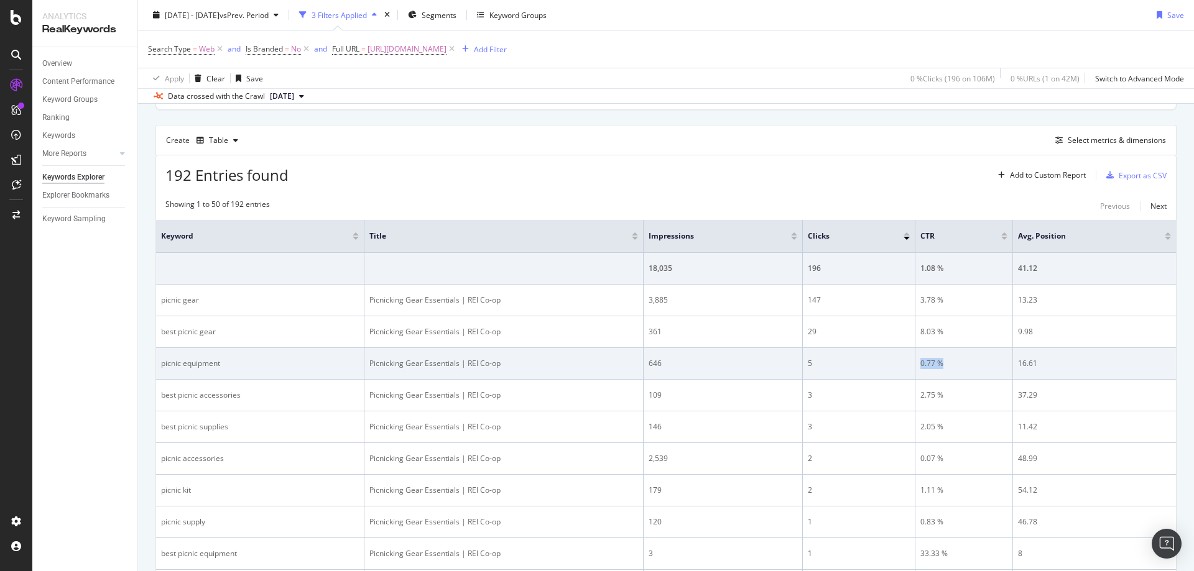
drag, startPoint x: 977, startPoint y: 361, endPoint x: 913, endPoint y: 363, distance: 64.7
click at [920, 363] on div "0.77 %" at bounding box center [964, 363] width 88 height 11
drag, startPoint x: 1082, startPoint y: 358, endPoint x: 1010, endPoint y: 362, distance: 72.9
click at [1018, 362] on div "16.61" at bounding box center [1094, 363] width 153 height 11
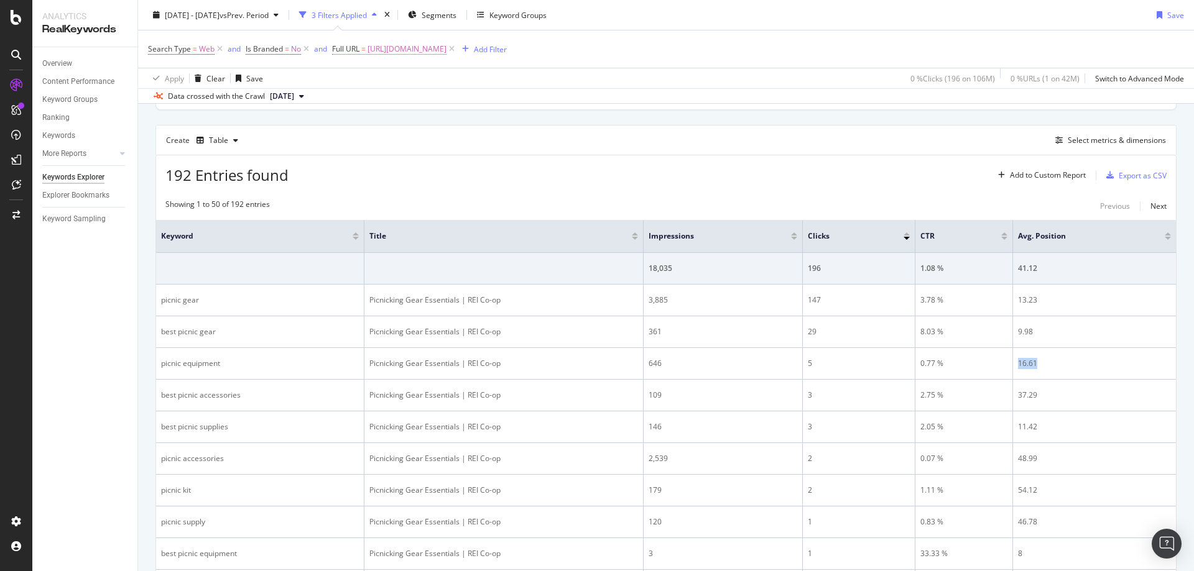
click at [433, 54] on span "[URL][DOMAIN_NAME]" at bounding box center [406, 48] width 79 height 17
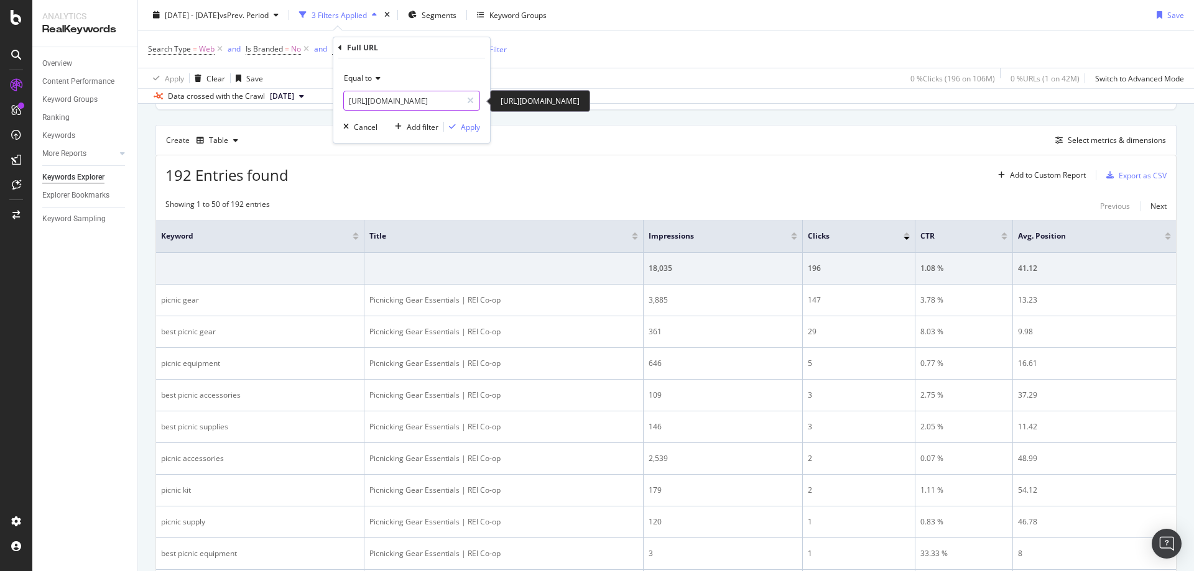
click at [407, 106] on input "[URL][DOMAIN_NAME]" at bounding box center [403, 101] width 118 height 20
paste input "-accessories"
type input "[URL][DOMAIN_NAME]"
click at [461, 131] on div "Apply" at bounding box center [470, 127] width 19 height 11
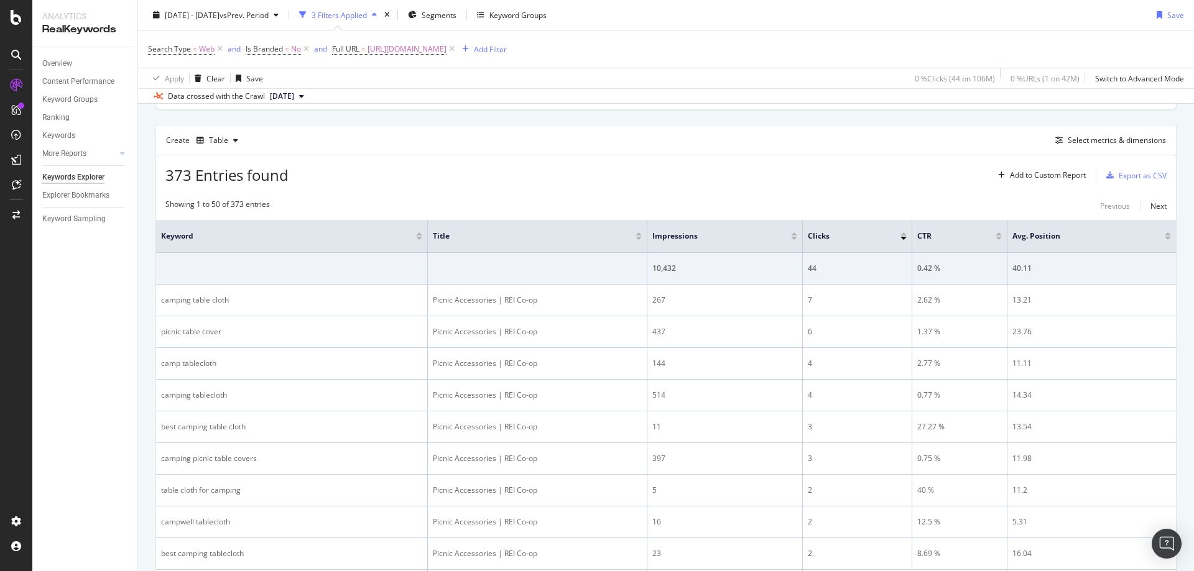
scroll to position [320, 0]
click at [446, 41] on span "[URL][DOMAIN_NAME]" at bounding box center [406, 48] width 79 height 17
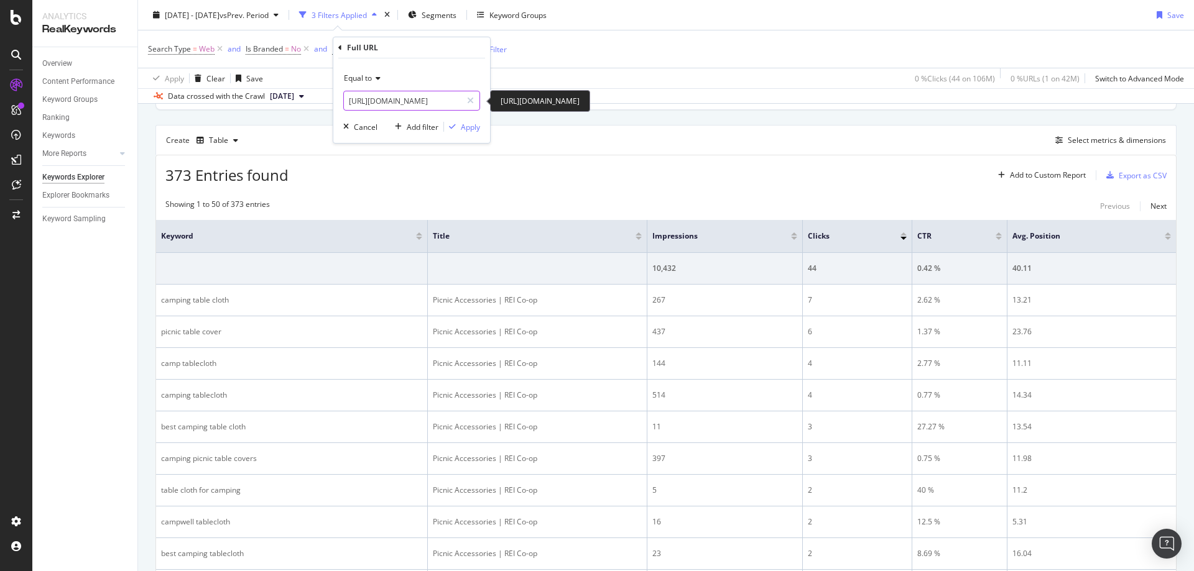
click at [422, 101] on input "[URL][DOMAIN_NAME]" at bounding box center [403, 101] width 118 height 20
paste input "basket"
type input "[URL][DOMAIN_NAME]"
click at [466, 124] on div "Apply" at bounding box center [470, 127] width 19 height 11
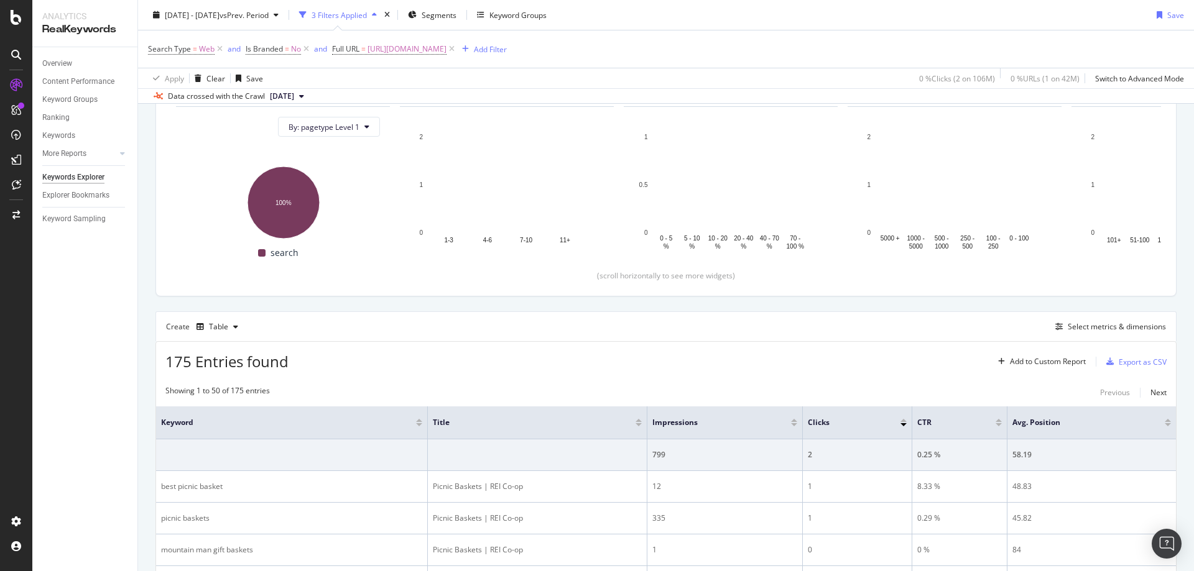
scroll to position [320, 0]
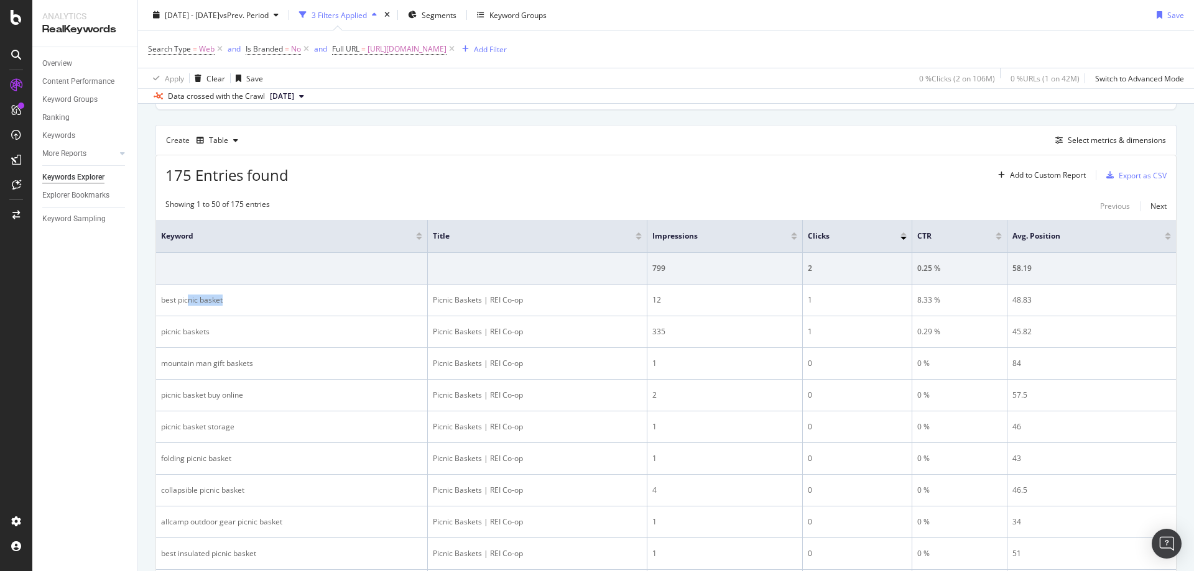
drag, startPoint x: 284, startPoint y: 292, endPoint x: 459, endPoint y: 182, distance: 207.0
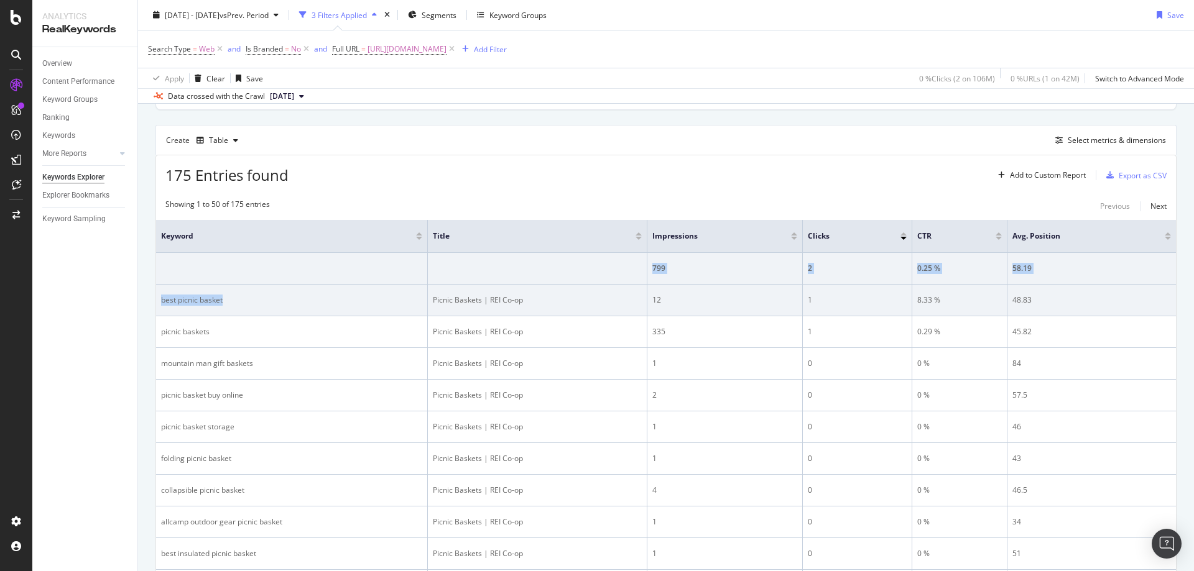
click at [183, 300] on div "best picnic basket" at bounding box center [291, 300] width 261 height 11
click at [453, 305] on div "Picnic Baskets | REI Co-op" at bounding box center [537, 300] width 209 height 11
click at [436, 299] on div "Picnic Baskets | REI Co-op" at bounding box center [537, 300] width 209 height 11
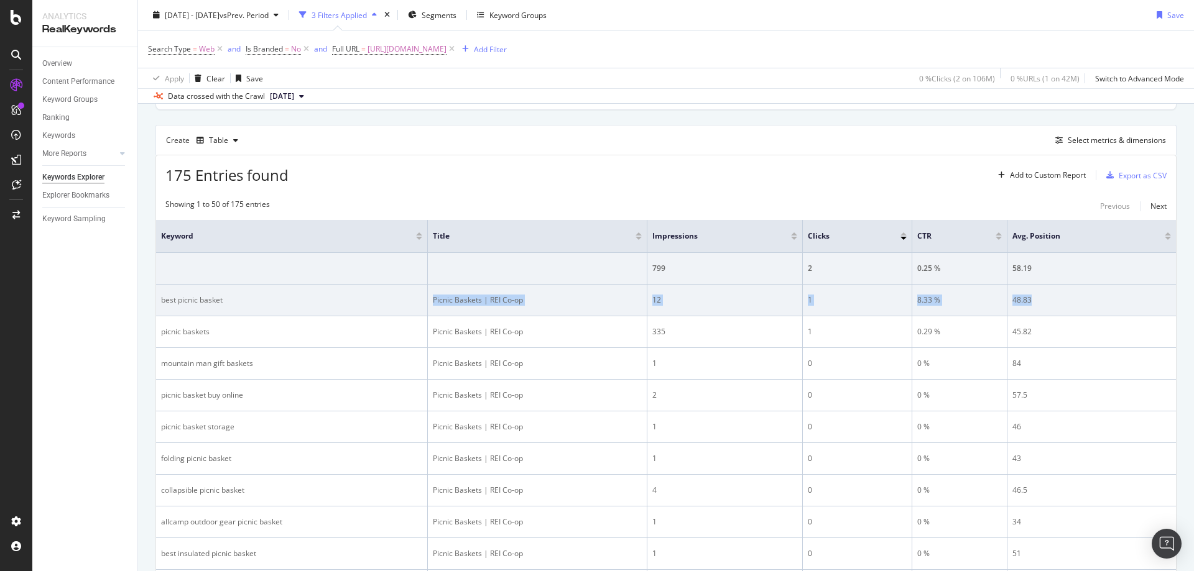
drag, startPoint x: 433, startPoint y: 299, endPoint x: 1043, endPoint y: 295, distance: 609.9
click at [1043, 295] on tr "best picnic basket Picnic Baskets | REI Co-op 12 1 8.33 % 48.83" at bounding box center [666, 301] width 1020 height 32
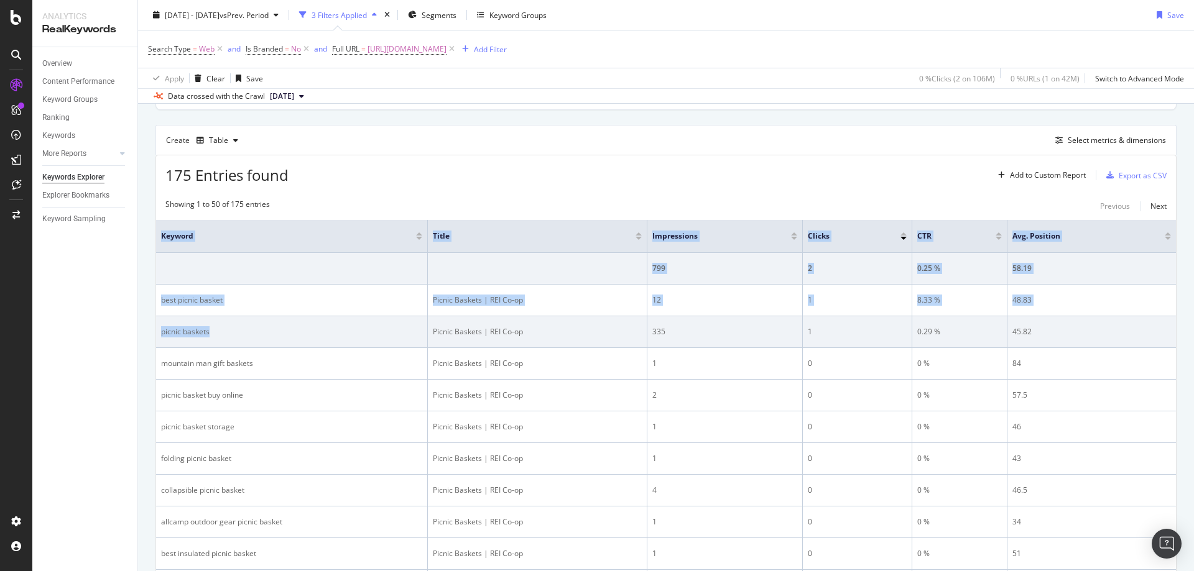
drag, startPoint x: 155, startPoint y: 334, endPoint x: 408, endPoint y: 346, distance: 253.9
click at [179, 336] on div "picnic baskets" at bounding box center [291, 331] width 261 height 11
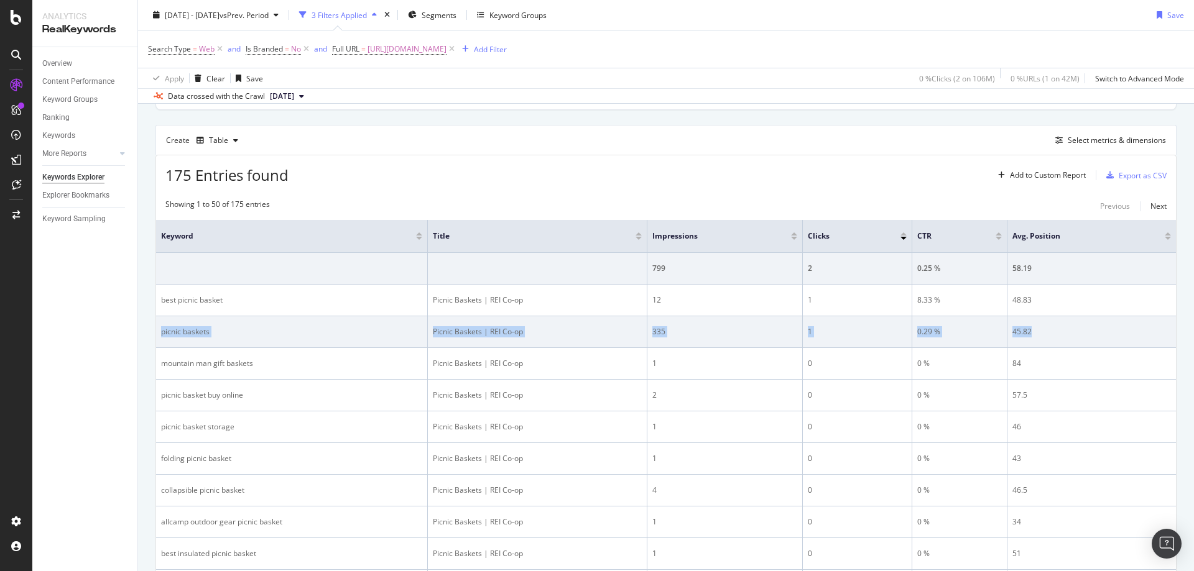
drag, startPoint x: 161, startPoint y: 334, endPoint x: 1066, endPoint y: 323, distance: 904.7
click at [1066, 323] on tr "picnic baskets Picnic Baskets | REI Co-op 335 1 0.29 % 45.82" at bounding box center [666, 332] width 1020 height 32
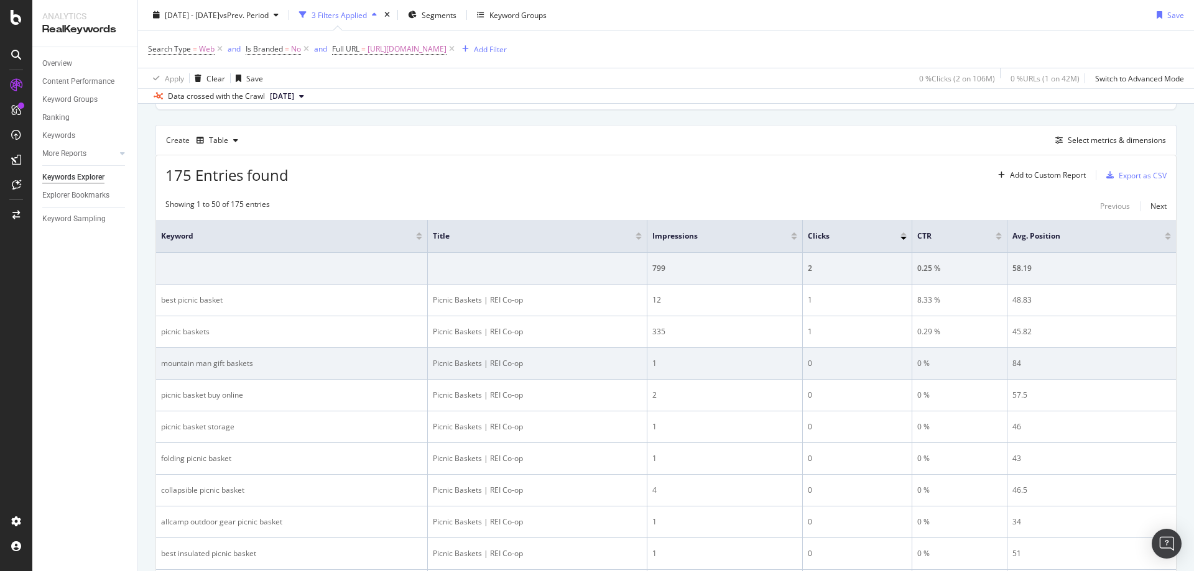
click at [284, 371] on td "mountain man gift baskets" at bounding box center [292, 364] width 272 height 32
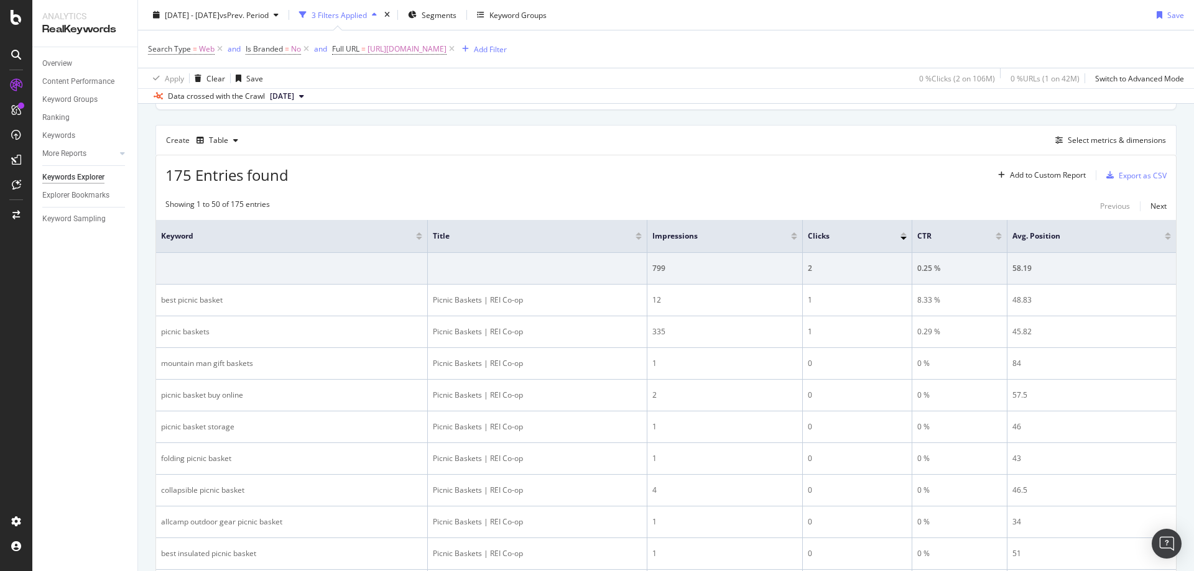
scroll to position [134, 0]
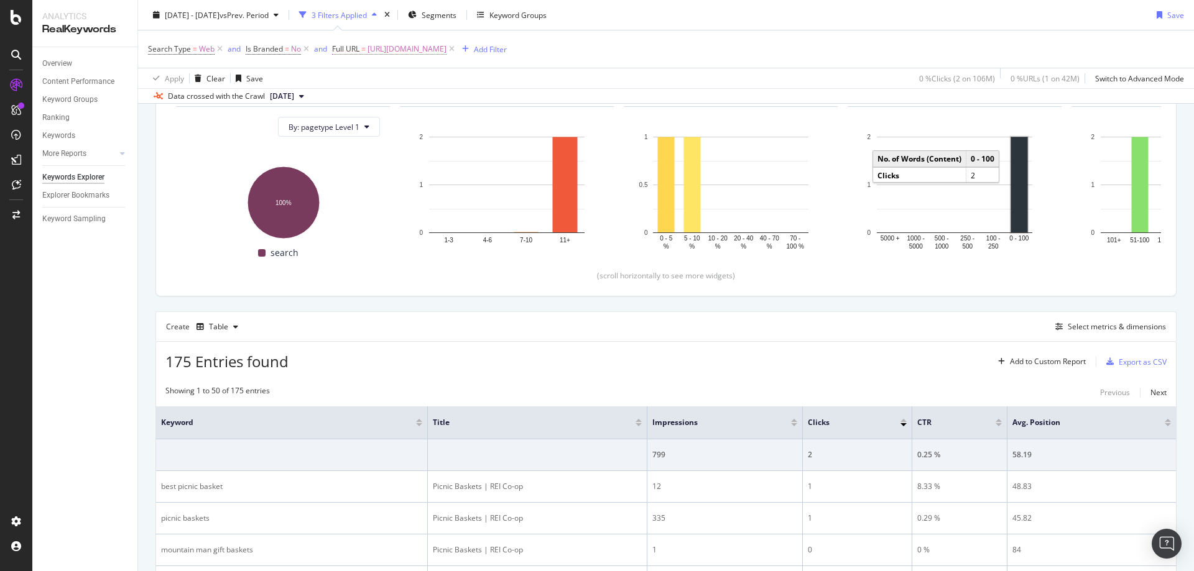
click at [422, 51] on span "[URL][DOMAIN_NAME]" at bounding box center [406, 48] width 79 height 17
click at [372, 106] on input "[URL][DOMAIN_NAME]" at bounding box center [403, 101] width 118 height 20
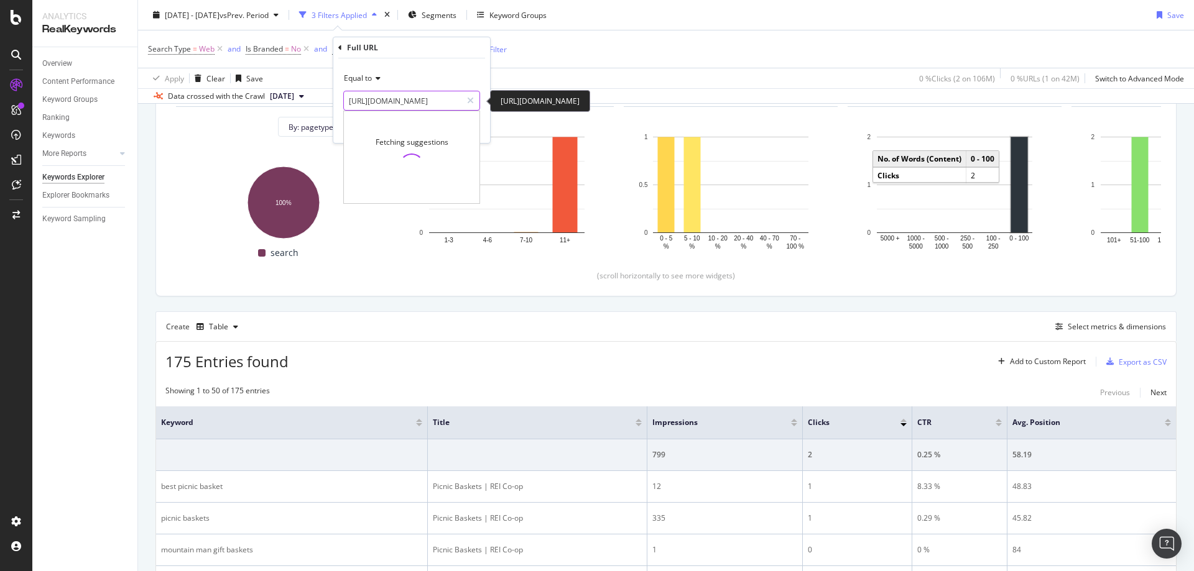
paste input "books-and-map"
type input "[URL][DOMAIN_NAME]"
click at [468, 130] on div "Apply" at bounding box center [470, 127] width 19 height 11
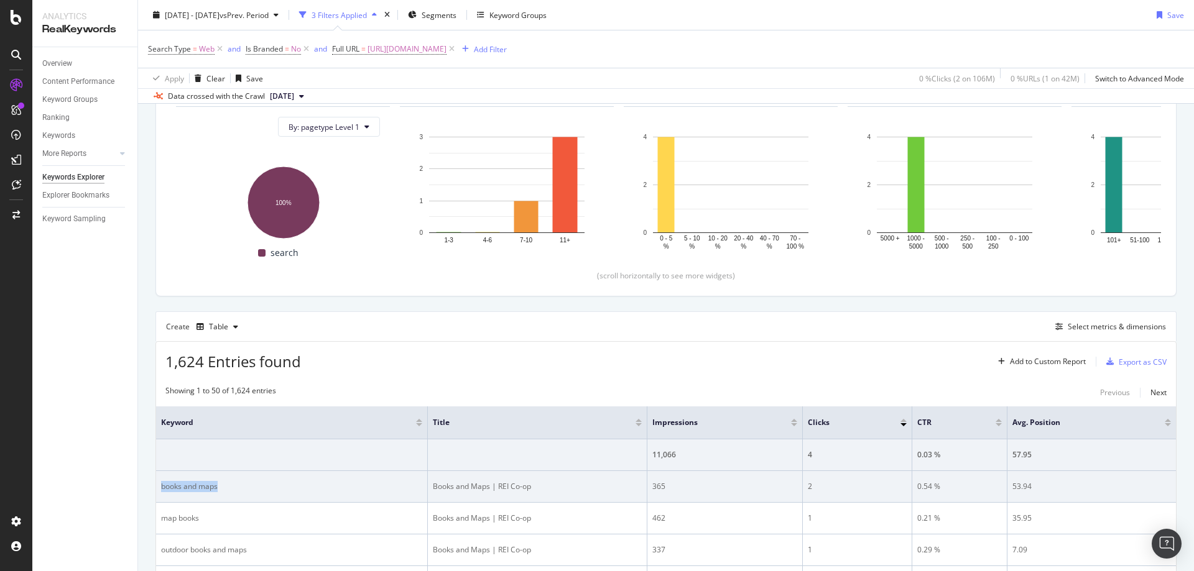
drag, startPoint x: 205, startPoint y: 486, endPoint x: 162, endPoint y: 486, distance: 42.9
click at [162, 486] on div "books and maps" at bounding box center [291, 486] width 261 height 11
drag, startPoint x: 433, startPoint y: 487, endPoint x: 1038, endPoint y: 478, distance: 605.6
click at [1038, 478] on tr "books and maps Books and Maps | REI Co-op 365 2 0.54 % 53.94" at bounding box center [666, 487] width 1020 height 32
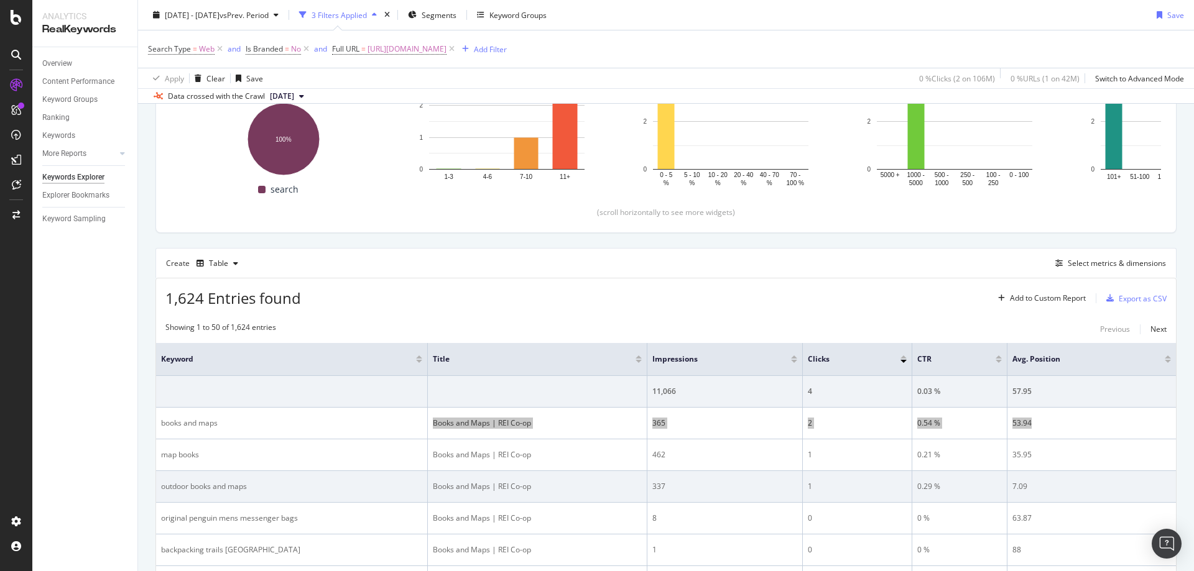
scroll to position [258, 0]
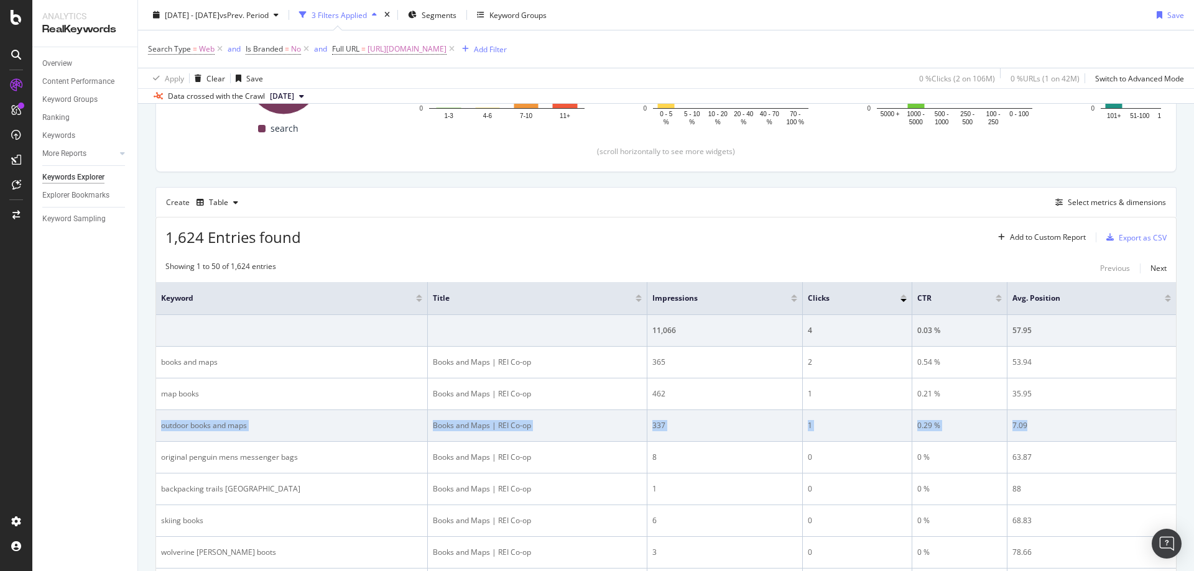
drag, startPoint x: 156, startPoint y: 421, endPoint x: 1048, endPoint y: 415, distance: 892.2
click at [1048, 415] on tr "outdoor books and maps Books and Maps | REI Co-op 337 1 0.29 % 7.09" at bounding box center [666, 426] width 1020 height 32
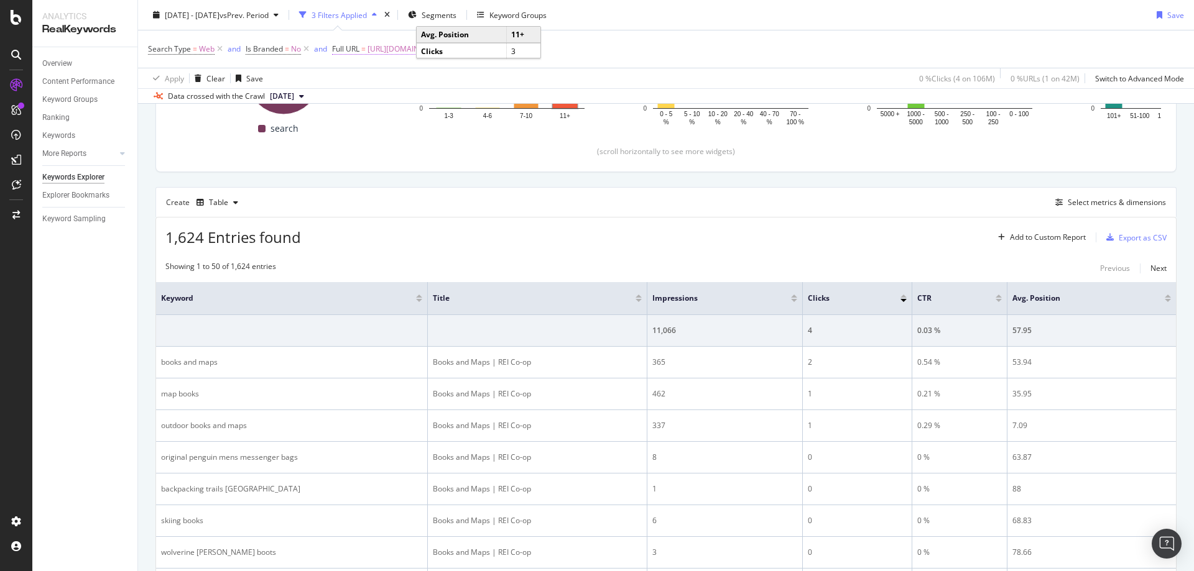
click at [400, 52] on span "[URL][DOMAIN_NAME]" at bounding box center [406, 48] width 79 height 17
click at [431, 94] on input "[URL][DOMAIN_NAME]" at bounding box center [403, 101] width 118 height 20
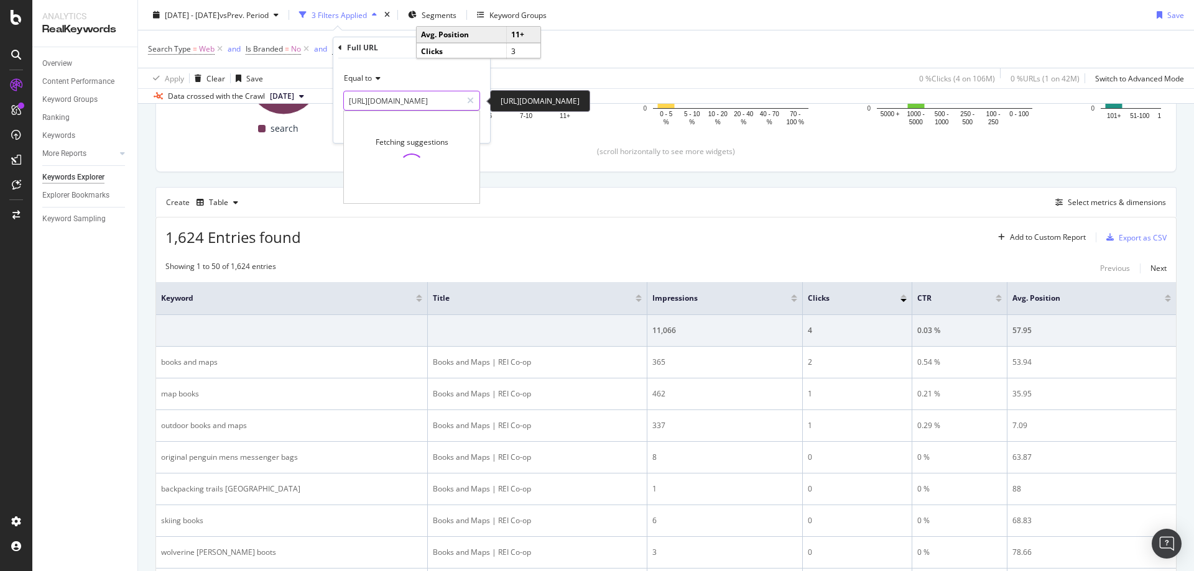
paste input "patches-and-pin"
type input "[URL][DOMAIN_NAME]"
click at [463, 75] on div "Equal to" at bounding box center [411, 78] width 137 height 20
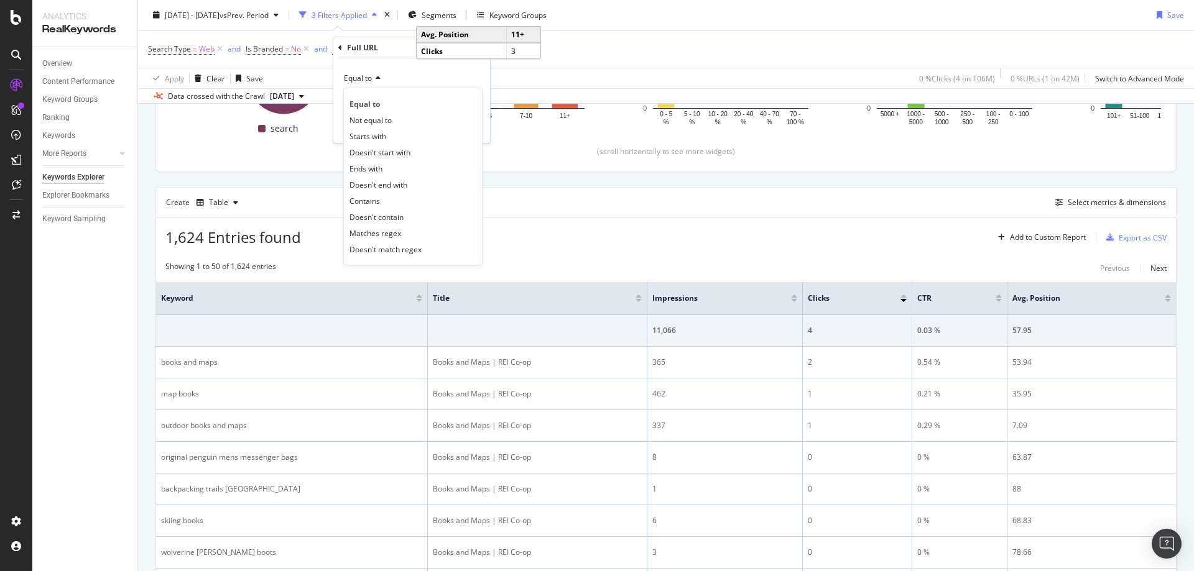
click at [378, 54] on div "Full URL" at bounding box center [411, 47] width 147 height 21
click at [466, 125] on div "Apply" at bounding box center [470, 127] width 19 height 11
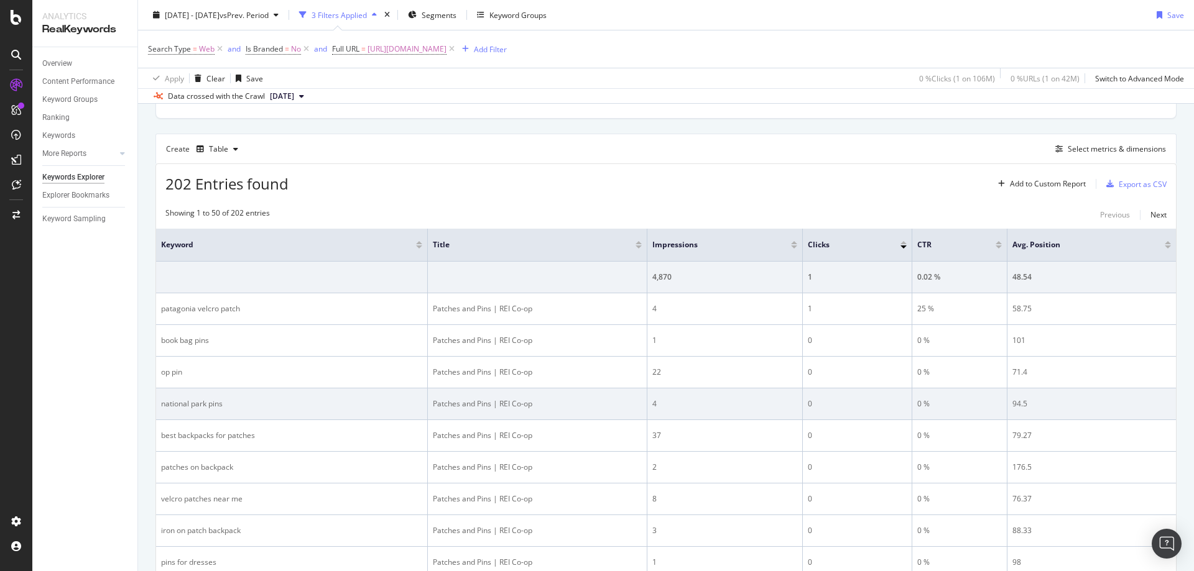
scroll to position [382, 0]
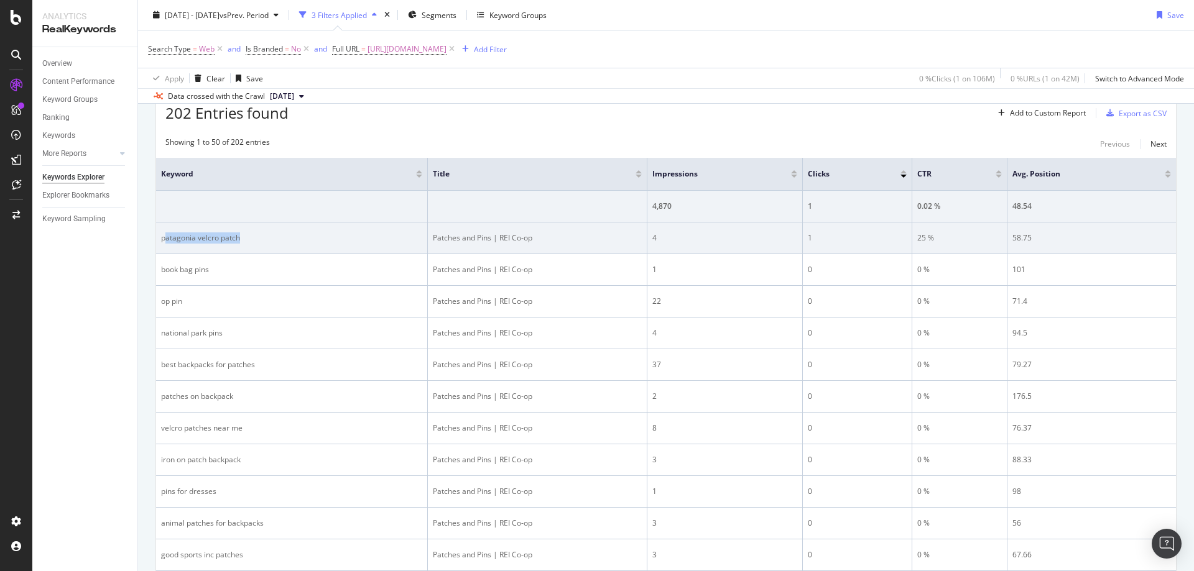
drag, startPoint x: 164, startPoint y: 238, endPoint x: 242, endPoint y: 244, distance: 79.2
click at [242, 244] on td "patagonia velcro patch" at bounding box center [292, 239] width 272 height 32
click at [225, 238] on div "patagonia velcro patch" at bounding box center [291, 238] width 261 height 11
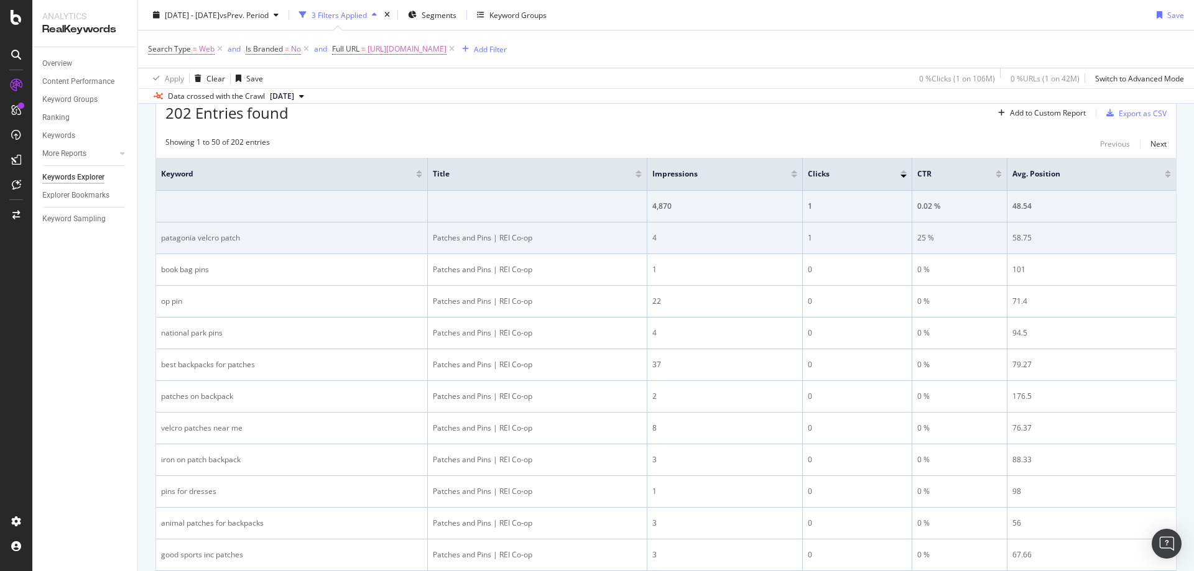
drag, startPoint x: 471, startPoint y: 248, endPoint x: 404, endPoint y: 246, distance: 66.5
click at [470, 248] on td "Patches and Pins | REI Co-op" at bounding box center [537, 239] width 219 height 32
drag, startPoint x: 430, startPoint y: 238, endPoint x: 1044, endPoint y: 235, distance: 614.3
click at [1038, 234] on tr "patagonia velcro patch Patches and Pins | REI Co-op 4 1 25 % 58.75" at bounding box center [666, 239] width 1020 height 32
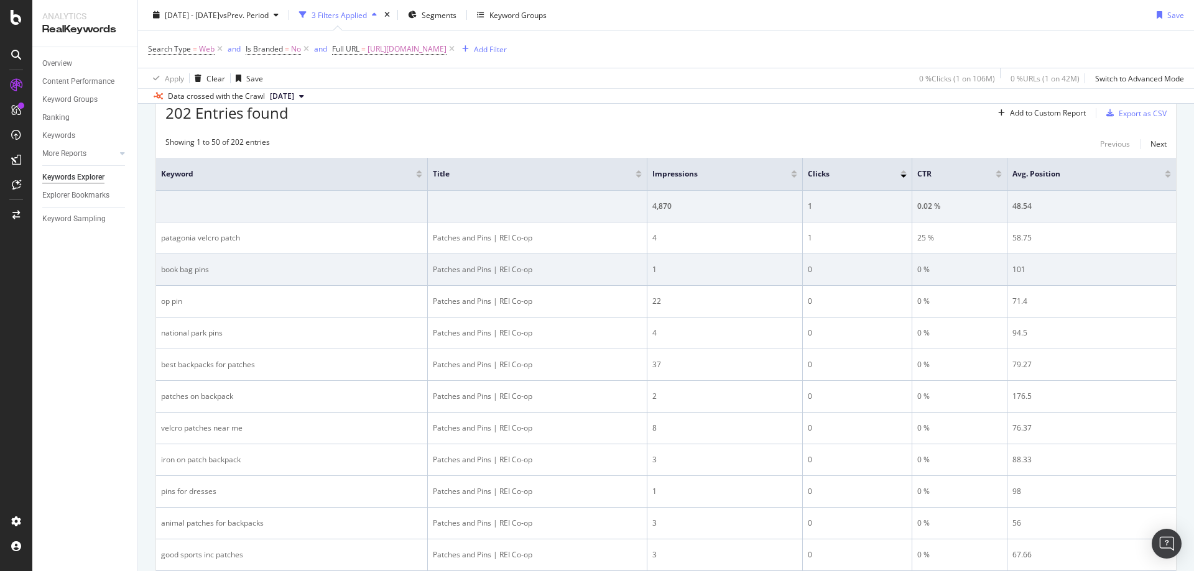
click at [160, 266] on td "book bag pins" at bounding box center [292, 270] width 272 height 32
drag, startPoint x: 175, startPoint y: 269, endPoint x: 216, endPoint y: 270, distance: 41.1
click at [216, 270] on td "book bag pins" at bounding box center [292, 270] width 272 height 32
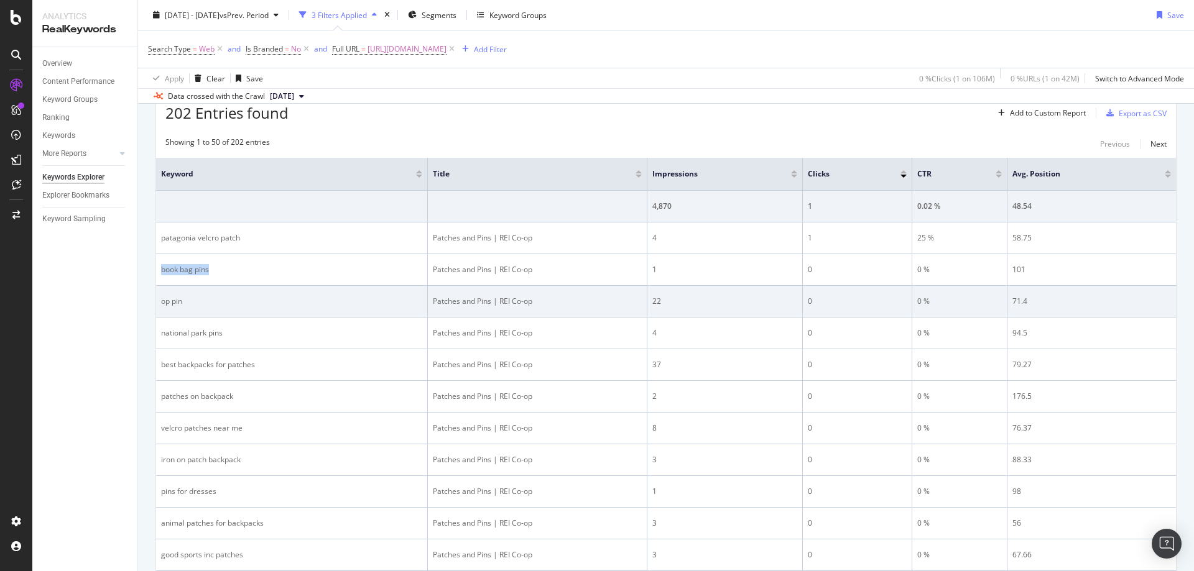
click at [624, 303] on div "Patches and Pins | REI Co-op" at bounding box center [537, 301] width 209 height 11
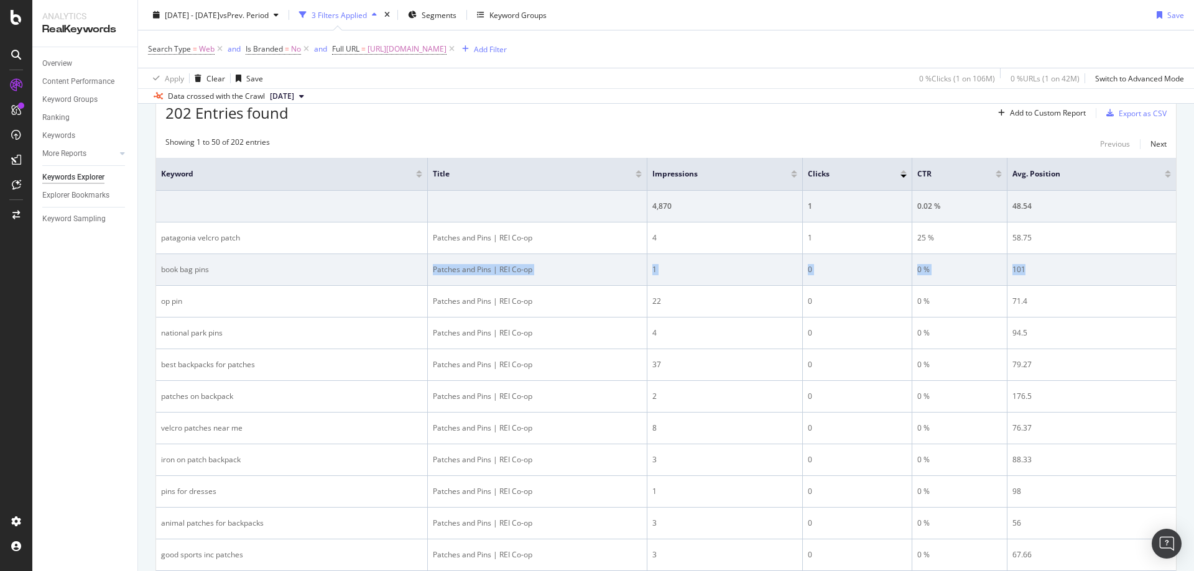
drag, startPoint x: 431, startPoint y: 266, endPoint x: 1039, endPoint y: 274, distance: 607.5
click at [1039, 274] on tr "book bag pins Patches and Pins | REI Co-op 1 0 0 % 101" at bounding box center [666, 270] width 1020 height 32
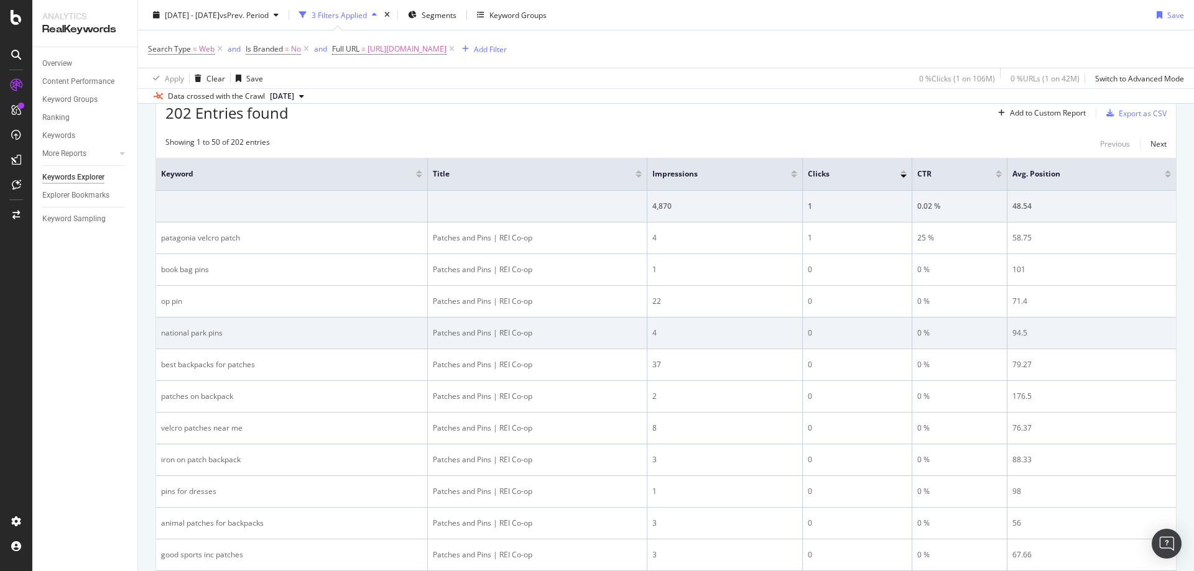
click at [156, 332] on td "national park pins" at bounding box center [292, 334] width 272 height 32
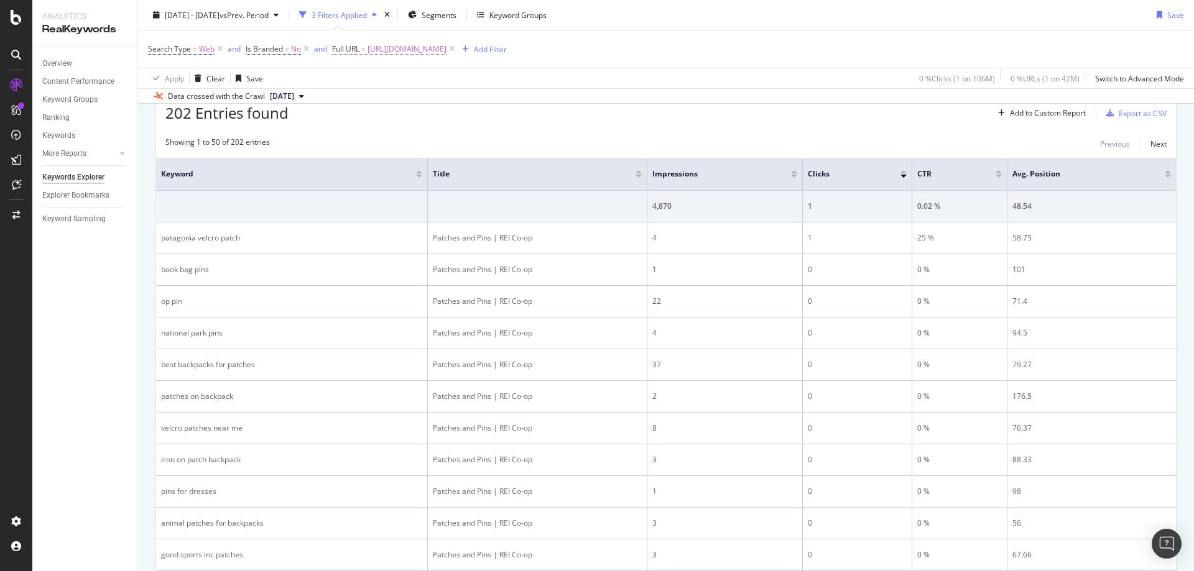
click at [446, 54] on span "[URL][DOMAIN_NAME]" at bounding box center [406, 48] width 79 height 17
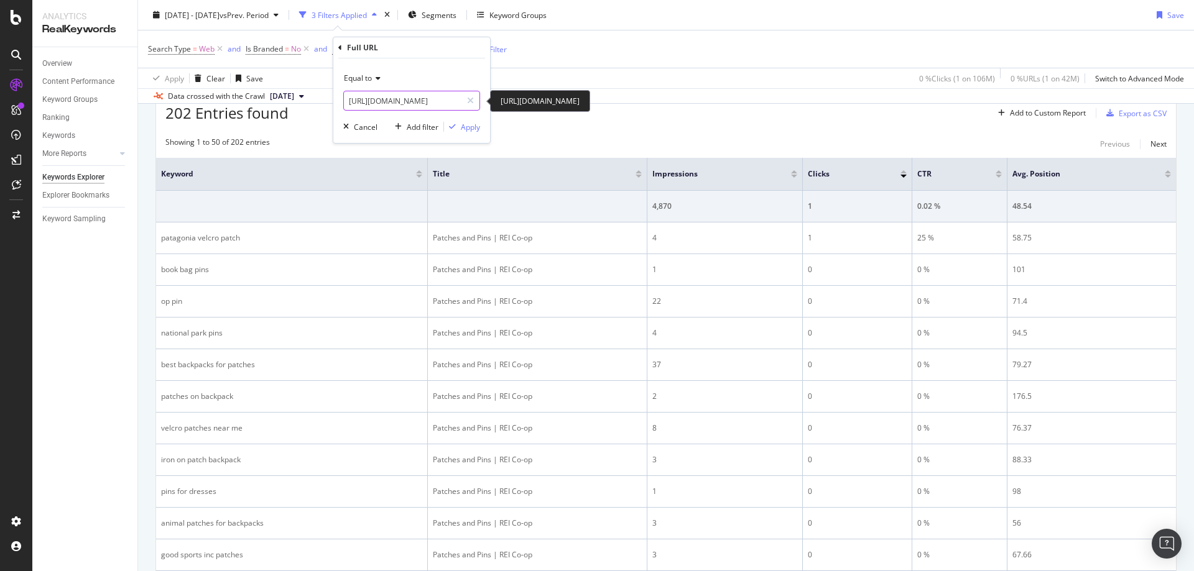
click at [425, 99] on input "[URL][DOMAIN_NAME]" at bounding box center [403, 101] width 118 height 20
paste input "action-cam-accessorie"
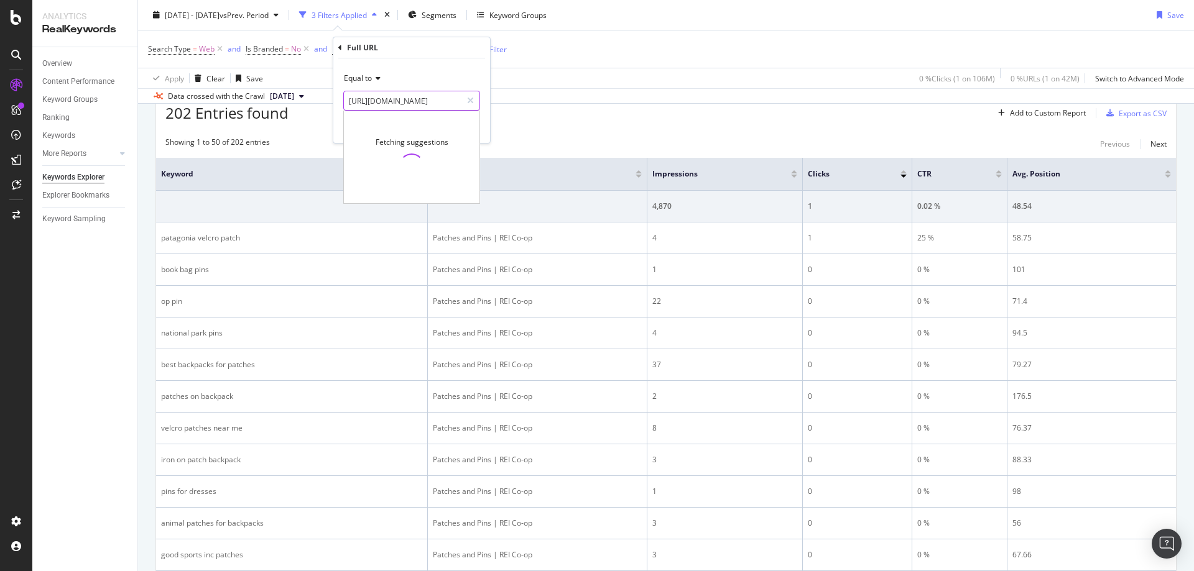
scroll to position [0, 52]
type input "[URL][DOMAIN_NAME]"
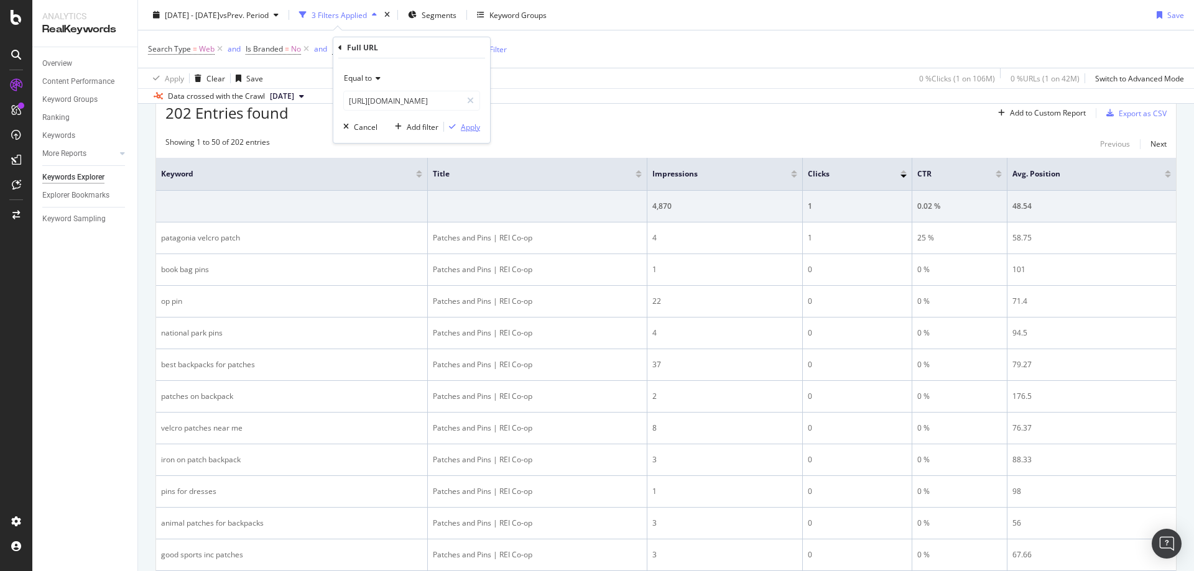
click at [473, 129] on div "Apply" at bounding box center [470, 127] width 19 height 11
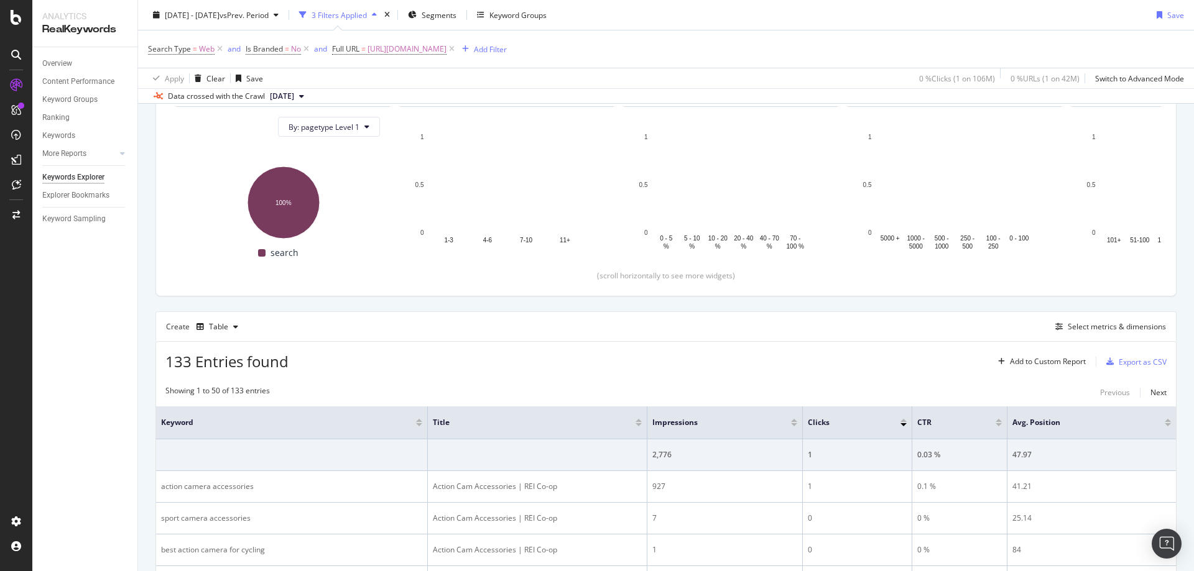
scroll to position [382, 0]
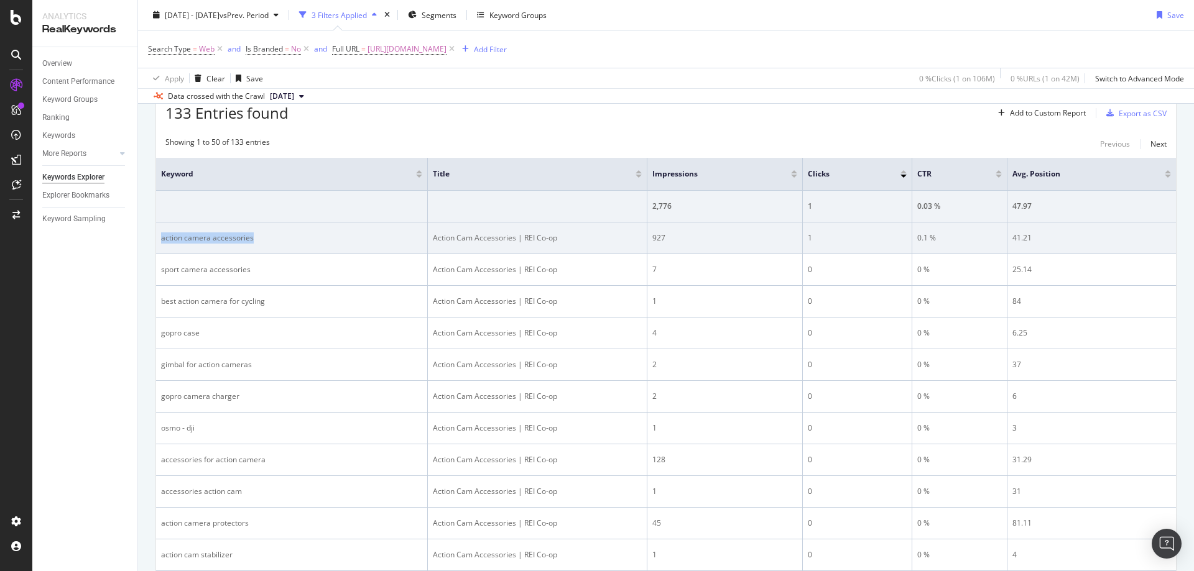
drag, startPoint x: 342, startPoint y: 236, endPoint x: 160, endPoint y: 236, distance: 181.5
click at [160, 236] on td "action camera accessories" at bounding box center [292, 239] width 272 height 32
drag, startPoint x: 474, startPoint y: 239, endPoint x: 444, endPoint y: 243, distance: 30.2
click at [470, 240] on div "Action Cam Accessories | REI Co-op" at bounding box center [537, 238] width 209 height 11
drag, startPoint x: 466, startPoint y: 236, endPoint x: 1044, endPoint y: 238, distance: 577.6
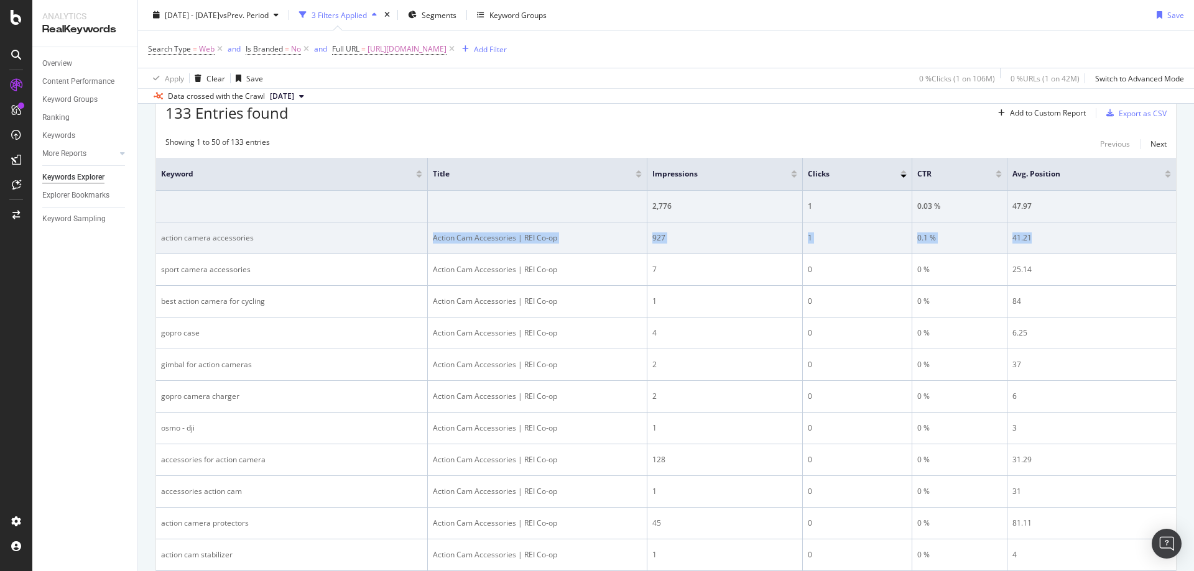
click at [1044, 238] on tr "action camera accessories Action Cam Accessories | REI Co-op 927 1 0.1 % 41.21" at bounding box center [666, 239] width 1020 height 32
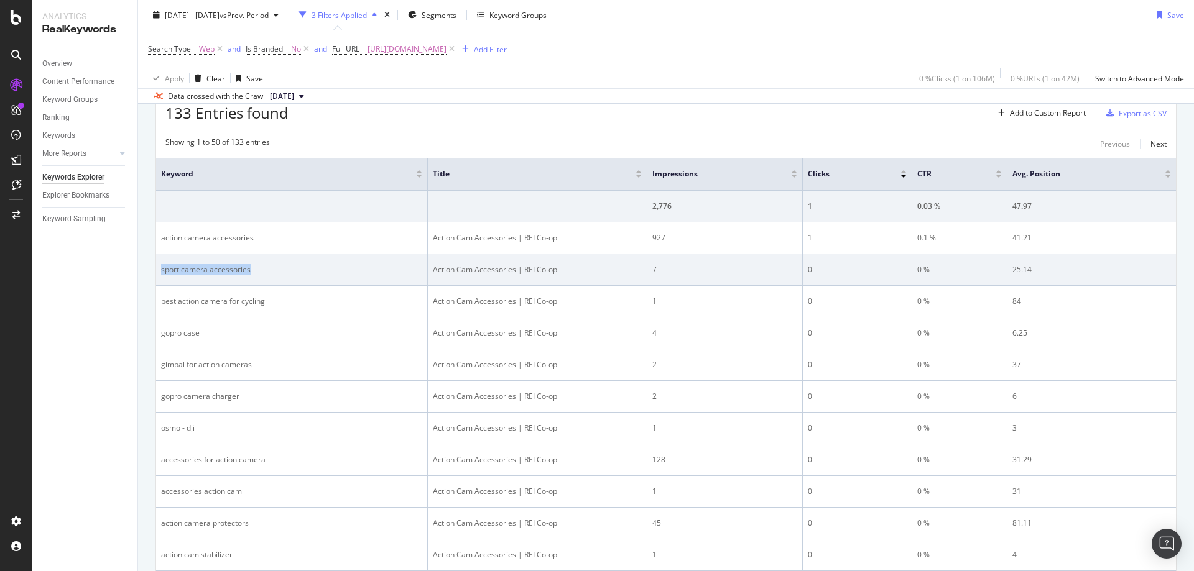
drag, startPoint x: 156, startPoint y: 270, endPoint x: 260, endPoint y: 272, distance: 103.8
click at [260, 272] on td "sport camera accessories" at bounding box center [292, 270] width 272 height 32
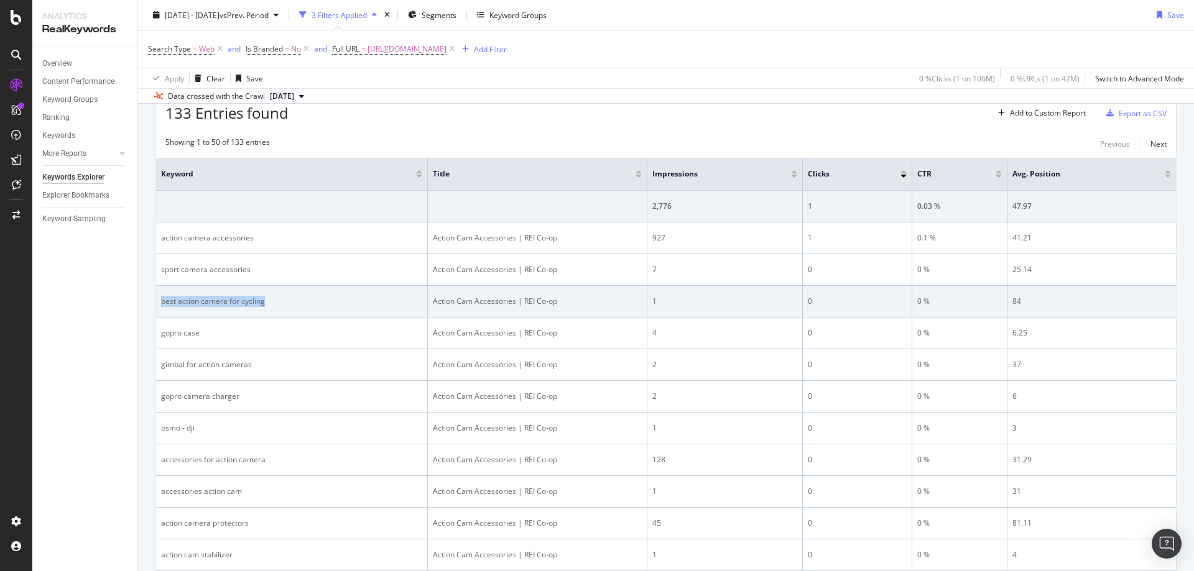
drag, startPoint x: 157, startPoint y: 300, endPoint x: 281, endPoint y: 299, distance: 123.7
click at [281, 299] on td "best action camera for cycling" at bounding box center [292, 302] width 272 height 32
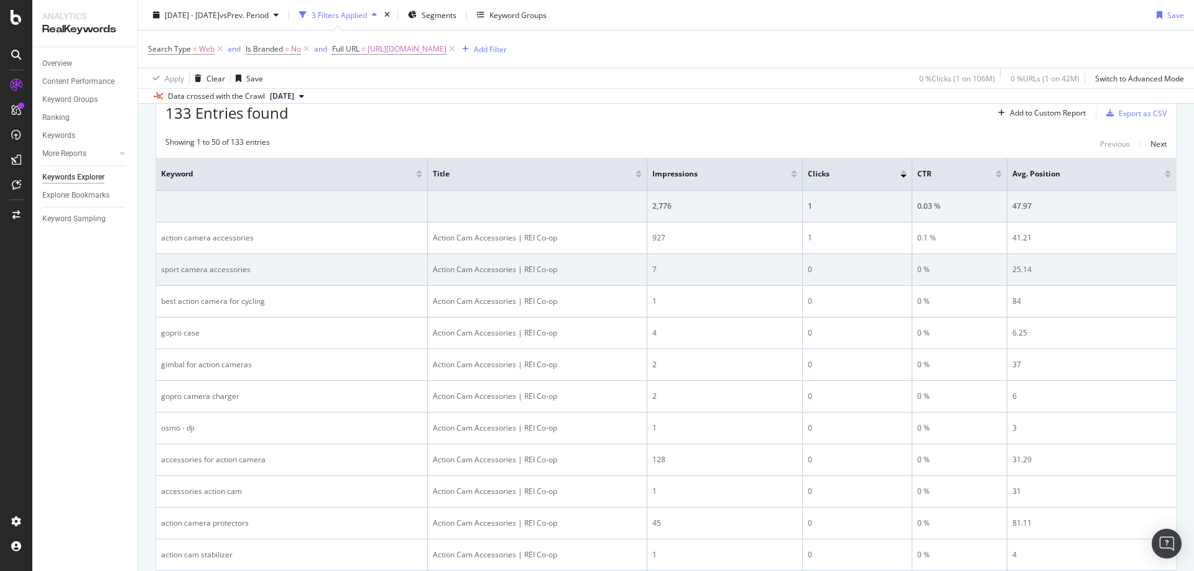
click at [190, 268] on div "sport camera accessories" at bounding box center [291, 269] width 261 height 11
drag, startPoint x: 159, startPoint y: 269, endPoint x: 273, endPoint y: 269, distance: 113.8
click at [273, 269] on td "sport camera accessories" at bounding box center [292, 270] width 272 height 32
click at [463, 274] on div "Action Cam Accessories | REI Co-op" at bounding box center [537, 269] width 209 height 11
drag, startPoint x: 438, startPoint y: 269, endPoint x: 1060, endPoint y: 264, distance: 622.4
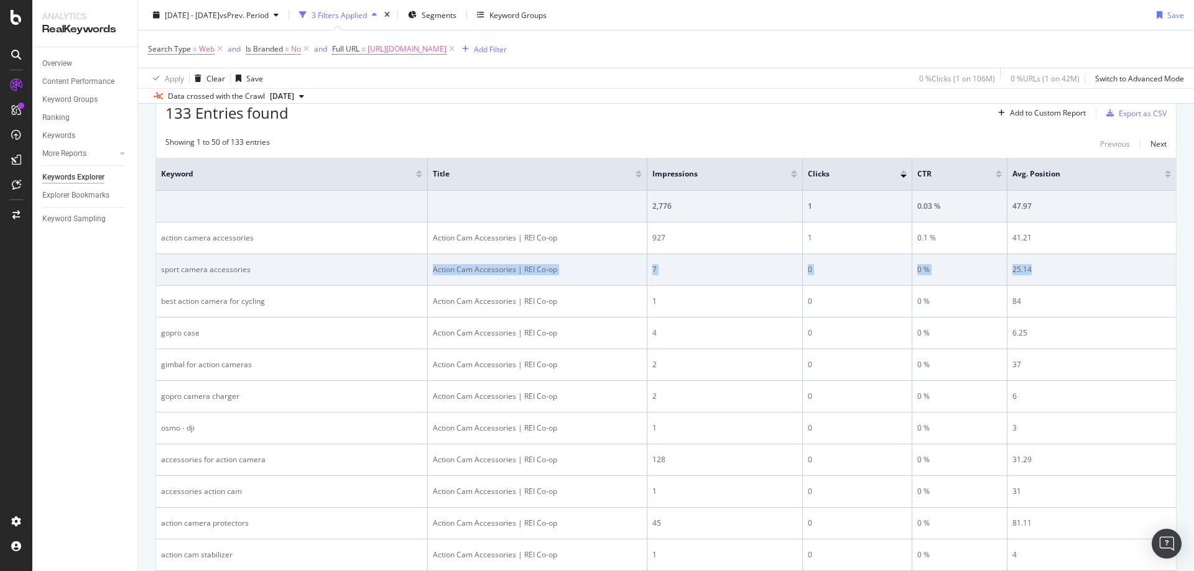
click at [1060, 264] on tr "sport camera accessories Action Cam Accessories | REI Co-op 7 0 0 % 25.14" at bounding box center [666, 270] width 1020 height 32
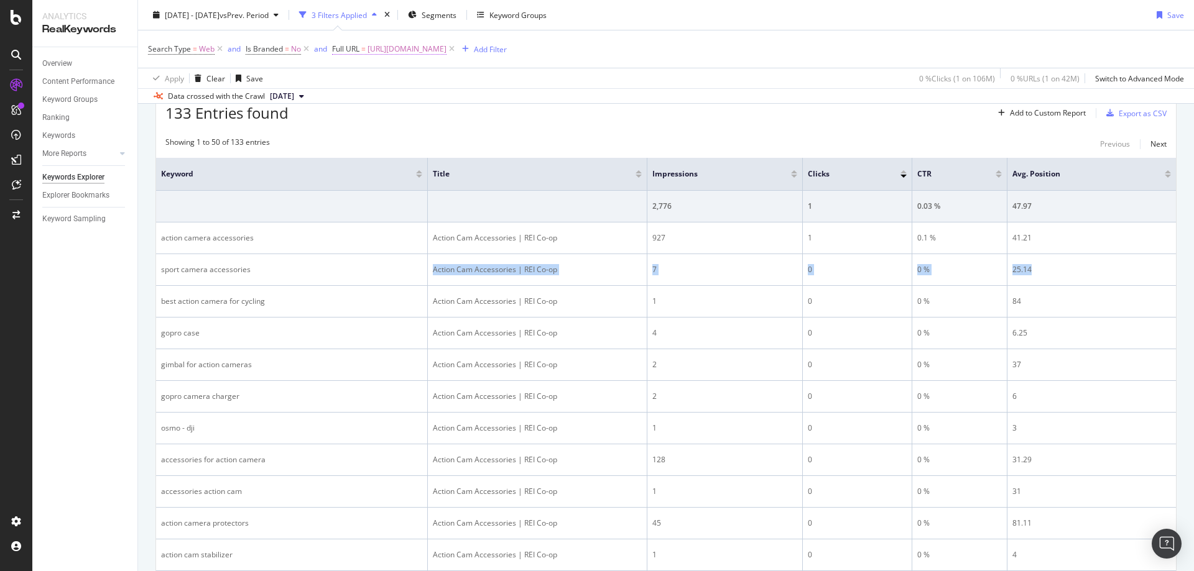
click at [446, 51] on span "[URL][DOMAIN_NAME]" at bounding box center [406, 48] width 79 height 17
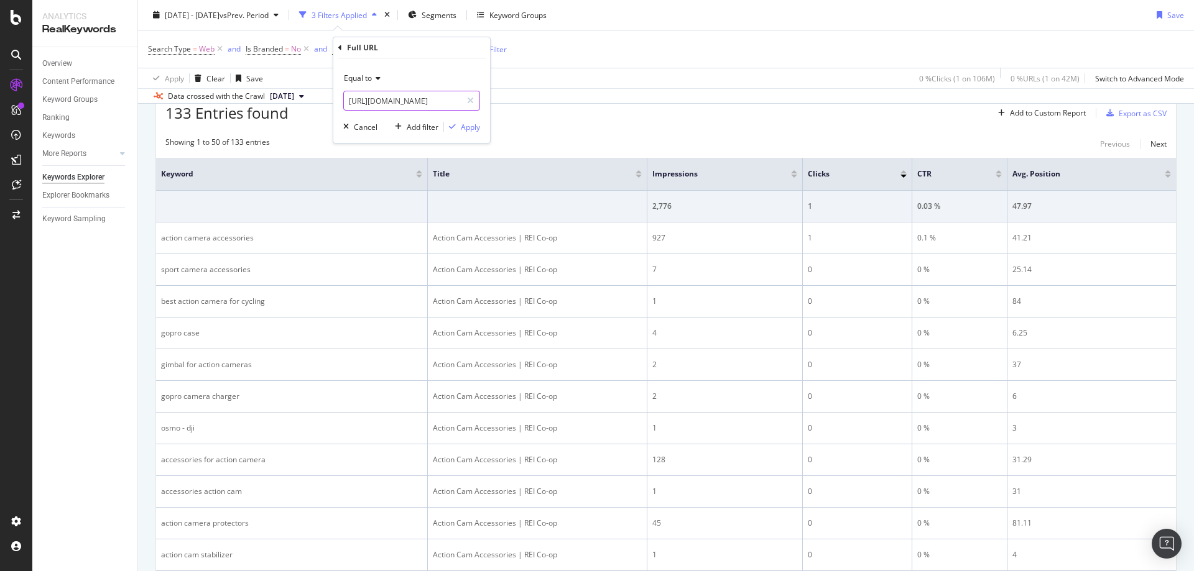
click at [423, 103] on input "[URL][DOMAIN_NAME]" at bounding box center [403, 101] width 118 height 20
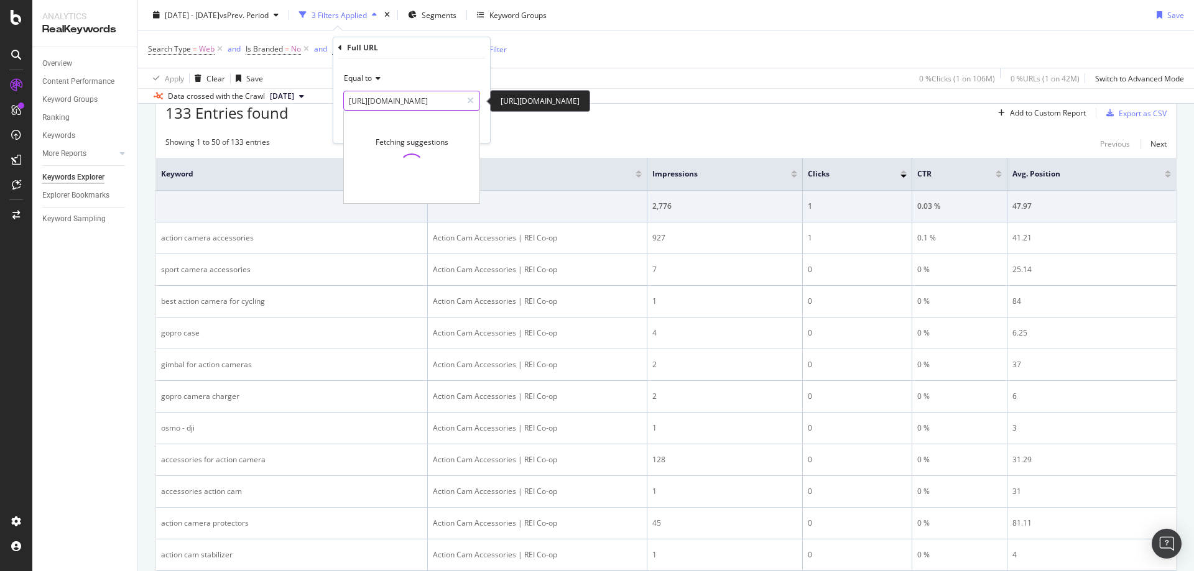
paste input "music-devic"
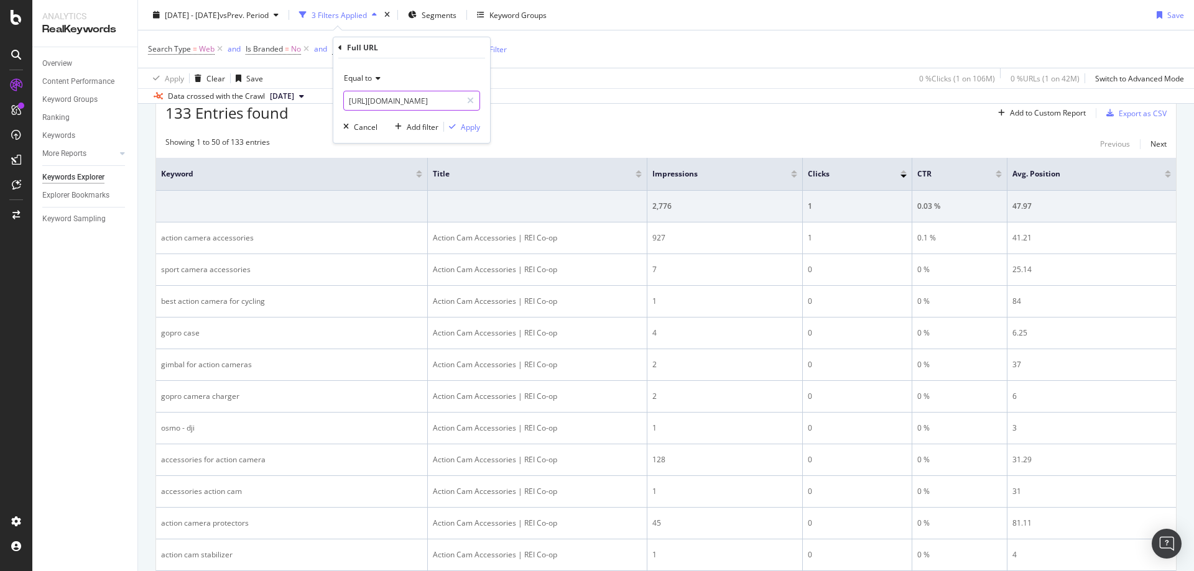
type input "[URL][DOMAIN_NAME]"
click at [473, 65] on div "Equal to [URL][DOMAIN_NAME] [URL][DOMAIN_NAME] Cancel Add filter Apply" at bounding box center [411, 100] width 157 height 85
click at [474, 129] on div "Apply" at bounding box center [470, 127] width 19 height 11
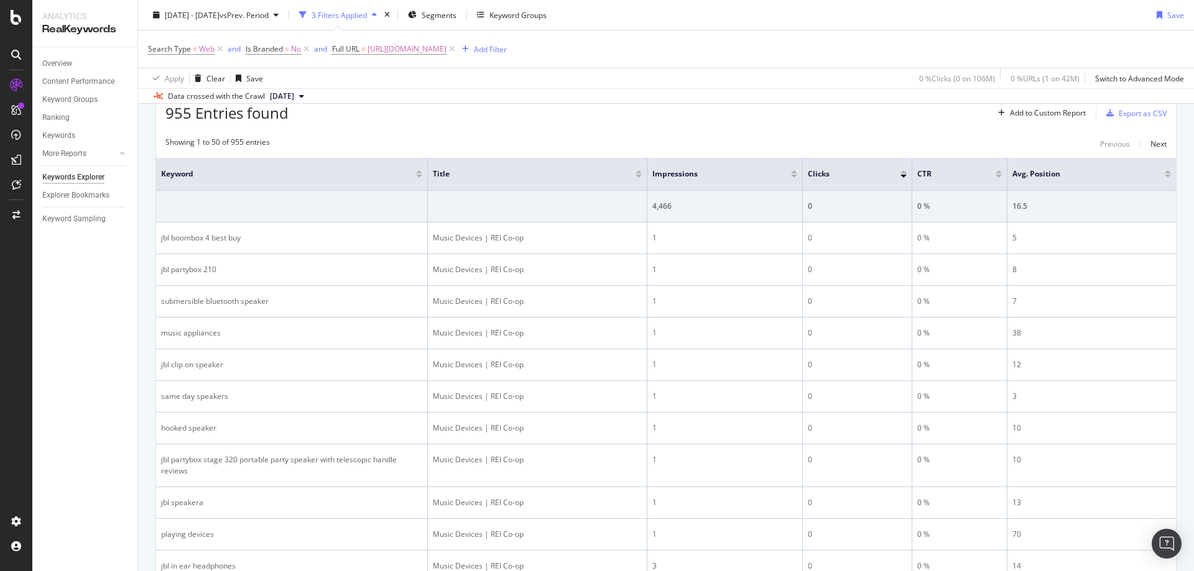
scroll to position [382, 0]
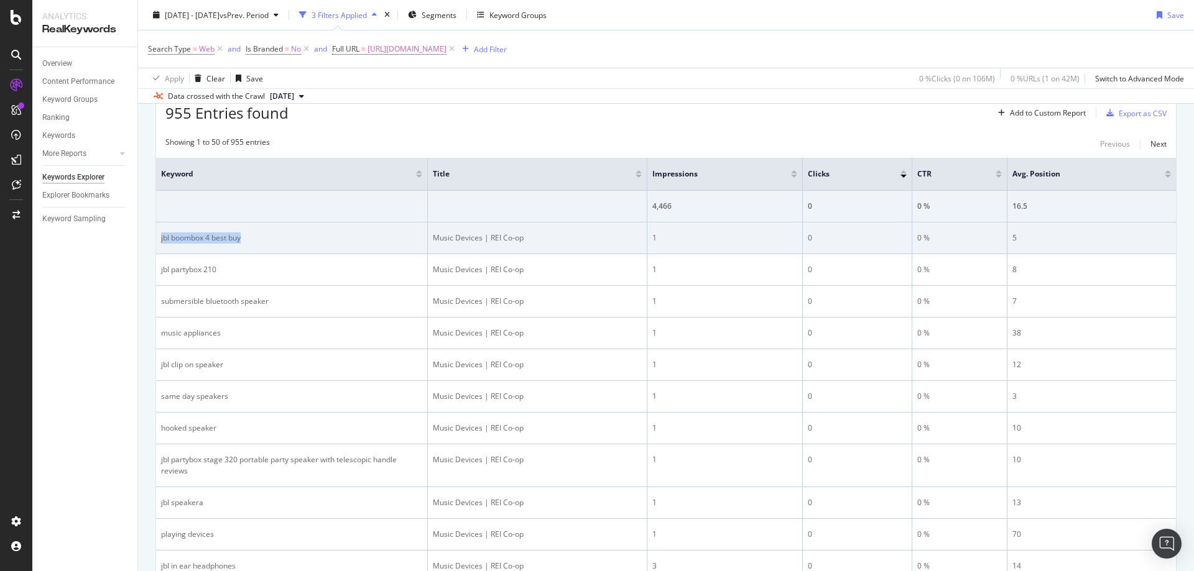
drag, startPoint x: 293, startPoint y: 247, endPoint x: 159, endPoint y: 242, distance: 133.7
click at [159, 242] on td "jbl boombox 4 best buy" at bounding box center [292, 239] width 272 height 32
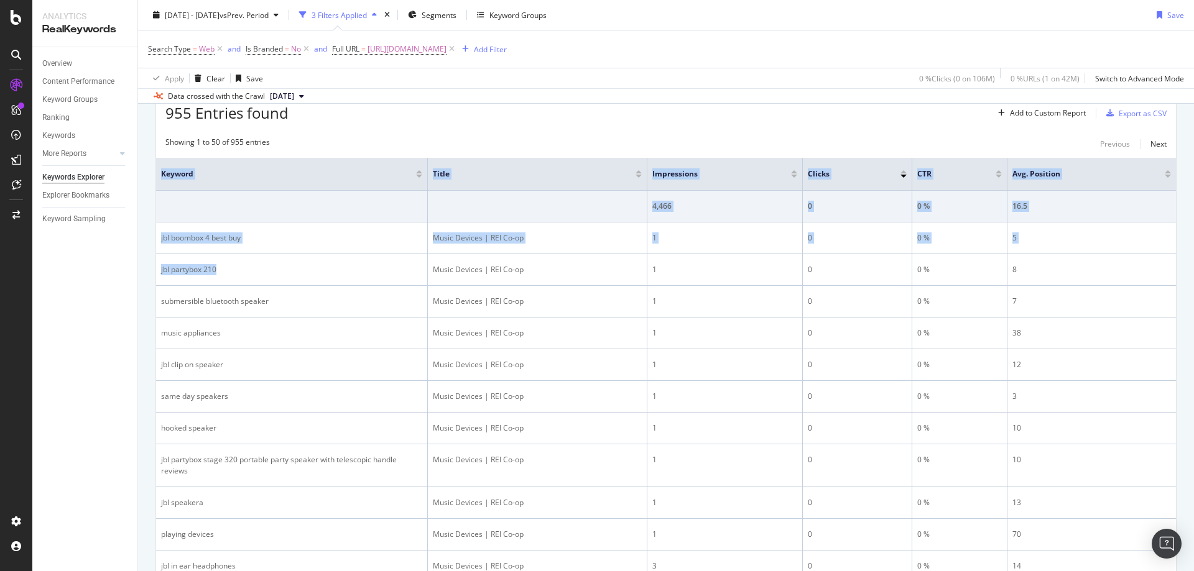
drag, startPoint x: 272, startPoint y: 279, endPoint x: 153, endPoint y: 277, distance: 119.4
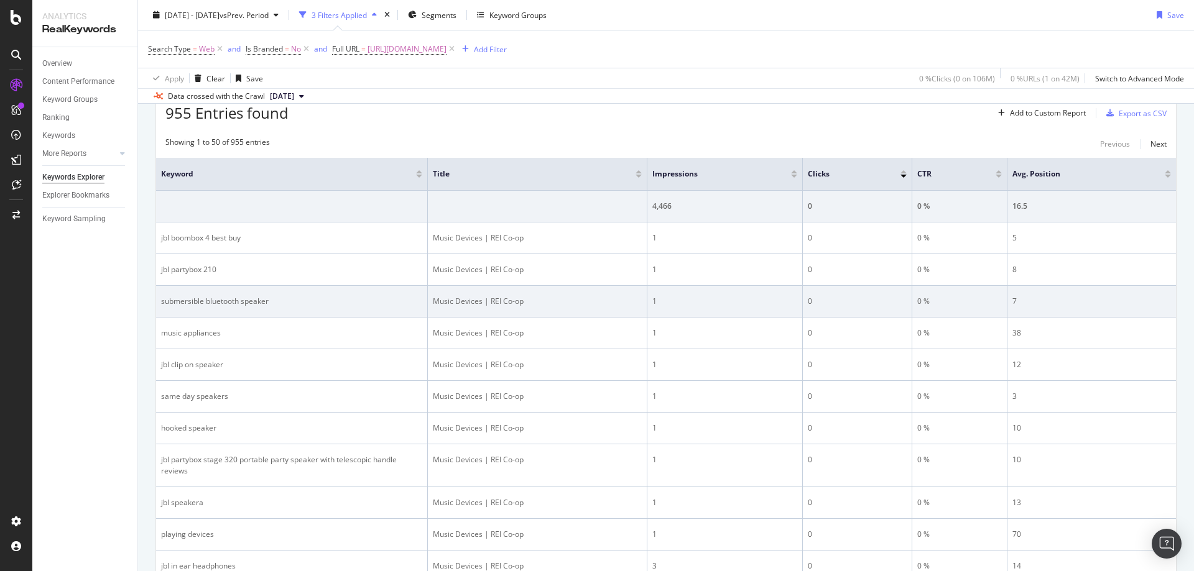
click at [221, 289] on td "submersible bluetooth speaker" at bounding box center [292, 302] width 272 height 32
drag, startPoint x: 289, startPoint y: 304, endPoint x: 185, endPoint y: 305, distance: 103.8
click at [185, 305] on div "submersible bluetooth speaker" at bounding box center [291, 301] width 261 height 11
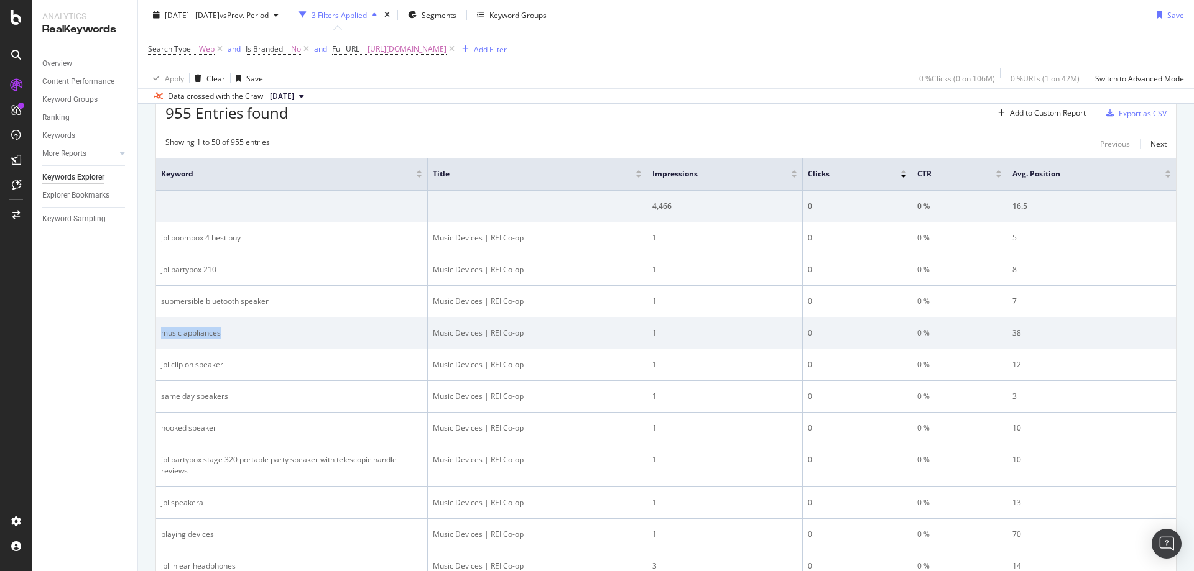
drag, startPoint x: 239, startPoint y: 336, endPoint x: 160, endPoint y: 339, distance: 79.6
click at [160, 339] on td "music appliances" at bounding box center [292, 334] width 272 height 32
drag, startPoint x: 443, startPoint y: 339, endPoint x: 436, endPoint y: 336, distance: 7.0
click at [442, 339] on td "Music Devices | REI Co-op" at bounding box center [537, 334] width 219 height 32
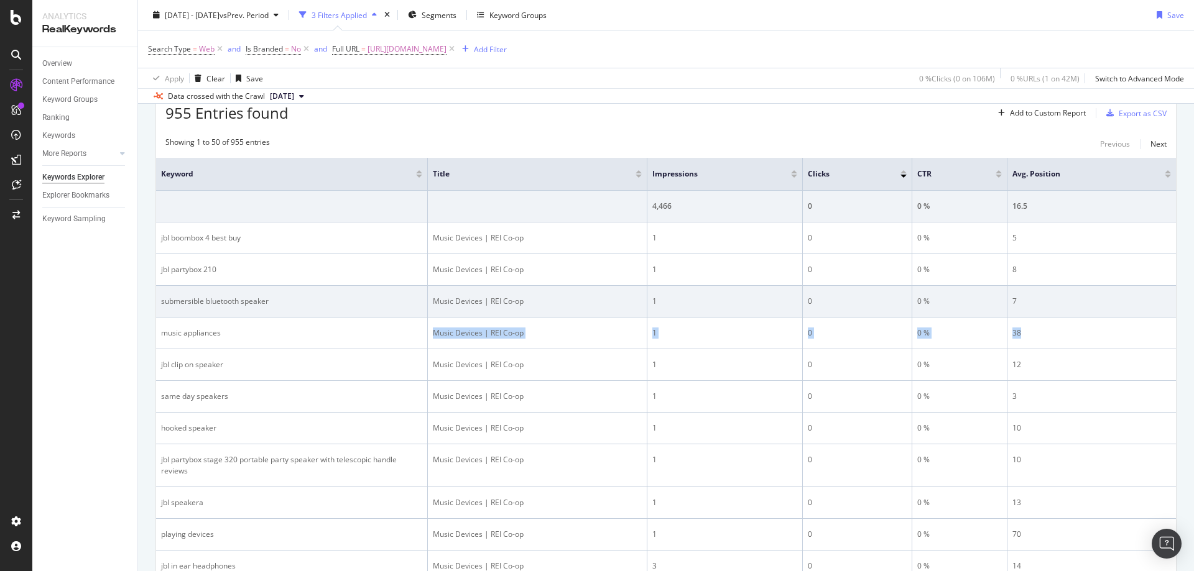
drag, startPoint x: 433, startPoint y: 334, endPoint x: 1161, endPoint y: 303, distance: 728.1
click at [1049, 335] on tr "music appliances Music Devices | REI Co-op 1 0 0 % 38" at bounding box center [666, 334] width 1020 height 32
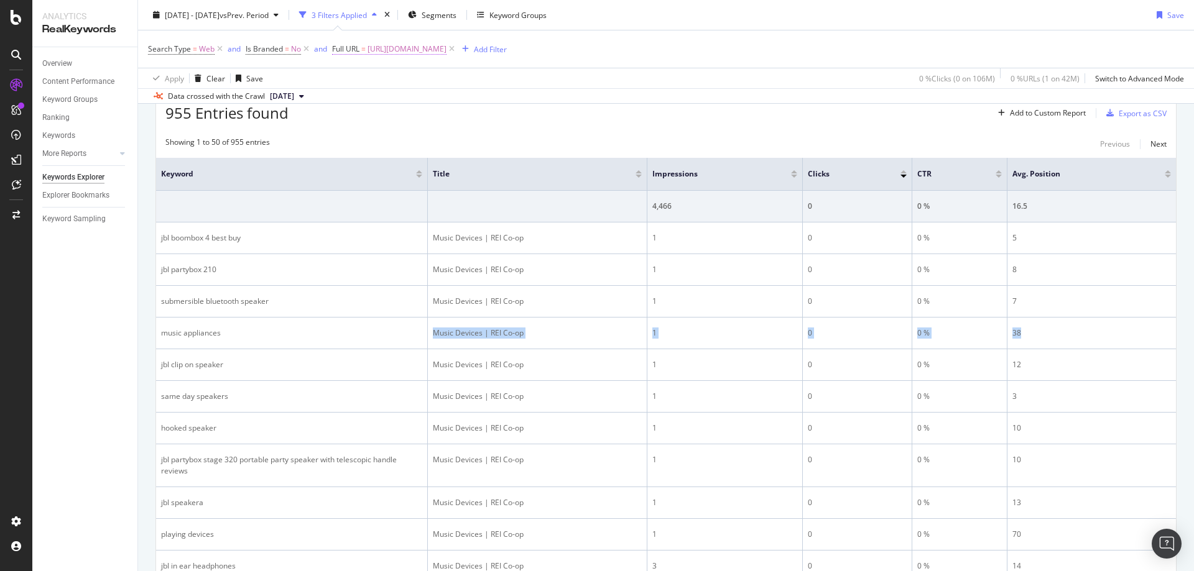
click at [445, 53] on span "[URL][DOMAIN_NAME]" at bounding box center [406, 48] width 79 height 17
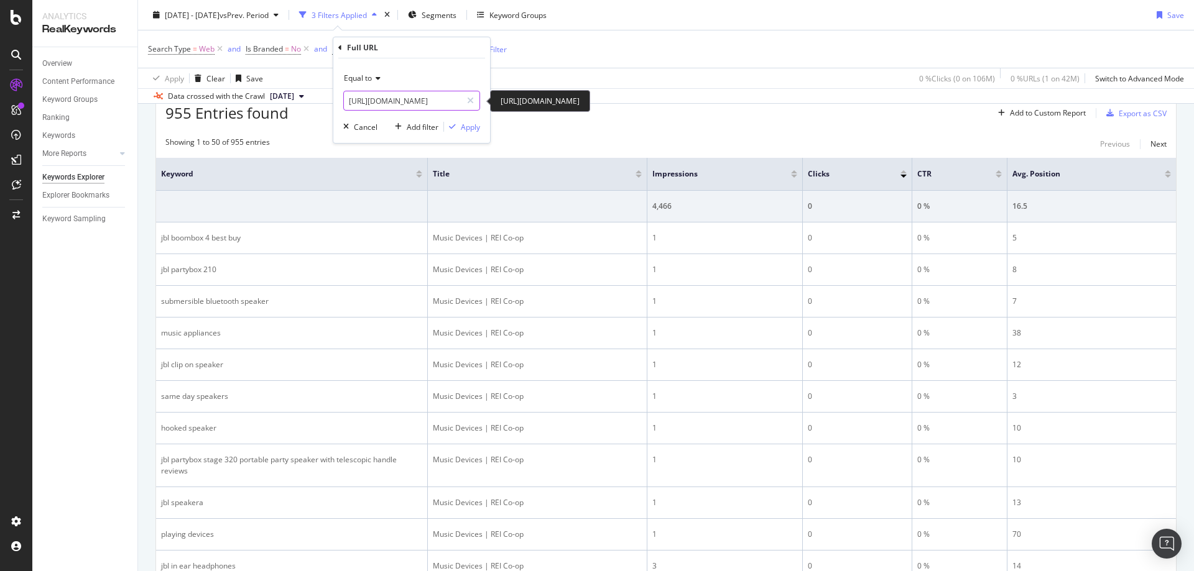
click at [405, 101] on input "[URL][DOMAIN_NAME]" at bounding box center [403, 101] width 118 height 20
paste input "portable-speaker"
type input "[URL][DOMAIN_NAME]"
click at [478, 127] on div "Apply" at bounding box center [470, 127] width 19 height 11
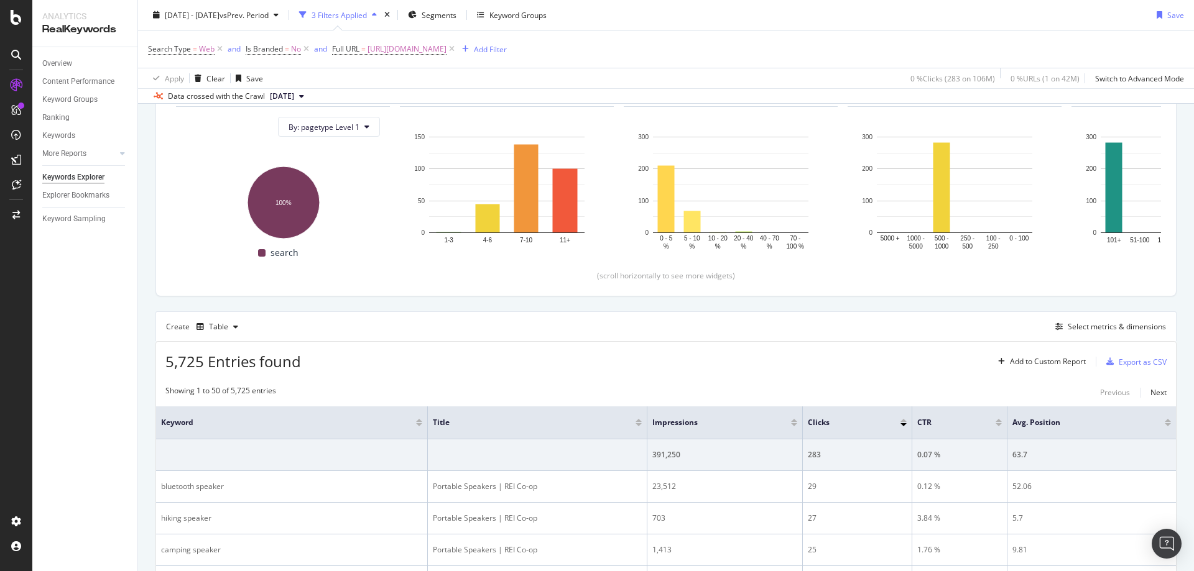
scroll to position [382, 0]
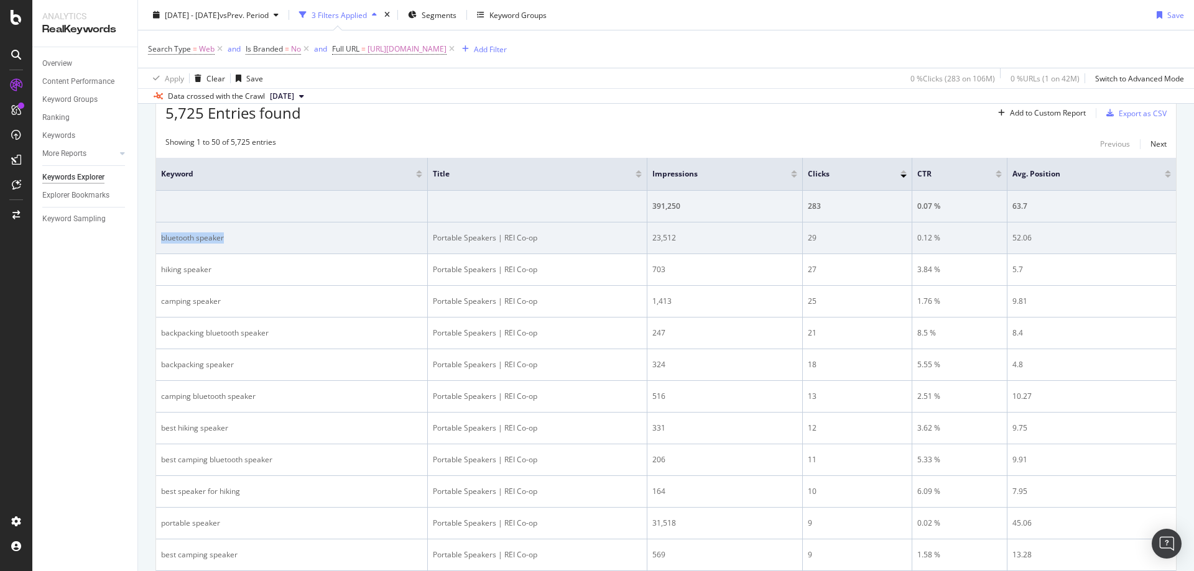
drag, startPoint x: 231, startPoint y: 236, endPoint x: 161, endPoint y: 232, distance: 69.7
click at [161, 233] on div "bluetooth speaker" at bounding box center [291, 238] width 261 height 11
click at [435, 241] on div "Portable Speakers | REI Co-op" at bounding box center [537, 238] width 209 height 11
drag, startPoint x: 430, startPoint y: 238, endPoint x: 1073, endPoint y: 230, distance: 642.9
click at [1056, 231] on tr "bluetooth speaker Portable Speakers | REI Co-op 23,512 29 0.12 % 52.06" at bounding box center [666, 239] width 1020 height 32
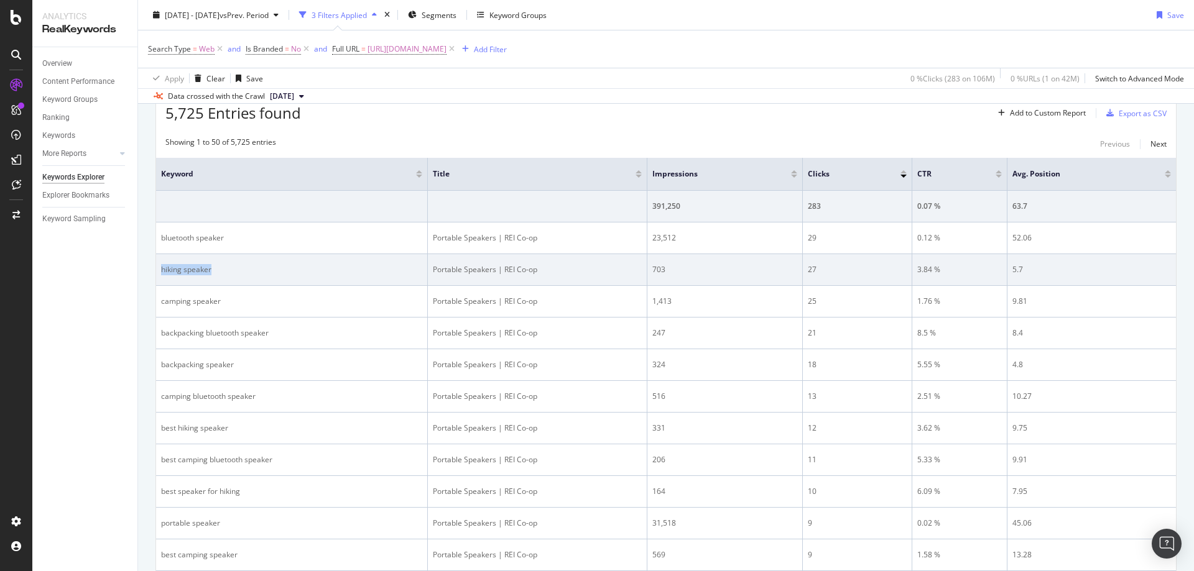
drag, startPoint x: 173, startPoint y: 269, endPoint x: 158, endPoint y: 267, distance: 15.6
click at [158, 267] on td "hiking speaker" at bounding box center [292, 270] width 272 height 32
drag, startPoint x: 425, startPoint y: 277, endPoint x: 426, endPoint y: 270, distance: 7.0
click at [425, 277] on td "hiking speaker" at bounding box center [292, 270] width 272 height 32
drag, startPoint x: 428, startPoint y: 269, endPoint x: 1064, endPoint y: 260, distance: 636.1
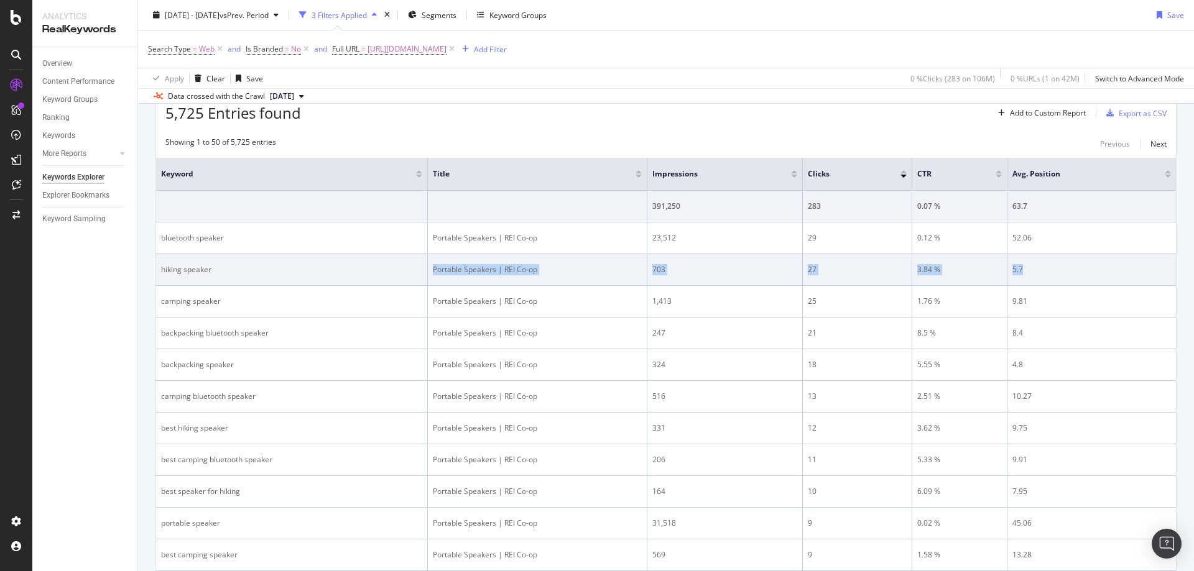
click at [1064, 260] on tr "hiking speaker Portable Speakers | REI Co-op 703 27 3.84 % 5.7" at bounding box center [666, 270] width 1020 height 32
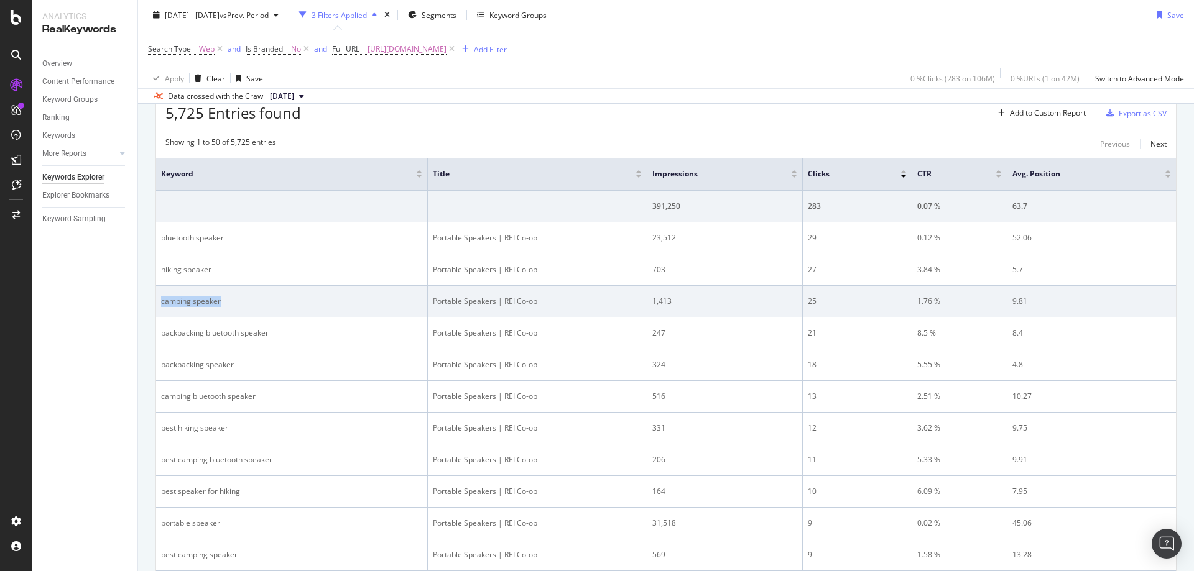
drag, startPoint x: 228, startPoint y: 304, endPoint x: 159, endPoint y: 302, distance: 69.7
click at [159, 302] on td "camping speaker" at bounding box center [292, 302] width 272 height 32
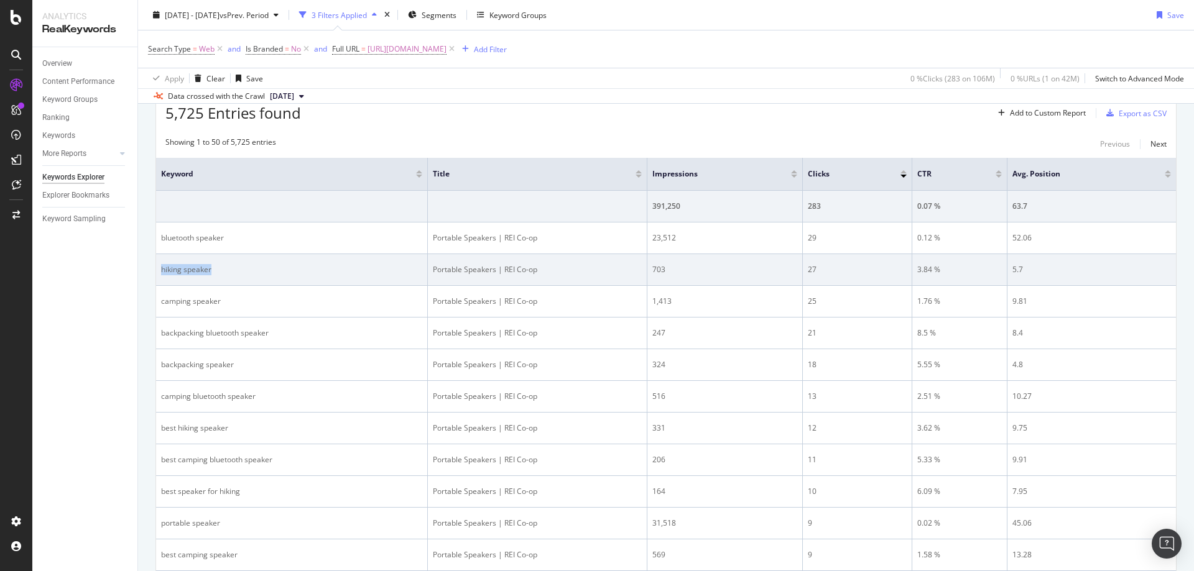
drag, startPoint x: 239, startPoint y: 274, endPoint x: 162, endPoint y: 268, distance: 77.9
click at [162, 268] on div "hiking speaker" at bounding box center [291, 269] width 261 height 11
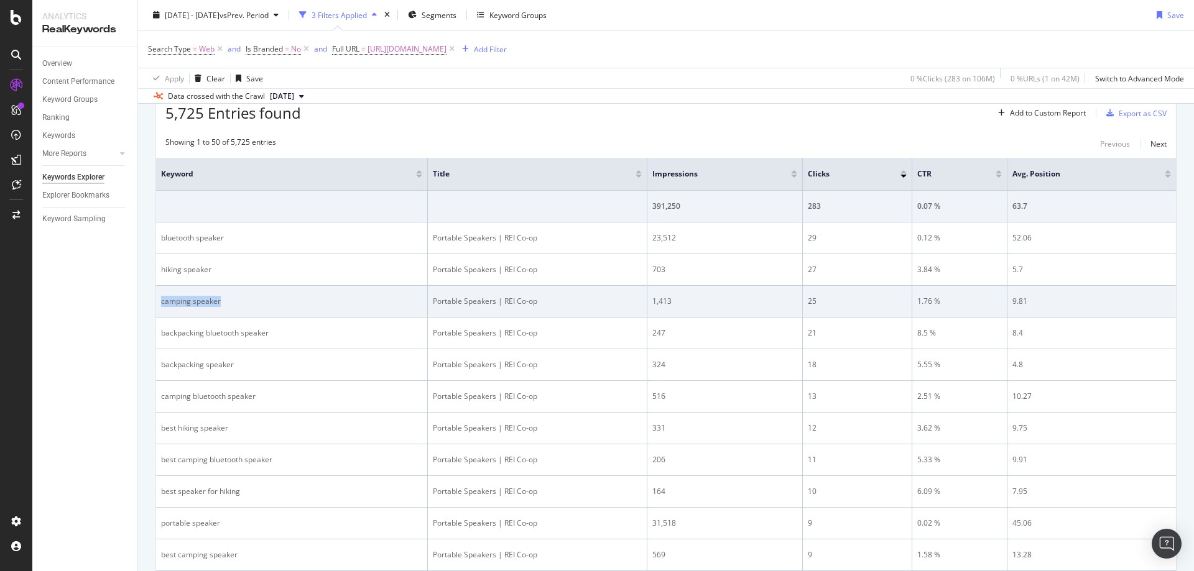
drag, startPoint x: 240, startPoint y: 302, endPoint x: 161, endPoint y: 298, distance: 79.0
click at [161, 298] on div "camping speaker" at bounding box center [291, 301] width 261 height 11
drag, startPoint x: 524, startPoint y: 293, endPoint x: 533, endPoint y: 291, distance: 9.1
click at [524, 293] on td "Portable Speakers | REI Co-op" at bounding box center [537, 302] width 219 height 32
drag, startPoint x: 429, startPoint y: 270, endPoint x: 704, endPoint y: 300, distance: 277.1
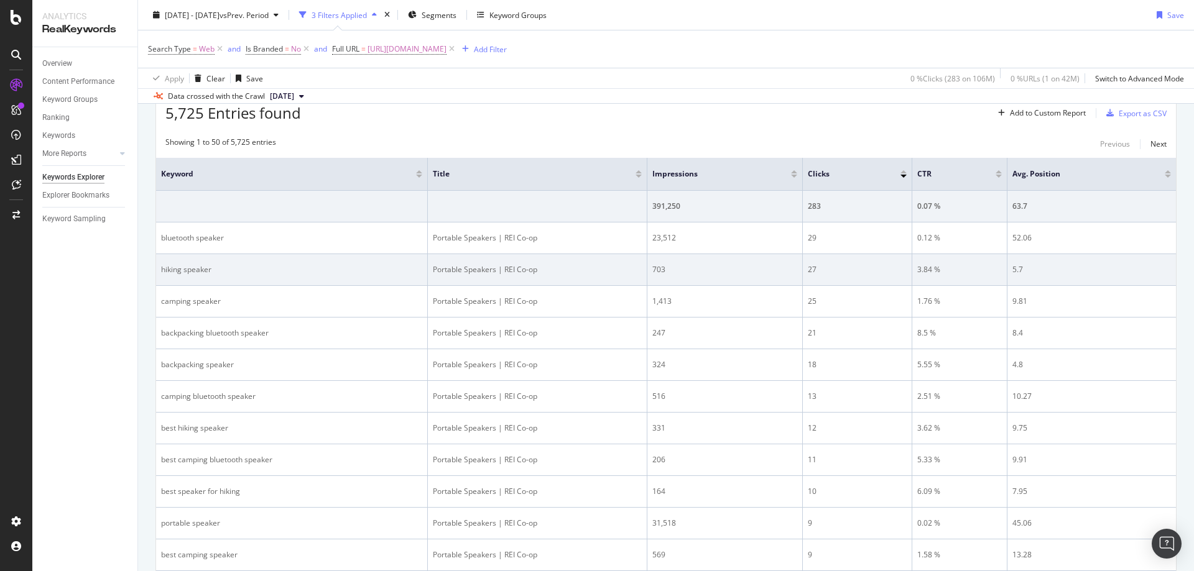
drag, startPoint x: 579, startPoint y: 303, endPoint x: 462, endPoint y: 278, distance: 119.6
click at [576, 303] on div "Portable Speakers | REI Co-op" at bounding box center [537, 301] width 209 height 11
drag, startPoint x: 433, startPoint y: 271, endPoint x: 1031, endPoint y: 267, distance: 598.1
click at [1031, 267] on tr "hiking speaker Portable Speakers | REI Co-op 703 27 3.84 % 5.7" at bounding box center [666, 270] width 1020 height 32
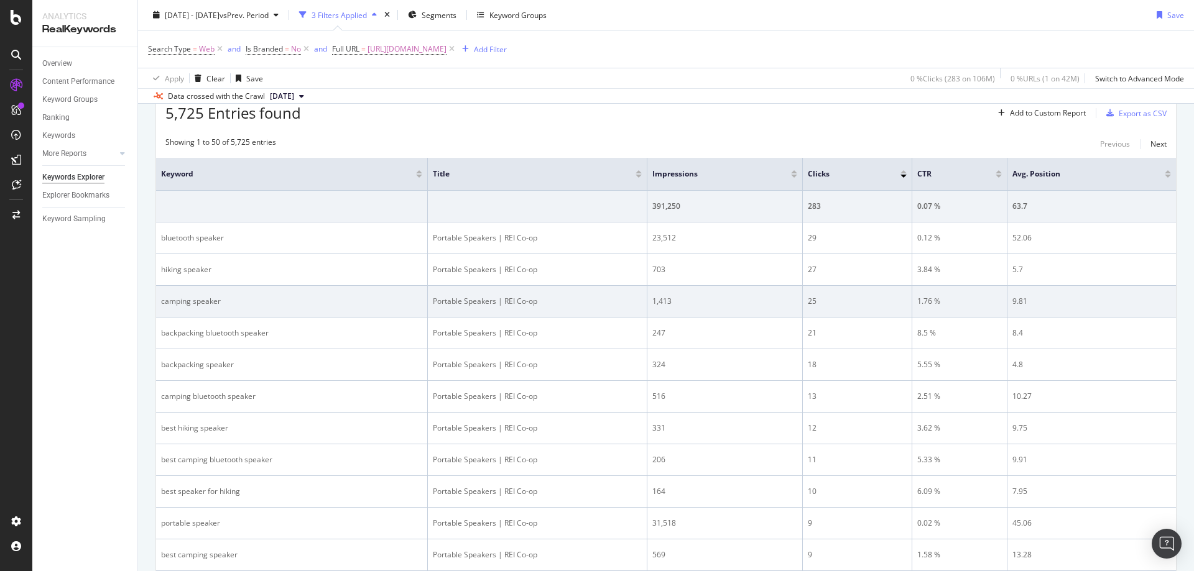
drag, startPoint x: 547, startPoint y: 290, endPoint x: 529, endPoint y: 293, distance: 18.2
click at [547, 290] on td "Portable Speakers | REI Co-op" at bounding box center [537, 302] width 219 height 32
drag, startPoint x: 440, startPoint y: 301, endPoint x: 1069, endPoint y: 288, distance: 629.9
click at [1069, 288] on tr "camping speaker Portable Speakers | REI Co-op 1,413 25 1.76 % 9.81" at bounding box center [666, 302] width 1020 height 32
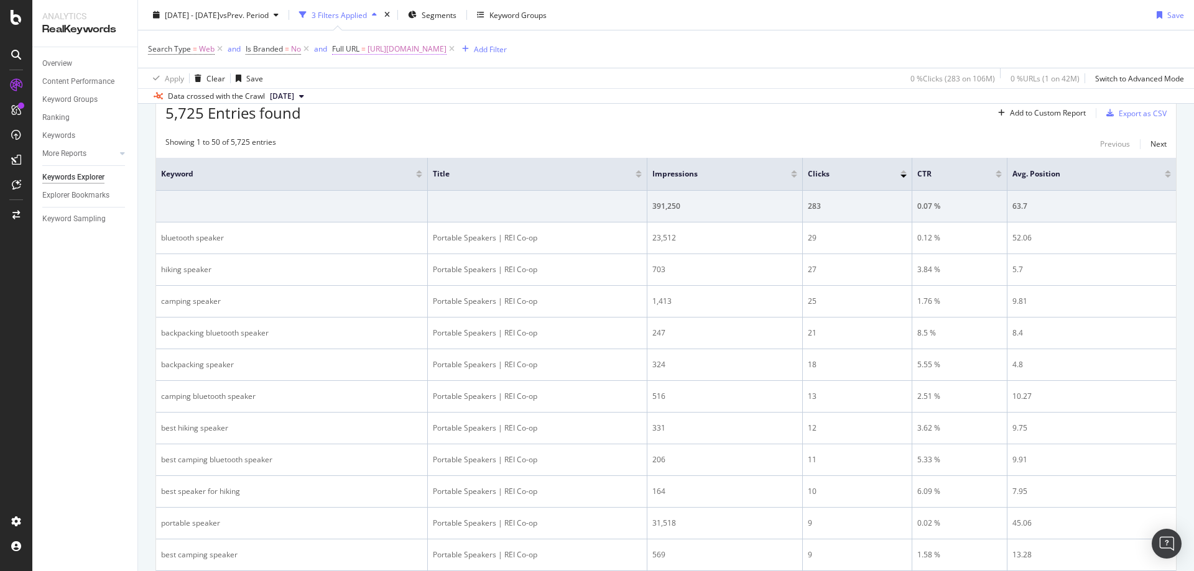
click at [446, 42] on span "[URL][DOMAIN_NAME]" at bounding box center [406, 48] width 79 height 17
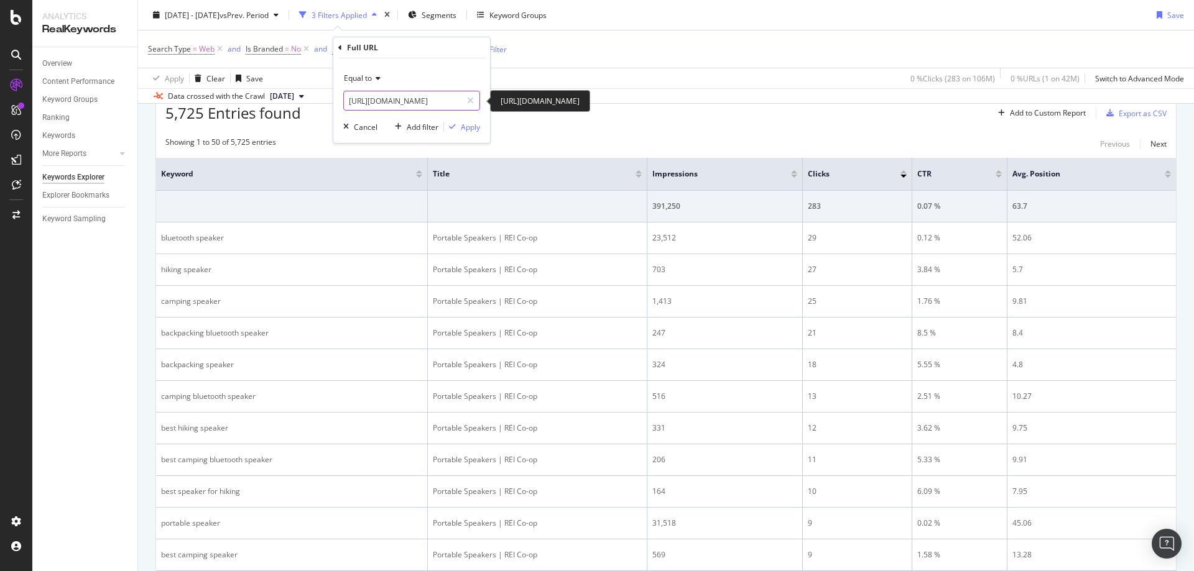
click at [446, 108] on input "[URL][DOMAIN_NAME]" at bounding box center [403, 101] width 118 height 20
paste input "emergency-electronic"
type input "[URL][DOMAIN_NAME]"
click at [471, 134] on div "Equal to [URL][DOMAIN_NAME] [URL][DOMAIN_NAME] Cancel Add filter Apply" at bounding box center [411, 100] width 157 height 85
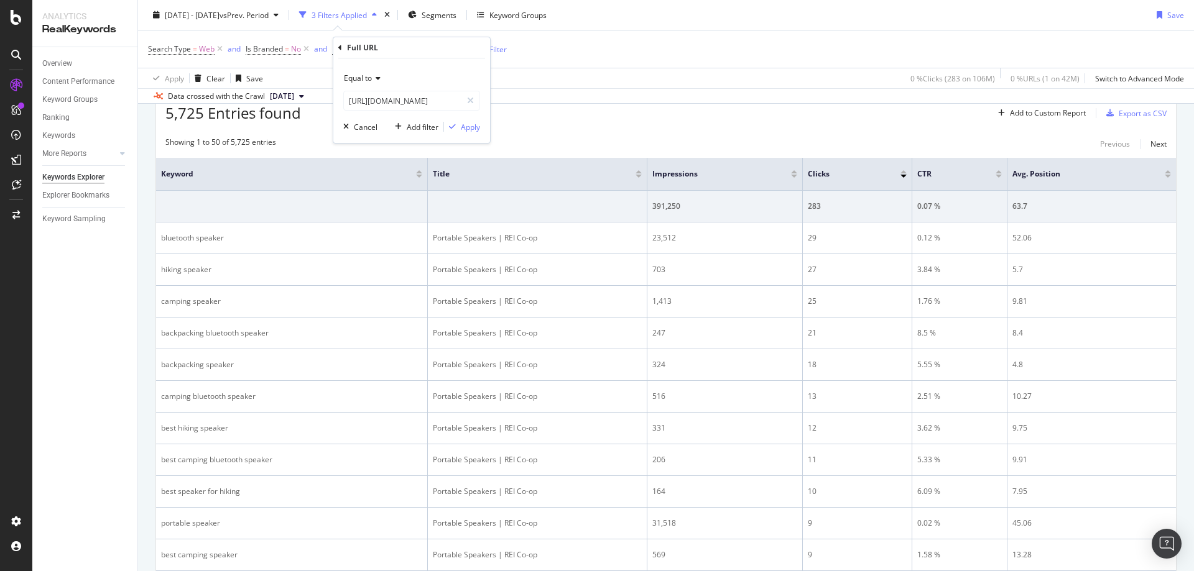
scroll to position [0, 0]
click at [471, 131] on div "Apply" at bounding box center [470, 127] width 19 height 11
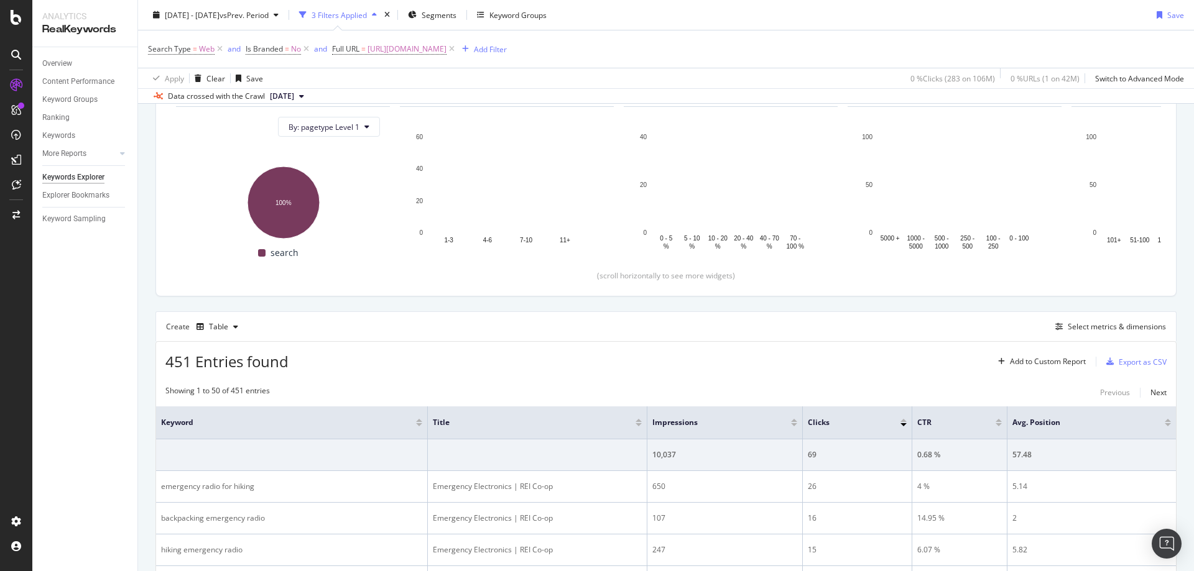
scroll to position [382, 0]
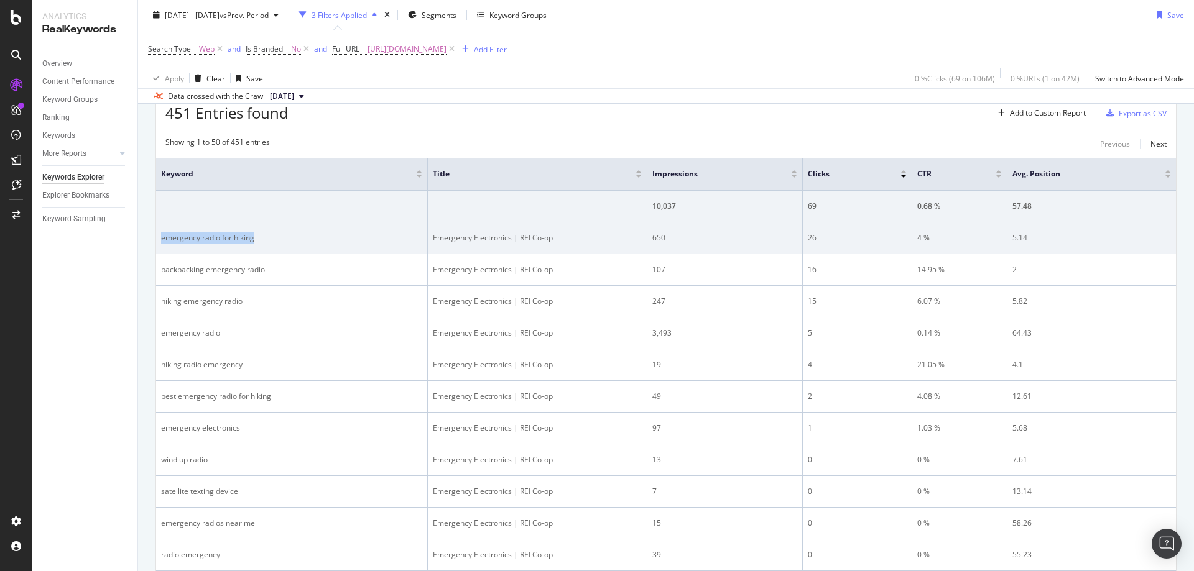
drag, startPoint x: 297, startPoint y: 241, endPoint x: 160, endPoint y: 242, distance: 136.2
click at [160, 242] on td "emergency radio for hiking" at bounding box center [292, 239] width 272 height 32
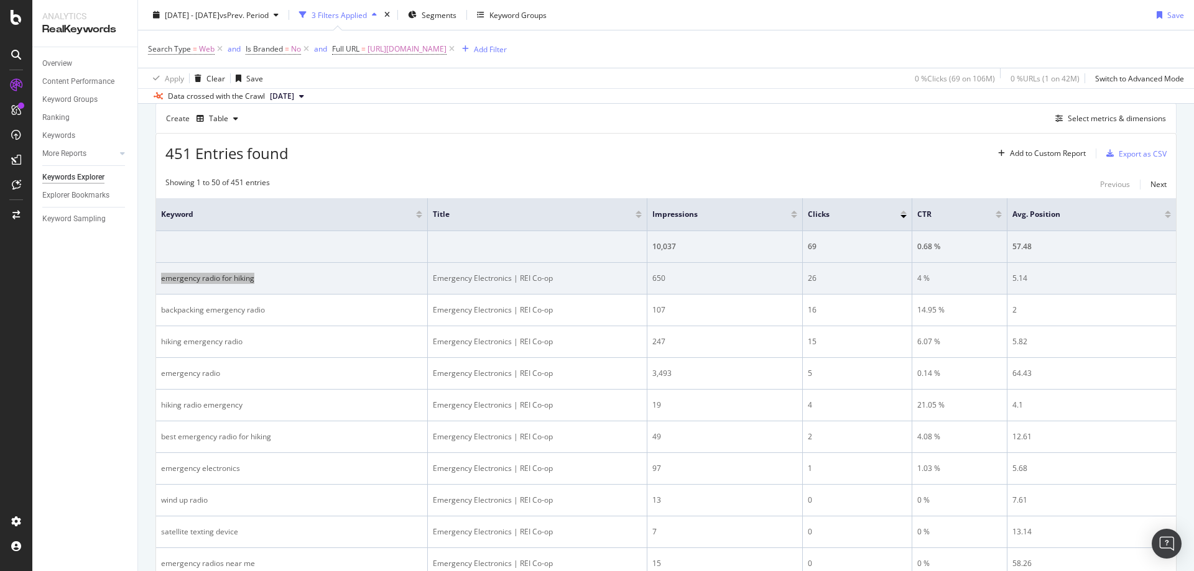
scroll to position [320, 0]
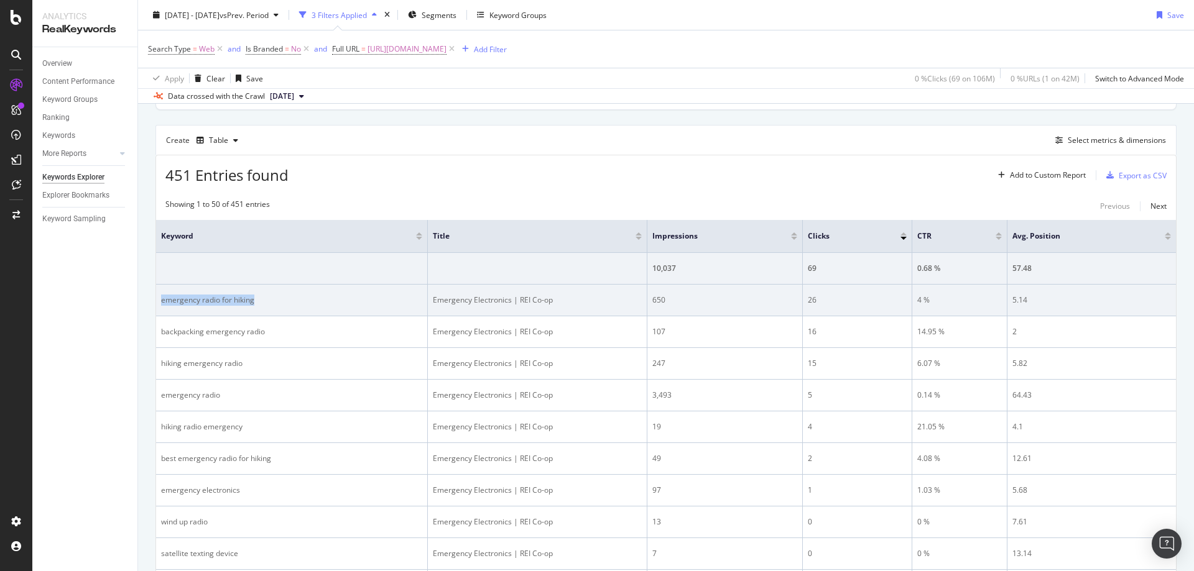
drag, startPoint x: 351, startPoint y: 310, endPoint x: 298, endPoint y: 301, distance: 52.9
click at [349, 310] on td "emergency radio for hiking" at bounding box center [292, 301] width 272 height 32
click at [172, 302] on div "emergency radio for hiking" at bounding box center [291, 300] width 261 height 11
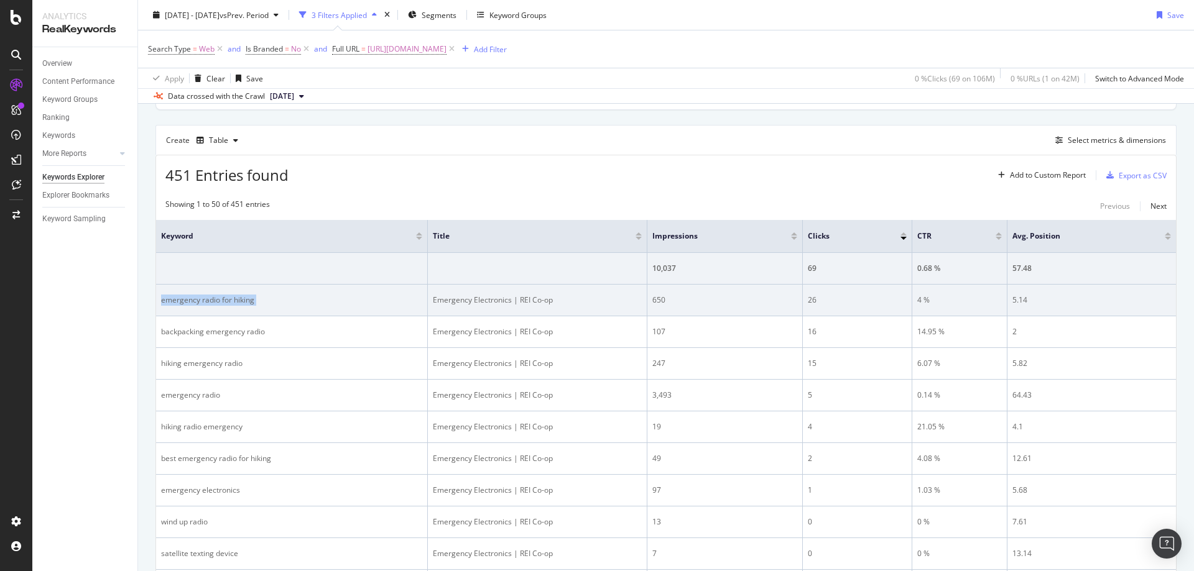
click at [480, 306] on td "Emergency Electronics | REI Co-op" at bounding box center [537, 301] width 219 height 32
drag, startPoint x: 431, startPoint y: 300, endPoint x: 1164, endPoint y: 298, distance: 733.0
click at [1045, 299] on tr "emergency radio for hiking Emergency Electronics | REI Co-op 650 26 4 % 5.14" at bounding box center [666, 301] width 1020 height 32
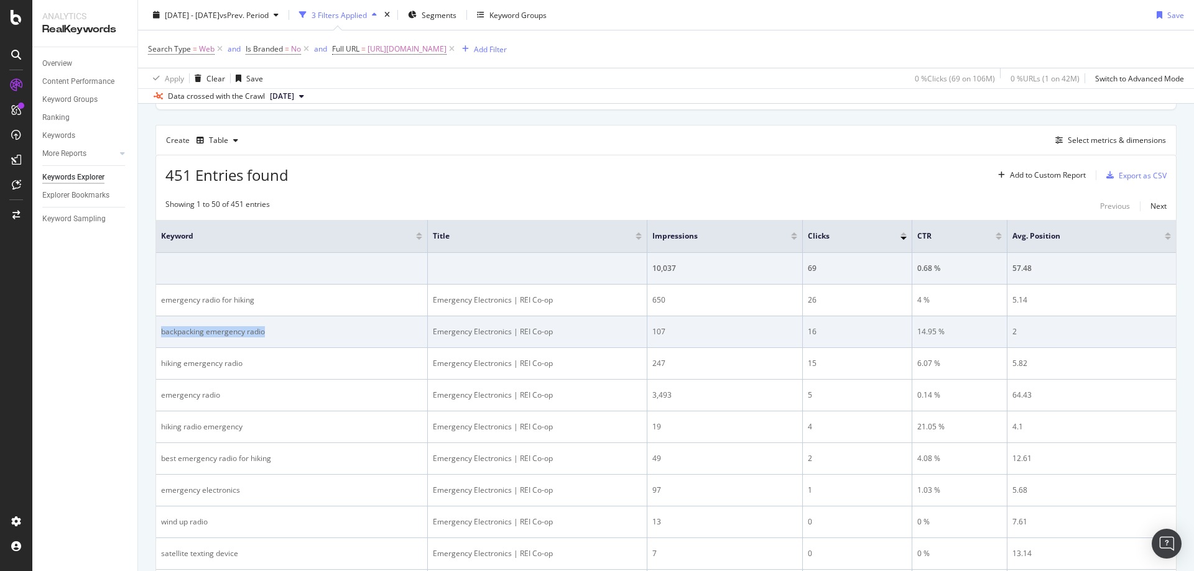
drag, startPoint x: 316, startPoint y: 335, endPoint x: 158, endPoint y: 331, distance: 158.0
click at [158, 331] on td "backpacking emergency radio" at bounding box center [292, 332] width 272 height 32
drag, startPoint x: 642, startPoint y: 351, endPoint x: 492, endPoint y: 342, distance: 150.7
click at [642, 351] on td "Emergency Electronics | REI Co-op" at bounding box center [537, 364] width 219 height 32
drag, startPoint x: 431, startPoint y: 330, endPoint x: 1031, endPoint y: 323, distance: 599.4
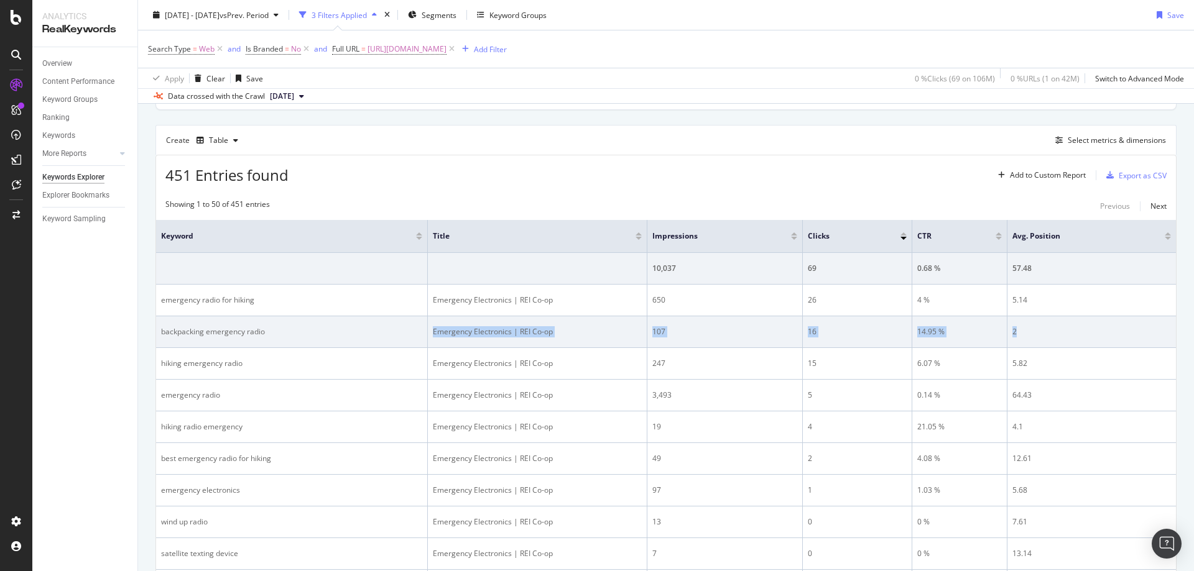
click at [1031, 323] on tr "backpacking emergency radio Emergency Electronics | REI Co-op 107 16 14.95 % 2" at bounding box center [666, 332] width 1020 height 32
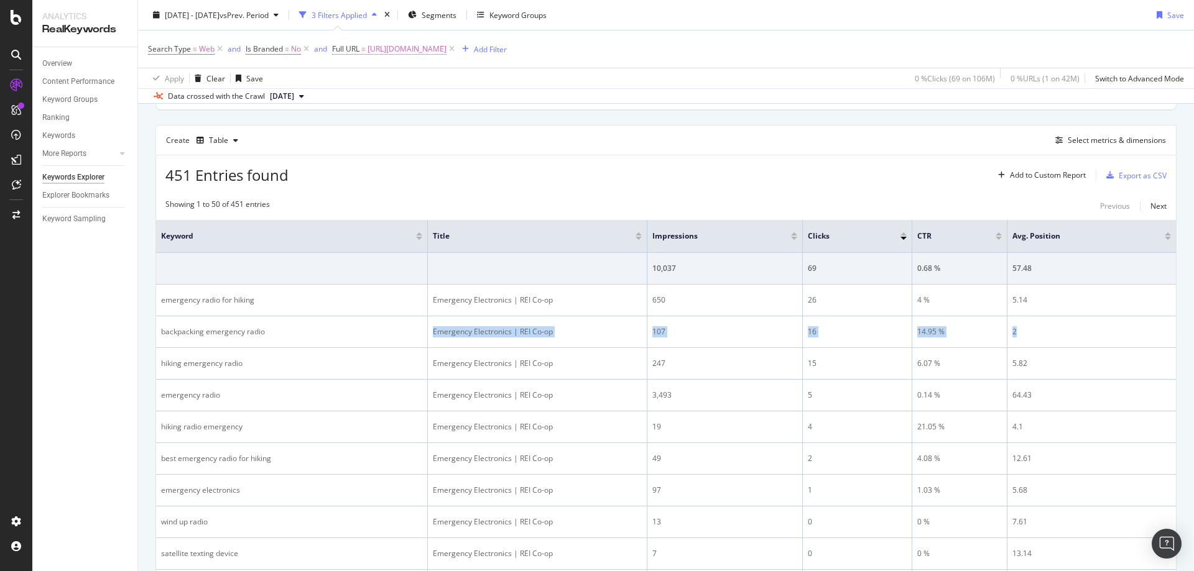
click at [446, 49] on span "[URL][DOMAIN_NAME]" at bounding box center [406, 48] width 79 height 17
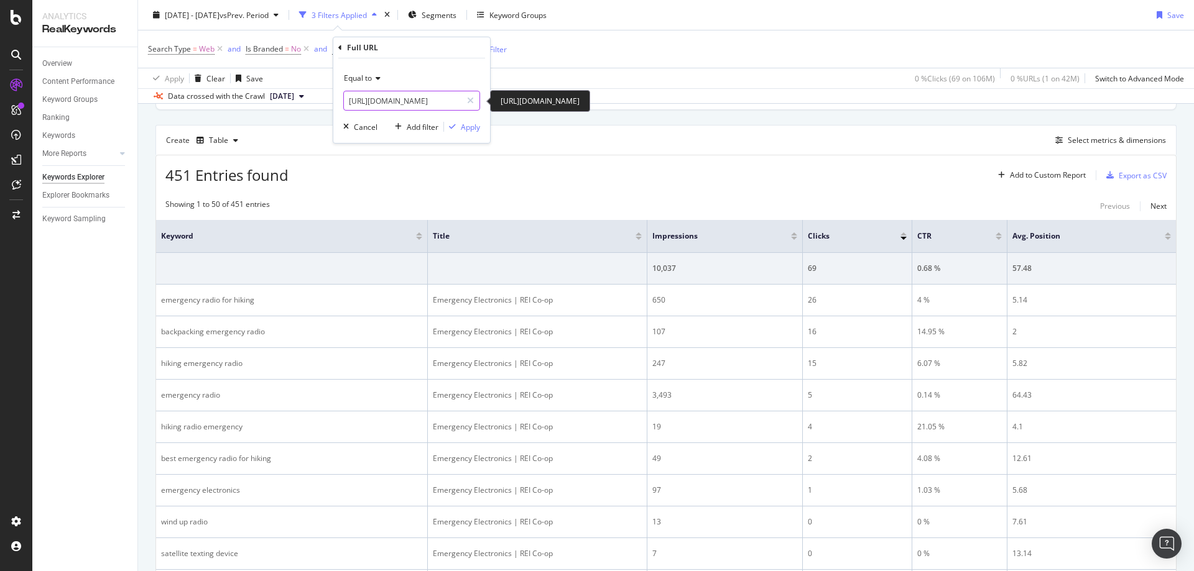
click at [445, 106] on input "[URL][DOMAIN_NAME]" at bounding box center [403, 101] width 118 height 20
paste input "camp-pillows/f/scd-deal"
type input "[URL][DOMAIN_NAME]"
click at [476, 128] on div "Apply" at bounding box center [470, 127] width 19 height 11
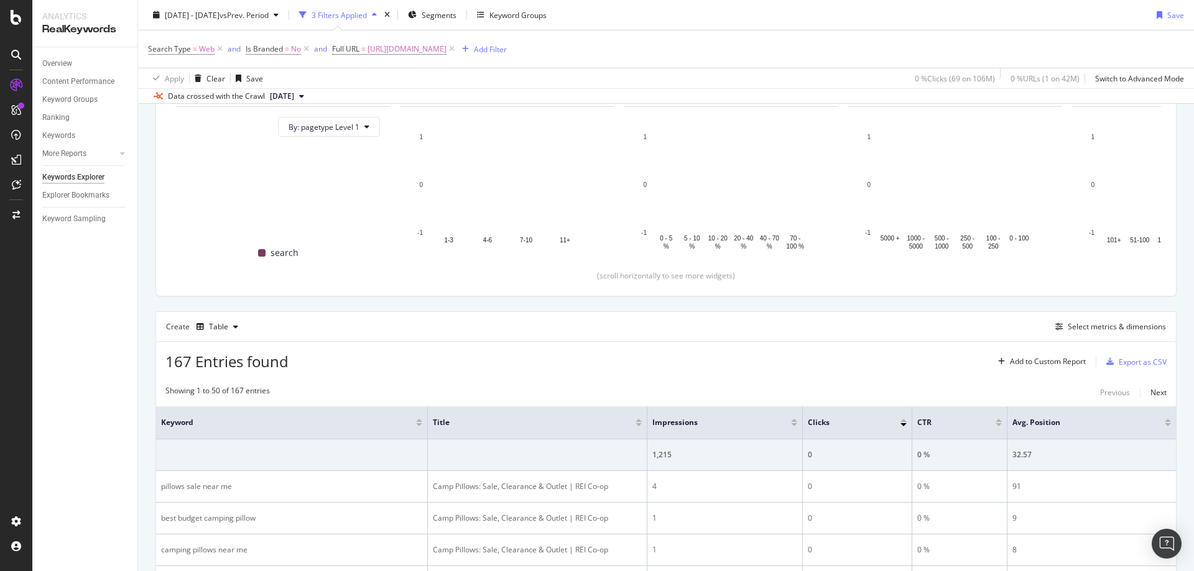
scroll to position [320, 0]
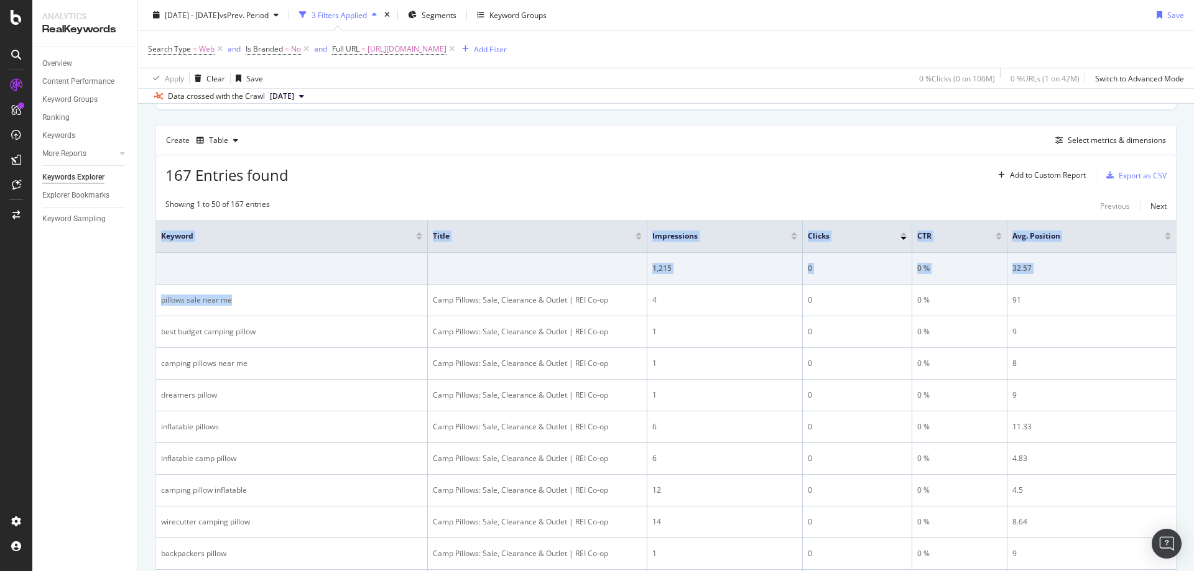
drag, startPoint x: 231, startPoint y: 300, endPoint x: 154, endPoint y: 307, distance: 77.3
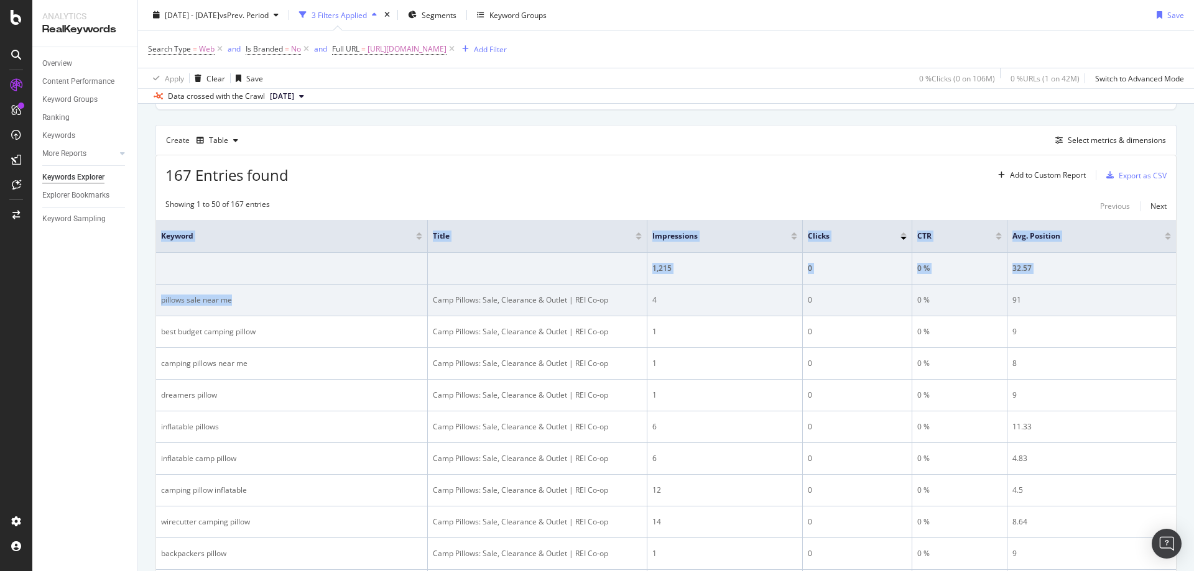
click at [174, 300] on div "pillows sale near me" at bounding box center [291, 300] width 261 height 11
drag, startPoint x: 533, startPoint y: 282, endPoint x: 461, endPoint y: 296, distance: 73.5
click at [533, 282] on td at bounding box center [537, 269] width 219 height 32
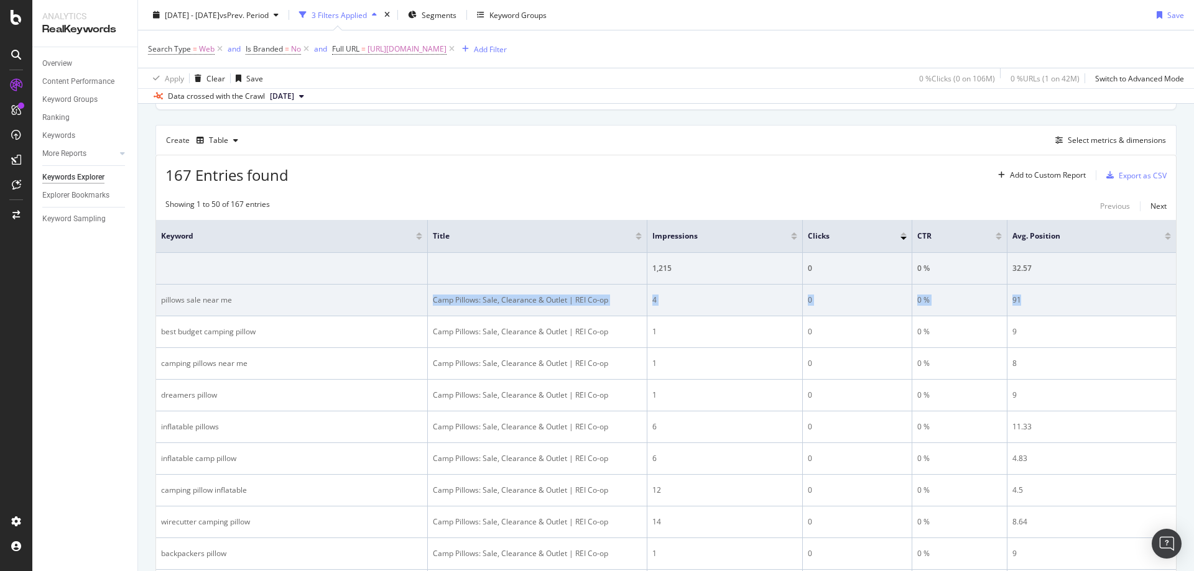
drag, startPoint x: 432, startPoint y: 300, endPoint x: 1045, endPoint y: 302, distance: 613.0
click at [1045, 302] on tr "pillows sale near me [GEOGRAPHIC_DATA]: Sale, Clearance & Outlet | REI Co-op 4 …" at bounding box center [666, 301] width 1020 height 32
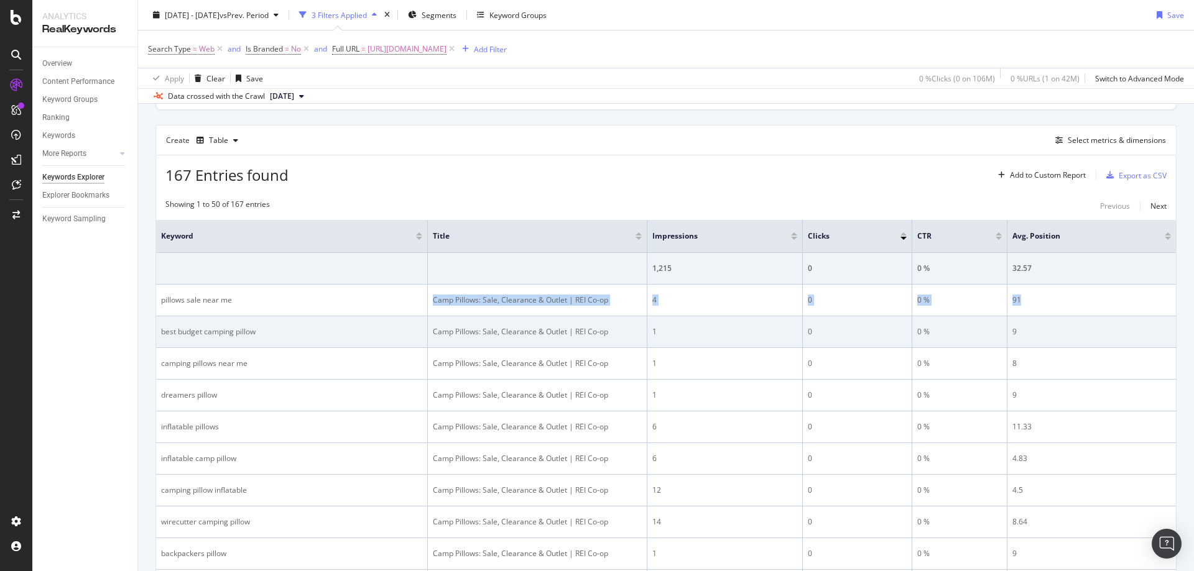
click at [212, 336] on div "best budget camping pillow" at bounding box center [291, 331] width 261 height 11
click at [211, 336] on div "best budget camping pillow" at bounding box center [291, 331] width 261 height 11
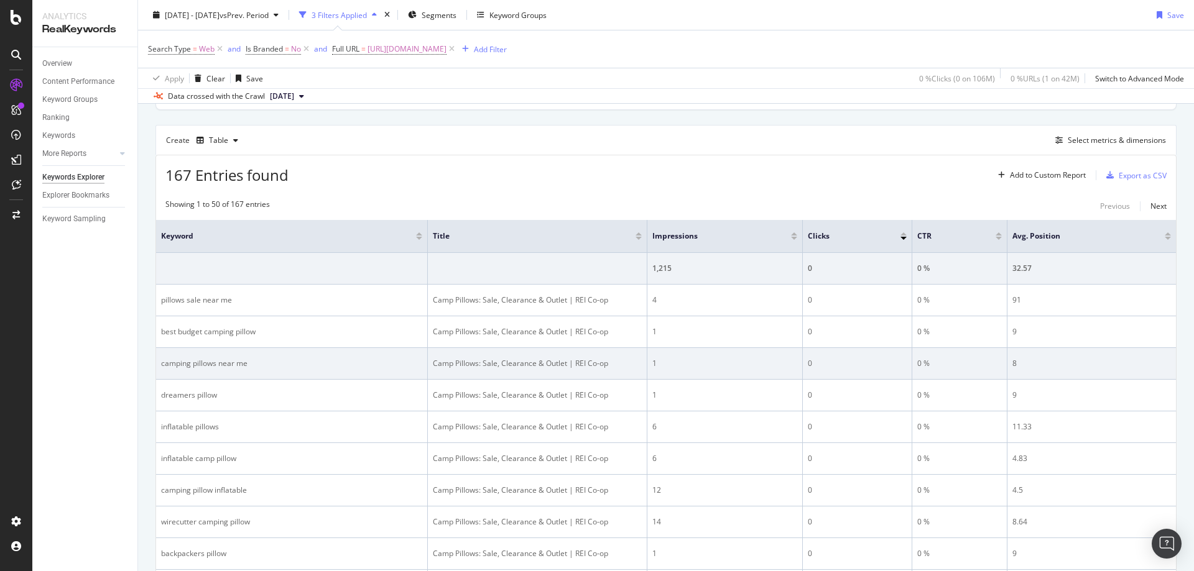
drag, startPoint x: 578, startPoint y: 342, endPoint x: 525, endPoint y: 348, distance: 53.2
click at [573, 343] on td "Camp Pillows: Sale, Clearance & Outlet | REI Co-op" at bounding box center [537, 332] width 219 height 32
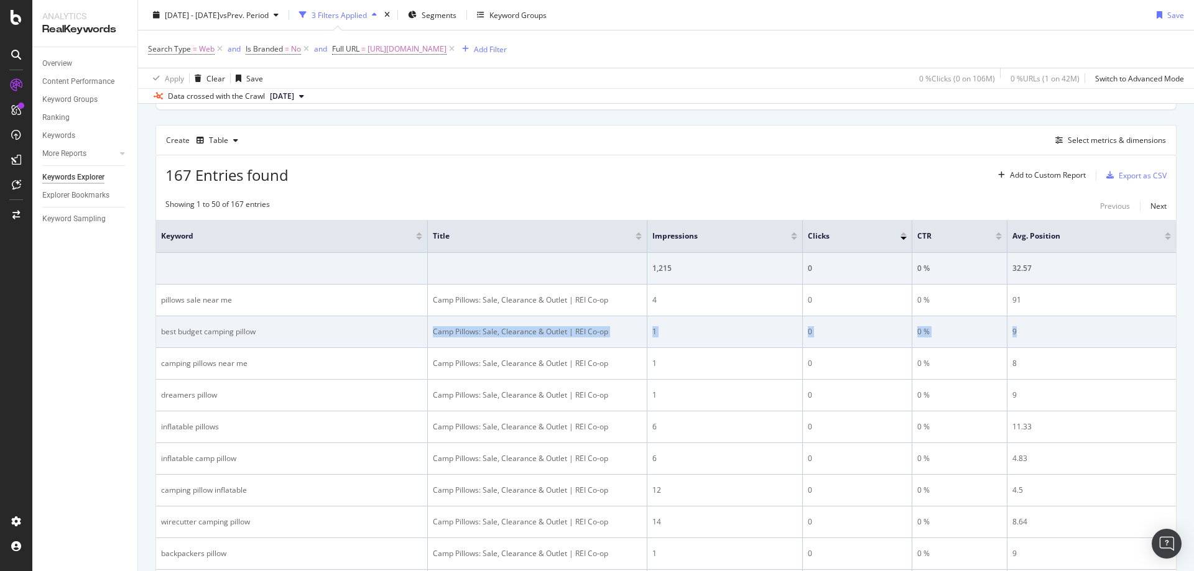
drag, startPoint x: 431, startPoint y: 331, endPoint x: 1027, endPoint y: 336, distance: 596.2
click at [1027, 336] on tr "best budget camping pillow Camp Pillows: Sale, Clearance & Outlet | REI Co-op 1…" at bounding box center [666, 332] width 1020 height 32
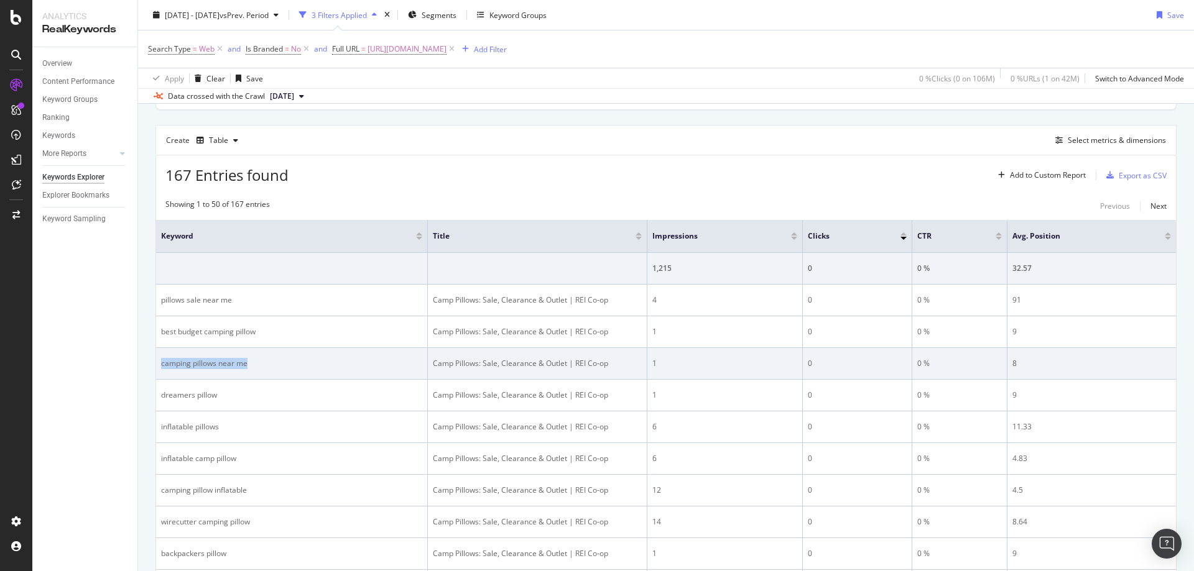
drag, startPoint x: 254, startPoint y: 364, endPoint x: 161, endPoint y: 366, distance: 92.7
click at [161, 366] on div "camping pillows near me" at bounding box center [291, 363] width 261 height 11
click at [560, 371] on td "Camp Pillows: Sale, Clearance & Outlet | REI Co-op" at bounding box center [537, 364] width 219 height 32
drag, startPoint x: 431, startPoint y: 365, endPoint x: 1153, endPoint y: 354, distance: 722.5
click at [1038, 364] on tr "camping pillows near me [GEOGRAPHIC_DATA]: Sale, Clearance & Outlet | REI Co-op…" at bounding box center [666, 364] width 1020 height 32
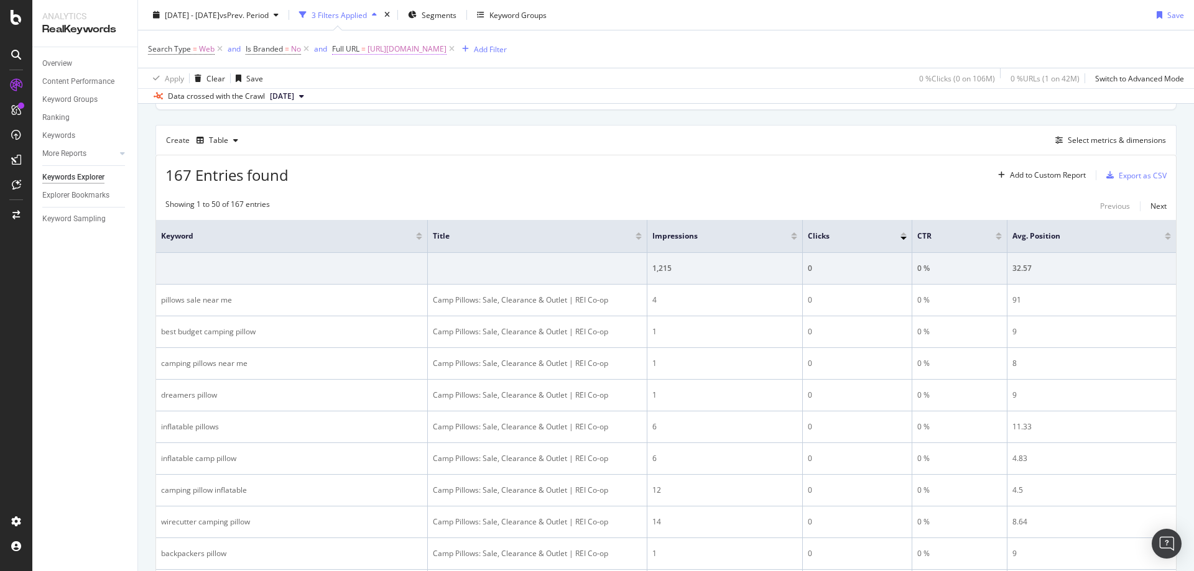
click at [446, 45] on span "[URL][DOMAIN_NAME]" at bounding box center [406, 48] width 79 height 17
click at [435, 106] on input "[URL][DOMAIN_NAME]" at bounding box center [403, 101] width 118 height 20
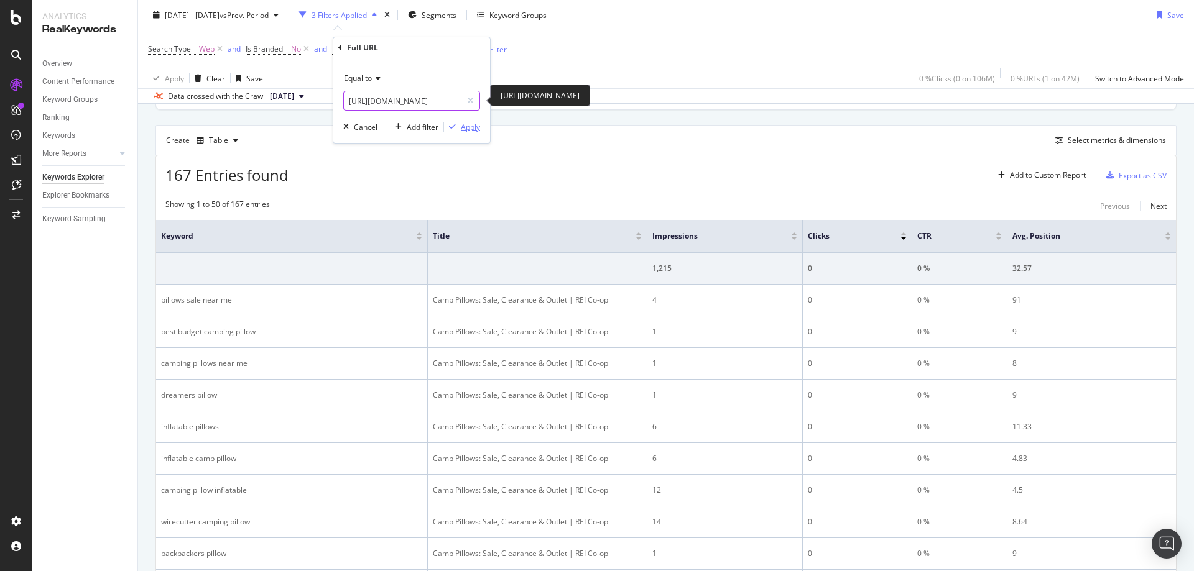
paste input "bivy-sack"
type input "[URL][DOMAIN_NAME]"
click at [468, 131] on div "Apply" at bounding box center [470, 127] width 19 height 11
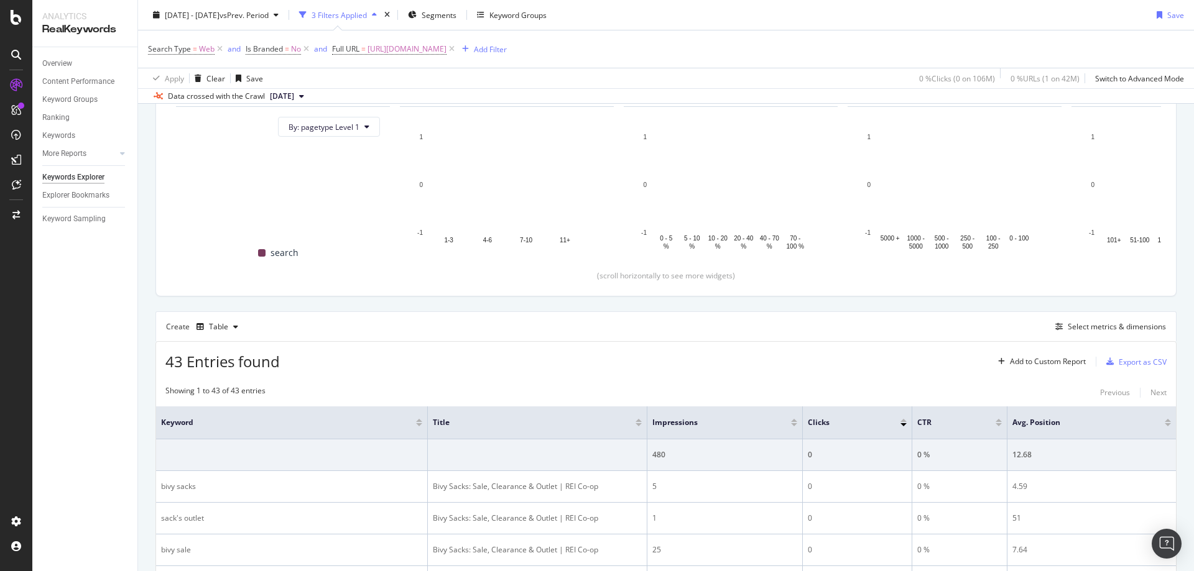
scroll to position [320, 0]
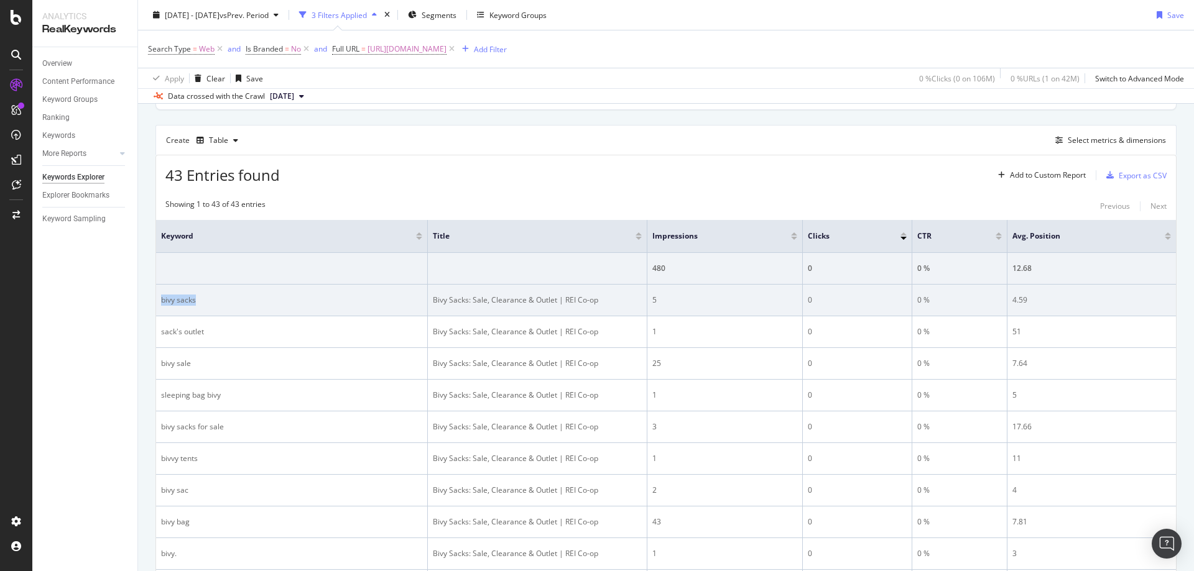
drag, startPoint x: 216, startPoint y: 302, endPoint x: 432, endPoint y: 297, distance: 215.8
click at [162, 305] on div "bivy sacks" at bounding box center [291, 300] width 261 height 11
click at [519, 311] on td "Bivy Sacks: Sale, Clearance & Outlet | REI Co-op" at bounding box center [537, 301] width 219 height 32
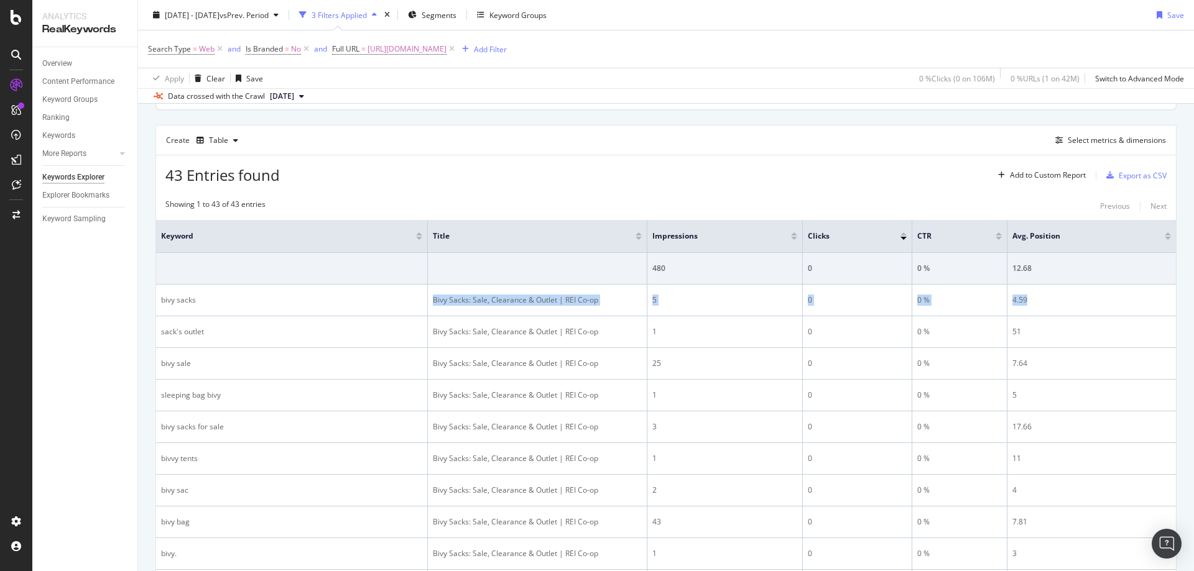
drag, startPoint x: 433, startPoint y: 301, endPoint x: 1168, endPoint y: 296, distance: 734.3
click at [1090, 307] on tr "bivy sacks Bivy Sacks: Sale, Clearance & Outlet | REI Co-op 5 0 0 % 4.59" at bounding box center [666, 301] width 1020 height 32
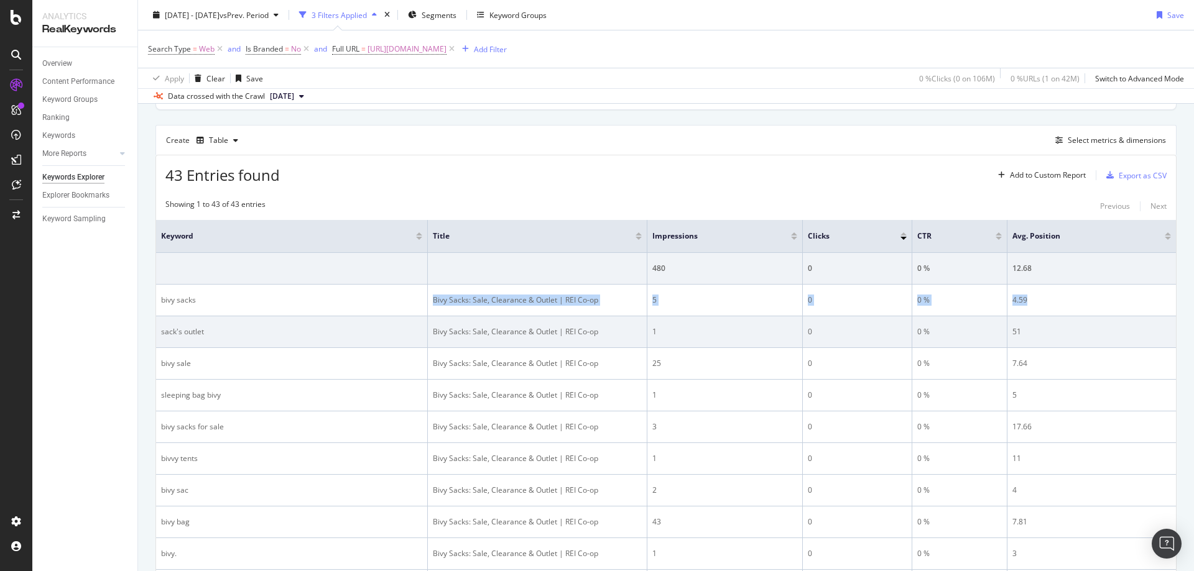
click at [342, 326] on td "sack's outlet" at bounding box center [292, 332] width 272 height 32
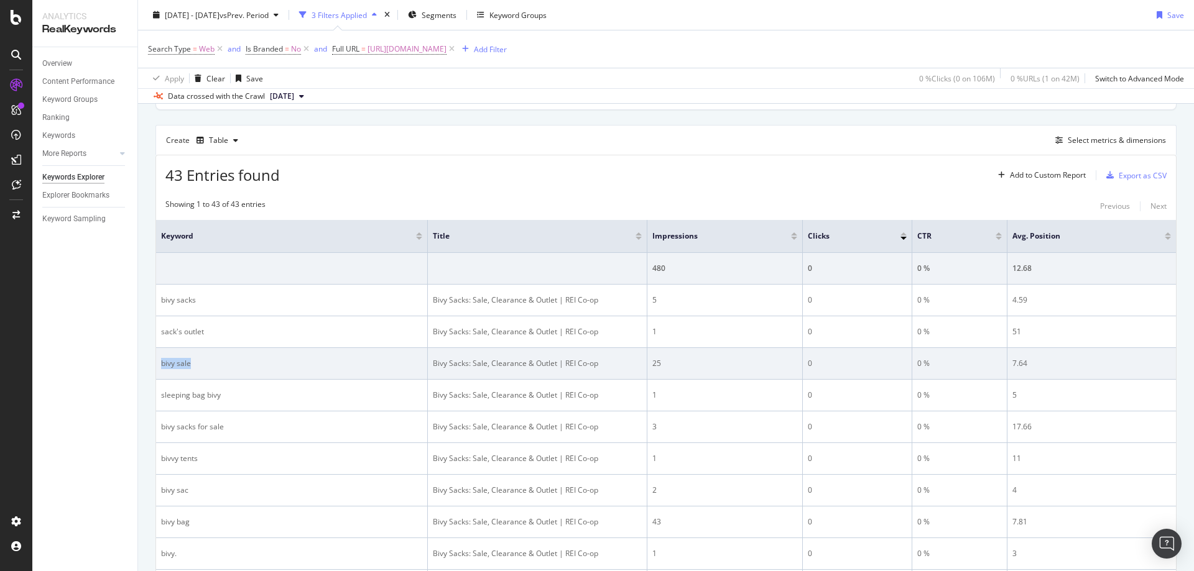
drag, startPoint x: 158, startPoint y: 357, endPoint x: 206, endPoint y: 362, distance: 48.1
click at [206, 362] on td "bivy sale" at bounding box center [292, 364] width 272 height 32
click at [503, 373] on td "Bivy Sacks: Sale, Clearance & Outlet | REI Co-op" at bounding box center [537, 364] width 219 height 32
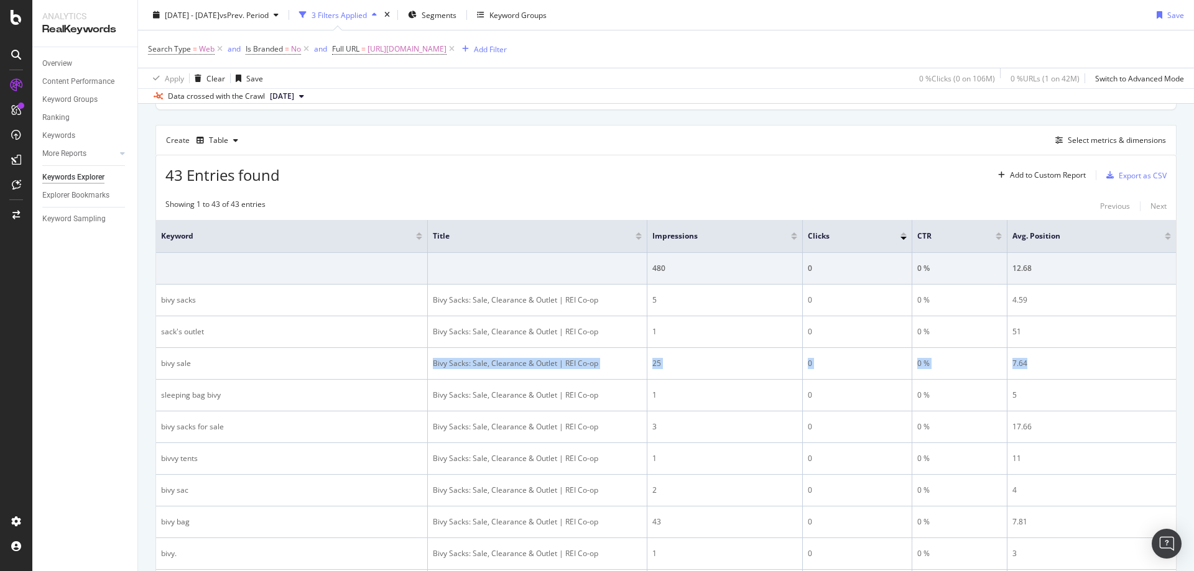
drag, startPoint x: 427, startPoint y: 361, endPoint x: 1168, endPoint y: 341, distance: 740.7
click at [1061, 366] on tr "bivy sale Bivy Sacks: Sale, Clearance & Outlet | REI Co-op 25 0 0 % 7.64" at bounding box center [666, 364] width 1020 height 32
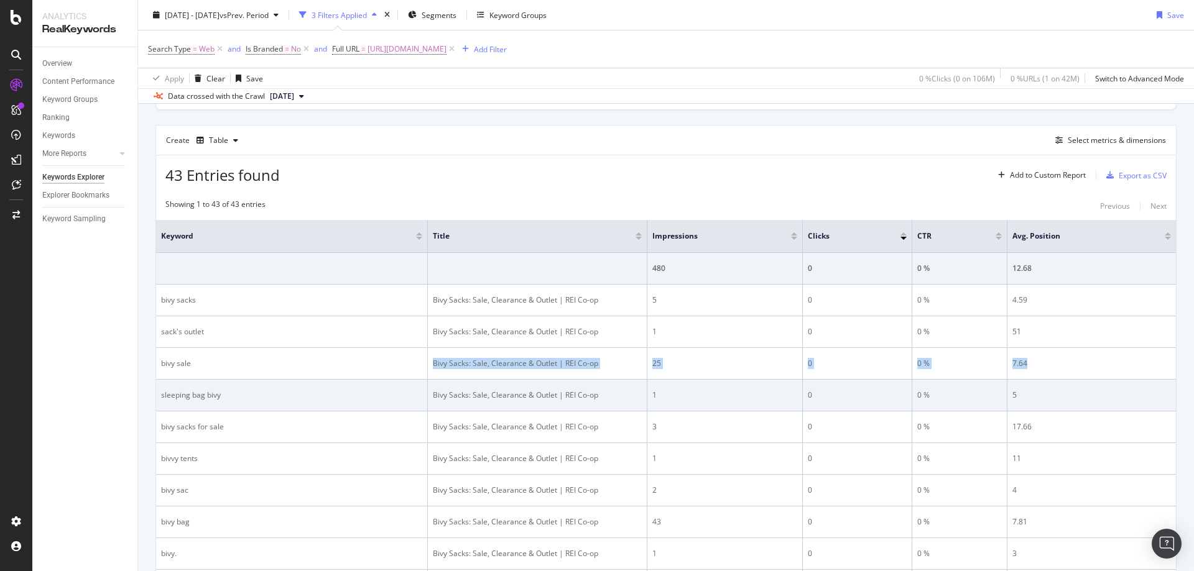
click at [582, 395] on div "Bivy Sacks: Sale, Clearance & Outlet | REI Co-op" at bounding box center [537, 395] width 209 height 11
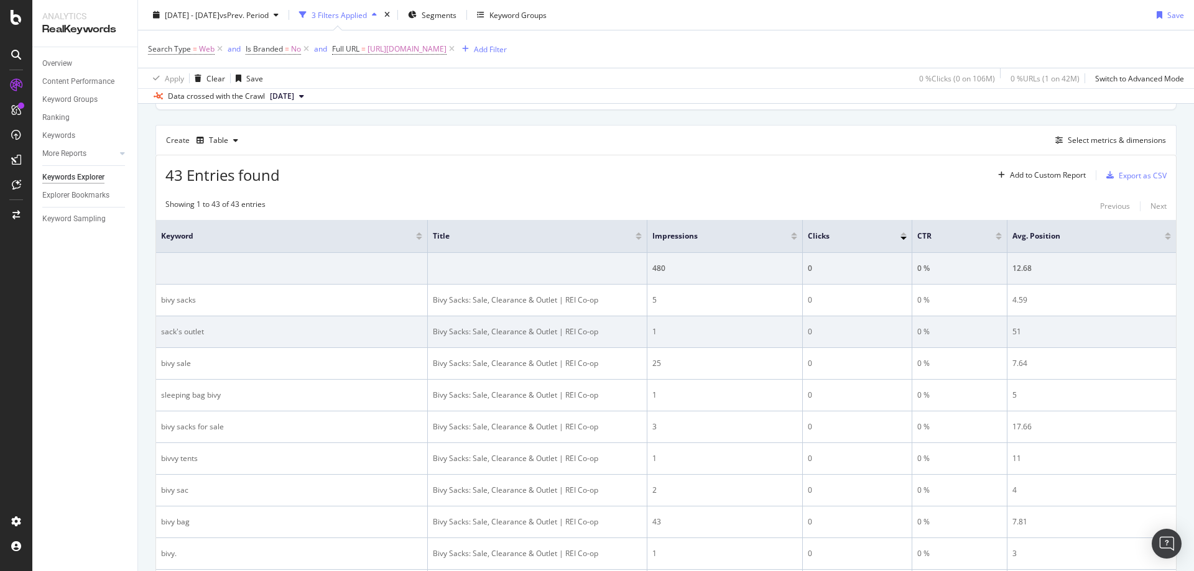
click at [717, 344] on td "1" at bounding box center [724, 332] width 155 height 32
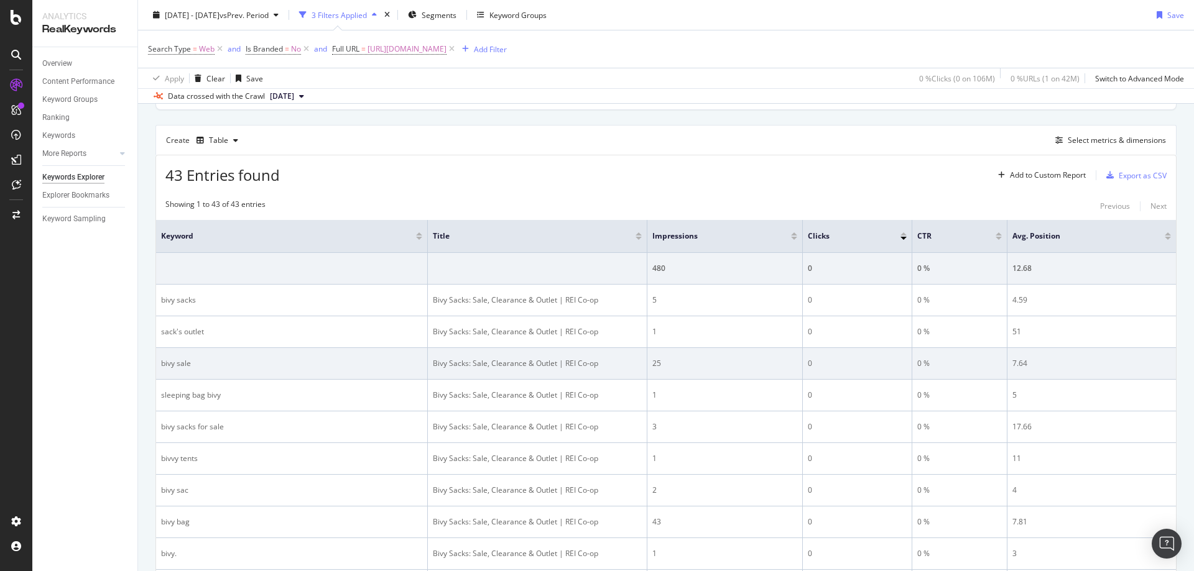
click at [653, 354] on td "25" at bounding box center [724, 364] width 155 height 32
drag, startPoint x: 652, startPoint y: 360, endPoint x: 1074, endPoint y: 361, distance: 421.5
click at [1074, 361] on tr "bivy sale Bivy Sacks: Sale, Clearance & Outlet | REI Co-op 25 0 0 % 7.64" at bounding box center [666, 364] width 1020 height 32
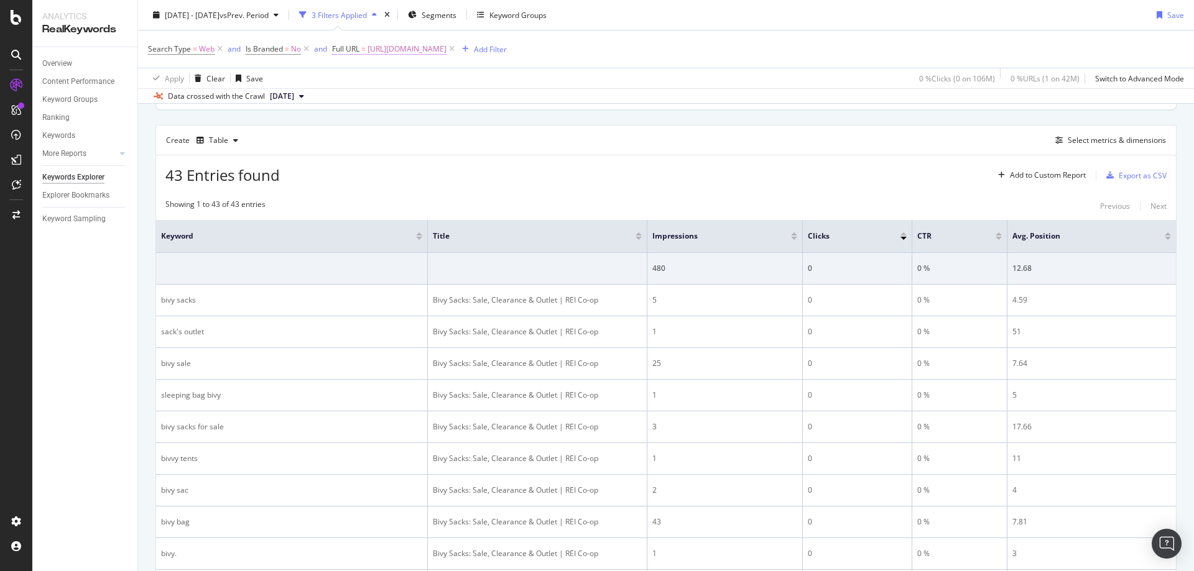
click at [446, 51] on span "[URL][DOMAIN_NAME]" at bounding box center [406, 48] width 79 height 17
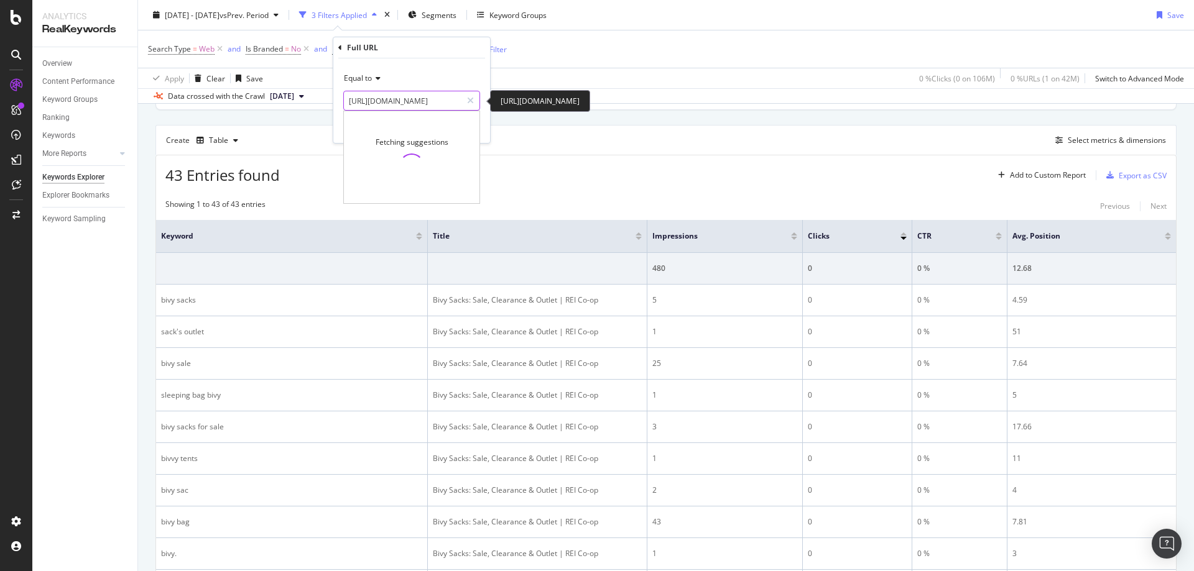
click at [451, 99] on input "[URL][DOMAIN_NAME]" at bounding box center [403, 101] width 118 height 20
paste input "shower-tent"
type input "[URL][DOMAIN_NAME]"
click at [469, 127] on div "Apply" at bounding box center [470, 127] width 19 height 11
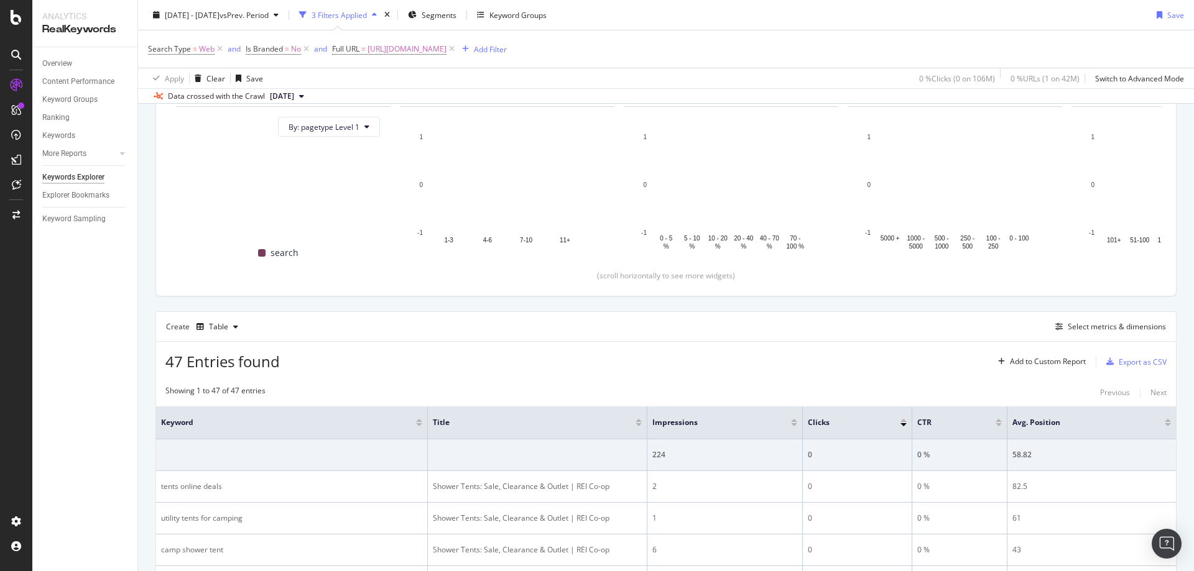
scroll to position [320, 0]
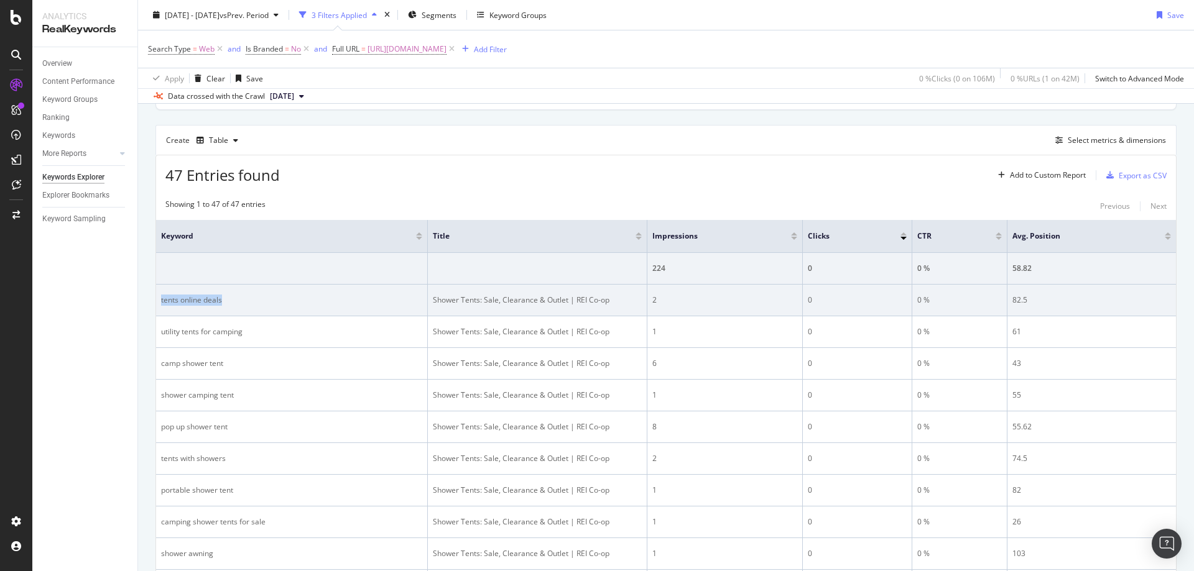
drag, startPoint x: 320, startPoint y: 298, endPoint x: 160, endPoint y: 300, distance: 159.8
click at [160, 300] on td "tents online deals" at bounding box center [292, 301] width 272 height 32
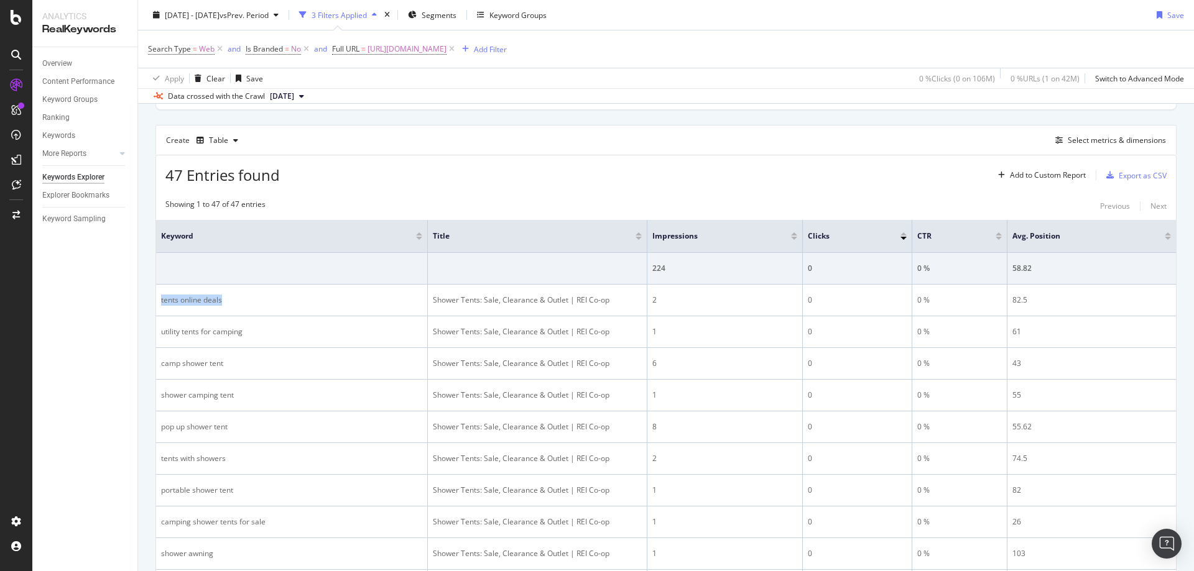
click at [1164, 235] on div at bounding box center [1167, 234] width 6 height 3
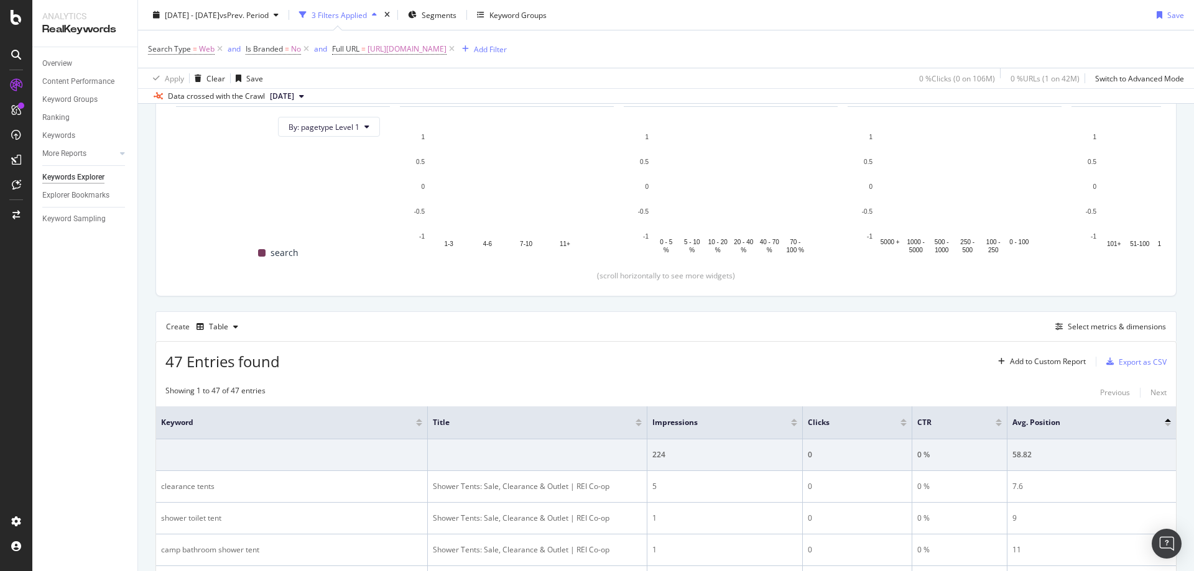
scroll to position [320, 0]
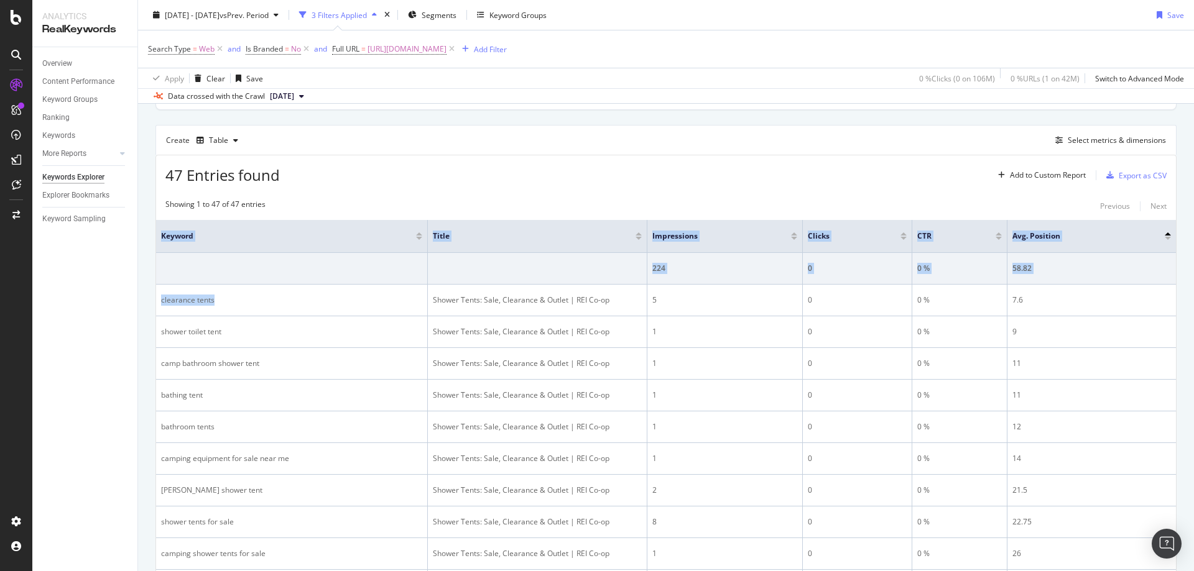
drag, startPoint x: 284, startPoint y: 307, endPoint x: 153, endPoint y: 304, distance: 130.6
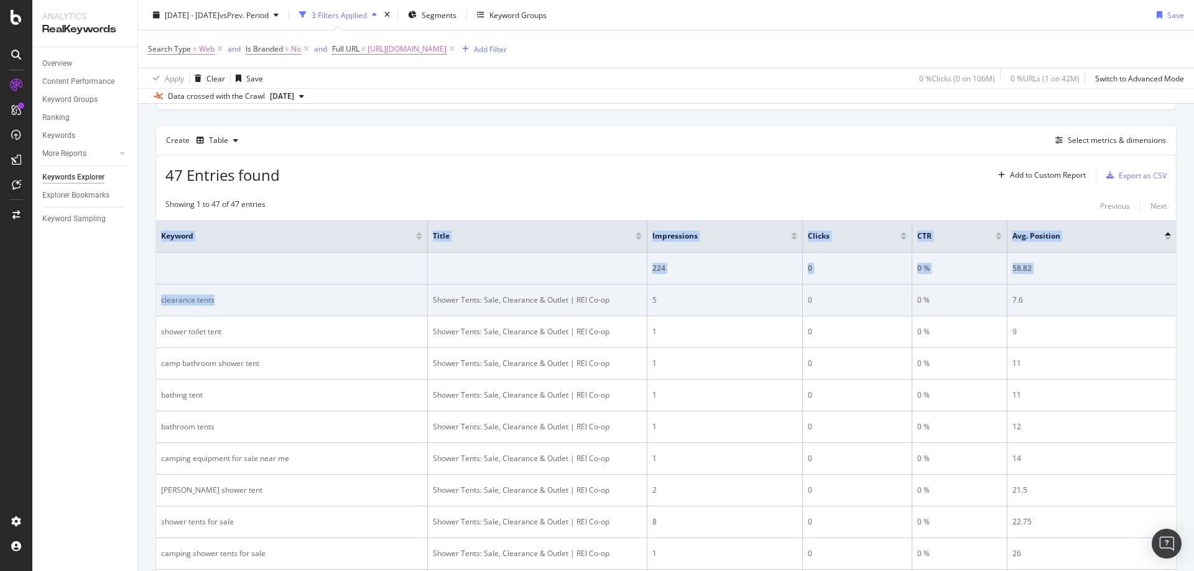
click at [170, 298] on div "clearance tents" at bounding box center [291, 300] width 261 height 11
drag, startPoint x: 568, startPoint y: 315, endPoint x: 469, endPoint y: 307, distance: 98.5
click at [568, 315] on td "Shower Tents: Sale, Clearance & Outlet | REI Co-op" at bounding box center [537, 301] width 219 height 32
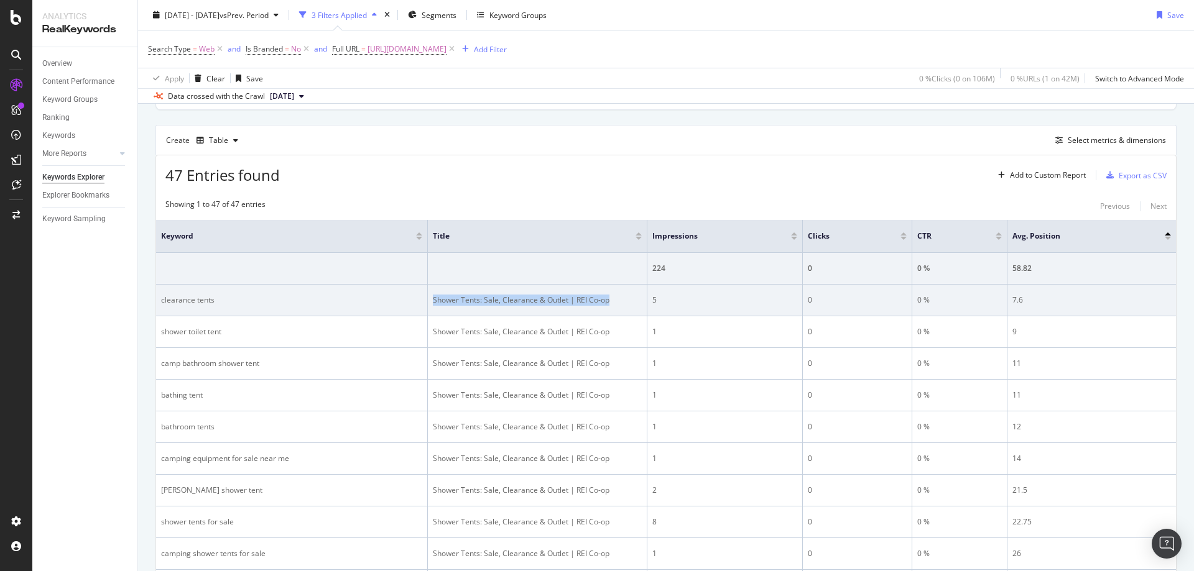
drag, startPoint x: 430, startPoint y: 300, endPoint x: 619, endPoint y: 299, distance: 189.0
click at [619, 299] on td "Shower Tents: Sale, Clearance & Outlet | REI Co-op" at bounding box center [537, 301] width 219 height 32
drag, startPoint x: 781, startPoint y: 314, endPoint x: 680, endPoint y: 300, distance: 101.7
click at [780, 314] on td "5" at bounding box center [724, 301] width 155 height 32
drag, startPoint x: 651, startPoint y: 300, endPoint x: 1035, endPoint y: 296, distance: 384.2
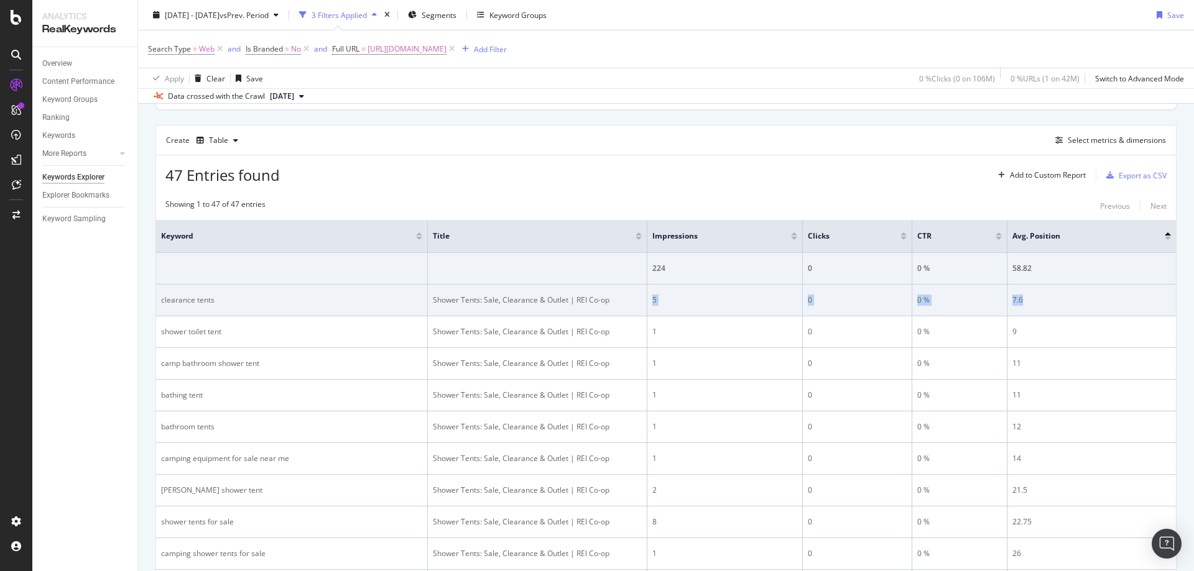
click at [1035, 296] on tr "clearance tents Shower Tents: Sale, Clearance & Outlet | REI Co-op 5 0 0 % 7.6" at bounding box center [666, 301] width 1020 height 32
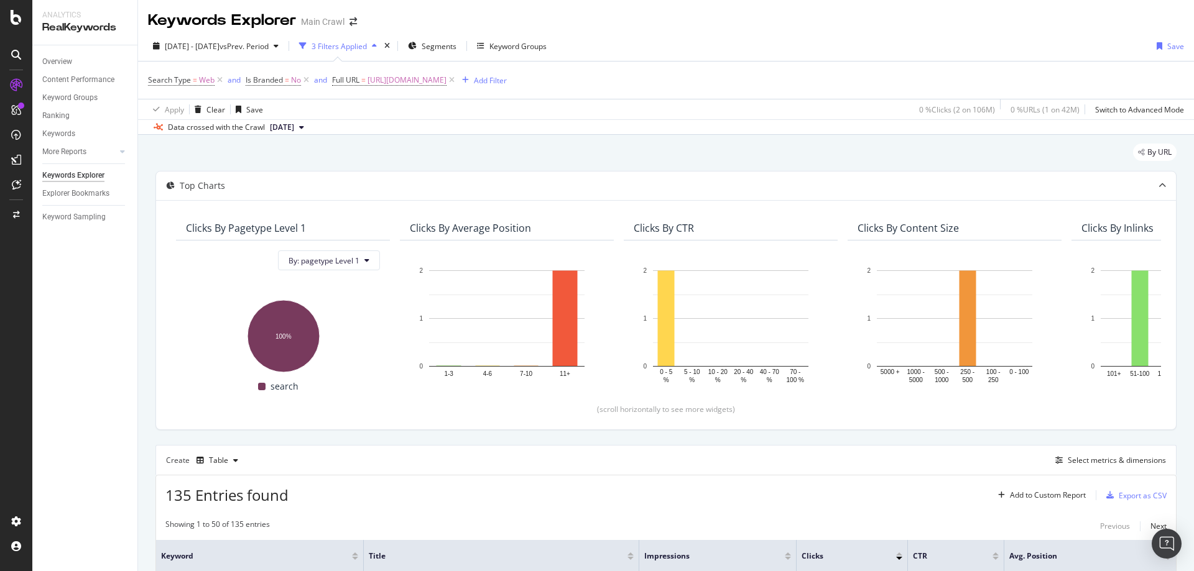
scroll to position [311, 0]
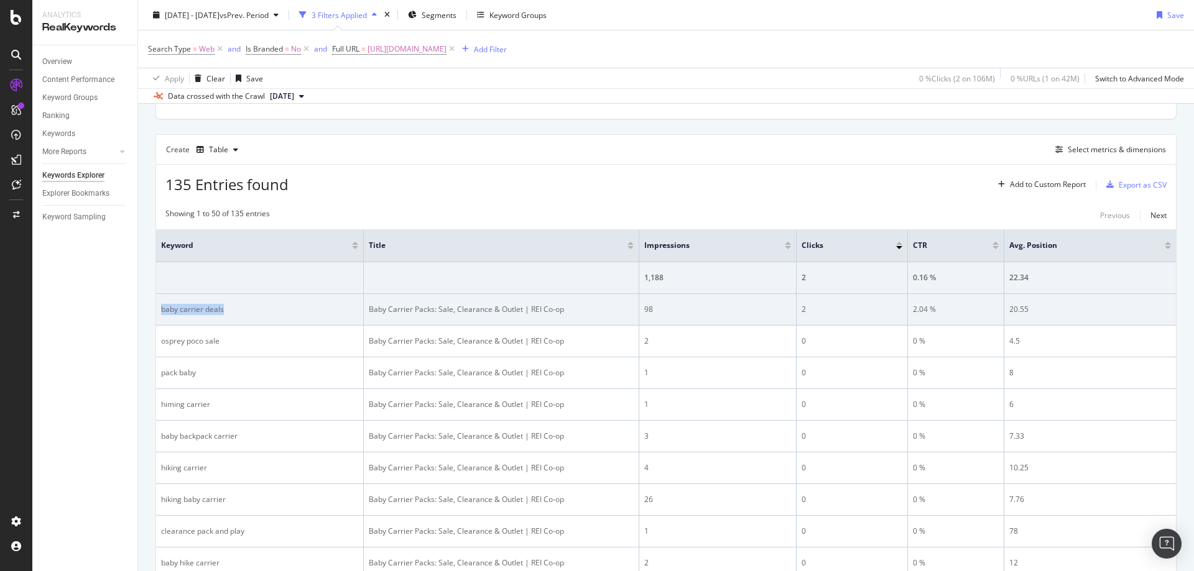
drag, startPoint x: 257, startPoint y: 313, endPoint x: 160, endPoint y: 311, distance: 97.0
click at [160, 311] on td "baby carrier deals" at bounding box center [260, 310] width 208 height 32
copy div "baby carrier deals"
click at [537, 325] on td "Baby Carrier Packs: Sale, Clearance & Outlet | REI Co-op" at bounding box center [501, 310] width 275 height 32
drag, startPoint x: 367, startPoint y: 310, endPoint x: 566, endPoint y: 309, distance: 199.6
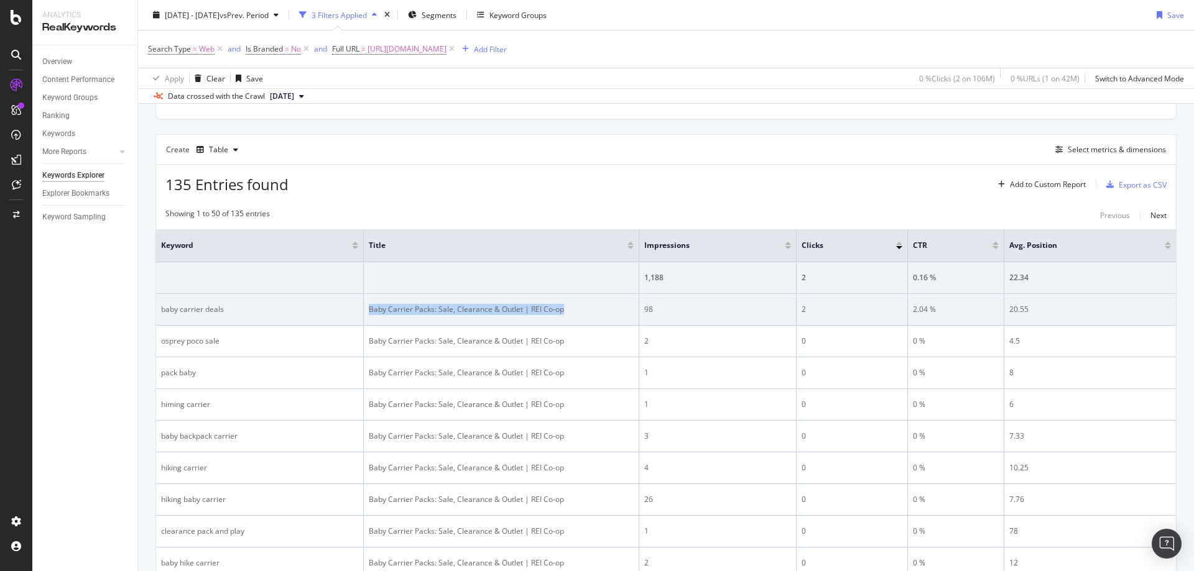
click at [566, 309] on td "Baby Carrier Packs: Sale, Clearance & Outlet | REI Co-op" at bounding box center [501, 310] width 275 height 32
copy div "Baby Carrier Packs: Sale, Clearance & Outlet | REI Co-op"
click at [703, 342] on div "2" at bounding box center [717, 341] width 147 height 11
drag, startPoint x: 639, startPoint y: 310, endPoint x: 1047, endPoint y: 302, distance: 407.9
click at [1047, 302] on tr "baby carrier deals Baby Carrier Packs: Sale, Clearance & Outlet | REI Co-op 98 …" at bounding box center [666, 310] width 1020 height 32
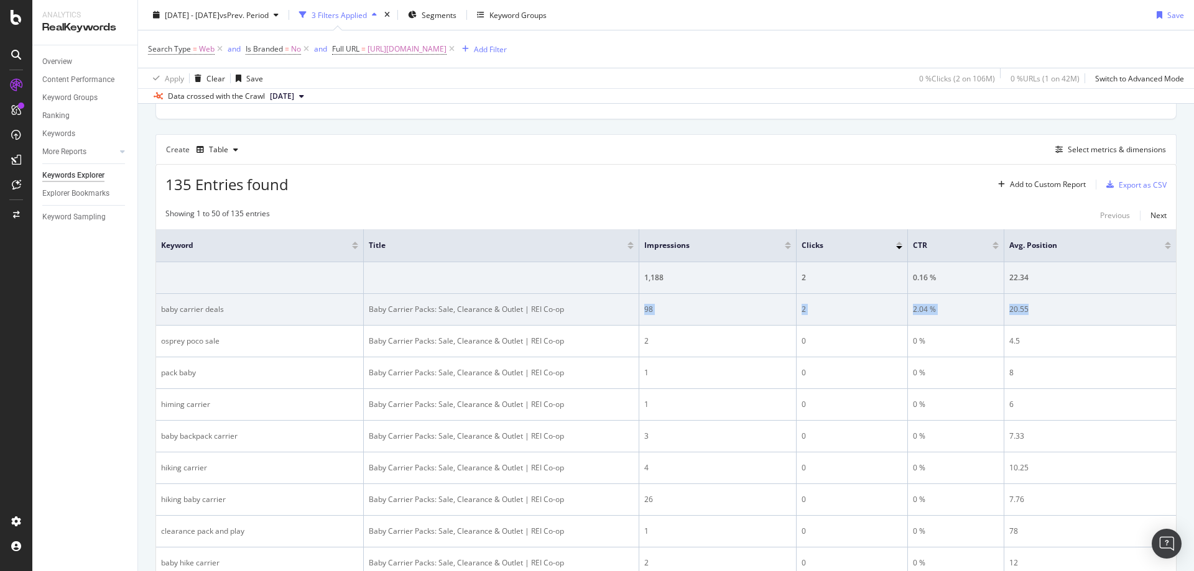
copy tr "98 2 2.04 % 20.55"
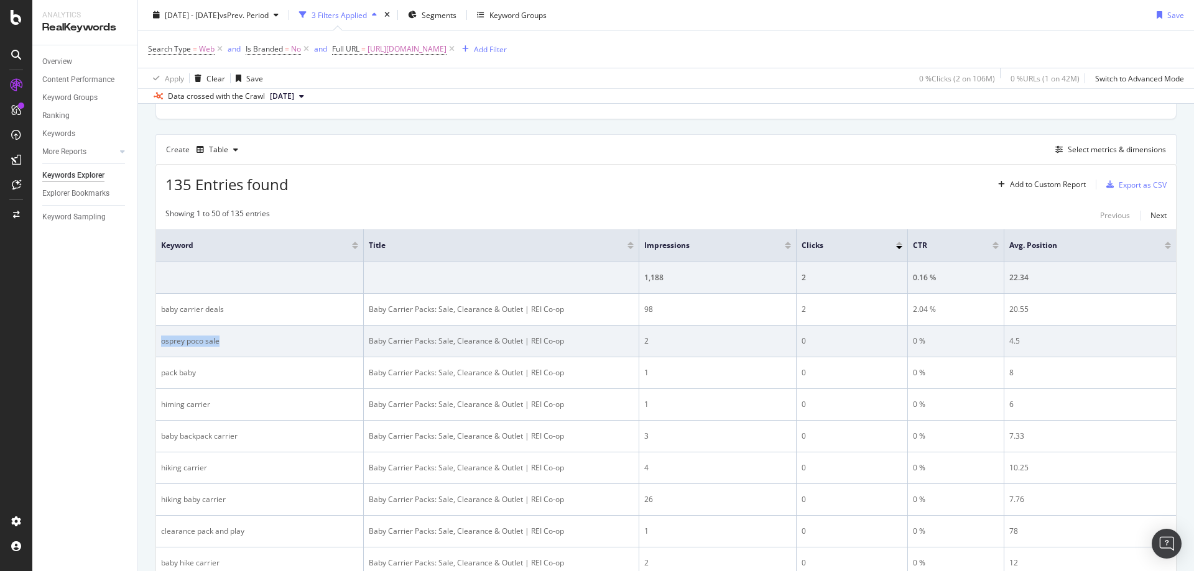
drag, startPoint x: 247, startPoint y: 341, endPoint x: 160, endPoint y: 341, distance: 87.7
click at [160, 341] on td "osprey poco sale" at bounding box center [260, 342] width 208 height 32
copy div "osprey poco sale"
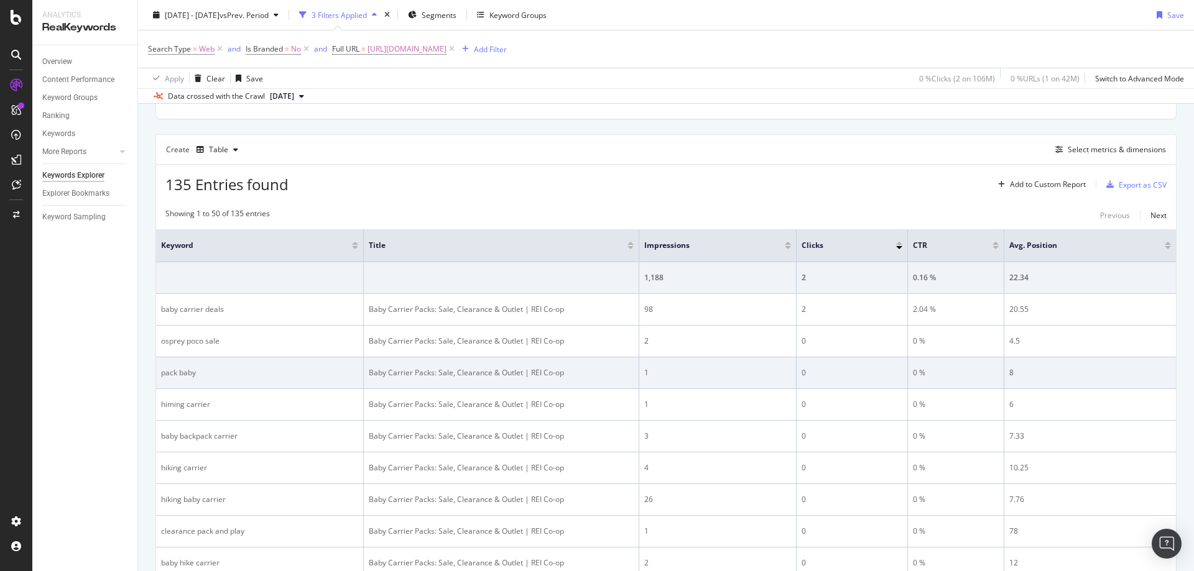
drag, startPoint x: 801, startPoint y: 383, endPoint x: 697, endPoint y: 362, distance: 106.0
click at [801, 383] on td "0" at bounding box center [851, 373] width 111 height 32
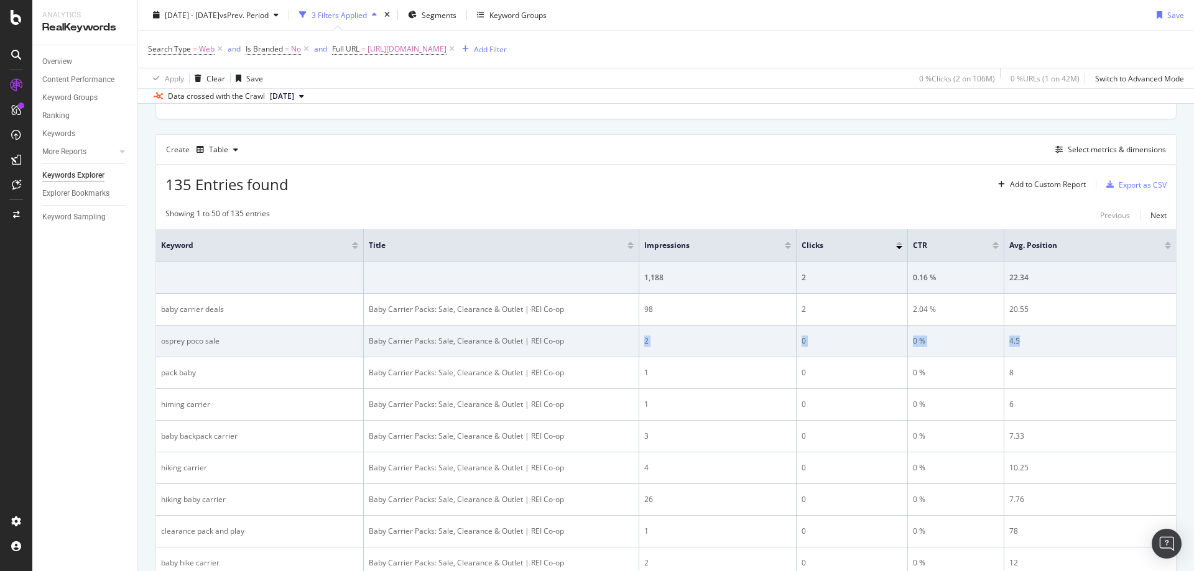
drag, startPoint x: 642, startPoint y: 345, endPoint x: 1034, endPoint y: 336, distance: 391.8
click at [1033, 336] on tr "osprey poco sale Baby Carrier Packs: Sale, Clearance & Outlet | REI Co-op 2 0 0…" at bounding box center [666, 342] width 1020 height 32
copy tr "2 0 0 % 4.5"
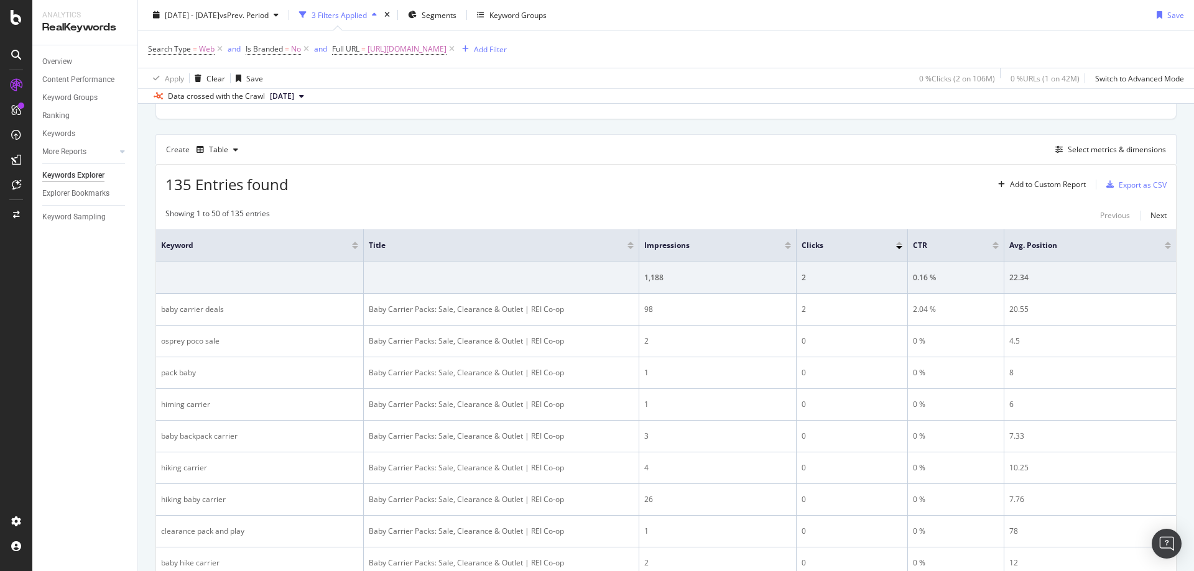
click at [491, 39] on div "Search Type = Web and Is Branded = No and Full URL = https://www.rei.com/c/baby…" at bounding box center [666, 48] width 1036 height 37
click at [446, 44] on span "https://www.rei.com/c/baby-carrier-packs/f/scd-deals" at bounding box center [406, 48] width 79 height 17
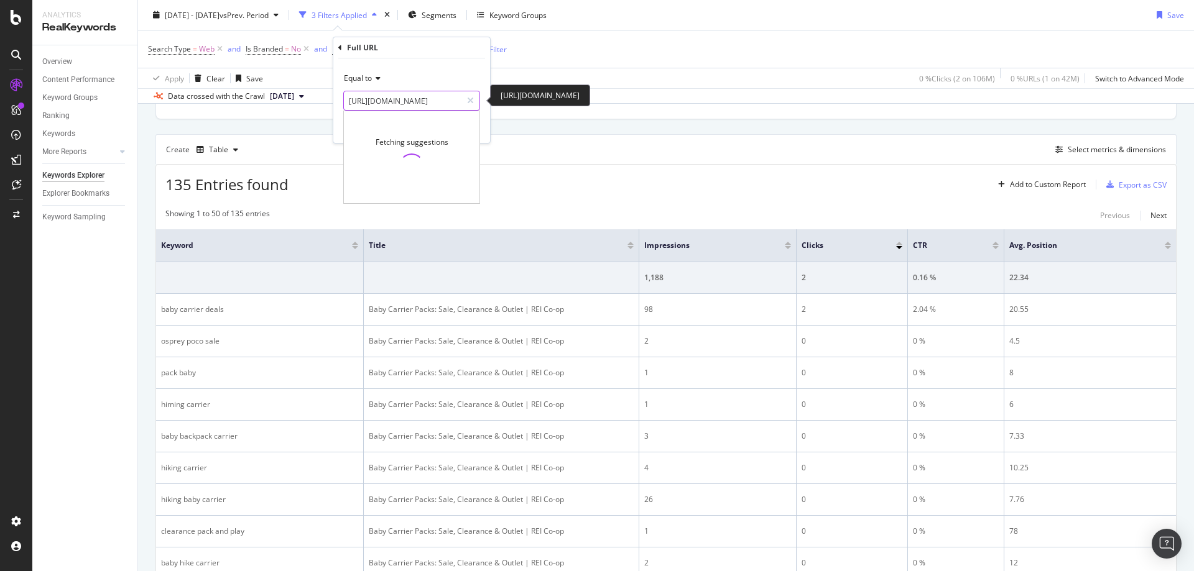
click at [437, 95] on input "https://www.rei.com/c/baby-carrier-packs/f/scd-deals" at bounding box center [403, 101] width 118 height 20
paste input "hammock-tent"
type input "https://www.rei.com/c/hammock-tents/f/scd-deals"
click at [469, 124] on div "Apply" at bounding box center [470, 127] width 19 height 11
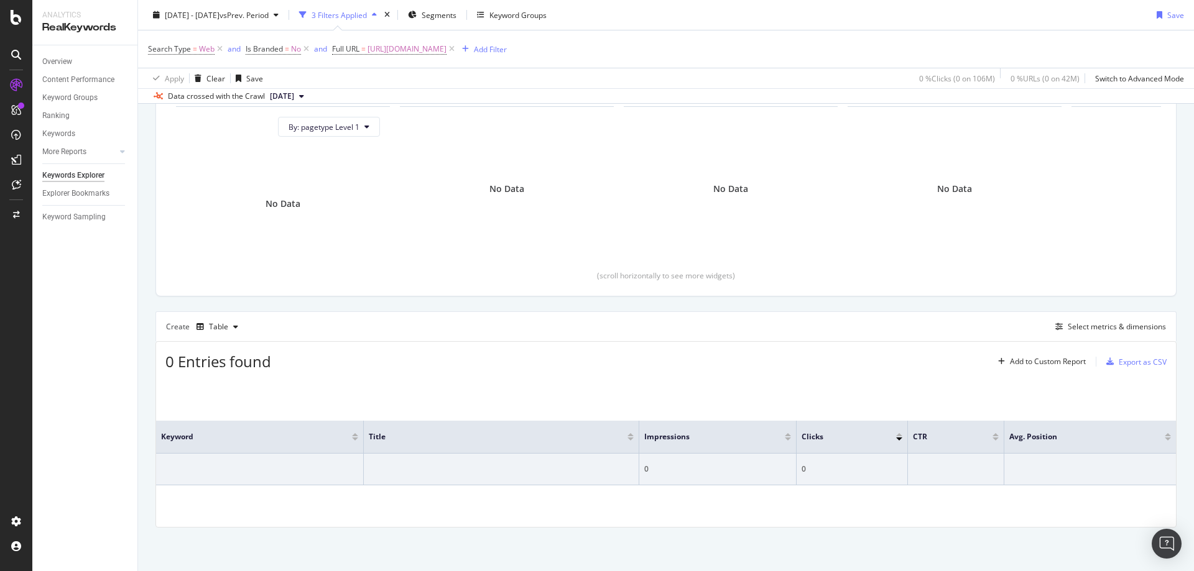
scroll to position [134, 0]
click at [446, 45] on span "https://www.rei.com/c/hammock-tents/f/scd-deals" at bounding box center [406, 48] width 79 height 17
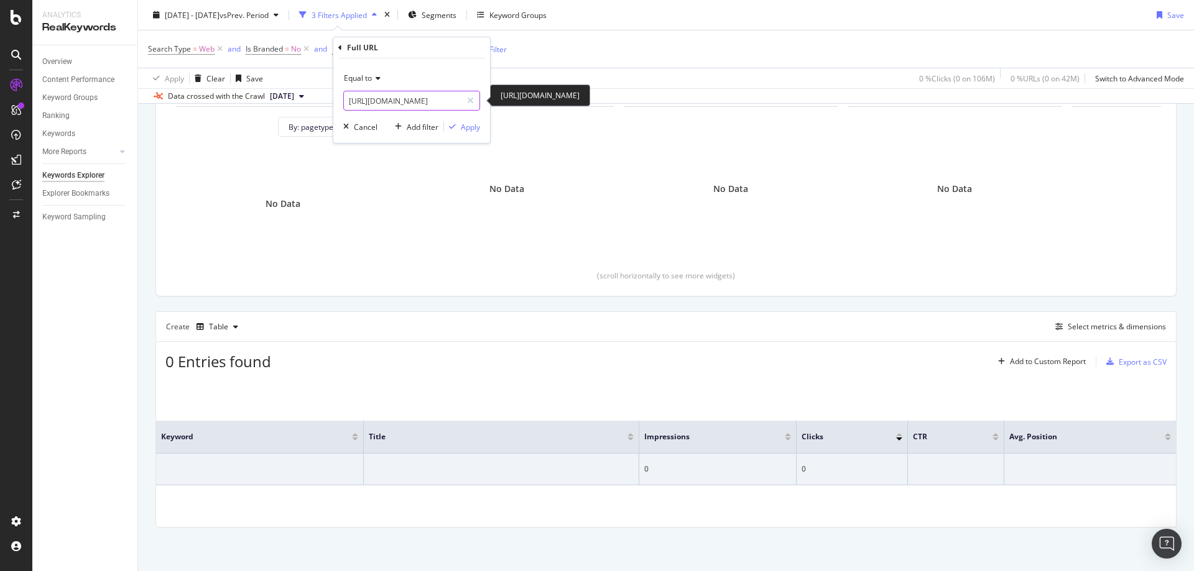
click at [428, 96] on input "https://www.rei.com/c/hammock-tents/f/scd-deals" at bounding box center [403, 101] width 118 height 20
paste input "action-cam-mount"
type input "https://www.rei.com/c/action-cam-mounts"
click at [465, 127] on div "Apply" at bounding box center [470, 127] width 19 height 11
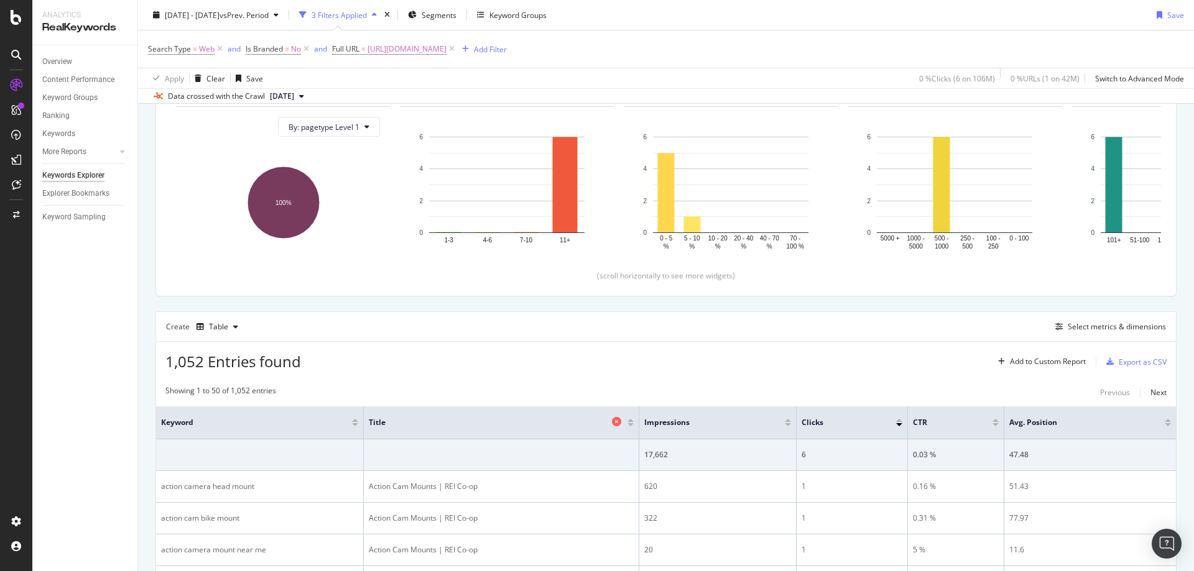
scroll to position [311, 0]
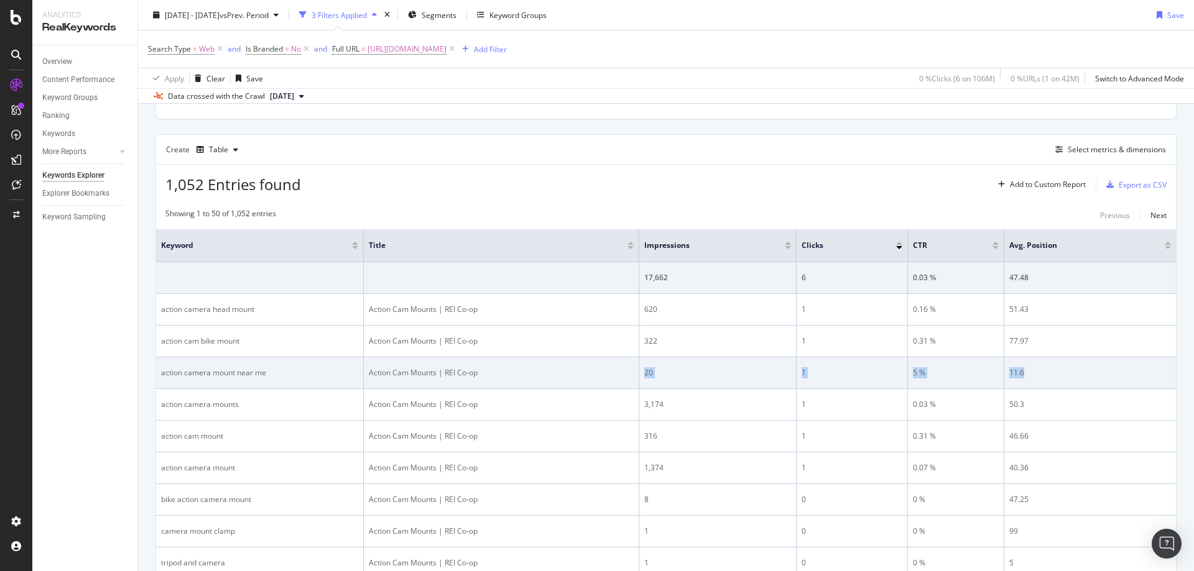
drag, startPoint x: 688, startPoint y: 372, endPoint x: 1043, endPoint y: 374, distance: 354.4
click at [1043, 374] on tr "action camera mount near me Action Cam Mounts | REI Co-op 20 1 5 % 11.6" at bounding box center [666, 373] width 1020 height 32
copy tr "20 1 5 % 11.6"
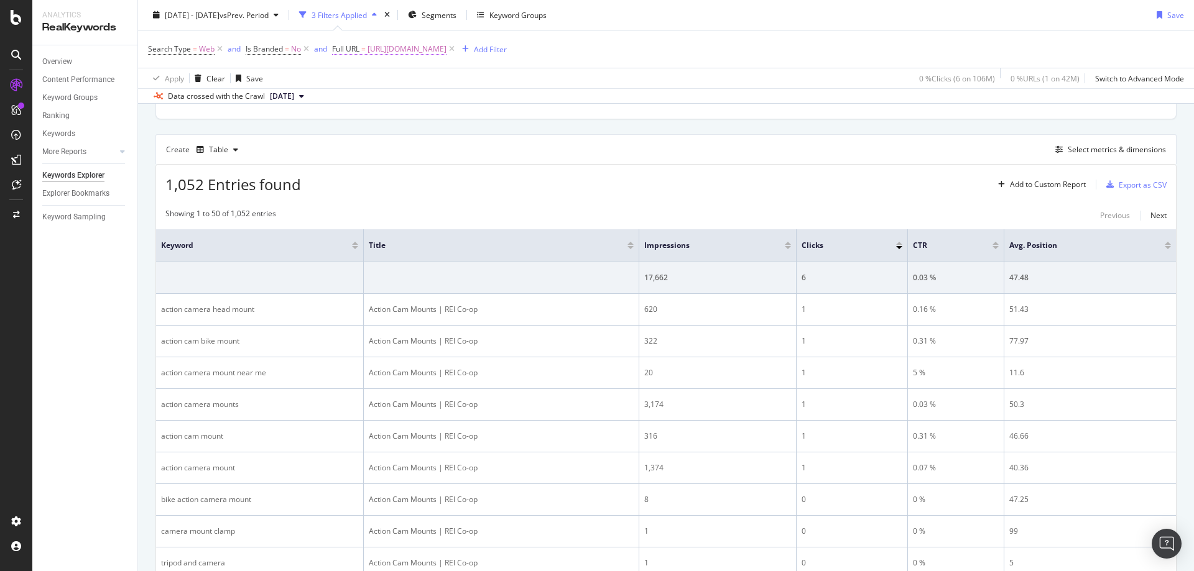
click at [446, 53] on span "https://www.rei.com/c/action-cam-mounts" at bounding box center [406, 48] width 79 height 17
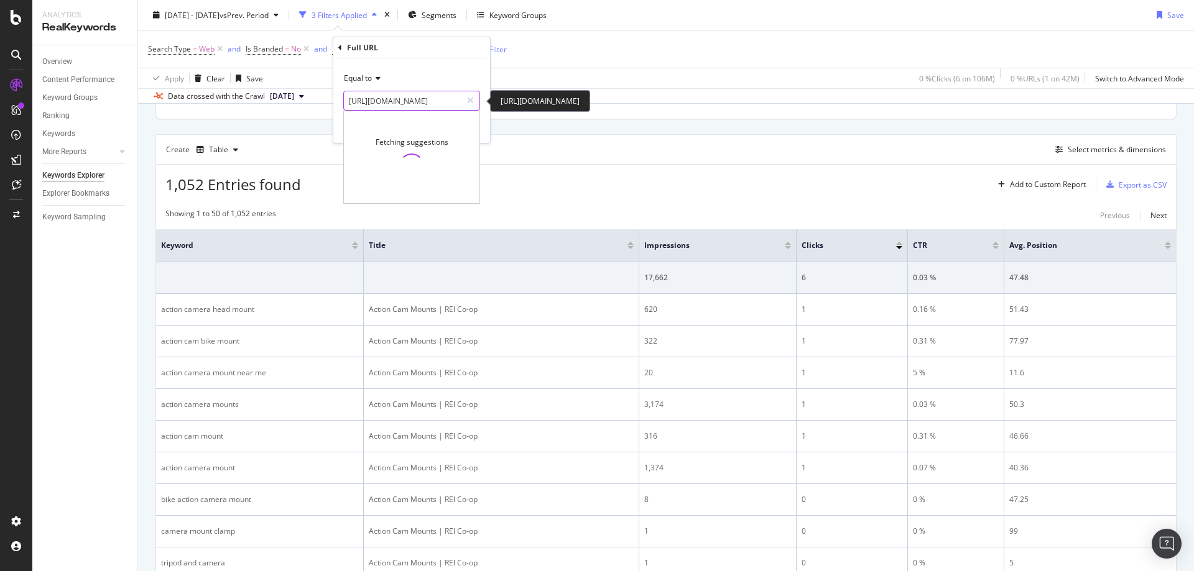
click at [426, 104] on input "https://www.rei.com/c/action-cam-mounts" at bounding box center [403, 101] width 118 height 20
paste input "learn/expert-advice/best-winter-jackets.html"
type input "https://www.rei.com/learn/expert-advice/best-winter-jackets.html"
click at [468, 127] on div "Apply" at bounding box center [470, 127] width 19 height 11
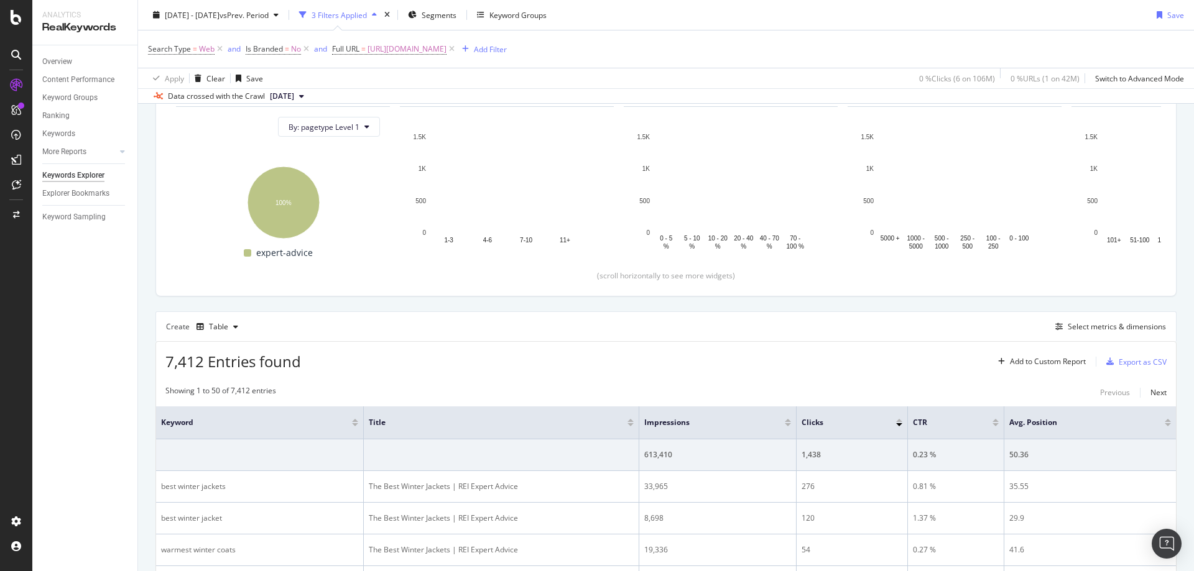
scroll to position [311, 0]
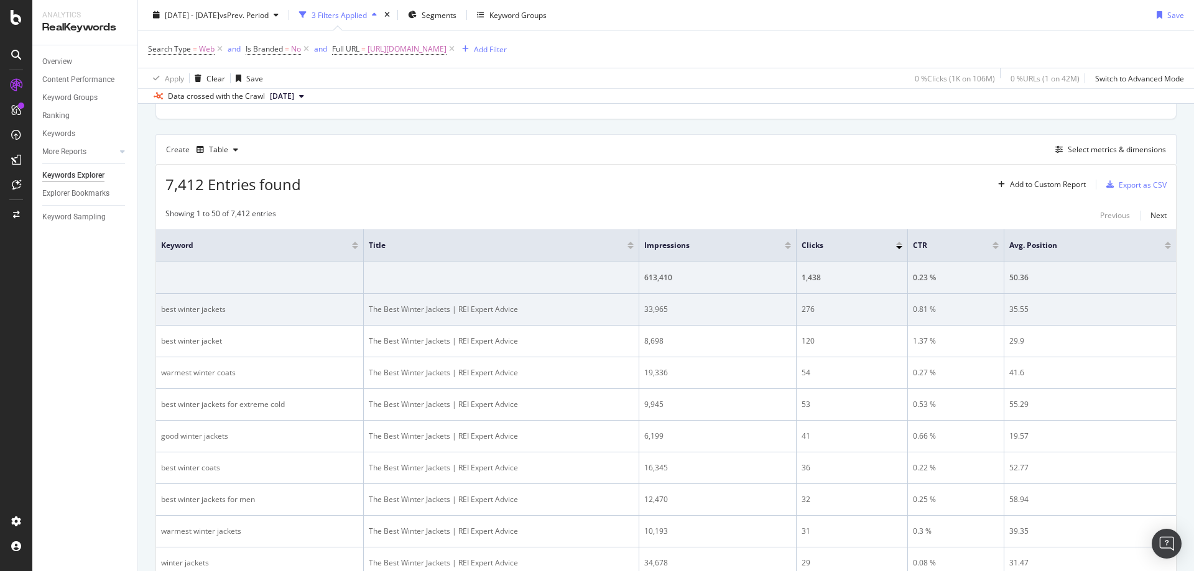
click at [647, 308] on div "33,965" at bounding box center [717, 309] width 147 height 11
drag, startPoint x: 645, startPoint y: 308, endPoint x: 1070, endPoint y: 311, distance: 424.6
click at [1038, 310] on tr "best winter jackets The Best Winter Jackets | REI Expert Advice 33,965 276 0.81…" at bounding box center [666, 310] width 1020 height 32
copy tr "33,965 276 0.81 % 35.55"
drag, startPoint x: 875, startPoint y: 312, endPoint x: 913, endPoint y: 310, distance: 38.0
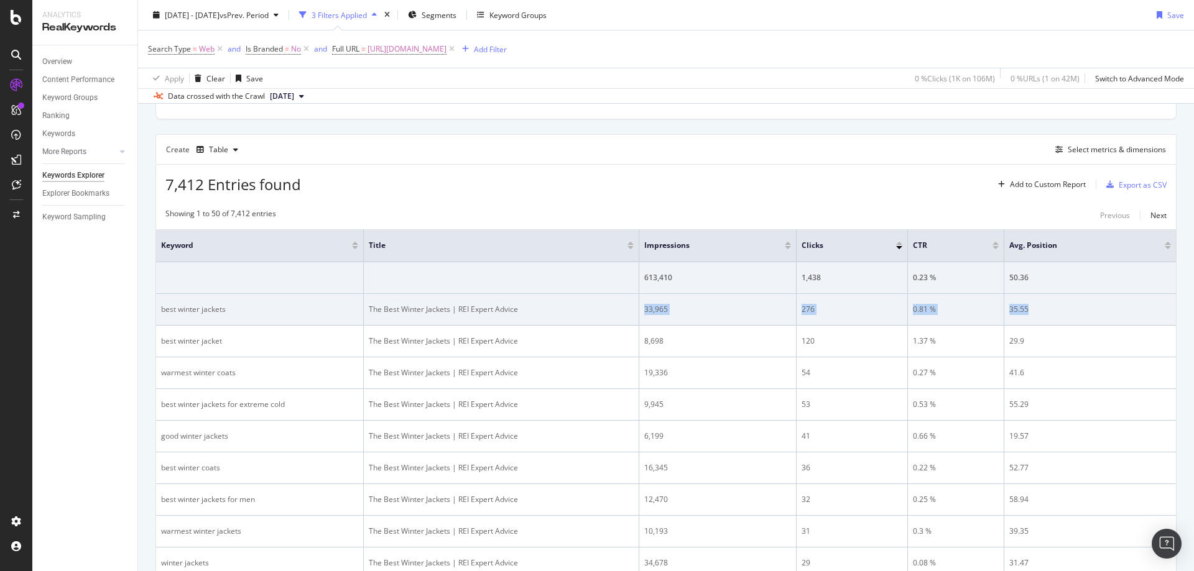
click at [875, 312] on div "276" at bounding box center [851, 309] width 101 height 11
click at [1030, 307] on tr "best winter jackets The Best Winter Jackets | REI Expert Advice 33,965 276 0.81…" at bounding box center [666, 310] width 1020 height 32
click at [911, 311] on td "0.81 %" at bounding box center [956, 310] width 96 height 32
drag, startPoint x: 907, startPoint y: 307, endPoint x: 1163, endPoint y: 323, distance: 256.7
click at [1035, 307] on tr "best winter jackets The Best Winter Jackets | REI Expert Advice 33,965 276 0.81…" at bounding box center [666, 310] width 1020 height 32
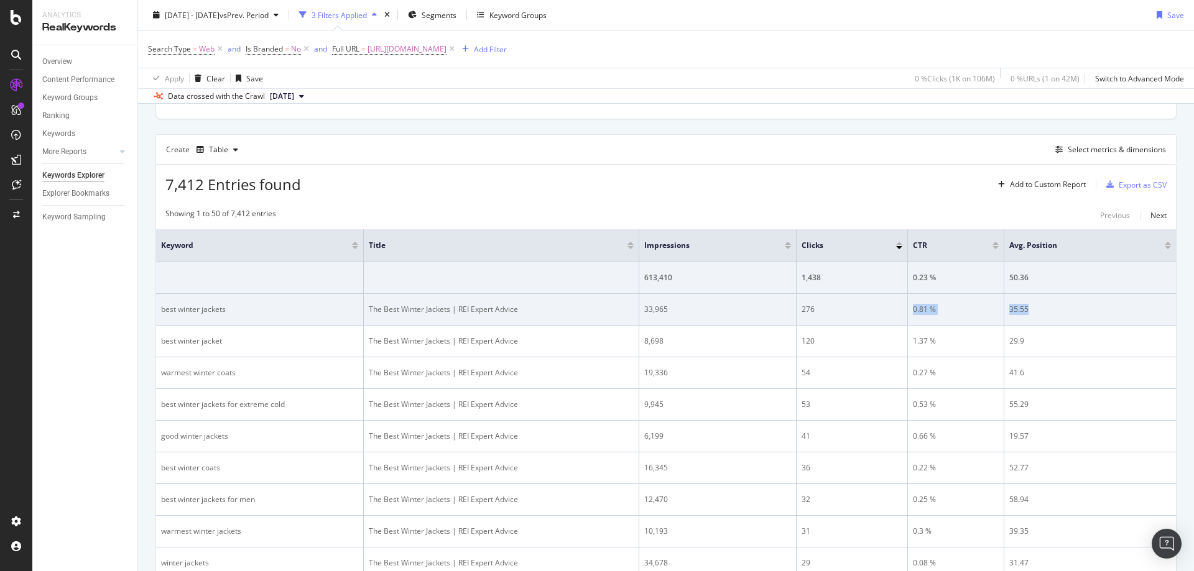
copy tr "0.81 % 35.55"
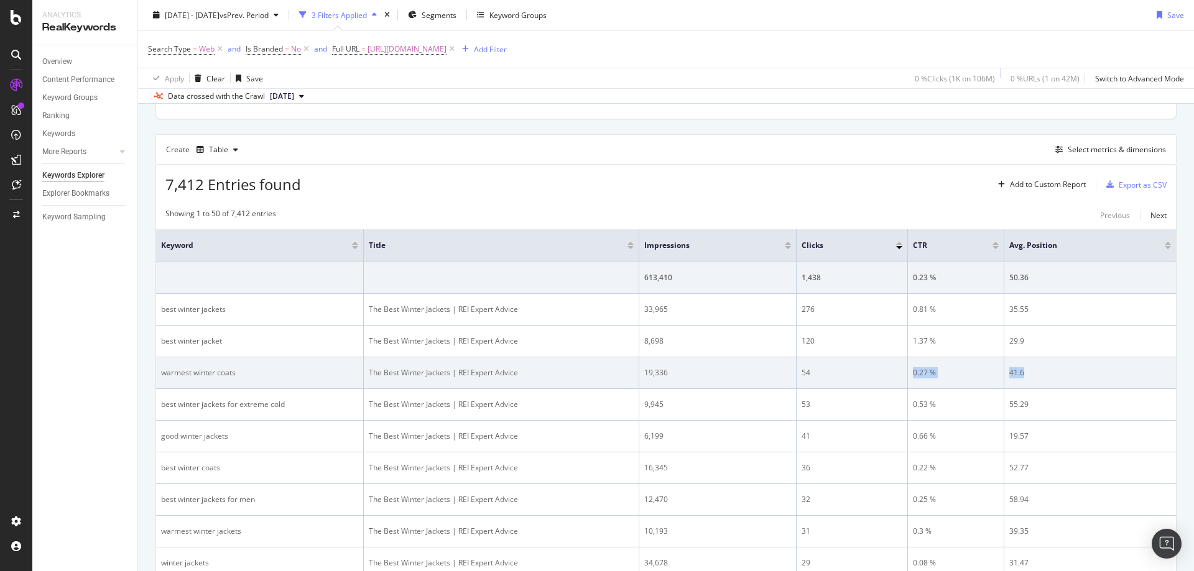
drag, startPoint x: 911, startPoint y: 372, endPoint x: 1037, endPoint y: 372, distance: 126.2
click at [1037, 372] on tr "warmest winter coats The Best Winter Jackets | REI Expert Advice 19,336 54 0.27…" at bounding box center [666, 373] width 1020 height 32
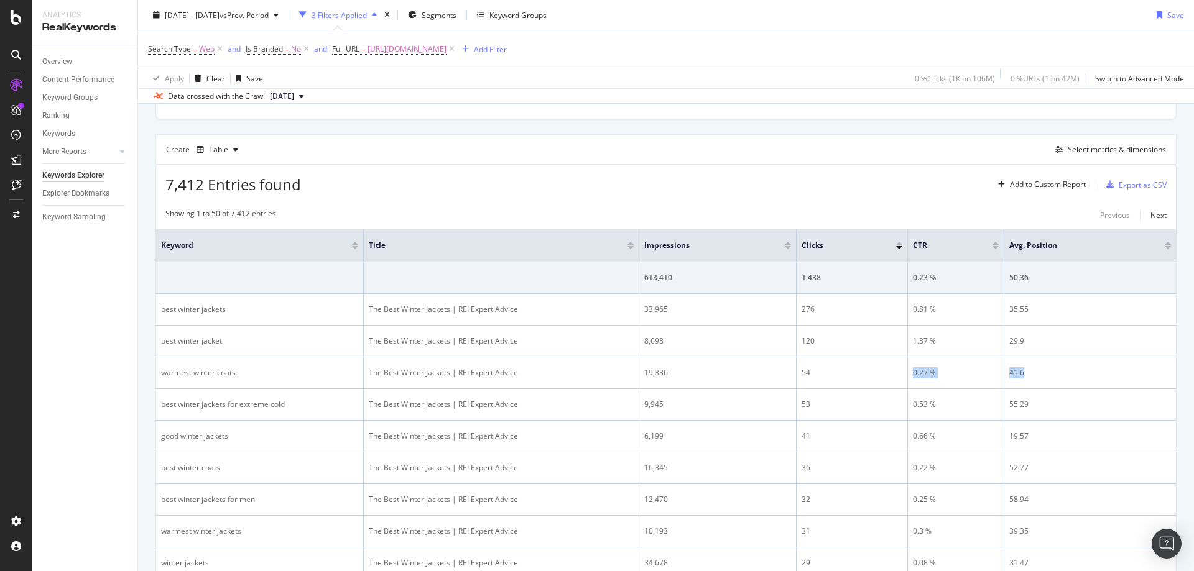
copy tr "0.27 % 41.6"
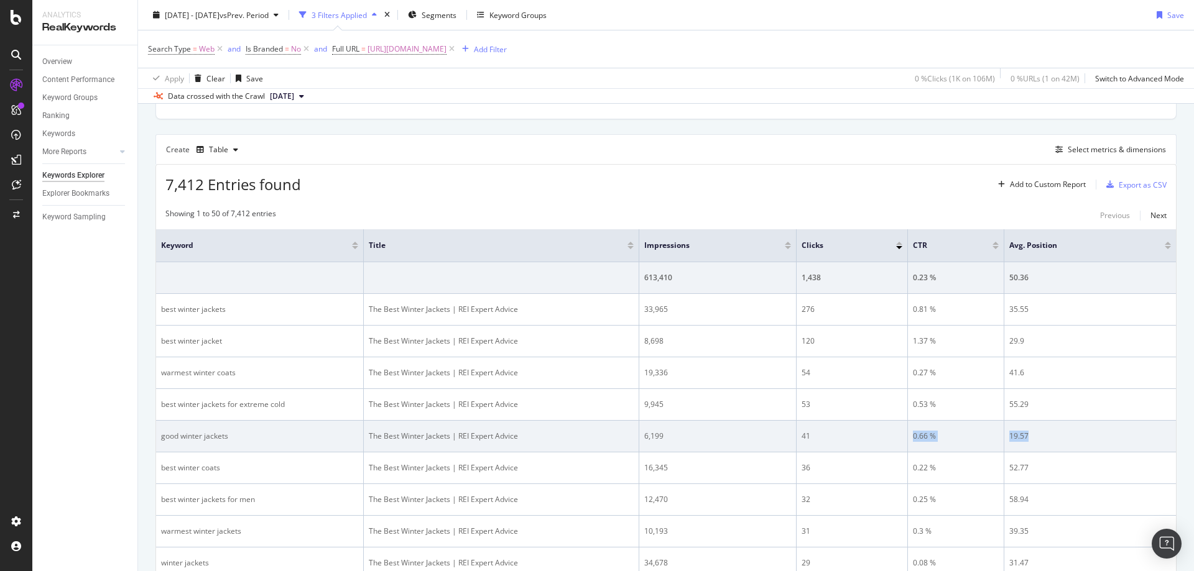
drag, startPoint x: 910, startPoint y: 432, endPoint x: 1038, endPoint y: 433, distance: 127.5
click at [1038, 433] on tr "good winter jackets The Best Winter Jackets | REI Expert Advice 6,199 41 0.66 %…" at bounding box center [666, 437] width 1020 height 32
copy tr "0.66 % 19.57"
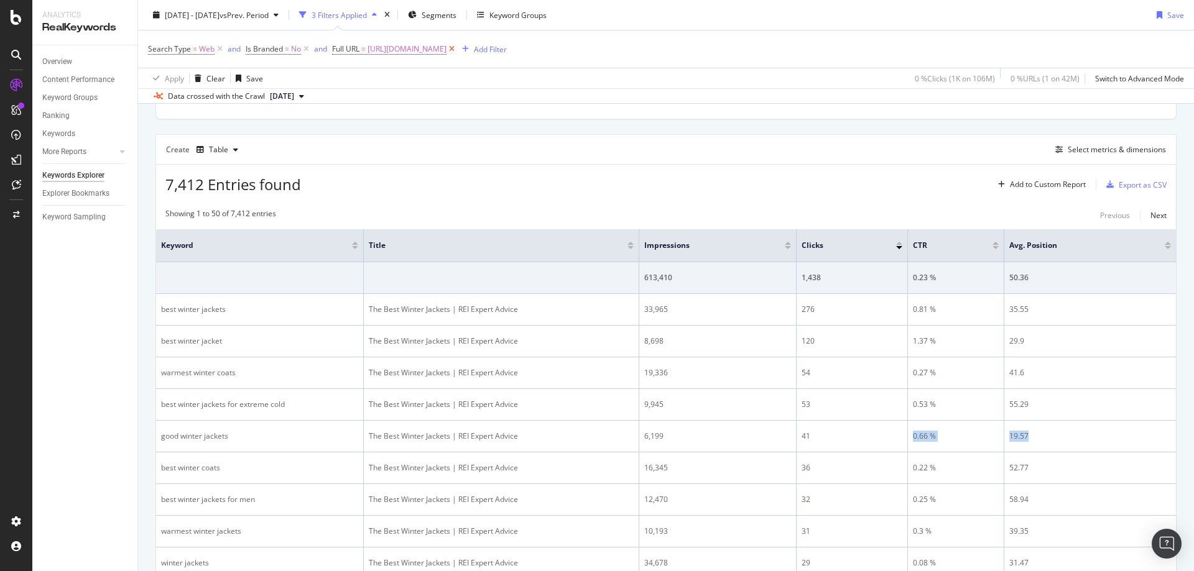
click at [457, 45] on icon at bounding box center [451, 49] width 11 height 12
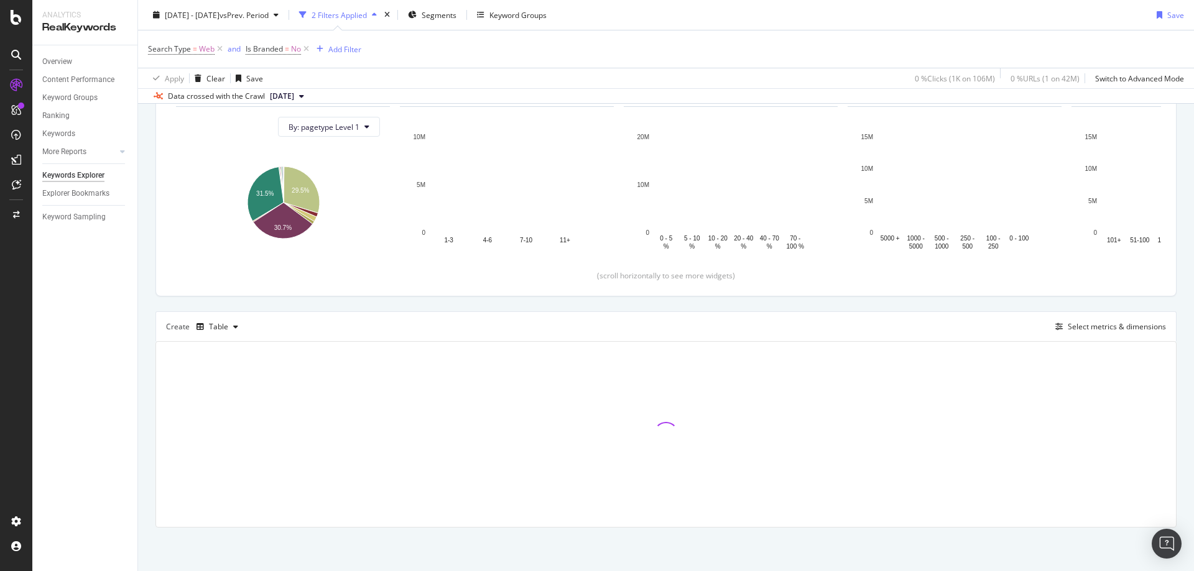
scroll to position [134, 0]
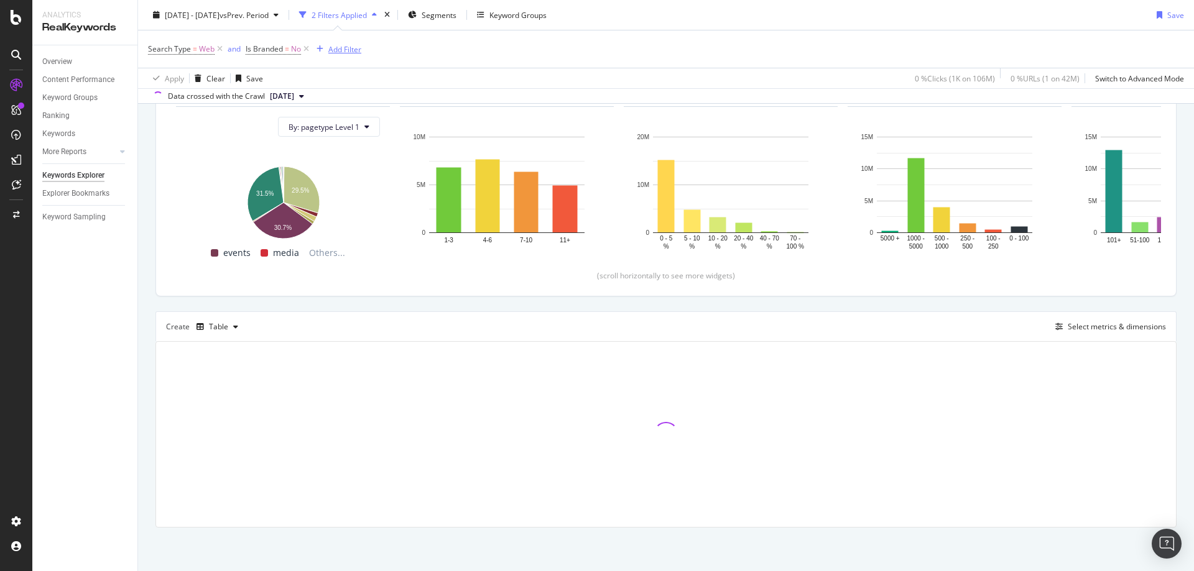
click at [337, 44] on div "Add Filter" at bounding box center [344, 49] width 33 height 11
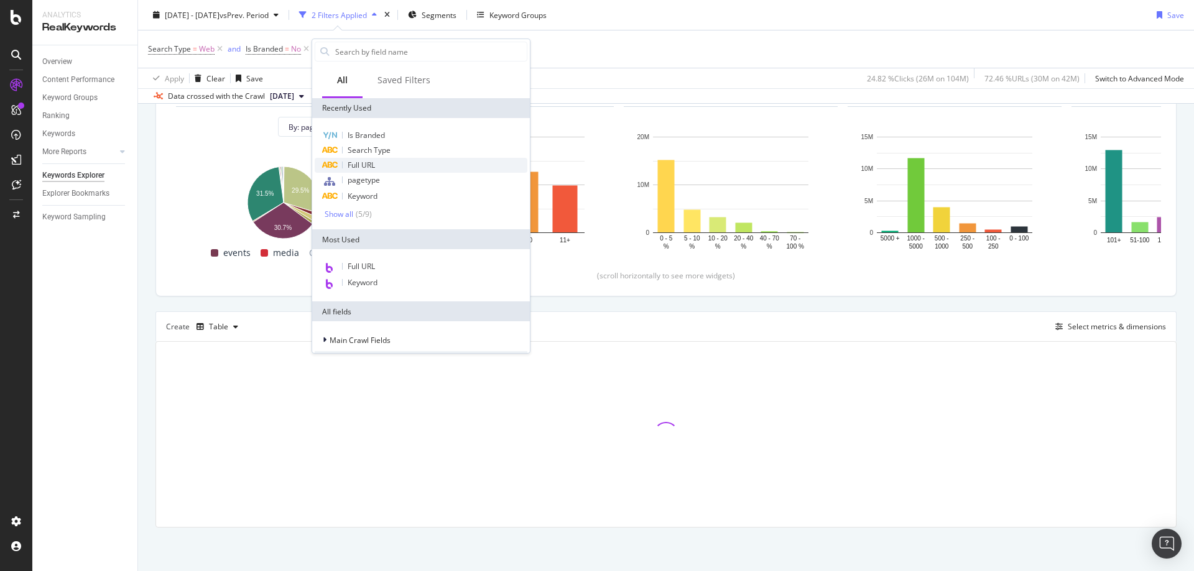
click at [374, 168] on span "Full URL" at bounding box center [361, 165] width 27 height 11
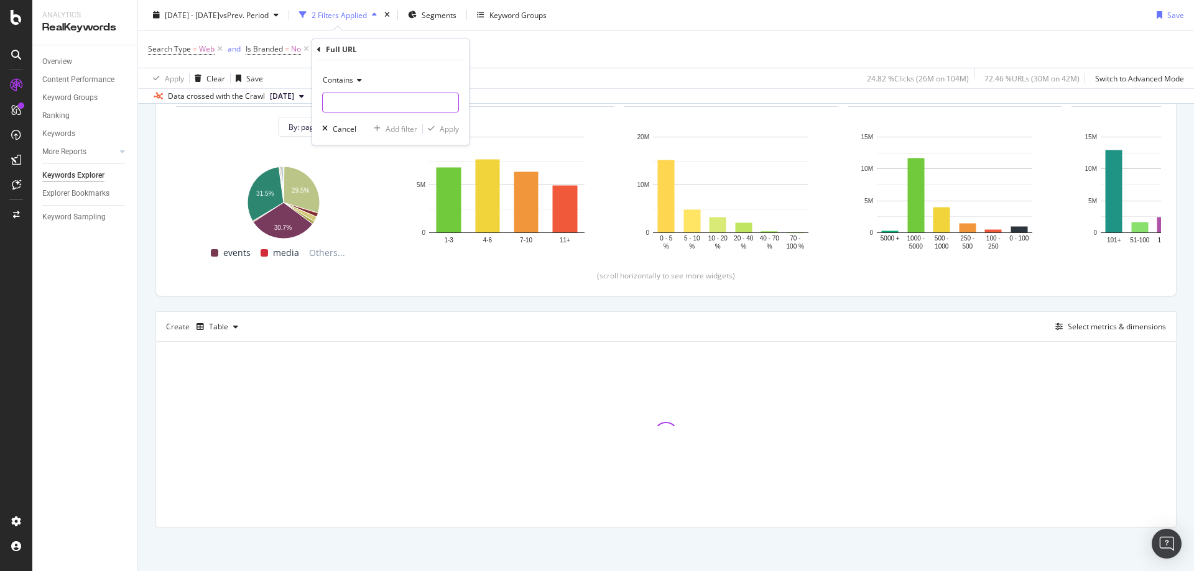
click at [364, 104] on input "text" at bounding box center [391, 103] width 136 height 20
click at [354, 80] on icon at bounding box center [357, 79] width 9 height 7
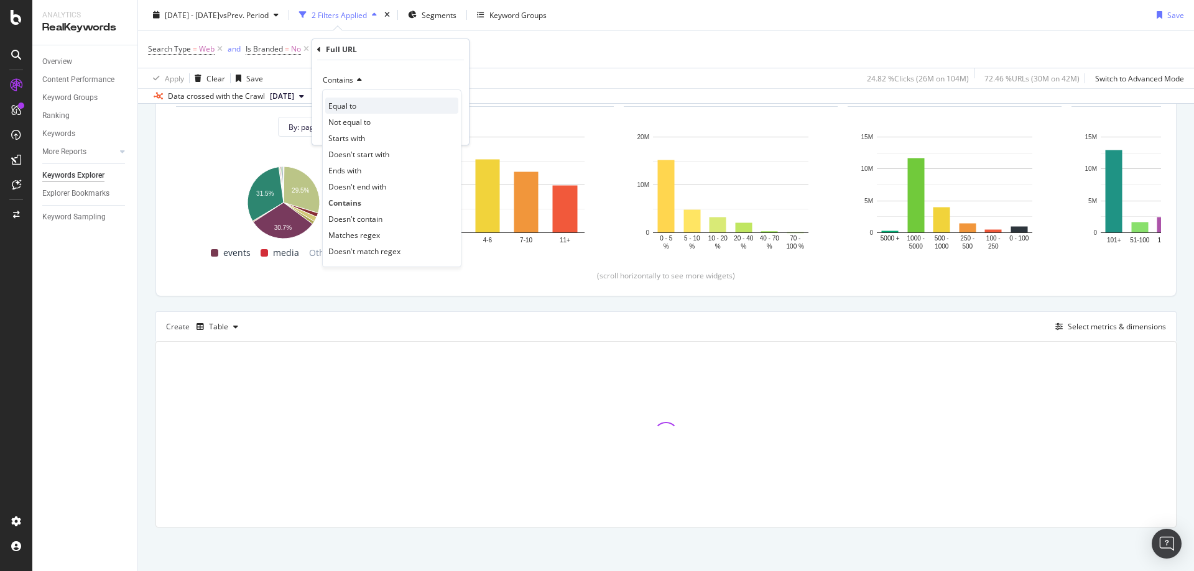
click at [366, 109] on div "Equal to" at bounding box center [391, 106] width 133 height 16
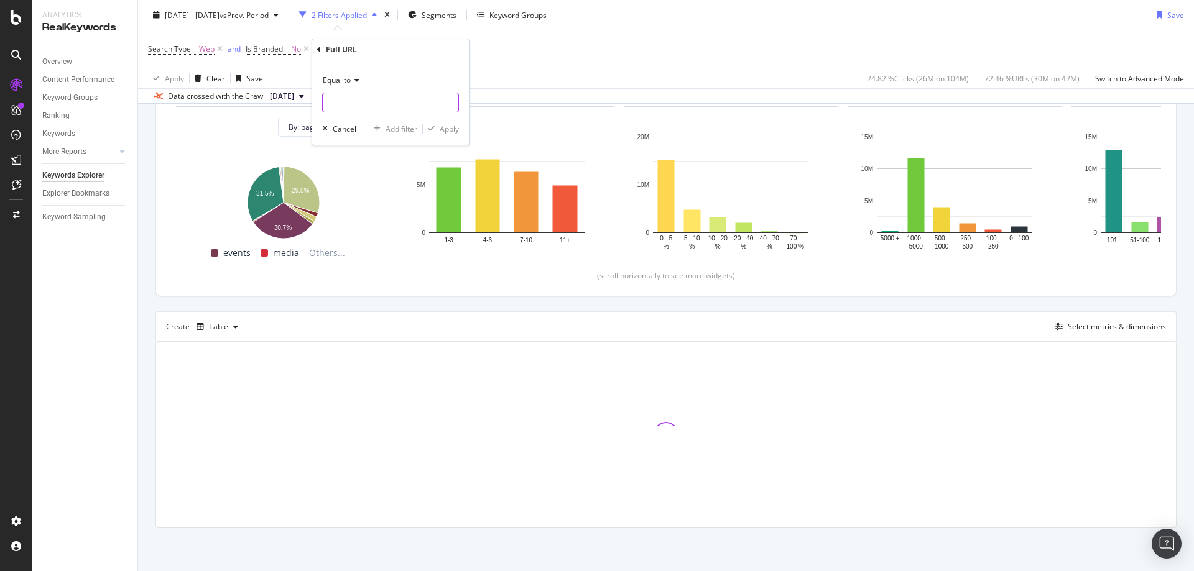
click at [359, 101] on input "text" at bounding box center [391, 103] width 136 height 20
paste input "https://www.rei.com/learn/expert-advice/best-outdoor-gifts-less-than-50.html"
type input "https://www.rei.com/learn/expert-advice/best-outdoor-gifts-less-than-50.html"
click at [431, 66] on div "Equal to https://www.rei.com/learn/expert-advice/best-outdoor-gifts-less-than-5…" at bounding box center [390, 102] width 157 height 85
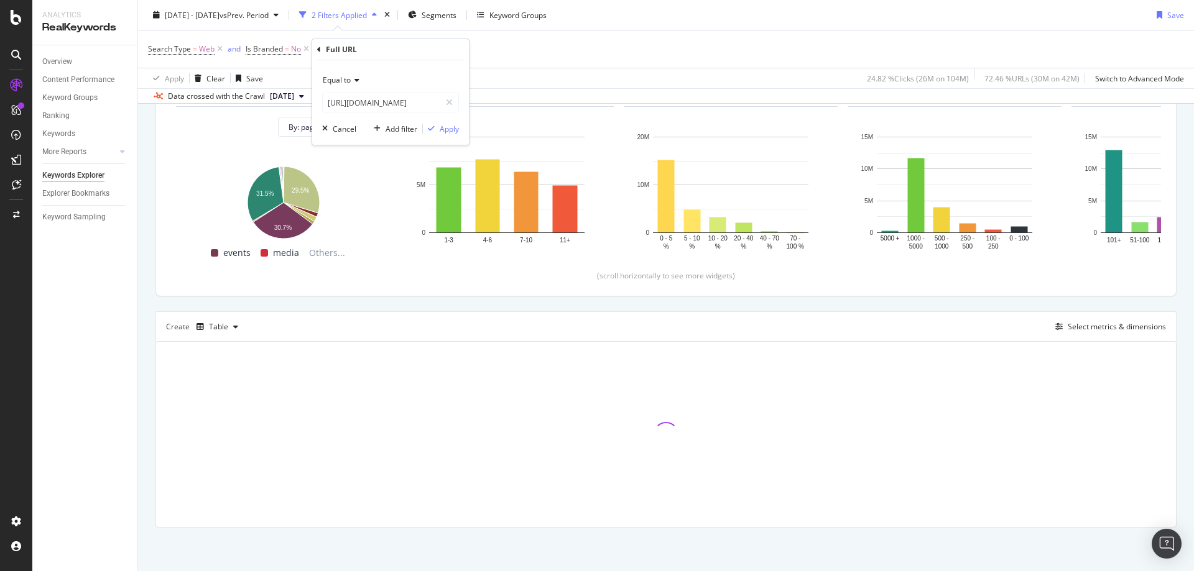
scroll to position [0, 0]
click at [445, 129] on div "Apply" at bounding box center [449, 129] width 19 height 11
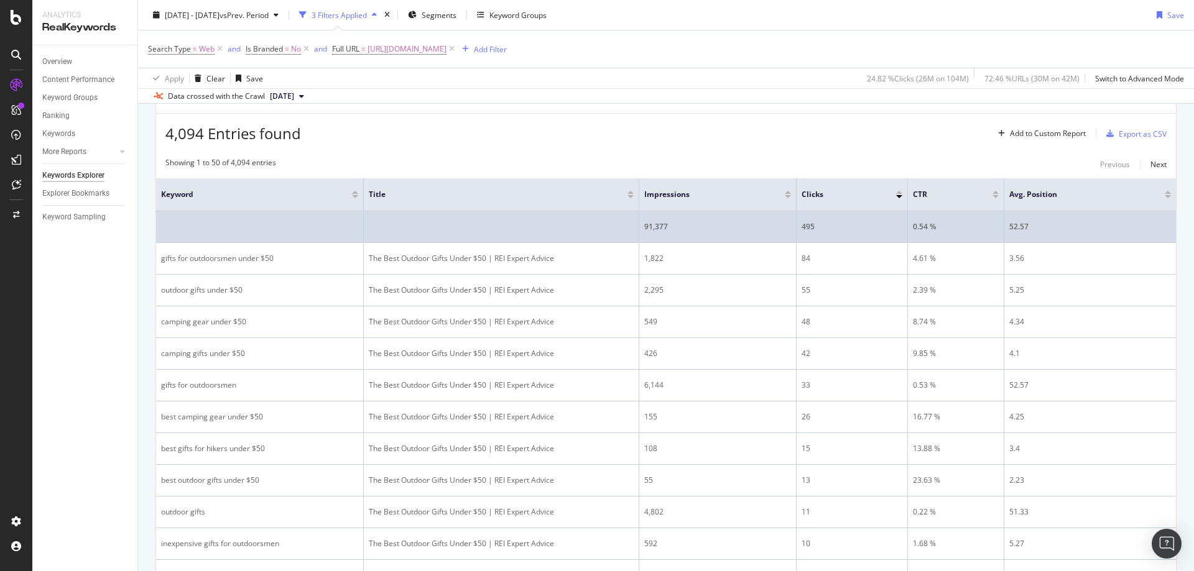
scroll to position [382, 0]
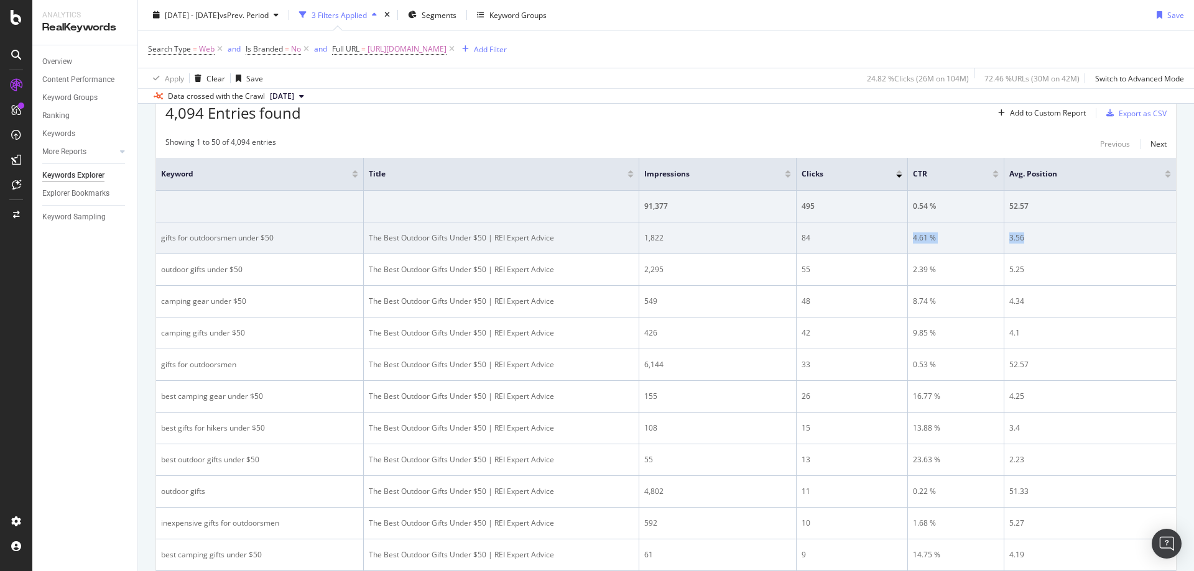
drag, startPoint x: 908, startPoint y: 236, endPoint x: 1031, endPoint y: 237, distance: 122.5
click at [1028, 237] on tr "gifts for outdoorsmen under $50 The Best Outdoor Gifts Under $50 | REI Expert A…" at bounding box center [666, 239] width 1020 height 32
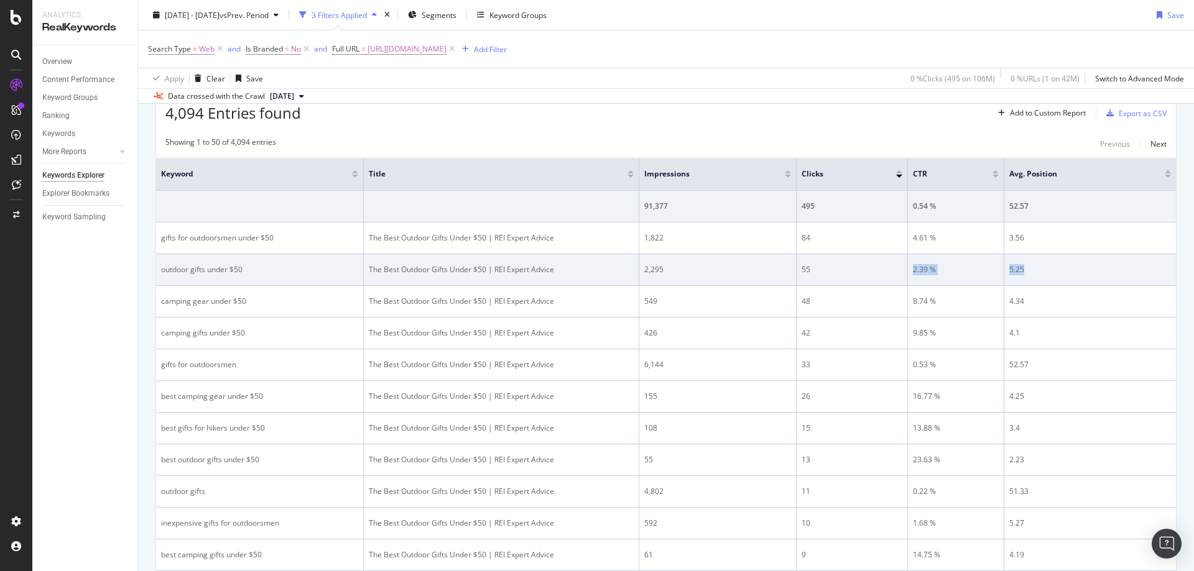
drag, startPoint x: 911, startPoint y: 267, endPoint x: 1030, endPoint y: 267, distance: 118.7
click at [1030, 267] on tr "outdoor gifts under $50 The Best Outdoor Gifts Under $50 | REI Expert Advice 2,…" at bounding box center [666, 270] width 1020 height 32
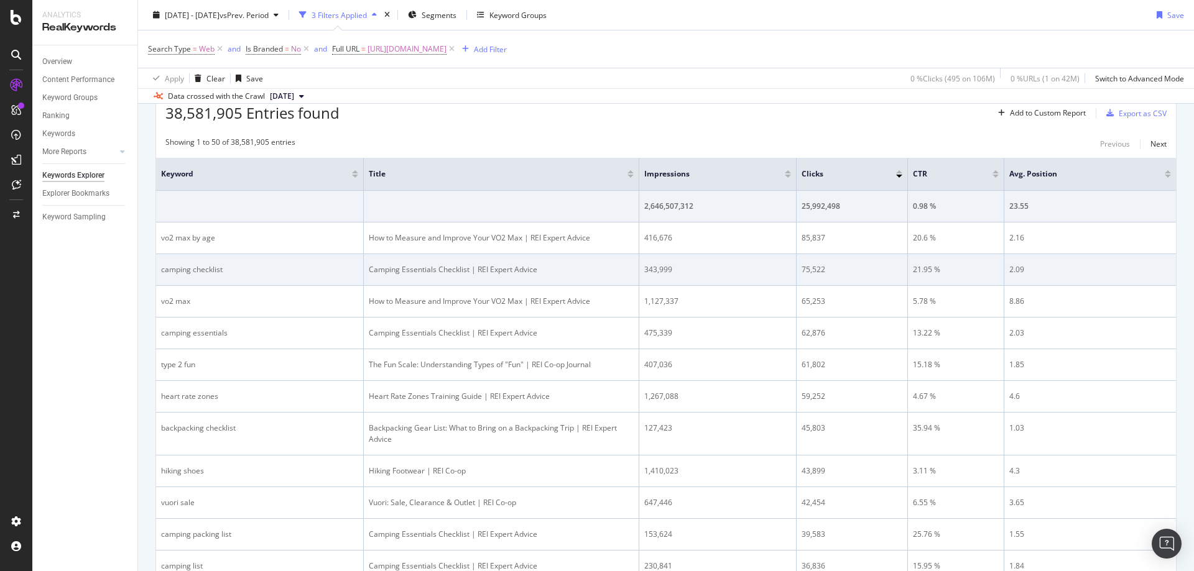
click at [951, 274] on div "21.95 %" at bounding box center [956, 269] width 86 height 11
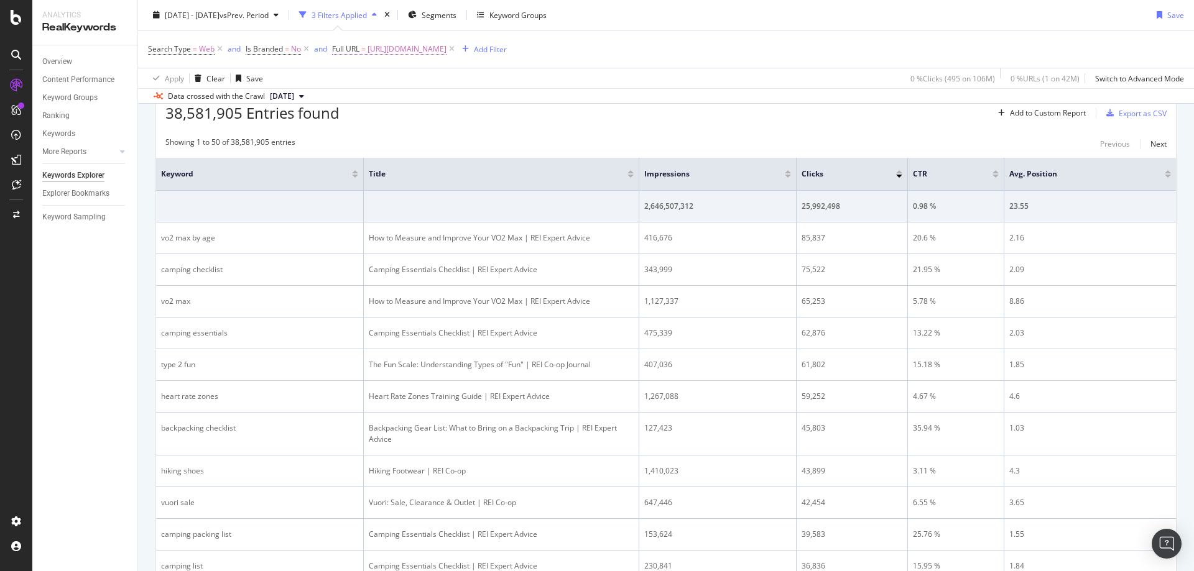
click at [446, 52] on span "https://www.rei.com/learn/expert-advice/best-outdoor-gifts-less-than-50.html" at bounding box center [406, 48] width 79 height 17
click at [467, 126] on div "Apply" at bounding box center [470, 127] width 19 height 11
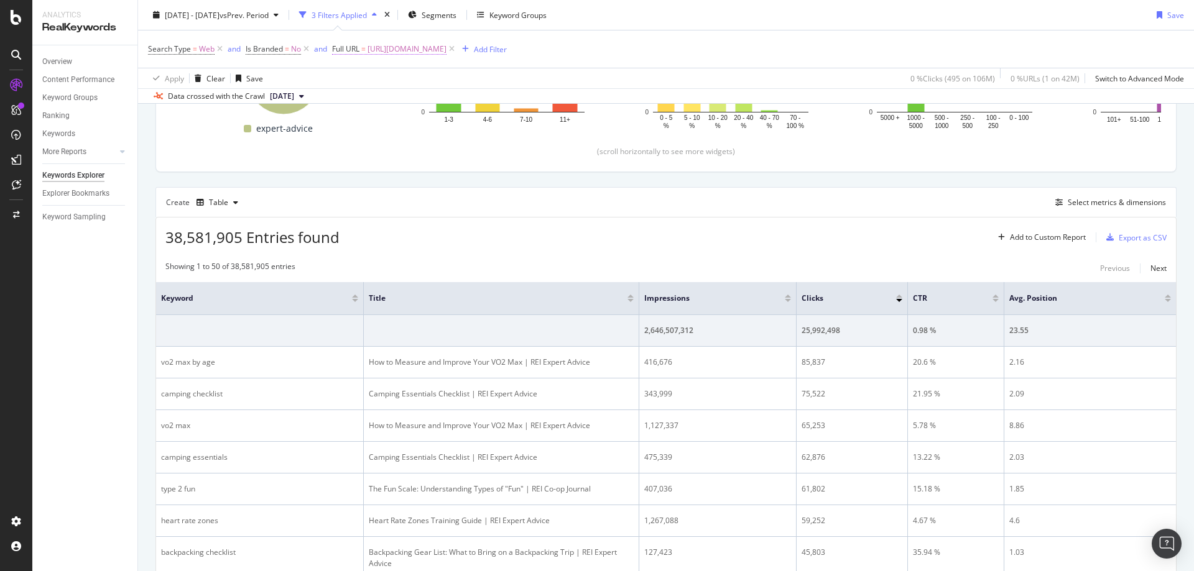
click at [446, 45] on span "https://www.rei.com/learn/expert-advice/best-outdoor-gifts-less-than-50.html" at bounding box center [406, 48] width 79 height 17
click at [473, 125] on div "Apply" at bounding box center [470, 127] width 19 height 11
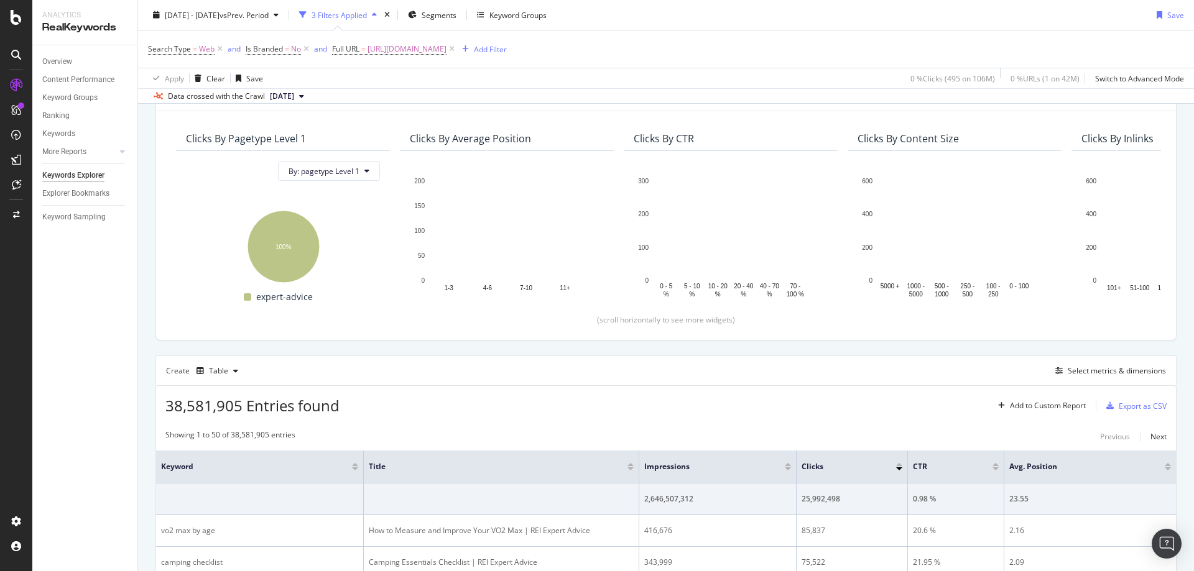
scroll to position [0, 0]
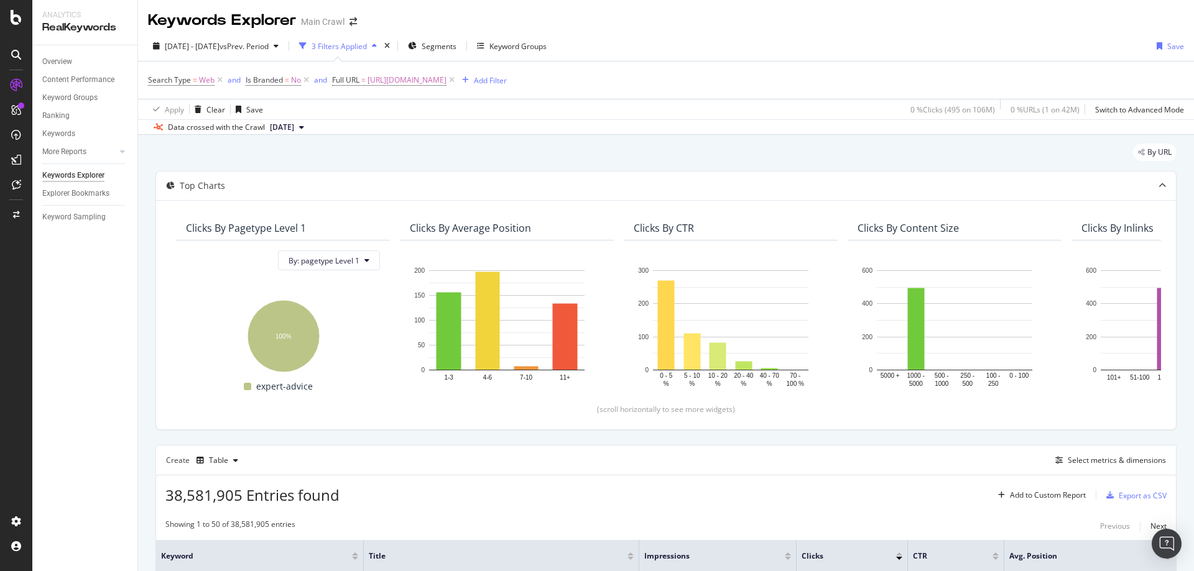
click at [457, 76] on icon at bounding box center [451, 80] width 11 height 12
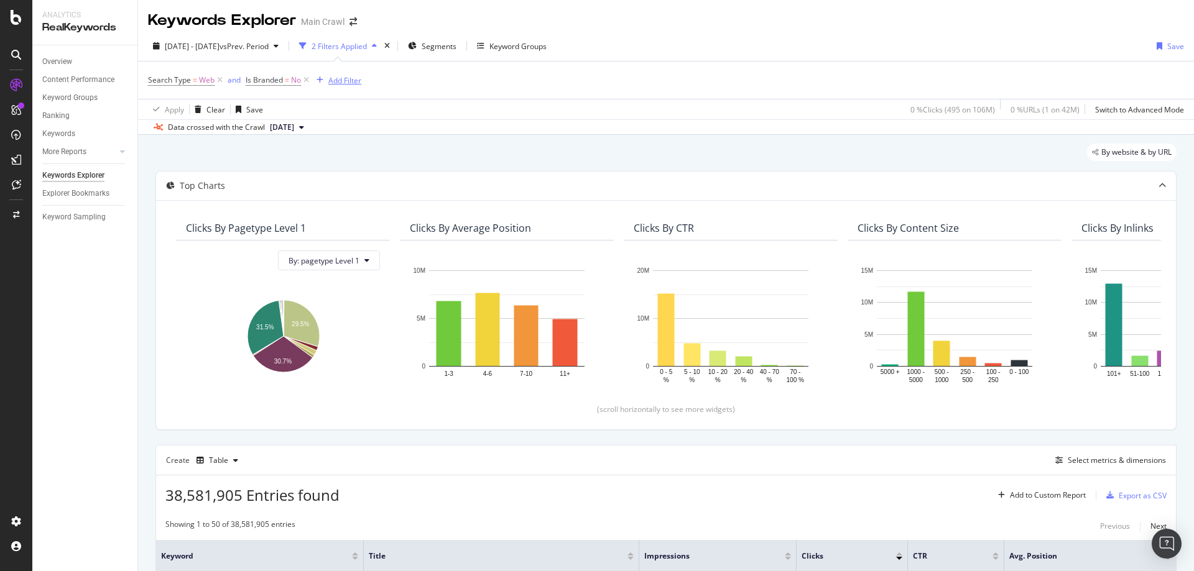
click at [346, 81] on div "Add Filter" at bounding box center [344, 80] width 33 height 11
click at [318, 79] on icon at bounding box center [319, 80] width 4 height 7
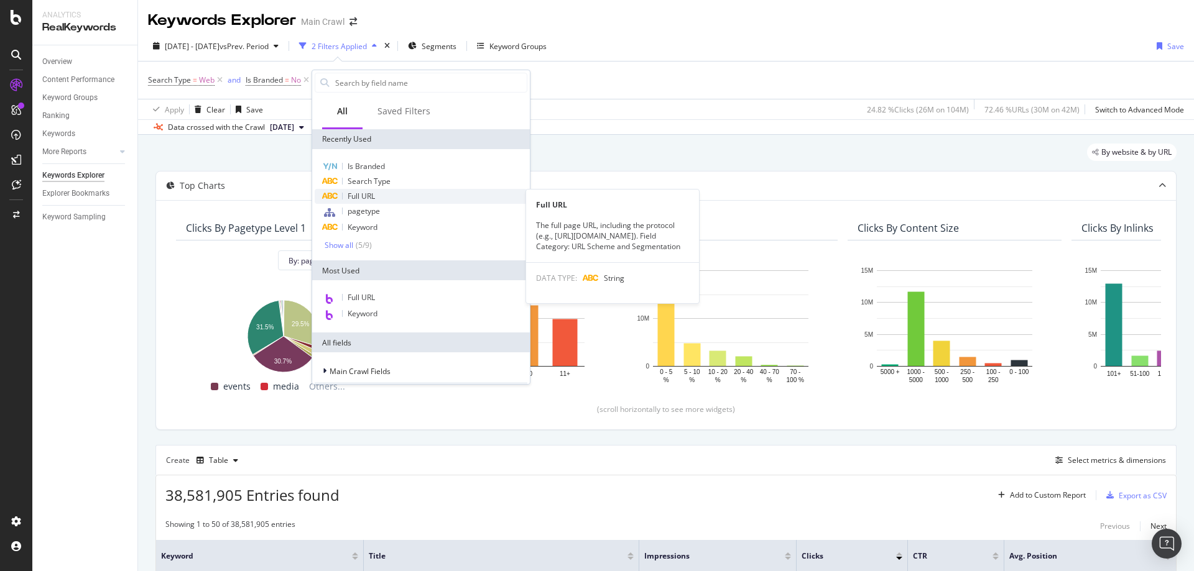
click at [374, 200] on span "Full URL" at bounding box center [361, 196] width 27 height 11
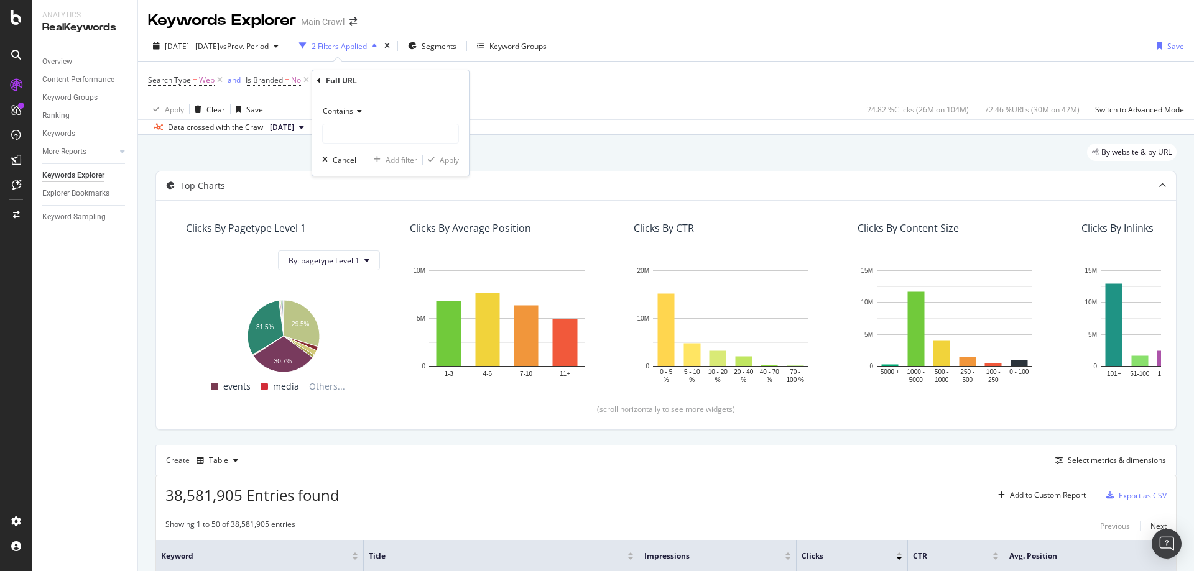
click at [366, 120] on div "Contains" at bounding box center [390, 111] width 137 height 20
click at [362, 137] on div "Equal to" at bounding box center [391, 137] width 133 height 16
click at [373, 141] on input "text" at bounding box center [391, 134] width 136 height 20
paste input "2.39 % 5.25"
drag, startPoint x: 414, startPoint y: 133, endPoint x: 295, endPoint y: 130, distance: 119.4
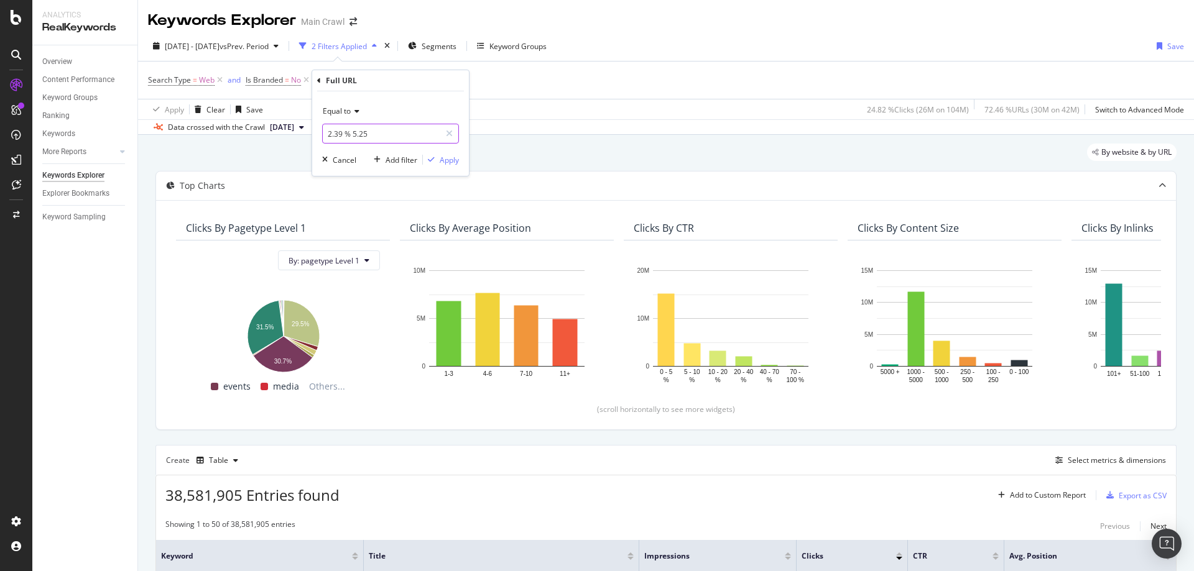
click at [295, 130] on body "Analytics RealKeywords Overview Content Performance Keyword Groups Ranking Keyw…" at bounding box center [597, 285] width 1194 height 571
type input "2.39 % 5.25"
click at [451, 131] on icon at bounding box center [449, 133] width 7 height 9
click at [412, 136] on input "text" at bounding box center [391, 134] width 136 height 20
paste input "https://www.rei.com/learn/expert-advice/best-outdoor-gifts-less-than-50.html"
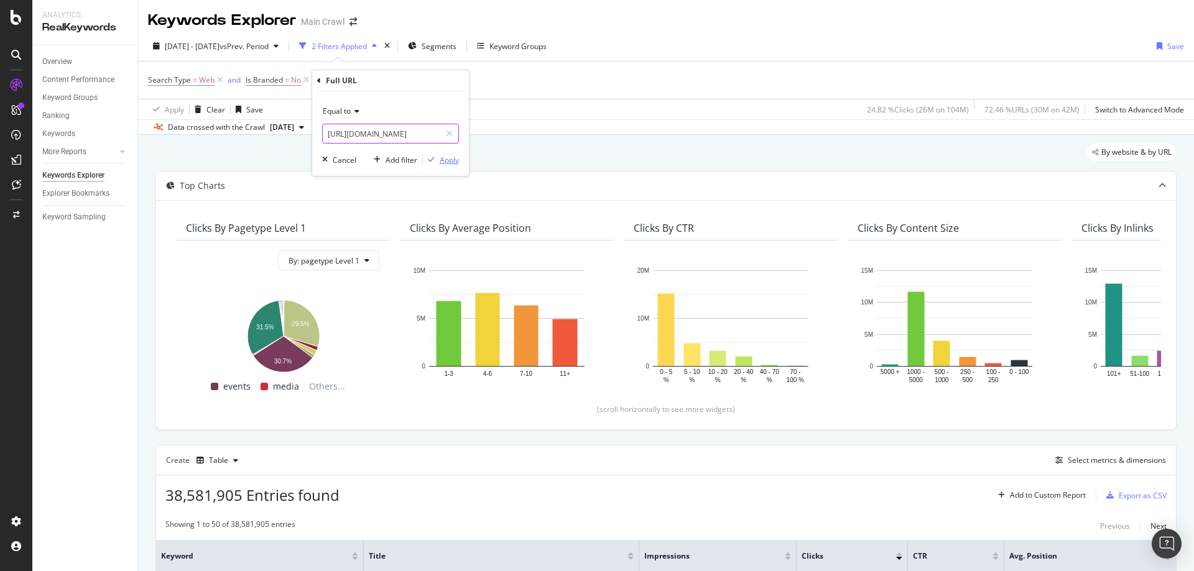
scroll to position [0, 161]
type input "https://www.rei.com/learn/expert-advice/best-outdoor-gifts-less-than-50.html"
click at [456, 163] on div "Apply" at bounding box center [449, 160] width 19 height 11
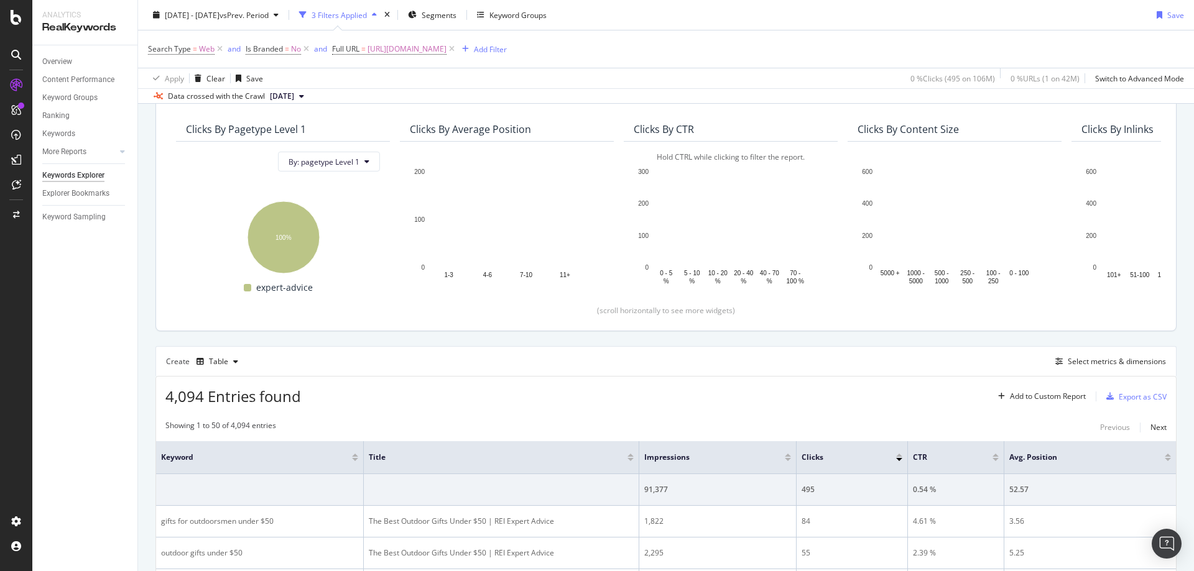
scroll to position [249, 0]
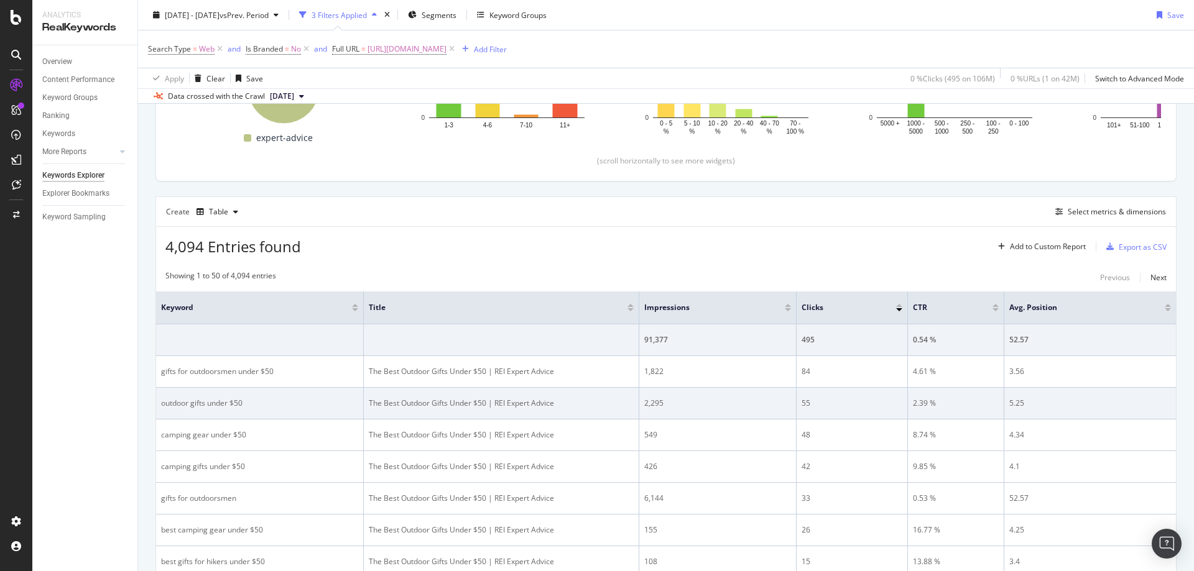
click at [869, 394] on td "55" at bounding box center [851, 404] width 111 height 32
drag, startPoint x: 801, startPoint y: 401, endPoint x: 1017, endPoint y: 399, distance: 215.7
click at [1017, 399] on tr "outdoor gifts under $50 The Best Outdoor Gifts Under $50 | REI Expert Advice 2,…" at bounding box center [666, 404] width 1020 height 32
click at [982, 407] on div "2.39 %" at bounding box center [956, 403] width 86 height 11
click at [913, 407] on div "2.39 %" at bounding box center [956, 403] width 86 height 11
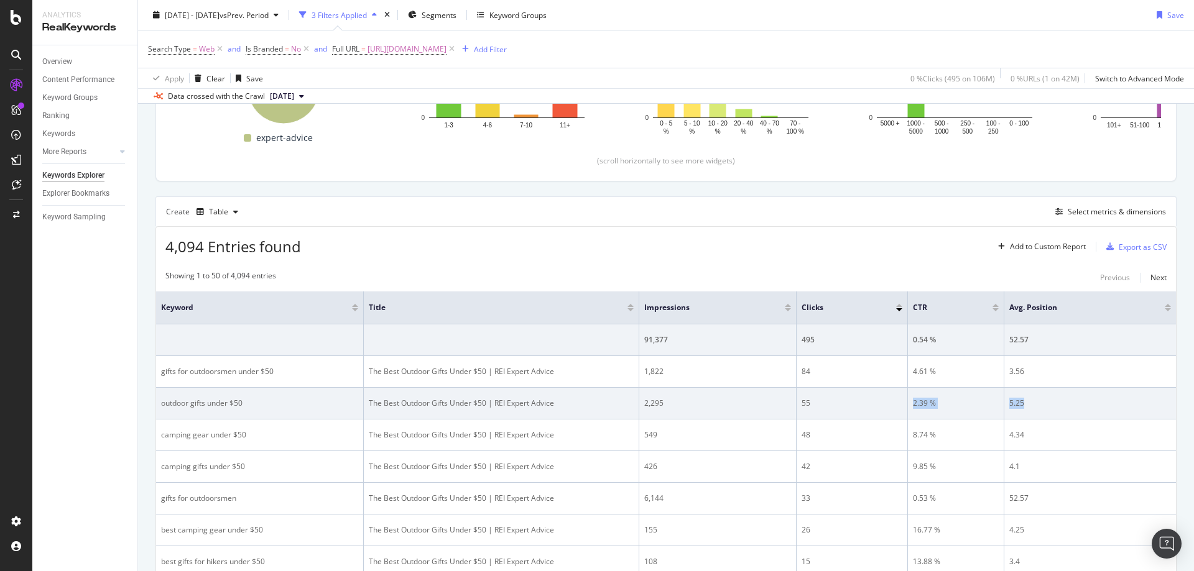
drag, startPoint x: 910, startPoint y: 405, endPoint x: 1036, endPoint y: 402, distance: 125.6
click at [1036, 402] on tr "outdoor gifts under $50 The Best Outdoor Gifts Under $50 | REI Expert Advice 2,…" at bounding box center [666, 404] width 1020 height 32
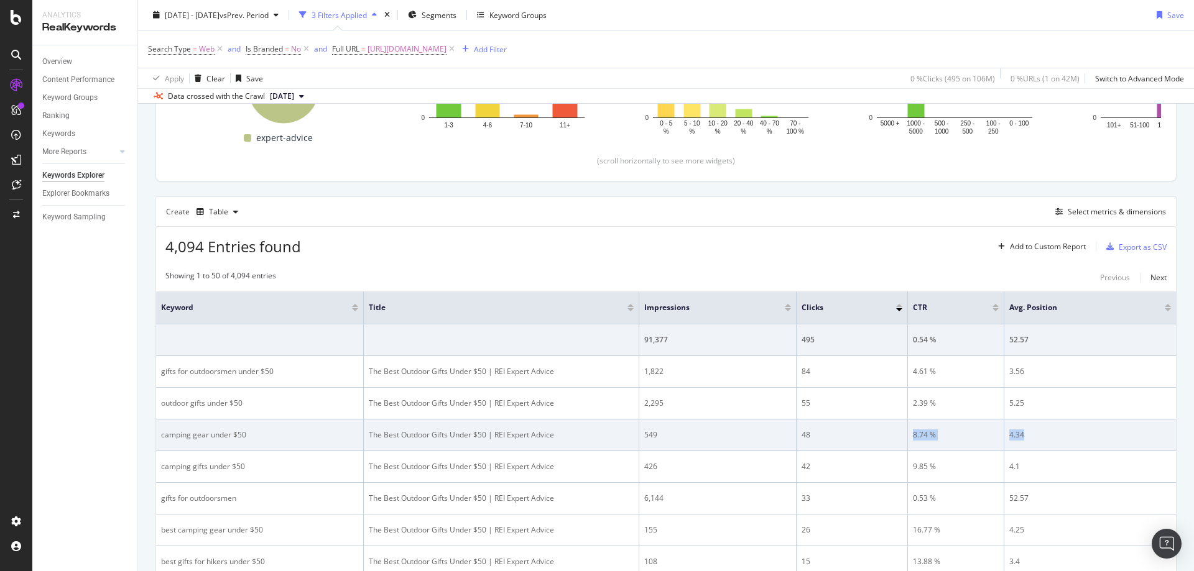
drag, startPoint x: 911, startPoint y: 436, endPoint x: 1025, endPoint y: 434, distance: 113.8
click at [1025, 434] on tr "camping gear under $50 The Best Outdoor Gifts Under $50 | REI Expert Advice 549…" at bounding box center [666, 436] width 1020 height 32
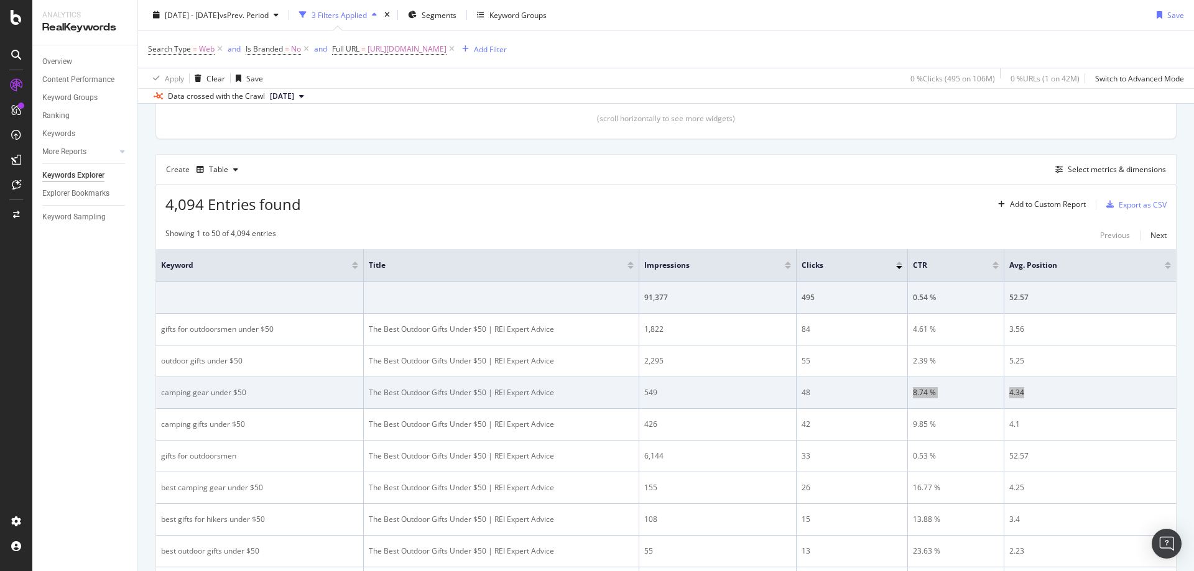
scroll to position [311, 0]
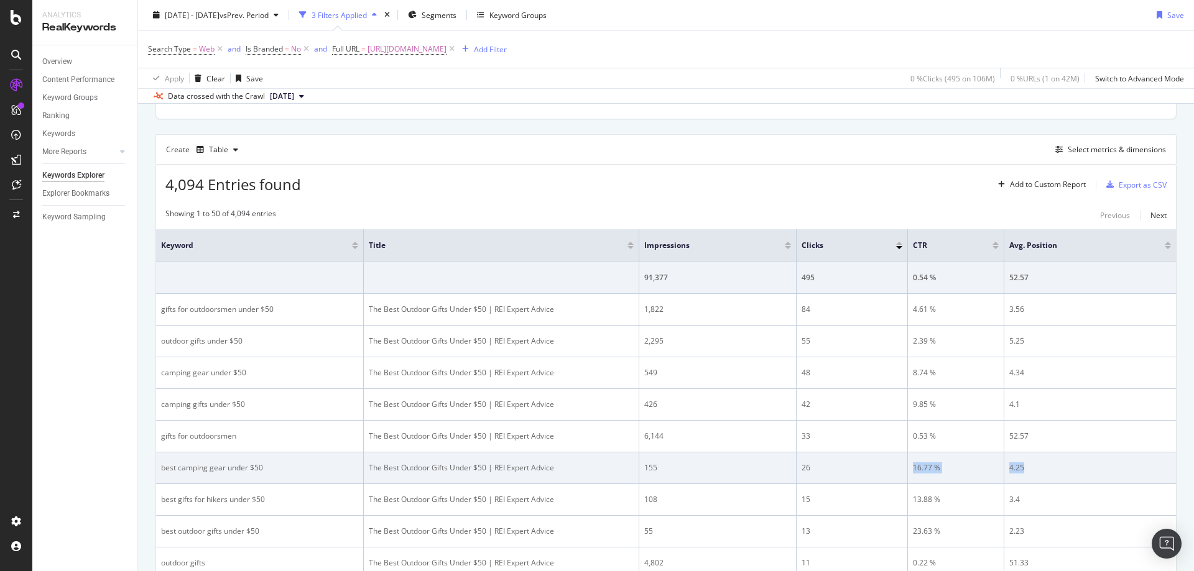
drag, startPoint x: 907, startPoint y: 466, endPoint x: 1037, endPoint y: 465, distance: 129.9
click at [1036, 465] on tr "best camping gear under $50 The Best Outdoor Gifts Under $50 | REI Expert Advic…" at bounding box center [666, 469] width 1020 height 32
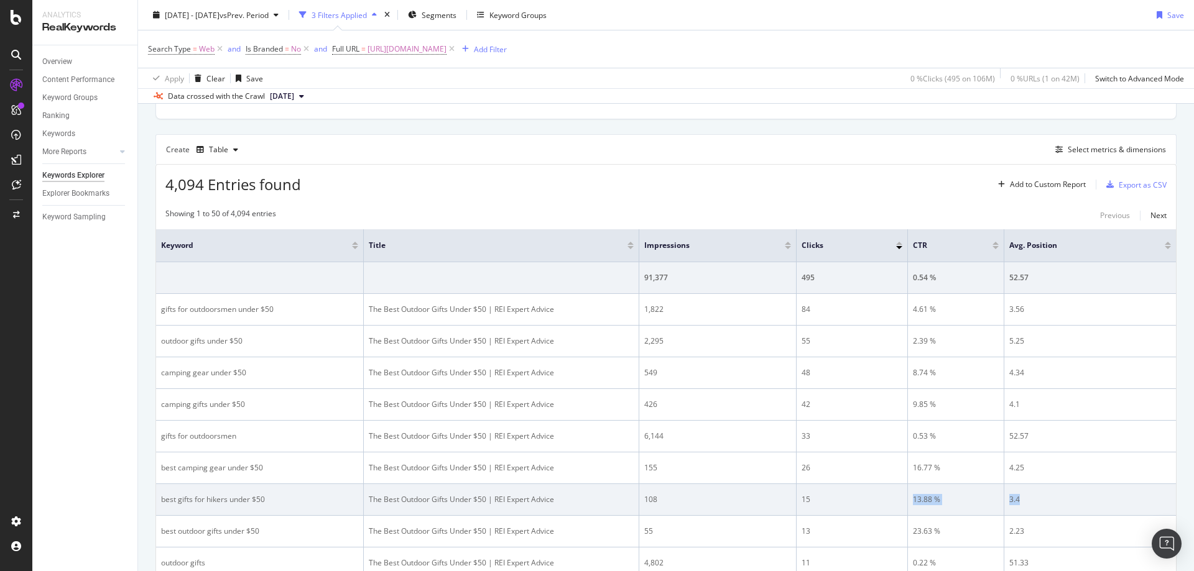
drag, startPoint x: 912, startPoint y: 504, endPoint x: 1022, endPoint y: 495, distance: 110.4
click at [1022, 495] on tr "best gifts for hikers under $50 The Best Outdoor Gifts Under $50 | REI Expert A…" at bounding box center [666, 500] width 1020 height 32
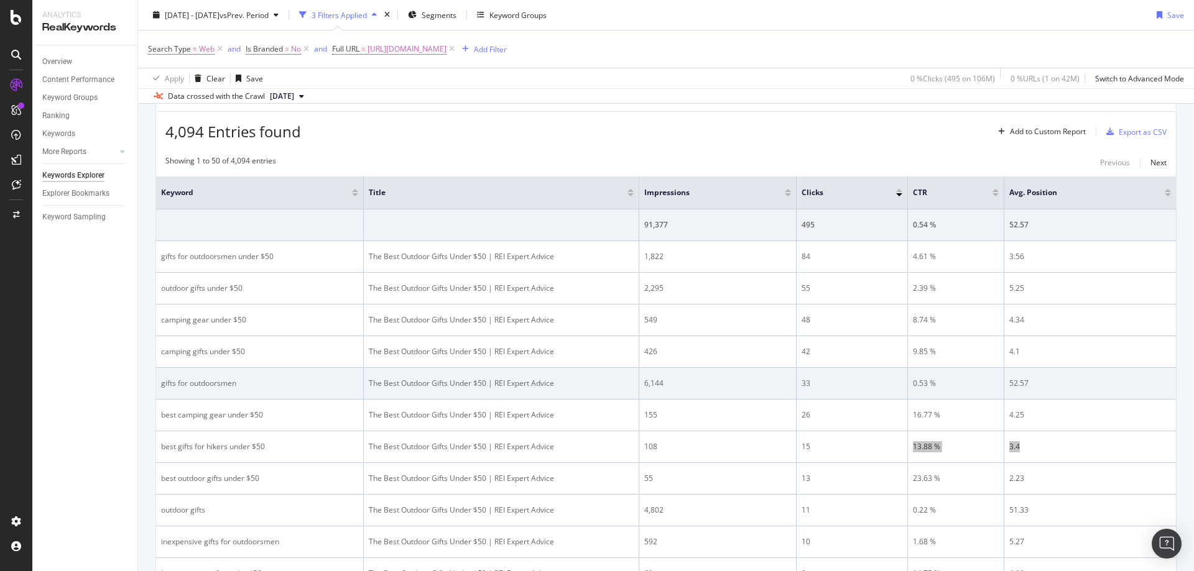
scroll to position [435, 0]
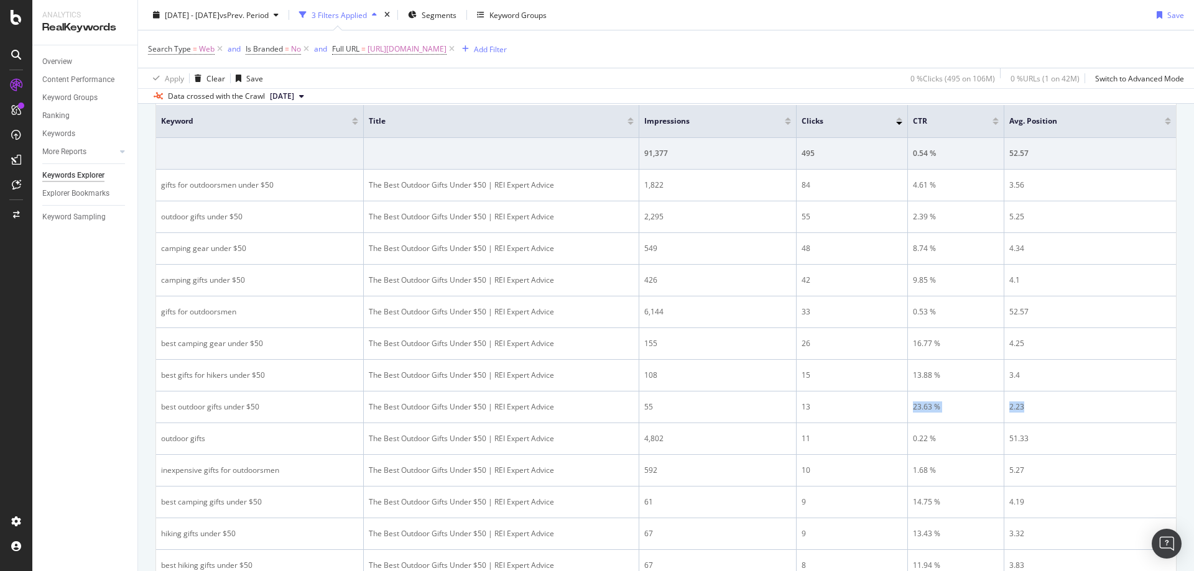
drag, startPoint x: 909, startPoint y: 408, endPoint x: 1190, endPoint y: 359, distance: 285.4
click at [1033, 404] on tr "best outdoor gifts under $50 The Best Outdoor Gifts Under $50 | REI Expert Advi…" at bounding box center [666, 408] width 1020 height 32
drag, startPoint x: 582, startPoint y: 44, endPoint x: 530, endPoint y: 63, distance: 54.9
click at [446, 44] on span "https://www.rei.com/learn/expert-advice/best-outdoor-gifts-less-than-50.html" at bounding box center [406, 48] width 79 height 17
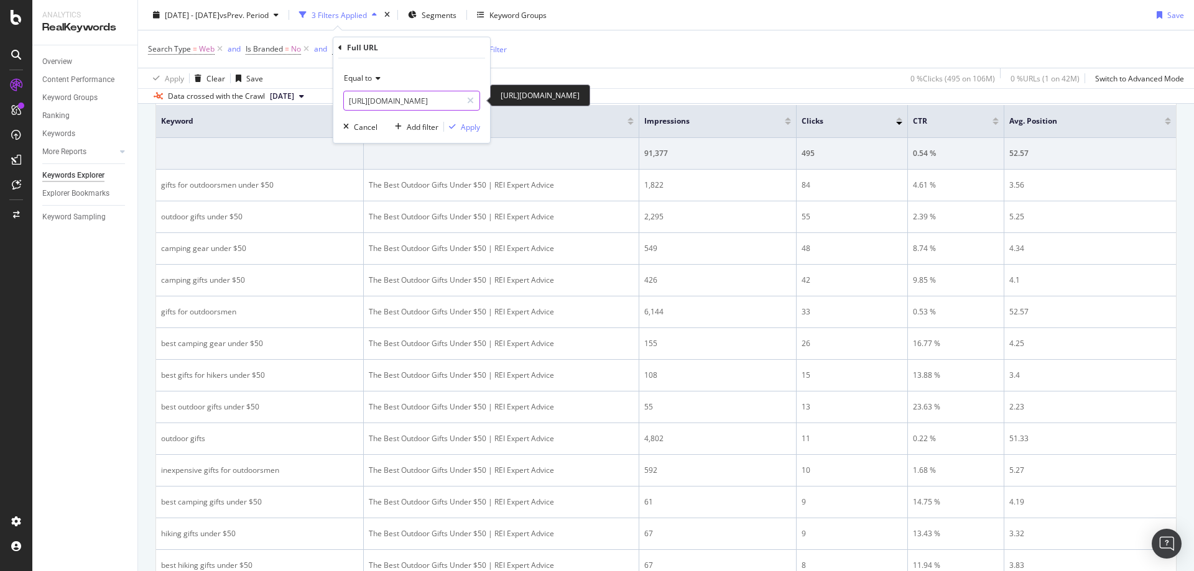
click at [442, 101] on input "https://www.rei.com/learn/expert-advice/best-outdoor-gifts-less-than-50.html" at bounding box center [403, 101] width 118 height 20
paste input "fleece-jackets"
type input "https://www.rei.com/learn/expert-advice/best-fleece-jackets.html"
click at [461, 124] on div "Apply" at bounding box center [470, 127] width 19 height 11
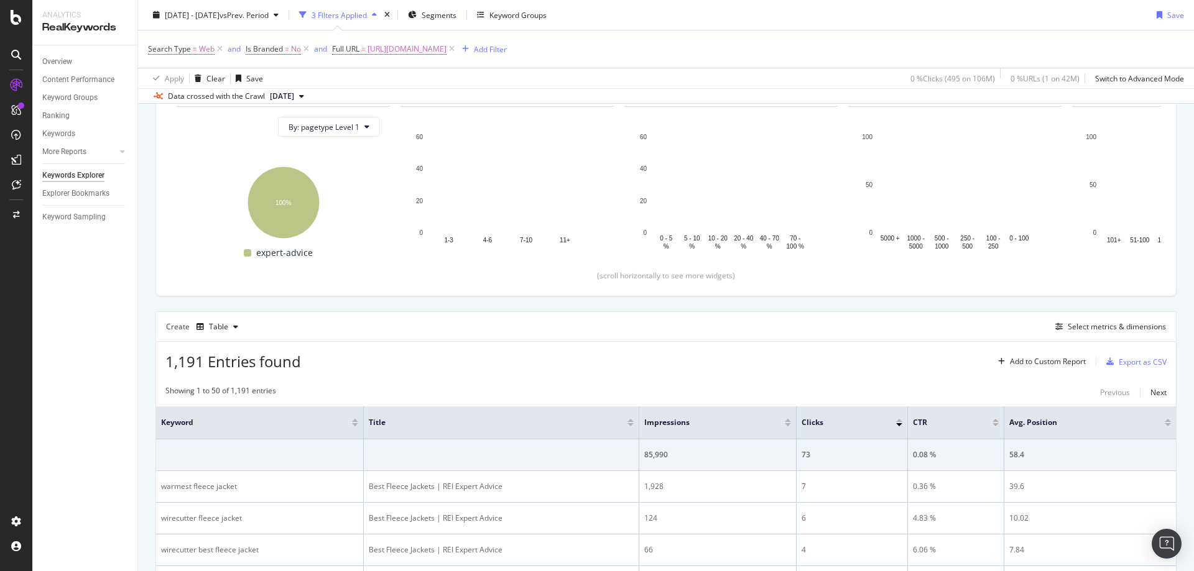
scroll to position [435, 0]
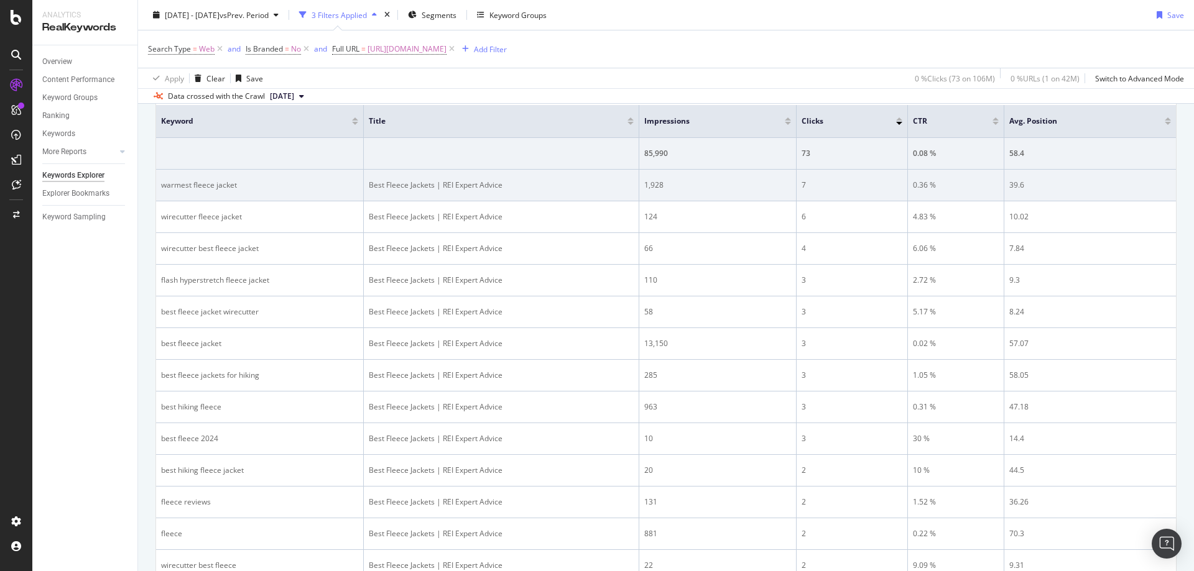
click at [915, 182] on div "0.36 %" at bounding box center [956, 185] width 86 height 11
drag, startPoint x: 910, startPoint y: 182, endPoint x: 1031, endPoint y: 182, distance: 121.9
click at [1031, 182] on tr "warmest fleece jacket Best Fleece Jackets | REI Expert Advice 1,928 7 0.36 % 39…" at bounding box center [666, 186] width 1020 height 32
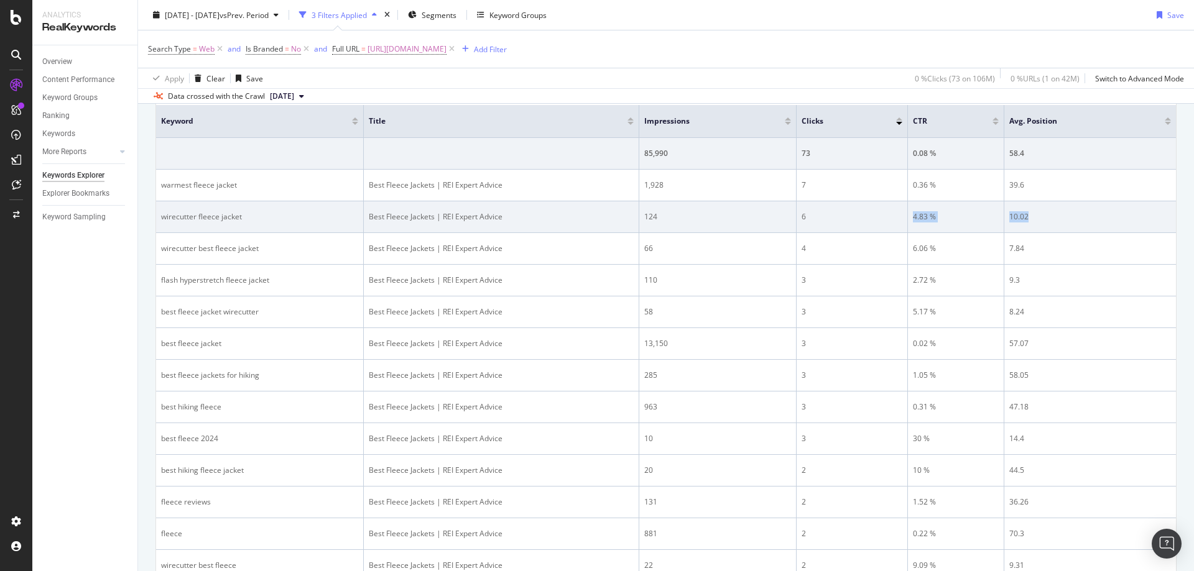
drag, startPoint x: 908, startPoint y: 219, endPoint x: 1040, endPoint y: 218, distance: 132.4
click at [1038, 218] on tr "wirecutter fleece jacket Best Fleece Jackets | REI Expert Advice 124 6 4.83 % 1…" at bounding box center [666, 217] width 1020 height 32
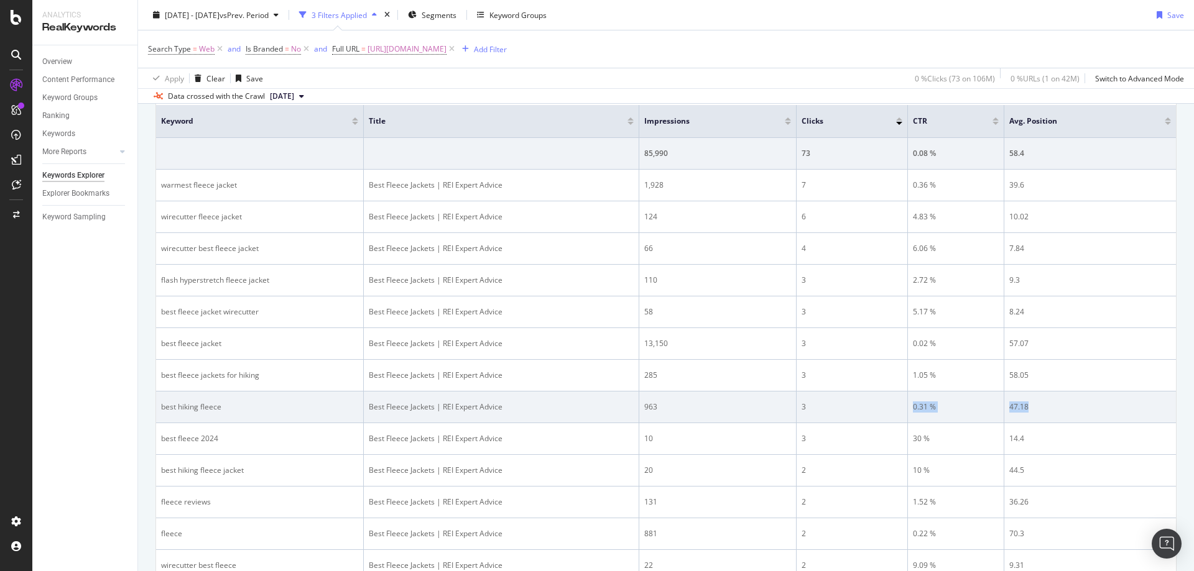
drag, startPoint x: 913, startPoint y: 412, endPoint x: 1030, endPoint y: 408, distance: 117.5
click at [1030, 408] on tr "best hiking fleece Best Fleece Jackets | REI Expert Advice 963 3 0.31 % 47.18" at bounding box center [666, 408] width 1020 height 32
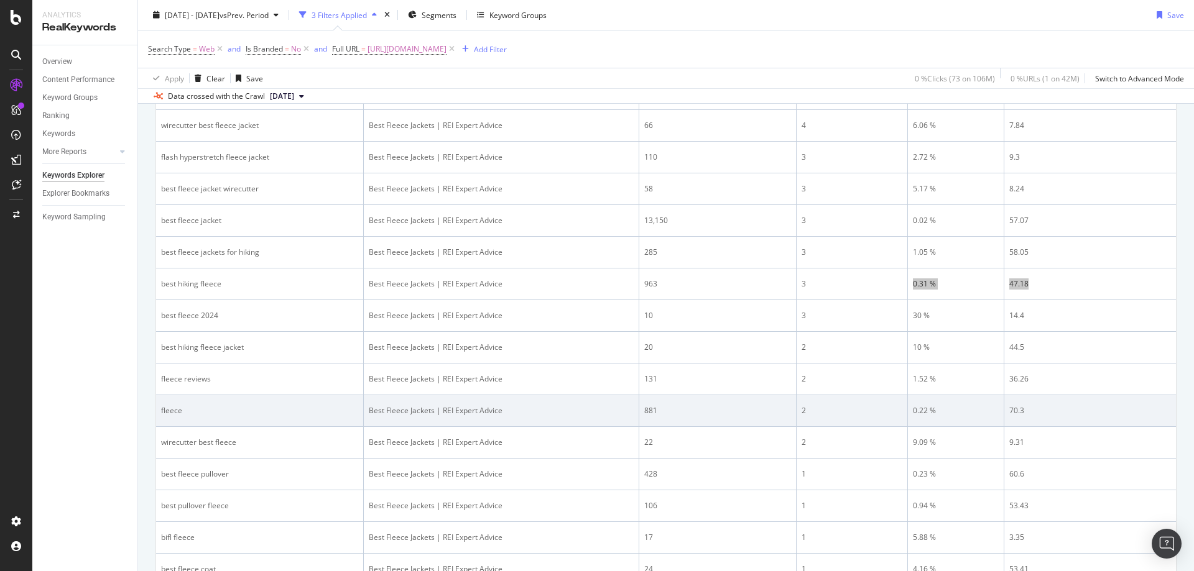
scroll to position [560, 0]
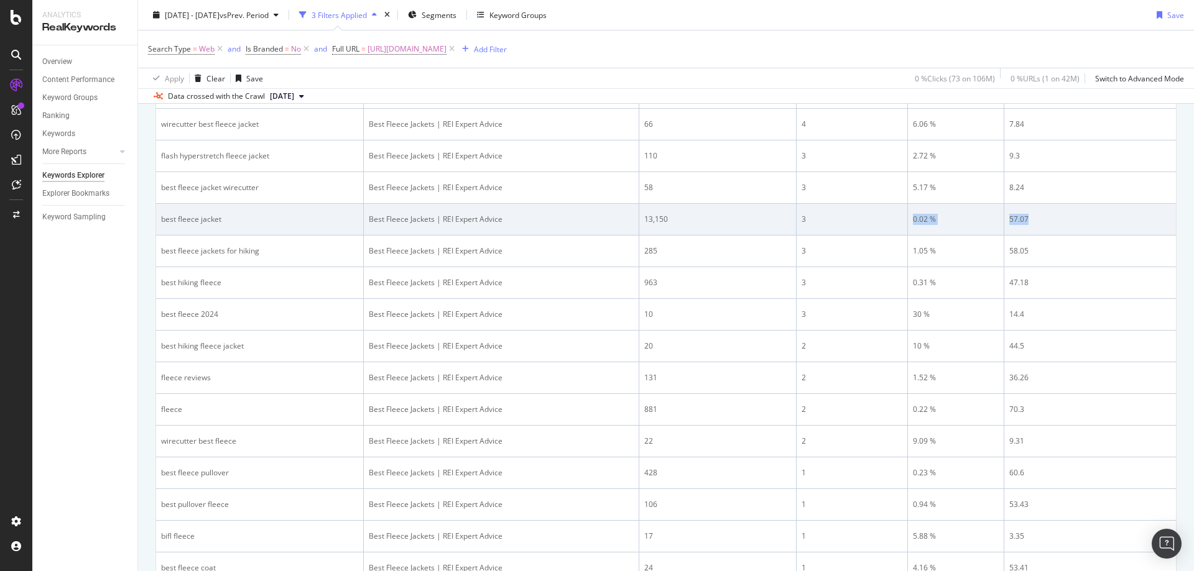
drag, startPoint x: 906, startPoint y: 220, endPoint x: 1030, endPoint y: 215, distance: 124.4
click at [1030, 215] on tr "best fleece jacket Best Fleece Jackets | REI Expert Advice 13,150 3 0.02 % 57.07" at bounding box center [666, 220] width 1020 height 32
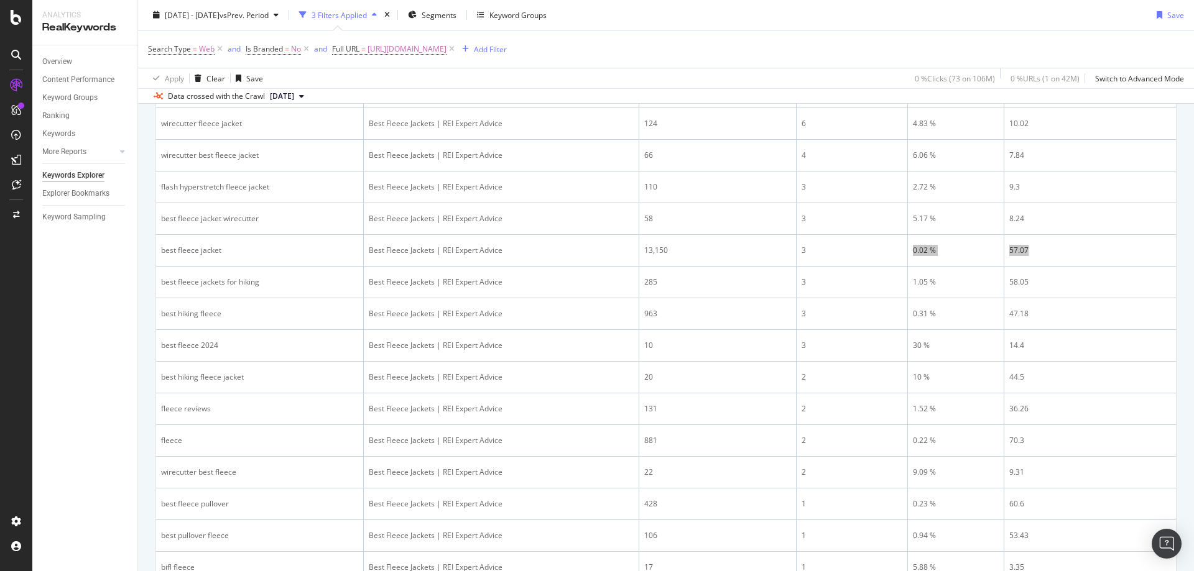
scroll to position [311, 0]
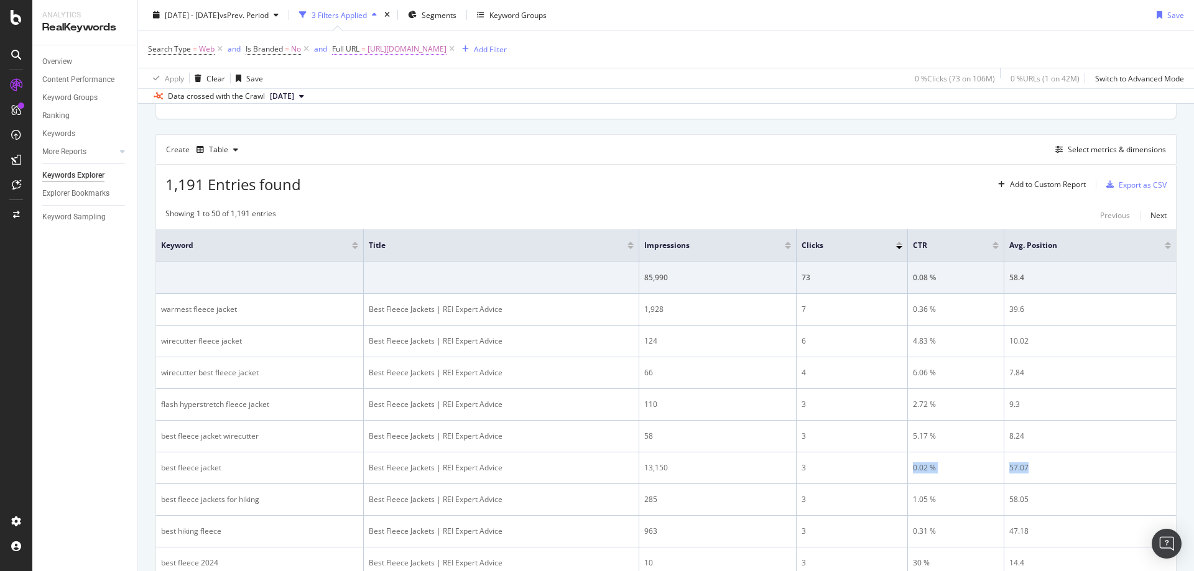
click at [446, 47] on span "https://www.rei.com/learn/expert-advice/best-fleece-jackets.html" at bounding box center [406, 48] width 79 height 17
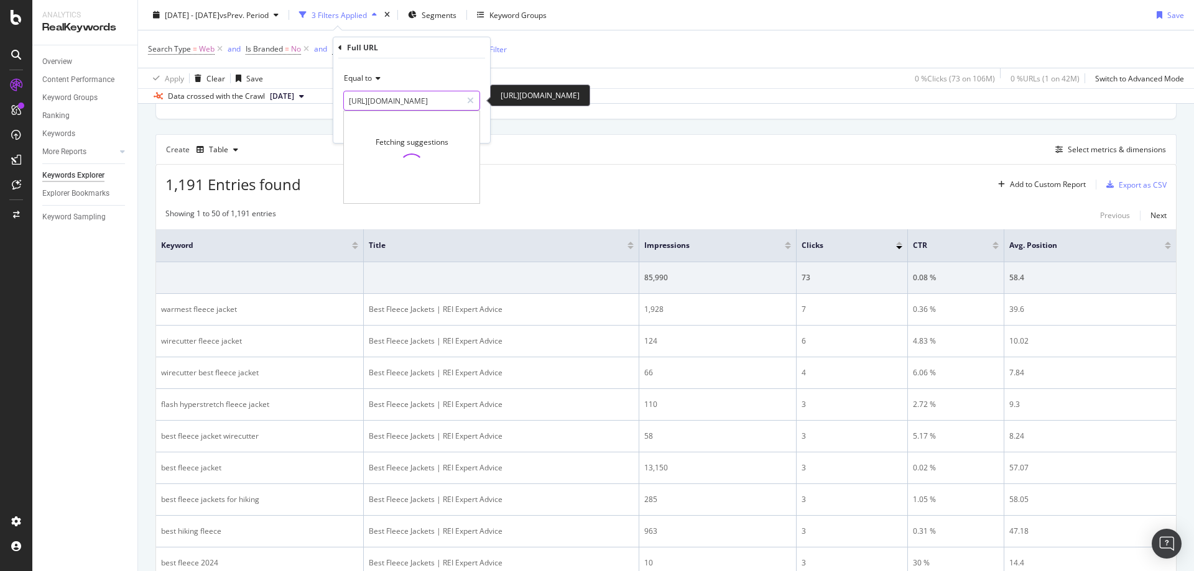
click at [443, 100] on input "https://www.rei.com/learn/expert-advice/best-fleece-jackets.html" at bounding box center [403, 101] width 118 height 20
paste input "sunscreen"
type input "https://www.rei.com/learn/expert-advice/sunscreen.html"
click at [468, 129] on div "Apply" at bounding box center [470, 127] width 19 height 11
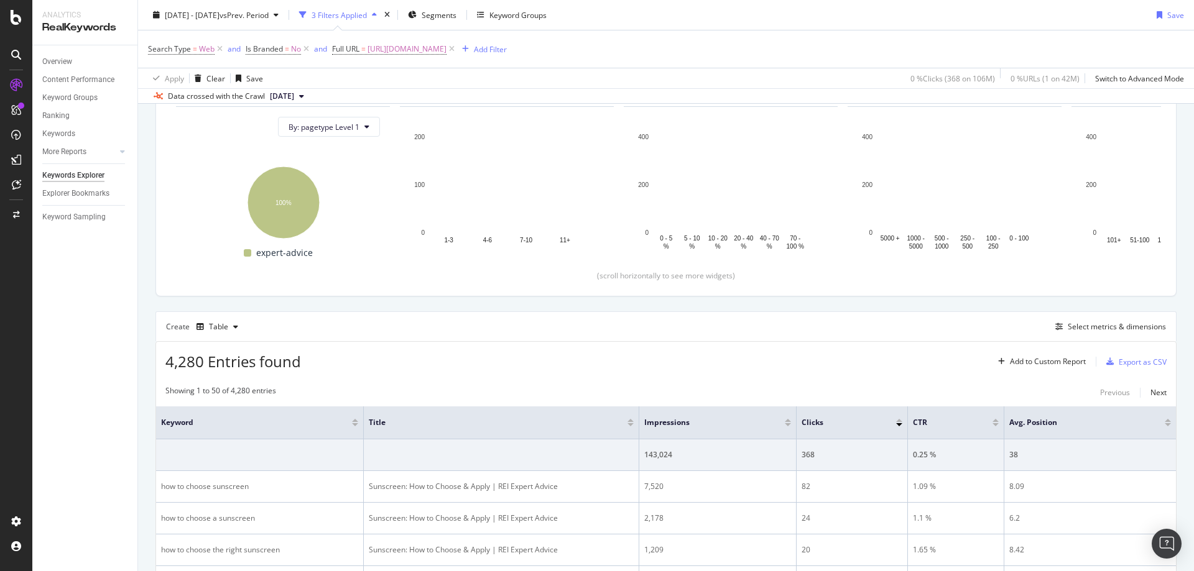
scroll to position [311, 0]
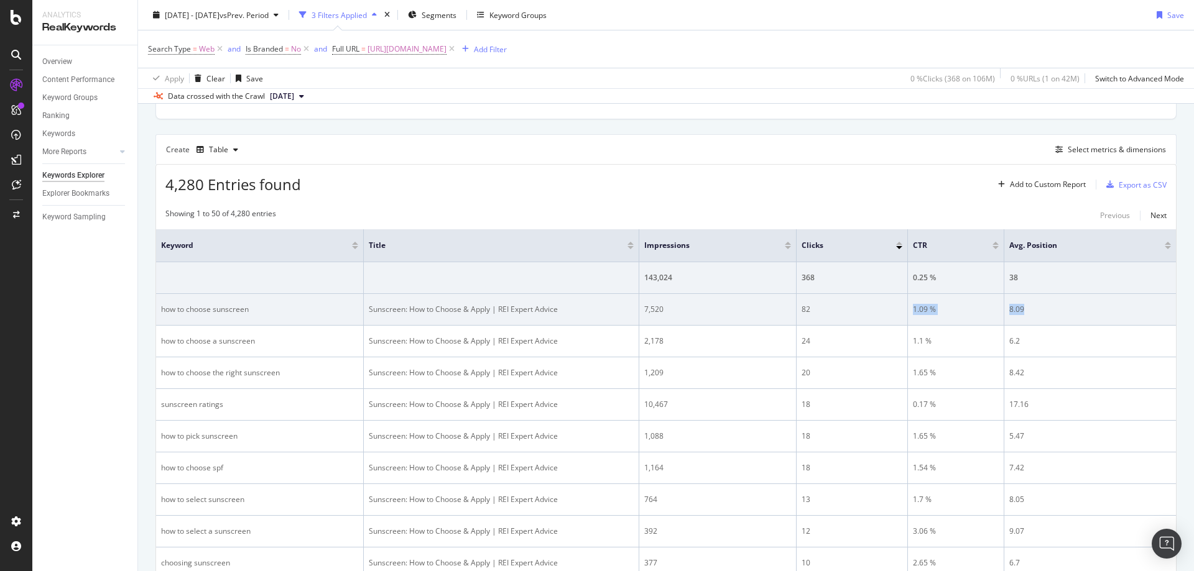
drag, startPoint x: 911, startPoint y: 311, endPoint x: 1030, endPoint y: 308, distance: 118.2
click at [1030, 308] on tr "how to choose sunscreen Sunscreen: How to Choose & Apply | REI Expert Advice 7,…" at bounding box center [666, 310] width 1020 height 32
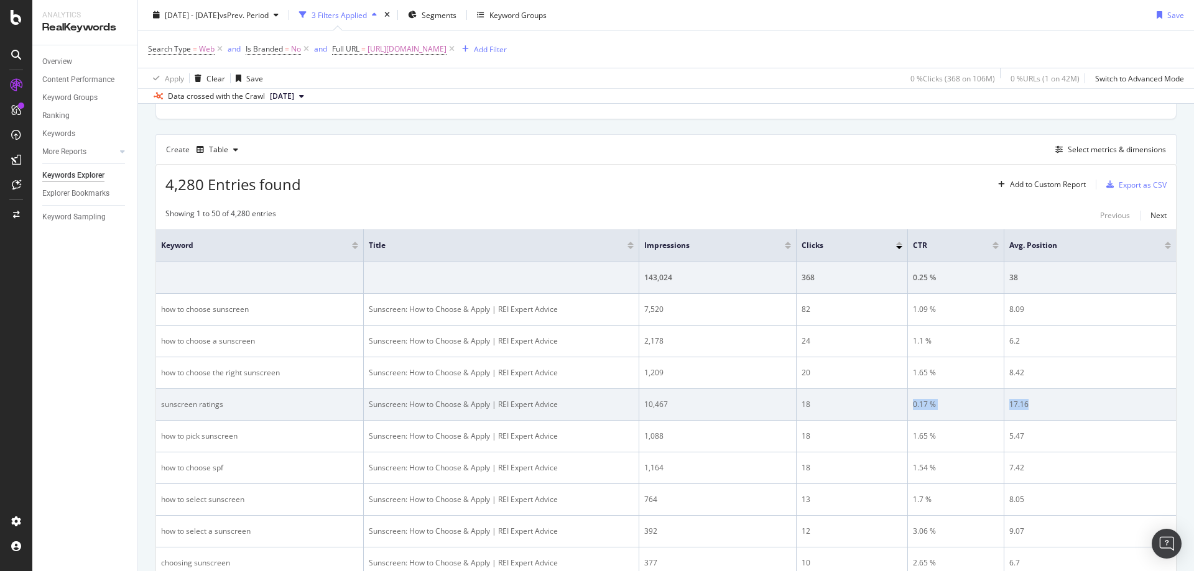
drag, startPoint x: 906, startPoint y: 400, endPoint x: 1044, endPoint y: 405, distance: 138.7
click at [1044, 405] on tr "sunscreen ratings Sunscreen: How to Choose & Apply | REI Expert Advice 10,467 1…" at bounding box center [666, 405] width 1020 height 32
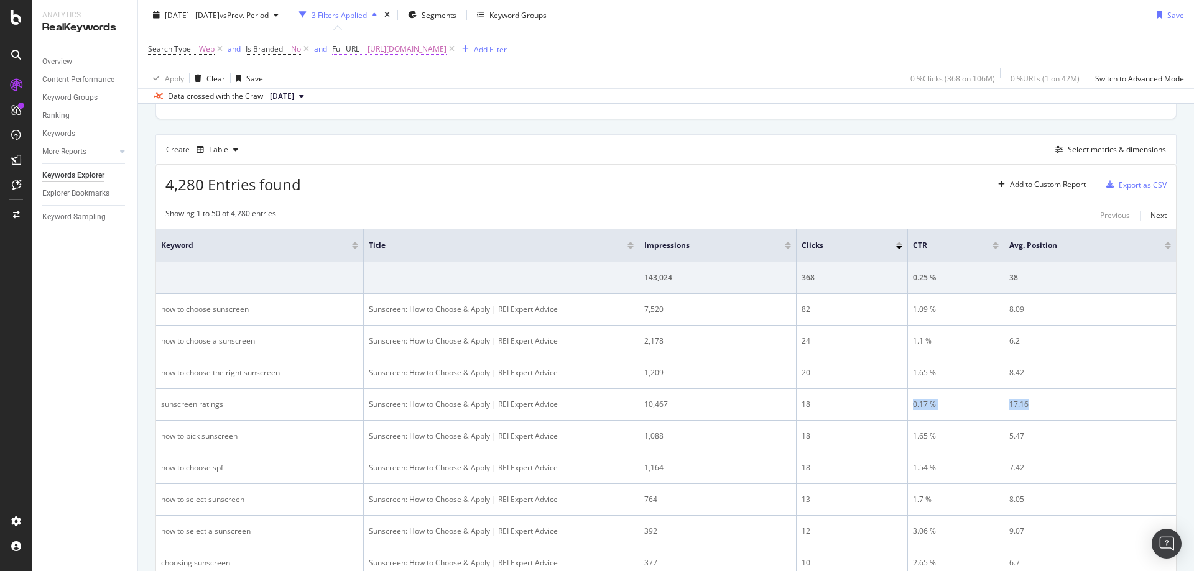
click at [446, 50] on span "https://www.rei.com/learn/expert-advice/sunscreen.html" at bounding box center [406, 48] width 79 height 17
click at [444, 113] on div "Equal to https://www.rei.com/learn/expert-advice/sunscreen.html https://www.rei…" at bounding box center [411, 100] width 157 height 85
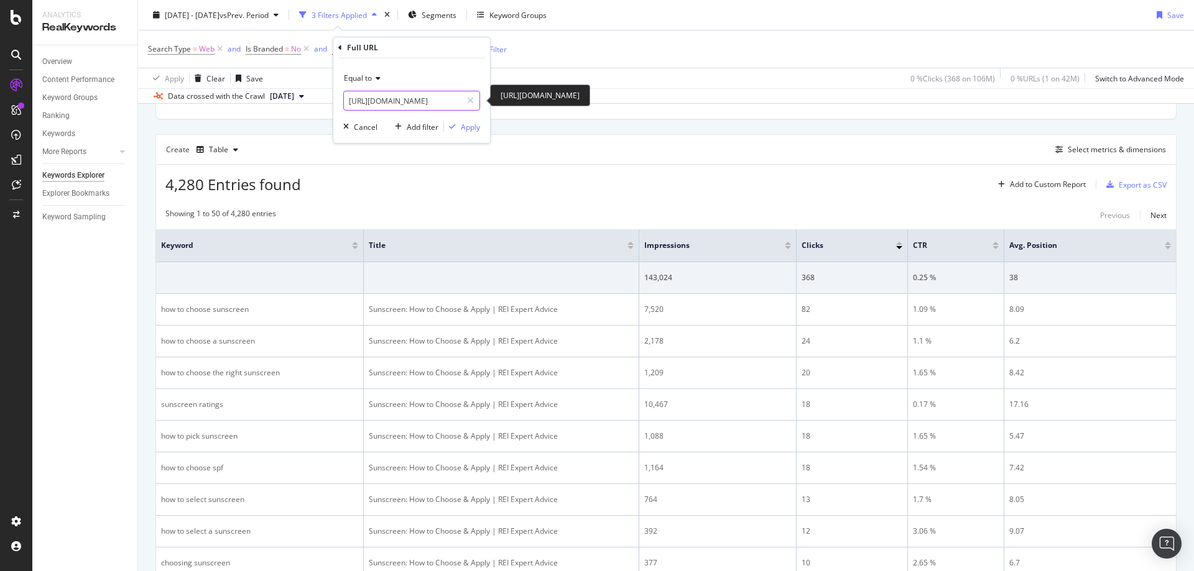
click at [438, 101] on input "https://www.rei.com/learn/expert-advice/sunscreen.html" at bounding box center [403, 101] width 118 height 20
paste input "flashlight"
type input "https://www.rei.com/learn/expert-advice/flashlight.html"
click at [467, 128] on div "Apply" at bounding box center [470, 127] width 19 height 11
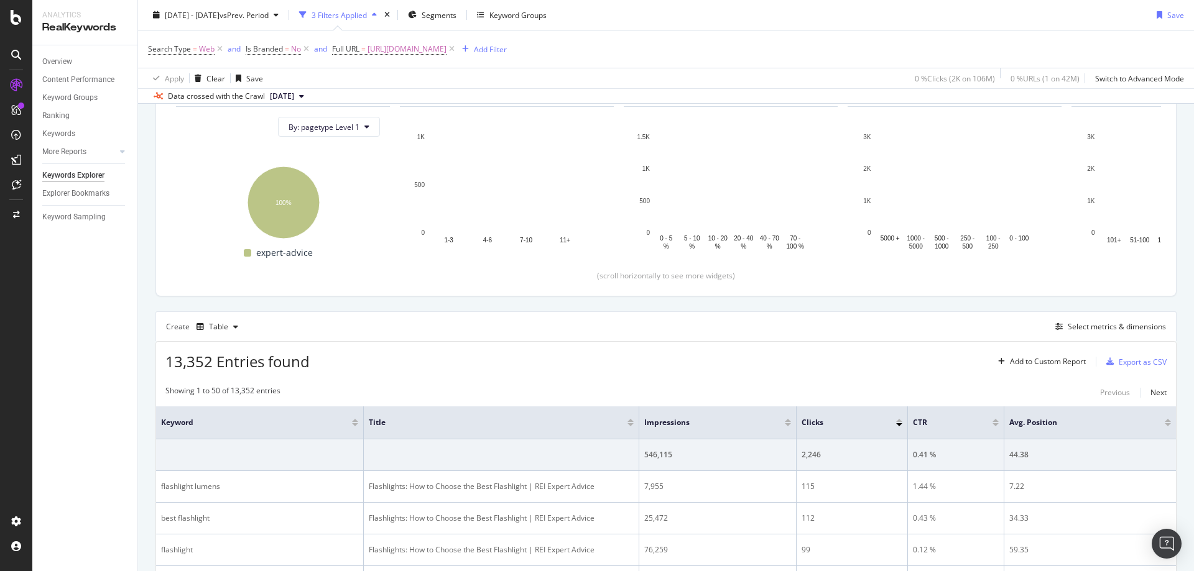
scroll to position [311, 0]
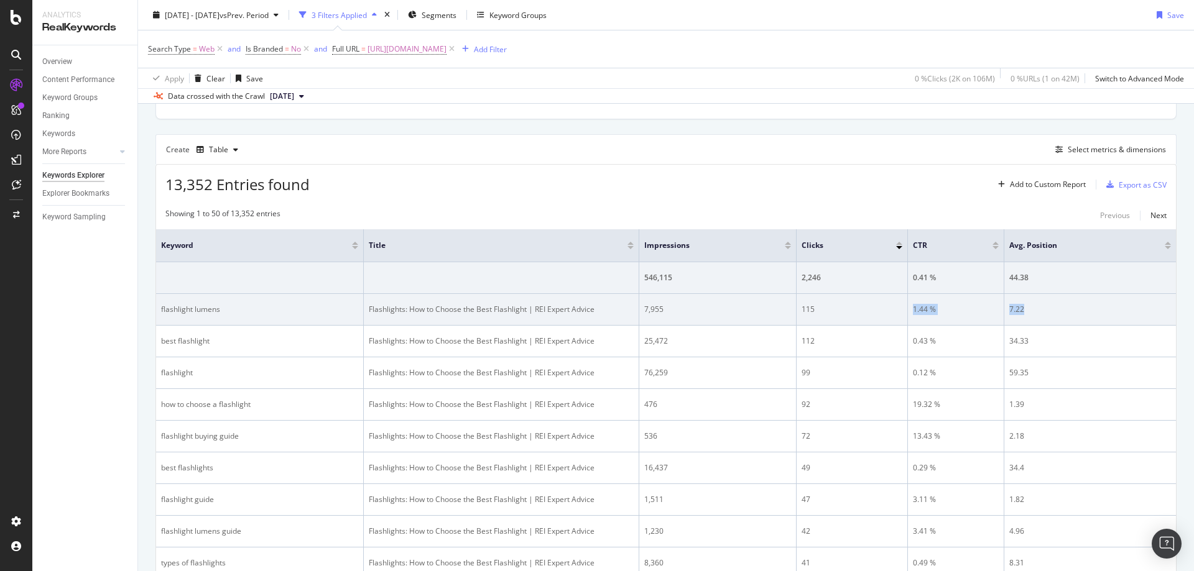
drag, startPoint x: 907, startPoint y: 314, endPoint x: 1024, endPoint y: 306, distance: 117.2
click at [1024, 306] on tr "flashlight lumens Flashlights: How to Choose the Best Flashlight | REI Expert A…" at bounding box center [666, 310] width 1020 height 32
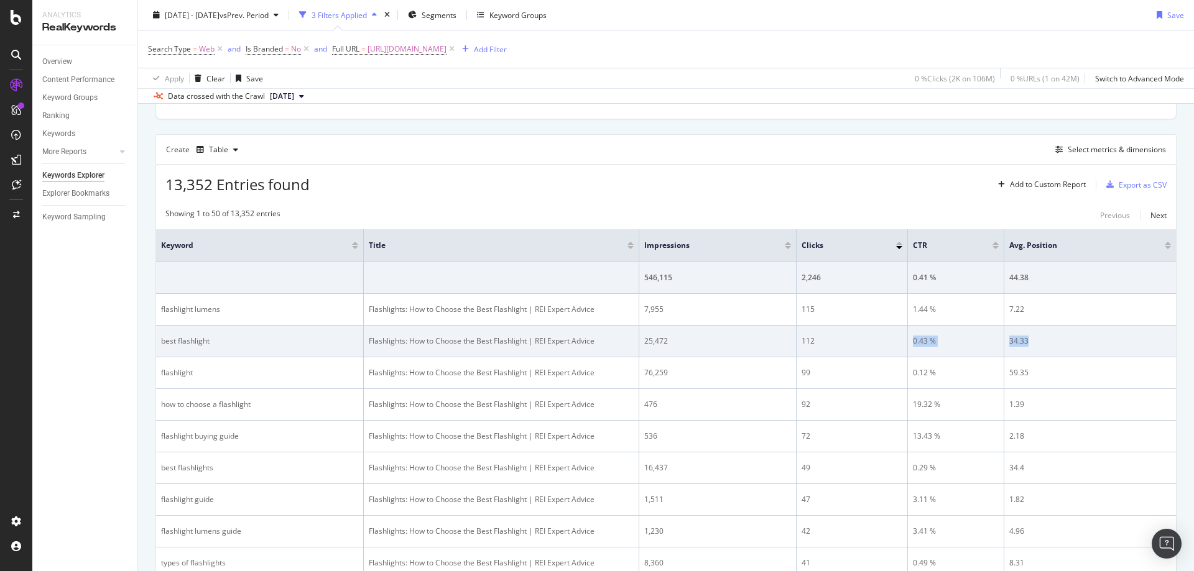
drag, startPoint x: 908, startPoint y: 339, endPoint x: 1031, endPoint y: 344, distance: 123.2
click at [1031, 344] on tr "best flashlight Flashlights: How to Choose the Best Flashlight | REI Expert Adv…" at bounding box center [666, 342] width 1020 height 32
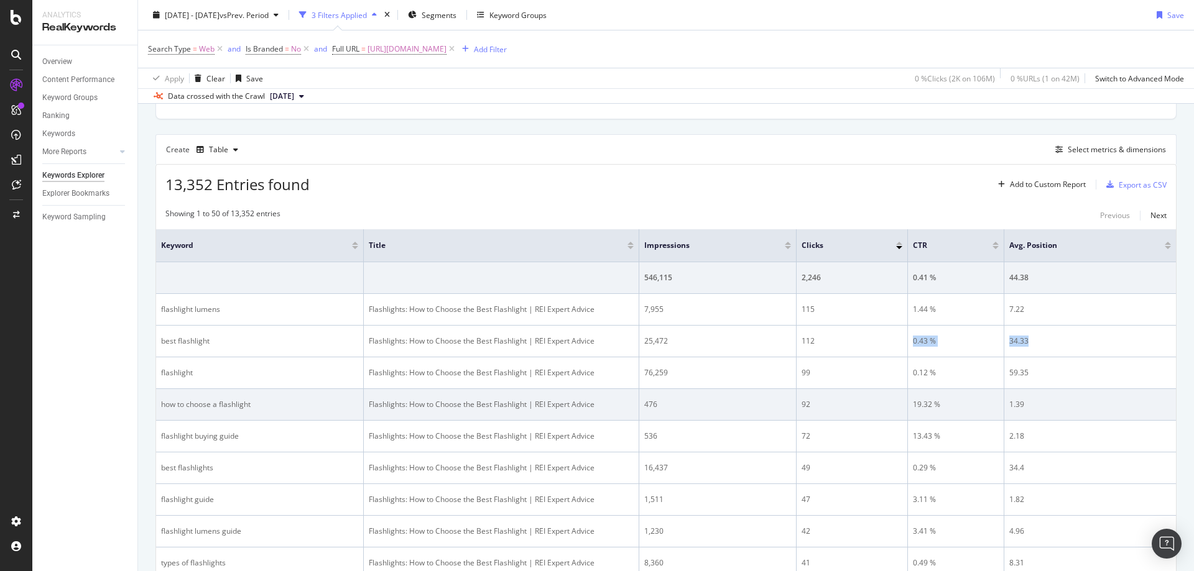
click at [916, 407] on div "19.32 %" at bounding box center [956, 404] width 86 height 11
drag, startPoint x: 911, startPoint y: 407, endPoint x: 1029, endPoint y: 404, distance: 118.2
click at [1029, 404] on tr "how to choose a flashlight Flashlights: How to Choose the Best Flashlight | REI…" at bounding box center [666, 405] width 1020 height 32
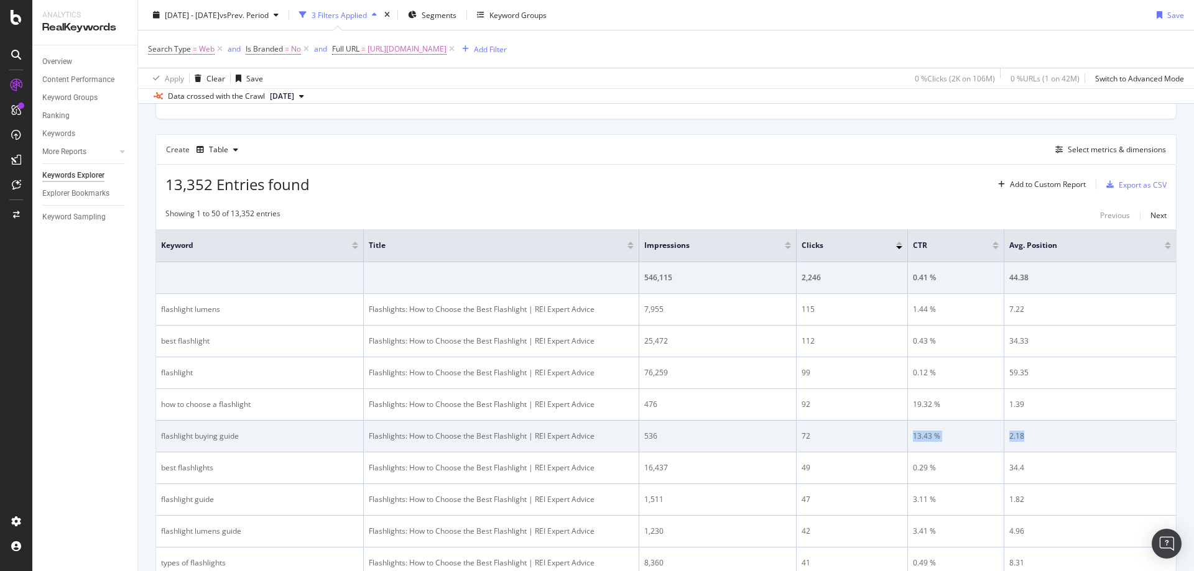
drag, startPoint x: 910, startPoint y: 439, endPoint x: 1041, endPoint y: 436, distance: 130.6
click at [1041, 436] on tr "flashlight buying guide Flashlights: How to Choose the Best Flashlight | REI Ex…" at bounding box center [666, 437] width 1020 height 32
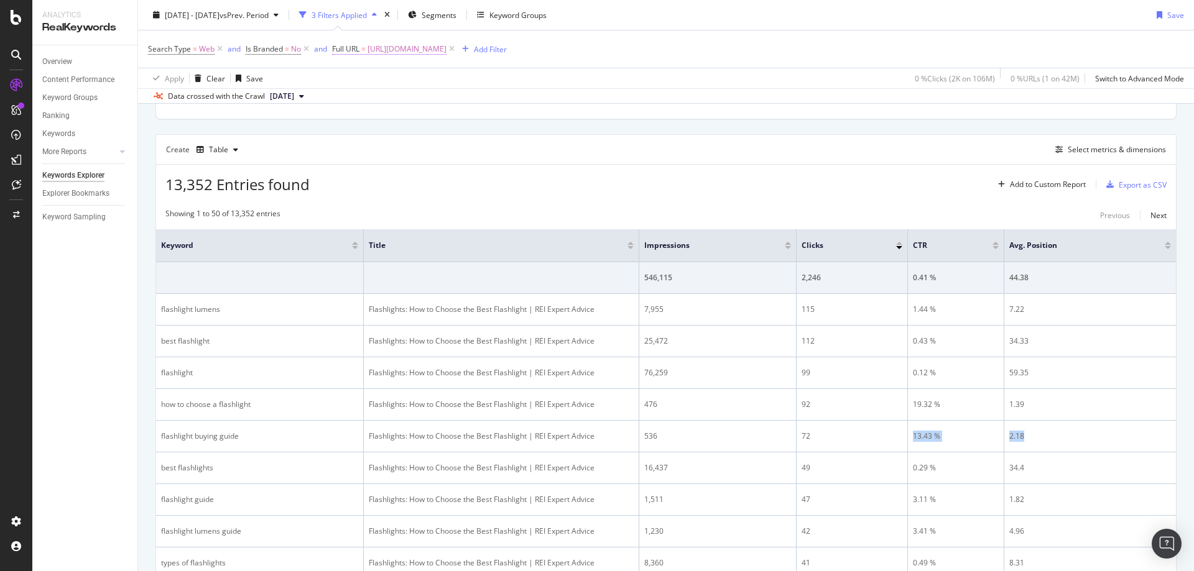
click at [446, 52] on span "https://www.rei.com/learn/expert-advice/flashlight.html" at bounding box center [406, 48] width 79 height 17
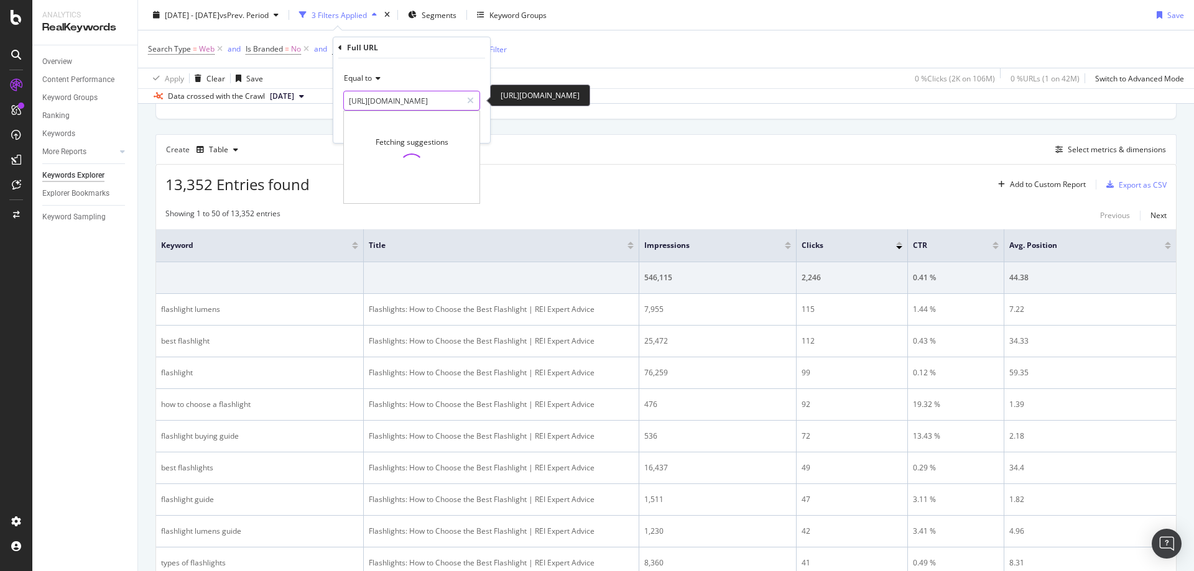
click at [438, 102] on input "https://www.rei.com/learn/expert-advice/flashlight.html" at bounding box center [403, 101] width 118 height 20
paste input "how-to-choose-the-right-size-cargo-box"
type input "[URL][DOMAIN_NAME]"
click at [473, 130] on div "Apply" at bounding box center [470, 127] width 19 height 11
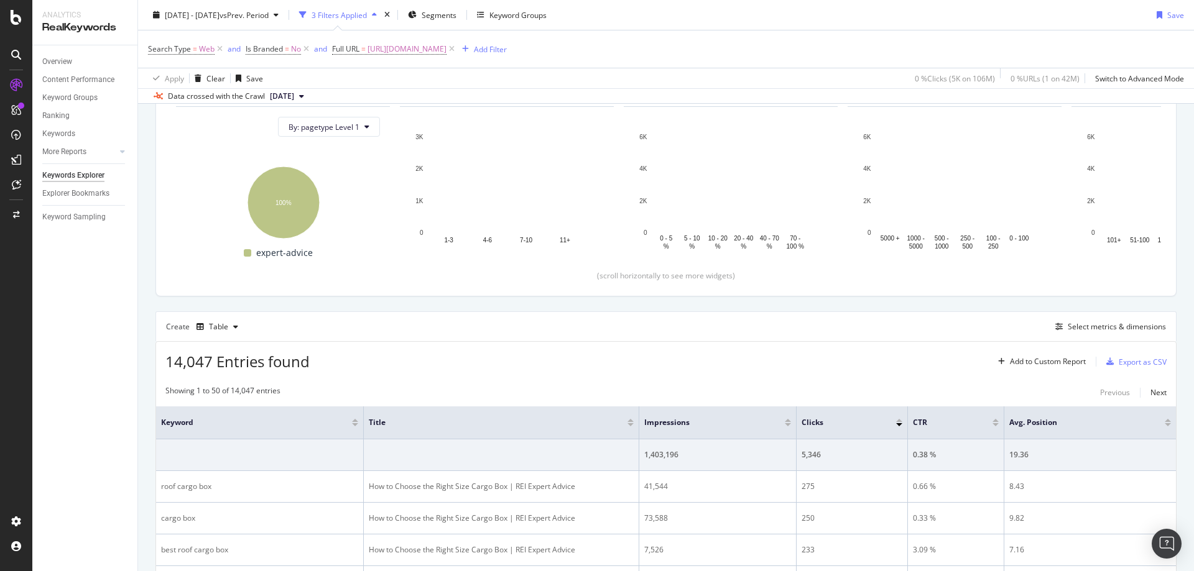
scroll to position [311, 0]
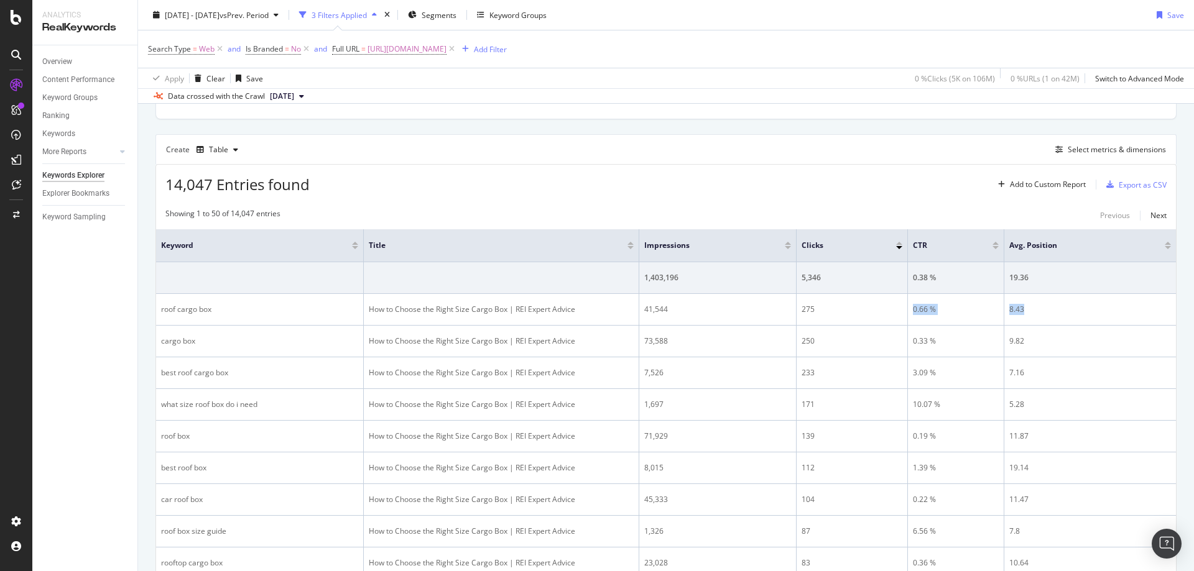
drag, startPoint x: 908, startPoint y: 307, endPoint x: 1182, endPoint y: 295, distance: 273.8
click at [1028, 305] on tr "roof cargo box How to Choose the Right Size Cargo Box | REI Expert Advice 41,54…" at bounding box center [666, 310] width 1020 height 32
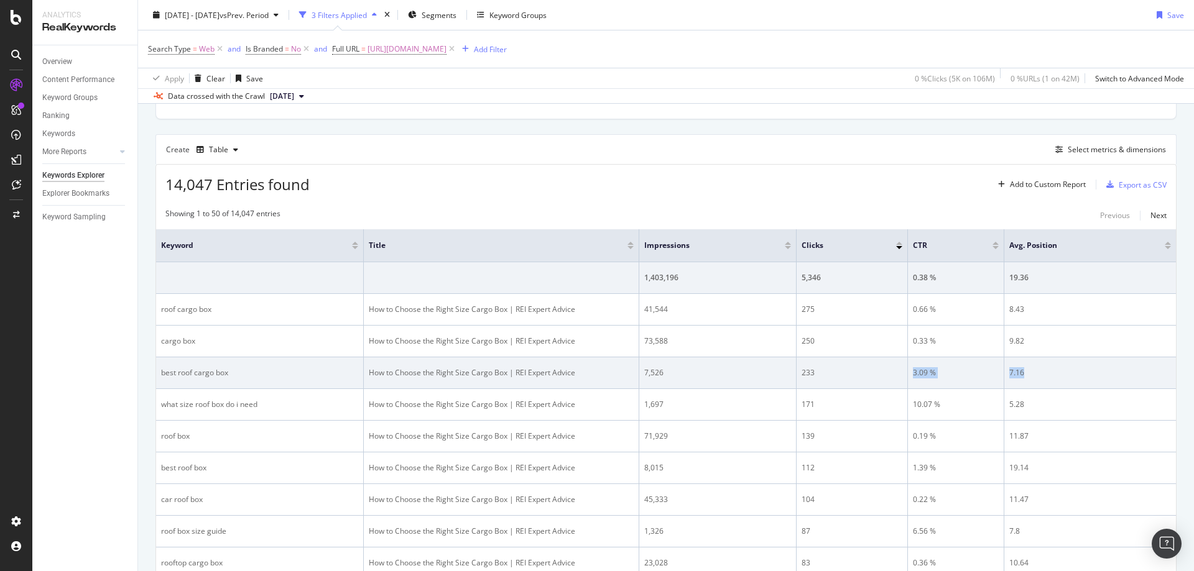
drag, startPoint x: 913, startPoint y: 377, endPoint x: 1025, endPoint y: 371, distance: 112.0
click at [1025, 371] on tr "best roof cargo box How to Choose the Right Size Cargo Box | REI Expert Advice …" at bounding box center [666, 373] width 1020 height 32
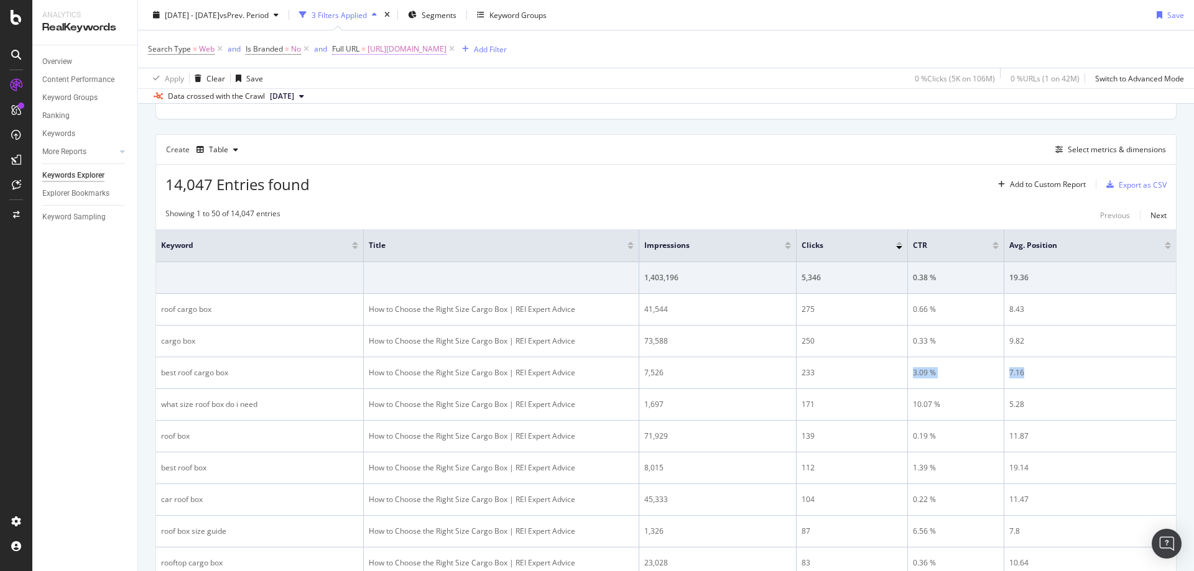
click at [446, 50] on span "[URL][DOMAIN_NAME]" at bounding box center [406, 48] width 79 height 17
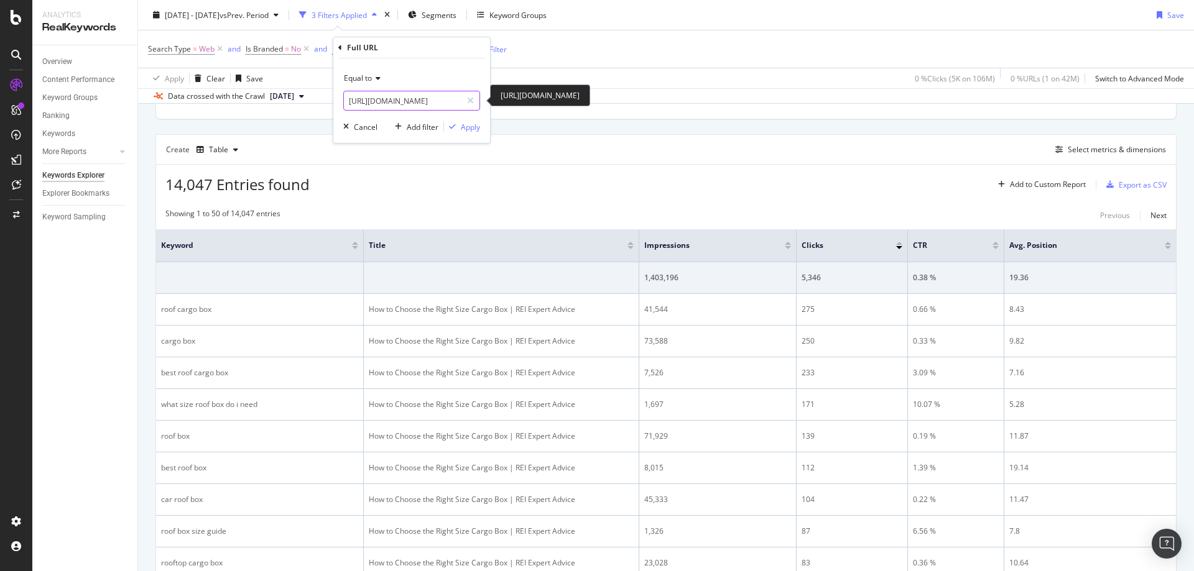
click at [468, 98] on icon at bounding box center [470, 100] width 7 height 9
click at [438, 99] on input "text" at bounding box center [412, 101] width 136 height 20
paste input "[URL][DOMAIN_NAME]"
type input "[URL][DOMAIN_NAME]"
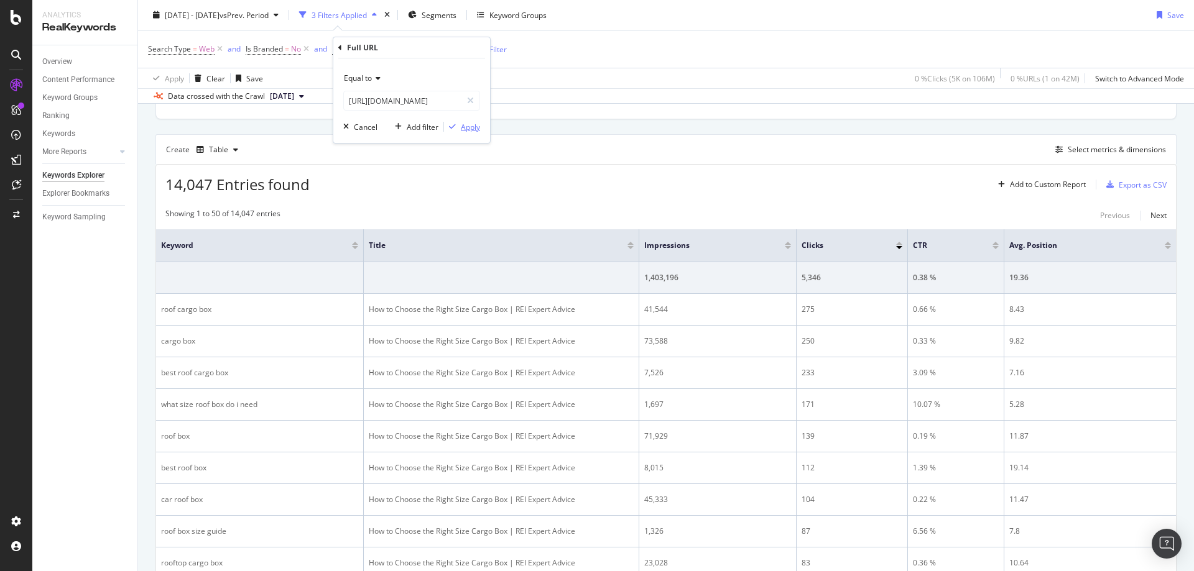
click at [466, 126] on div "Apply" at bounding box center [470, 127] width 19 height 11
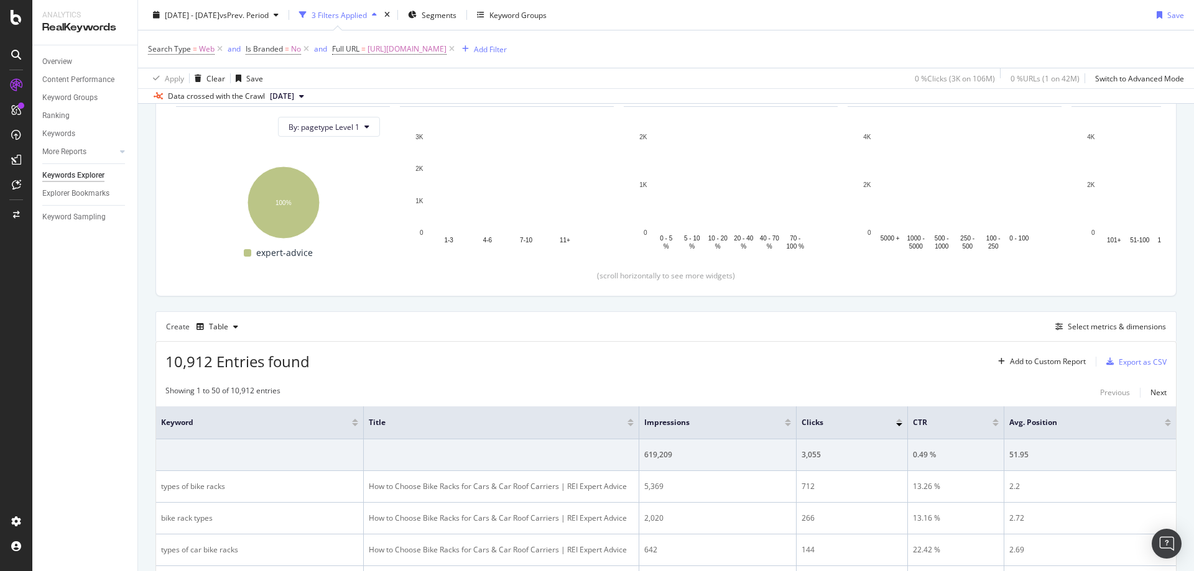
scroll to position [311, 0]
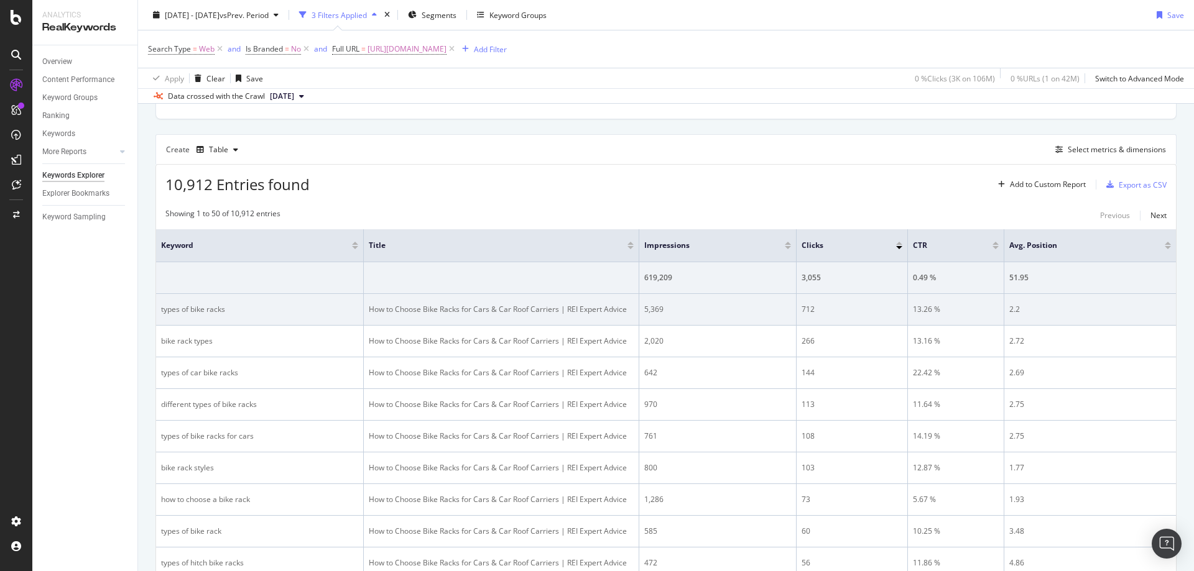
click at [925, 316] on td "13.26 %" at bounding box center [956, 310] width 96 height 32
drag, startPoint x: 913, startPoint y: 308, endPoint x: 1023, endPoint y: 304, distance: 109.5
click at [1023, 304] on tr "types of bike racks How to Choose Bike Racks for Cars & Car Roof Carriers | REI…" at bounding box center [666, 310] width 1020 height 32
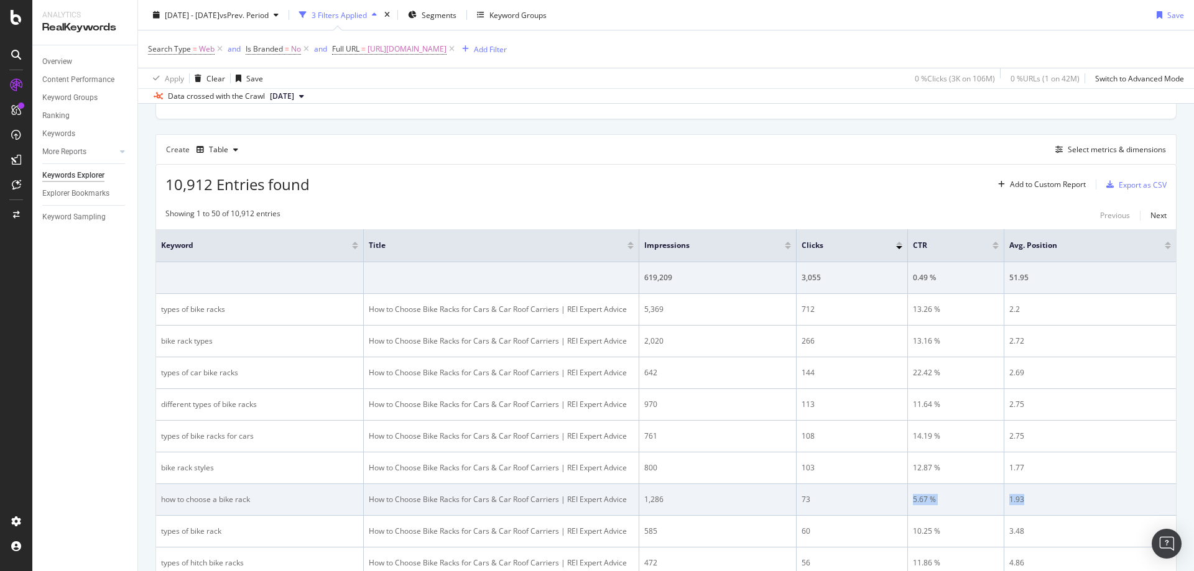
drag, startPoint x: 908, startPoint y: 507, endPoint x: 1048, endPoint y: 491, distance: 140.8
click at [1046, 492] on tr "how to choose a bike rack How to Choose Bike Racks for Cars & Car Roof Carriers…" at bounding box center [666, 500] width 1020 height 32
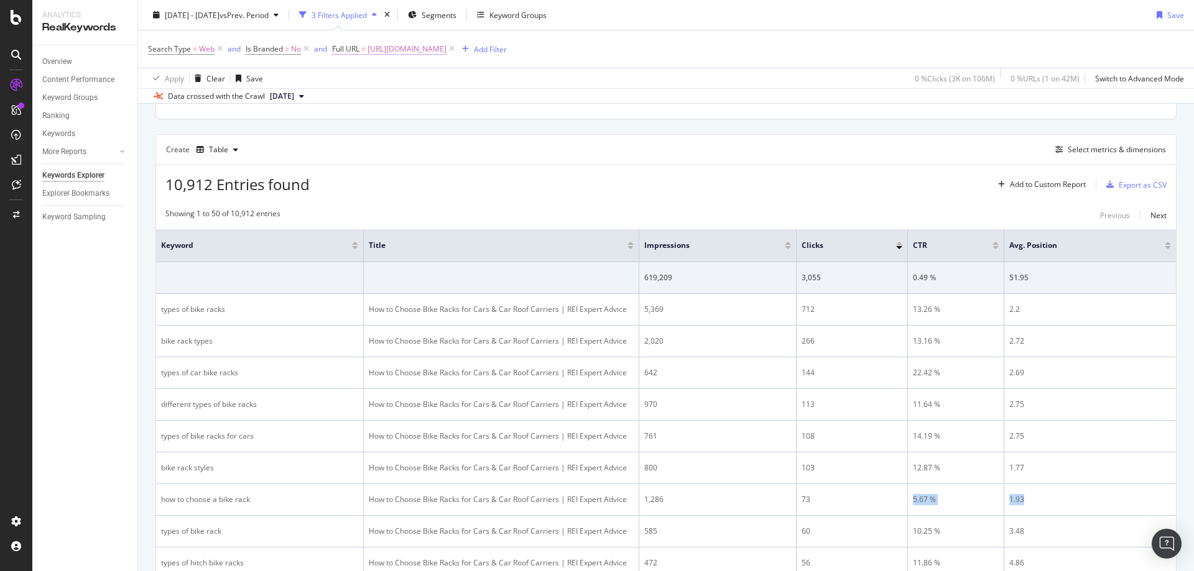
click at [446, 54] on span "[URL][DOMAIN_NAME]" at bounding box center [406, 48] width 79 height 17
click at [434, 99] on input "[URL][DOMAIN_NAME]" at bounding box center [403, 101] width 118 height 20
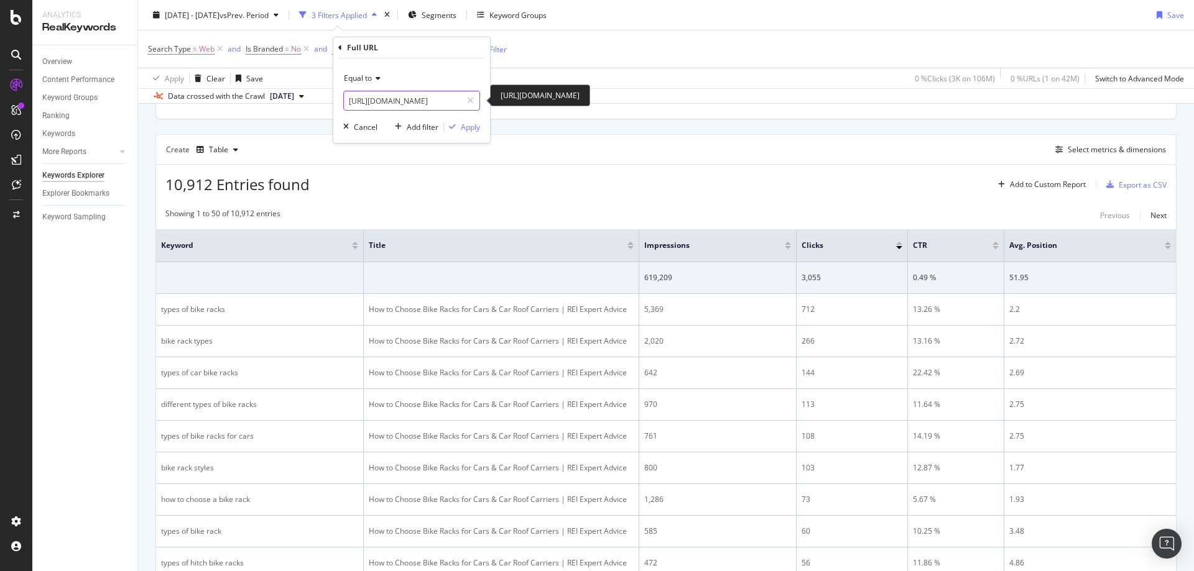
paste input "injury-prevention-and-recovery"
type input "https://www.rei.com/learn/expert-advice/injury-prevention-and-recovery.html"
click at [468, 126] on div "Apply" at bounding box center [470, 127] width 19 height 11
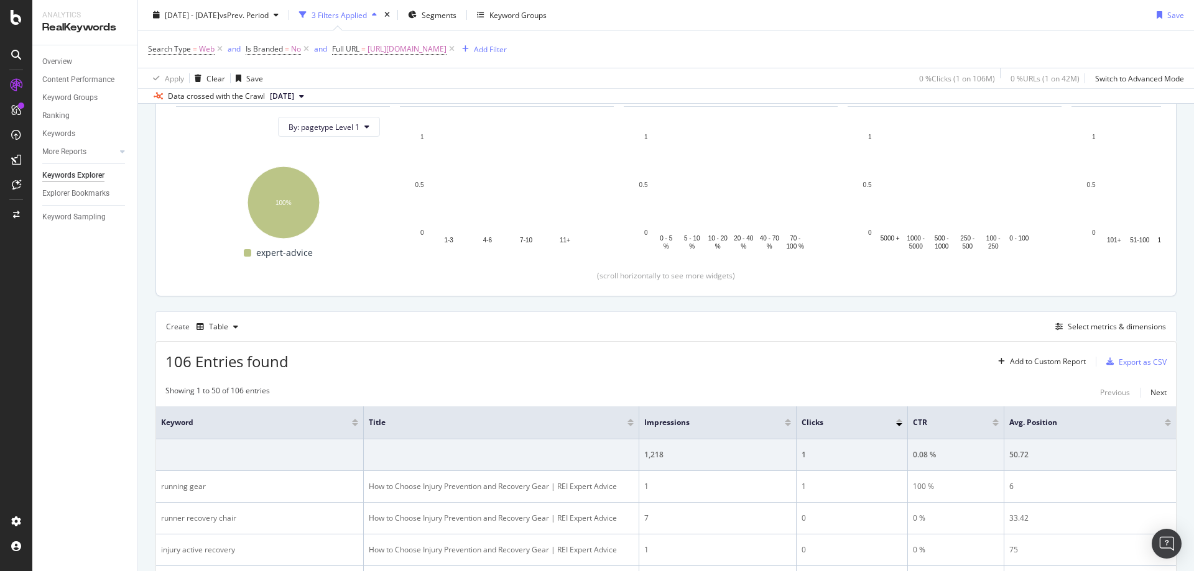
scroll to position [311, 0]
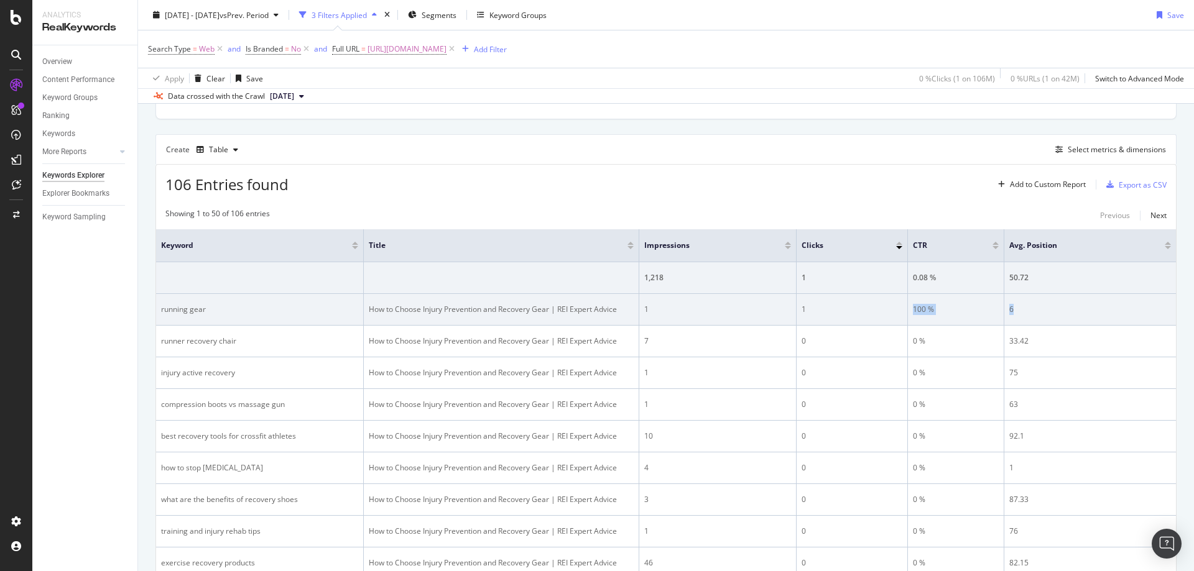
drag, startPoint x: 909, startPoint y: 307, endPoint x: 1026, endPoint y: 304, distance: 117.5
click at [1026, 304] on tr "running gear How to Choose Injury Prevention and Recovery Gear | REI Expert Adv…" at bounding box center [666, 310] width 1020 height 32
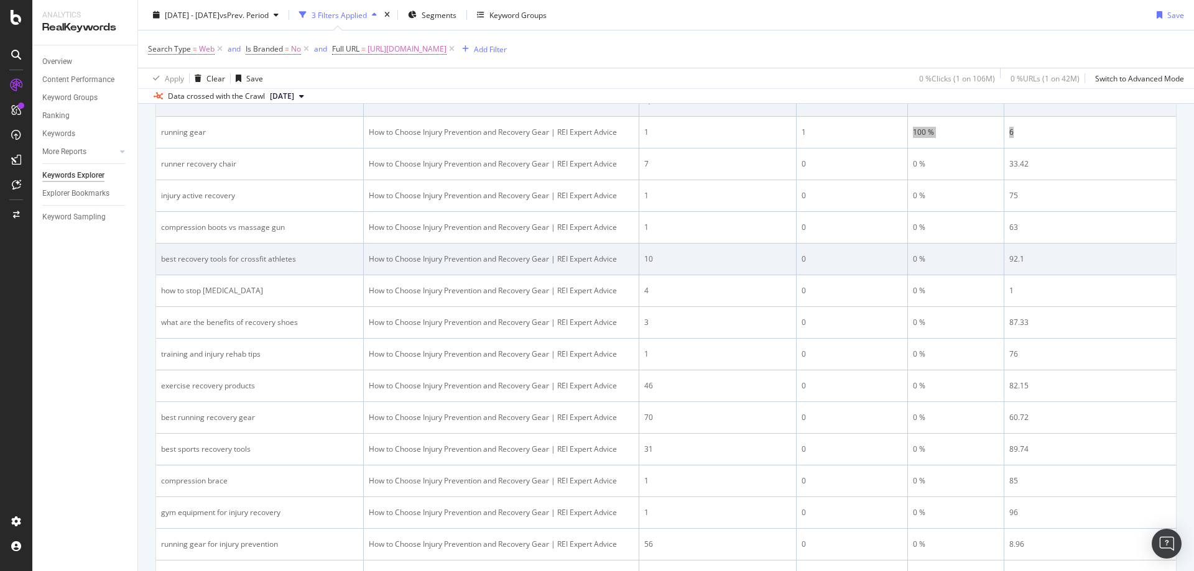
scroll to position [373, 0]
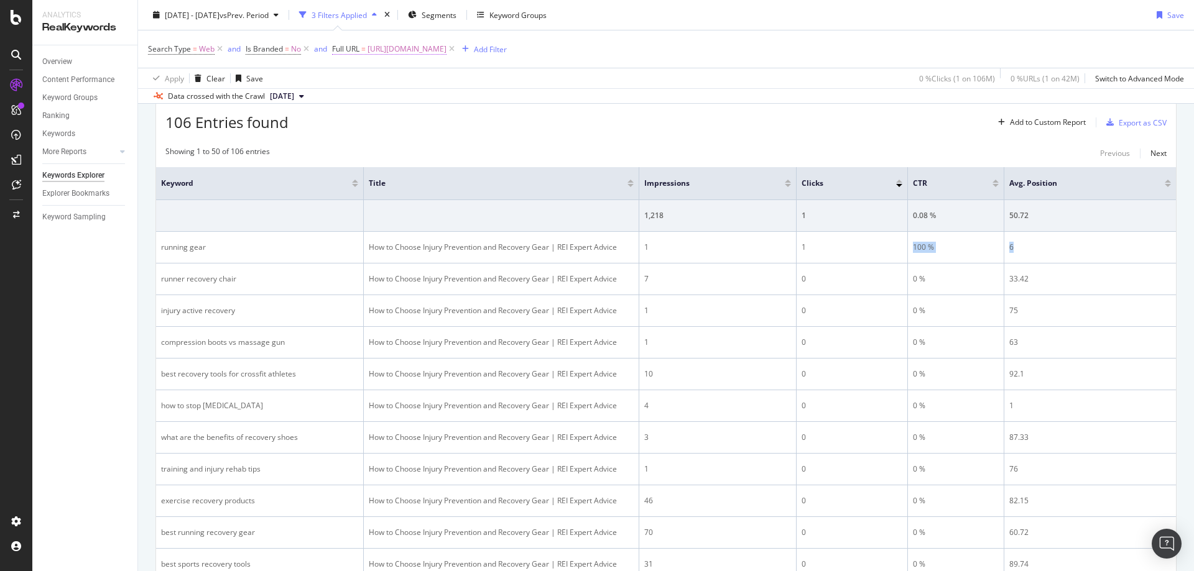
click at [446, 50] on span "https://www.rei.com/learn/expert-advice/injury-prevention-and-recovery.html" at bounding box center [406, 48] width 79 height 17
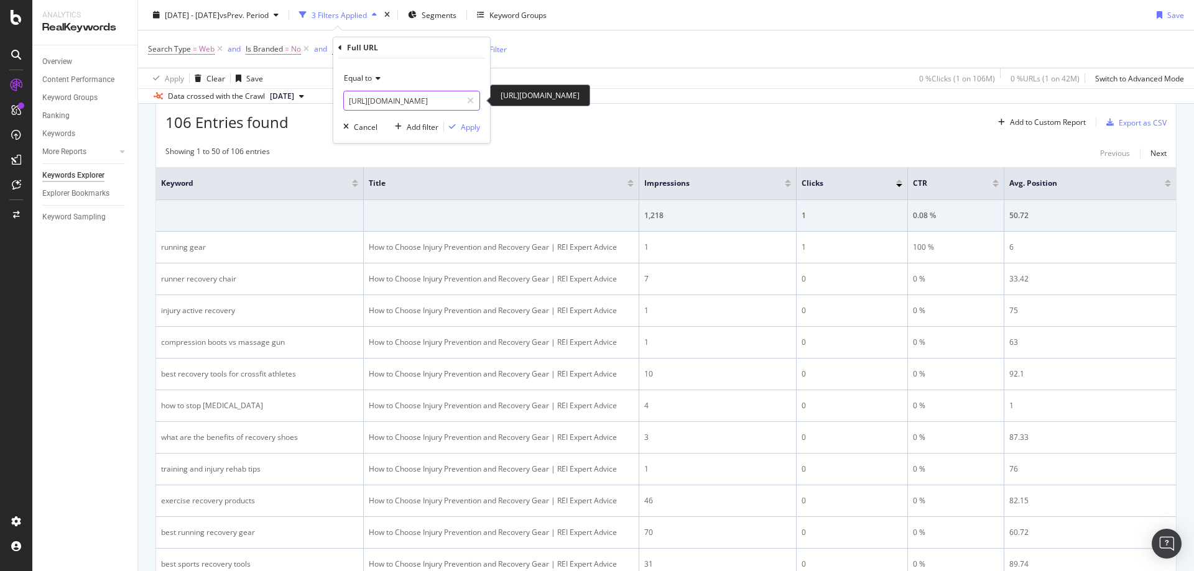
click at [438, 96] on input "https://www.rei.com/learn/expert-advice/injury-prevention-and-recovery.html" at bounding box center [403, 101] width 118 height 20
paste input "solar-chargers-portable-power"
type input "https://www.rei.com/learn/expert-advice/solar-chargers-portable-power.html"
click at [469, 126] on div "Apply" at bounding box center [470, 127] width 19 height 11
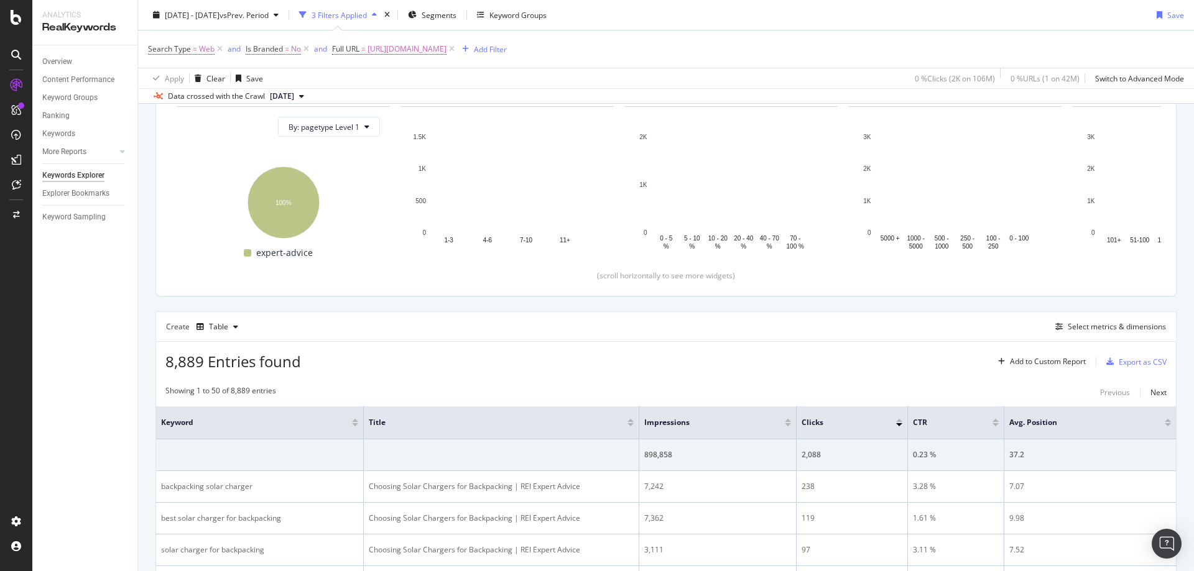
scroll to position [373, 0]
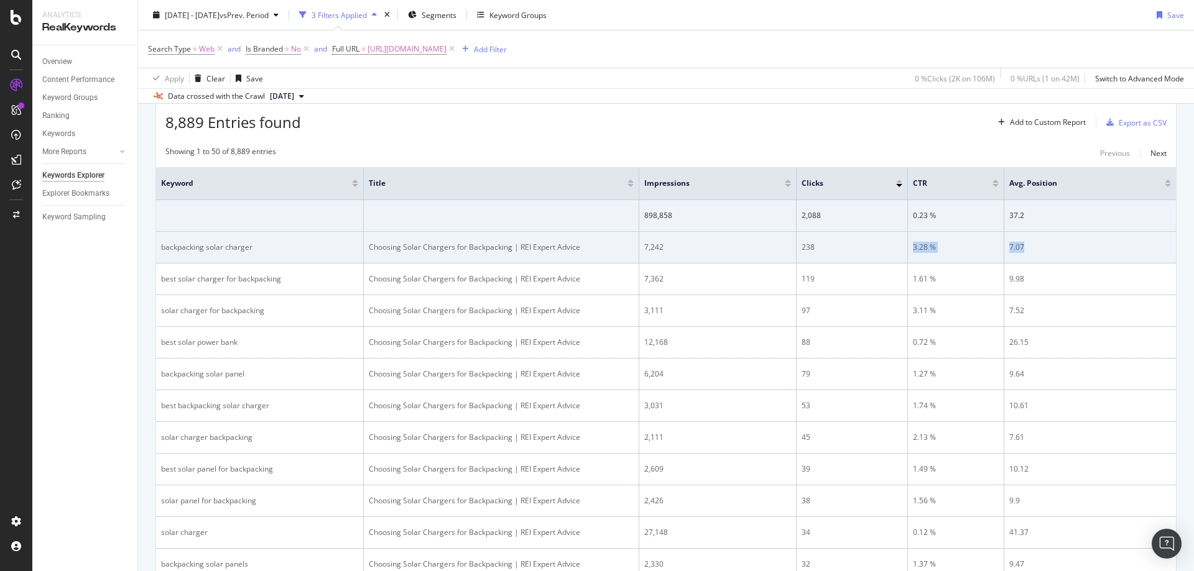
drag, startPoint x: 910, startPoint y: 244, endPoint x: 1030, endPoint y: 246, distance: 120.6
click at [1030, 246] on tr "backpacking solar charger Choosing Solar Chargers for Backpacking | REI Expert …" at bounding box center [666, 248] width 1020 height 32
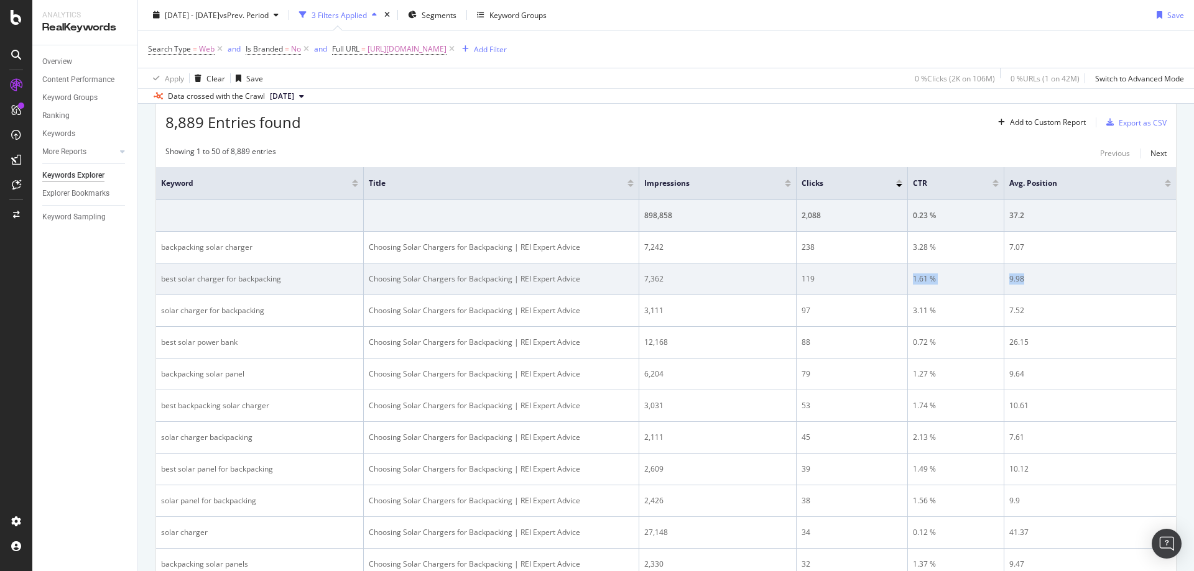
drag, startPoint x: 913, startPoint y: 279, endPoint x: 1035, endPoint y: 279, distance: 121.2
click at [1035, 279] on tr "best solar charger for backpacking Choosing Solar Chargers for Backpacking | RE…" at bounding box center [666, 280] width 1020 height 32
